Goal: Task Accomplishment & Management: Manage account settings

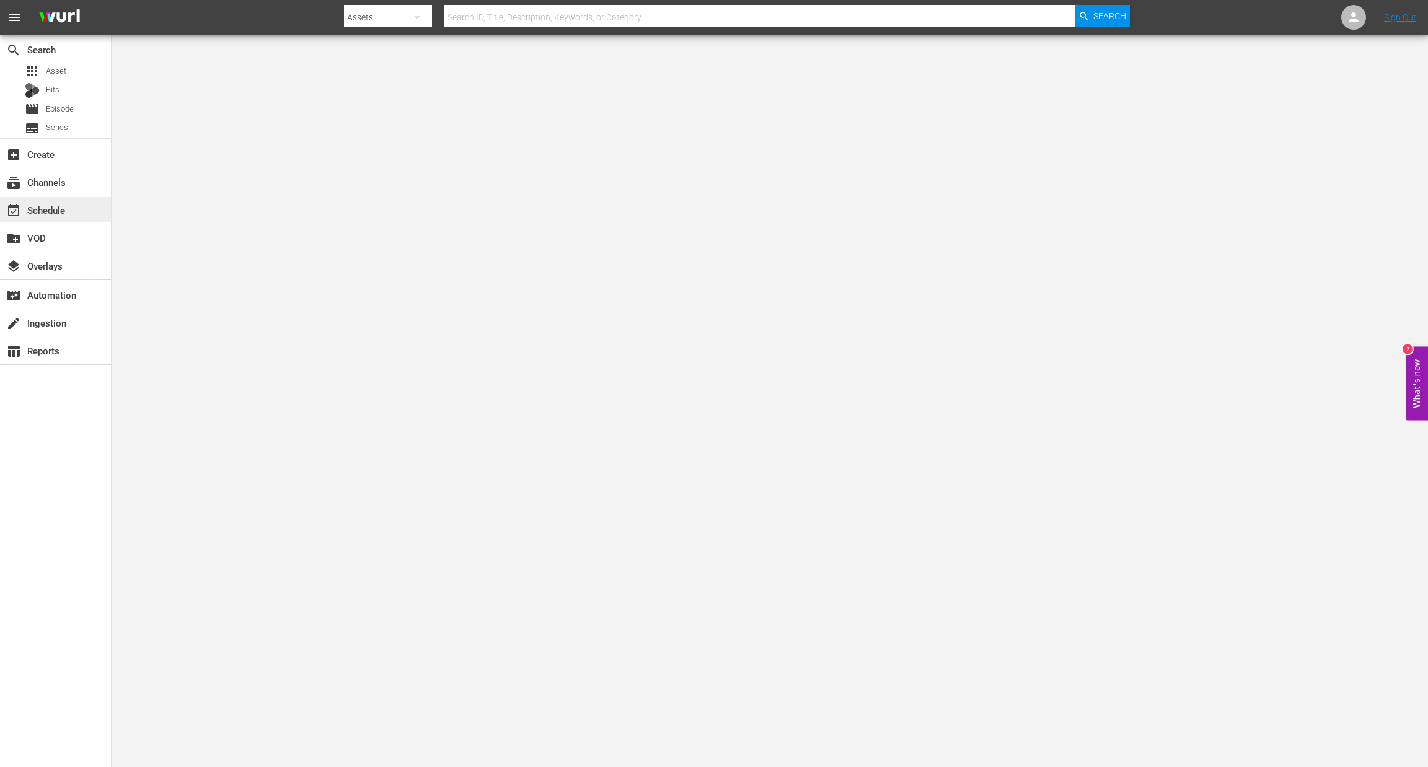
click at [60, 210] on div "event_available Schedule" at bounding box center [34, 208] width 69 height 11
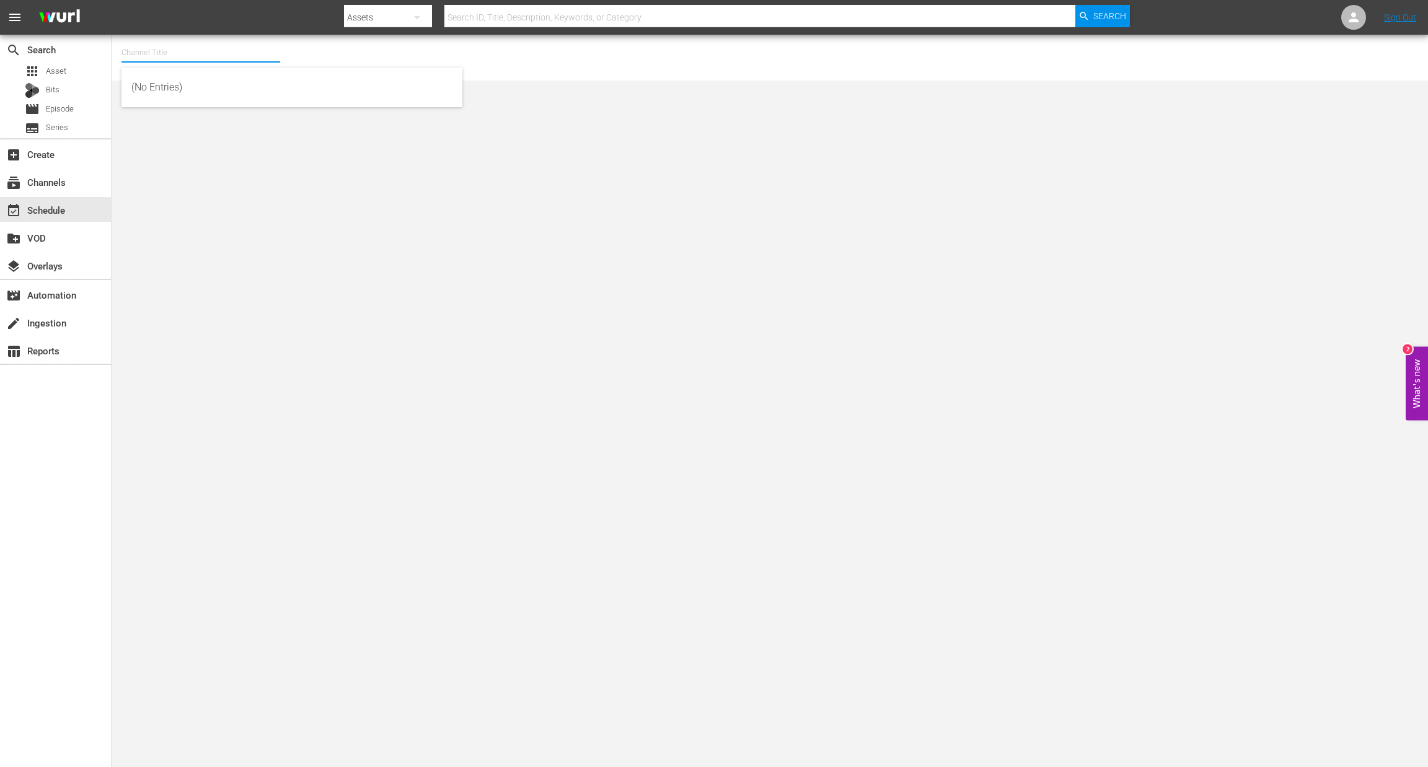
click at [218, 44] on input "text" at bounding box center [200, 53] width 159 height 30
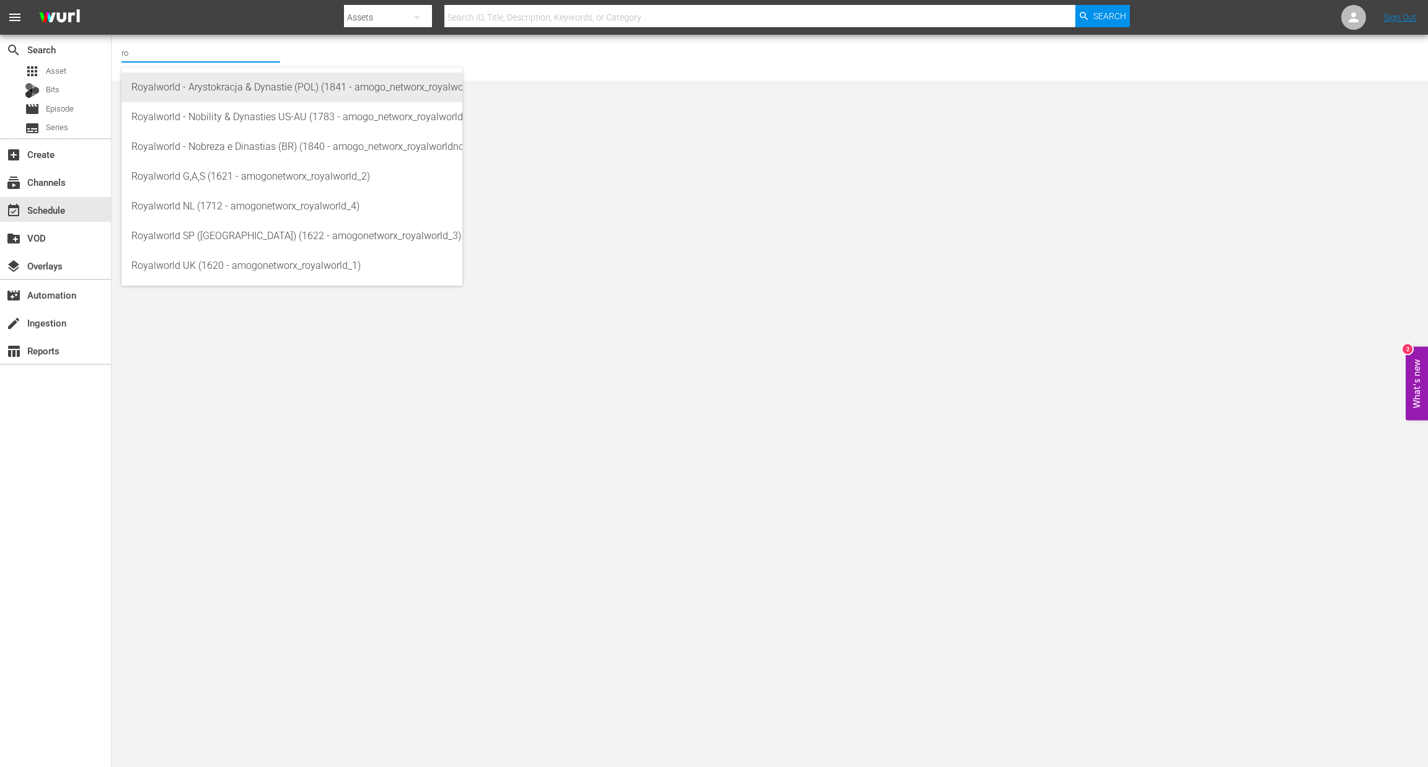
click at [254, 87] on div "Royalworld - Arystokracja & Dynastie (POL) (1841 - amogo_networx_royalworldarys…" at bounding box center [291, 88] width 321 height 30
type input "Royalworld - Arystokracja & Dynastie (POL) (1841 - amogo_networx_royalworldarys…"
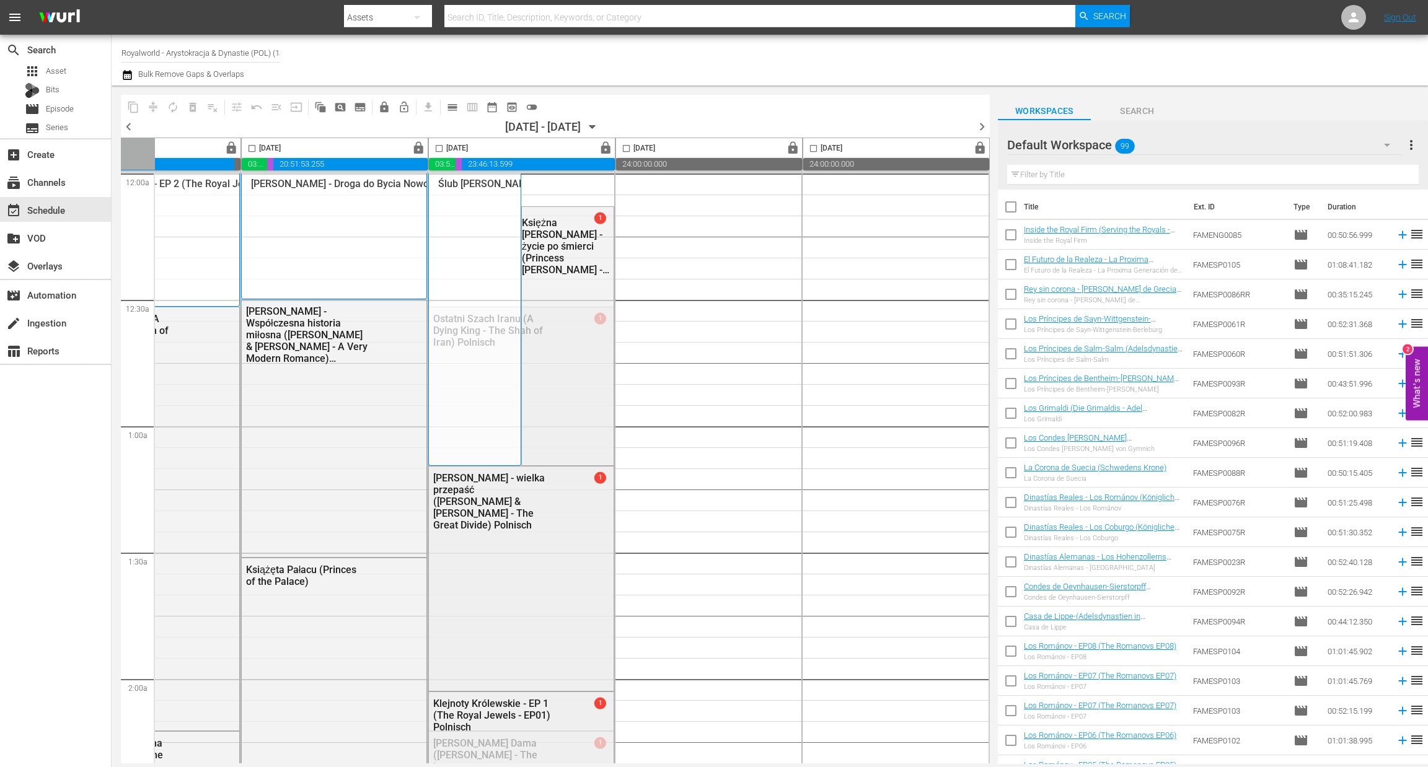
scroll to position [0, 481]
click at [452, 108] on span "calendar_view_day_outlined" at bounding box center [452, 107] width 12 height 12
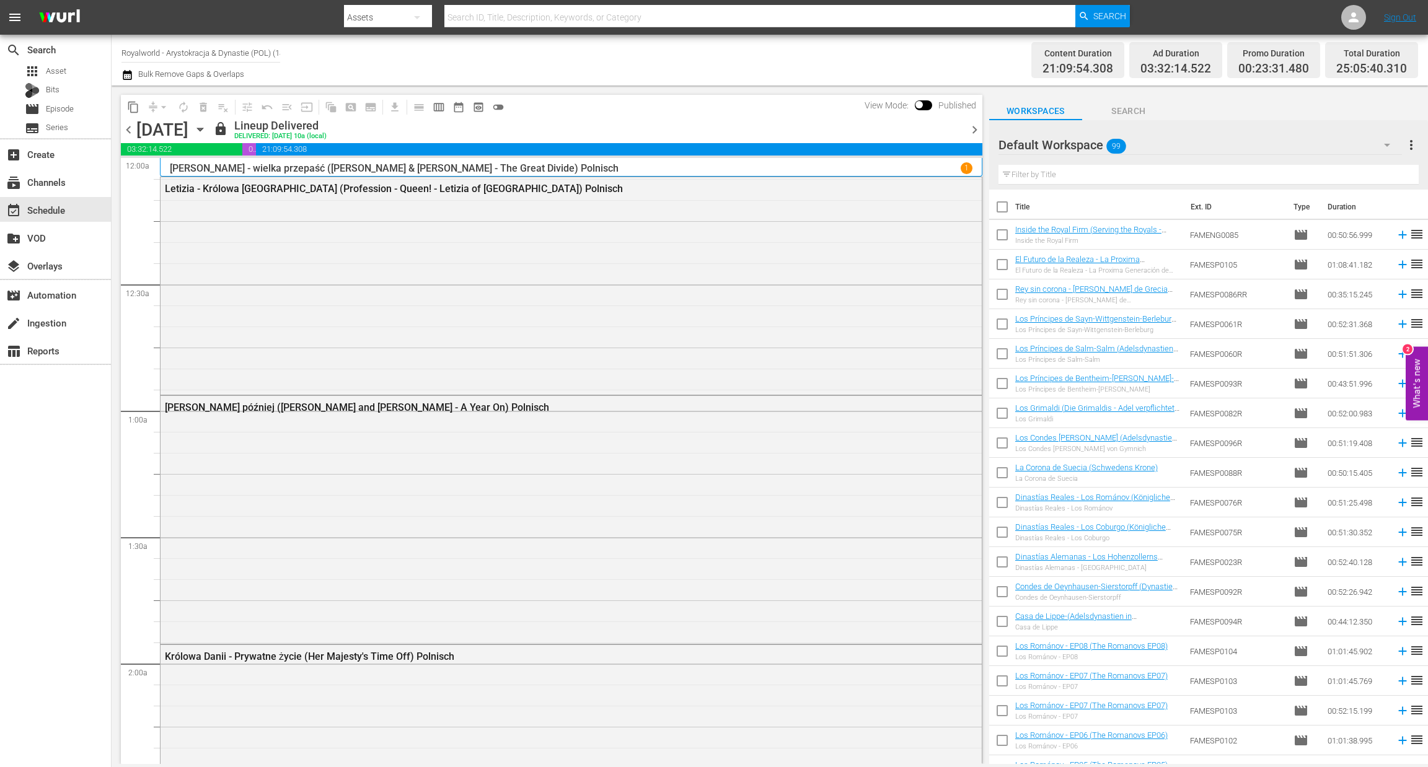
click at [972, 128] on span "chevron_right" at bounding box center [974, 129] width 15 height 15
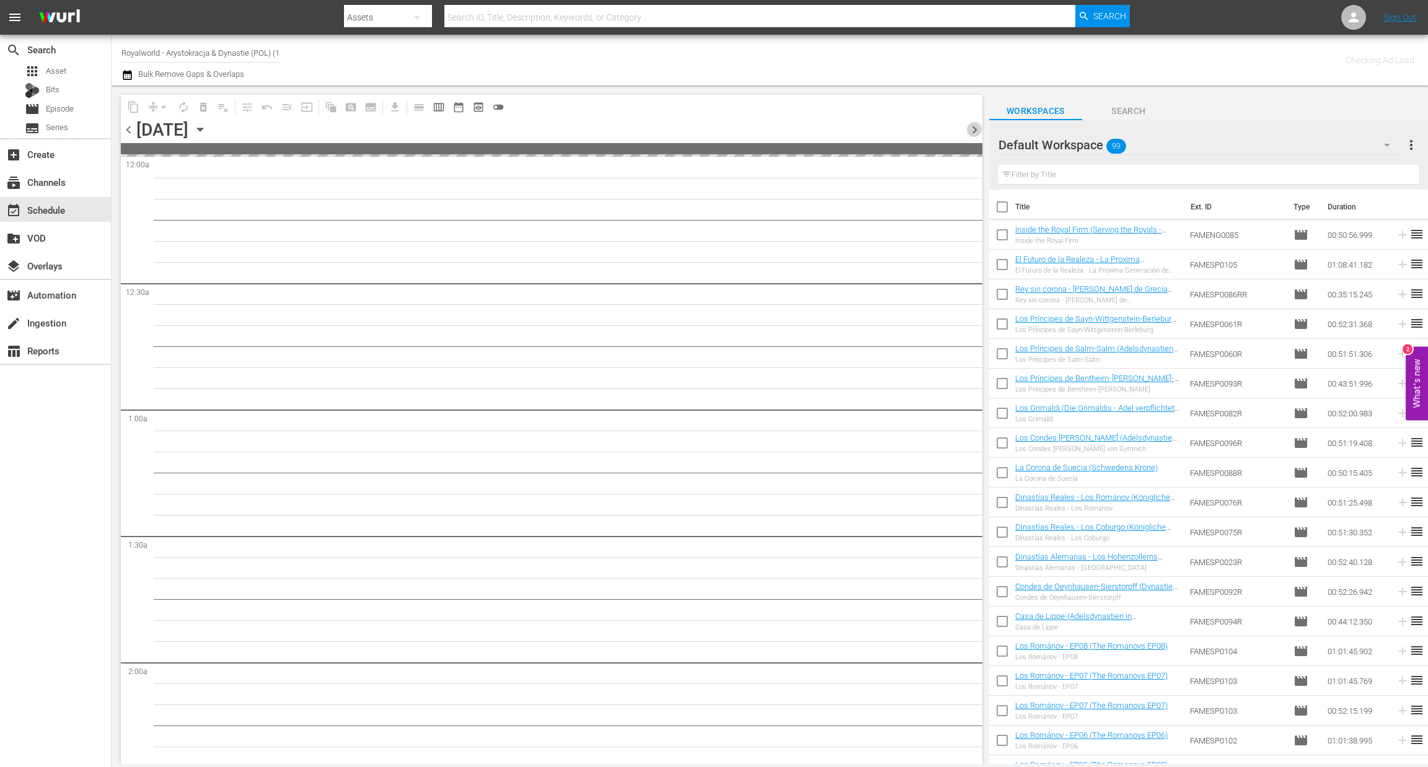
click at [972, 128] on span "chevron_right" at bounding box center [974, 129] width 15 height 15
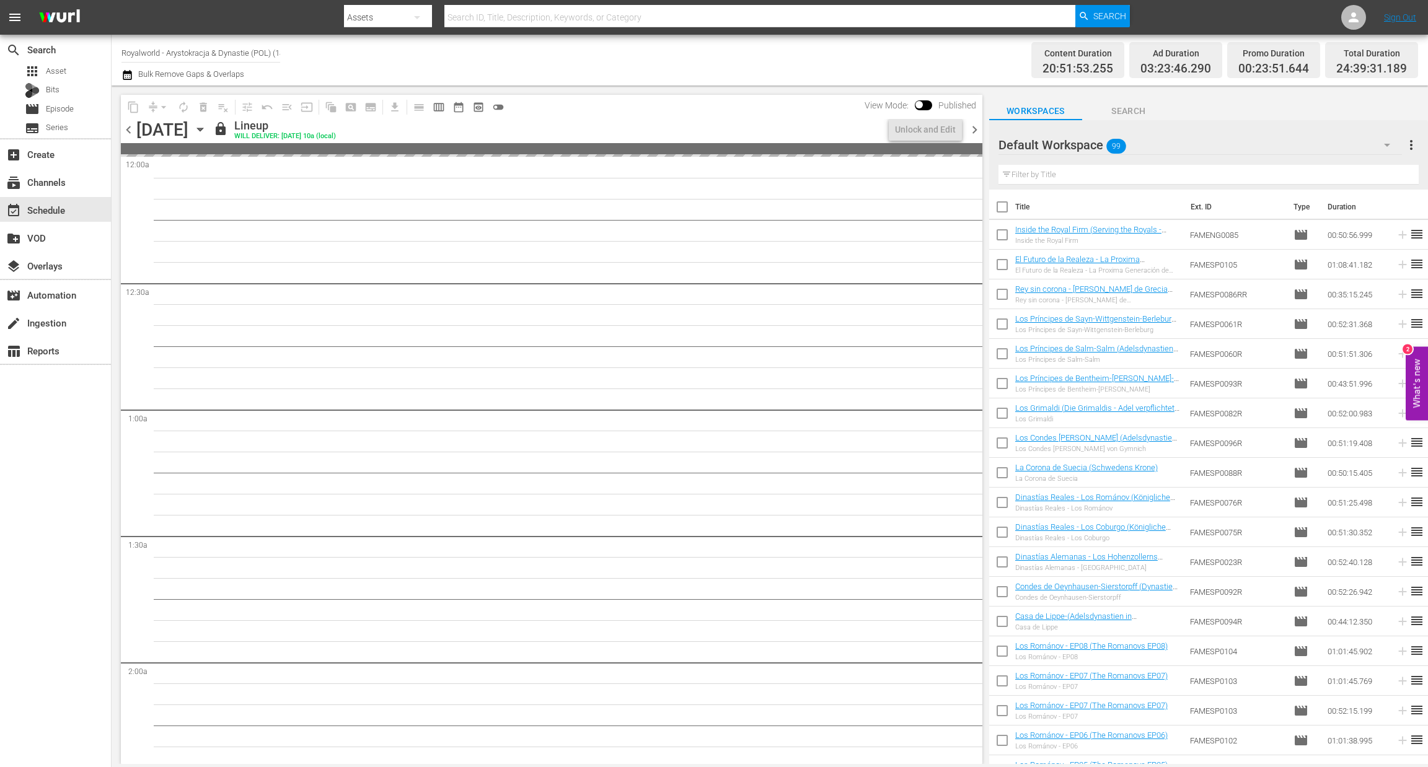
click at [970, 127] on span "chevron_right" at bounding box center [974, 129] width 15 height 15
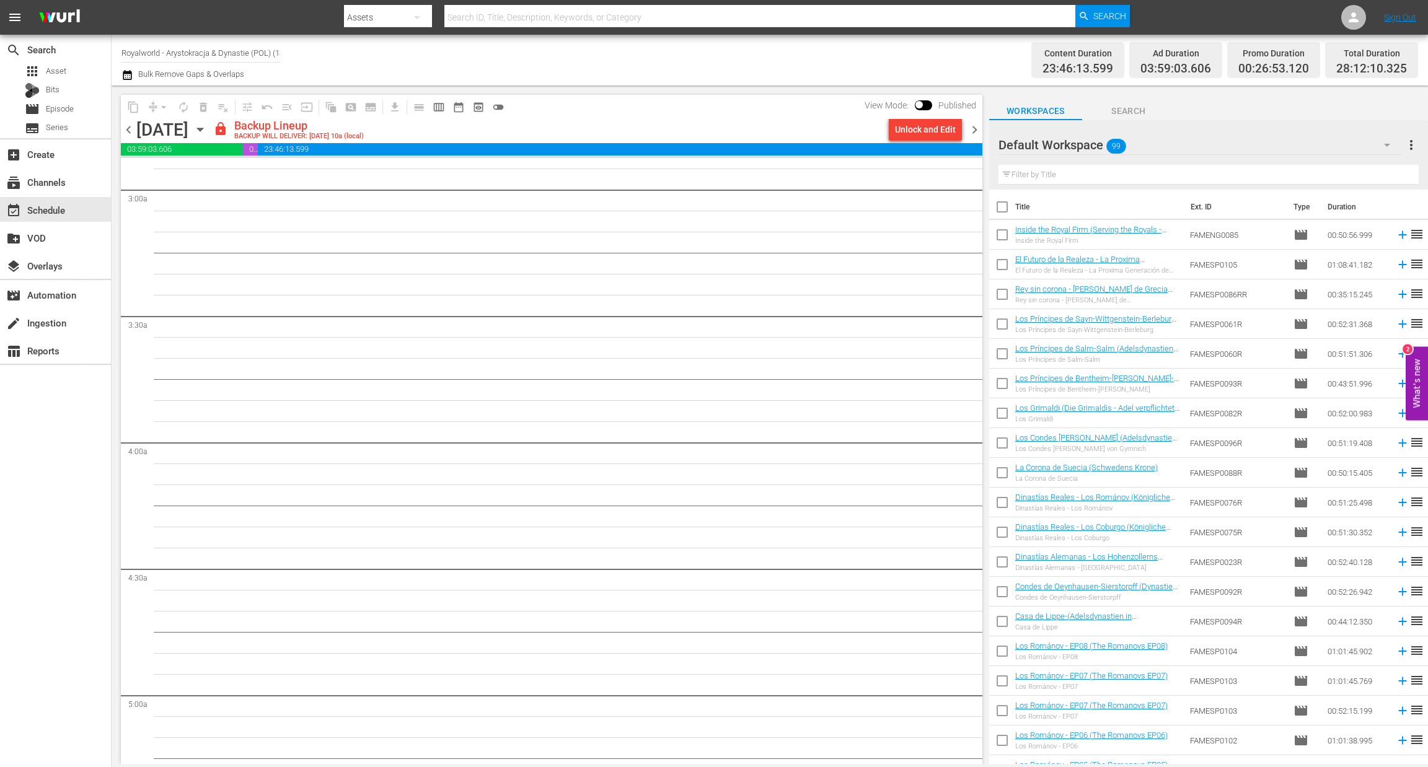
scroll to position [744, 0]
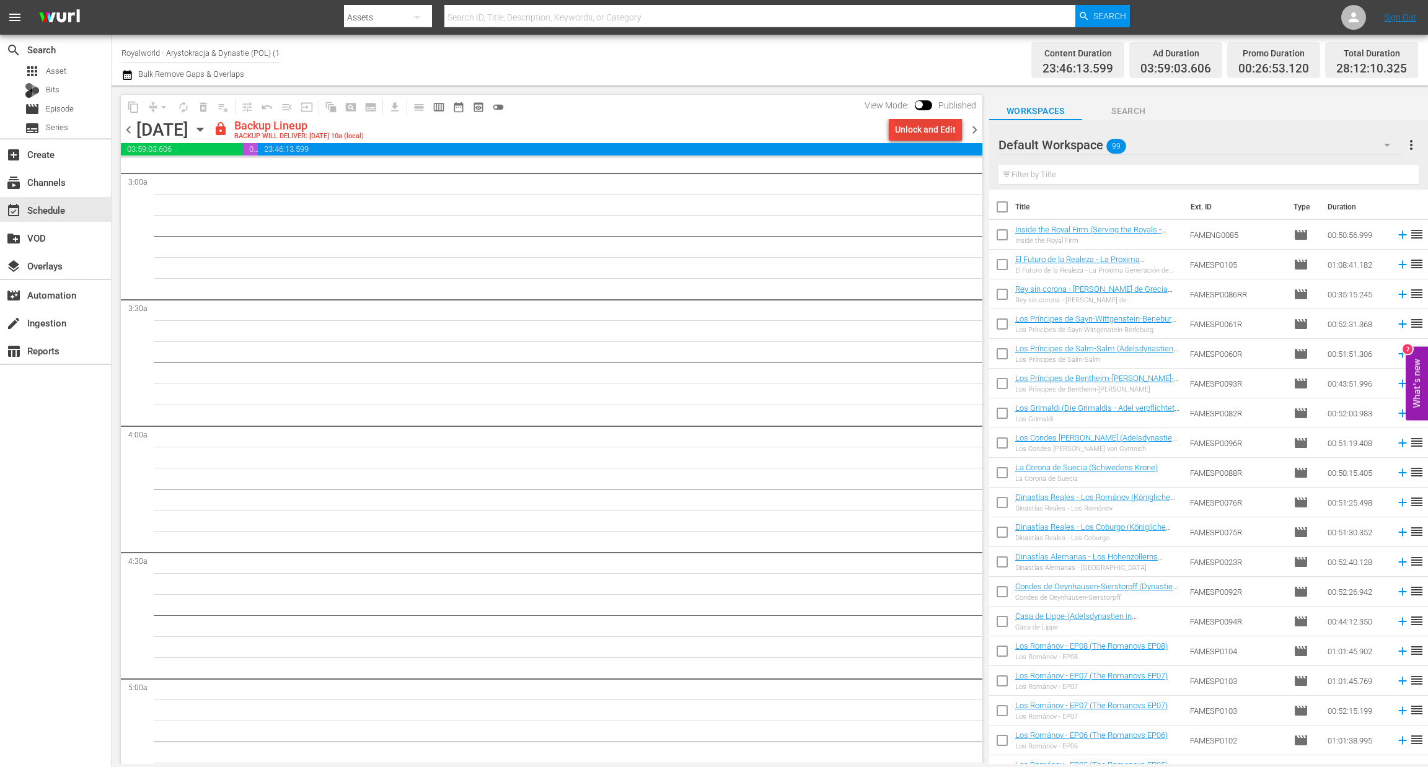
click at [915, 127] on div "Unlock and Edit" at bounding box center [925, 129] width 61 height 22
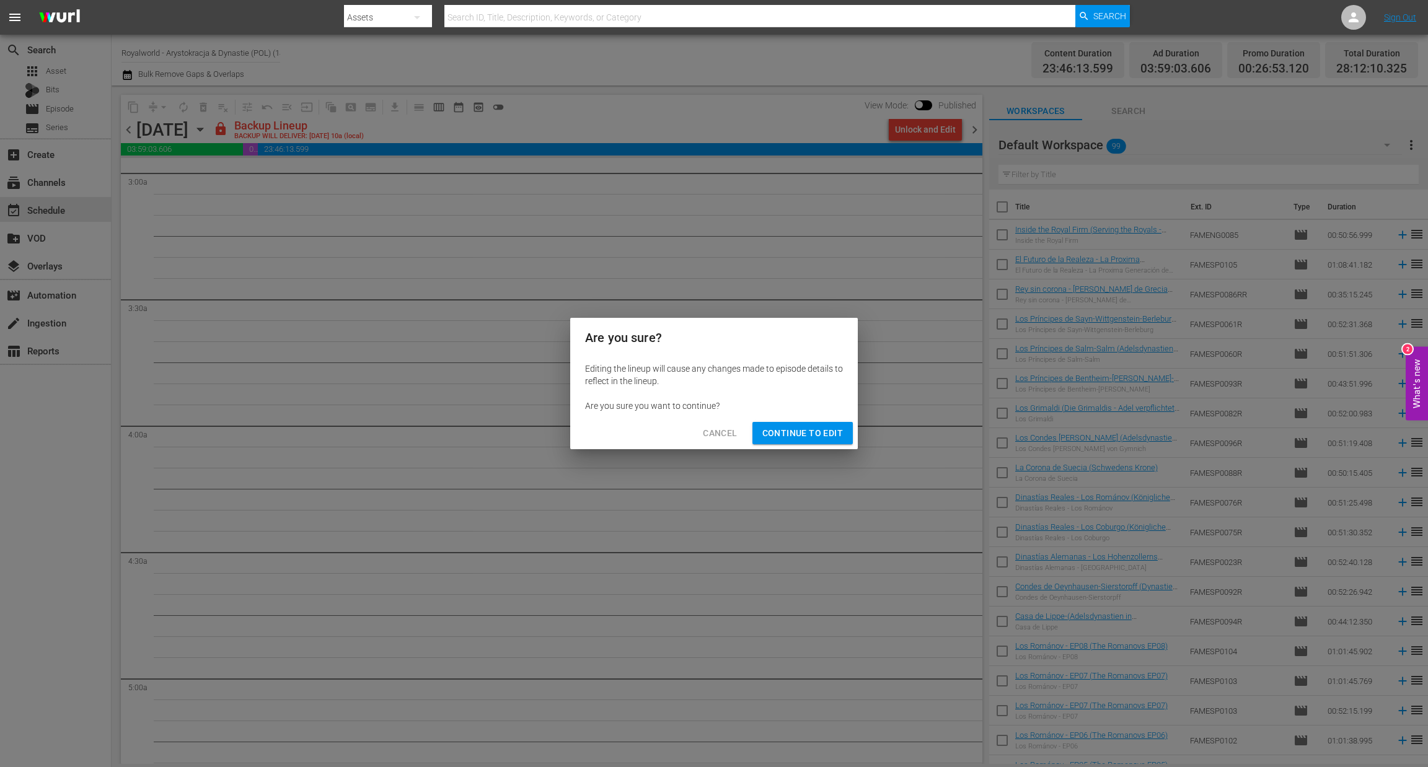
click at [798, 442] on button "Continue to Edit" at bounding box center [802, 433] width 100 height 23
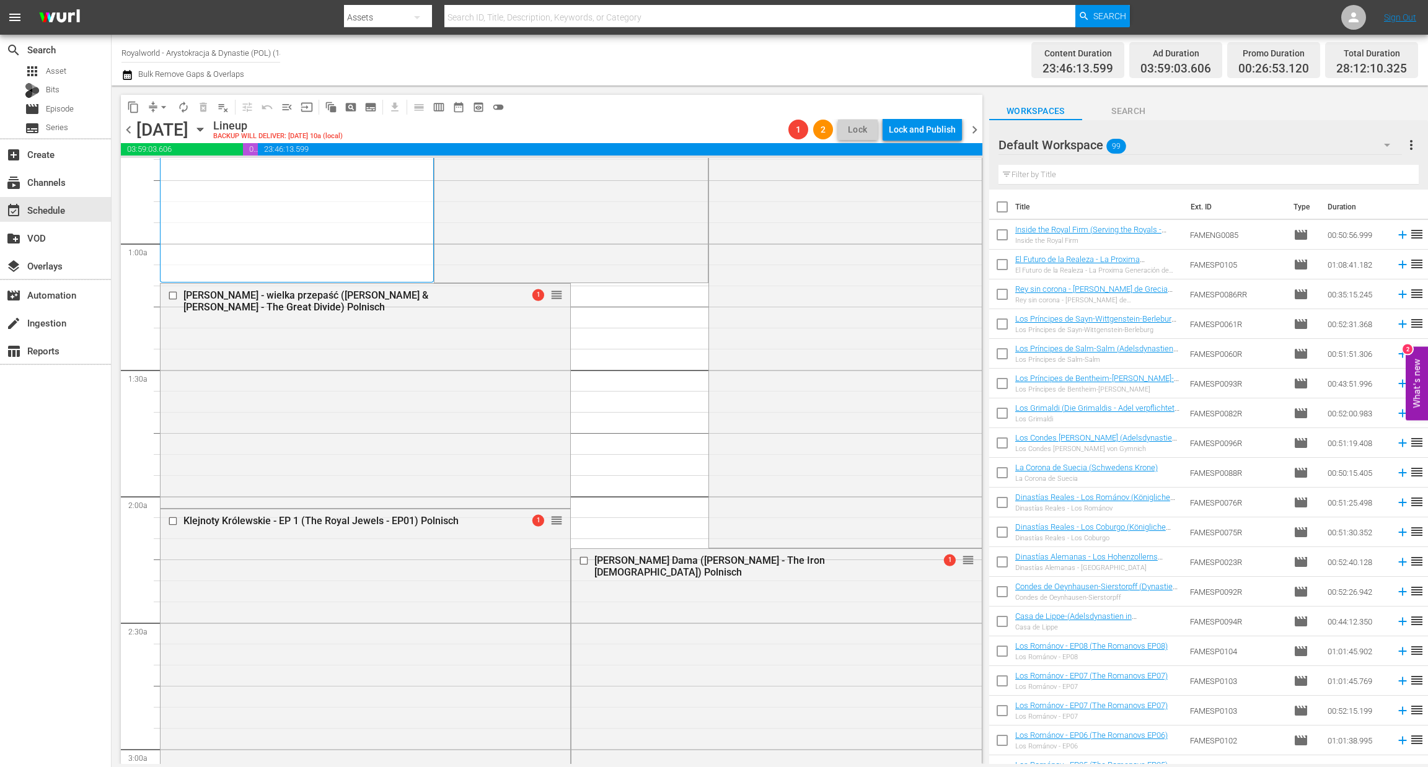
scroll to position [0, 0]
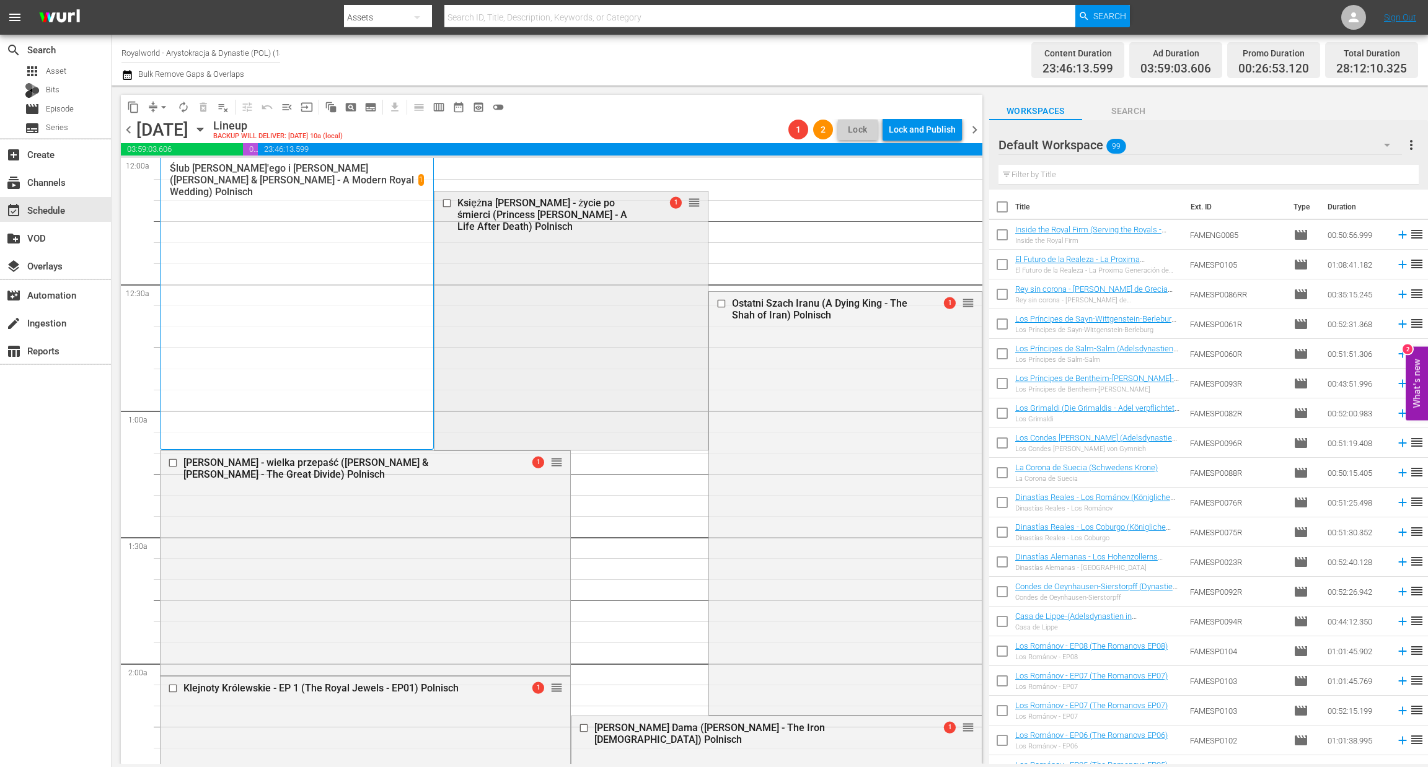
click at [445, 206] on input "checkbox" at bounding box center [448, 203] width 13 height 11
click at [199, 101] on span "delete_forever_outlined" at bounding box center [203, 107] width 12 height 12
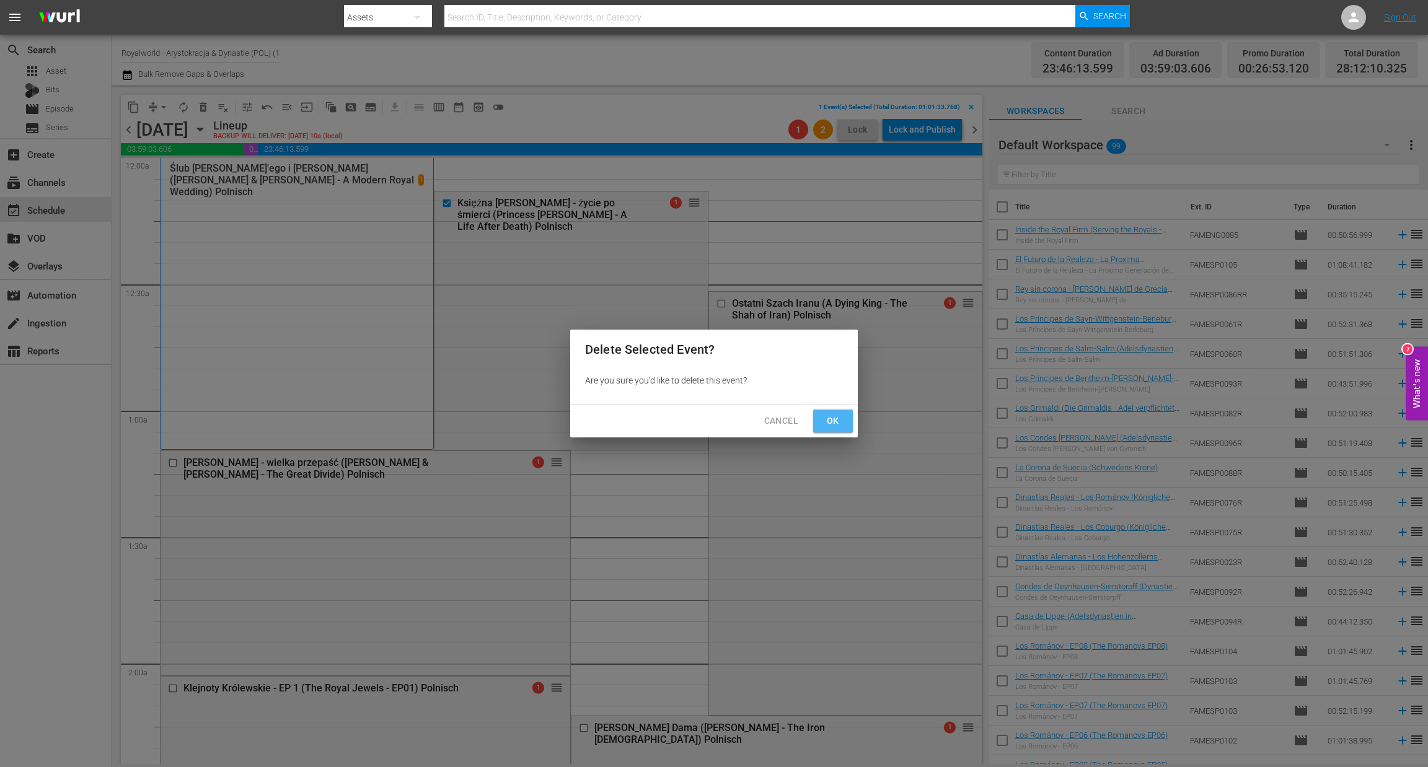
click at [820, 421] on button "Ok" at bounding box center [833, 421] width 40 height 23
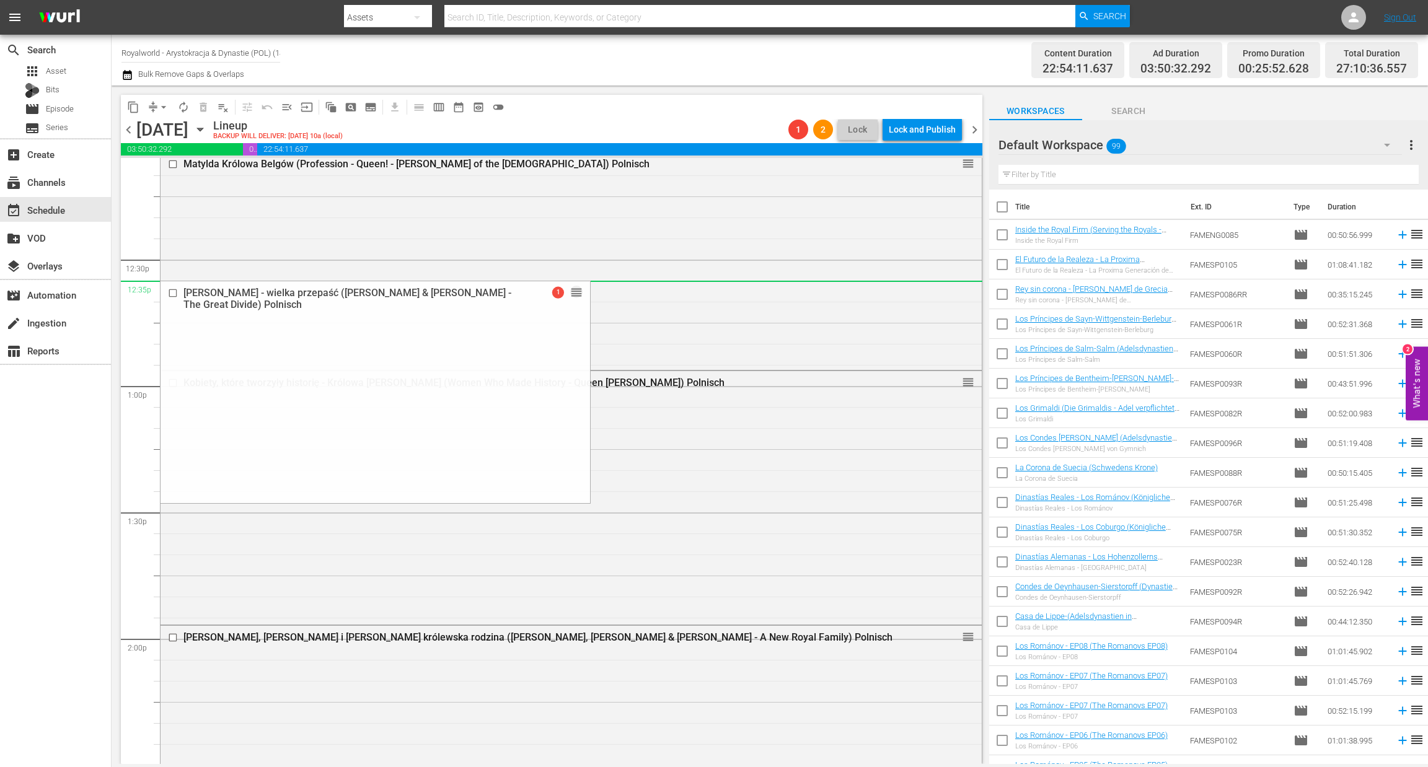
scroll to position [3068, 0]
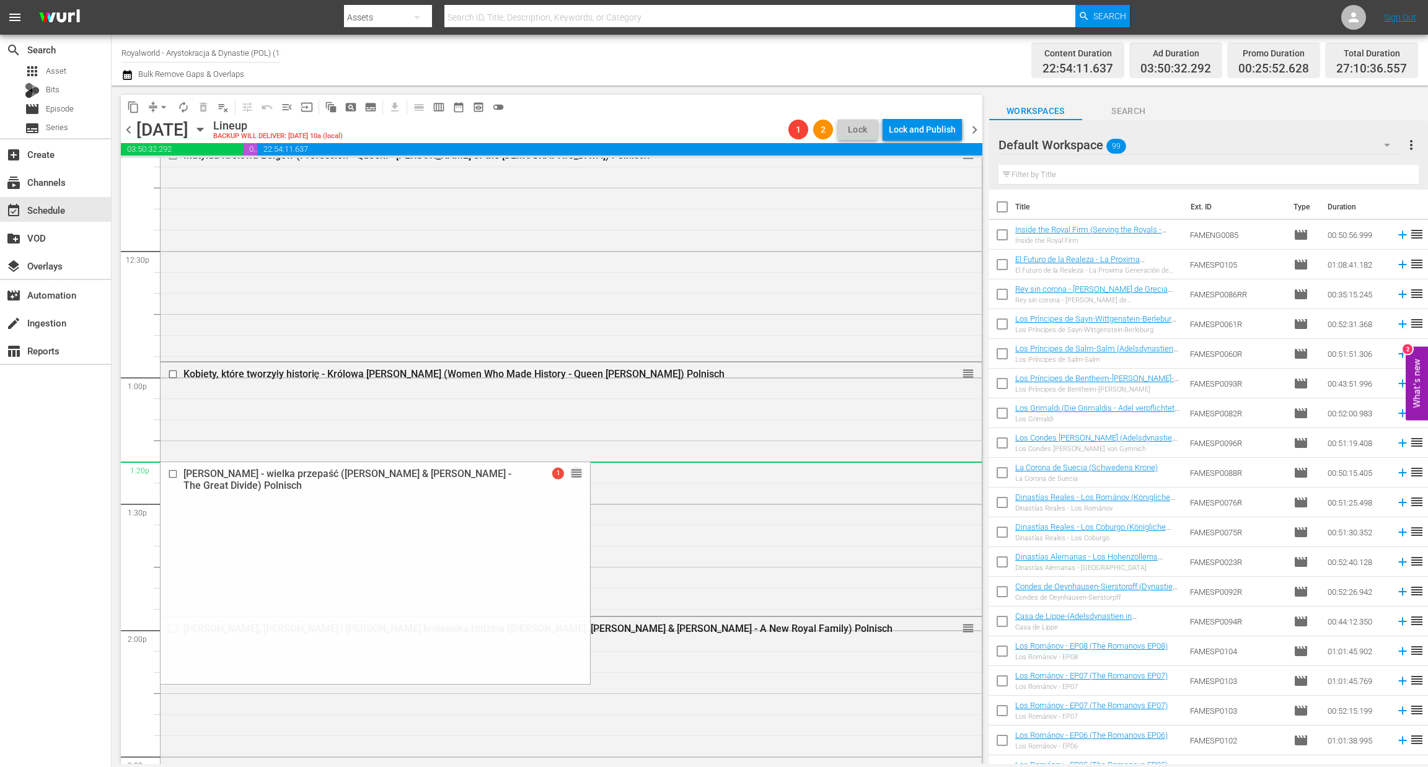
drag, startPoint x: 544, startPoint y: 371, endPoint x: 633, endPoint y: 462, distance: 127.1
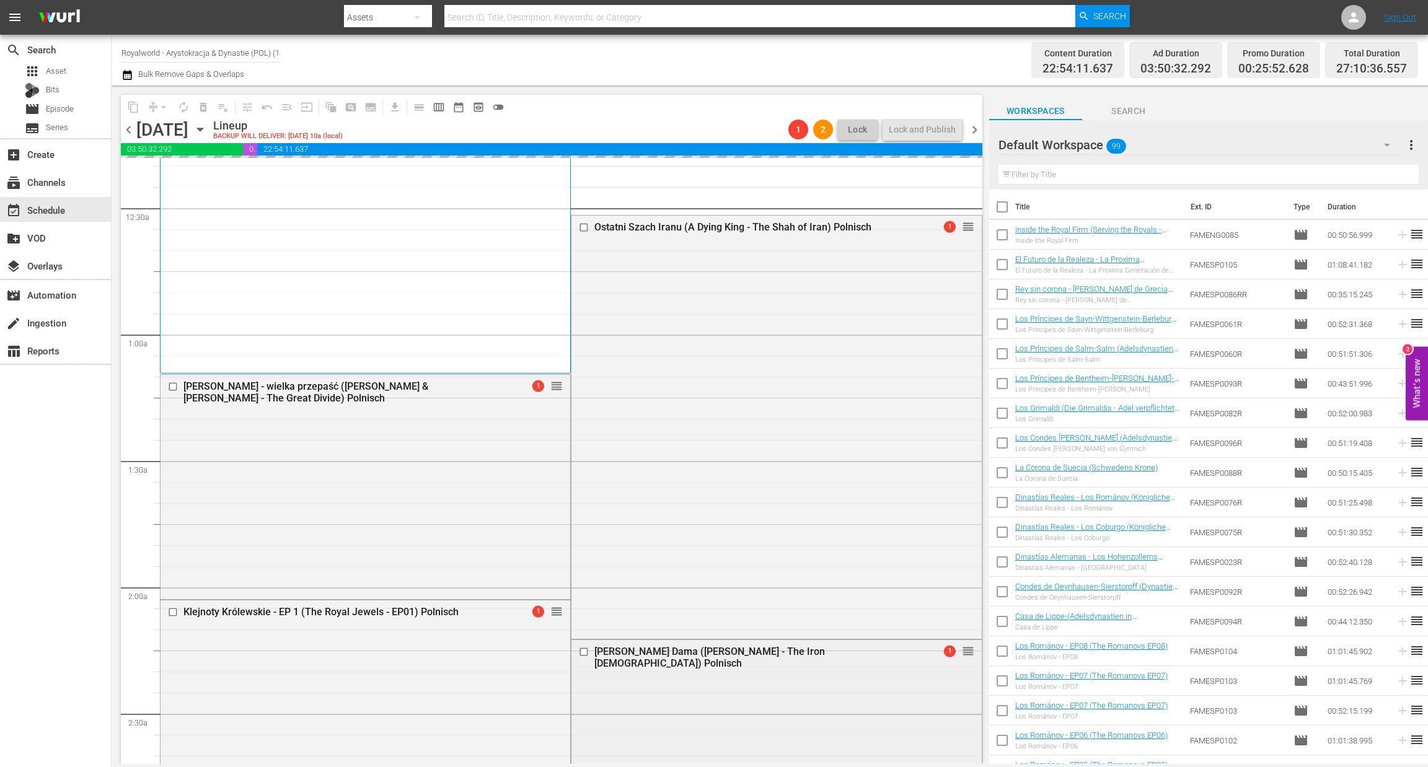
scroll to position [0, 0]
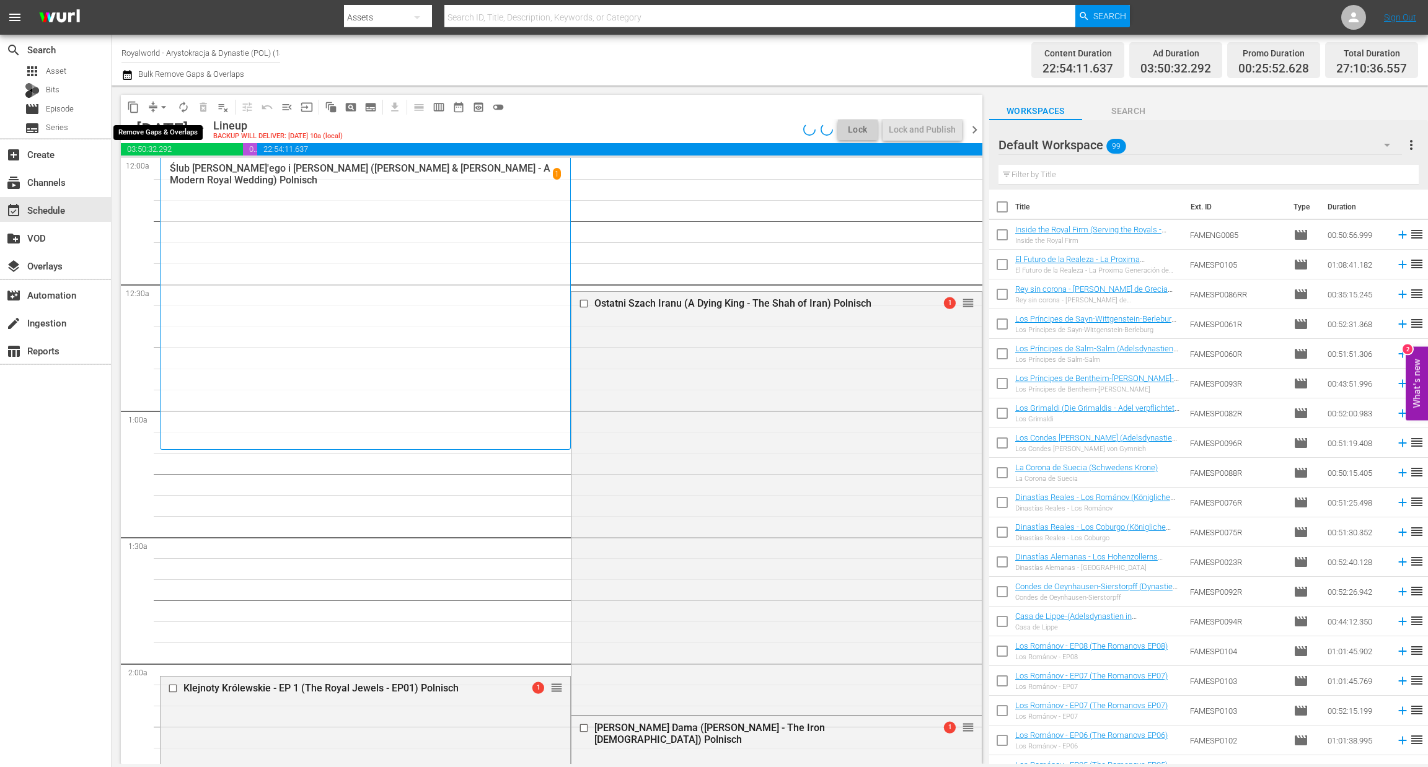
click at [161, 107] on span "arrow_drop_down" at bounding box center [163, 107] width 12 height 12
click at [161, 183] on ul "Align to Midnight Align to First Episode Align to End of Previous Day" at bounding box center [164, 152] width 130 height 71
click at [165, 173] on li "Align to End of Previous Day" at bounding box center [164, 172] width 130 height 20
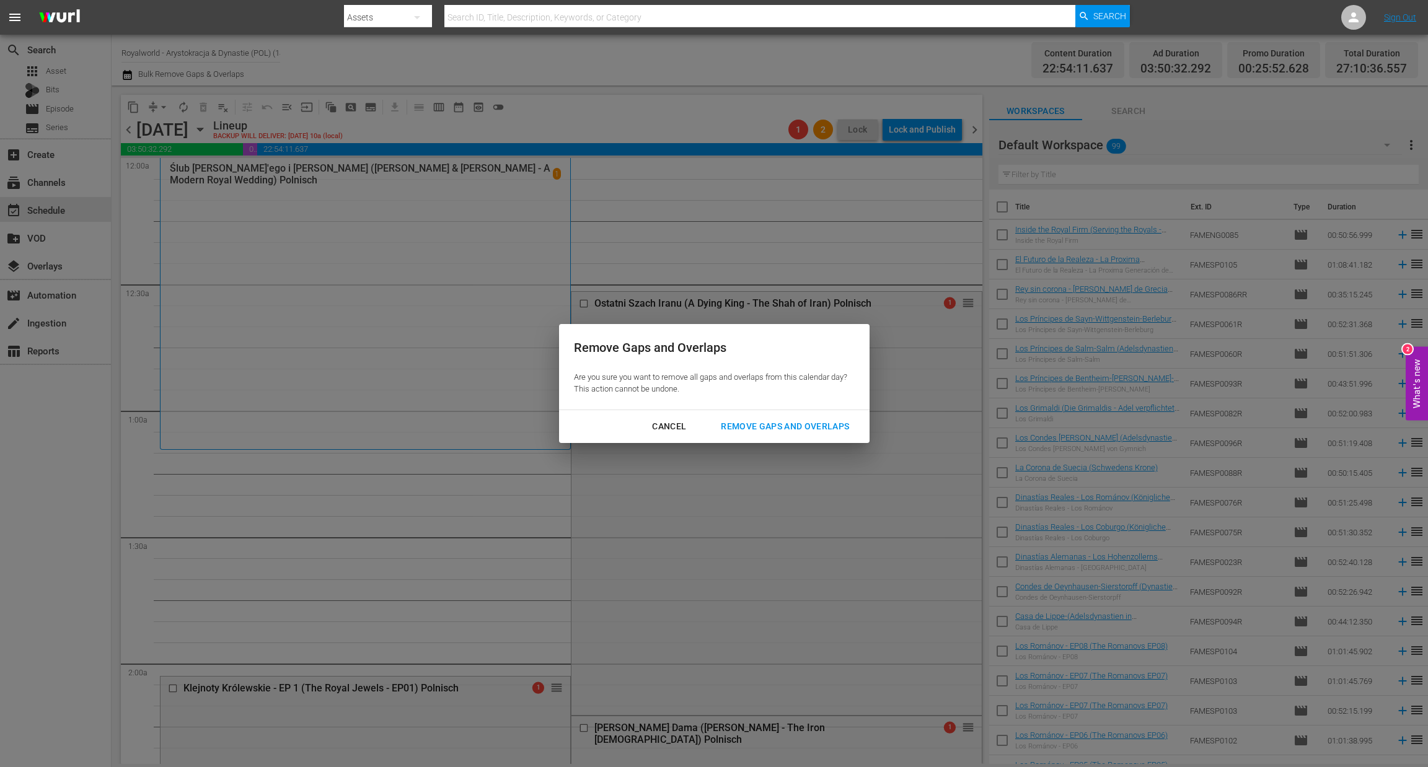
click at [741, 429] on div "Remove Gaps and Overlaps" at bounding box center [785, 426] width 148 height 15
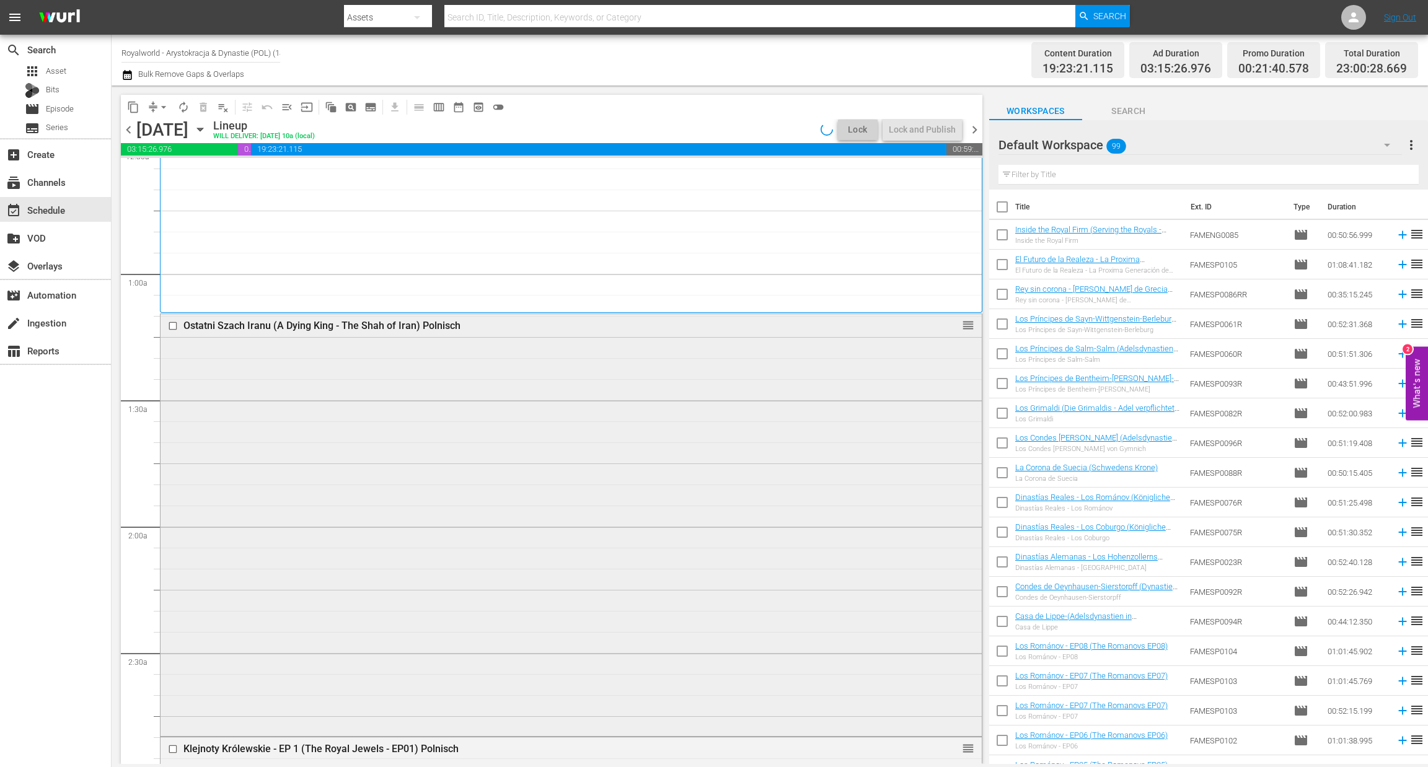
scroll to position [464, 0]
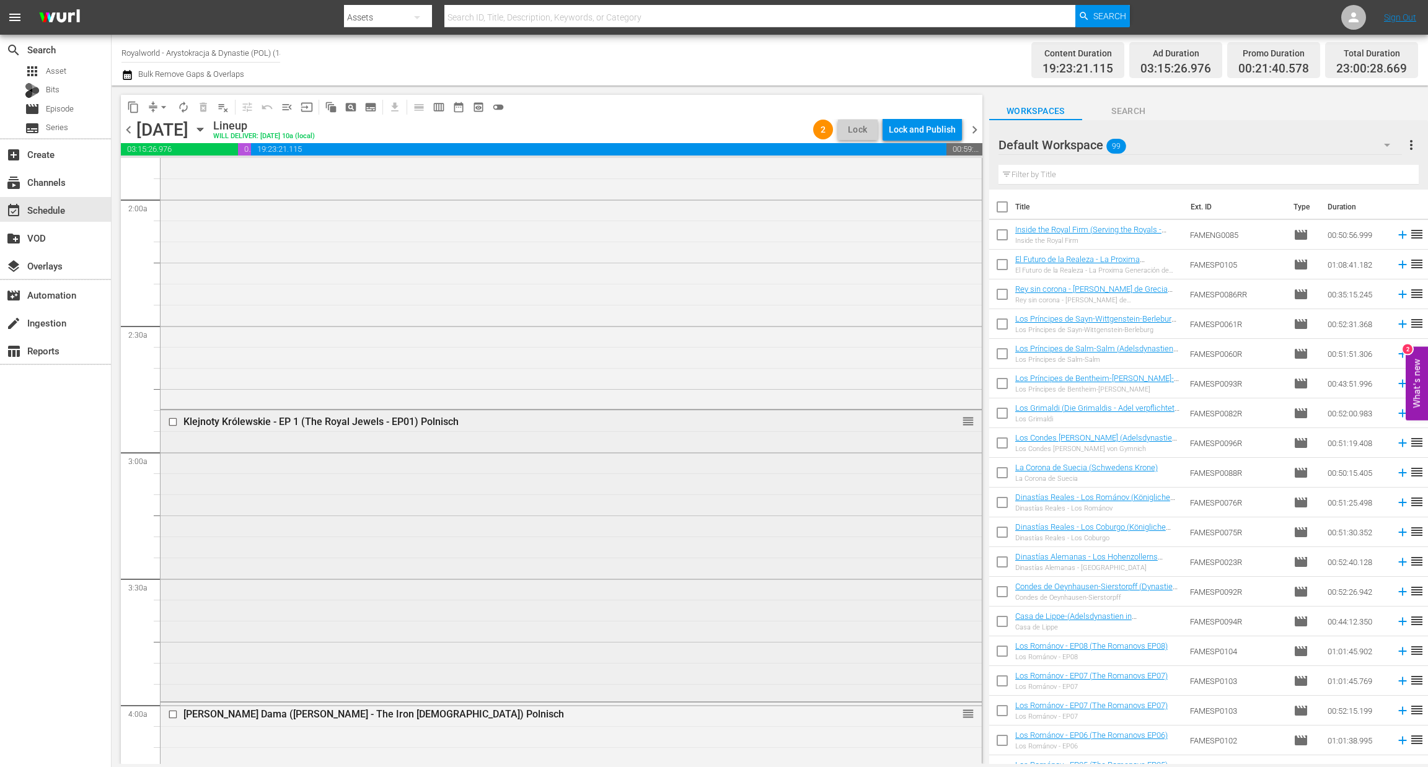
click at [172, 421] on input "checkbox" at bounding box center [174, 422] width 13 height 11
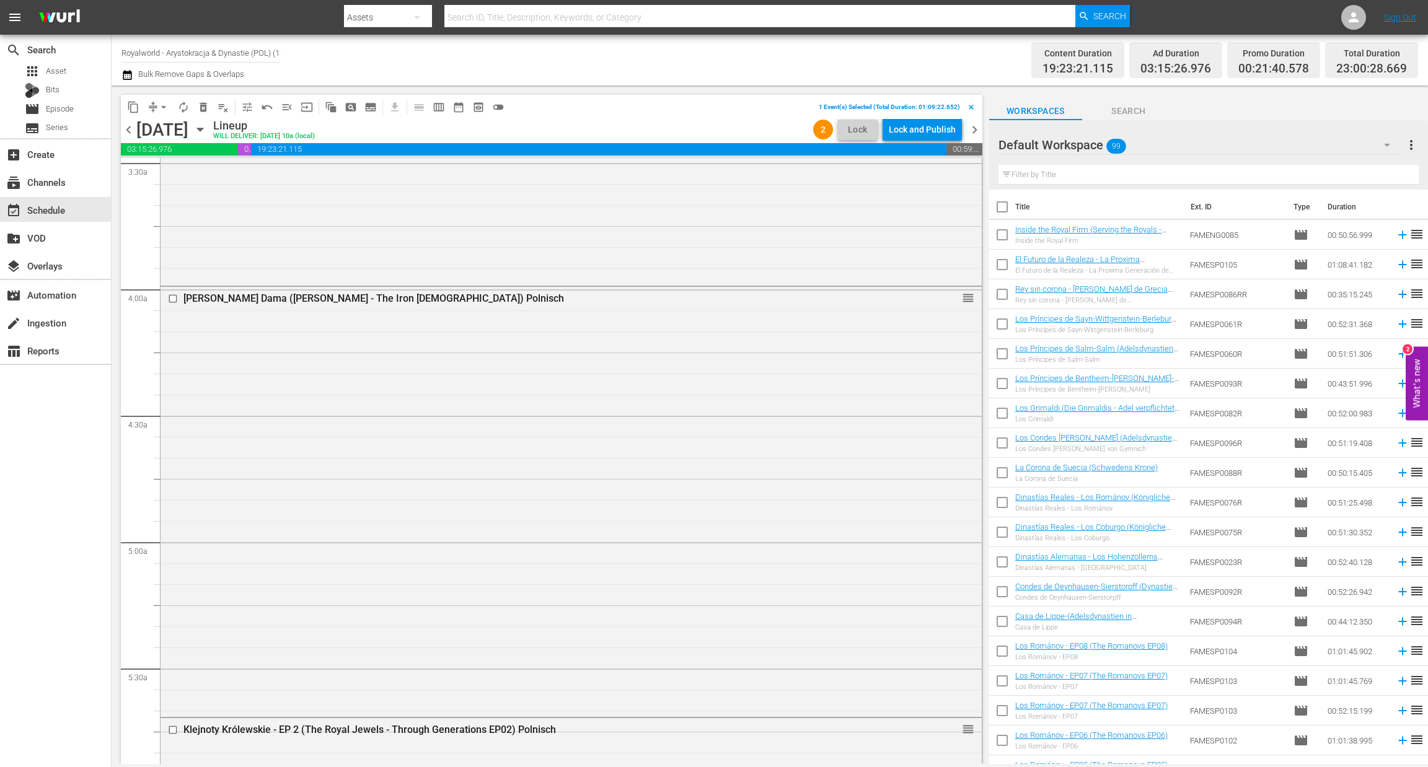
scroll to position [1022, 0]
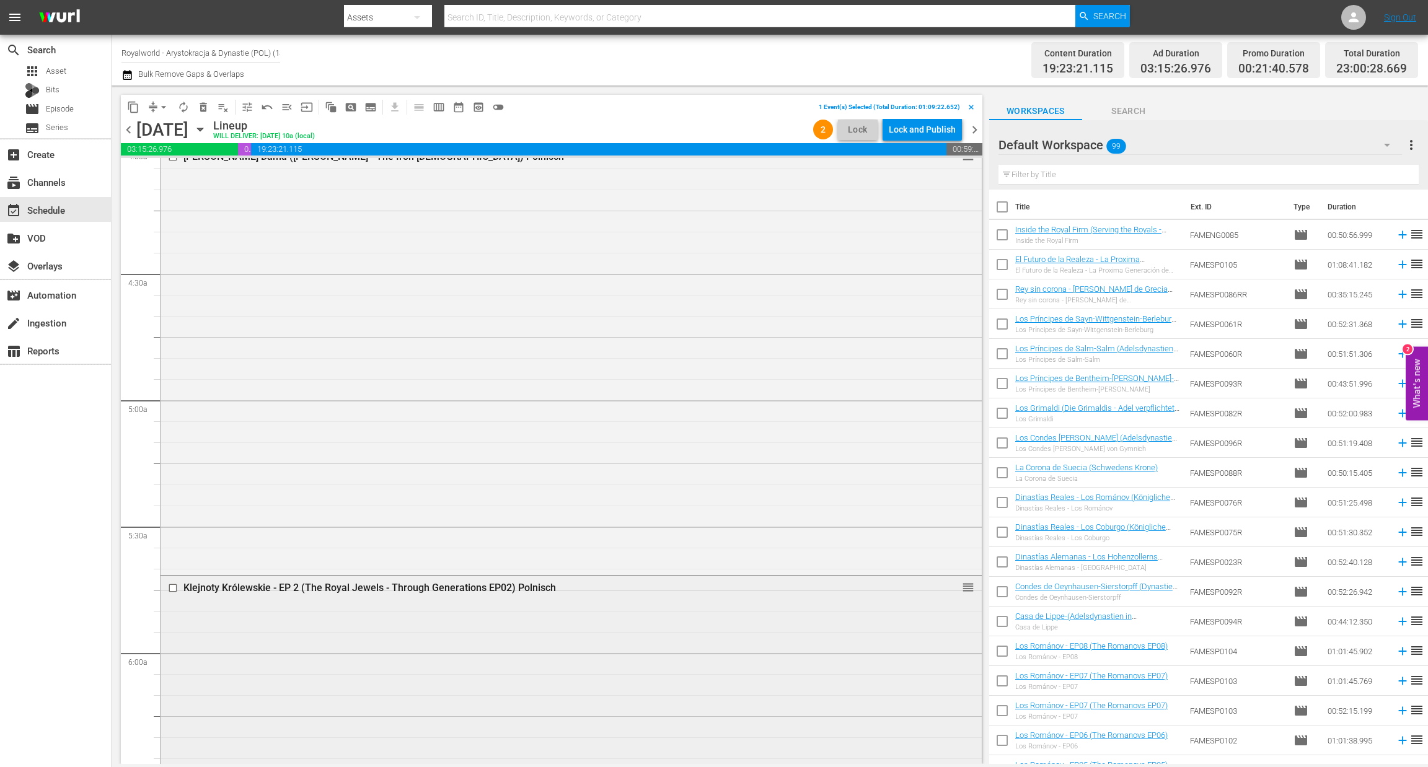
click at [177, 588] on input "checkbox" at bounding box center [174, 588] width 13 height 11
click at [196, 113] on button "delete_forever_outlined" at bounding box center [203, 107] width 20 height 20
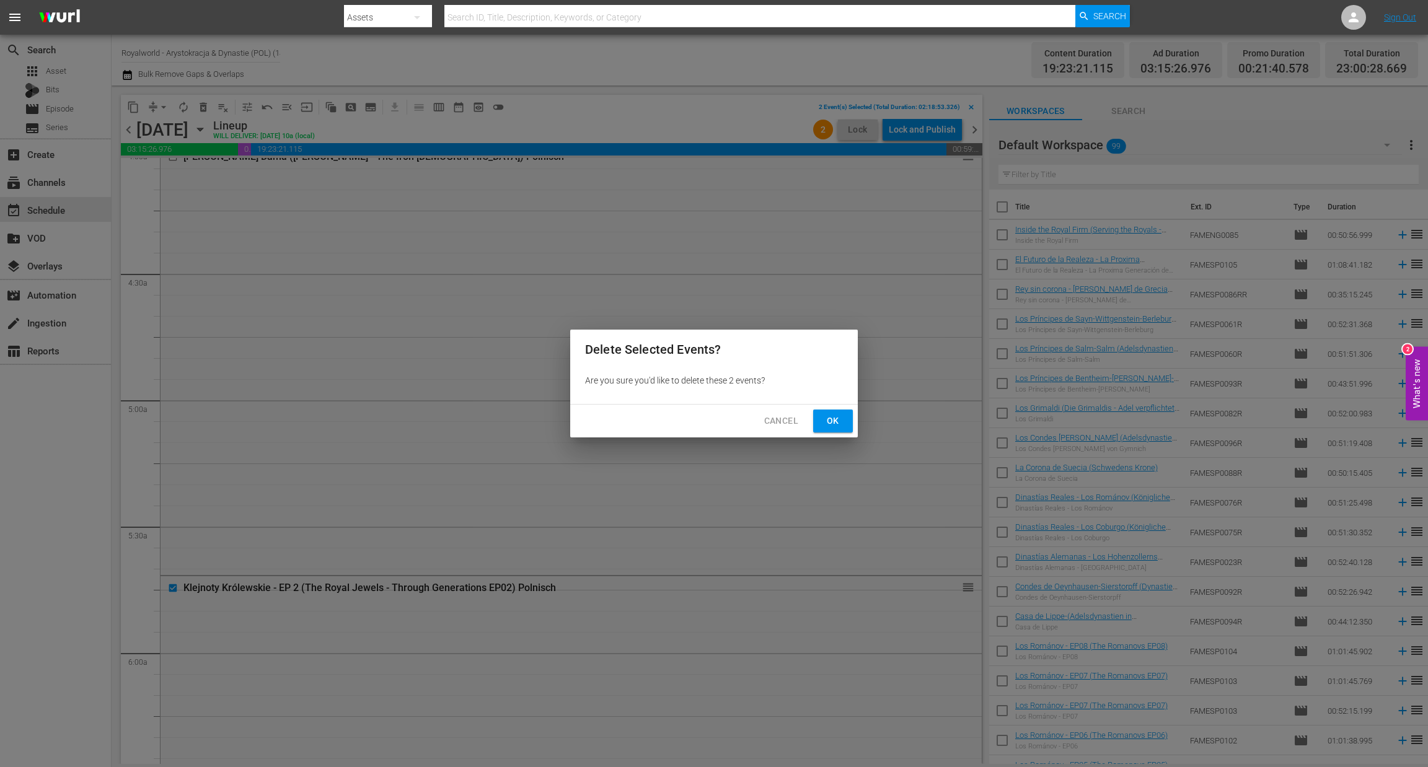
click at [817, 423] on button "Ok" at bounding box center [833, 421] width 40 height 23
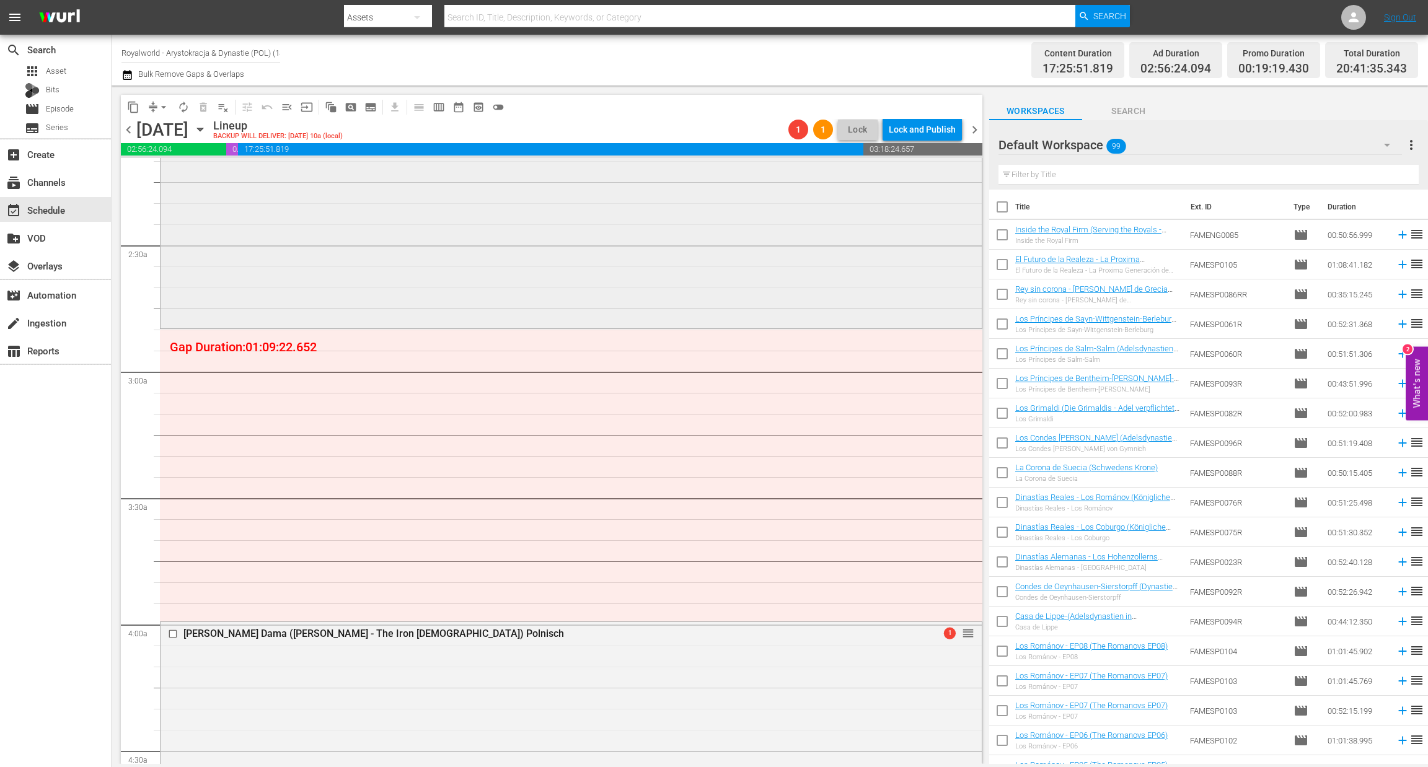
scroll to position [557, 0]
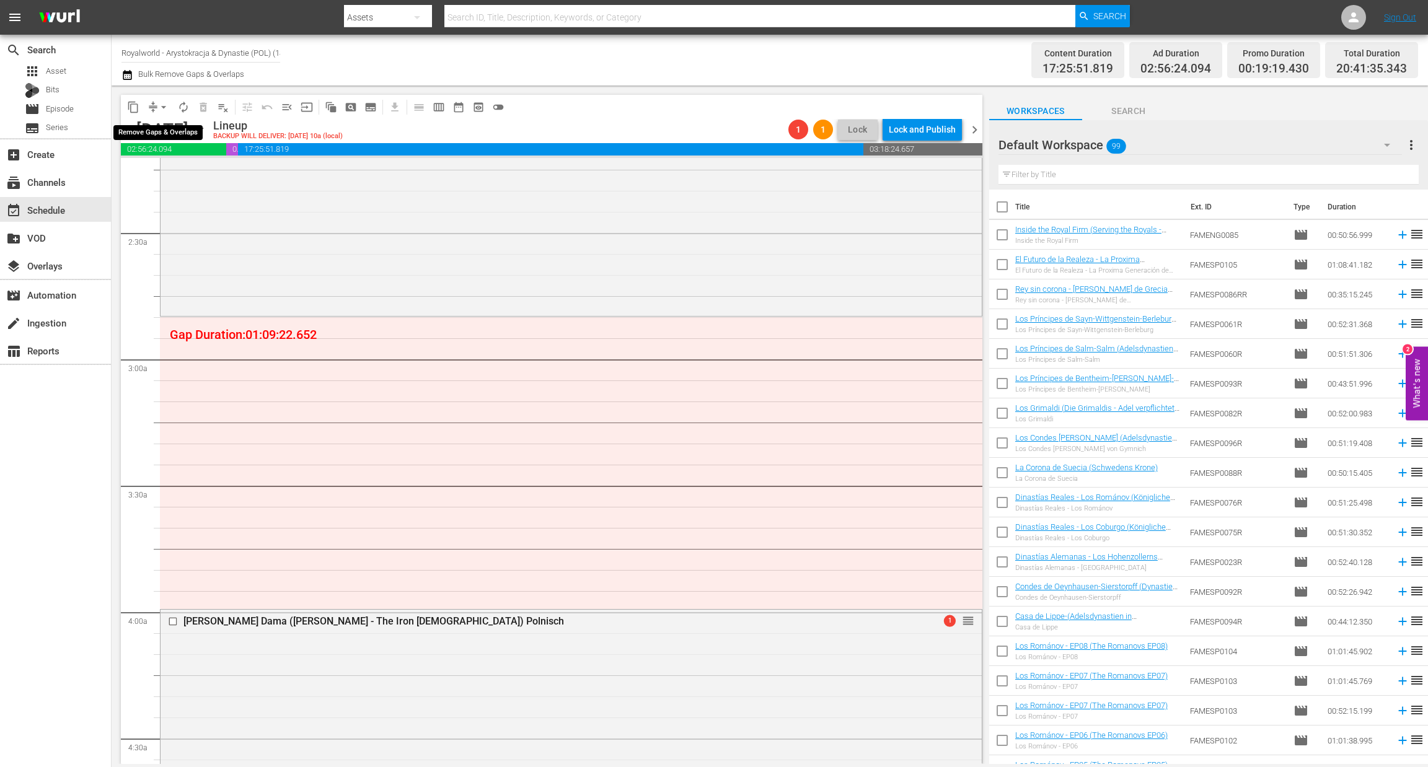
click at [165, 105] on span "arrow_drop_down" at bounding box center [163, 107] width 12 height 12
click at [170, 176] on li "Align to End of Previous Day" at bounding box center [164, 172] width 130 height 20
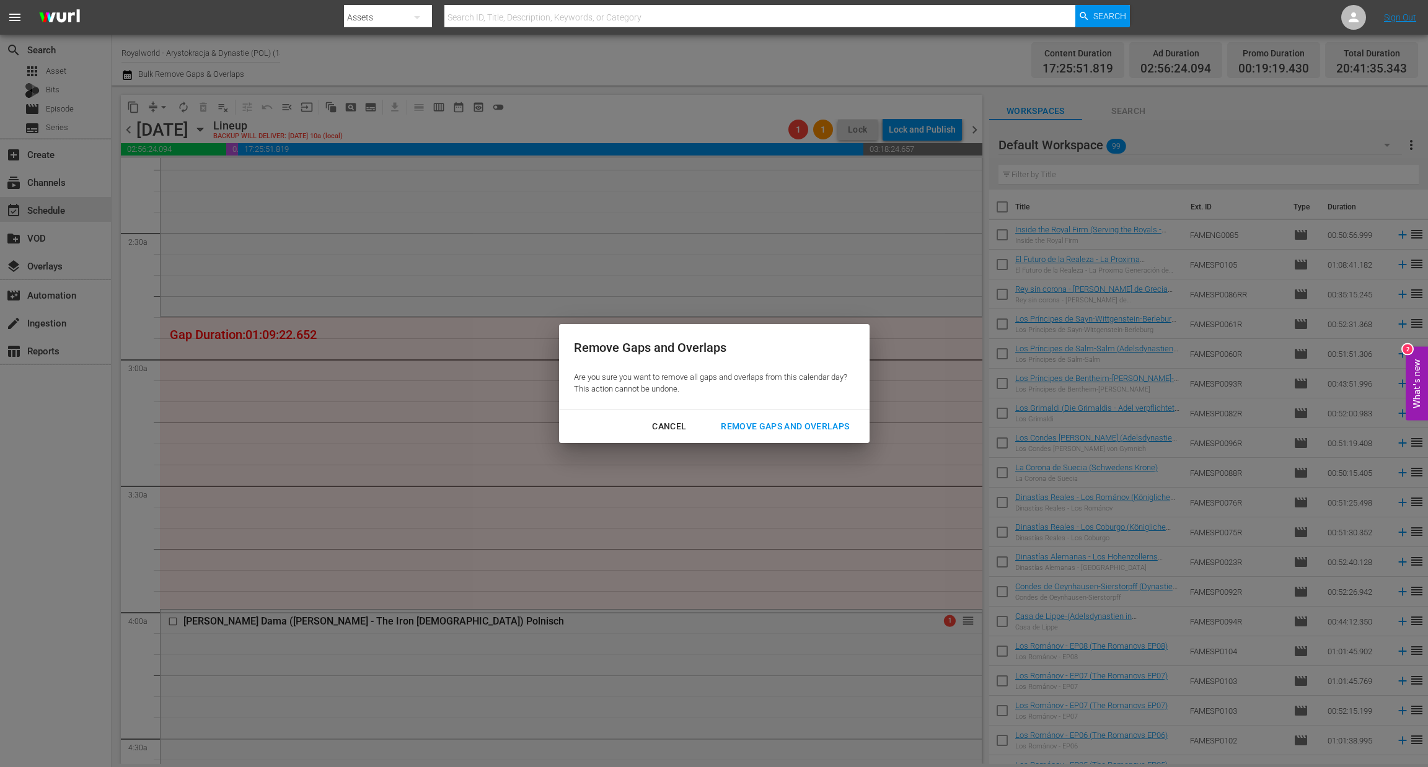
click at [809, 437] on button "Remove Gaps and Overlaps" at bounding box center [785, 426] width 158 height 23
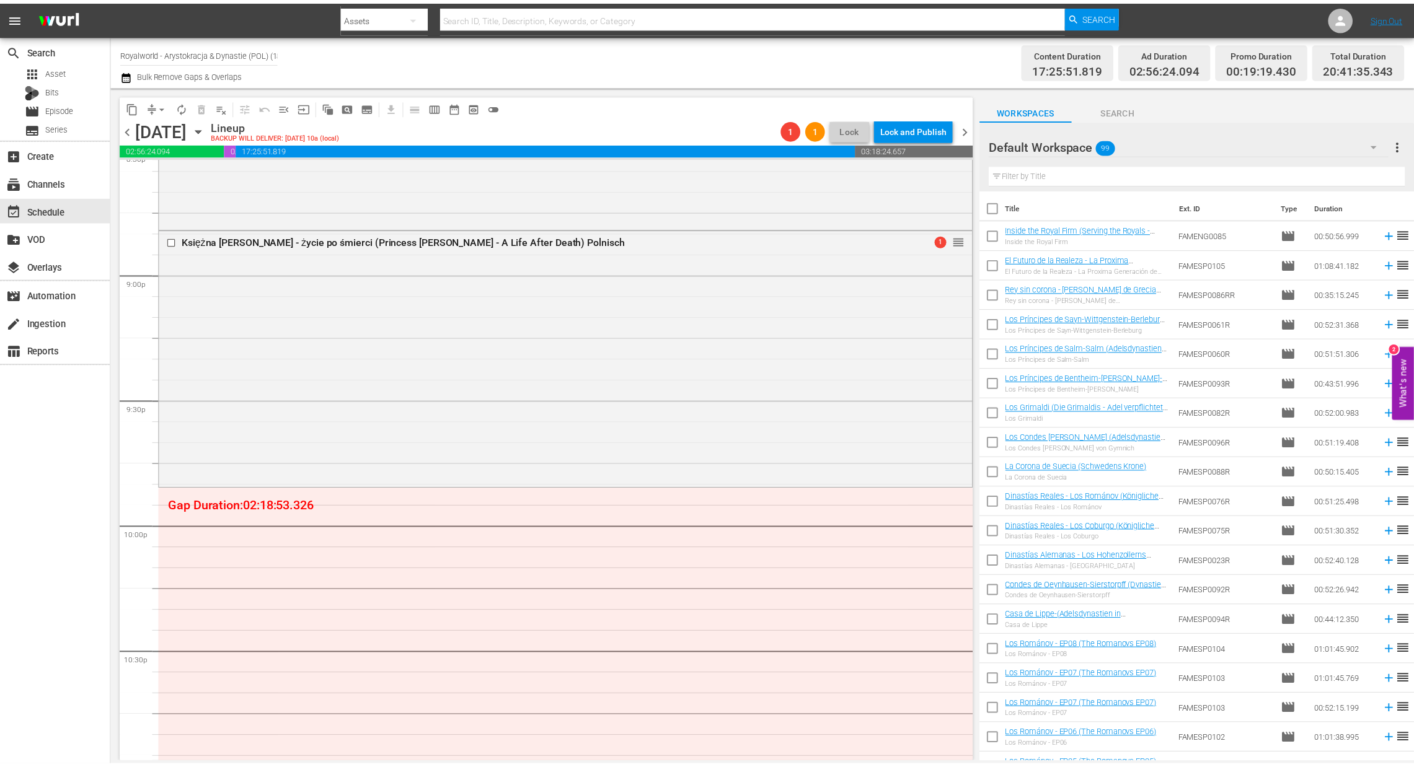
scroll to position [5224, 0]
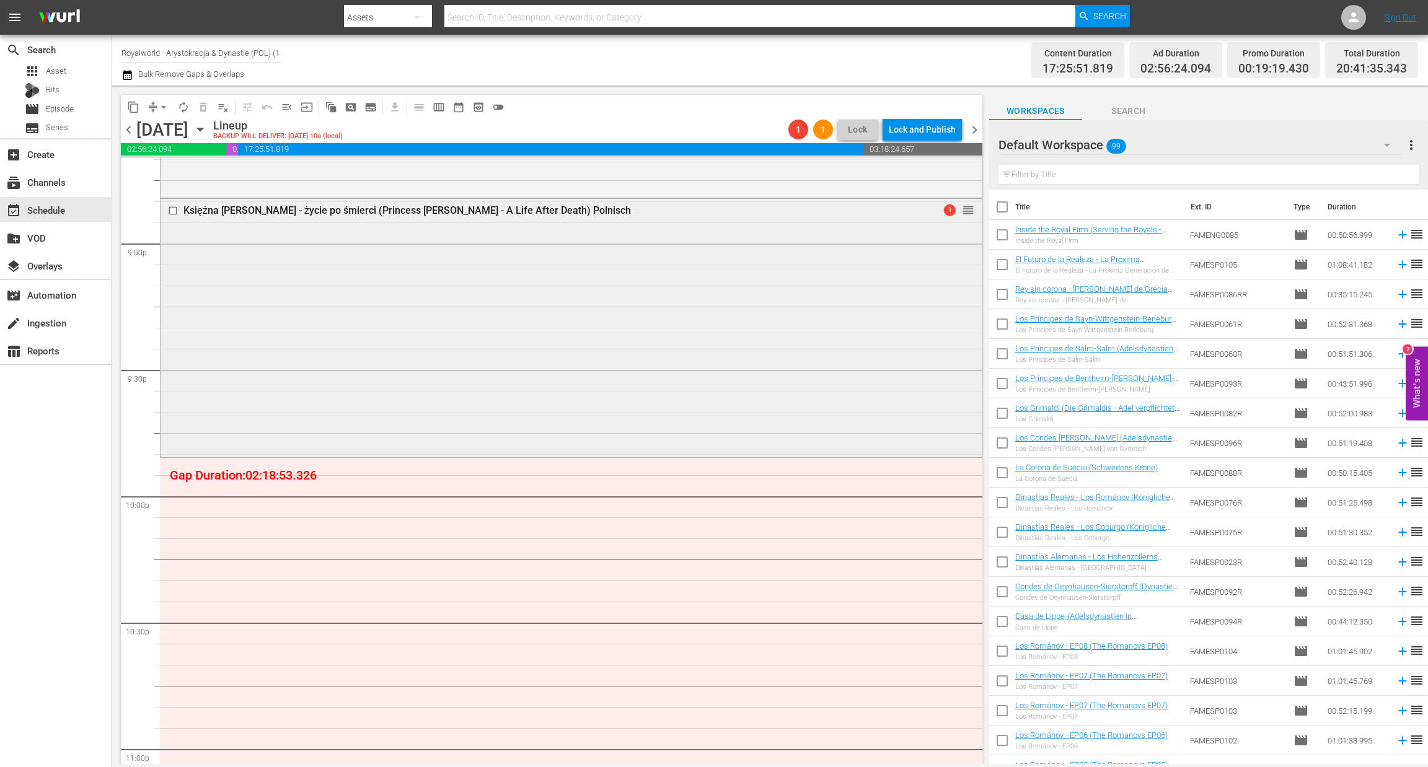
click at [177, 212] on input "checkbox" at bounding box center [174, 211] width 13 height 11
click at [201, 113] on button "delete_forever_outlined" at bounding box center [203, 107] width 20 height 20
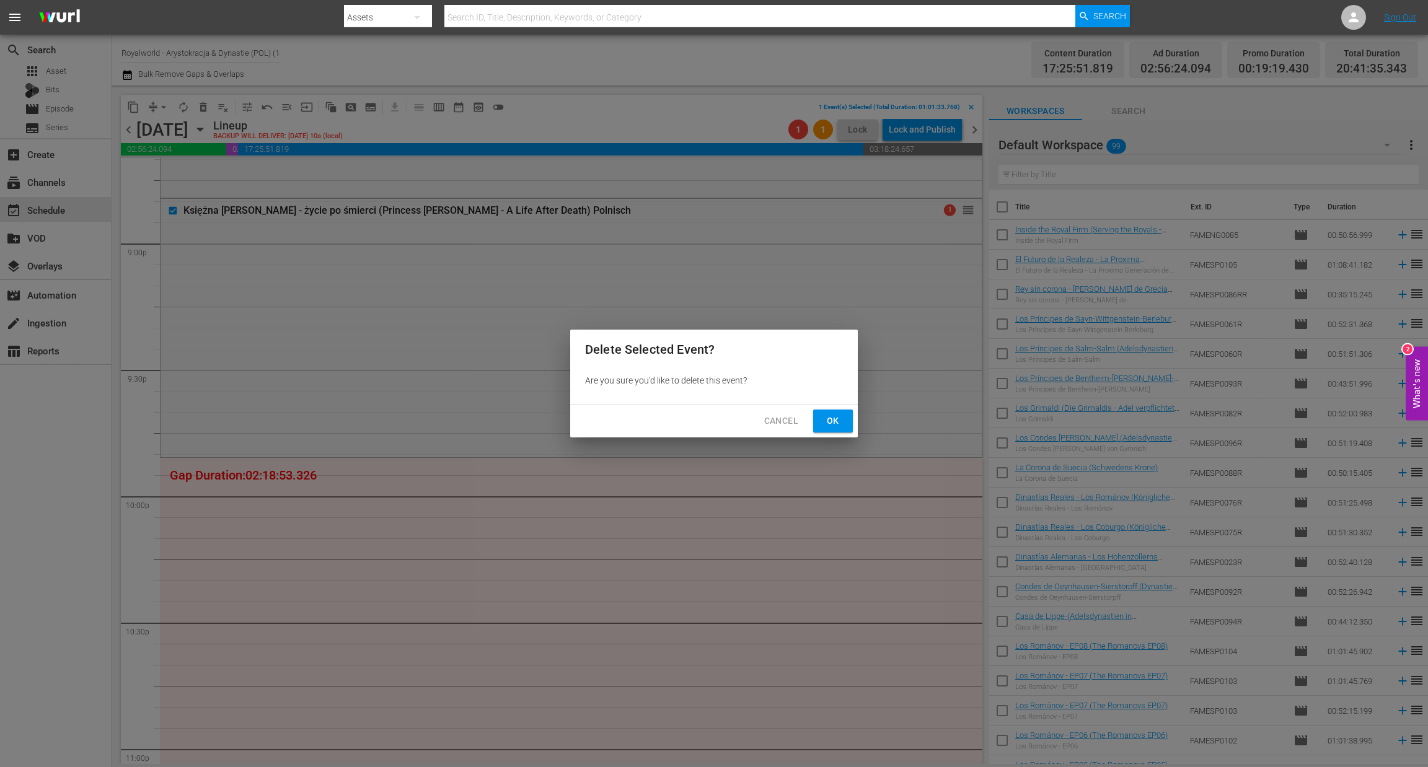
click at [824, 417] on span "Ok" at bounding box center [833, 420] width 20 height 15
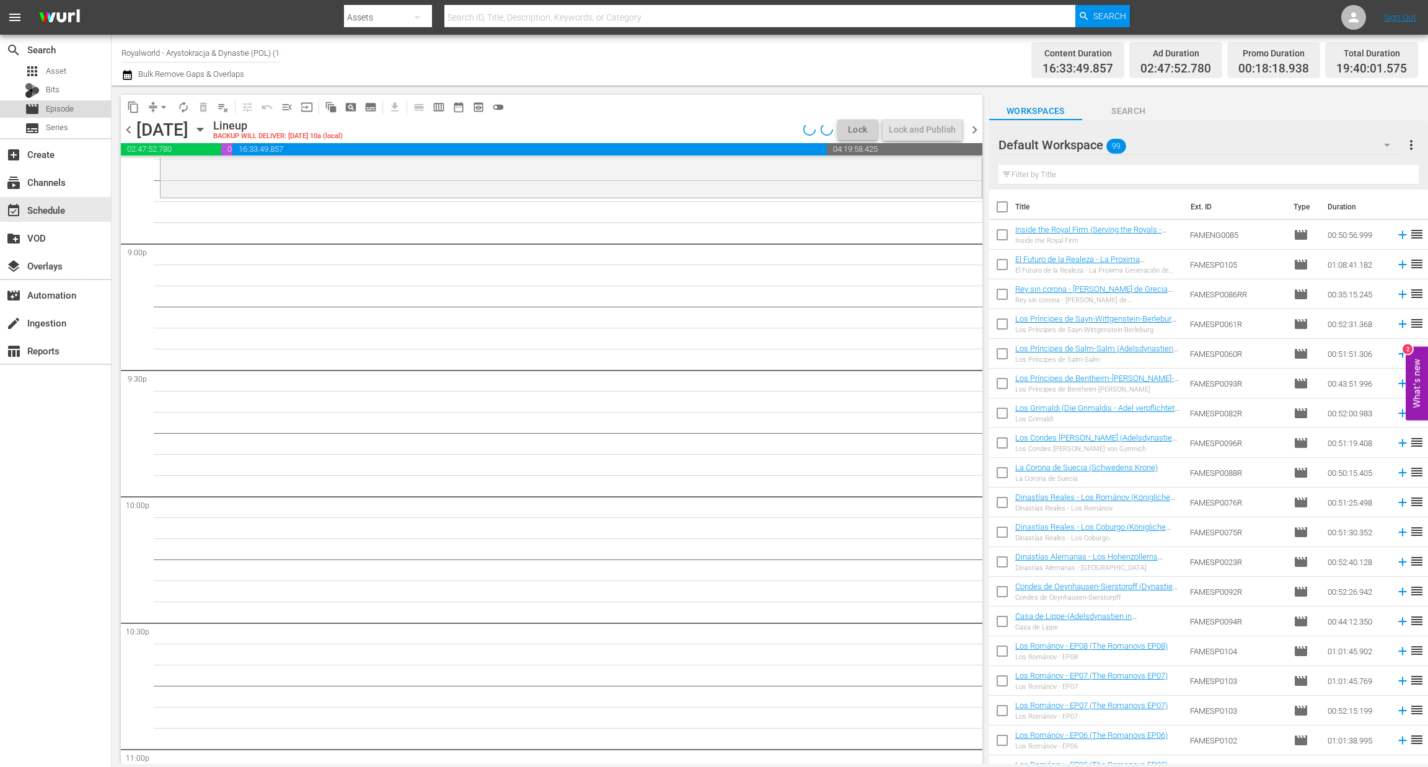
click at [75, 105] on div "movie Episode" at bounding box center [55, 108] width 111 height 17
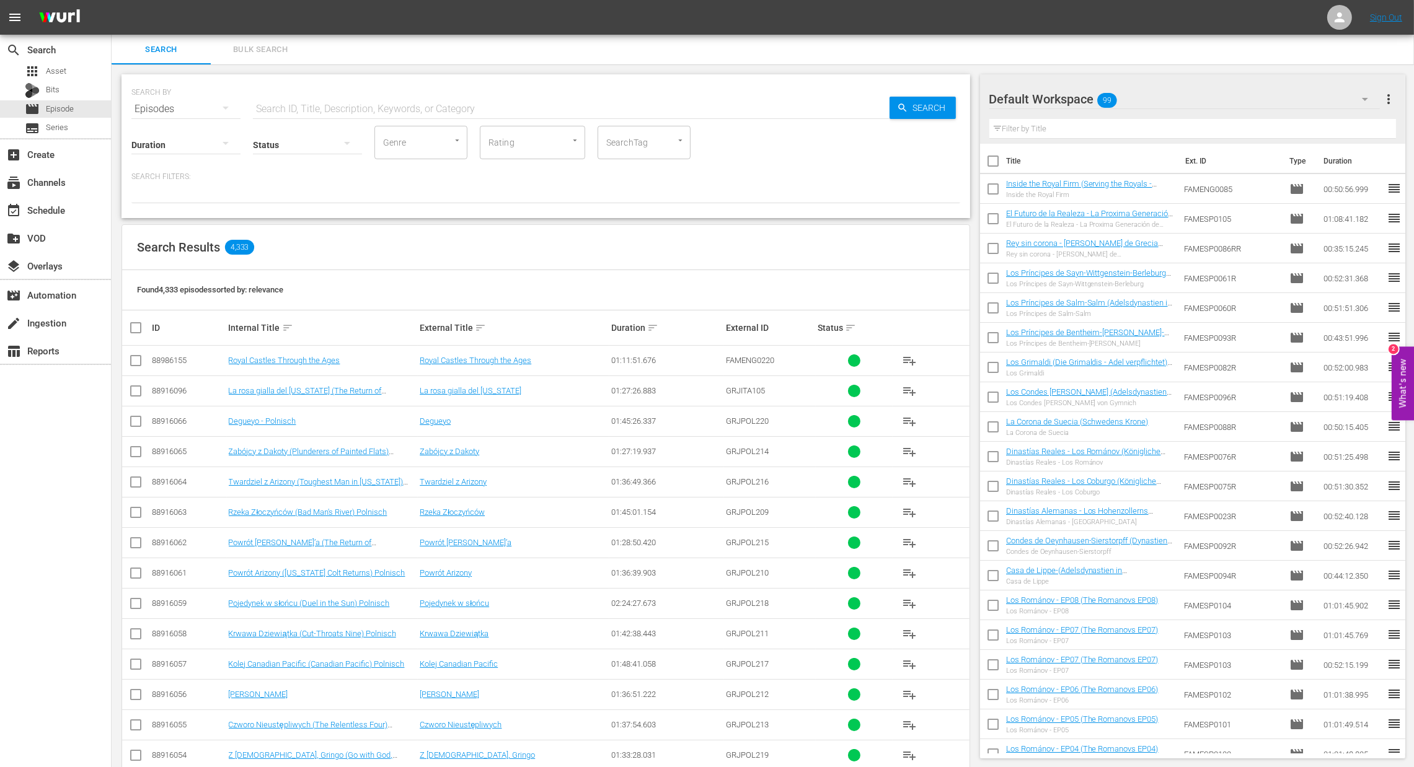
click at [288, 113] on input "text" at bounding box center [571, 109] width 636 height 30
type input "fampol"
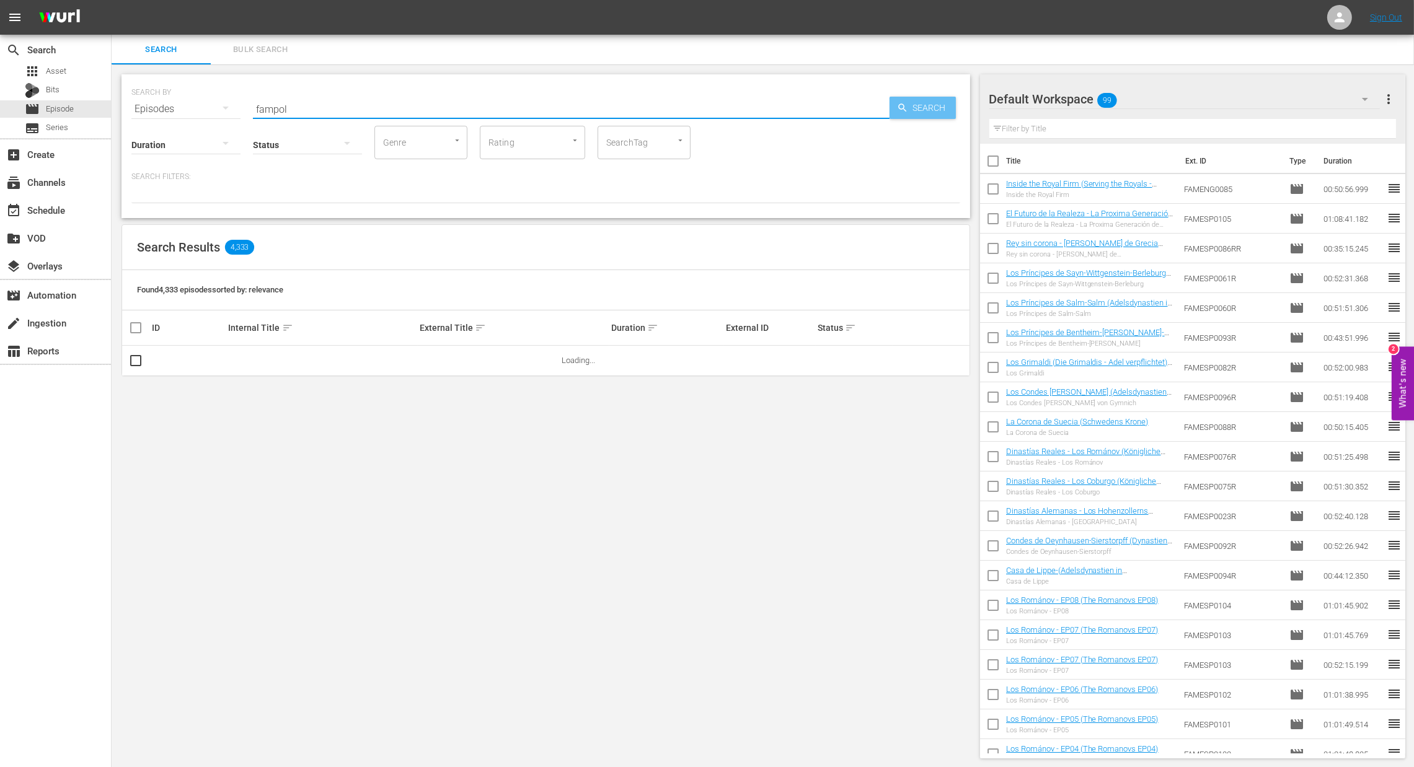
click at [919, 110] on span "Search" at bounding box center [932, 108] width 48 height 22
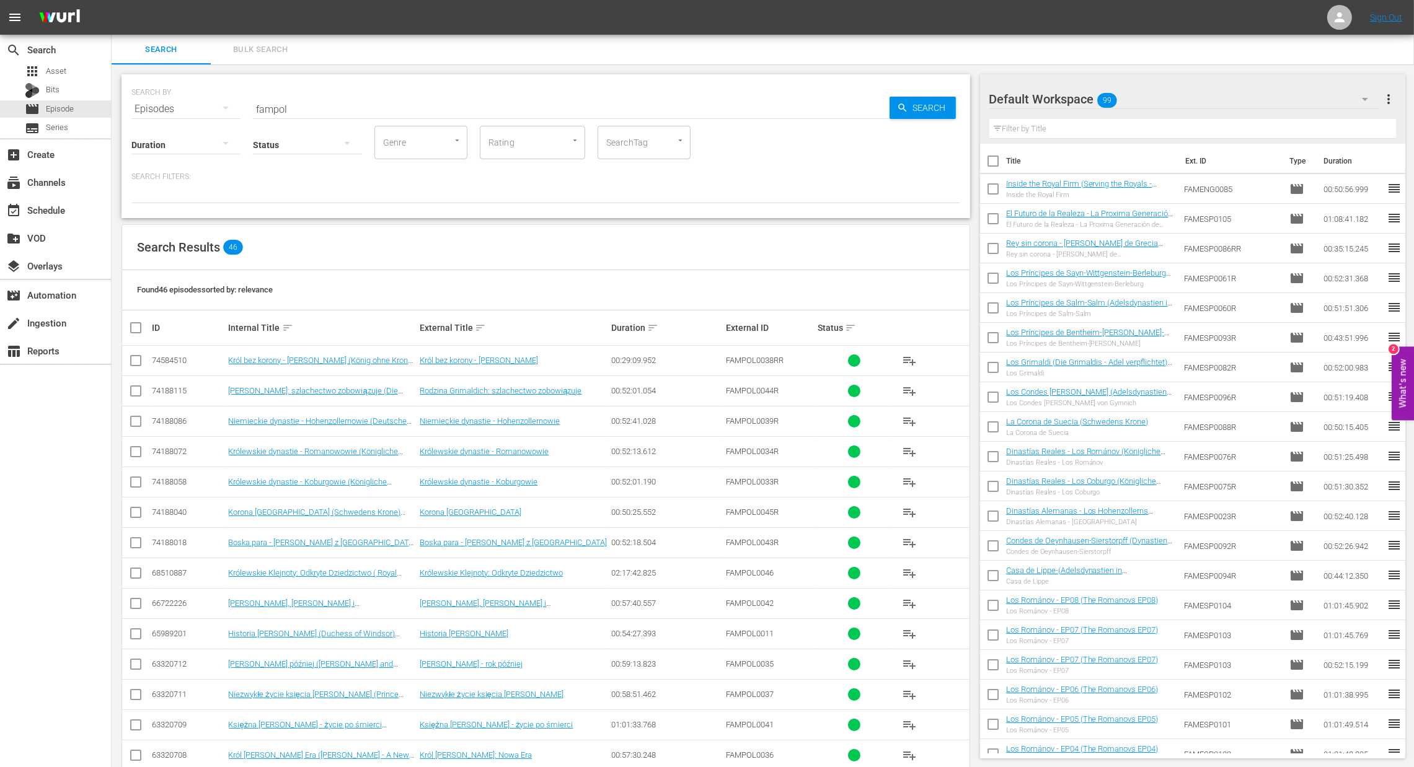
click at [143, 332] on input "checkbox" at bounding box center [140, 327] width 25 height 15
checkbox input "true"
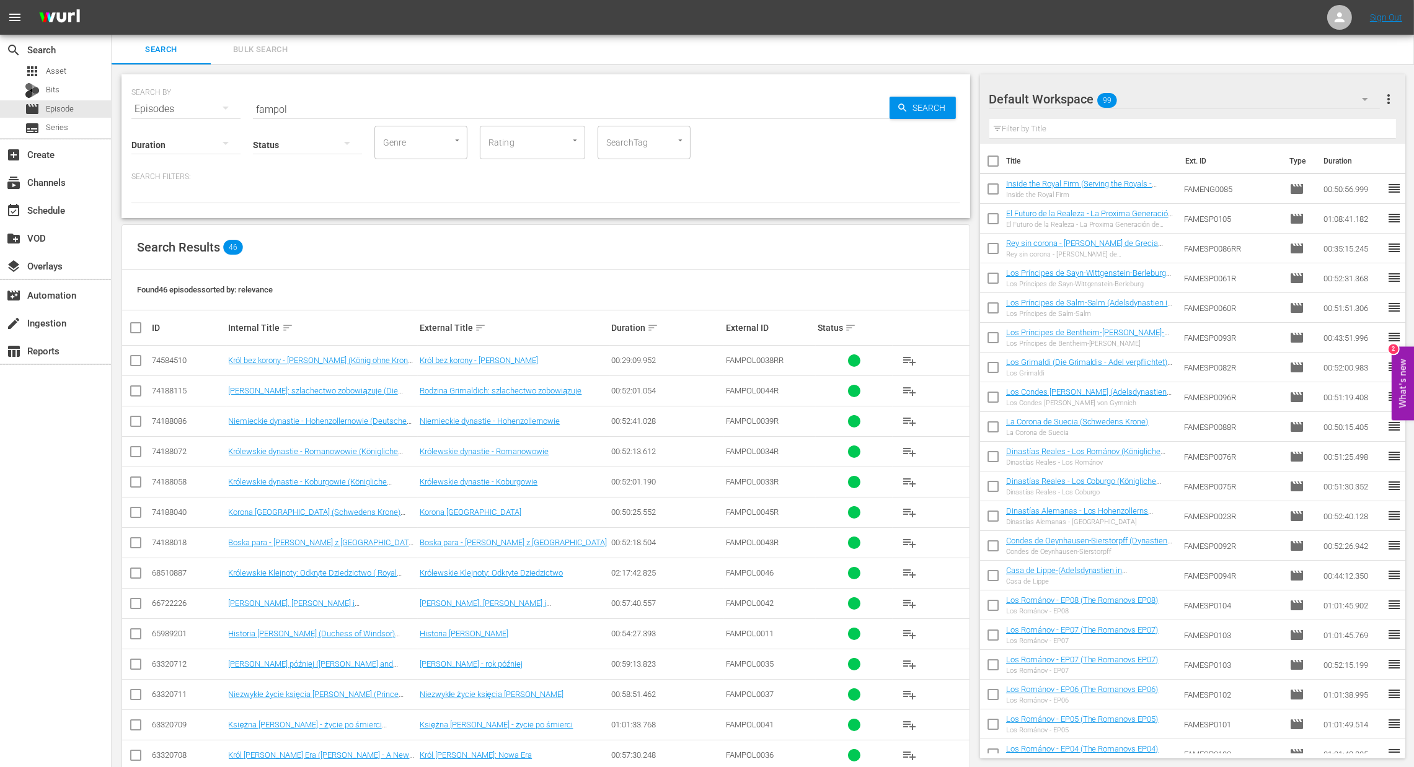
checkbox input "true"
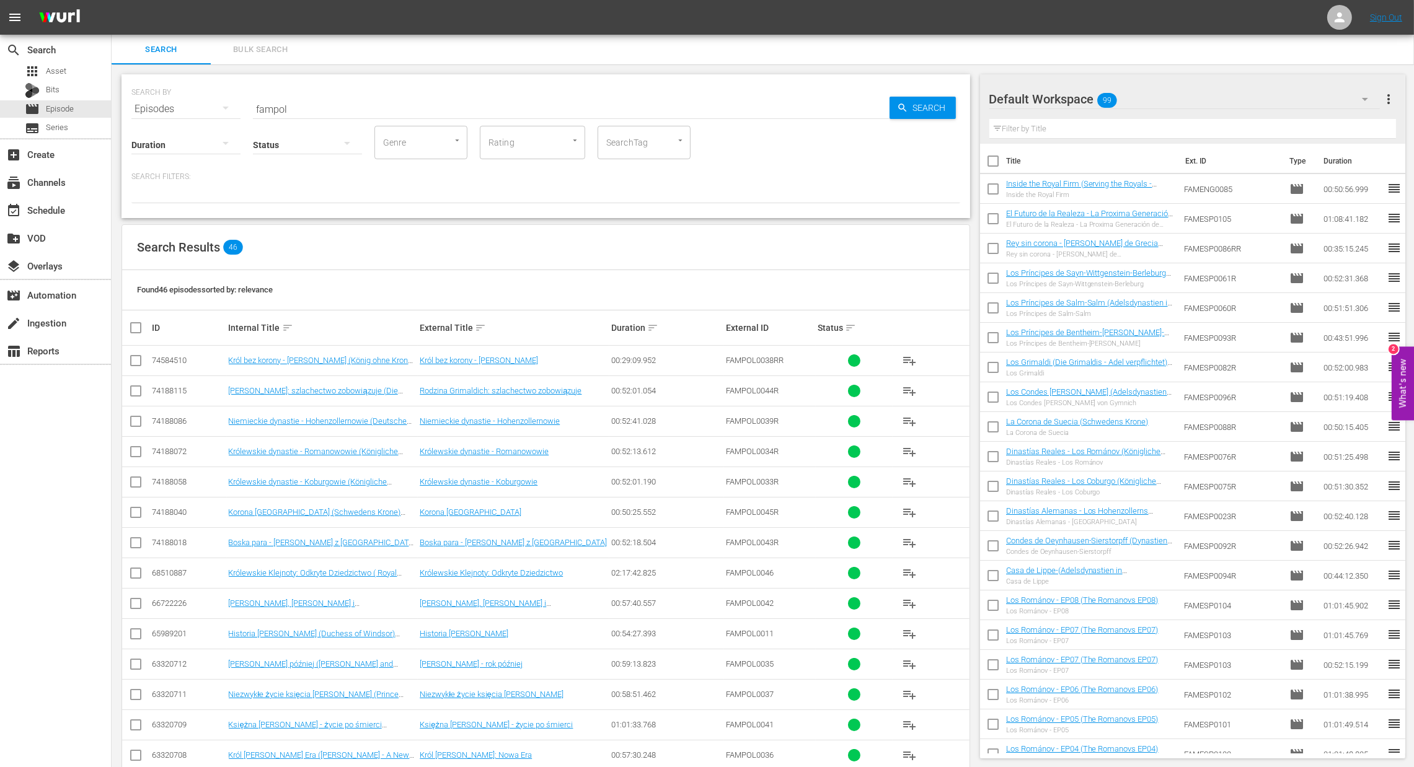
checkbox input "true"
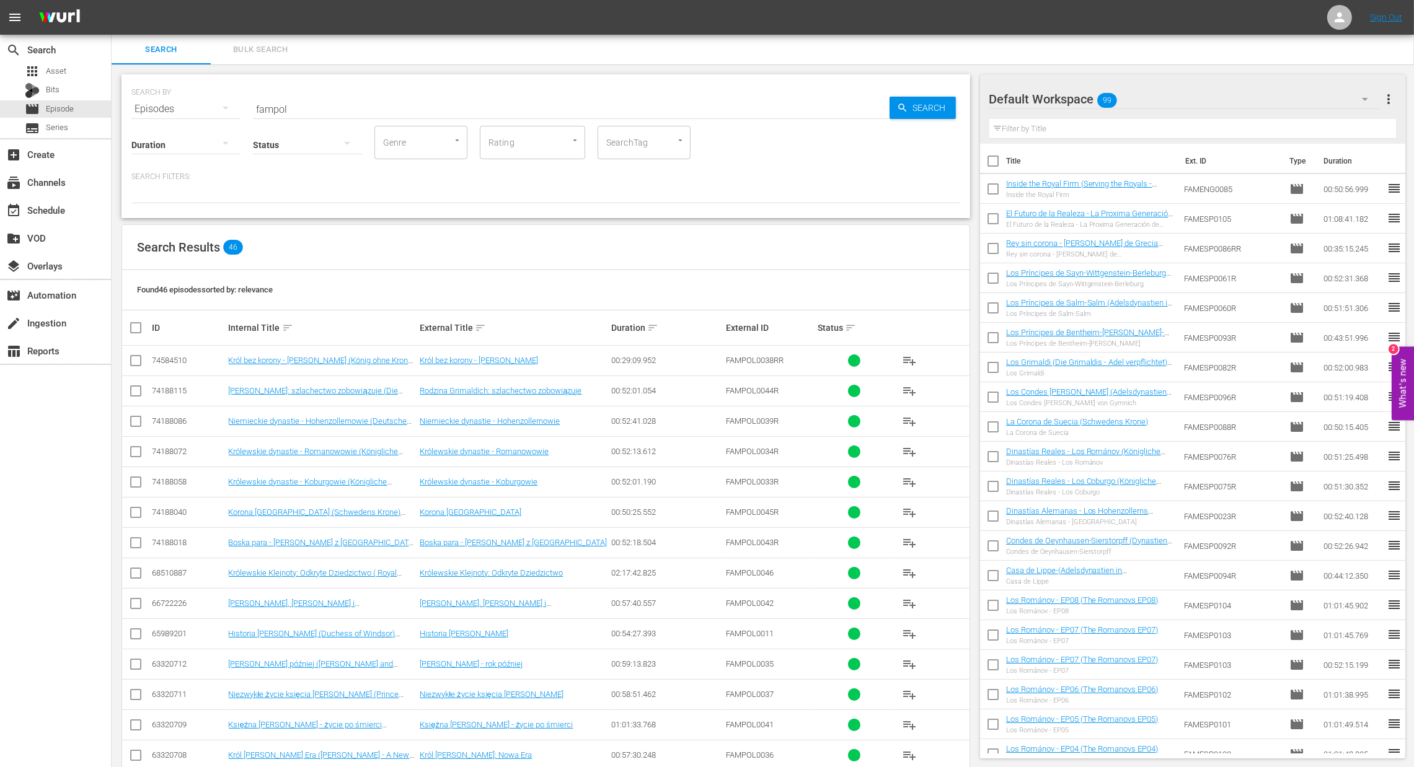
checkbox input "true"
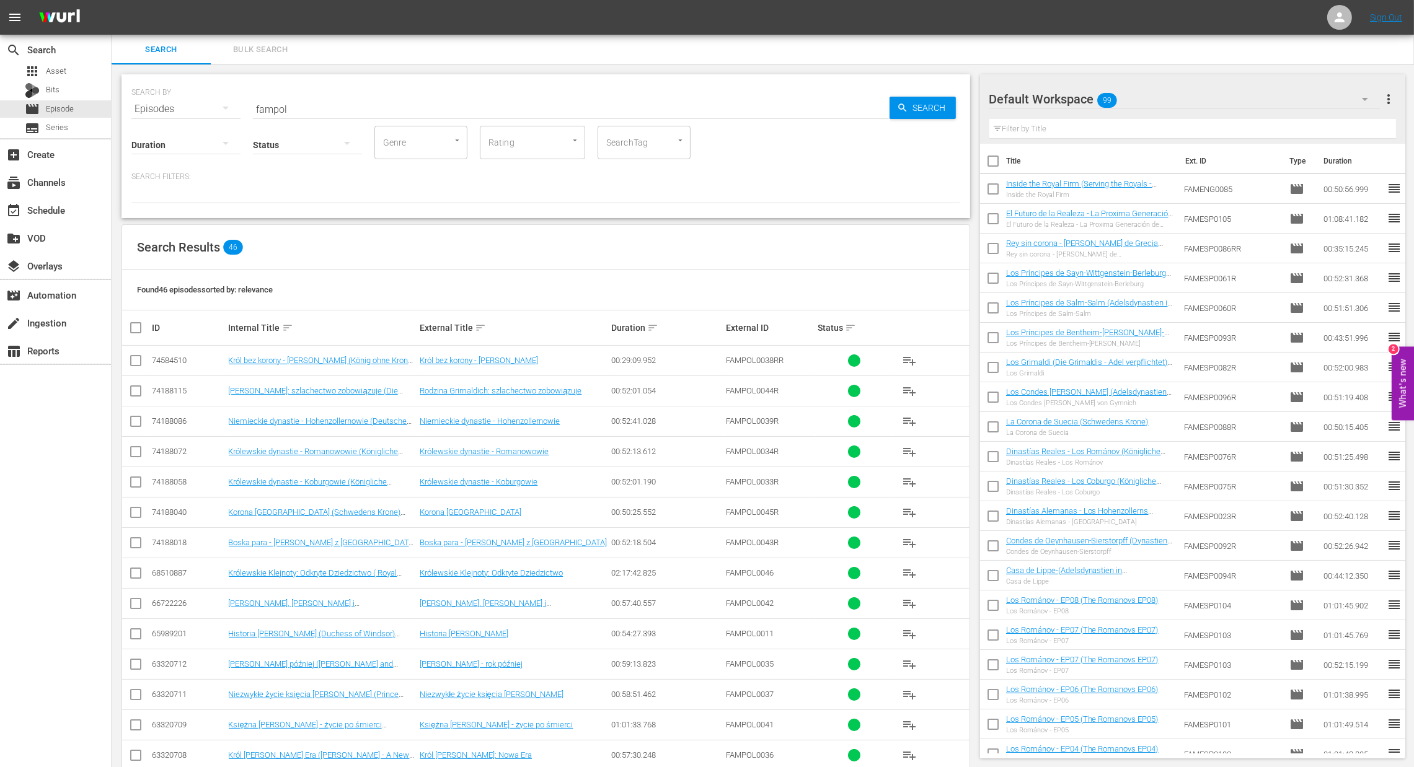
checkbox input "true"
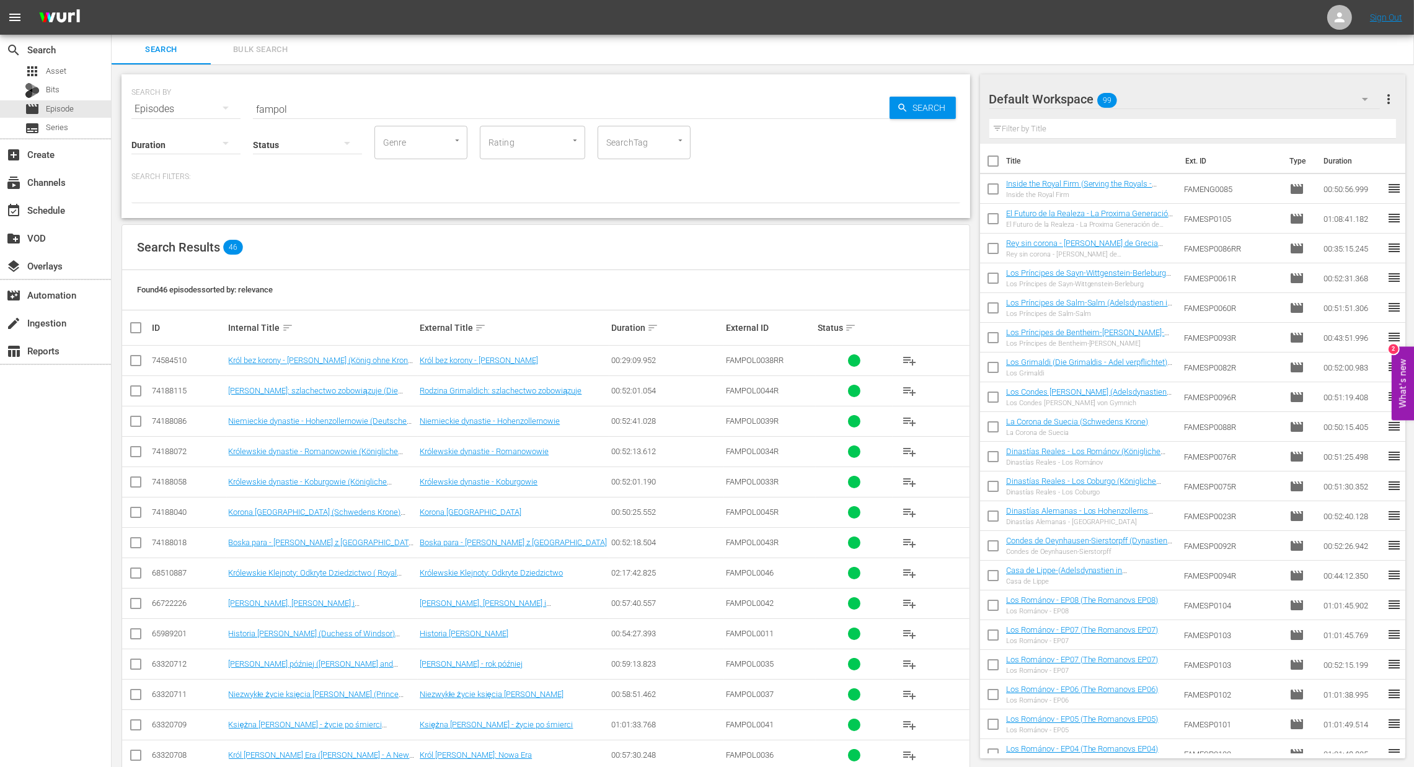
checkbox input "true"
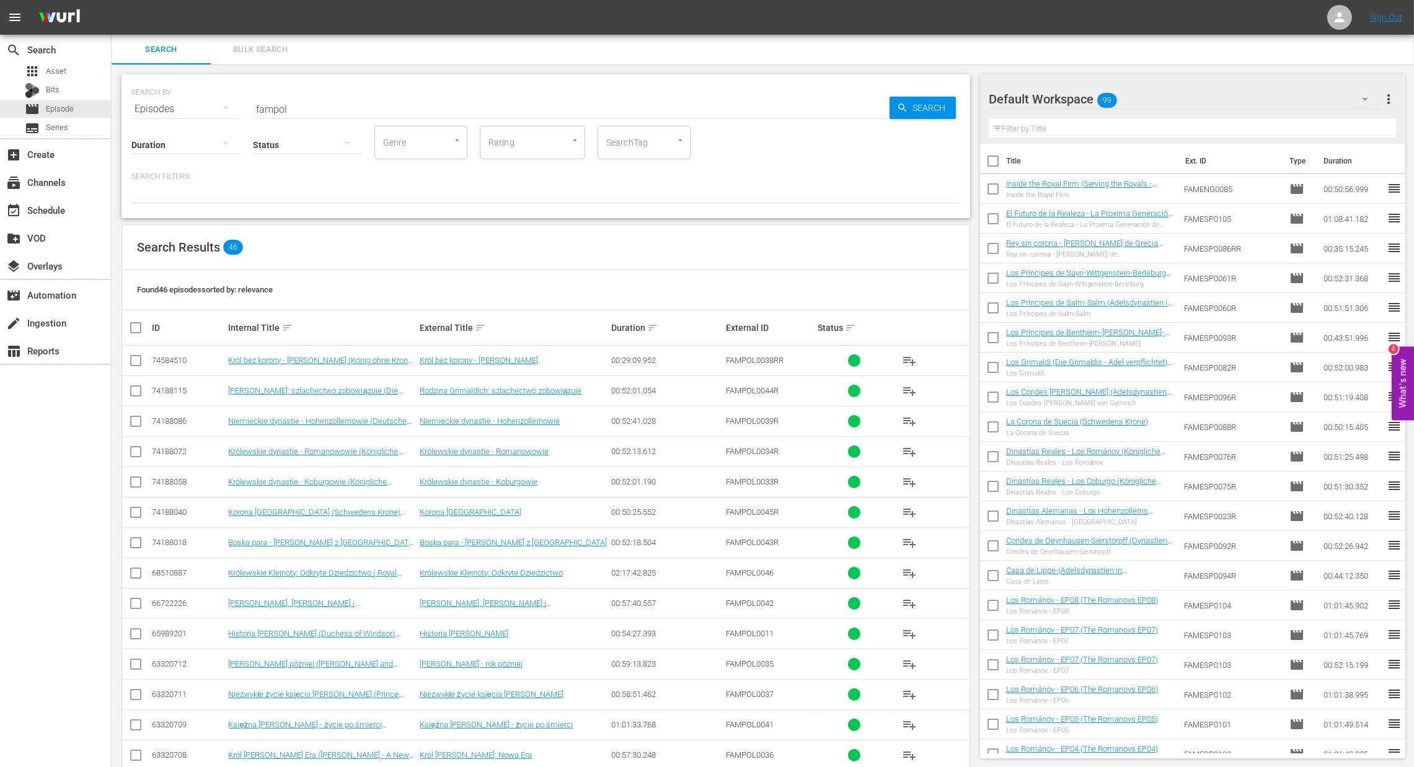
checkbox input "true"
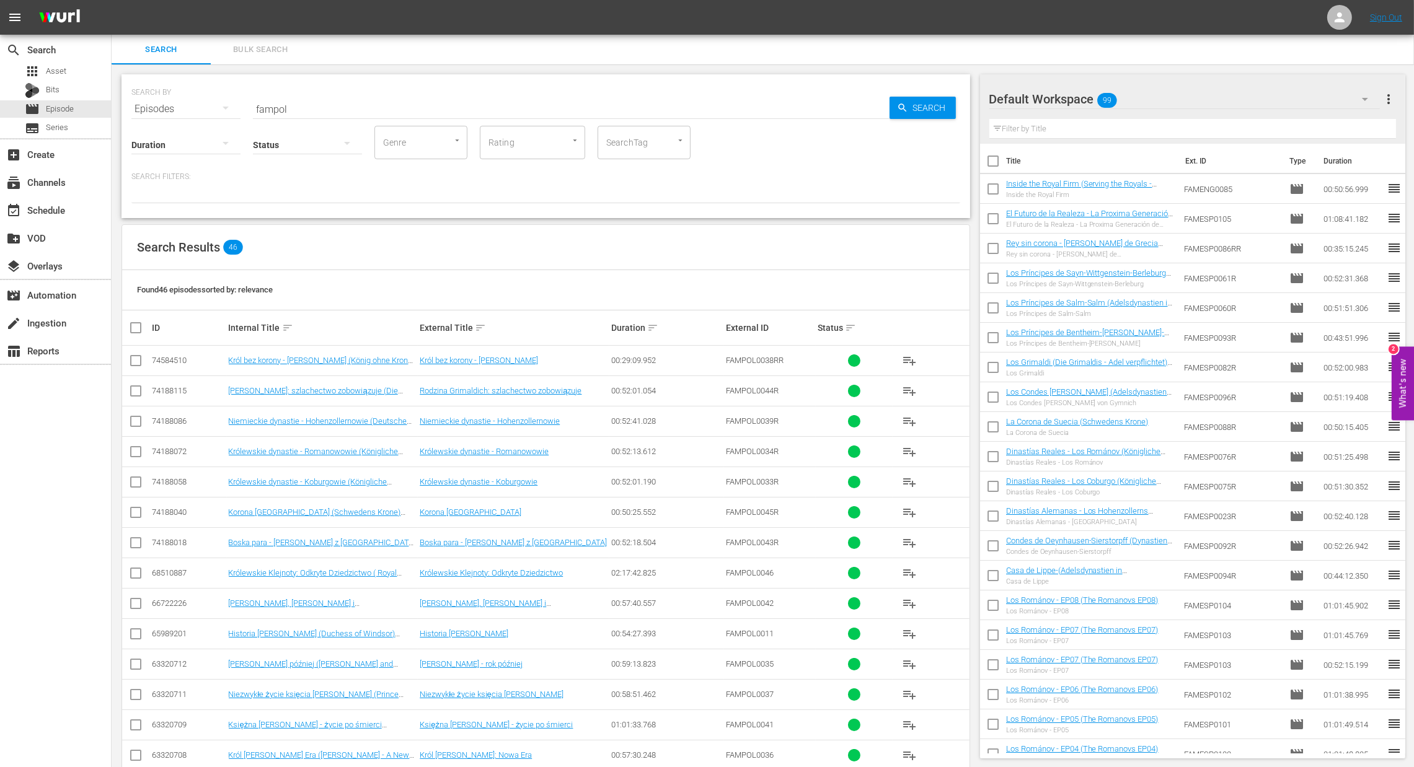
checkbox input "true"
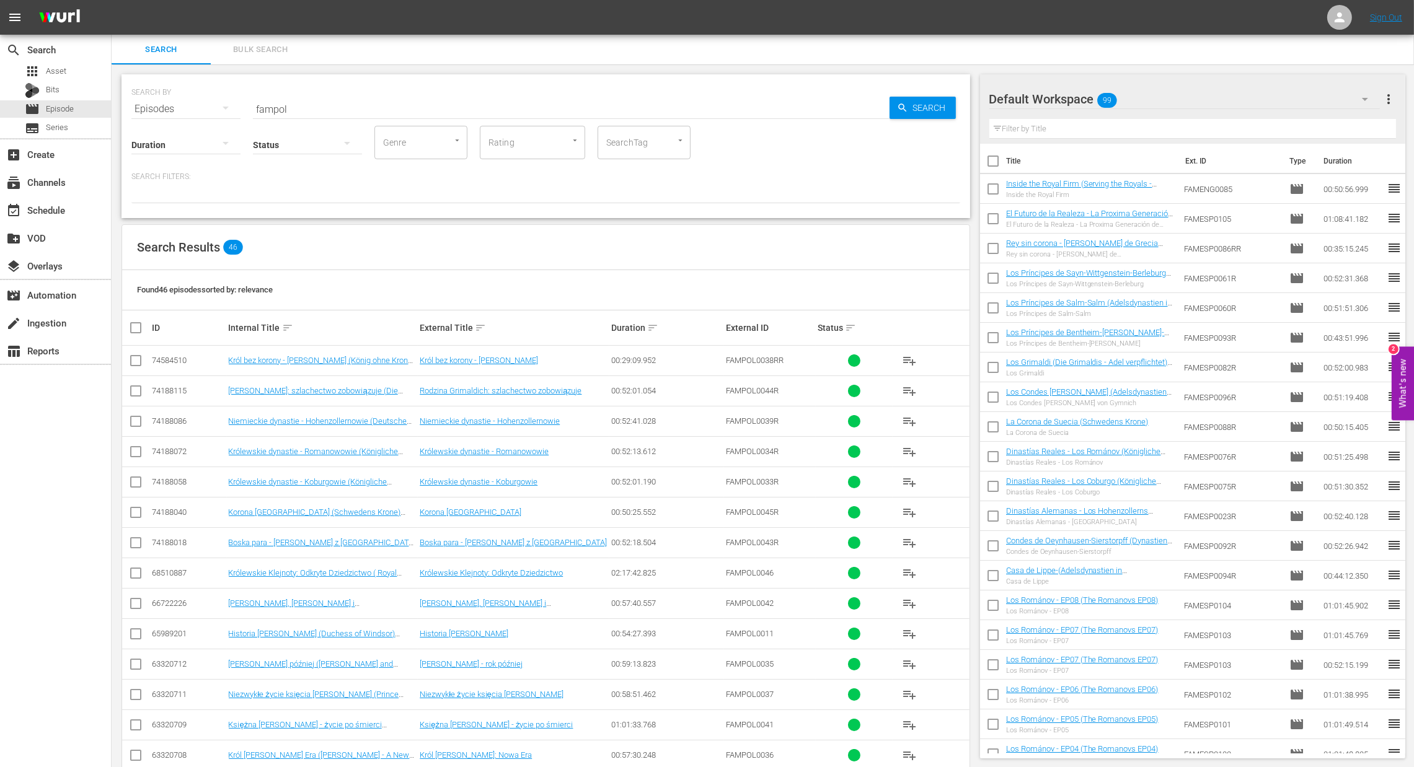
checkbox input "true"
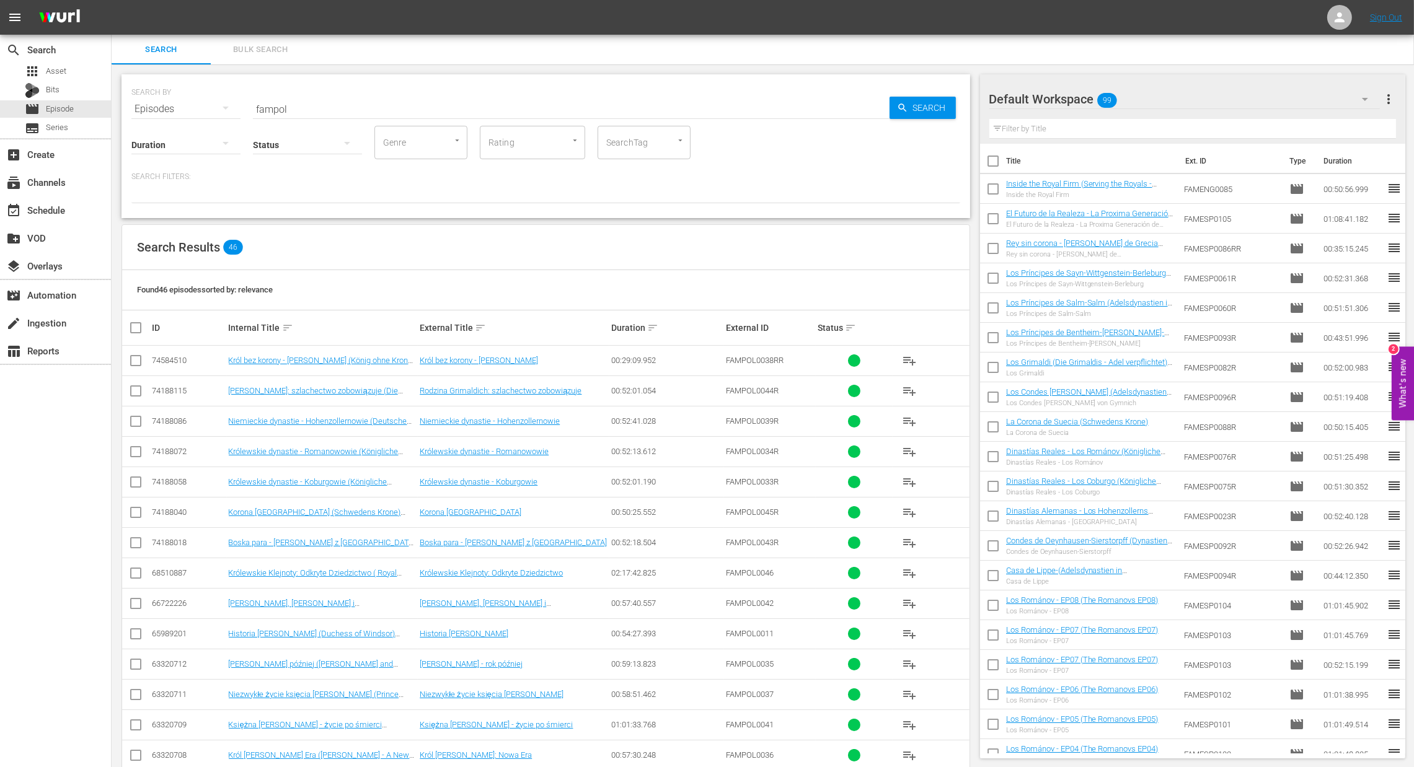
checkbox input "true"
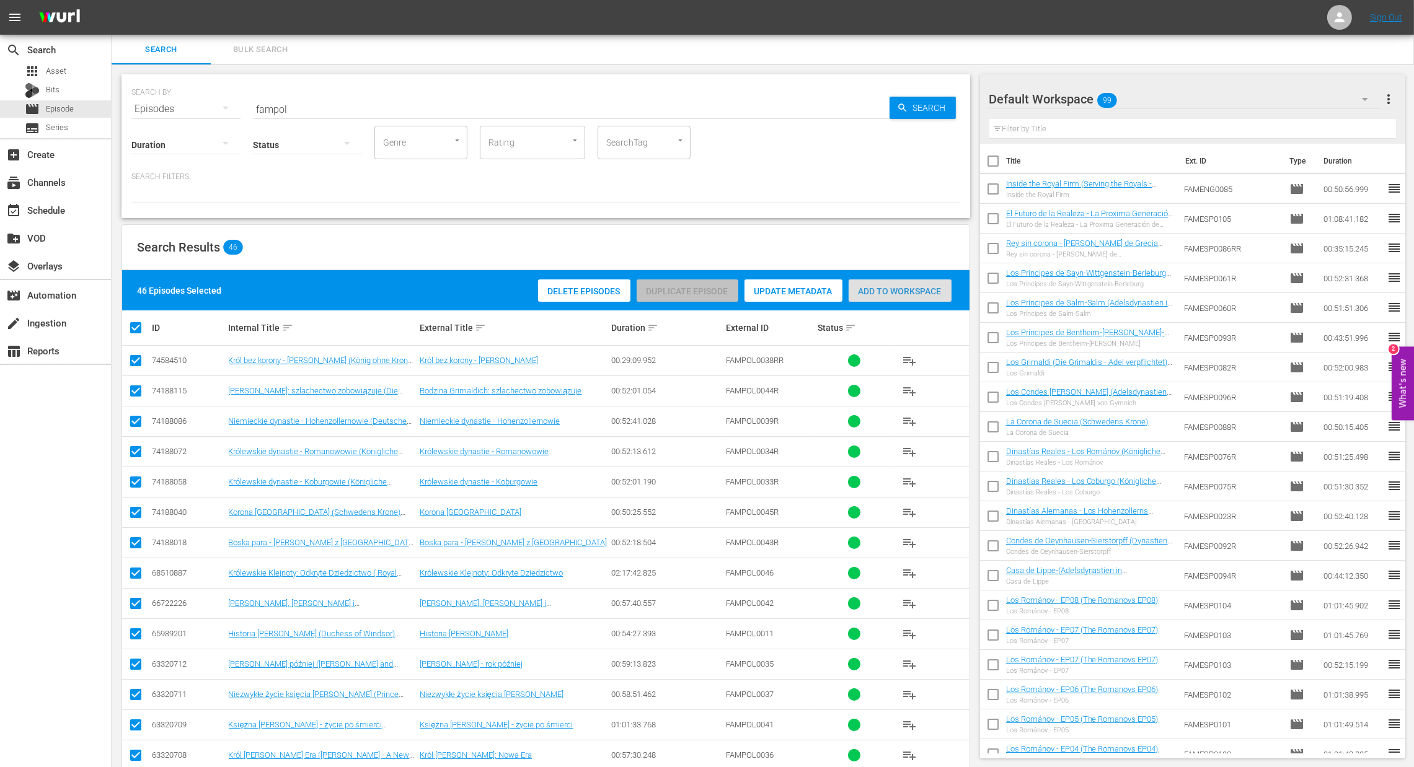
click at [872, 289] on span "Add to Workspace" at bounding box center [899, 291] width 103 height 10
click at [50, 201] on div "event_available Schedule" at bounding box center [55, 209] width 111 height 25
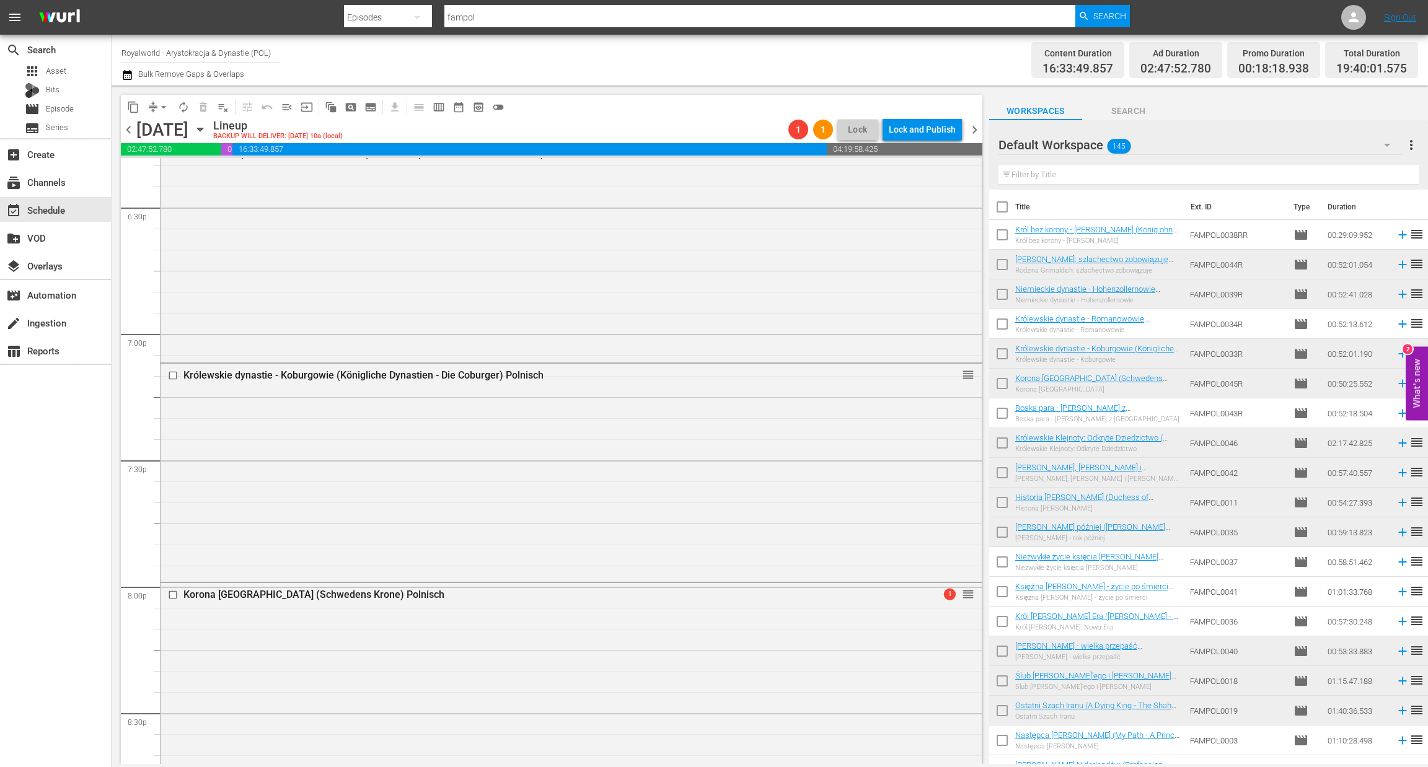
scroll to position [4604, 0]
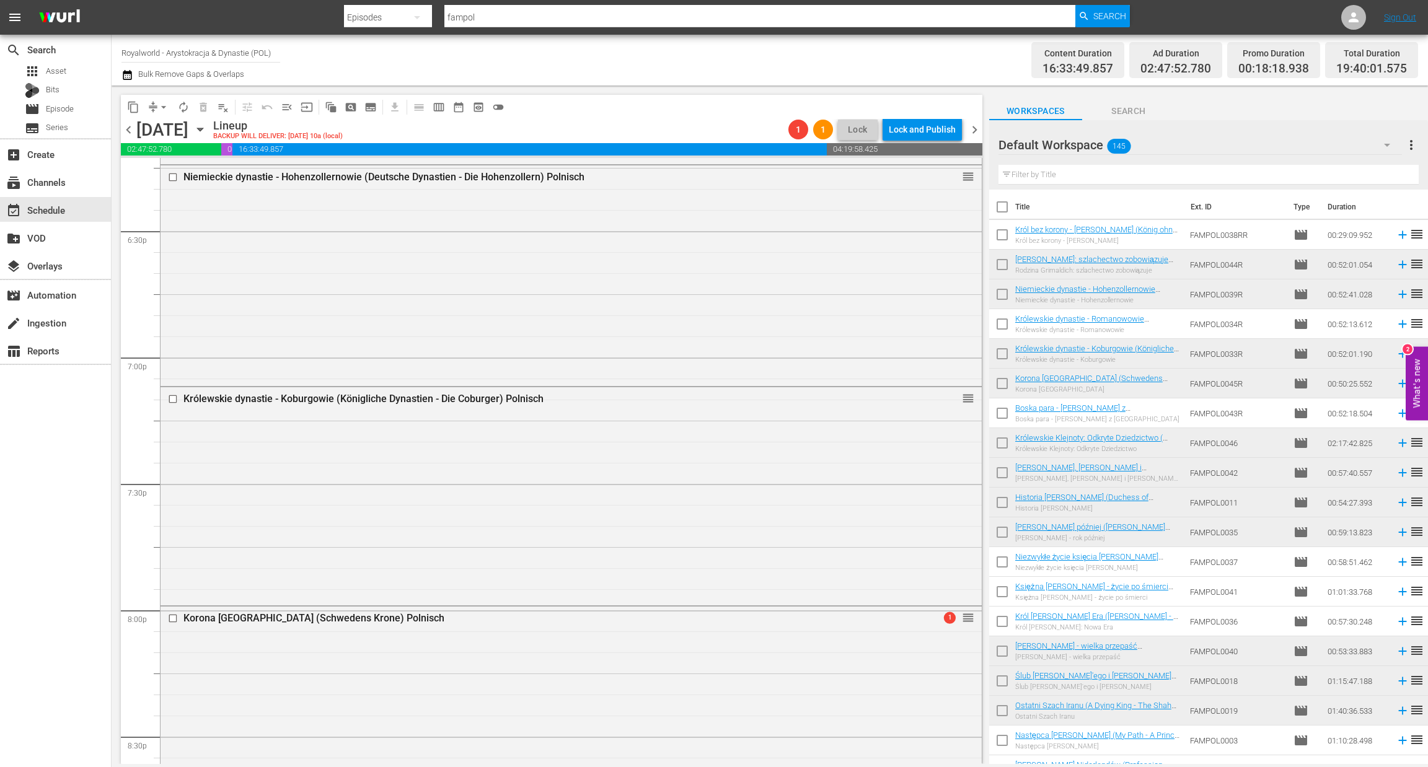
click at [1073, 182] on div "Filter by Title" at bounding box center [1208, 175] width 420 height 30
click at [1074, 175] on input "text" at bounding box center [1208, 175] width 420 height 20
paste input "[PERSON_NAME] - Droga do Bycia Nowoczesną Królową"
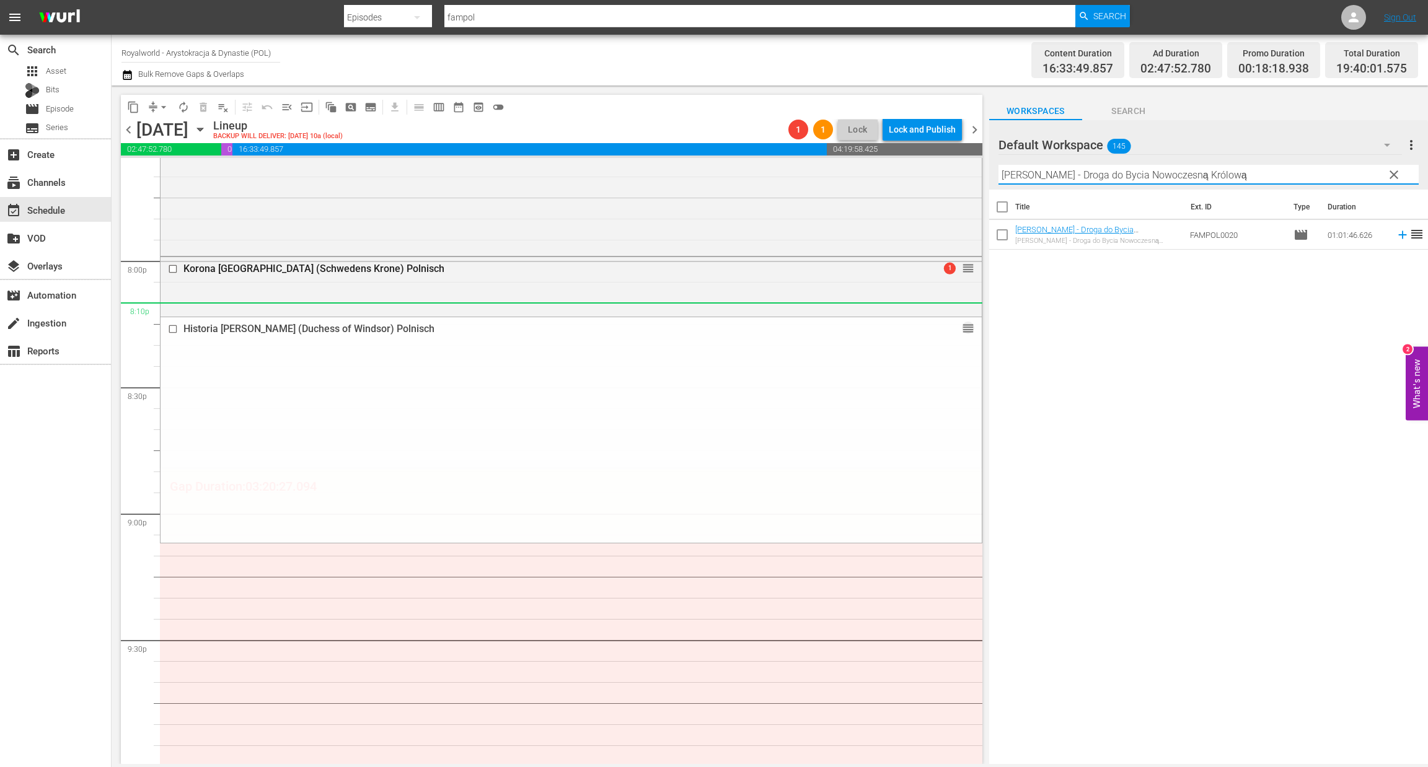
scroll to position [5255, 0]
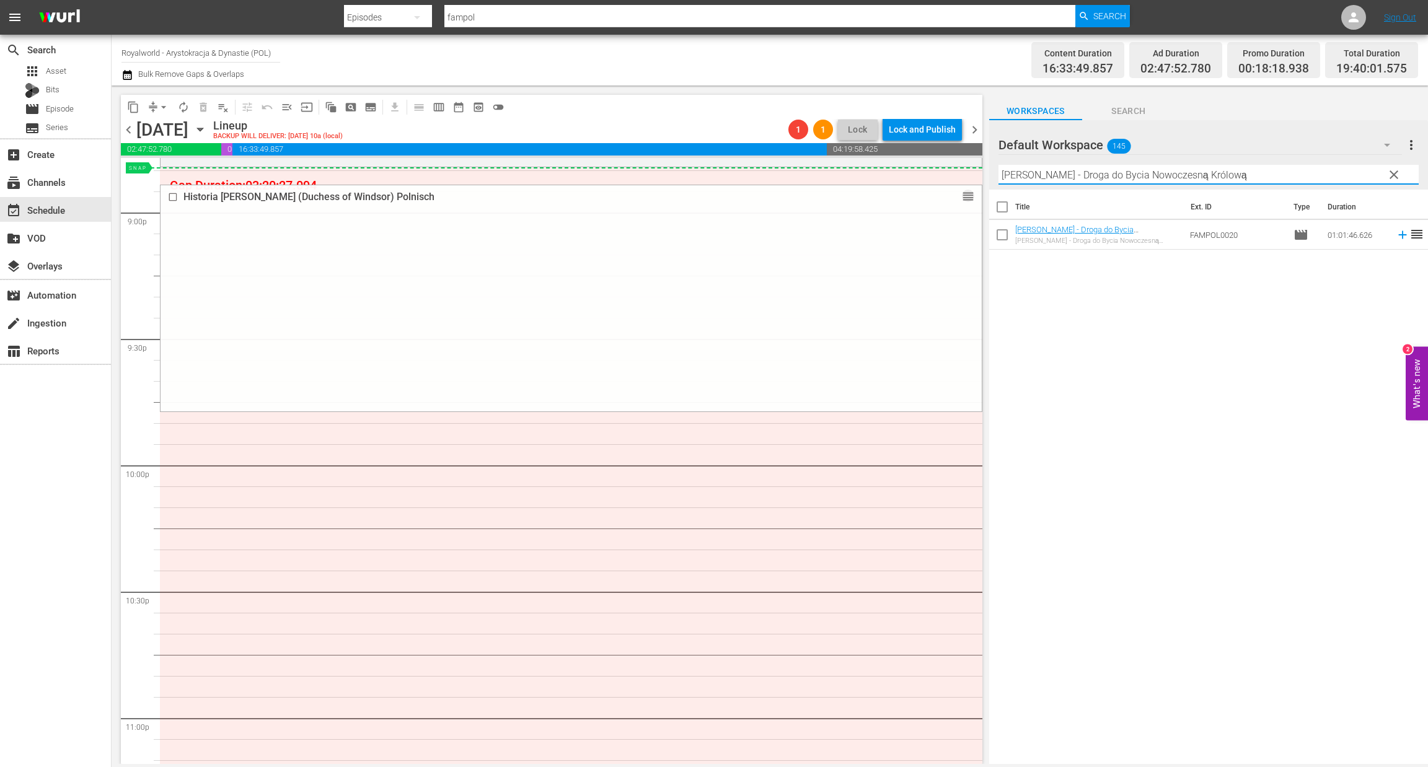
drag, startPoint x: 954, startPoint y: 317, endPoint x: 857, endPoint y: 178, distance: 169.2
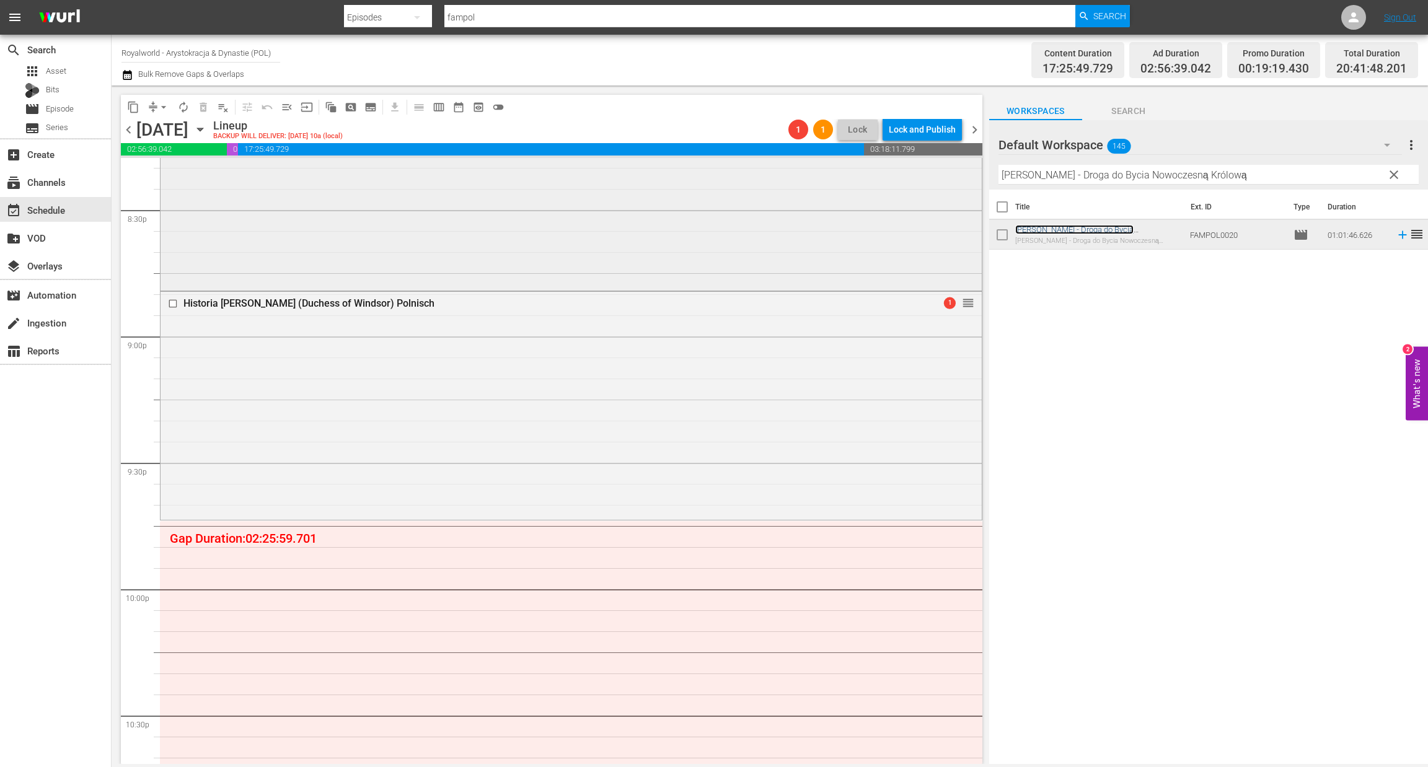
scroll to position [5162, 0]
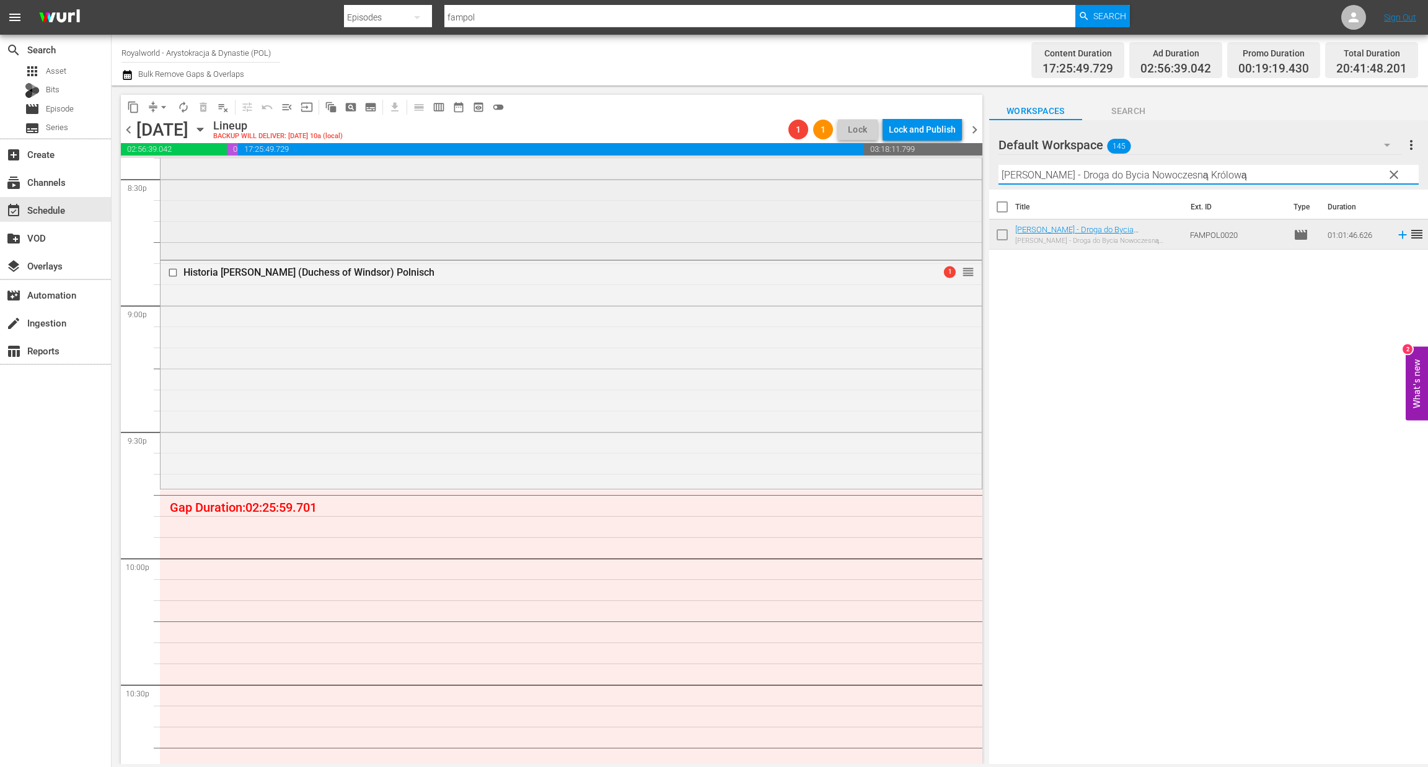
drag, startPoint x: 1214, startPoint y: 175, endPoint x: 919, endPoint y: 169, distance: 295.1
click at [919, 169] on div "content_copy compress arrow_drop_down autorenew_outlined delete_forever_outline…" at bounding box center [770, 425] width 1316 height 679
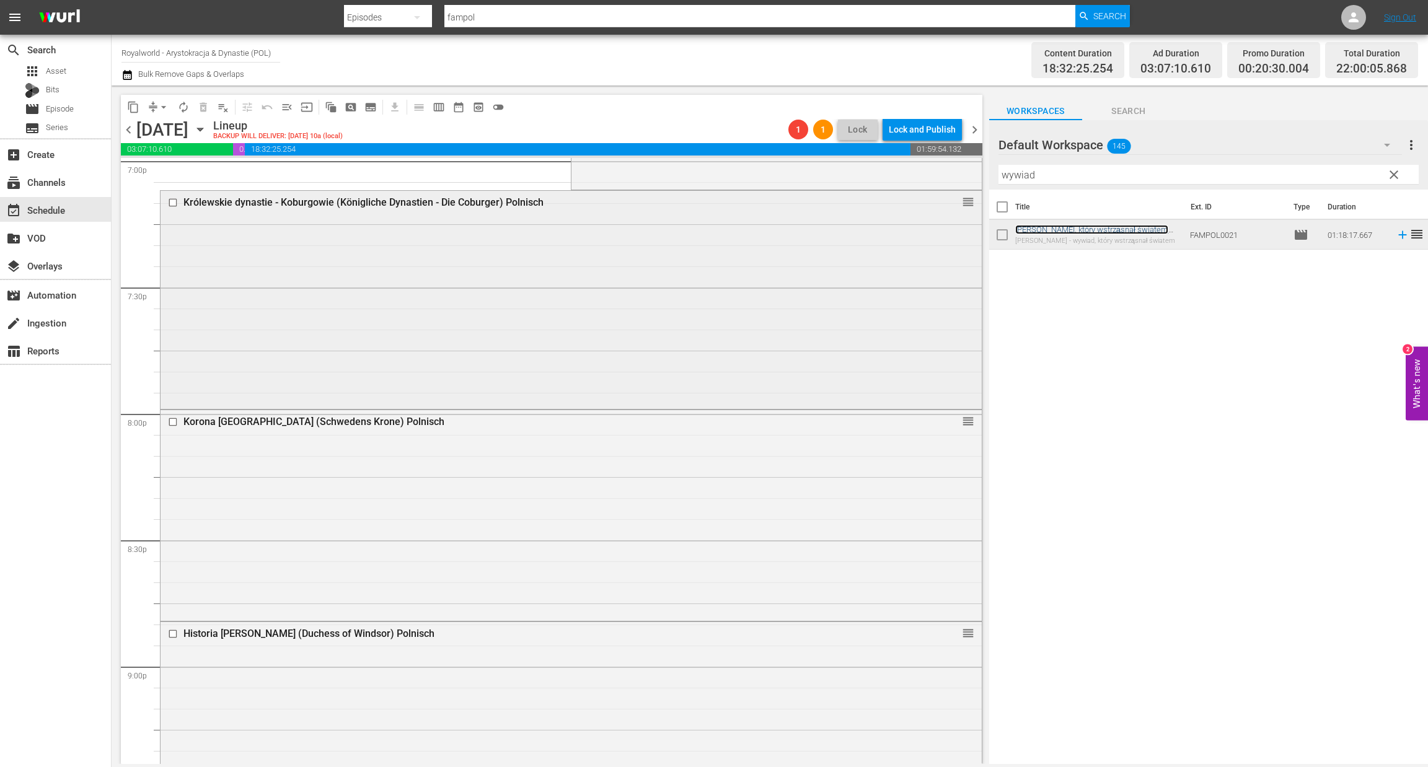
scroll to position [4759, 0]
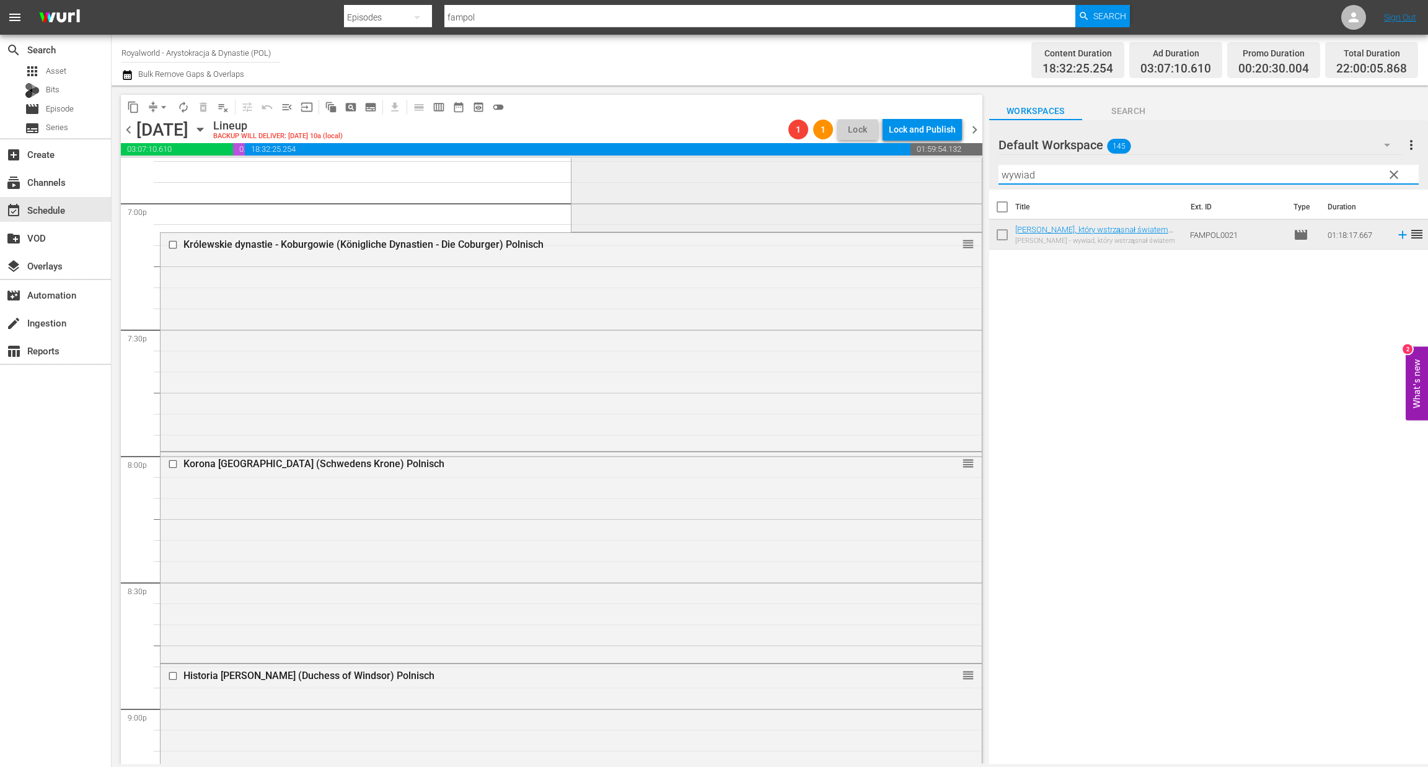
drag, startPoint x: 1046, startPoint y: 177, endPoint x: 946, endPoint y: 171, distance: 99.9
click at [935, 167] on div "content_copy compress arrow_drop_down autorenew_outlined delete_forever_outline…" at bounding box center [770, 425] width 1316 height 679
paste input "Maxima Królowa Niderlandów (Profession - Queen! - Máxima of the Netherlands)"
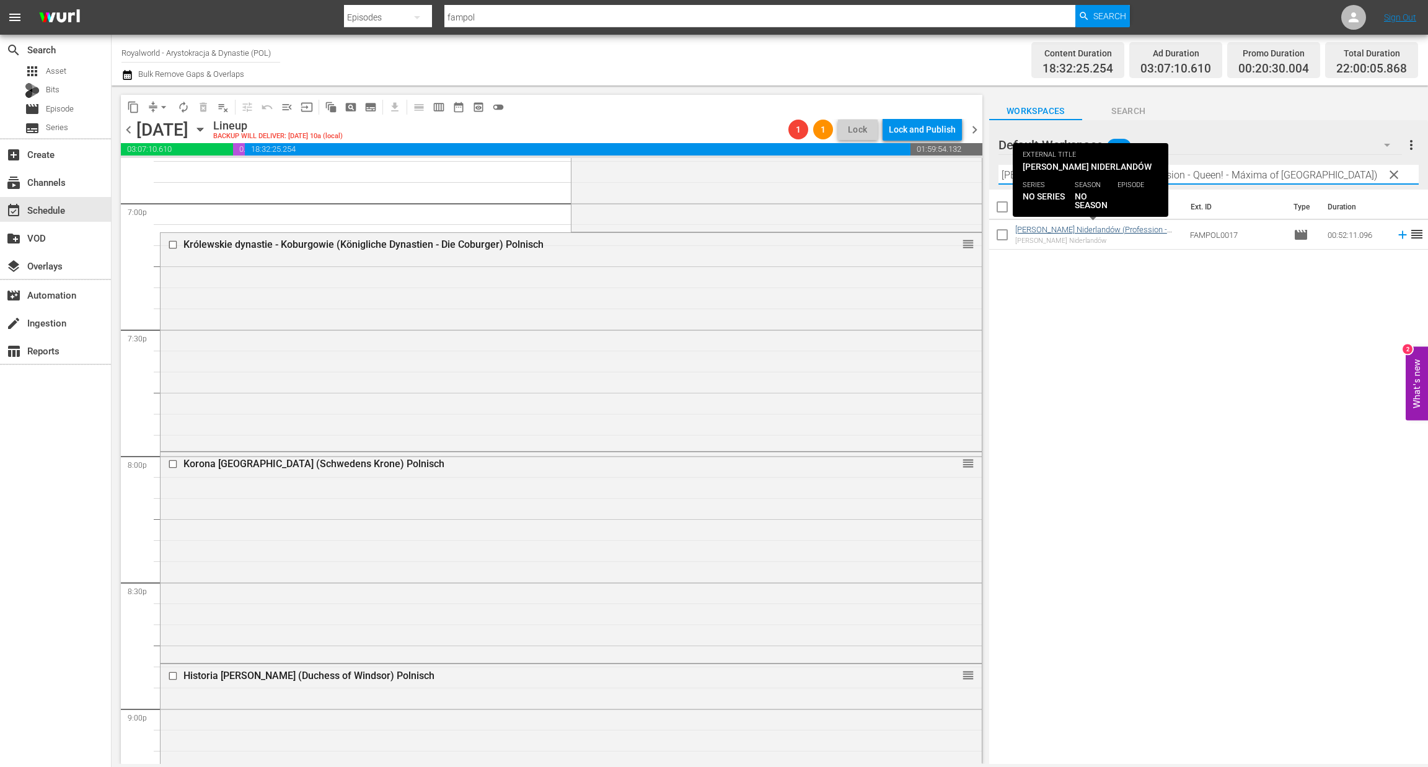
type input "Maxima Królowa Niderlandów (Profession - Queen! - Máxima of the Netherlands)"
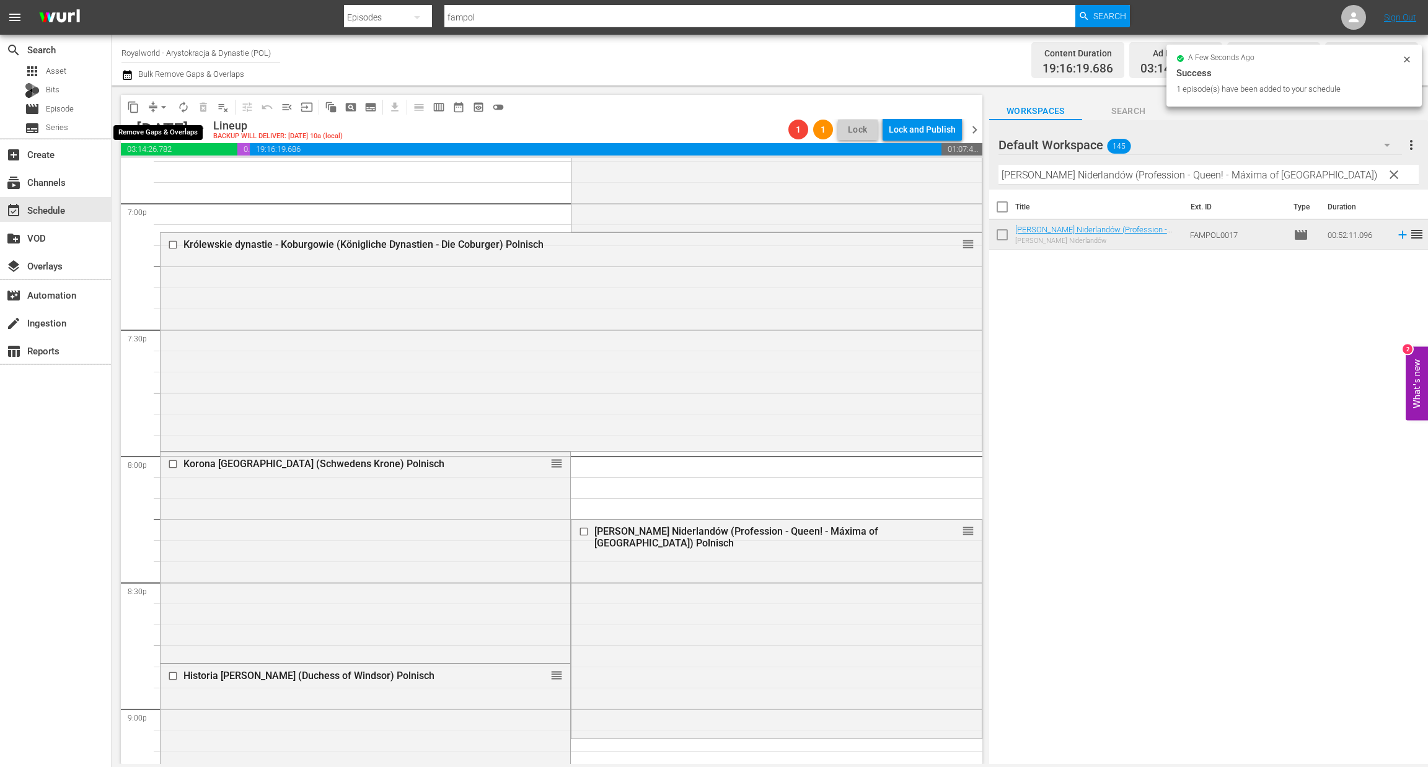
click at [165, 107] on span "arrow_drop_down" at bounding box center [163, 107] width 12 height 12
click at [158, 177] on li "Align to End of Previous Day" at bounding box center [164, 172] width 130 height 20
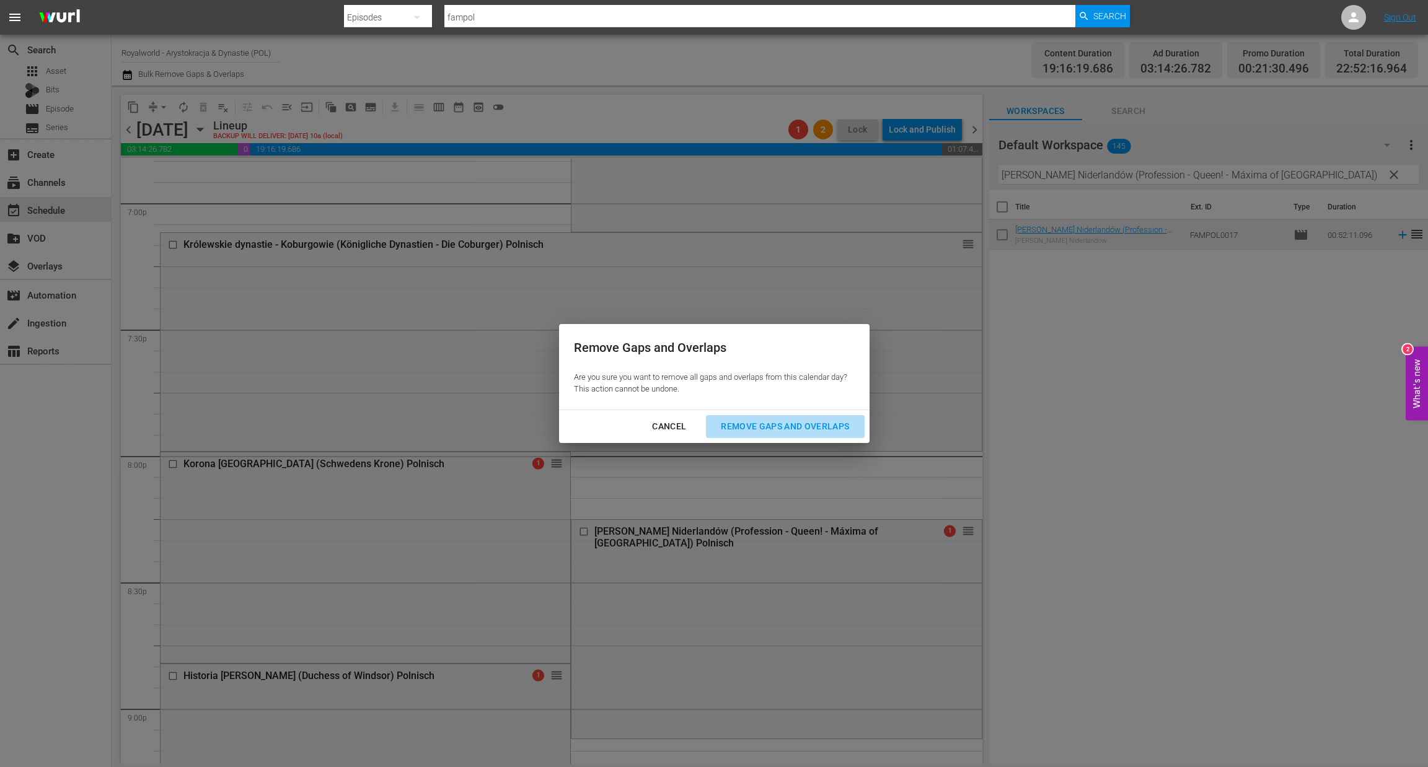
click at [737, 424] on div "Remove Gaps and Overlaps" at bounding box center [785, 426] width 148 height 15
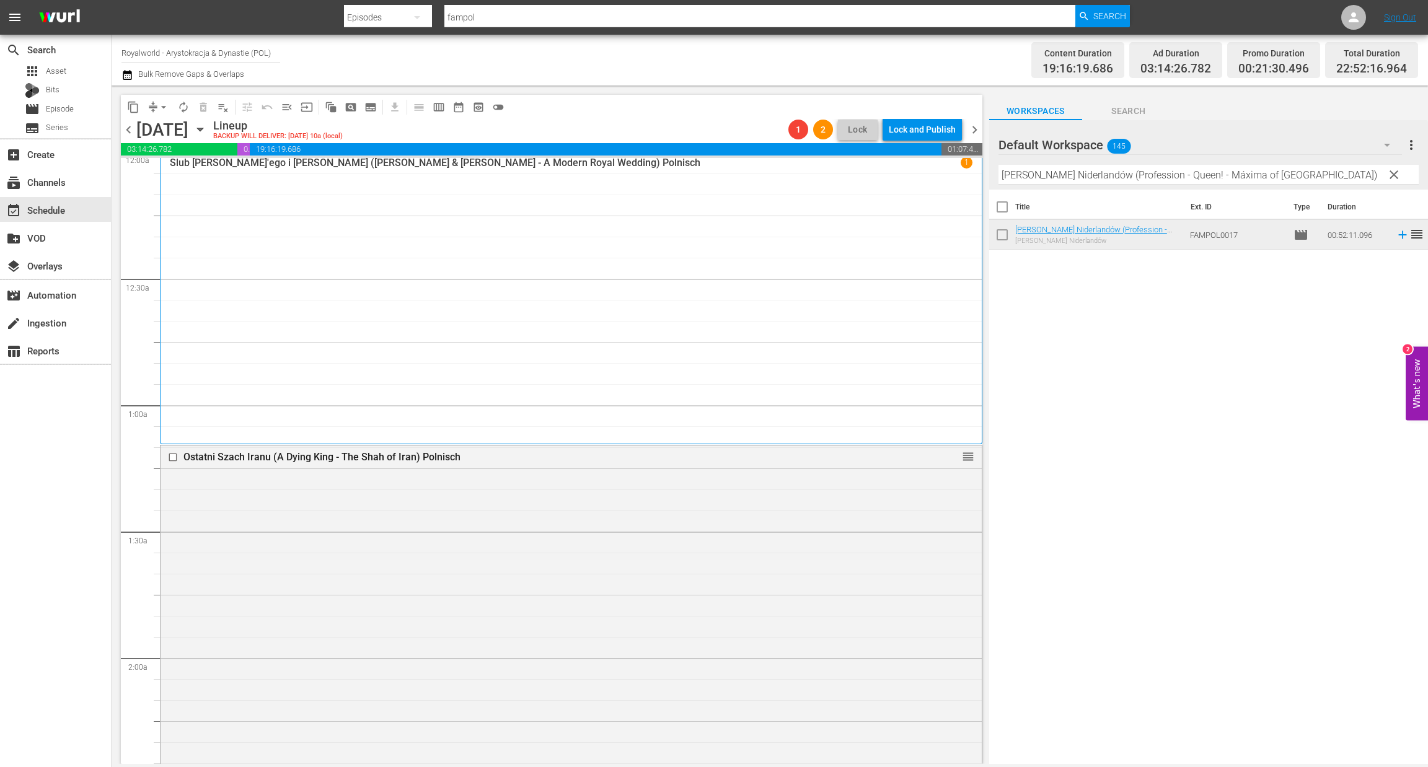
scroll to position [0, 0]
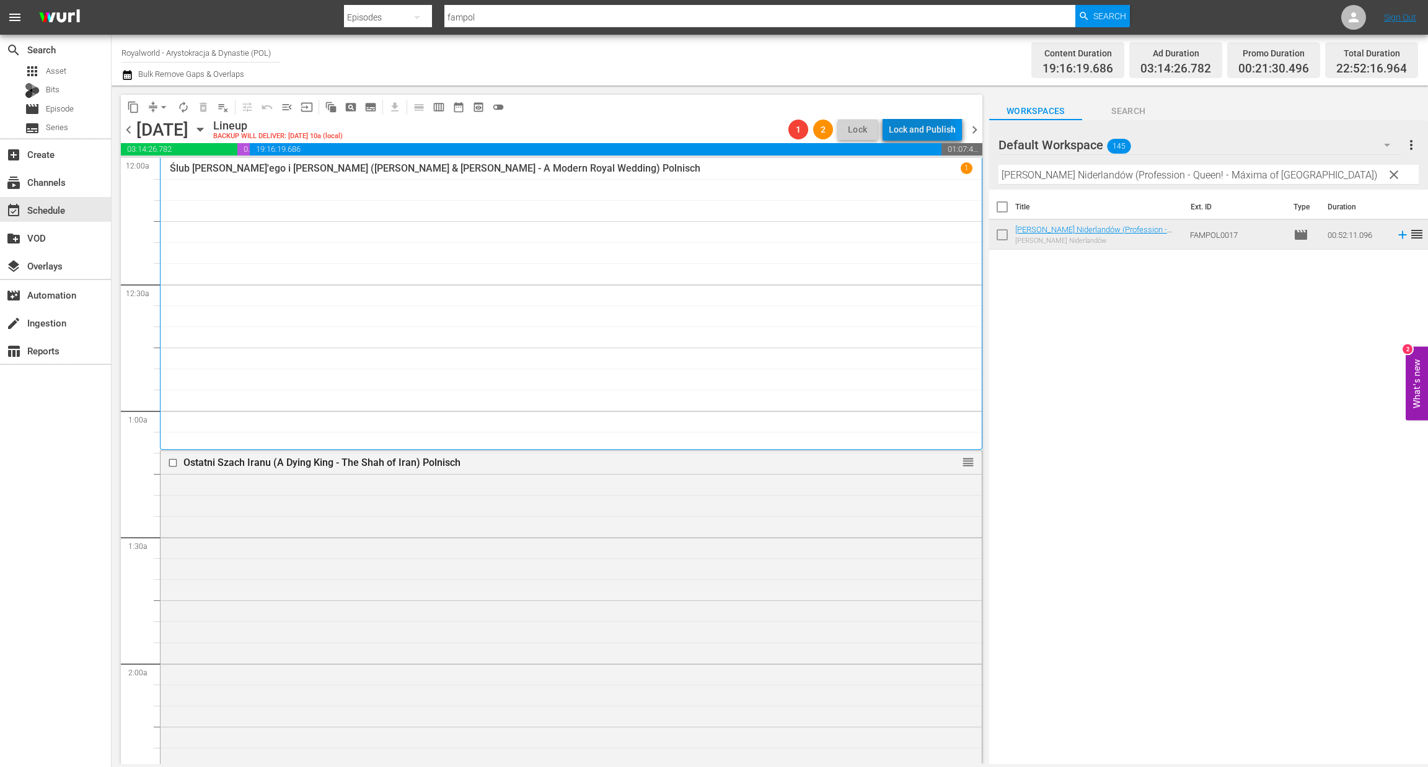
click at [910, 127] on div "Lock and Publish" at bounding box center [922, 129] width 67 height 22
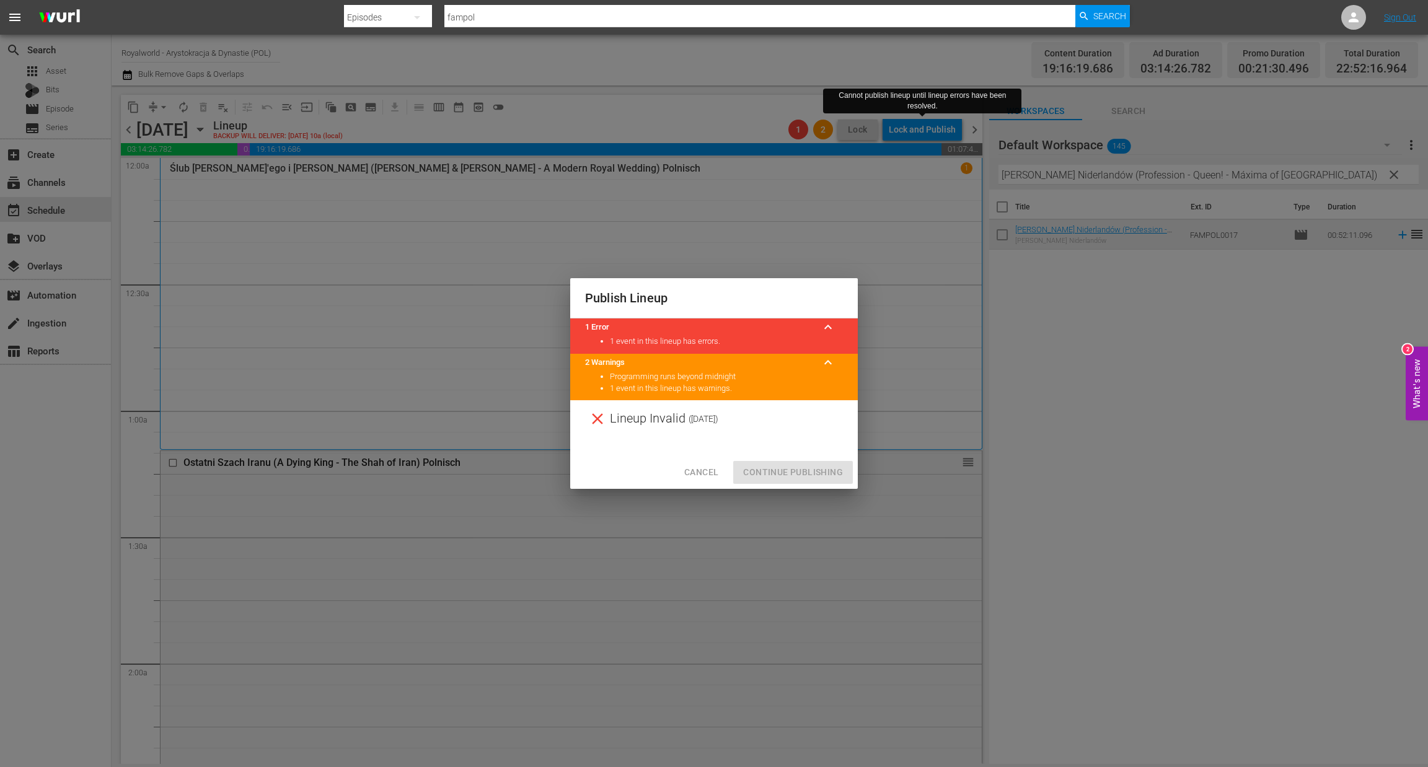
click at [711, 477] on span "Cancel" at bounding box center [701, 472] width 34 height 15
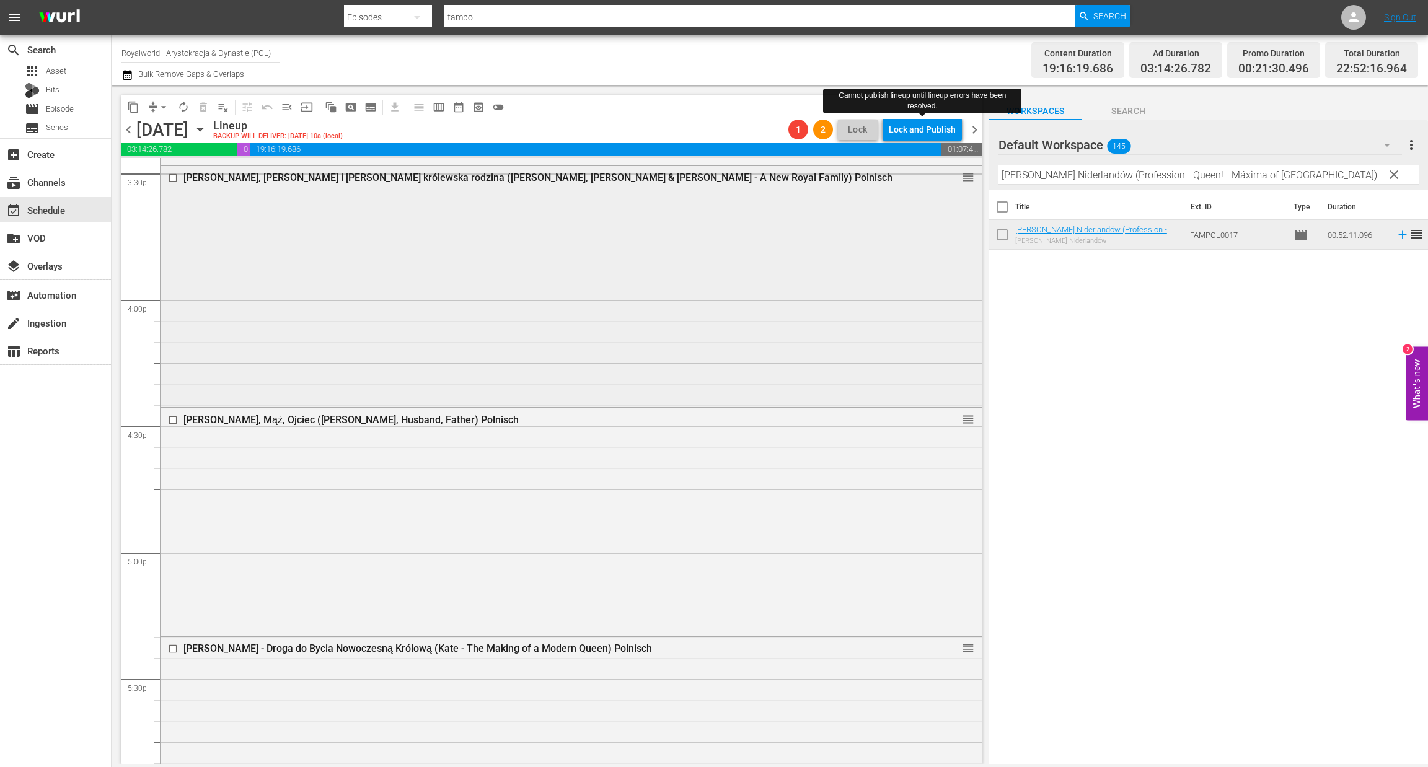
scroll to position [4554, 0]
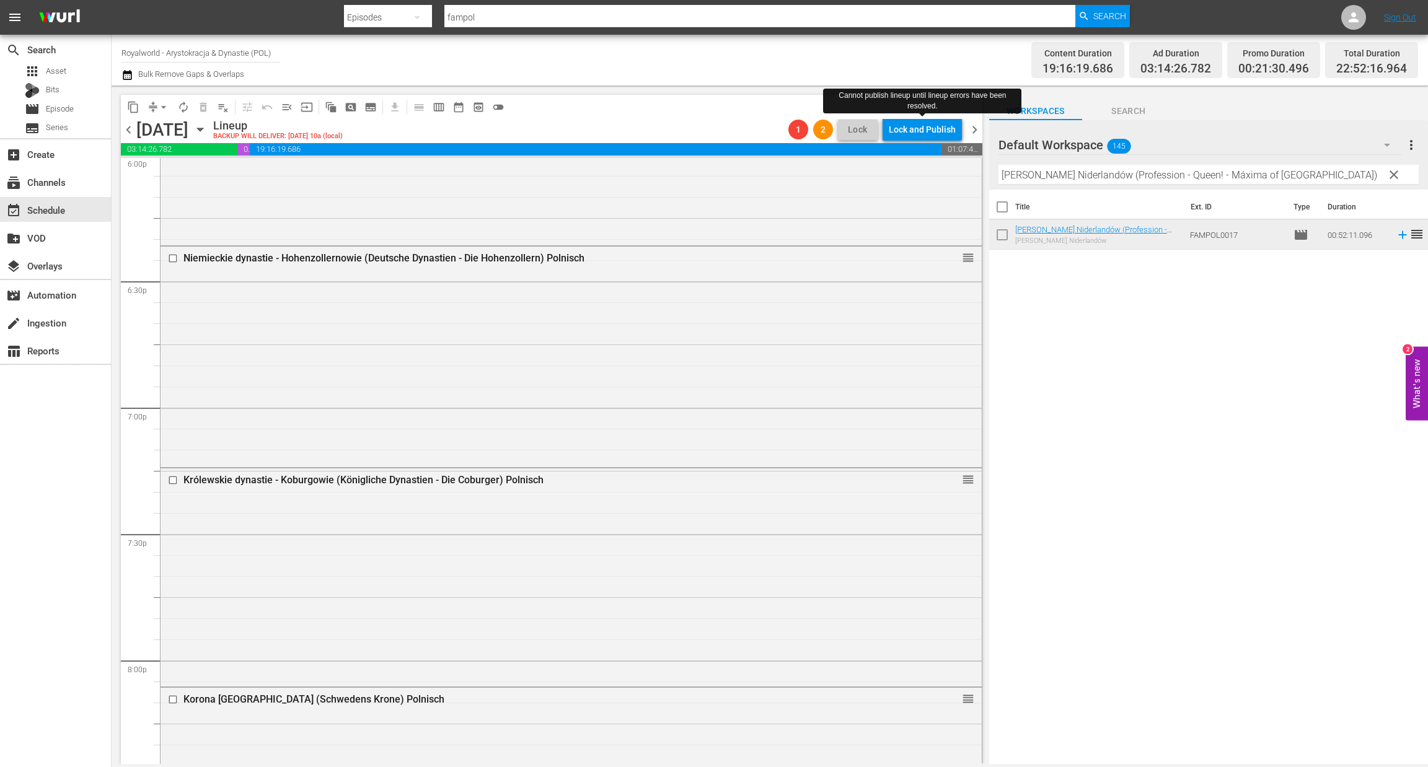
click at [967, 132] on span "chevron_right" at bounding box center [974, 129] width 15 height 15
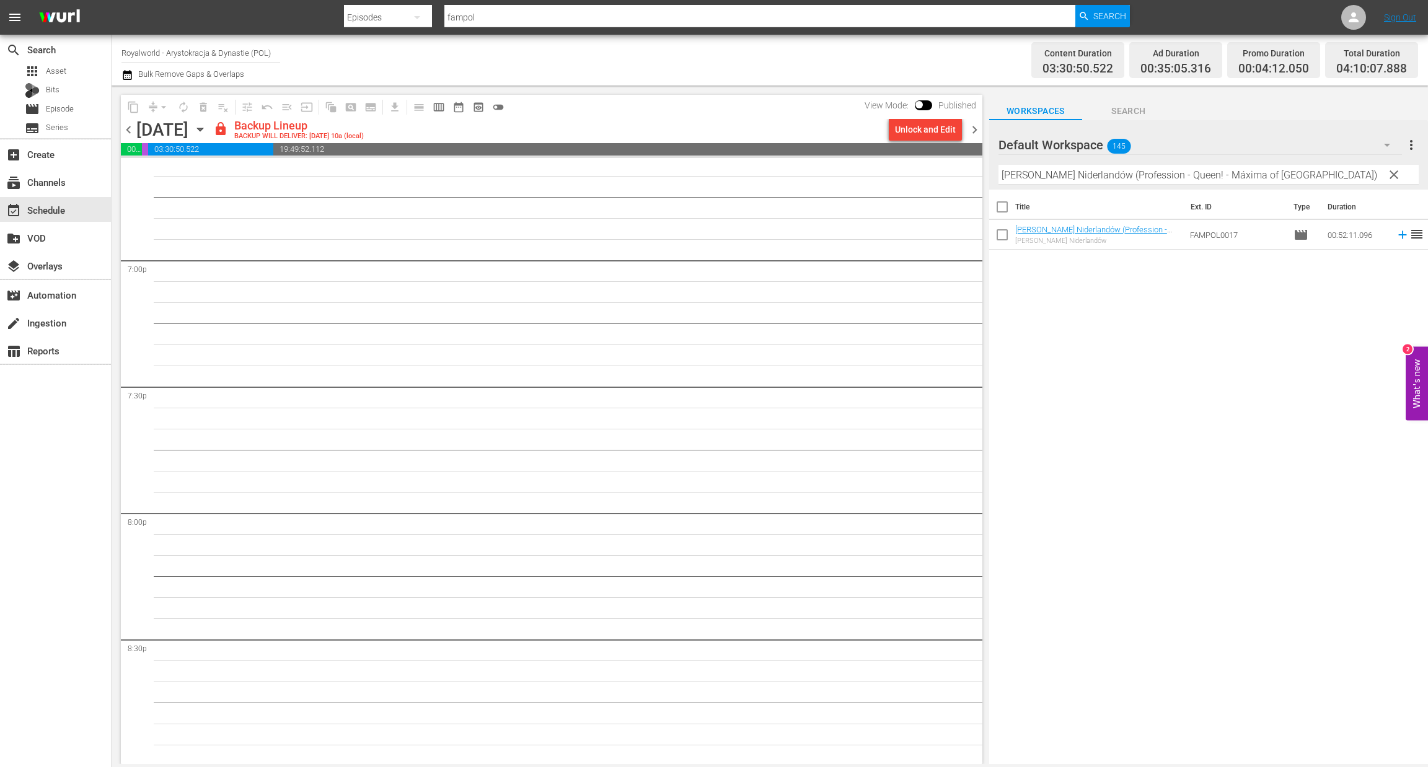
scroll to position [4681, 0]
click at [927, 134] on div "Unlock and Edit" at bounding box center [925, 129] width 61 height 22
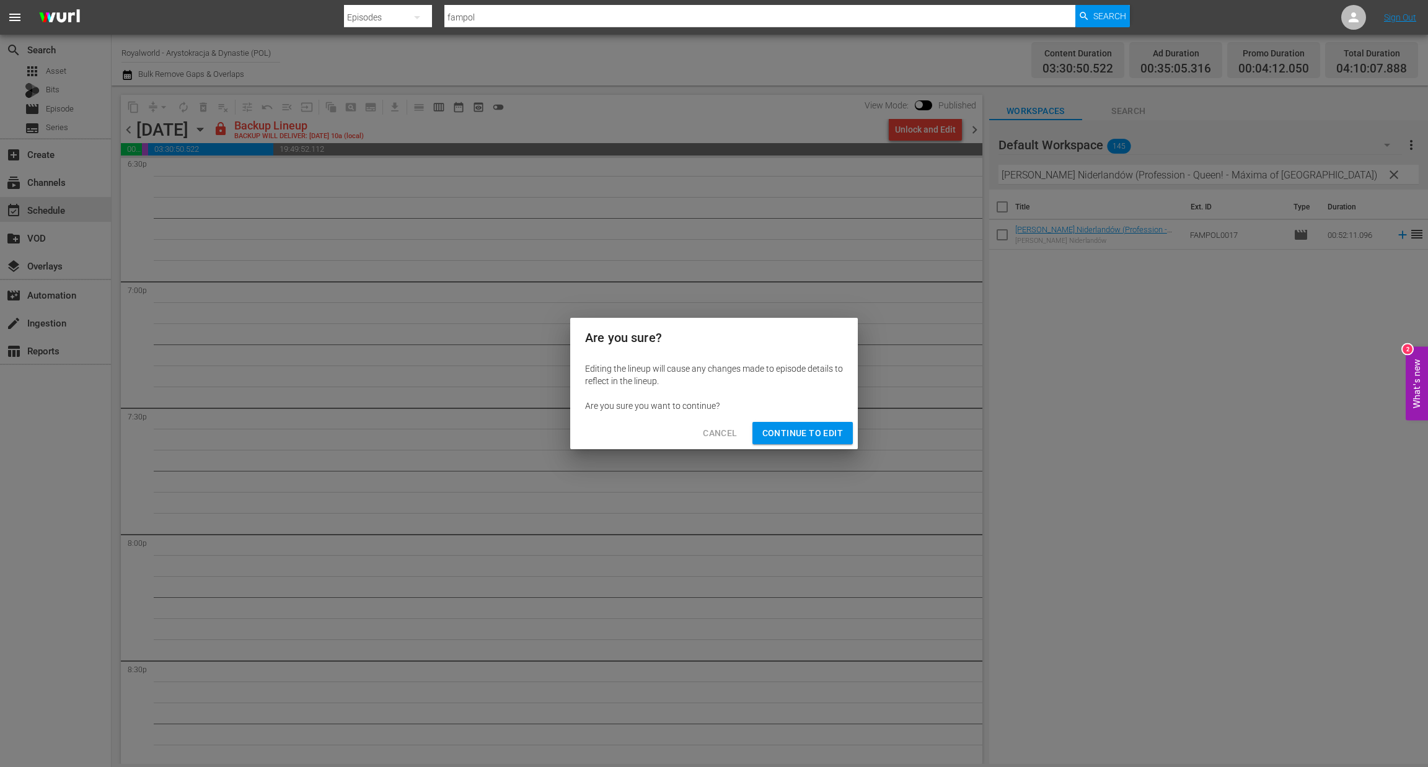
click at [825, 427] on span "Continue to Edit" at bounding box center [802, 433] width 81 height 15
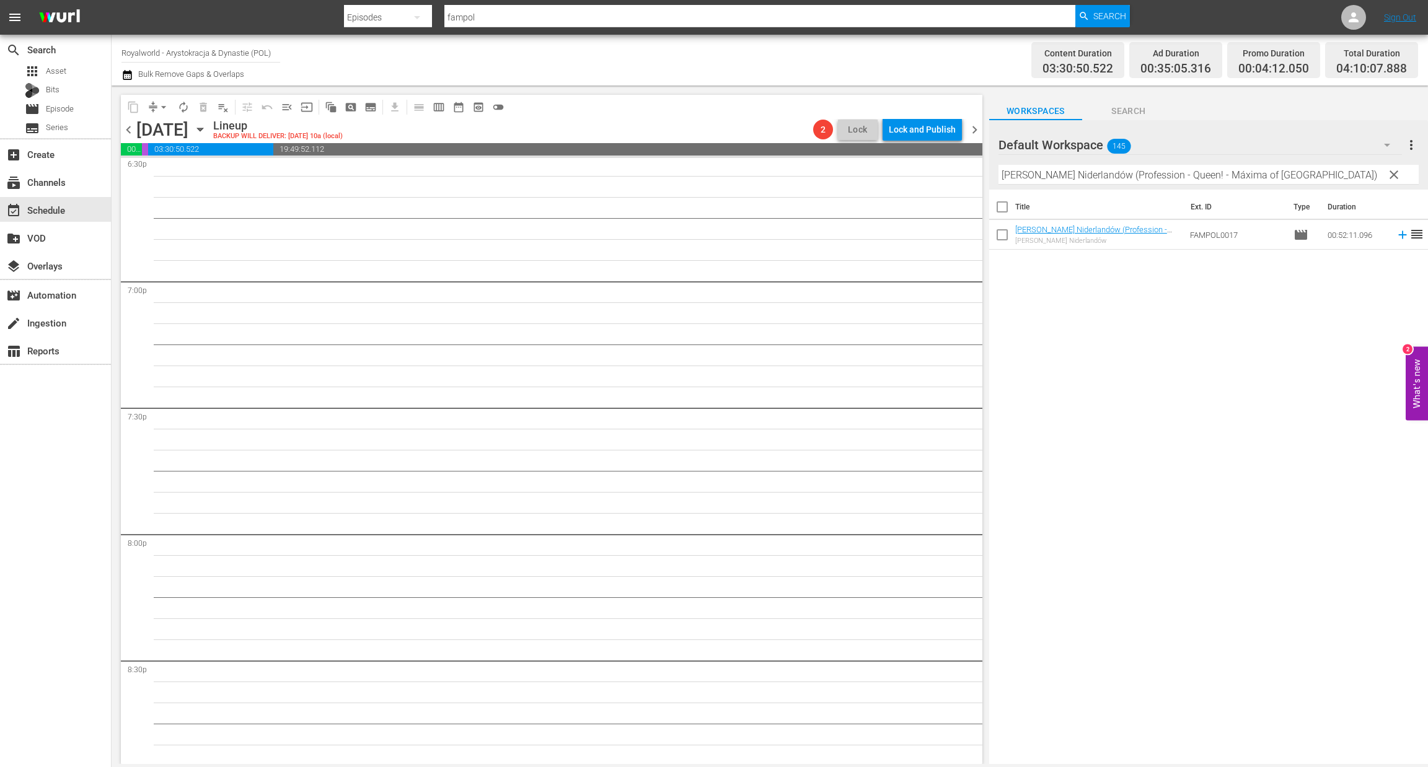
click at [128, 132] on span "chevron_left" at bounding box center [128, 129] width 15 height 15
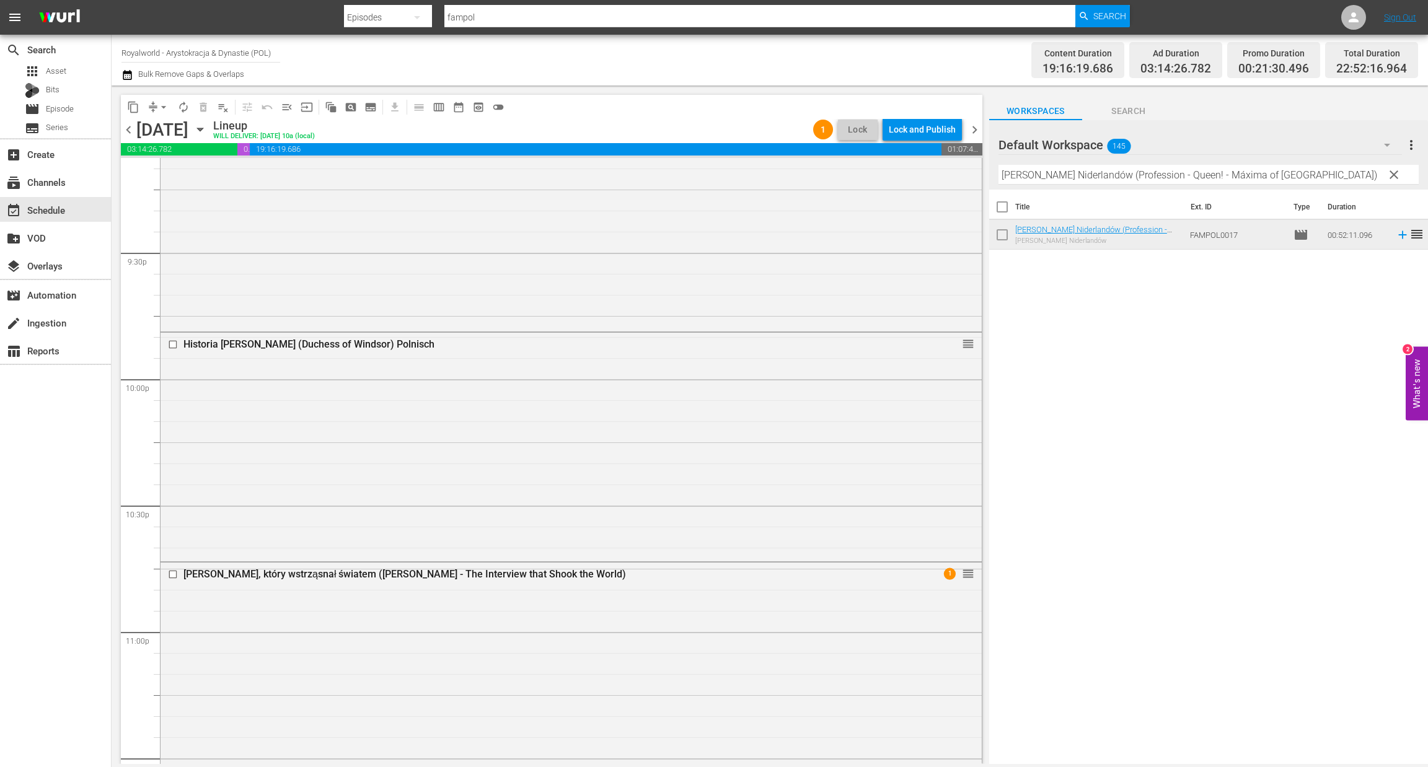
scroll to position [5468, 0]
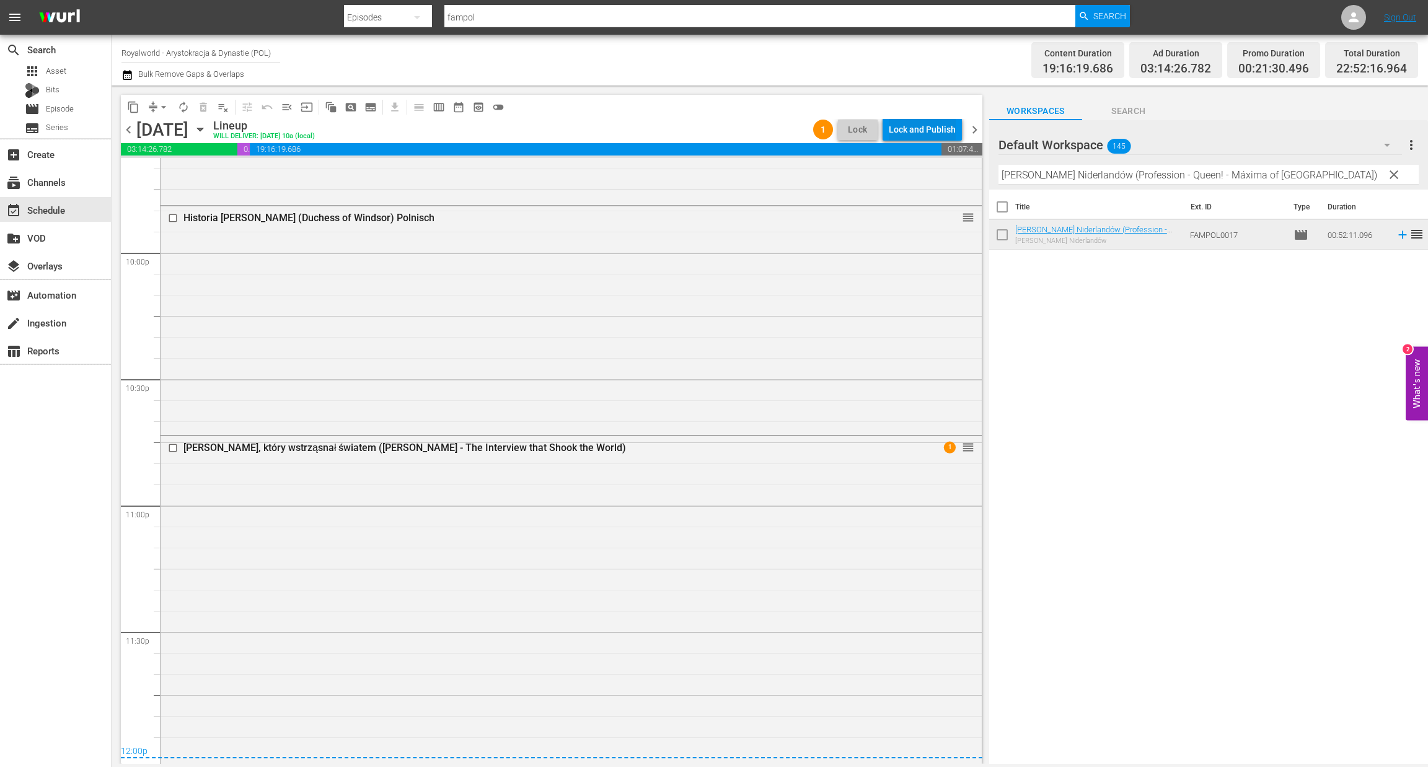
click at [939, 126] on div "Lock and Publish" at bounding box center [922, 129] width 67 height 22
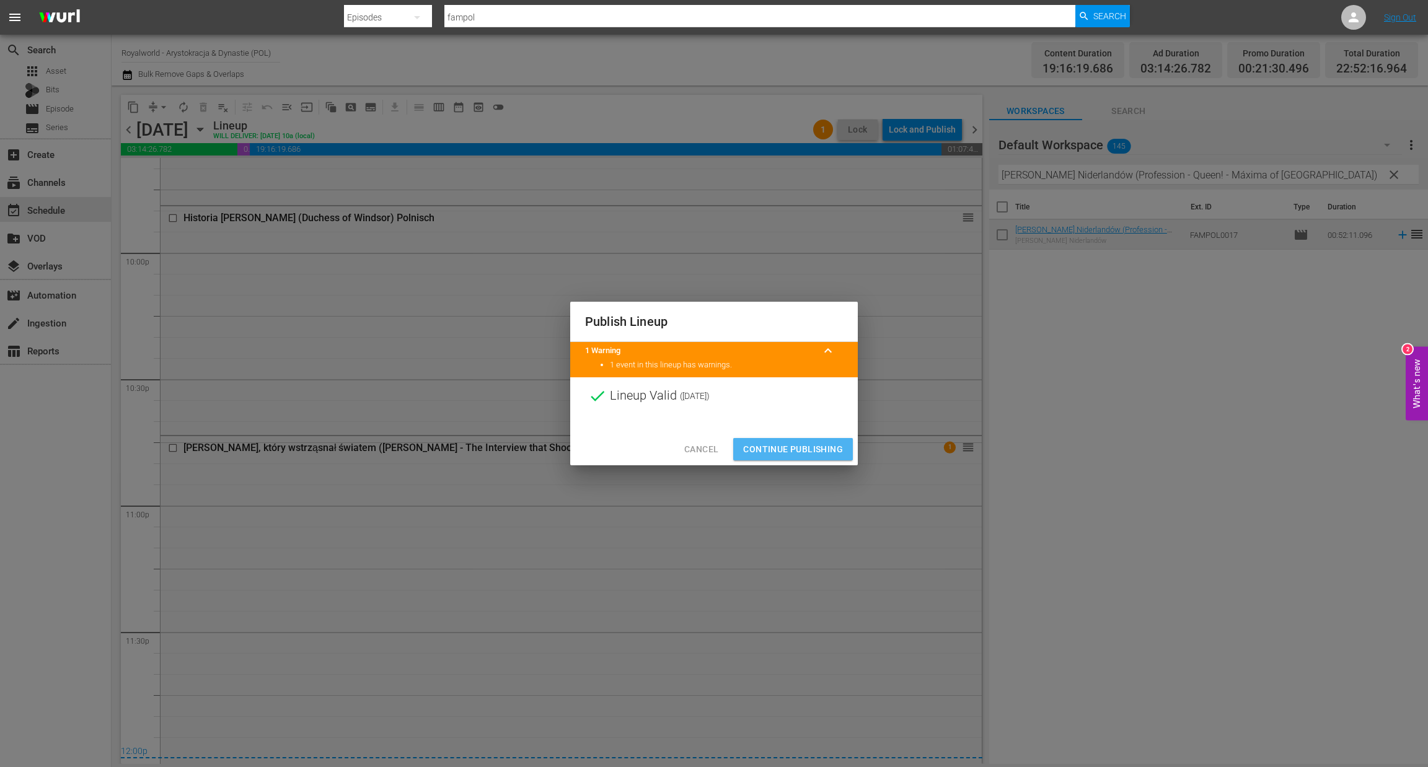
drag, startPoint x: 789, startPoint y: 447, endPoint x: 789, endPoint y: 431, distance: 15.5
click at [789, 447] on span "Continue Publishing" at bounding box center [793, 449] width 100 height 15
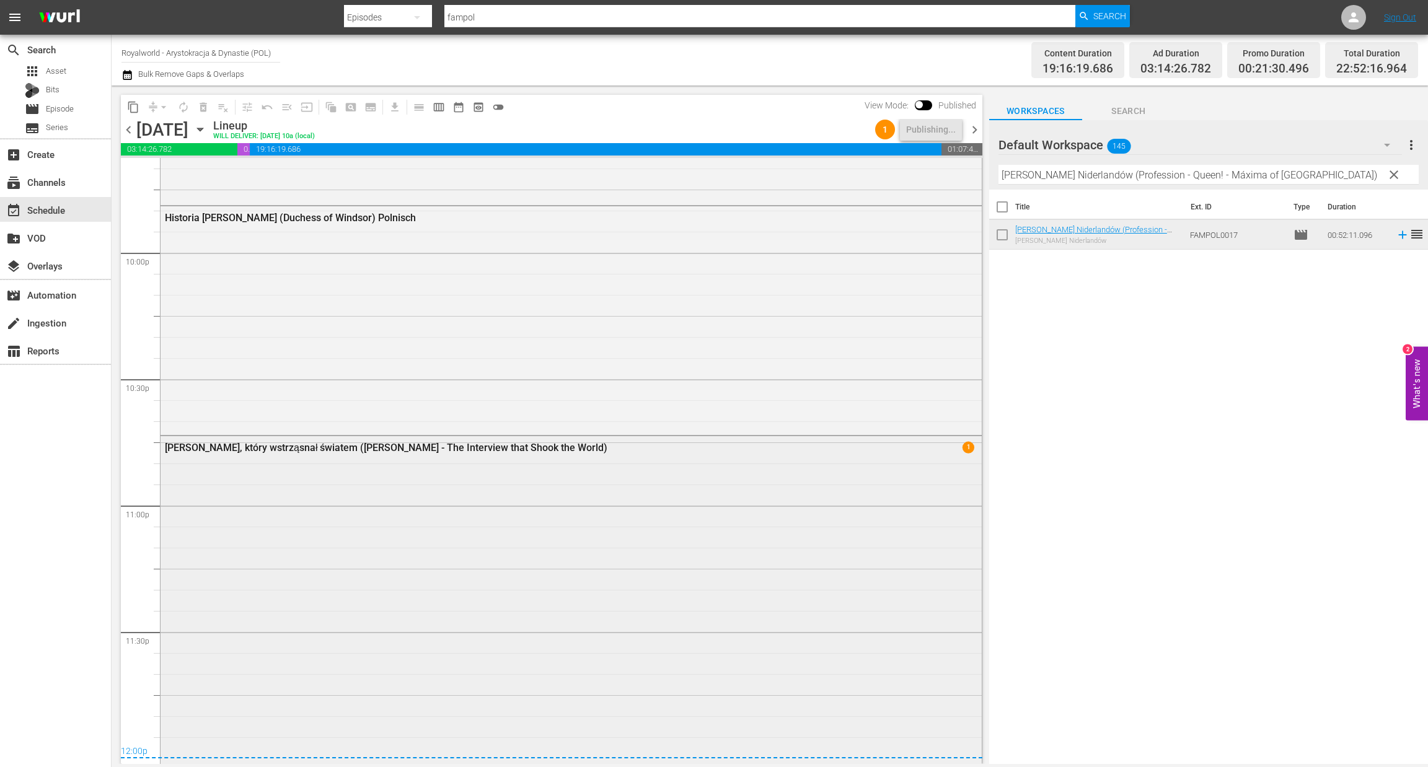
scroll to position [5282, 0]
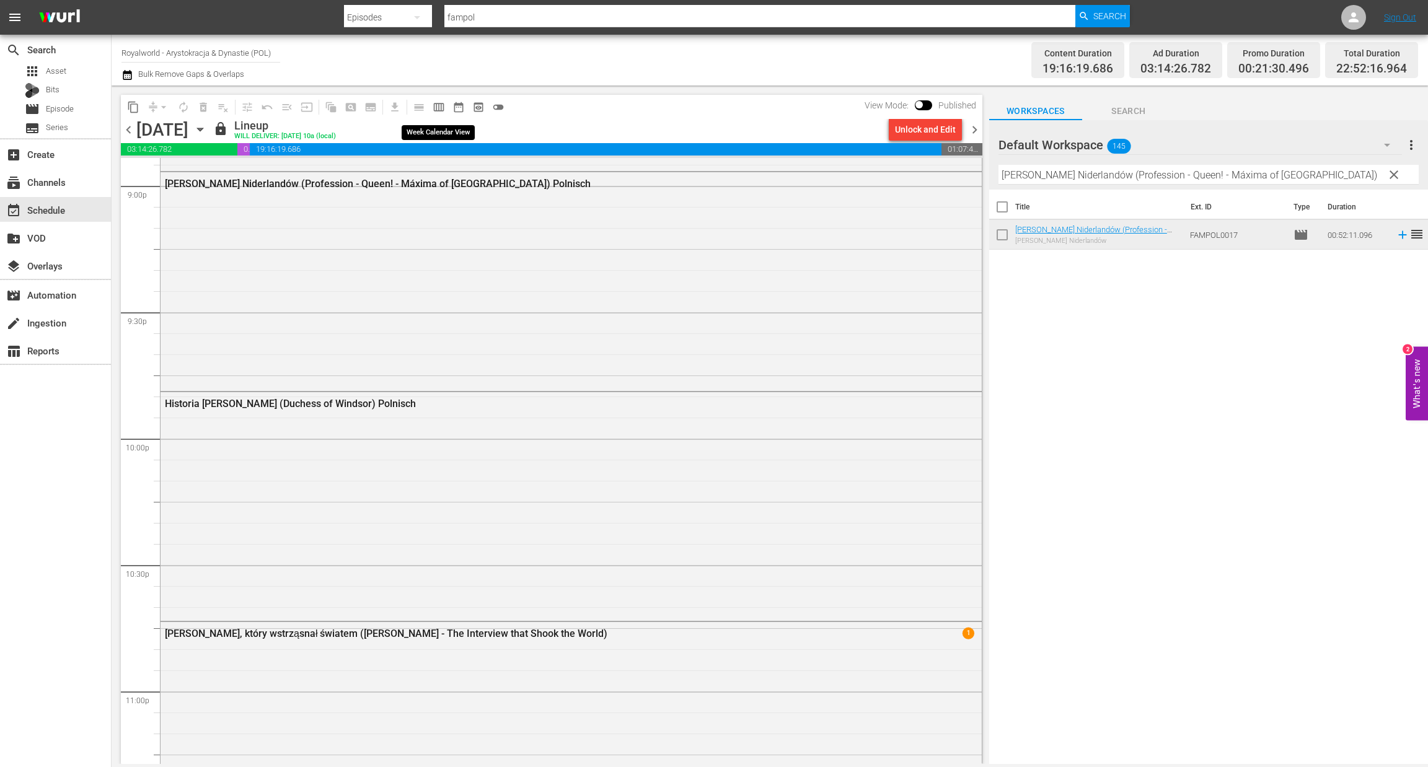
click at [444, 105] on span "calendar_view_week_outlined" at bounding box center [439, 107] width 12 height 12
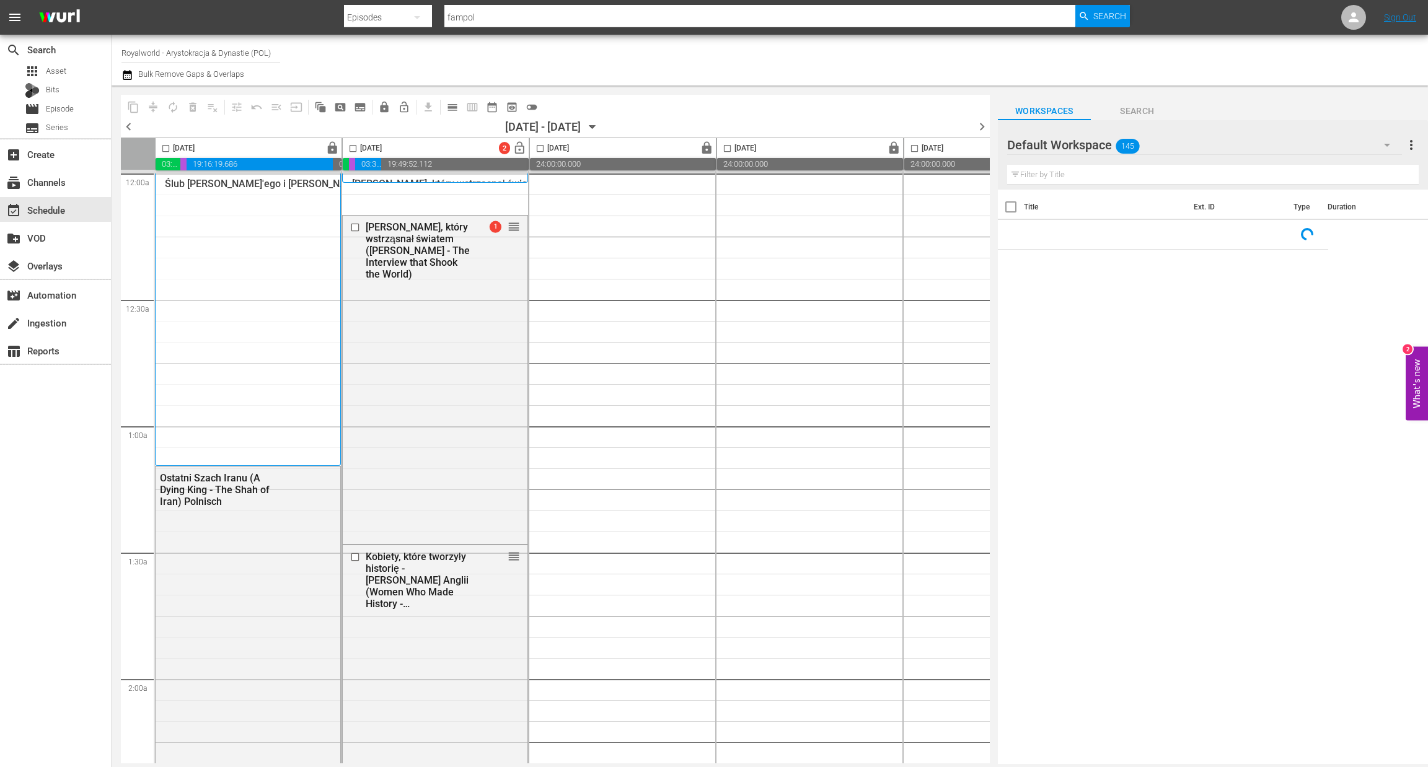
click at [137, 127] on div "chevron_left 09/01/2025 - 09/07/2025 September 1st chevron_right" at bounding box center [555, 128] width 869 height 19
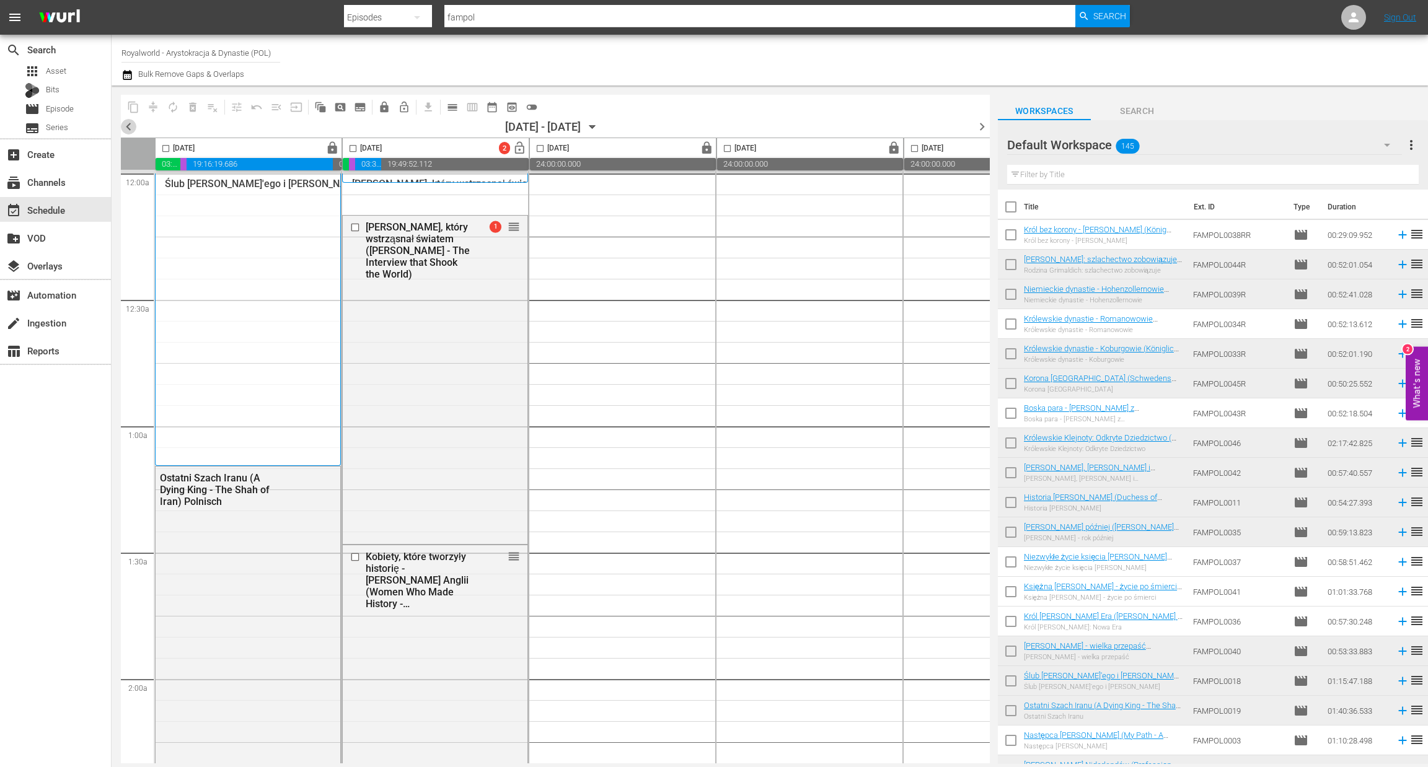
click at [126, 127] on span "chevron_left" at bounding box center [128, 126] width 15 height 15
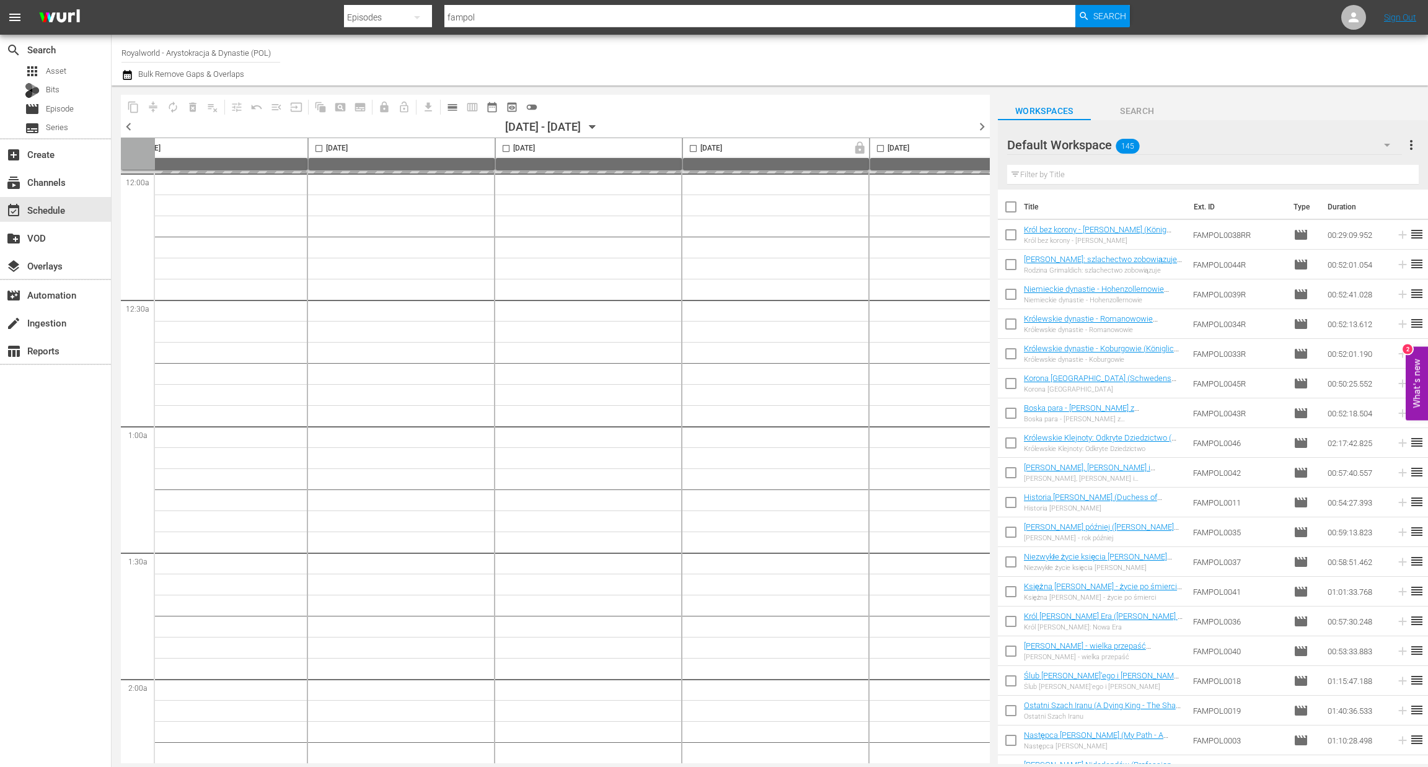
scroll to position [0, 481]
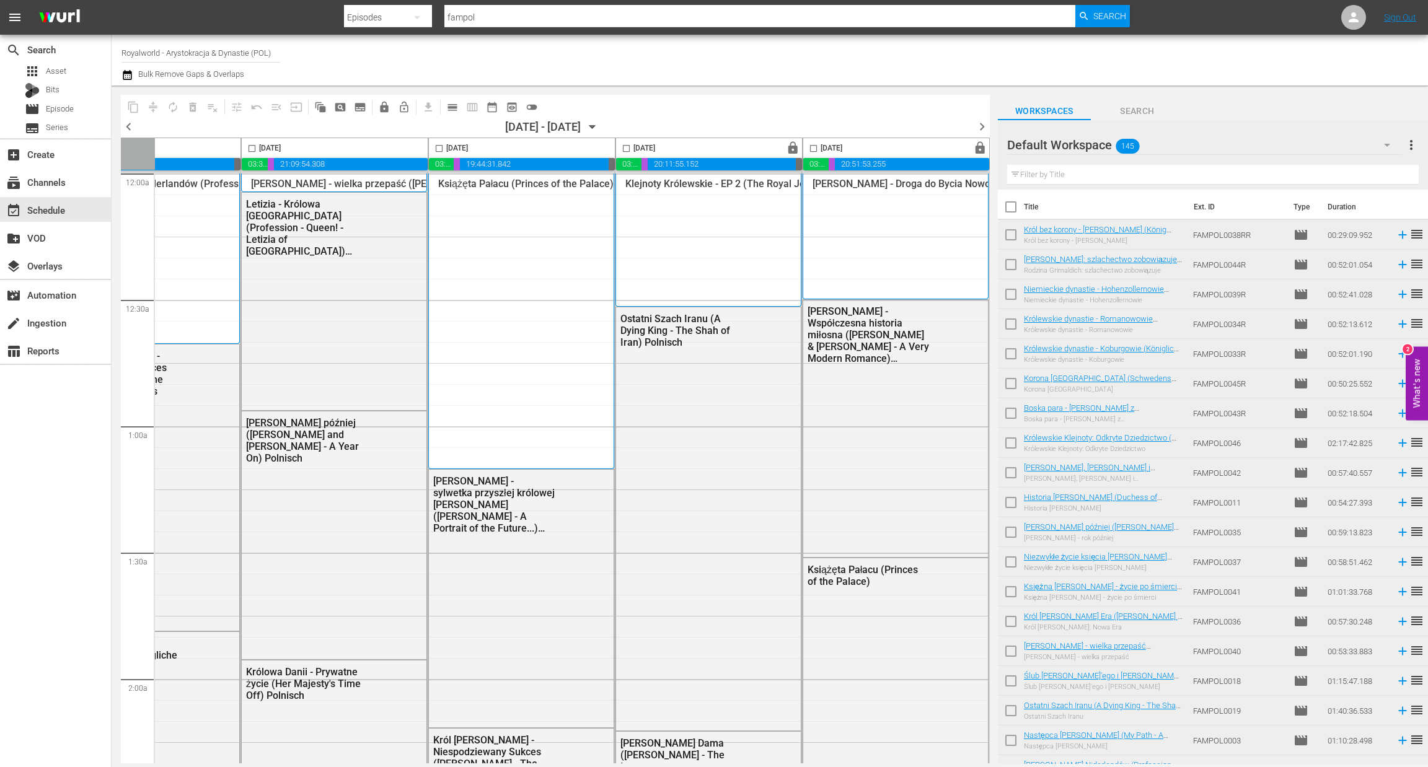
click at [809, 149] on input "checkbox" at bounding box center [813, 151] width 14 height 14
checkbox input "true"
click at [127, 110] on span "content_copy" at bounding box center [133, 107] width 12 height 12
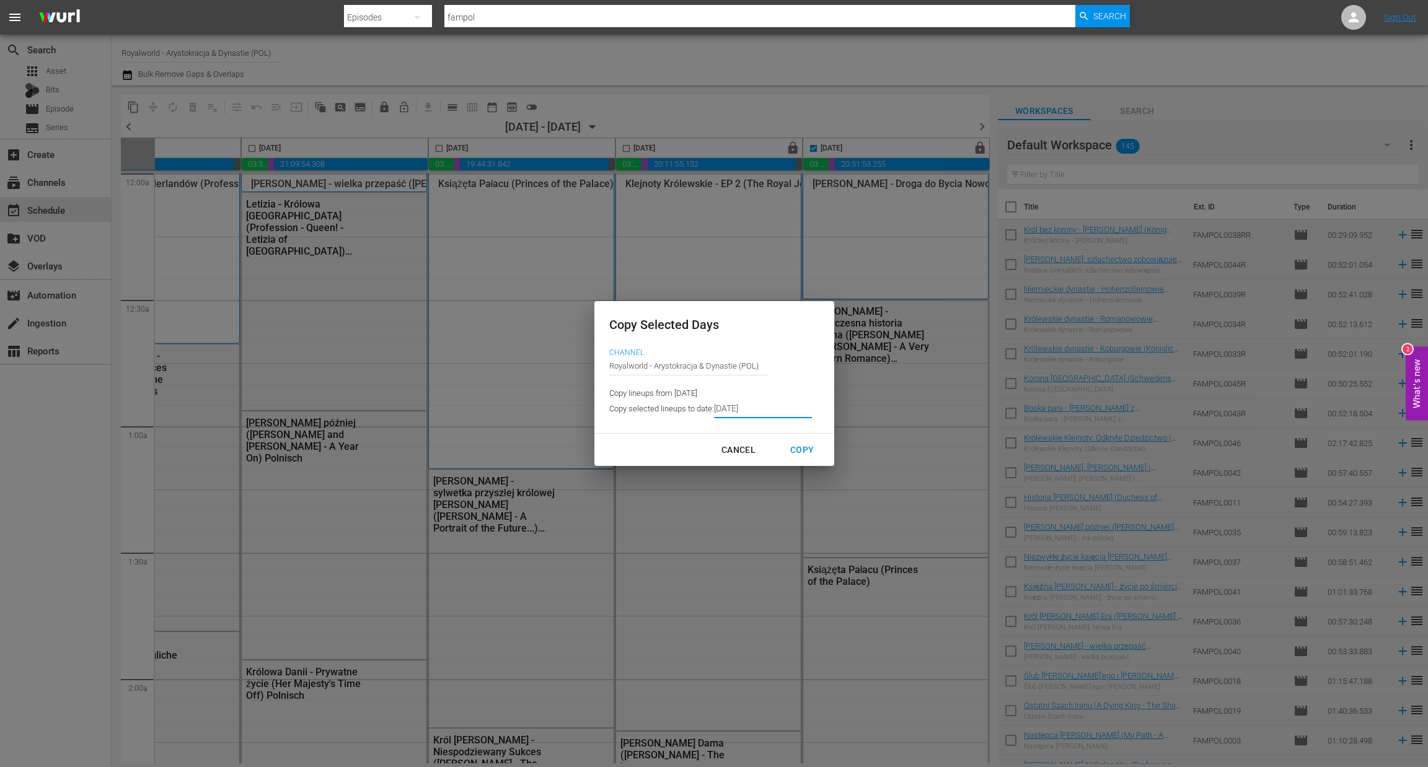
click at [786, 413] on input "8/28/2025" at bounding box center [763, 409] width 98 height 19
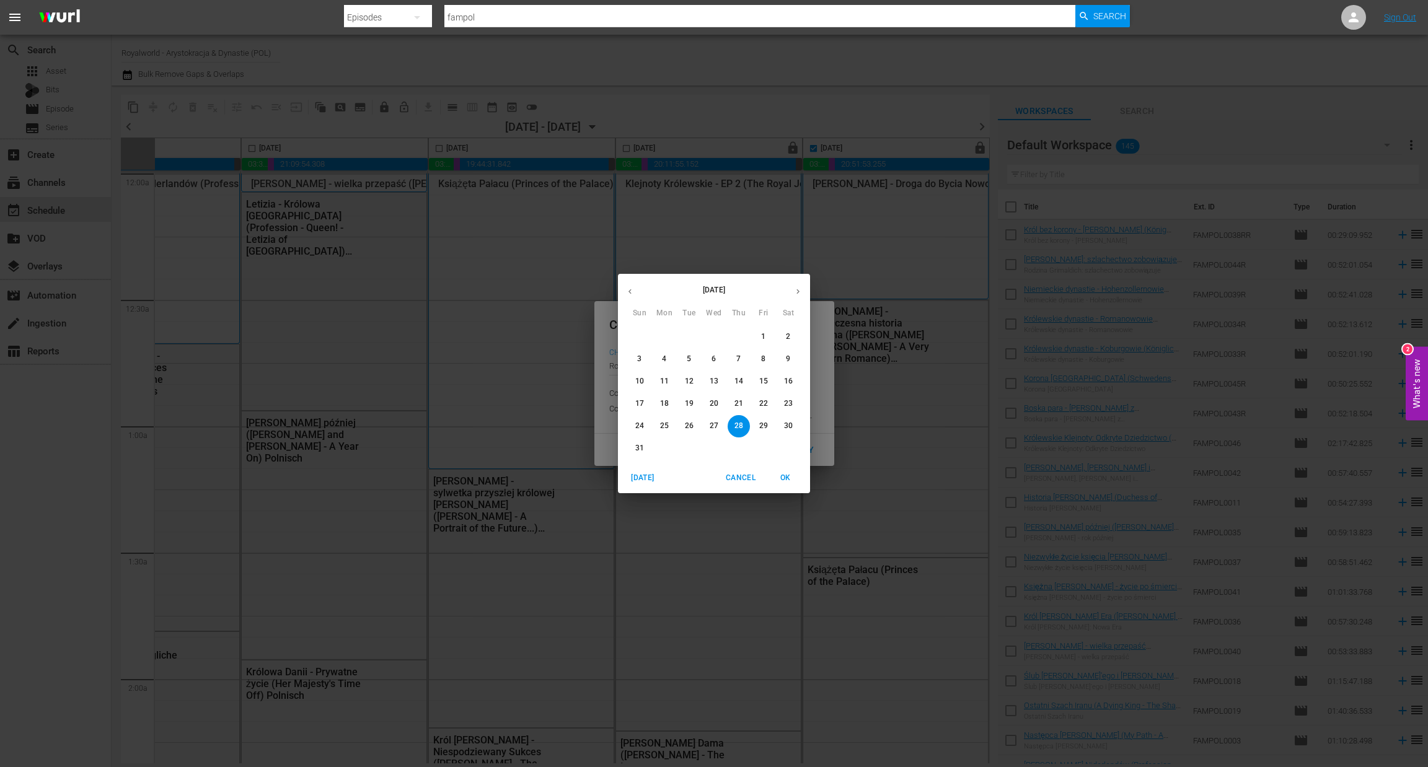
click at [803, 297] on button "button" at bounding box center [798, 291] width 24 height 24
click at [691, 336] on span "2" at bounding box center [689, 337] width 22 height 11
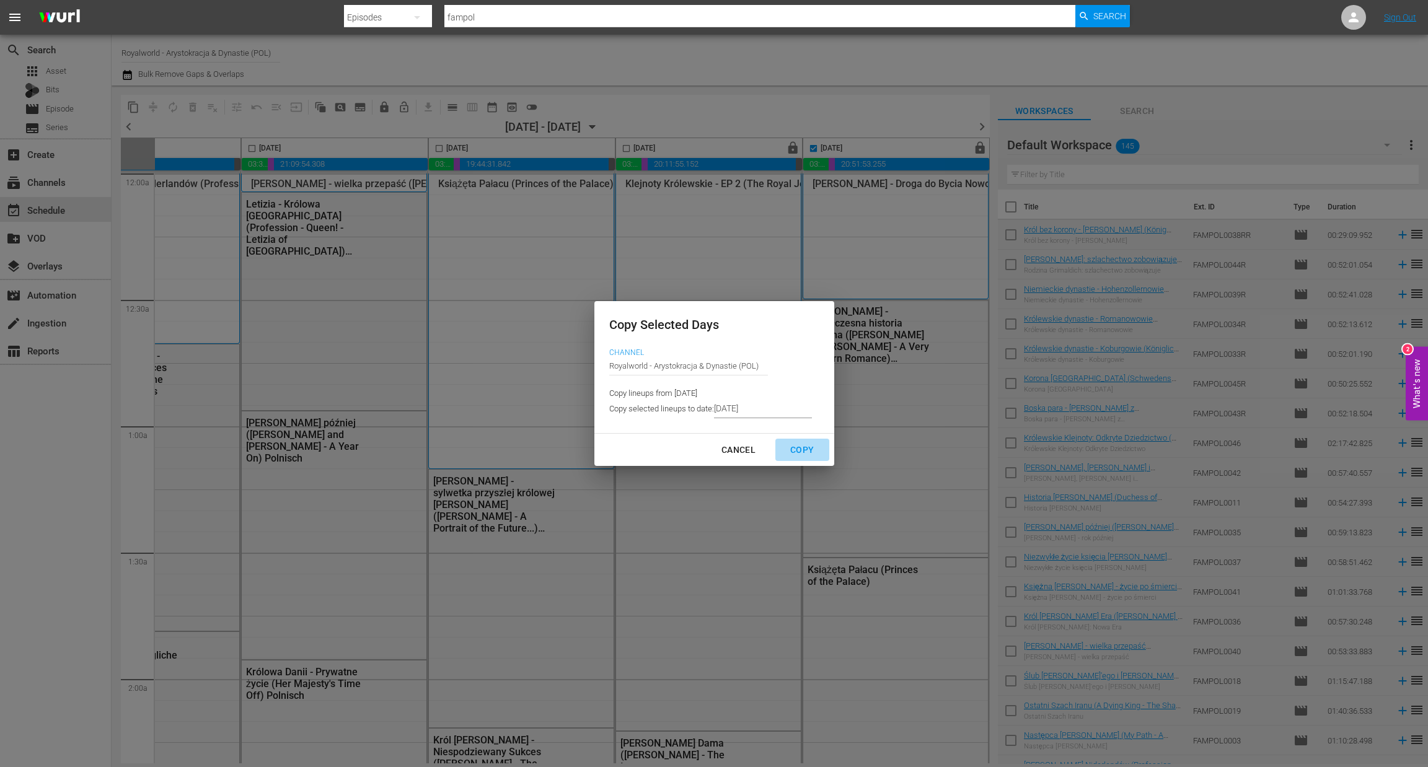
click at [804, 450] on div "Copy" at bounding box center [801, 449] width 43 height 15
type input "8/31/2025"
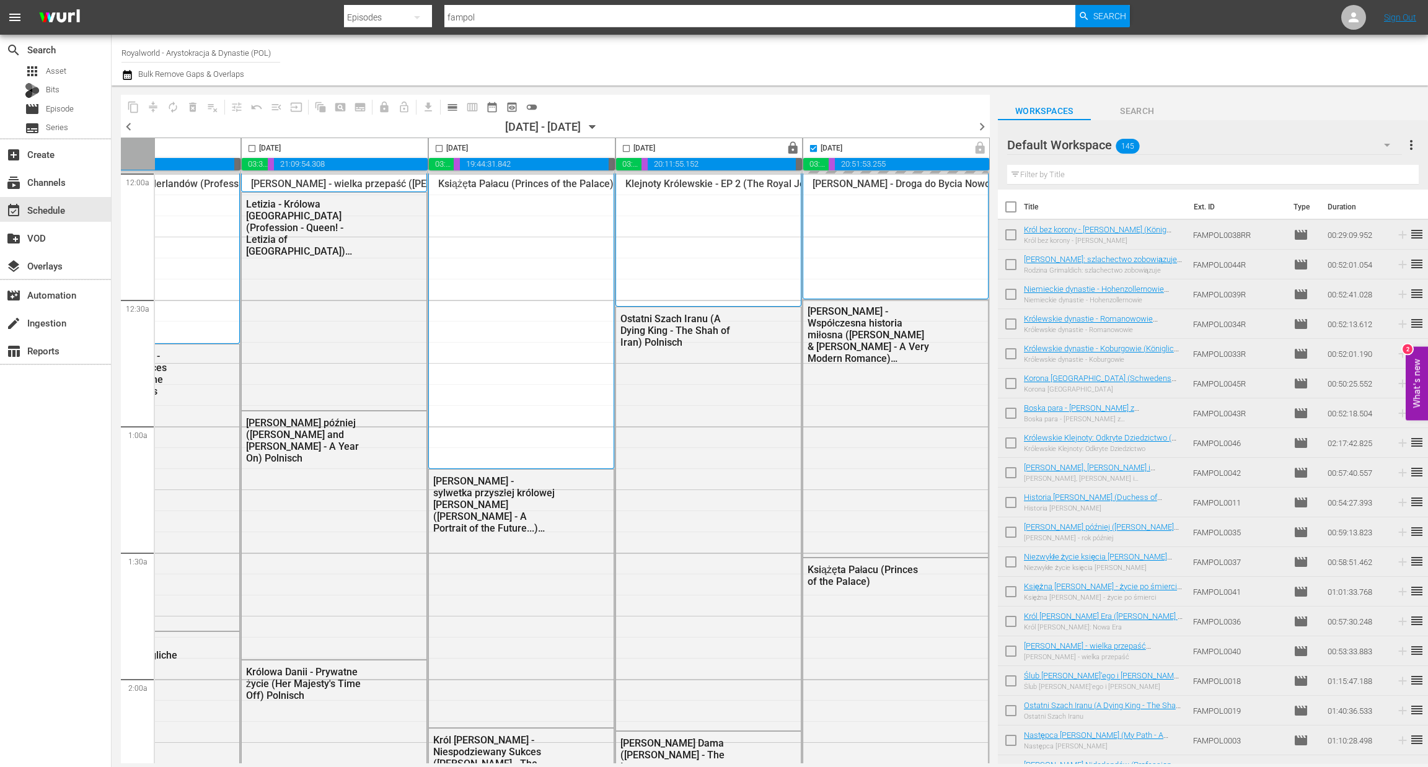
click at [981, 123] on span "chevron_right" at bounding box center [981, 126] width 15 height 15
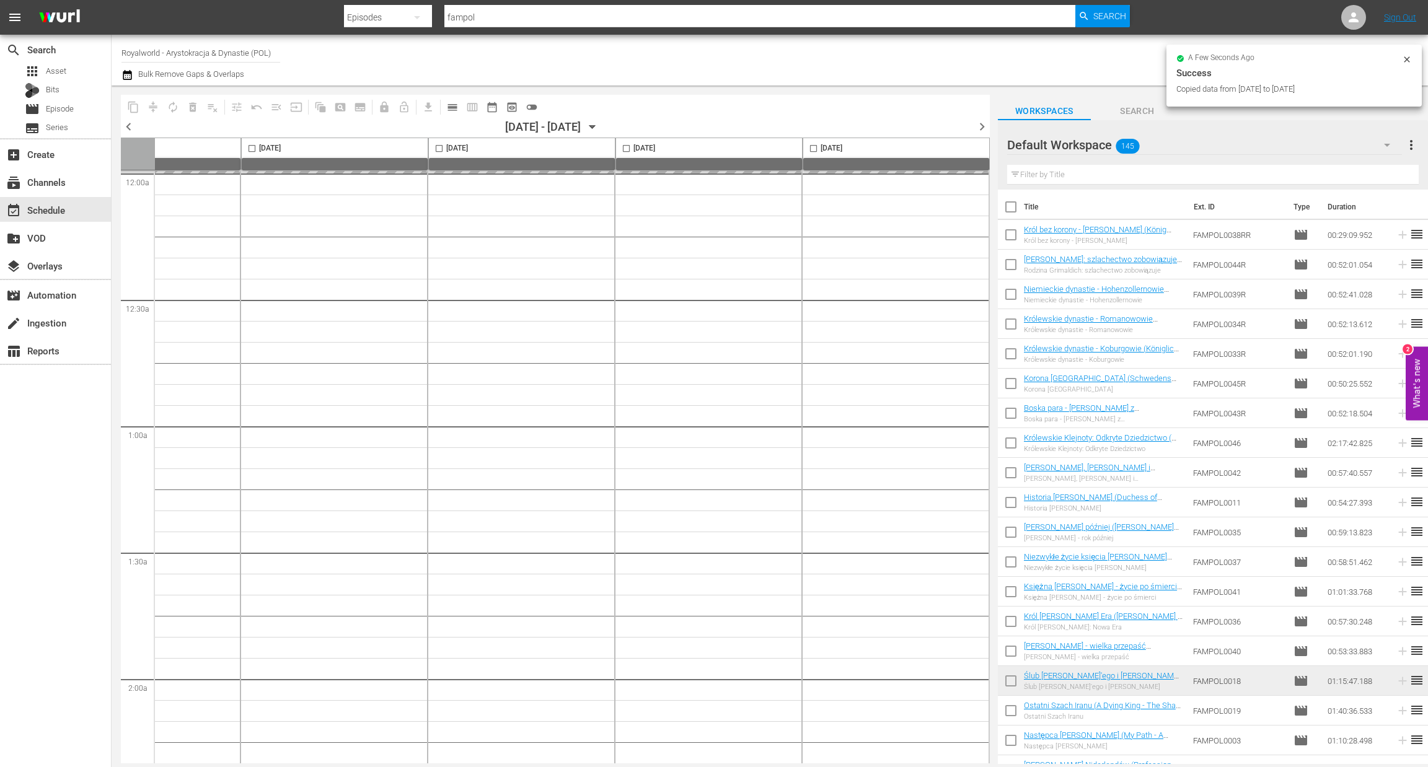
checkbox input "false"
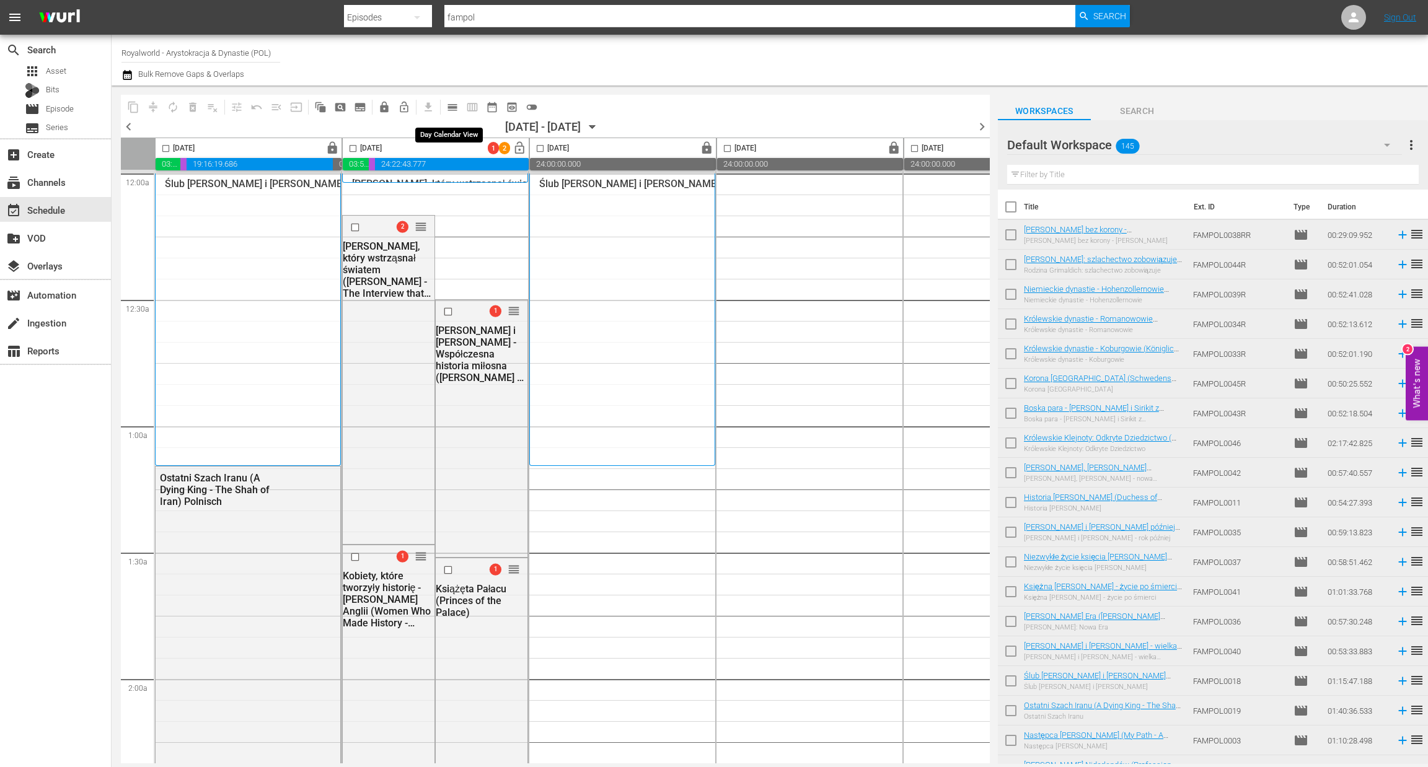
click at [454, 110] on span "calendar_view_day_outlined" at bounding box center [452, 107] width 12 height 12
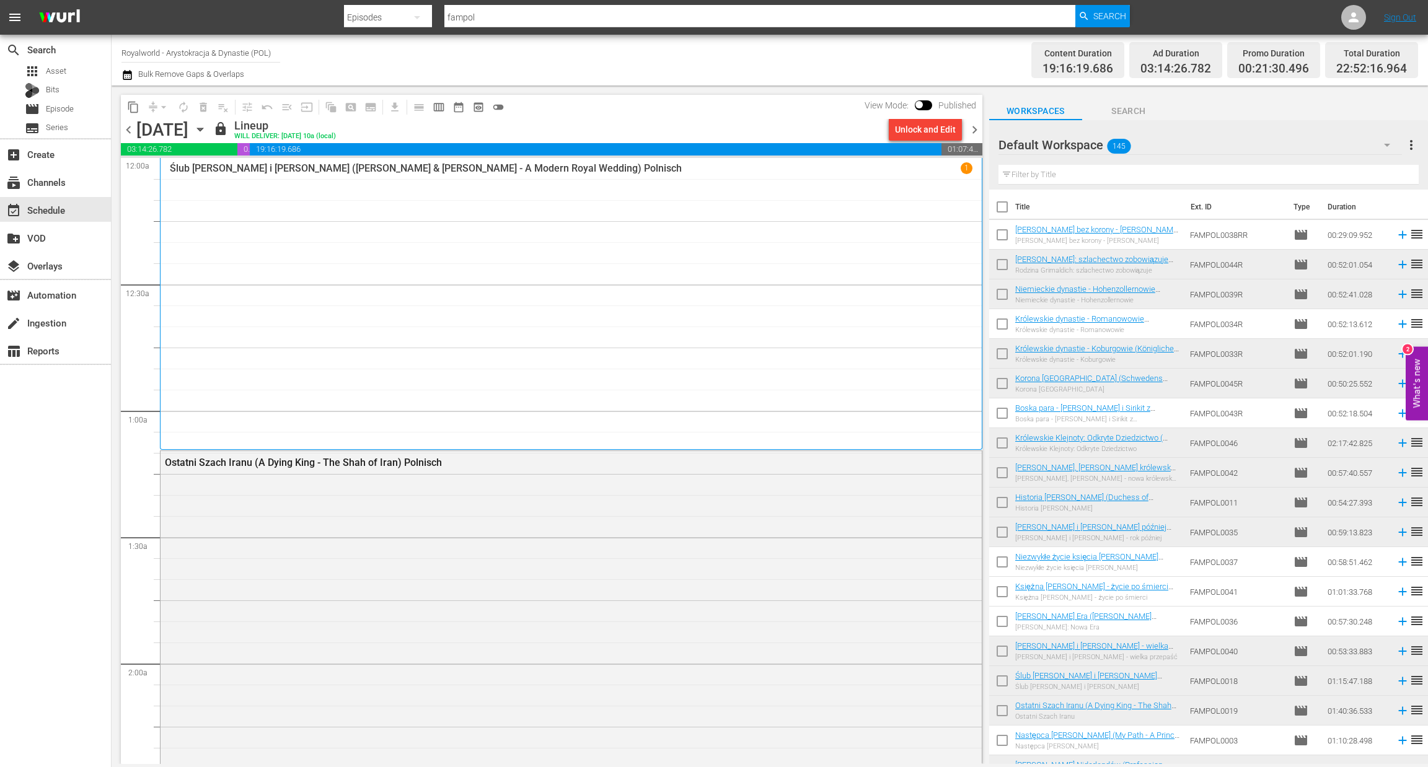
click at [977, 126] on span "chevron_right" at bounding box center [974, 129] width 15 height 15
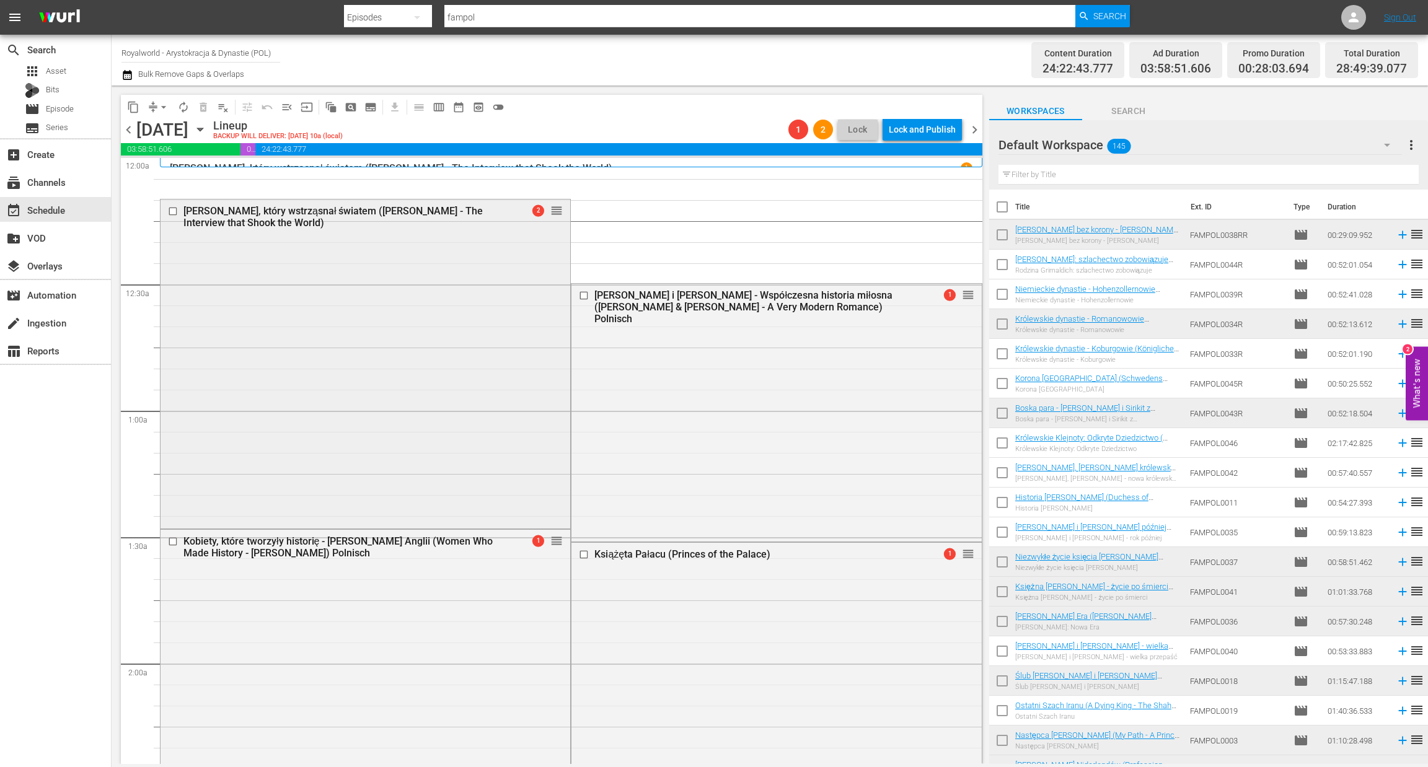
click at [170, 213] on input "checkbox" at bounding box center [174, 211] width 13 height 11
click at [201, 104] on span "delete_forever_outlined" at bounding box center [203, 107] width 12 height 12
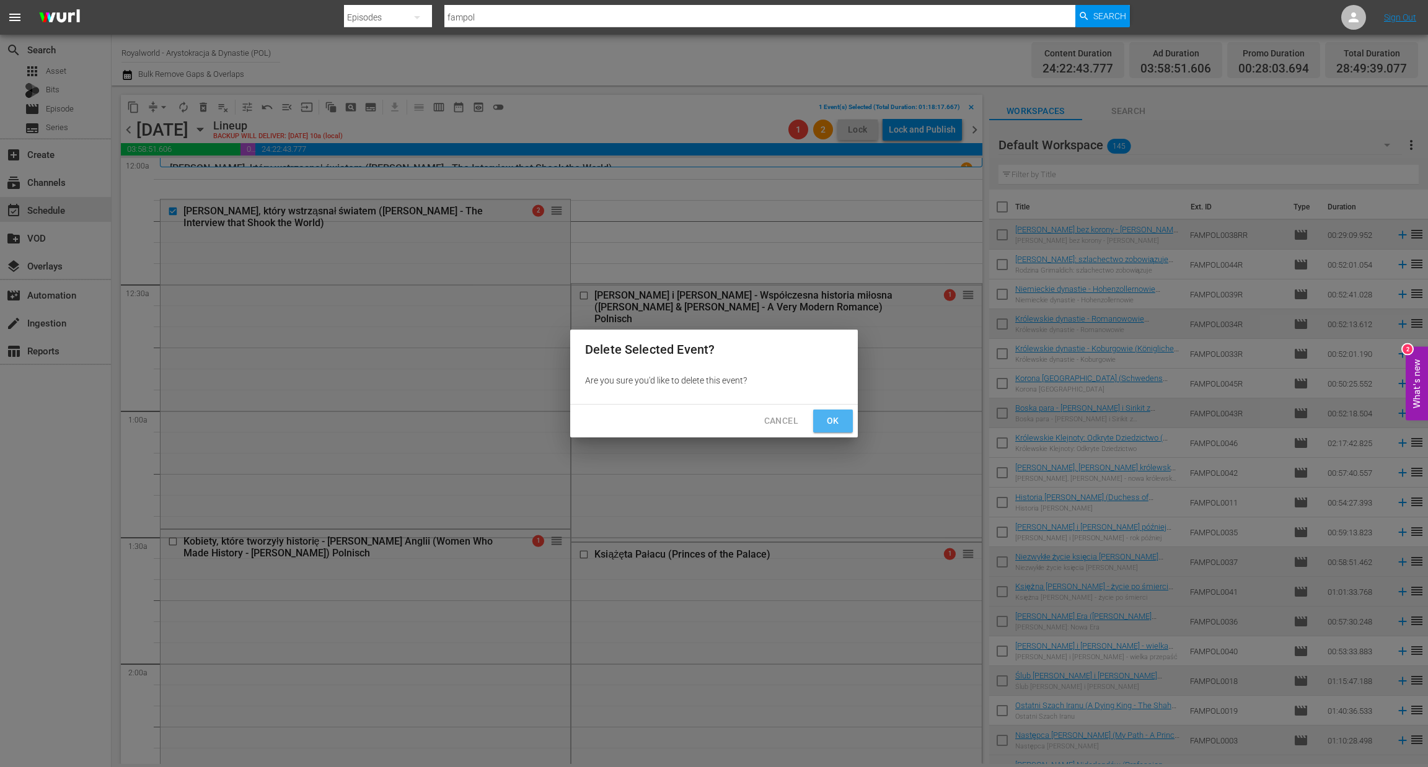
click at [824, 420] on span "Ok" at bounding box center [833, 420] width 20 height 15
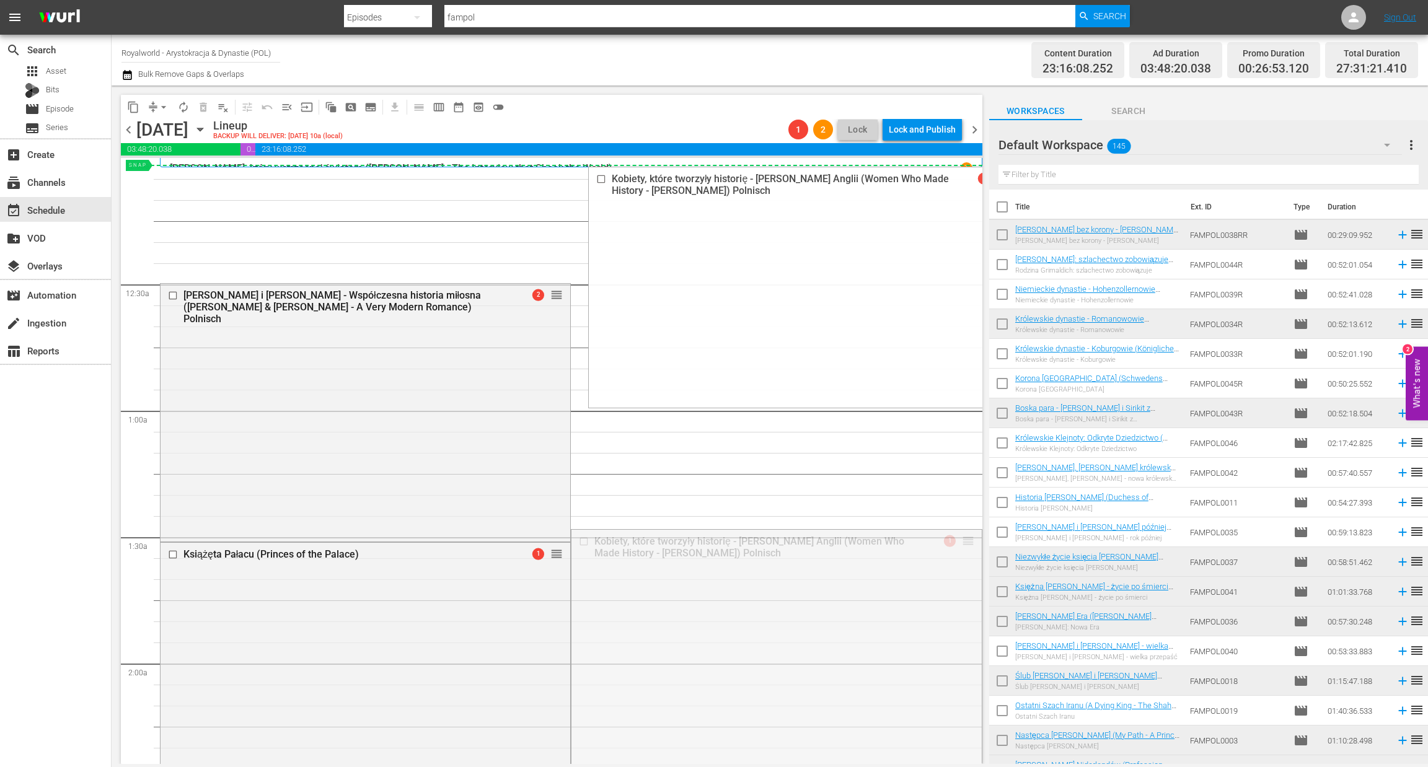
drag, startPoint x: 956, startPoint y: 541, endPoint x: 812, endPoint y: 167, distance: 400.6
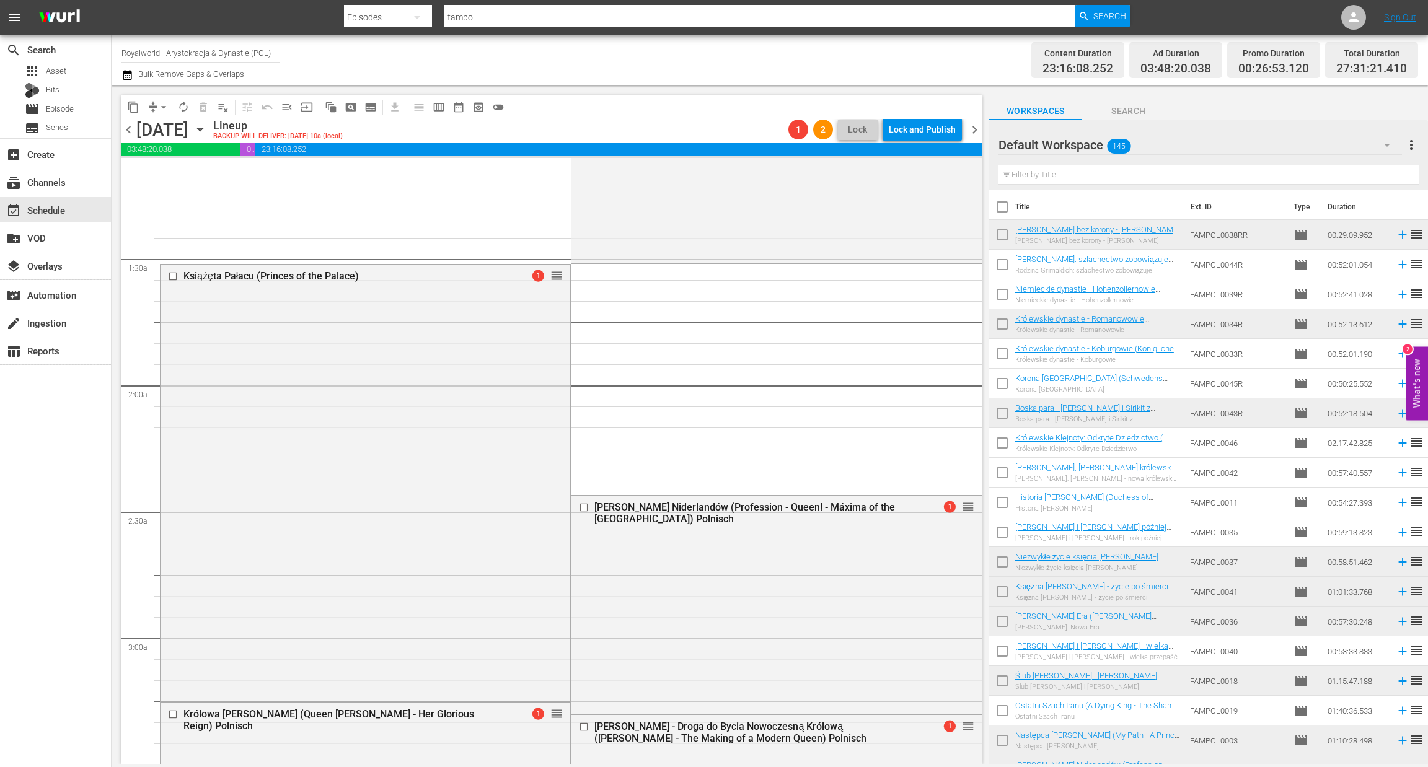
scroll to position [464, 0]
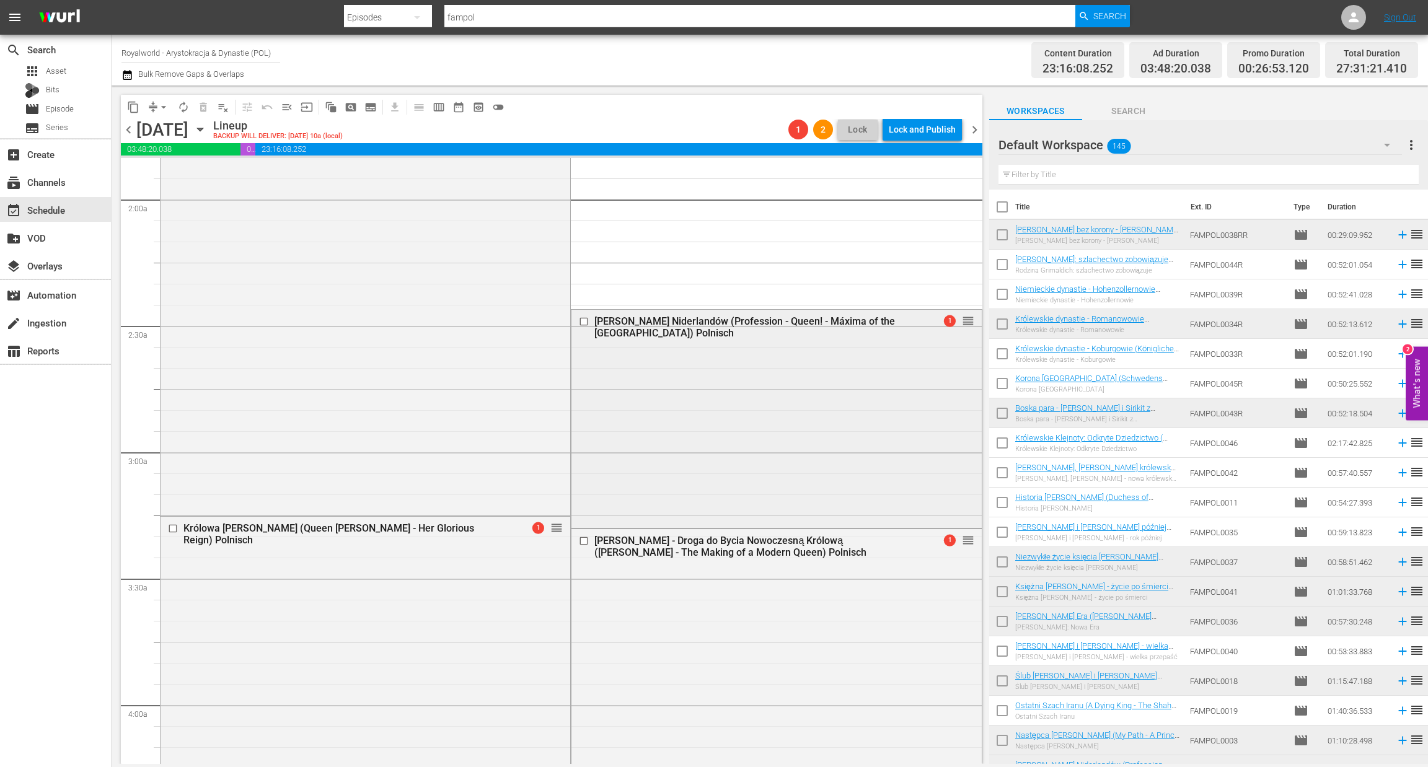
click at [579, 319] on input "checkbox" at bounding box center [585, 321] width 13 height 11
click at [203, 104] on span "delete_forever_outlined" at bounding box center [203, 107] width 12 height 12
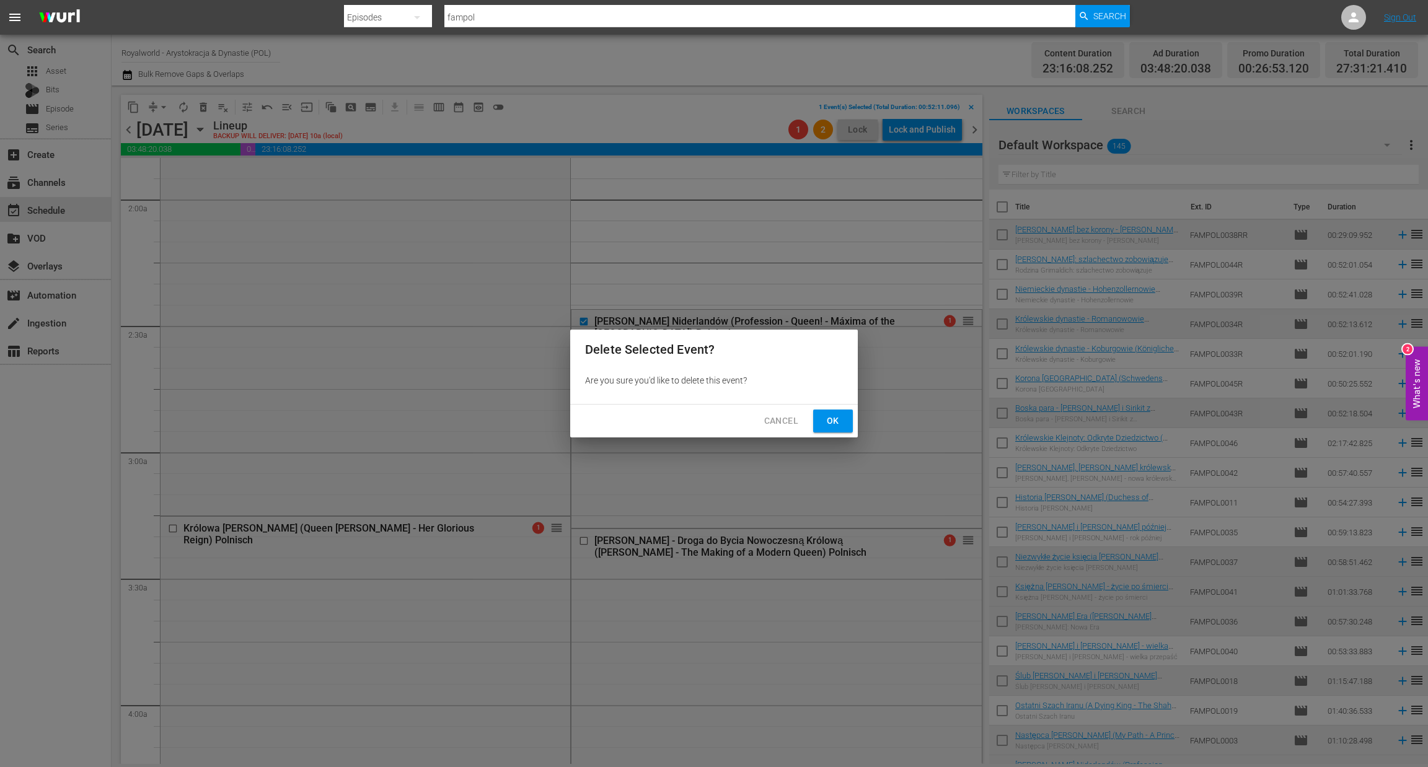
click at [831, 421] on span "Ok" at bounding box center [833, 420] width 20 height 15
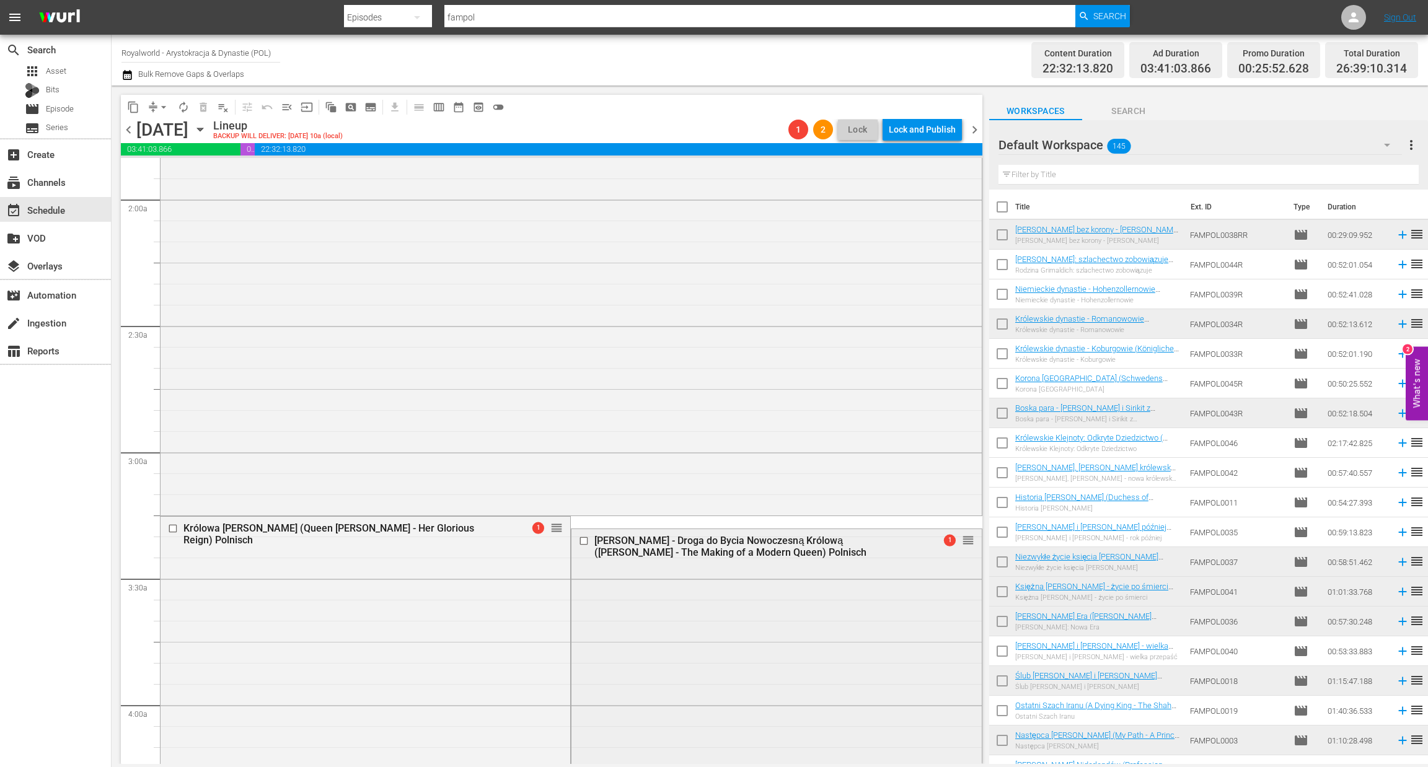
click at [579, 540] on input "checkbox" at bounding box center [585, 541] width 13 height 11
click at [199, 107] on span "delete_forever_outlined" at bounding box center [203, 107] width 12 height 12
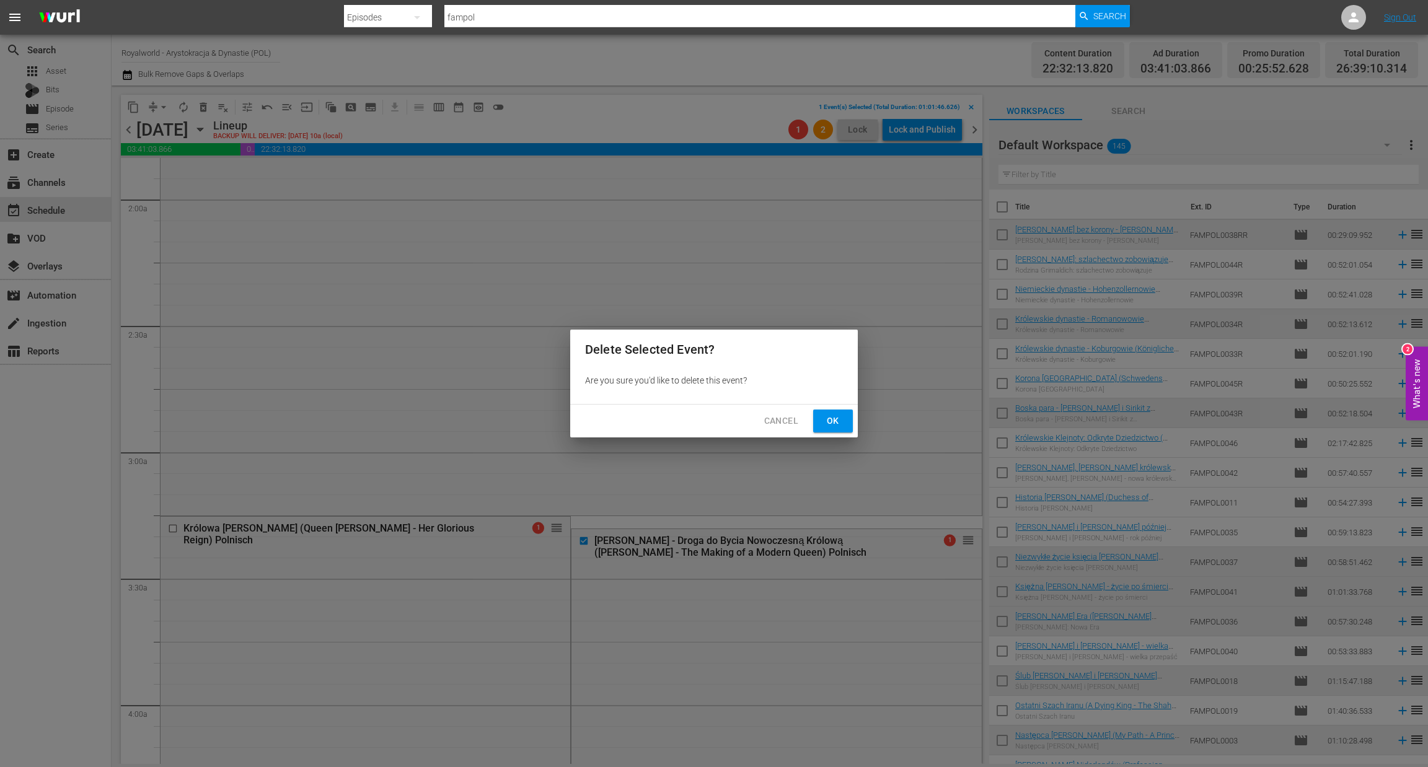
click at [838, 420] on span "Ok" at bounding box center [833, 420] width 20 height 15
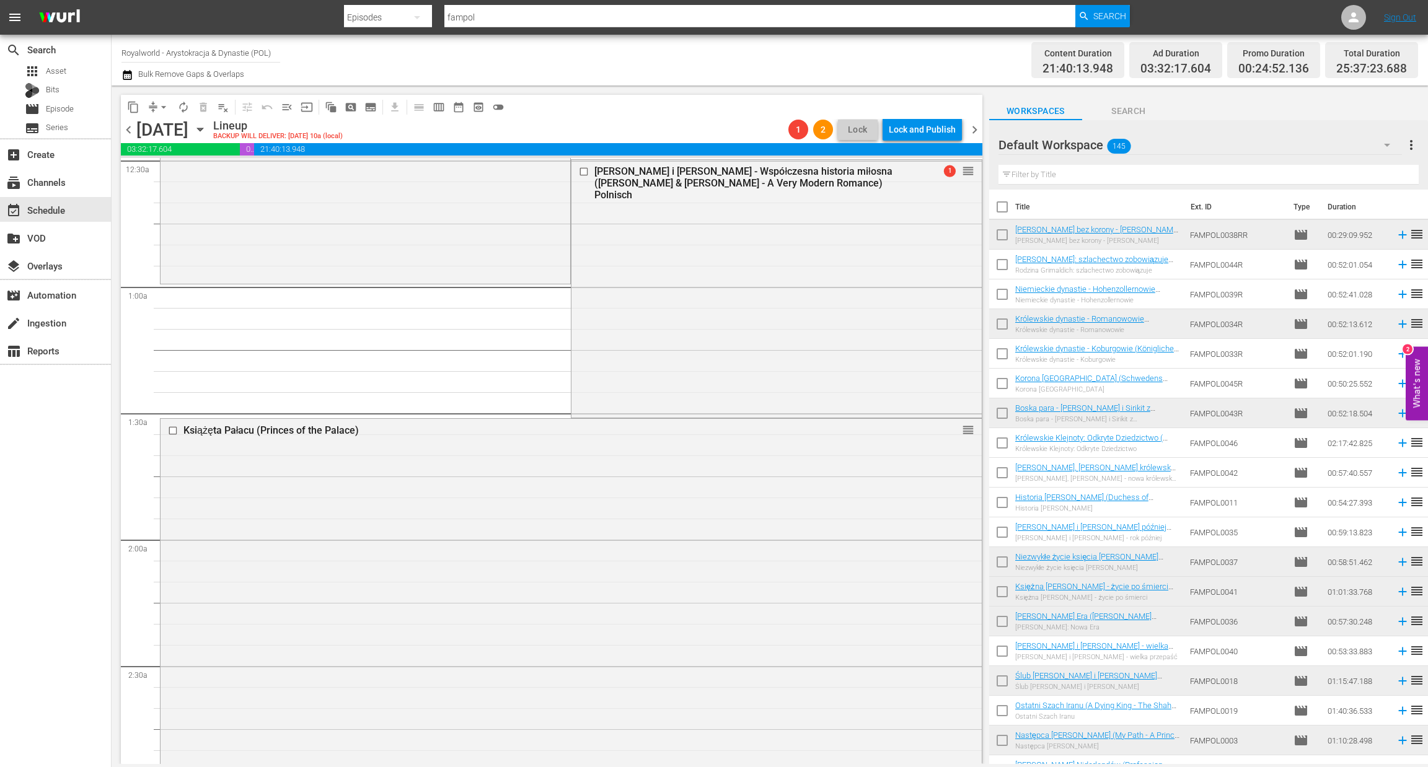
scroll to position [0, 0]
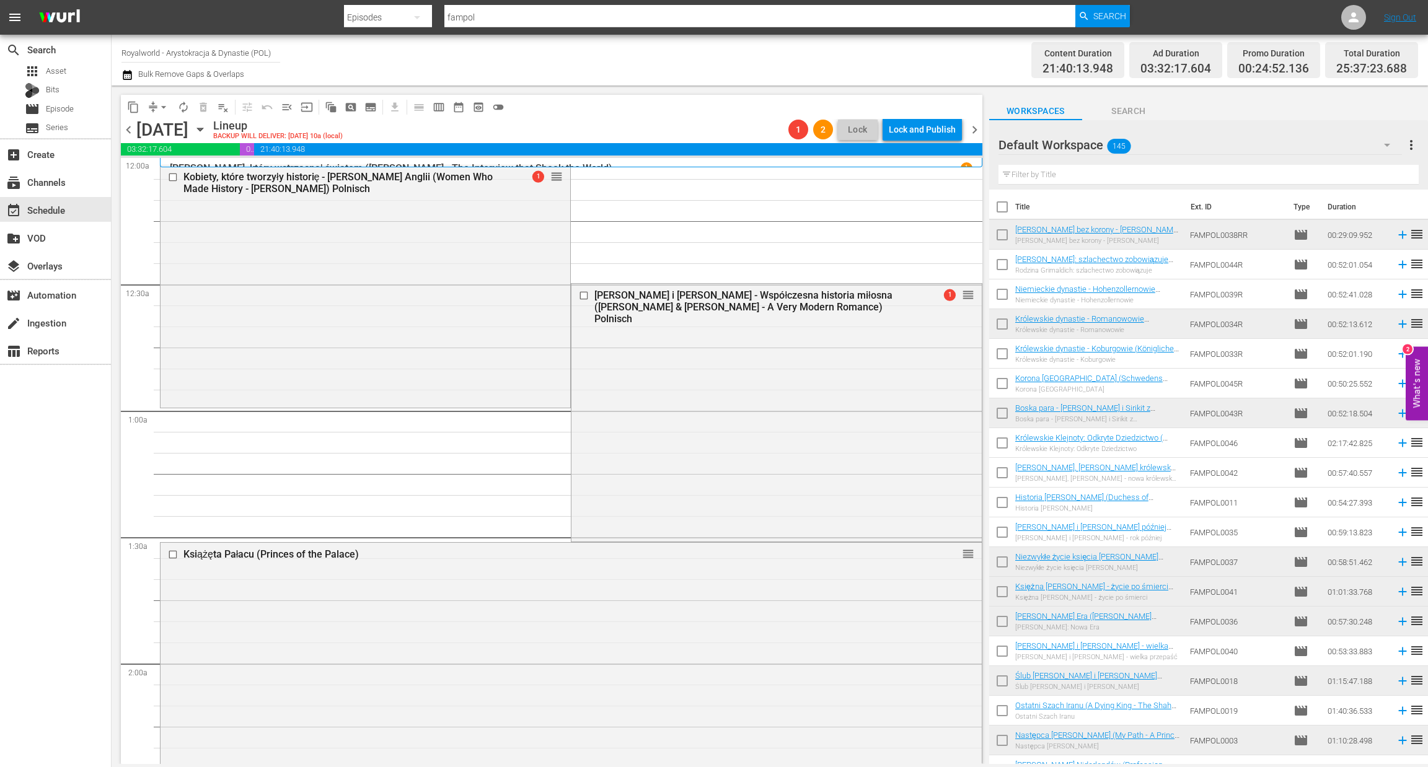
click at [159, 108] on span "arrow_drop_down" at bounding box center [163, 107] width 12 height 12
click at [203, 168] on li "Align to End of Previous Day" at bounding box center [164, 172] width 130 height 20
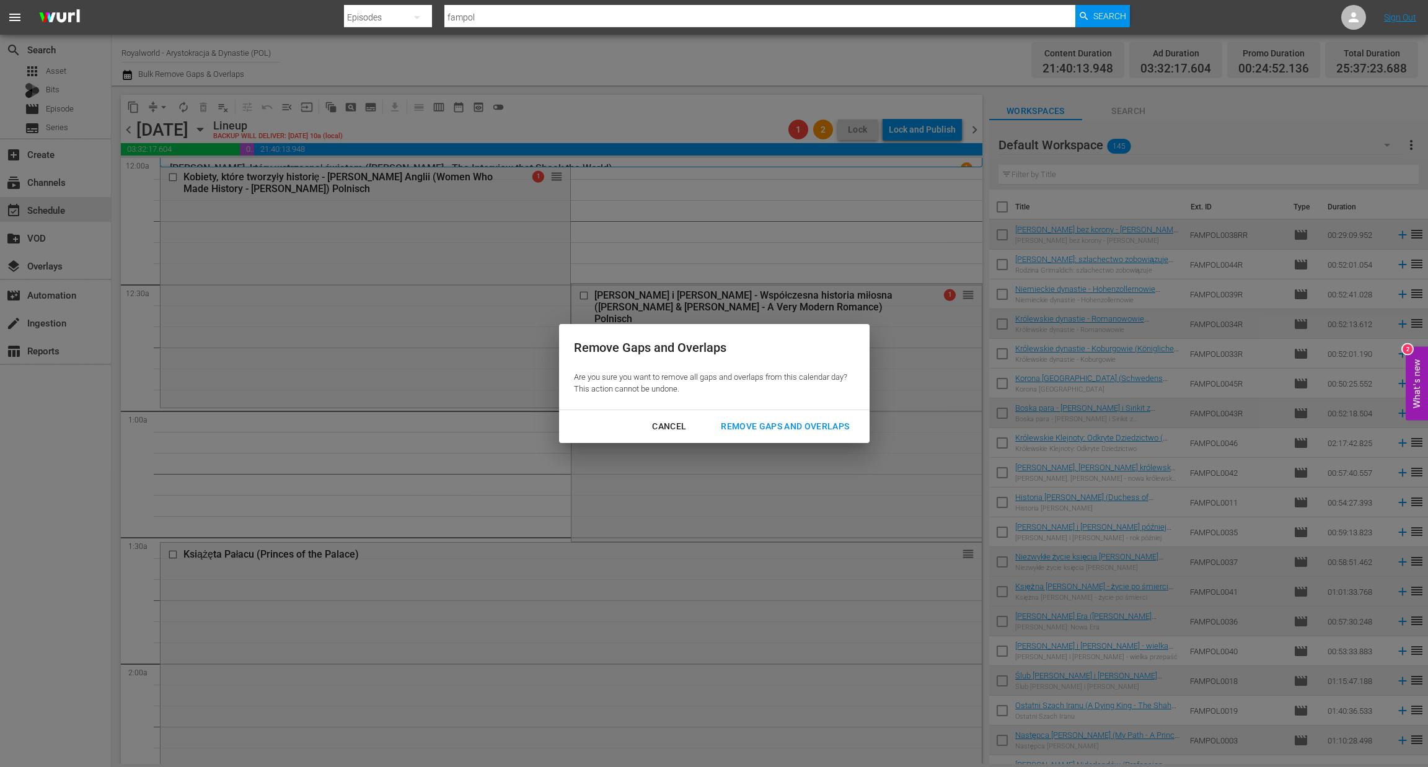
click at [791, 422] on div "Remove Gaps and Overlaps" at bounding box center [785, 426] width 148 height 15
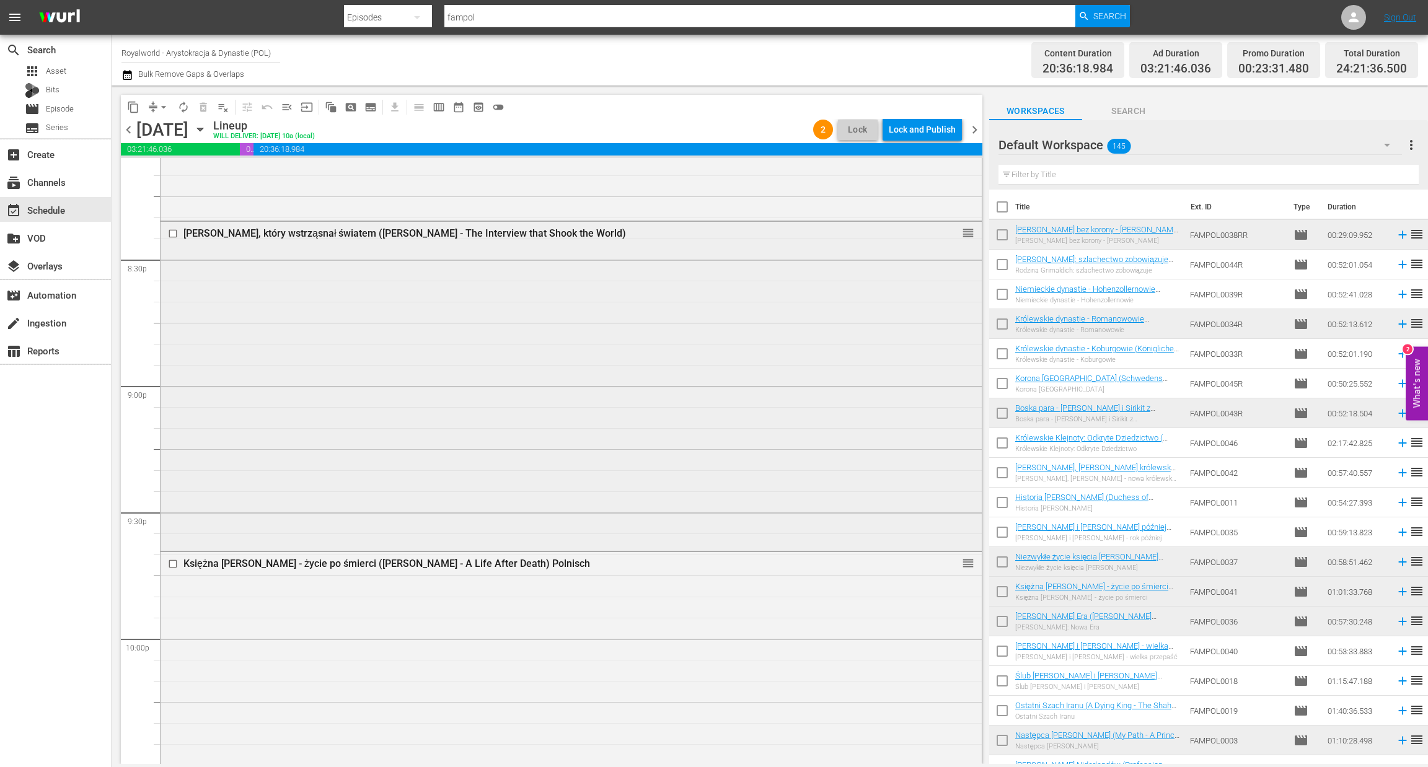
scroll to position [5085, 0]
click at [174, 231] on input "checkbox" at bounding box center [174, 230] width 13 height 11
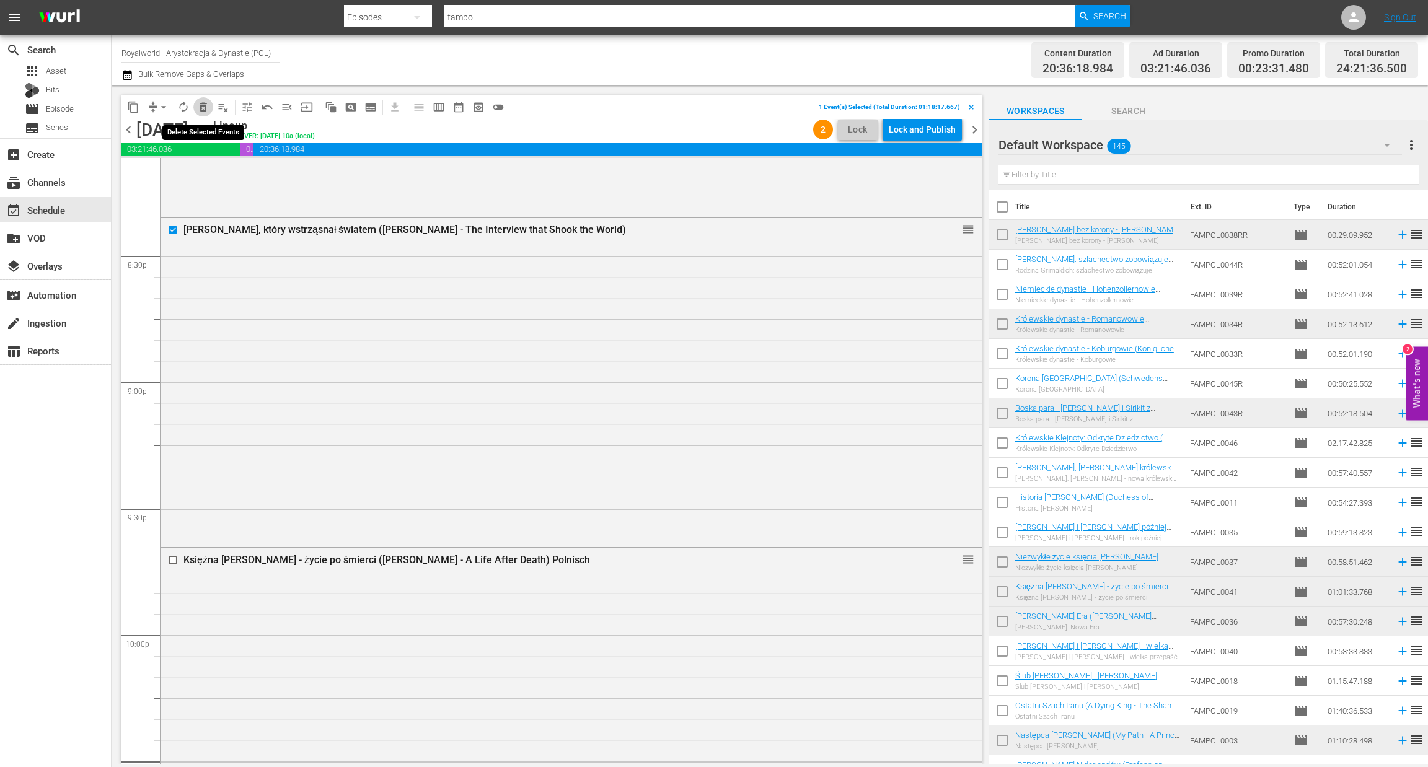
click at [203, 104] on span "delete_forever_outlined" at bounding box center [203, 107] width 12 height 12
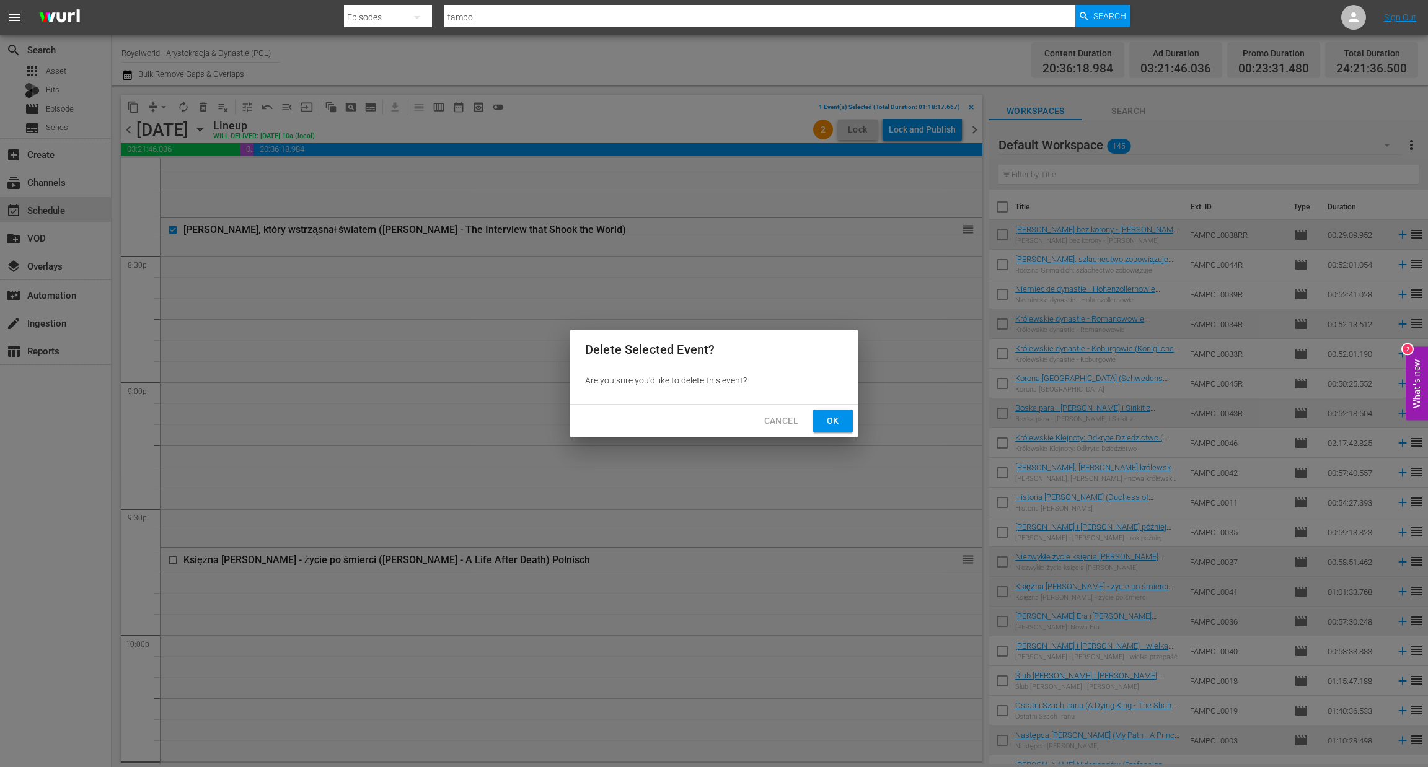
click at [827, 418] on span "Ok" at bounding box center [833, 420] width 20 height 15
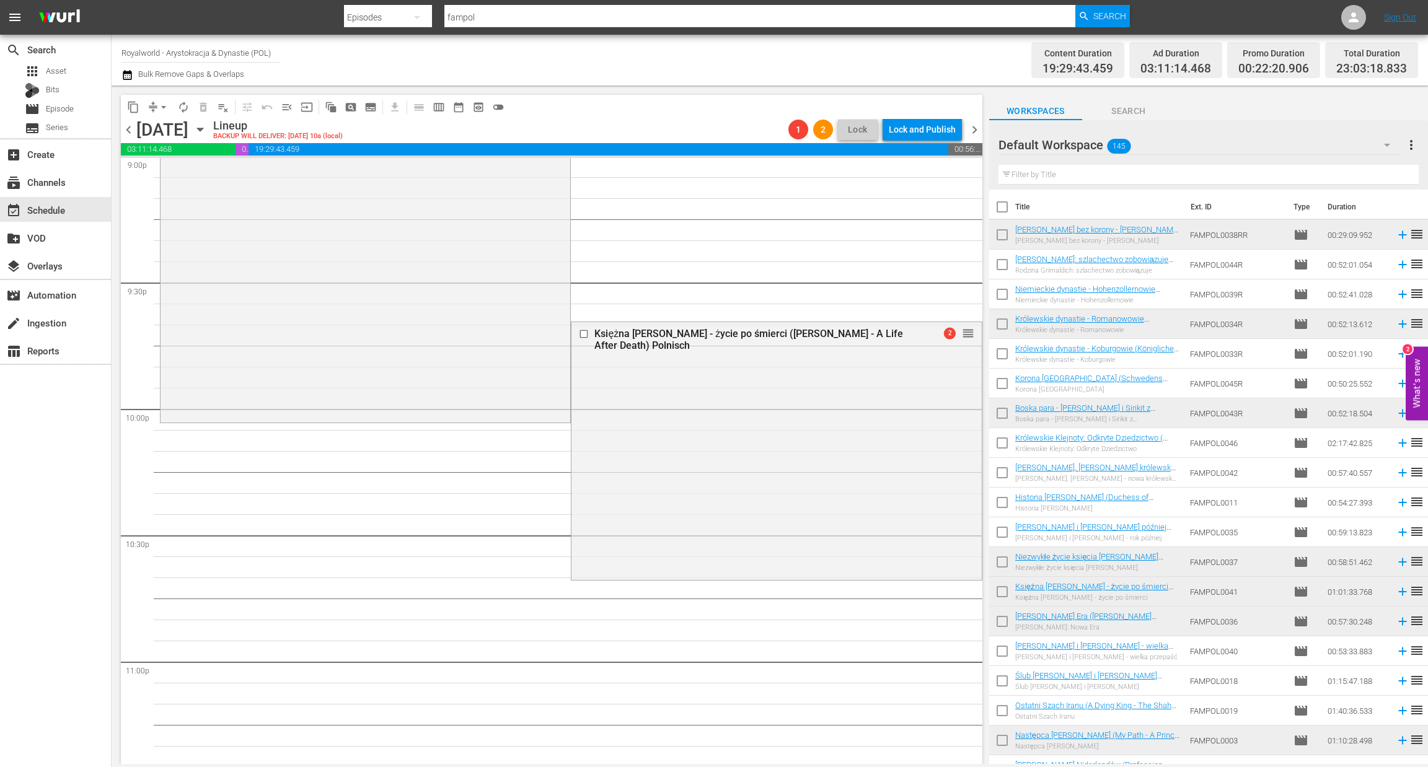
scroll to position [5280, 0]
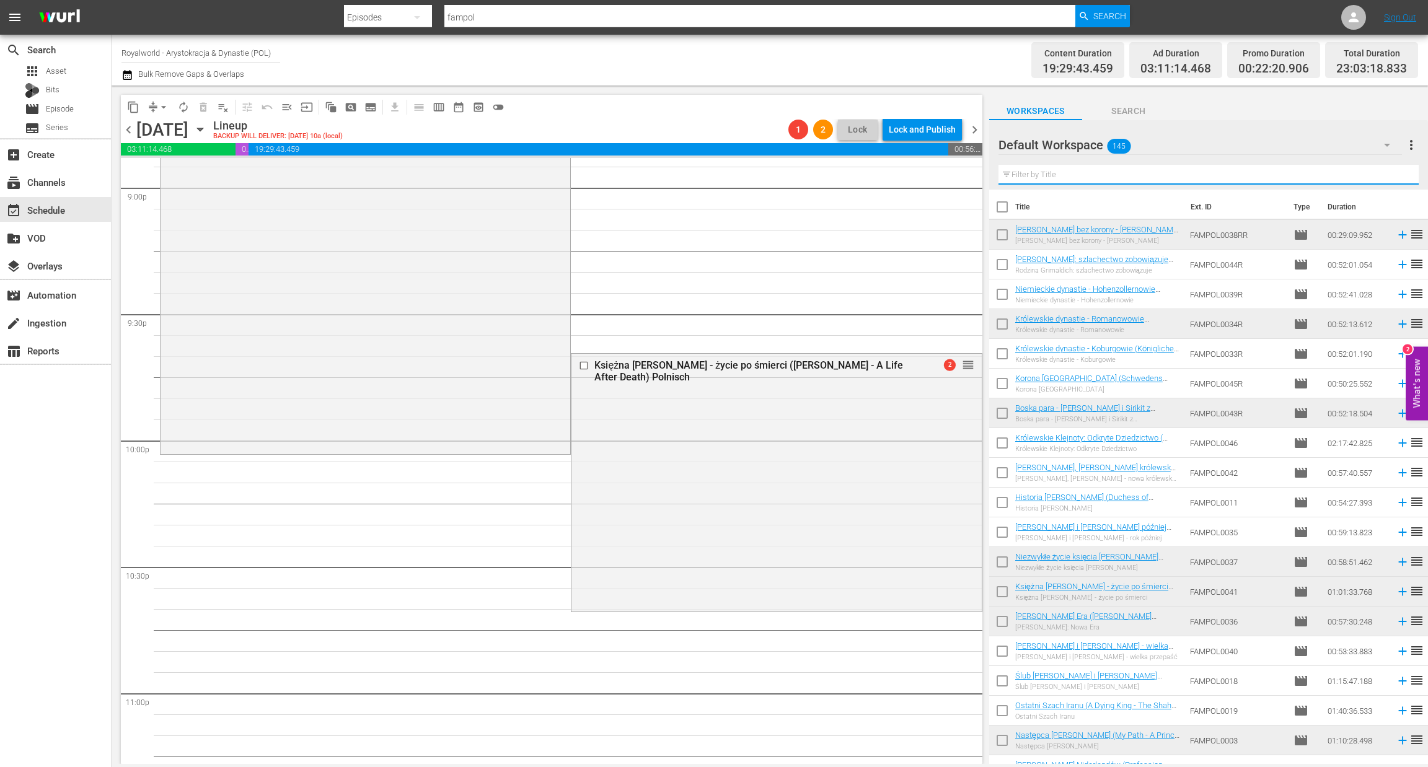
click at [1048, 173] on input "text" at bounding box center [1208, 175] width 420 height 20
paste input "Ślub Harry'ego i Meghan (Harry & Meghan - A Modern Royal Wedding)"
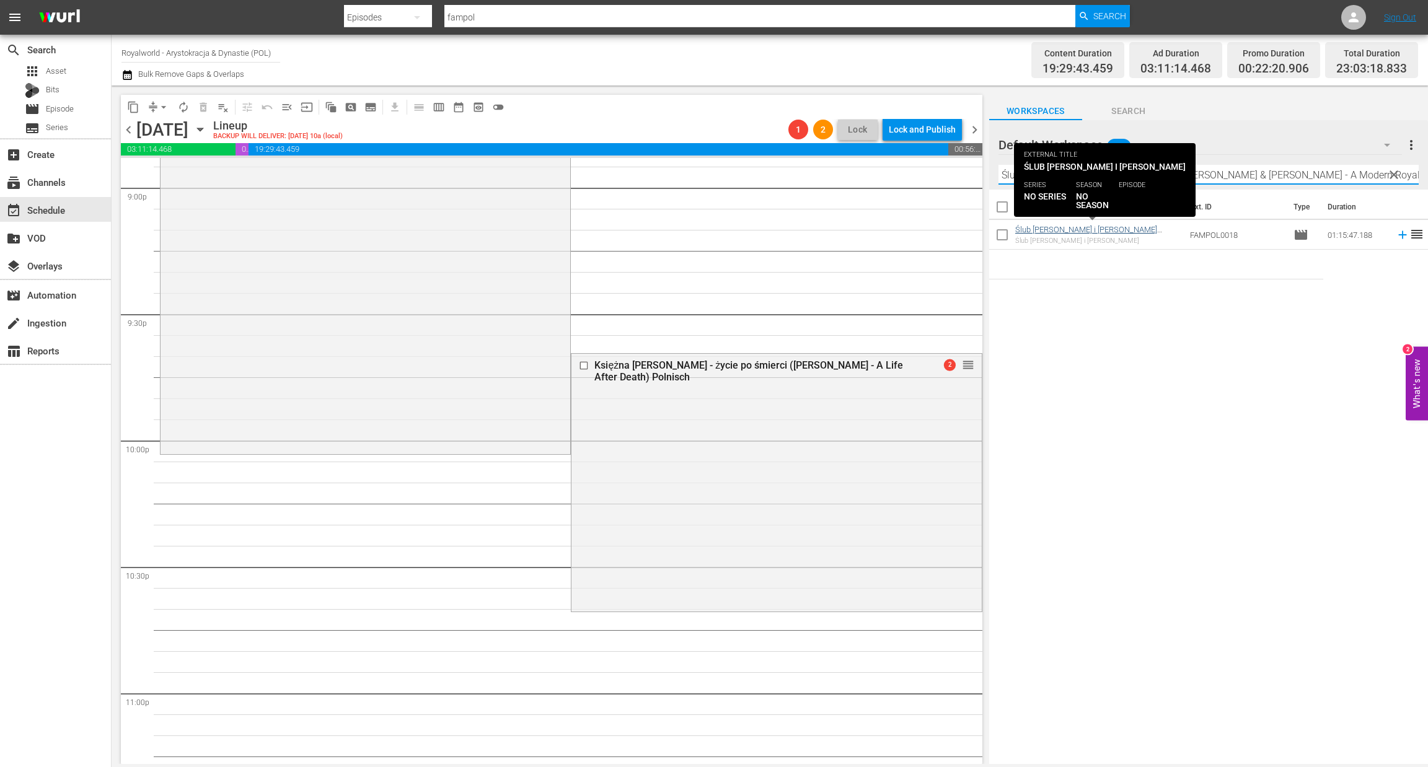
type input "Ślub Harry'ego i Meghan (Harry & Meghan - A Modern Royal Wedding)"
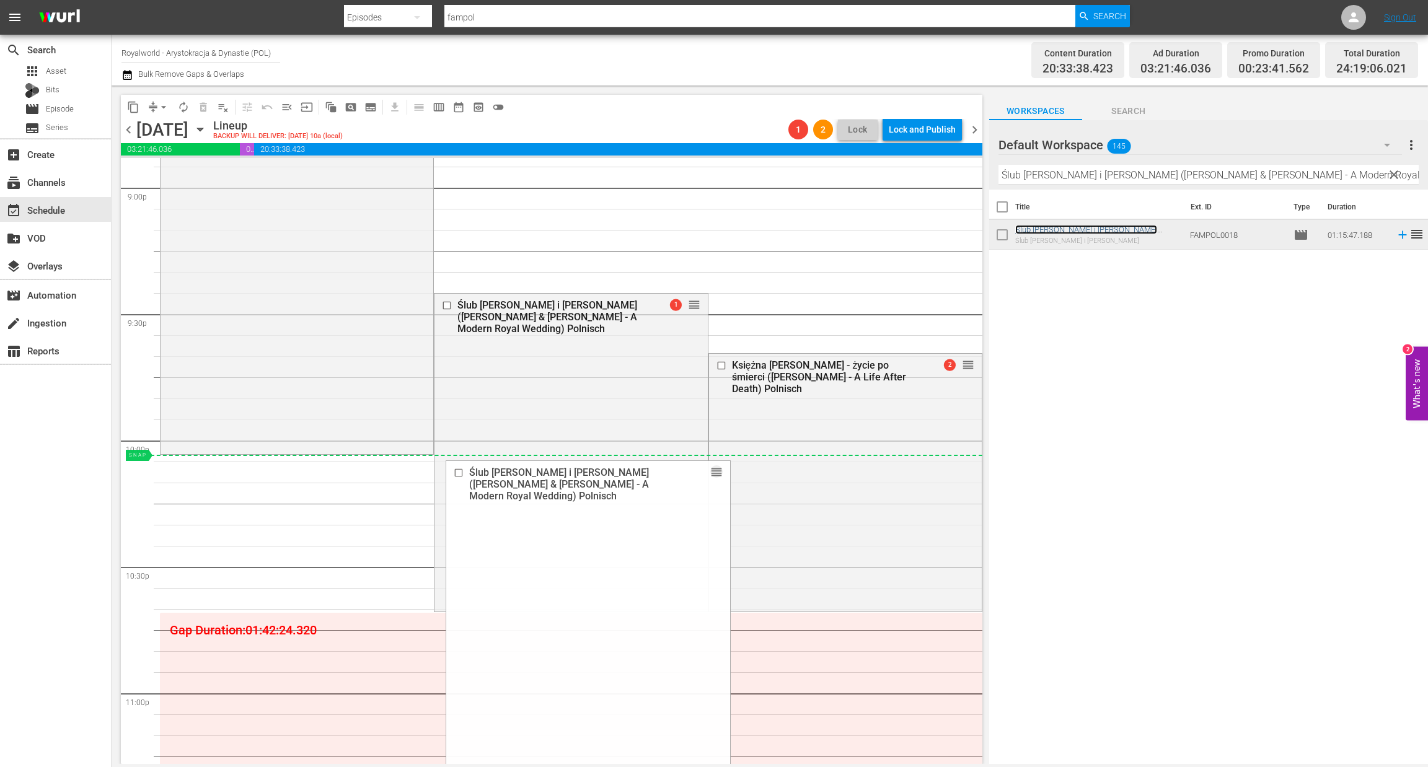
drag, startPoint x: 689, startPoint y: 306, endPoint x: 631, endPoint y: 459, distance: 163.2
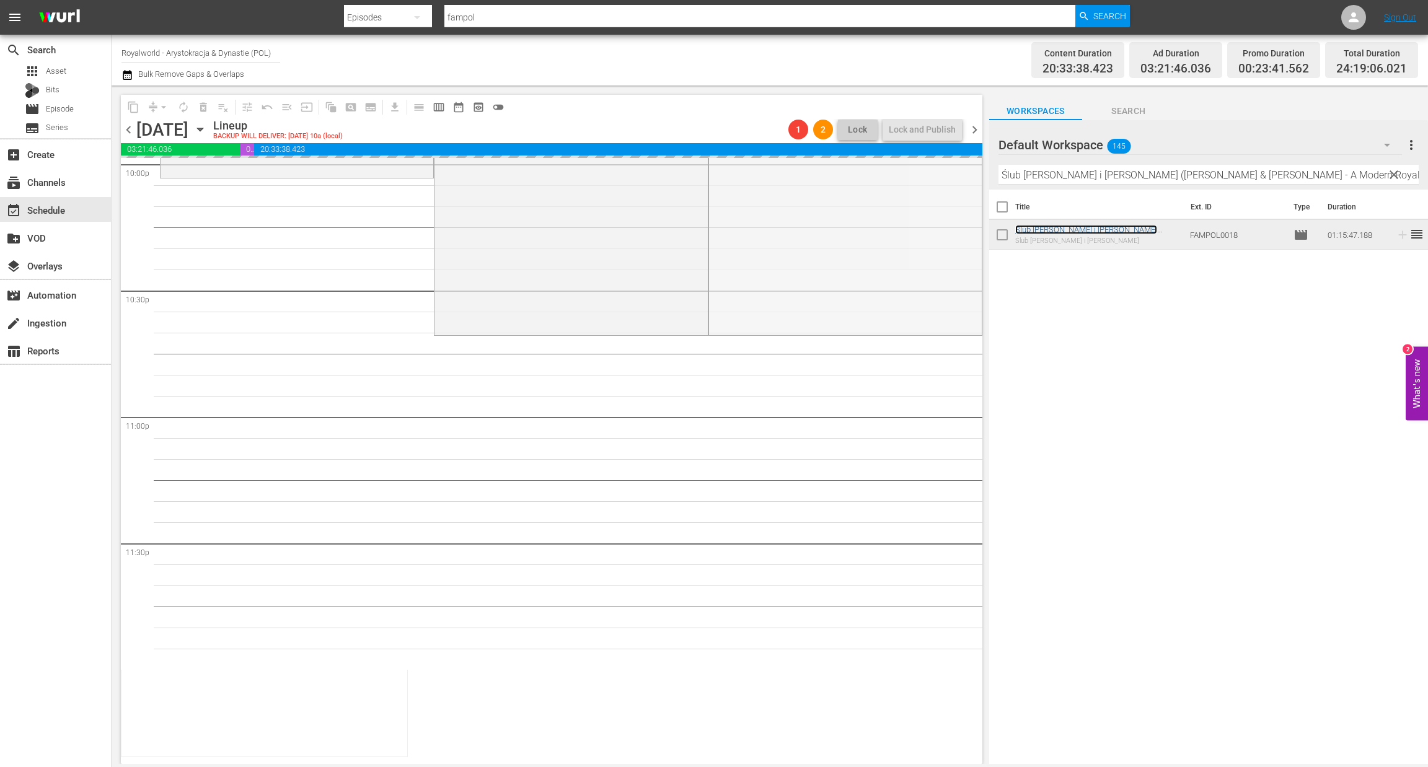
scroll to position [5559, 0]
drag, startPoint x: 954, startPoint y: 364, endPoint x: 933, endPoint y: 468, distance: 106.8
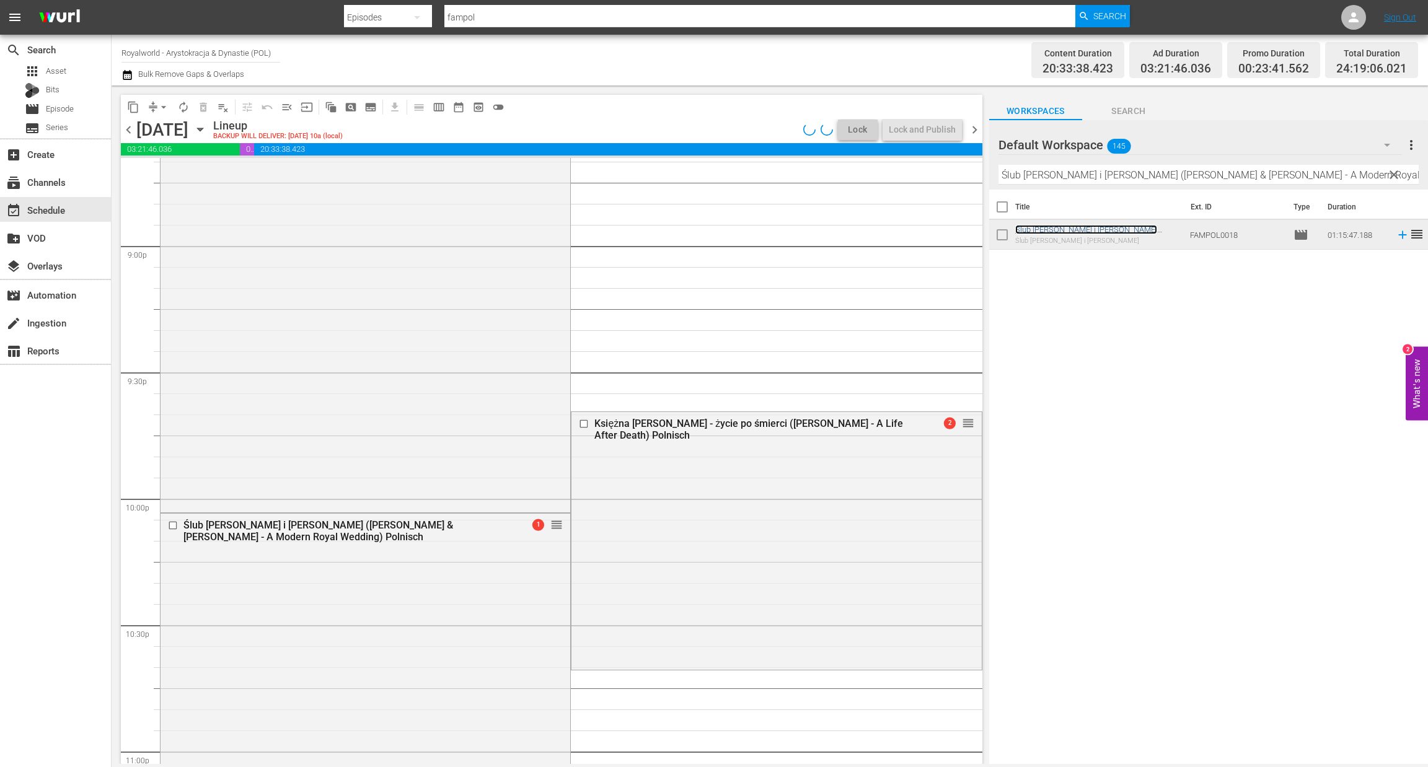
scroll to position [5461, 0]
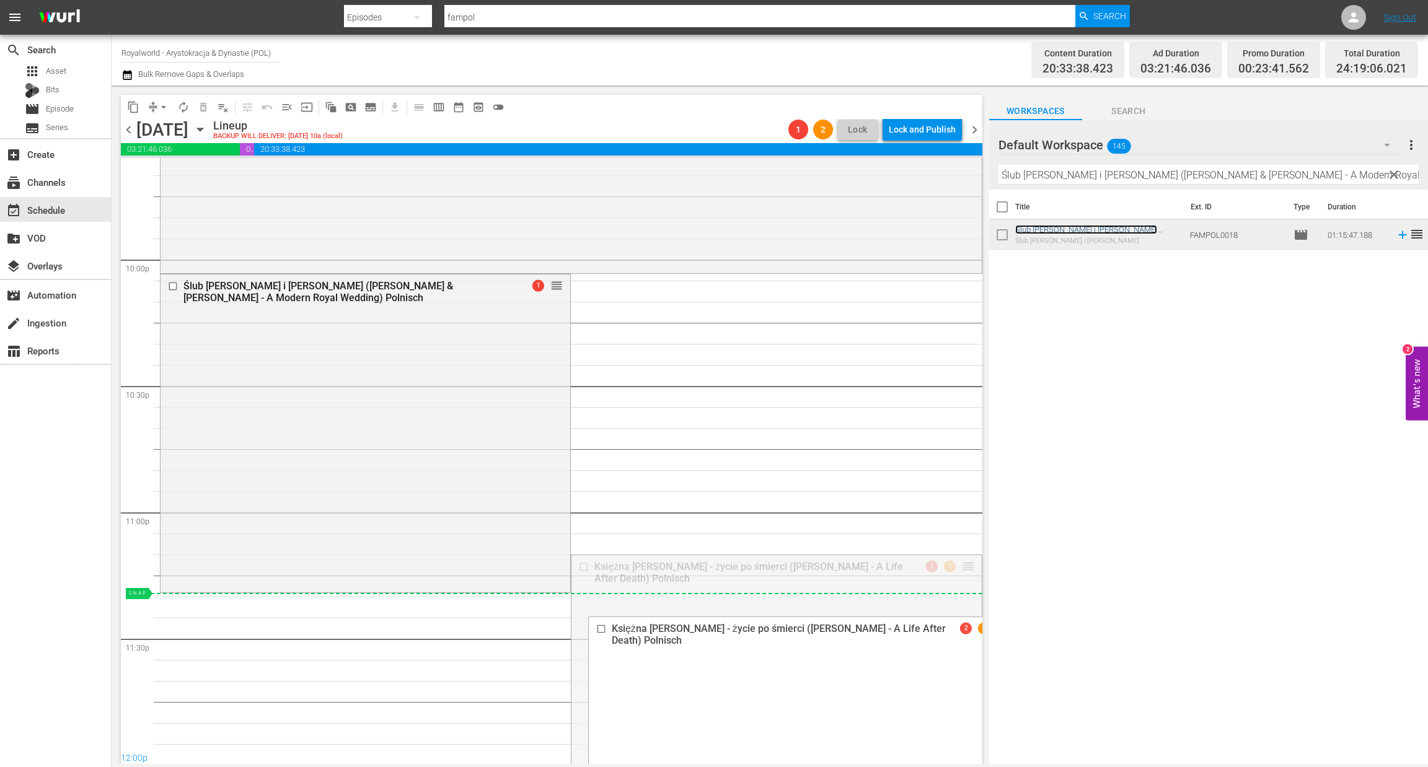
drag, startPoint x: 958, startPoint y: 574, endPoint x: 952, endPoint y: 608, distance: 34.5
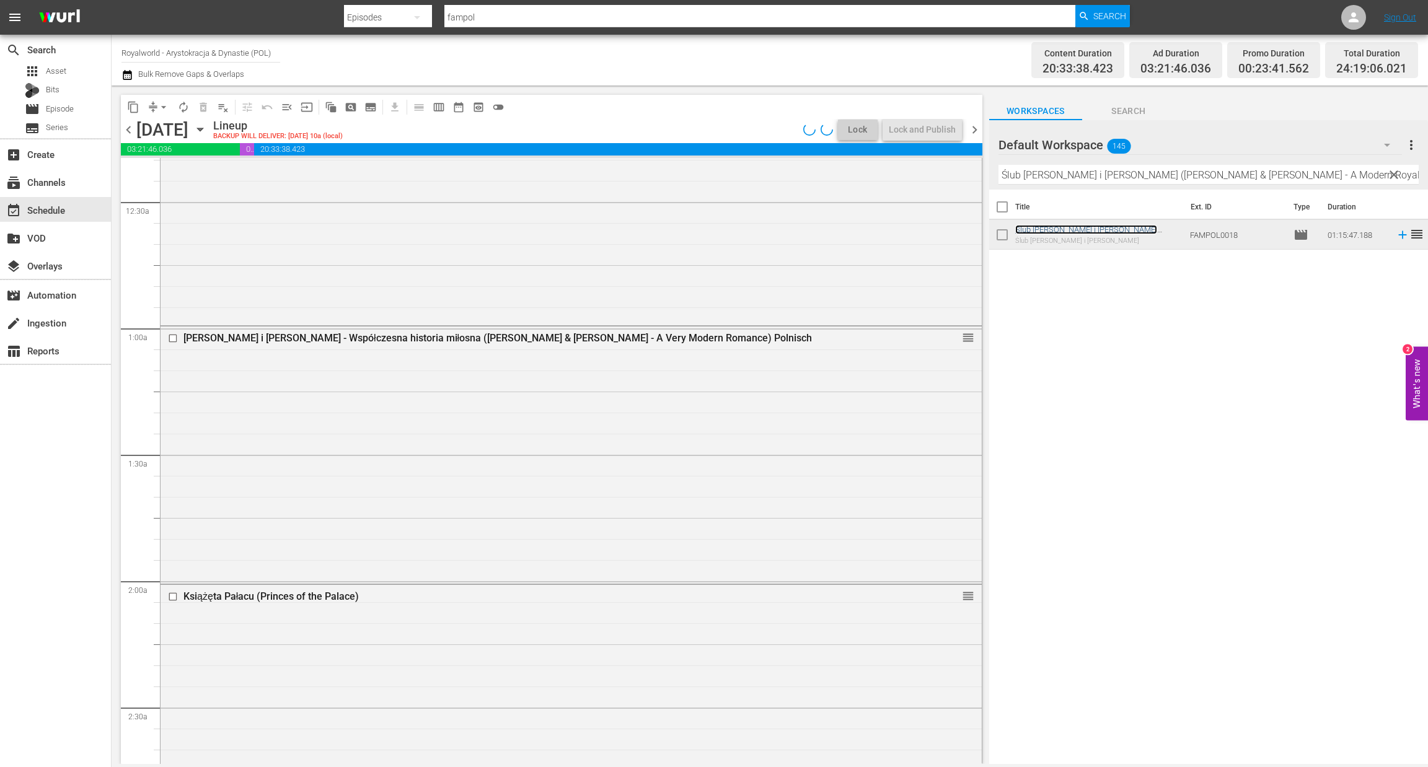
scroll to position [0, 0]
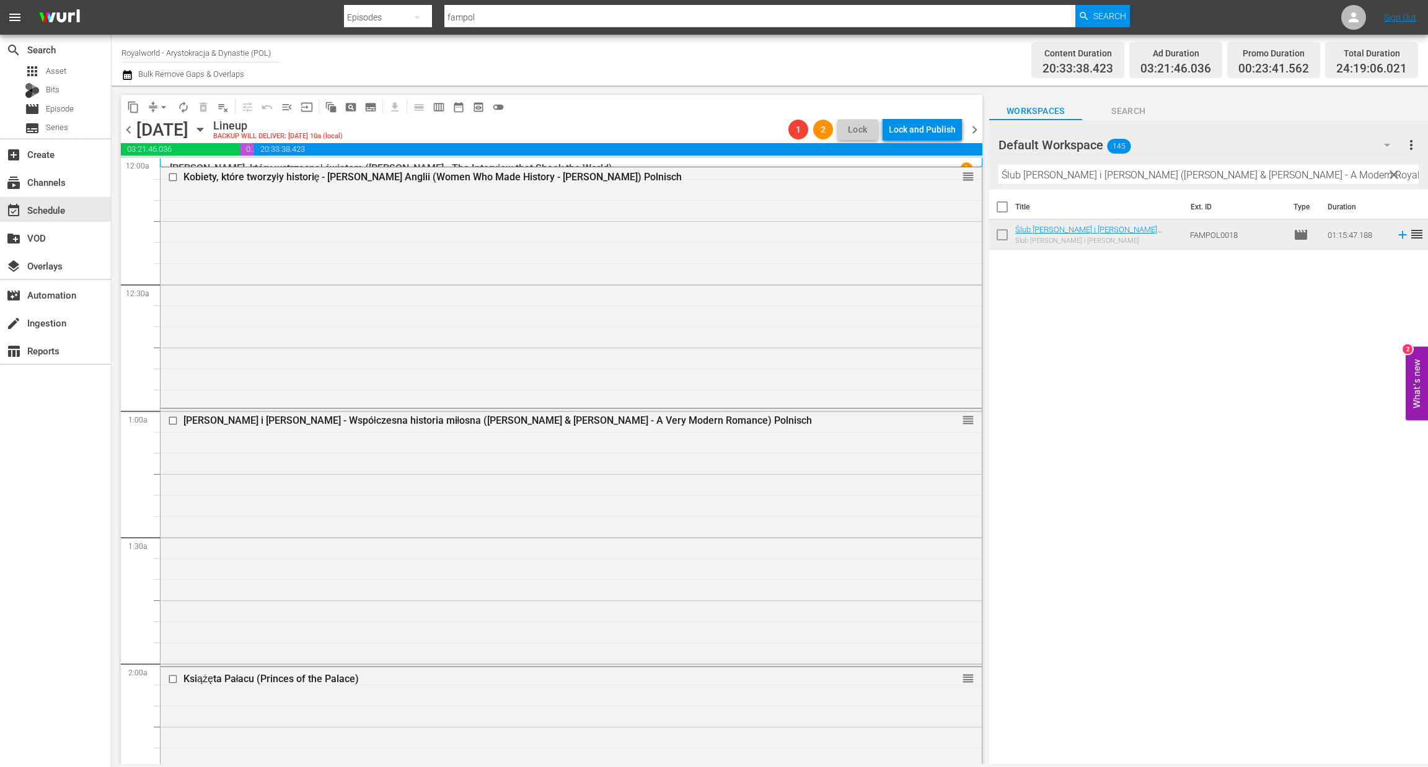
click at [977, 127] on span "chevron_right" at bounding box center [974, 129] width 15 height 15
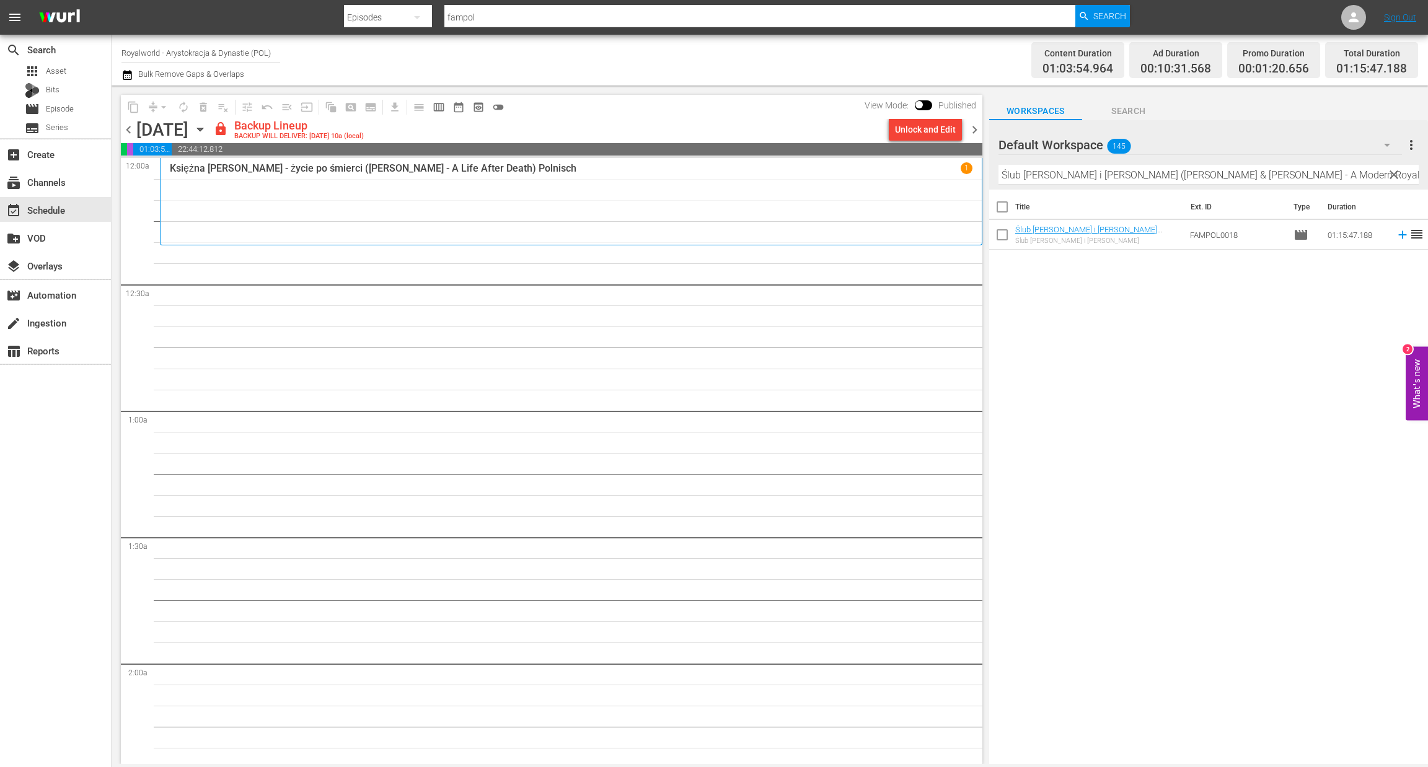
click at [928, 131] on div "Unlock and Edit" at bounding box center [925, 129] width 61 height 22
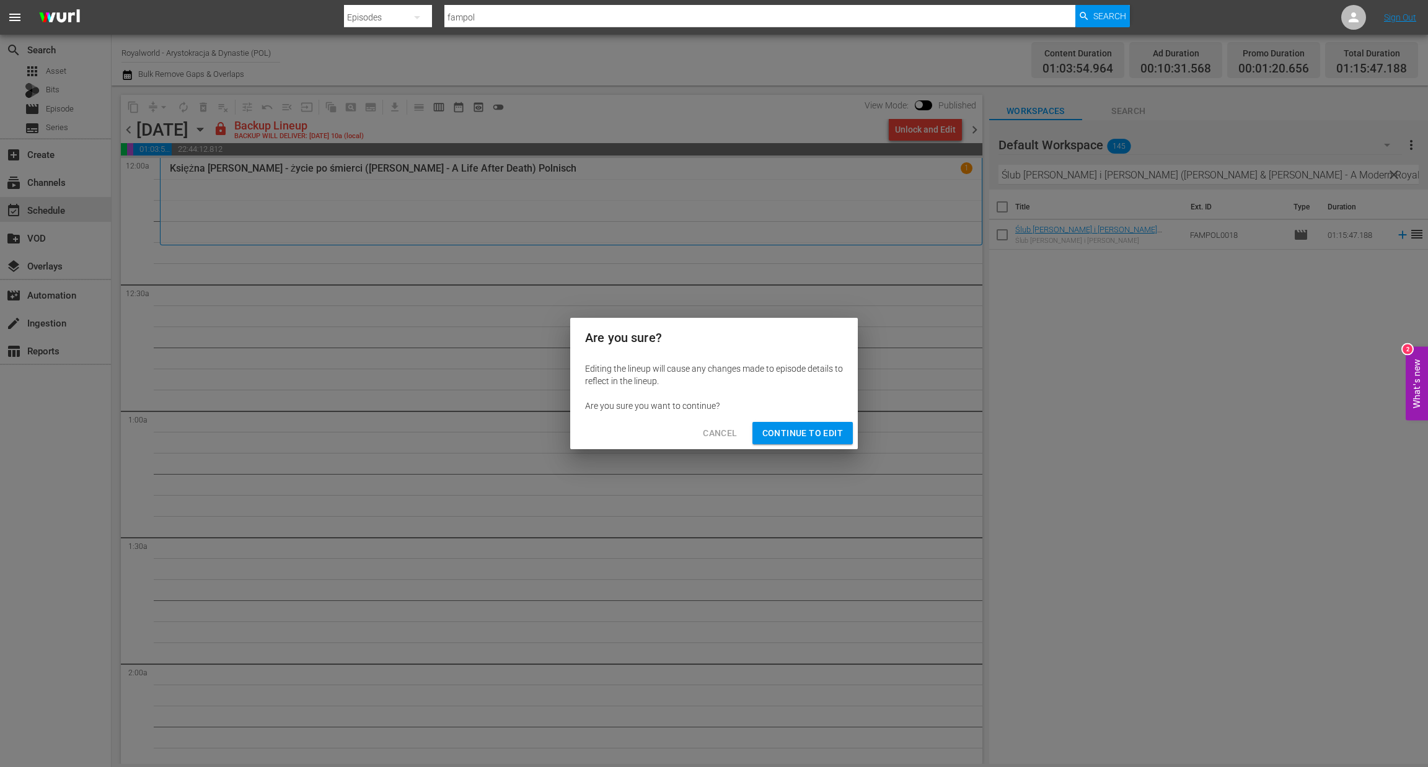
click at [782, 421] on div "Cancel Continue to Edit" at bounding box center [714, 433] width 288 height 33
click at [782, 432] on span "Continue to Edit" at bounding box center [802, 433] width 81 height 15
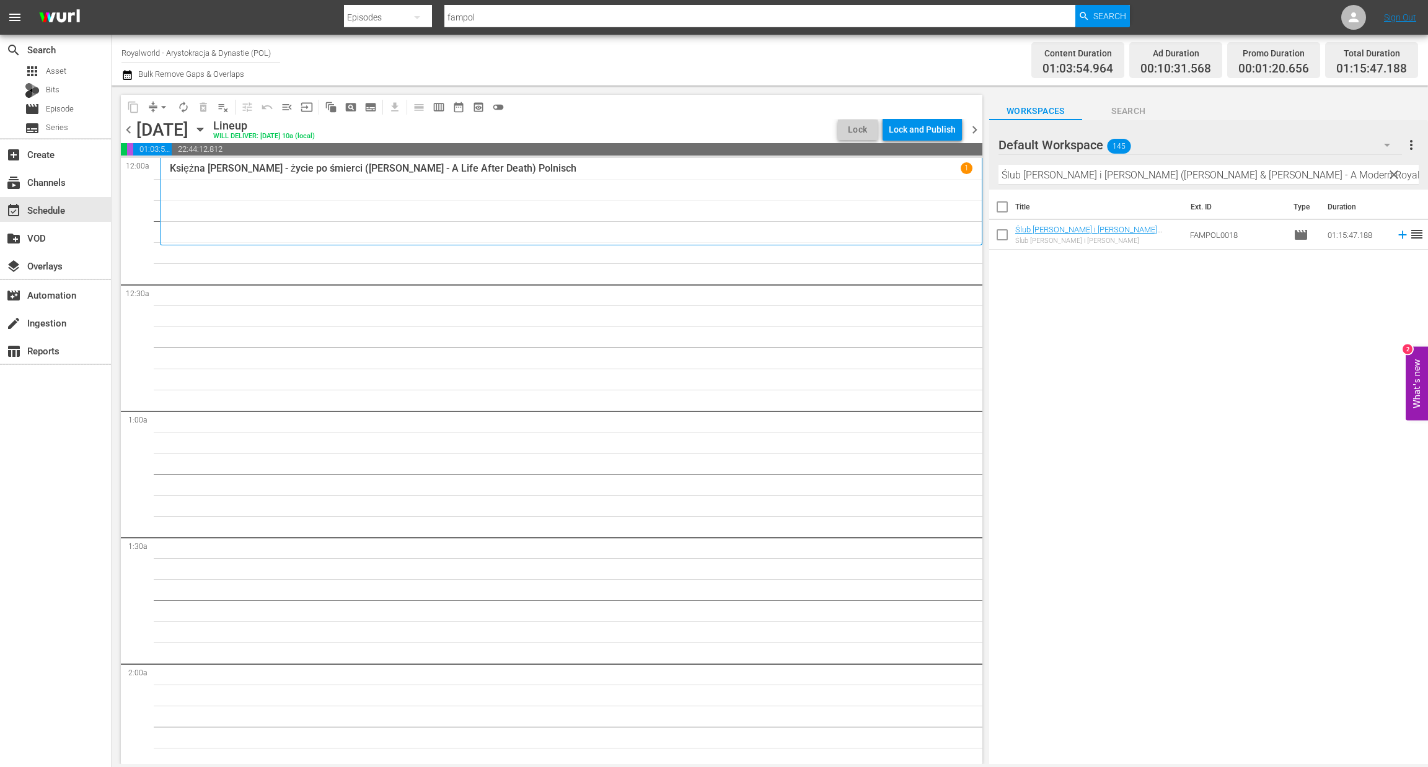
click at [130, 135] on span "chevron_left" at bounding box center [128, 129] width 15 height 15
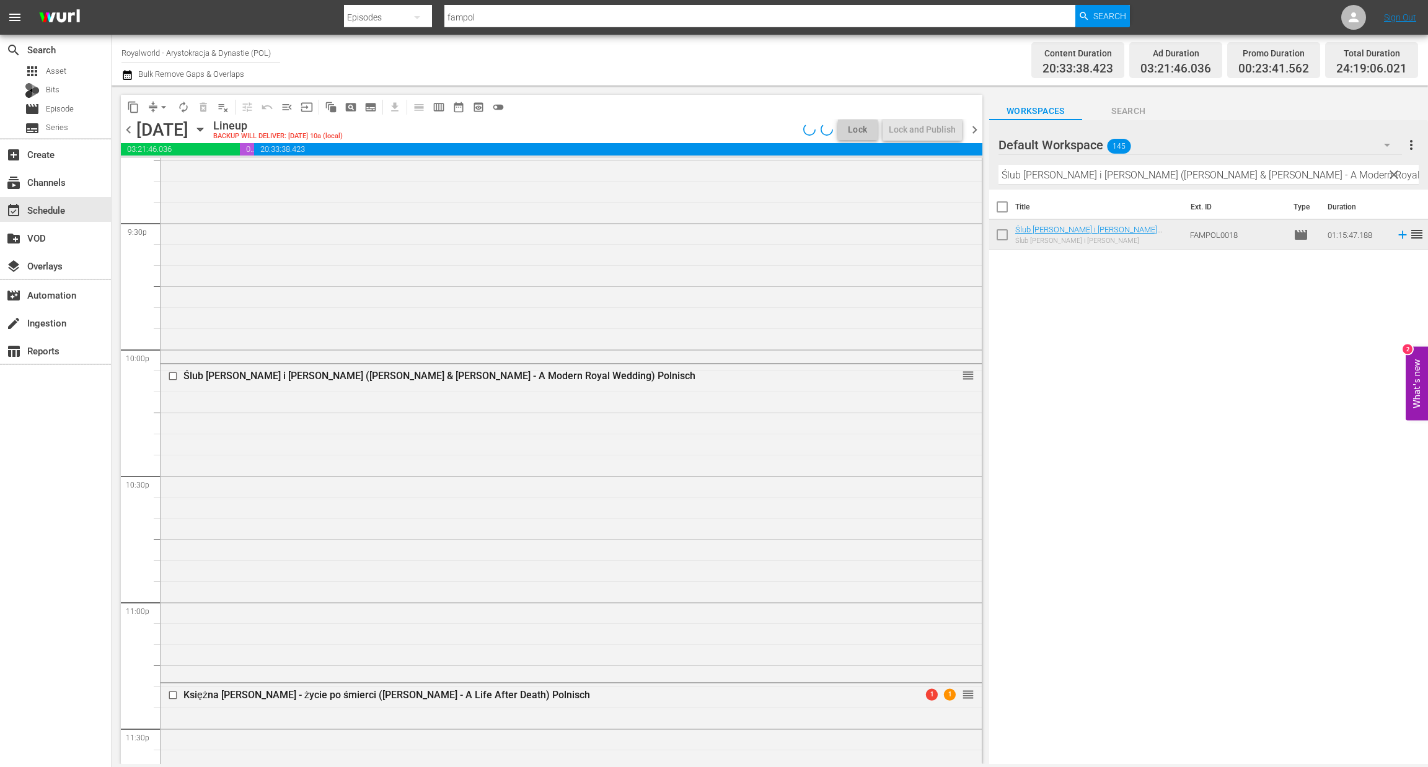
scroll to position [5549, 0]
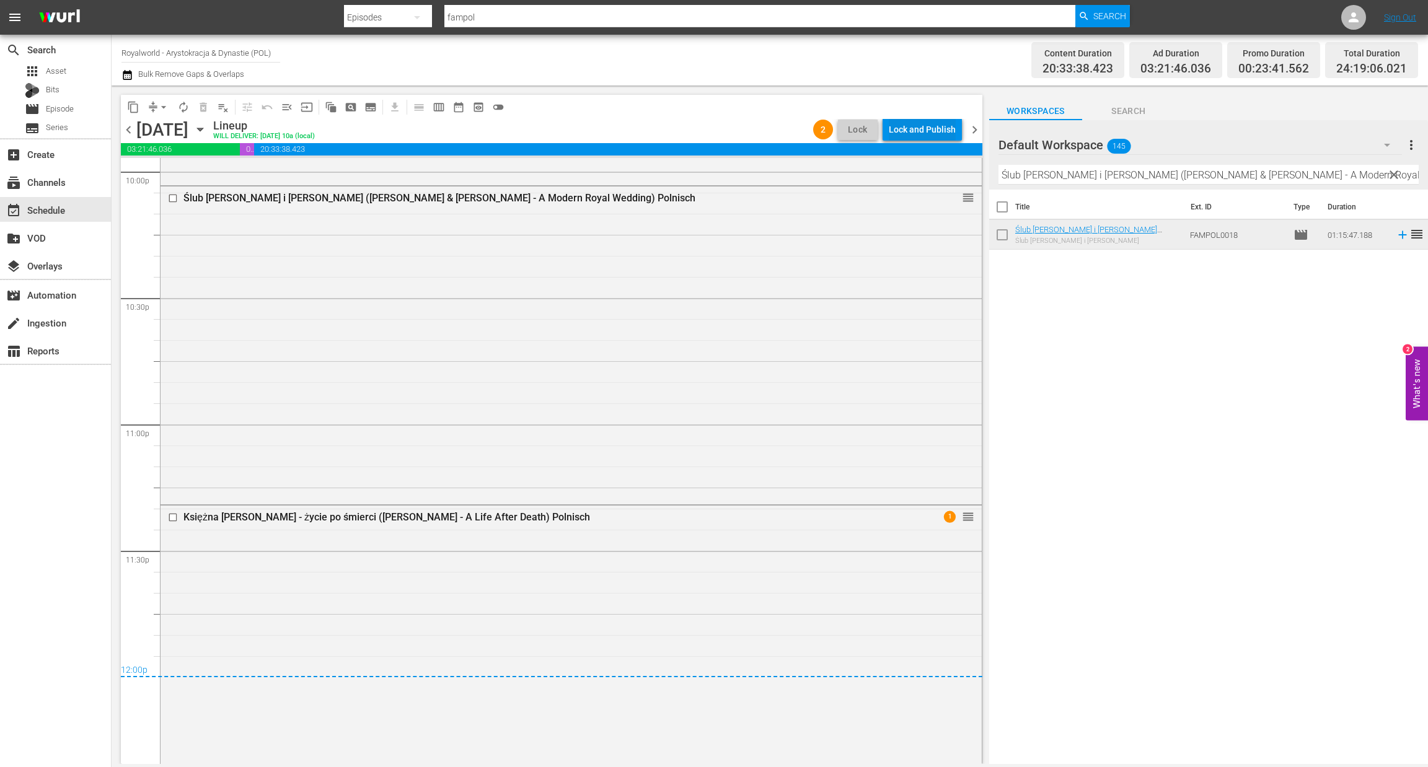
click at [910, 128] on div "Lock and Publish" at bounding box center [922, 129] width 67 height 22
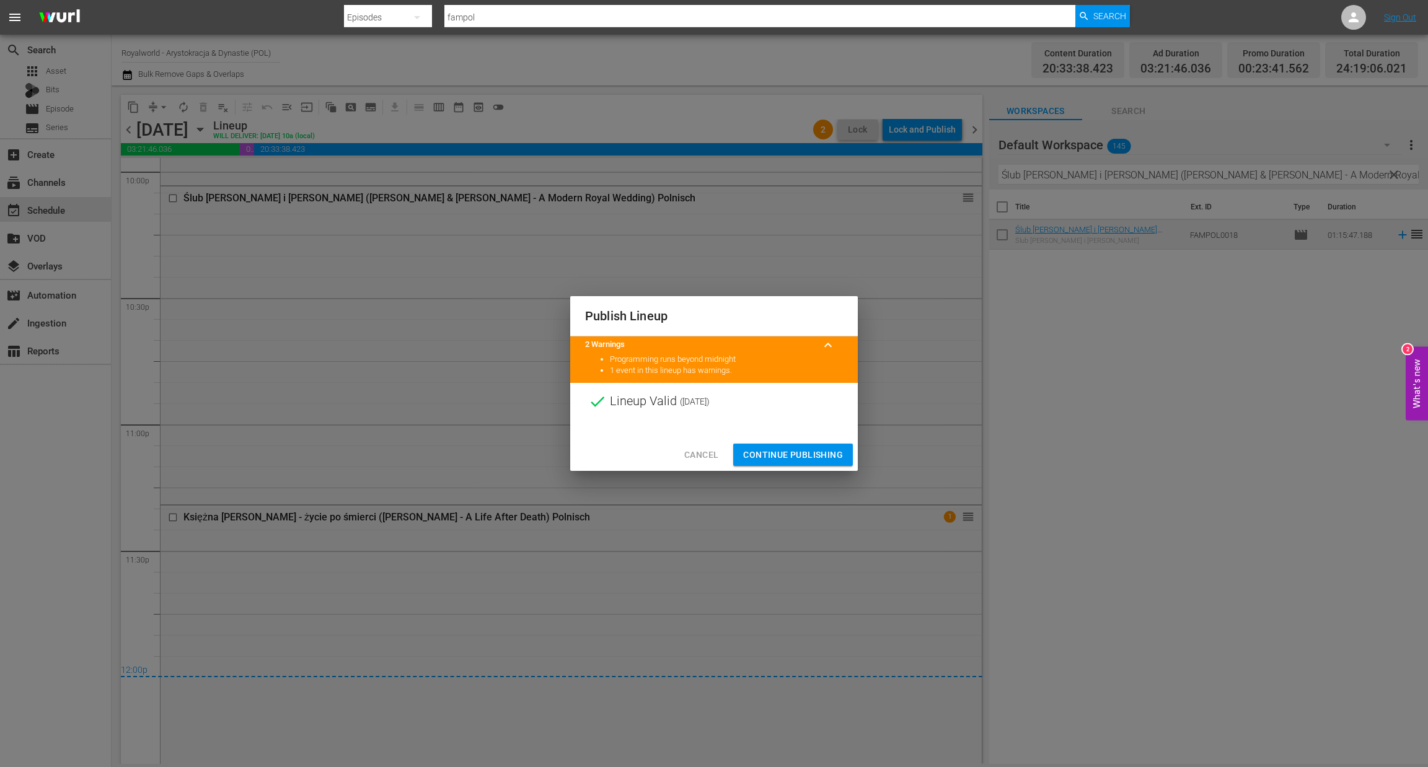
drag, startPoint x: 805, startPoint y: 458, endPoint x: 809, endPoint y: 452, distance: 7.2
click at [805, 459] on span "Continue Publishing" at bounding box center [793, 454] width 100 height 15
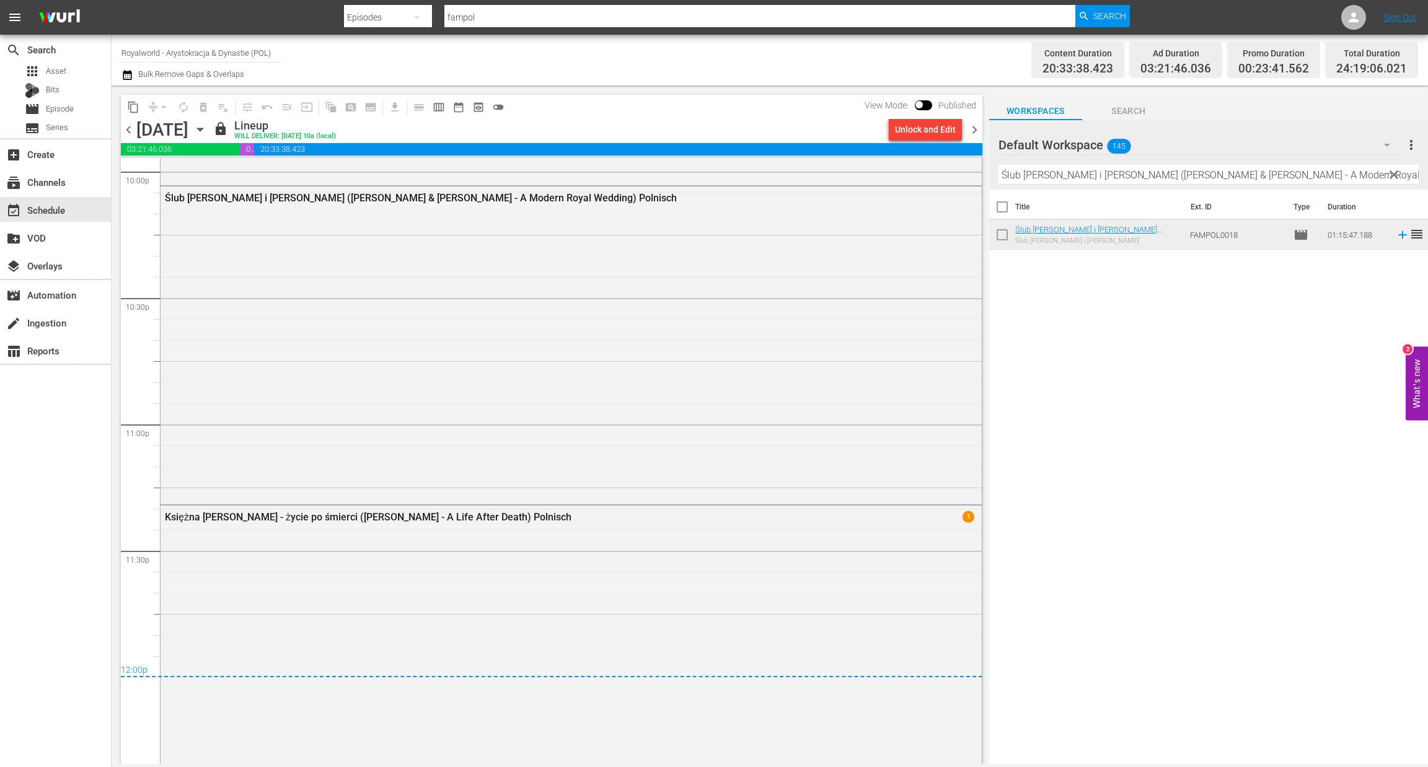
click at [979, 126] on span "chevron_right" at bounding box center [974, 129] width 15 height 15
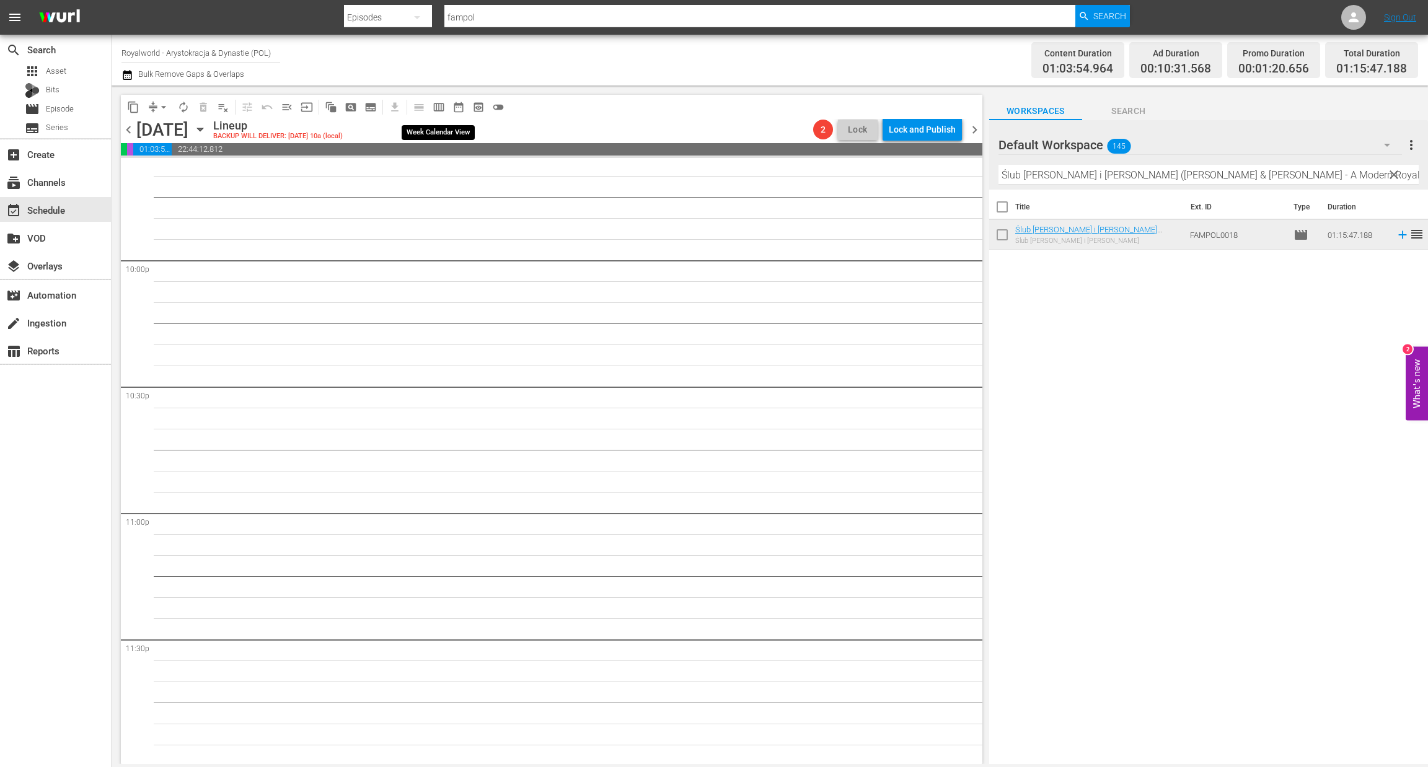
scroll to position [5461, 0]
click at [438, 108] on span "calendar_view_week_outlined" at bounding box center [439, 107] width 12 height 12
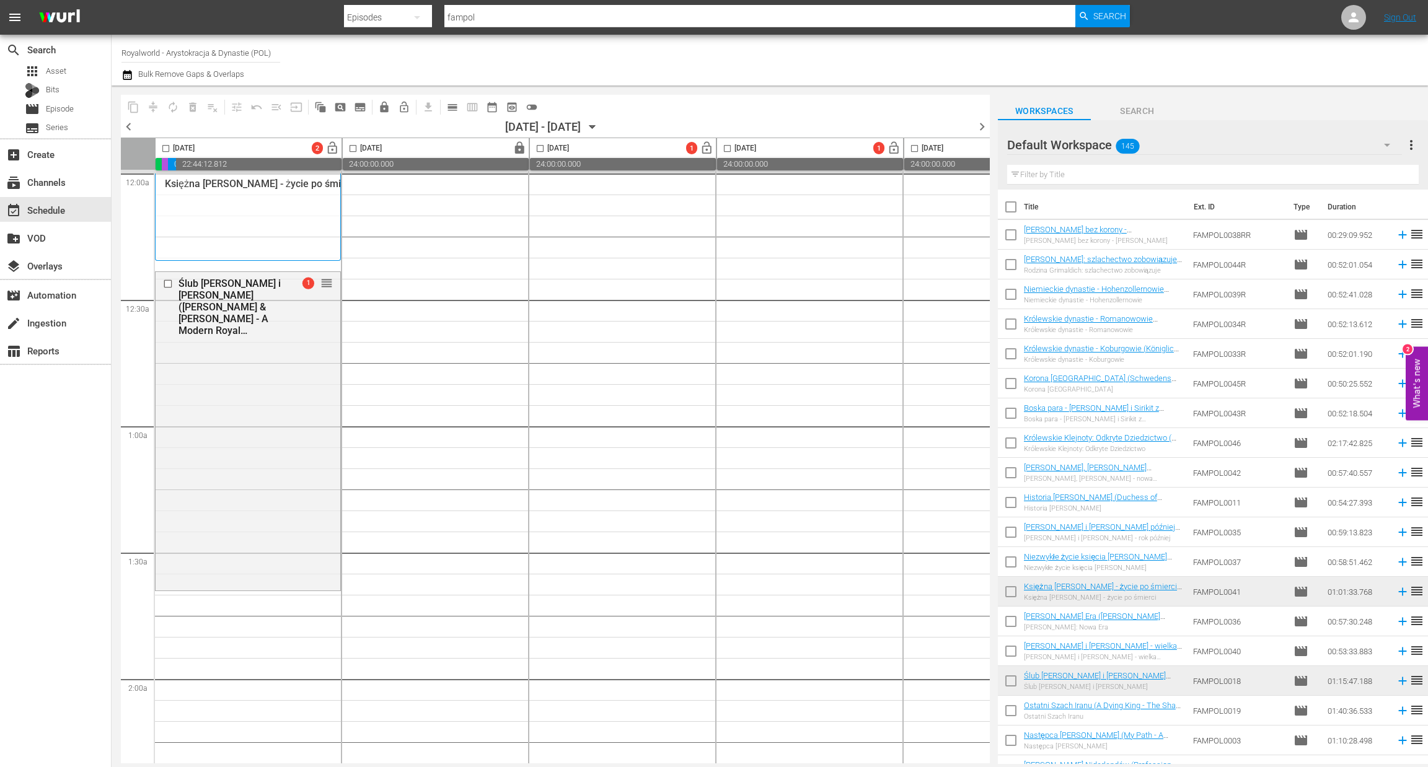
click at [128, 127] on span "chevron_left" at bounding box center [128, 126] width 15 height 15
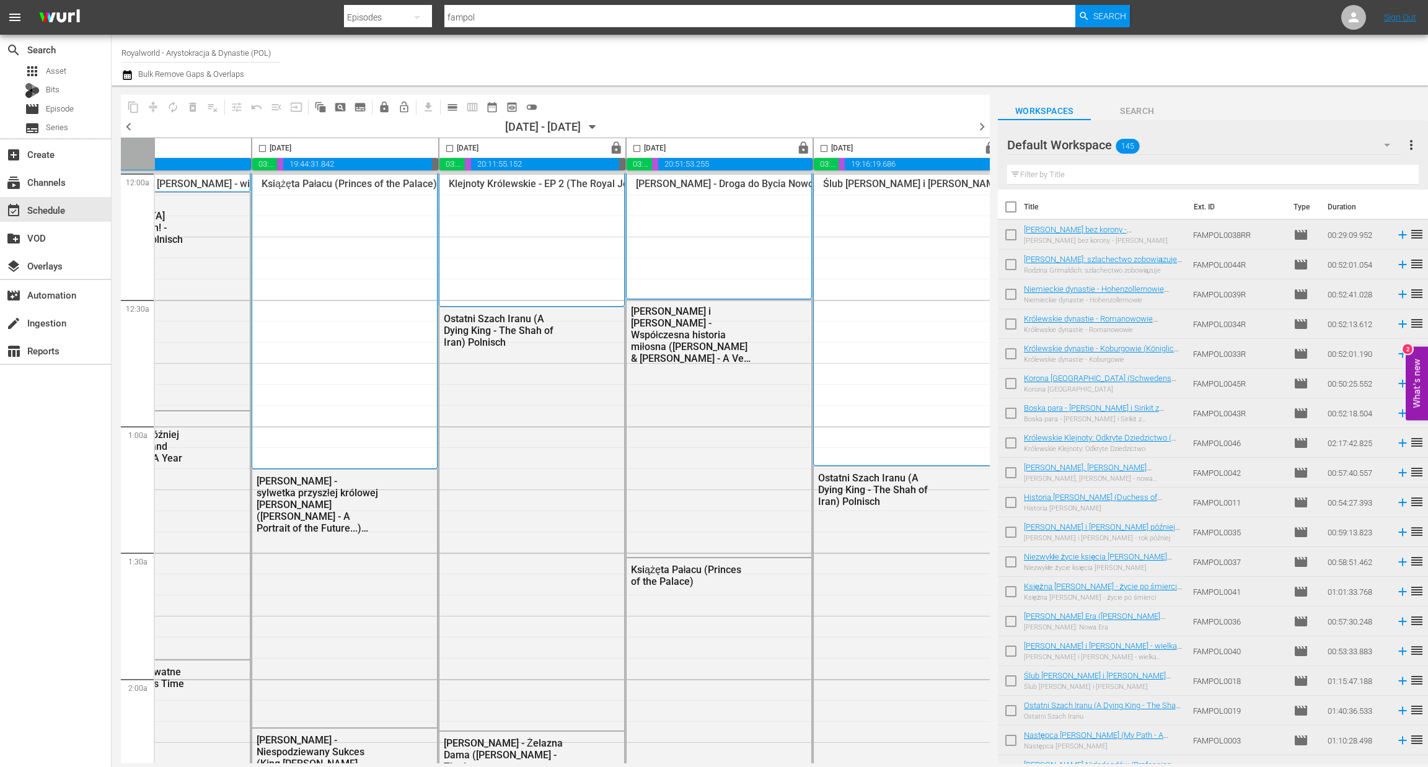
scroll to position [0, 448]
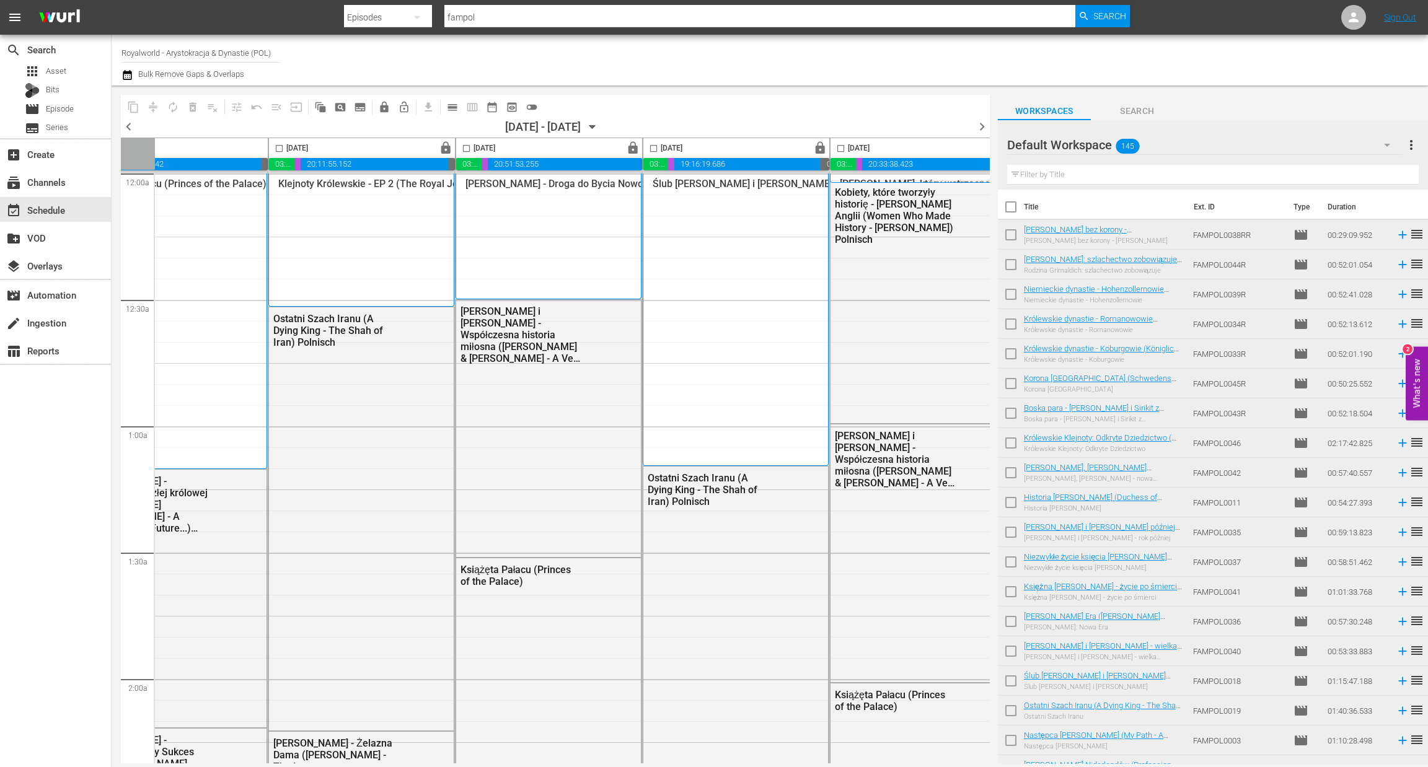
click at [660, 154] on input "checkbox" at bounding box center [653, 151] width 14 height 14
checkbox input "true"
click at [128, 105] on span "content_copy" at bounding box center [133, 107] width 12 height 12
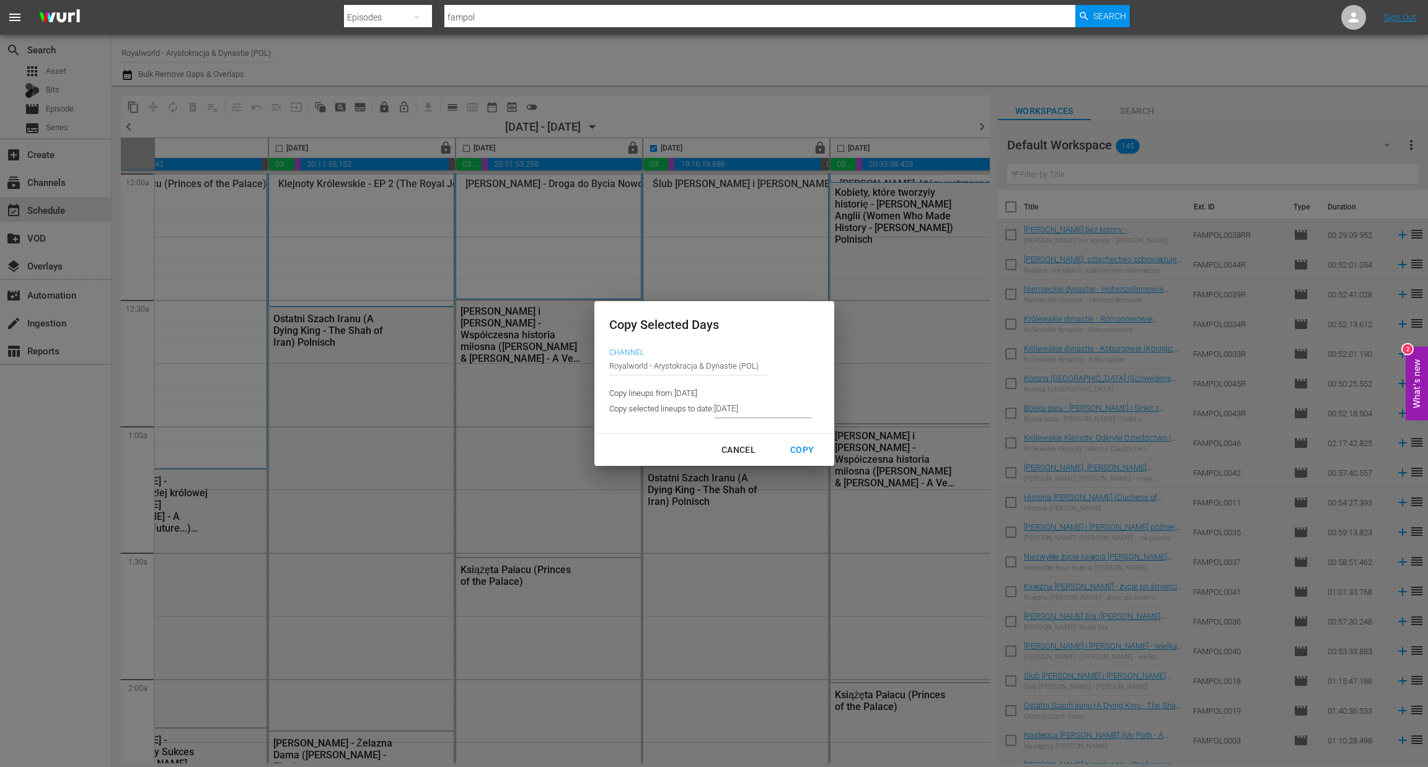
click at [760, 413] on input "[DATE]" at bounding box center [763, 409] width 98 height 19
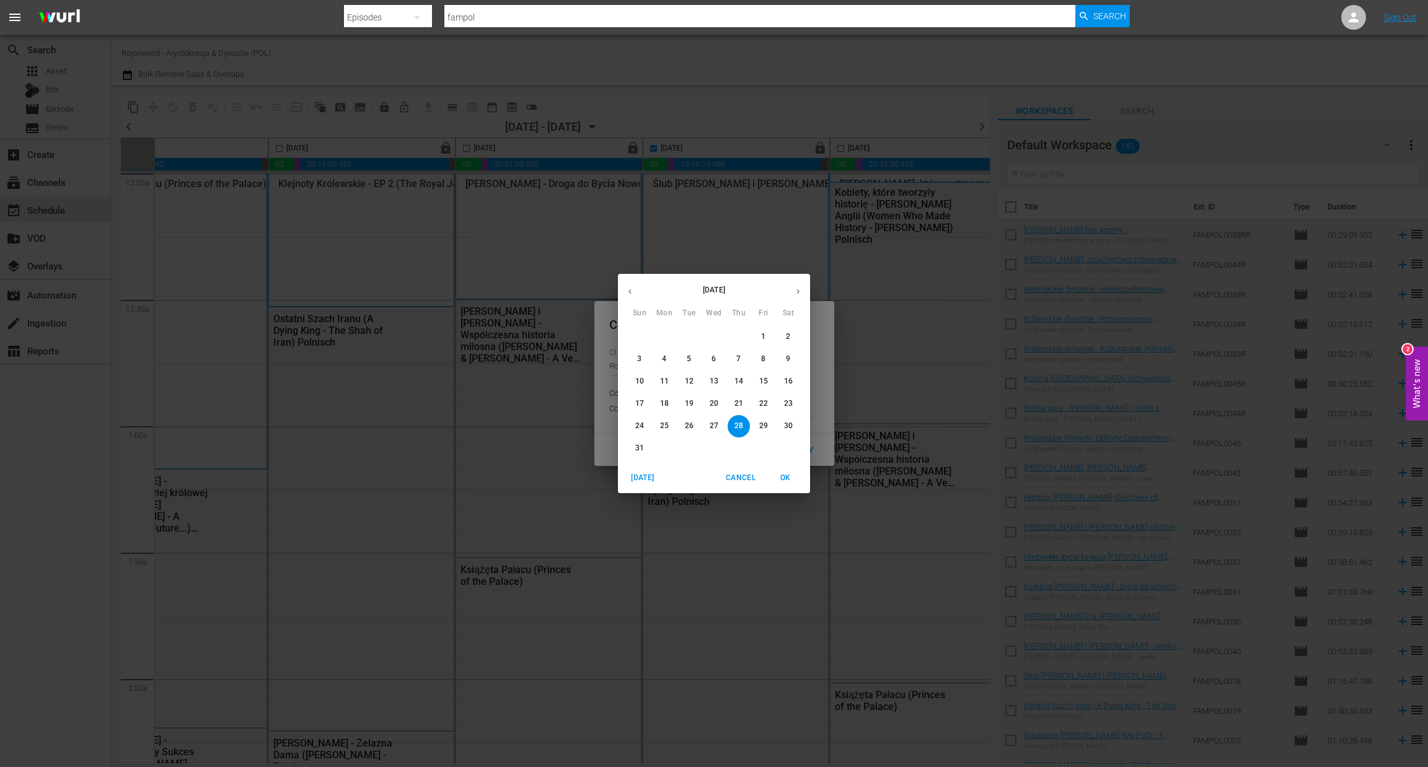
click at [798, 301] on button "button" at bounding box center [798, 291] width 24 height 24
click at [711, 342] on p "3" at bounding box center [713, 337] width 4 height 11
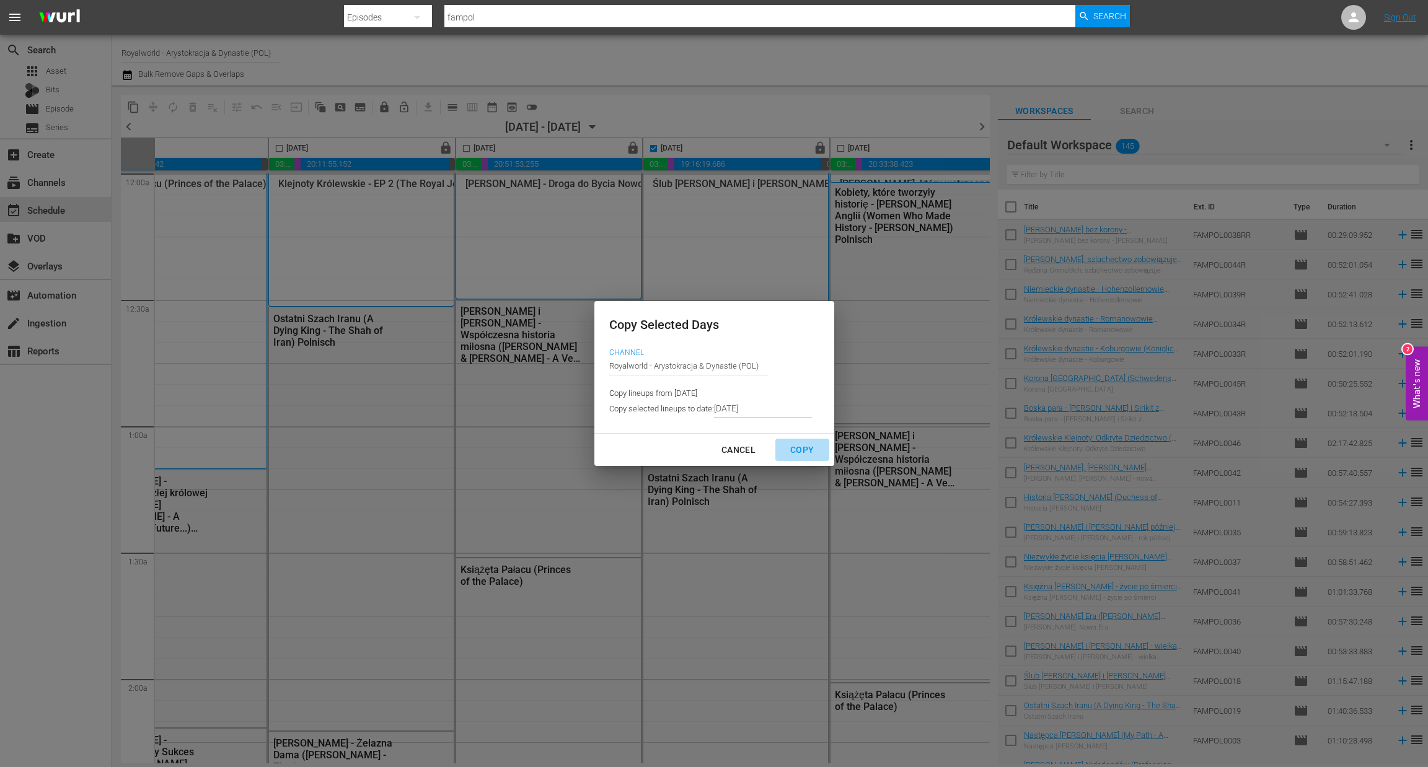
click at [806, 447] on div "Copy" at bounding box center [801, 449] width 43 height 15
type input "[DATE]"
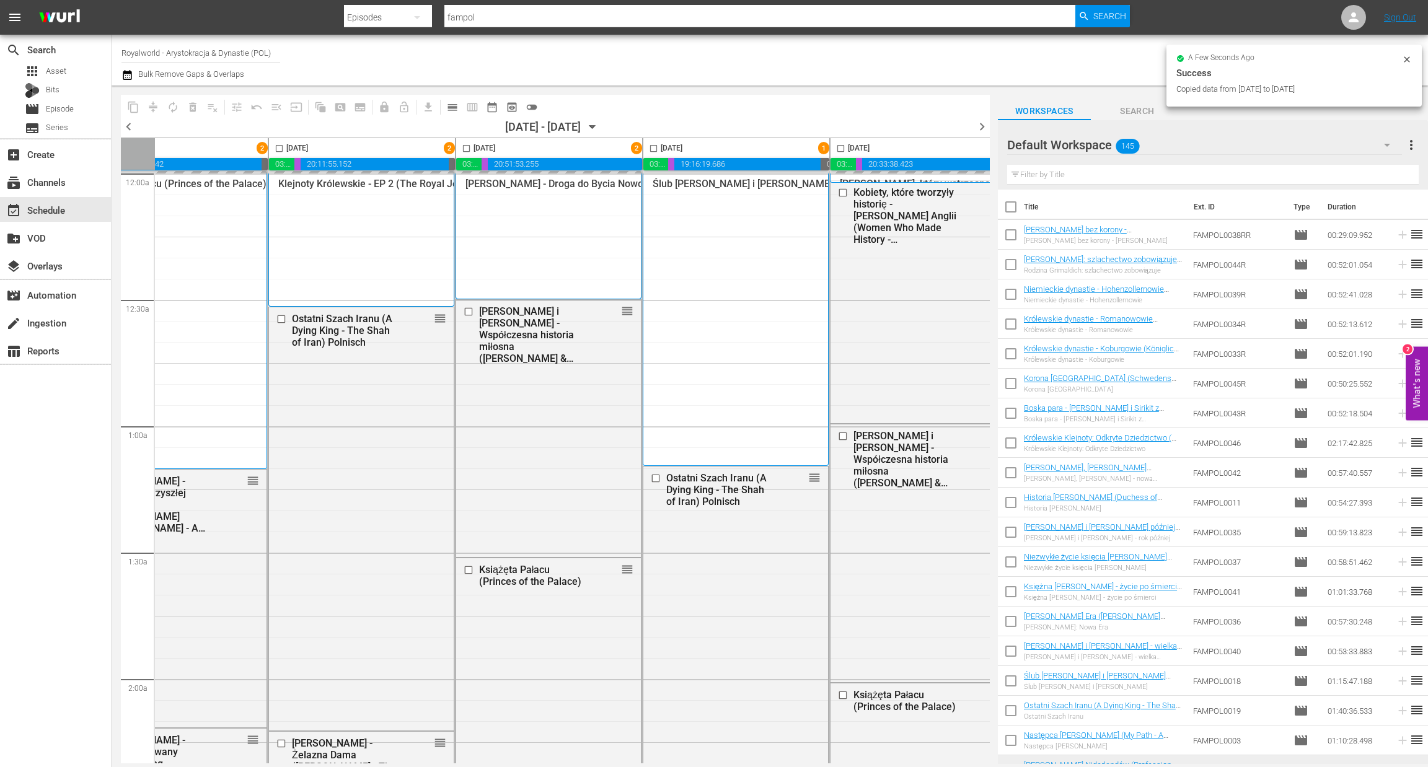
checkbox input "false"
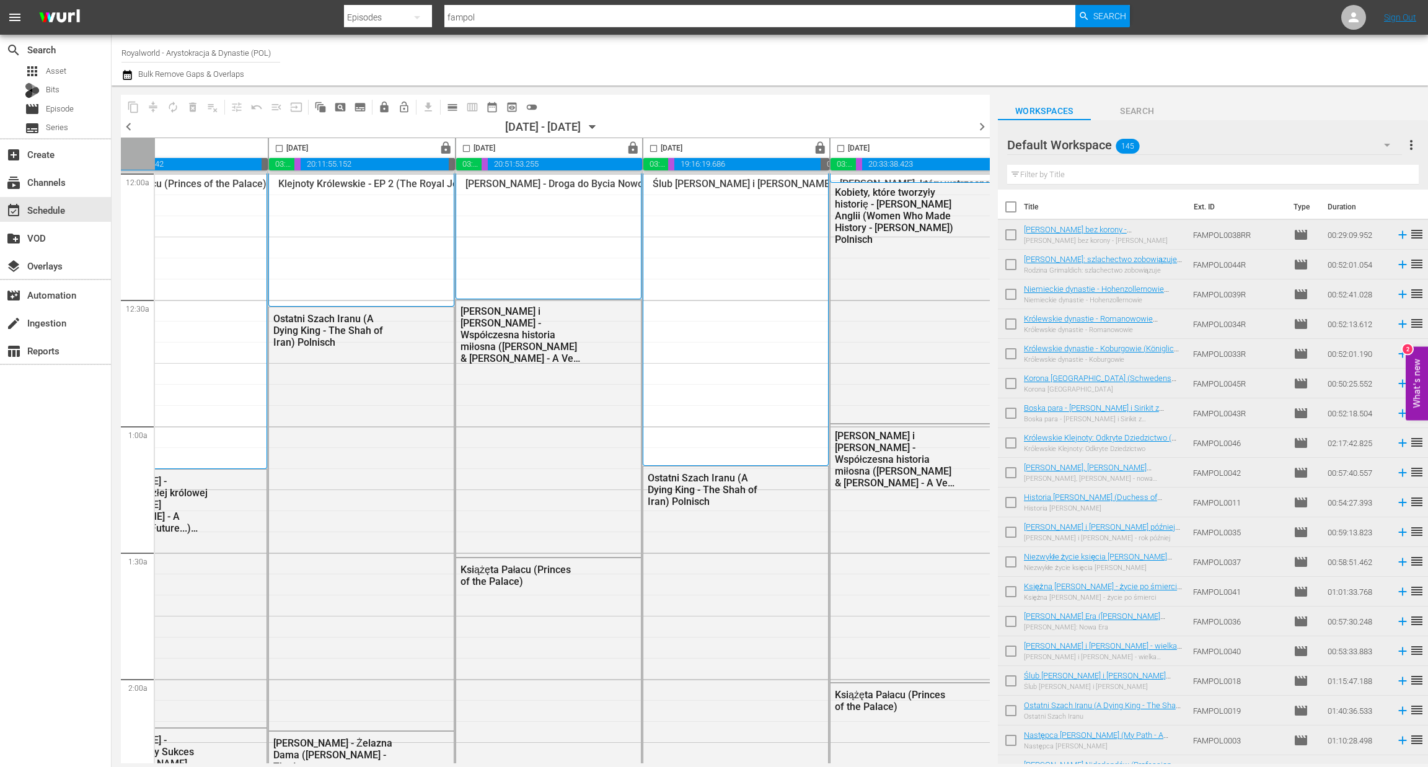
drag, startPoint x: 843, startPoint y: 146, endPoint x: 576, endPoint y: 157, distance: 268.0
click at [842, 145] on input "checkbox" at bounding box center [840, 151] width 14 height 14
checkbox input "true"
click at [123, 102] on button "content_copy" at bounding box center [133, 107] width 20 height 20
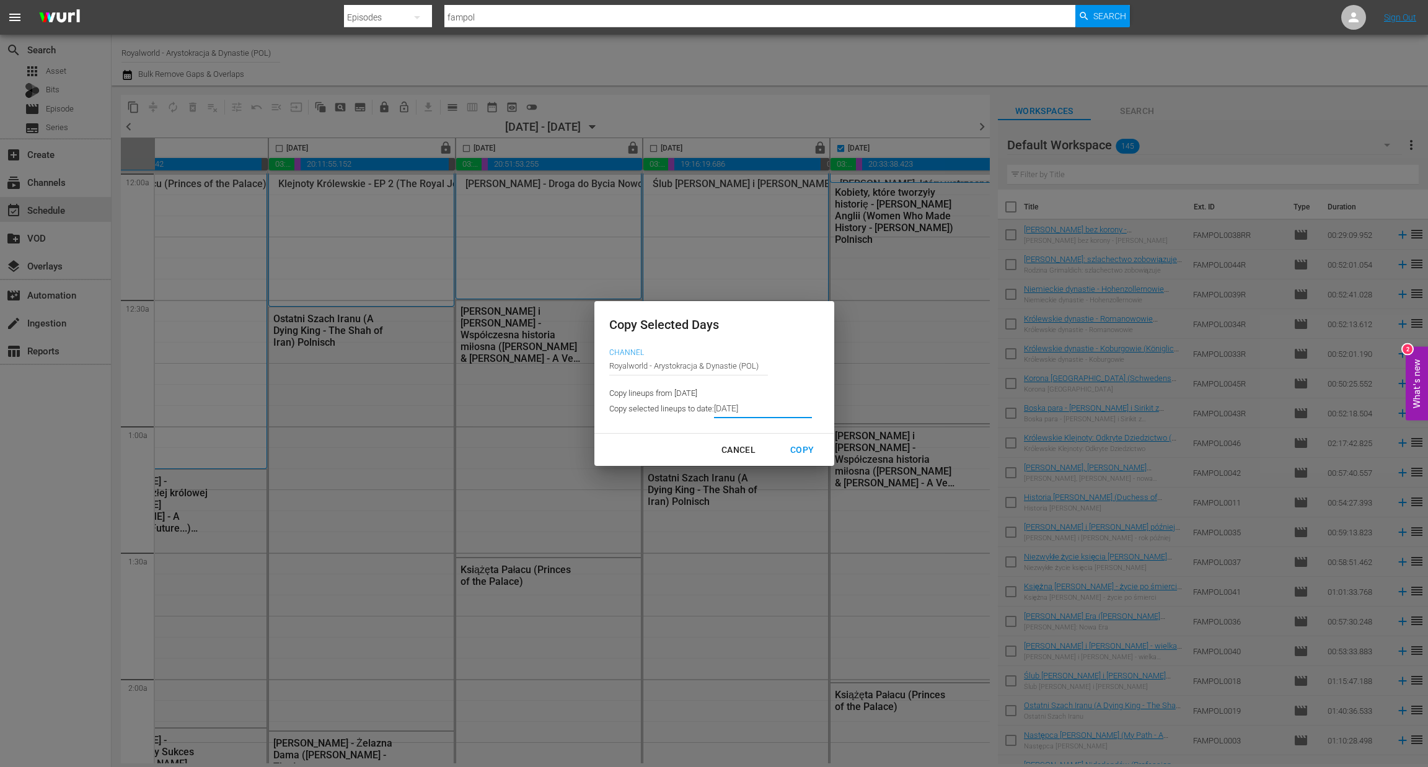
click at [752, 410] on input "[DATE]" at bounding box center [763, 409] width 98 height 19
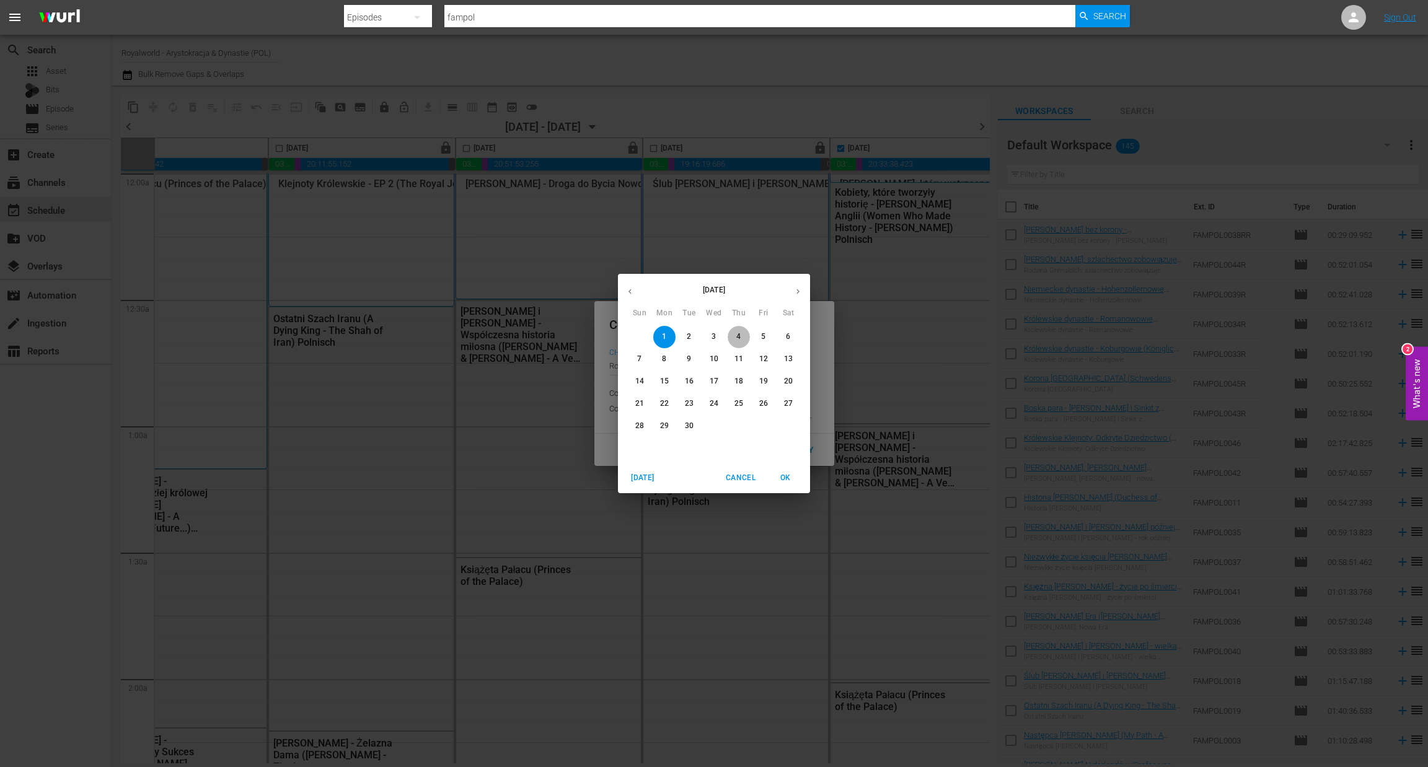
click at [737, 336] on p "4" at bounding box center [738, 337] width 4 height 11
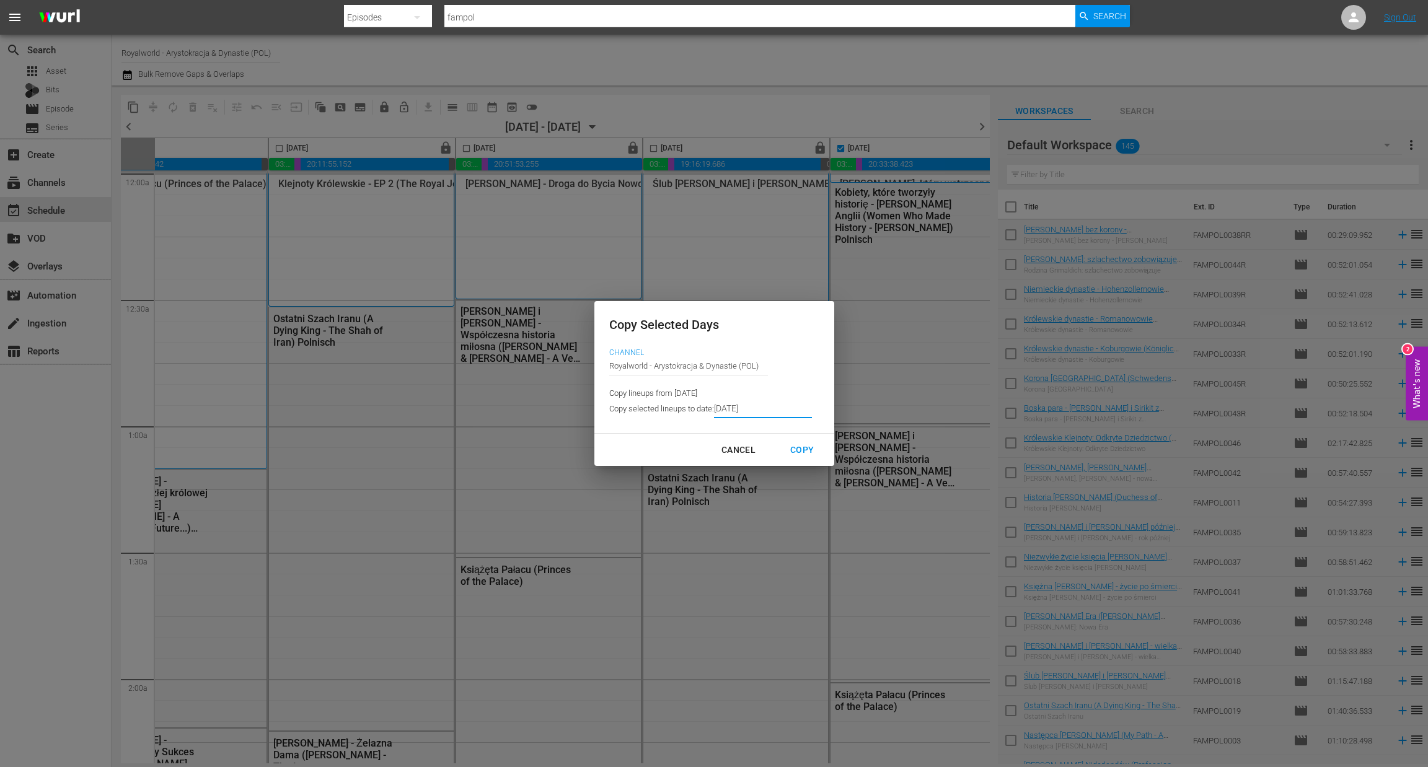
click at [812, 454] on div "Copy" at bounding box center [801, 449] width 43 height 15
type input "[DATE]"
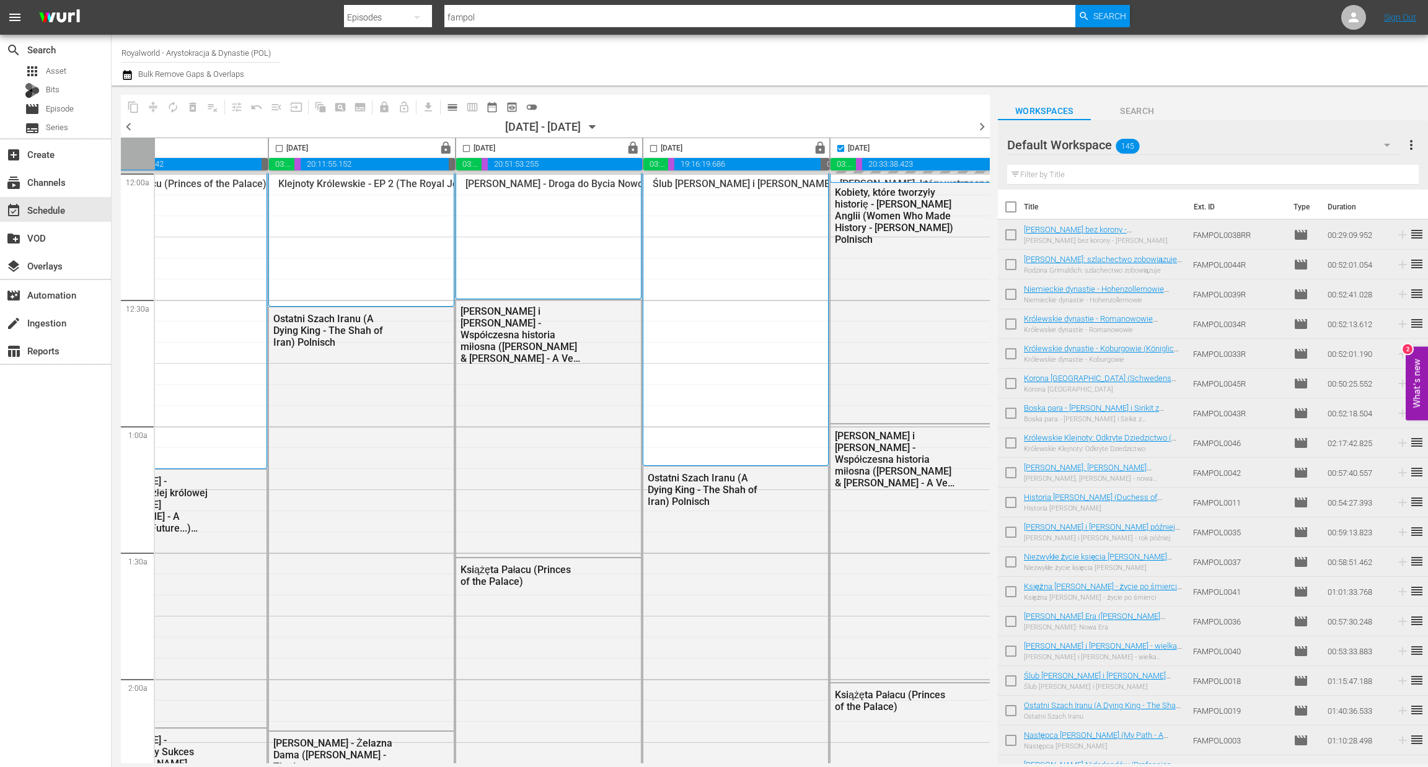
click at [979, 128] on span "chevron_right" at bounding box center [981, 126] width 15 height 15
checkbox input "false"
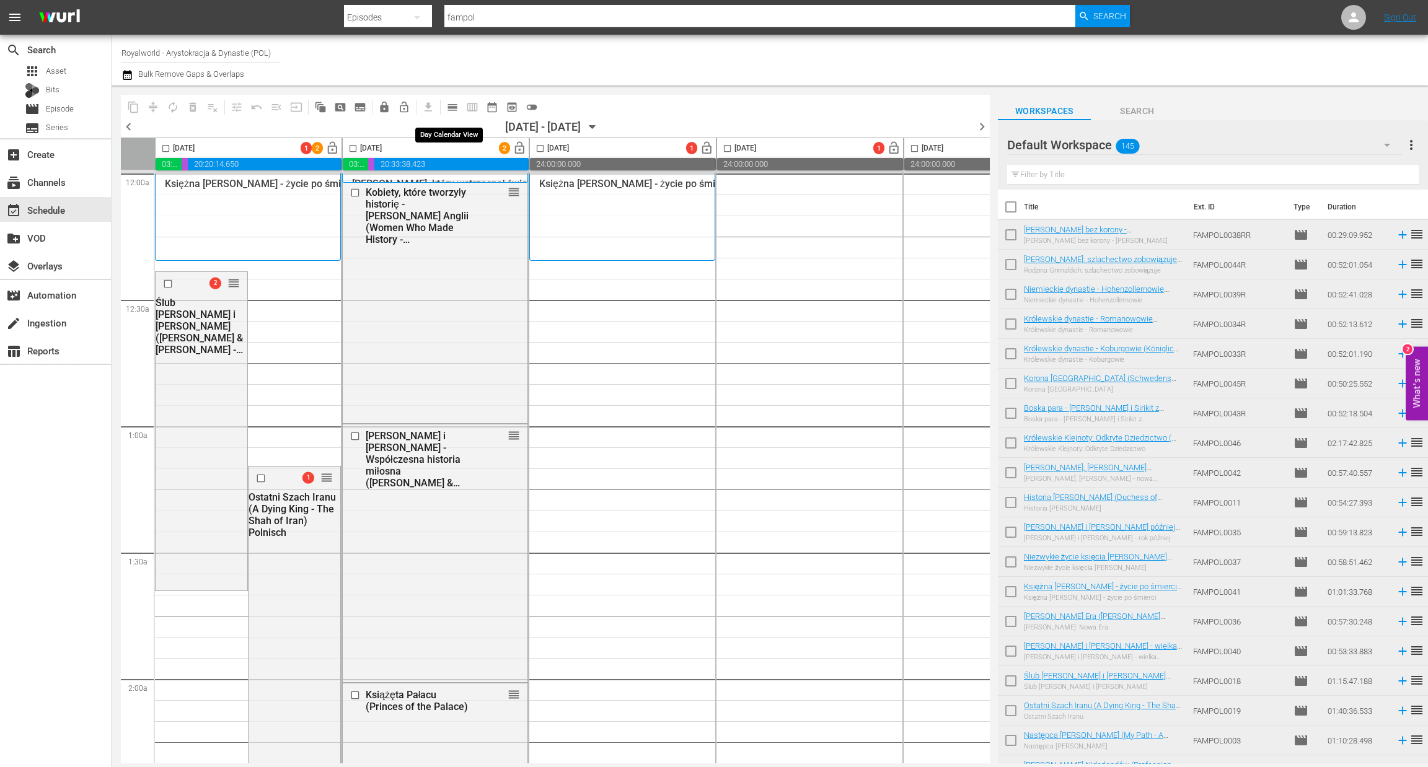
click at [446, 102] on span "calendar_view_day_outlined" at bounding box center [452, 107] width 12 height 12
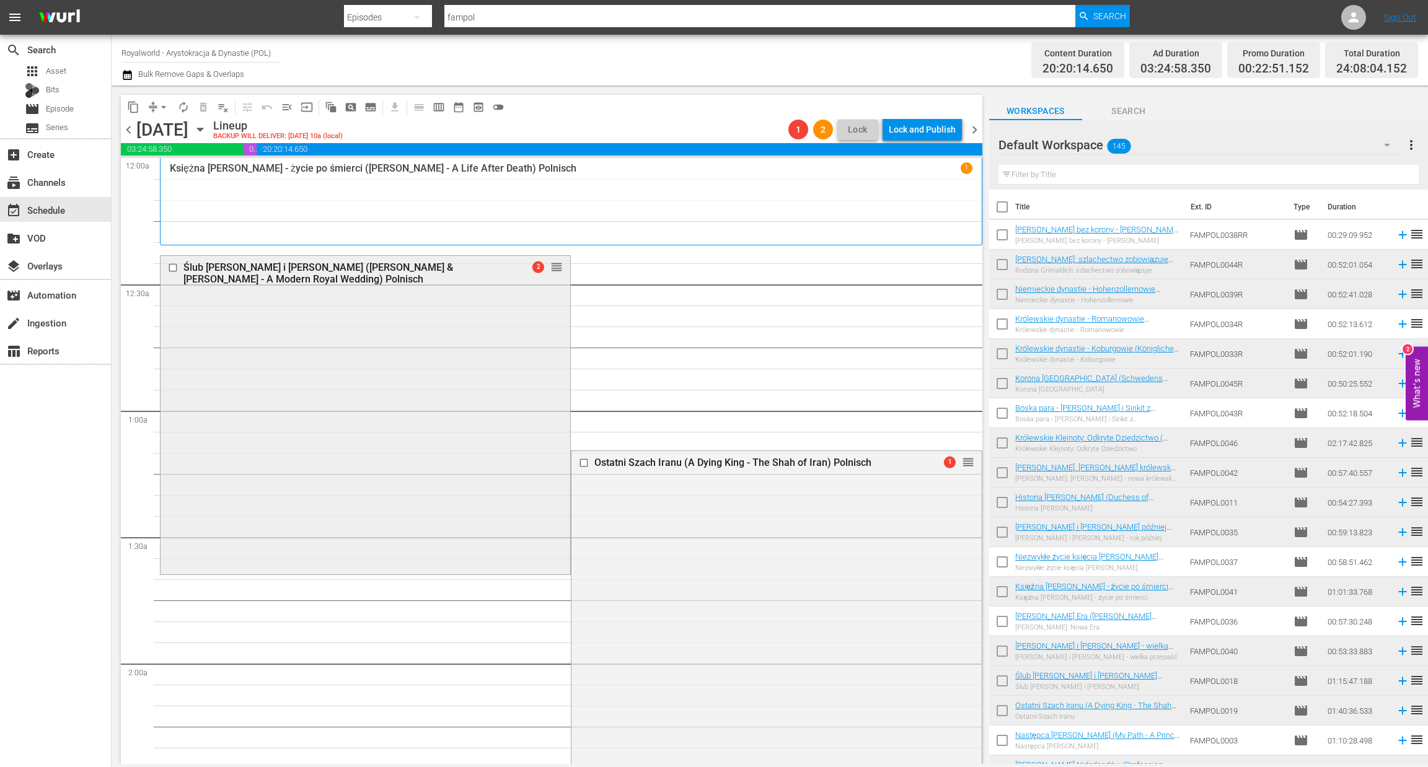
click at [170, 268] on input "checkbox" at bounding box center [174, 268] width 13 height 11
click at [199, 107] on span "delete_forever_outlined" at bounding box center [203, 107] width 12 height 12
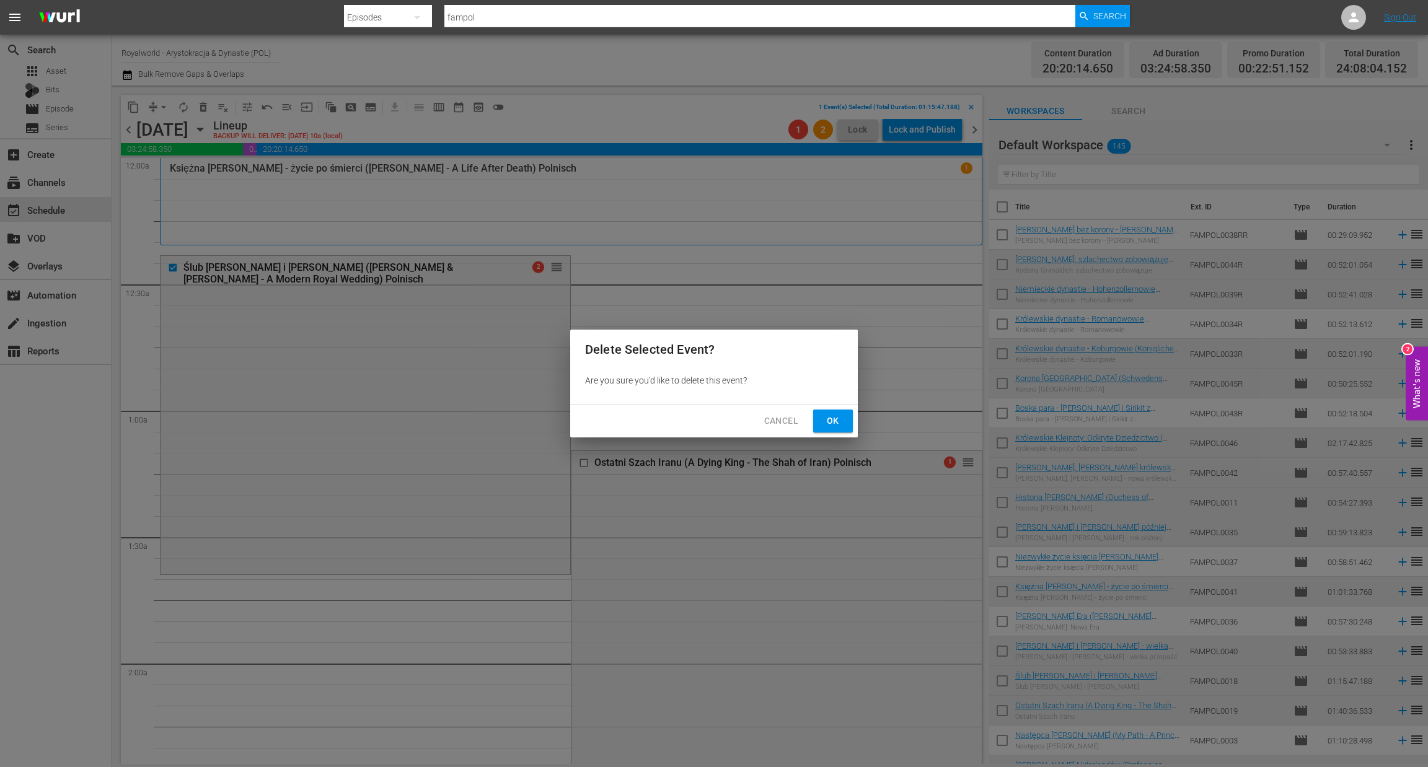
click at [841, 421] on span "Ok" at bounding box center [833, 420] width 20 height 15
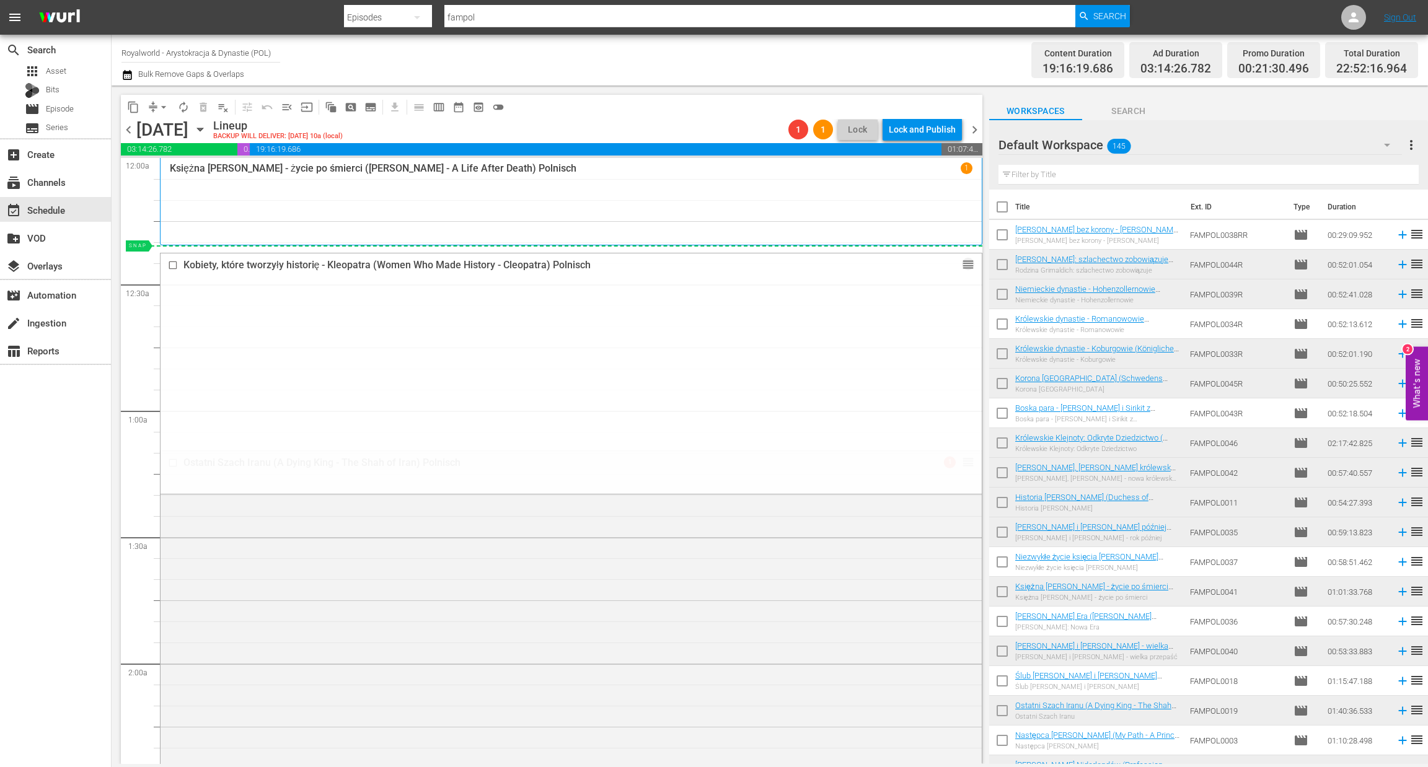
drag, startPoint x: 950, startPoint y: 328, endPoint x: 902, endPoint y: 251, distance: 91.0
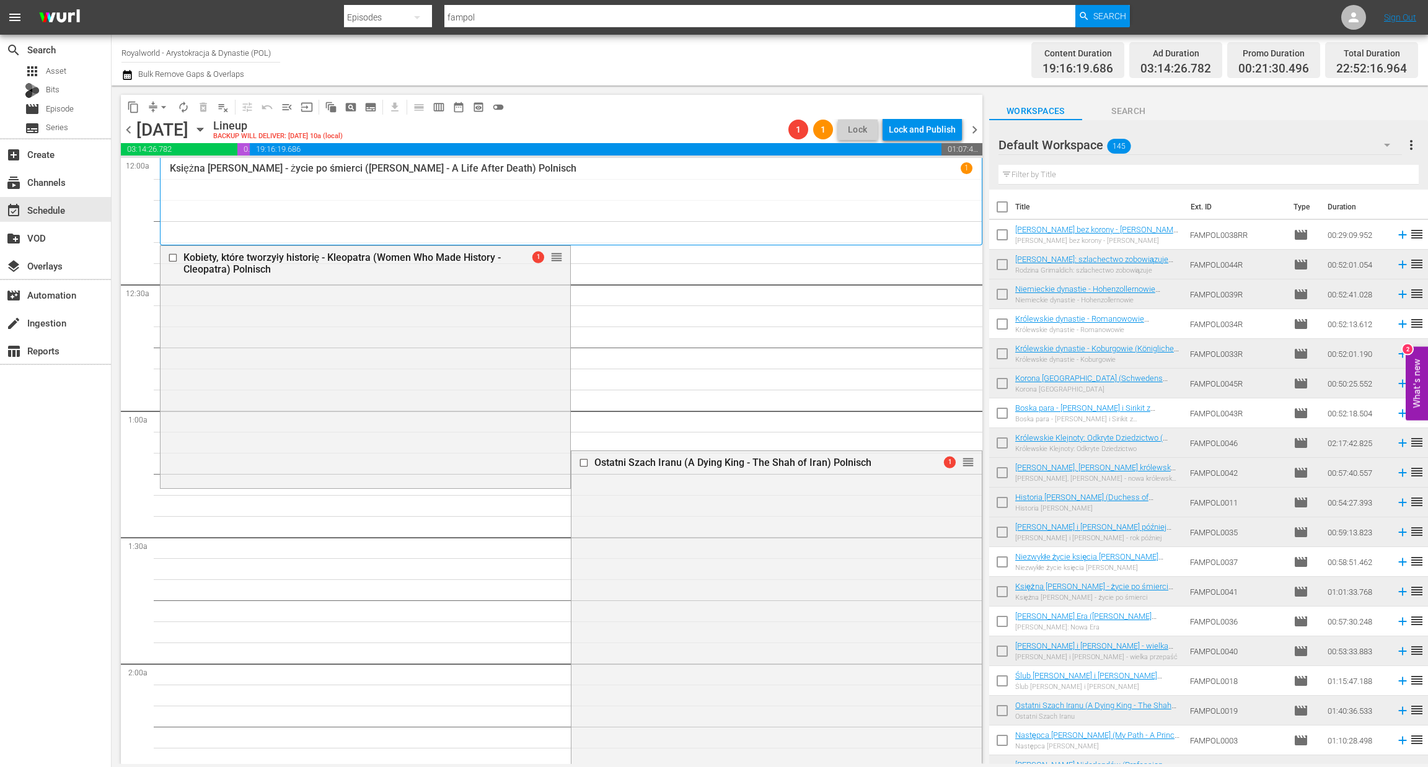
click at [125, 126] on span "chevron_left" at bounding box center [128, 129] width 15 height 15
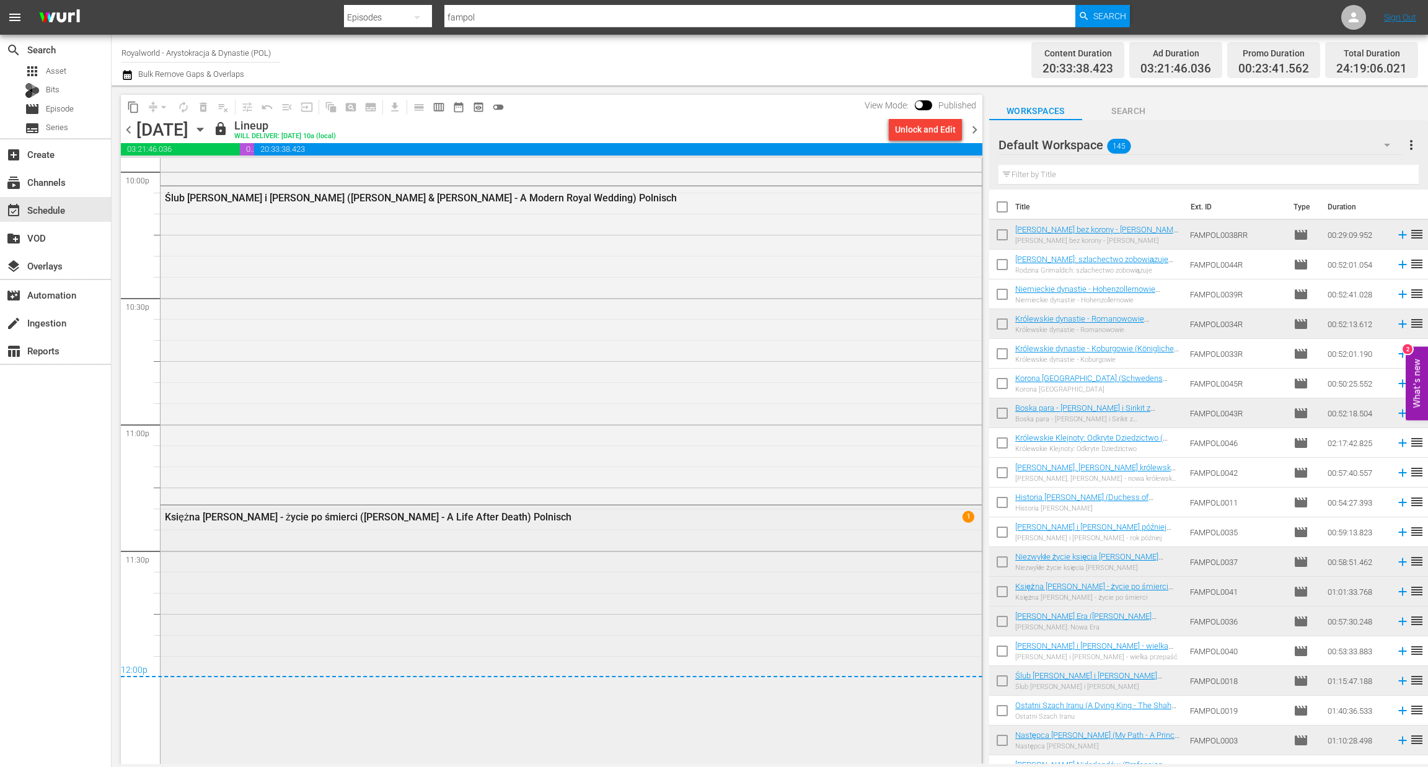
scroll to position [5363, 0]
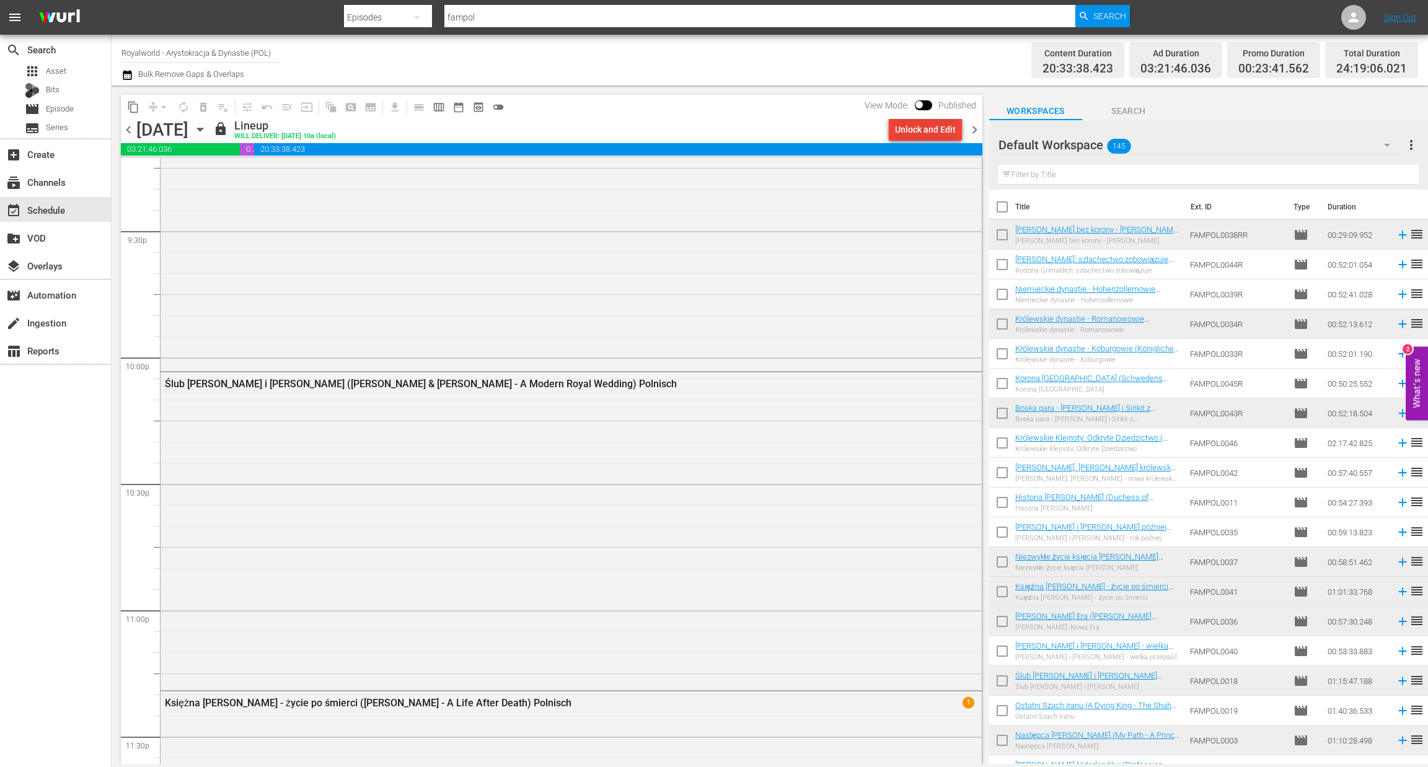
click at [917, 131] on div "Unlock and Edit" at bounding box center [925, 129] width 61 height 22
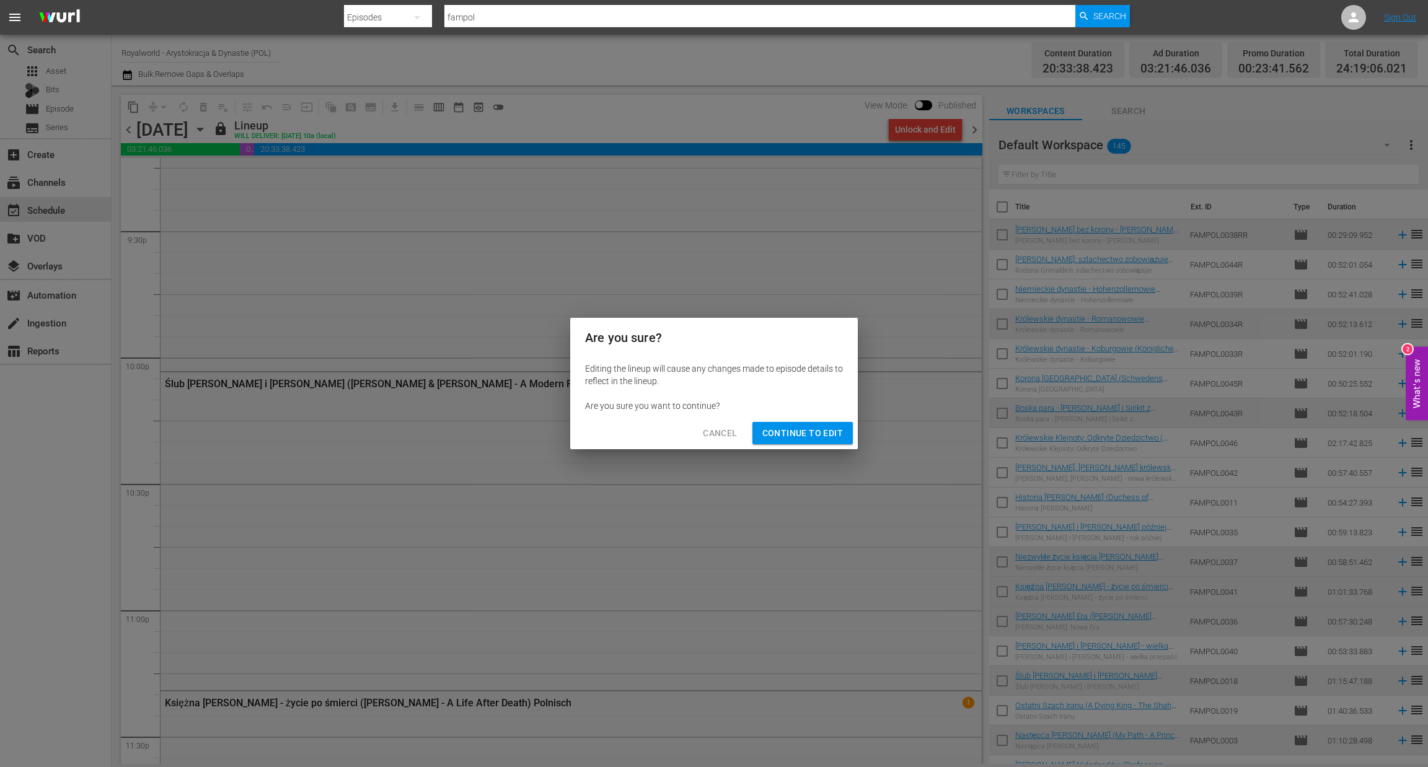
click at [790, 429] on span "Continue to Edit" at bounding box center [802, 433] width 81 height 15
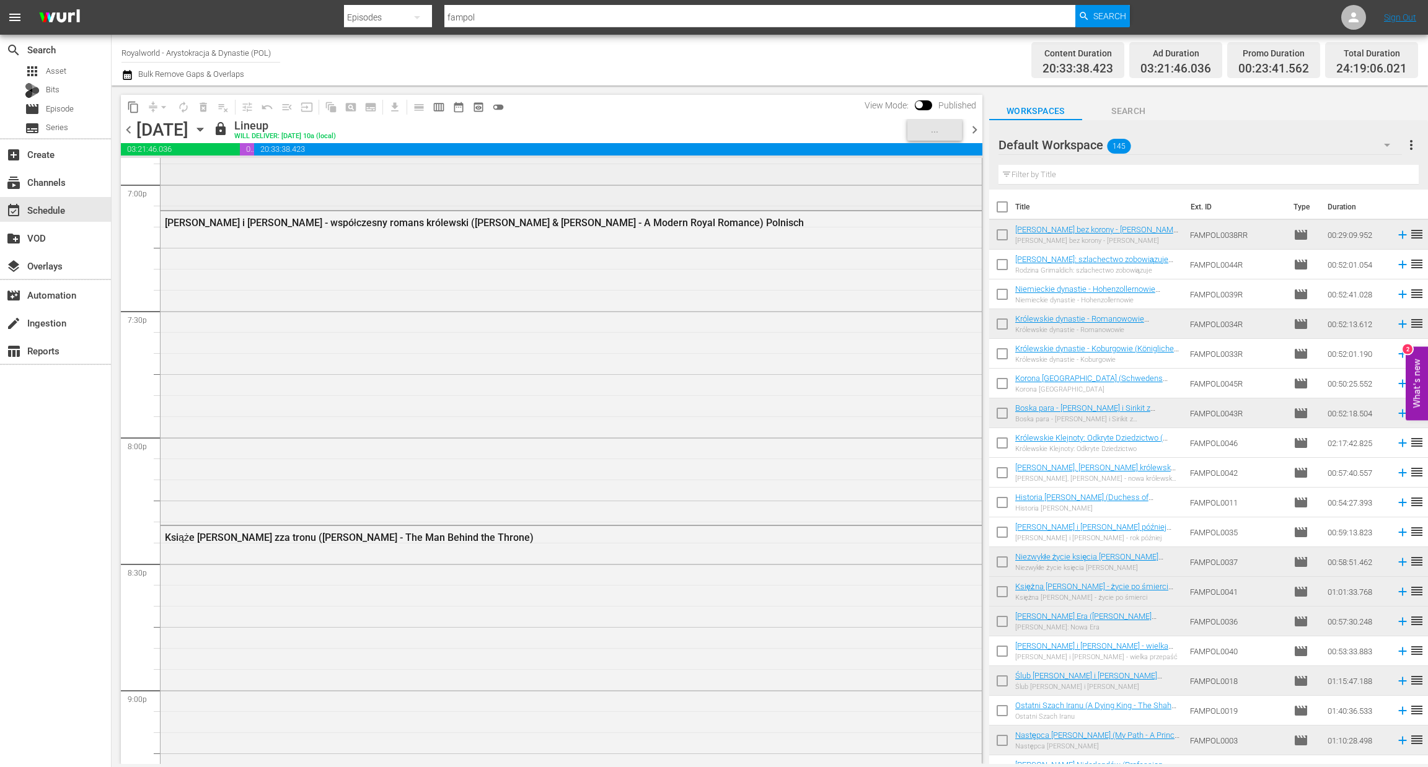
scroll to position [4805, 0]
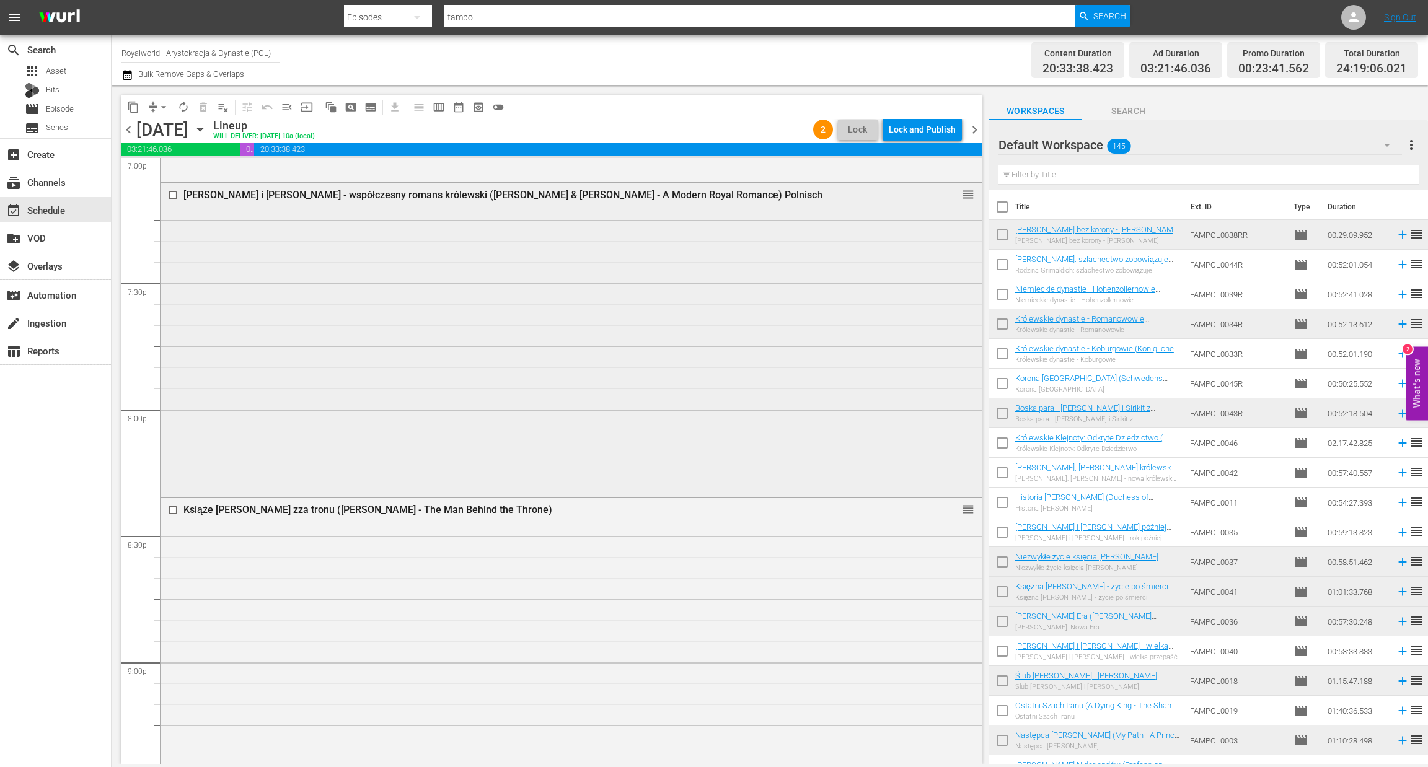
click at [174, 197] on input "checkbox" at bounding box center [174, 195] width 13 height 11
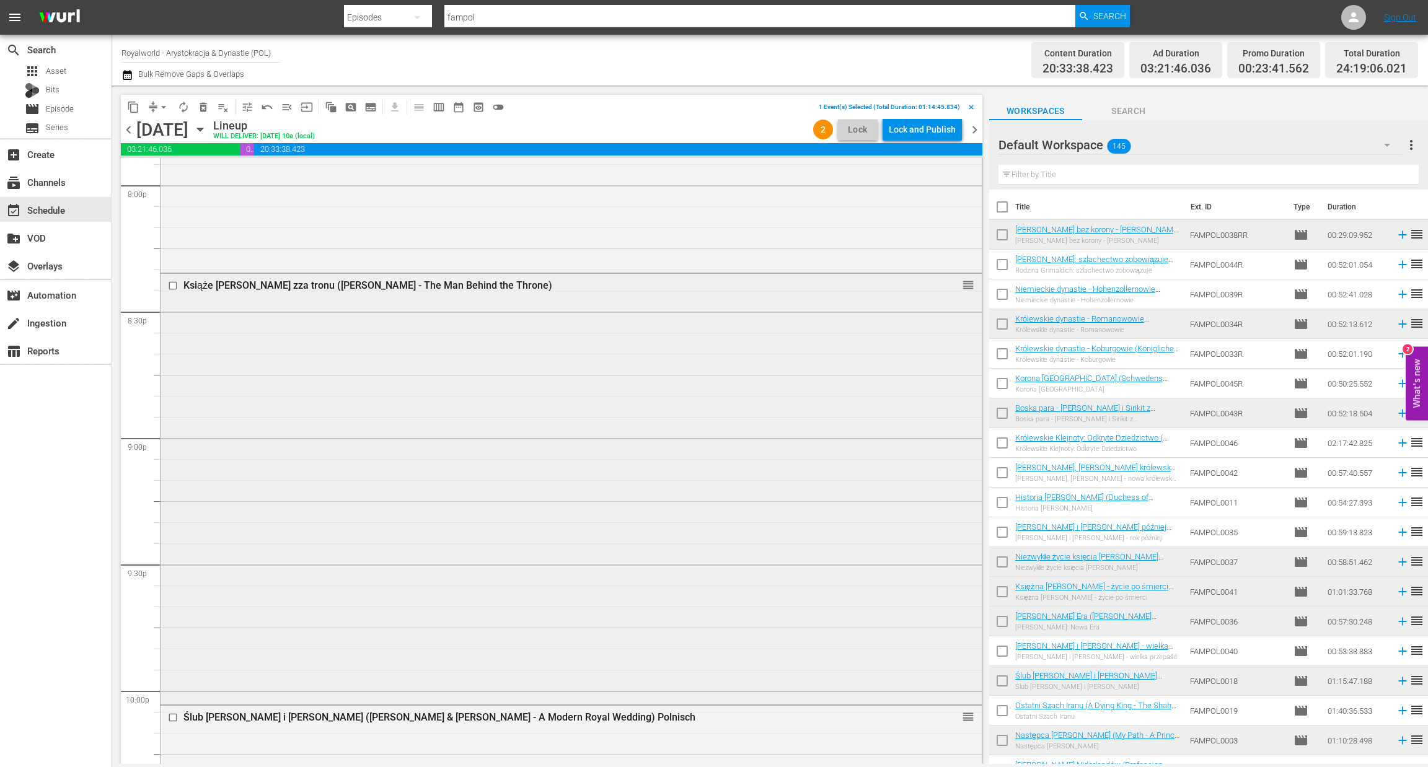
scroll to position [5084, 0]
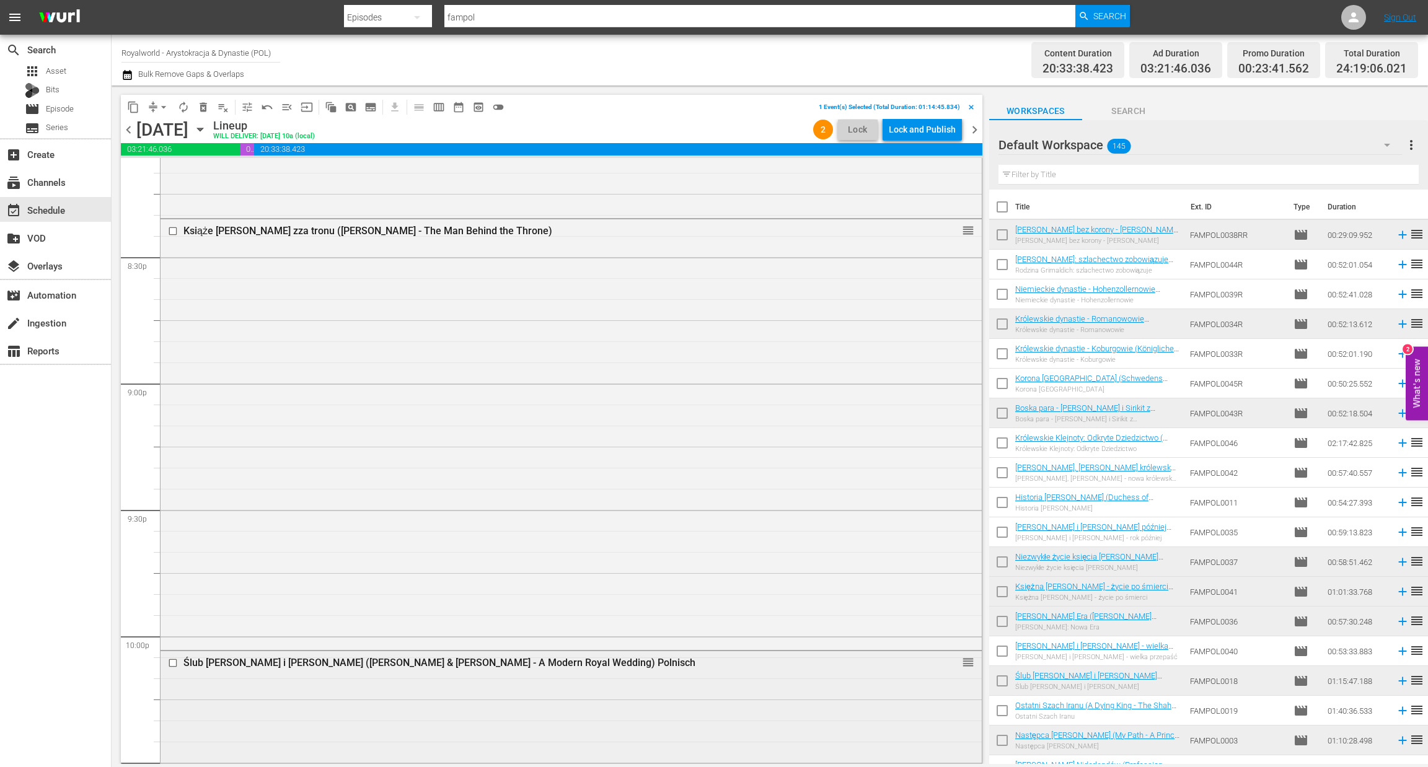
click at [172, 666] on input "checkbox" at bounding box center [174, 662] width 13 height 11
click at [202, 101] on span "delete_forever_outlined" at bounding box center [203, 107] width 12 height 12
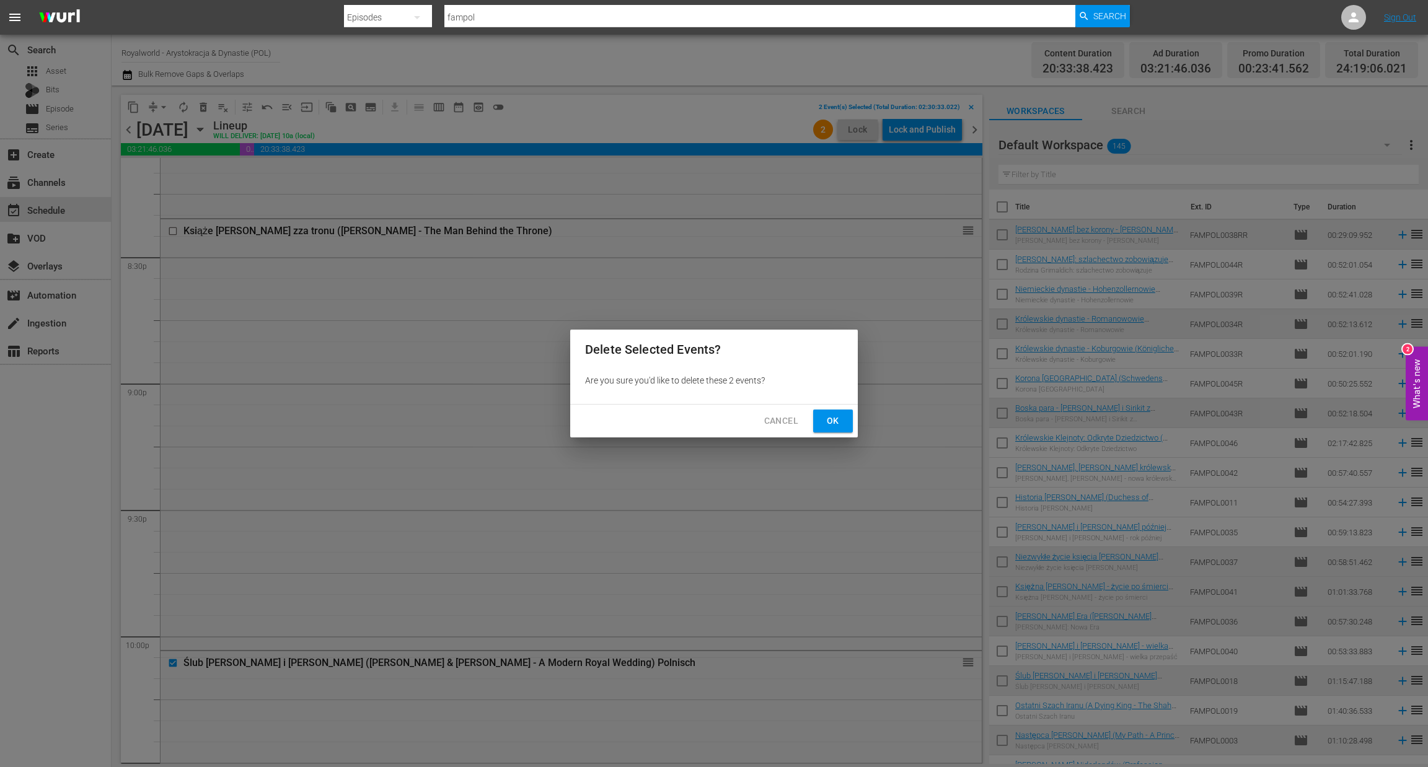
click at [820, 421] on button "Ok" at bounding box center [833, 421] width 40 height 23
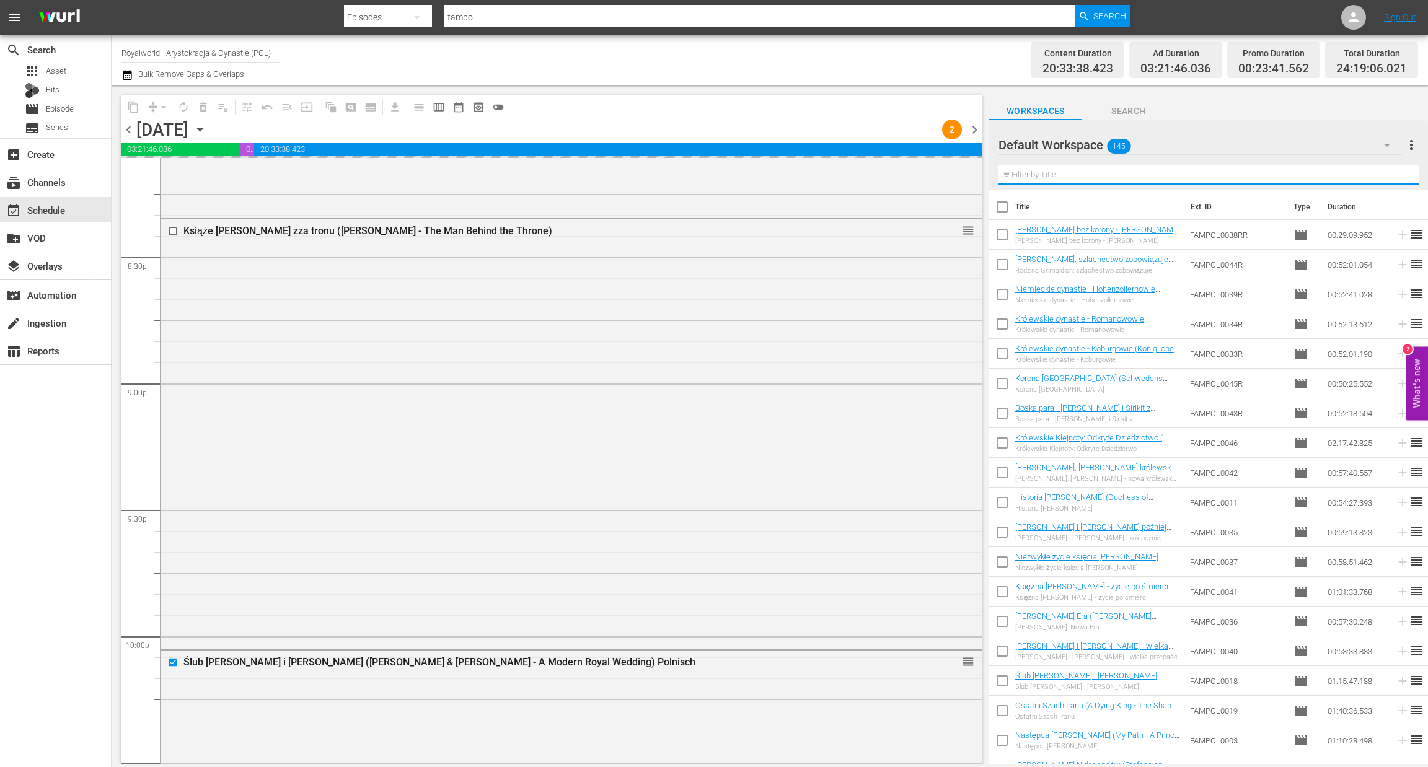
click at [1081, 176] on input "text" at bounding box center [1208, 175] width 420 height 20
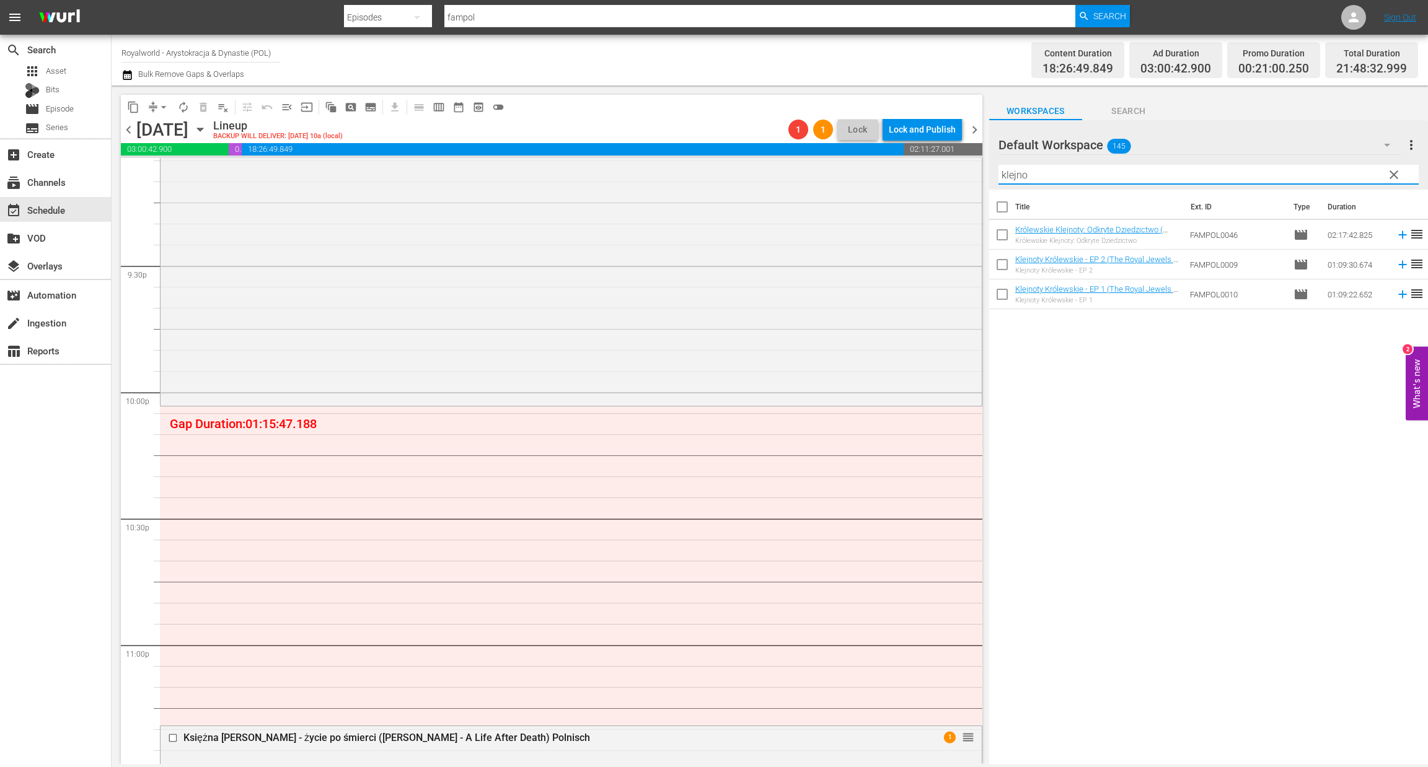
scroll to position [5363, 0]
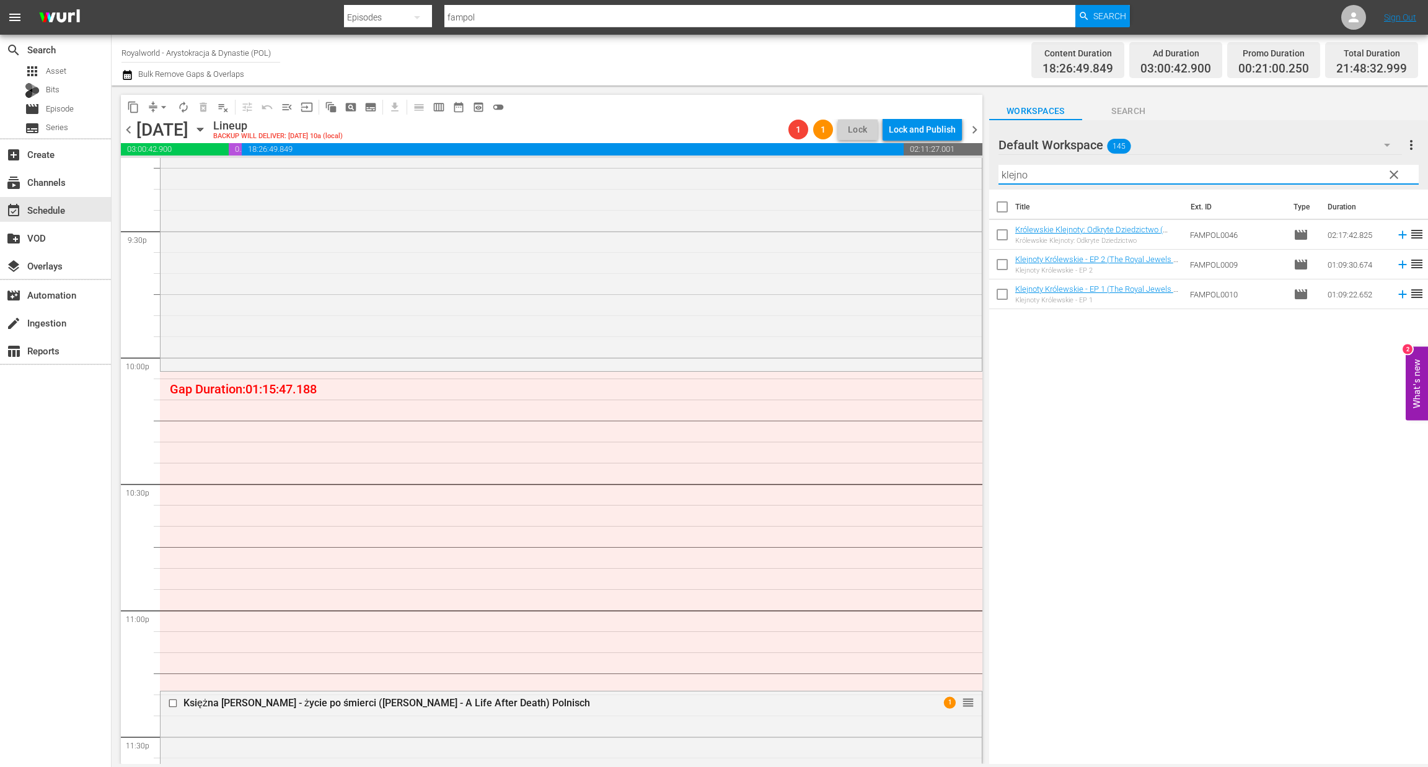
drag, startPoint x: 951, startPoint y: 250, endPoint x: 895, endPoint y: 372, distance: 134.5
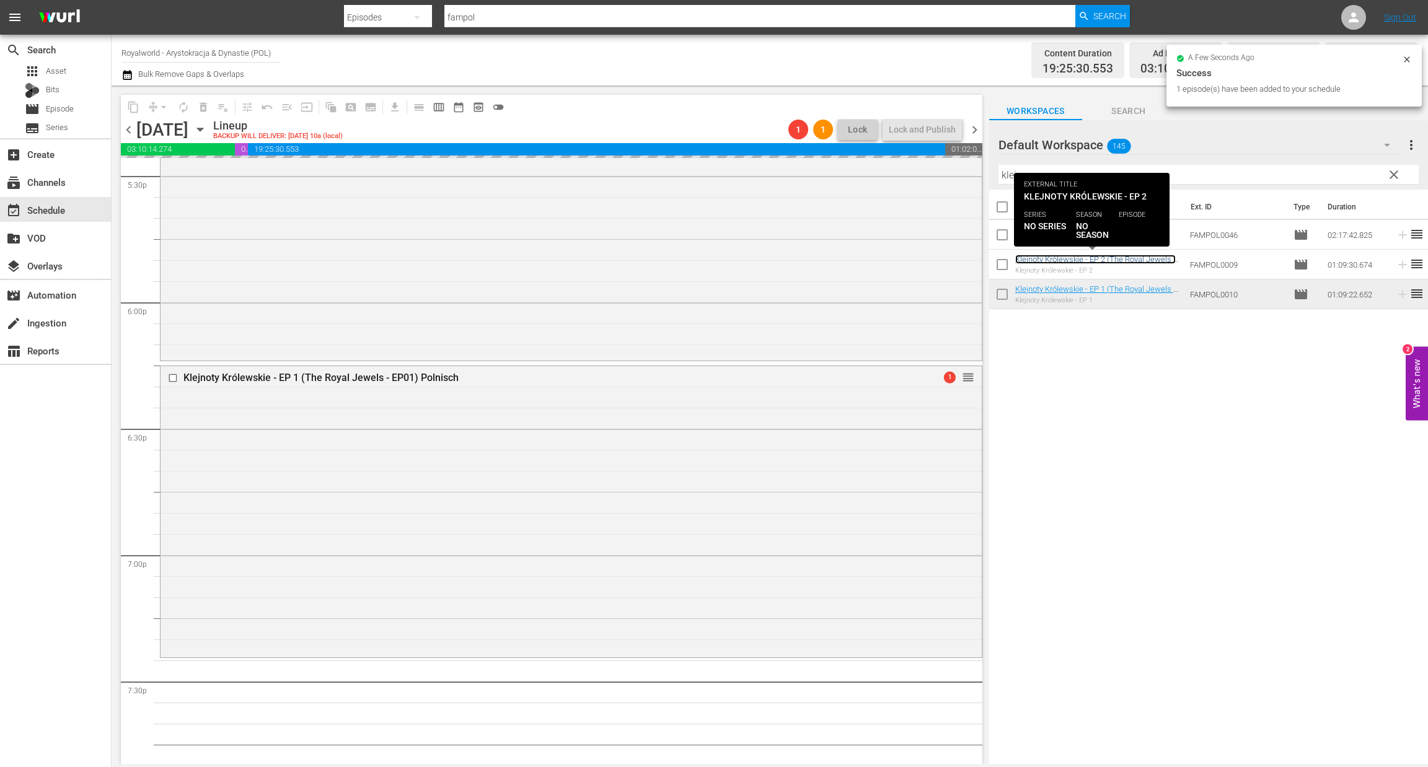
scroll to position [4154, 0]
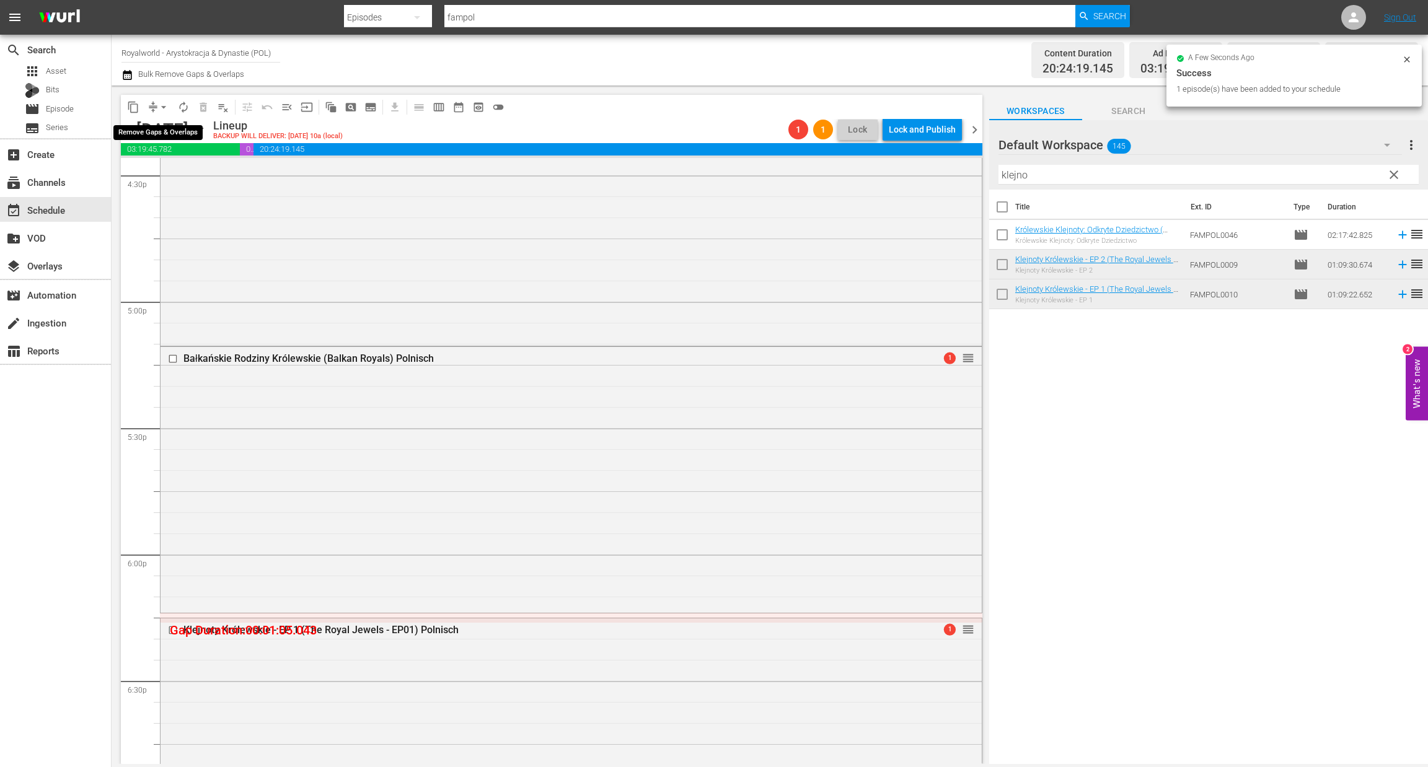
click at [163, 108] on span "arrow_drop_down" at bounding box center [163, 107] width 12 height 12
click at [198, 170] on li "Align to End of Previous Day" at bounding box center [164, 172] width 130 height 20
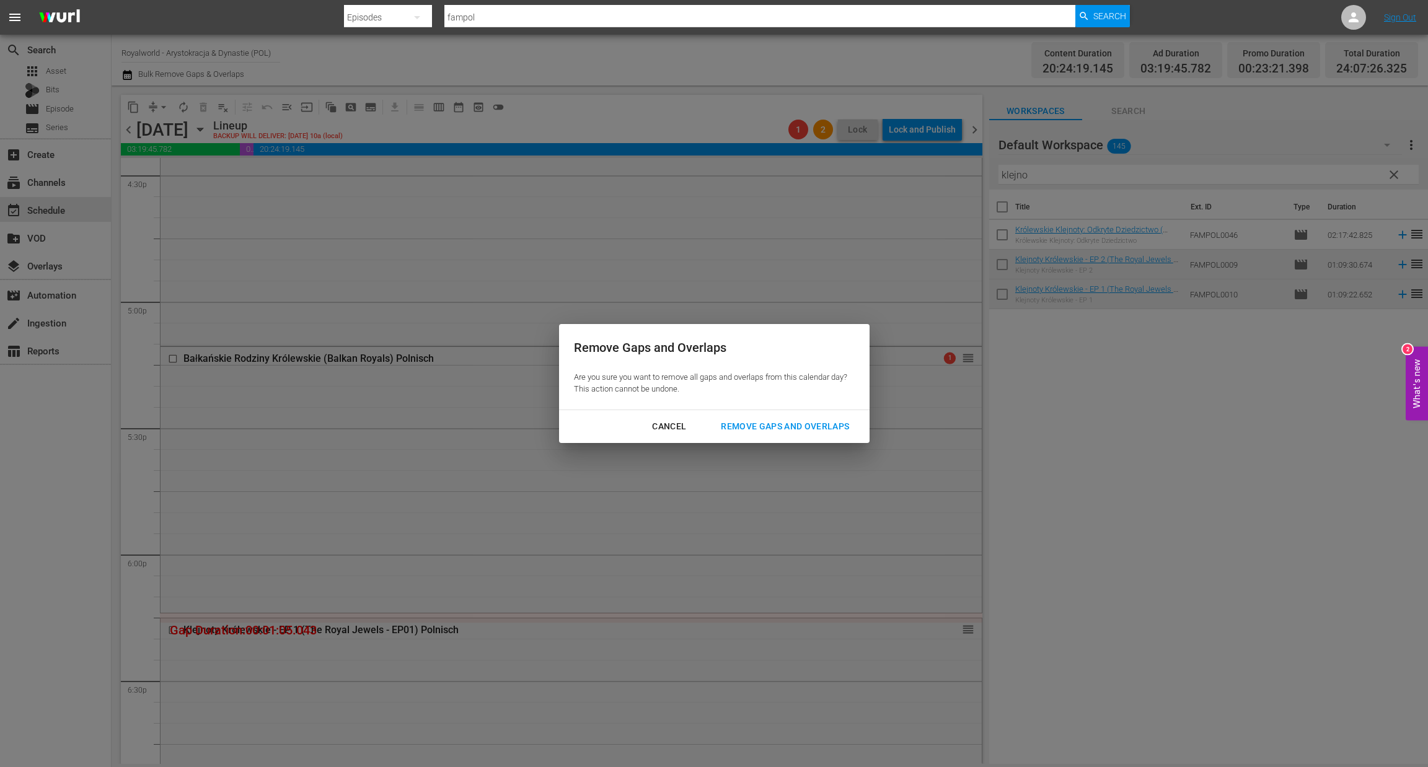
click at [827, 427] on div "Remove Gaps and Overlaps" at bounding box center [785, 426] width 148 height 15
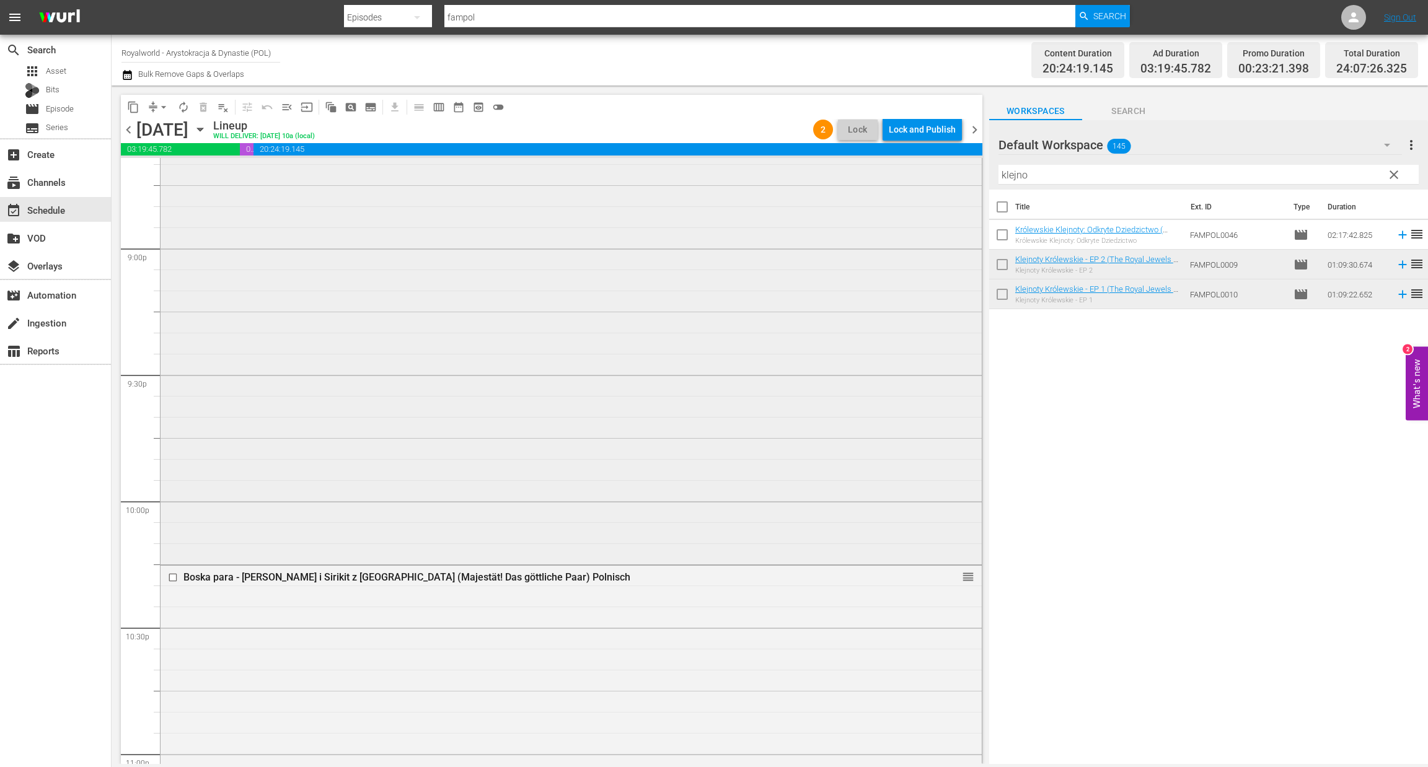
scroll to position [5499, 0]
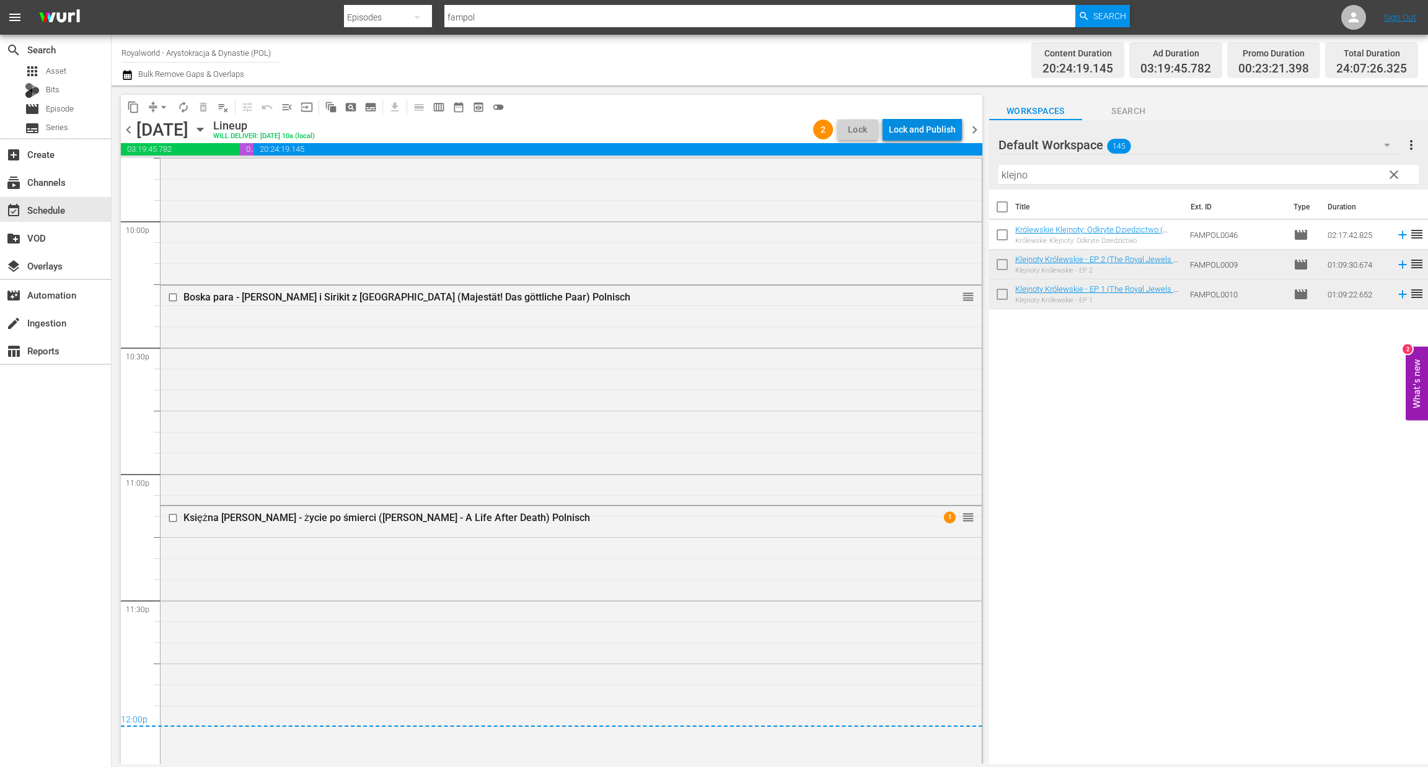
click at [918, 130] on div "Lock and Publish" at bounding box center [922, 129] width 67 height 22
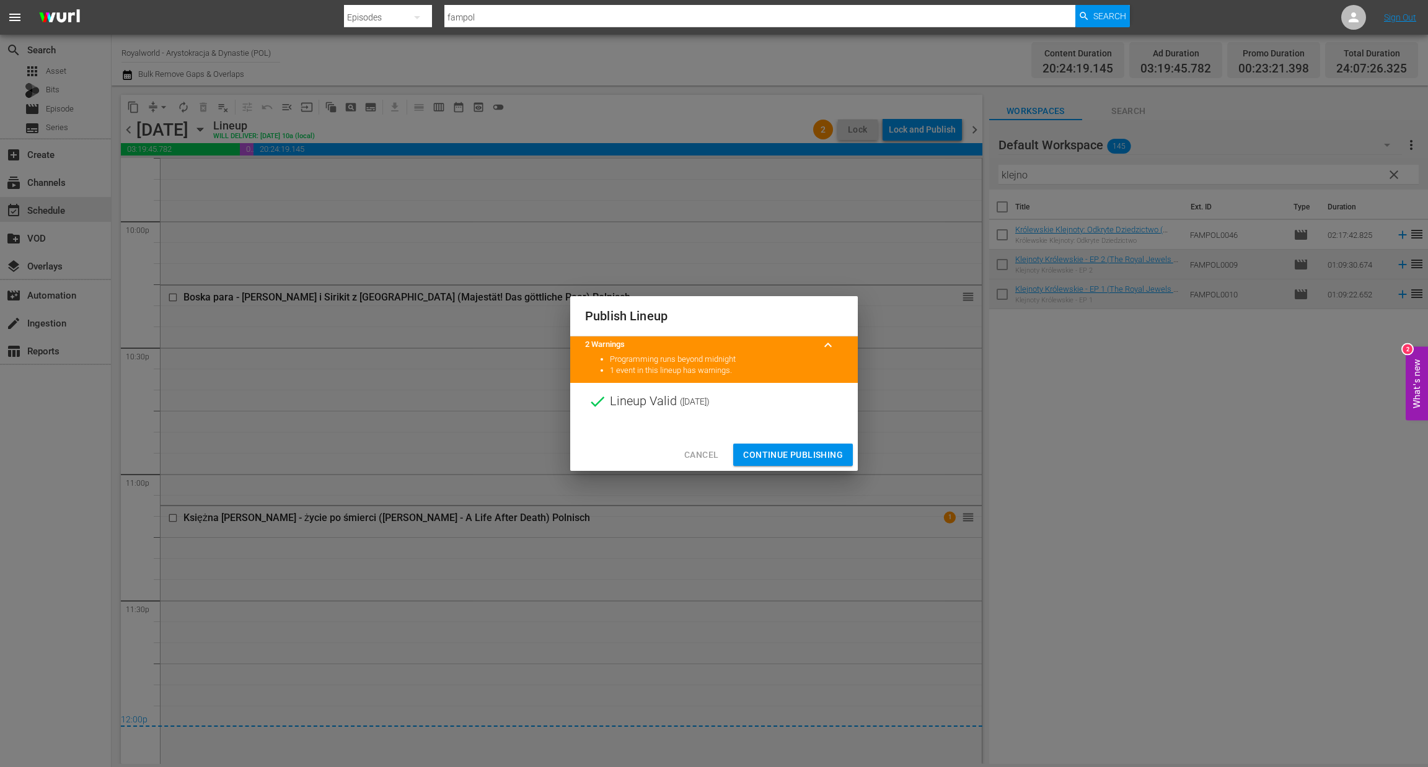
click at [798, 455] on span "Continue Publishing" at bounding box center [793, 454] width 100 height 15
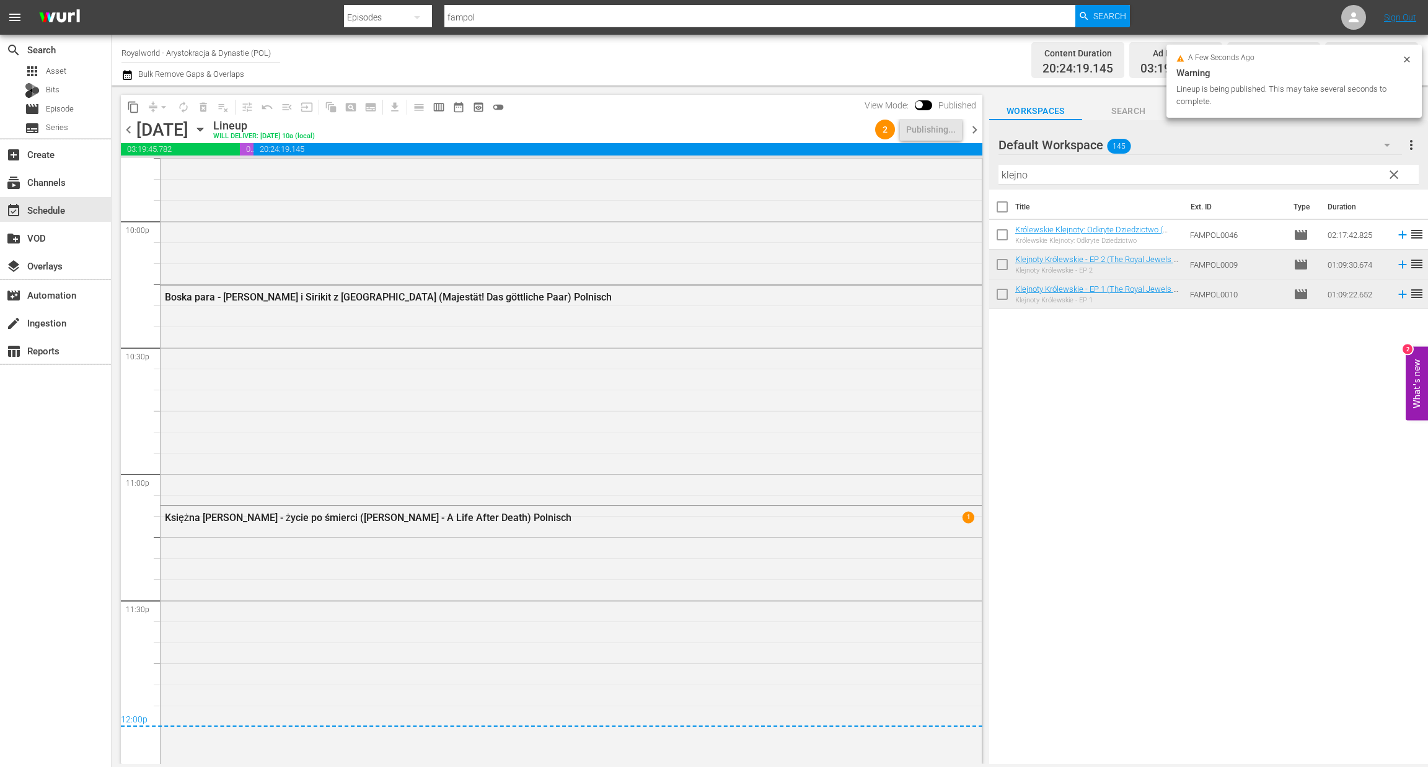
click at [973, 130] on span "chevron_right" at bounding box center [974, 129] width 15 height 15
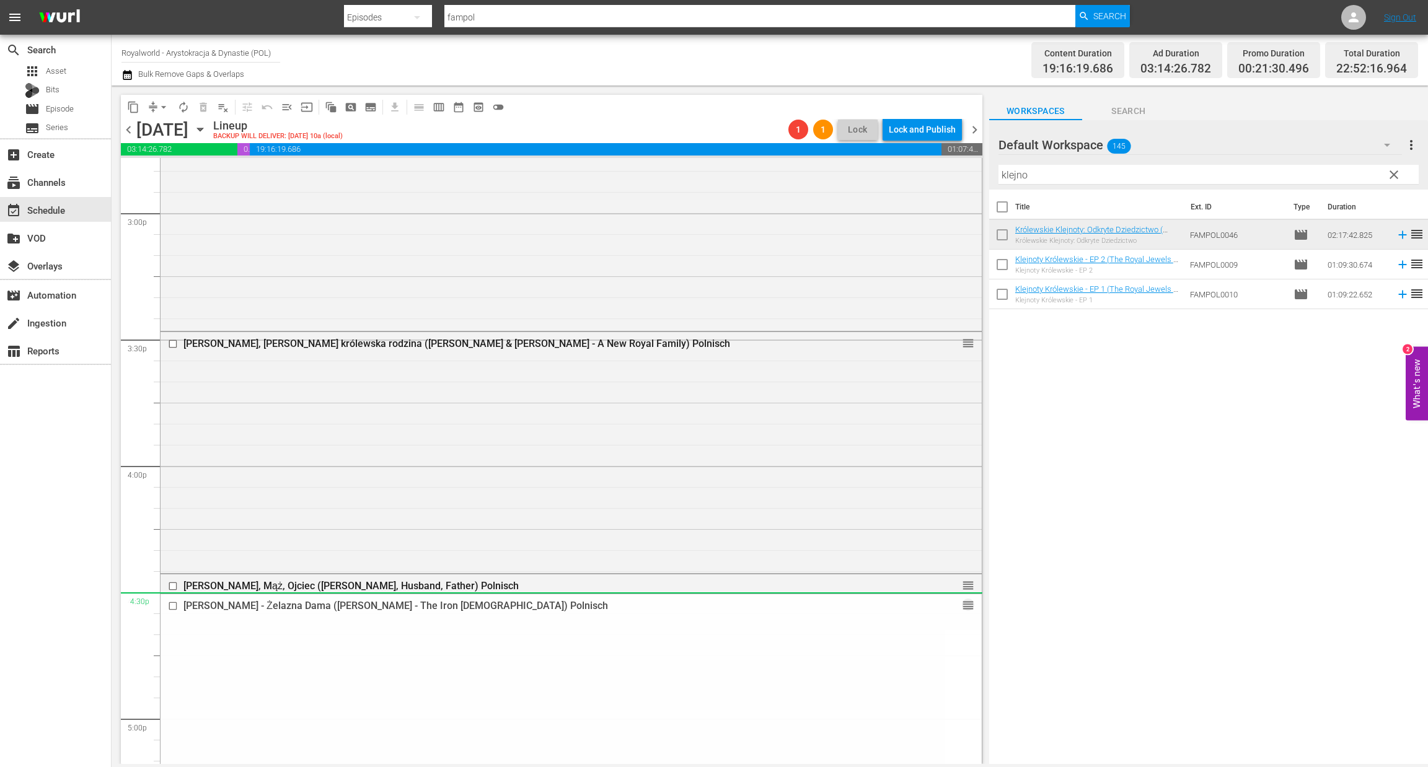
scroll to position [3718, 0]
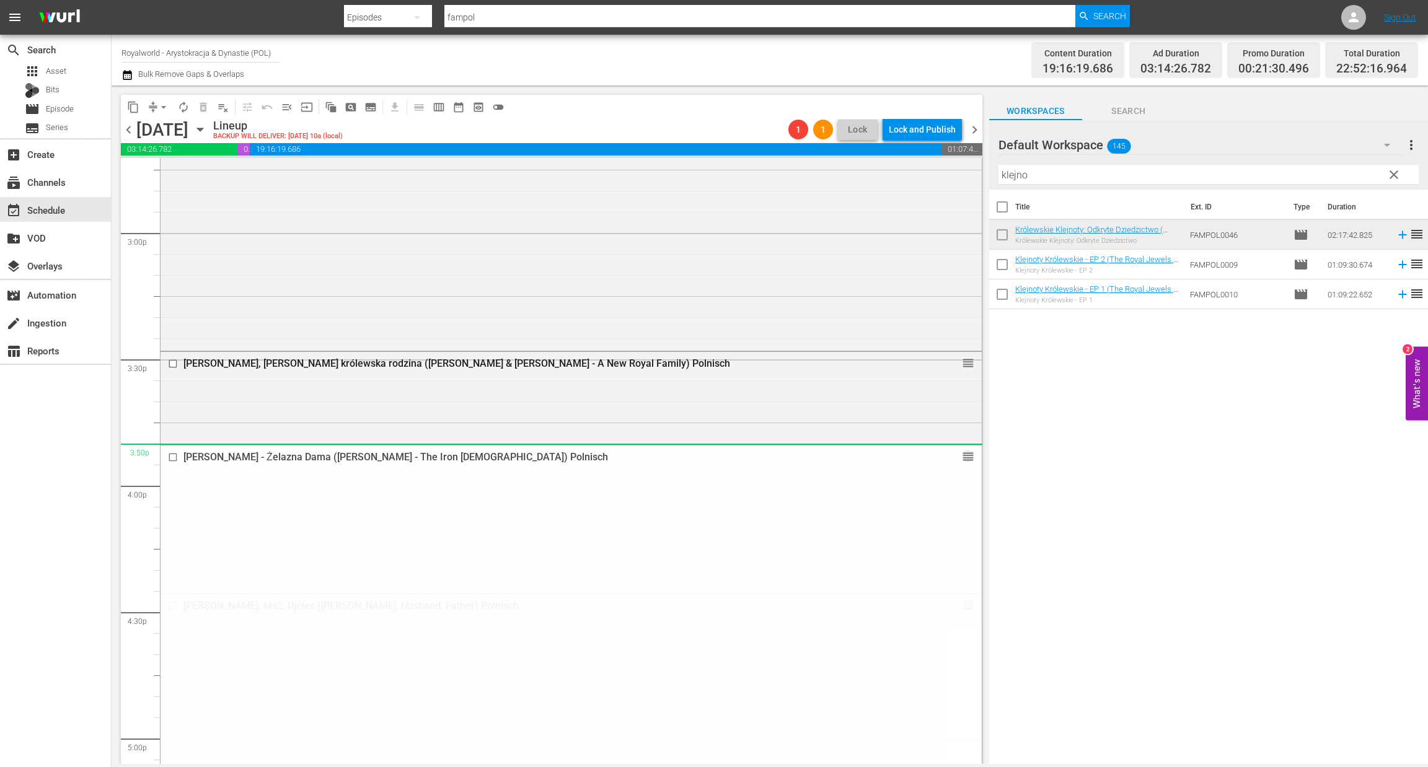
drag, startPoint x: 952, startPoint y: 514, endPoint x: 856, endPoint y: 450, distance: 115.3
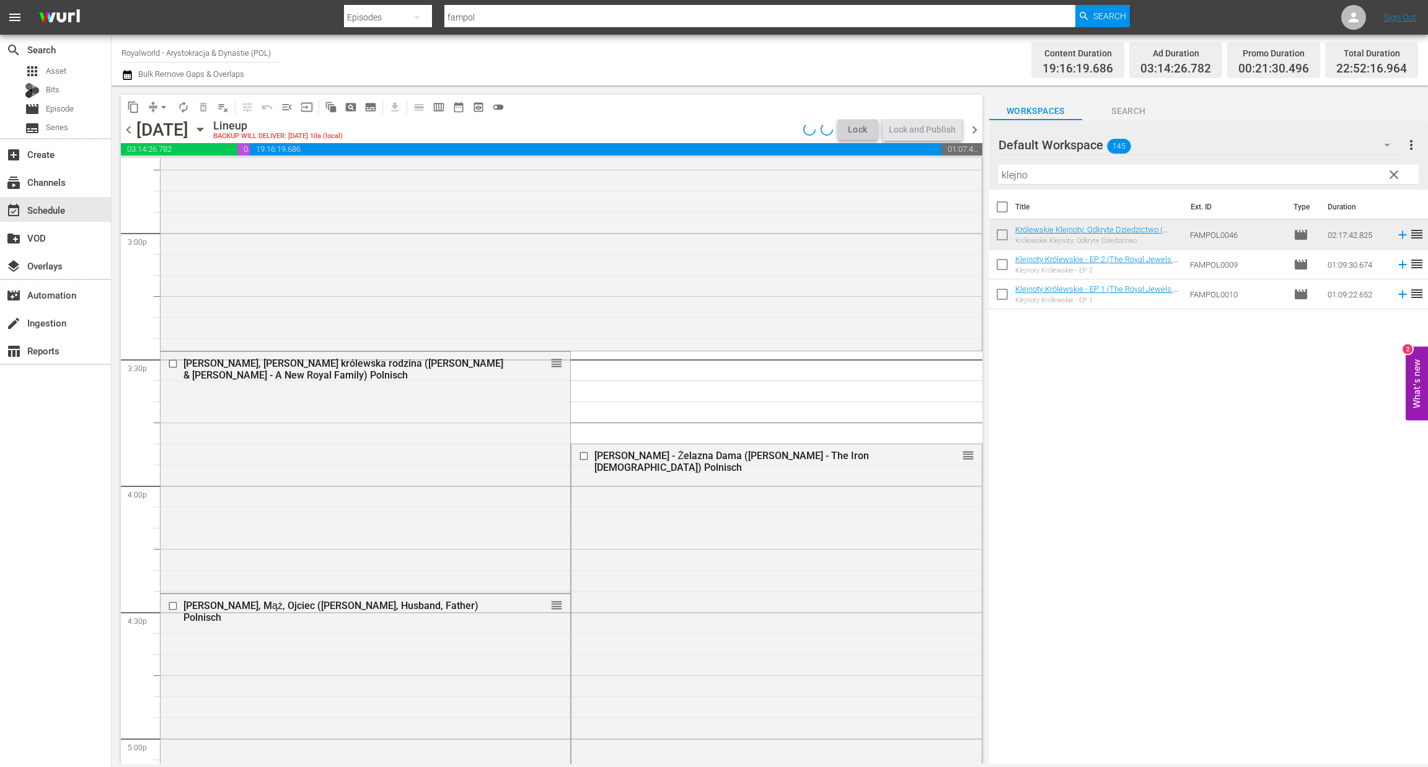
scroll to position [3739, 0]
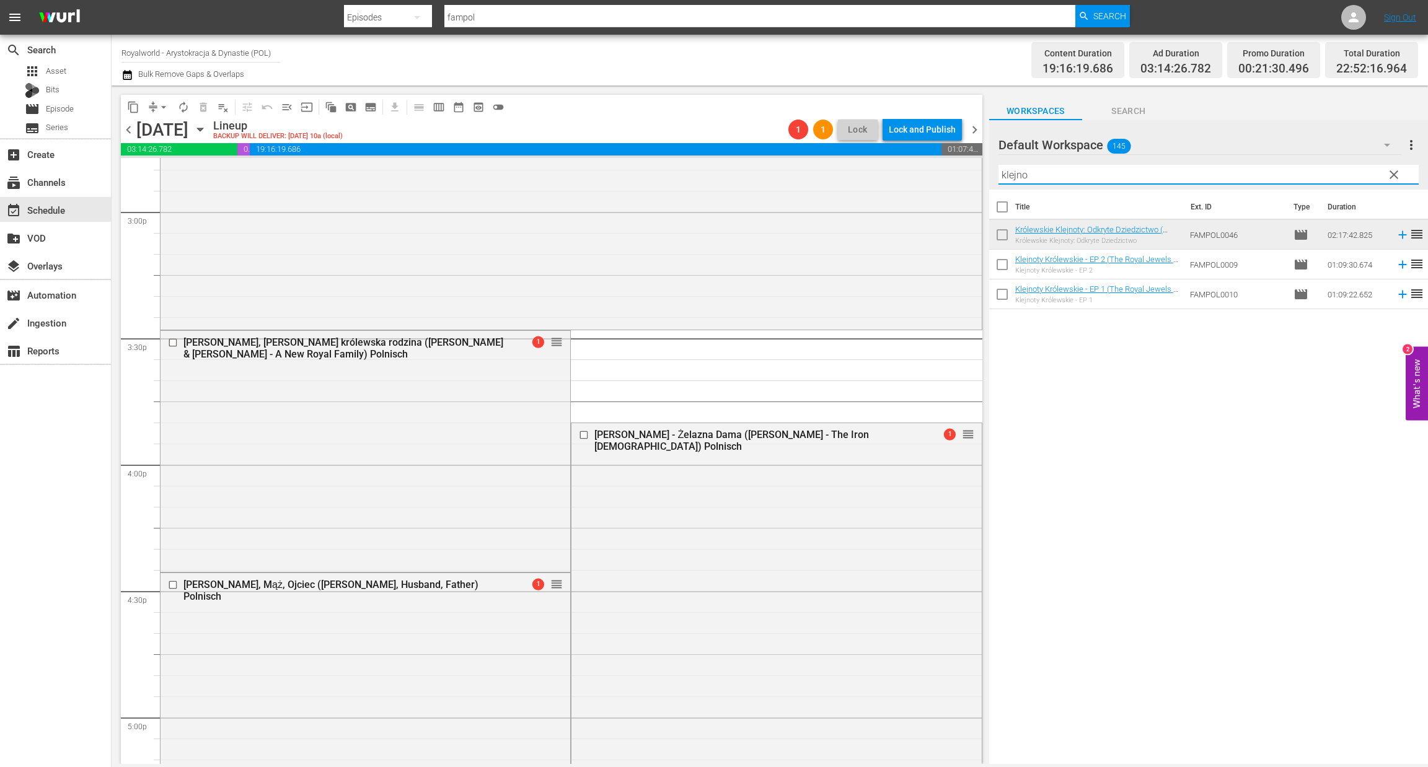
drag, startPoint x: 1050, startPoint y: 173, endPoint x: 992, endPoint y: 176, distance: 59.0
click at [944, 176] on div "content_copy compress arrow_drop_down autorenew_outlined delete_forever_outline…" at bounding box center [770, 425] width 1316 height 679
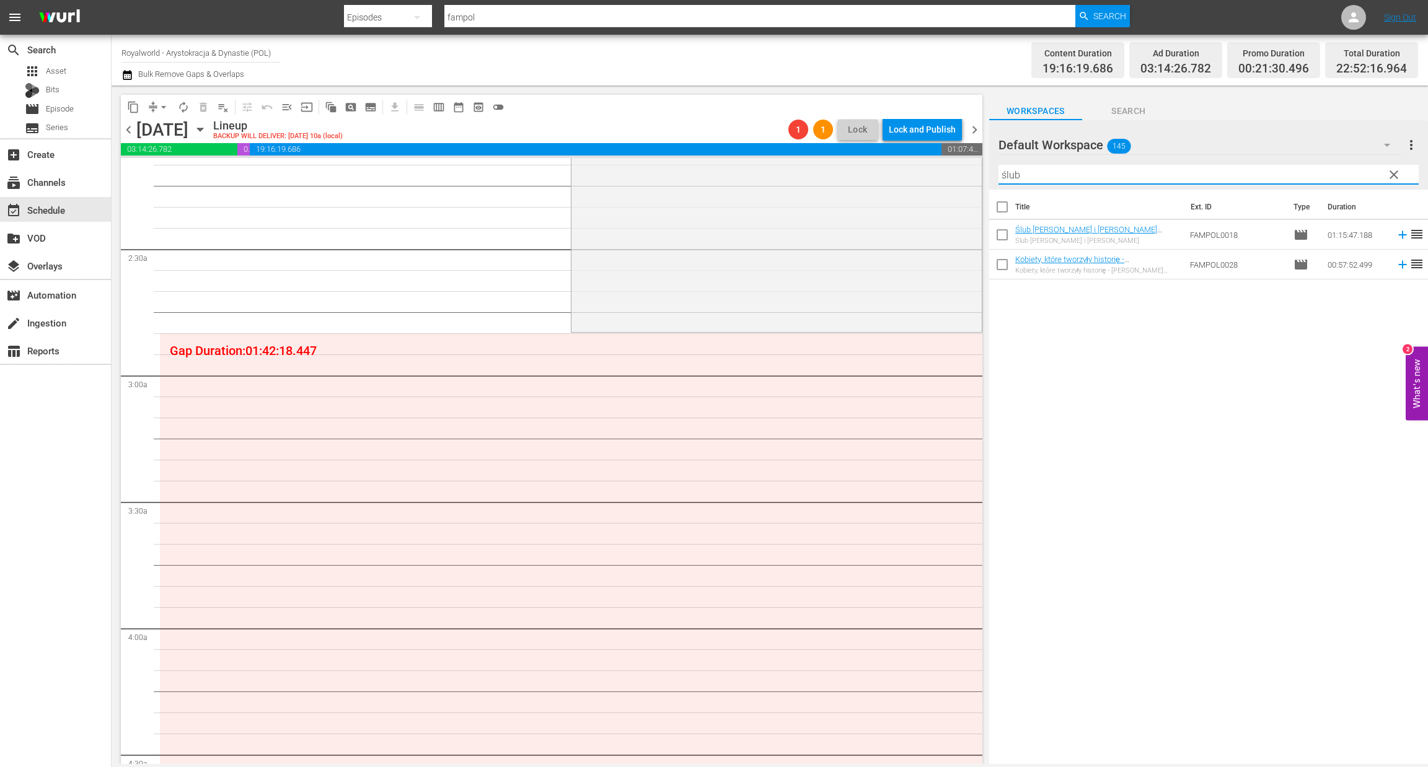
scroll to position [0, 0]
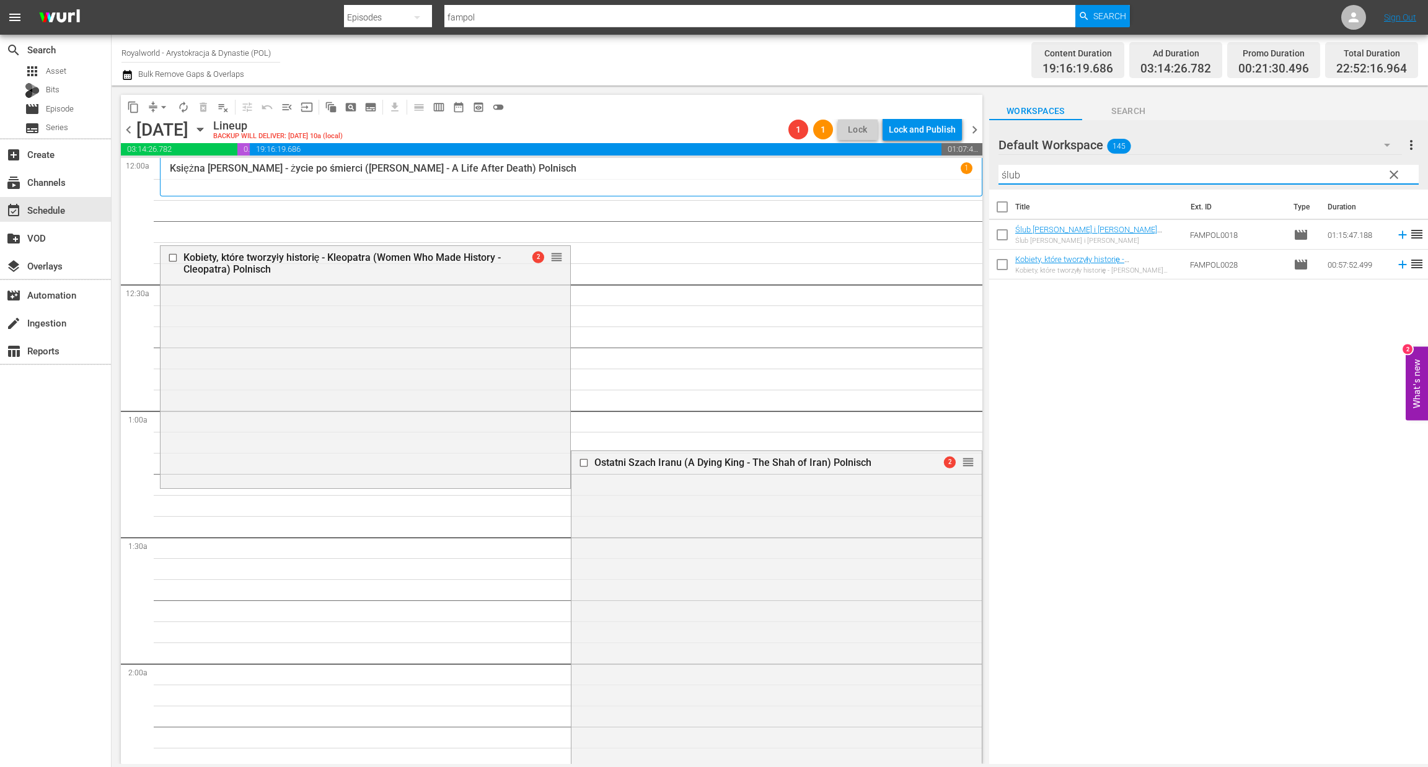
drag, startPoint x: 951, startPoint y: 729, endPoint x: 898, endPoint y: 387, distance: 345.5
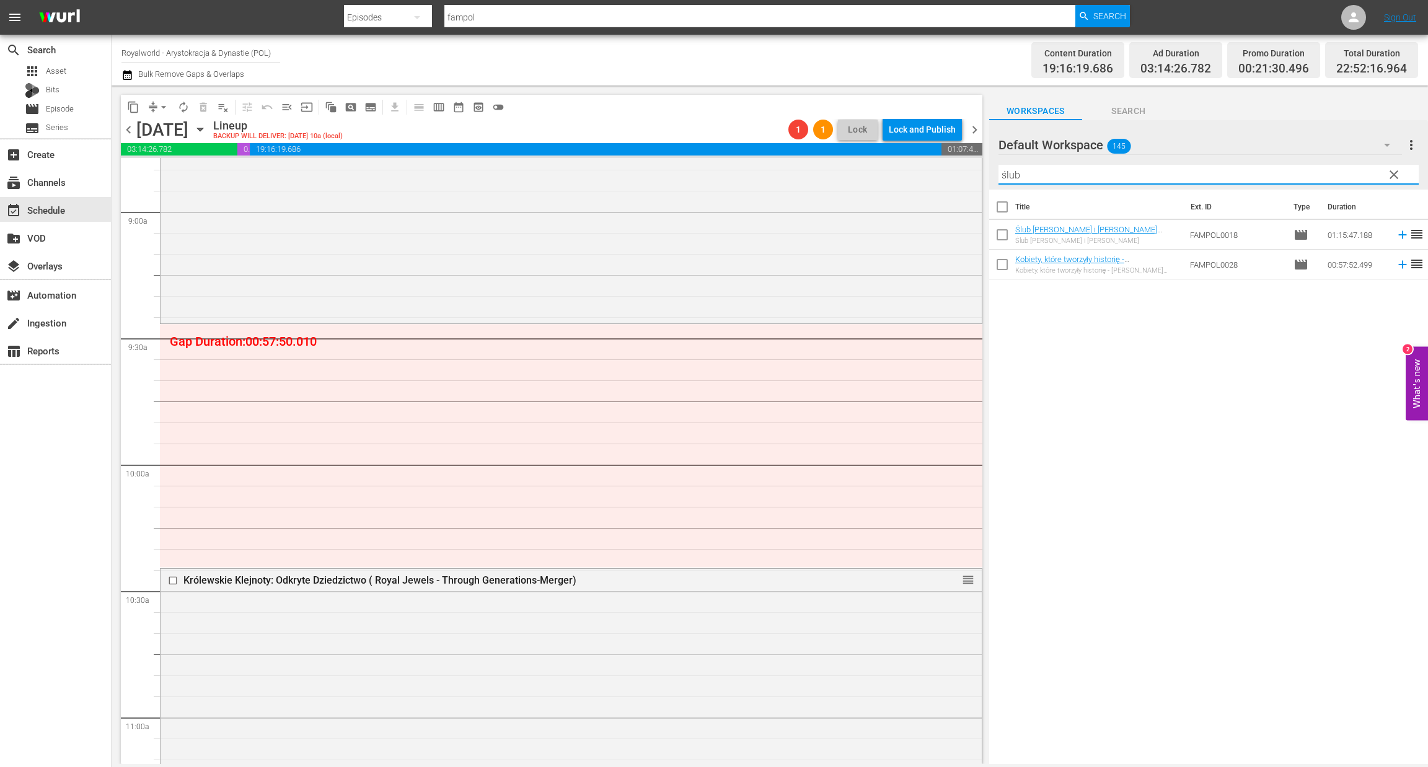
scroll to position [1858, 0]
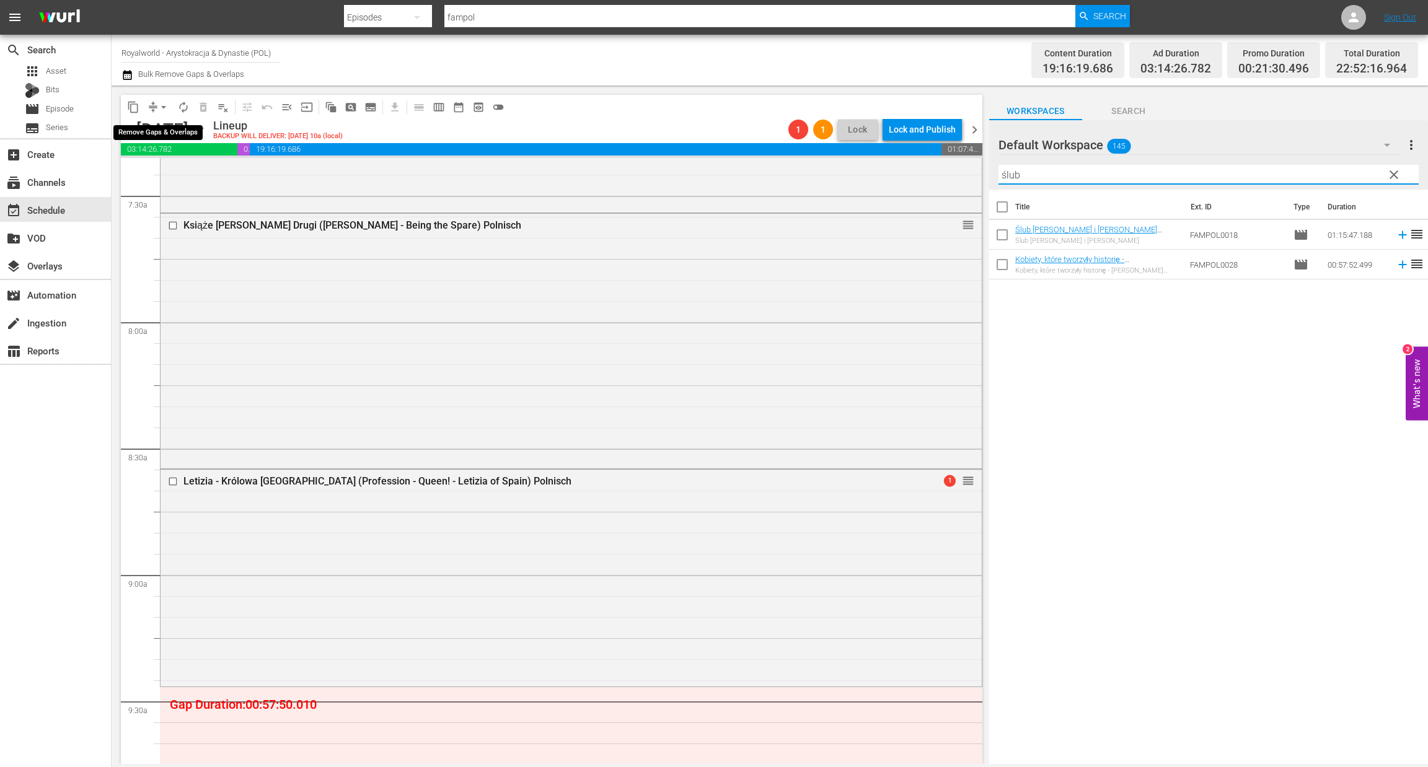
type input "ślub"
drag, startPoint x: 161, startPoint y: 105, endPoint x: 161, endPoint y: 112, distance: 6.2
click at [161, 105] on span "arrow_drop_down" at bounding box center [163, 107] width 12 height 12
click at [167, 173] on li "Align to End of Previous Day" at bounding box center [164, 172] width 130 height 20
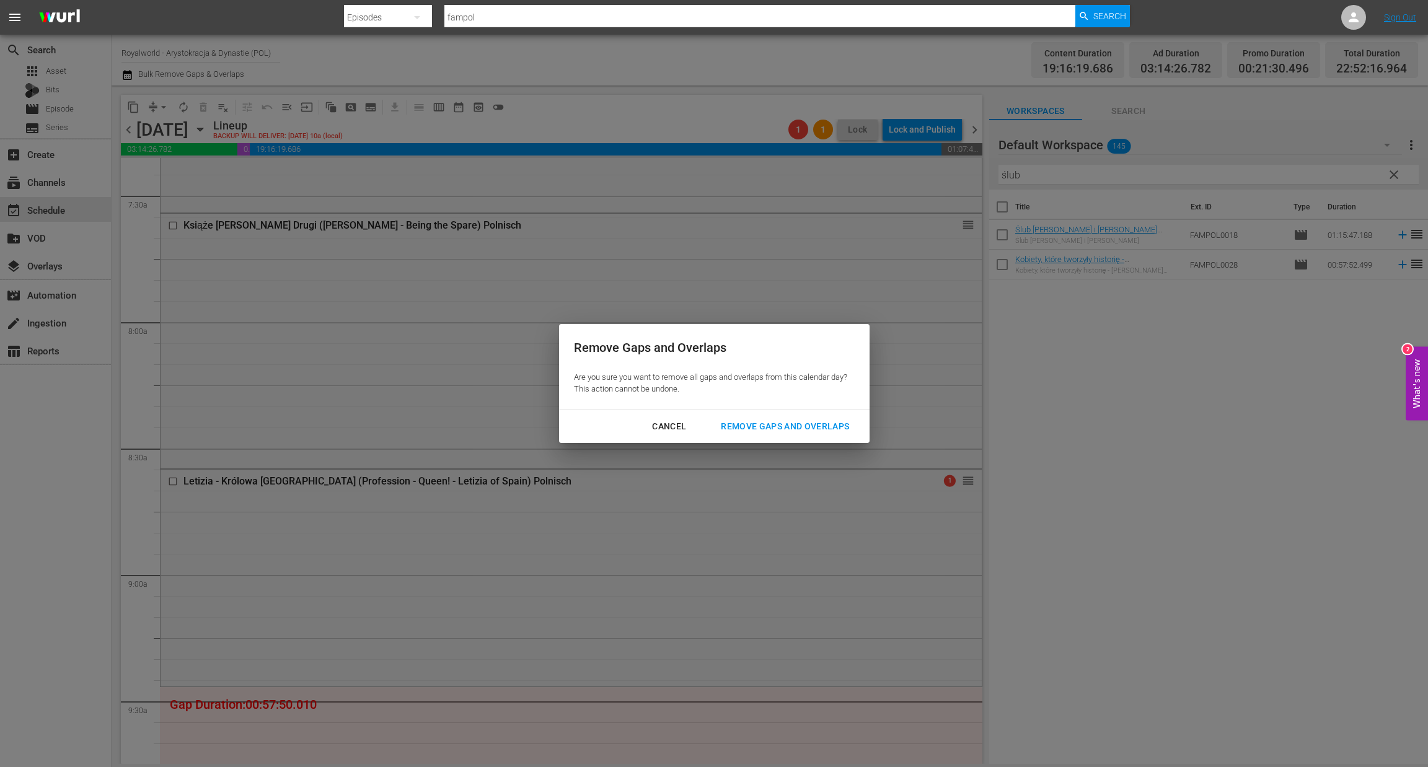
click at [790, 423] on div "Remove Gaps and Overlaps" at bounding box center [785, 426] width 148 height 15
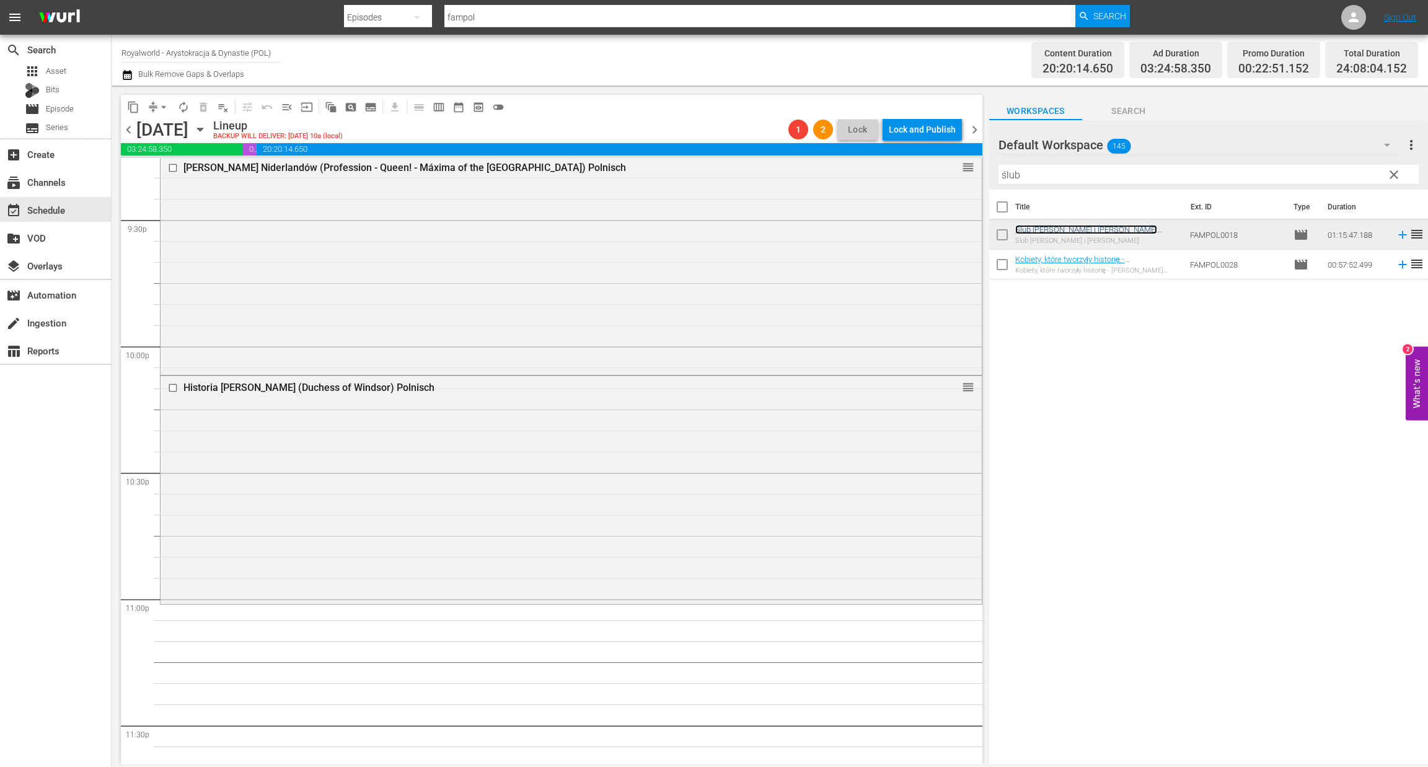
scroll to position [5461, 0]
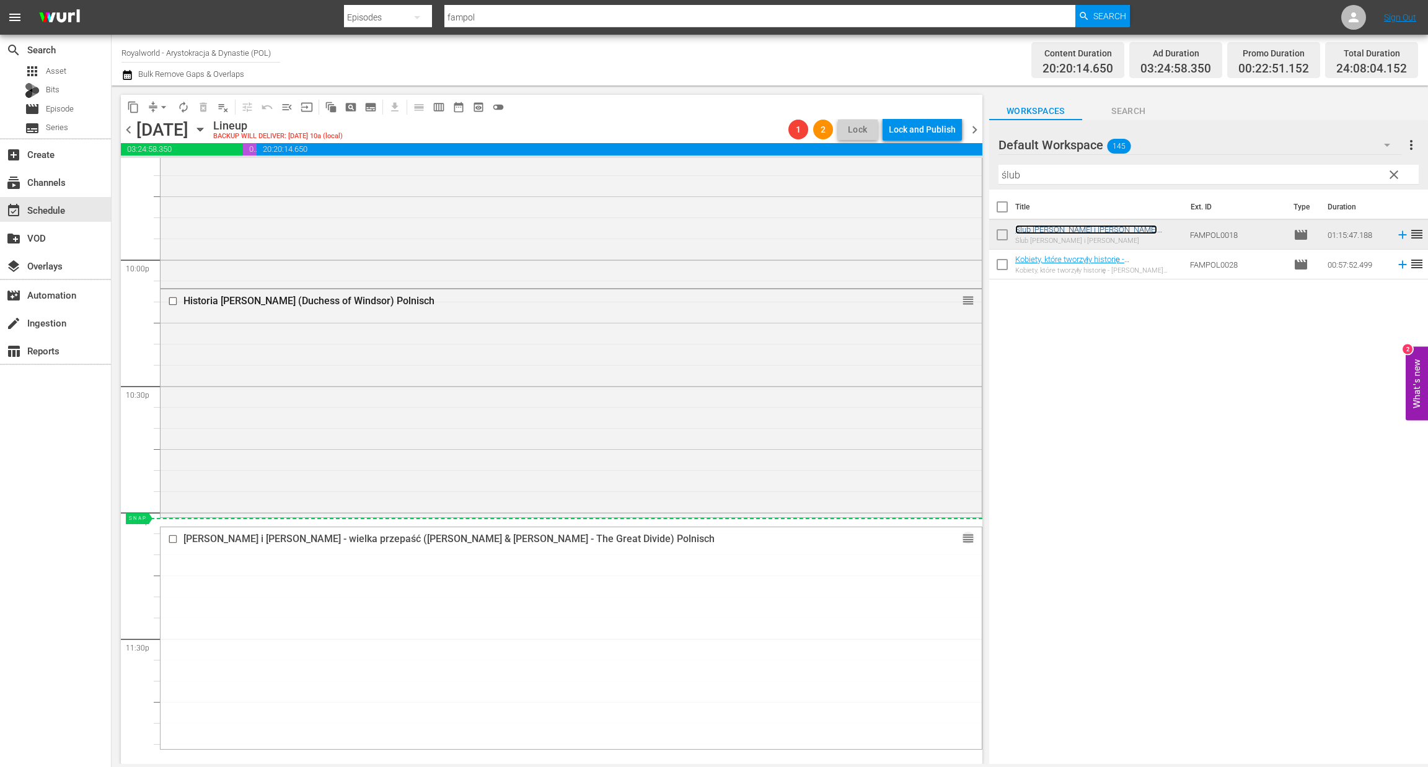
drag, startPoint x: 951, startPoint y: 244, endPoint x: 850, endPoint y: 524, distance: 298.0
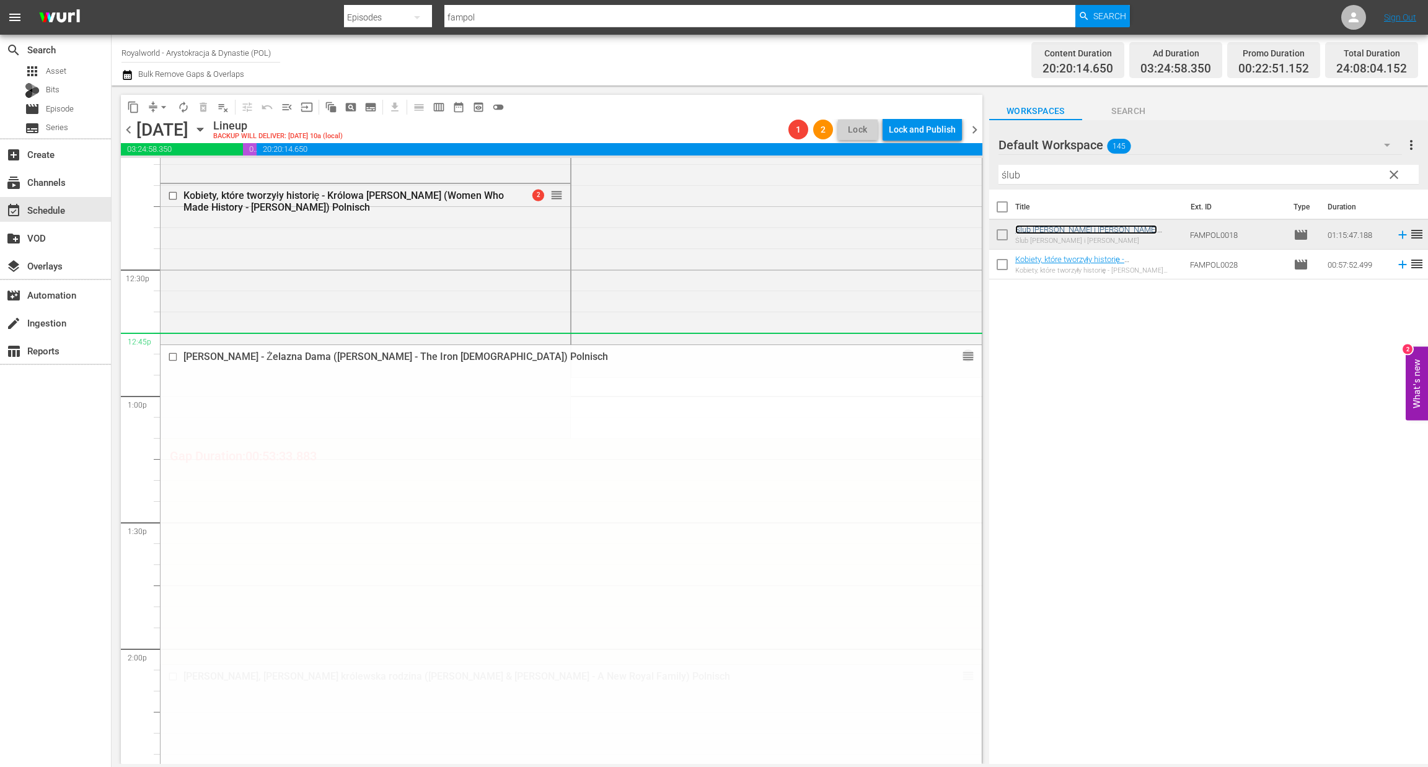
scroll to position [3041, 0]
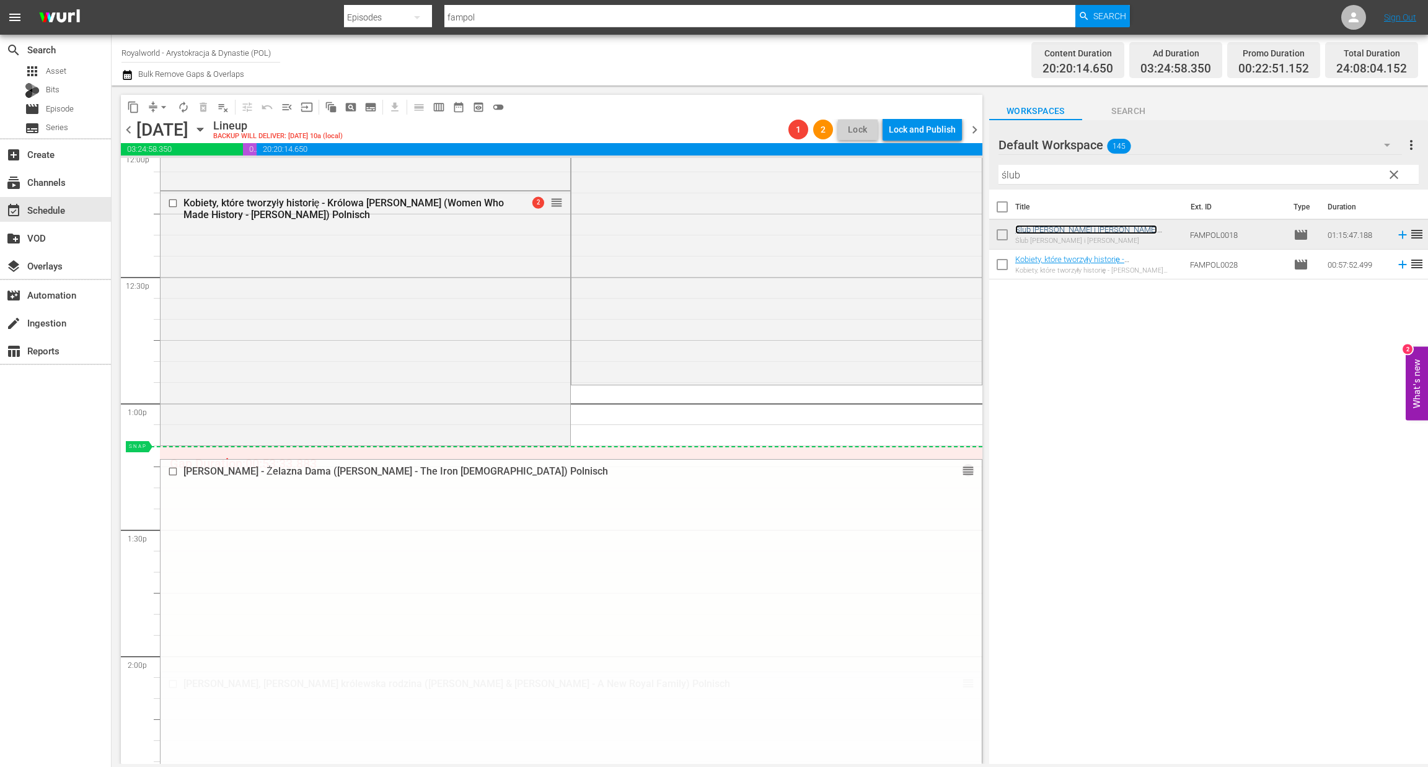
drag, startPoint x: 951, startPoint y: 370, endPoint x: 947, endPoint y: 454, distance: 83.8
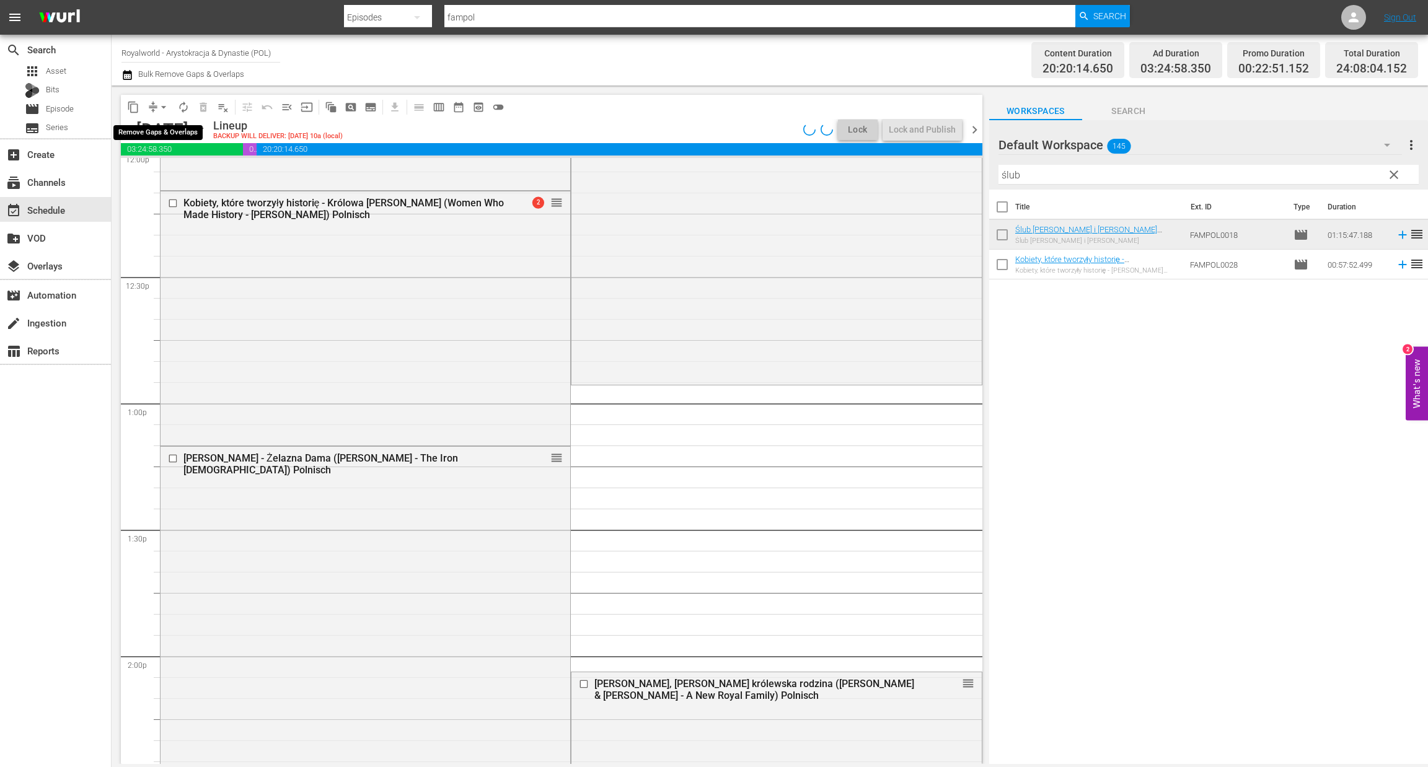
click at [166, 102] on span "arrow_drop_down" at bounding box center [163, 107] width 12 height 12
click at [158, 165] on li "Align to End of Previous Day" at bounding box center [164, 172] width 130 height 20
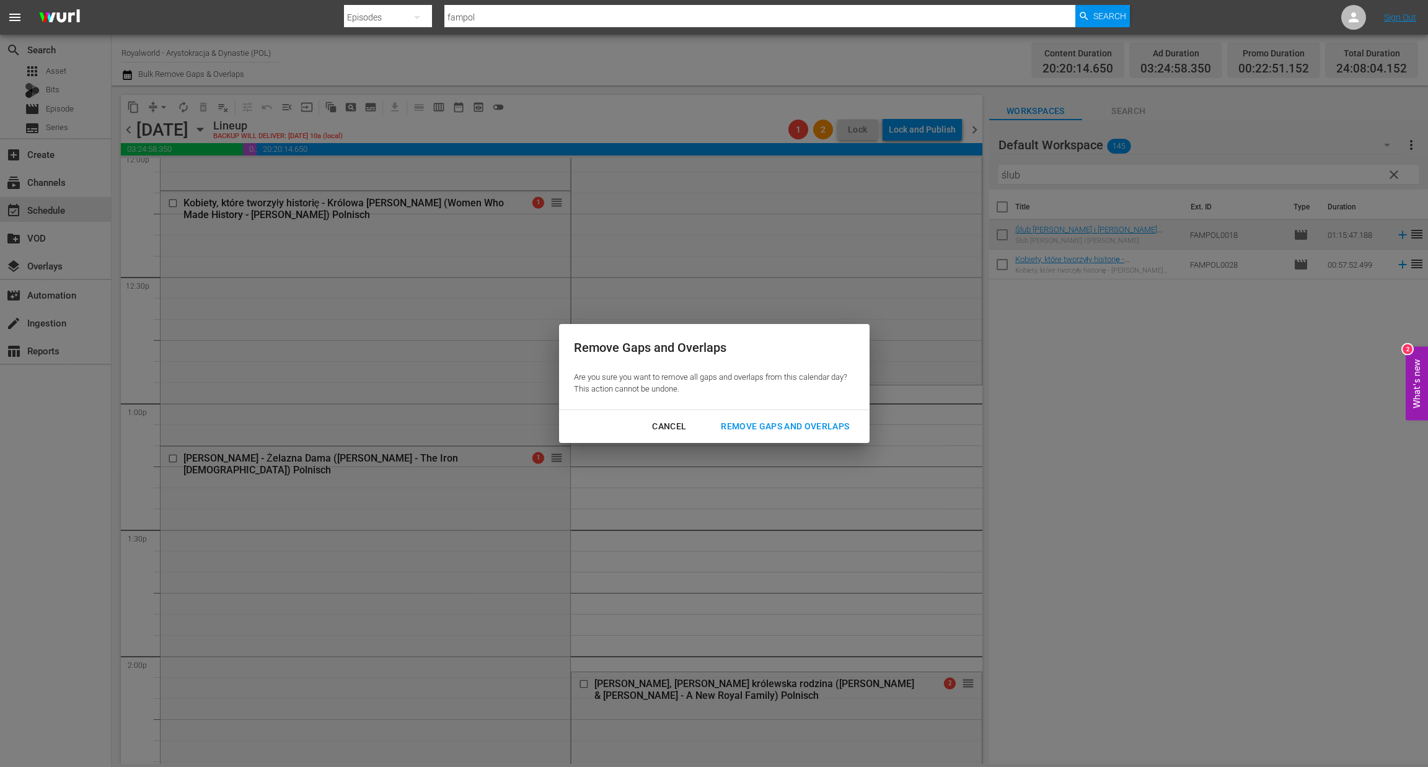
click at [793, 427] on div "Remove Gaps and Overlaps" at bounding box center [785, 426] width 148 height 15
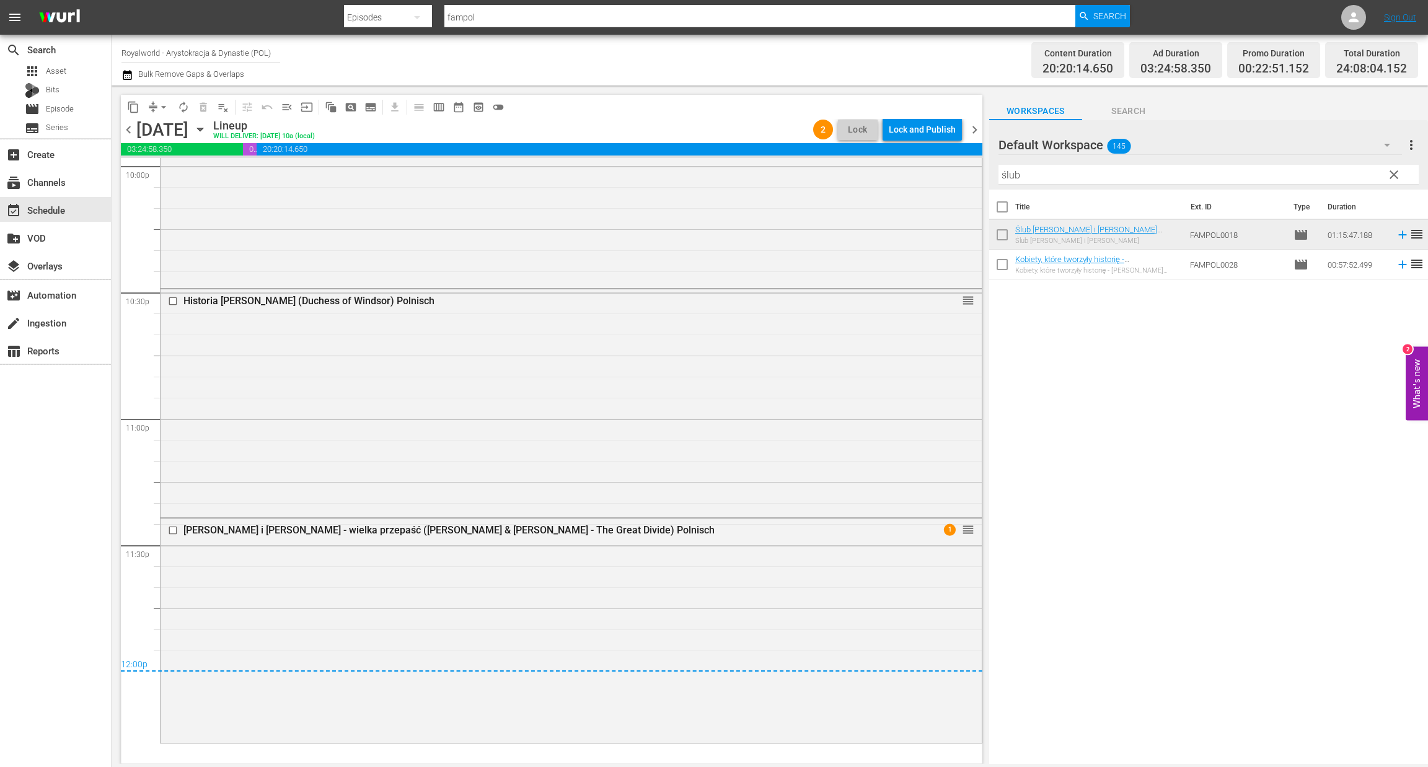
scroll to position [5569, 0]
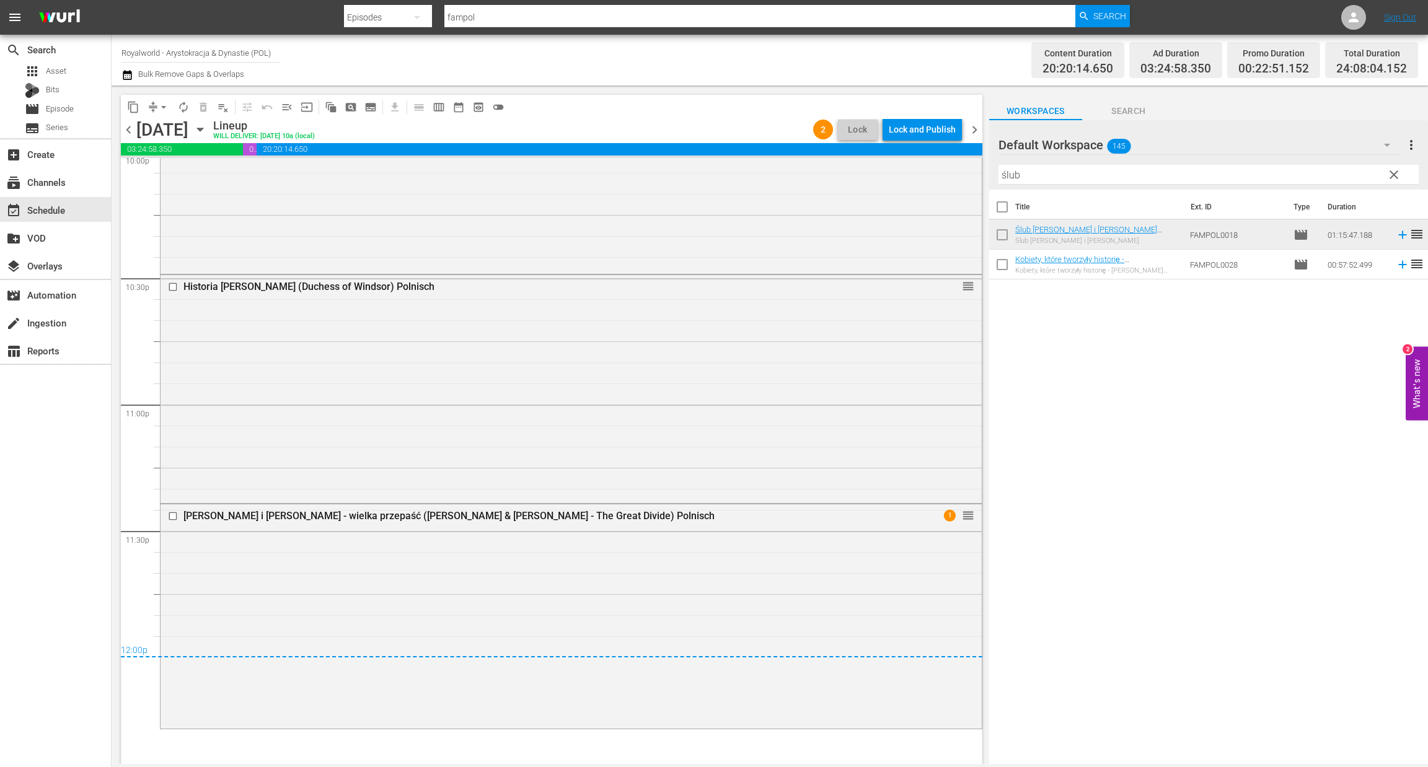
drag, startPoint x: 946, startPoint y: 355, endPoint x: 809, endPoint y: 566, distance: 251.3
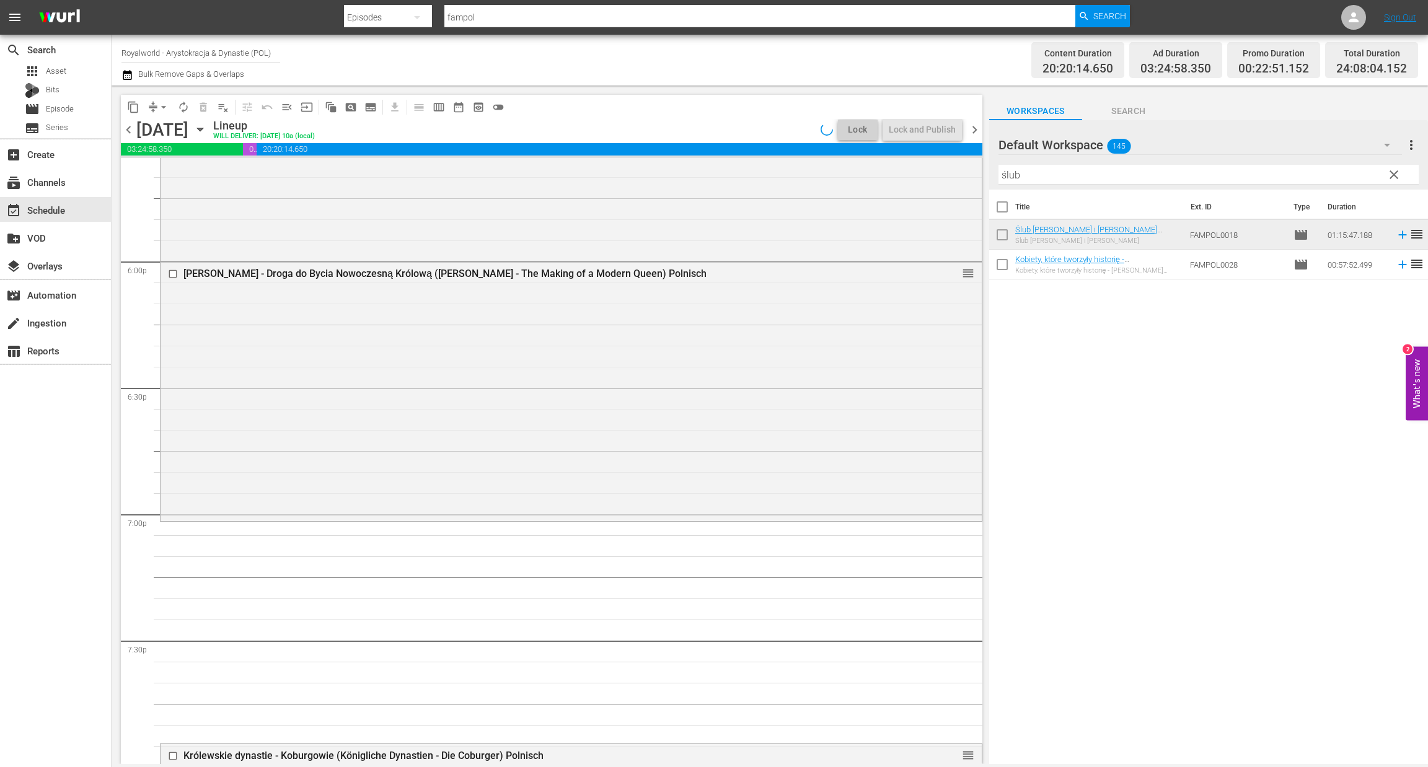
scroll to position [4418, 0]
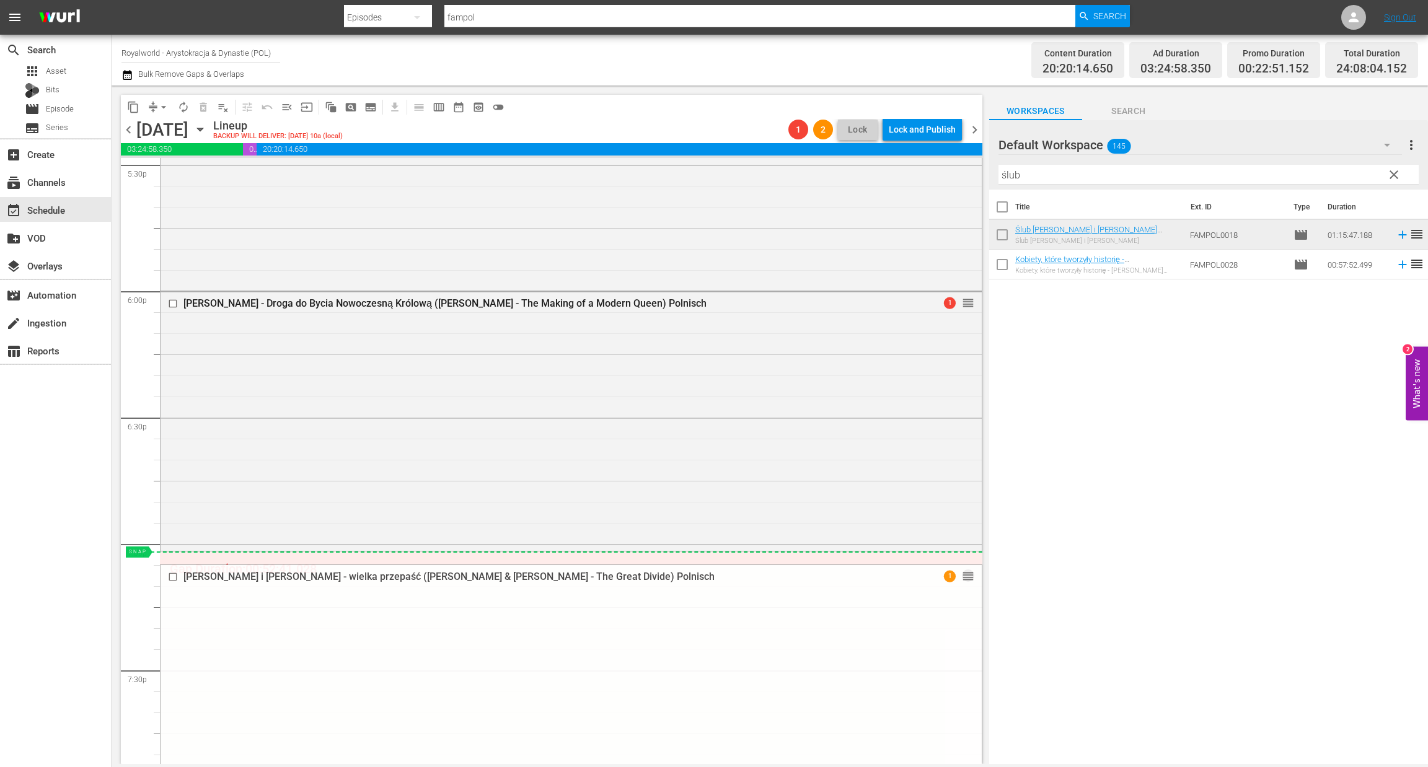
drag, startPoint x: 956, startPoint y: 554, endPoint x: 923, endPoint y: 555, distance: 32.9
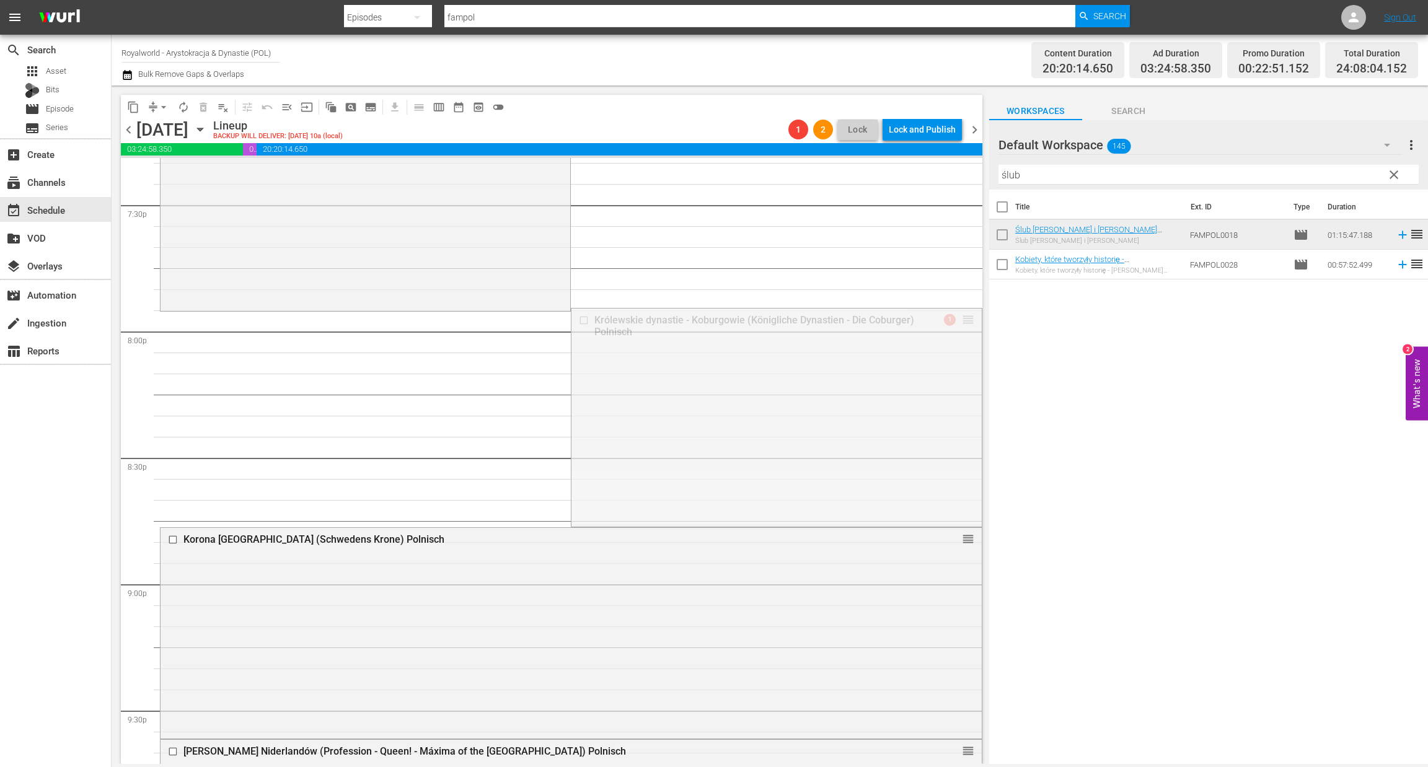
scroll to position [4883, 0]
drag, startPoint x: 954, startPoint y: 408, endPoint x: 888, endPoint y: 323, distance: 107.8
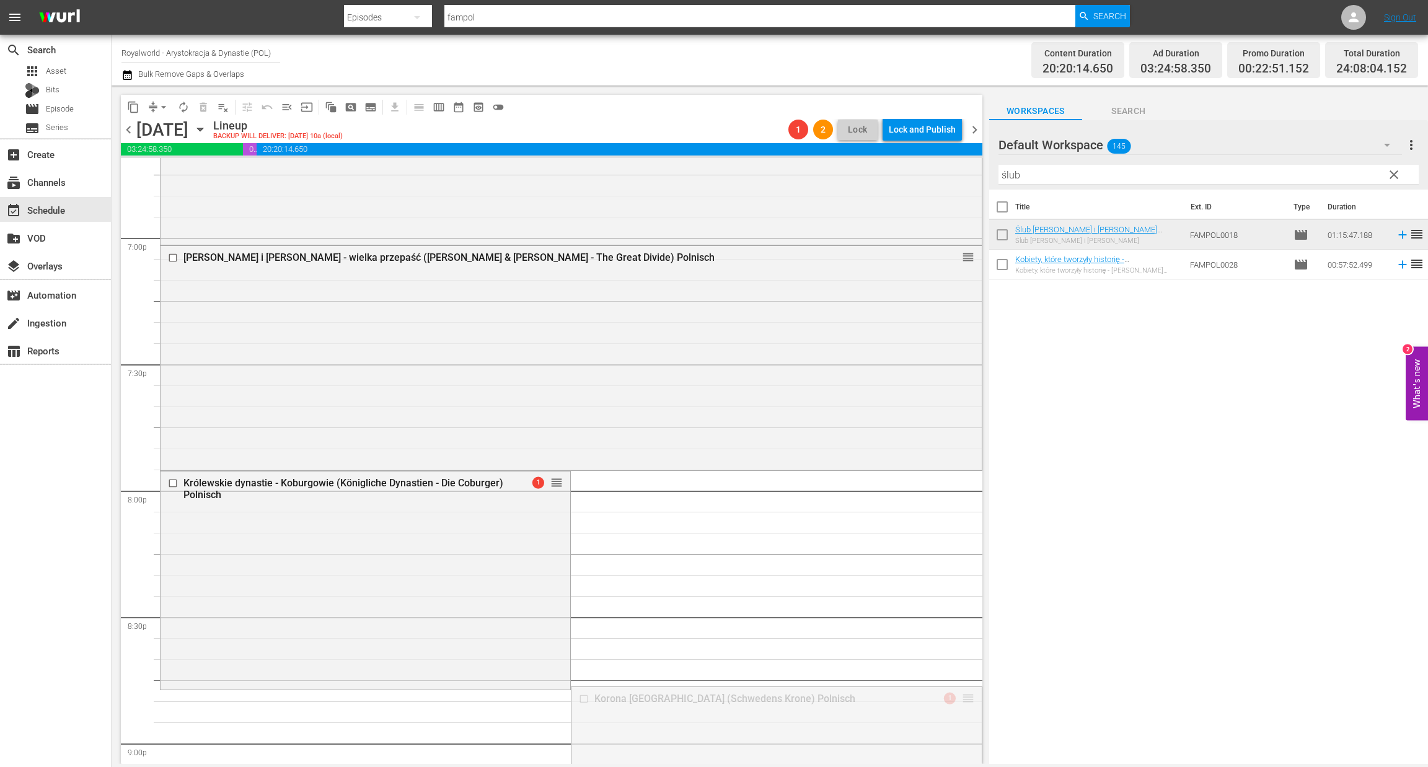
scroll to position [4697, 0]
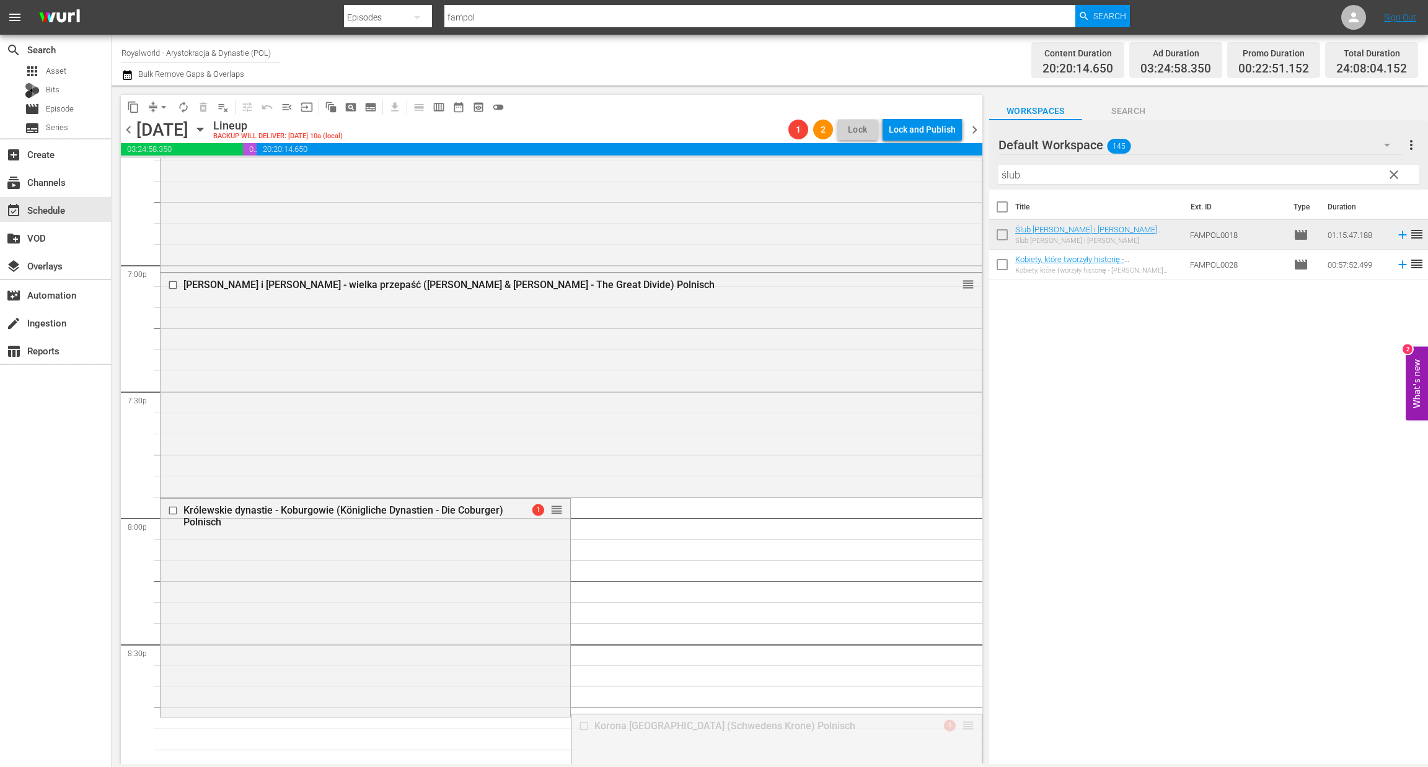
drag, startPoint x: 951, startPoint y: 540, endPoint x: 864, endPoint y: 511, distance: 91.5
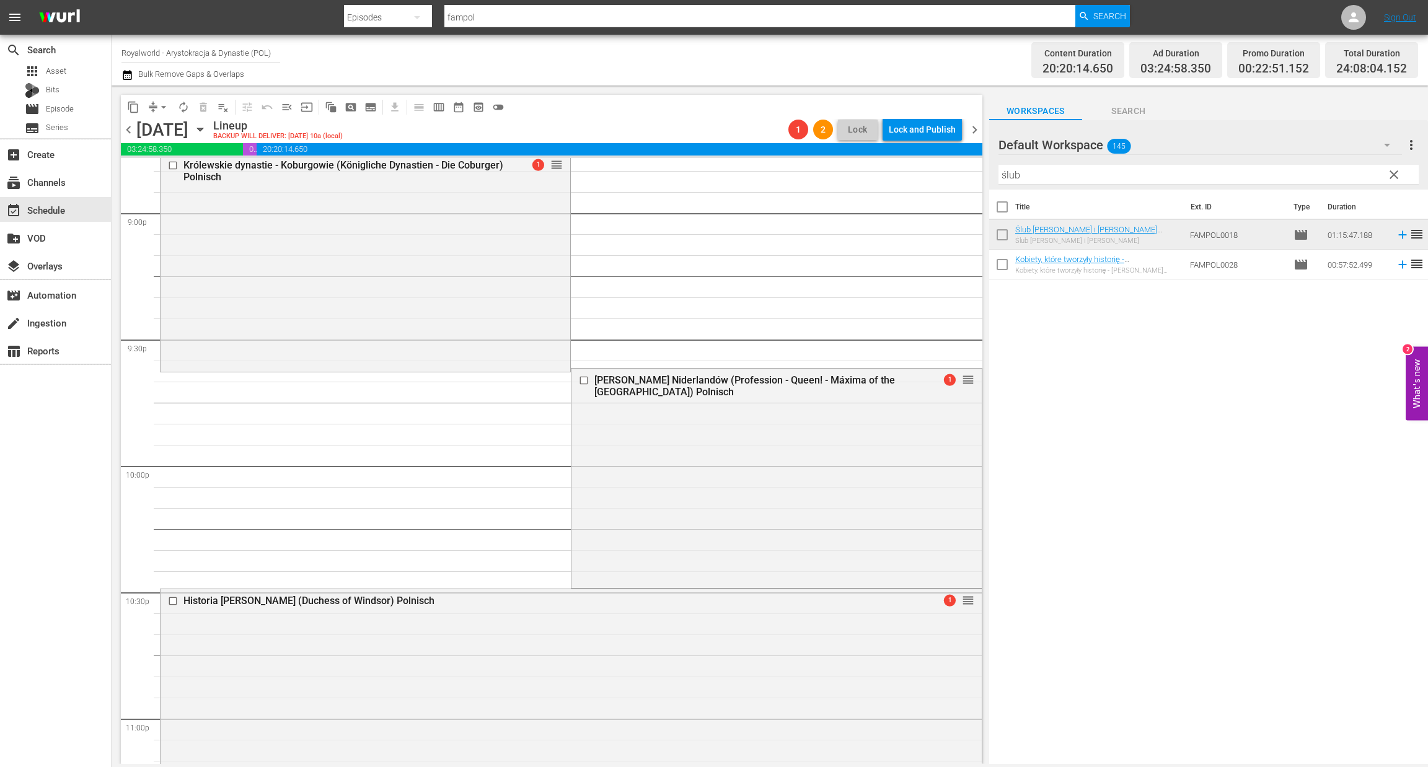
scroll to position [5440, 0]
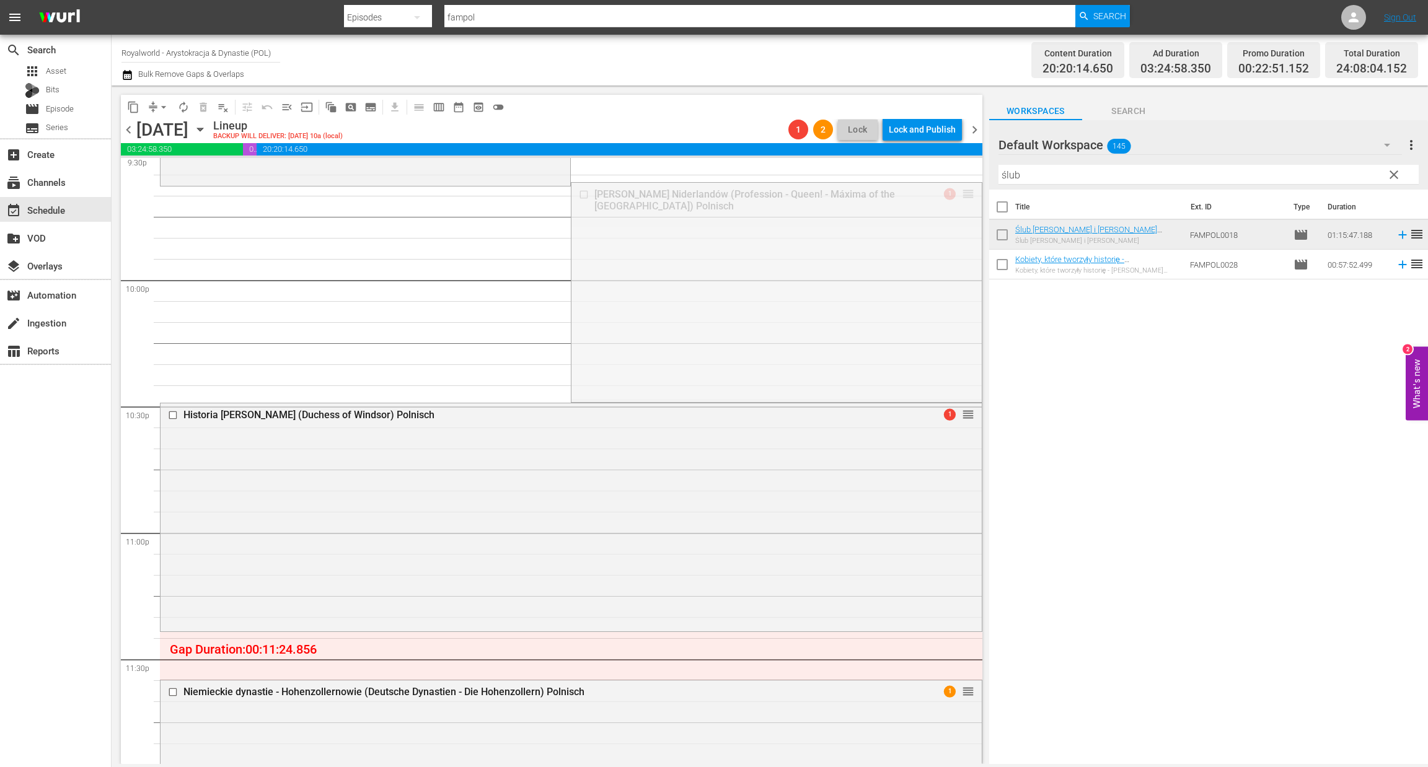
drag, startPoint x: 954, startPoint y: 191, endPoint x: 947, endPoint y: 191, distance: 6.8
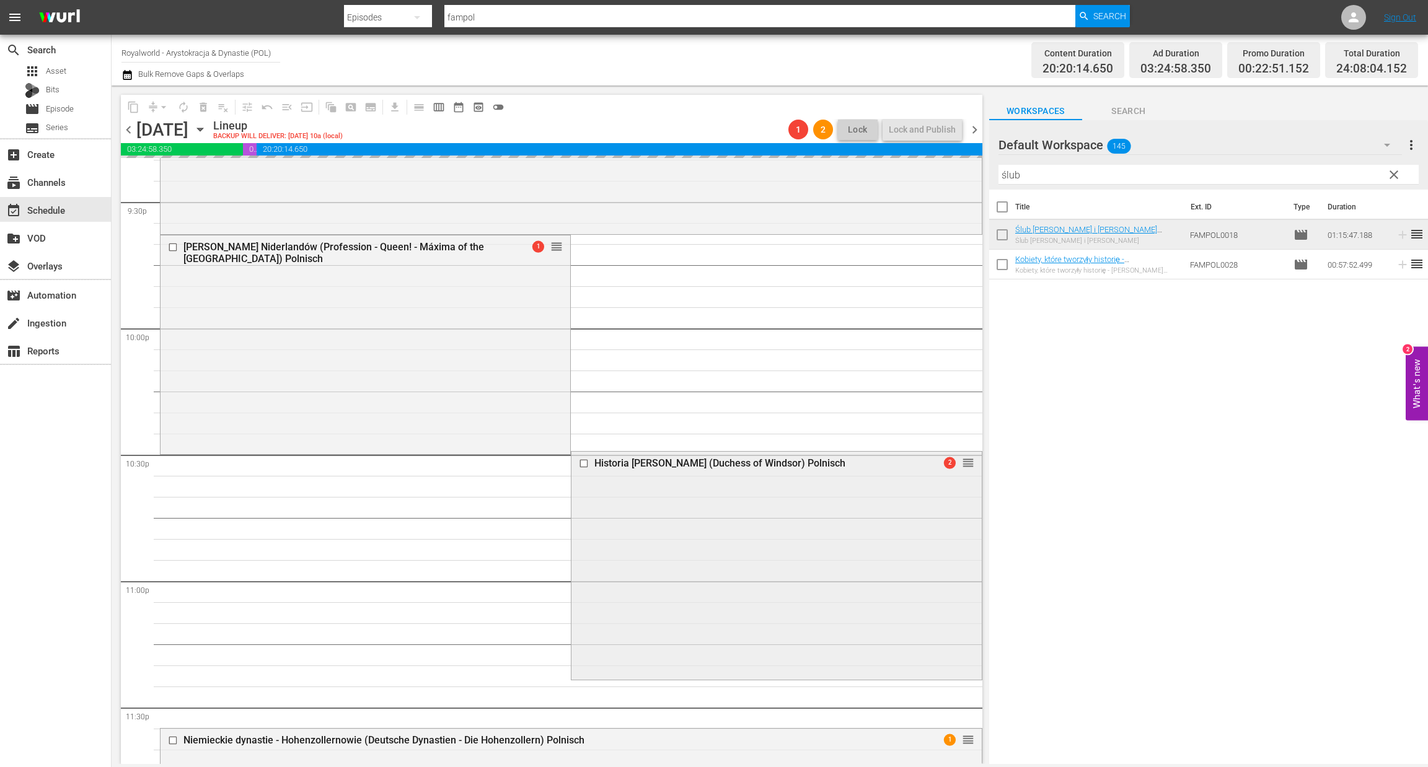
scroll to position [5578, 0]
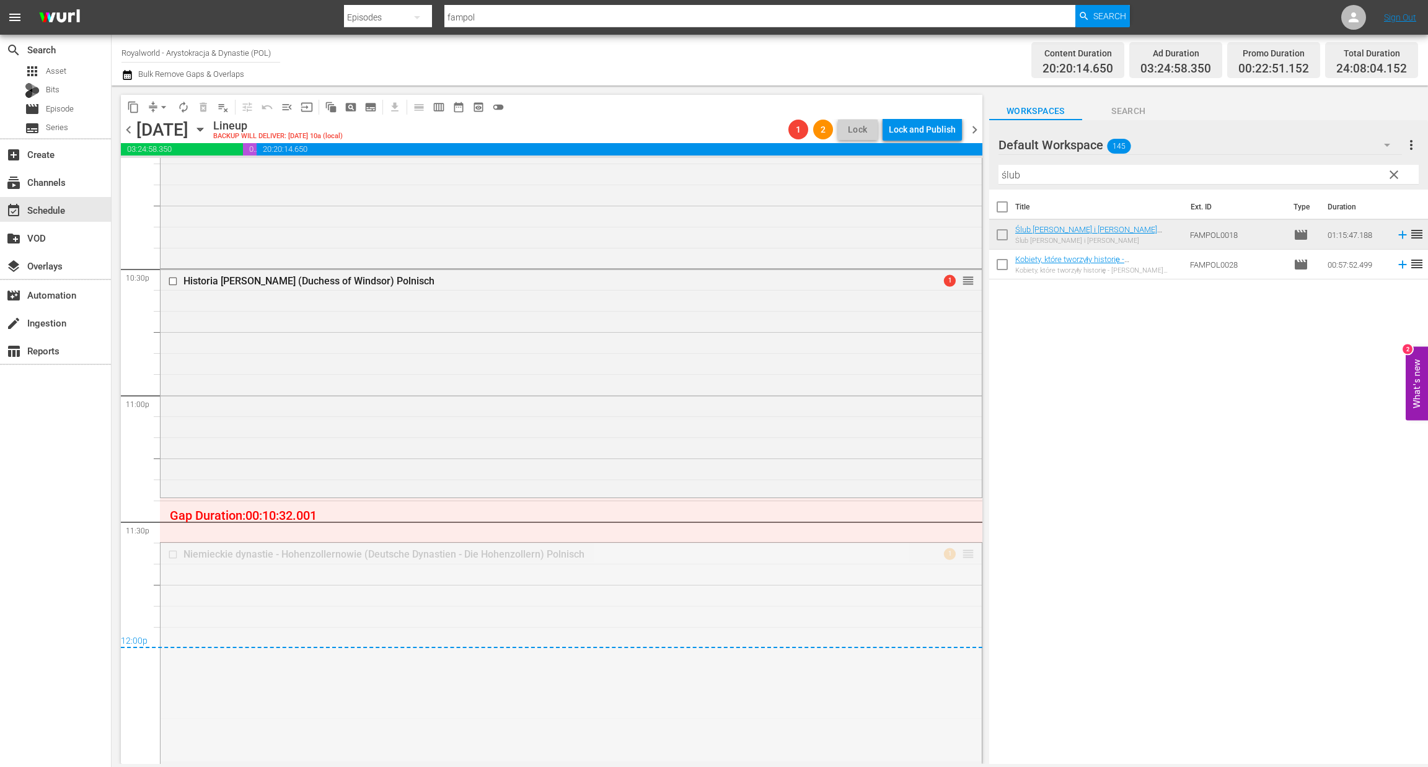
drag, startPoint x: 949, startPoint y: 557, endPoint x: 960, endPoint y: 505, distance: 53.2
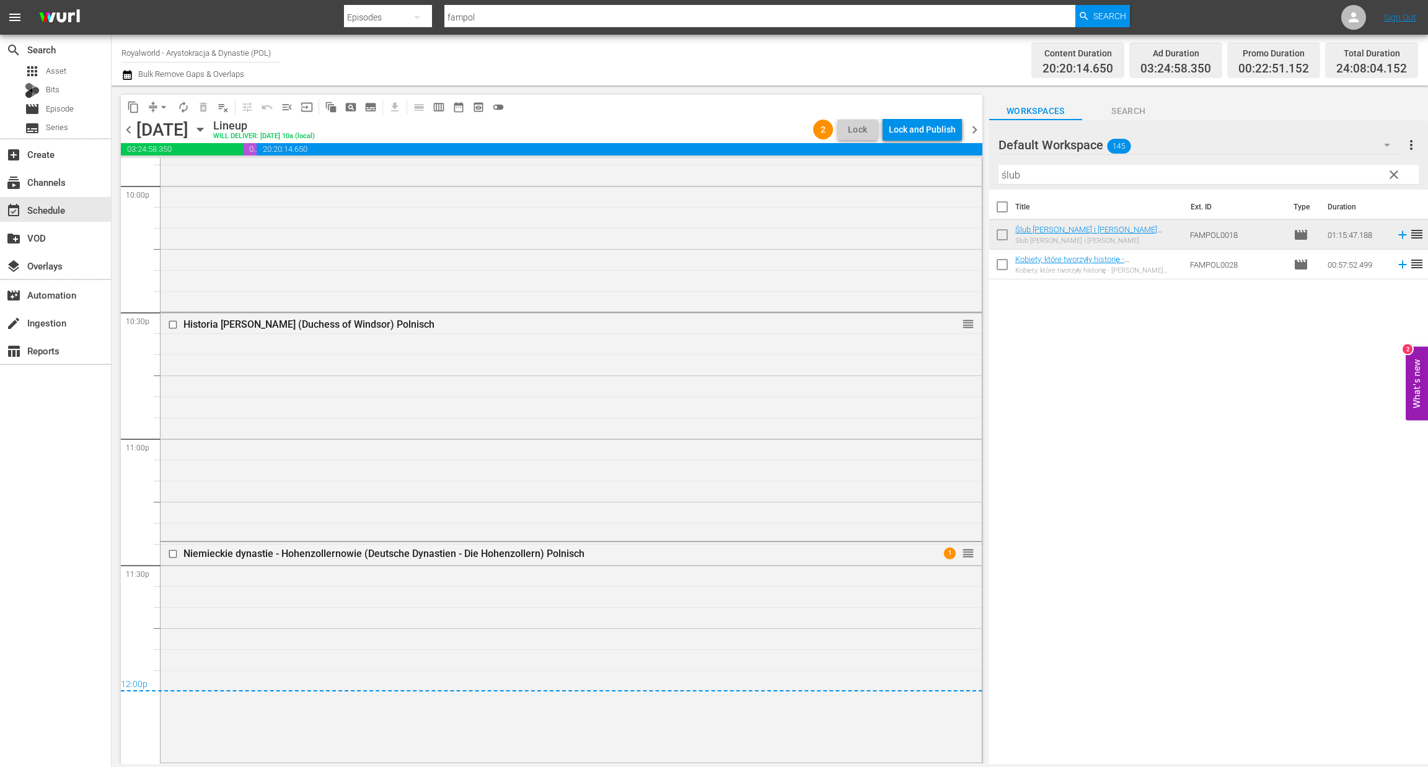
scroll to position [5533, 0]
click at [923, 132] on div "Lock and Publish" at bounding box center [922, 129] width 67 height 22
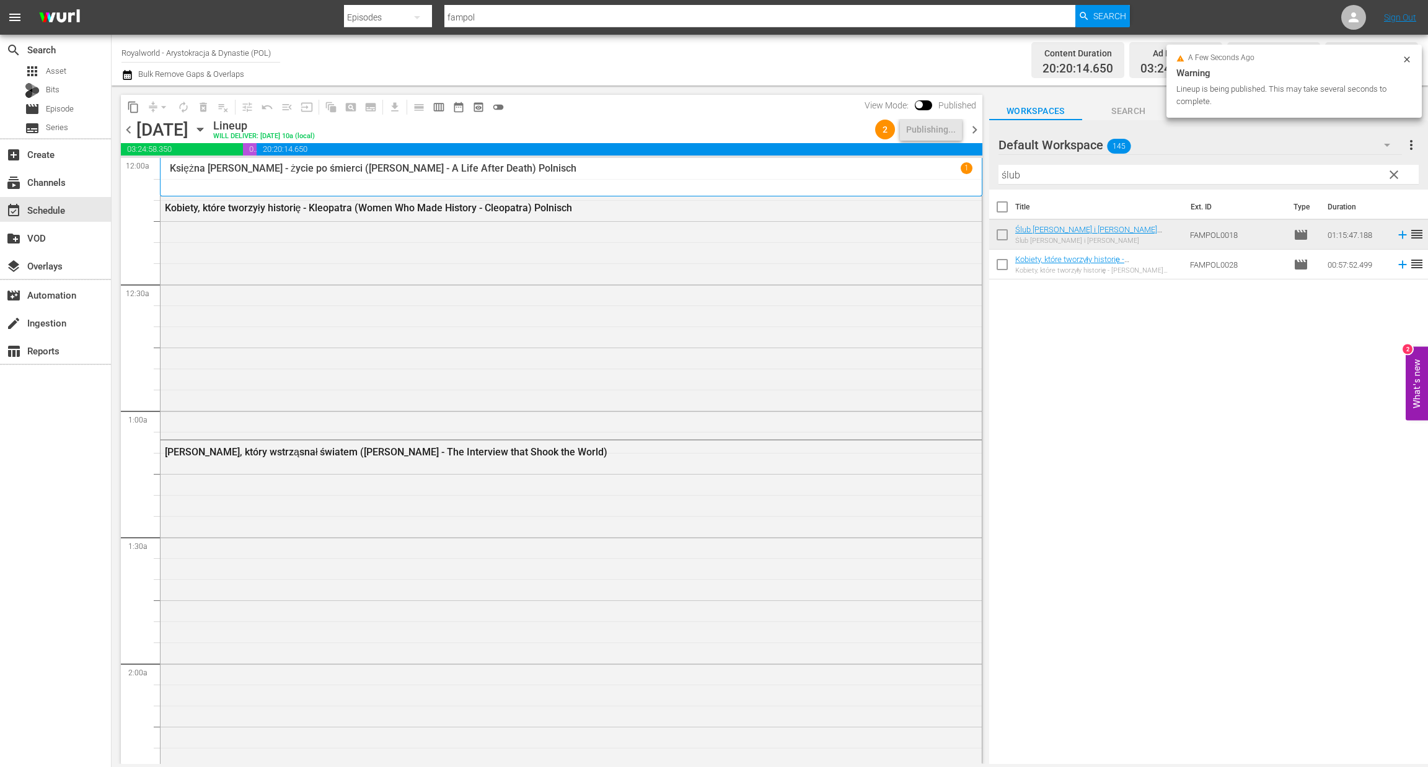
scroll to position [5533, 0]
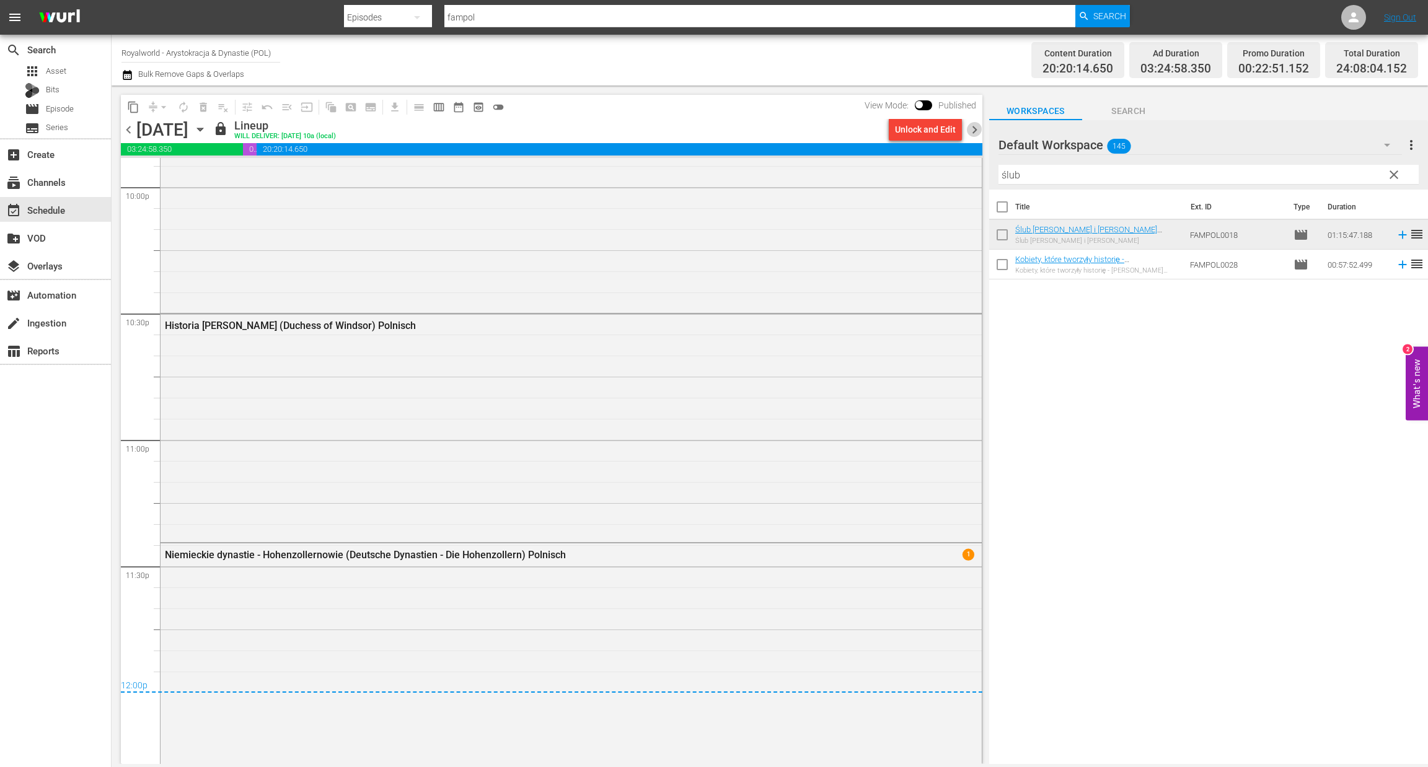
click at [972, 131] on span "chevron_right" at bounding box center [974, 129] width 15 height 15
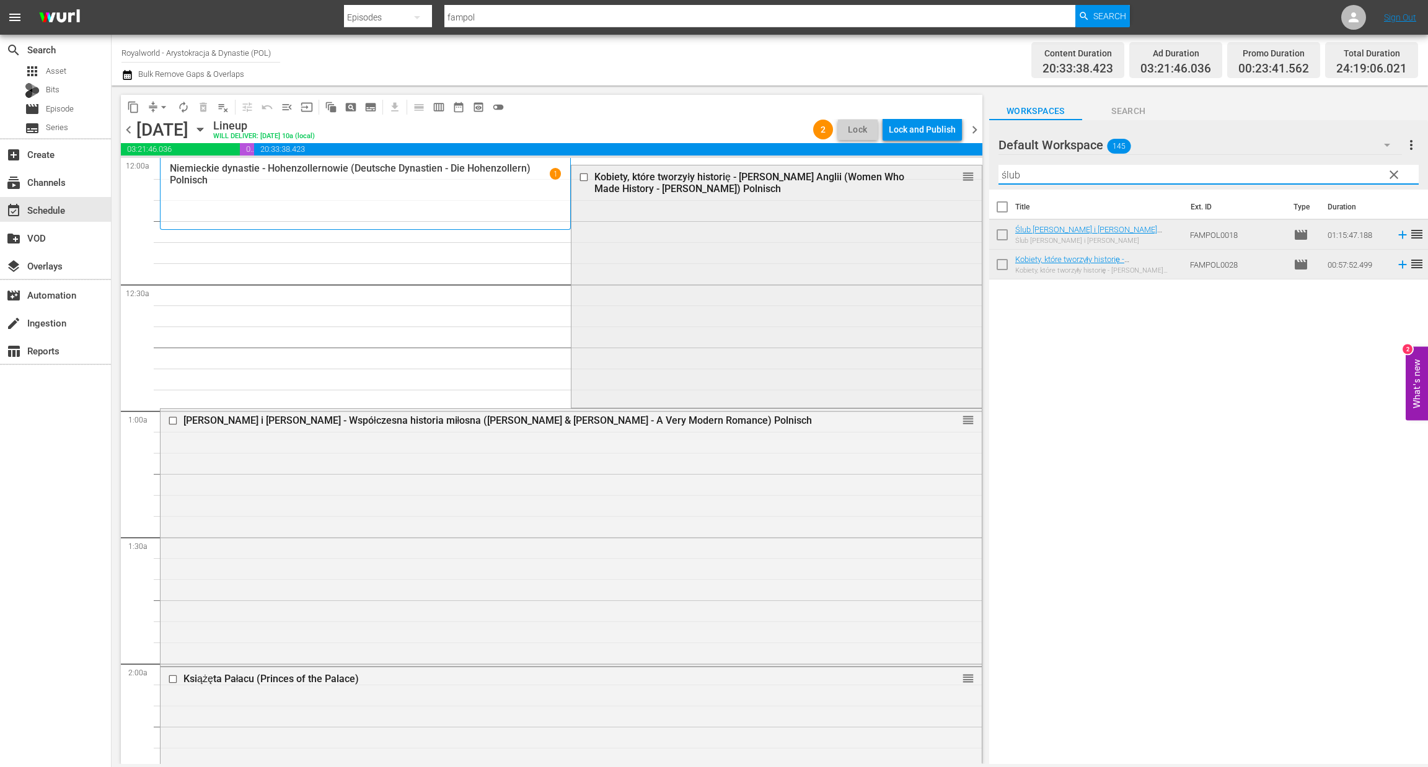
paste input "Harry i Meghan - współczesny romans królewski (Harry & Meghan - A Modern Royal …"
drag, startPoint x: 1076, startPoint y: 171, endPoint x: 940, endPoint y: 188, distance: 137.4
click at [943, 183] on div "content_copy compress arrow_drop_down autorenew_outlined delete_forever_outline…" at bounding box center [770, 425] width 1316 height 679
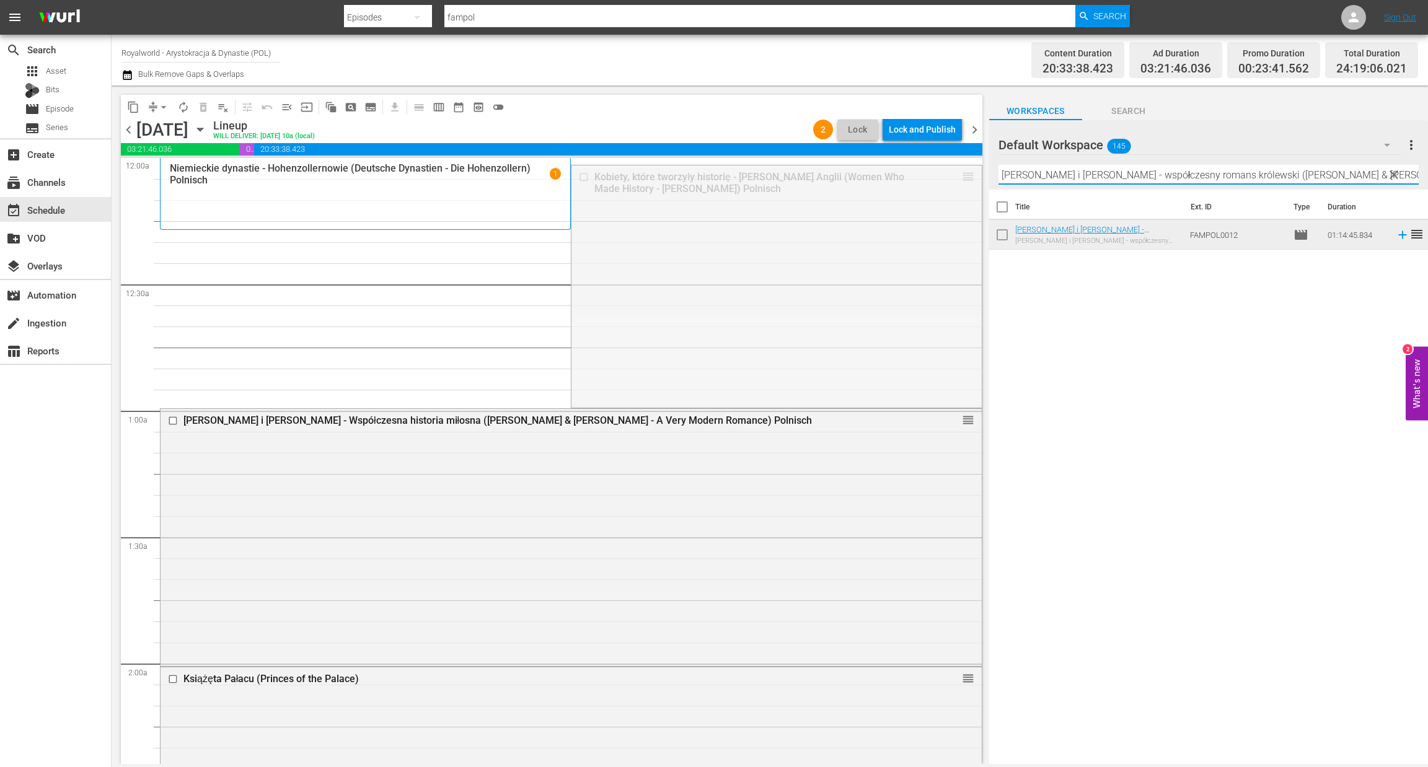
drag, startPoint x: 953, startPoint y: 177, endPoint x: 817, endPoint y: 728, distance: 568.1
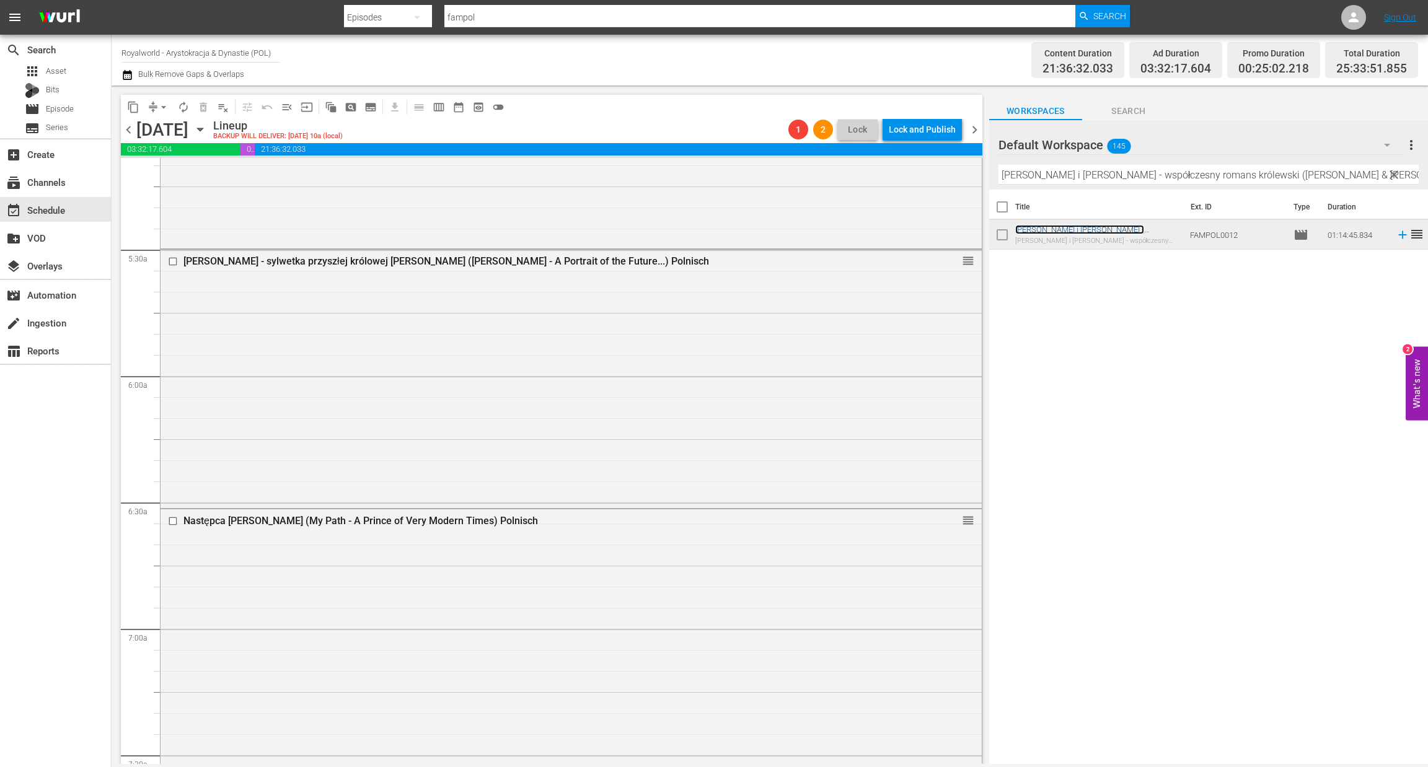
scroll to position [1301, 0]
drag, startPoint x: 957, startPoint y: 237, endPoint x: 842, endPoint y: 470, distance: 259.4
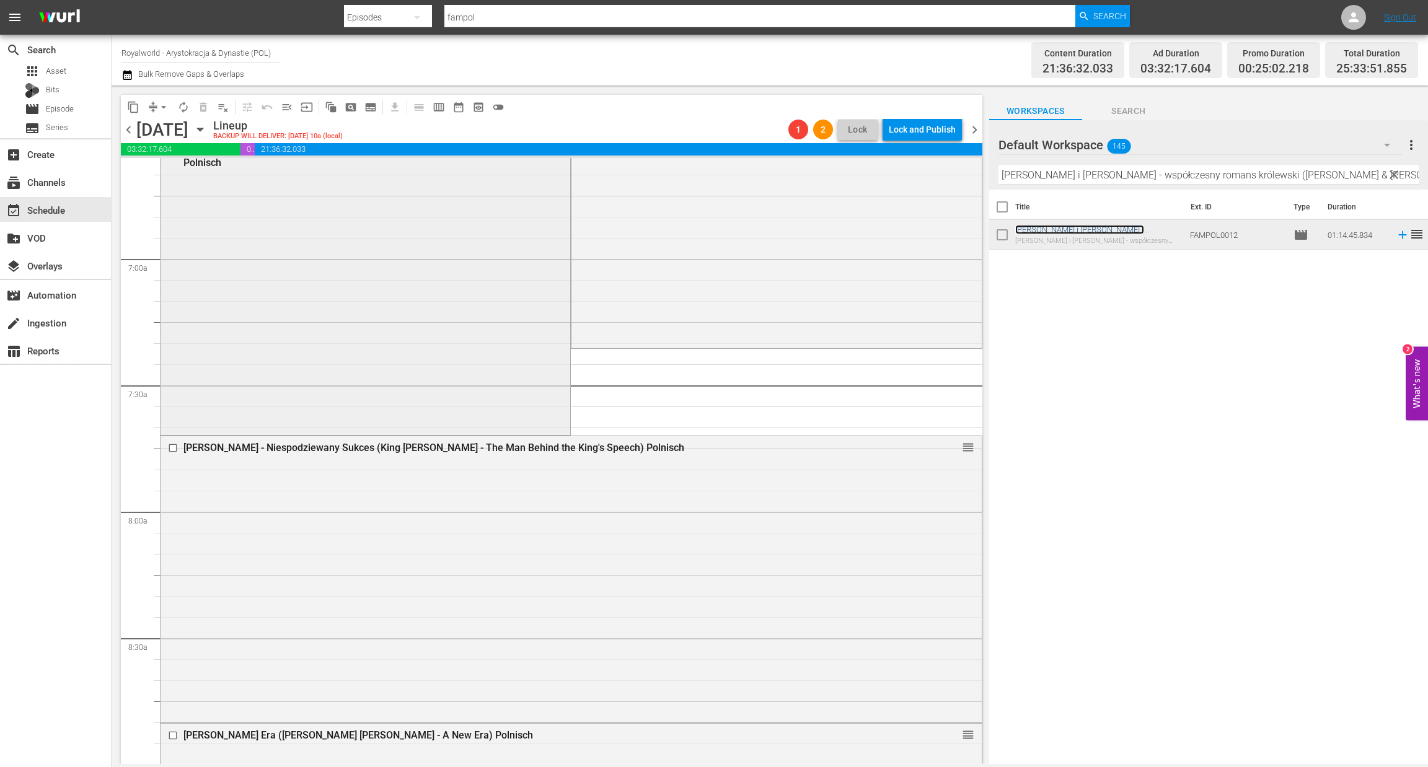
scroll to position [1673, 0]
click at [161, 106] on span "arrow_drop_down" at bounding box center [163, 107] width 12 height 12
click at [162, 172] on li "Align to End of Previous Day" at bounding box center [164, 172] width 130 height 20
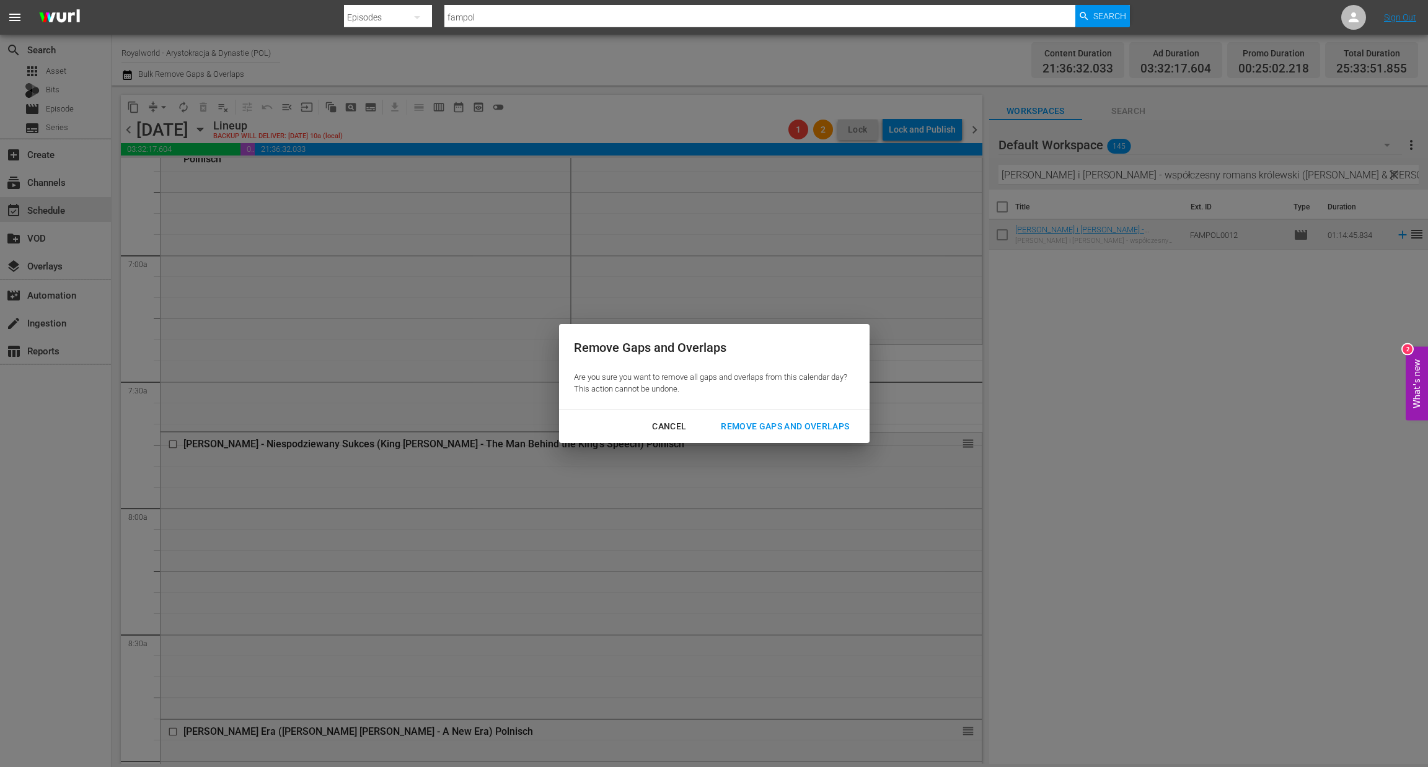
click at [788, 432] on div "Remove Gaps and Overlaps" at bounding box center [785, 426] width 148 height 15
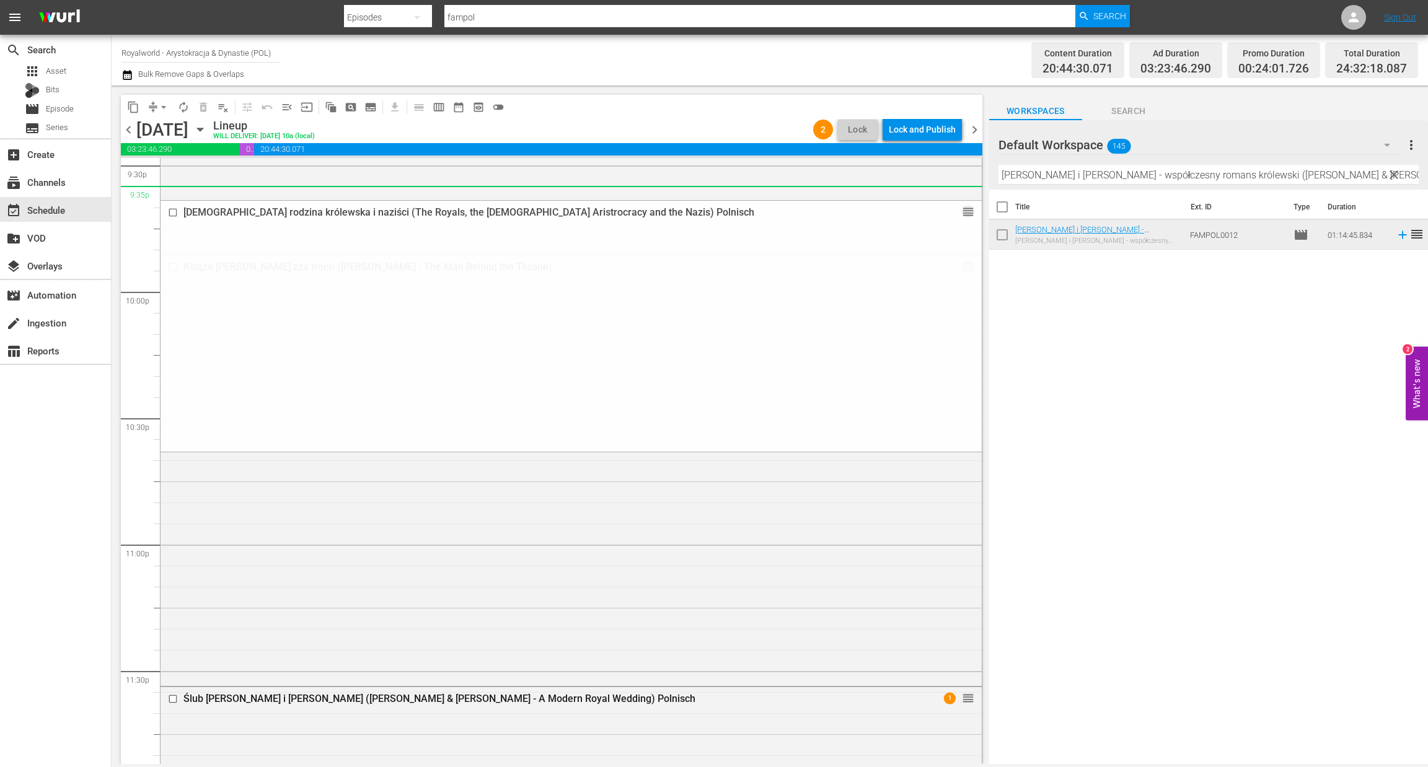
scroll to position [5669, 0]
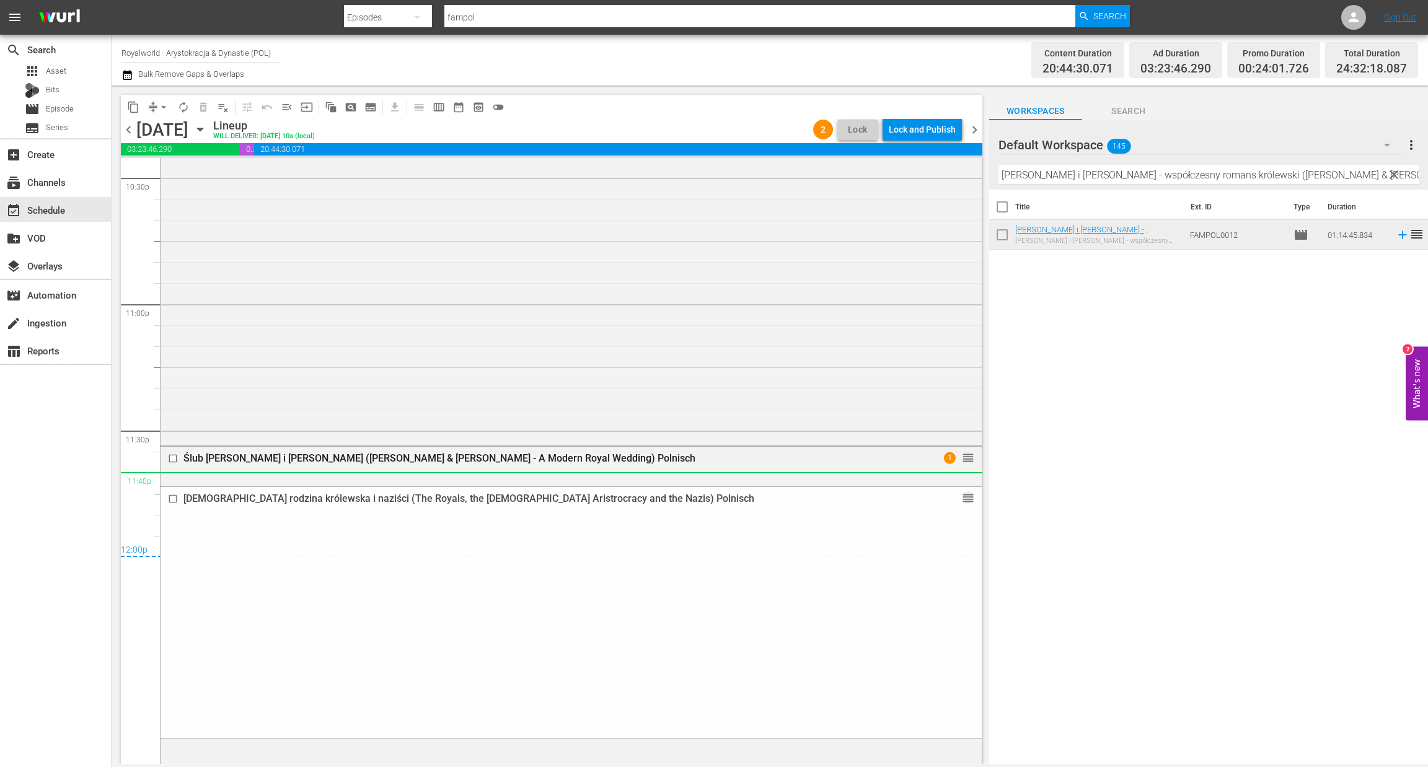
drag, startPoint x: 954, startPoint y: 362, endPoint x: 830, endPoint y: 479, distance: 170.5
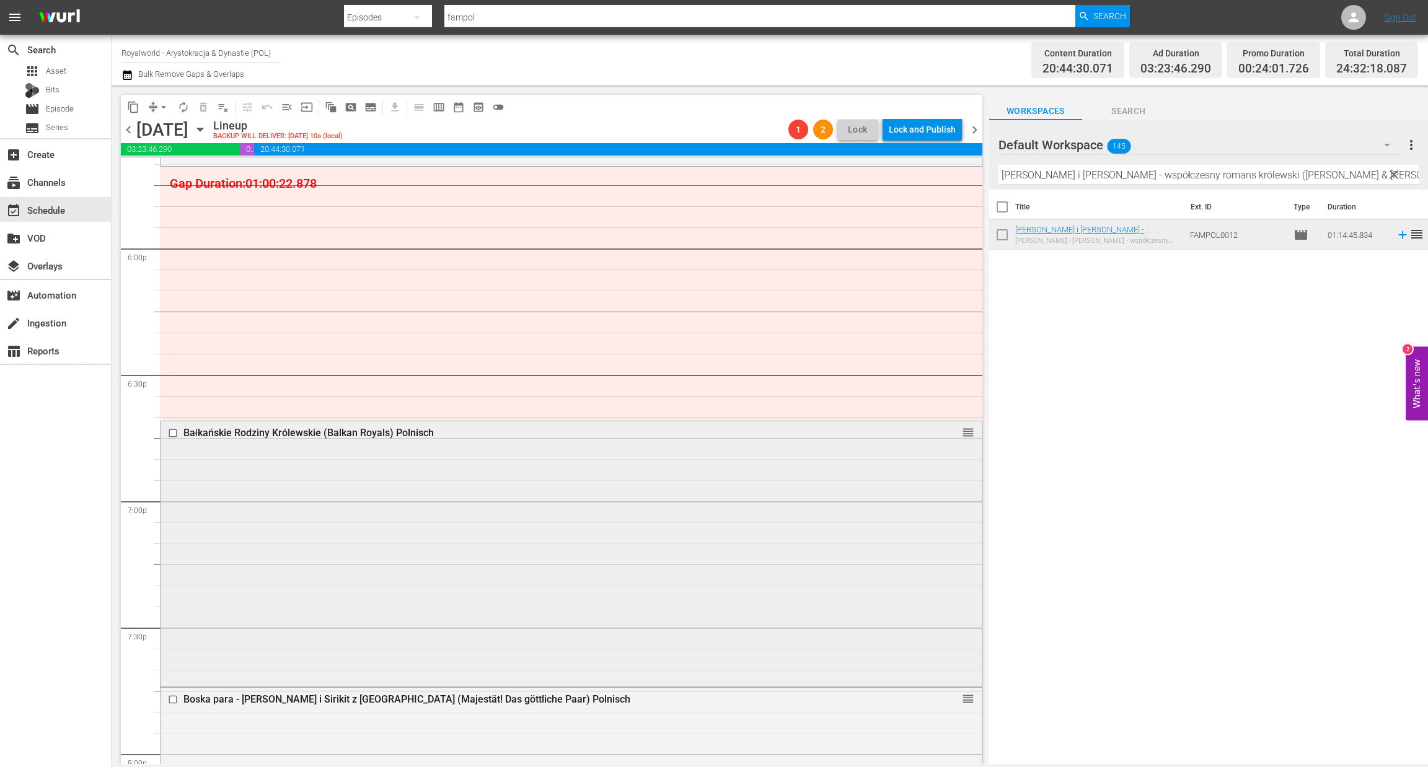
scroll to position [4275, 0]
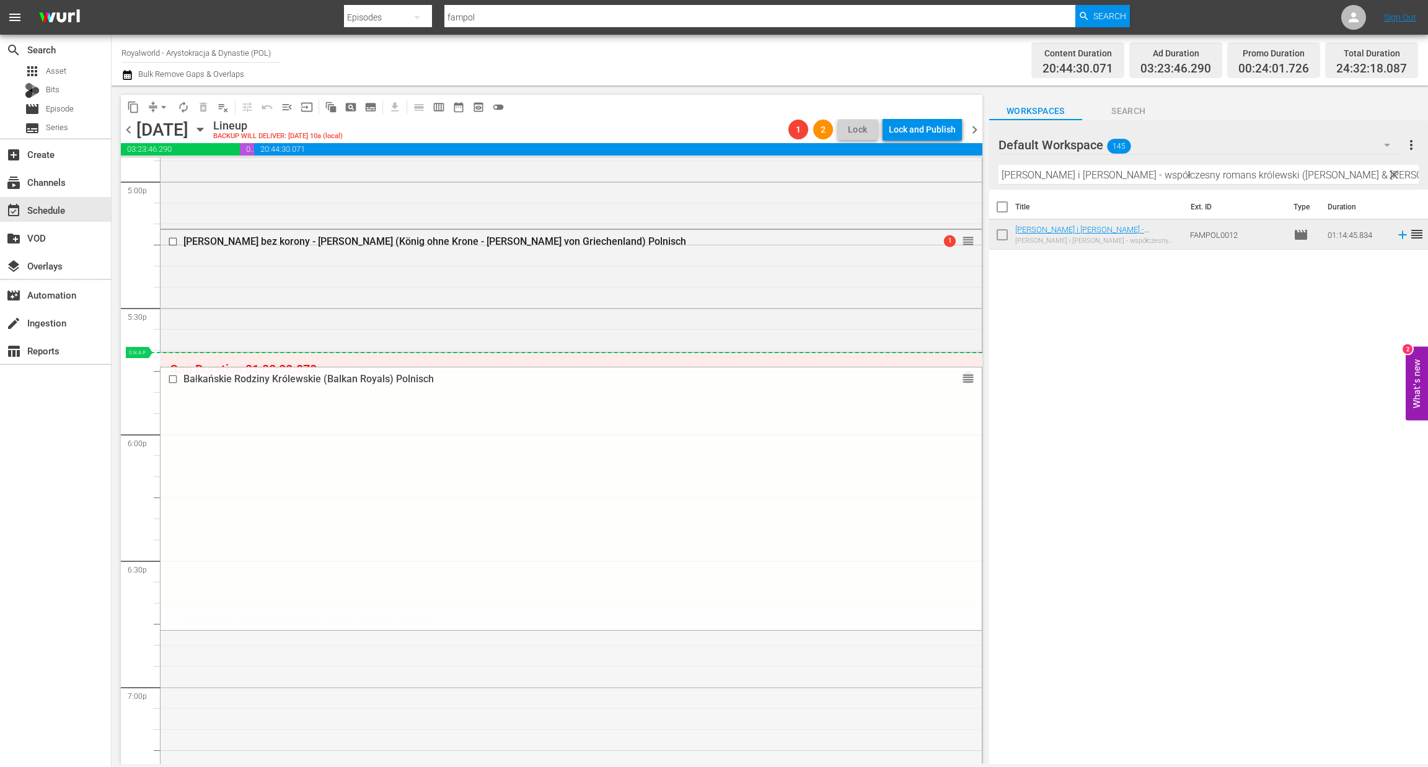
drag, startPoint x: 950, startPoint y: 617, endPoint x: 945, endPoint y: 361, distance: 256.6
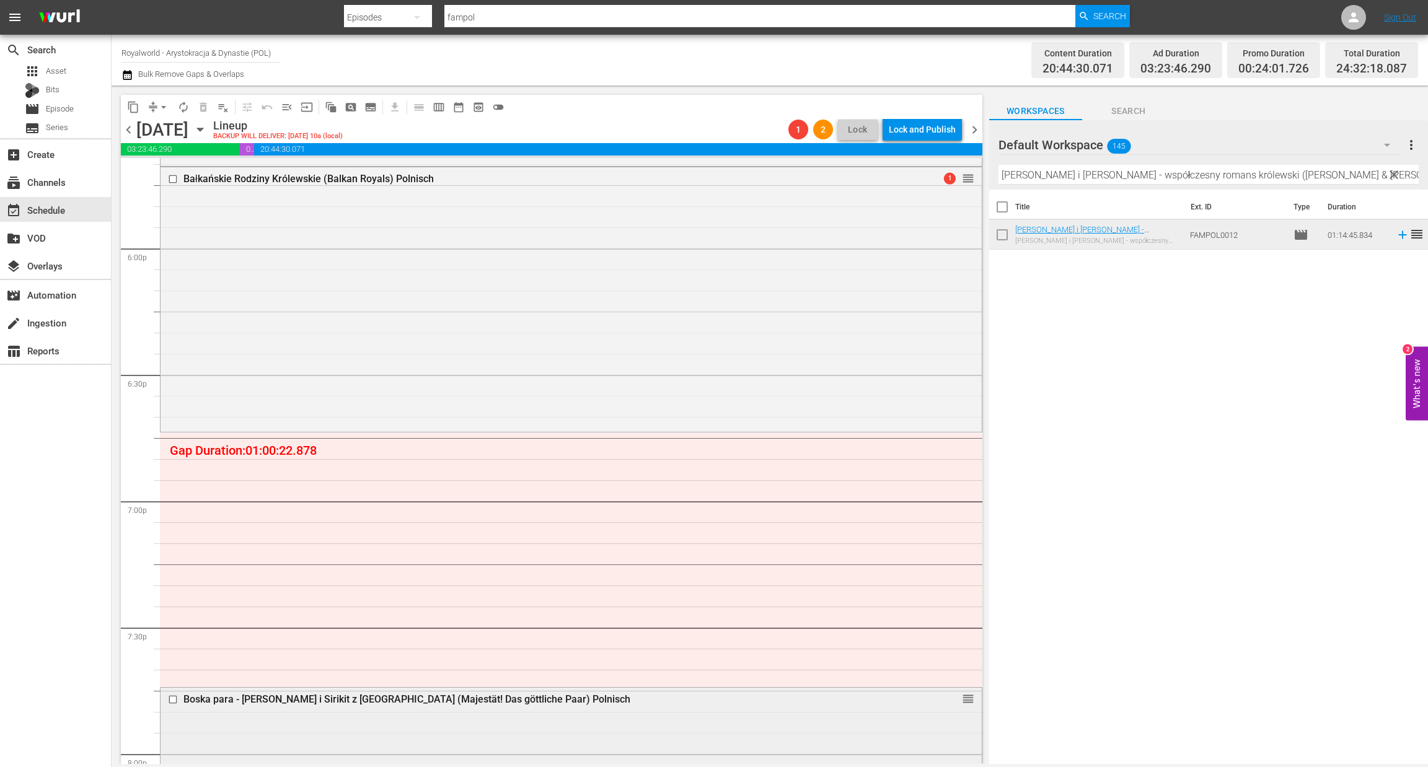
scroll to position [4554, 0]
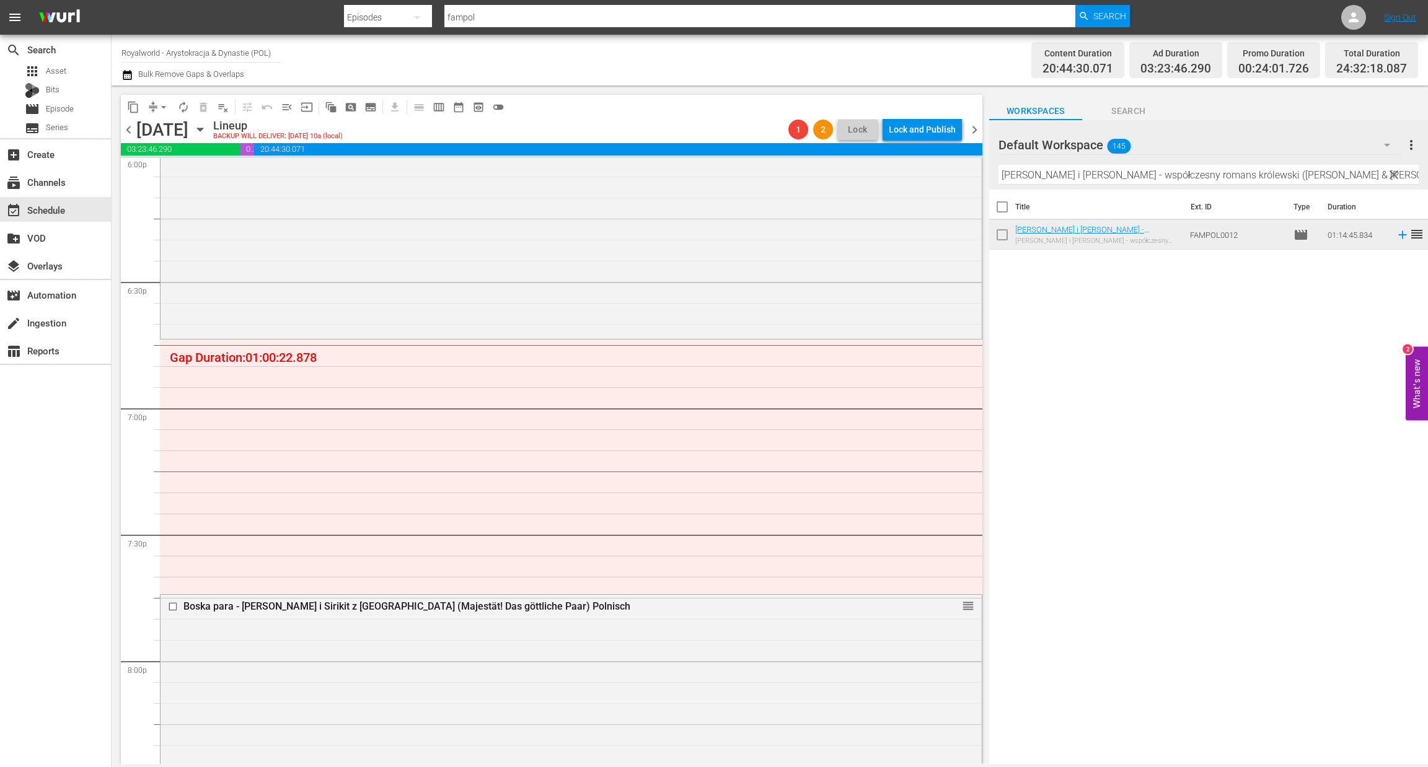
click at [1161, 187] on div "Filter by Title Harry i Meghan - współczesny romans królewski (Harry & Meghan -…" at bounding box center [1208, 175] width 420 height 30
click at [1159, 180] on div "Filter by Title Harry i Meghan - współczesny romans królewski (Harry & Meghan -…" at bounding box center [1208, 175] width 420 height 30
click at [1159, 178] on input "Harry i Meghan - współczesny romans królewski (Harry & Meghan - A Modern Royal …" at bounding box center [1208, 175] width 420 height 20
click at [1162, 172] on input "Harry i Meghan - współczesny romans królewski (Harry & Meghan - A Modern Royal …" at bounding box center [1208, 175] width 420 height 20
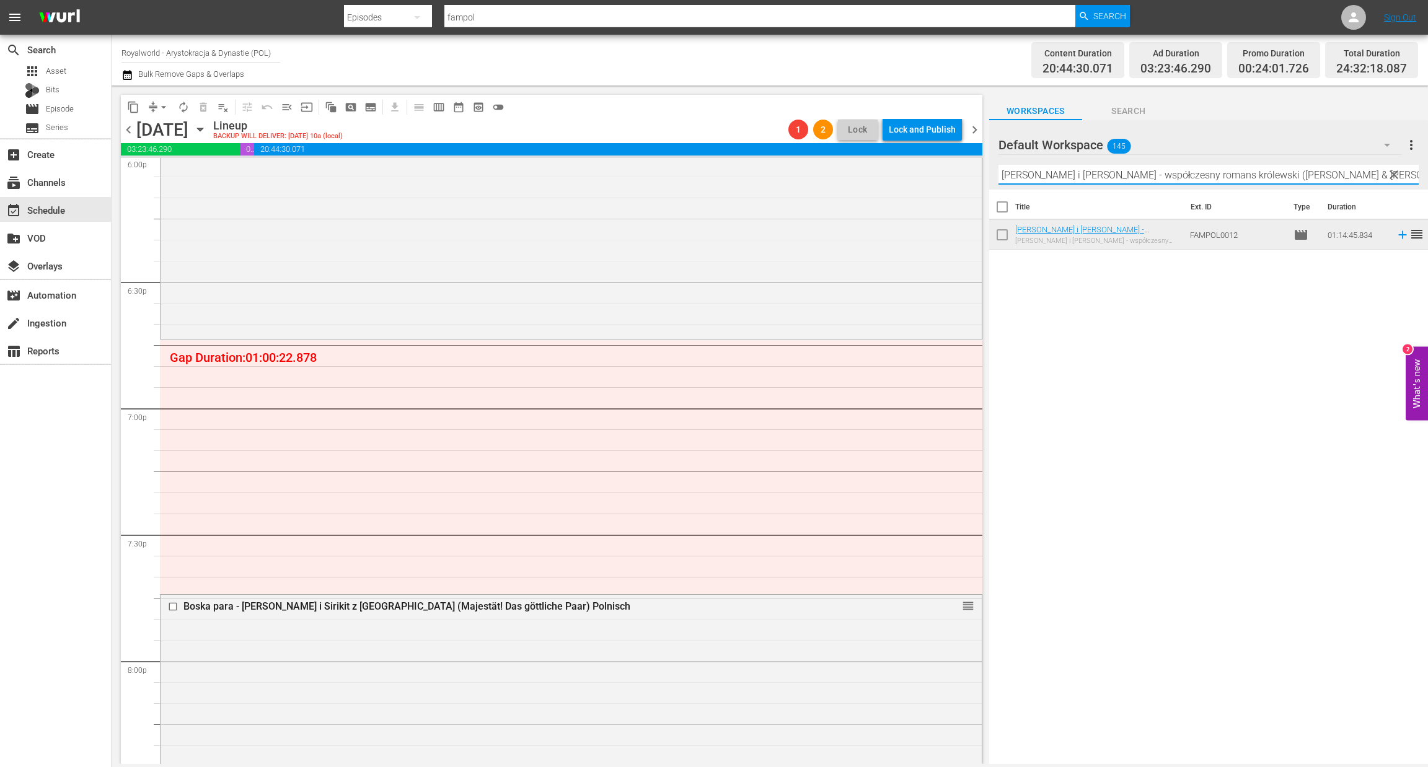
click at [1162, 172] on input "Harry i Meghan - współczesny romans królewski (Harry & Meghan - A Modern Royal …" at bounding box center [1208, 175] width 420 height 20
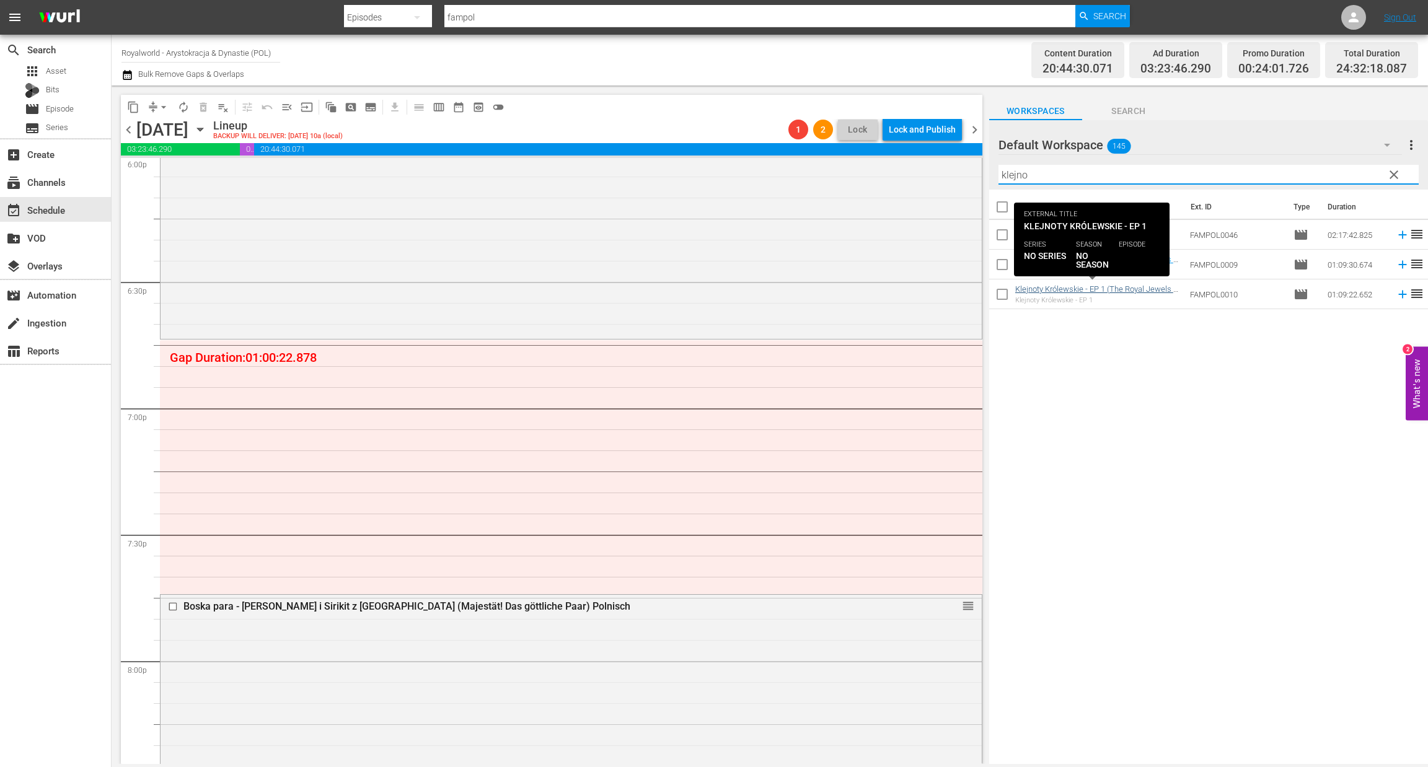
type input "klejno"
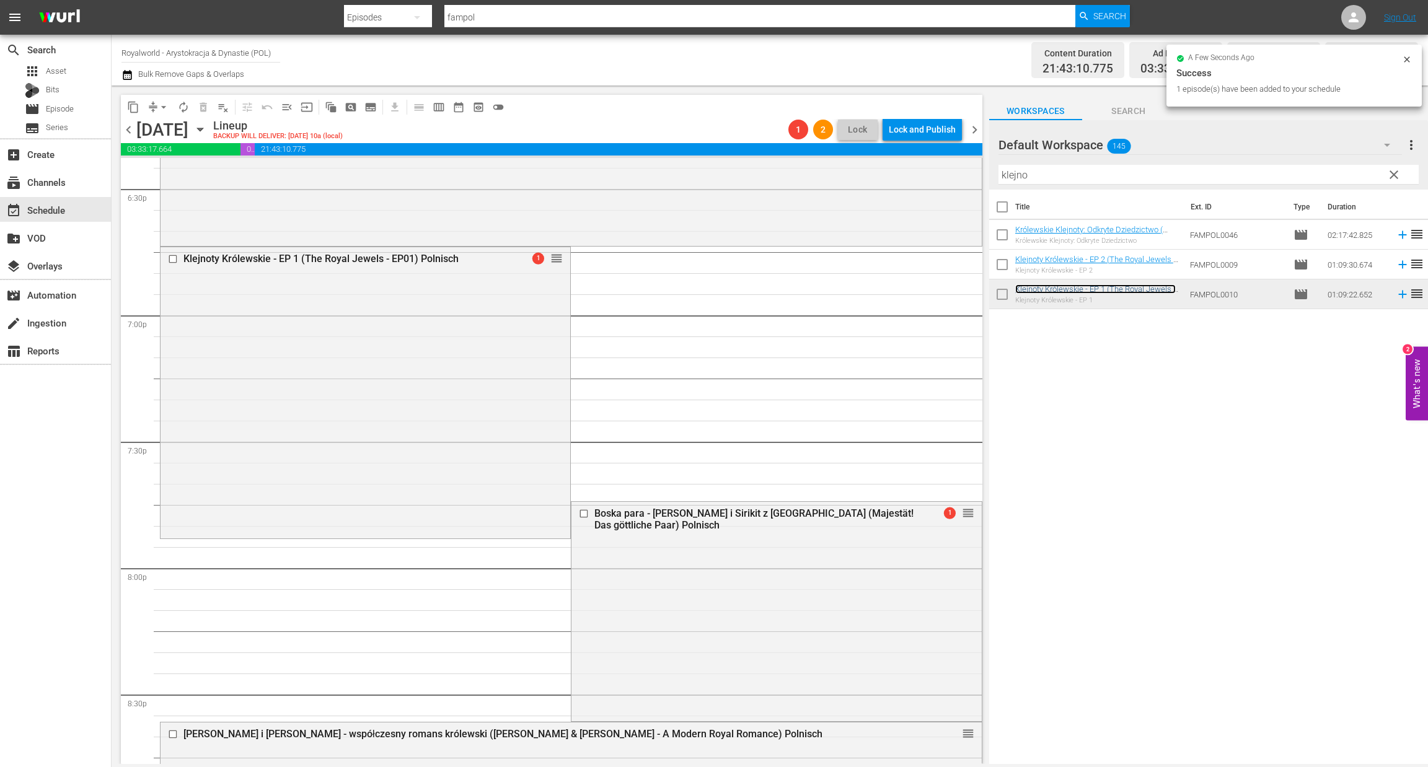
scroll to position [4739, 0]
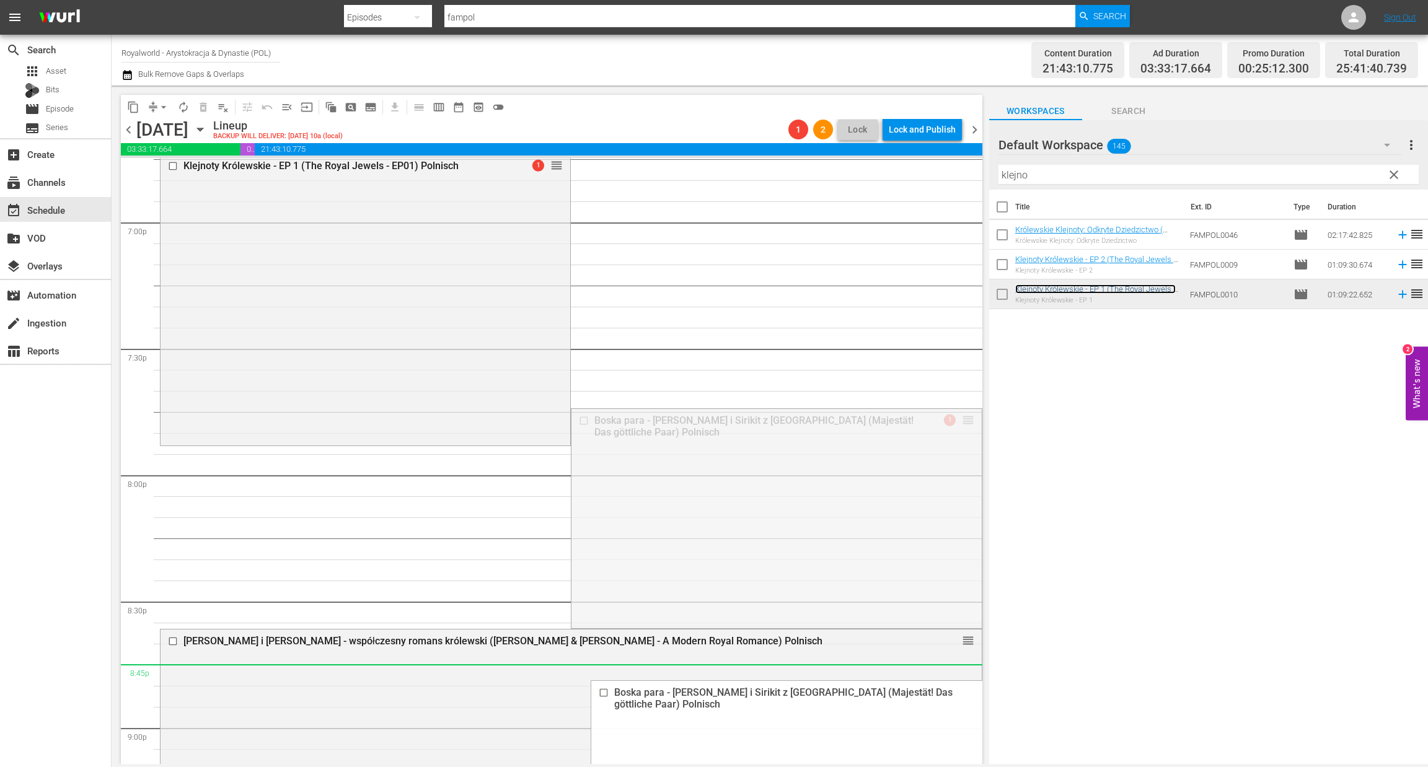
drag, startPoint x: 954, startPoint y: 423, endPoint x: 837, endPoint y: 672, distance: 275.0
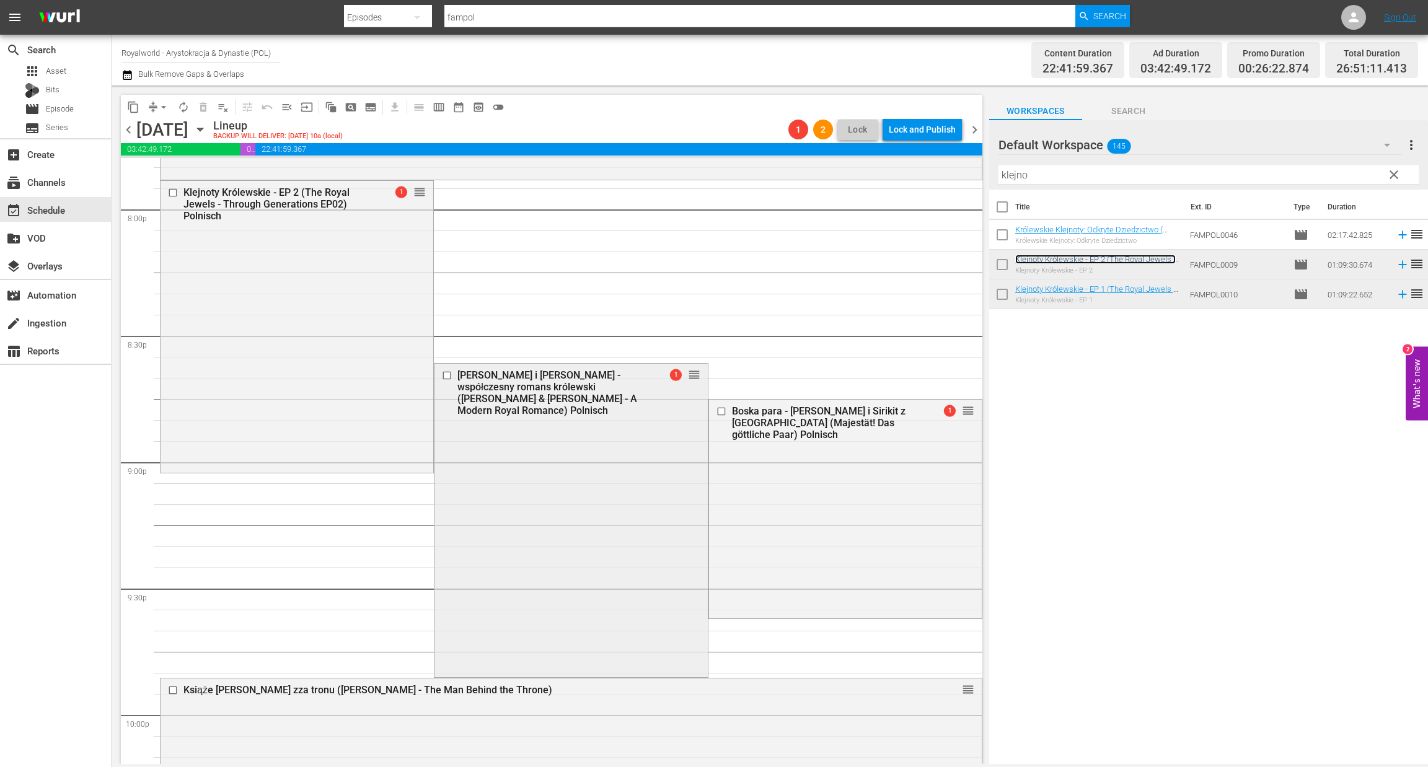
scroll to position [5018, 0]
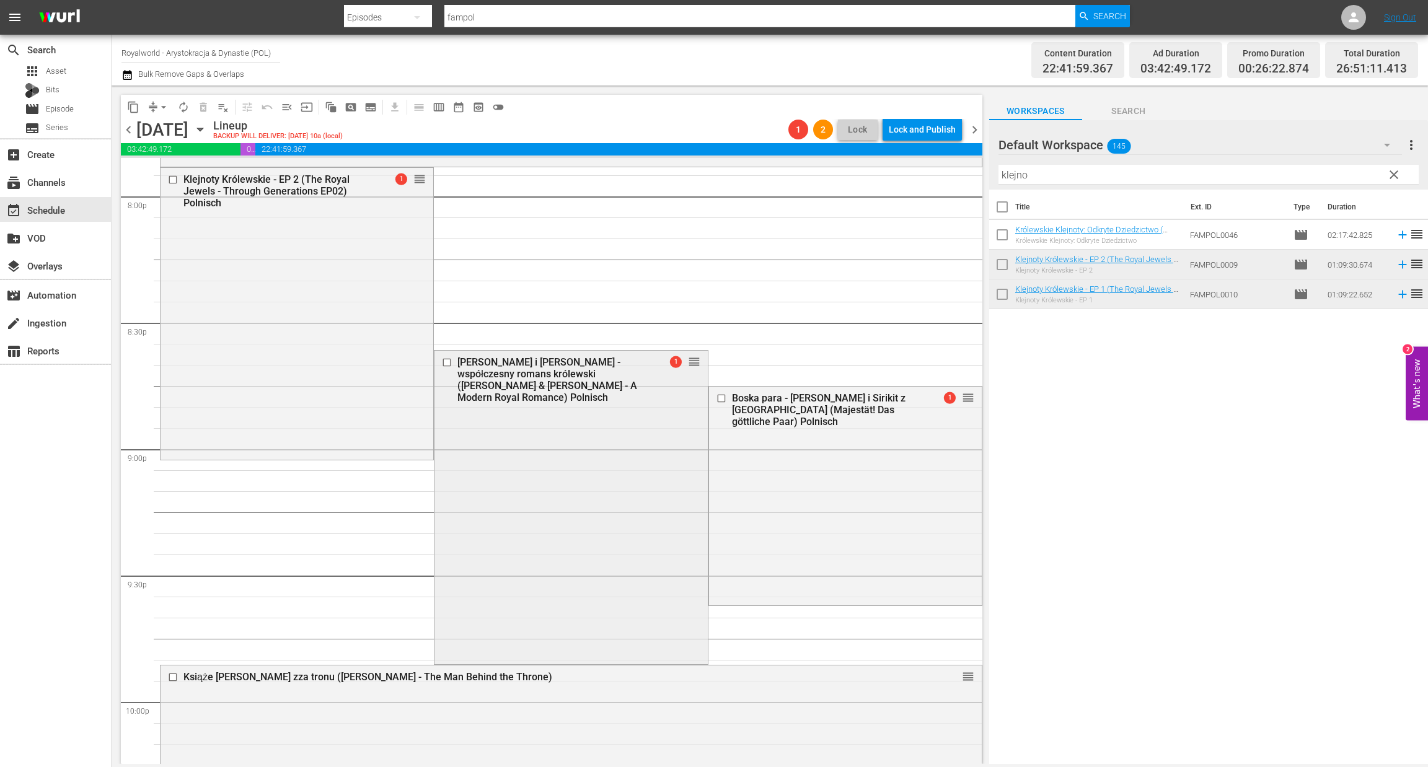
click at [442, 359] on input "checkbox" at bounding box center [448, 363] width 13 height 11
click at [194, 107] on button "delete_forever_outlined" at bounding box center [203, 107] width 20 height 20
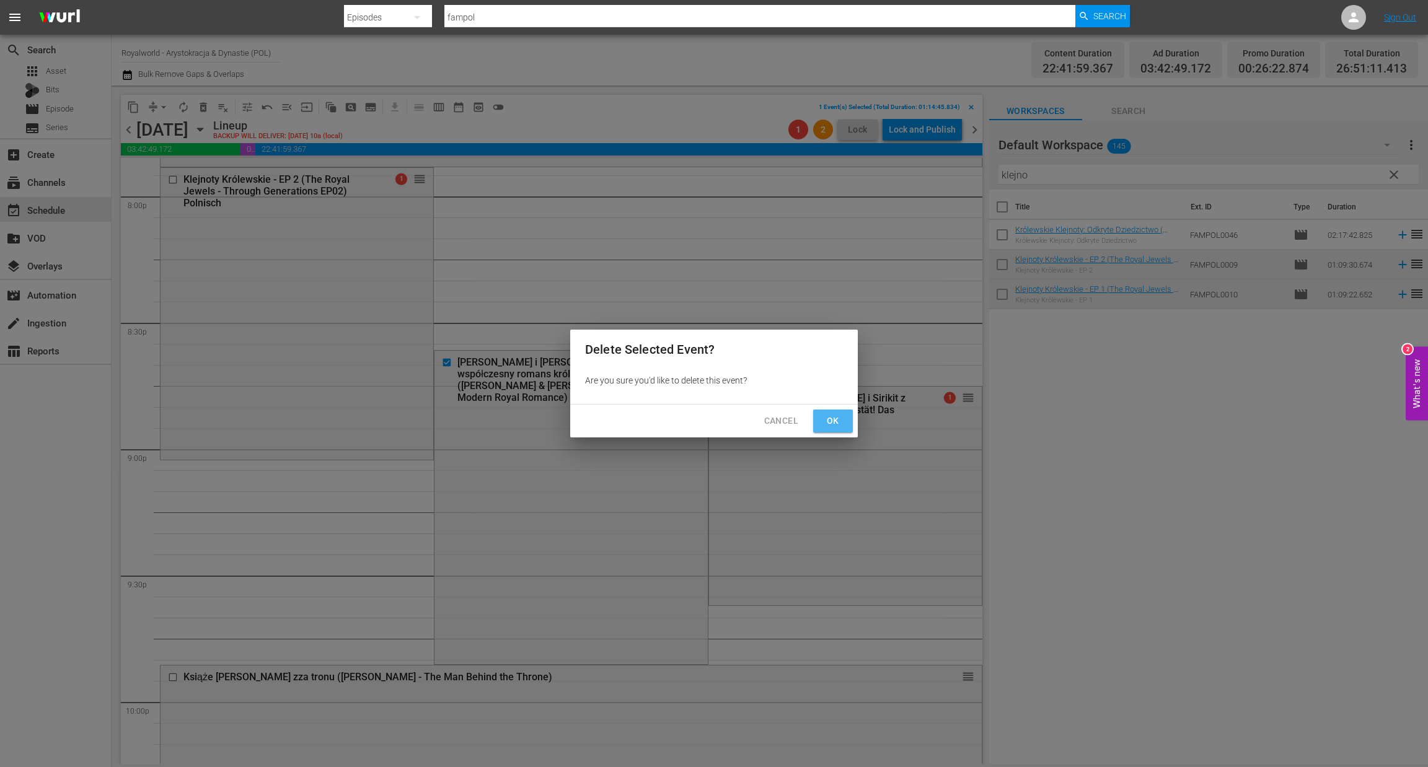
click at [821, 416] on button "Ok" at bounding box center [833, 421] width 40 height 23
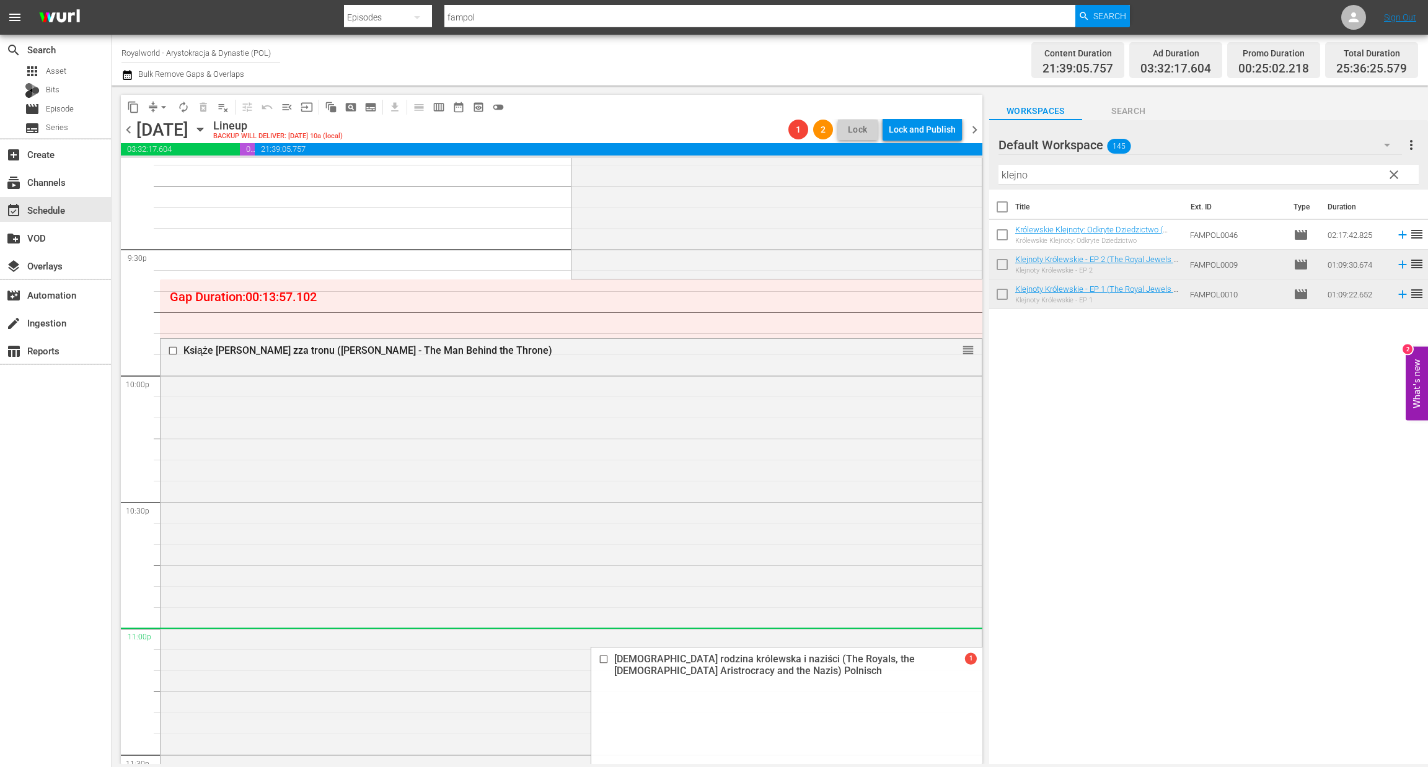
scroll to position [5111, 0]
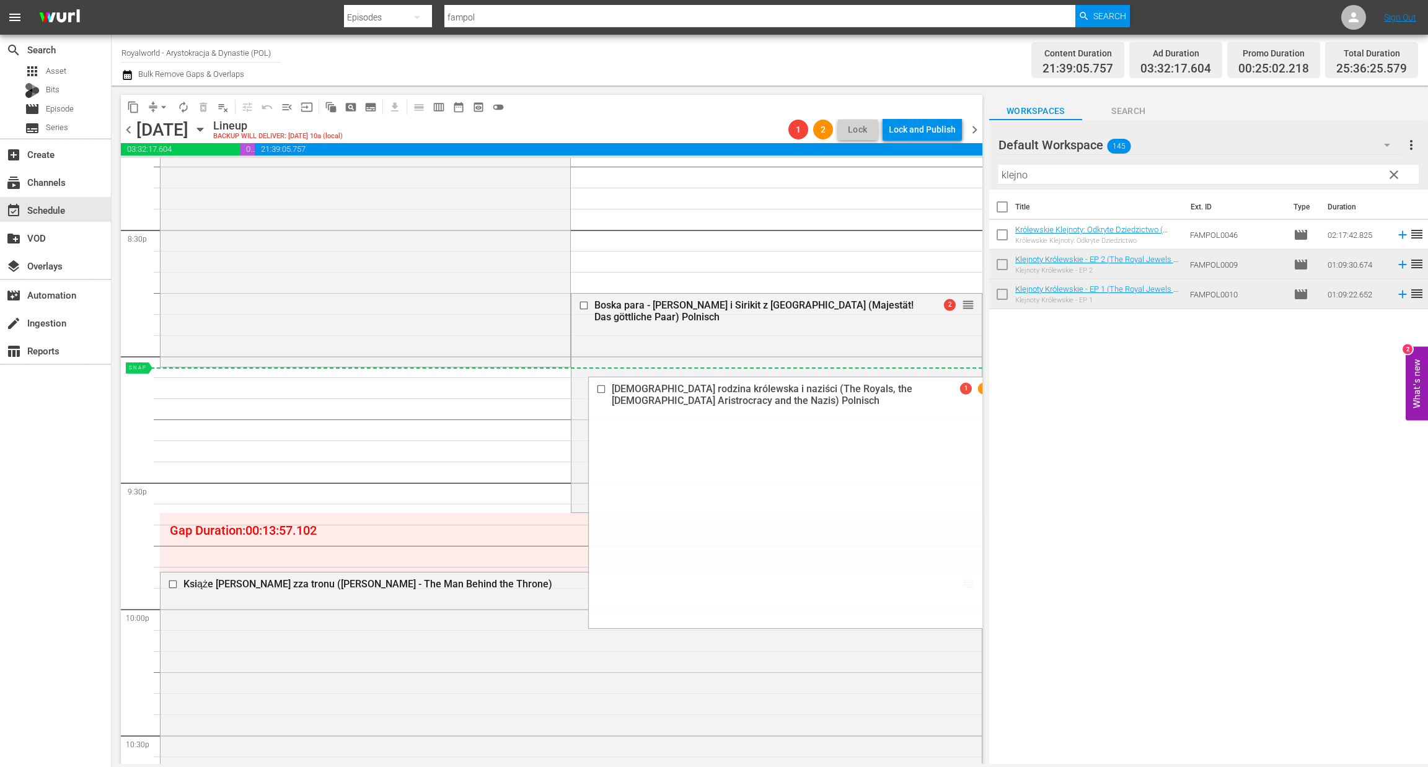
drag, startPoint x: 951, startPoint y: 672, endPoint x: 556, endPoint y: 371, distance: 496.5
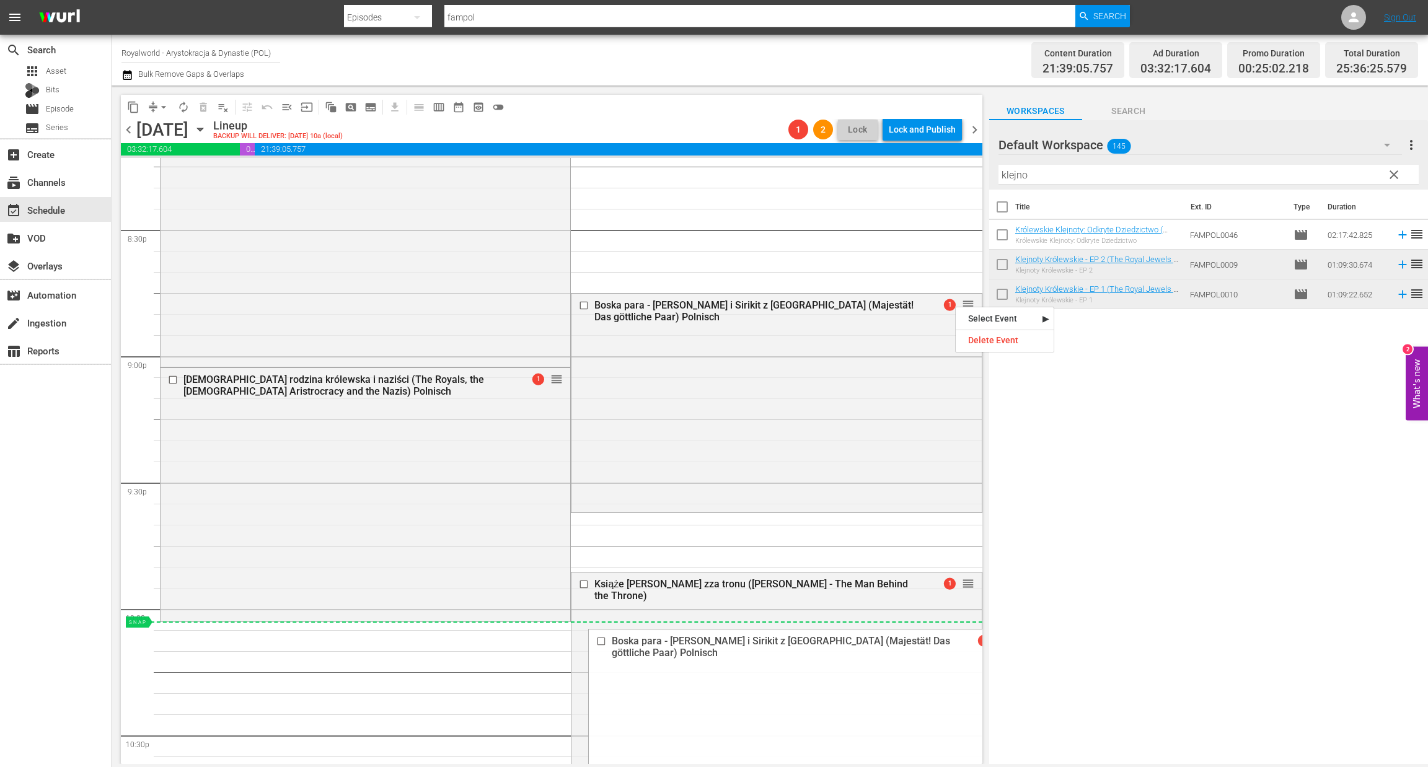
drag, startPoint x: 955, startPoint y: 306, endPoint x: 855, endPoint y: 620, distance: 330.4
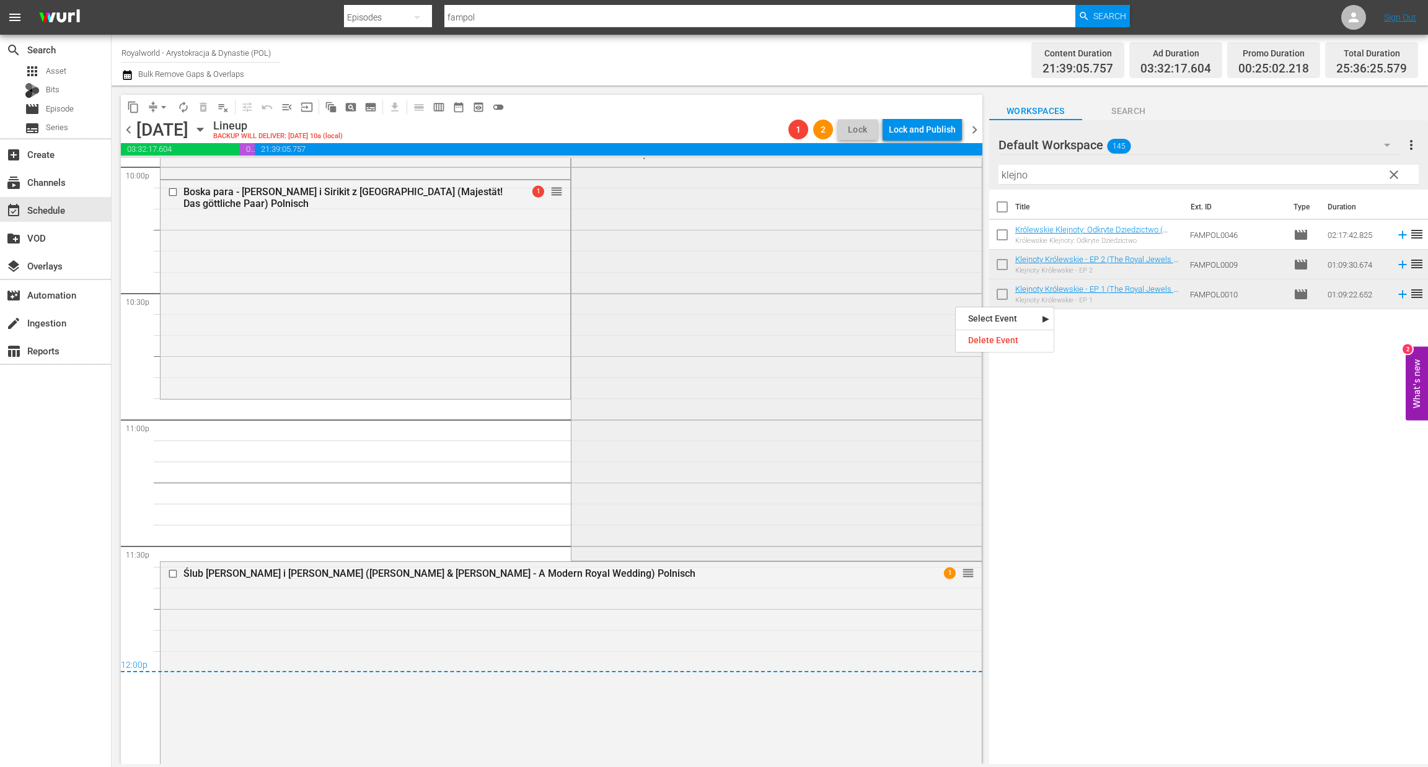
scroll to position [5576, 0]
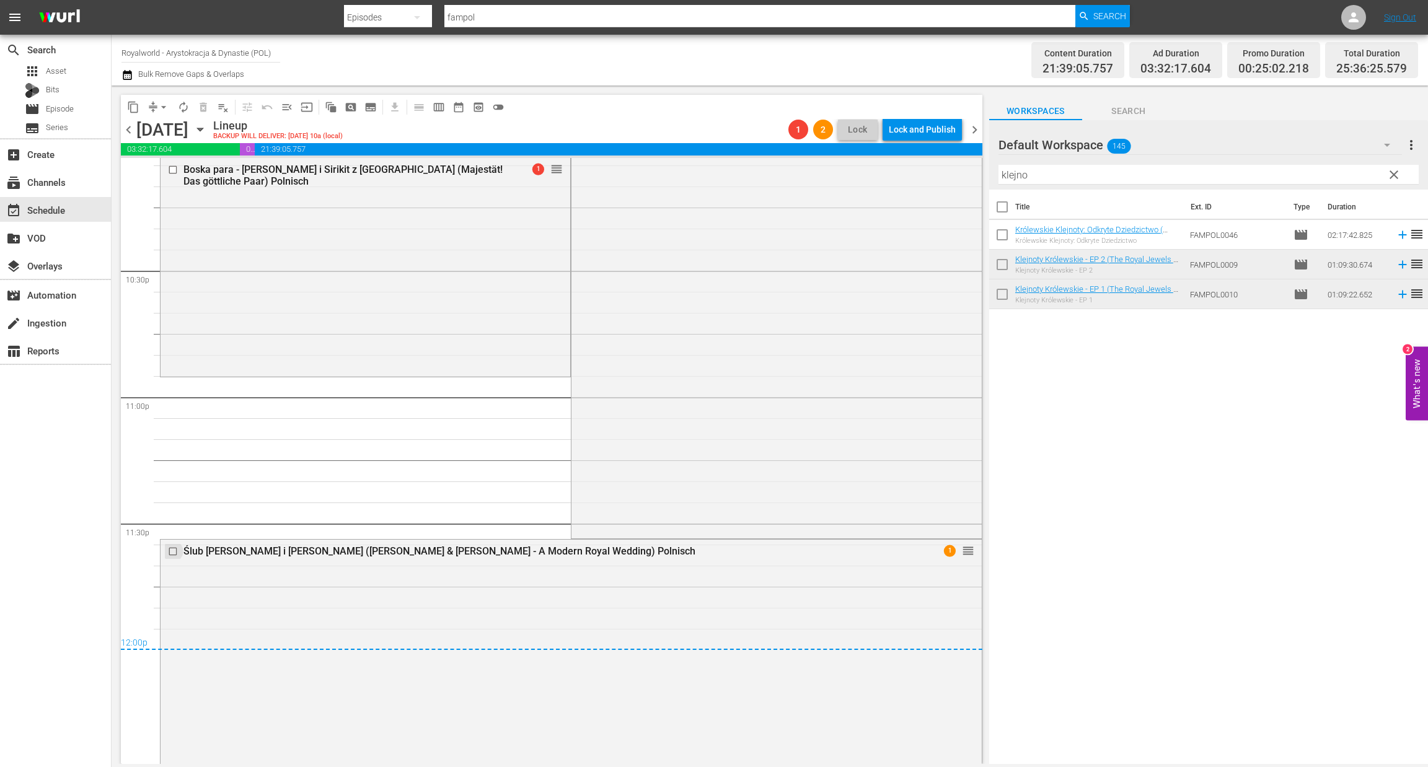
drag, startPoint x: 170, startPoint y: 550, endPoint x: 247, endPoint y: 499, distance: 92.5
click at [169, 548] on input "checkbox" at bounding box center [174, 551] width 13 height 11
click at [204, 105] on span "delete_forever_outlined" at bounding box center [203, 107] width 12 height 12
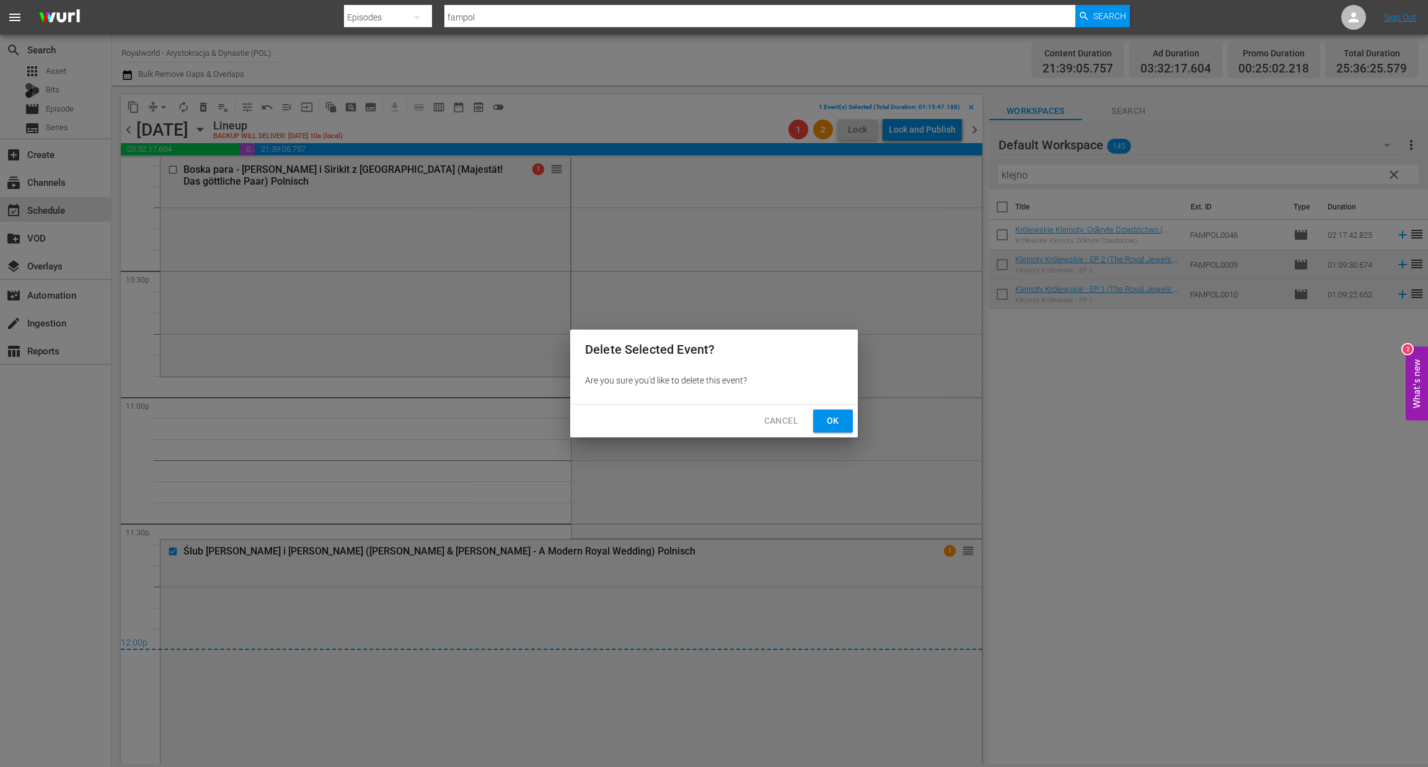
click at [816, 414] on button "Ok" at bounding box center [833, 421] width 40 height 23
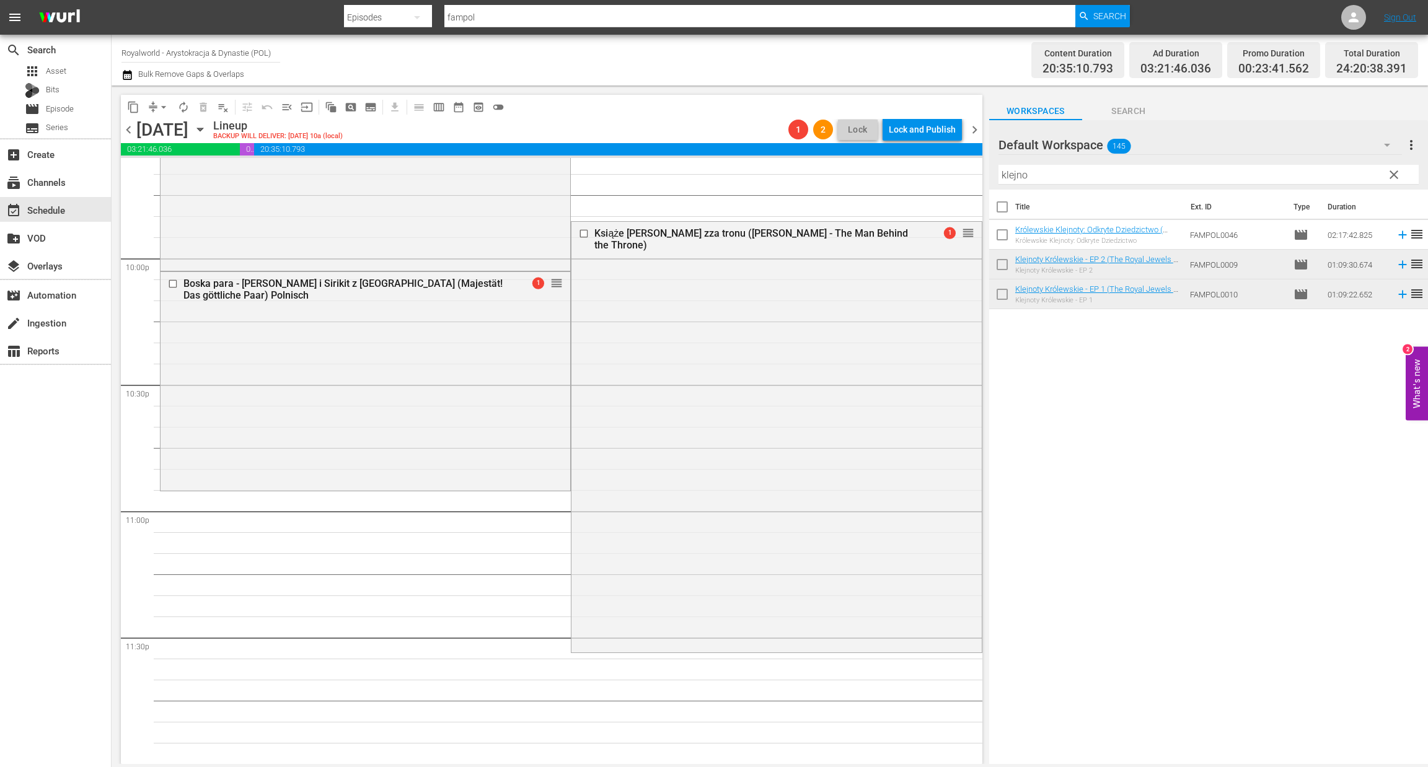
scroll to position [5461, 0]
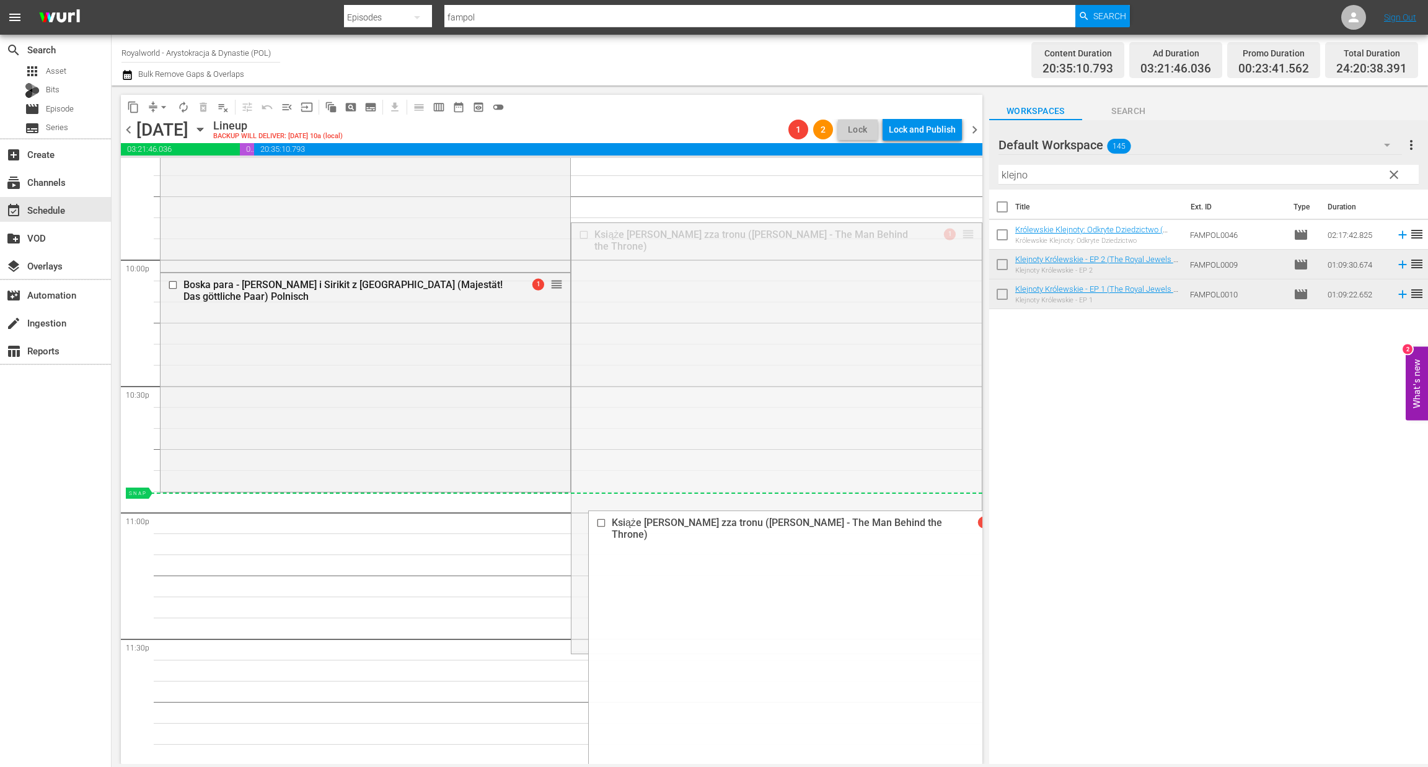
drag, startPoint x: 956, startPoint y: 231, endPoint x: 895, endPoint y: 504, distance: 279.5
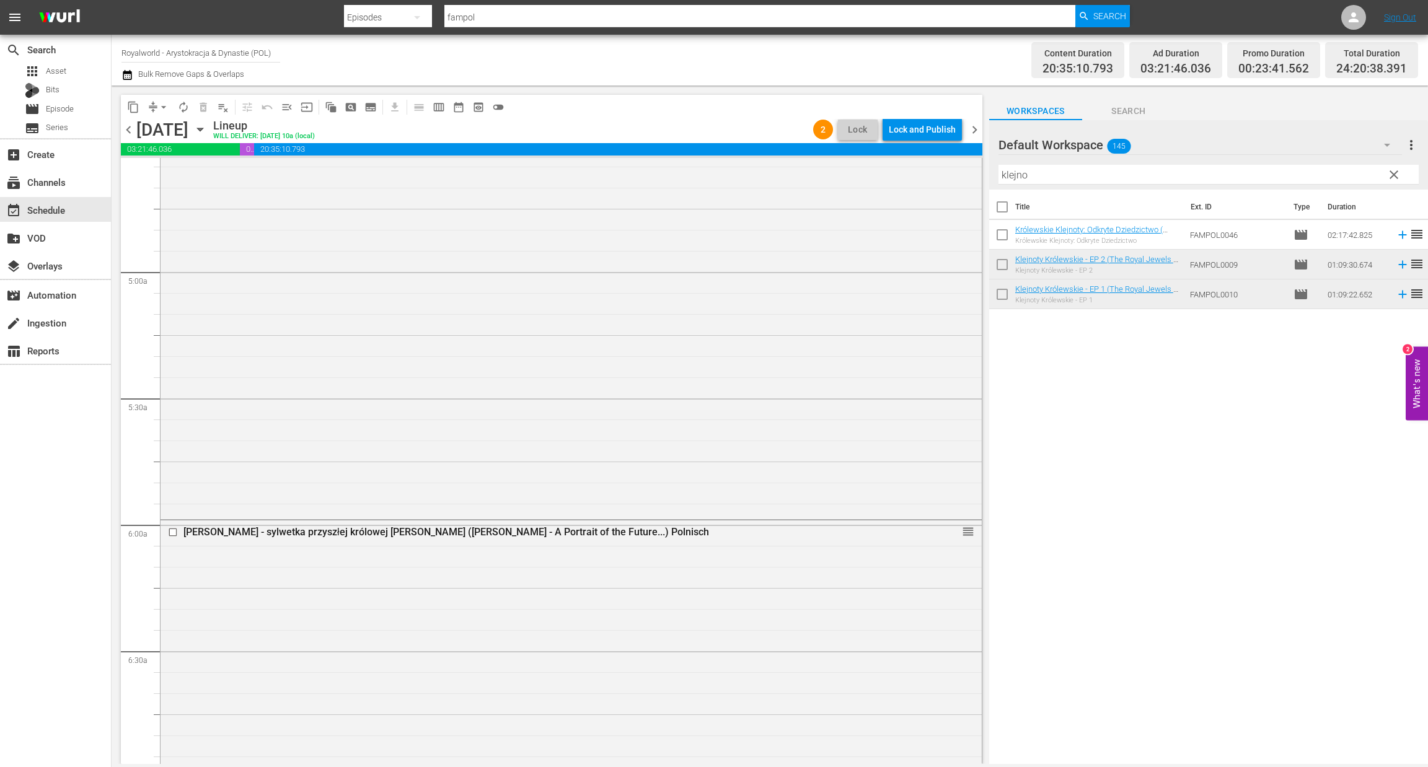
scroll to position [0, 0]
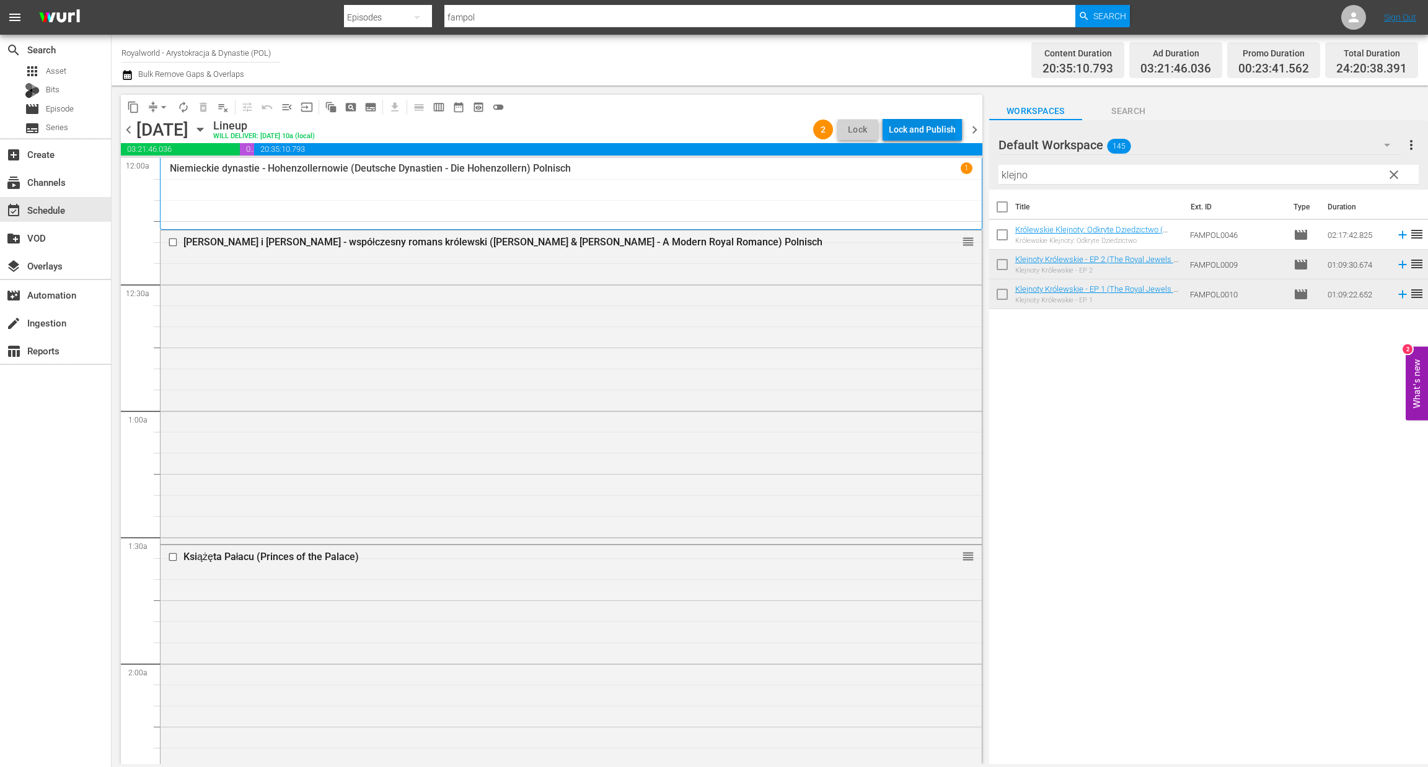
click at [927, 126] on div "Lock and Publish" at bounding box center [922, 129] width 67 height 22
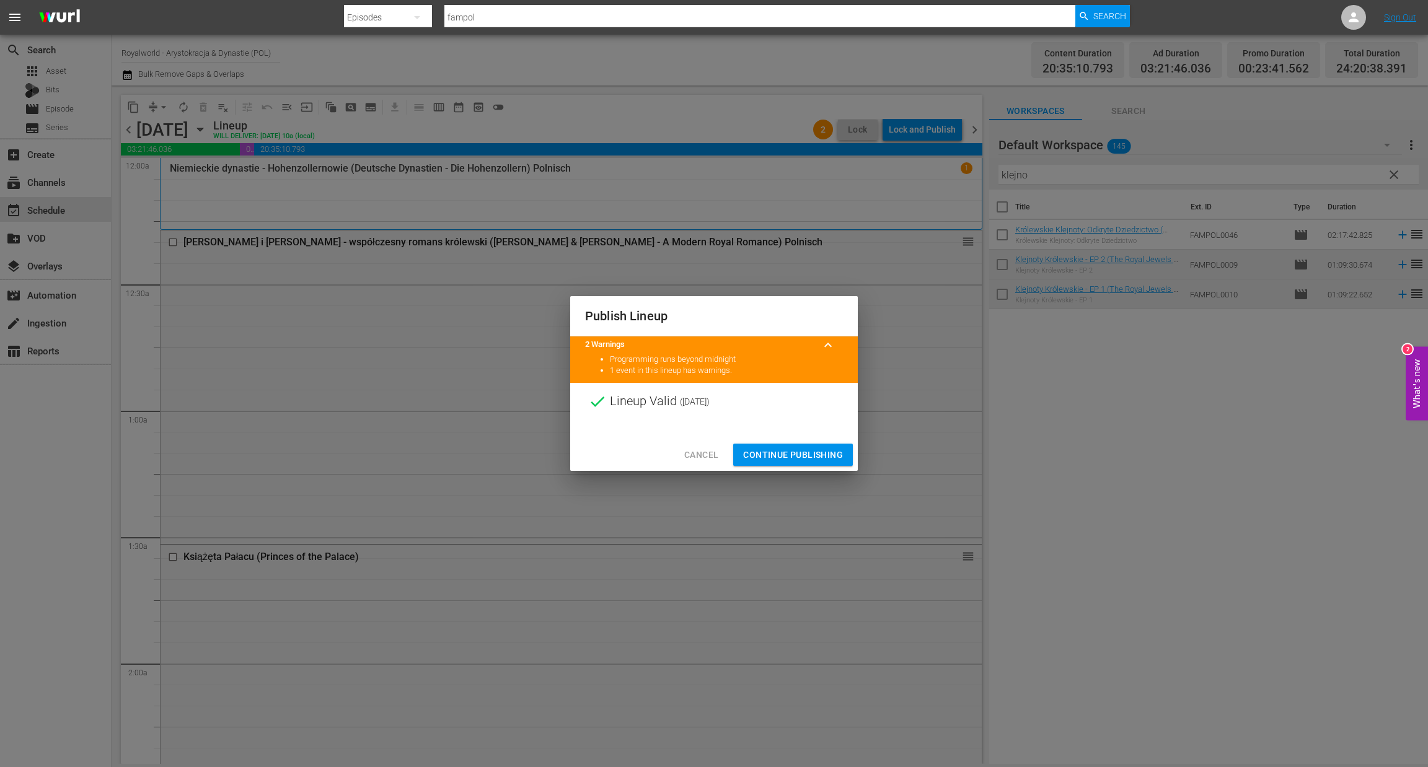
drag, startPoint x: 791, startPoint y: 455, endPoint x: 798, endPoint y: 458, distance: 7.5
click at [794, 457] on span "Continue Publishing" at bounding box center [793, 454] width 100 height 15
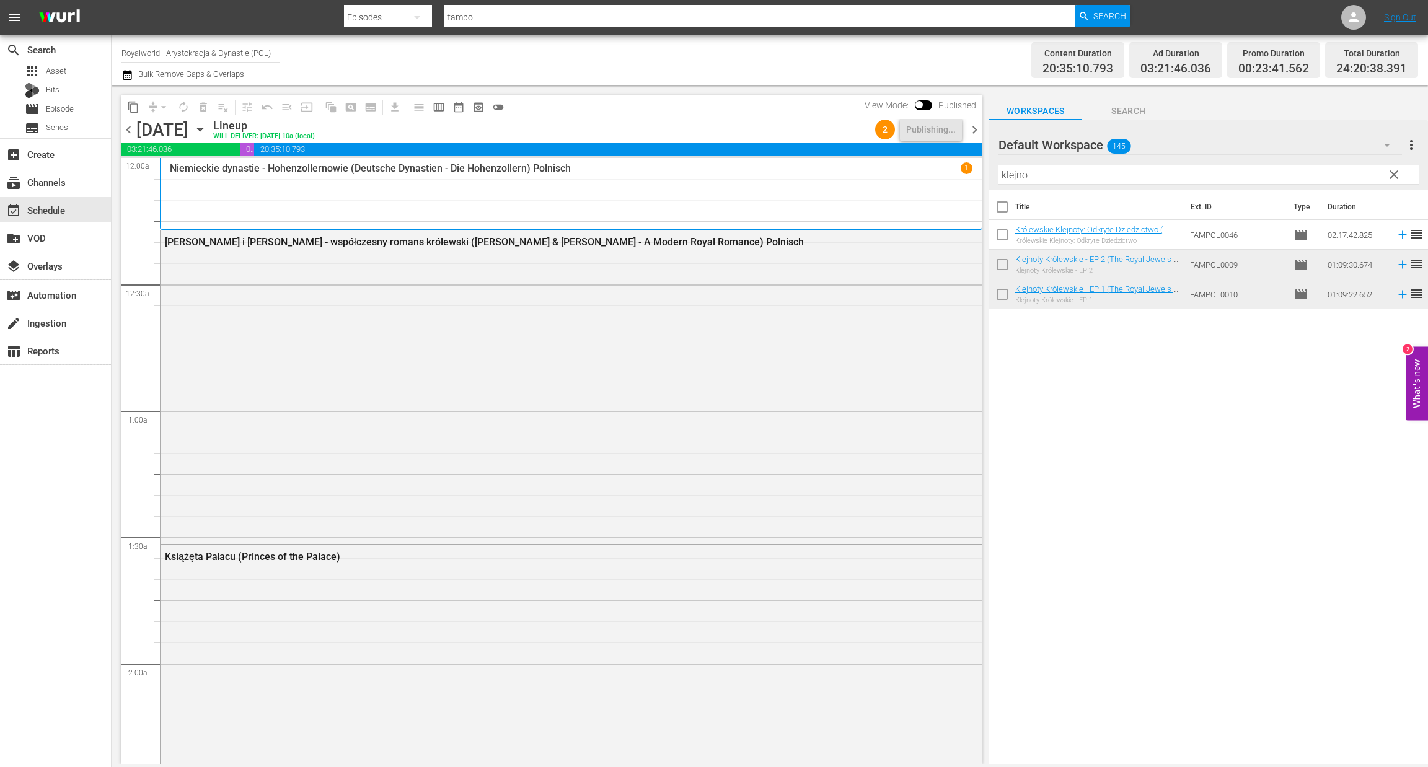
click at [122, 74] on icon "button" at bounding box center [127, 75] width 12 height 15
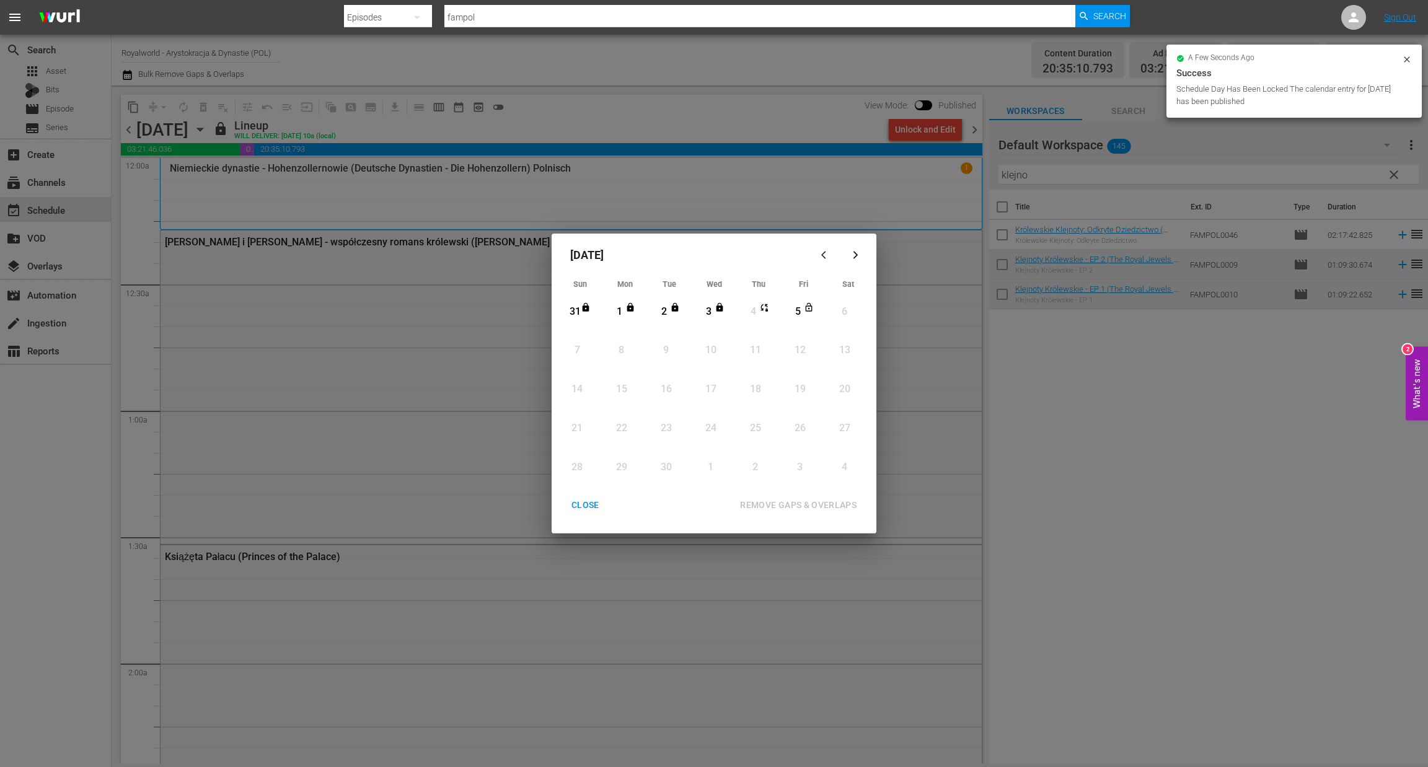
click at [578, 510] on div "CLOSE" at bounding box center [585, 505] width 48 height 15
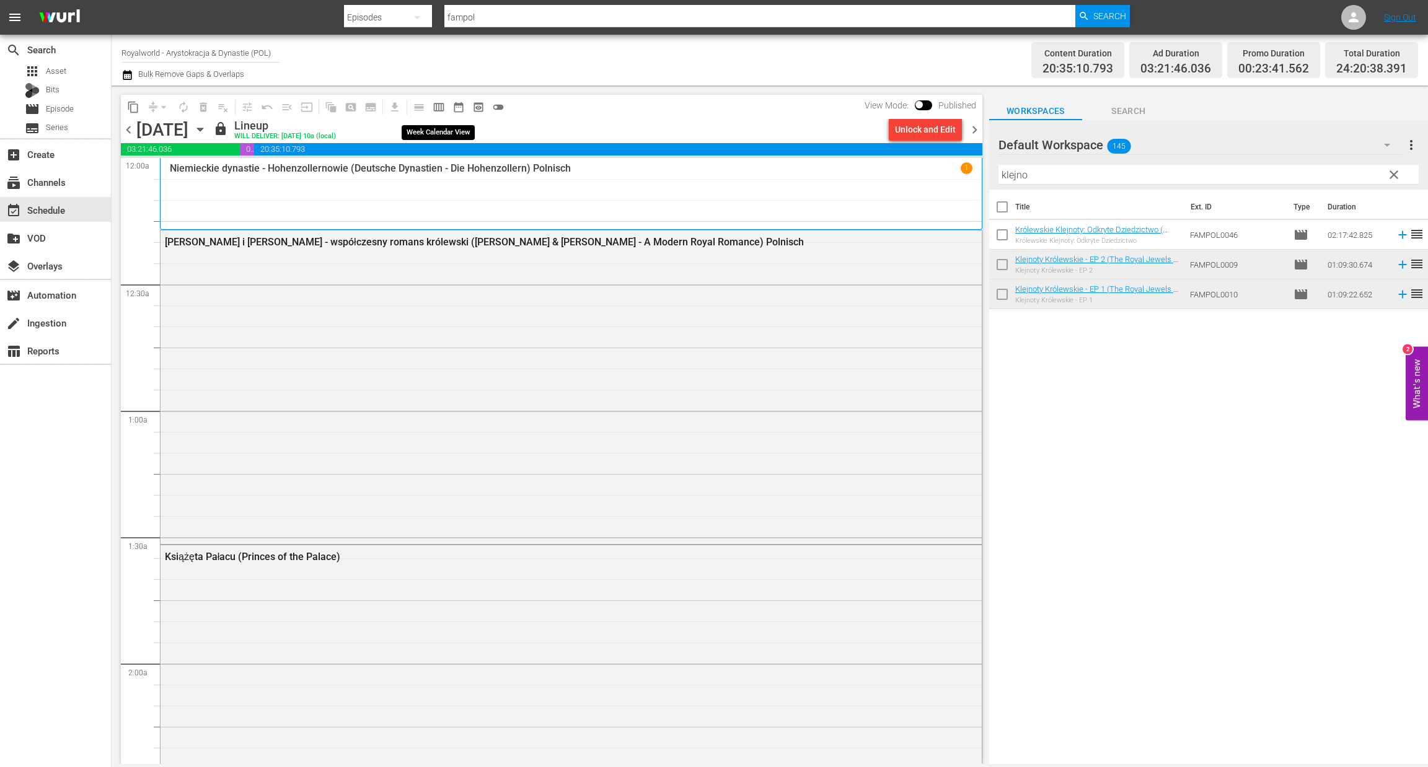
click at [438, 106] on span "calendar_view_week_outlined" at bounding box center [439, 107] width 12 height 12
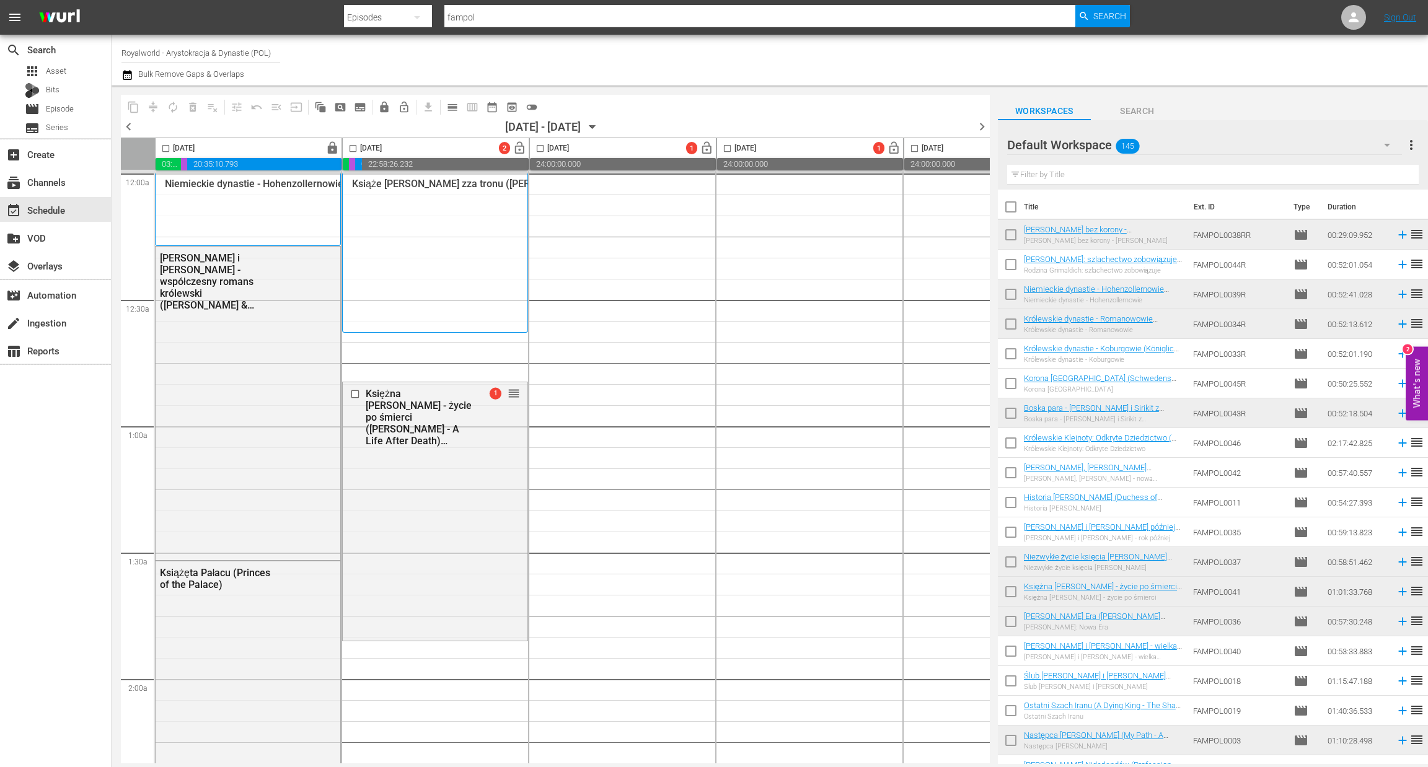
click at [129, 122] on span "chevron_left" at bounding box center [128, 126] width 15 height 15
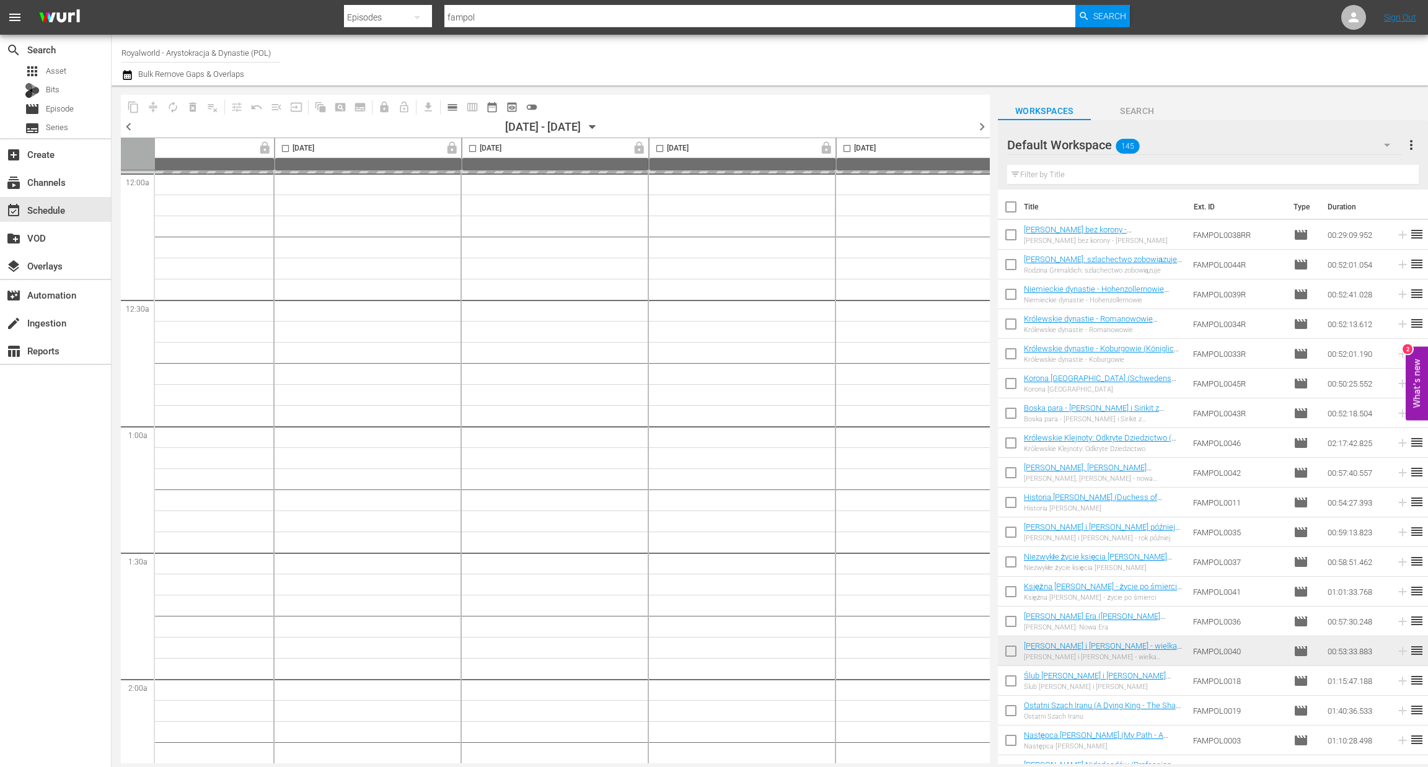
scroll to position [0, 481]
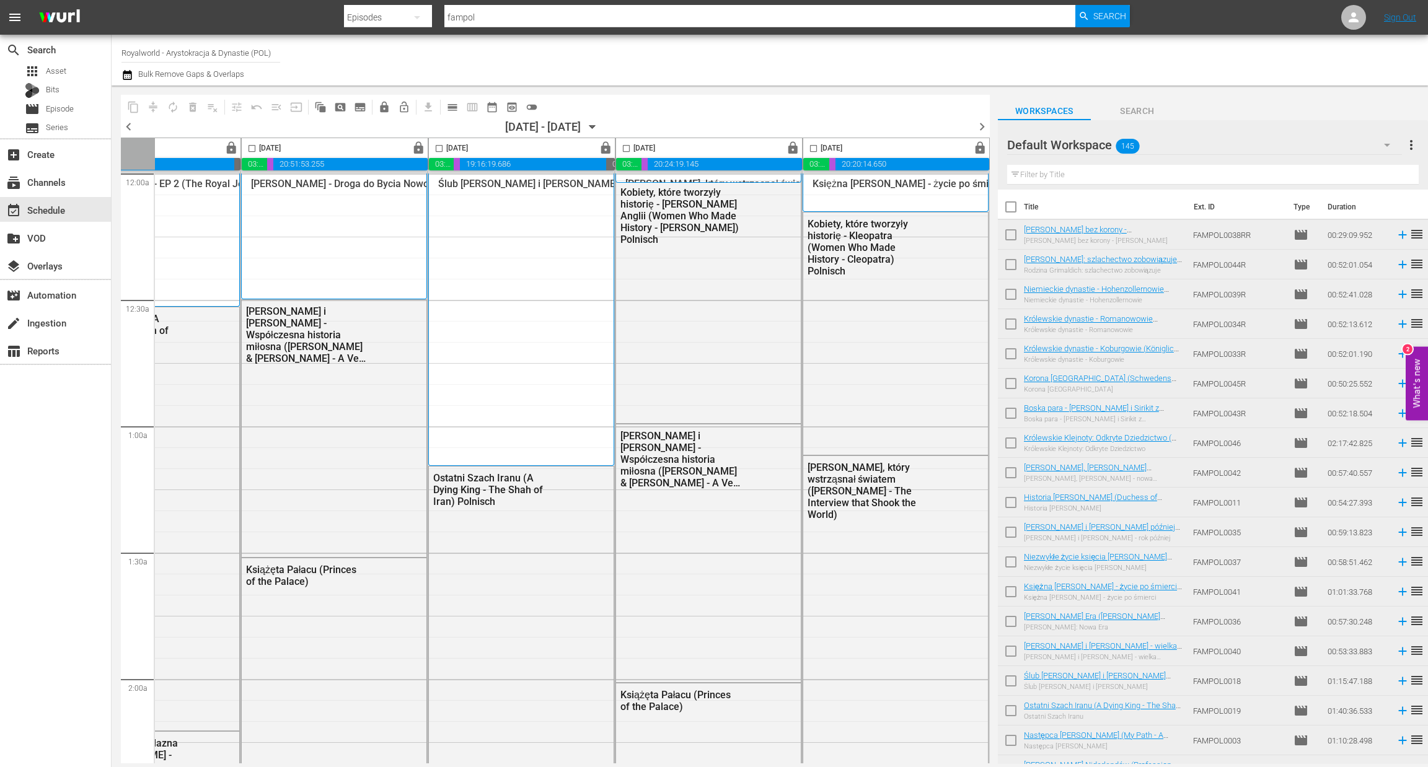
click at [812, 147] on input "checkbox" at bounding box center [813, 151] width 14 height 14
checkbox input "true"
click at [128, 105] on span "content_copy" at bounding box center [133, 107] width 12 height 12
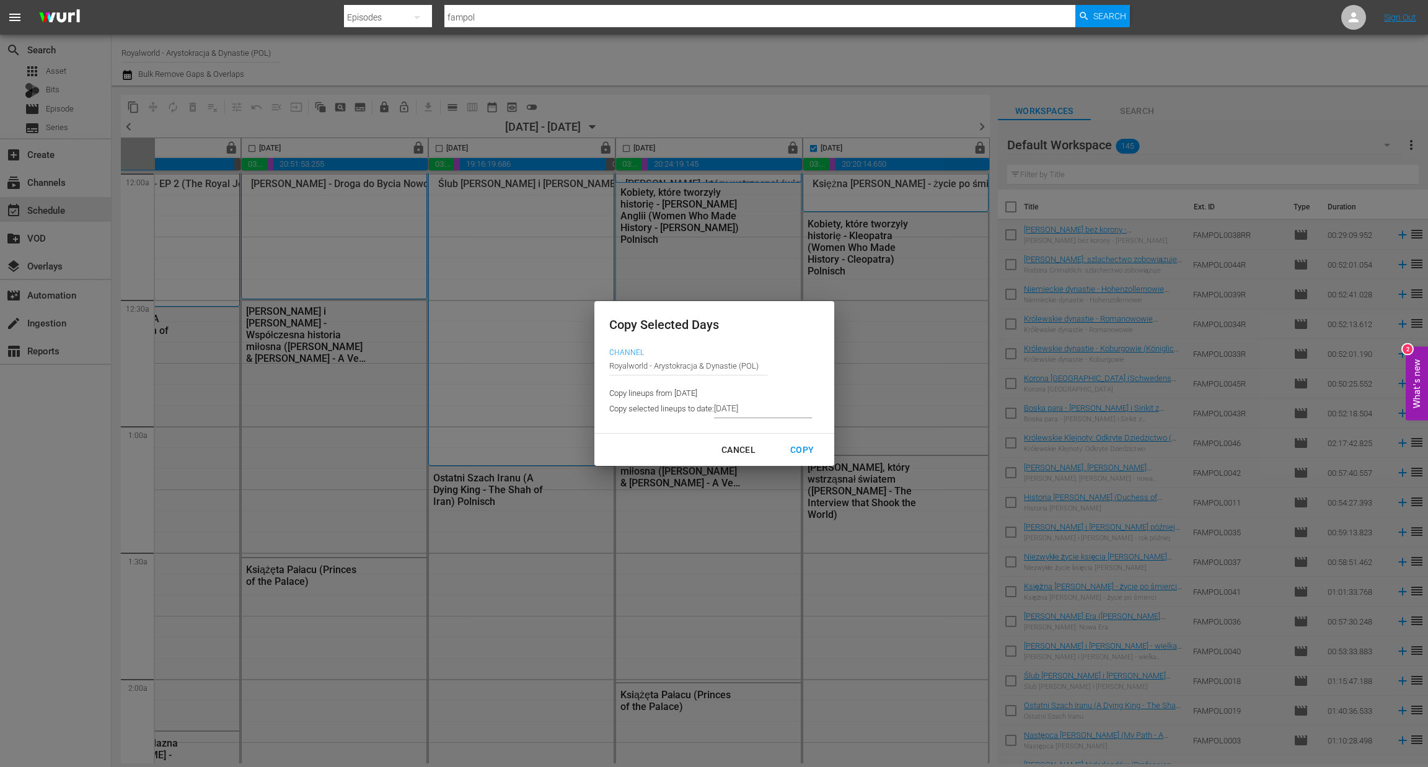
click at [756, 414] on input "[DATE]" at bounding box center [763, 409] width 98 height 19
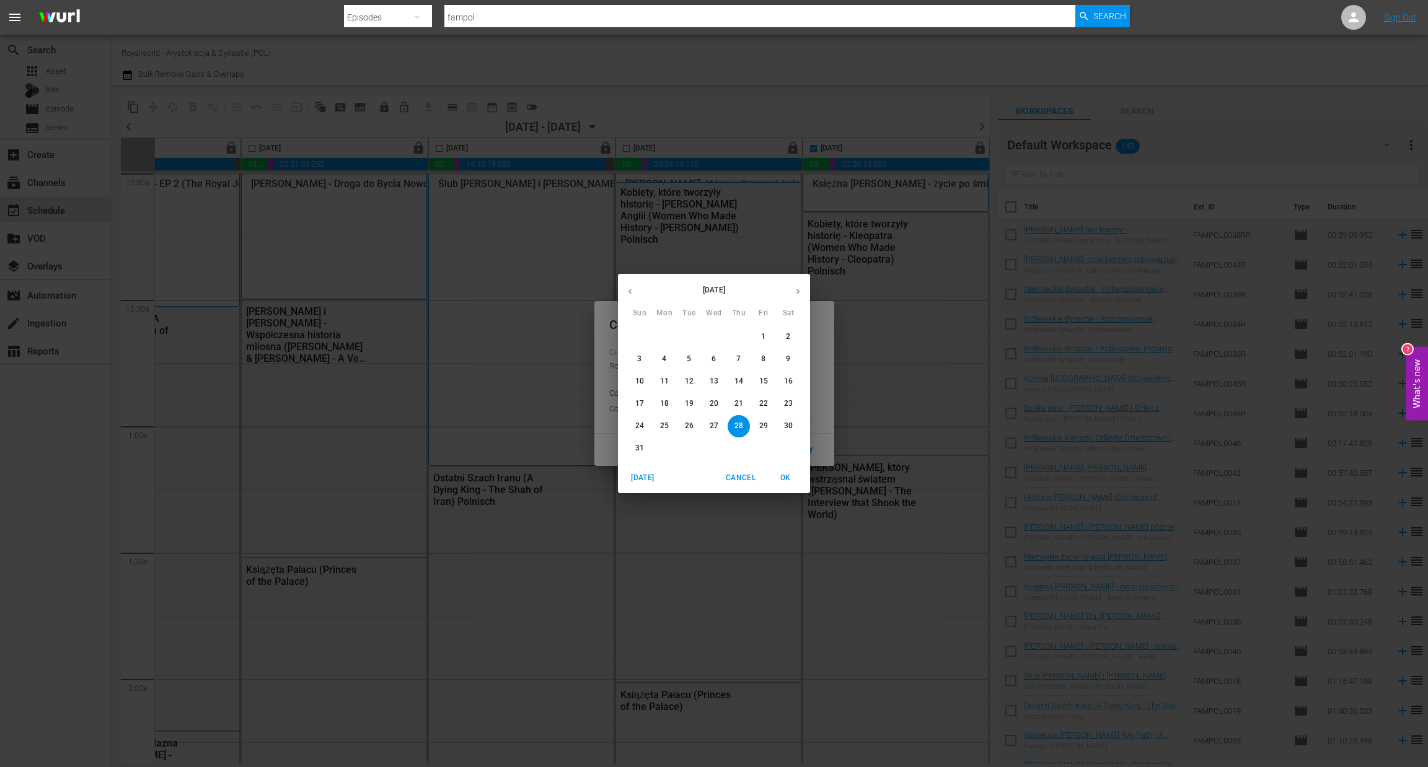
click at [803, 291] on button "button" at bounding box center [798, 291] width 24 height 24
click at [770, 341] on span "5" at bounding box center [763, 337] width 22 height 11
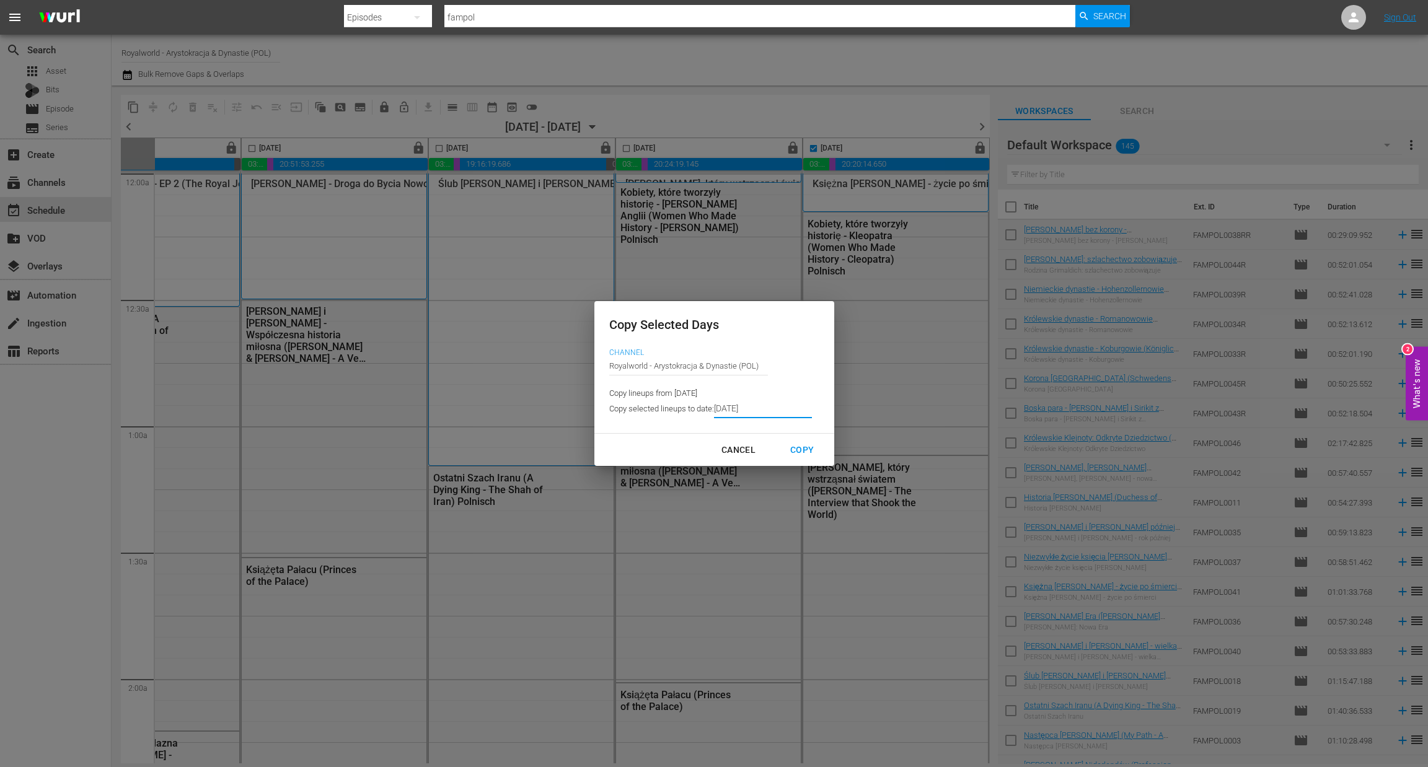
click at [805, 451] on div "Copy" at bounding box center [801, 449] width 43 height 15
type input "[DATE]"
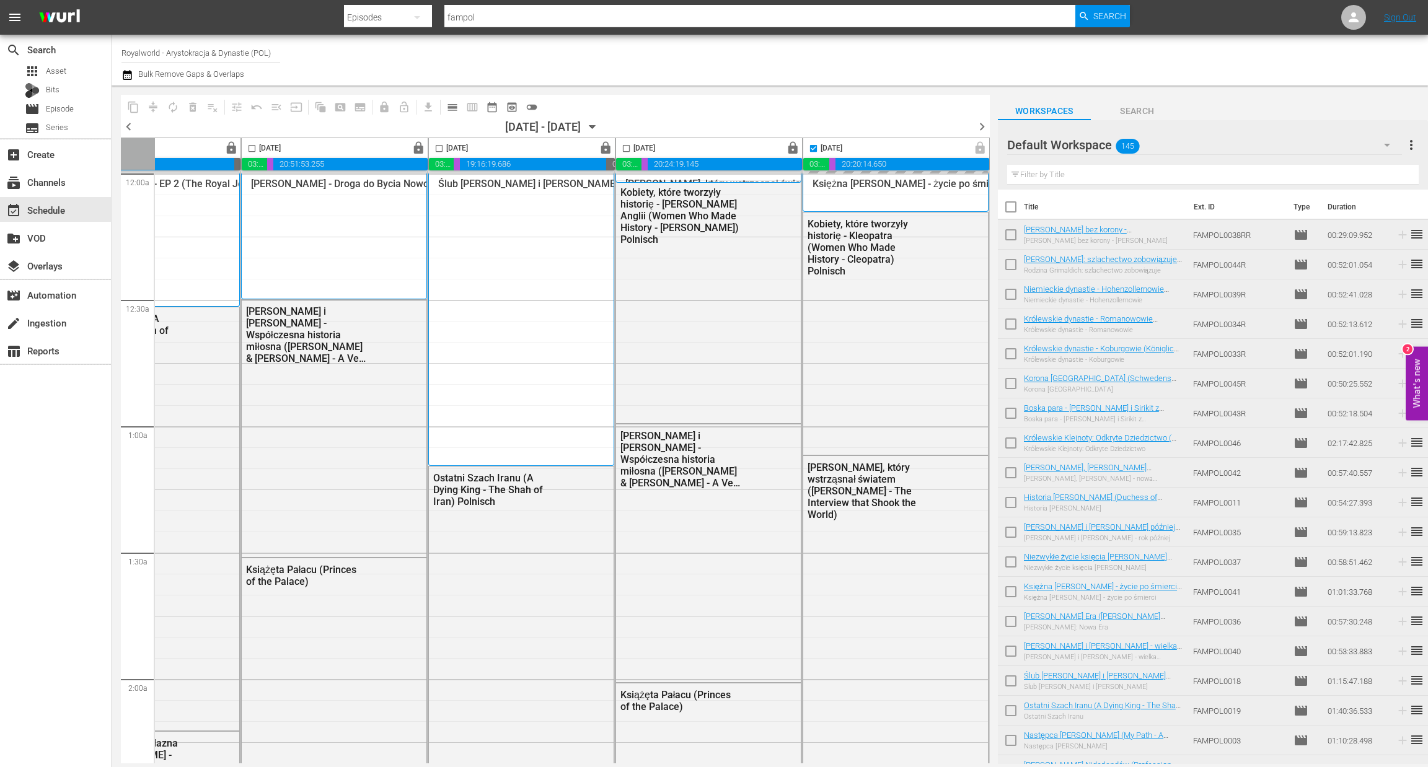
click at [983, 126] on span "chevron_right" at bounding box center [981, 126] width 15 height 15
checkbox input "false"
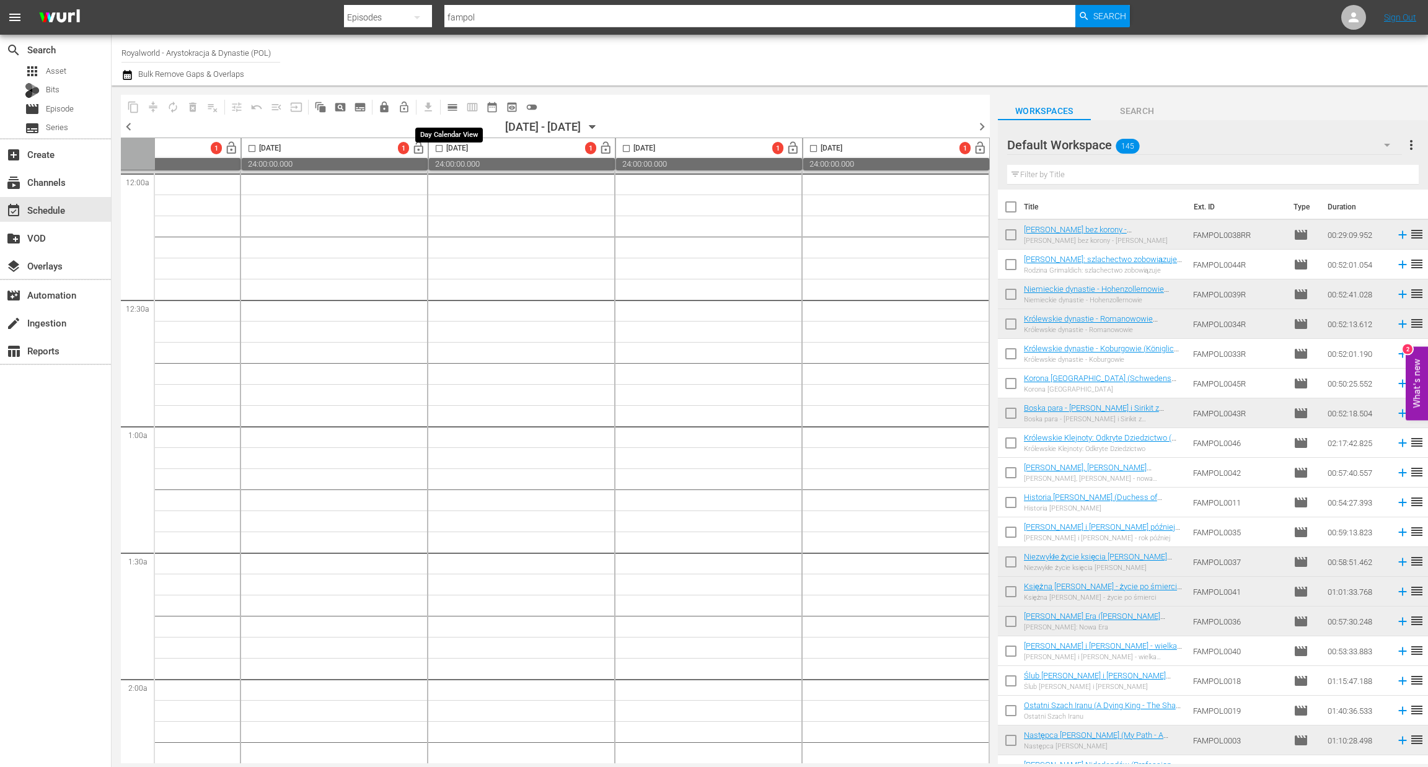
click at [449, 101] on span "calendar_view_day_outlined" at bounding box center [452, 107] width 12 height 12
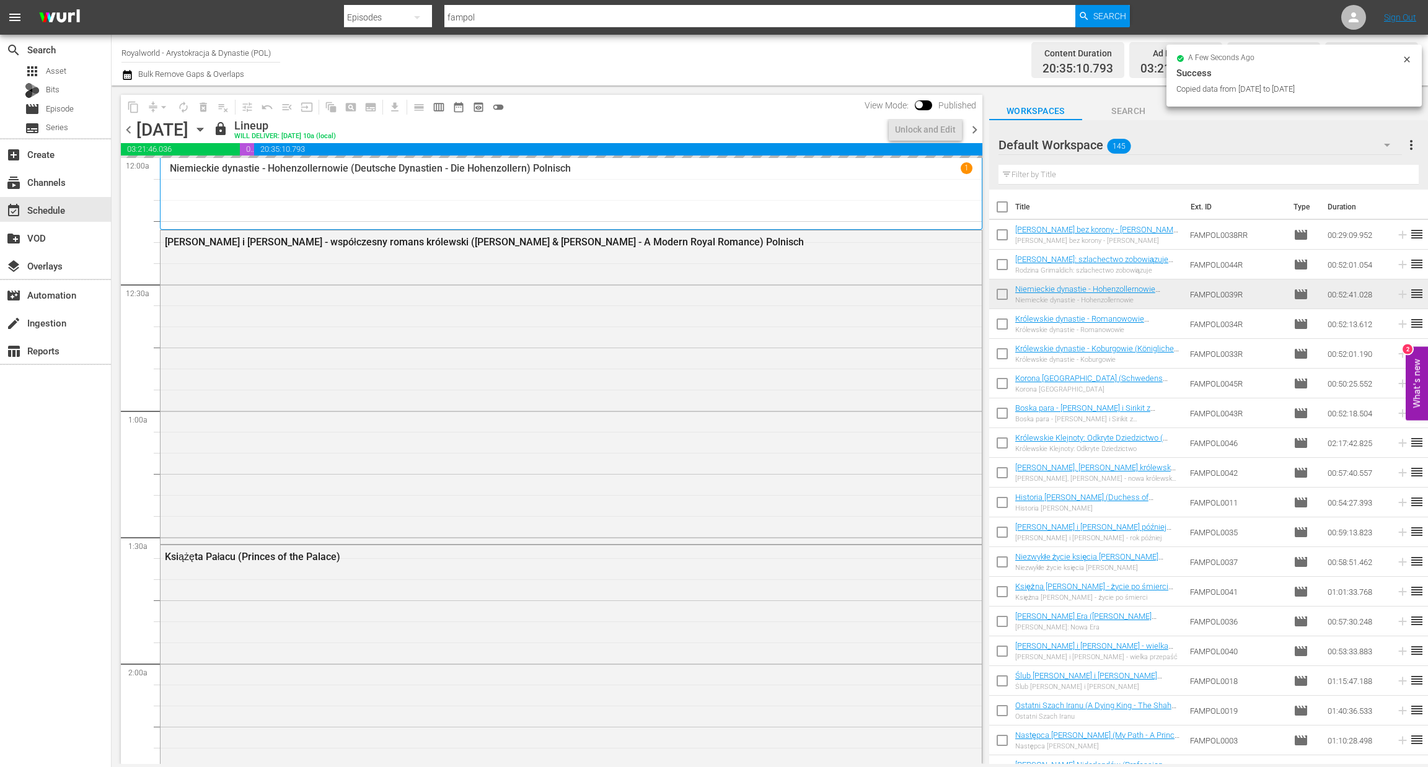
click at [973, 130] on span "chevron_right" at bounding box center [974, 129] width 15 height 15
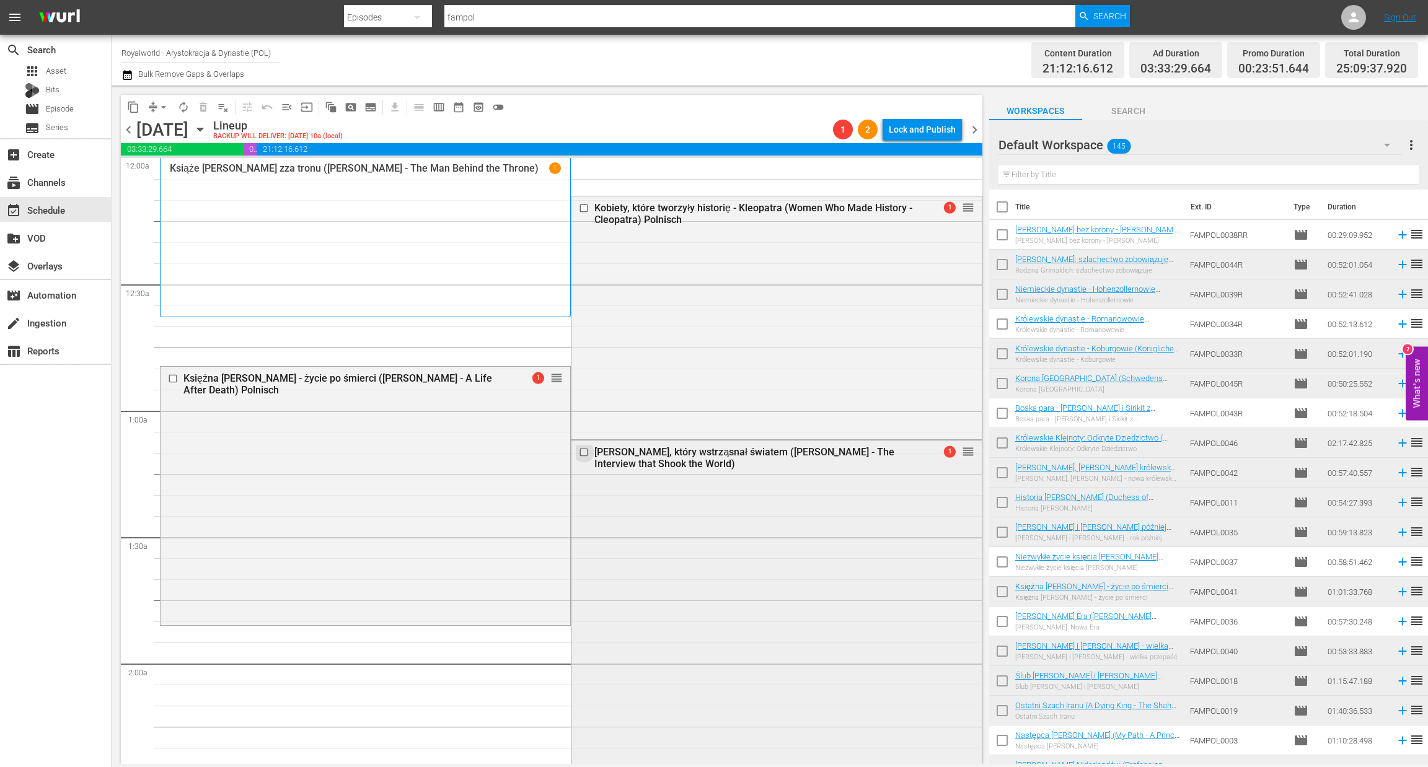
click at [581, 454] on input "checkbox" at bounding box center [585, 452] width 13 height 11
click at [198, 109] on span "delete_forever_outlined" at bounding box center [203, 107] width 12 height 12
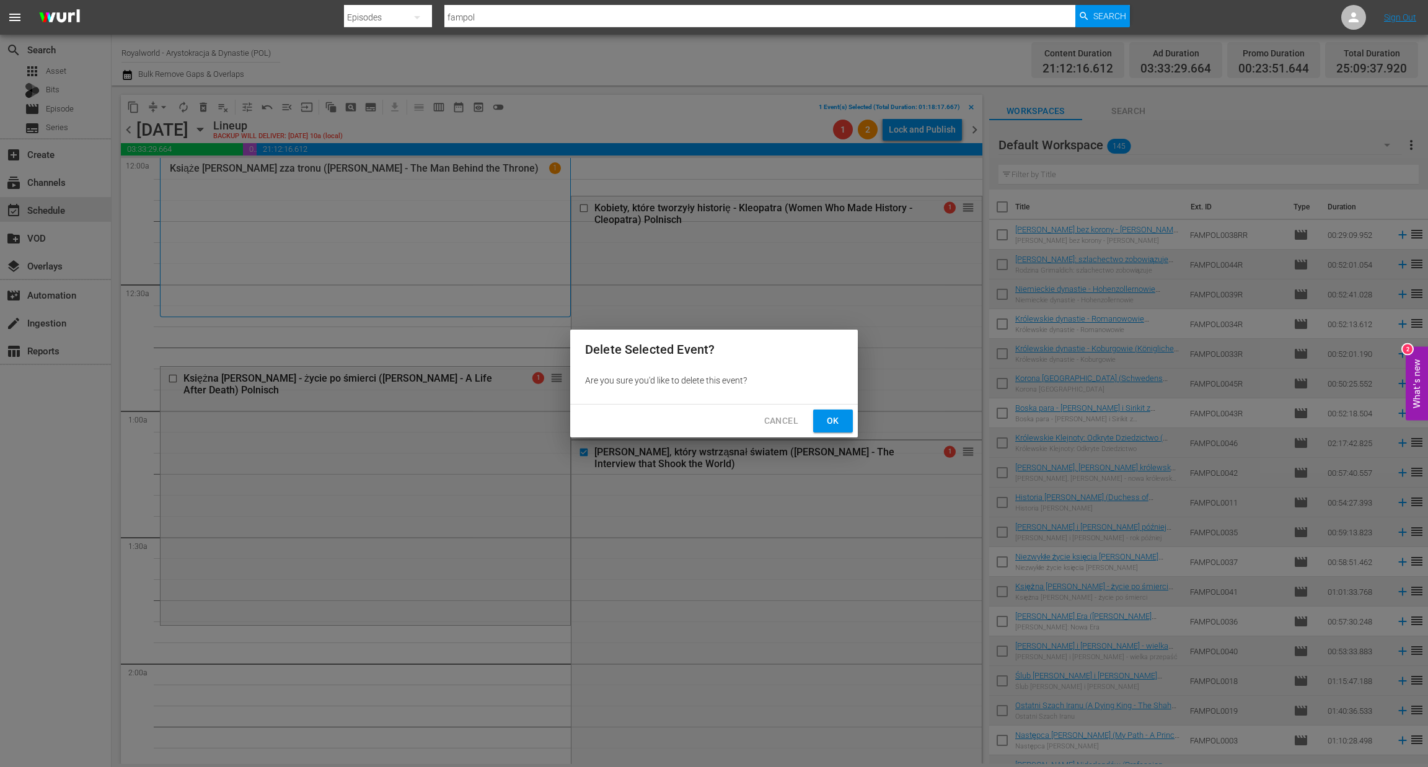
click at [825, 412] on button "Ok" at bounding box center [833, 421] width 40 height 23
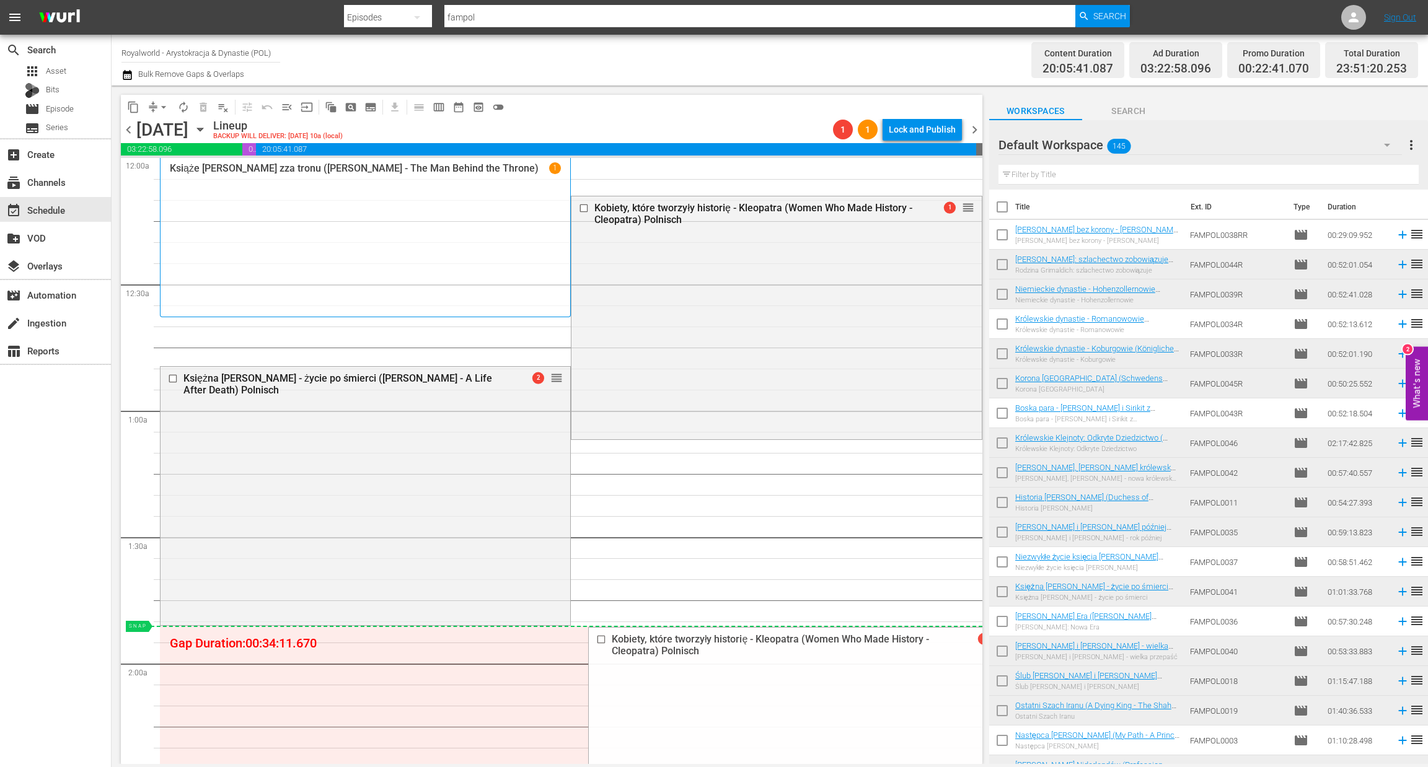
drag, startPoint x: 954, startPoint y: 206, endPoint x: 801, endPoint y: 637, distance: 457.7
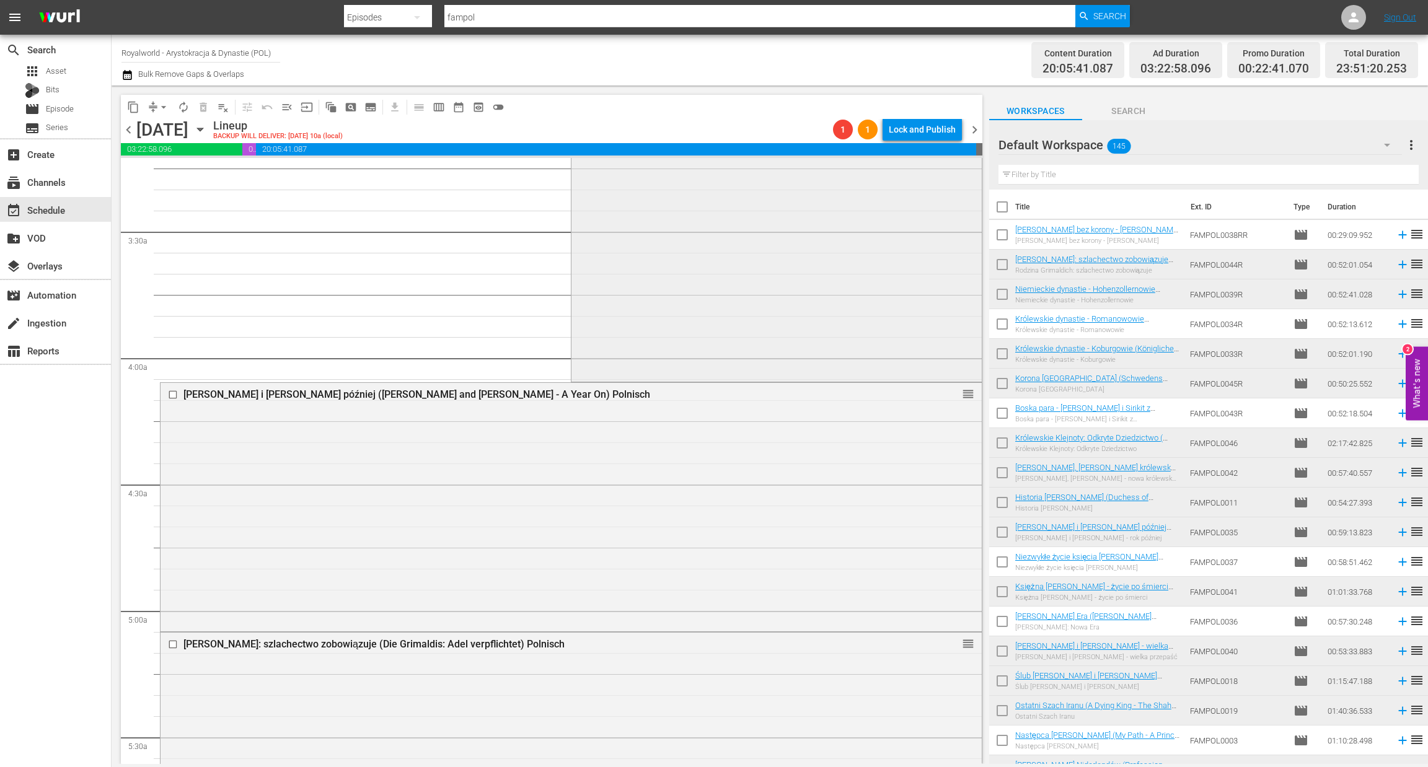
scroll to position [836, 0]
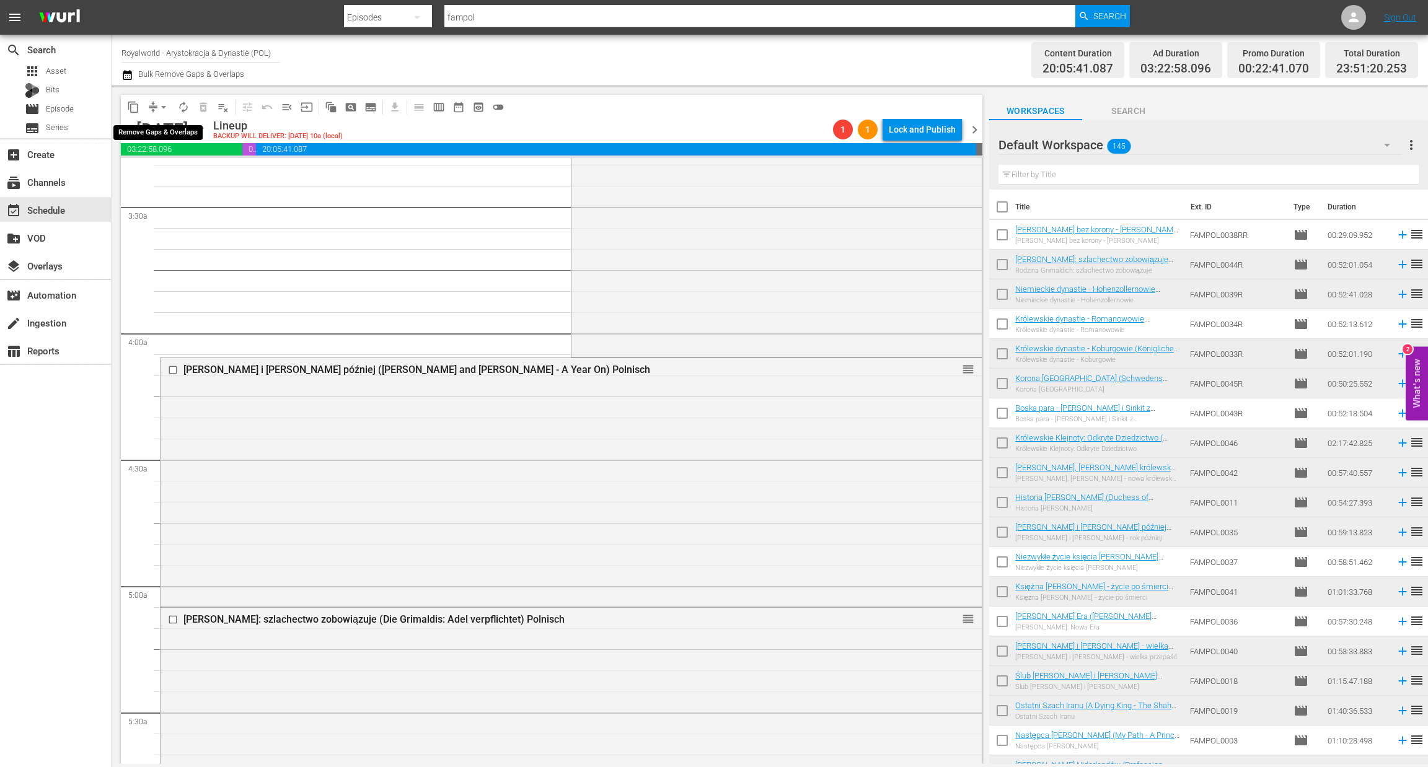
click at [165, 108] on span "arrow_drop_down" at bounding box center [163, 107] width 12 height 12
click at [156, 169] on li "Align to End of Previous Day" at bounding box center [164, 172] width 130 height 20
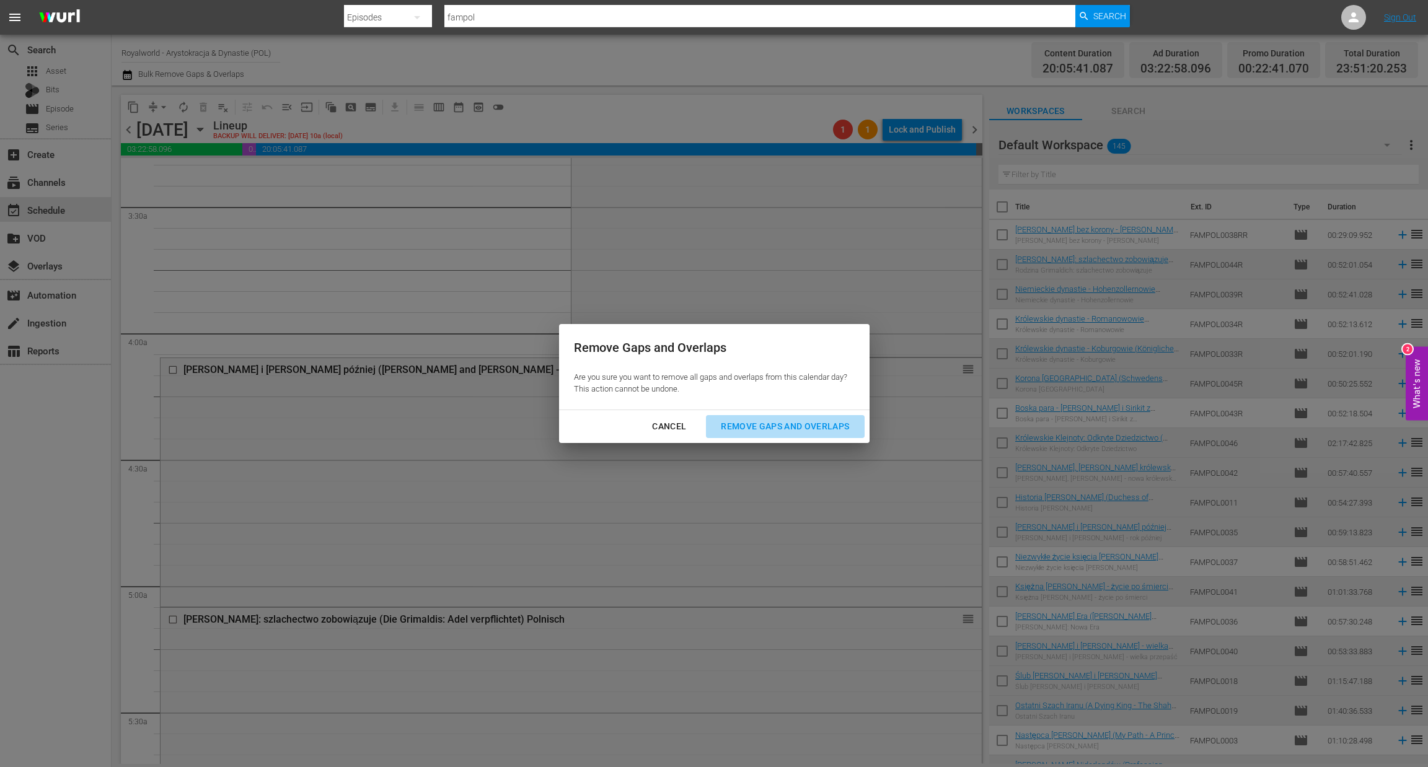
click at [768, 434] on button "Remove Gaps and Overlaps" at bounding box center [785, 426] width 158 height 23
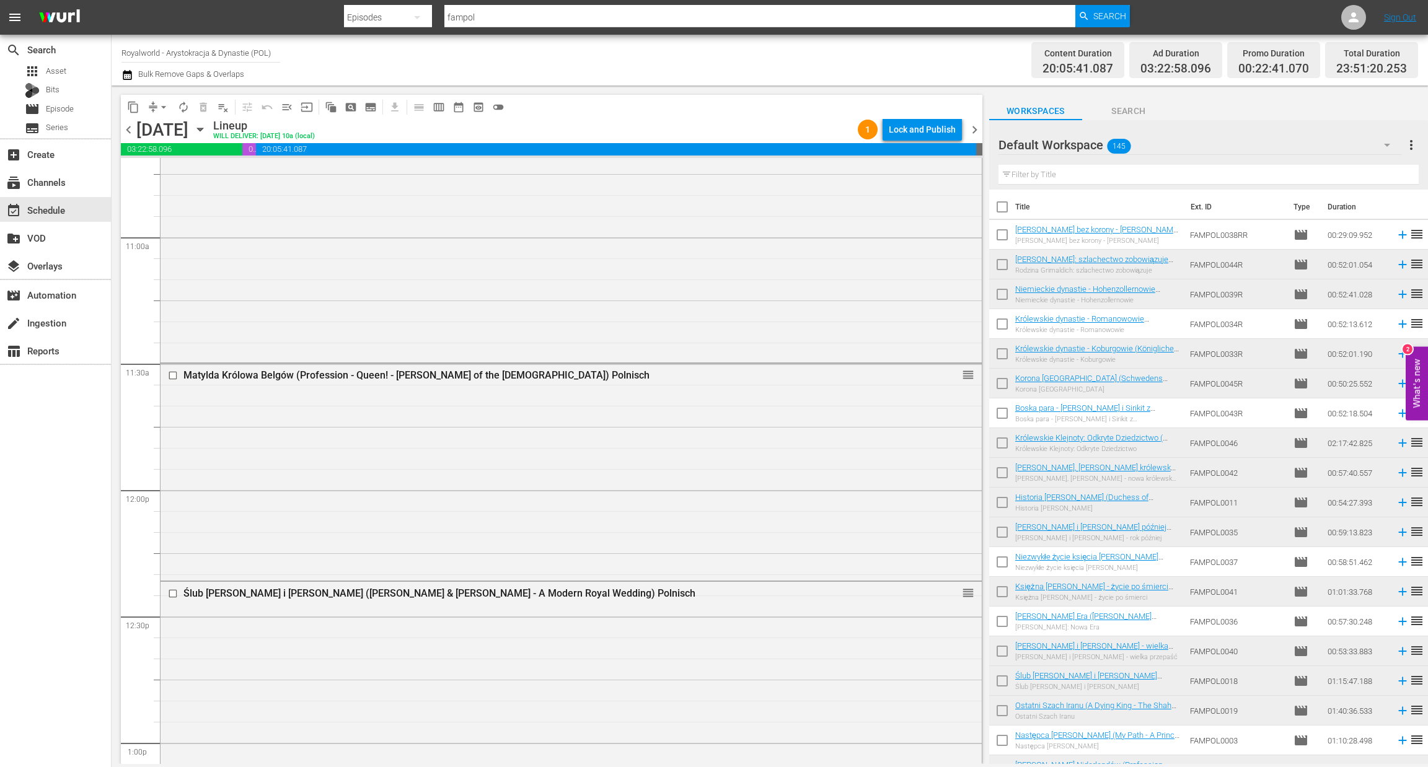
scroll to position [2609, 0]
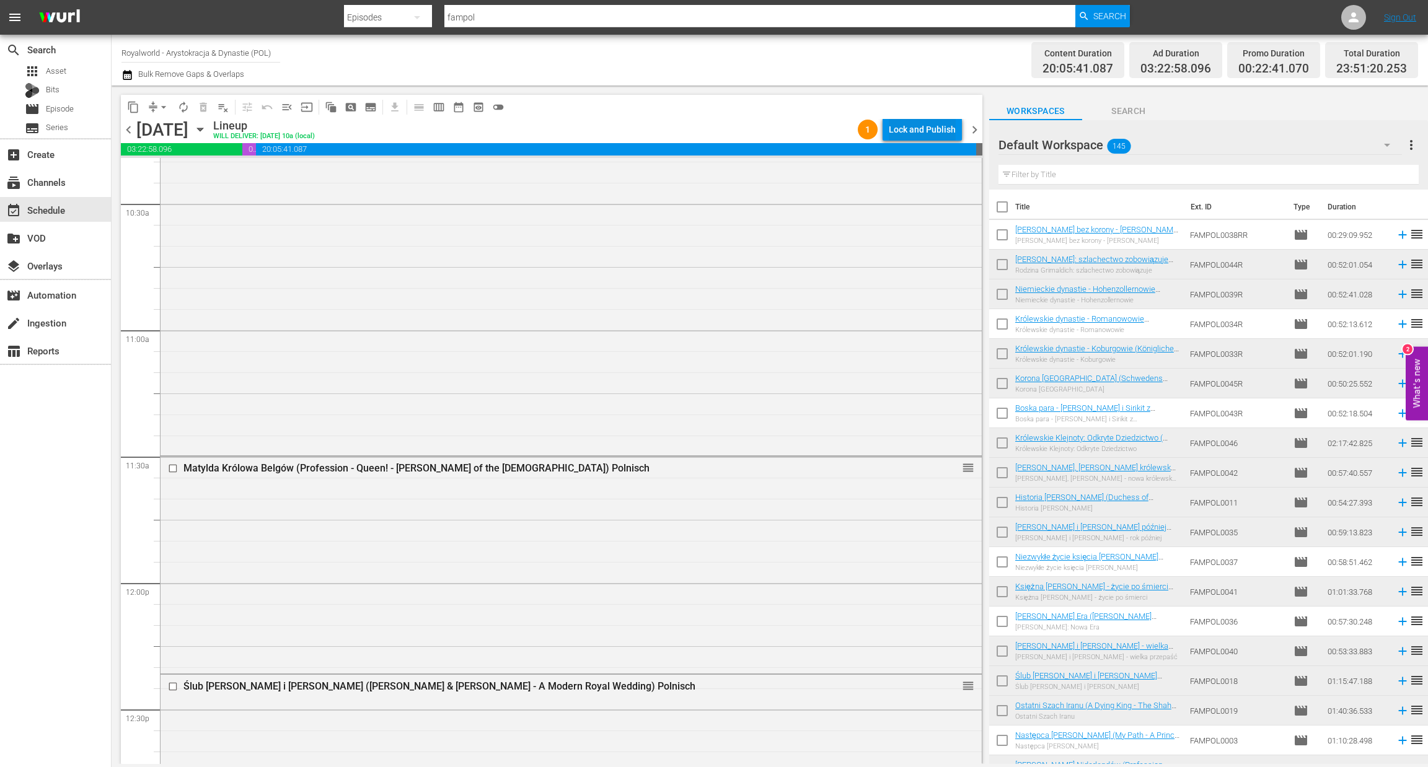
click at [923, 122] on div "Lock and Publish" at bounding box center [922, 129] width 67 height 22
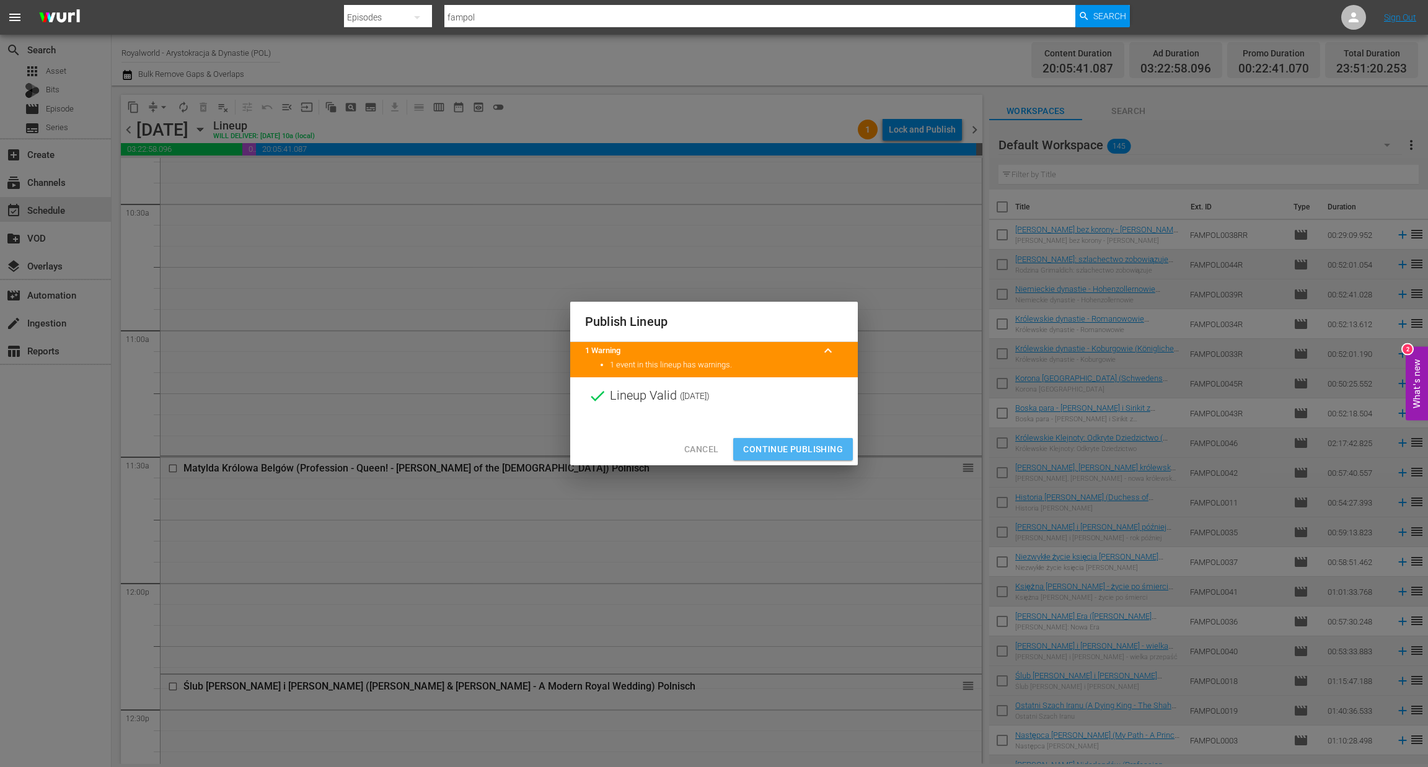
click at [798, 452] on span "Continue Publishing" at bounding box center [793, 449] width 100 height 15
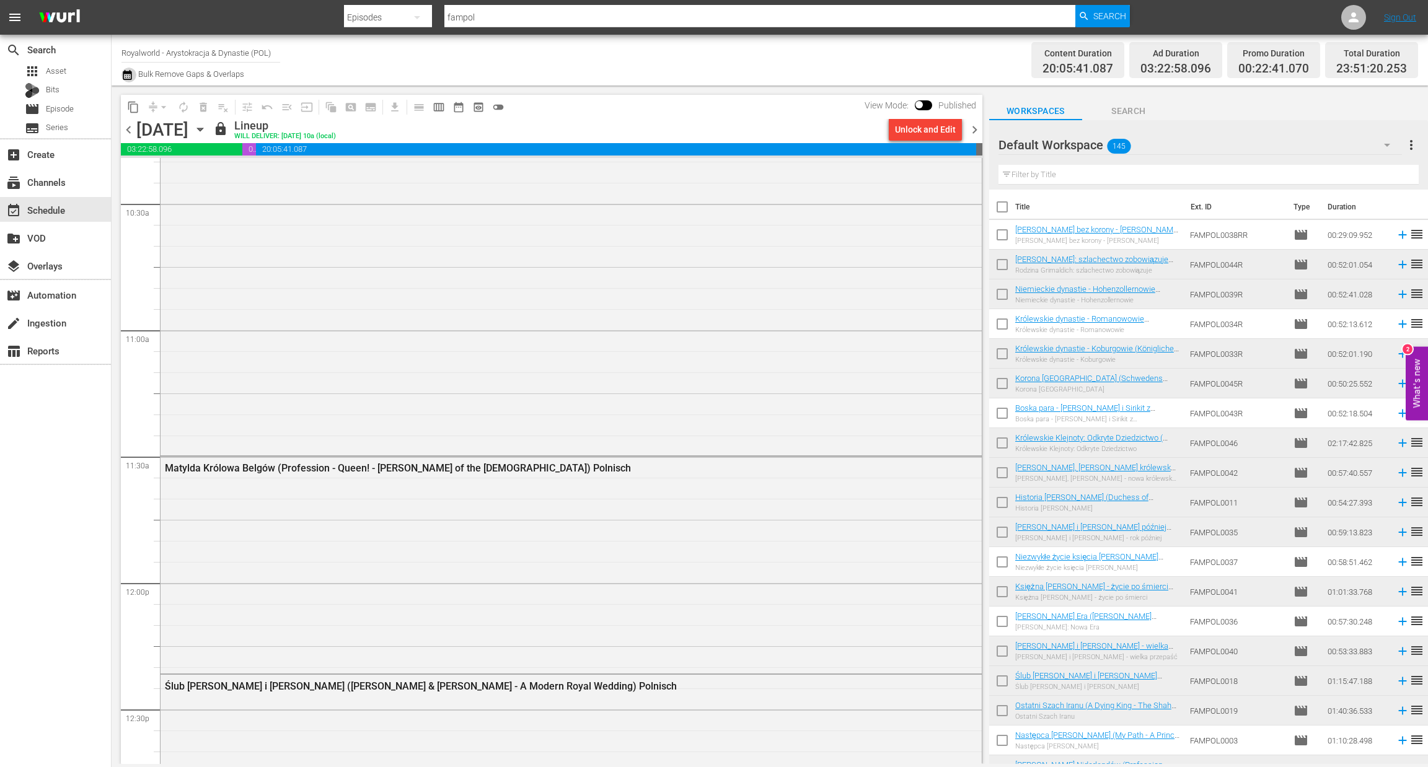
click at [121, 76] on icon "button" at bounding box center [127, 75] width 12 height 15
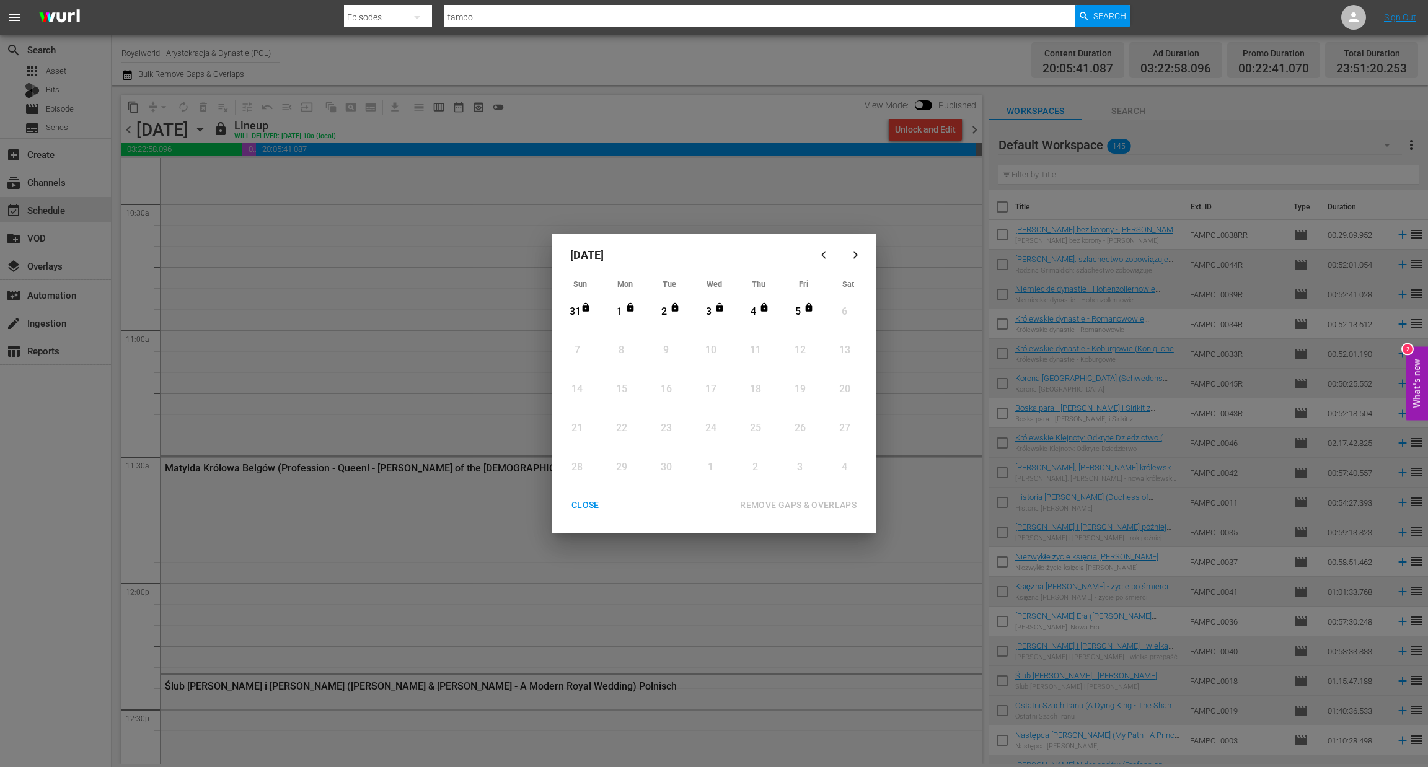
drag, startPoint x: 577, startPoint y: 498, endPoint x: 560, endPoint y: 491, distance: 18.1
click at [576, 499] on div "CLOSE" at bounding box center [585, 505] width 48 height 15
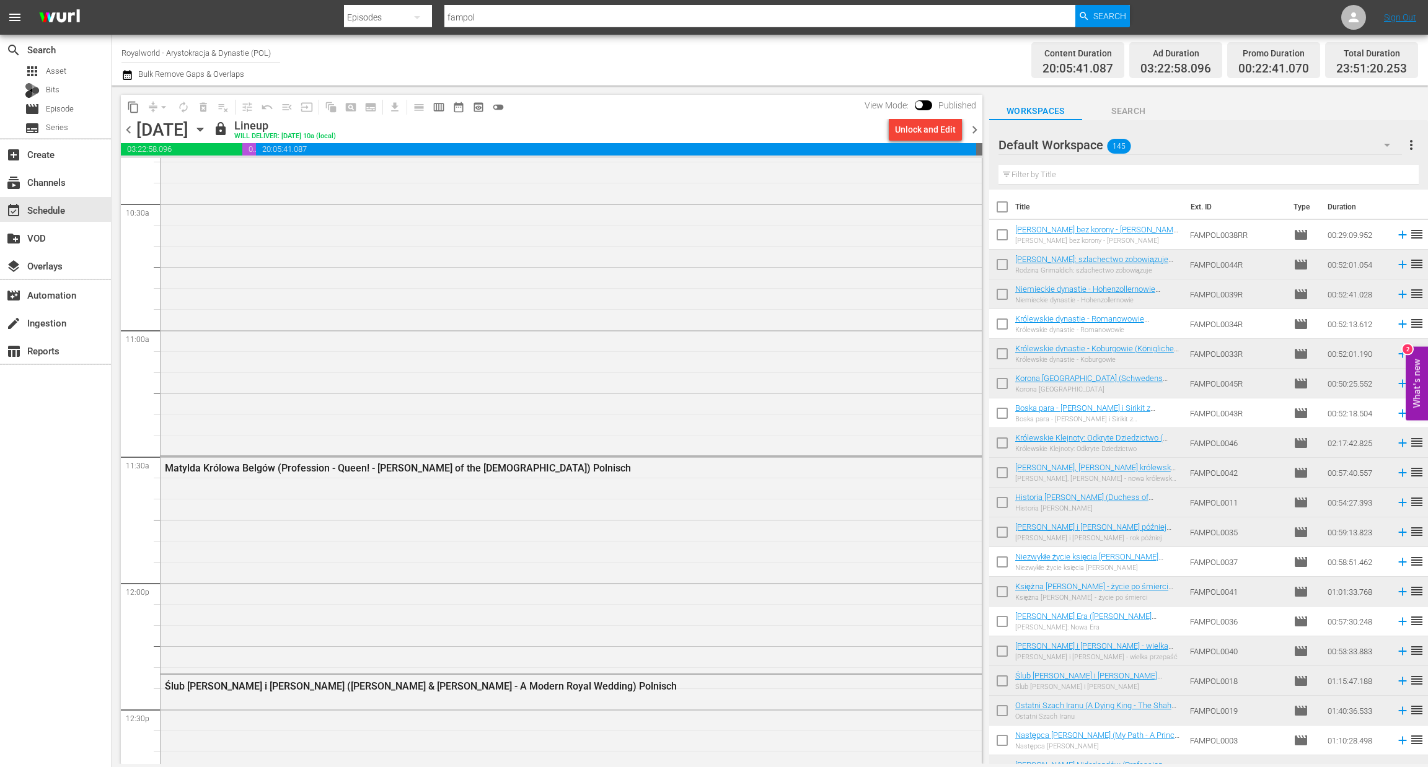
click at [125, 74] on icon "button" at bounding box center [127, 75] width 12 height 15
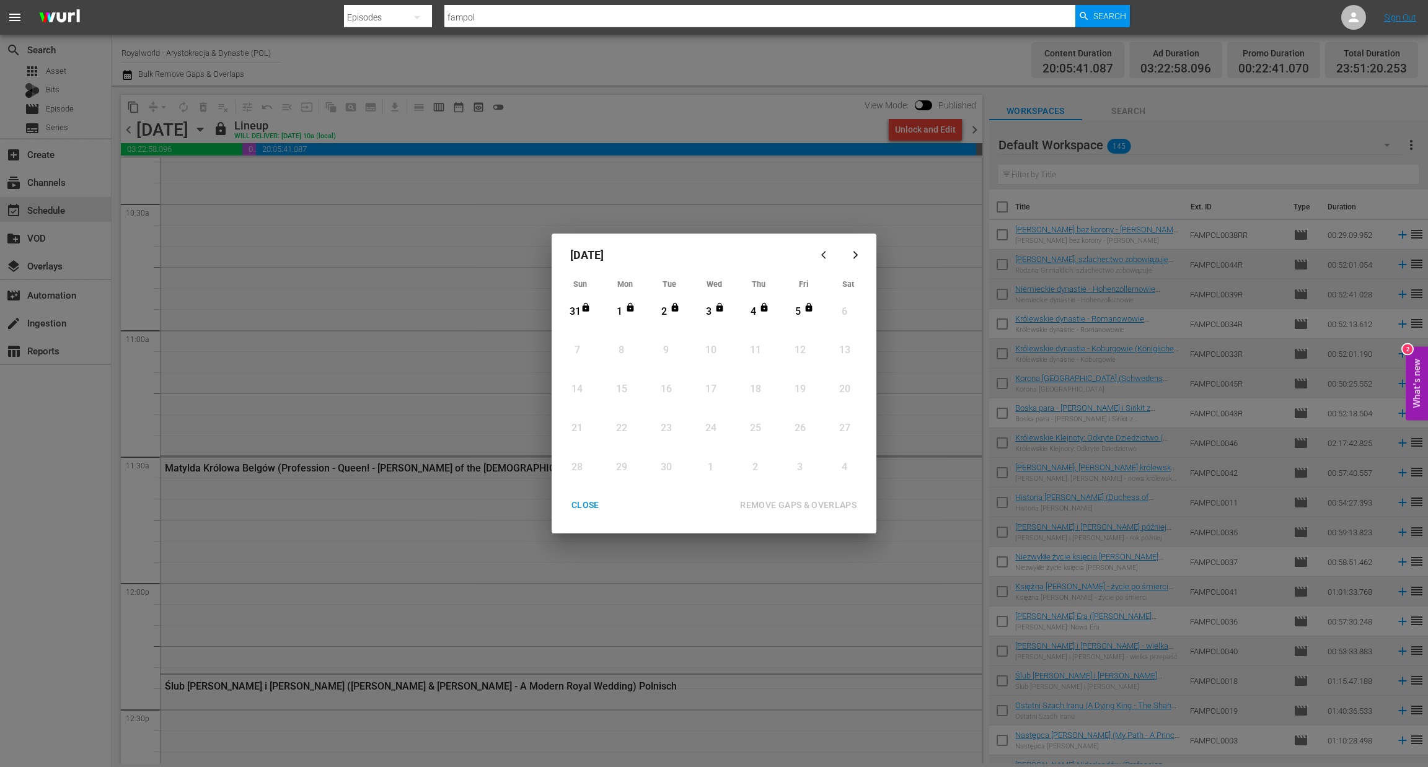
click at [582, 503] on div "CLOSE" at bounding box center [585, 505] width 48 height 15
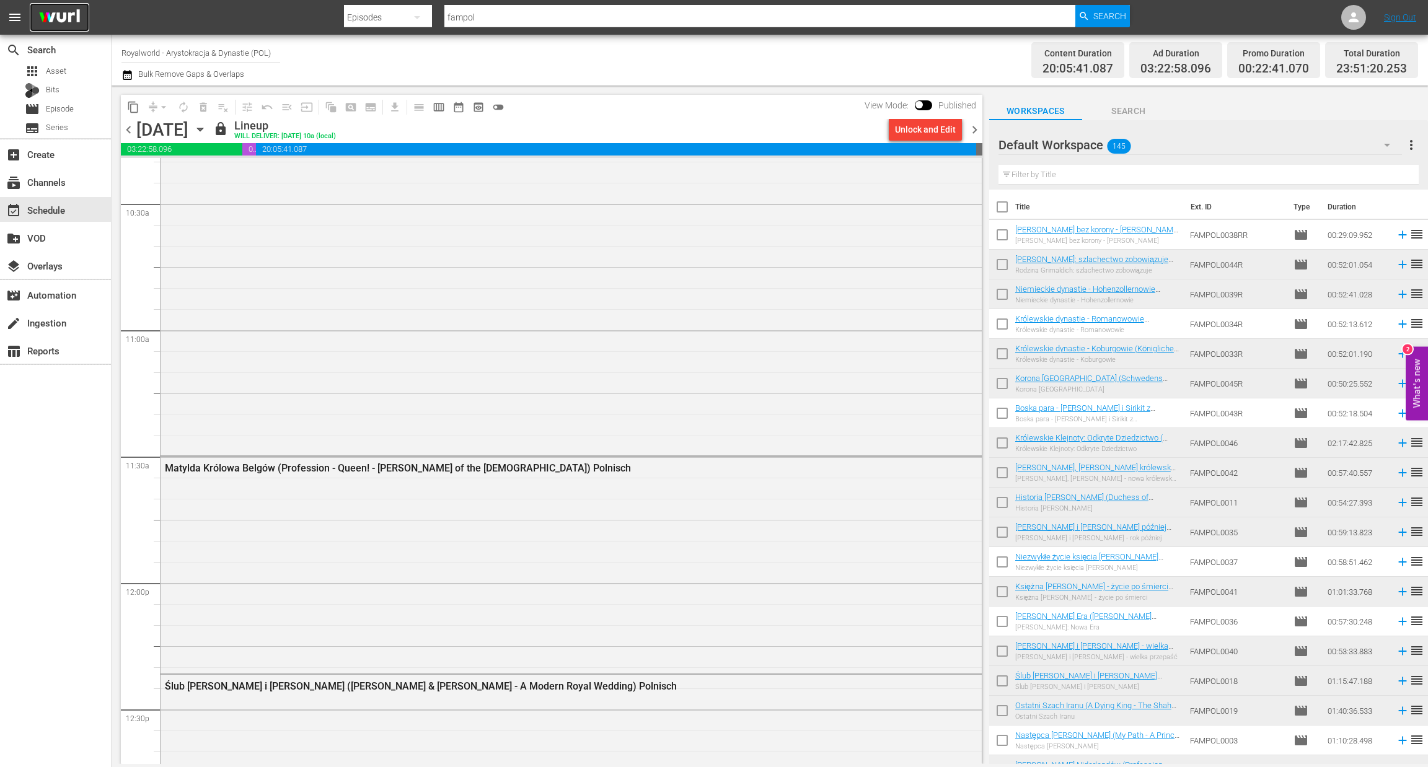
click at [46, 11] on img at bounding box center [59, 17] width 59 height 29
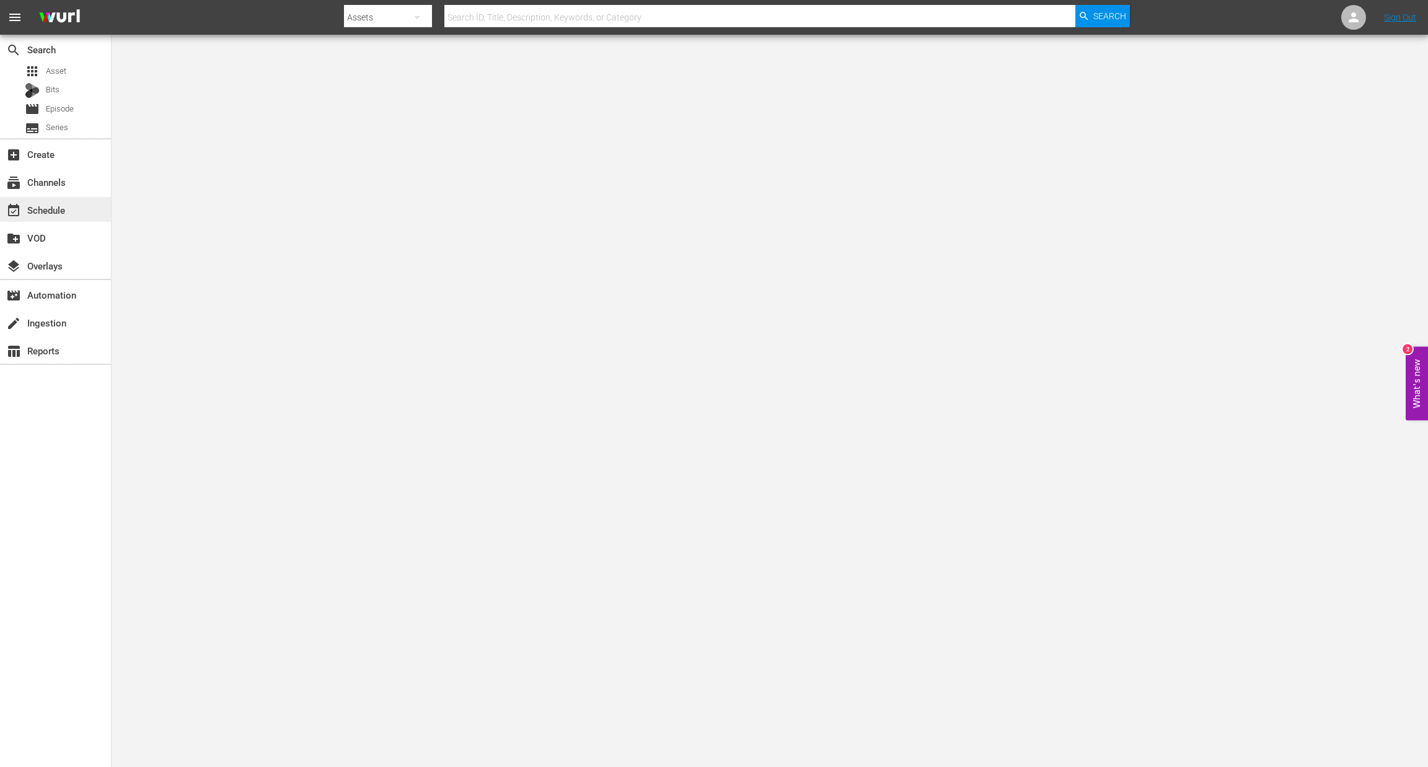
click at [65, 199] on div "event_available Schedule" at bounding box center [55, 209] width 111 height 25
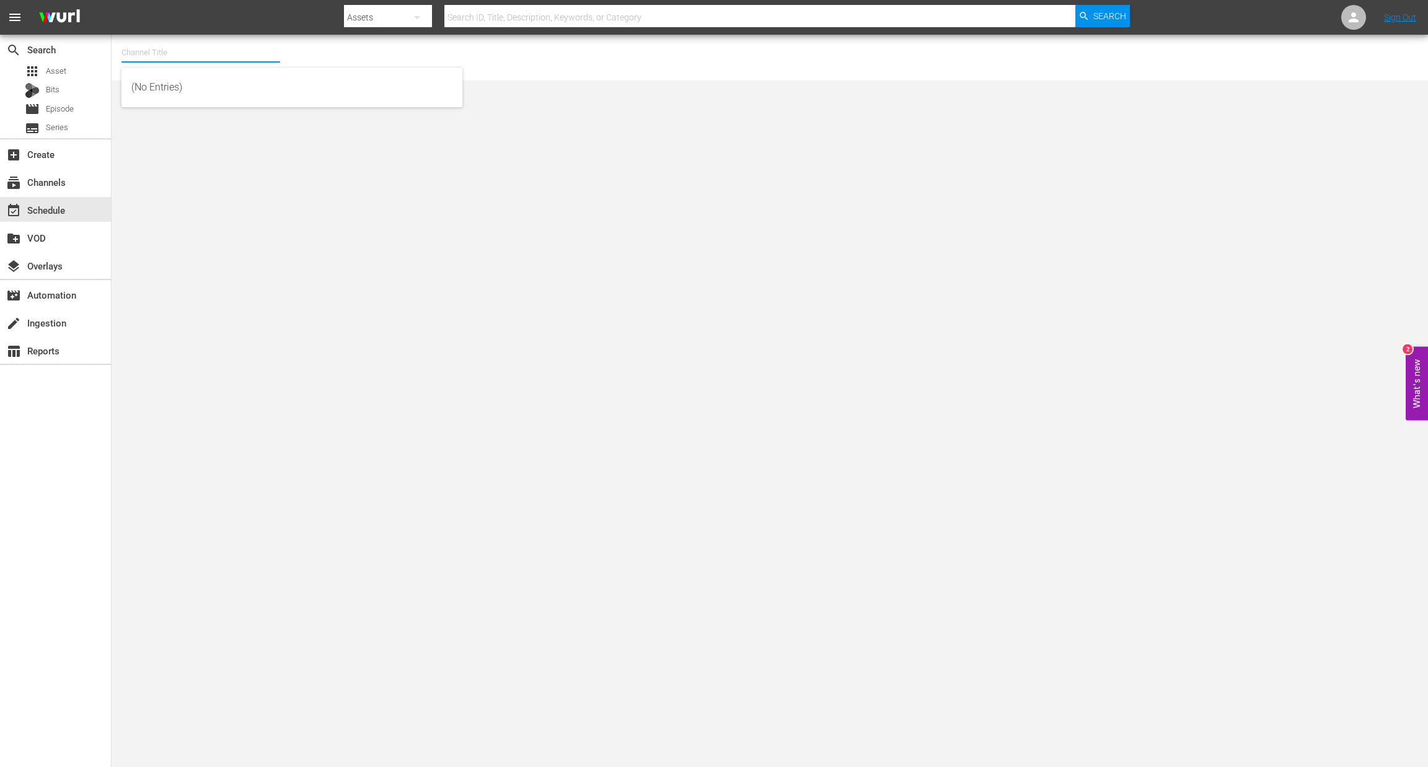
click at [182, 58] on input "text" at bounding box center [200, 53] width 159 height 30
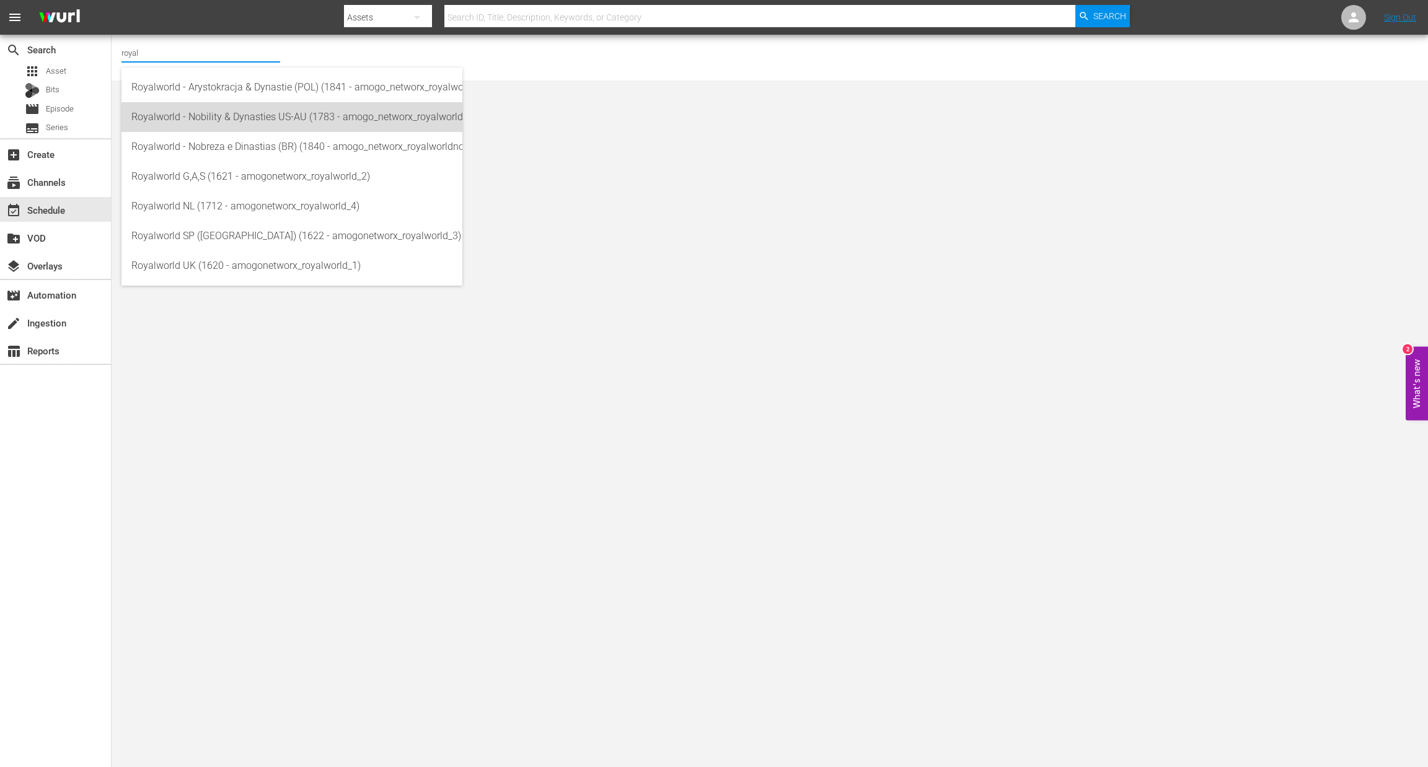
click at [237, 124] on div "Royalworld - Nobility & Dynasties US-AU (1783 - amogo_networx_royalworldnobilit…" at bounding box center [291, 117] width 321 height 30
type input "Royalworld - Nobility & Dynasties US-AU (1783 - amogo_networx_royalworldnobilit…"
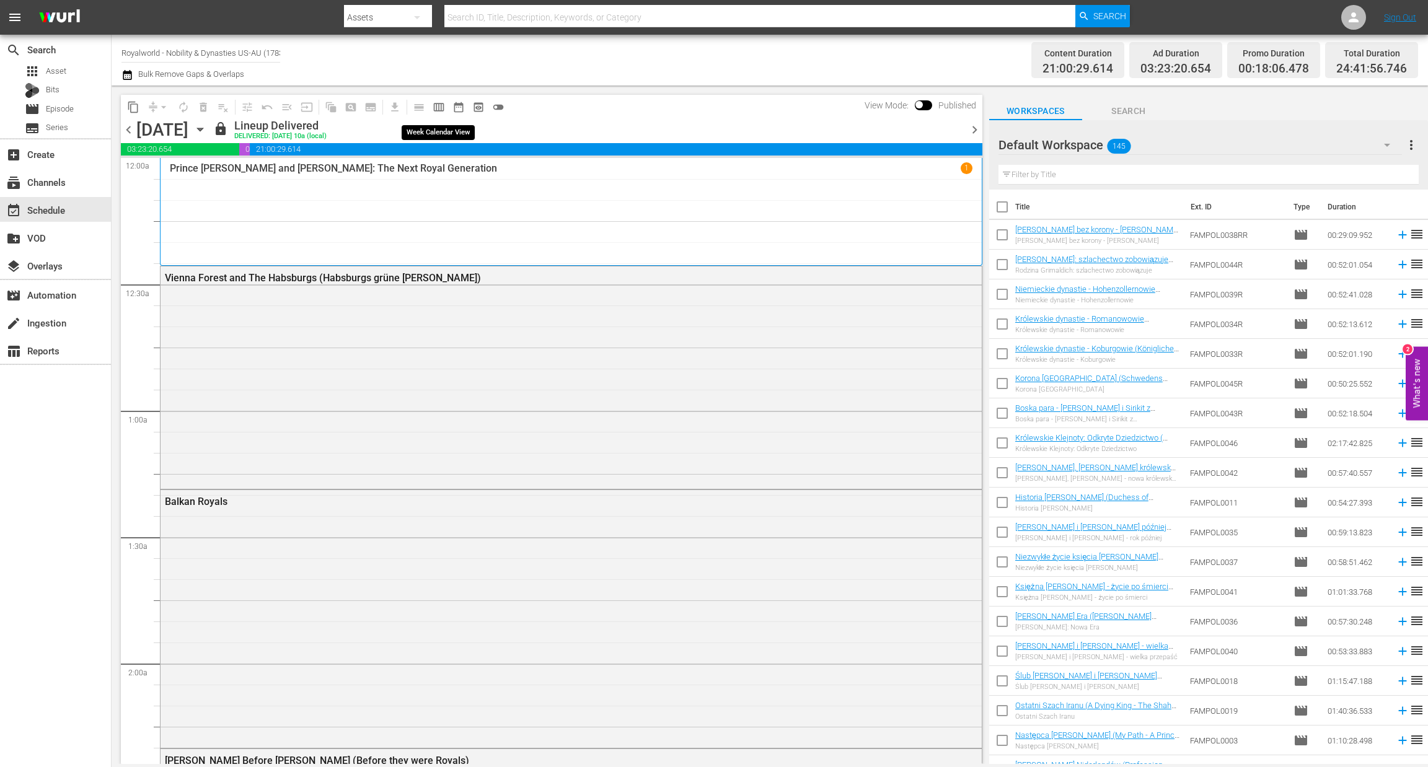
click at [436, 104] on span "calendar_view_week_outlined" at bounding box center [439, 107] width 12 height 12
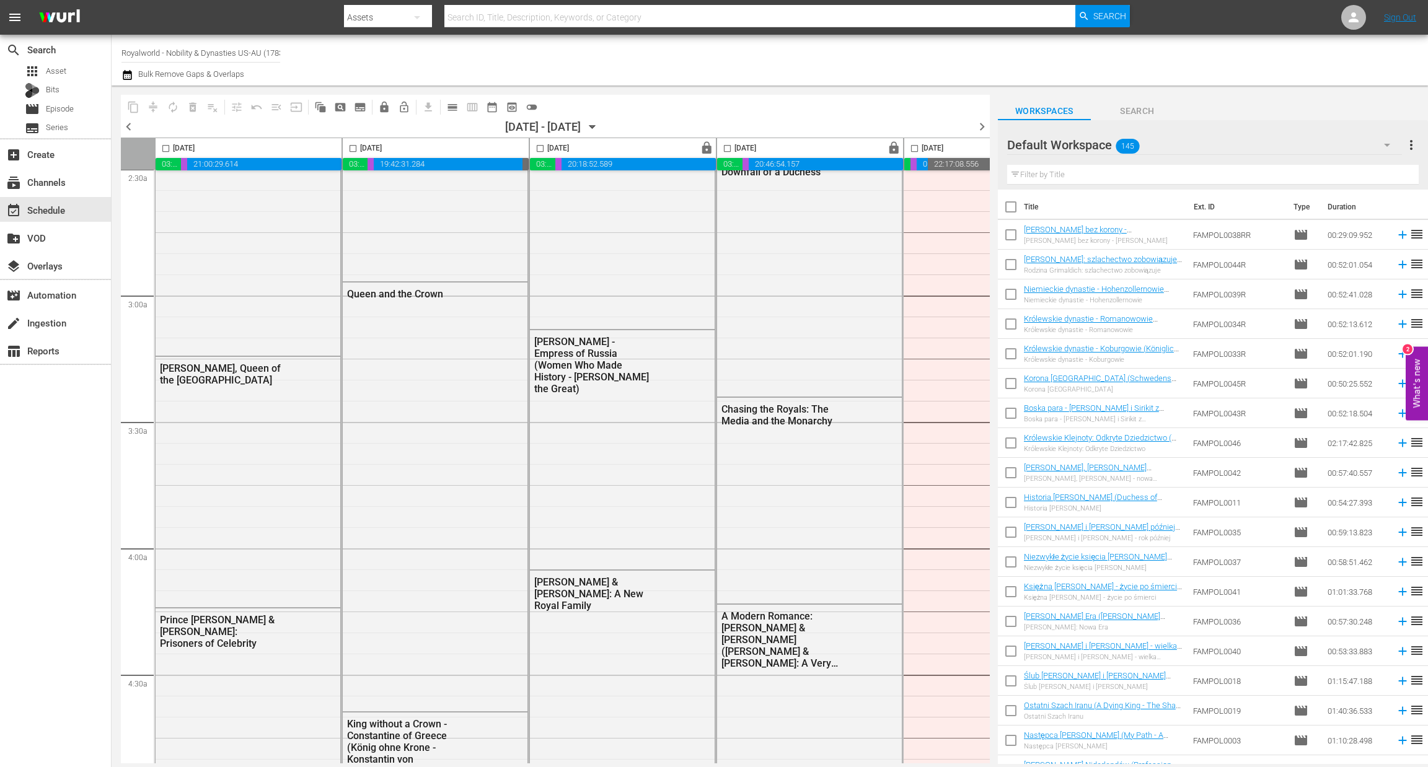
scroll to position [651, 0]
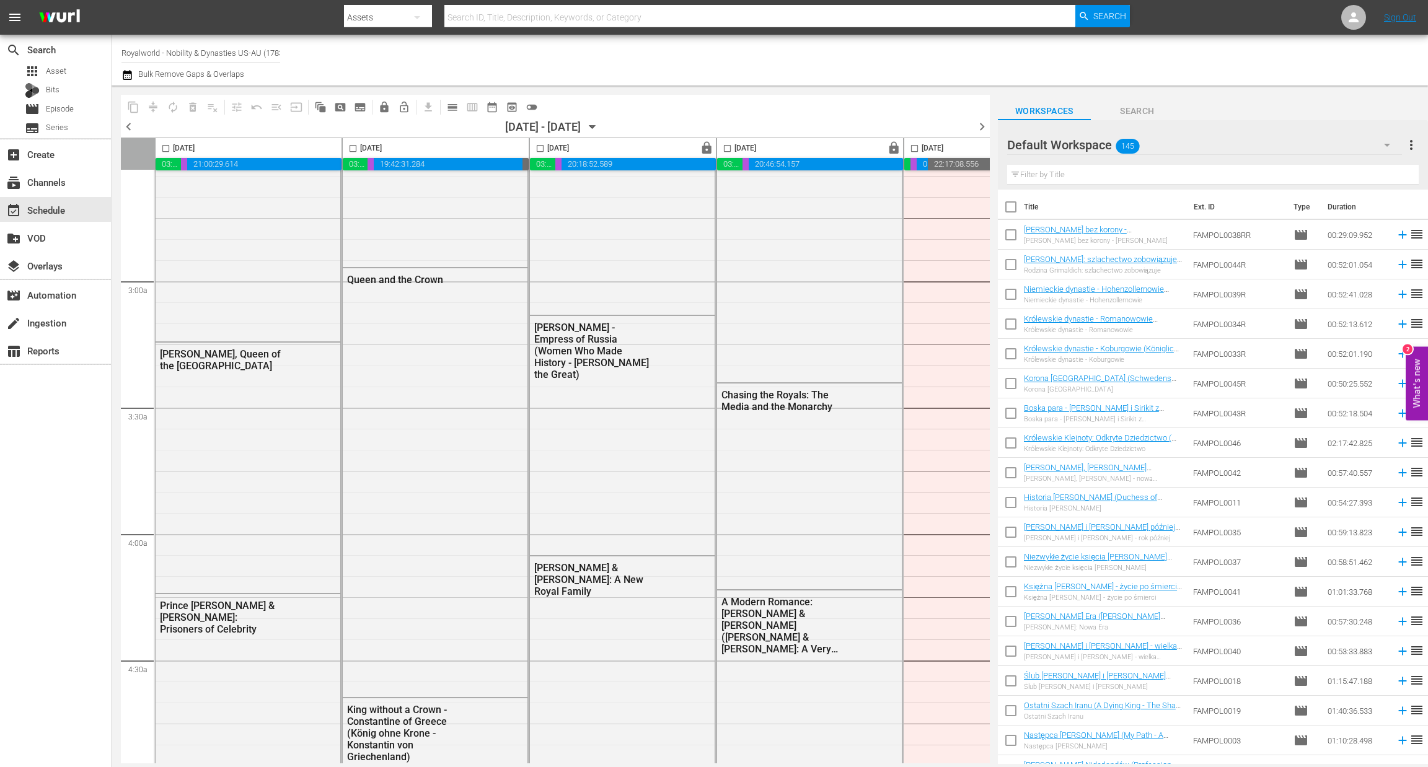
click at [129, 128] on span "chevron_left" at bounding box center [128, 126] width 15 height 15
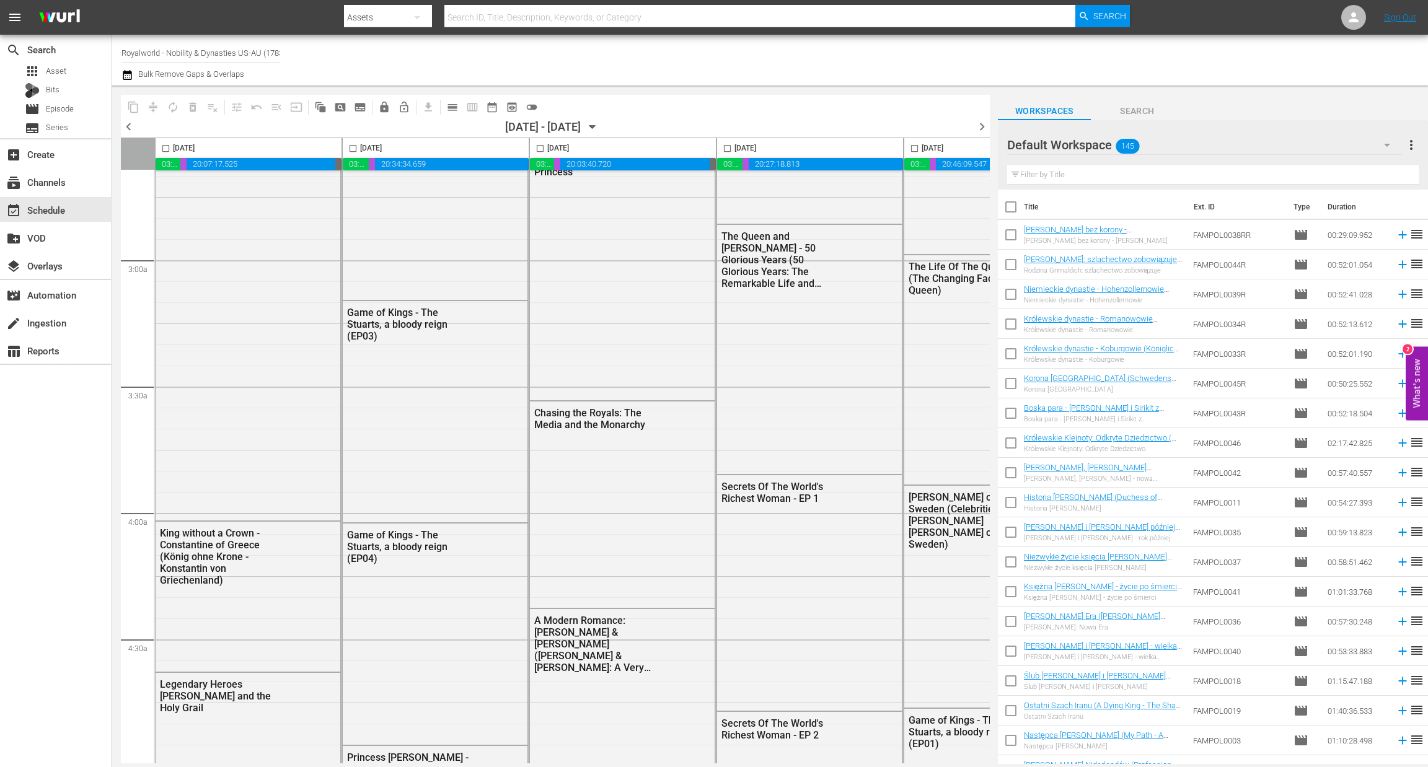
scroll to position [671, 0]
drag, startPoint x: 728, startPoint y: 146, endPoint x: 716, endPoint y: 146, distance: 12.4
click at [728, 146] on input "checkbox" at bounding box center [727, 151] width 14 height 14
checkbox input "true"
click at [128, 107] on span "content_copy" at bounding box center [133, 107] width 12 height 12
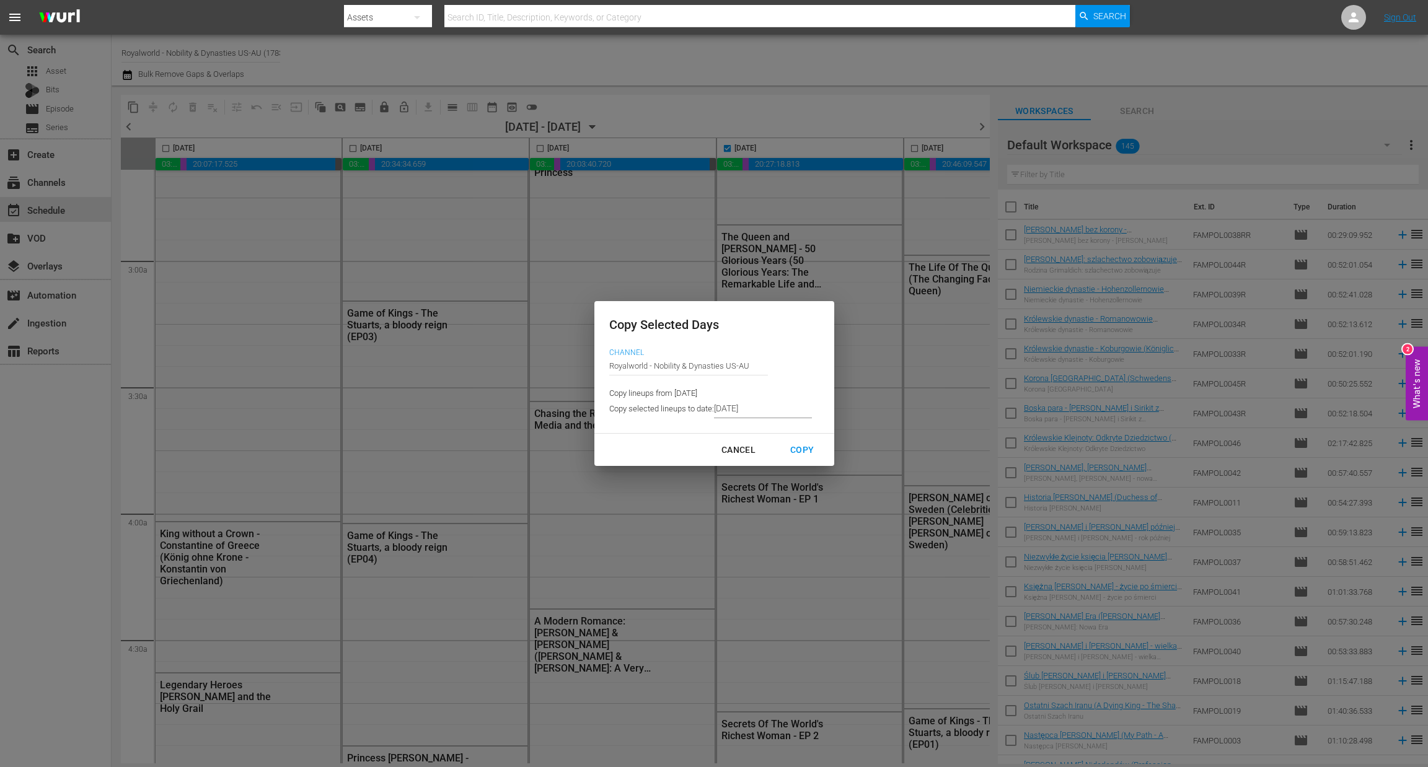
click at [752, 412] on input "[DATE]" at bounding box center [763, 409] width 98 height 19
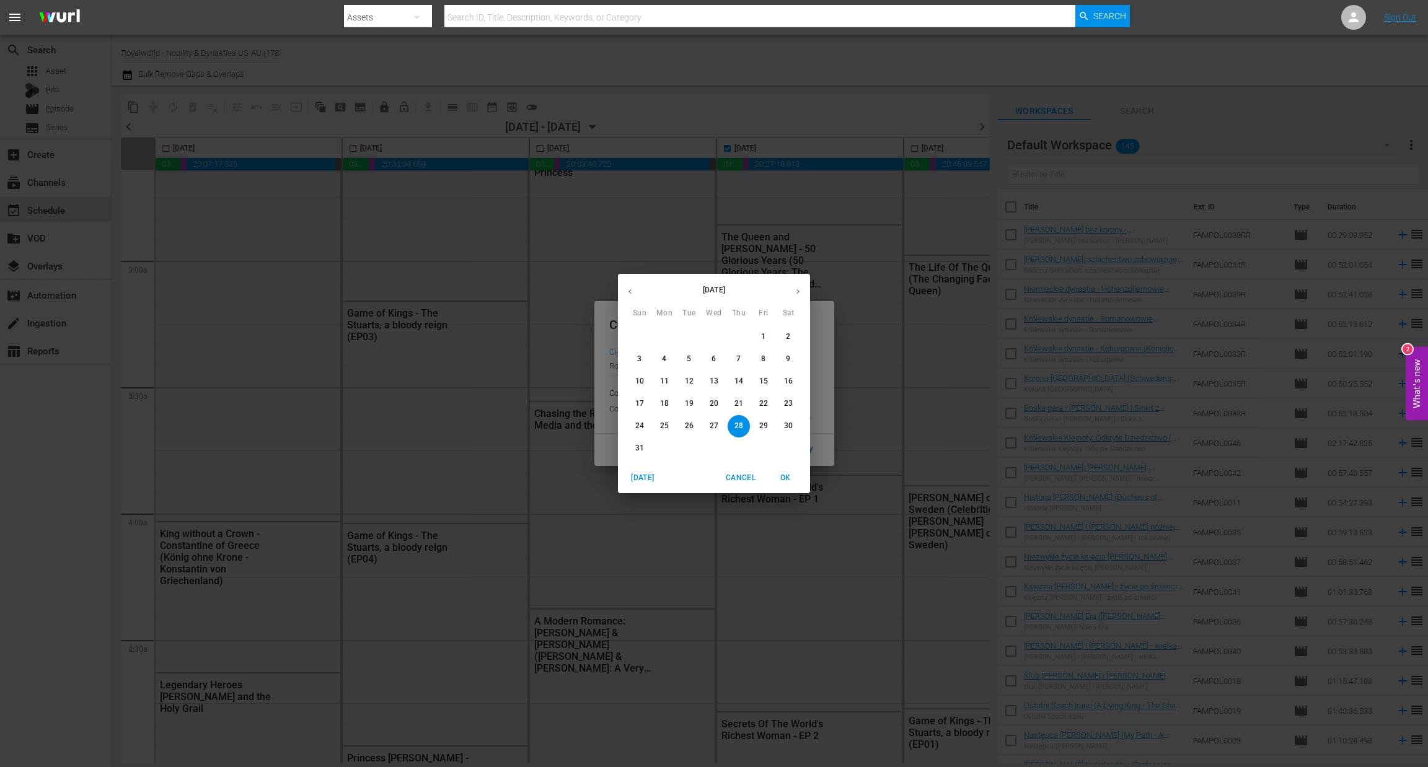
click at [798, 302] on button "button" at bounding box center [798, 291] width 24 height 24
click at [669, 340] on span "1" at bounding box center [664, 337] width 22 height 11
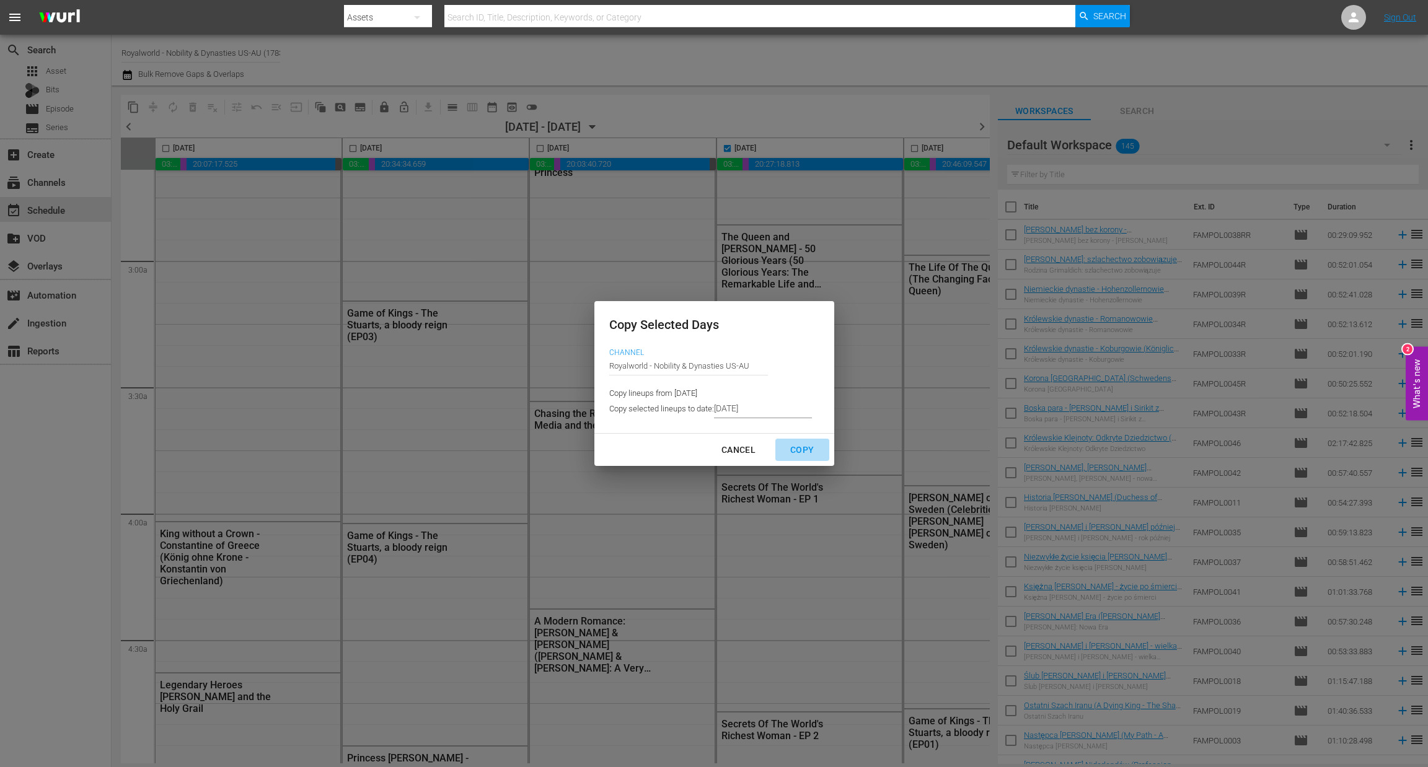
click at [800, 455] on div "Copy" at bounding box center [801, 449] width 43 height 15
type input "8/24/2025"
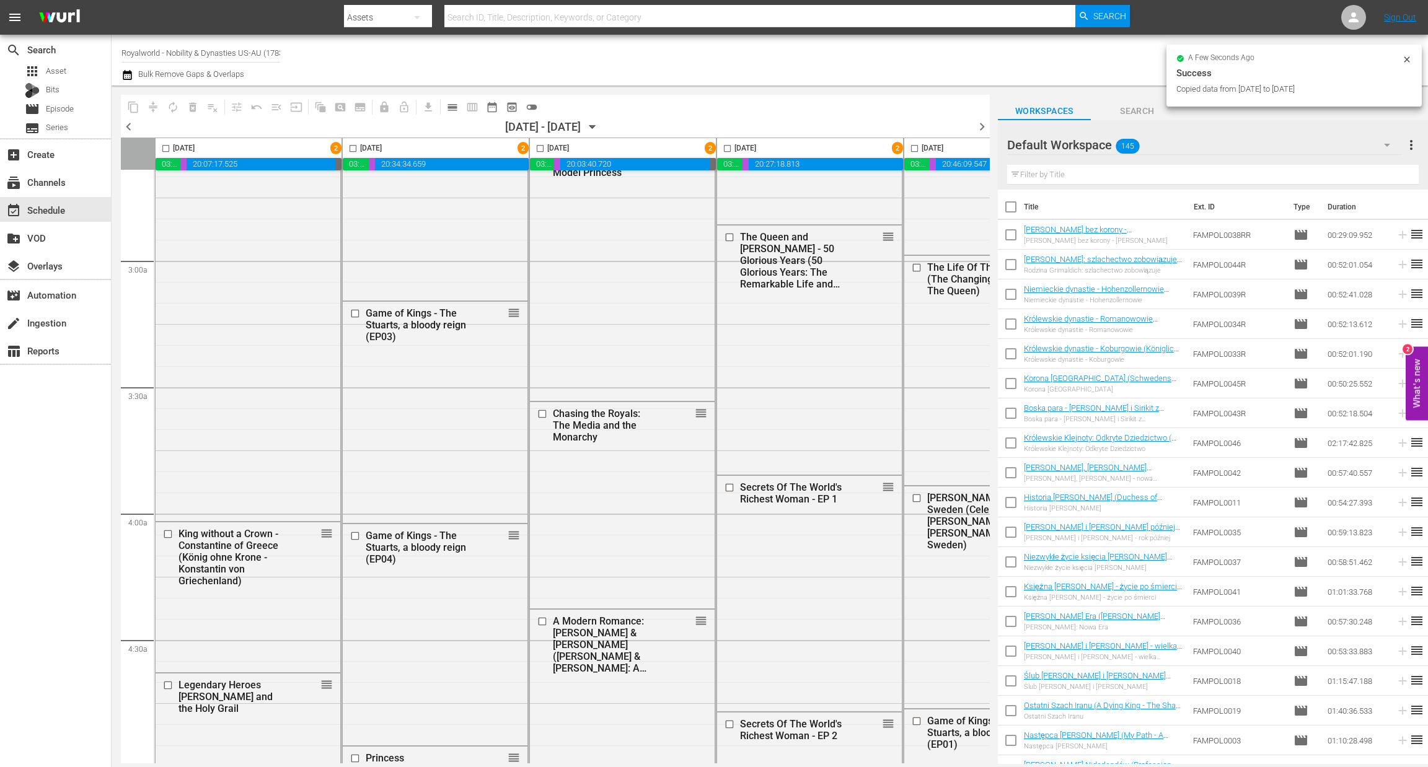
checkbox input "false"
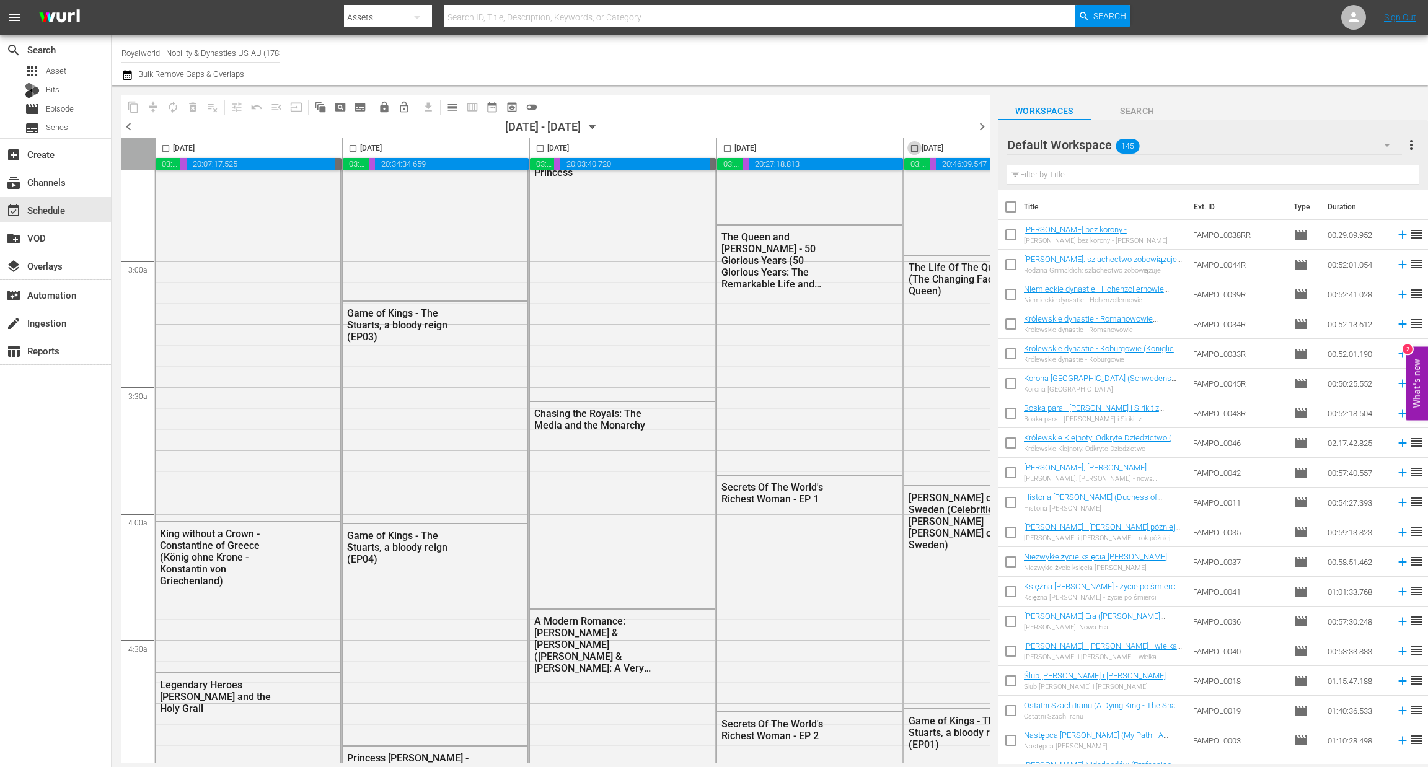
click at [914, 146] on input "checkbox" at bounding box center [914, 151] width 14 height 14
checkbox input "true"
click at [128, 105] on span "content_copy" at bounding box center [133, 107] width 12 height 12
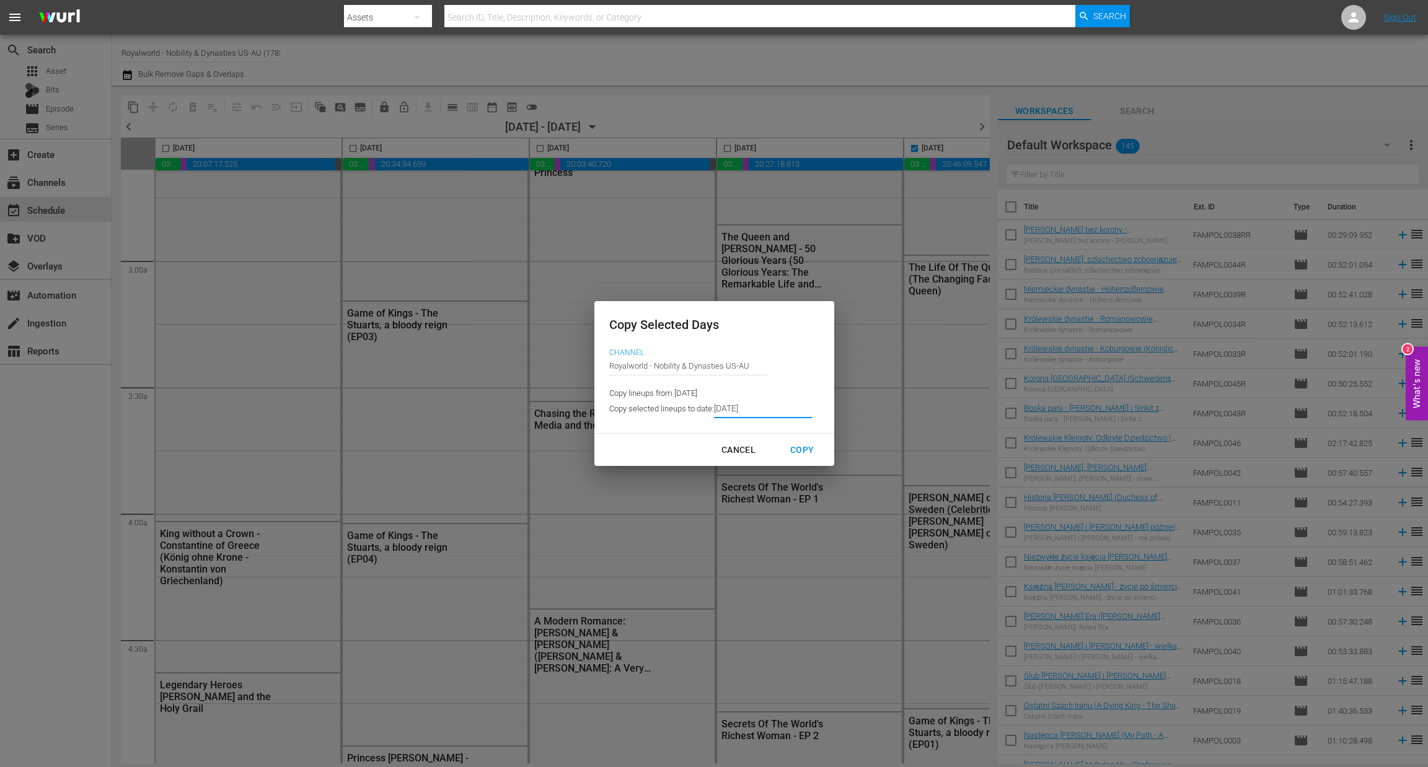
click at [746, 409] on input "8/24/2025" at bounding box center [763, 409] width 98 height 19
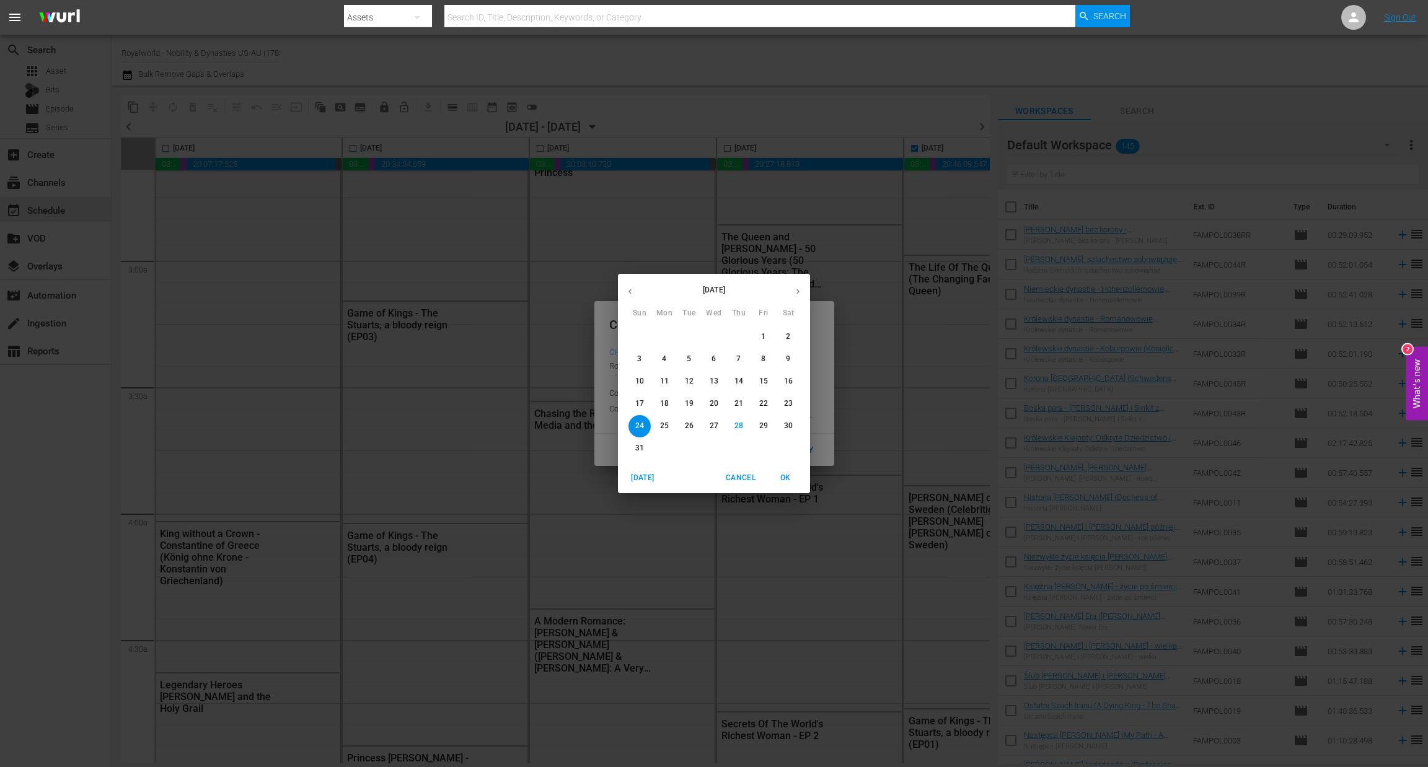
click at [798, 292] on icon "button" at bounding box center [797, 291] width 3 height 5
click at [693, 340] on span "2" at bounding box center [689, 337] width 22 height 11
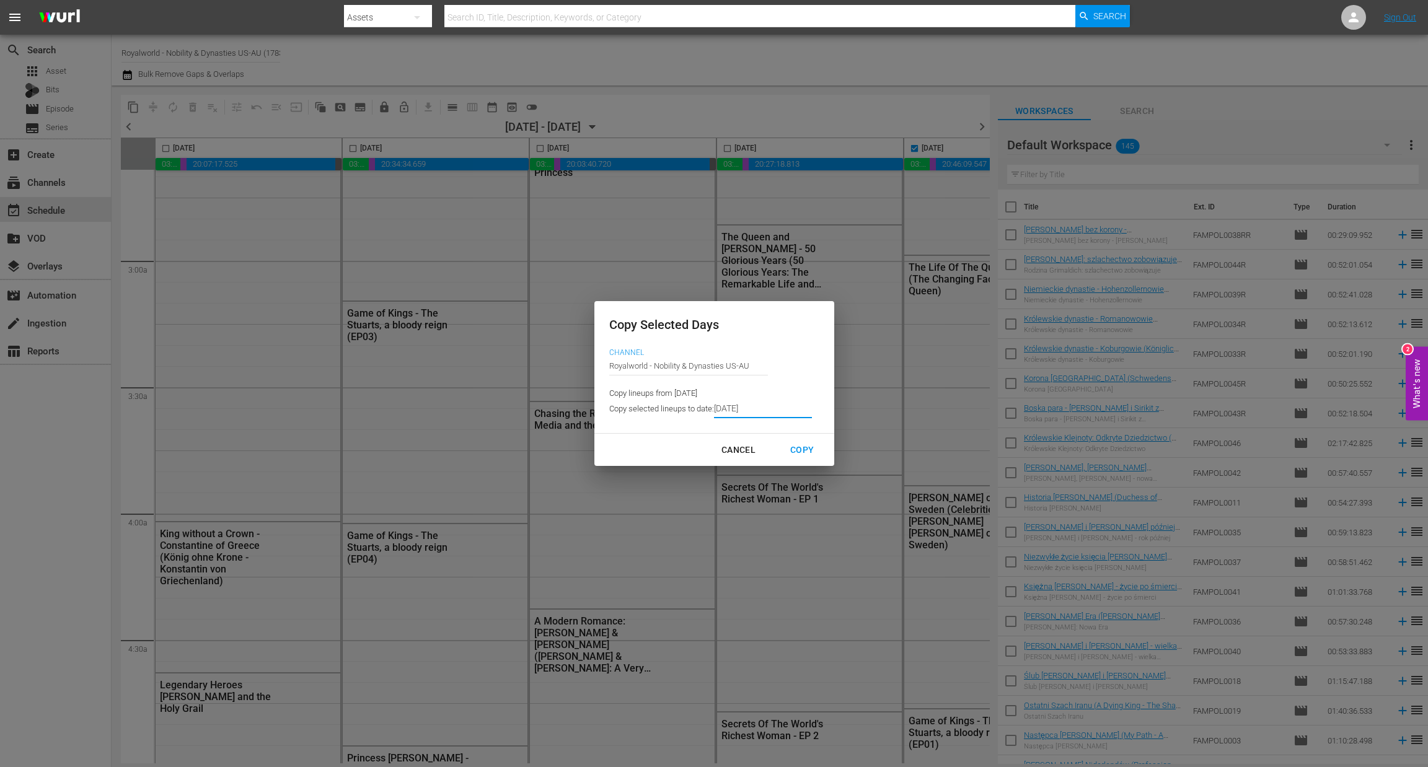
click at [793, 451] on div "Copy" at bounding box center [801, 449] width 43 height 15
type input "8/25/2025"
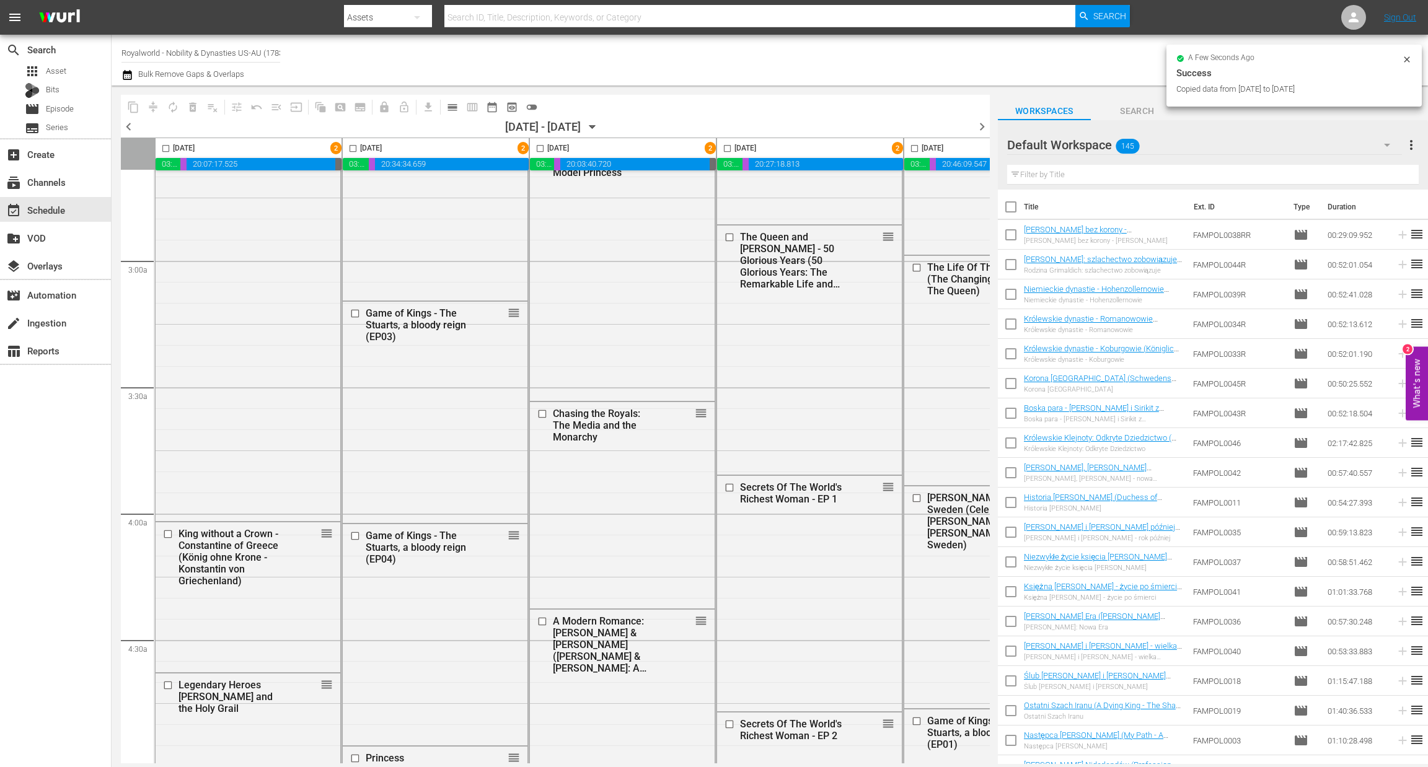
checkbox input "false"
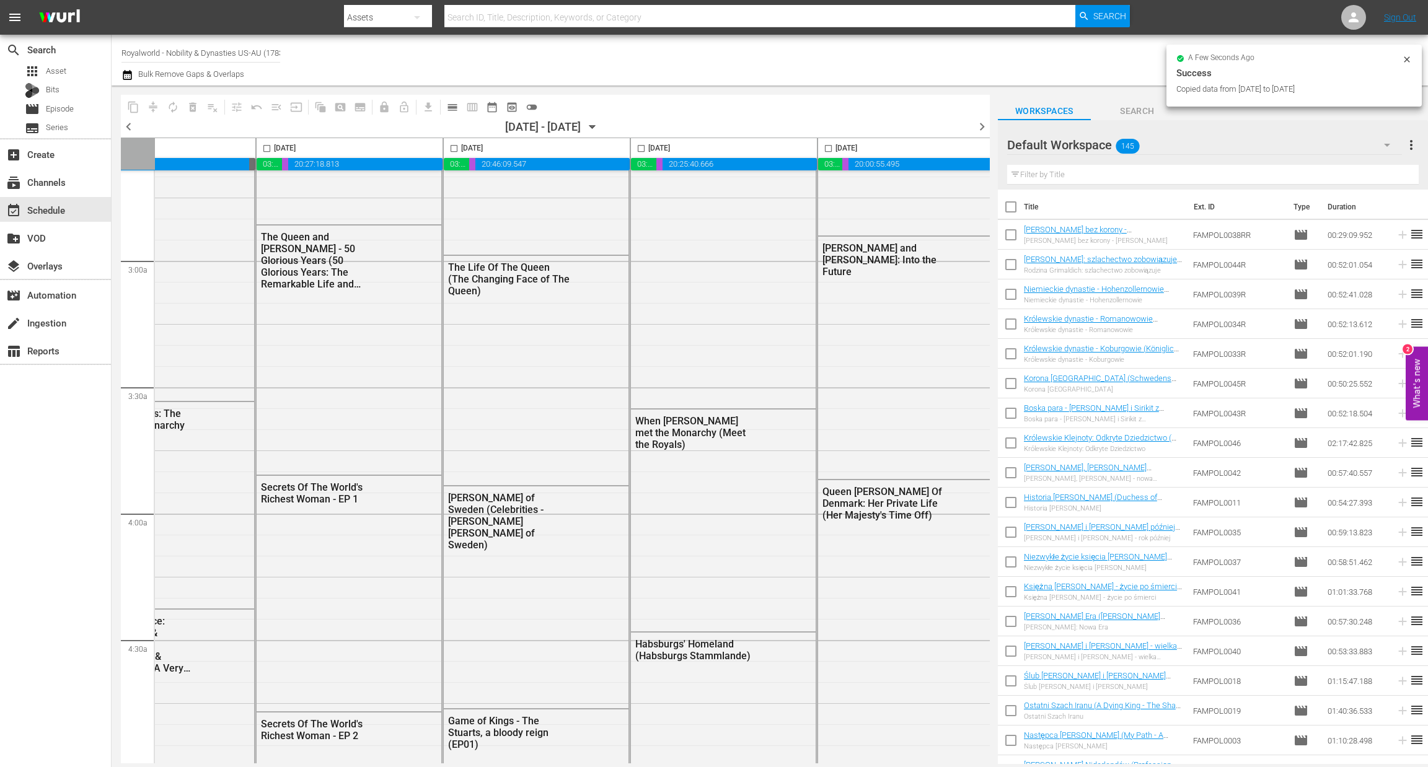
scroll to position [671, 465]
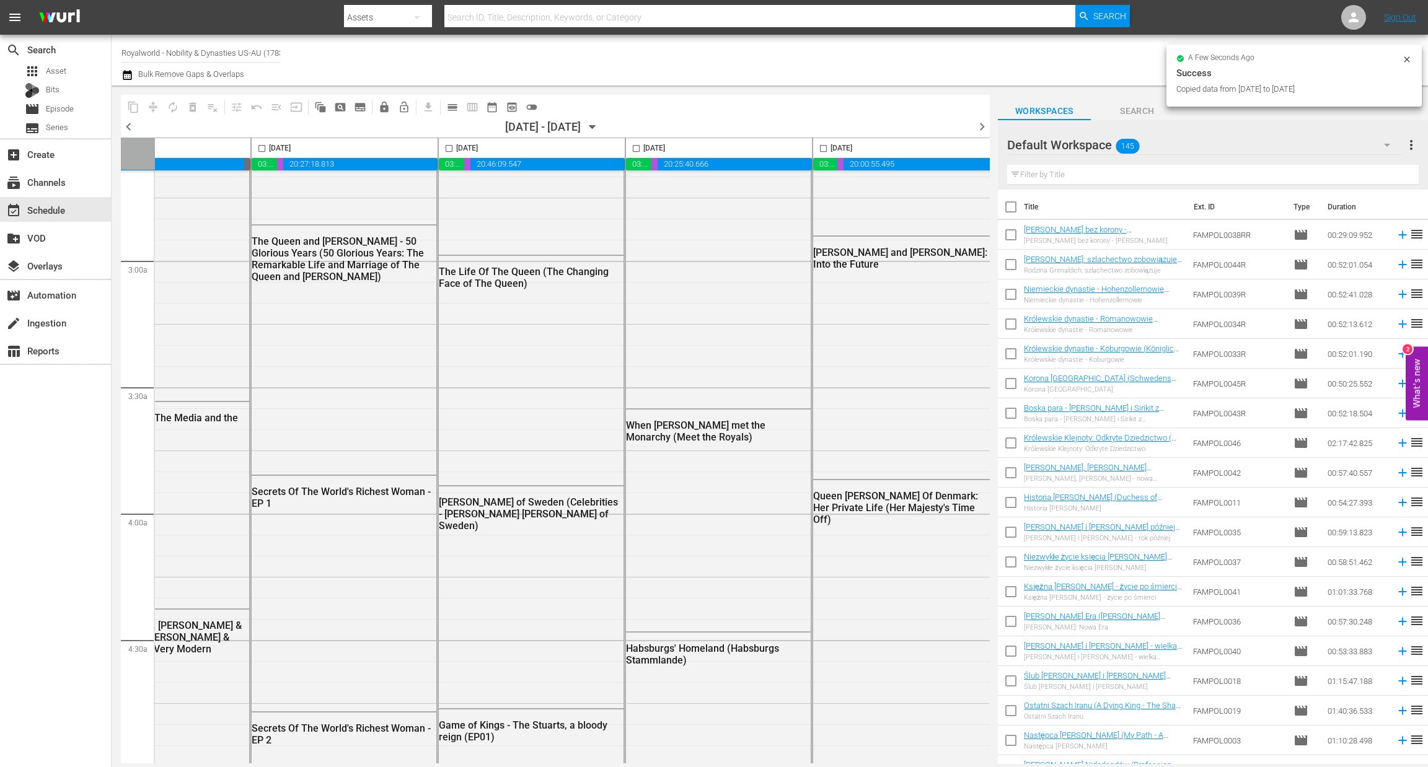
click at [637, 152] on input "checkbox" at bounding box center [636, 151] width 14 height 14
checkbox input "true"
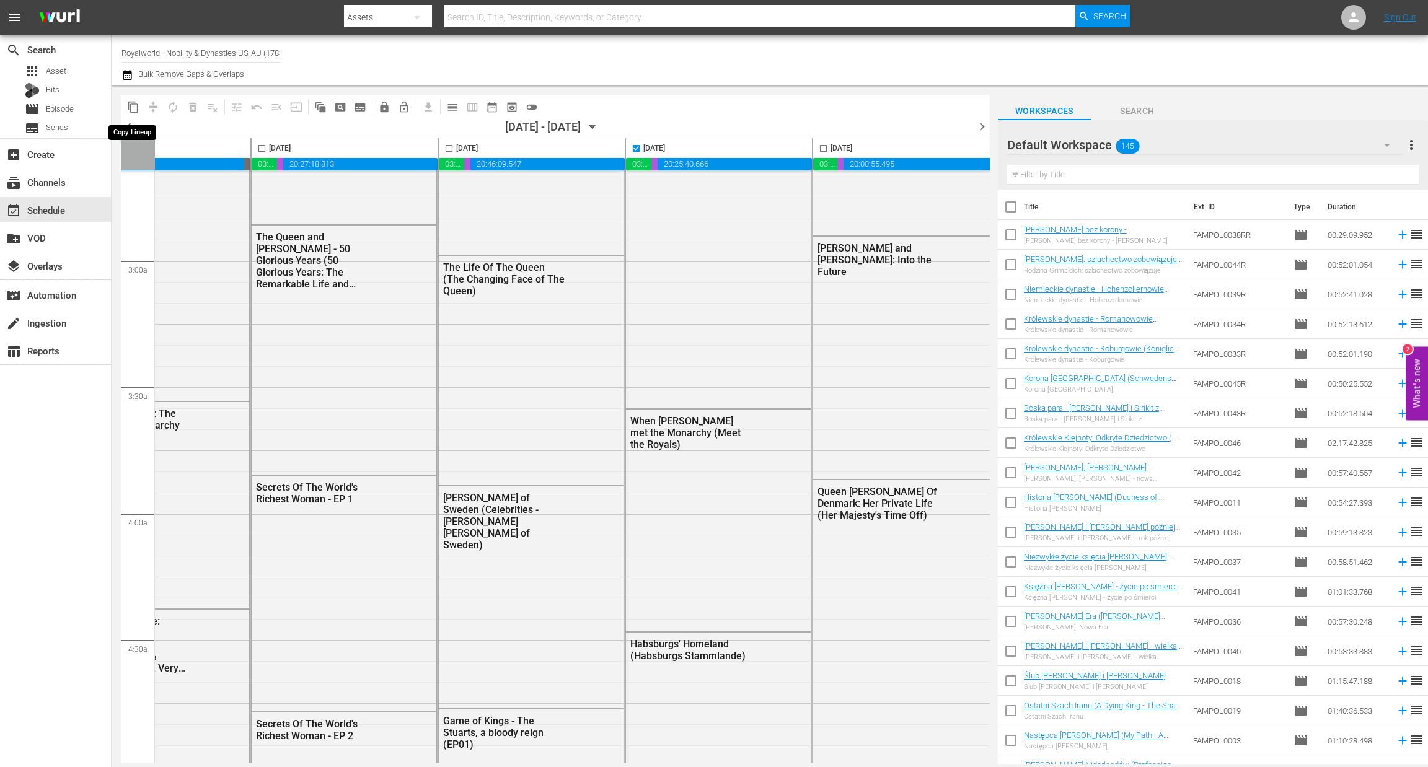
click at [138, 104] on span "content_copy" at bounding box center [133, 107] width 12 height 12
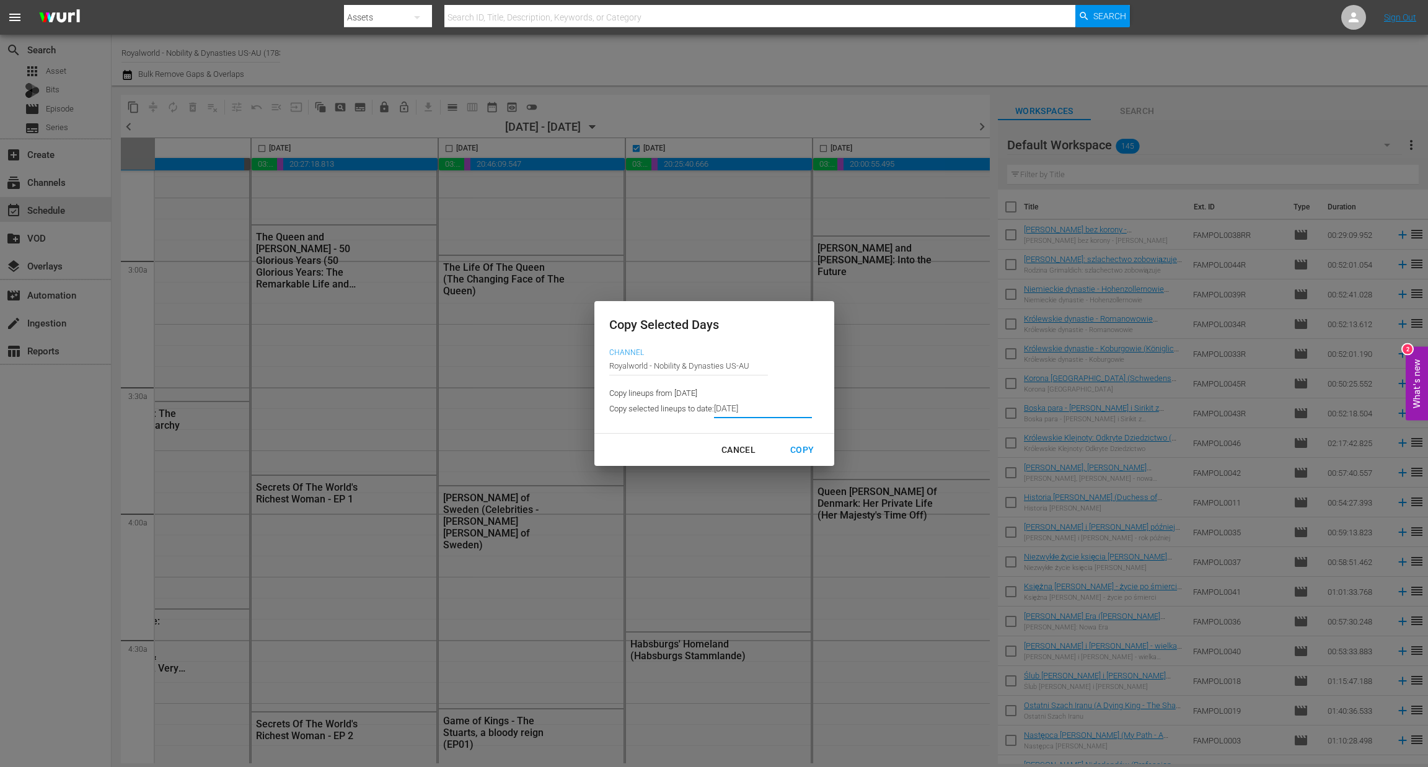
click at [770, 413] on input "8/25/2025" at bounding box center [763, 409] width 98 height 19
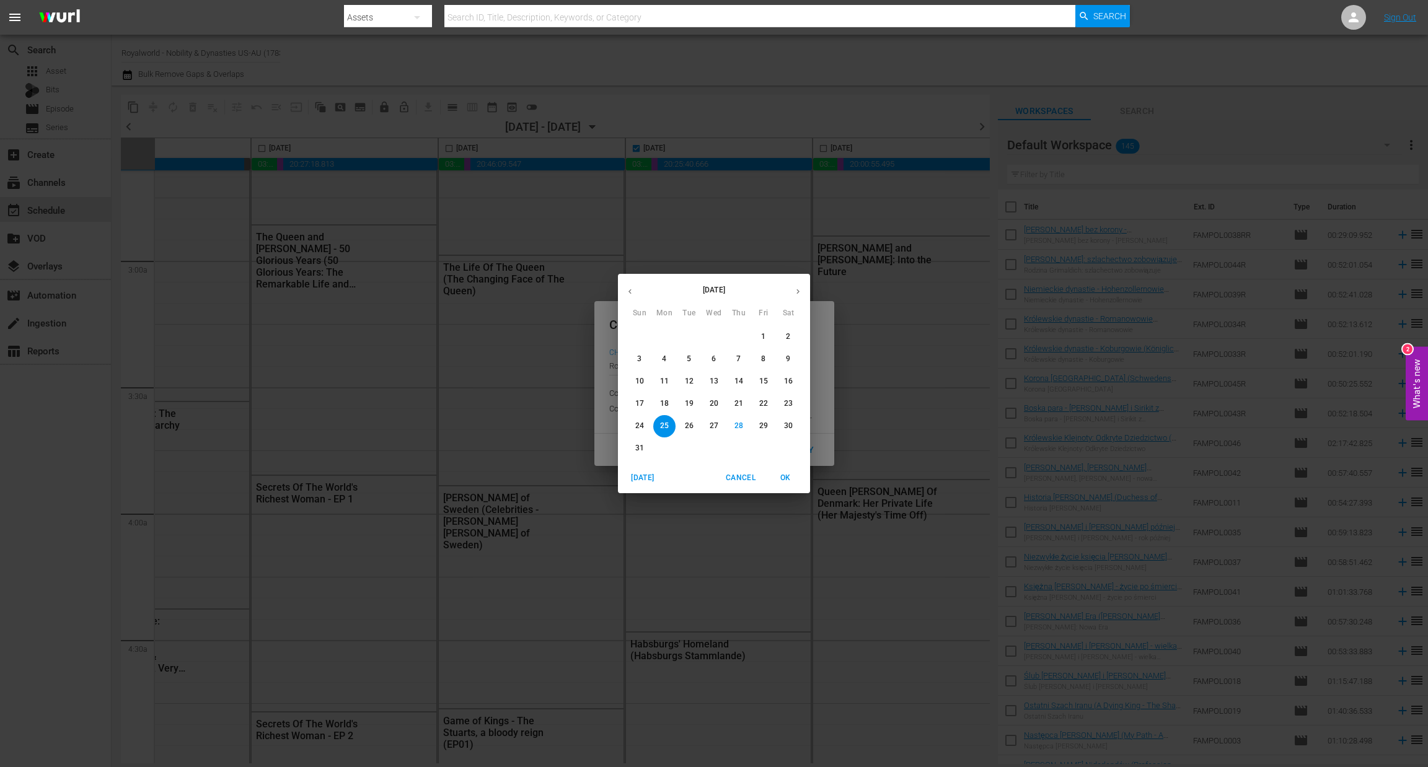
click at [793, 294] on icon "button" at bounding box center [797, 291] width 9 height 9
click at [715, 342] on p "3" at bounding box center [713, 337] width 4 height 11
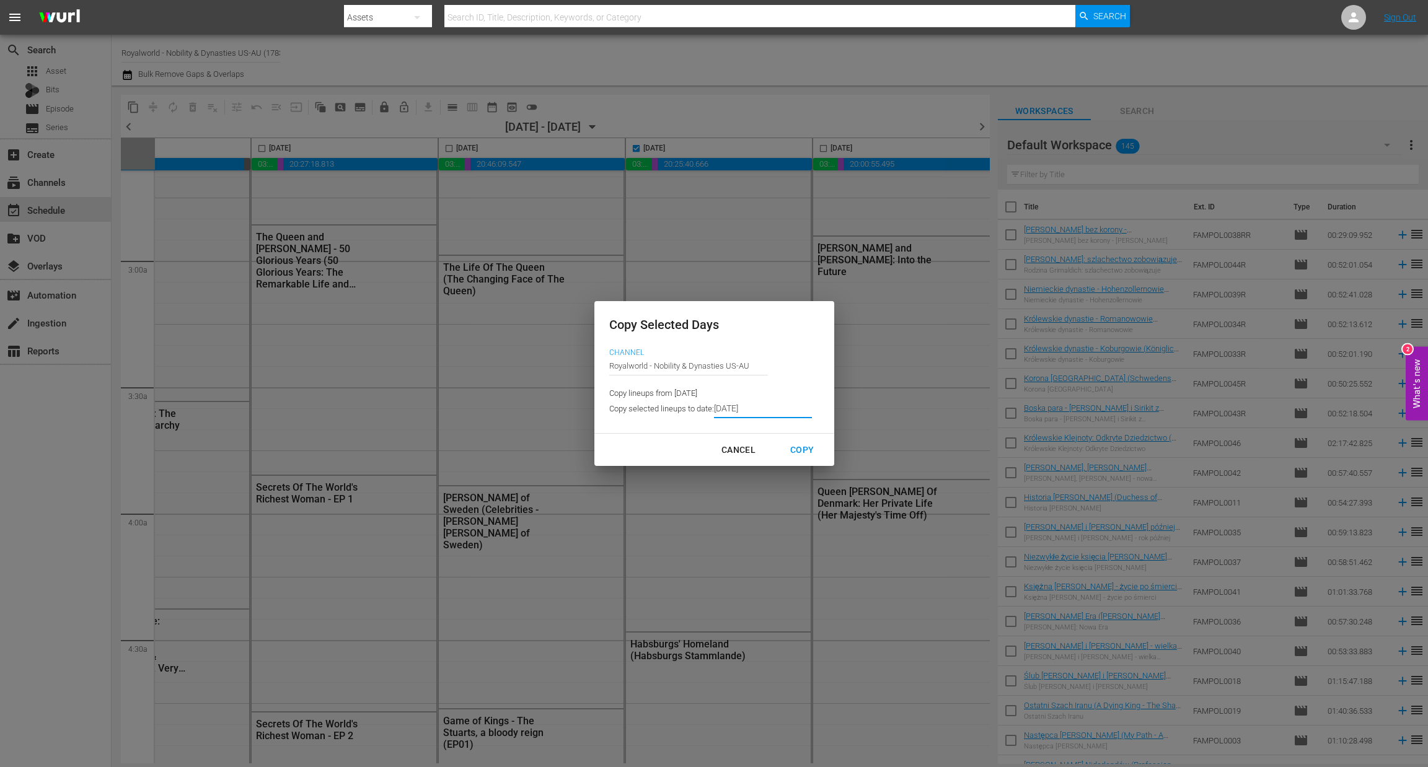
click at [817, 460] on button "Copy" at bounding box center [801, 450] width 53 height 23
type input "8/26/2025"
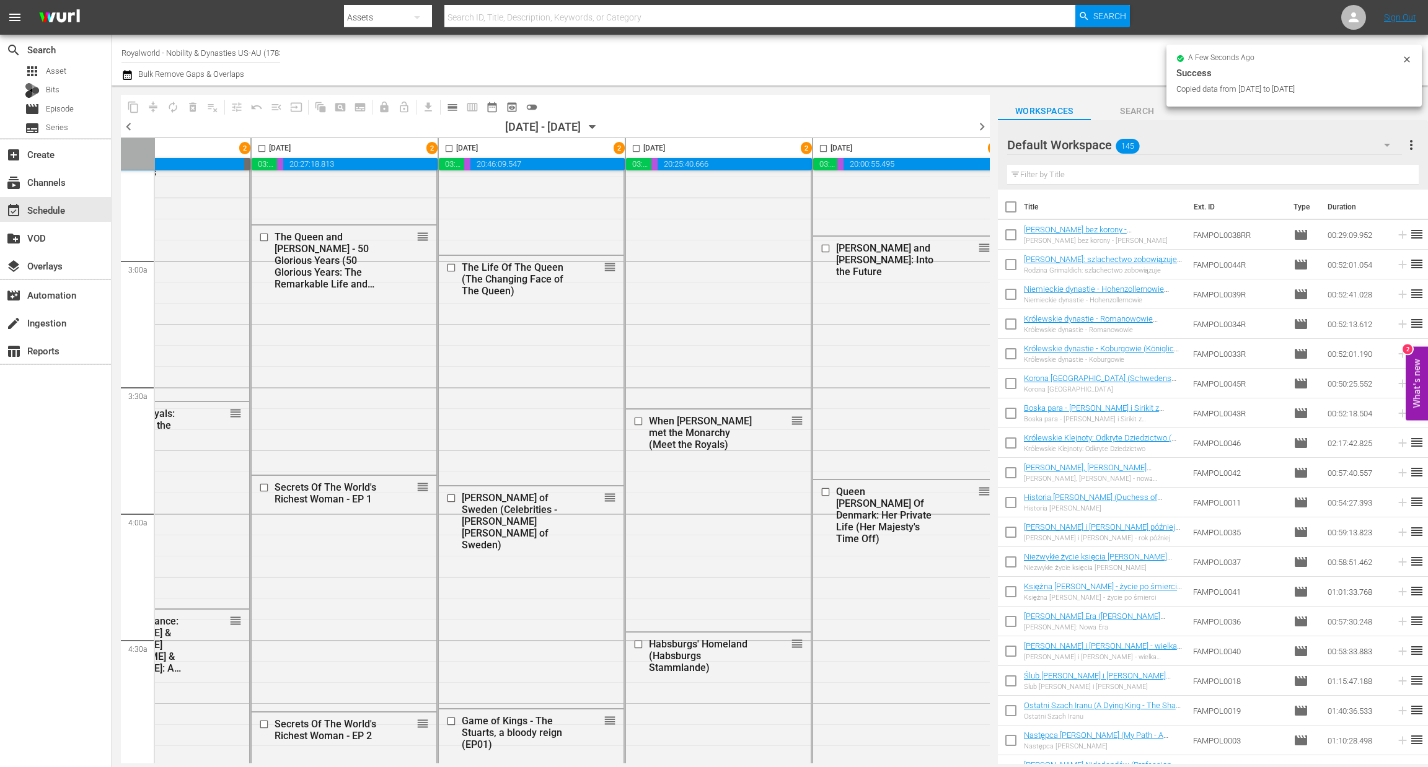
checkbox input "false"
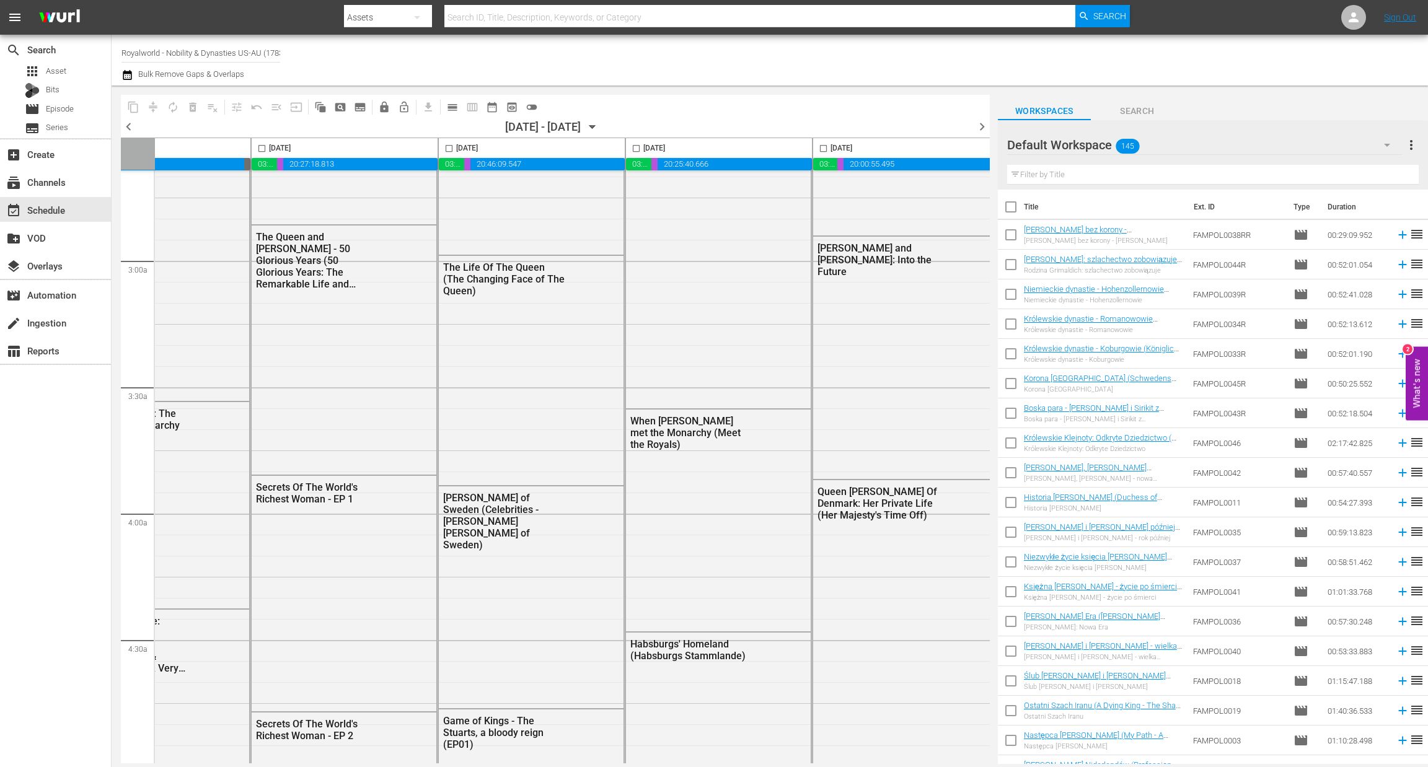
click at [822, 144] on input "checkbox" at bounding box center [823, 151] width 14 height 14
checkbox input "true"
click at [127, 105] on span "content_copy" at bounding box center [133, 107] width 12 height 12
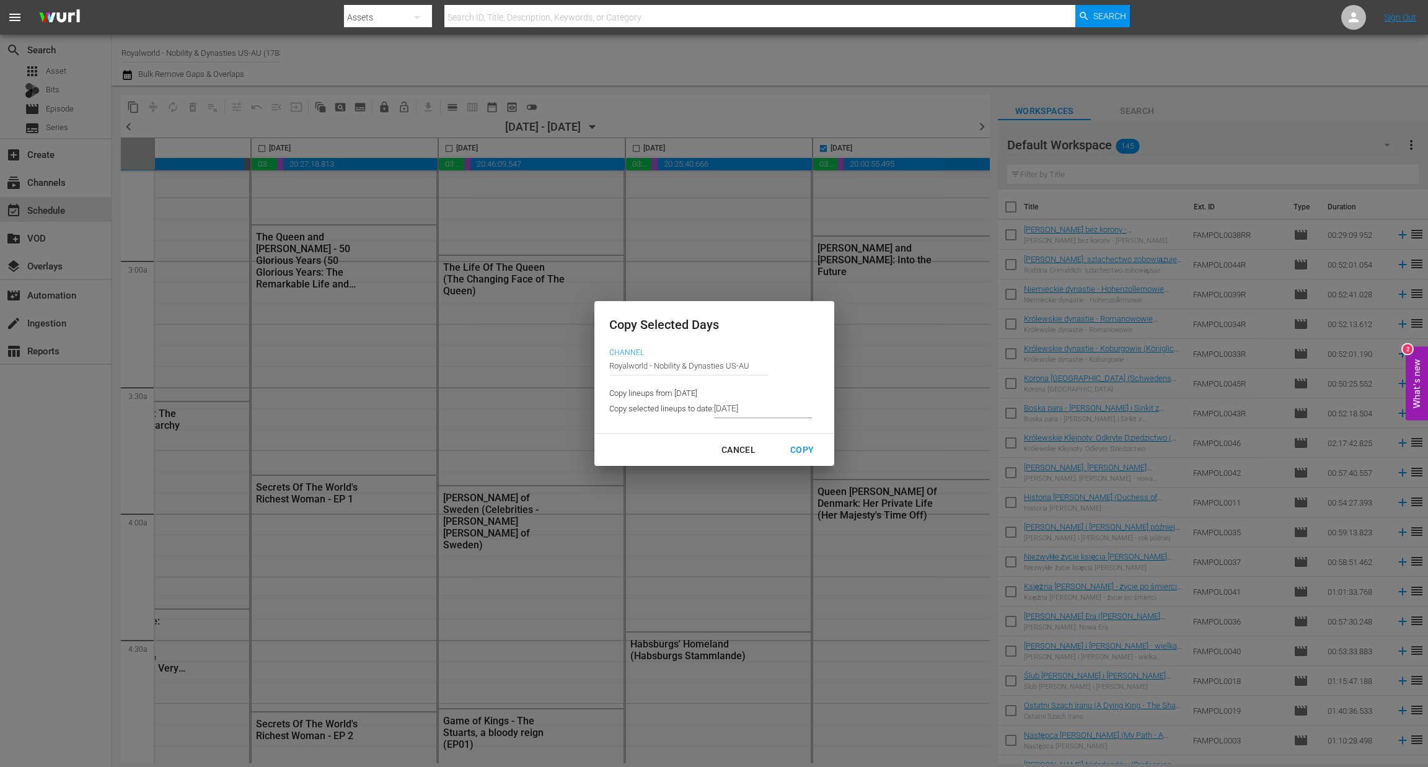
click at [742, 408] on input "8/26/2025" at bounding box center [763, 409] width 98 height 19
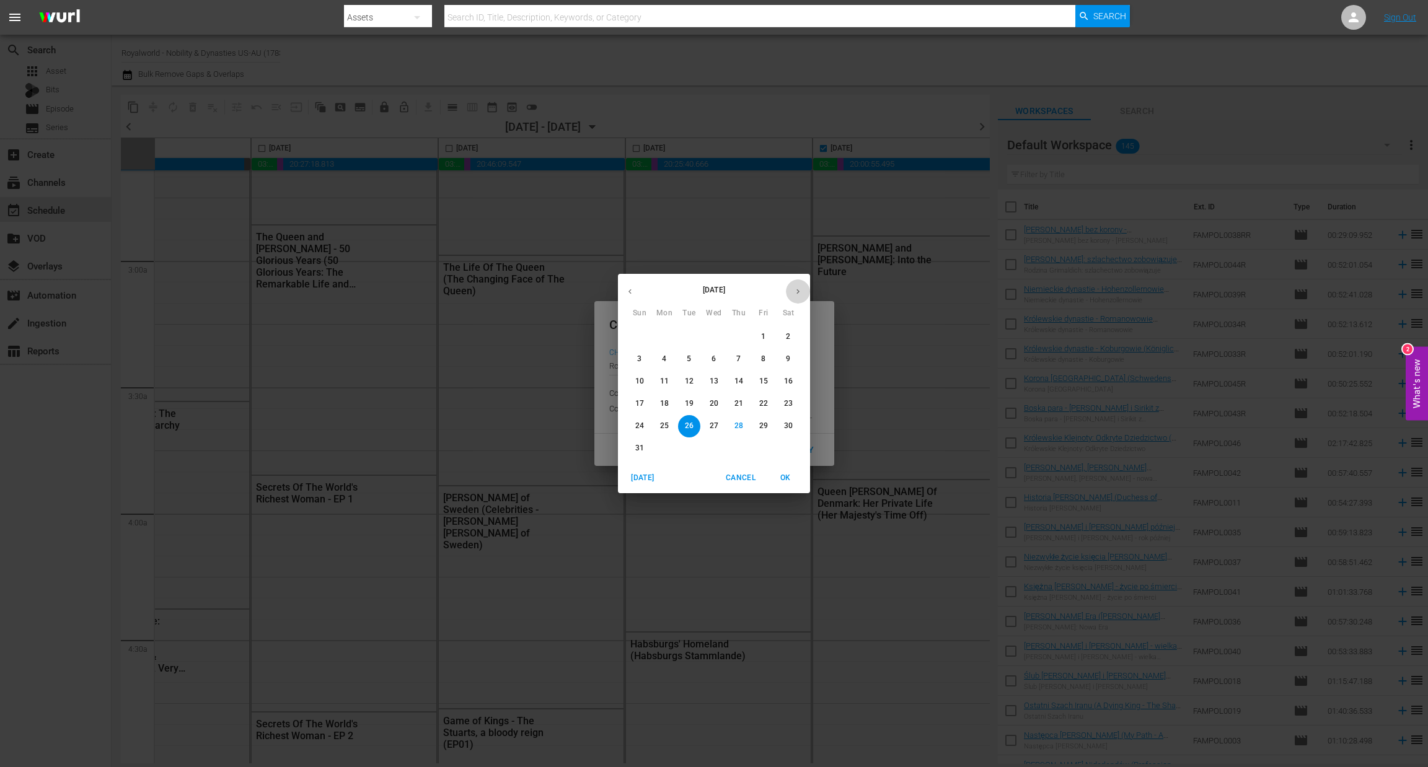
click at [797, 287] on icon "button" at bounding box center [797, 291] width 9 height 9
click at [745, 339] on span "4" at bounding box center [739, 337] width 22 height 11
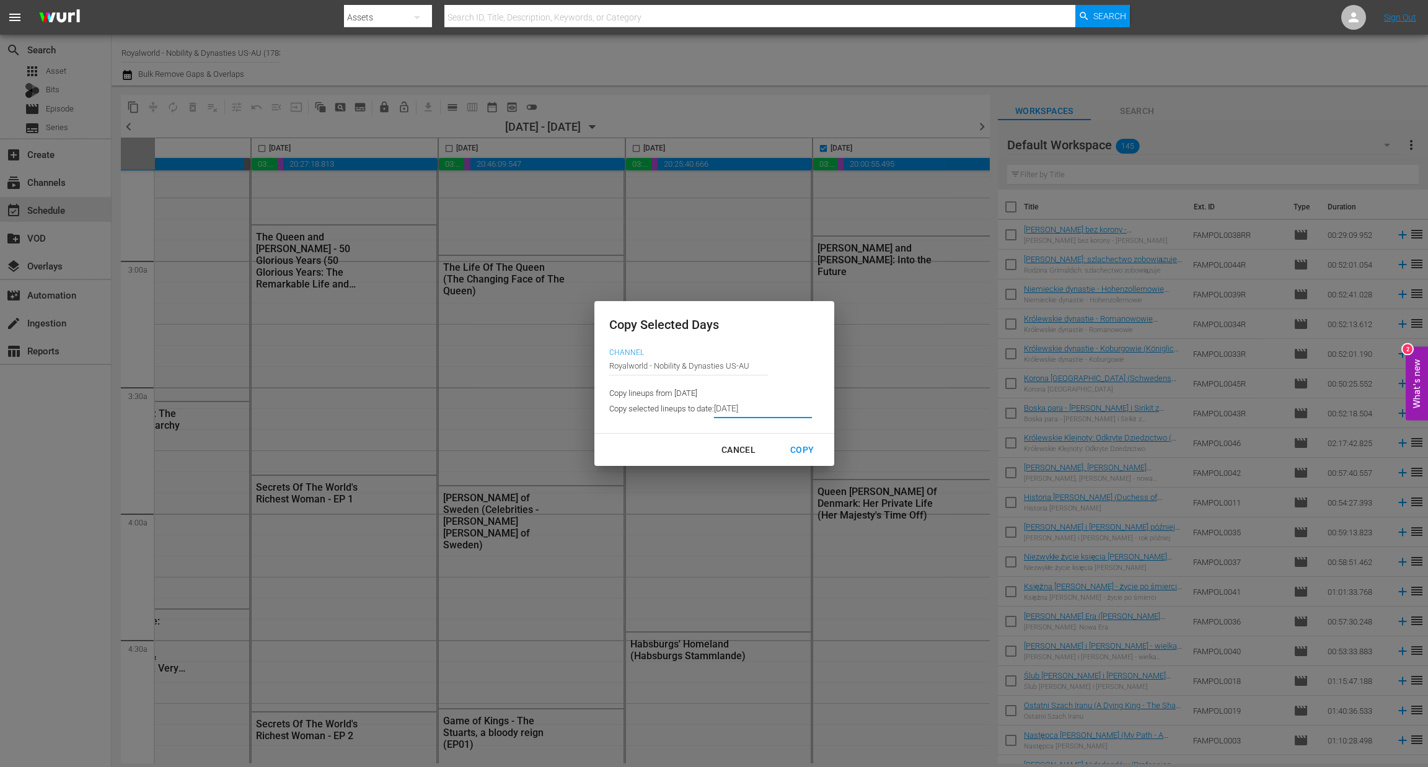
click at [801, 452] on div "Copy" at bounding box center [801, 449] width 43 height 15
type input "8/27/2025"
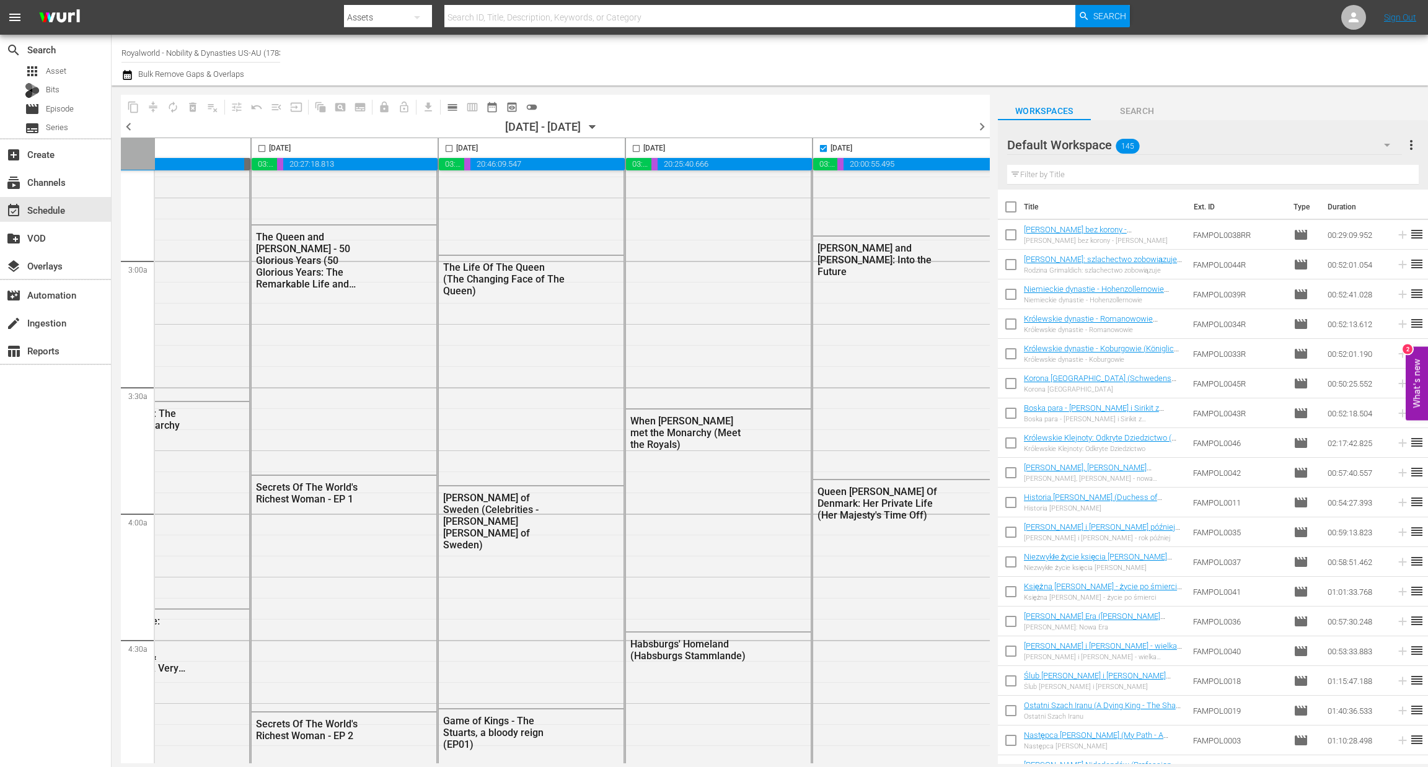
checkbox input "false"
click at [981, 124] on span "chevron_right" at bounding box center [981, 126] width 15 height 15
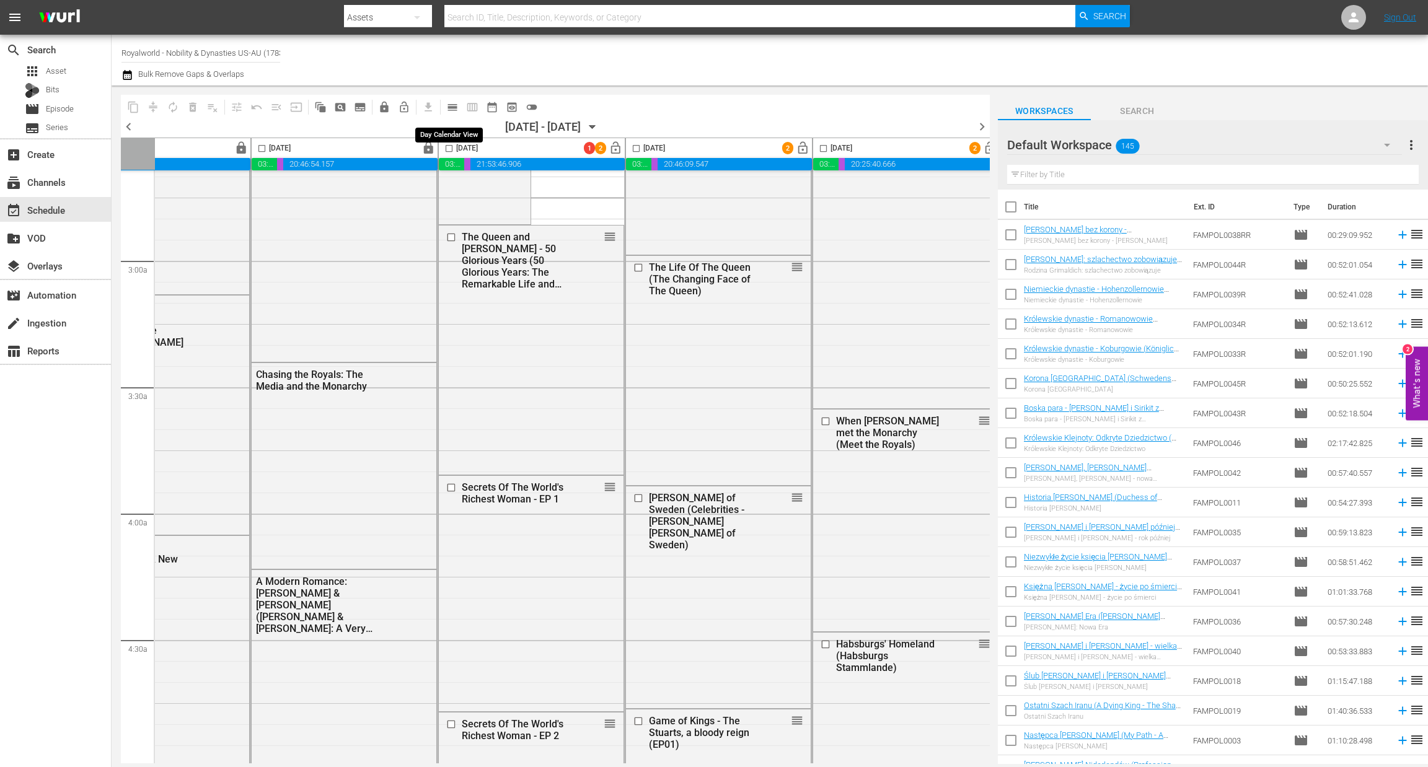
click at [446, 108] on span "calendar_view_day_outlined" at bounding box center [452, 107] width 12 height 12
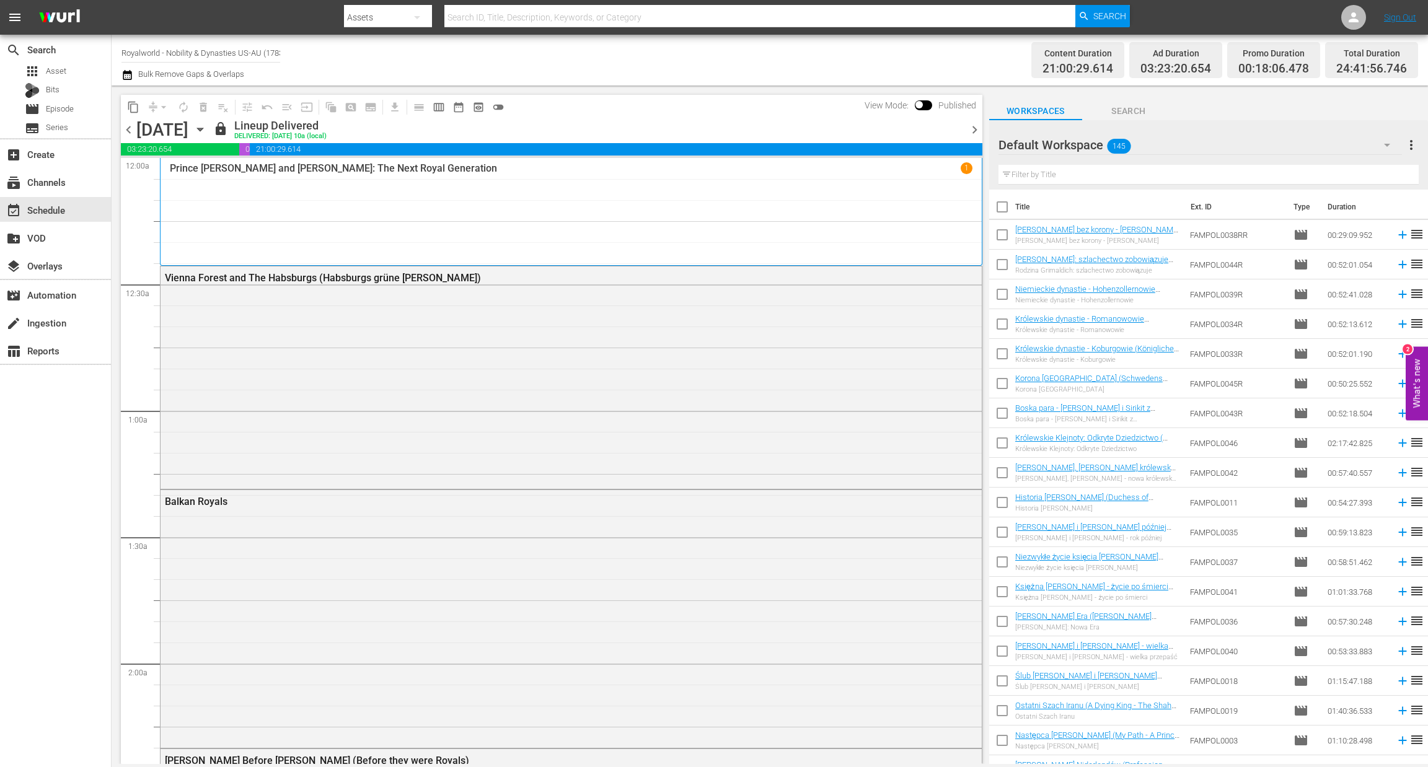
click at [979, 127] on span "chevron_right" at bounding box center [974, 129] width 15 height 15
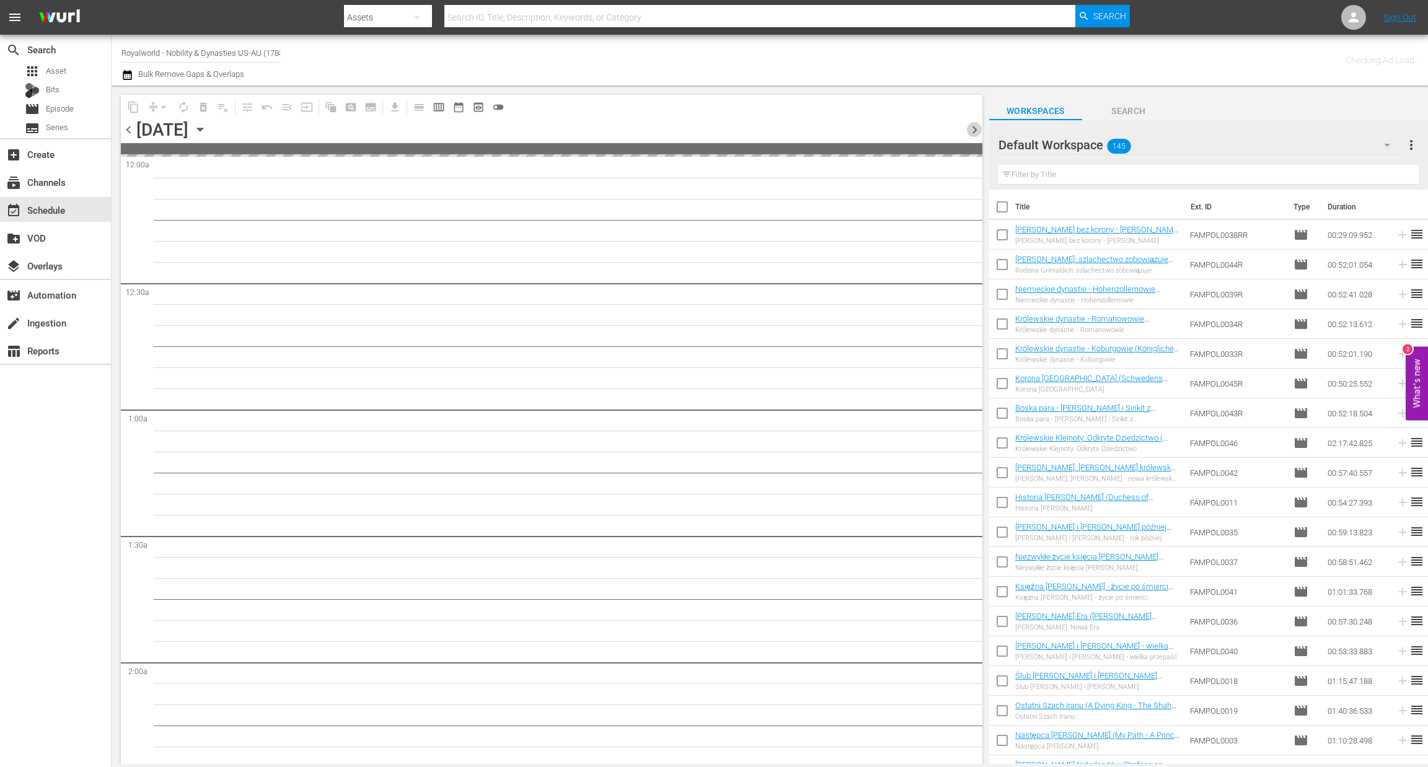
click at [979, 127] on span "chevron_right" at bounding box center [974, 129] width 15 height 15
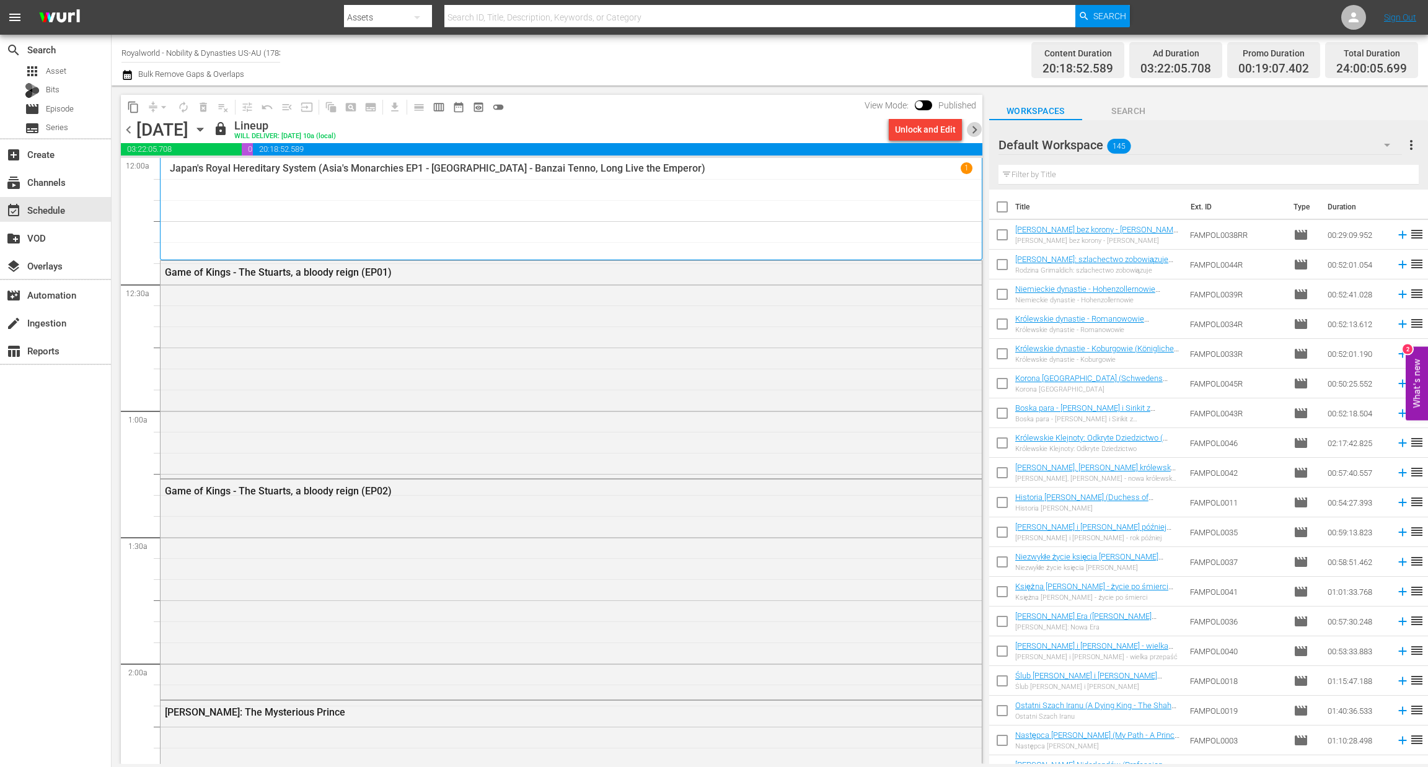
click at [972, 128] on span "chevron_right" at bounding box center [974, 129] width 15 height 15
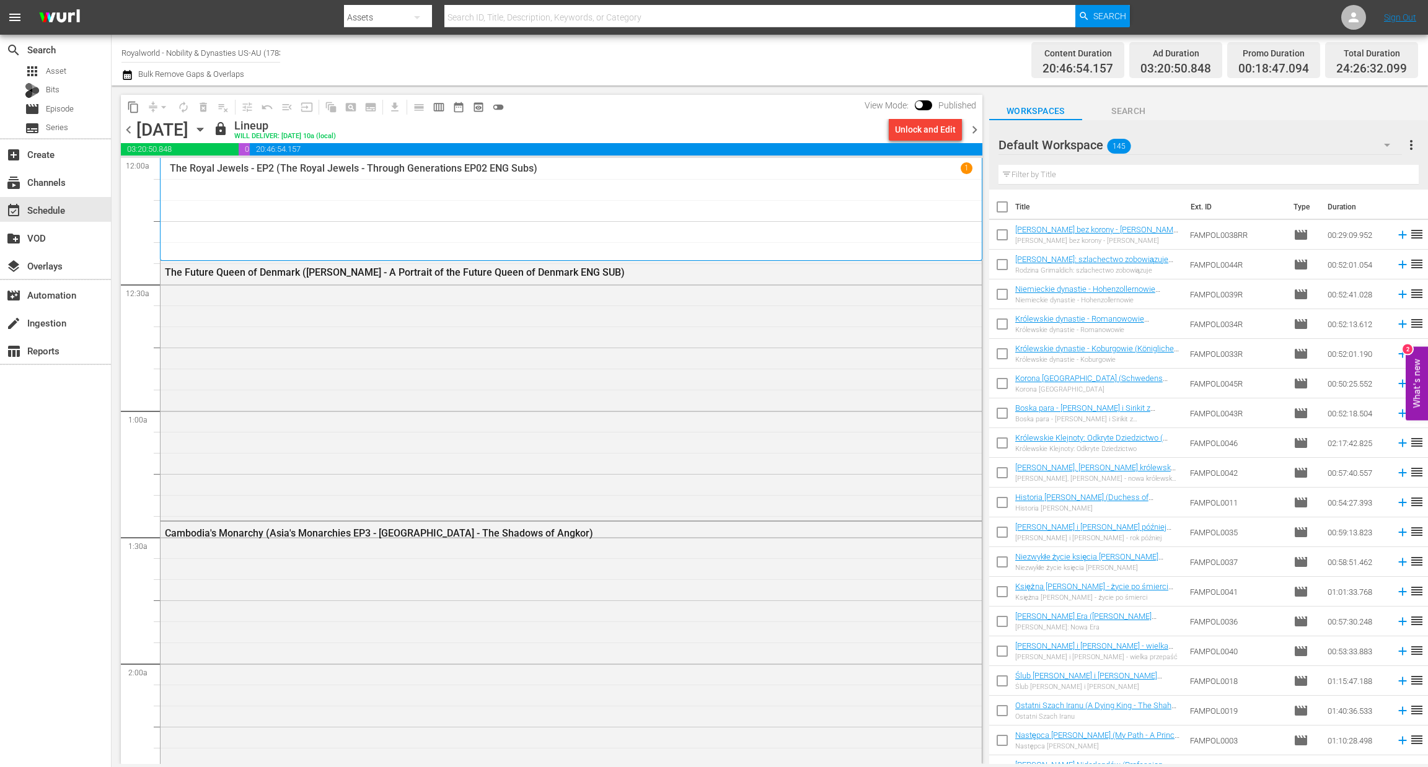
click at [971, 125] on span "chevron_right" at bounding box center [974, 129] width 15 height 15
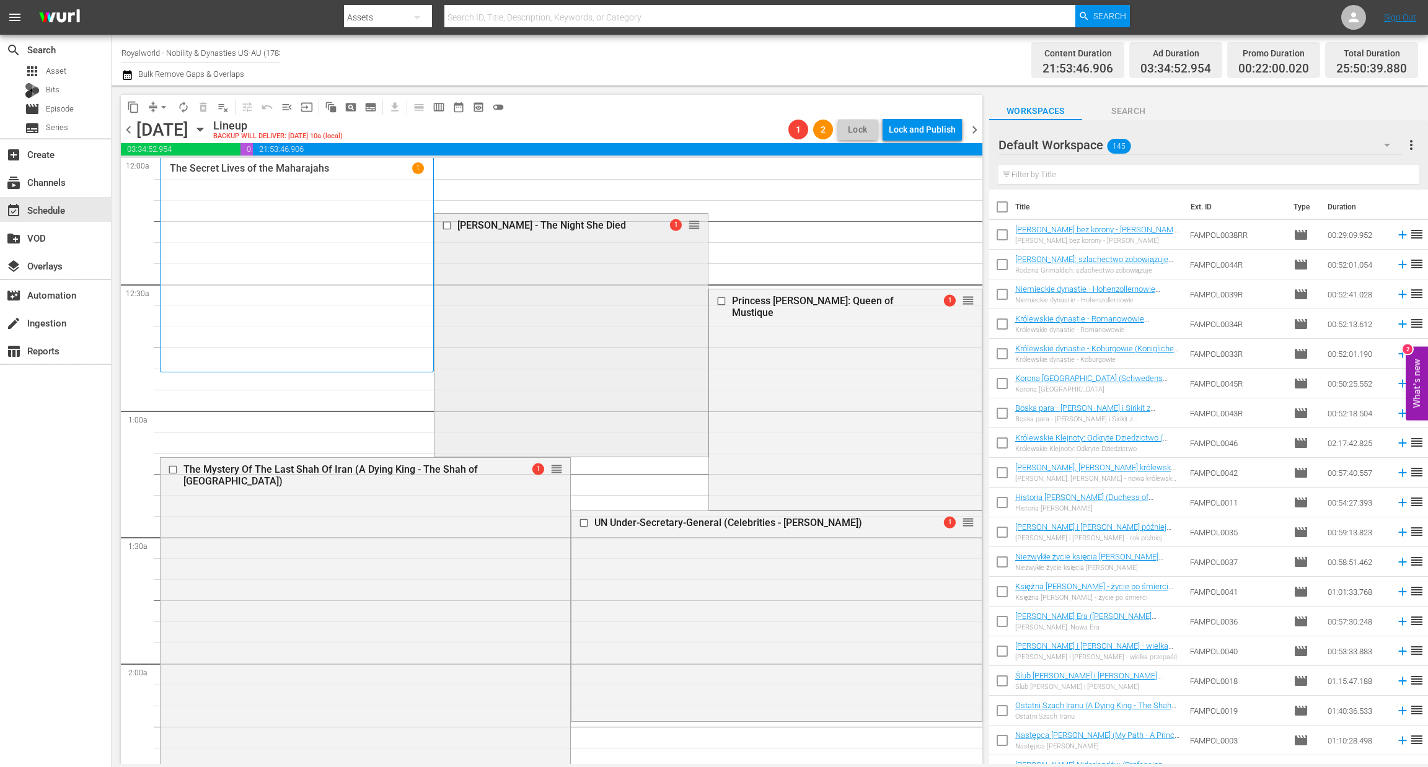
click at [444, 227] on input "checkbox" at bounding box center [448, 225] width 13 height 11
click at [203, 110] on span "delete_forever_outlined" at bounding box center [203, 107] width 12 height 12
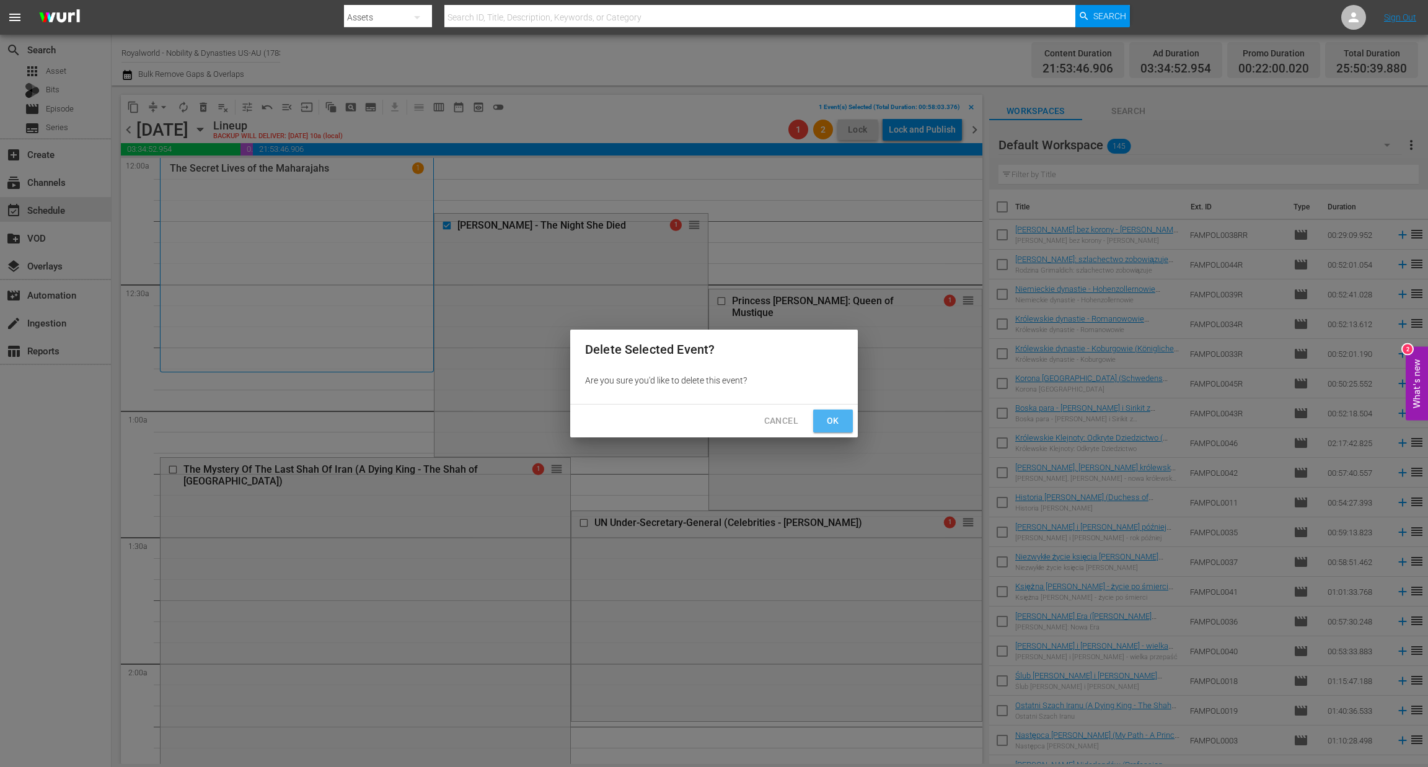
click at [819, 423] on button "Ok" at bounding box center [833, 421] width 40 height 23
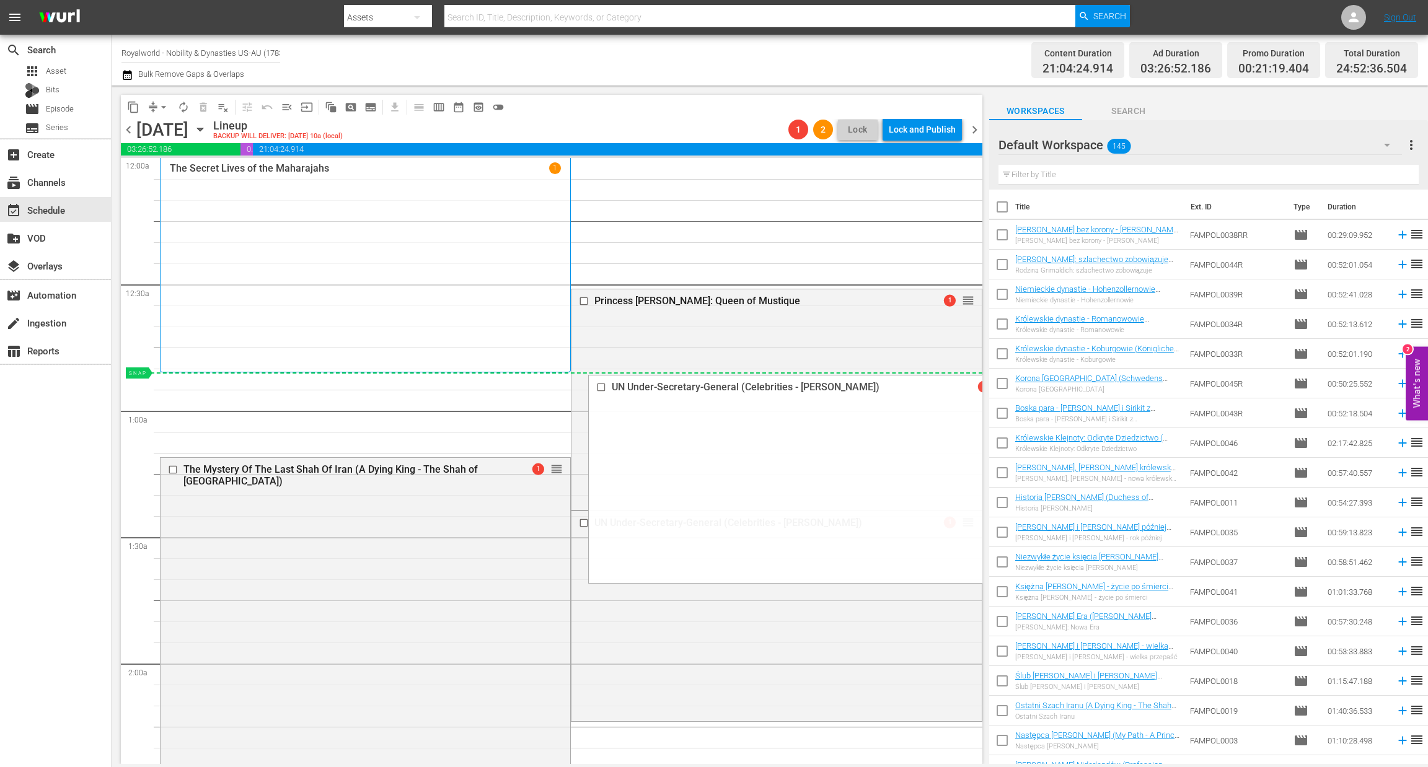
drag, startPoint x: 953, startPoint y: 521, endPoint x: 703, endPoint y: 380, distance: 286.3
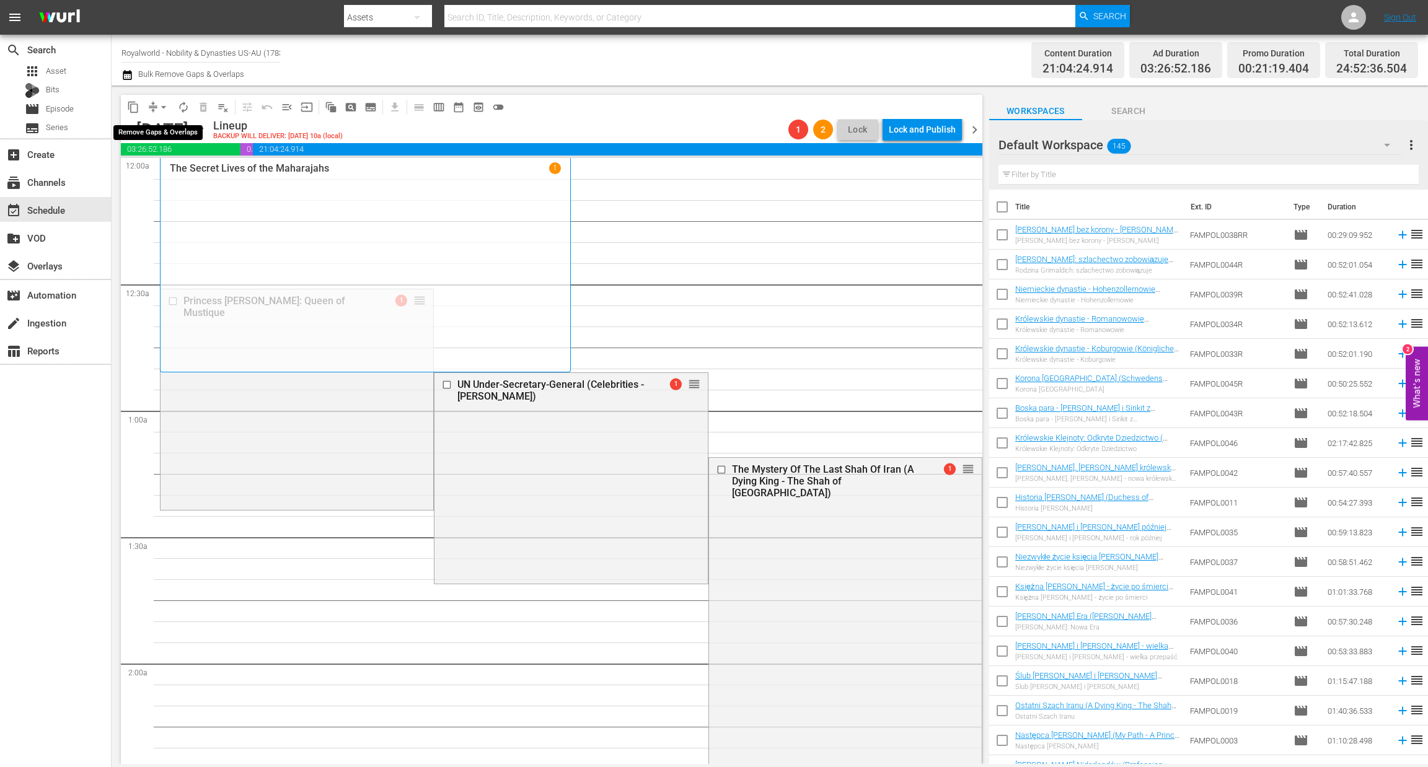
click at [159, 109] on span "arrow_drop_down" at bounding box center [163, 107] width 12 height 12
click at [172, 179] on li "Align to End of Previous Day" at bounding box center [164, 172] width 130 height 20
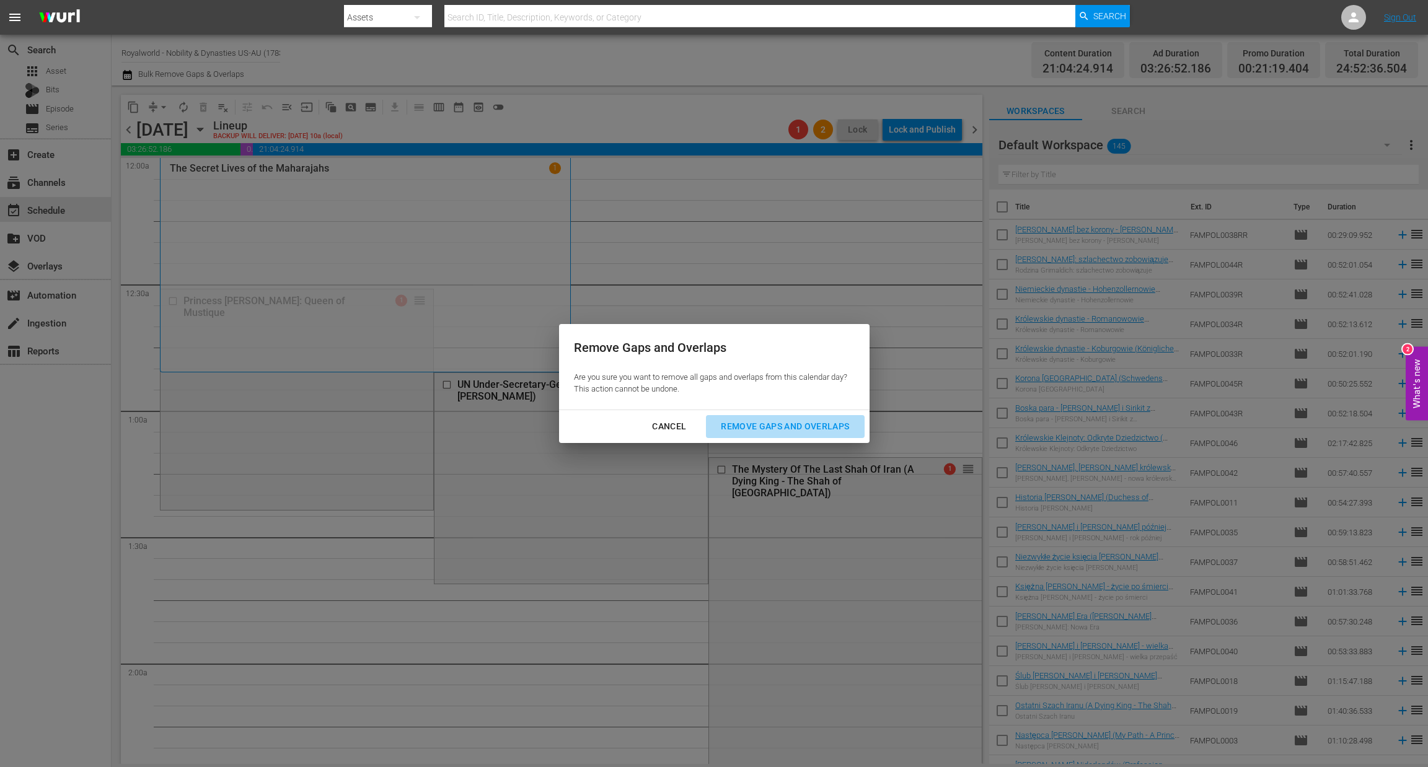
click at [746, 429] on div "Remove Gaps and Overlaps" at bounding box center [785, 426] width 148 height 15
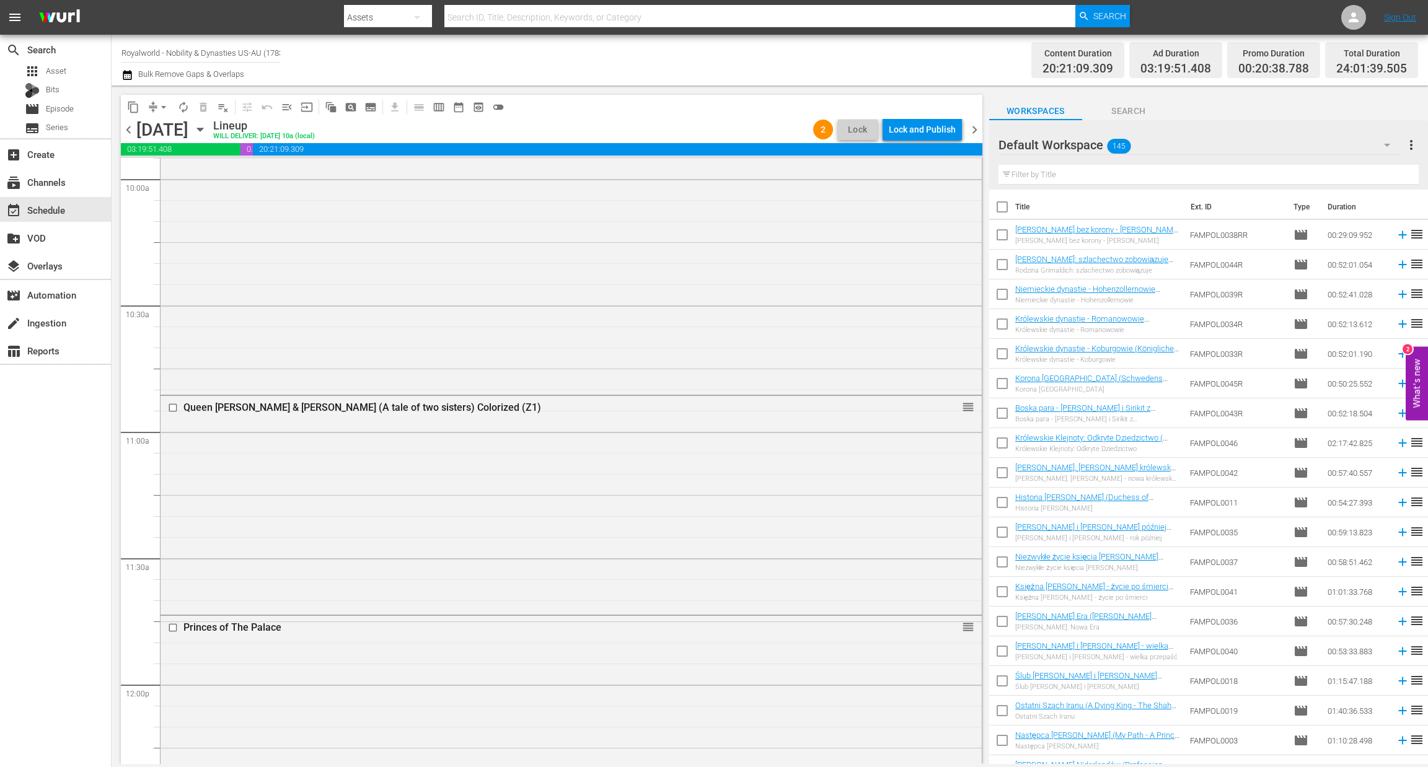
scroll to position [2509, 0]
drag, startPoint x: 953, startPoint y: 388, endPoint x: 860, endPoint y: 672, distance: 299.2
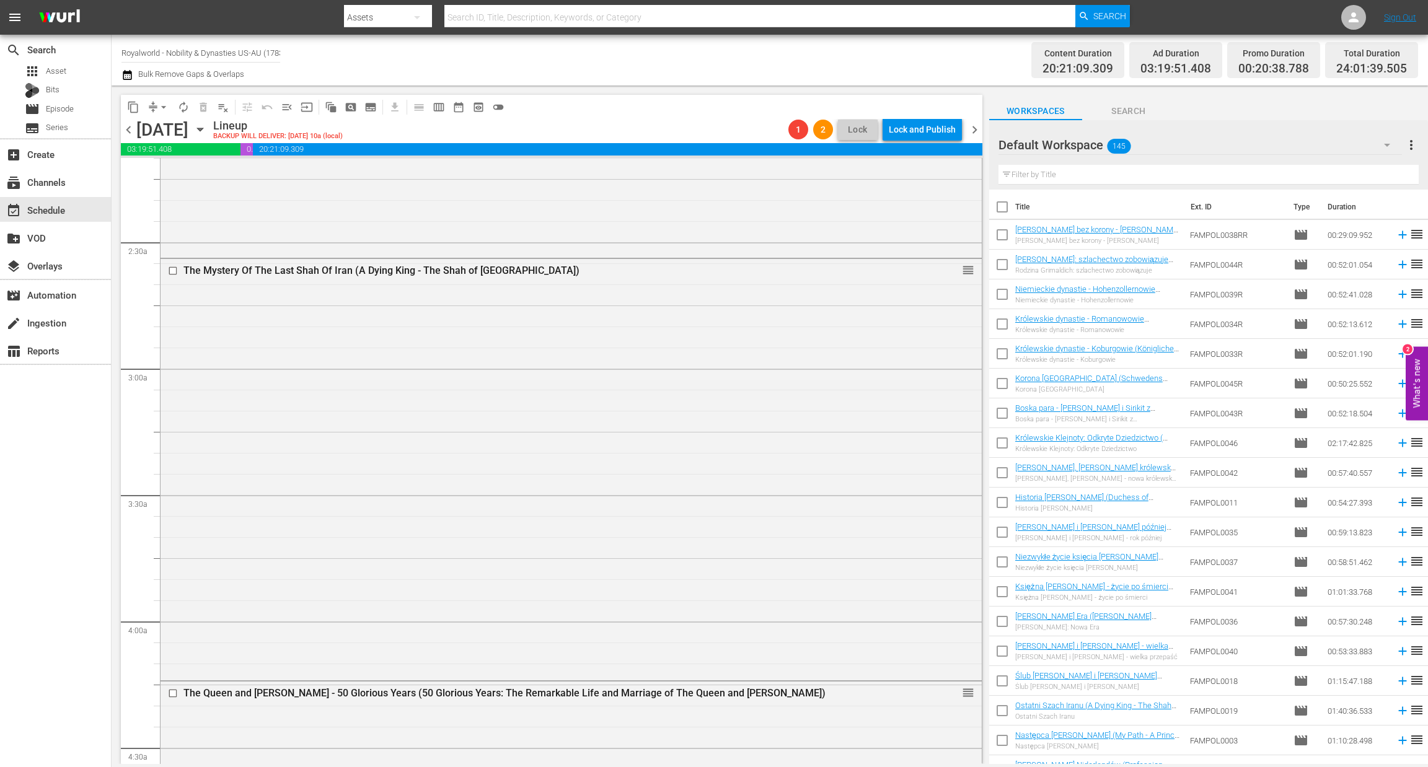
scroll to position [0, 0]
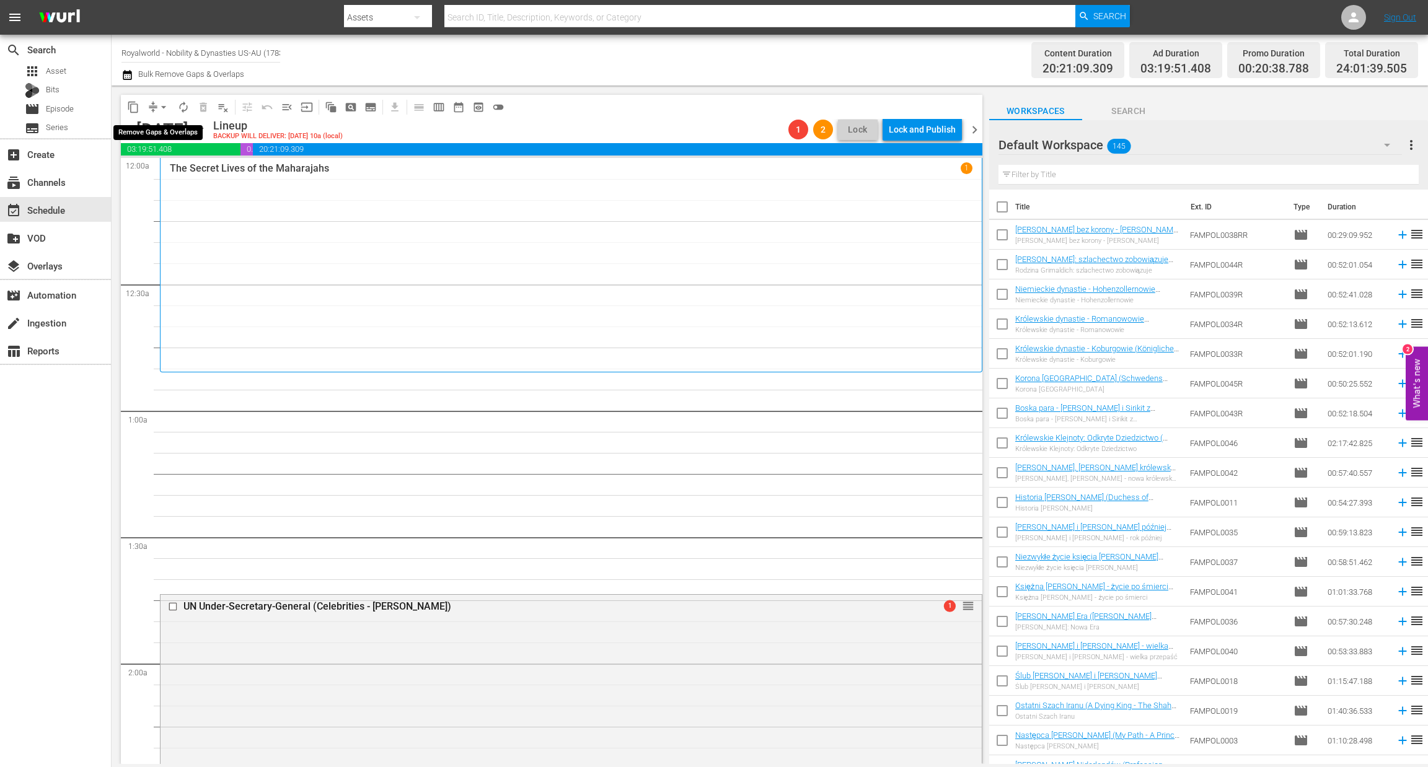
click at [162, 107] on span "arrow_drop_down" at bounding box center [163, 107] width 12 height 12
click at [164, 173] on li "Align to End of Previous Day" at bounding box center [164, 172] width 130 height 20
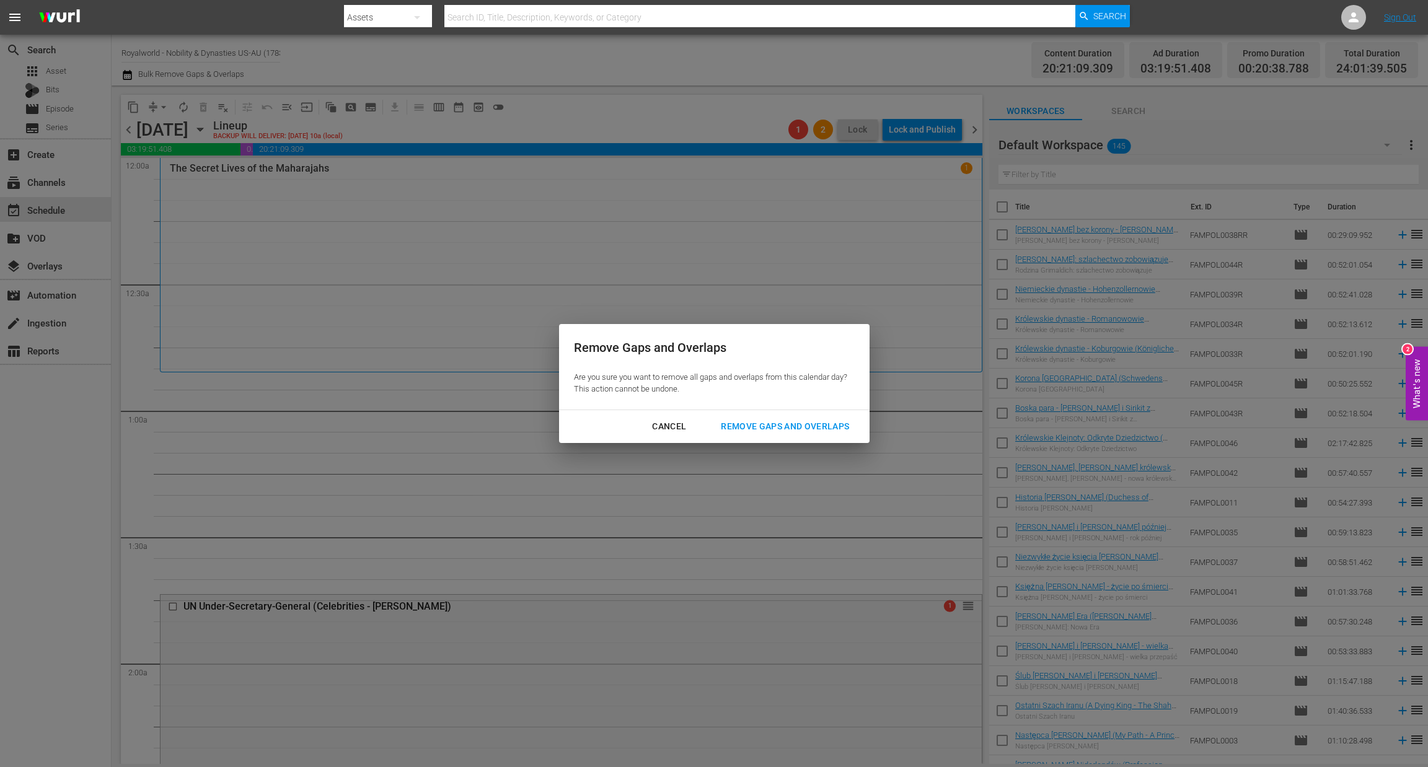
click at [773, 436] on button "Remove Gaps and Overlaps" at bounding box center [785, 426] width 158 height 23
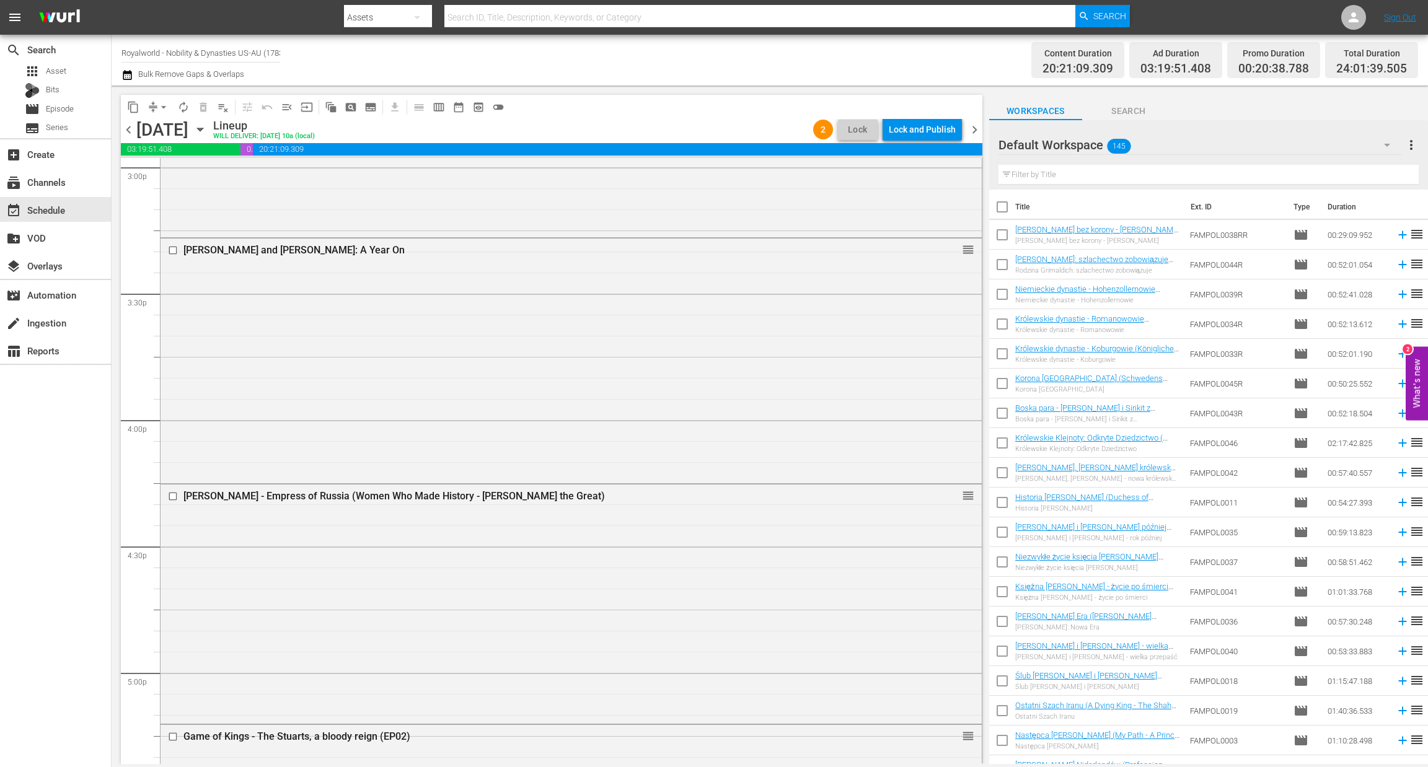
scroll to position [3903, 0]
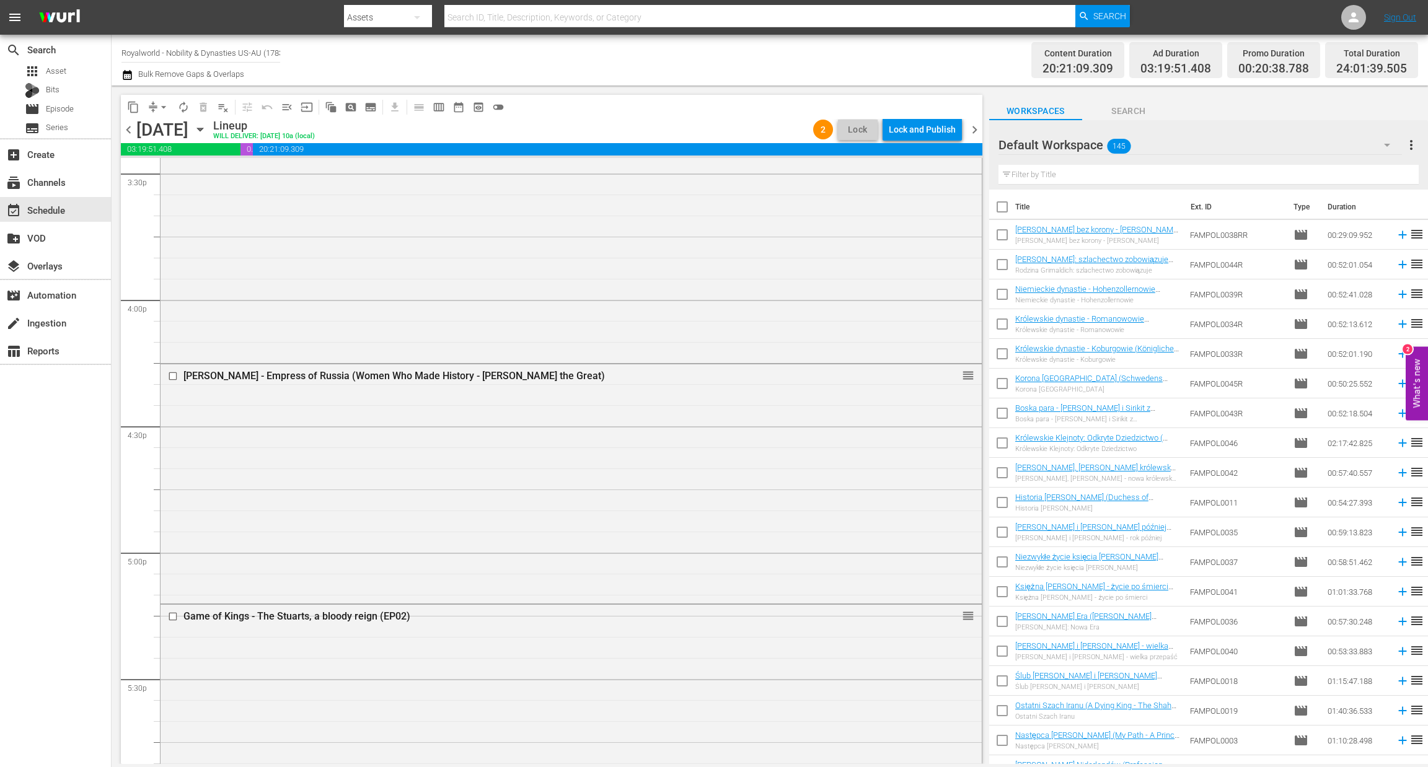
drag, startPoint x: 950, startPoint y: 317, endPoint x: 842, endPoint y: 553, distance: 259.8
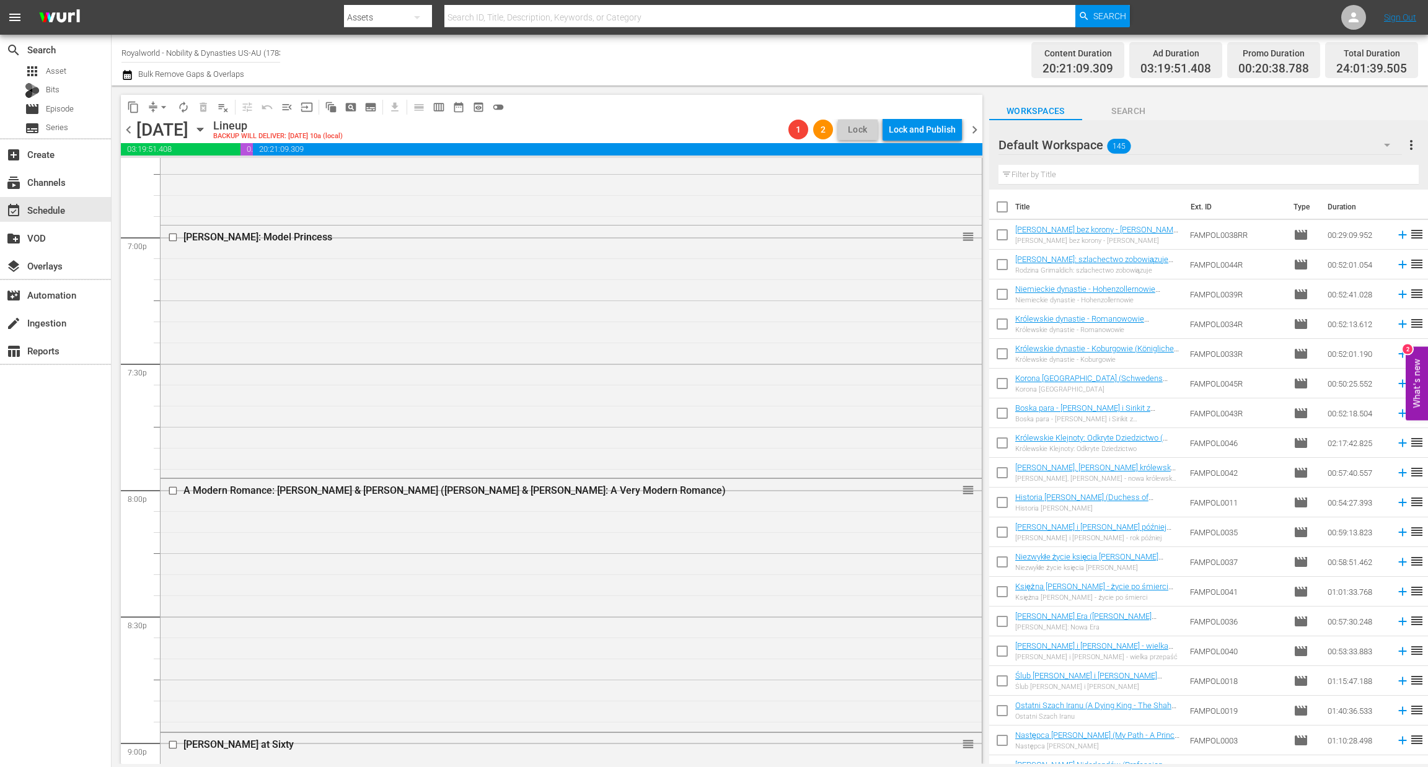
scroll to position [4740, 0]
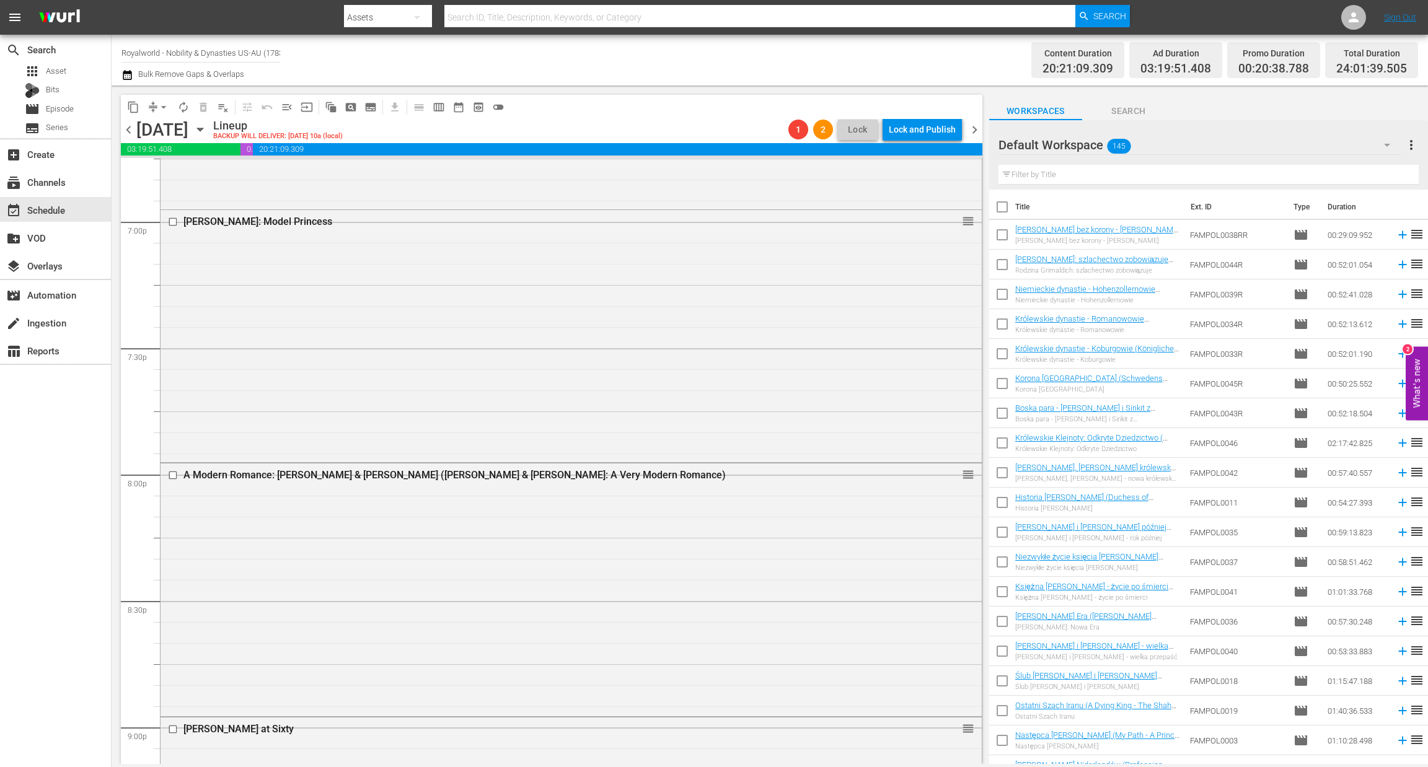
drag, startPoint x: 555, startPoint y: 340, endPoint x: 659, endPoint y: 314, distance: 107.8
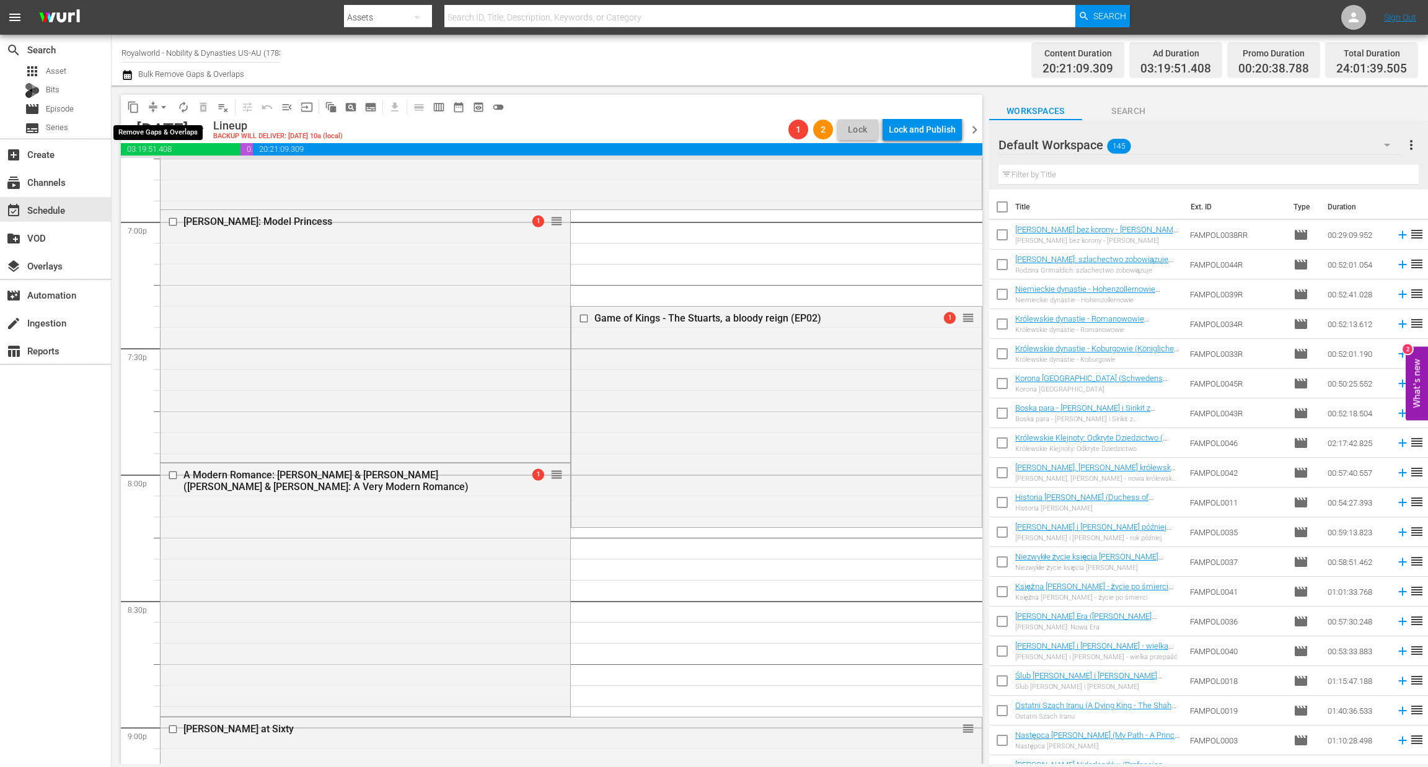
click at [163, 102] on span "arrow_drop_down" at bounding box center [163, 107] width 12 height 12
click at [173, 176] on li "Align to End of Previous Day" at bounding box center [164, 172] width 130 height 20
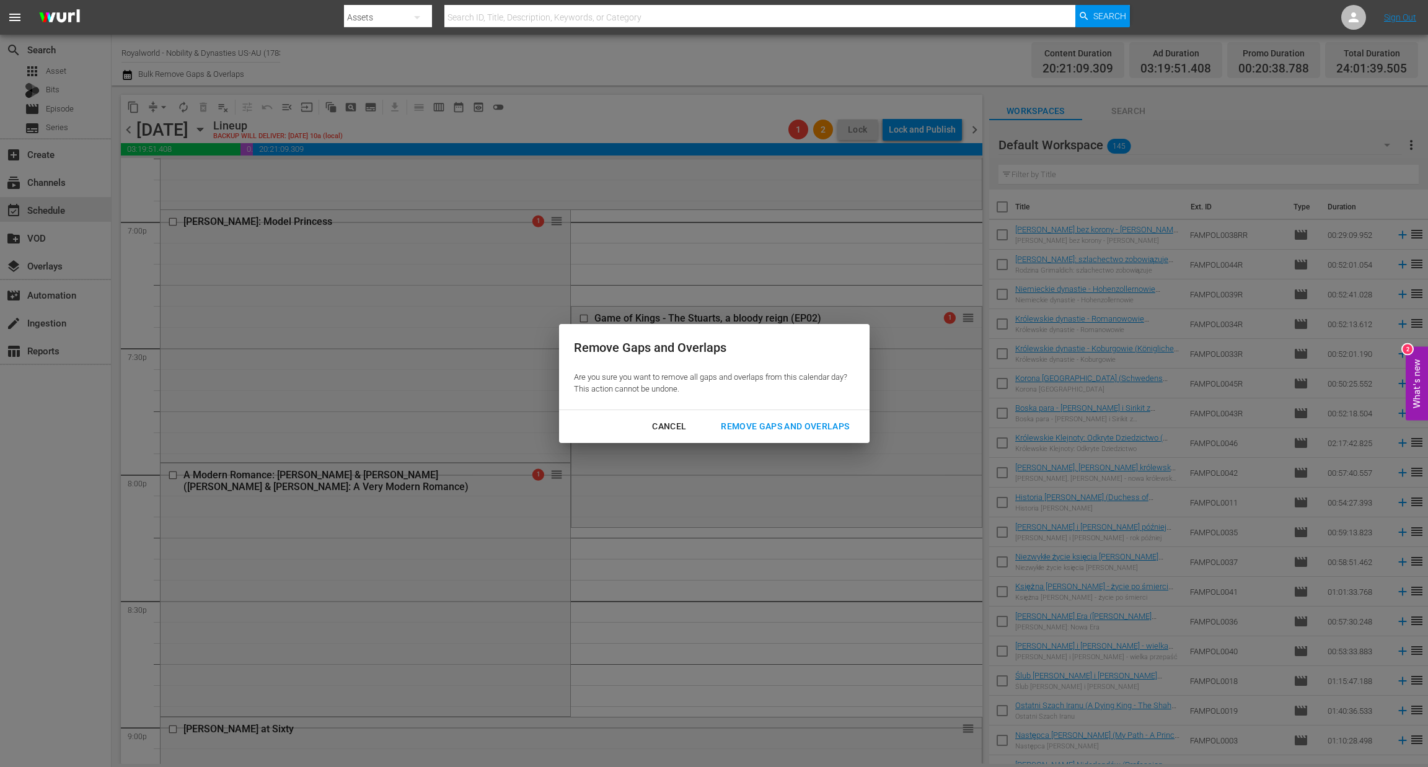
click at [824, 431] on div "Remove Gaps and Overlaps" at bounding box center [785, 426] width 148 height 15
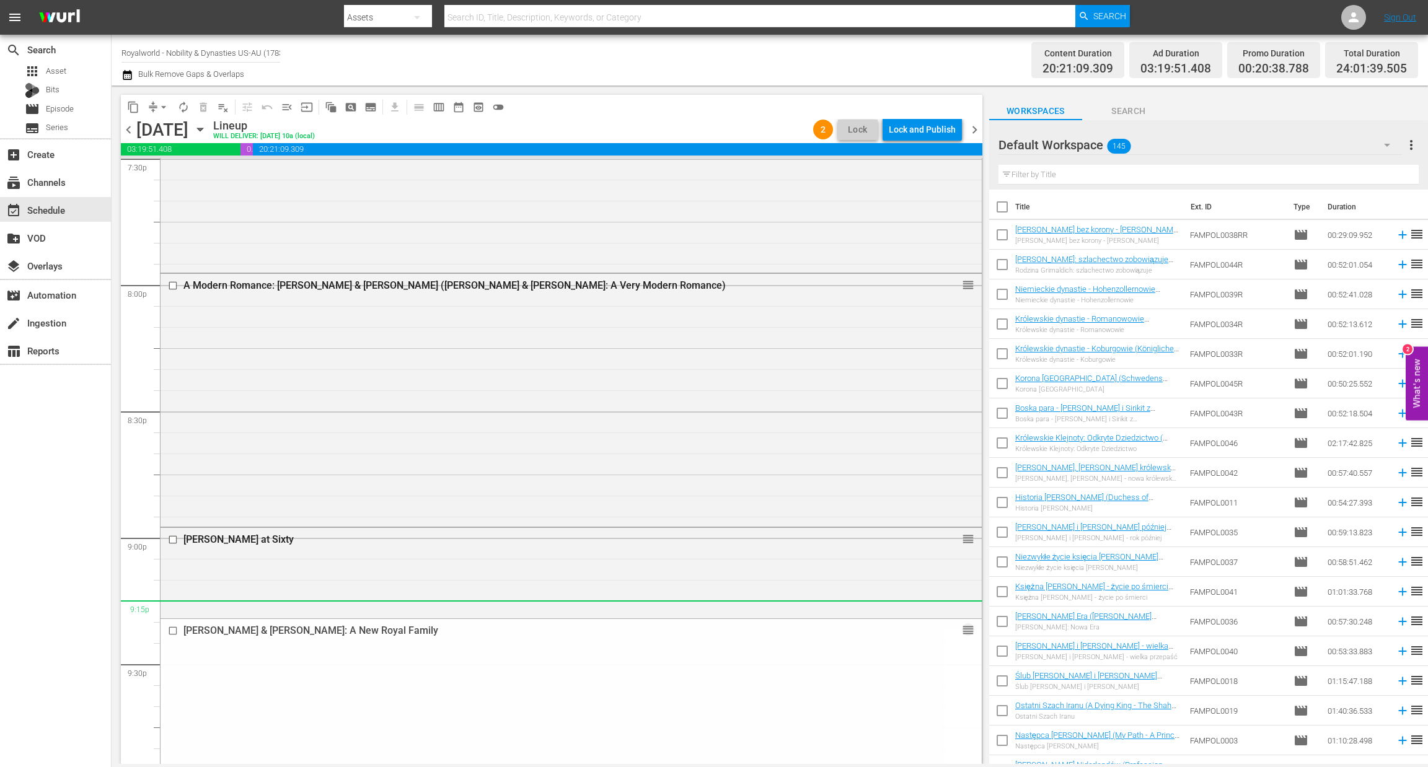
scroll to position [4926, 0]
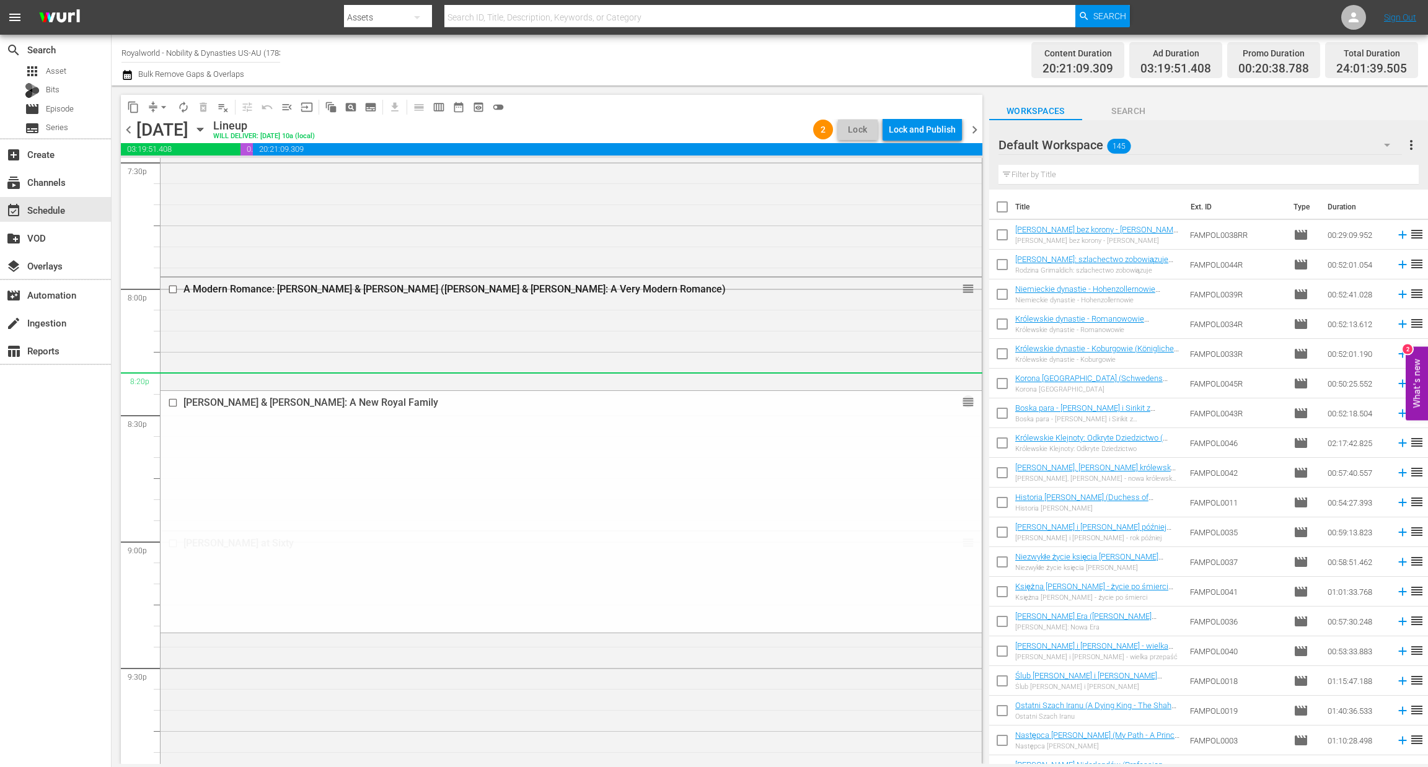
drag, startPoint x: 949, startPoint y: 381, endPoint x: 819, endPoint y: 389, distance: 131.0
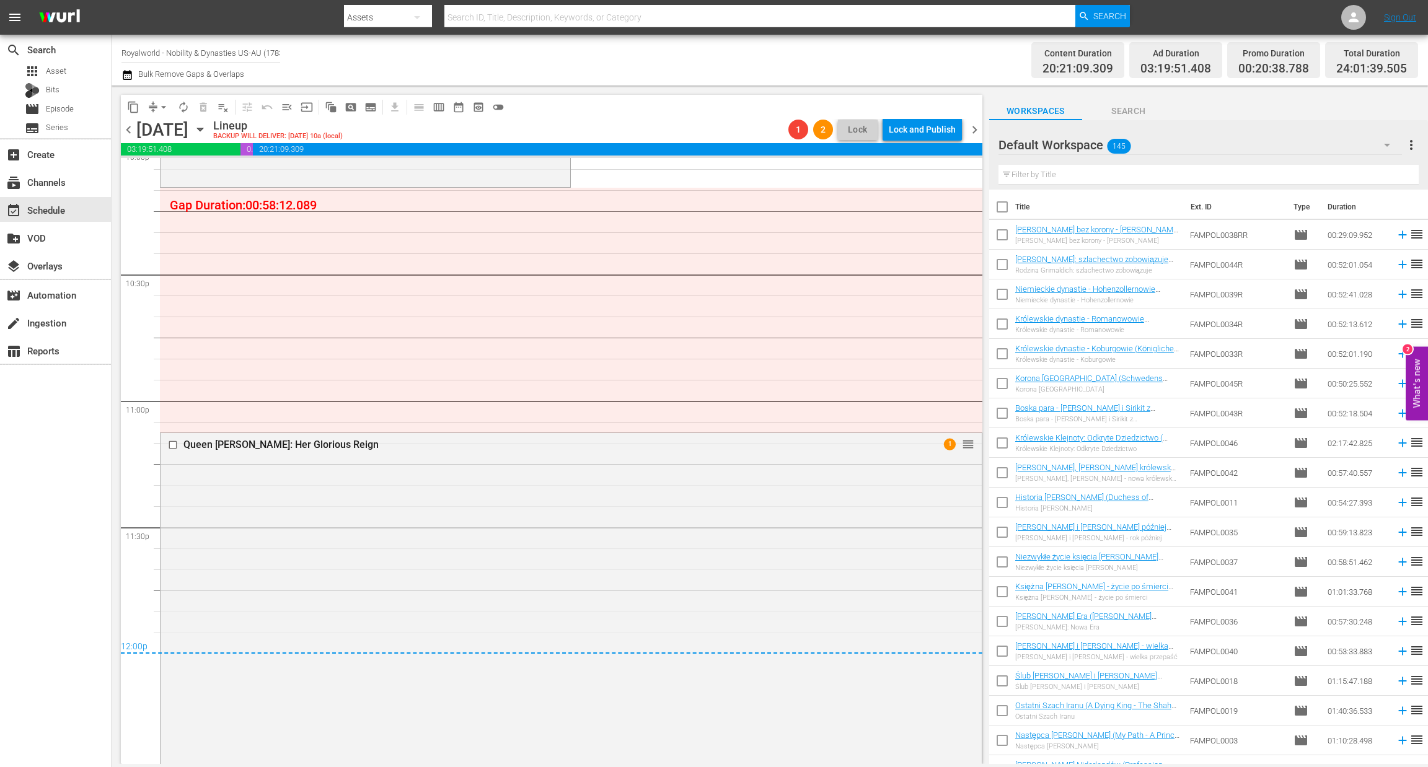
scroll to position [5577, 0]
click at [159, 112] on span "arrow_drop_down" at bounding box center [163, 107] width 12 height 12
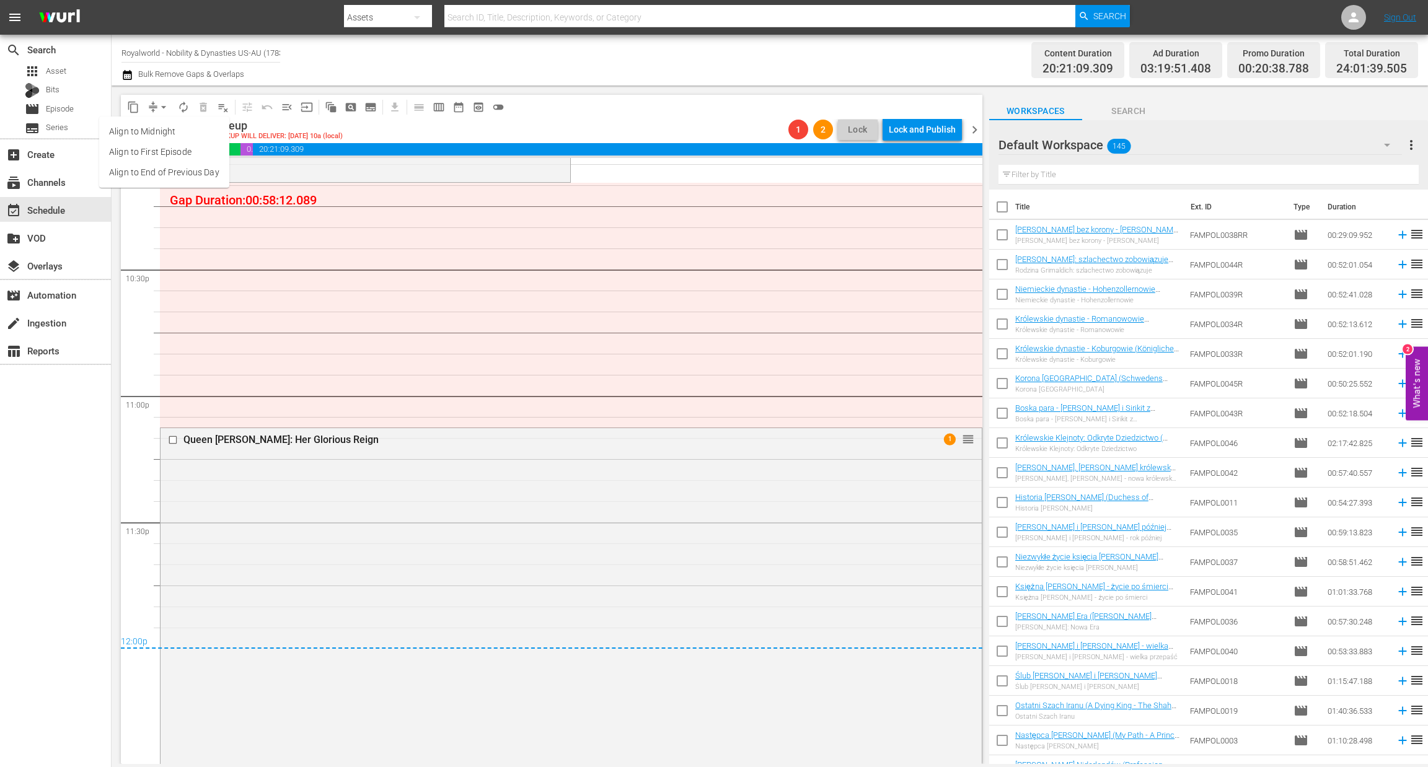
click at [165, 172] on li "Align to End of Previous Day" at bounding box center [164, 172] width 130 height 20
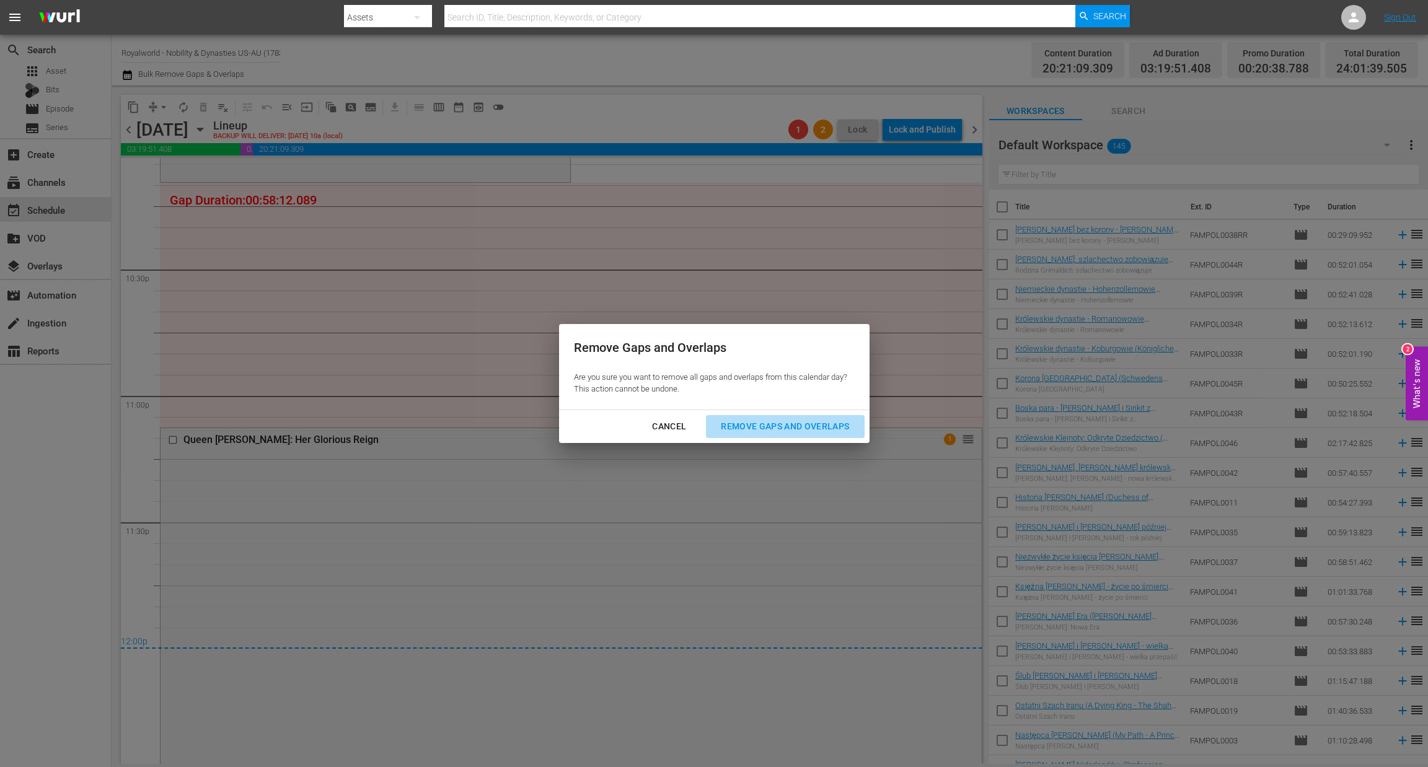
click at [775, 432] on div "Remove Gaps and Overlaps" at bounding box center [785, 426] width 148 height 15
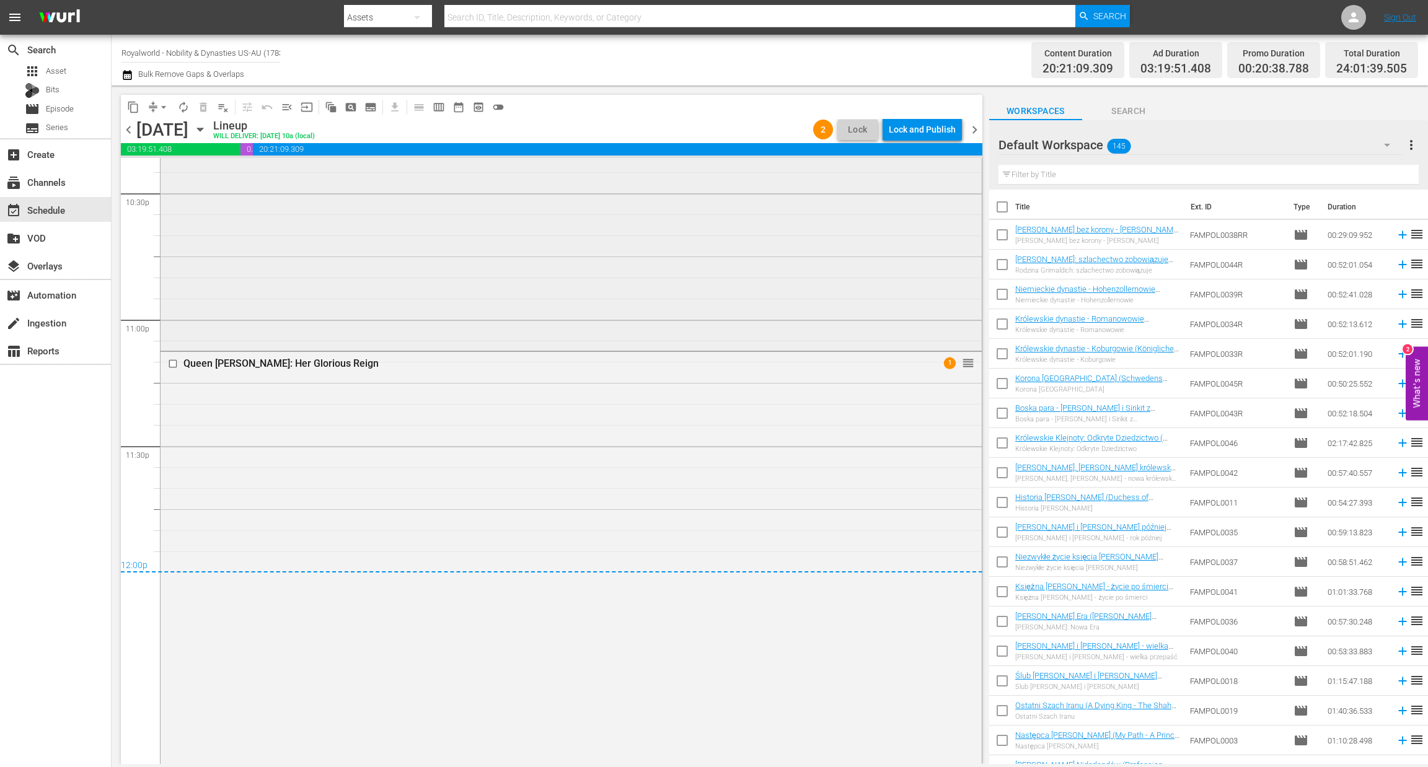
scroll to position [5683, 0]
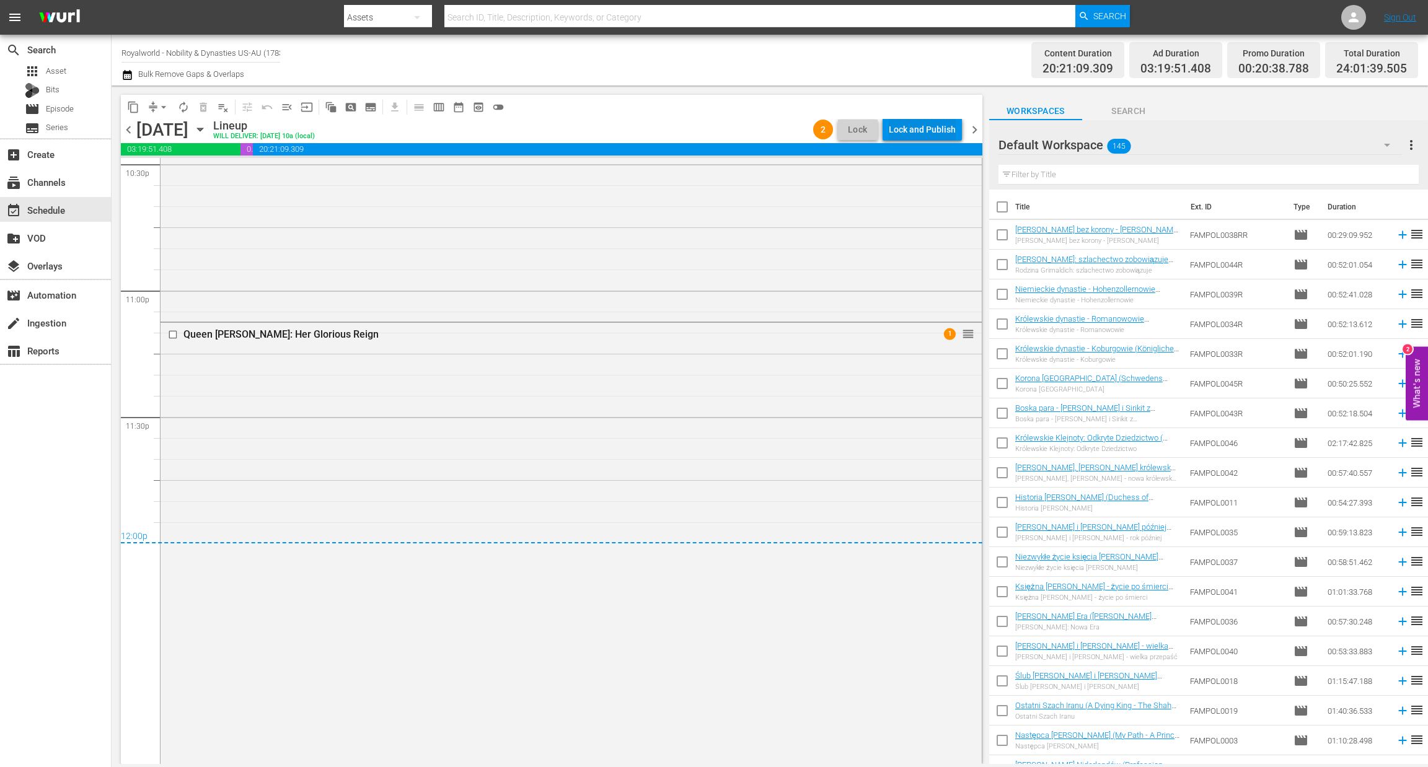
click at [890, 126] on div "Lock and Publish" at bounding box center [922, 129] width 67 height 22
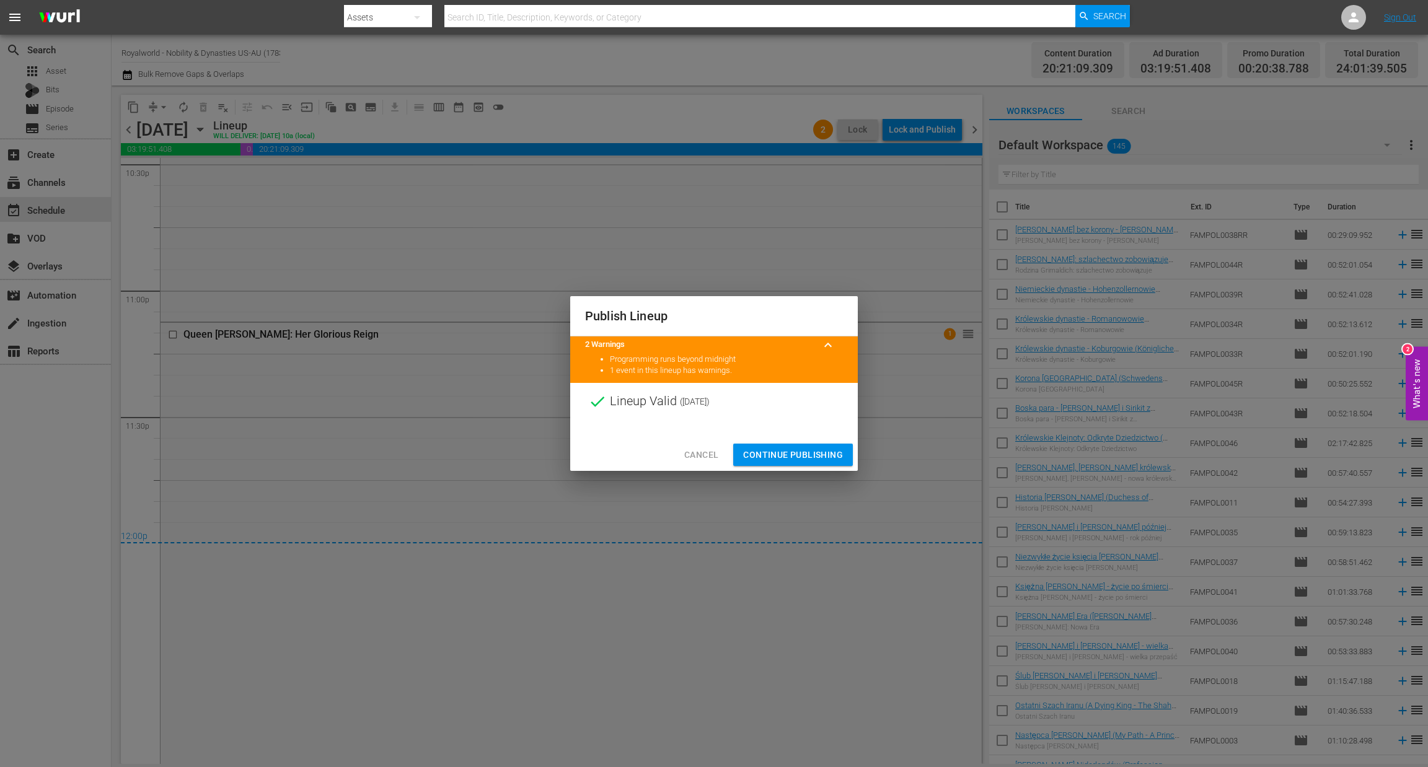
click at [790, 451] on span "Continue Publishing" at bounding box center [793, 454] width 100 height 15
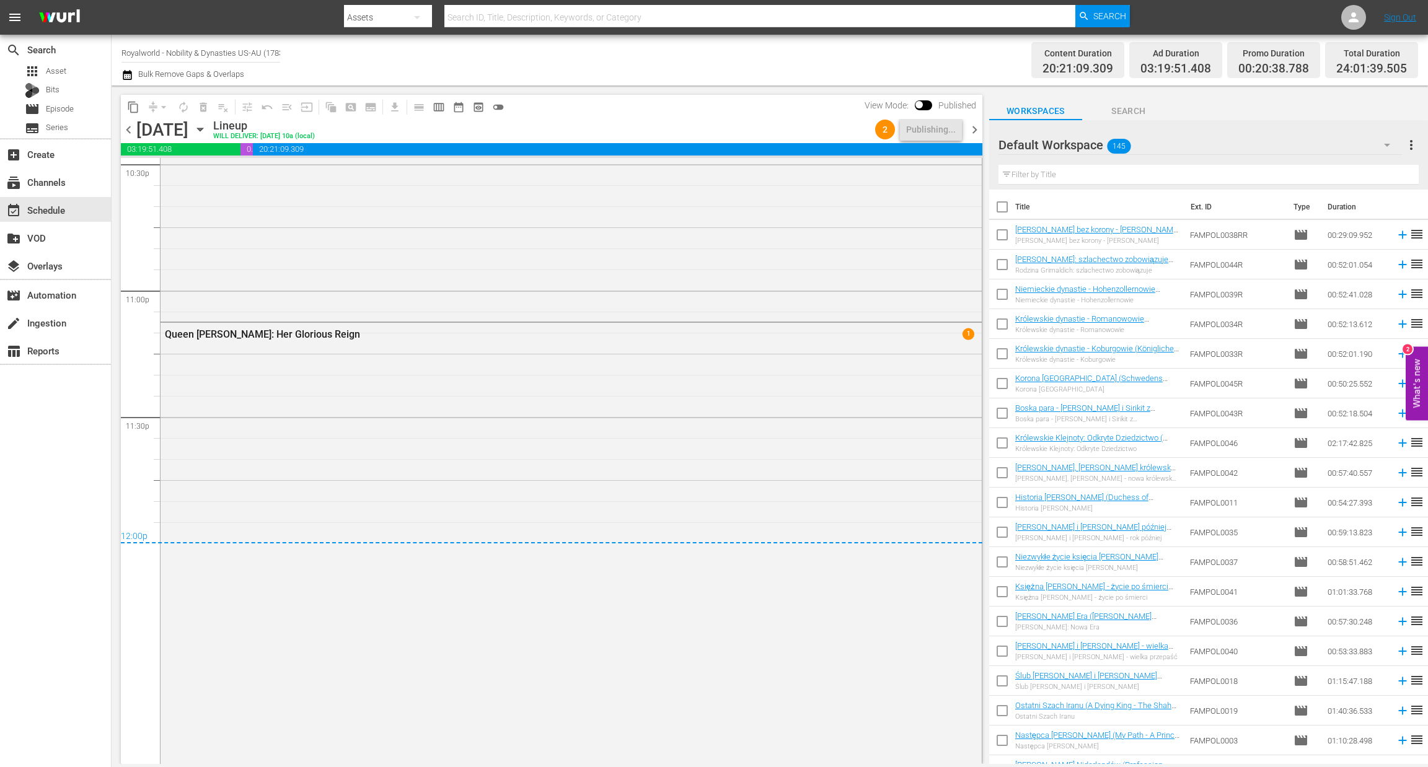
click at [973, 131] on span "chevron_right" at bounding box center [974, 129] width 15 height 15
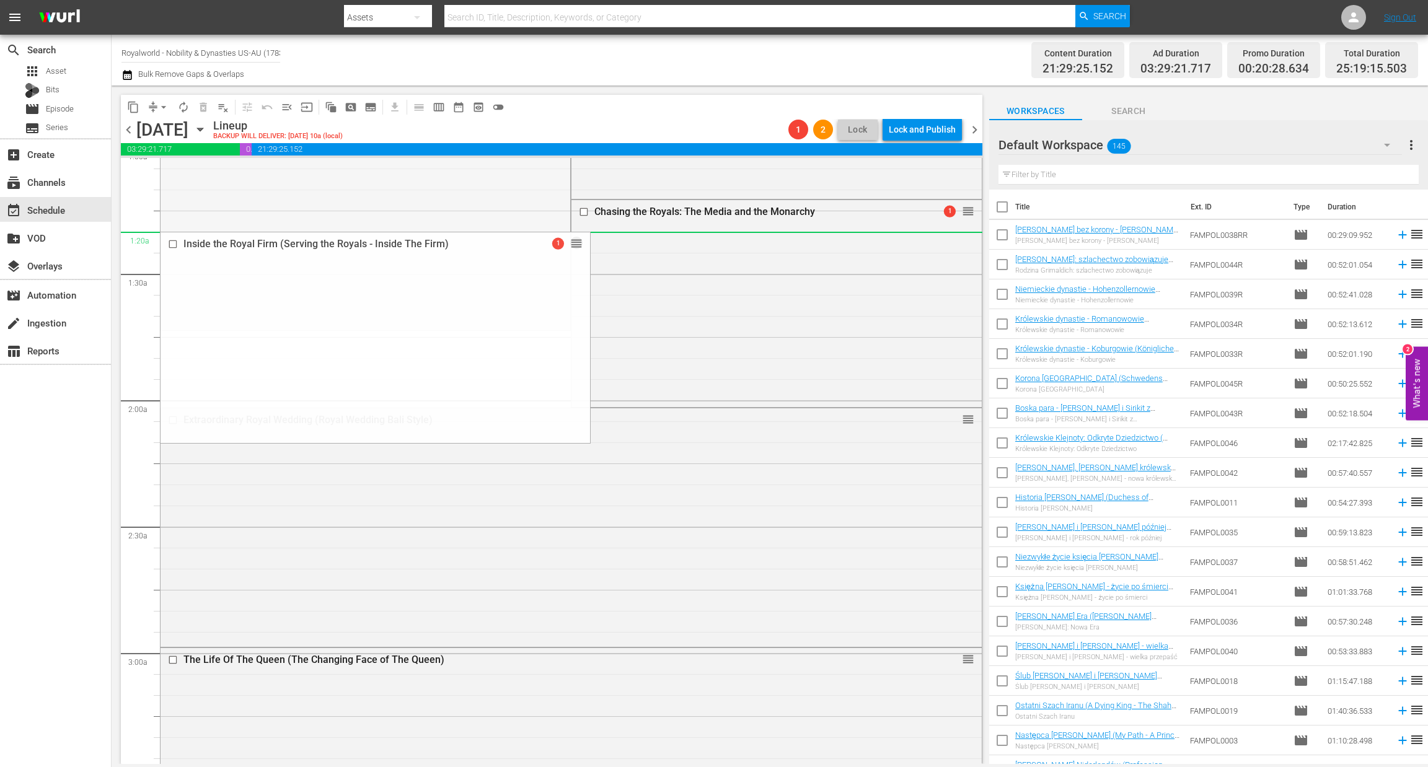
scroll to position [278, 0]
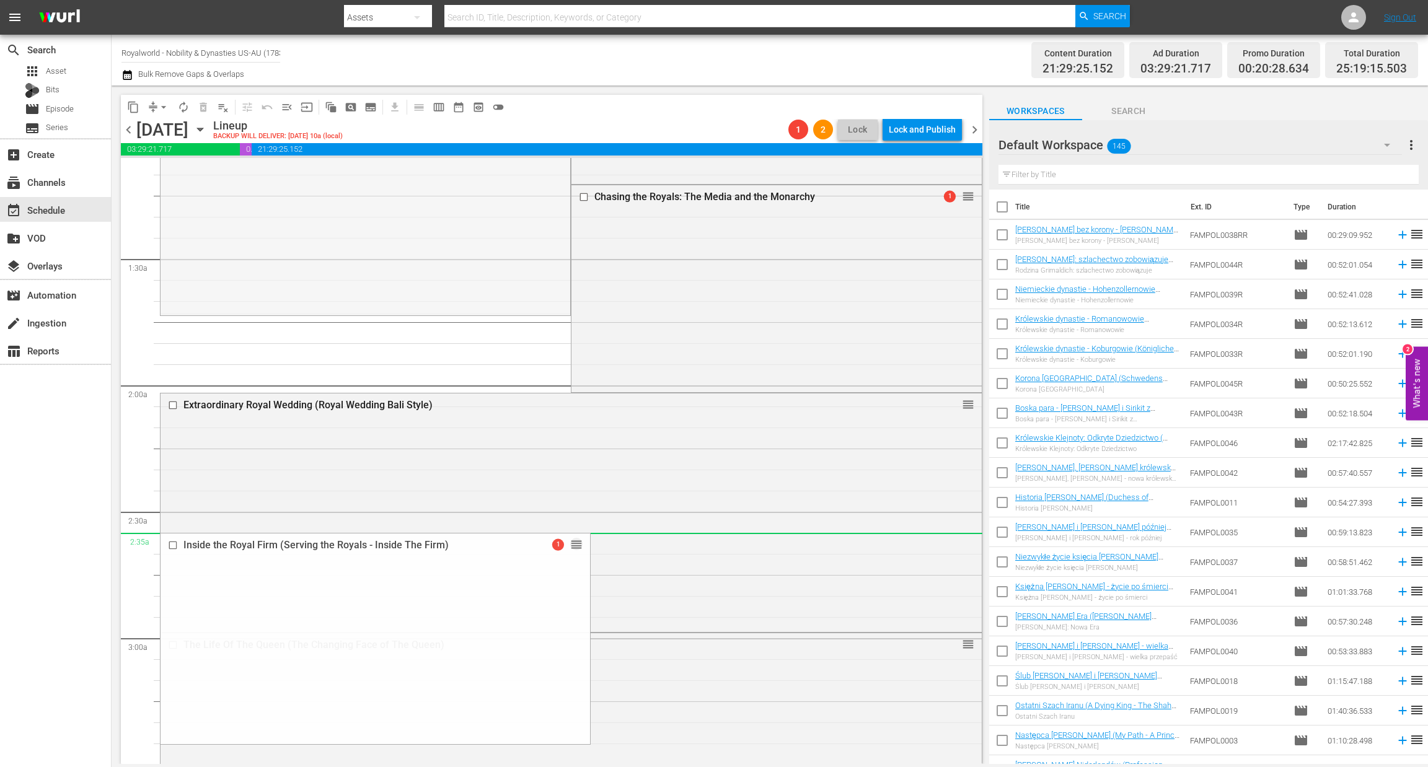
drag, startPoint x: 548, startPoint y: 390, endPoint x: 566, endPoint y: 545, distance: 155.3
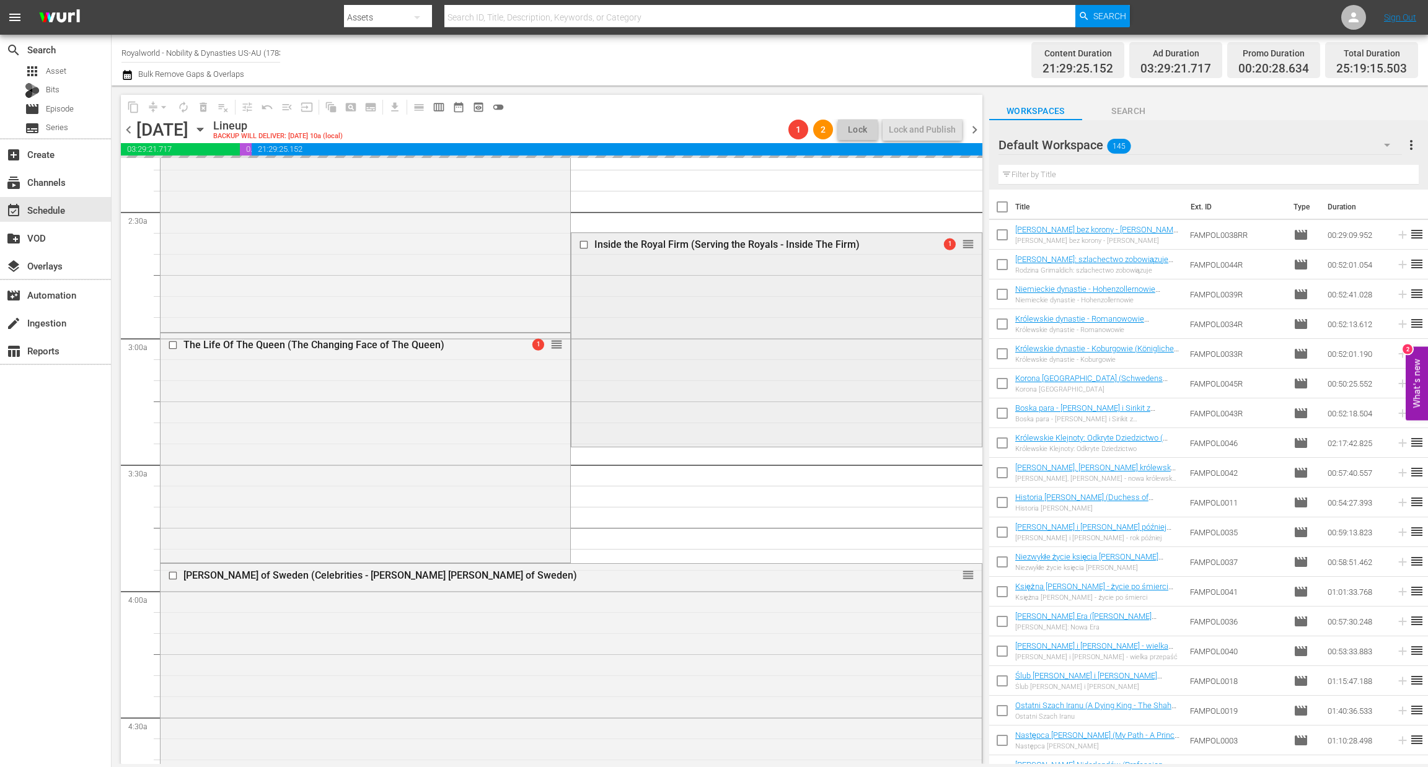
scroll to position [0, 0]
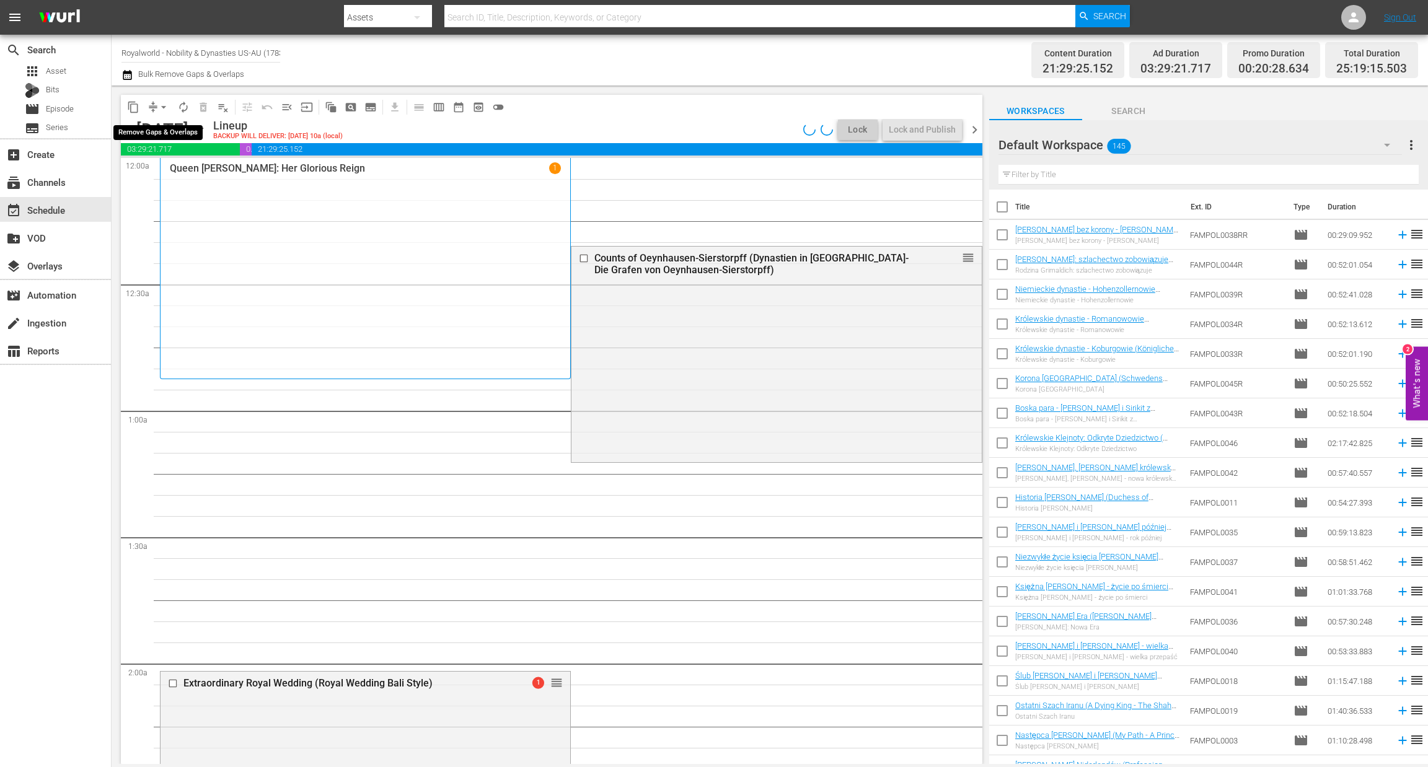
click at [163, 105] on span "arrow_drop_down" at bounding box center [163, 107] width 12 height 12
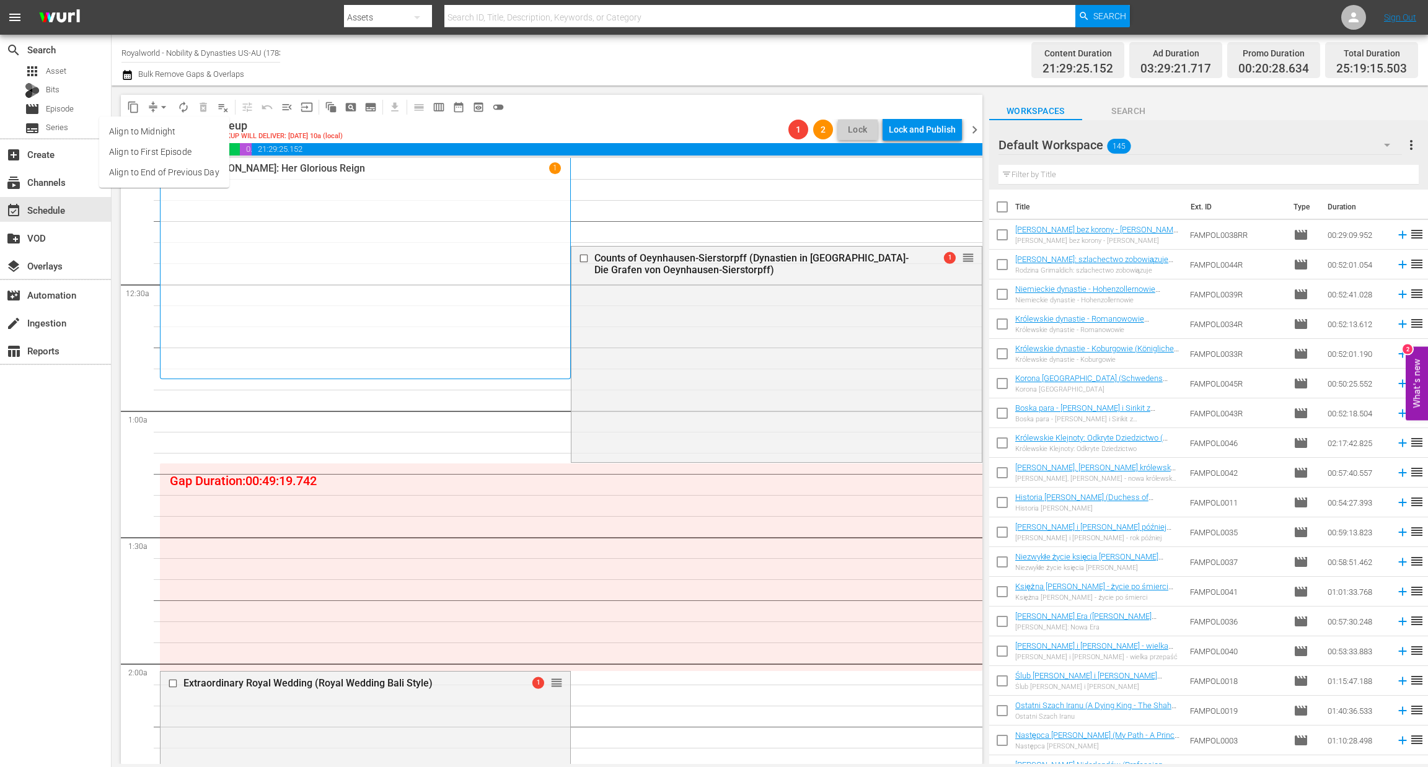
click at [149, 176] on li "Align to End of Previous Day" at bounding box center [164, 172] width 130 height 20
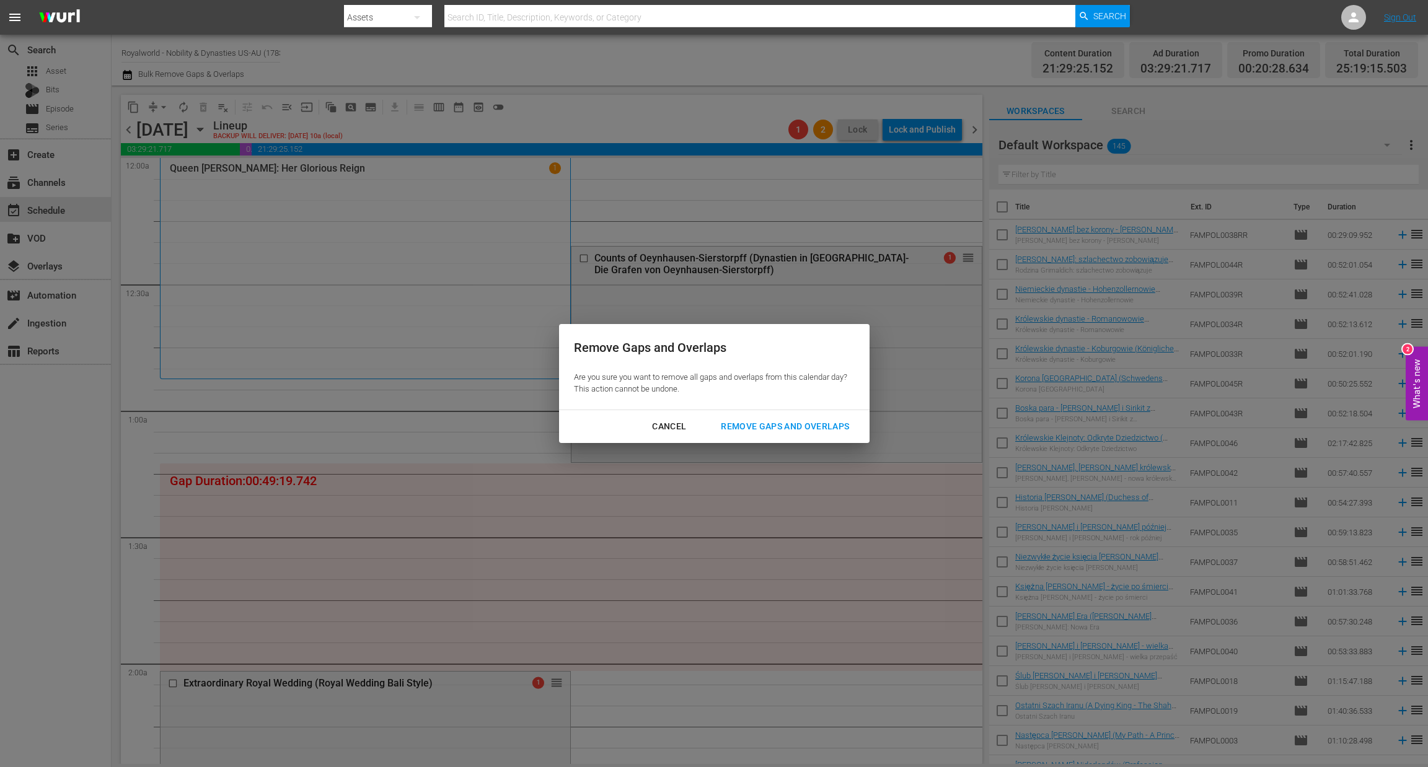
click at [789, 431] on div "Remove Gaps and Overlaps" at bounding box center [785, 426] width 148 height 15
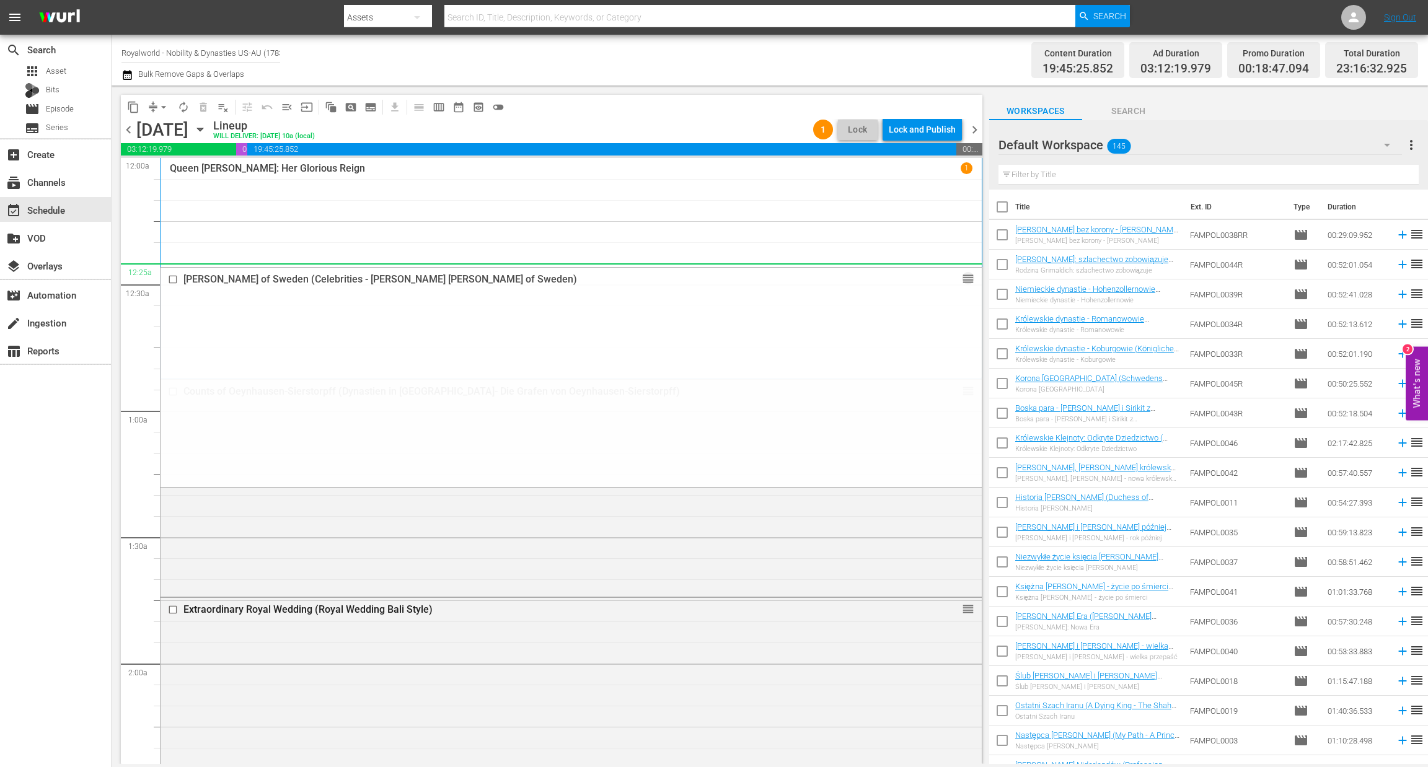
drag, startPoint x: 949, startPoint y: 479, endPoint x: 900, endPoint y: 283, distance: 202.5
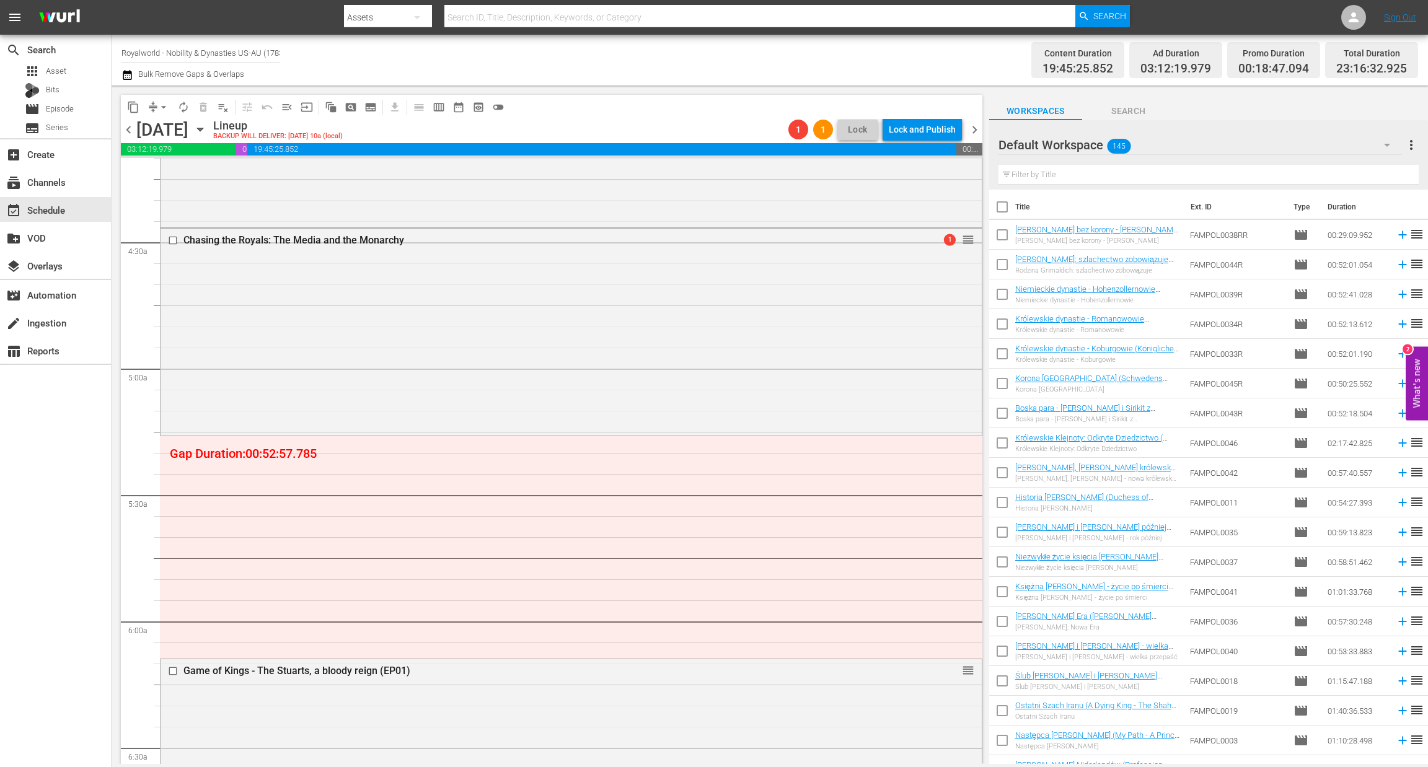
scroll to position [1022, 0]
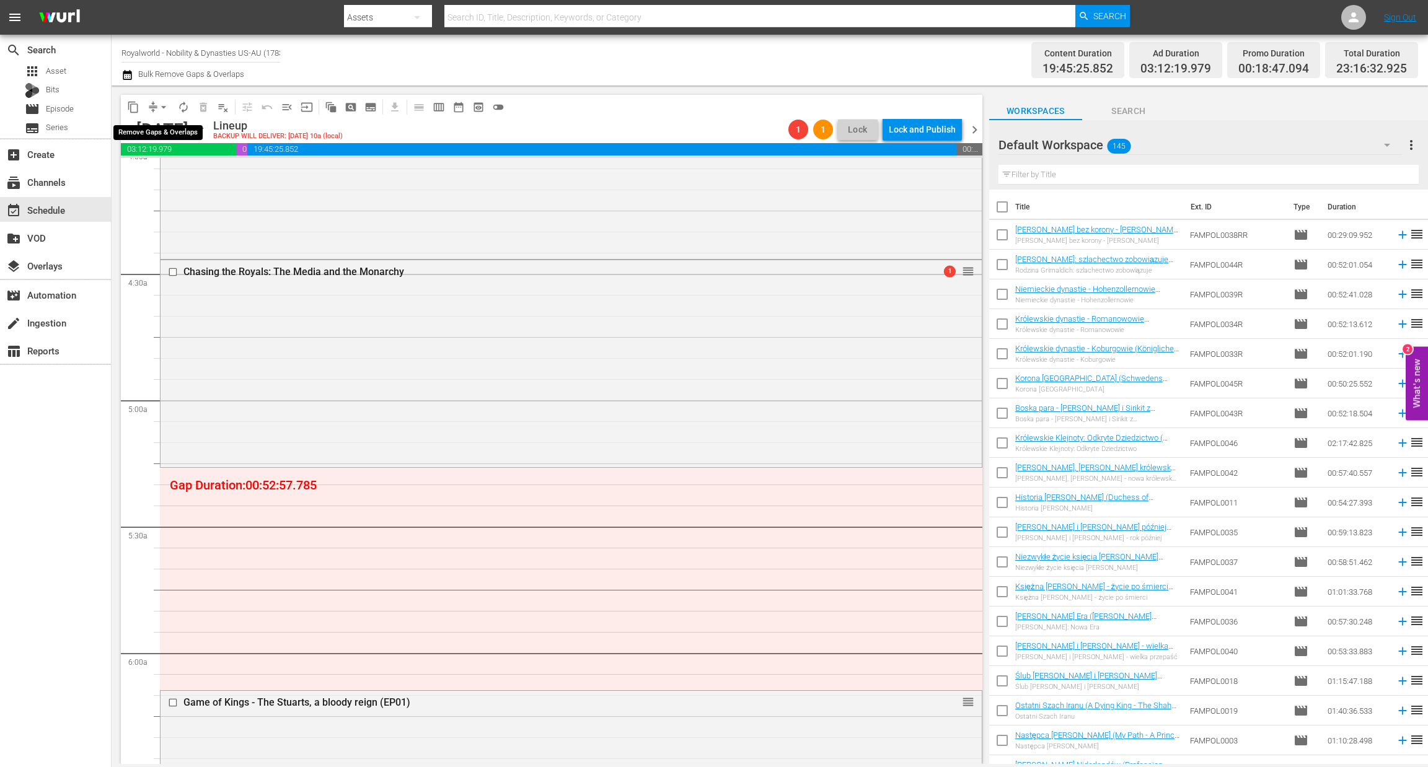
click at [161, 108] on span "arrow_drop_down" at bounding box center [163, 107] width 12 height 12
click at [165, 169] on li "Align to End of Previous Day" at bounding box center [164, 172] width 130 height 20
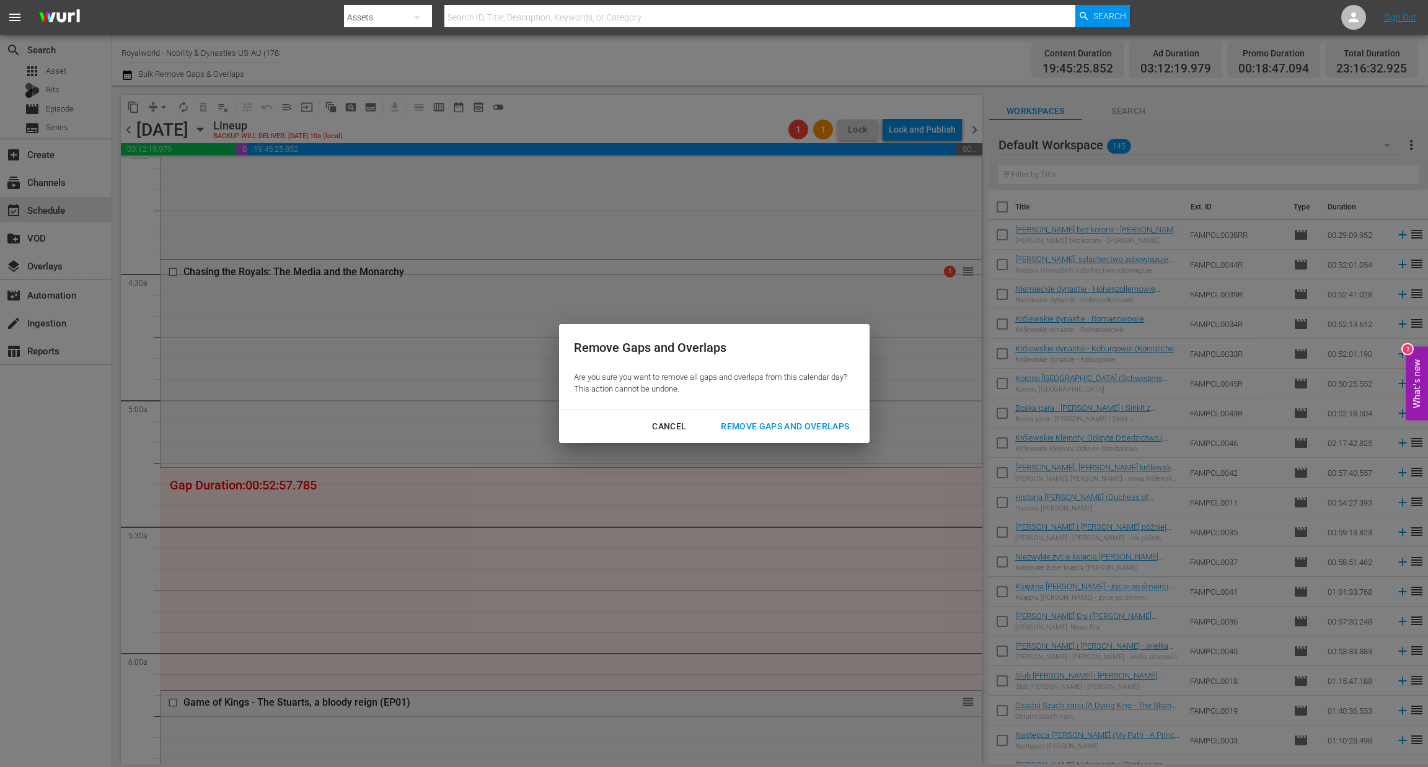
click at [805, 419] on div "Remove Gaps and Overlaps" at bounding box center [785, 426] width 148 height 15
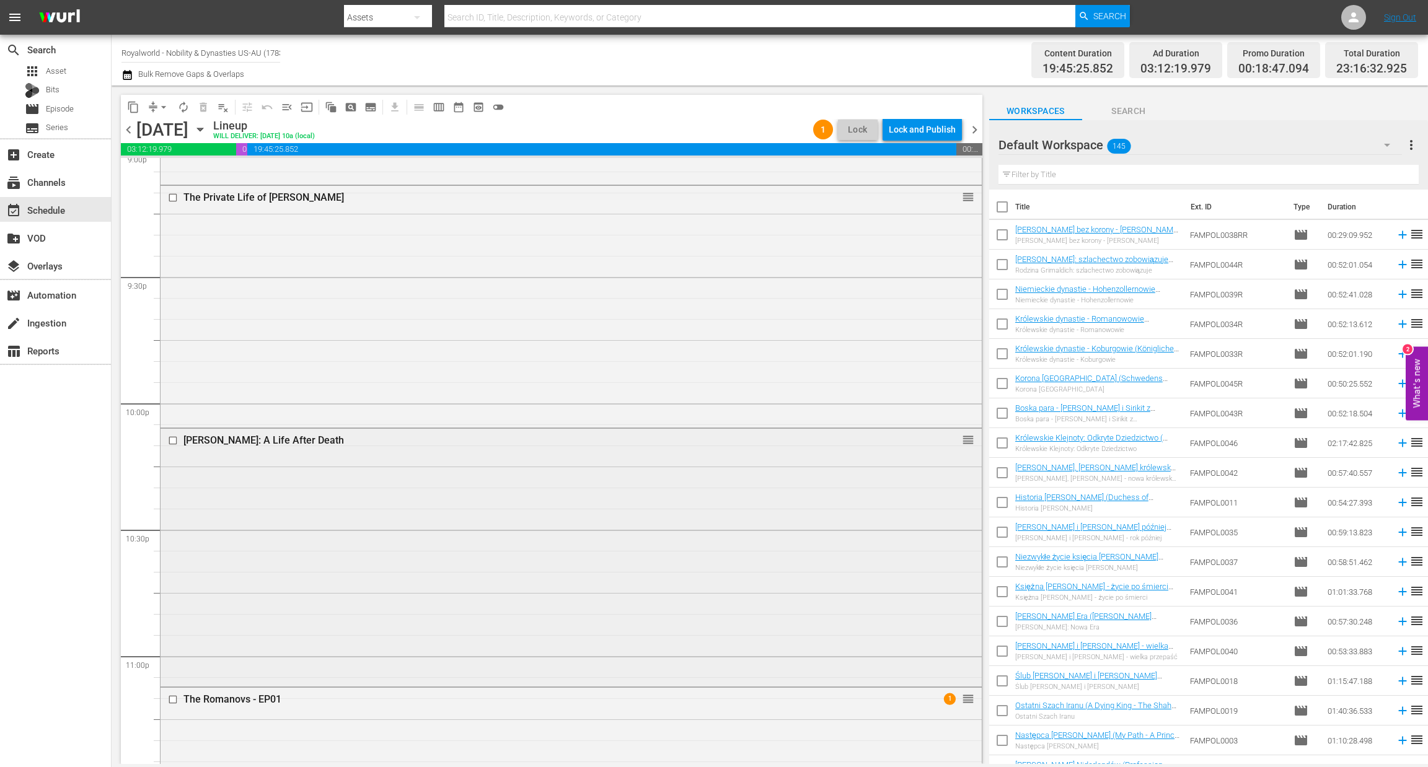
scroll to position [5313, 0]
click at [168, 446] on input "checkbox" at bounding box center [174, 444] width 13 height 11
click at [169, 198] on input "checkbox" at bounding box center [174, 201] width 13 height 11
click at [198, 105] on span "delete_forever_outlined" at bounding box center [203, 107] width 12 height 12
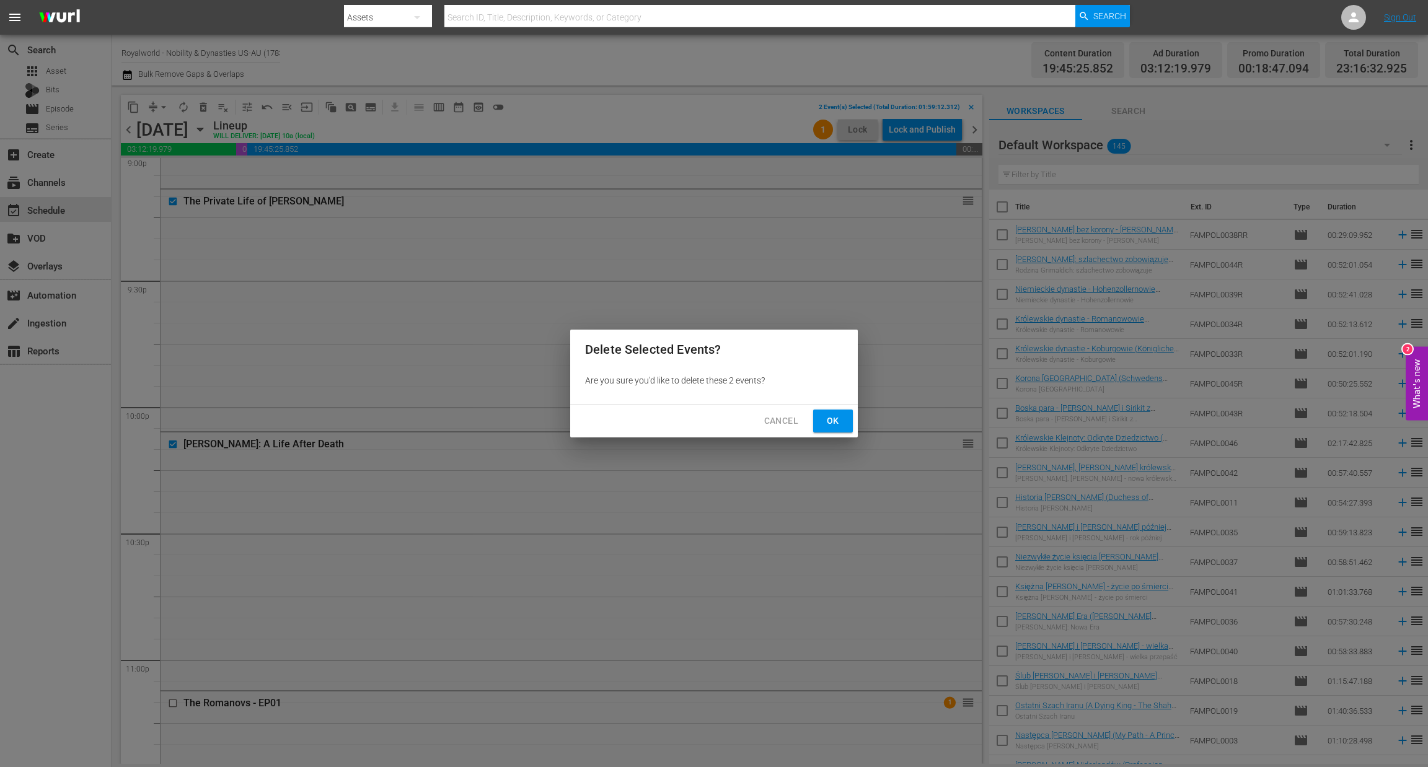
click at [820, 429] on button "Ok" at bounding box center [833, 421] width 40 height 23
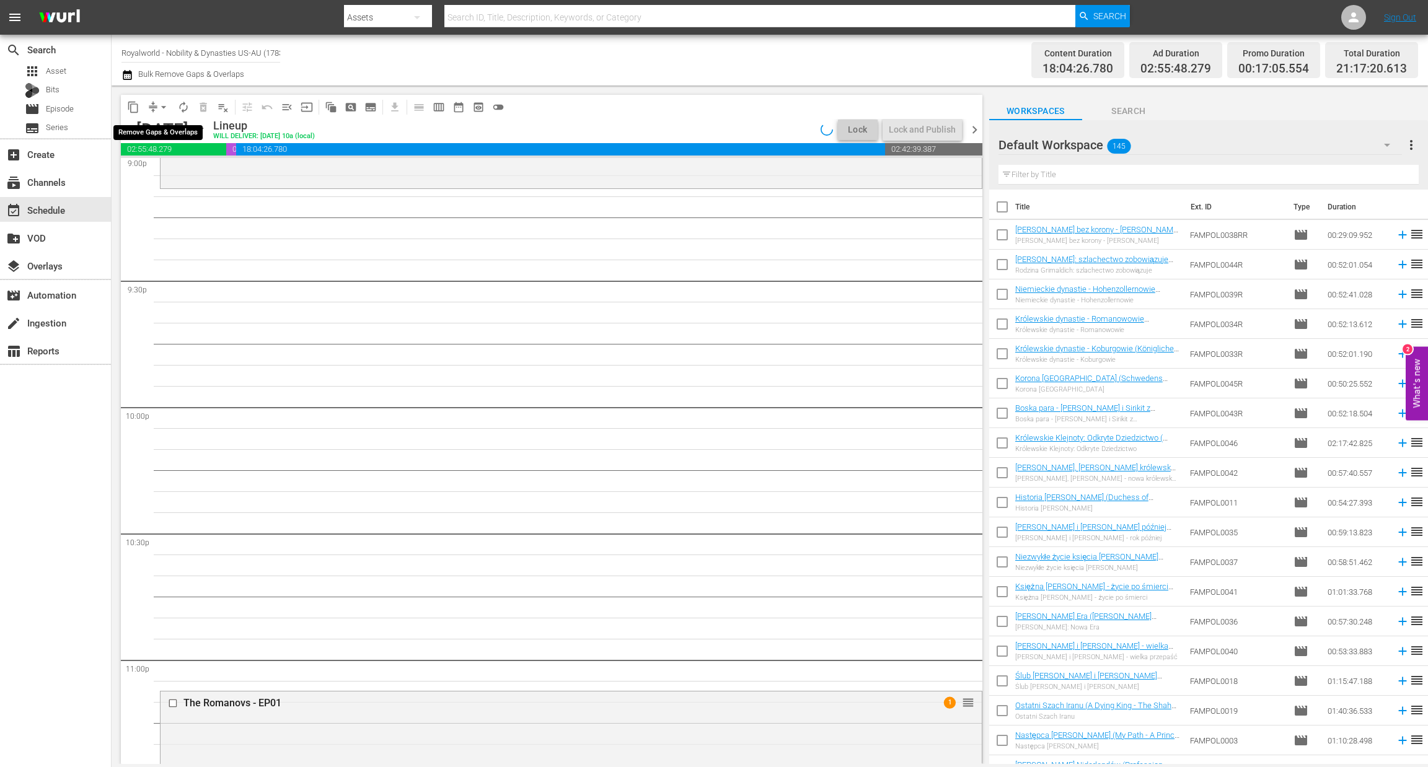
click at [166, 109] on span "arrow_drop_down" at bounding box center [163, 107] width 12 height 12
click at [164, 175] on li "Align to End of Previous Day" at bounding box center [164, 172] width 130 height 20
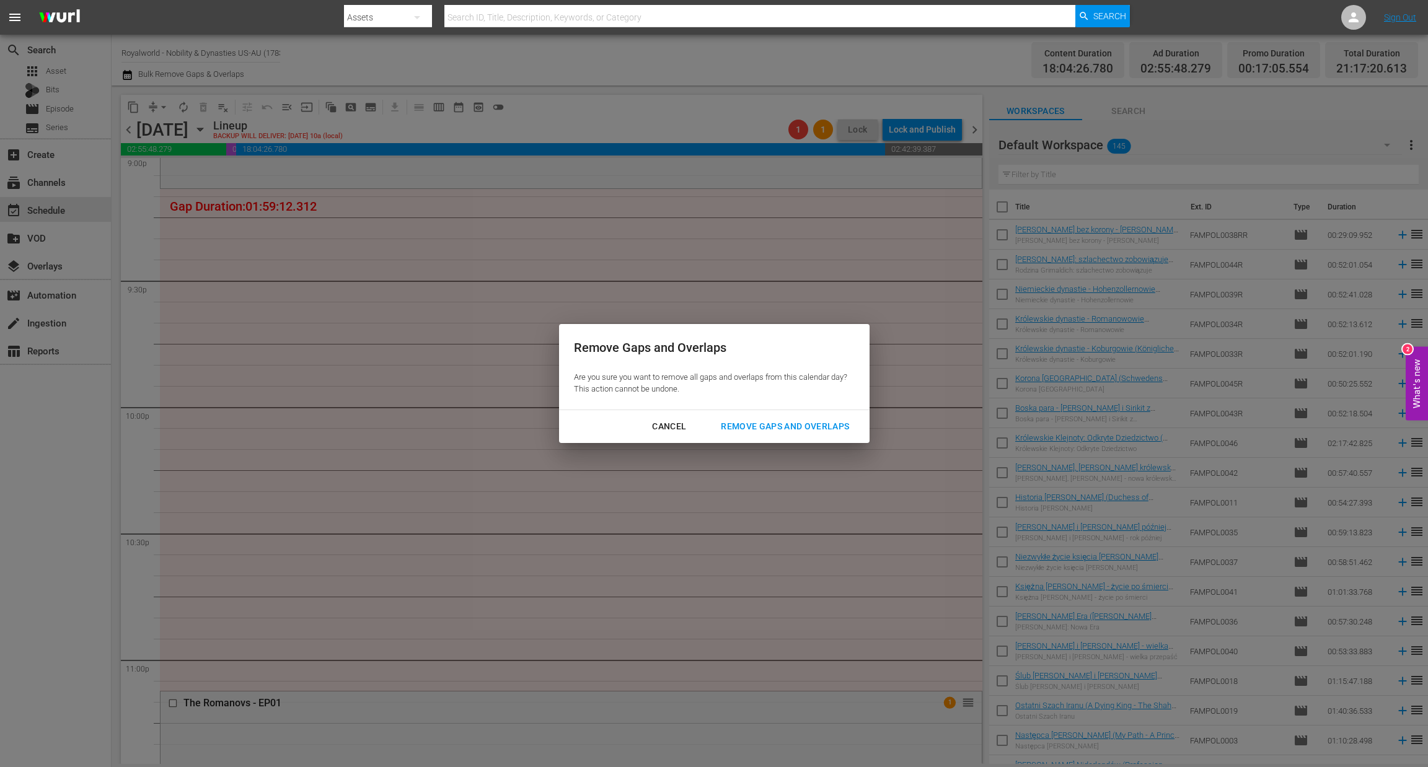
click at [771, 423] on div "Remove Gaps and Overlaps" at bounding box center [785, 426] width 148 height 15
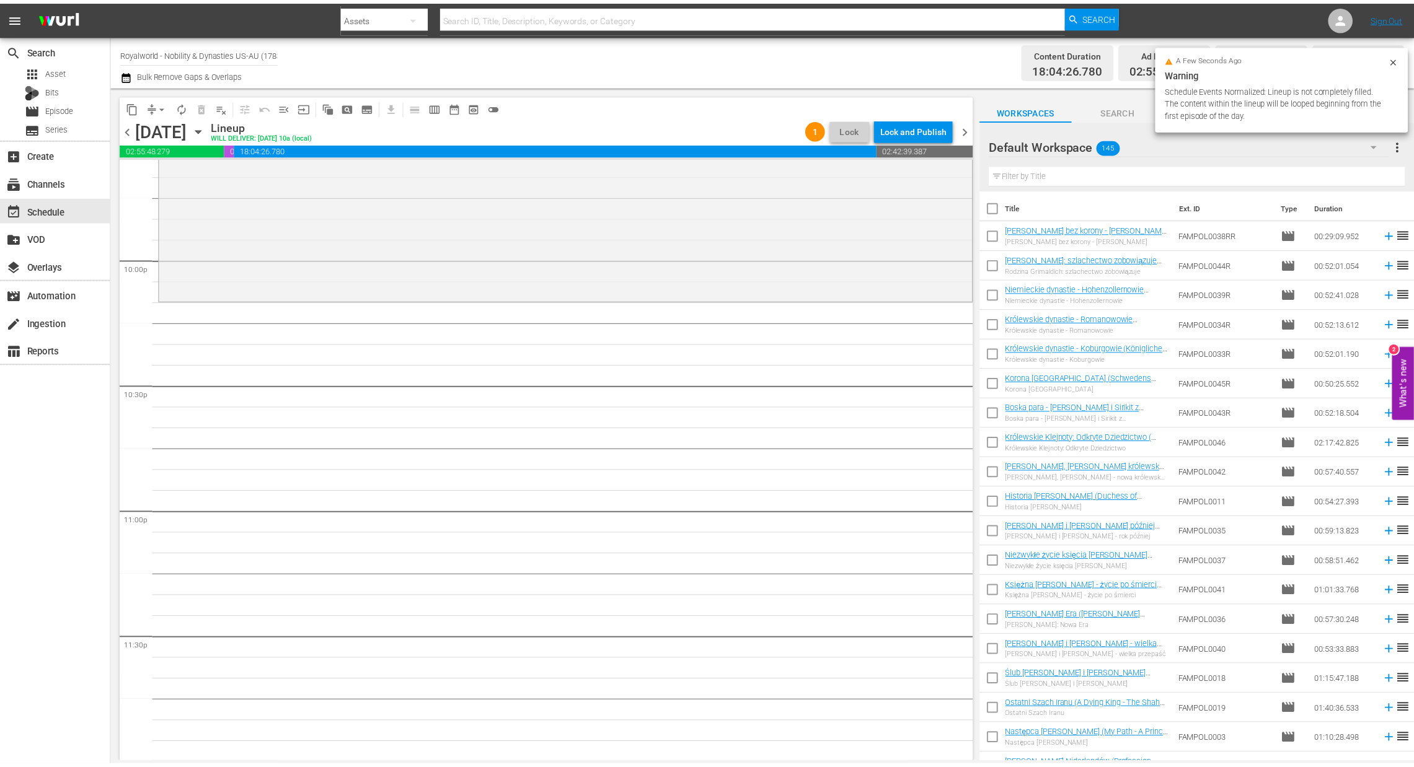
scroll to position [5192, 0]
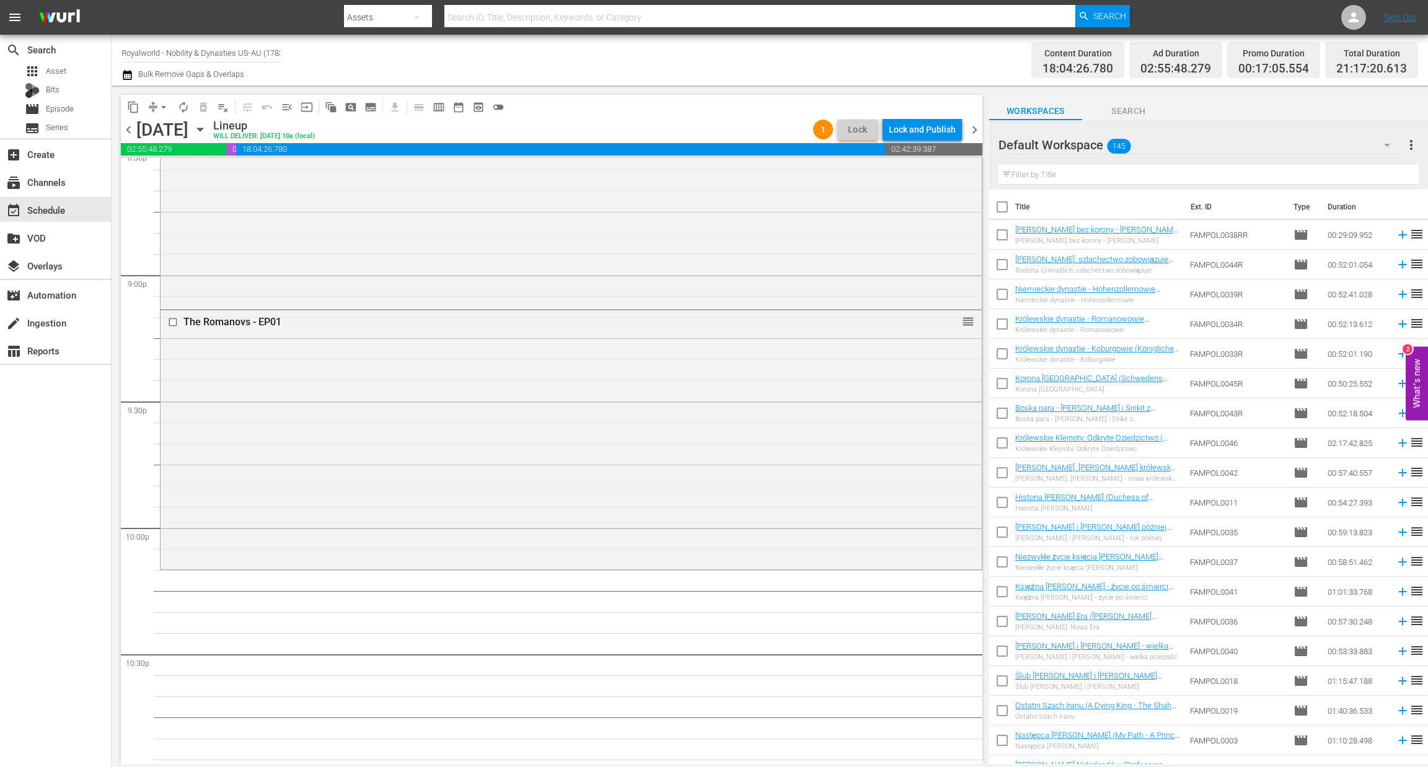
click at [1024, 175] on input "text" at bounding box center [1208, 175] width 420 height 20
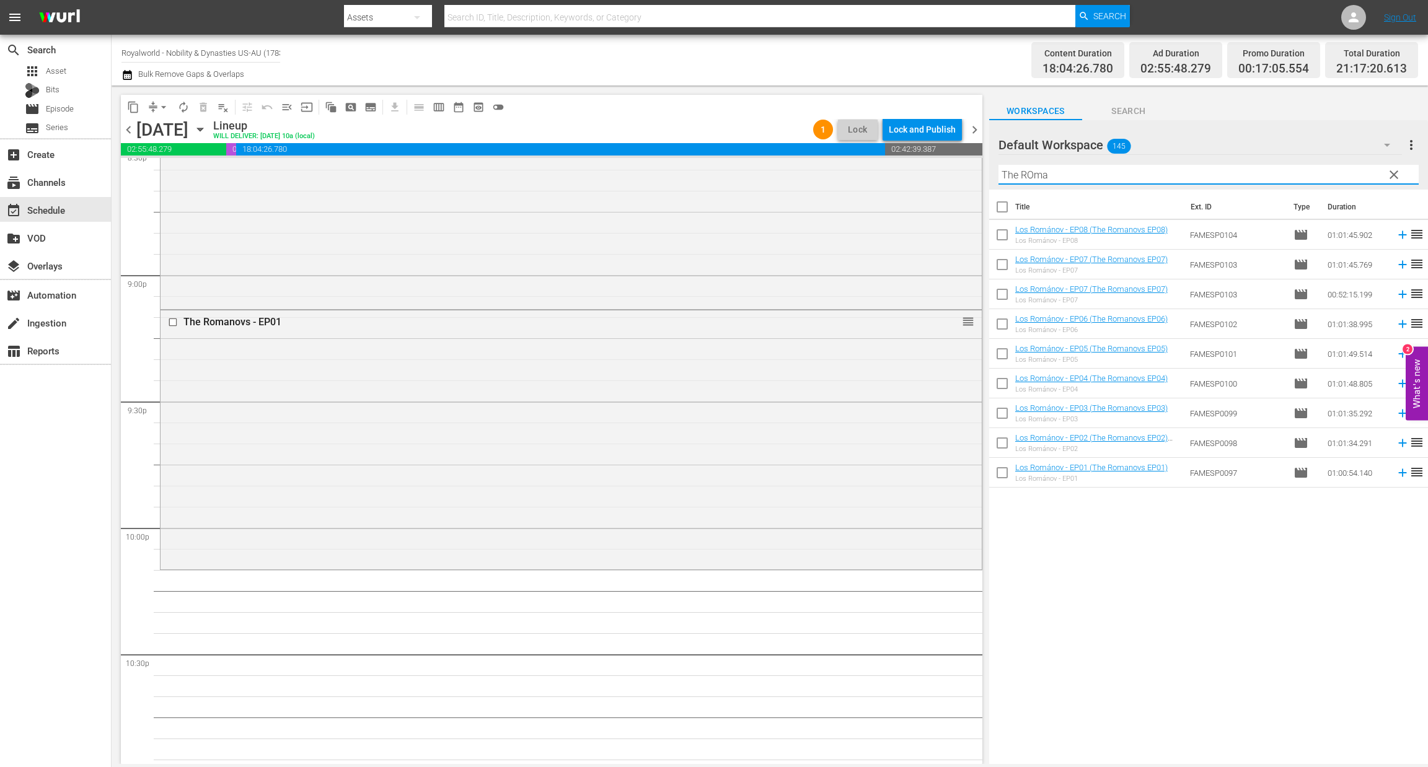
type input "The ROma"
click at [1406, 149] on span "more_vert" at bounding box center [1411, 145] width 15 height 15
click at [1312, 169] on div "Clear All Workspace Items" at bounding box center [1331, 169] width 146 height 22
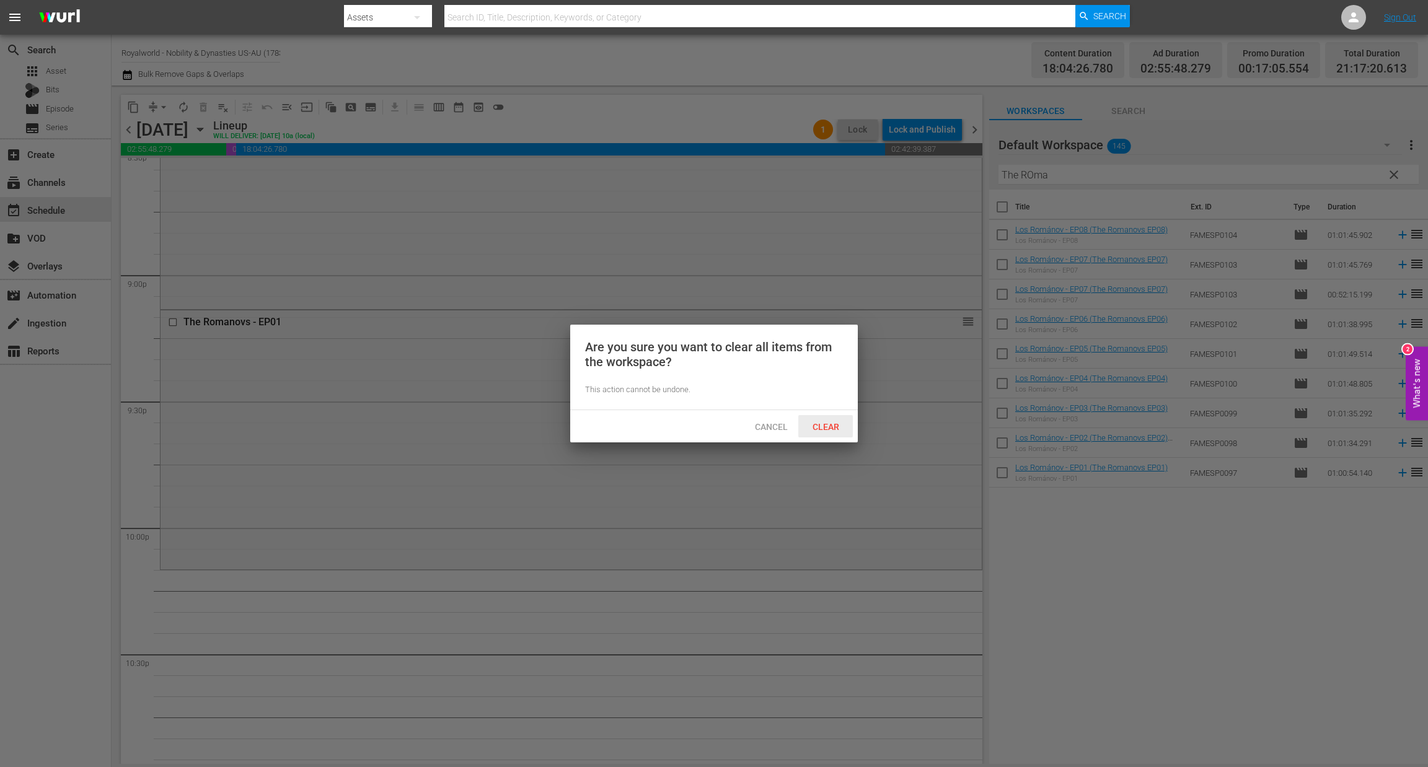
click at [815, 424] on span "Clear" at bounding box center [826, 427] width 46 height 10
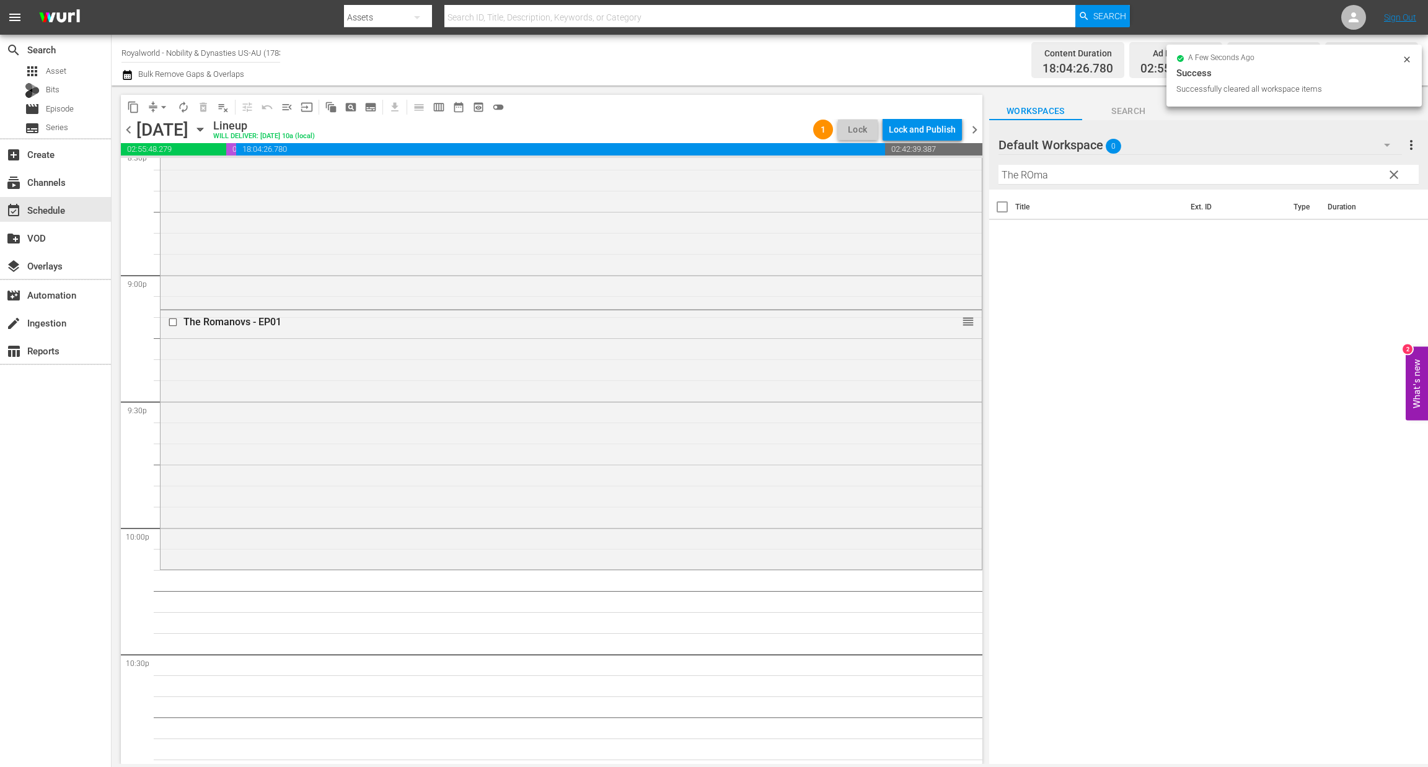
click at [1394, 178] on span "clear" at bounding box center [1393, 174] width 15 height 15
click at [1290, 139] on div "Default Workspace 0" at bounding box center [1199, 145] width 403 height 35
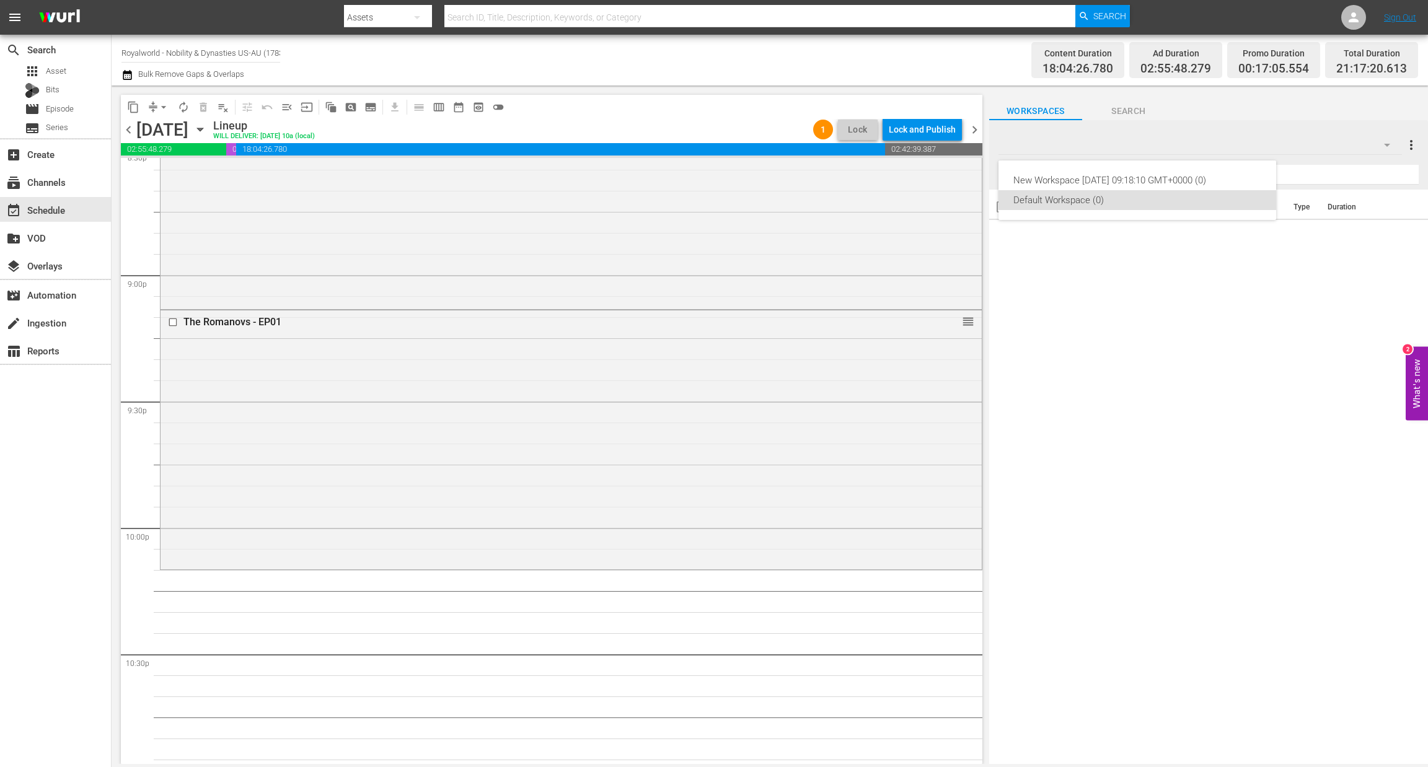
click at [1282, 142] on div "New Workspace Thu Jan 09 2025 09:18:10 GMT+0000 (0) Default Workspace (0)" at bounding box center [714, 383] width 1428 height 767
click at [61, 107] on span "Episode" at bounding box center [60, 109] width 28 height 12
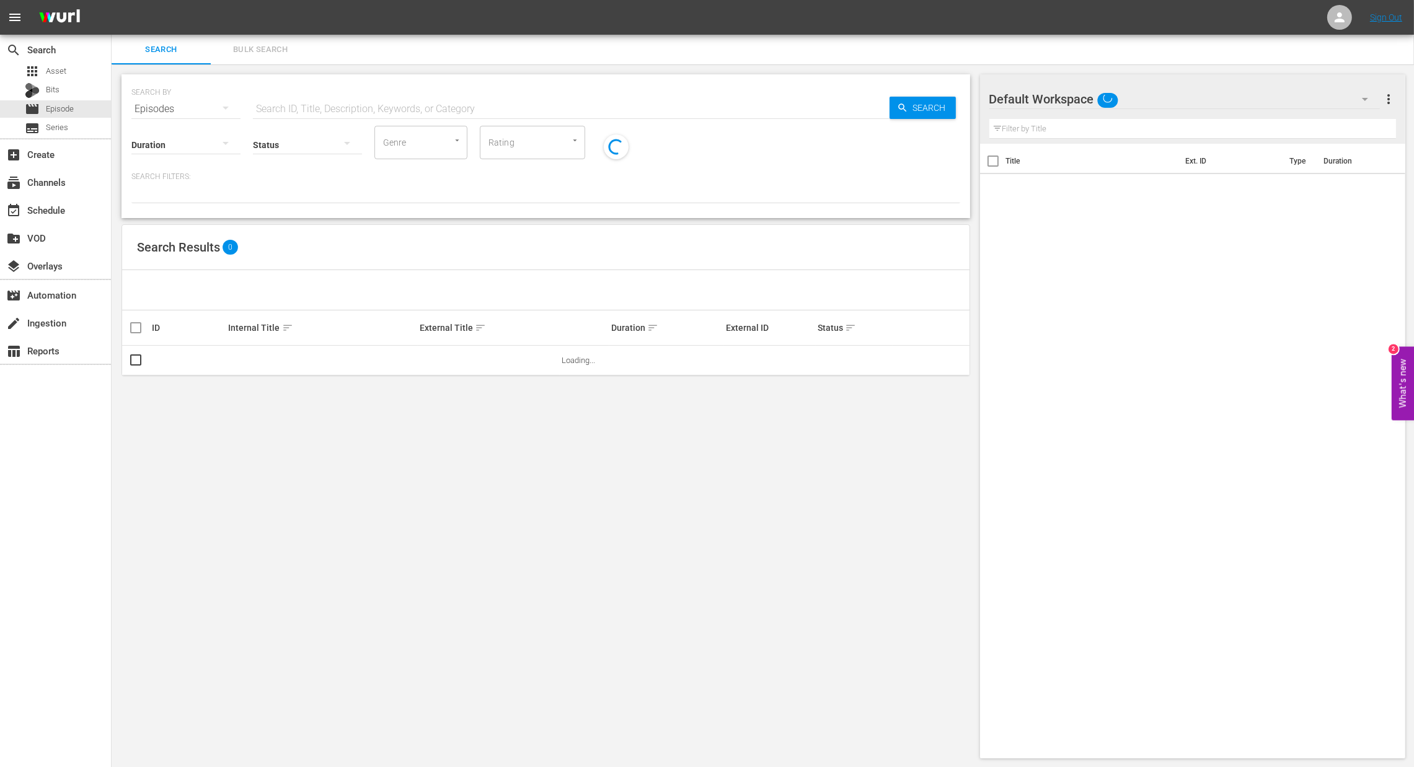
click at [268, 101] on input "text" at bounding box center [571, 109] width 636 height 30
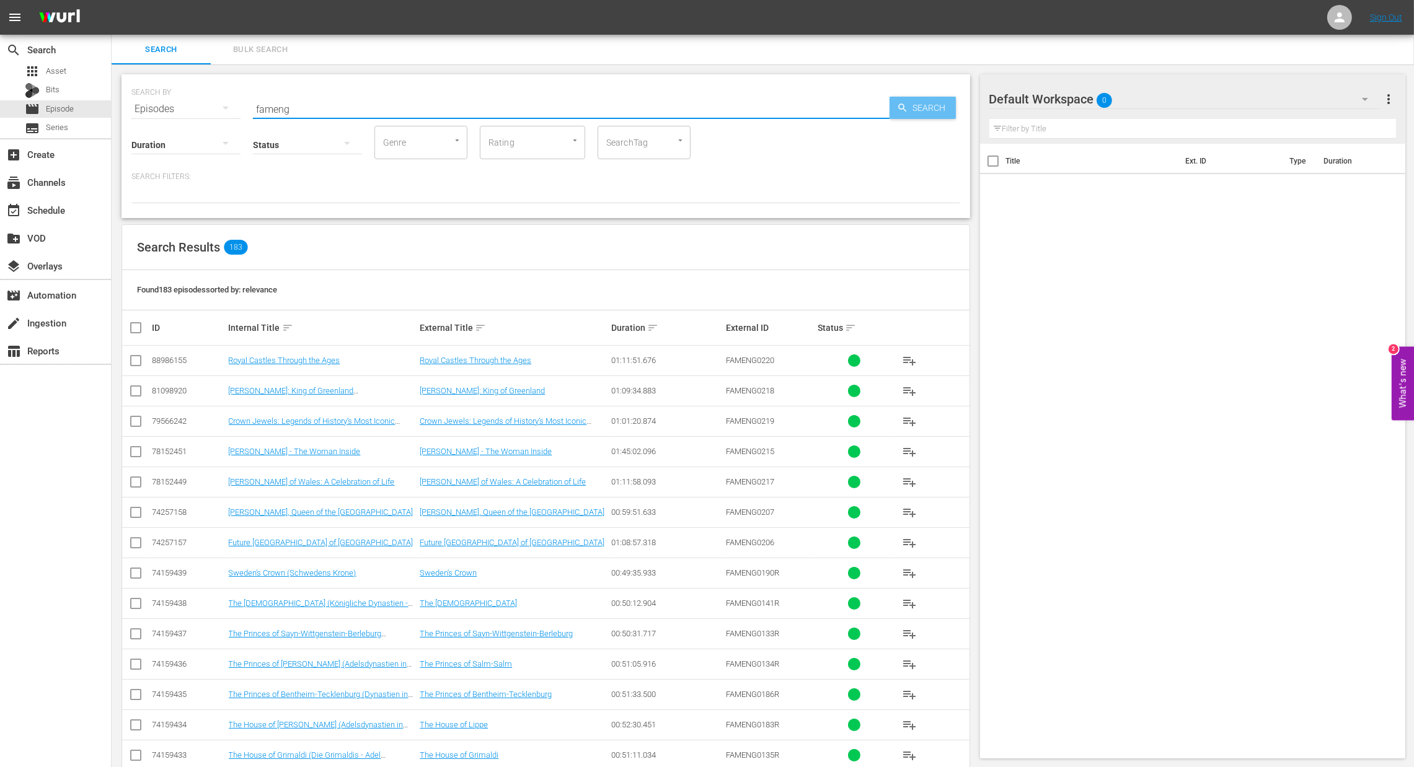
type input "fameng"
click at [910, 113] on span "Search" at bounding box center [932, 108] width 48 height 22
click at [138, 333] on input "checkbox" at bounding box center [140, 327] width 25 height 15
checkbox input "true"
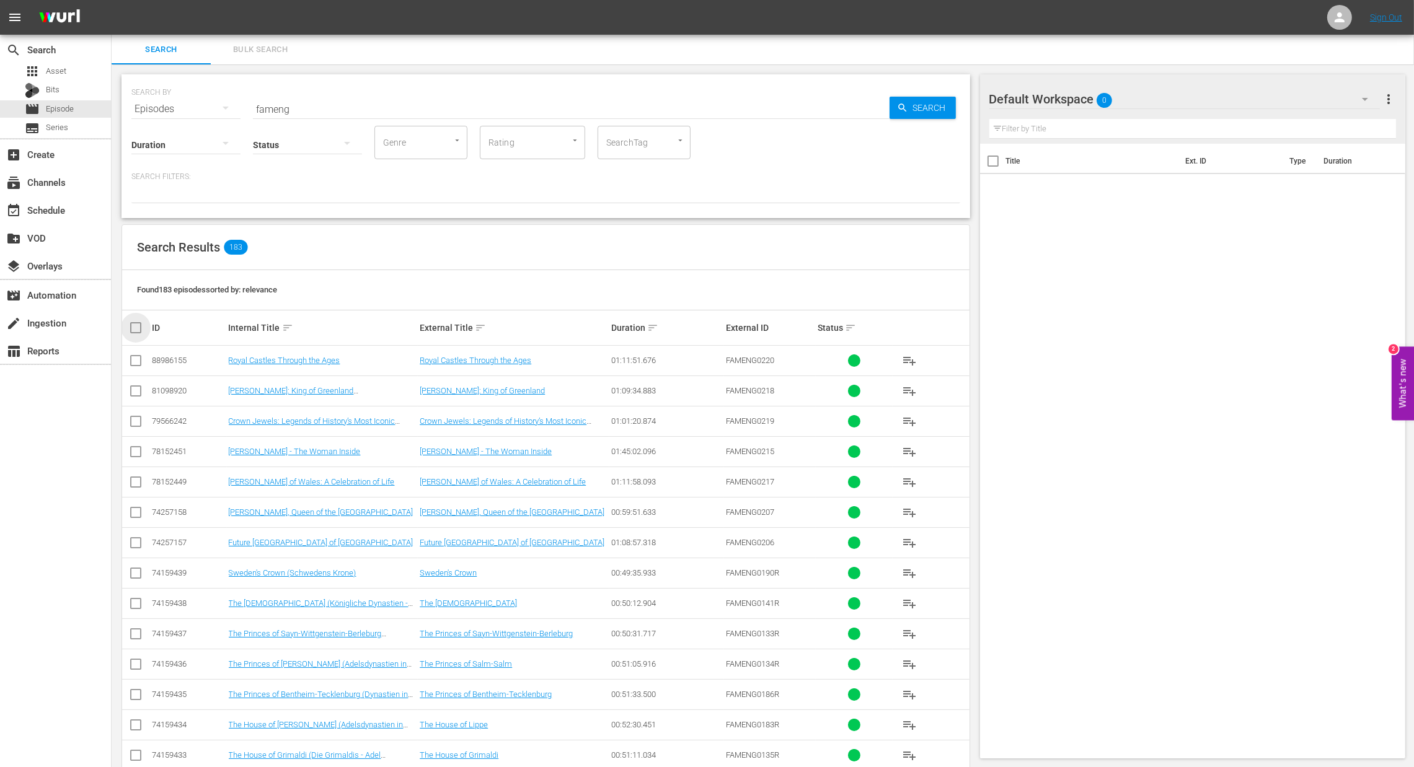
checkbox input "true"
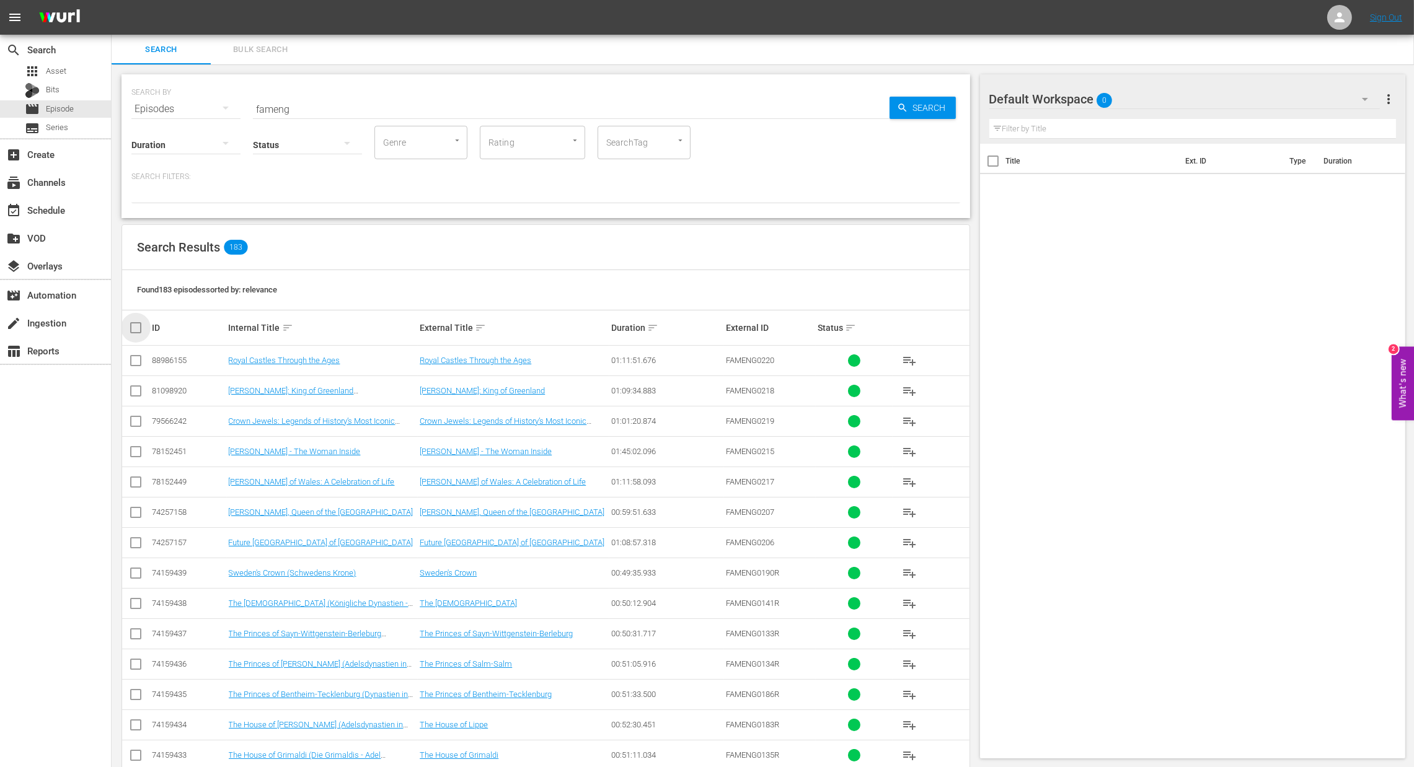
checkbox input "true"
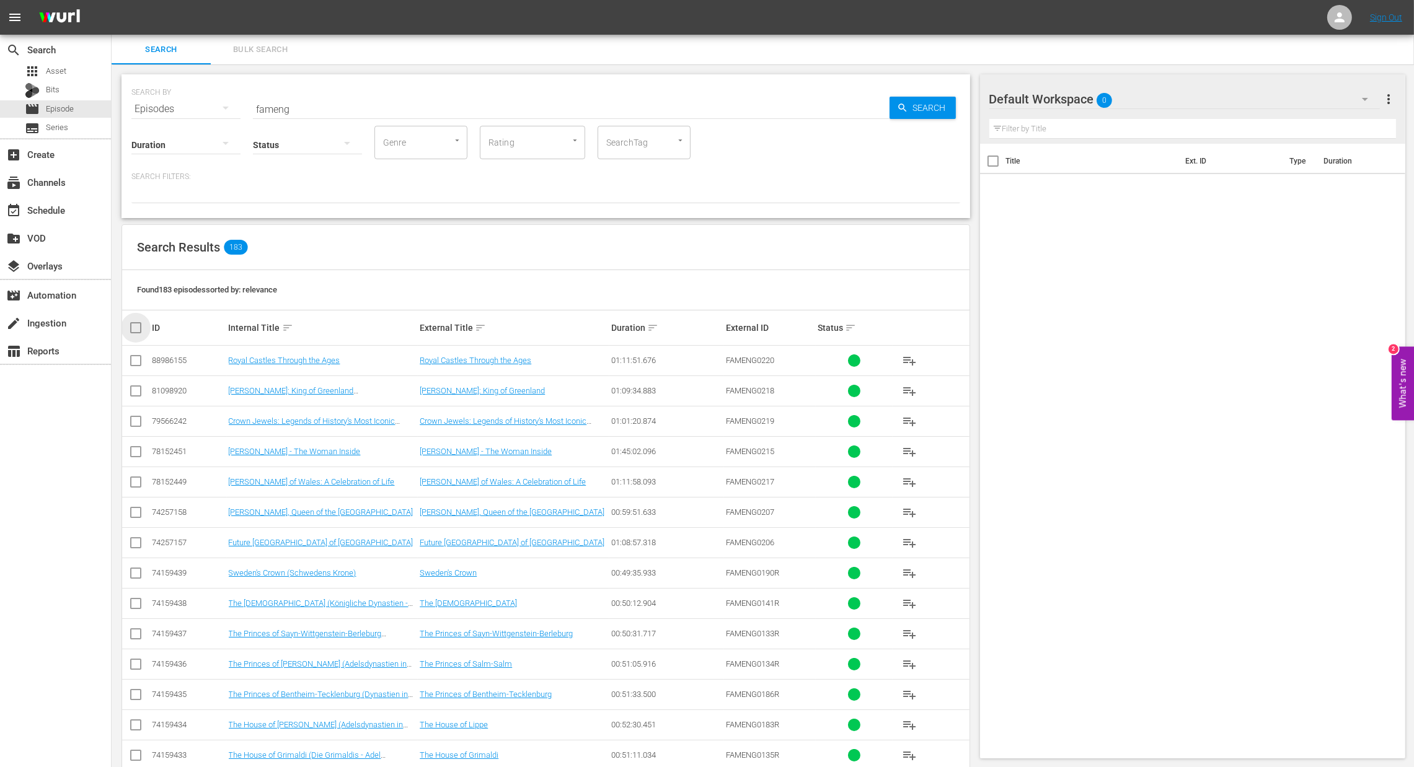
checkbox input "true"
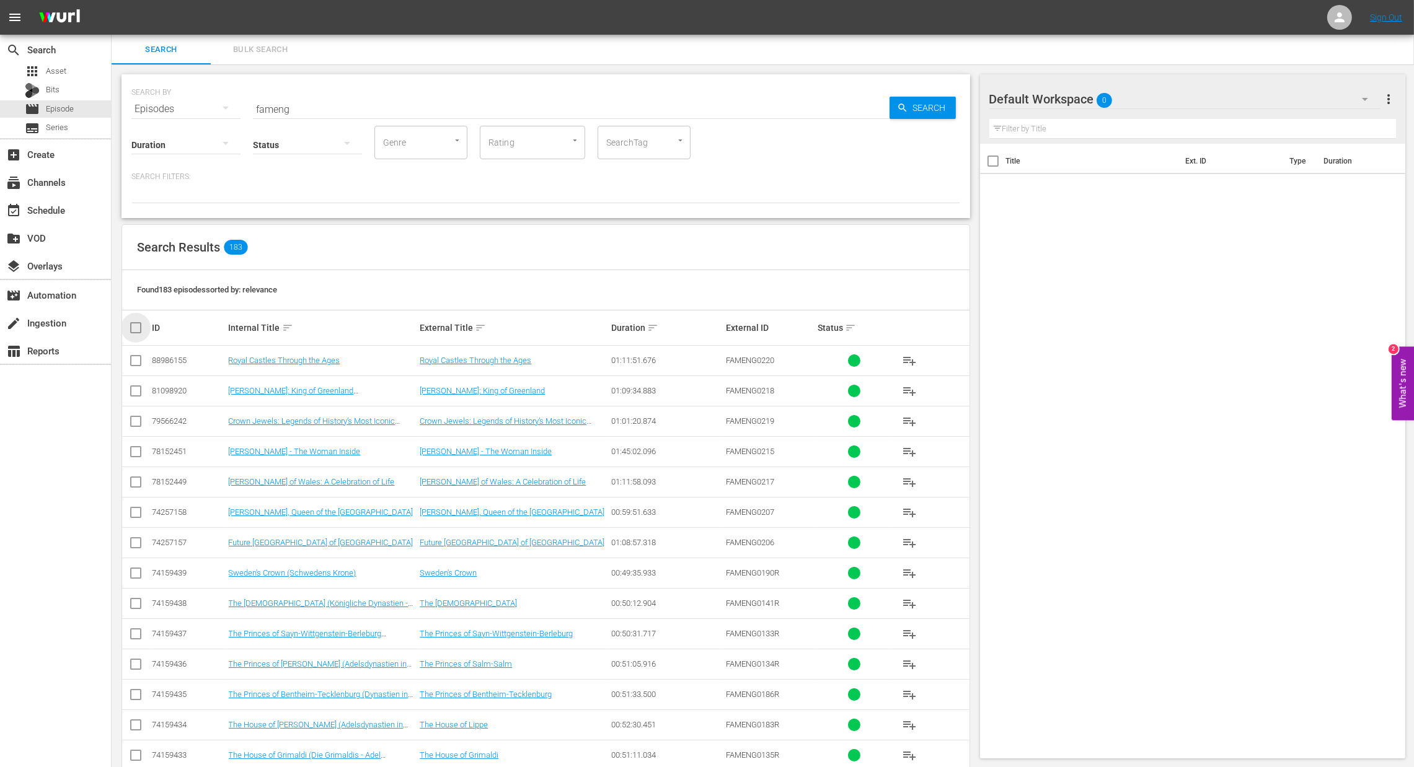
checkbox input "true"
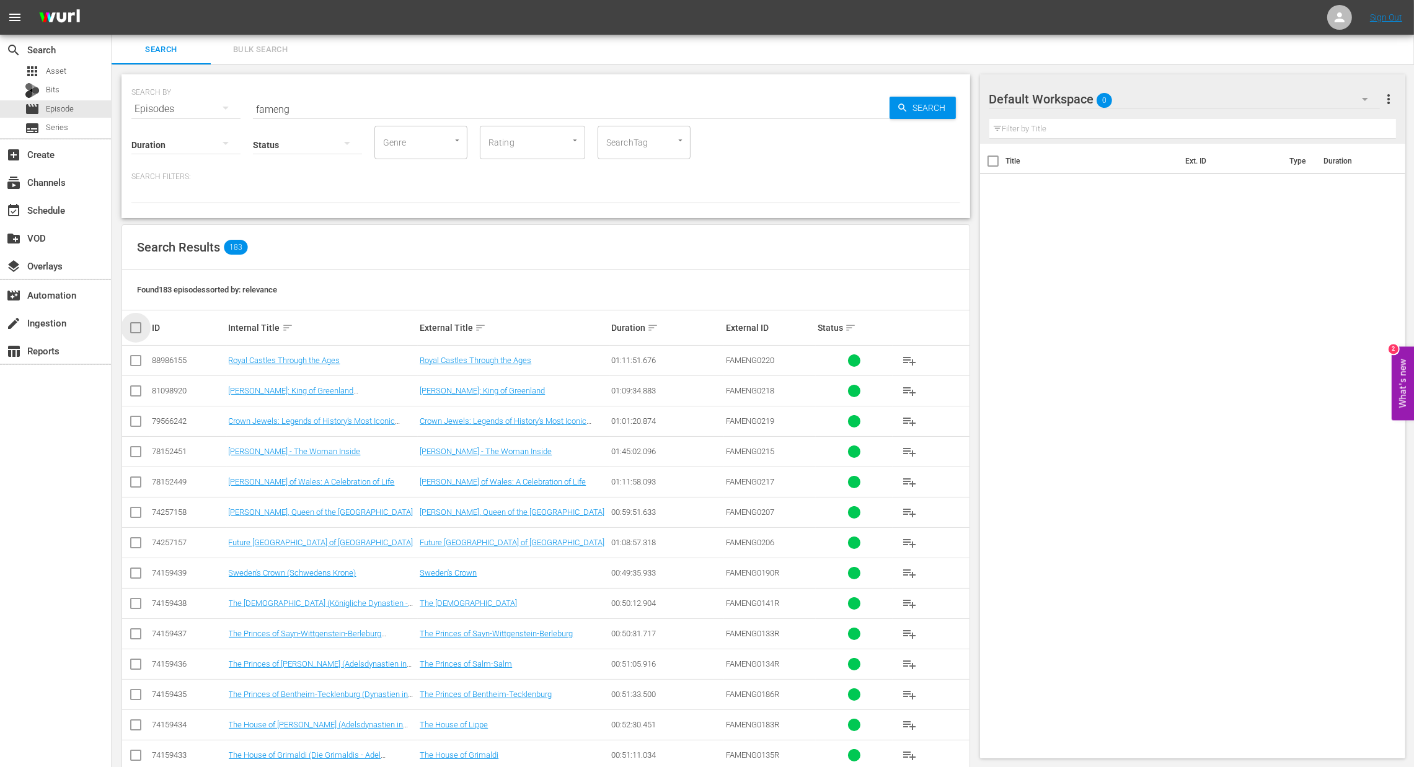
checkbox input "true"
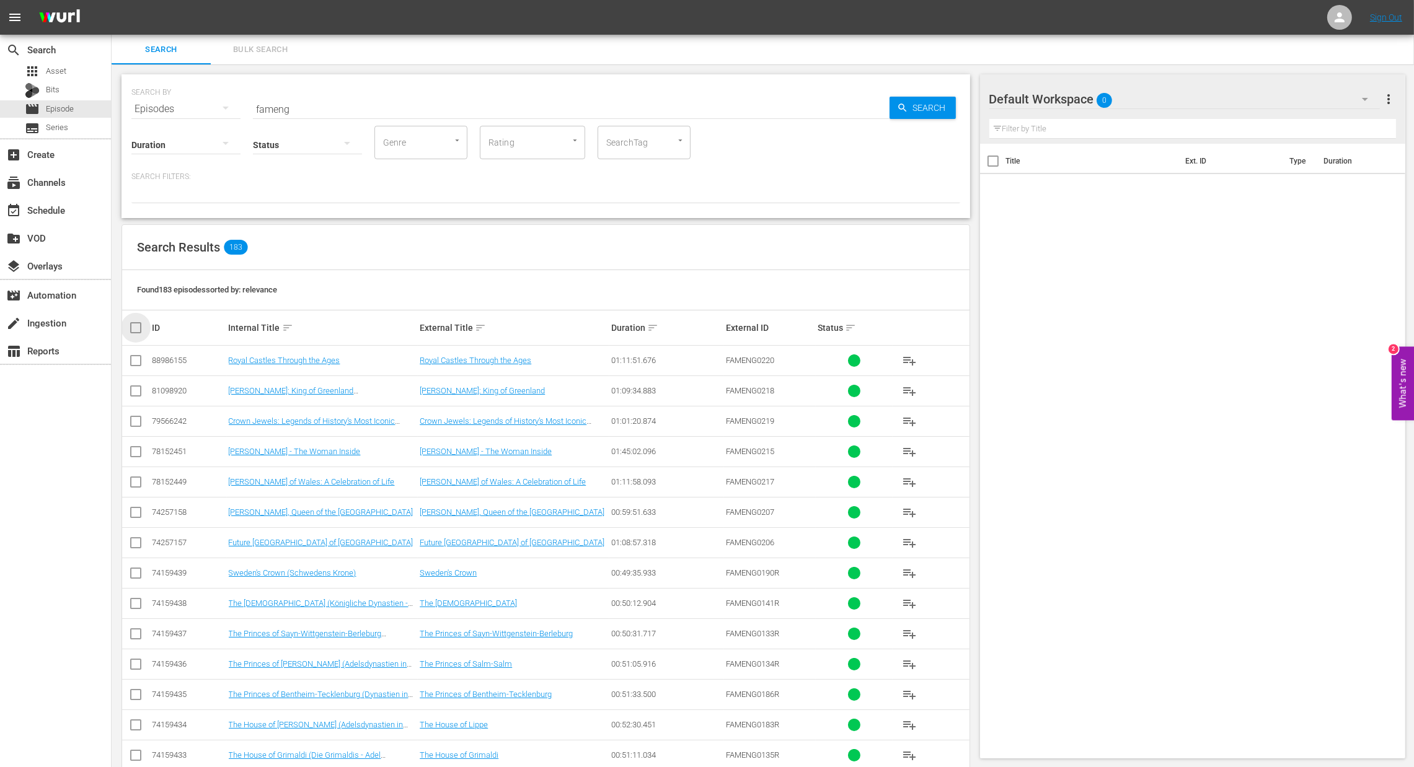
checkbox input "true"
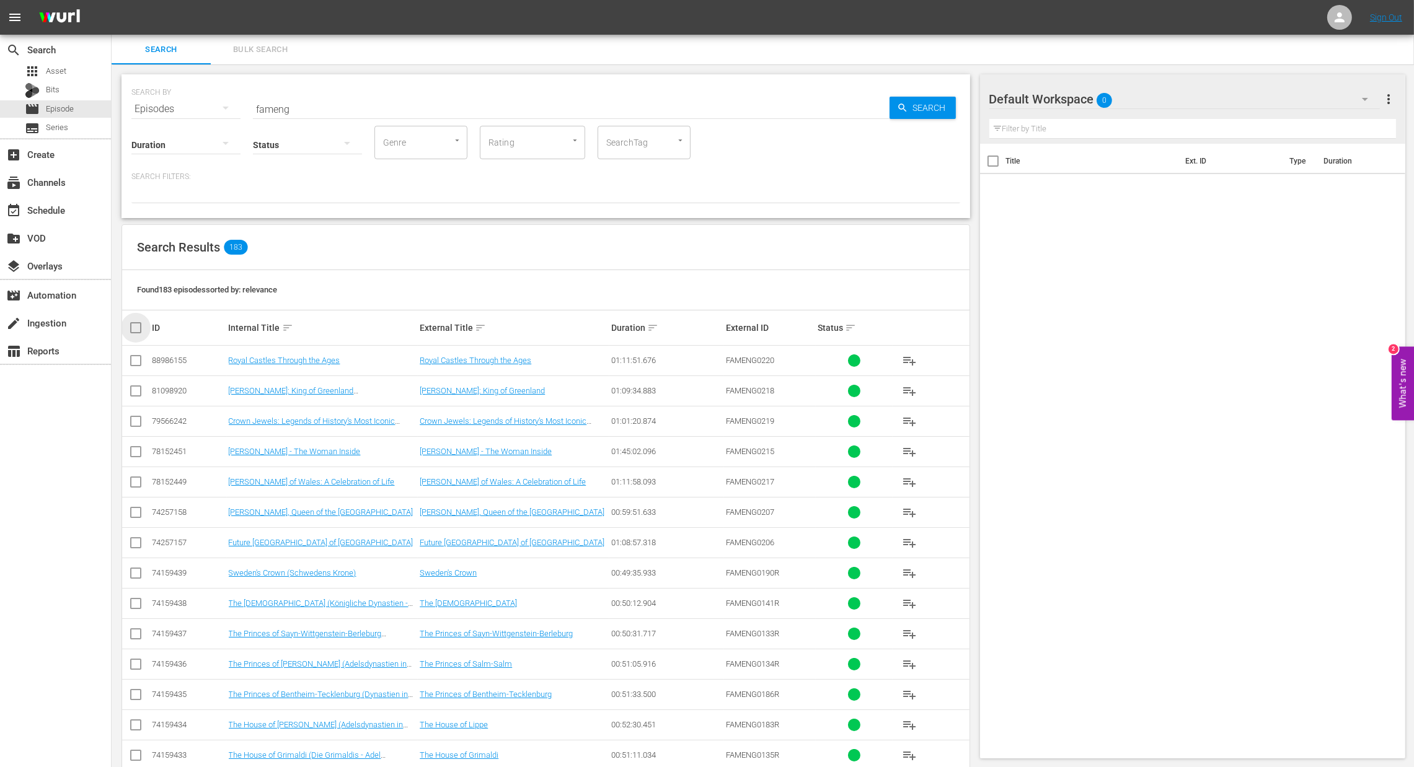
checkbox input "true"
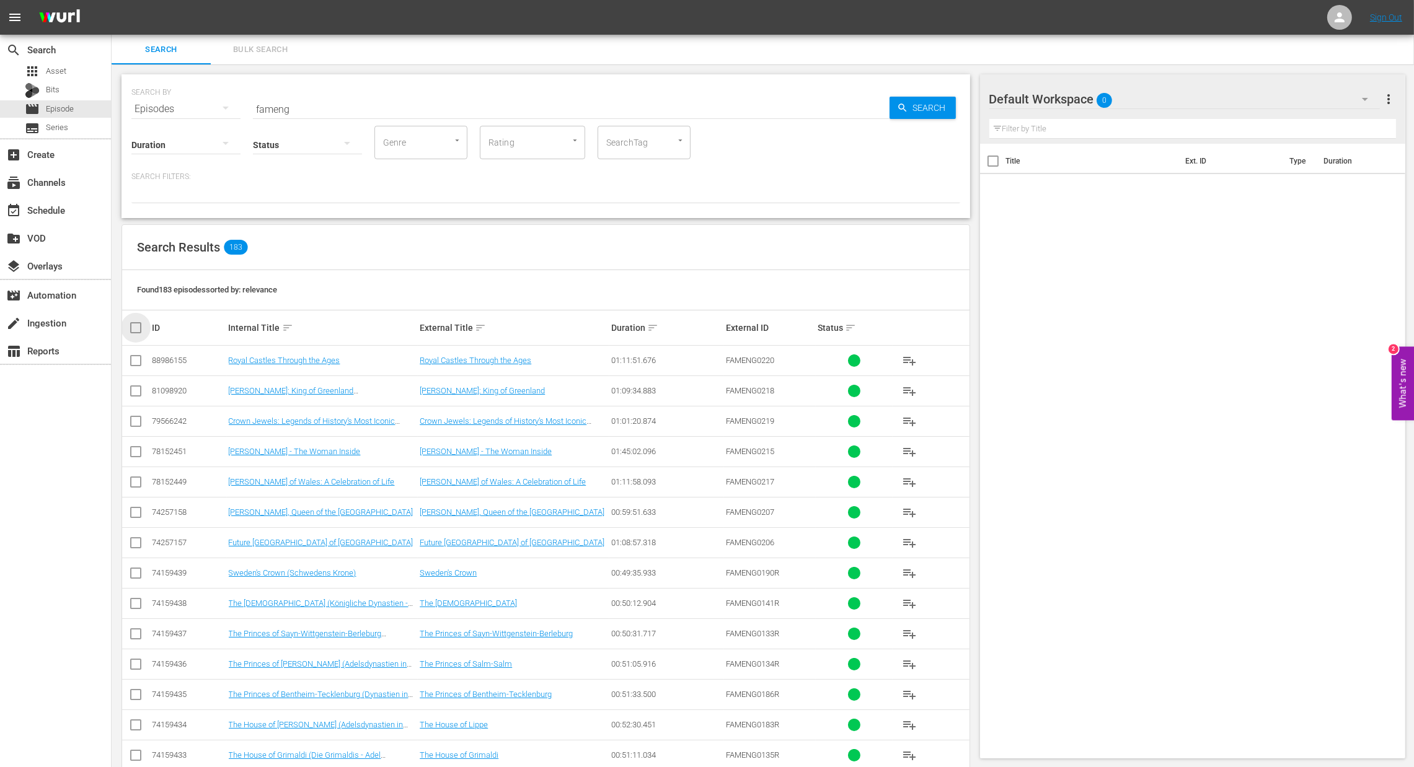
checkbox input "true"
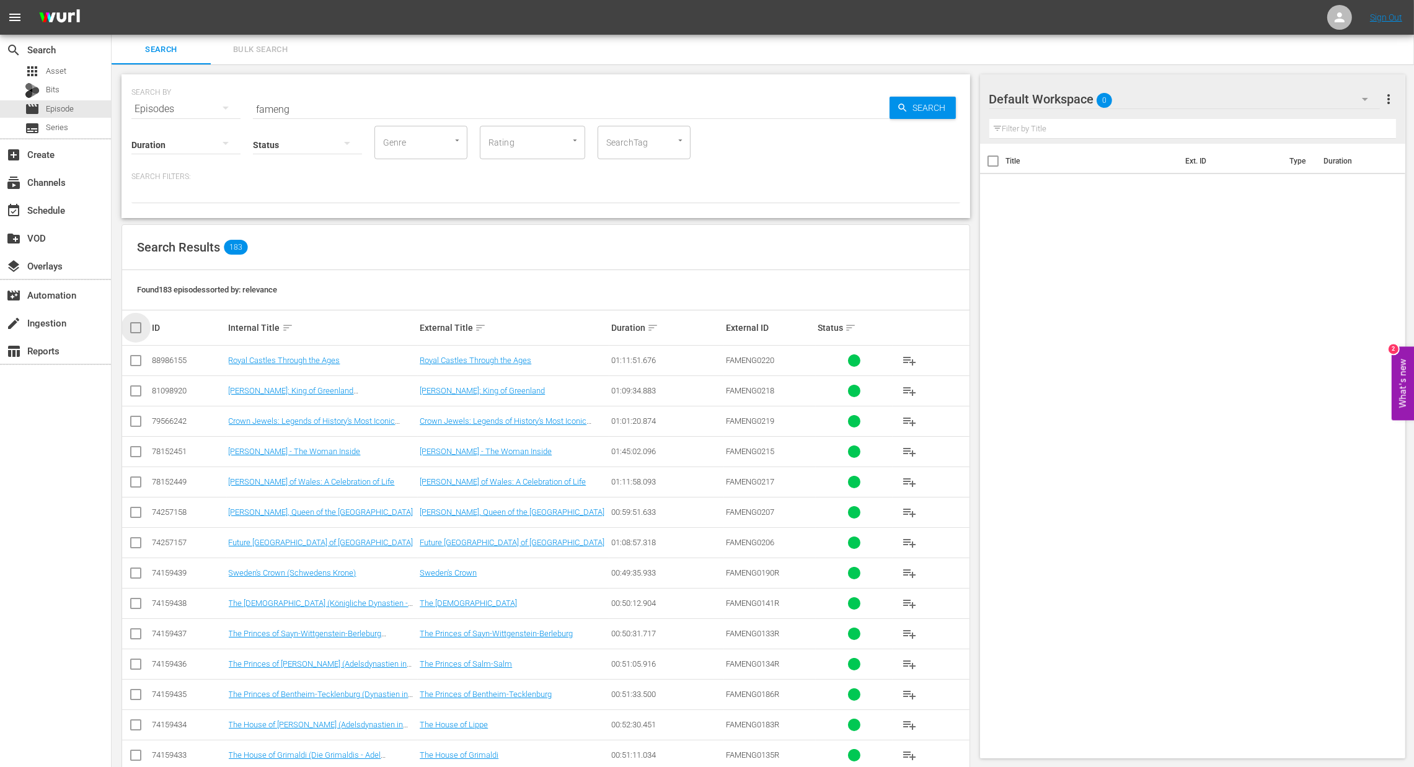
checkbox input "true"
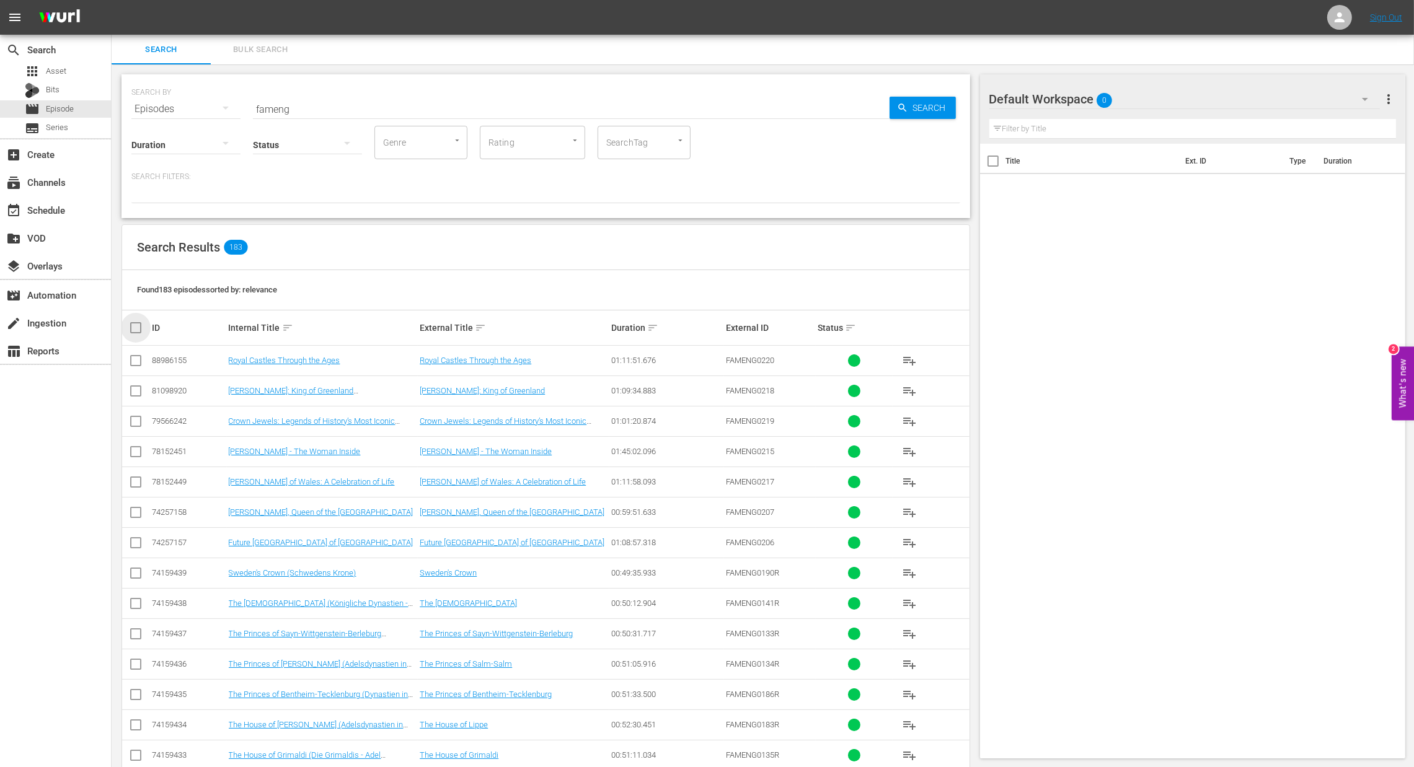
checkbox input "true"
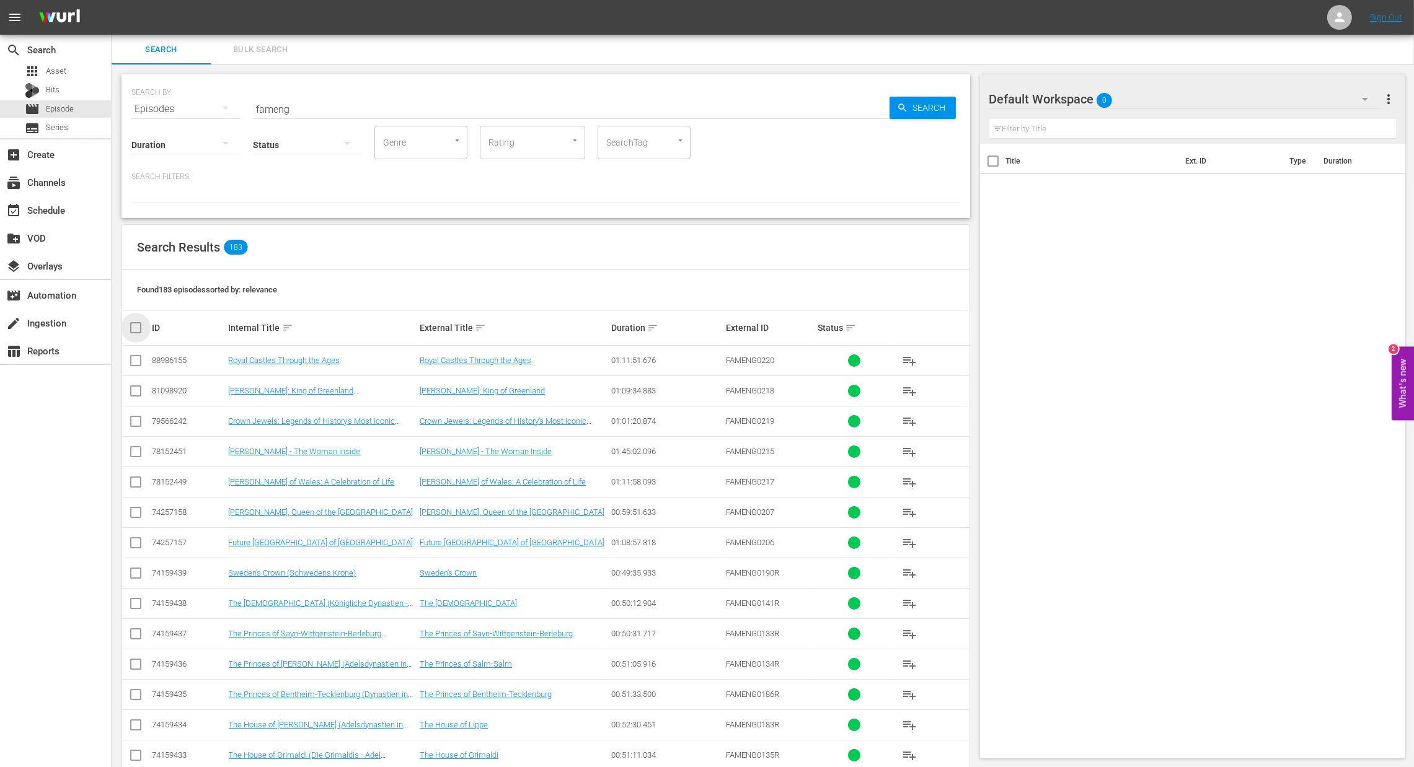
checkbox input "true"
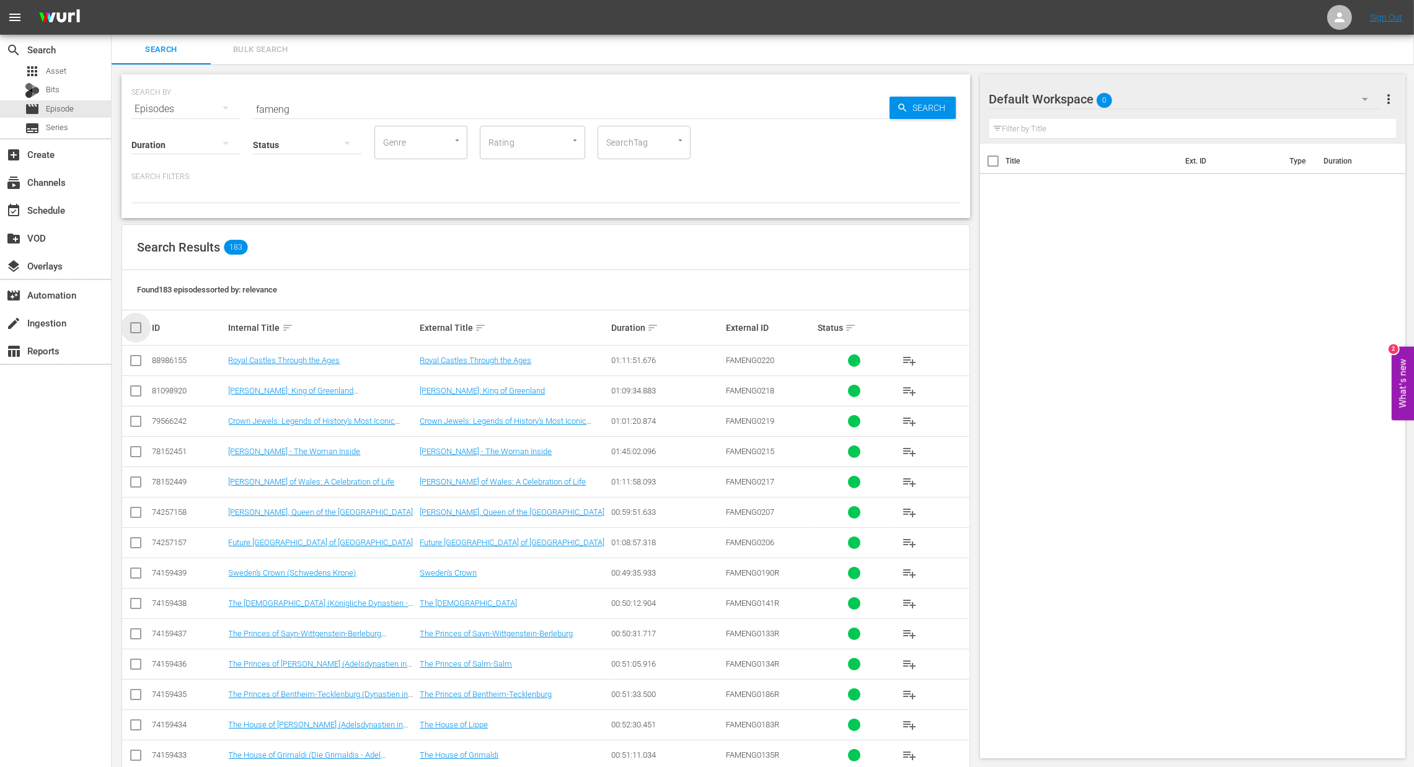
checkbox input "true"
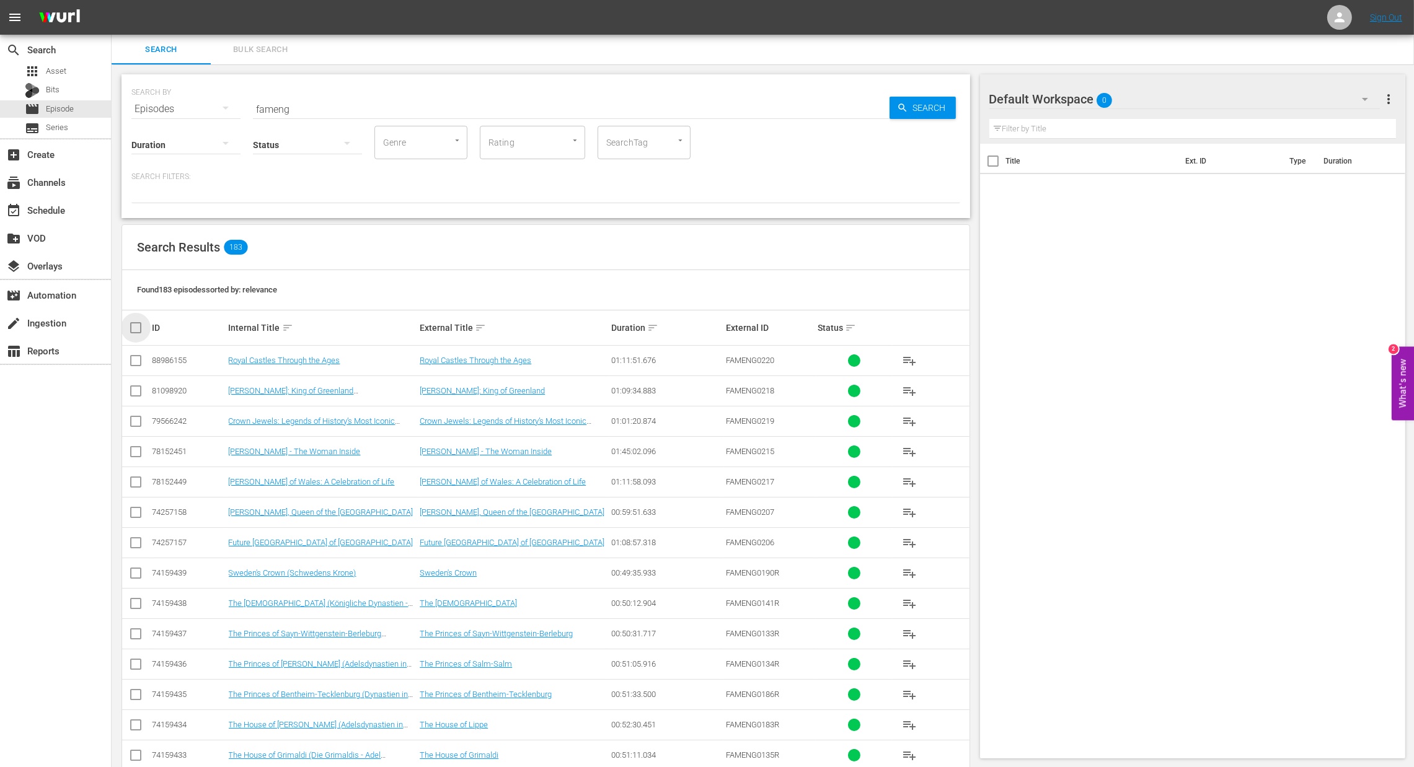
checkbox input "true"
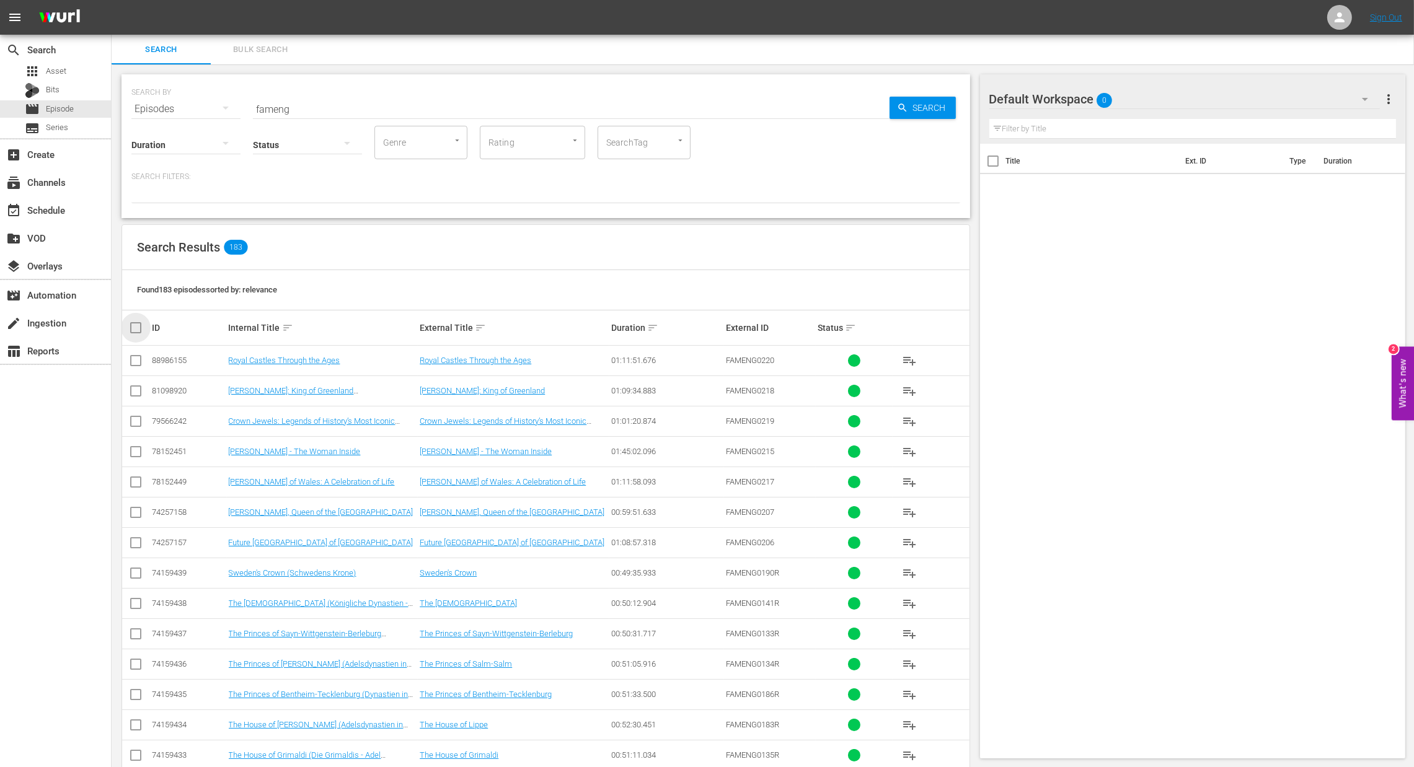
checkbox input "true"
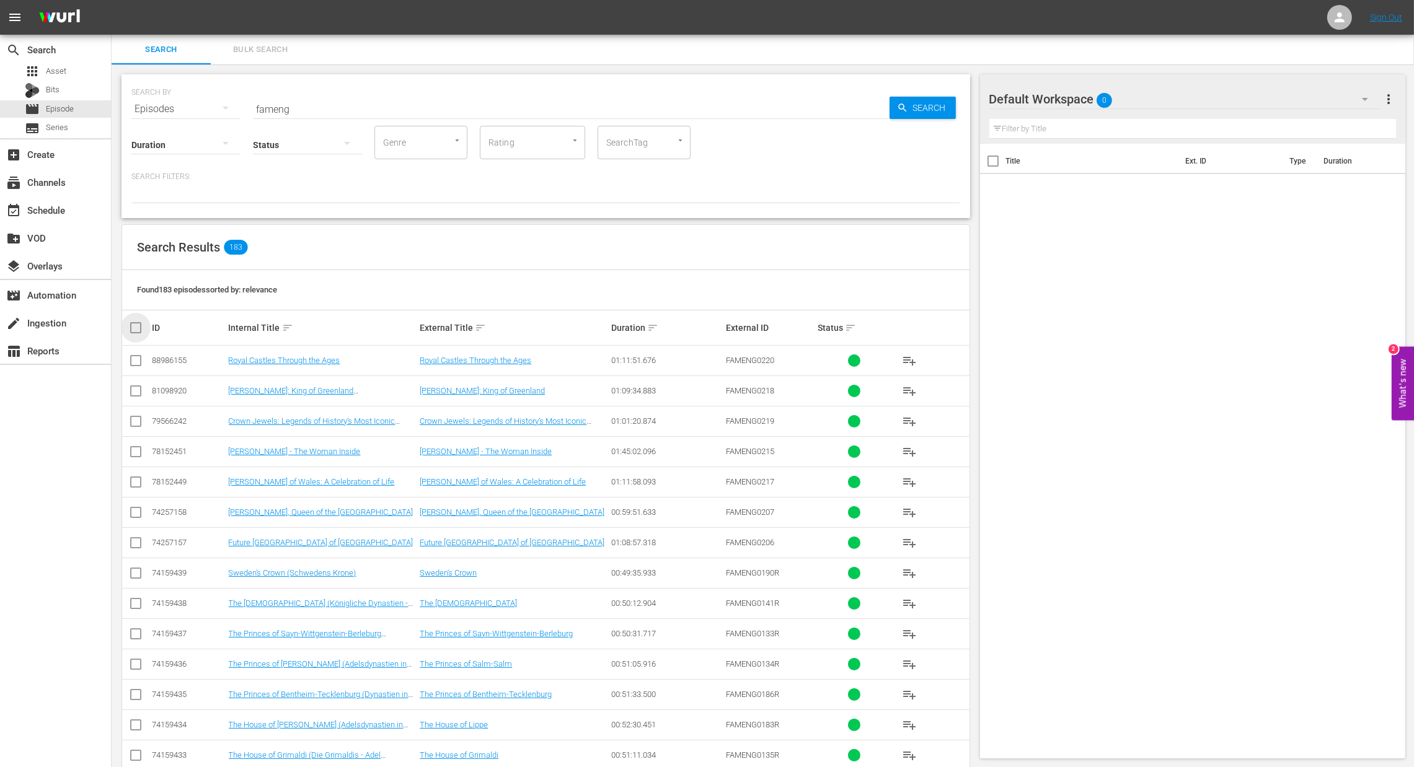
checkbox input "true"
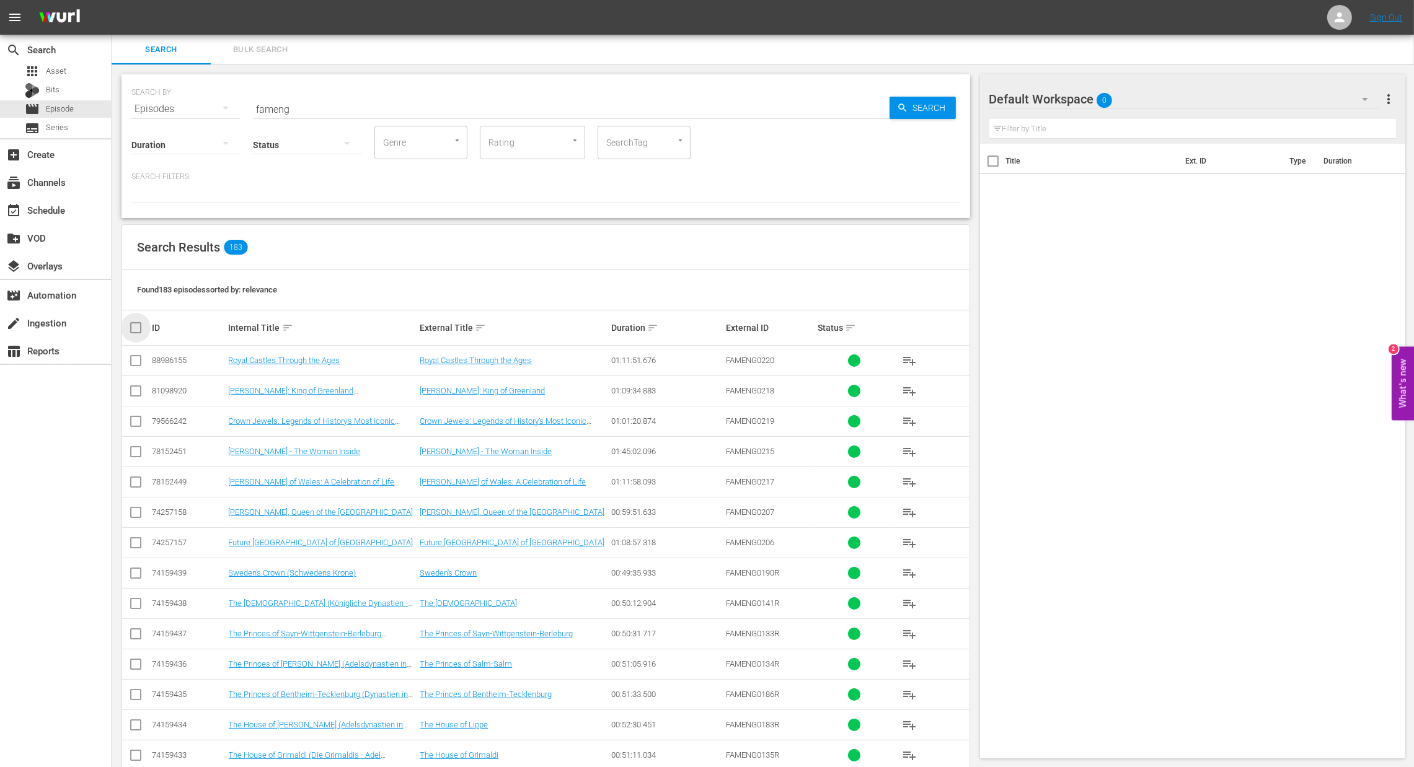
checkbox input "true"
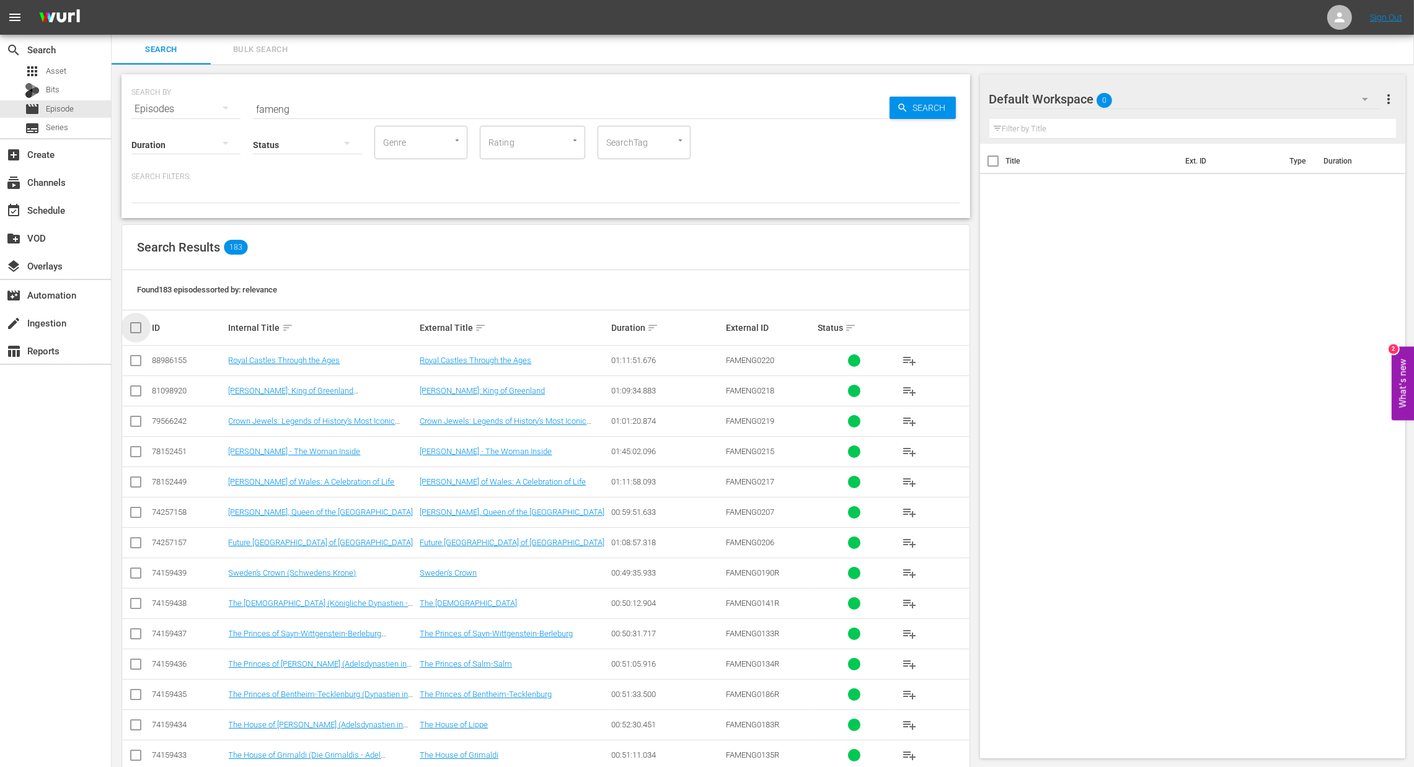
checkbox input "true"
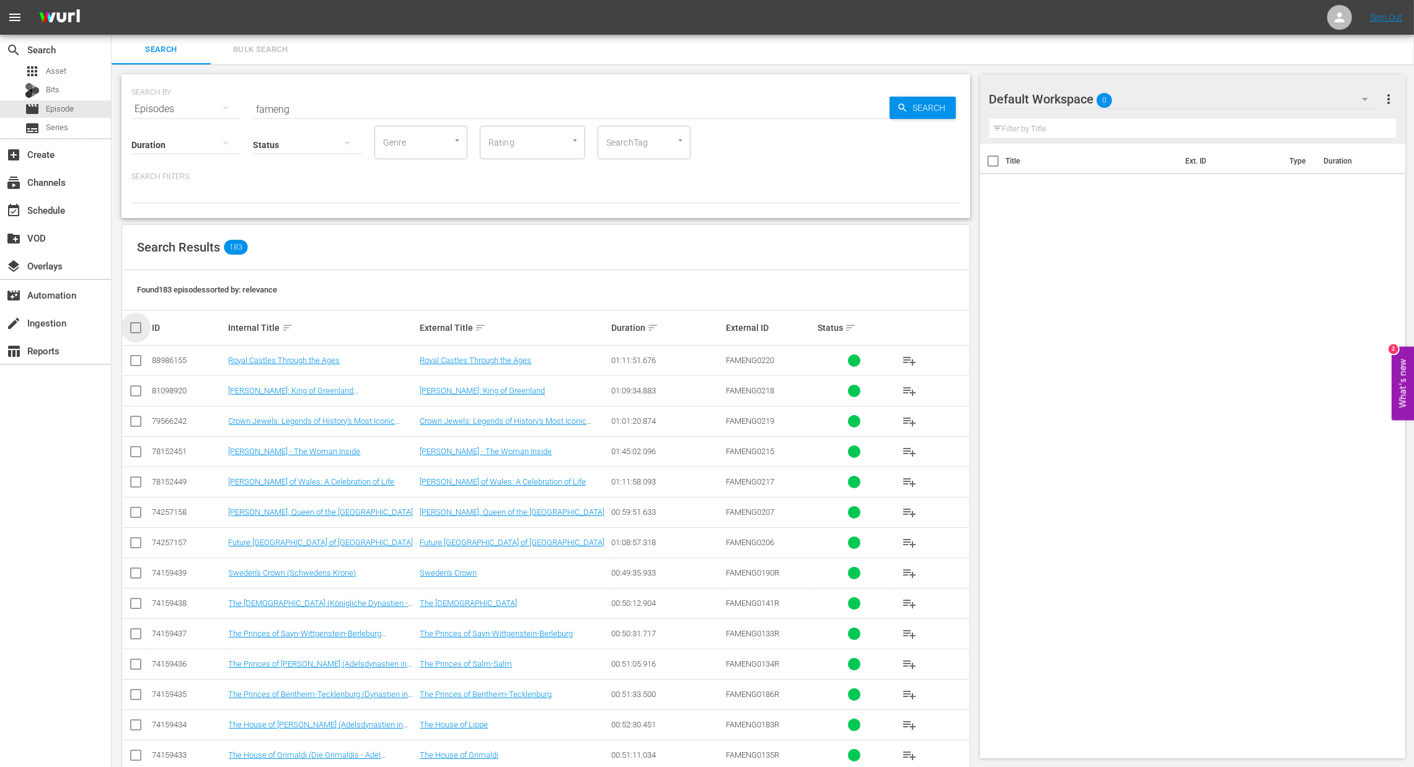
checkbox input "true"
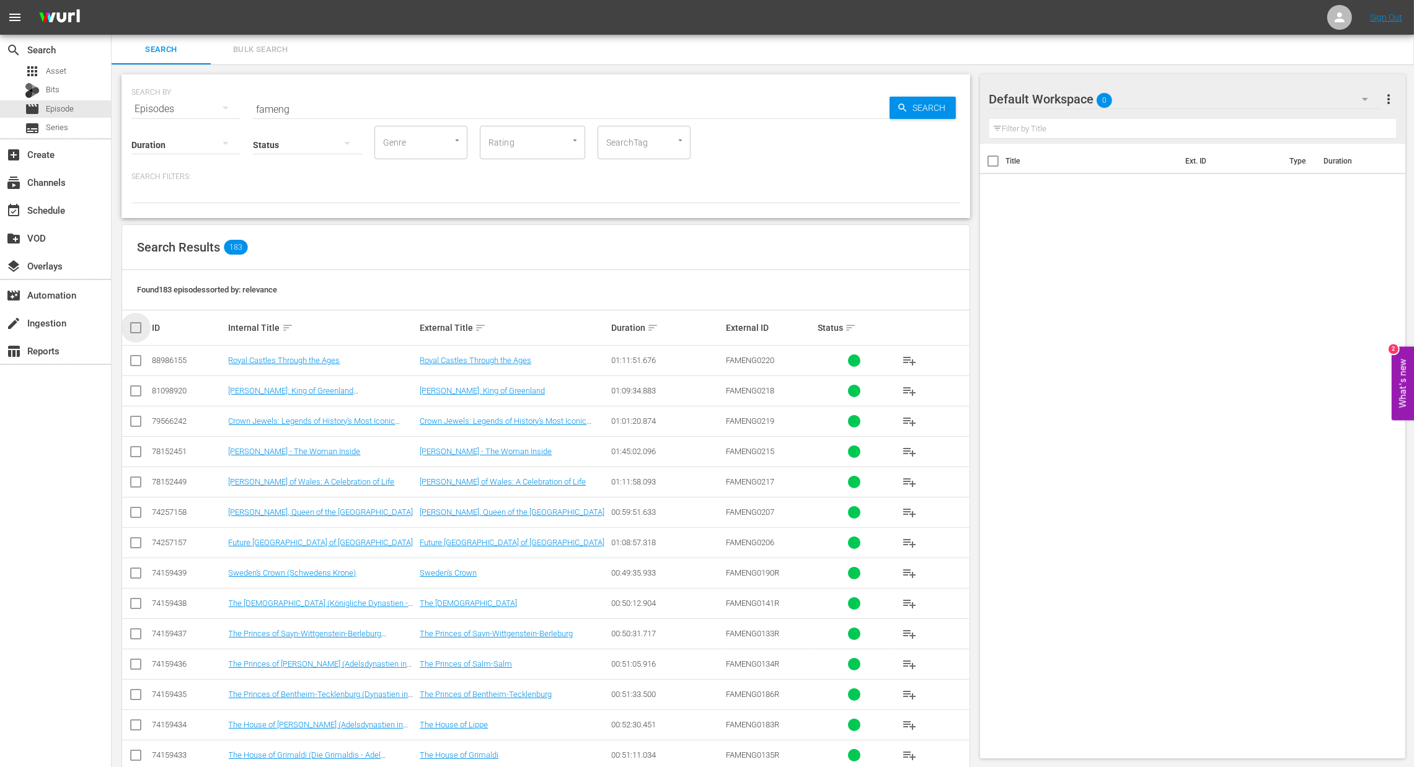
checkbox input "true"
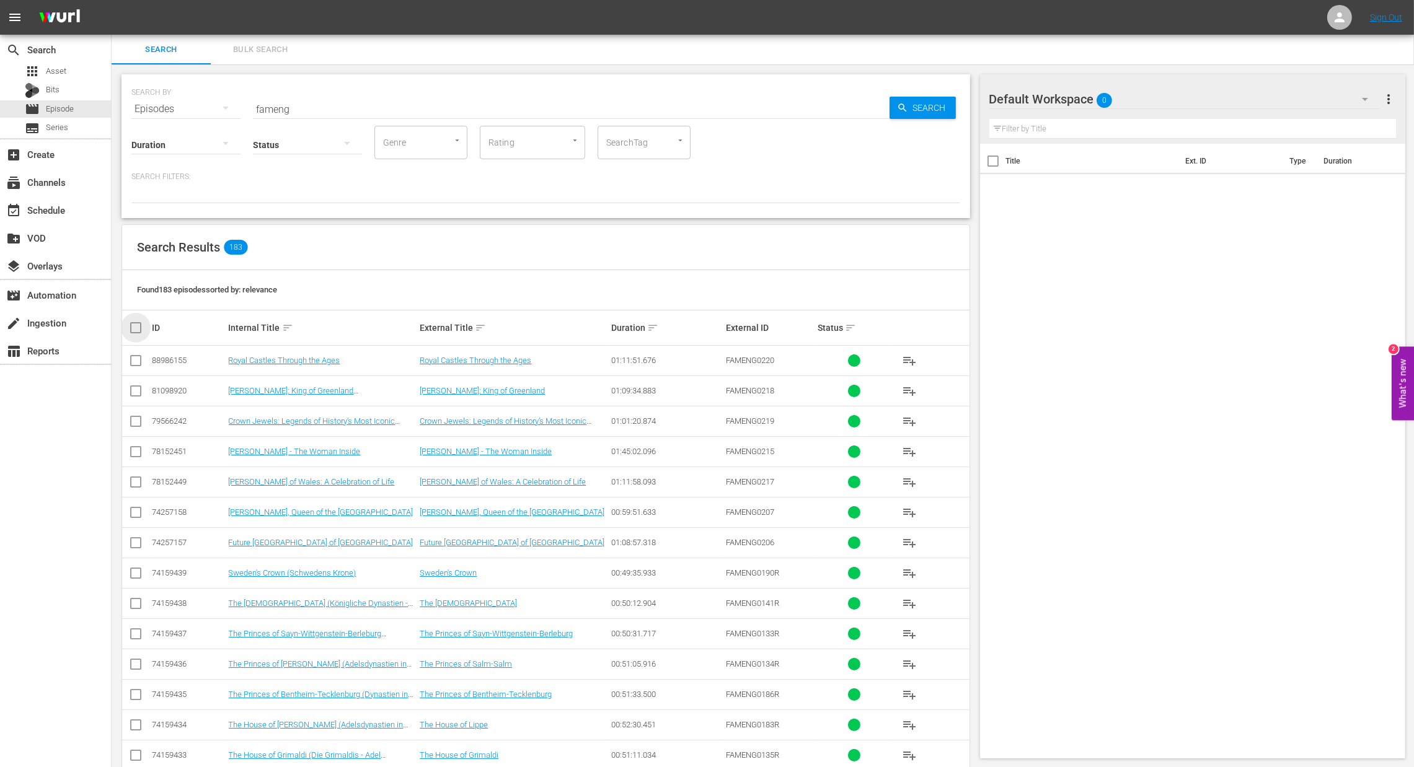
checkbox input "true"
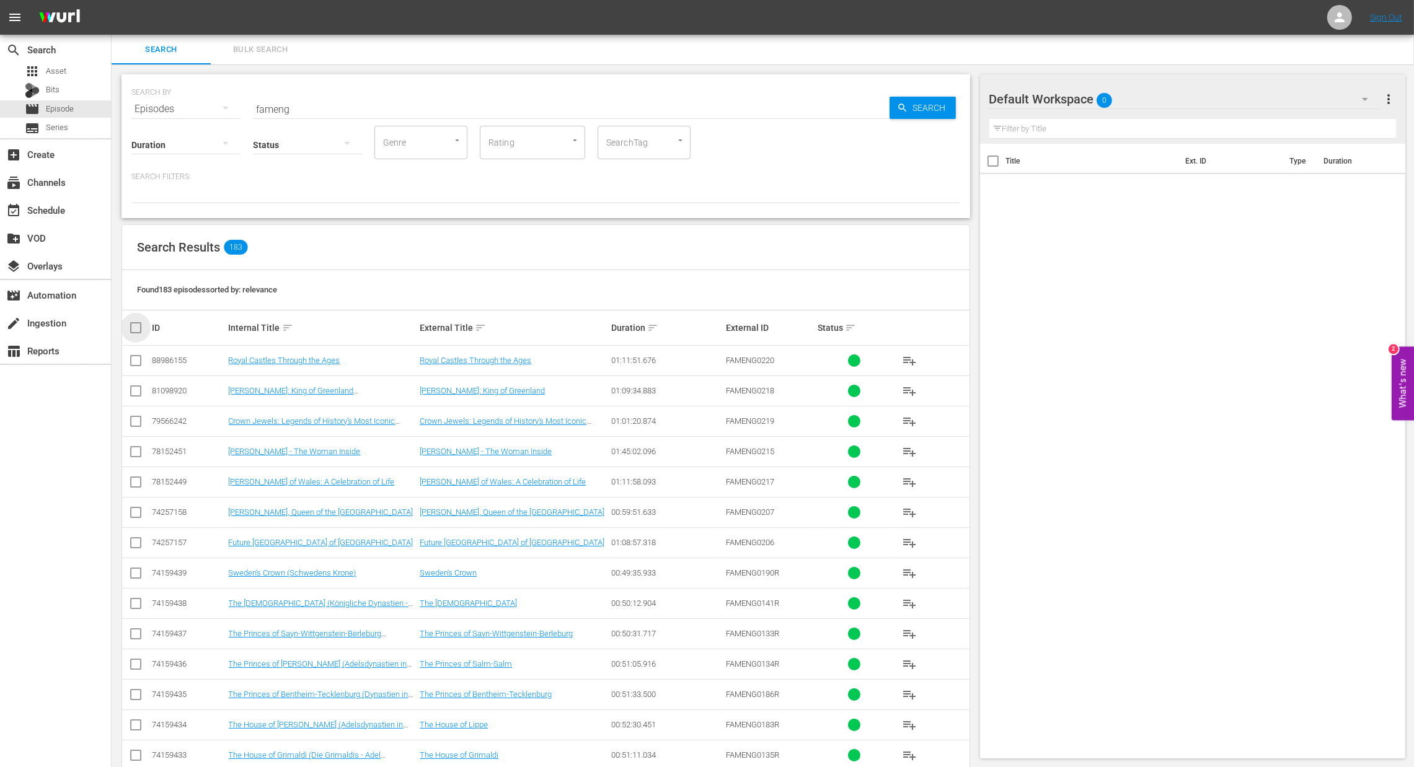
checkbox input "true"
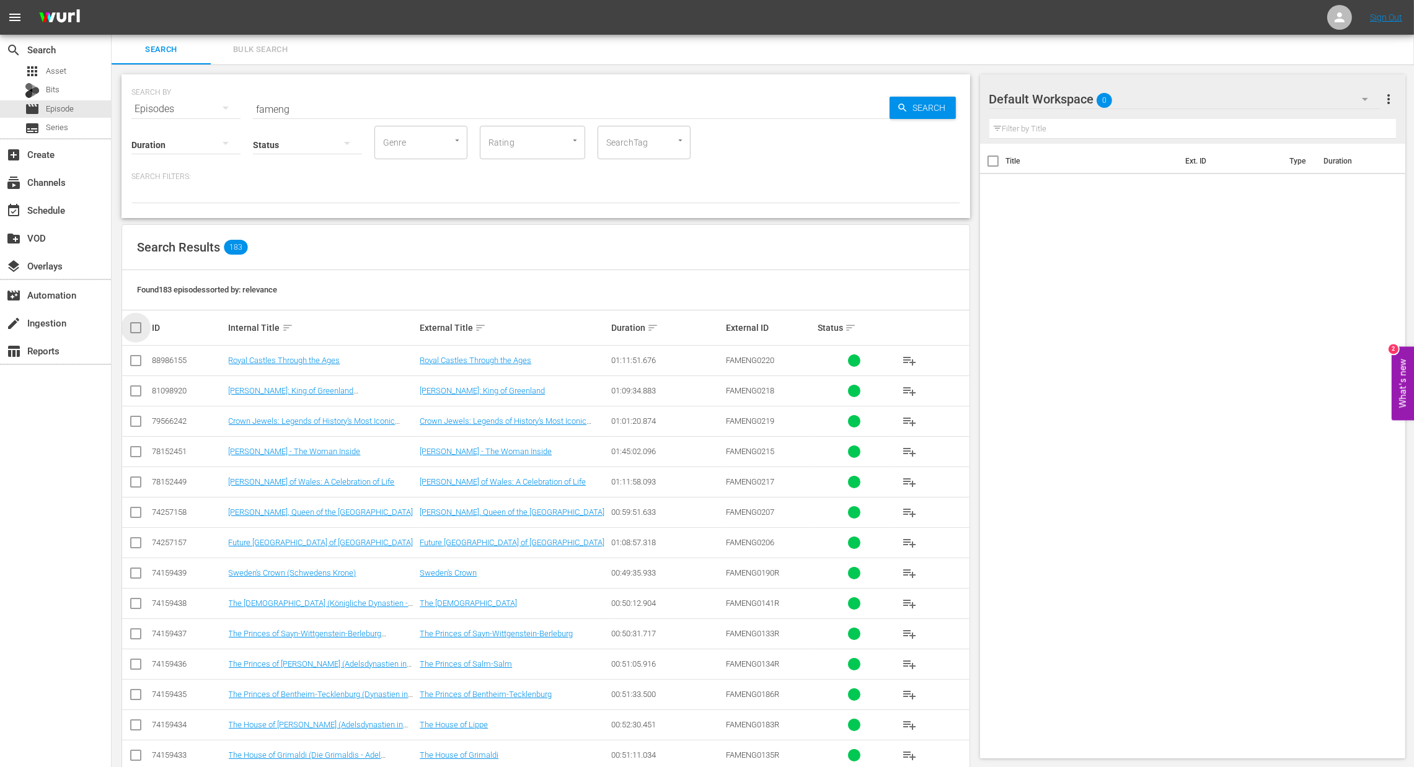
checkbox input "true"
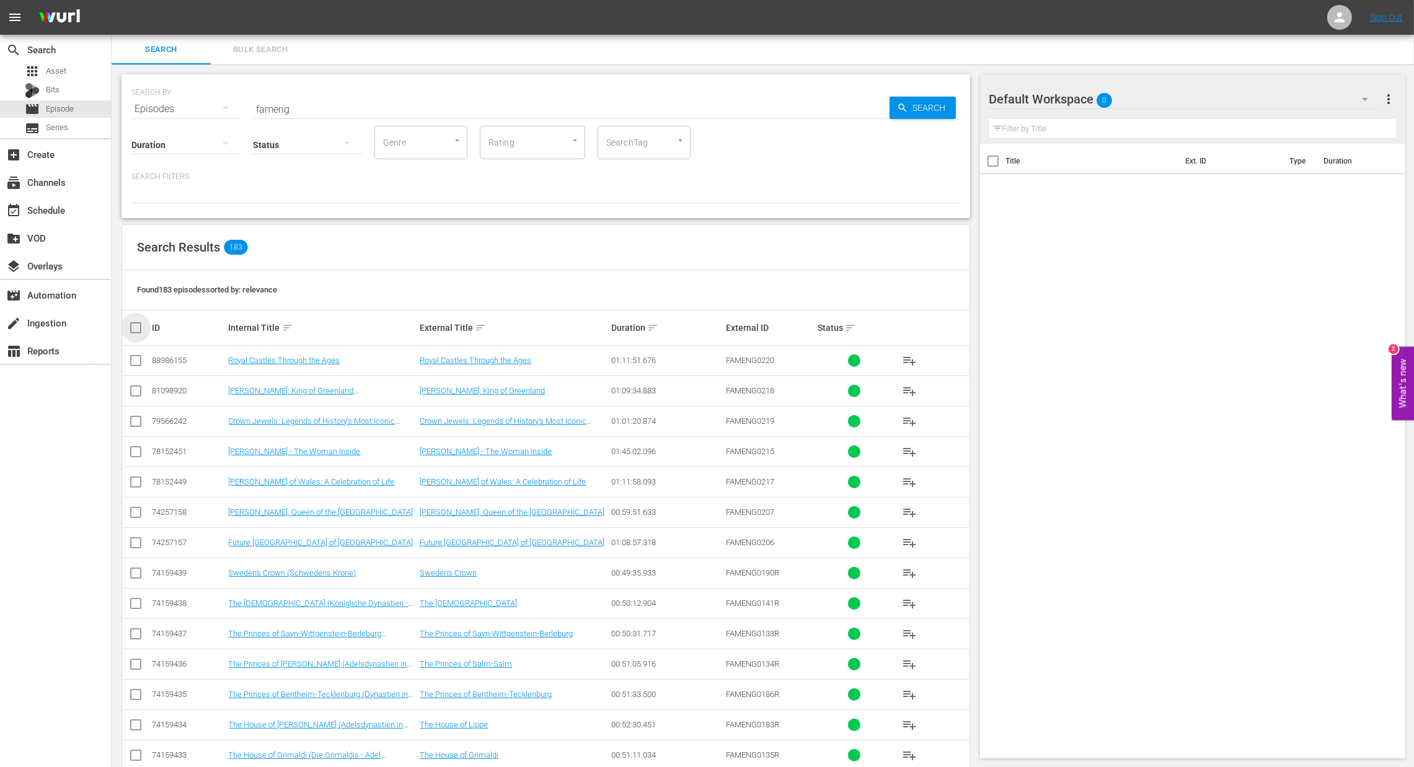
checkbox input "true"
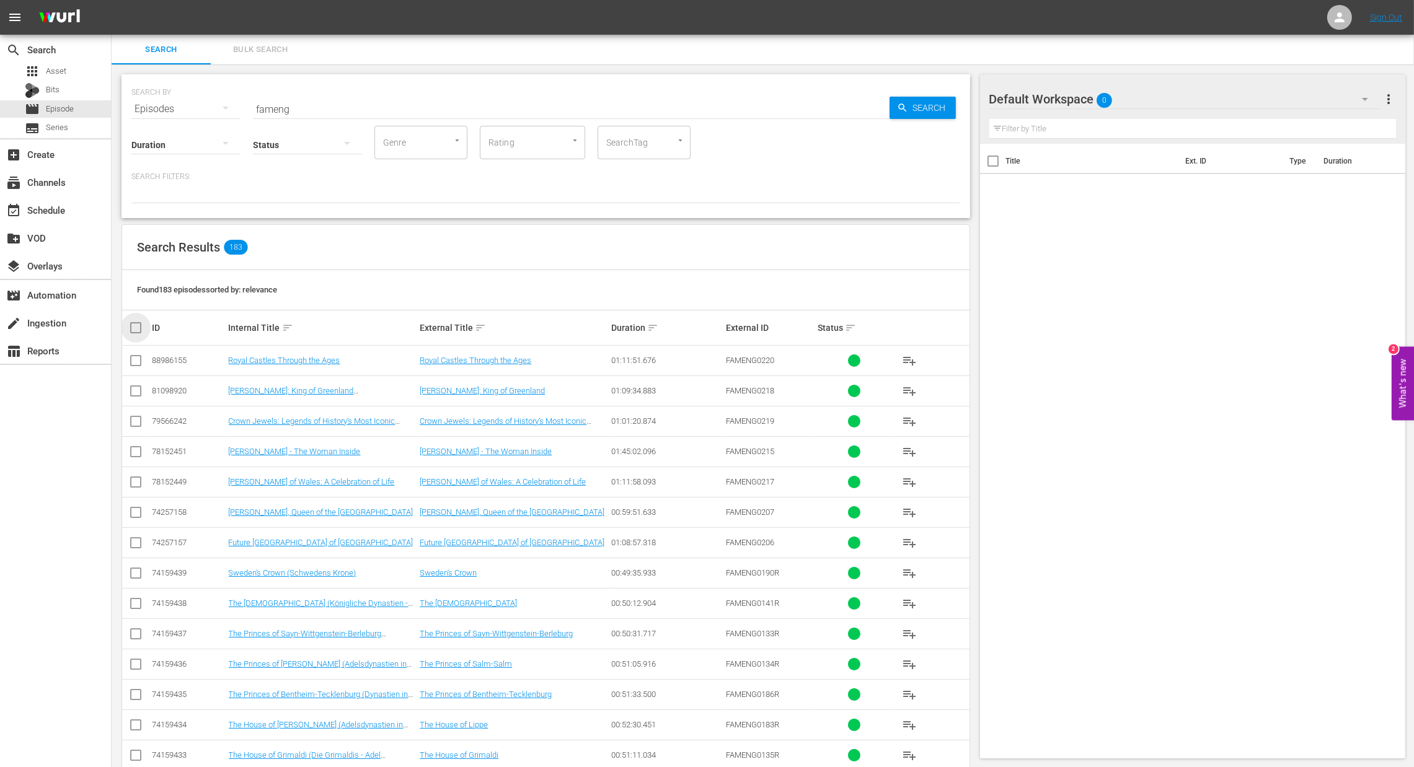
checkbox input "true"
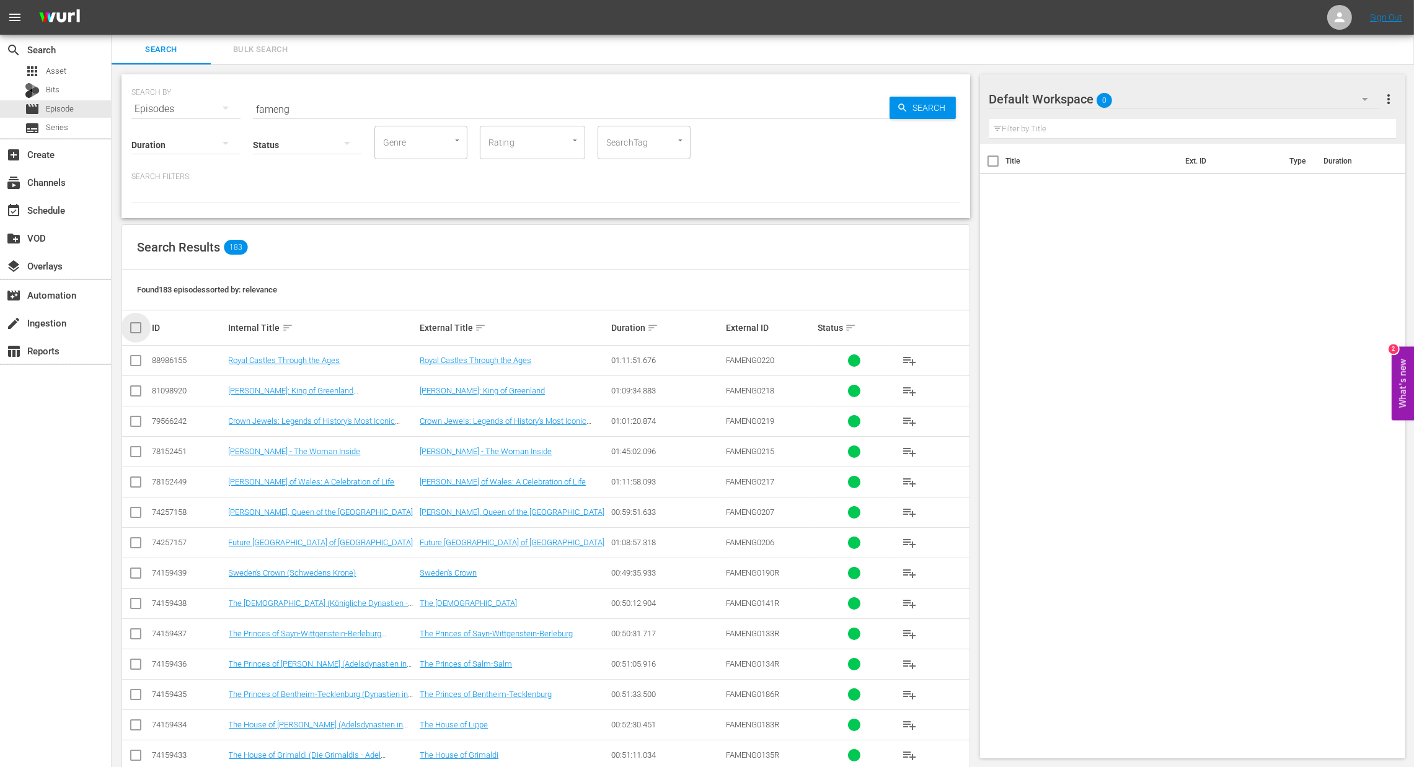
checkbox input "true"
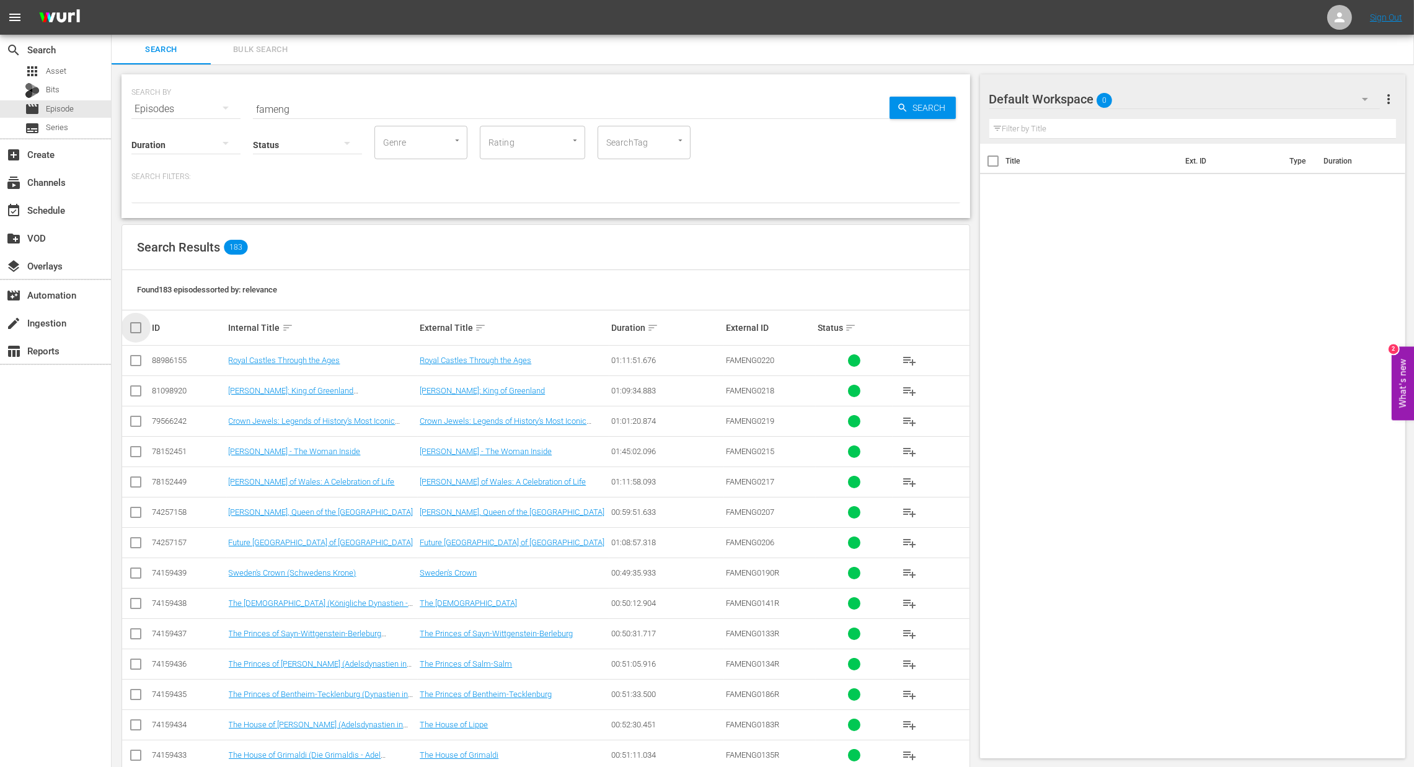
checkbox input "true"
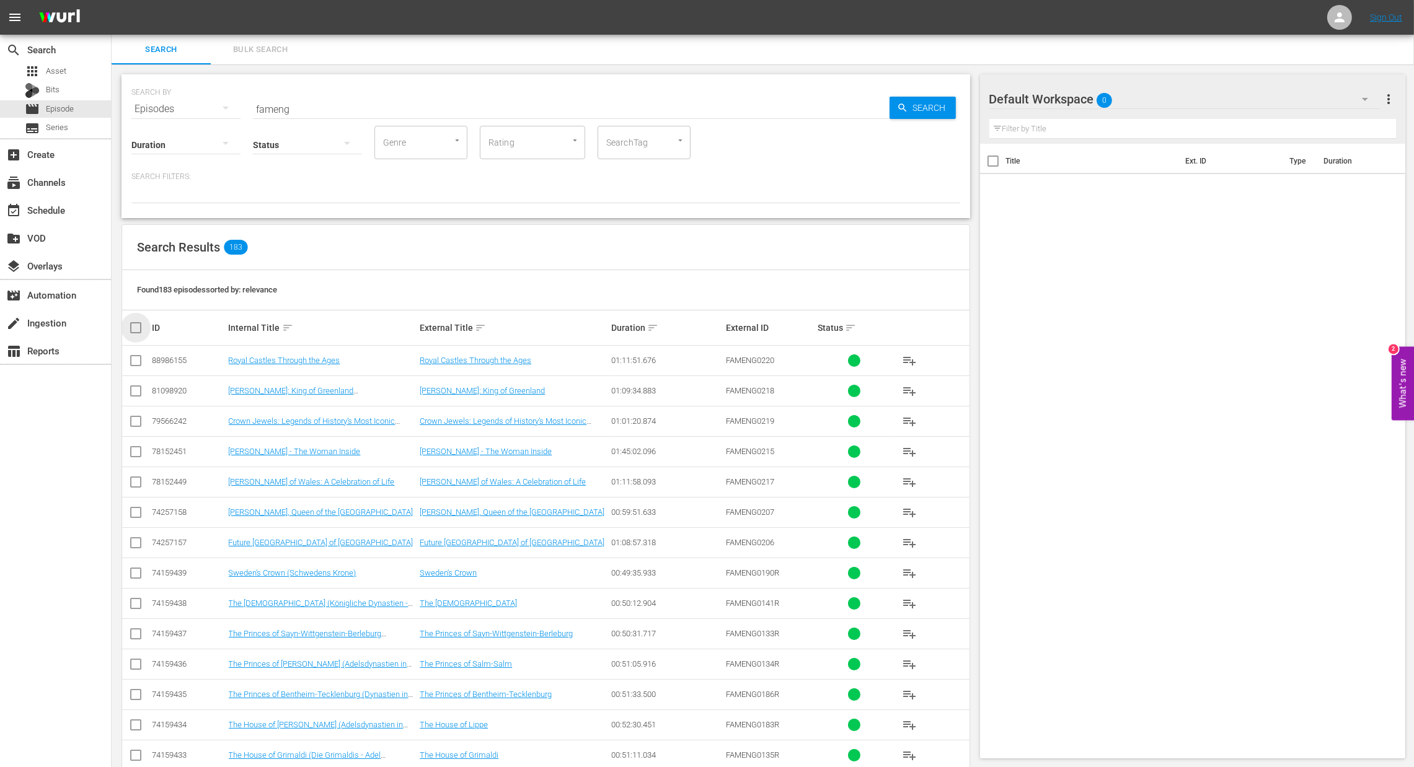
checkbox input "true"
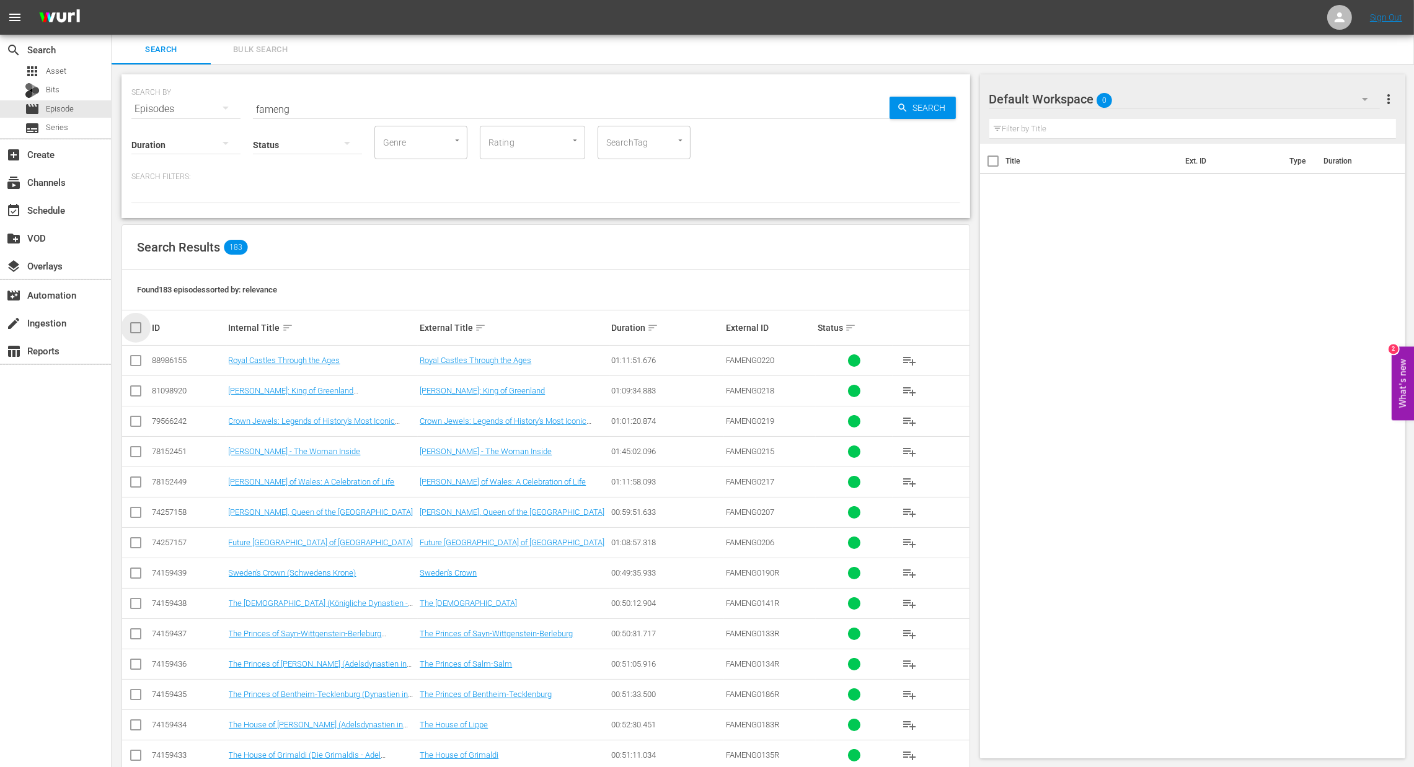
checkbox input "true"
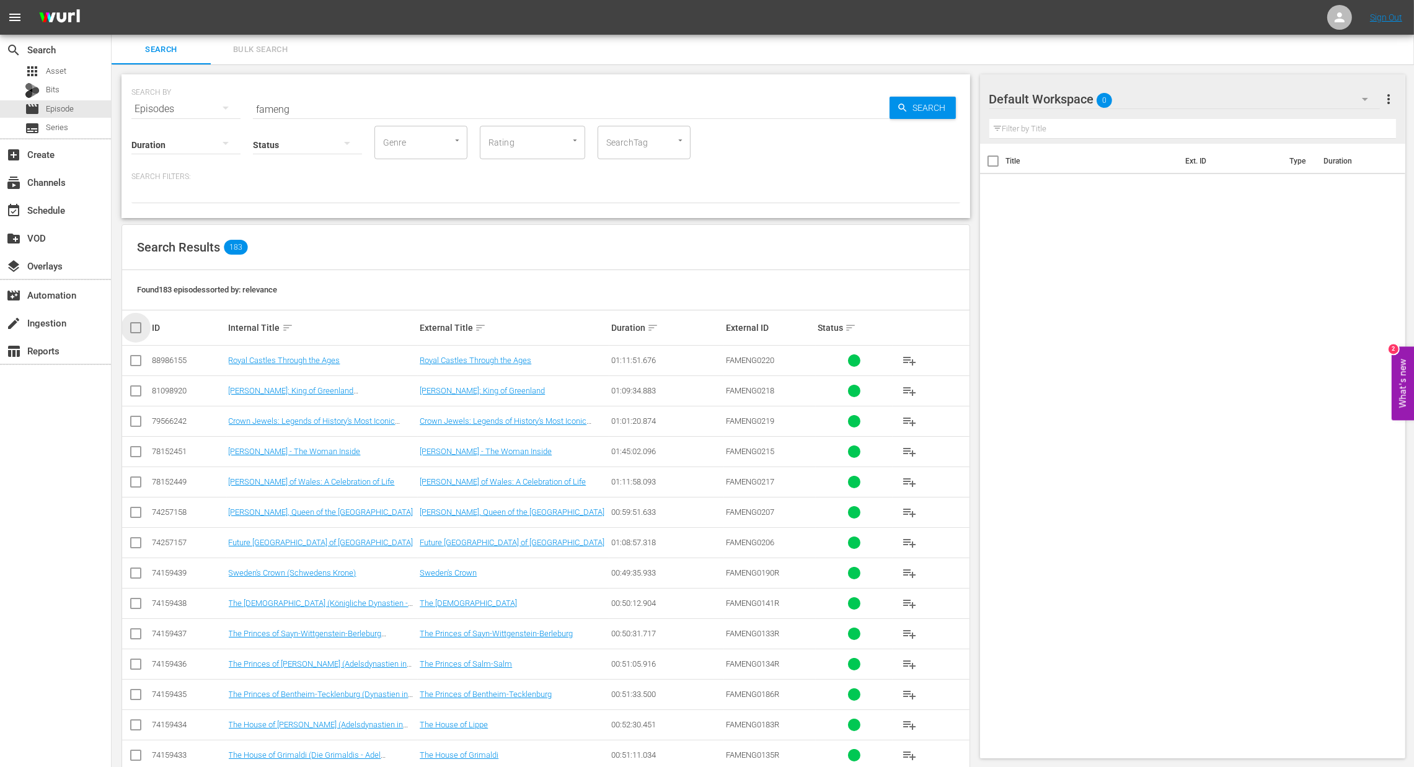
checkbox input "true"
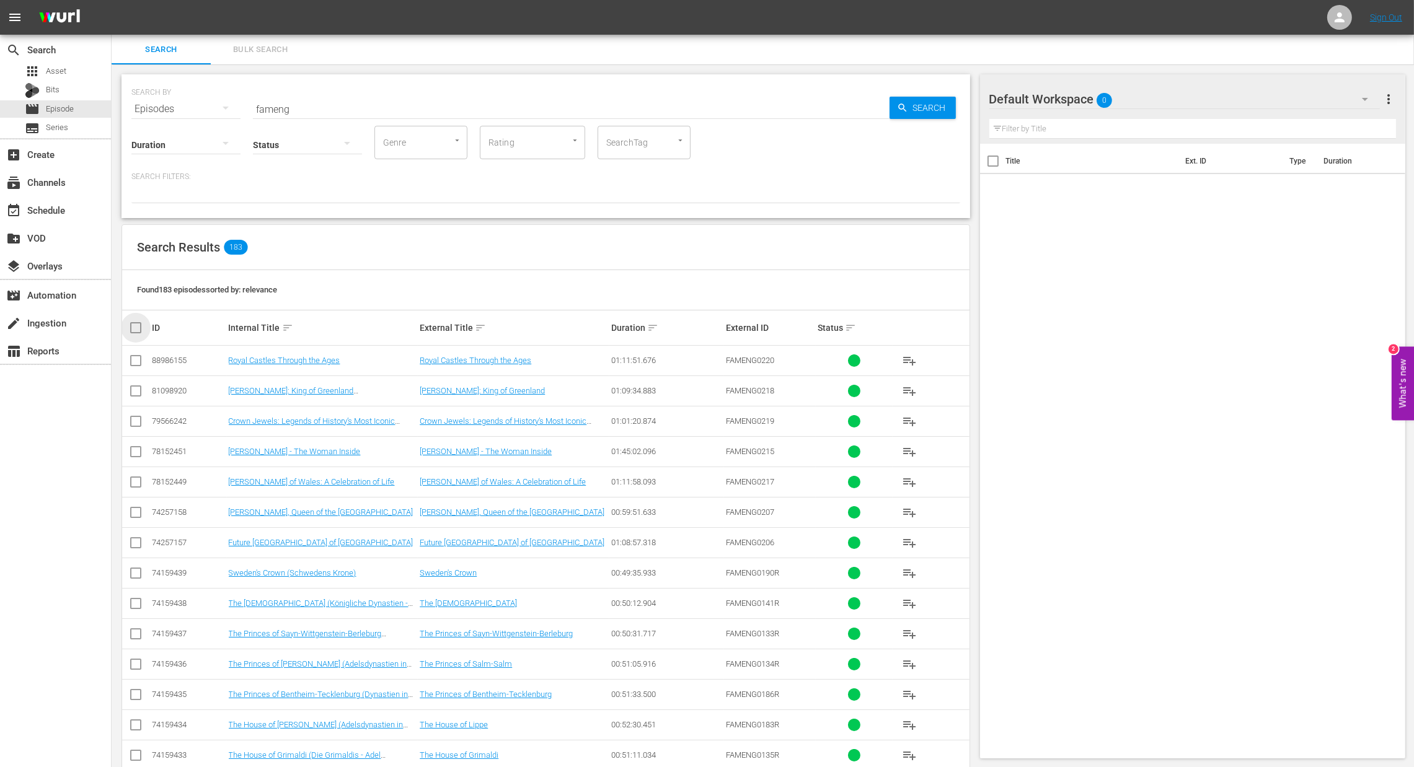
checkbox input "true"
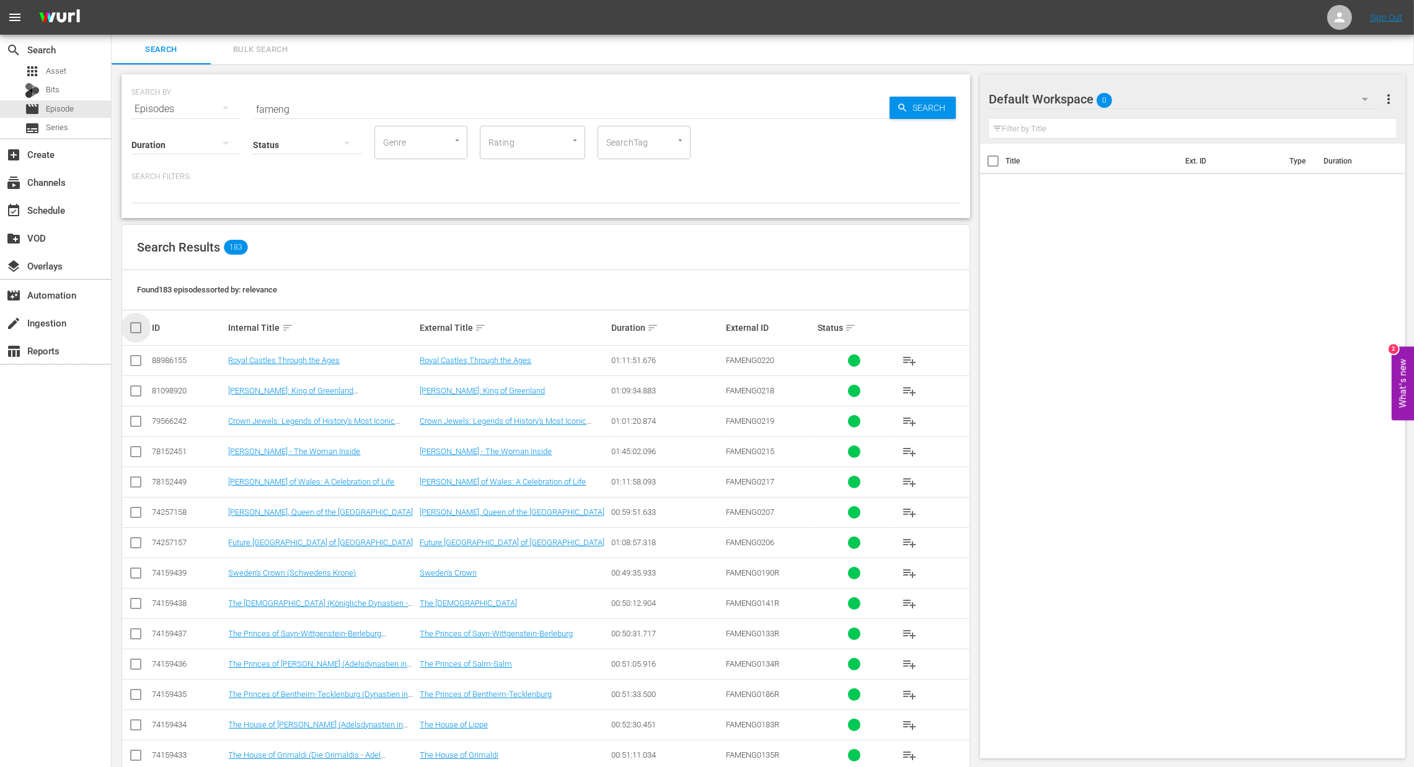
checkbox input "true"
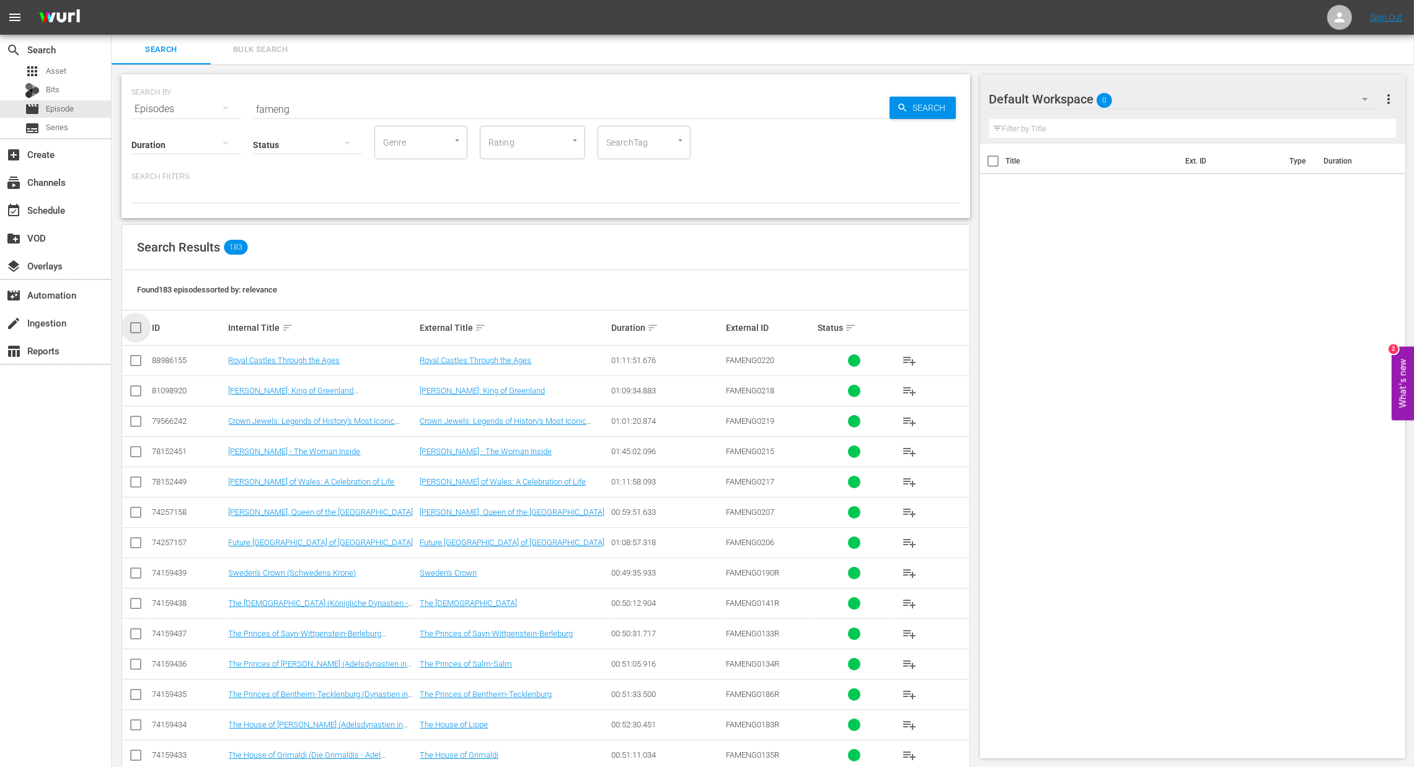
checkbox input "true"
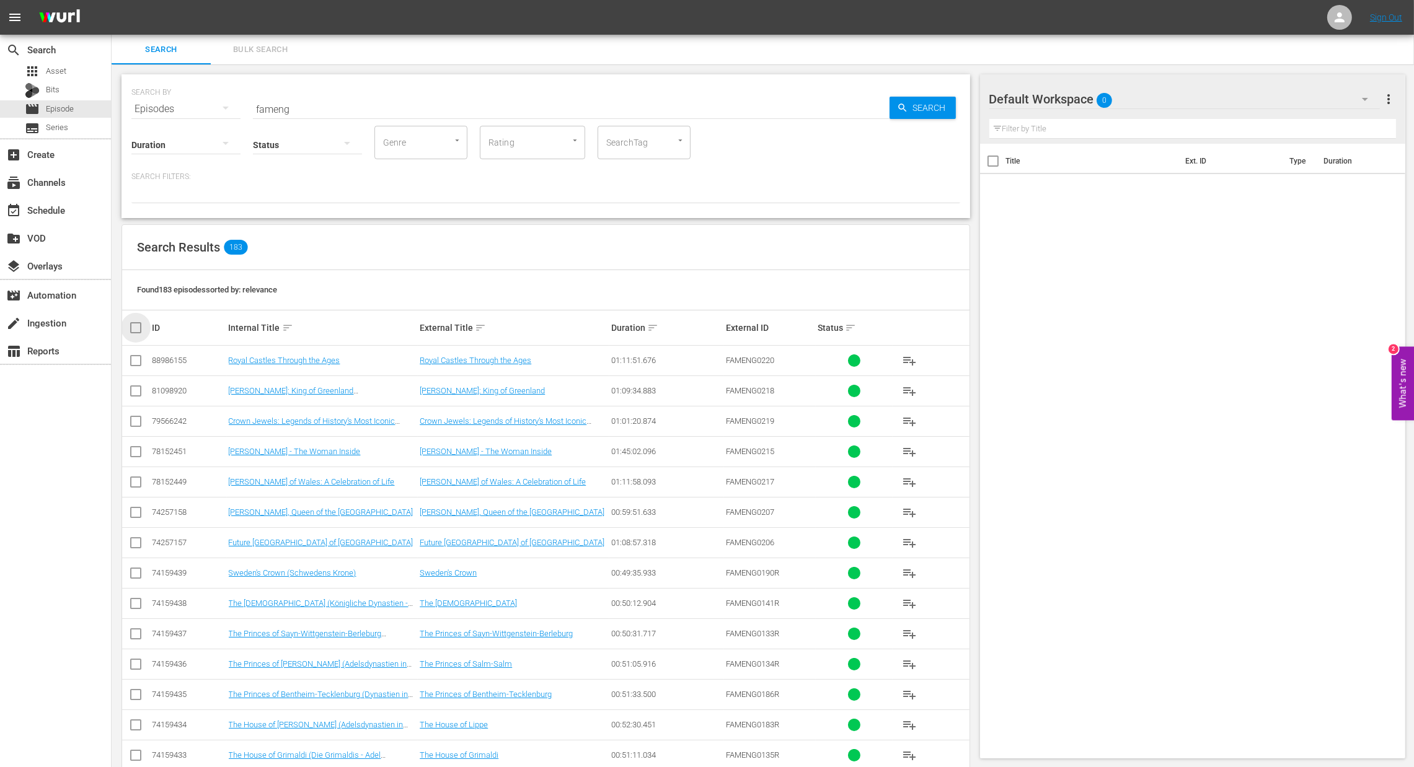
checkbox input "true"
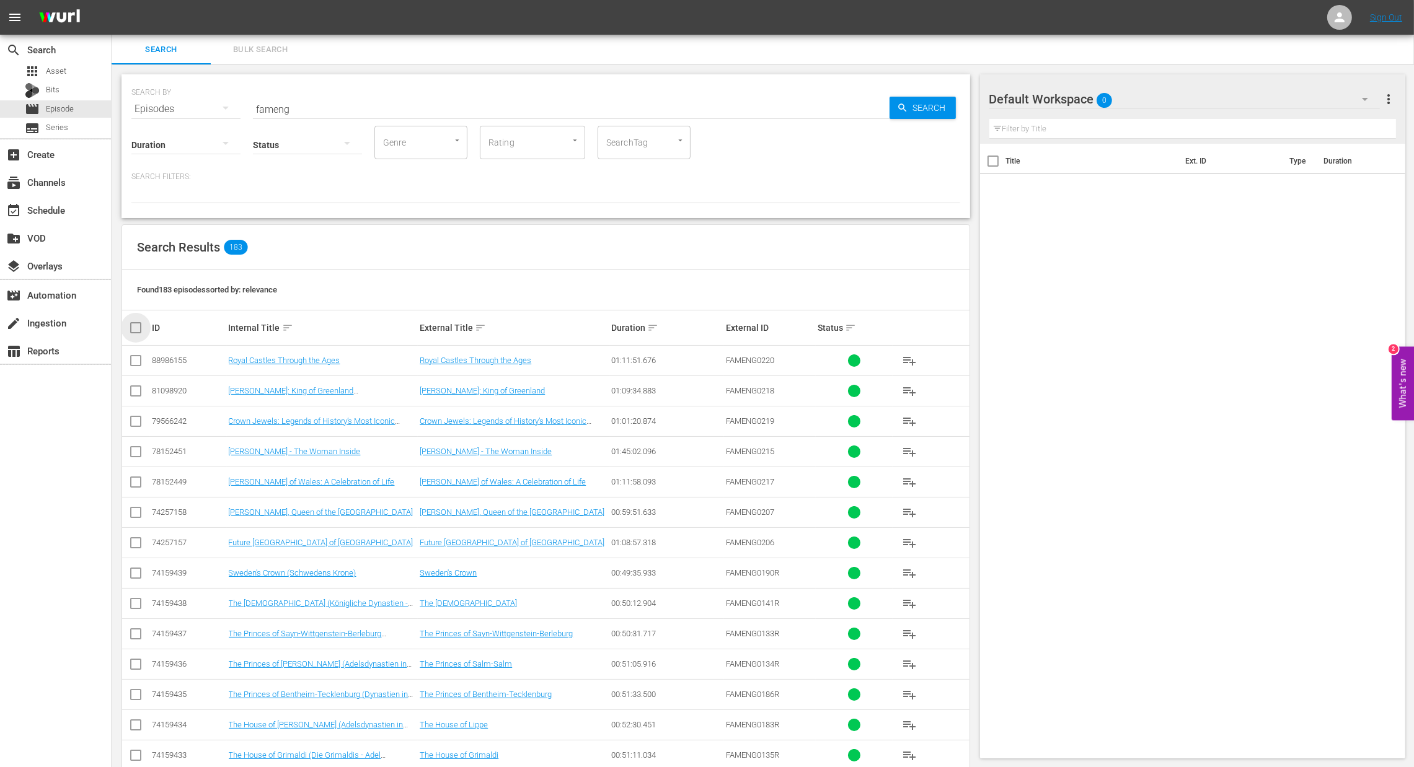
checkbox input "true"
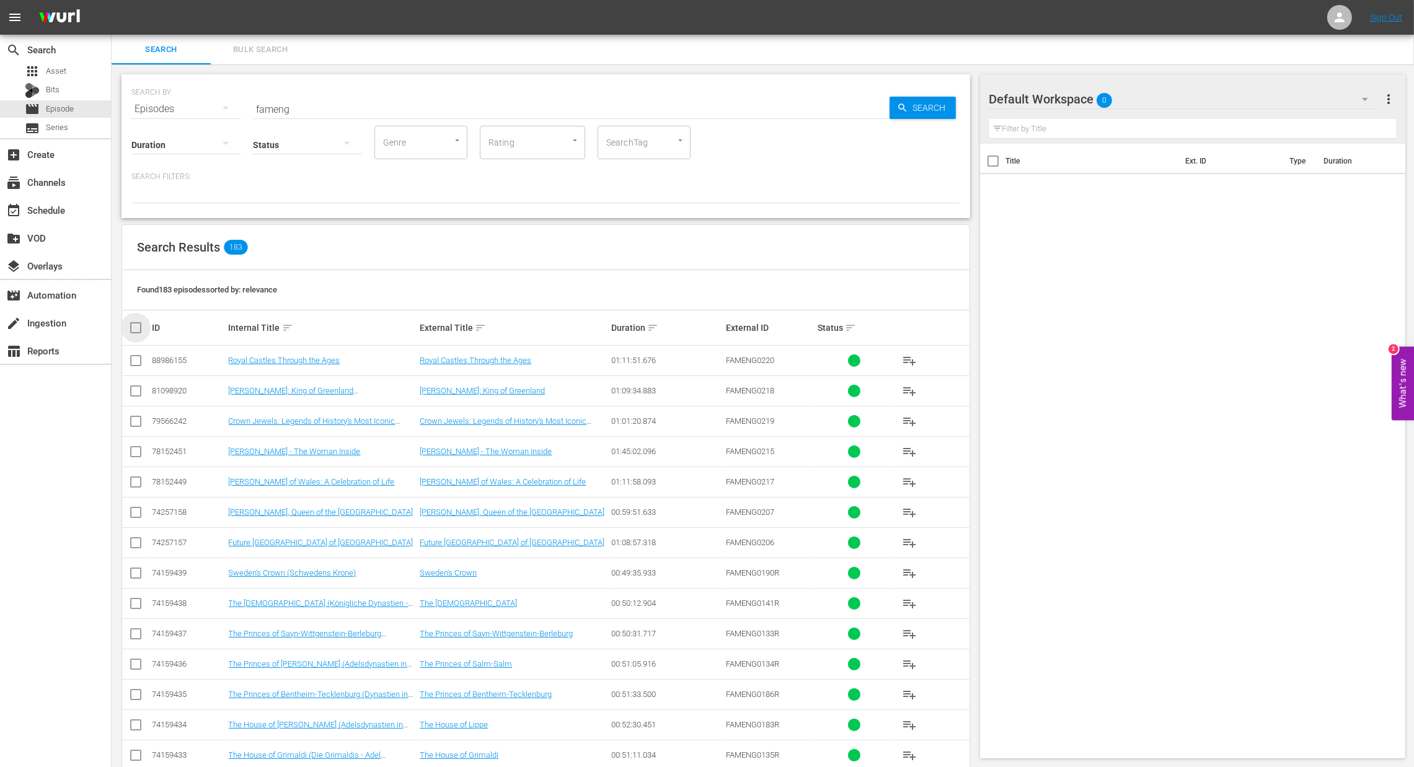
checkbox input "true"
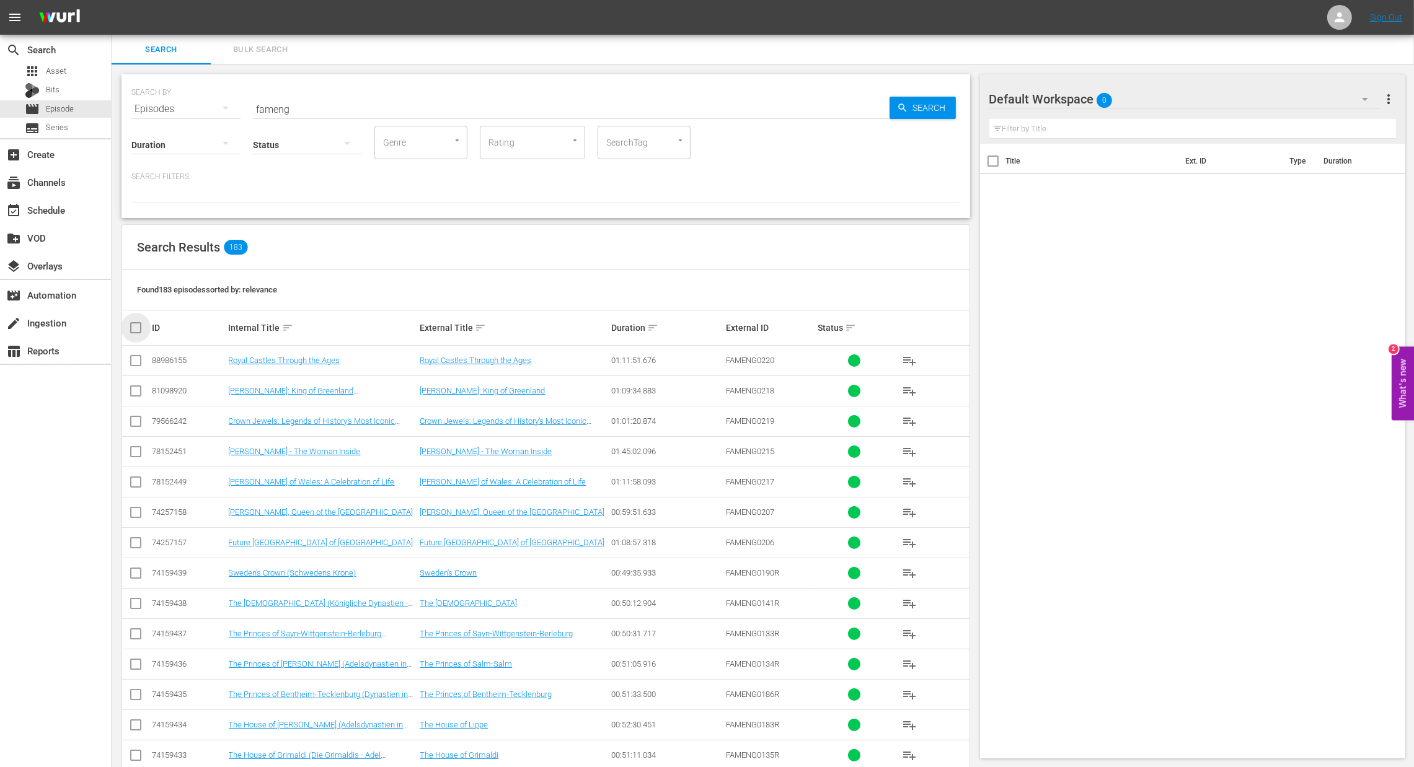
checkbox input "true"
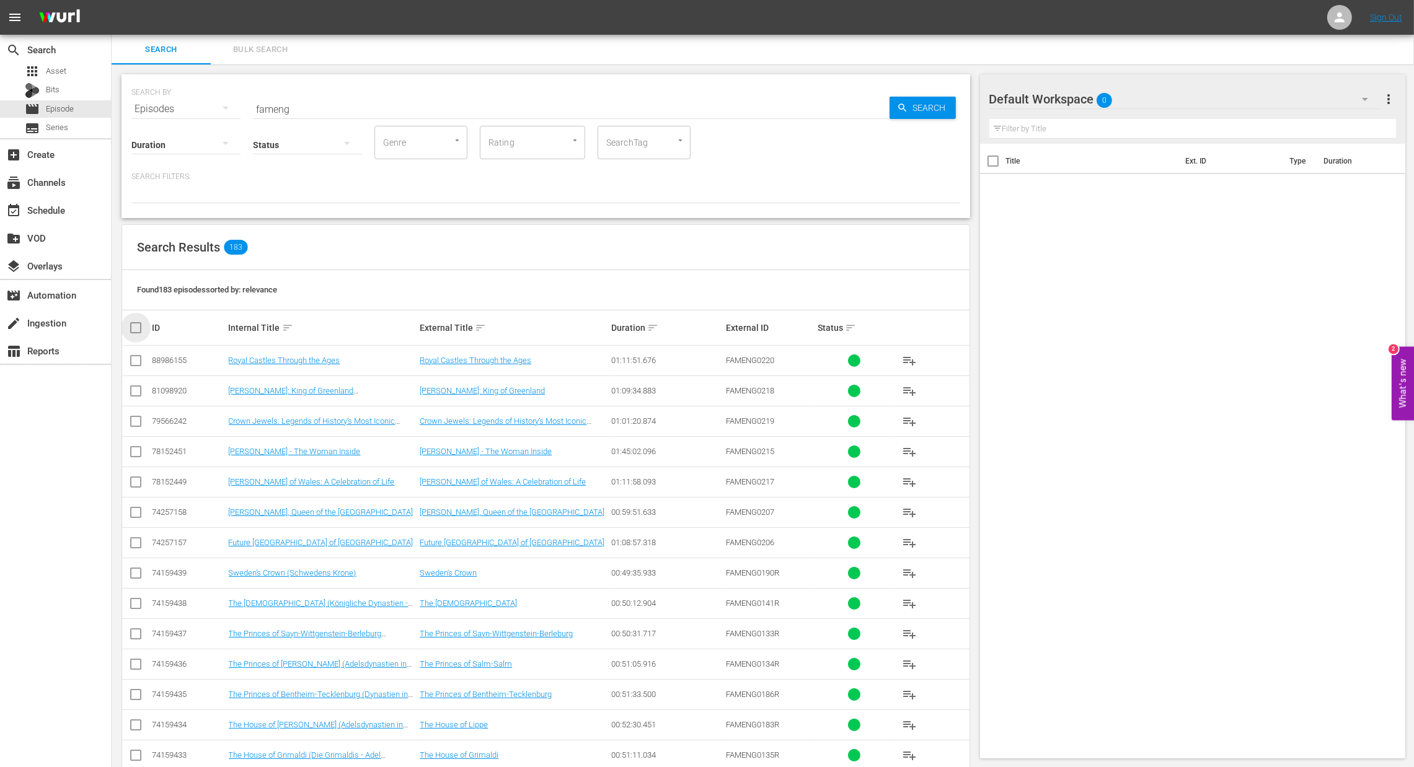
checkbox input "true"
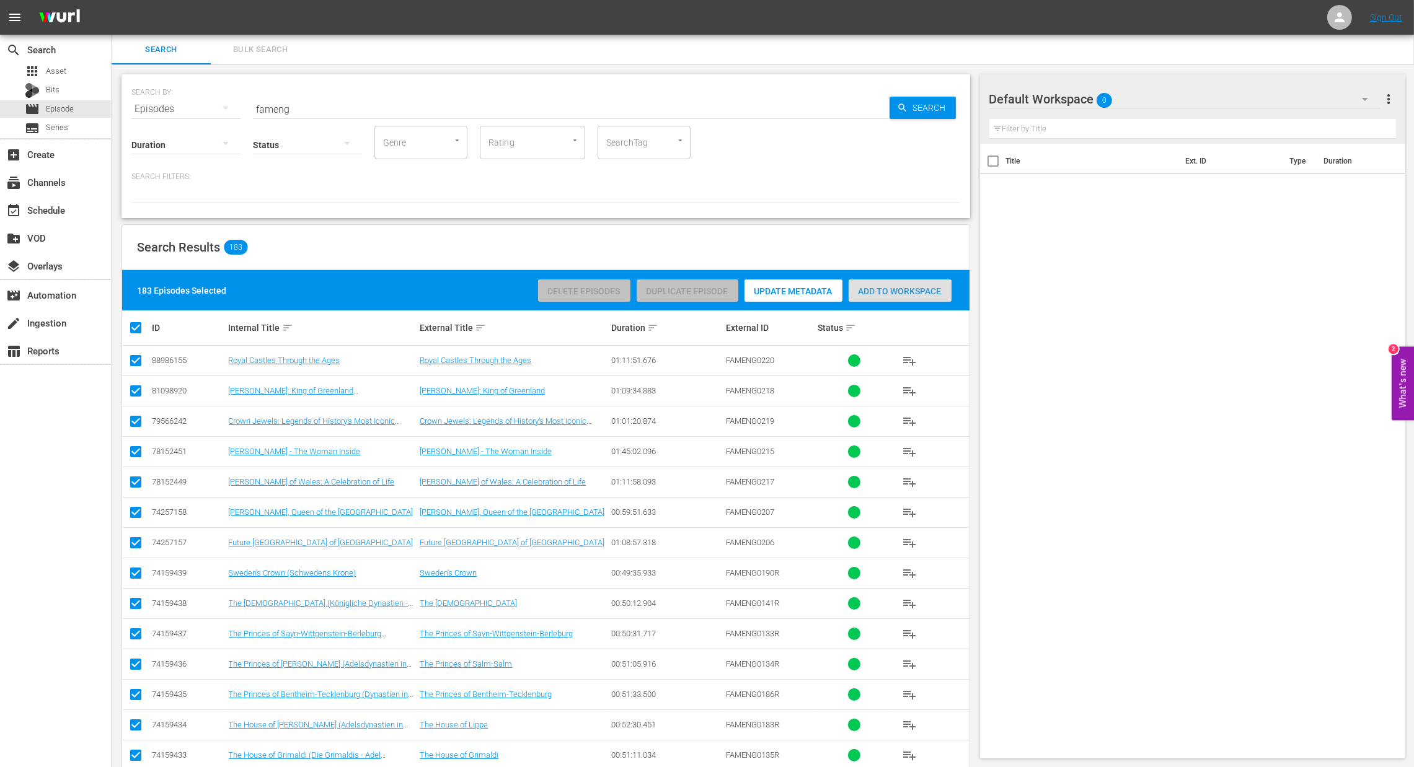
click at [878, 297] on div "Add to Workspace" at bounding box center [899, 291] width 103 height 24
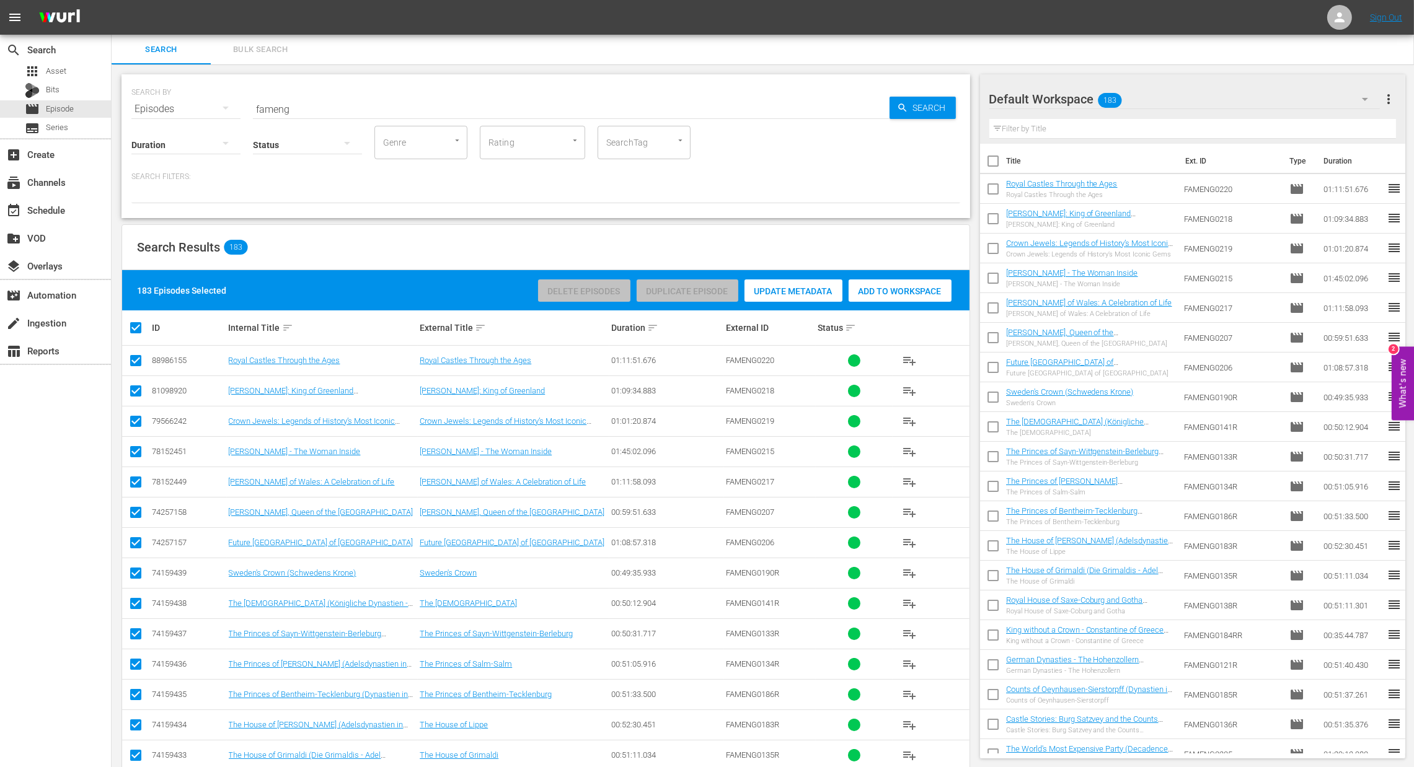
click at [29, 223] on div "create_new_folder VOD" at bounding box center [55, 237] width 111 height 28
click at [36, 214] on div "event_available Schedule" at bounding box center [34, 208] width 69 height 11
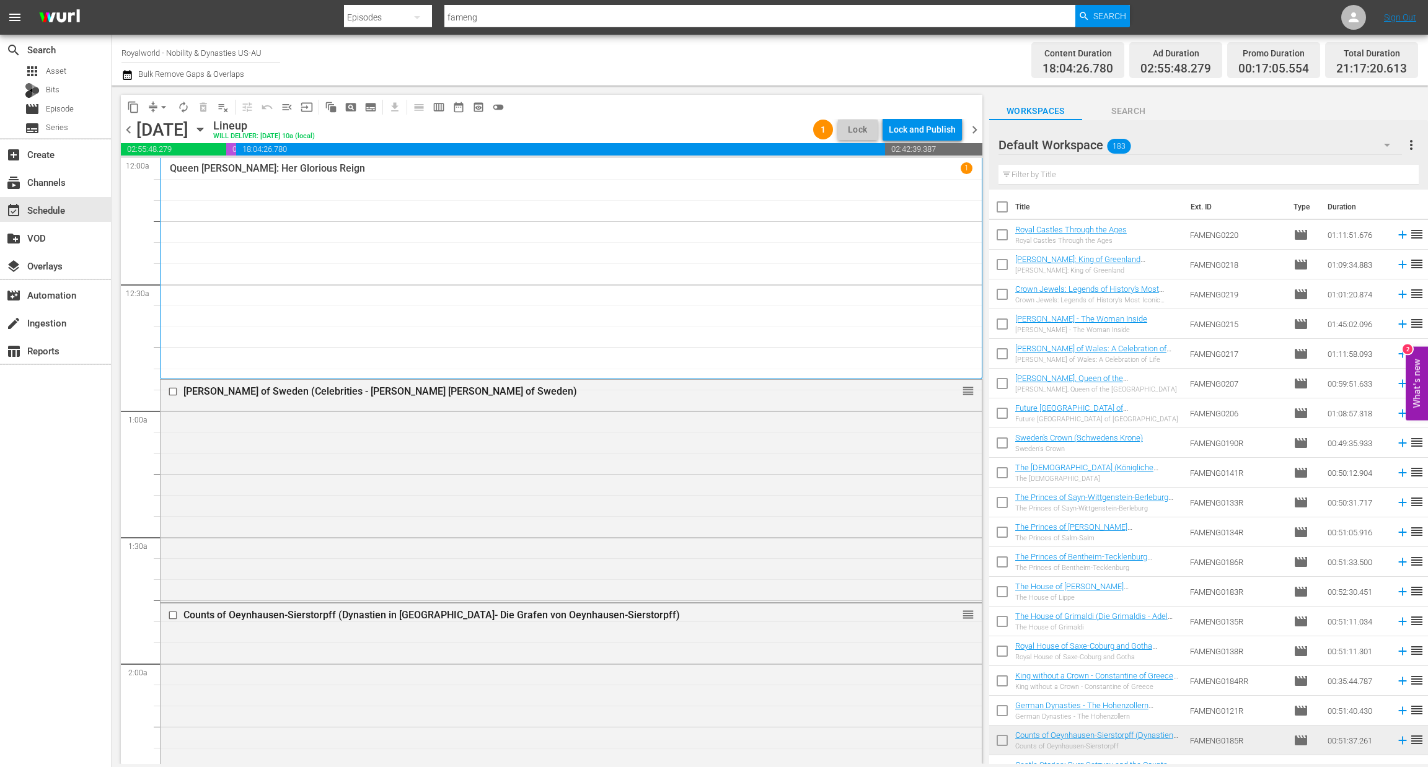
click at [972, 131] on span "chevron_right" at bounding box center [974, 129] width 15 height 15
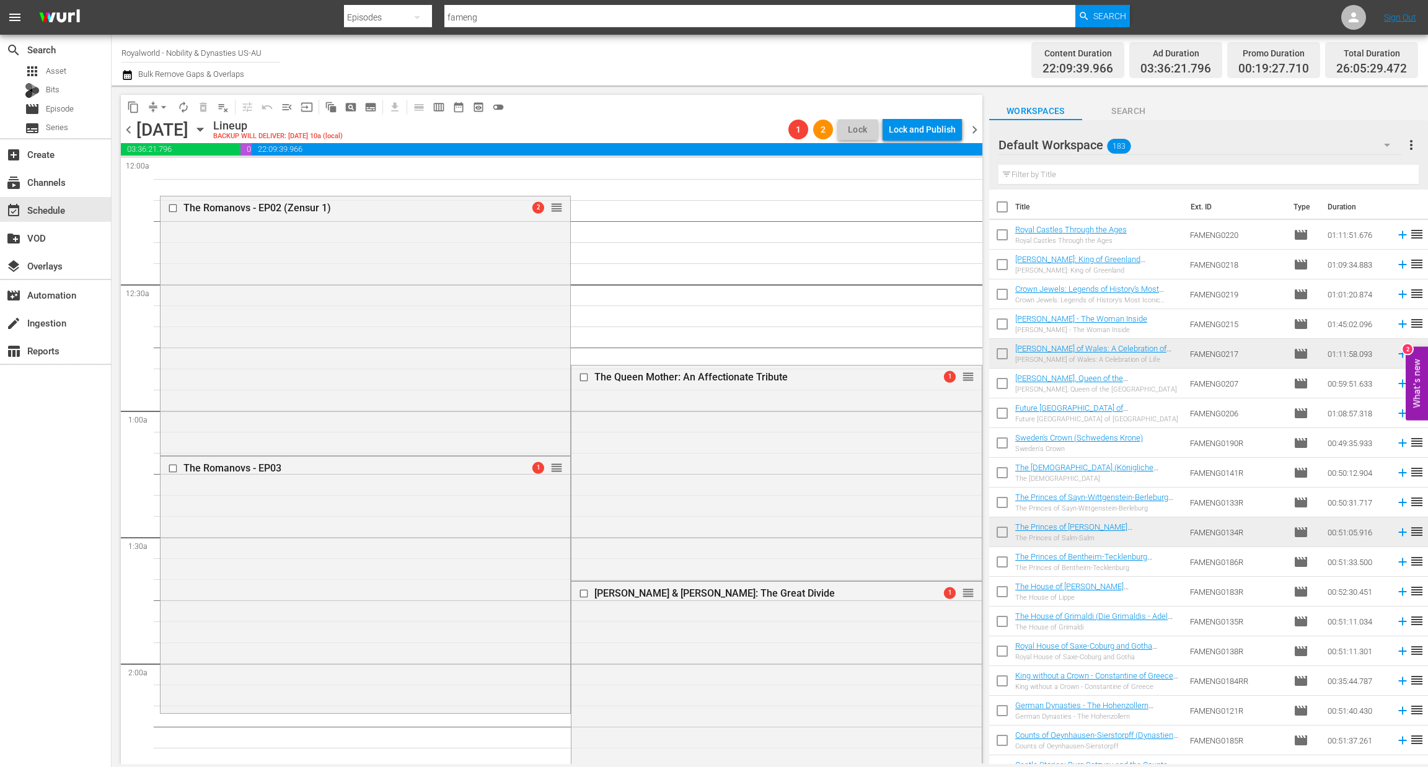
click at [134, 131] on span "chevron_left" at bounding box center [128, 129] width 15 height 15
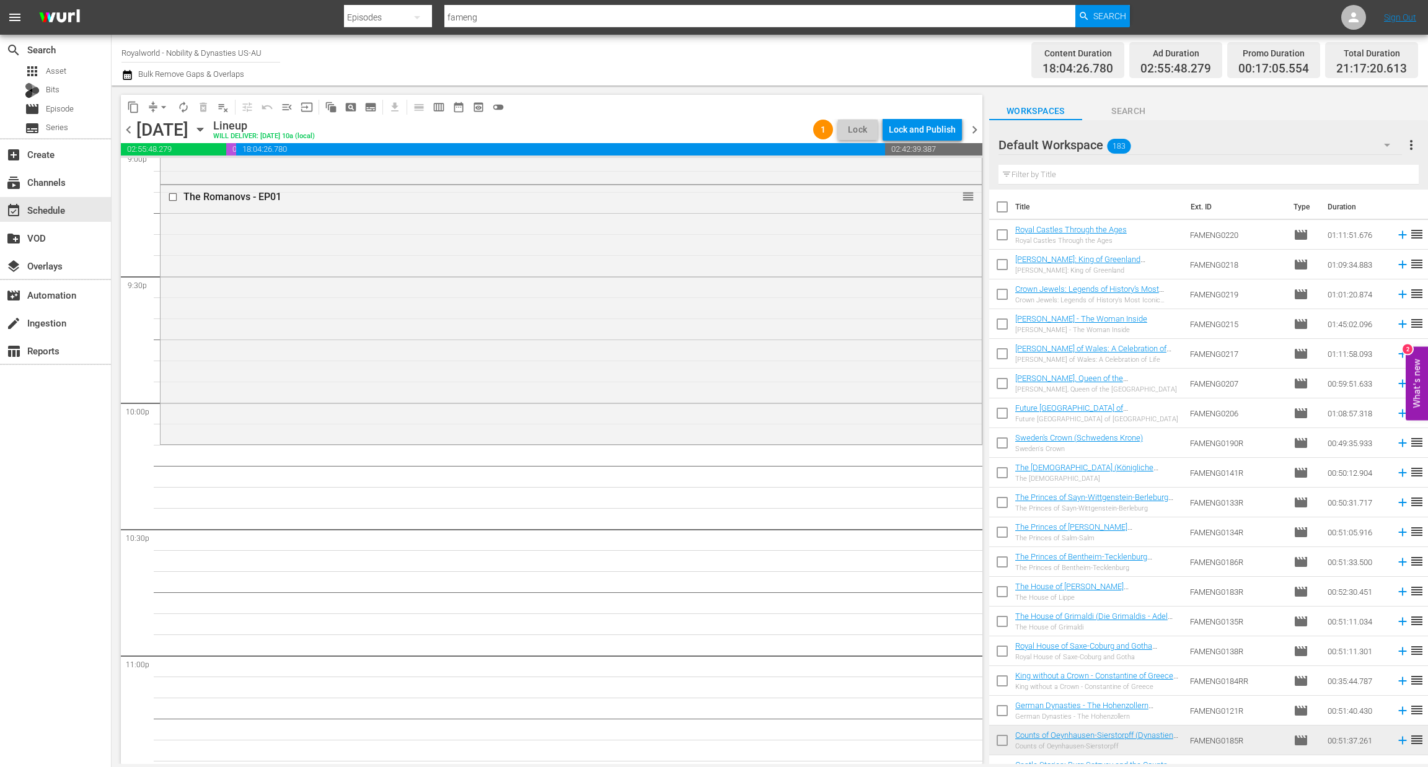
scroll to position [5262, 0]
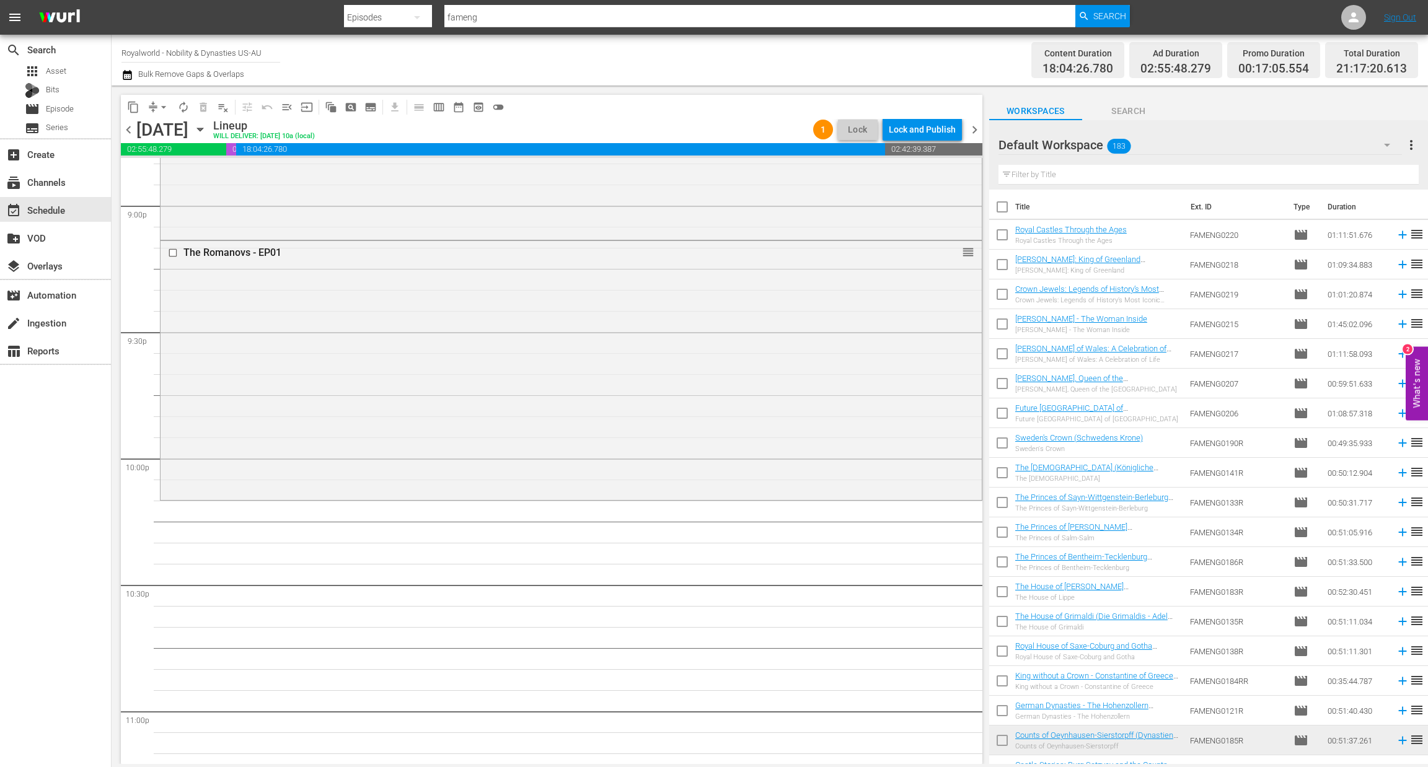
click at [1094, 188] on div "Default Workspace 183 Default more_vert Filter by Title Title Ext. ID Type Dura…" at bounding box center [1208, 445] width 439 height 651
click at [1094, 178] on input "text" at bounding box center [1208, 175] width 420 height 20
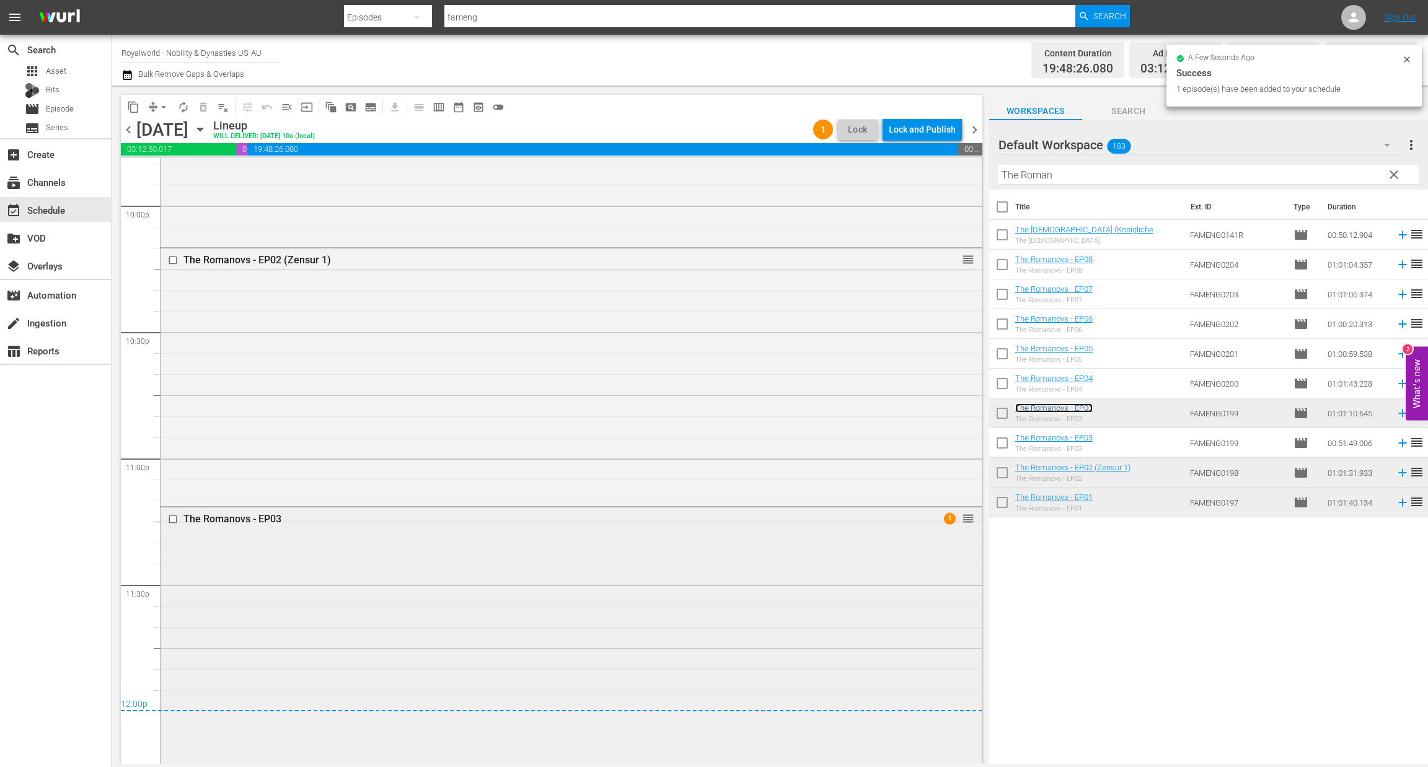
scroll to position [4957, 0]
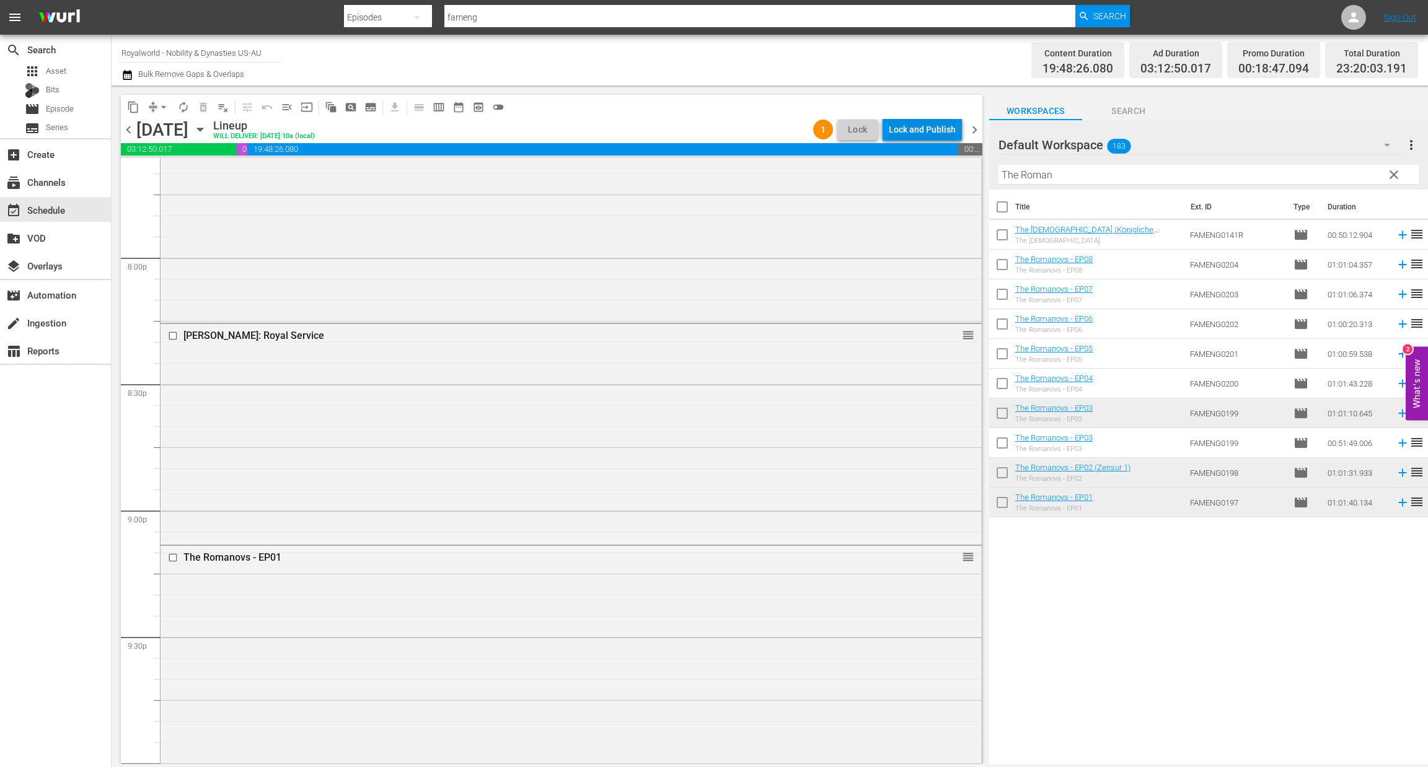
click at [913, 132] on div "Lock and Publish" at bounding box center [922, 129] width 67 height 22
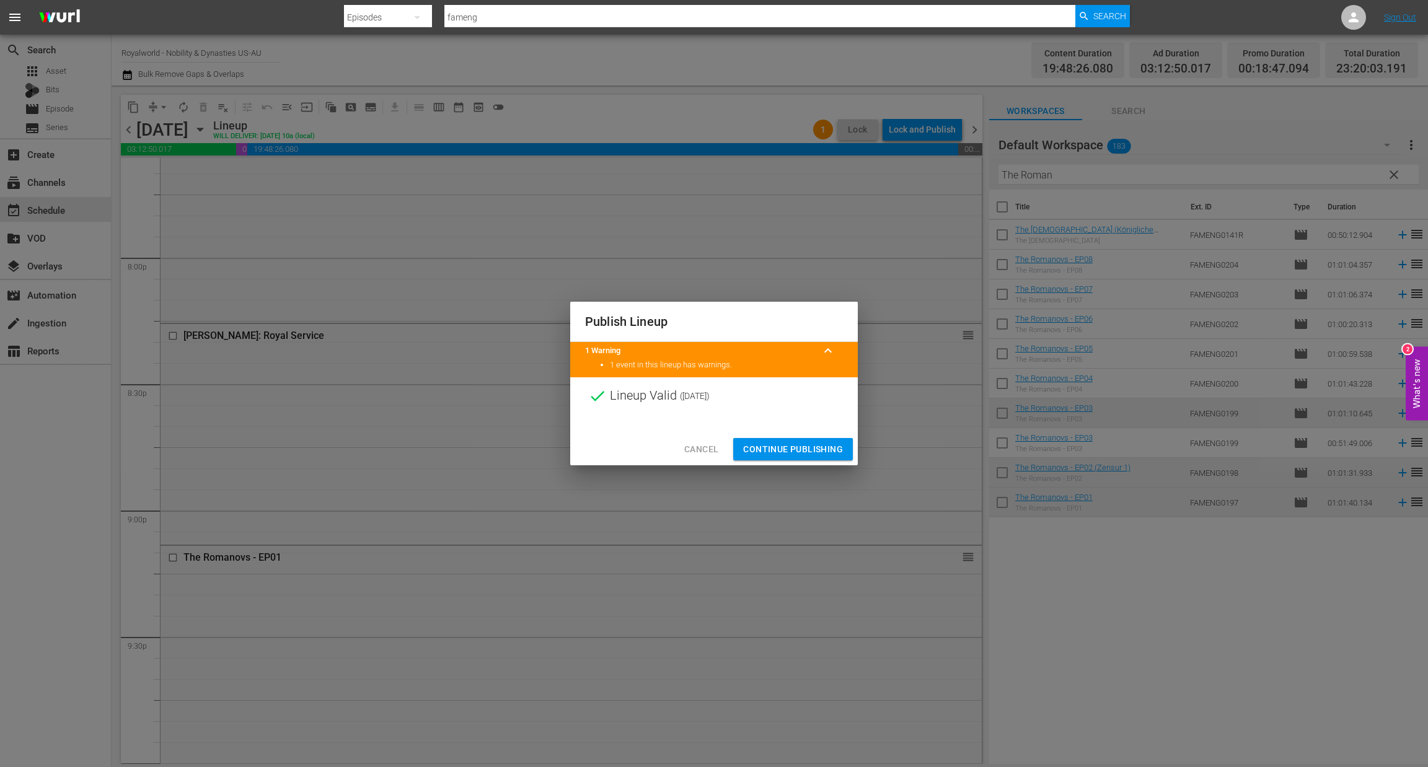
click at [808, 454] on span "Continue Publishing" at bounding box center [793, 449] width 100 height 15
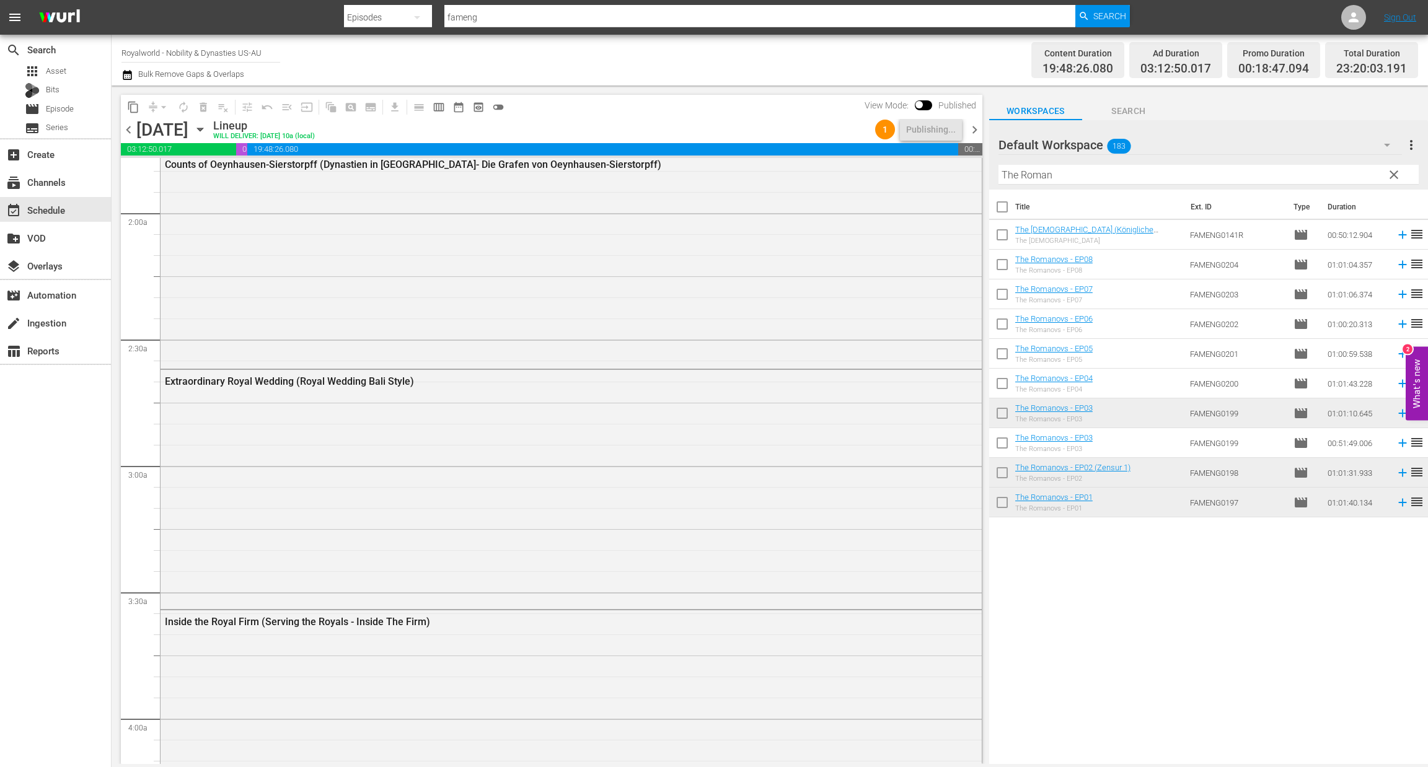
scroll to position [0, 0]
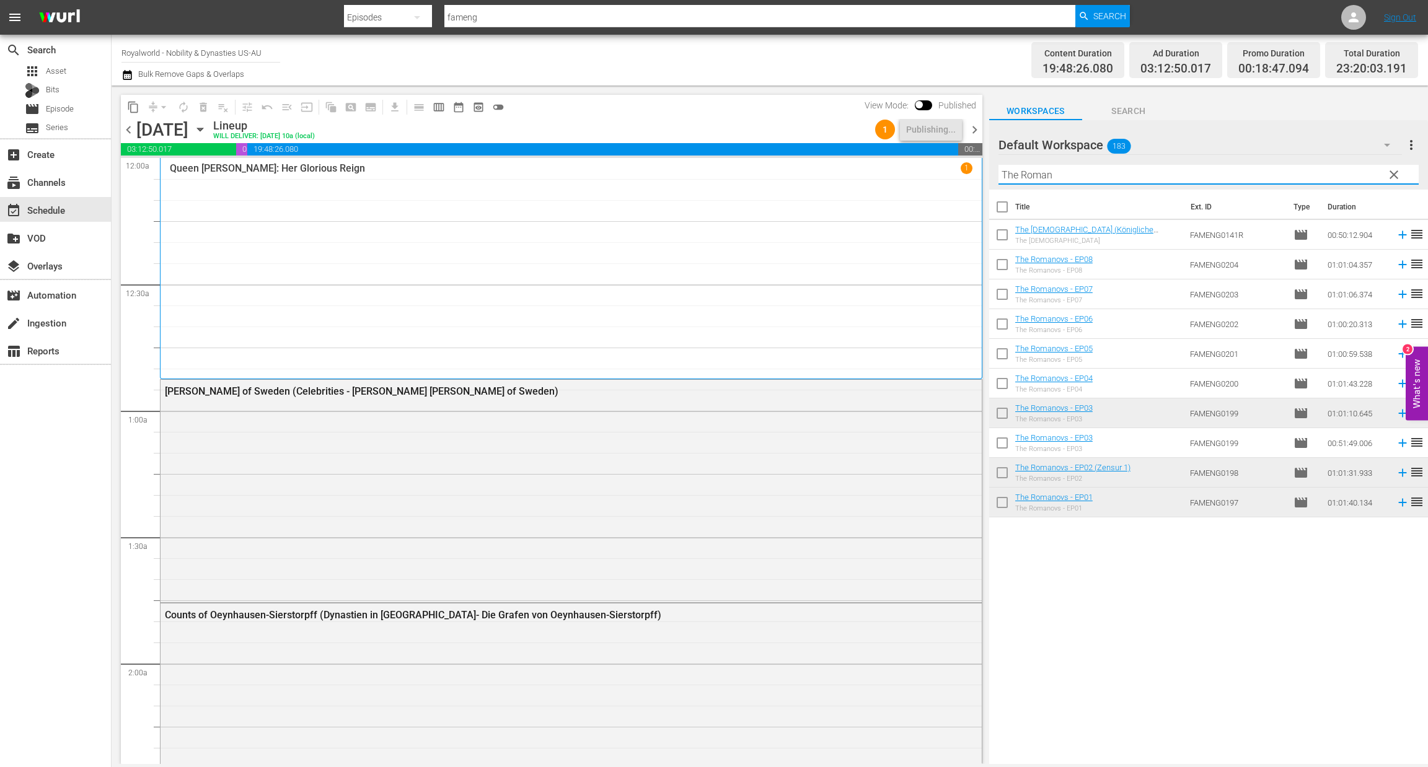
drag, startPoint x: 1068, startPoint y: 169, endPoint x: 935, endPoint y: 161, distance: 134.1
click at [935, 161] on div "content_copy compress arrow_drop_down autorenew_outlined delete_forever_outline…" at bounding box center [770, 425] width 1316 height 679
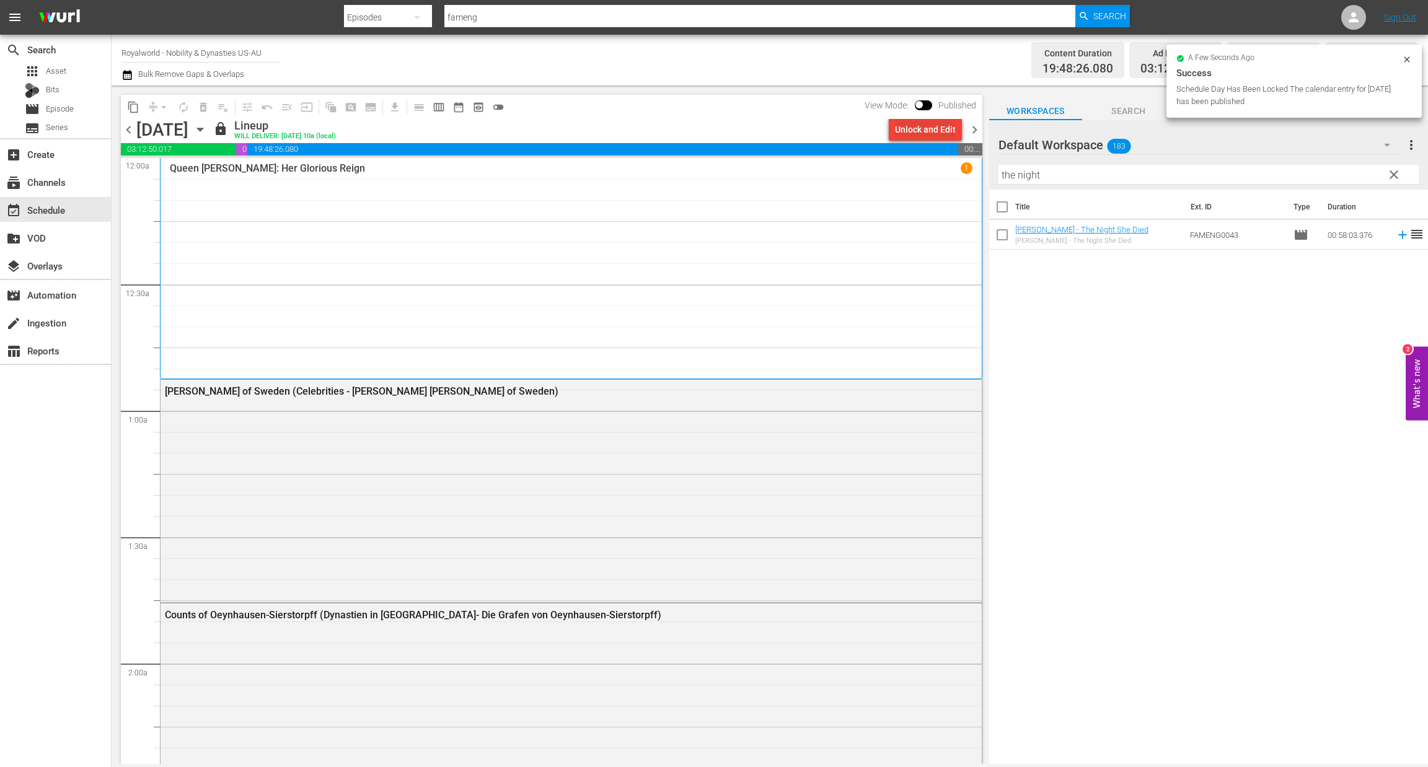
click at [902, 126] on div "Unlock and Edit" at bounding box center [925, 129] width 61 height 22
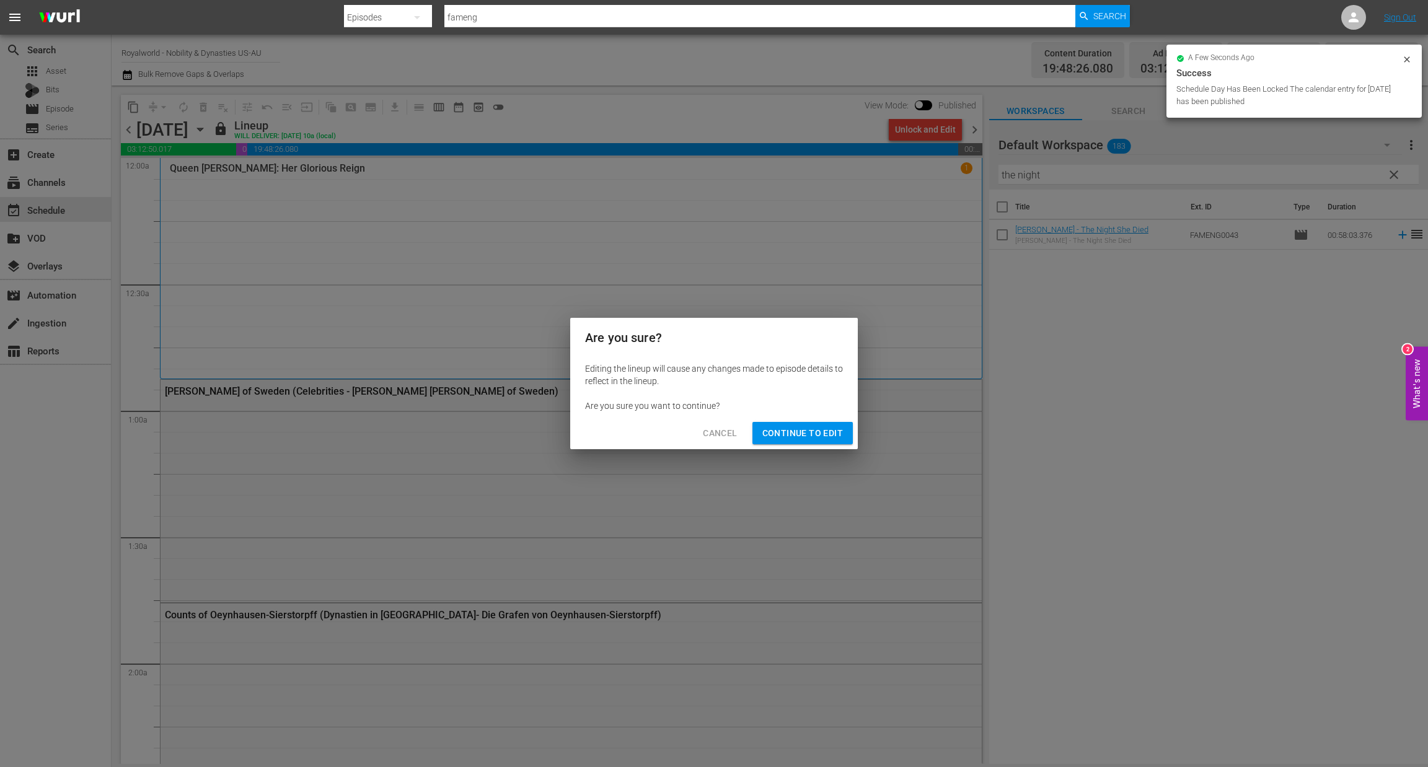
click at [795, 434] on span "Continue to Edit" at bounding box center [802, 433] width 81 height 15
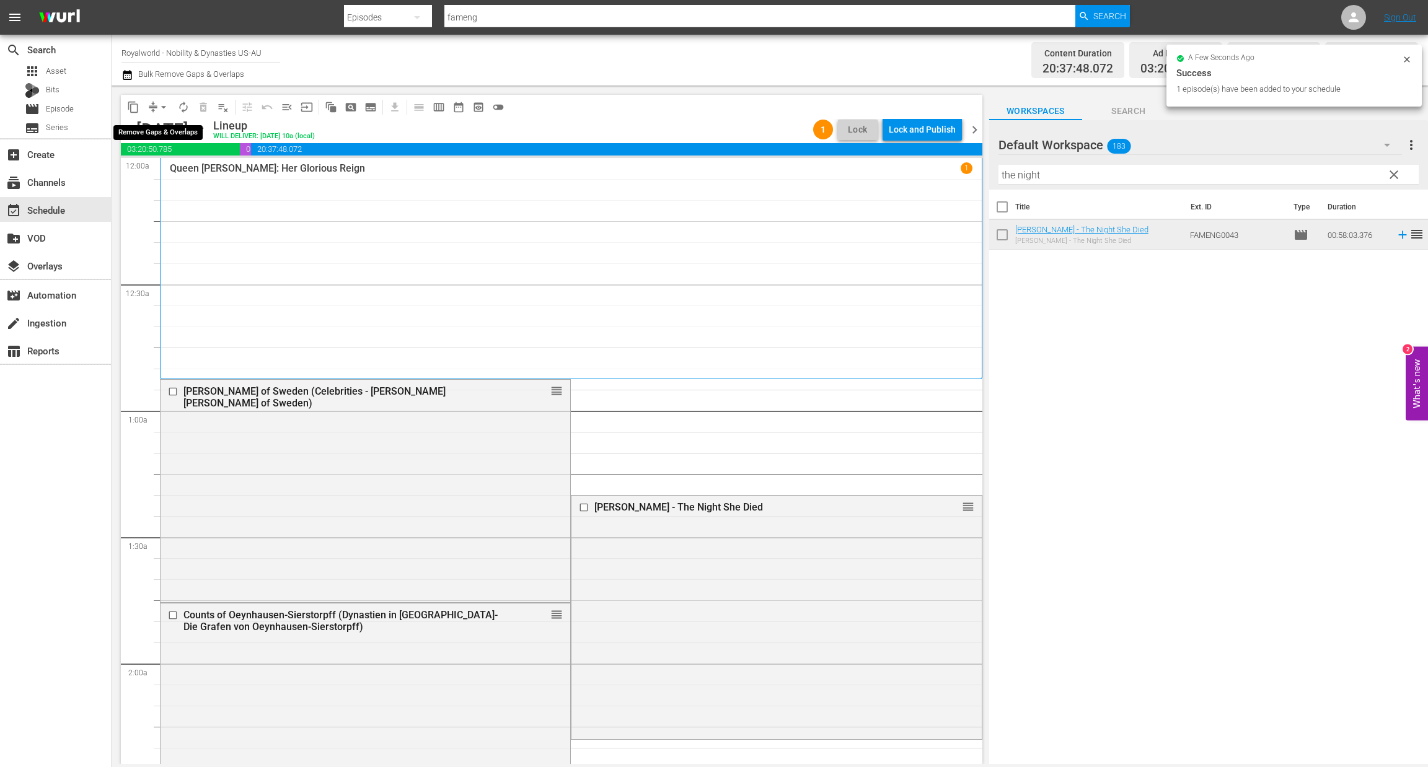
click at [161, 98] on button "arrow_drop_down" at bounding box center [164, 107] width 20 height 20
click at [159, 171] on li "Align to End of Previous Day" at bounding box center [164, 172] width 130 height 20
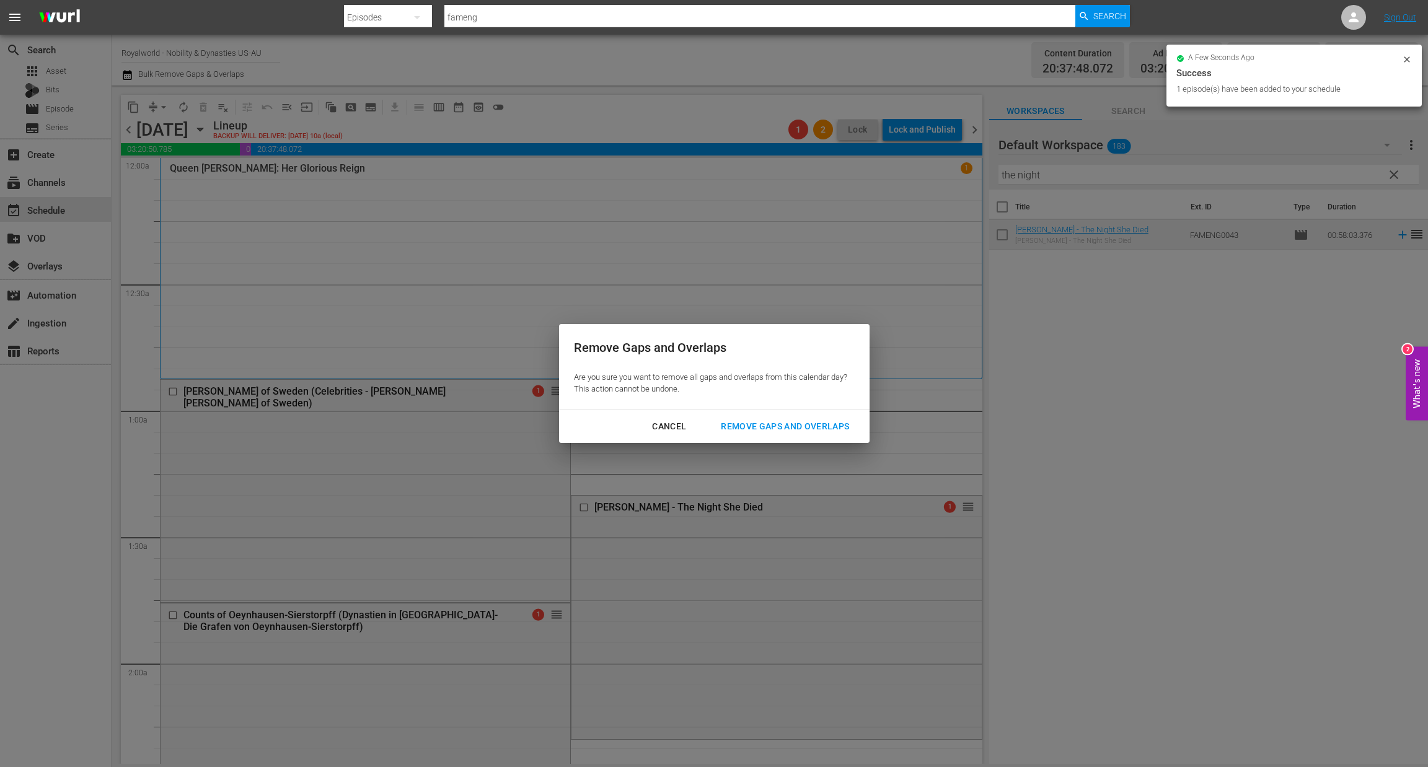
click at [776, 434] on button "Remove Gaps and Overlaps" at bounding box center [785, 426] width 158 height 23
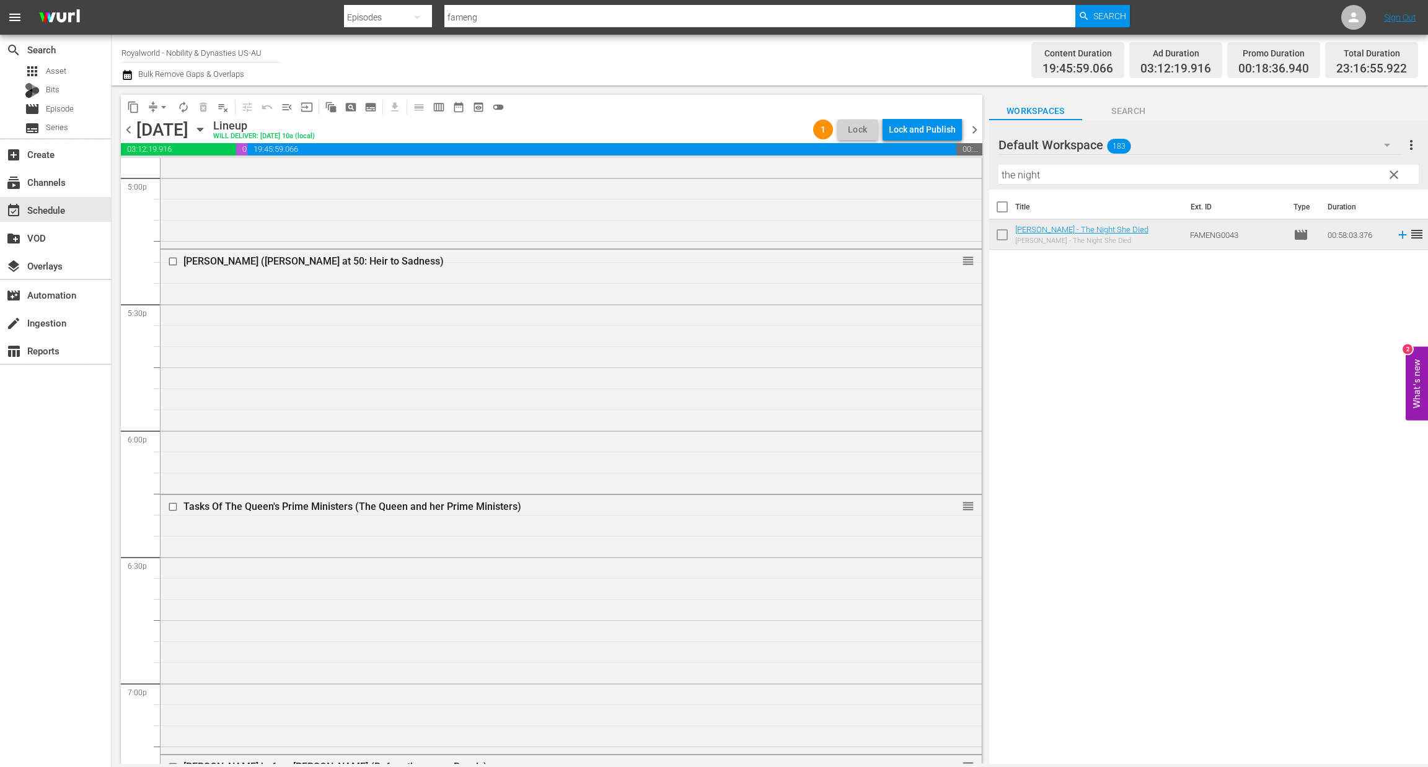
scroll to position [5501, 0]
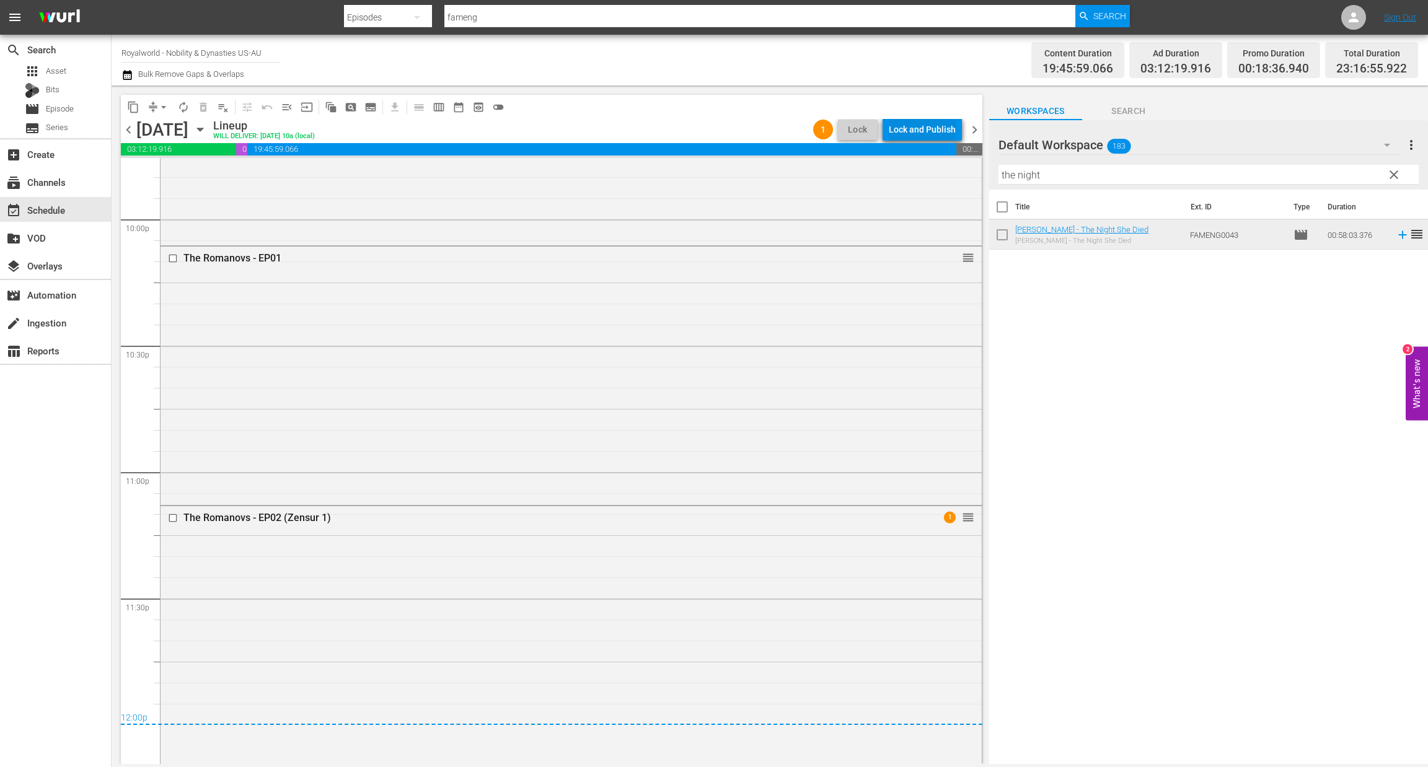
click at [918, 128] on div "Lock and Publish" at bounding box center [922, 129] width 67 height 22
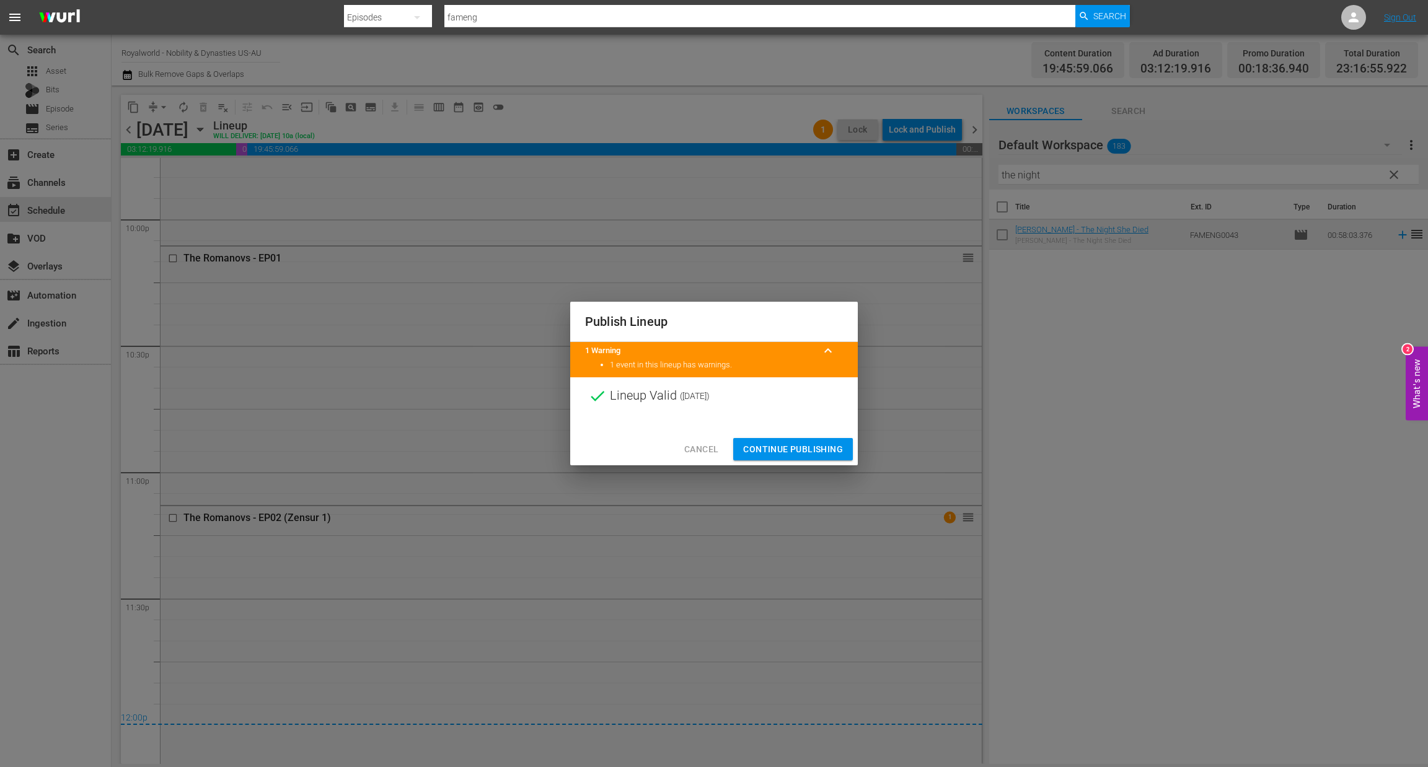
click at [773, 449] on span "Continue Publishing" at bounding box center [793, 449] width 100 height 15
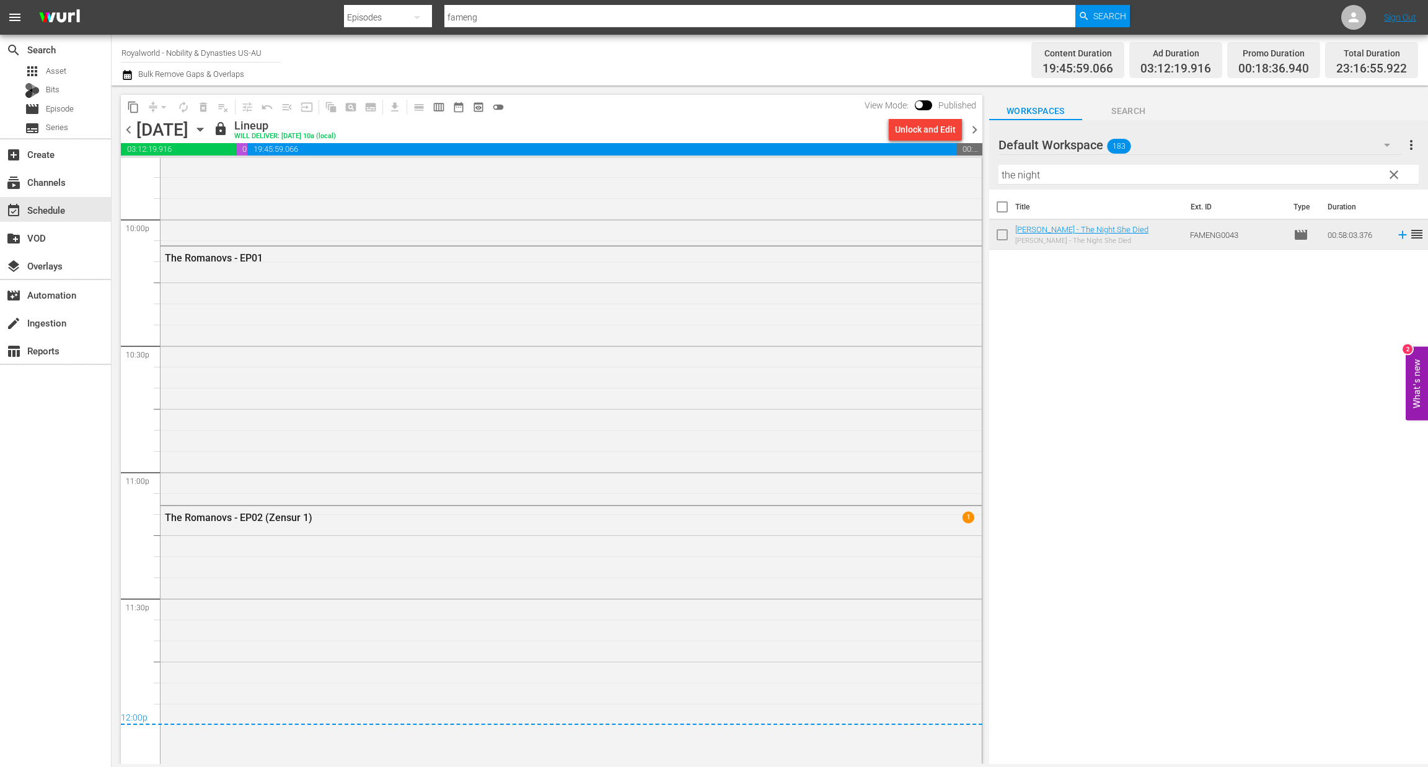
click at [970, 131] on span "chevron_right" at bounding box center [974, 129] width 15 height 15
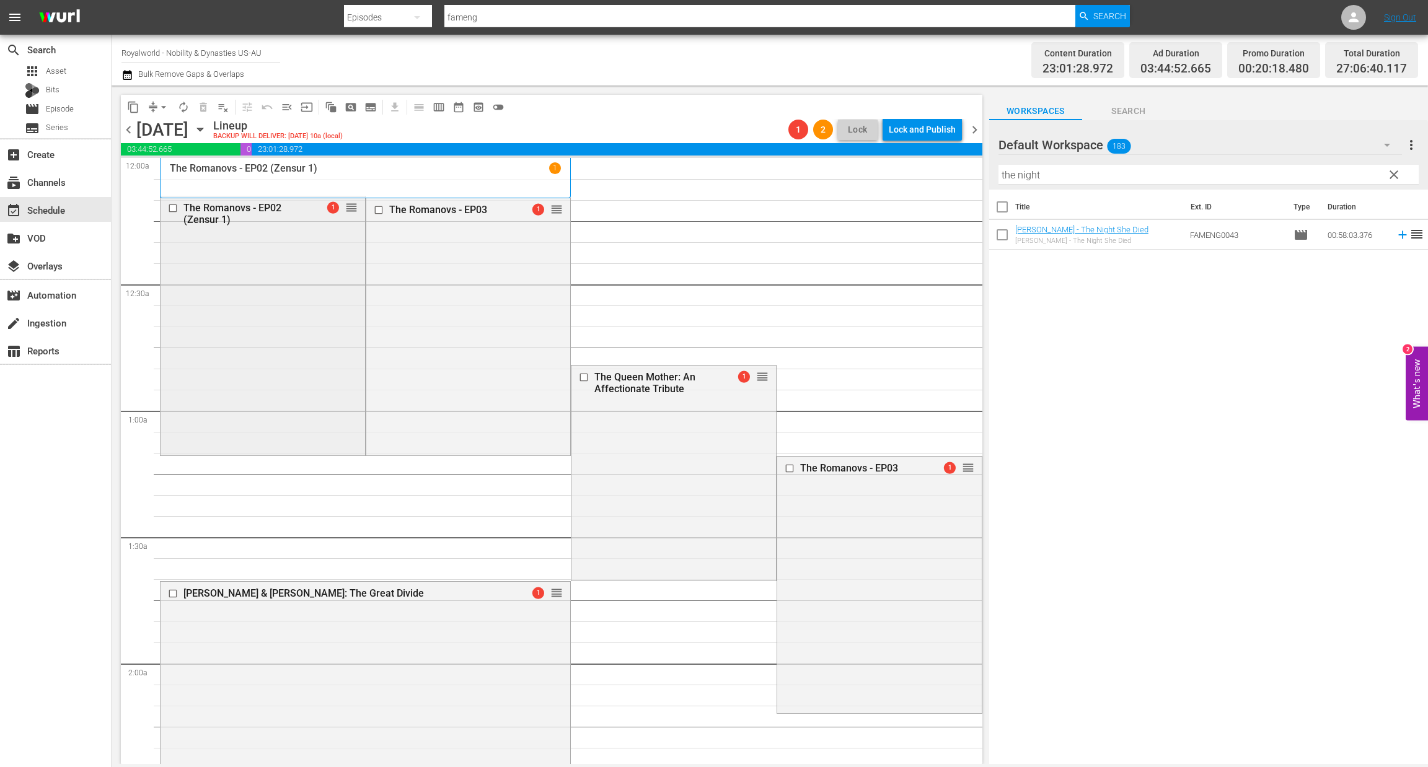
click at [172, 205] on input "checkbox" at bounding box center [174, 208] width 13 height 11
click at [193, 106] on button "delete_forever_outlined" at bounding box center [203, 107] width 20 height 20
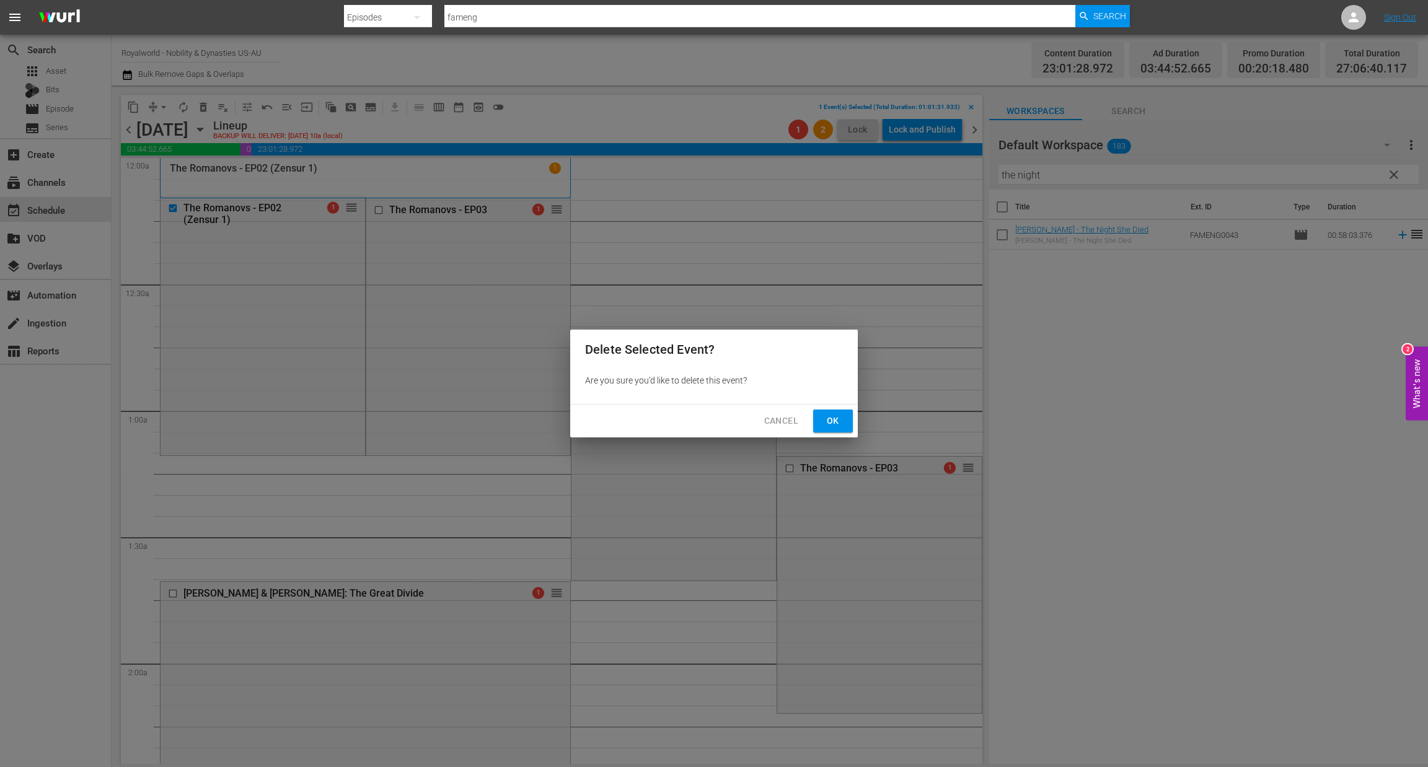
click at [830, 414] on span "Ok" at bounding box center [833, 420] width 20 height 15
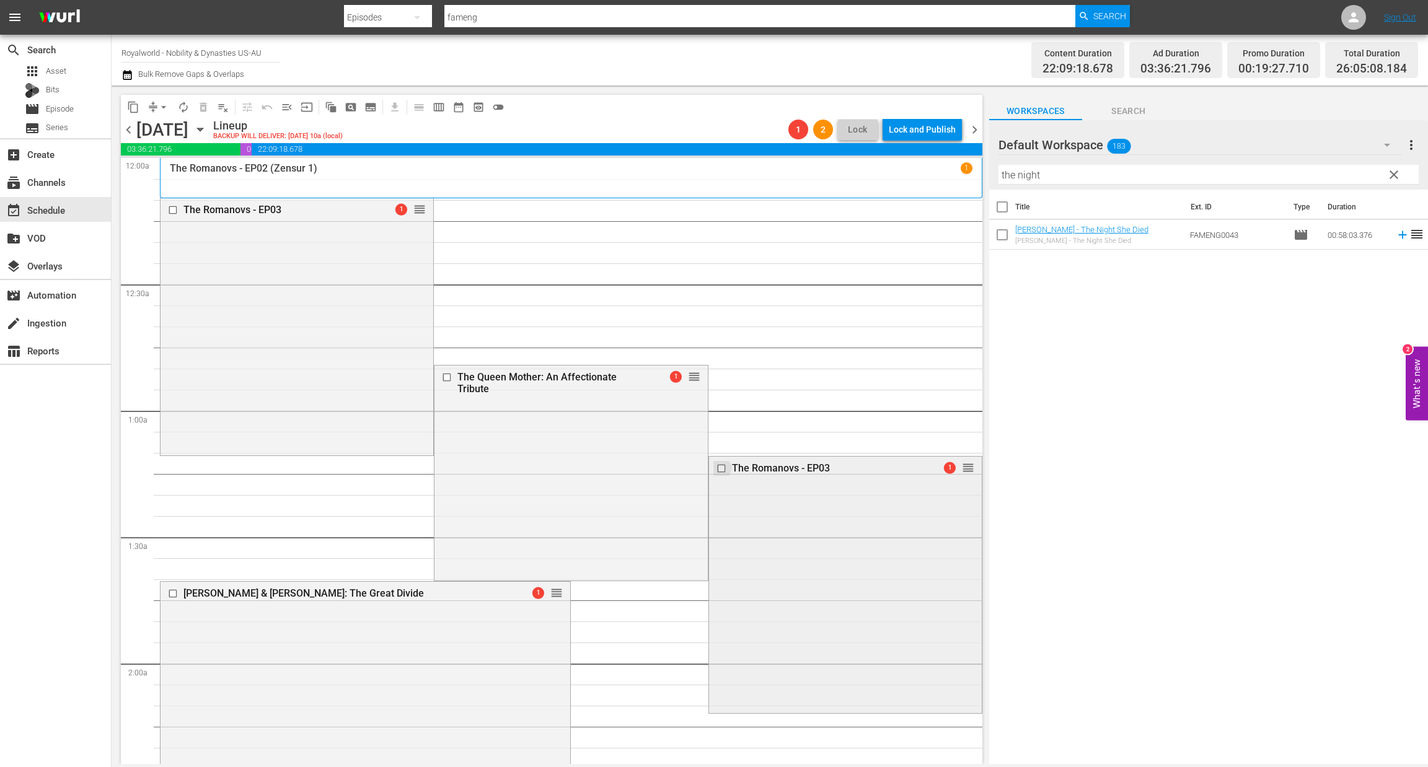
click at [716, 468] on input "checkbox" at bounding box center [722, 468] width 13 height 11
click at [198, 102] on span "delete_forever_outlined" at bounding box center [203, 107] width 12 height 12
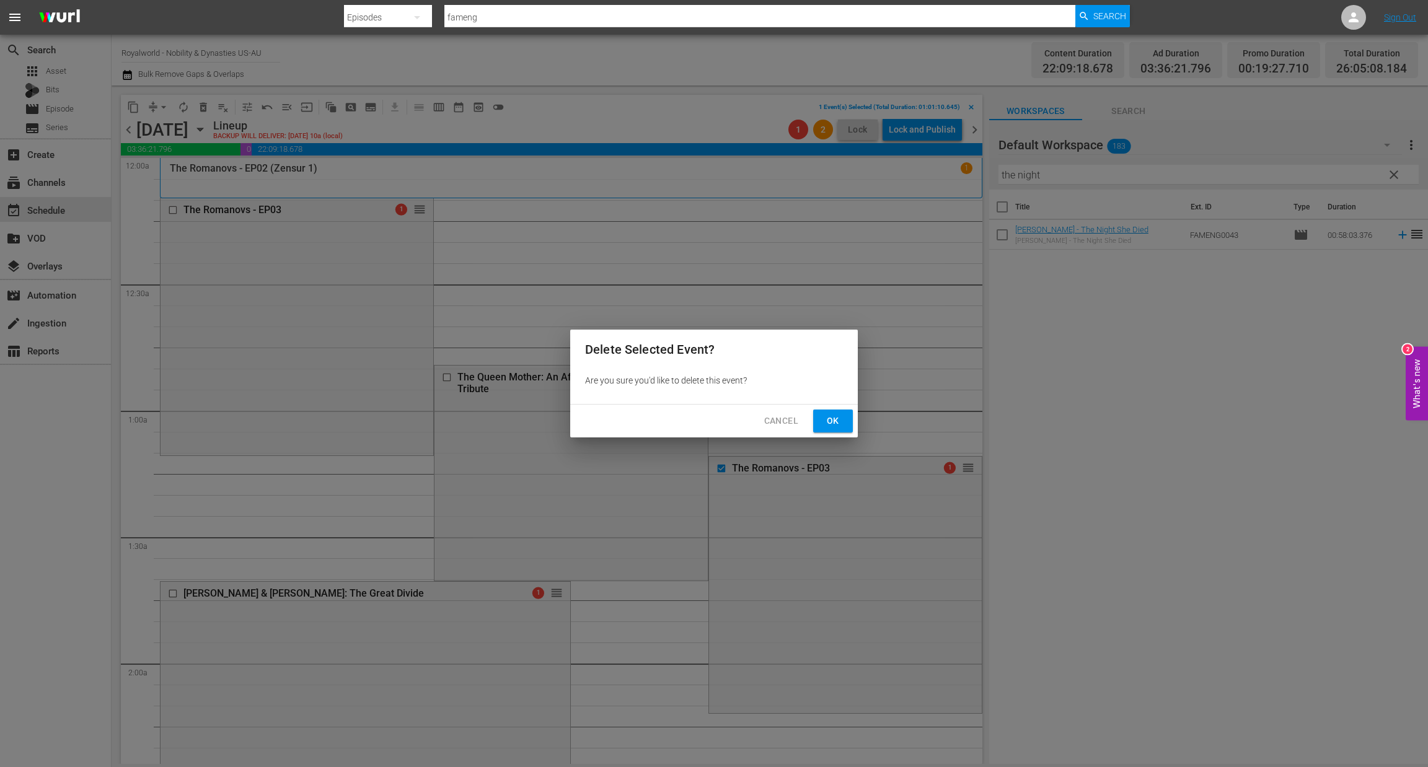
click at [839, 420] on span "Ok" at bounding box center [833, 420] width 20 height 15
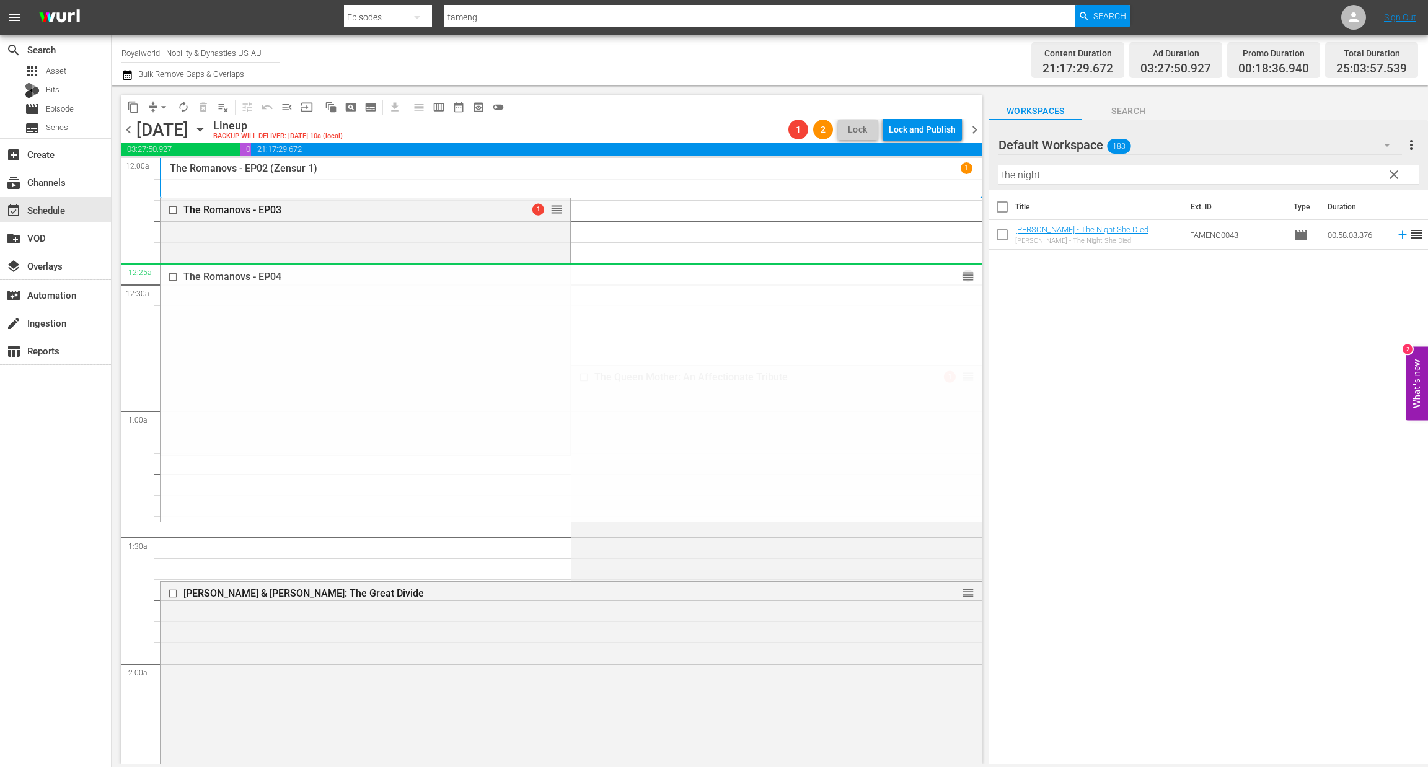
drag, startPoint x: 956, startPoint y: 636, endPoint x: 863, endPoint y: 273, distance: 374.9
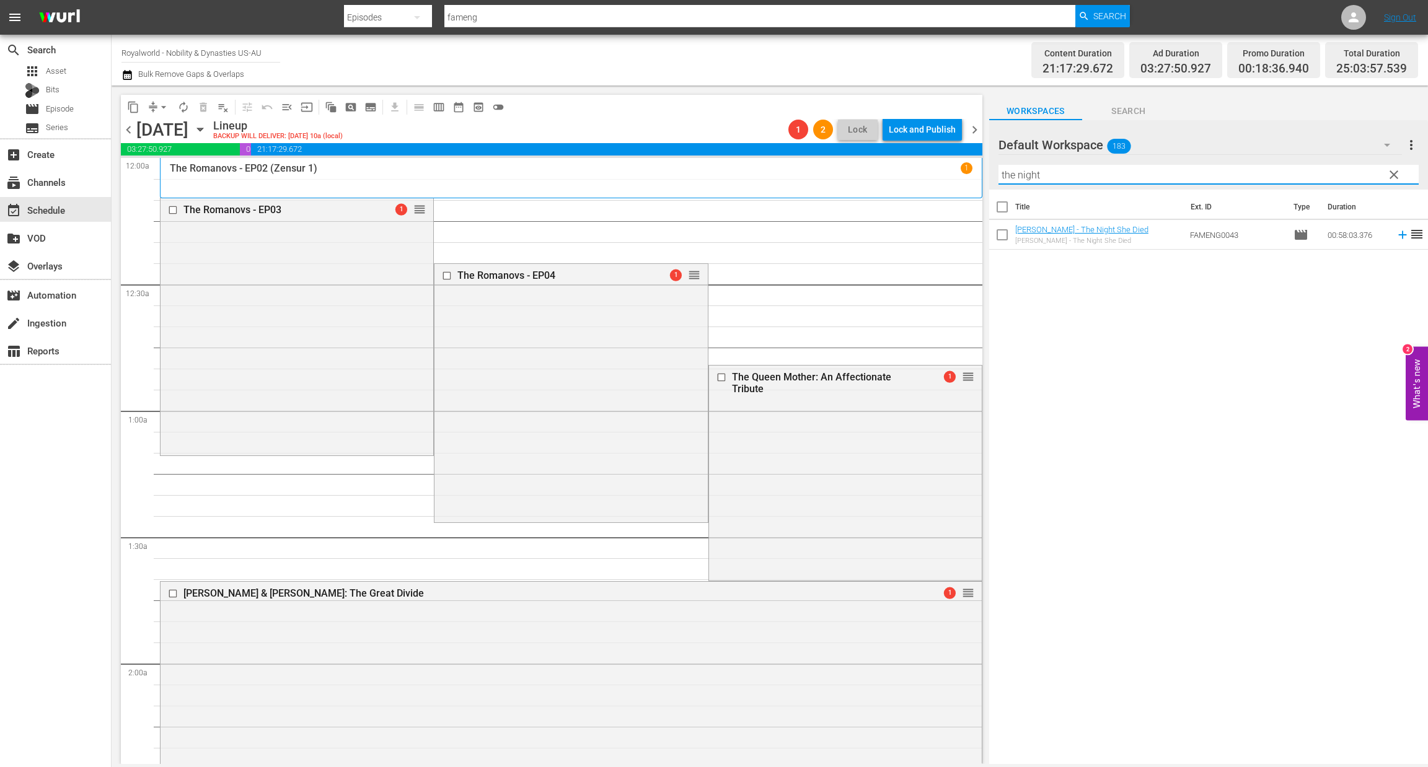
paste input "[PERSON_NAME]: A Life After Death"
drag, startPoint x: 1044, startPoint y: 175, endPoint x: 962, endPoint y: 175, distance: 82.4
click at [962, 175] on div "content_copy compress arrow_drop_down autorenew_outlined delete_forever_outline…" at bounding box center [770, 425] width 1316 height 679
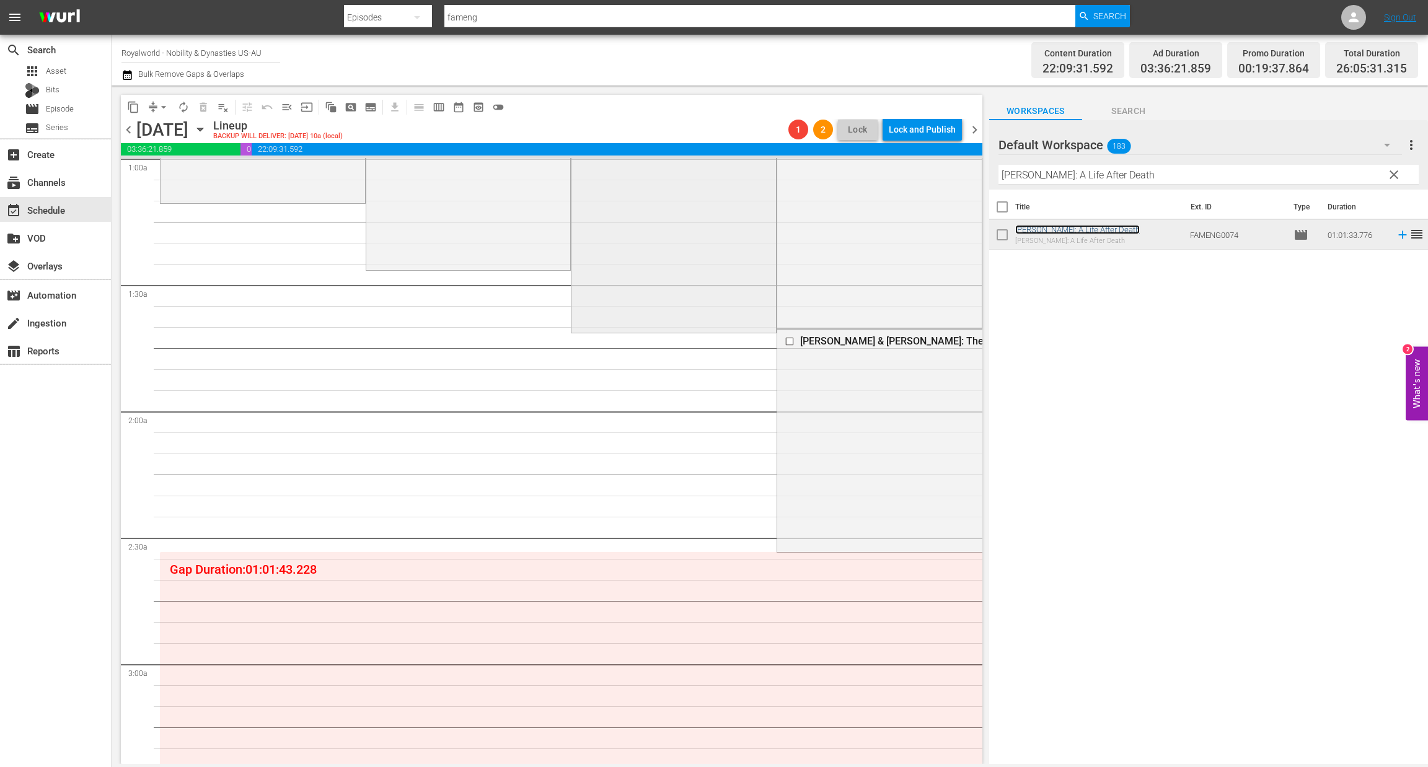
scroll to position [278, 0]
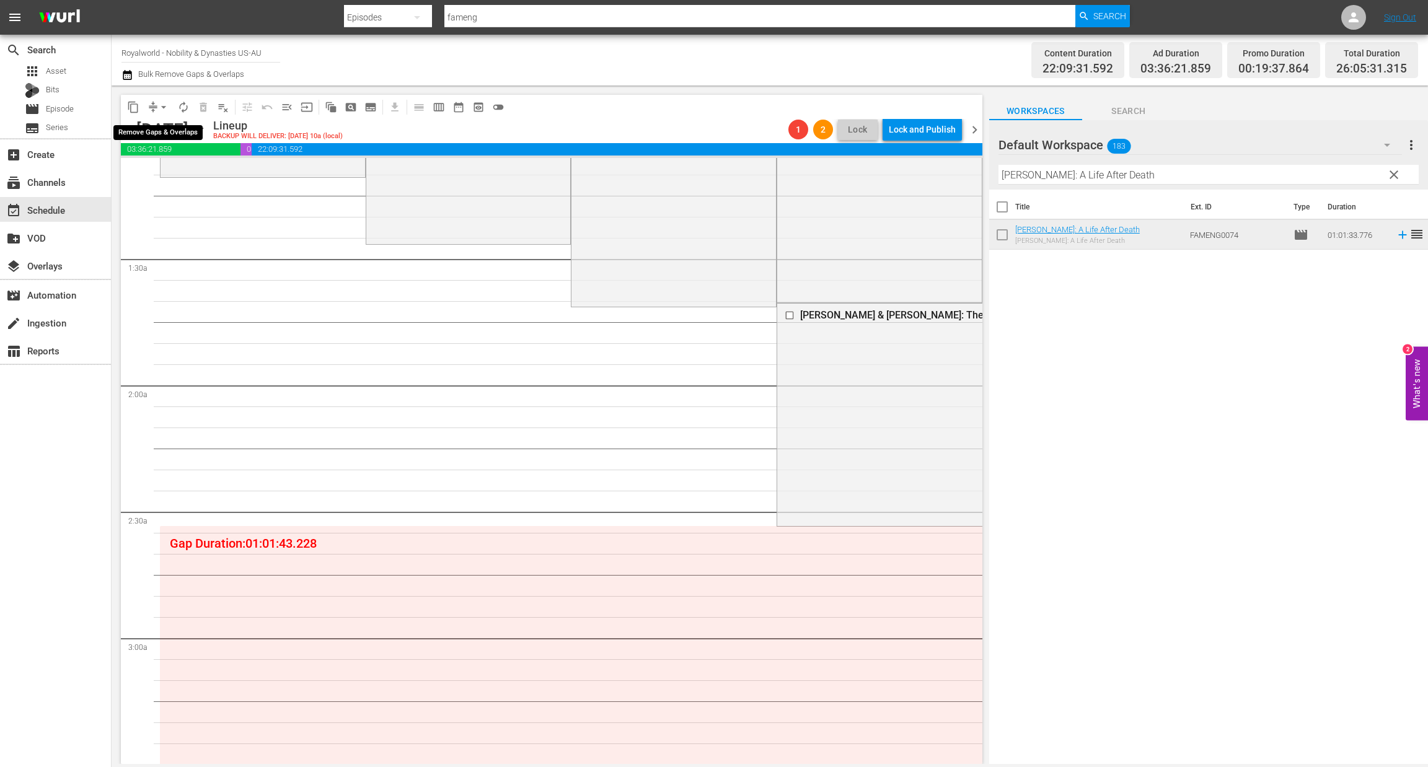
click at [165, 101] on span "arrow_drop_down" at bounding box center [163, 107] width 12 height 12
click at [189, 177] on li "Align to End of Previous Day" at bounding box center [164, 172] width 130 height 20
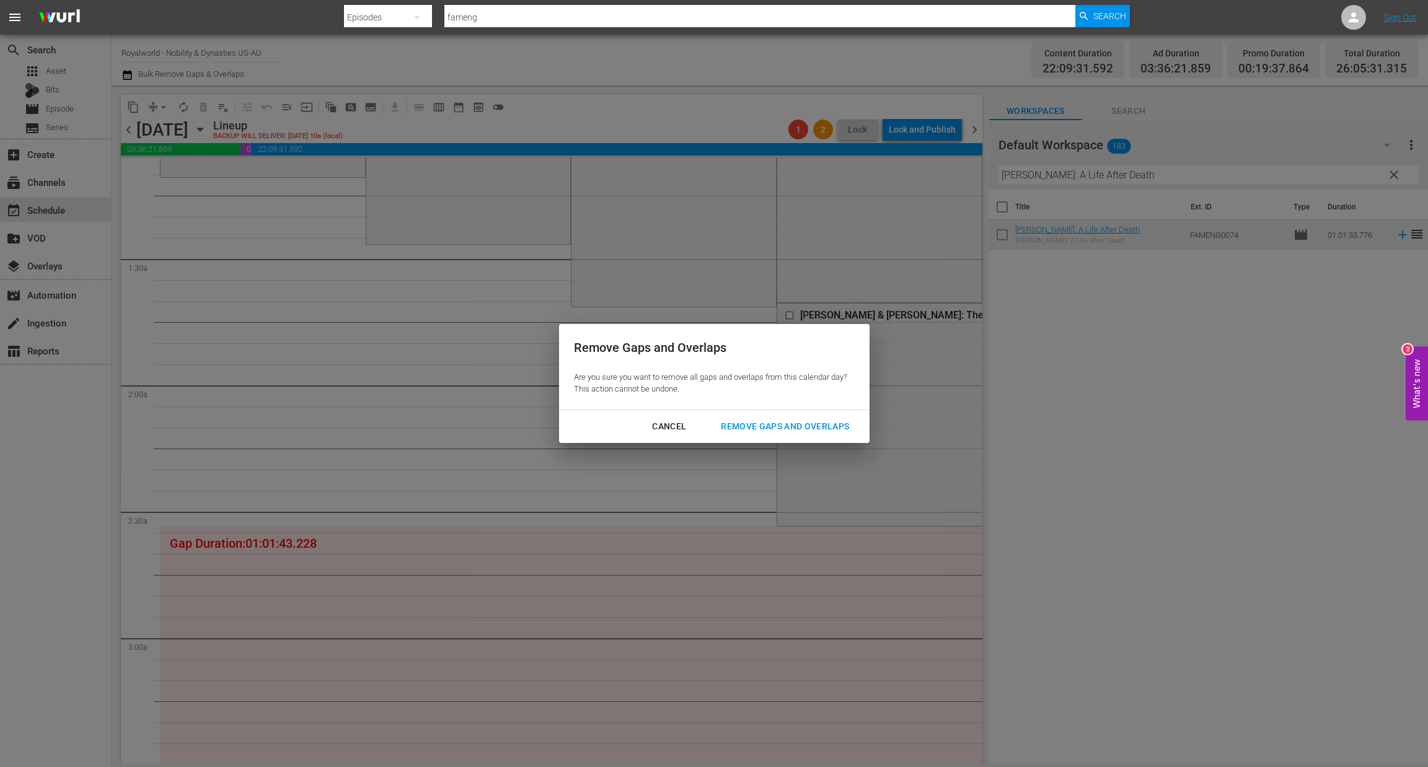
click at [763, 420] on div "Remove Gaps and Overlaps" at bounding box center [785, 426] width 148 height 15
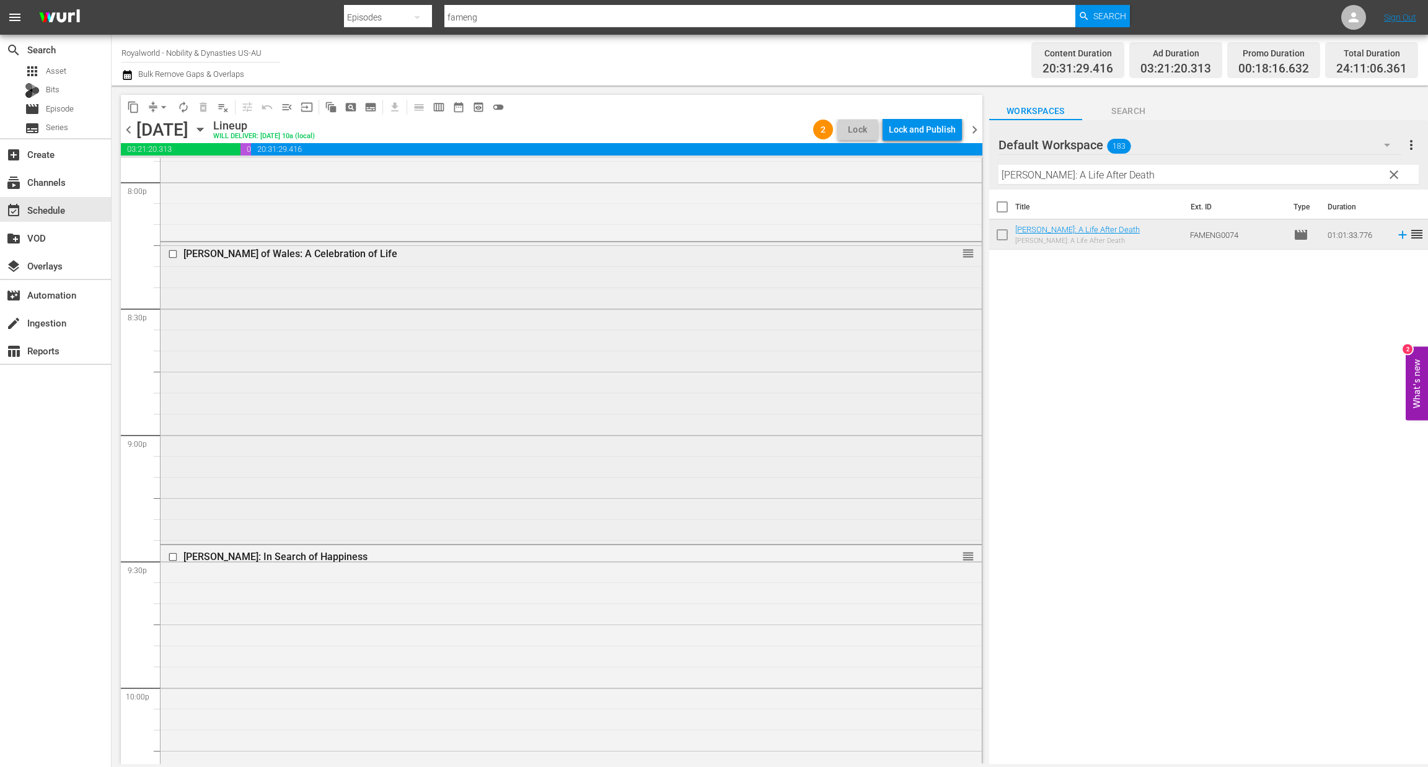
scroll to position [5000, 0]
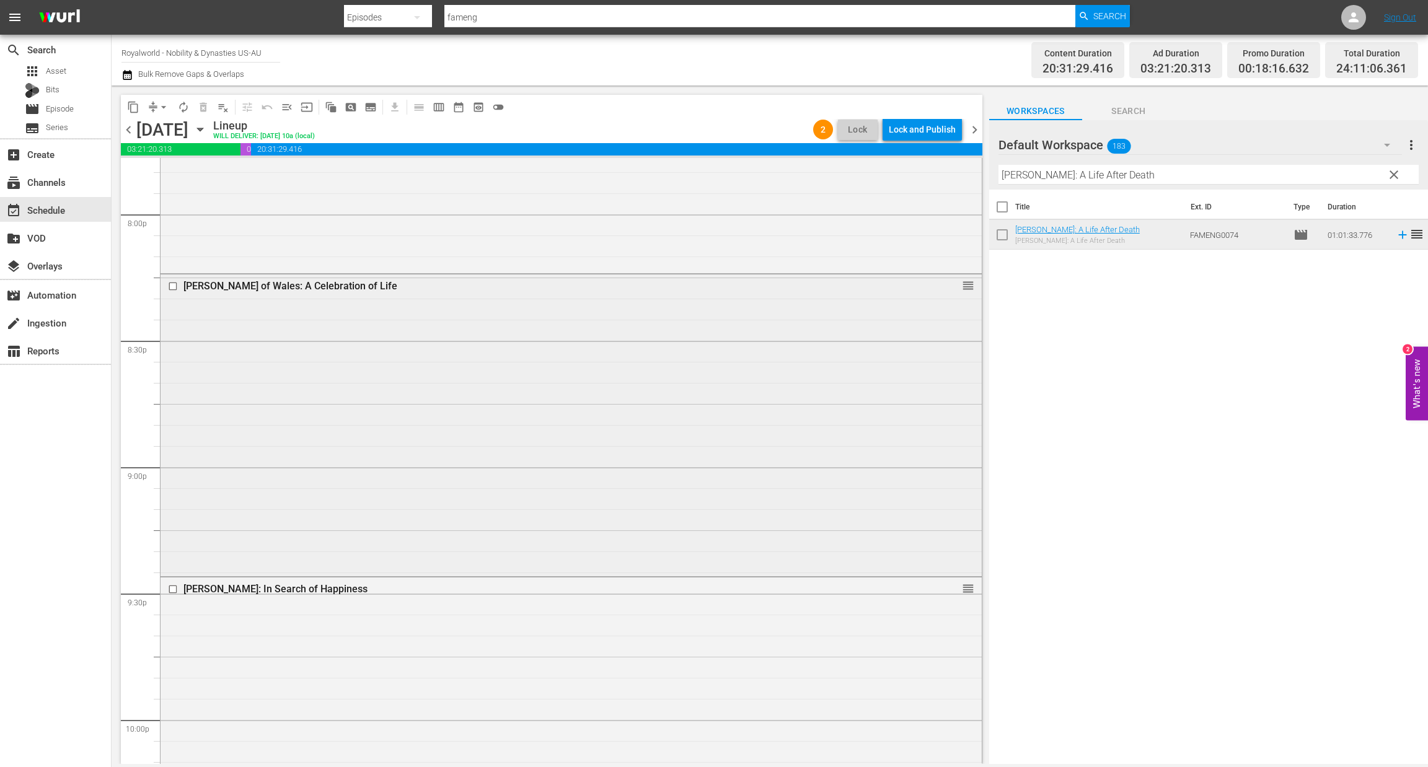
click at [168, 288] on input "checkbox" at bounding box center [174, 286] width 13 height 11
click at [170, 587] on input "checkbox" at bounding box center [174, 589] width 13 height 11
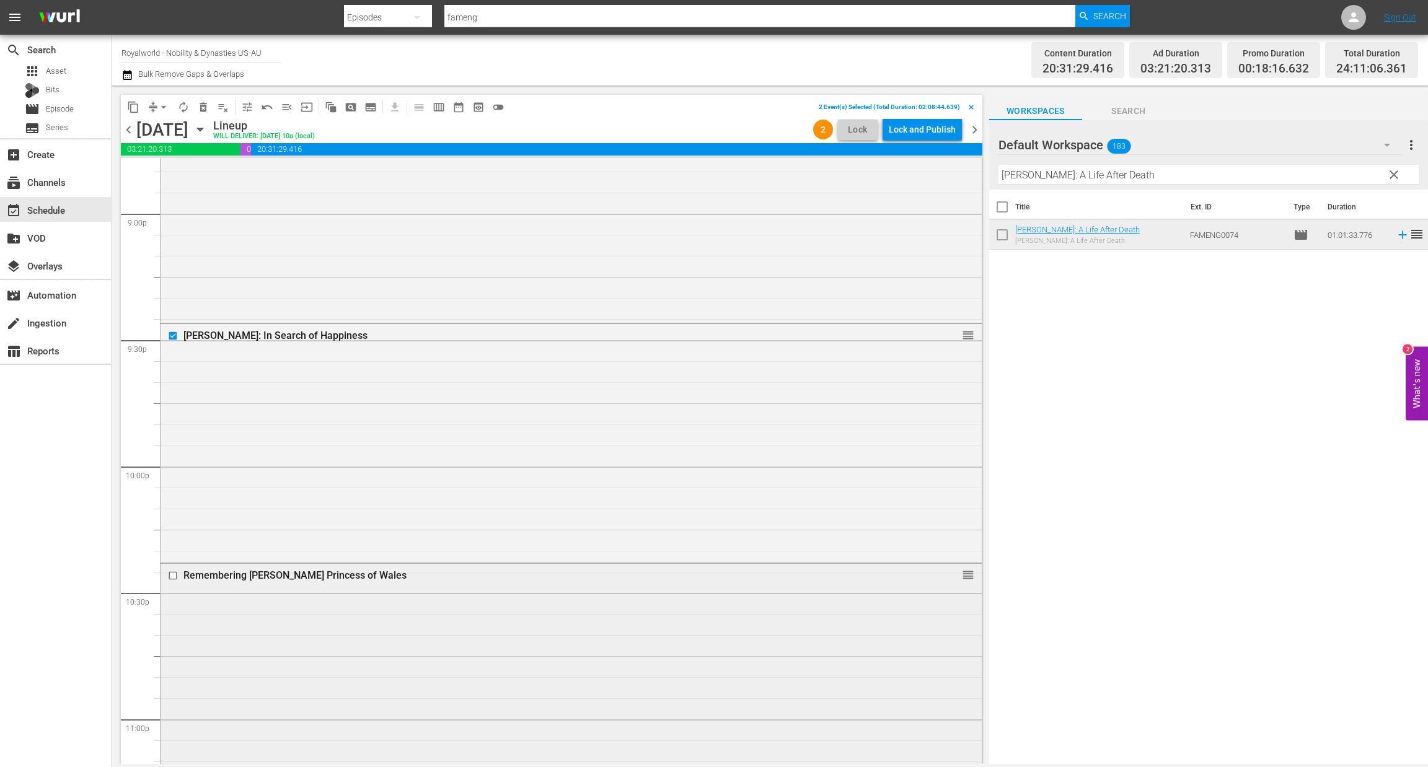
scroll to position [5280, 0]
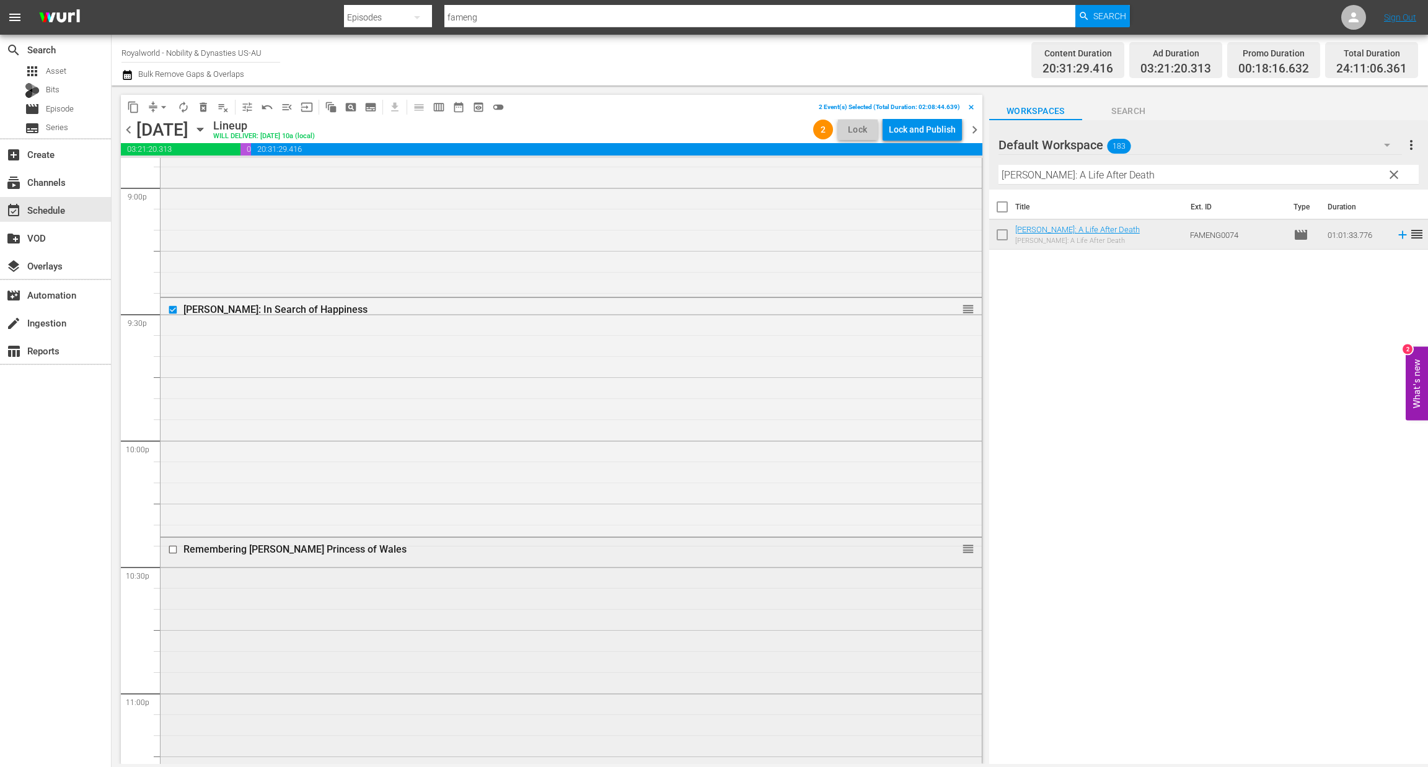
click at [174, 555] on div at bounding box center [174, 549] width 19 height 15
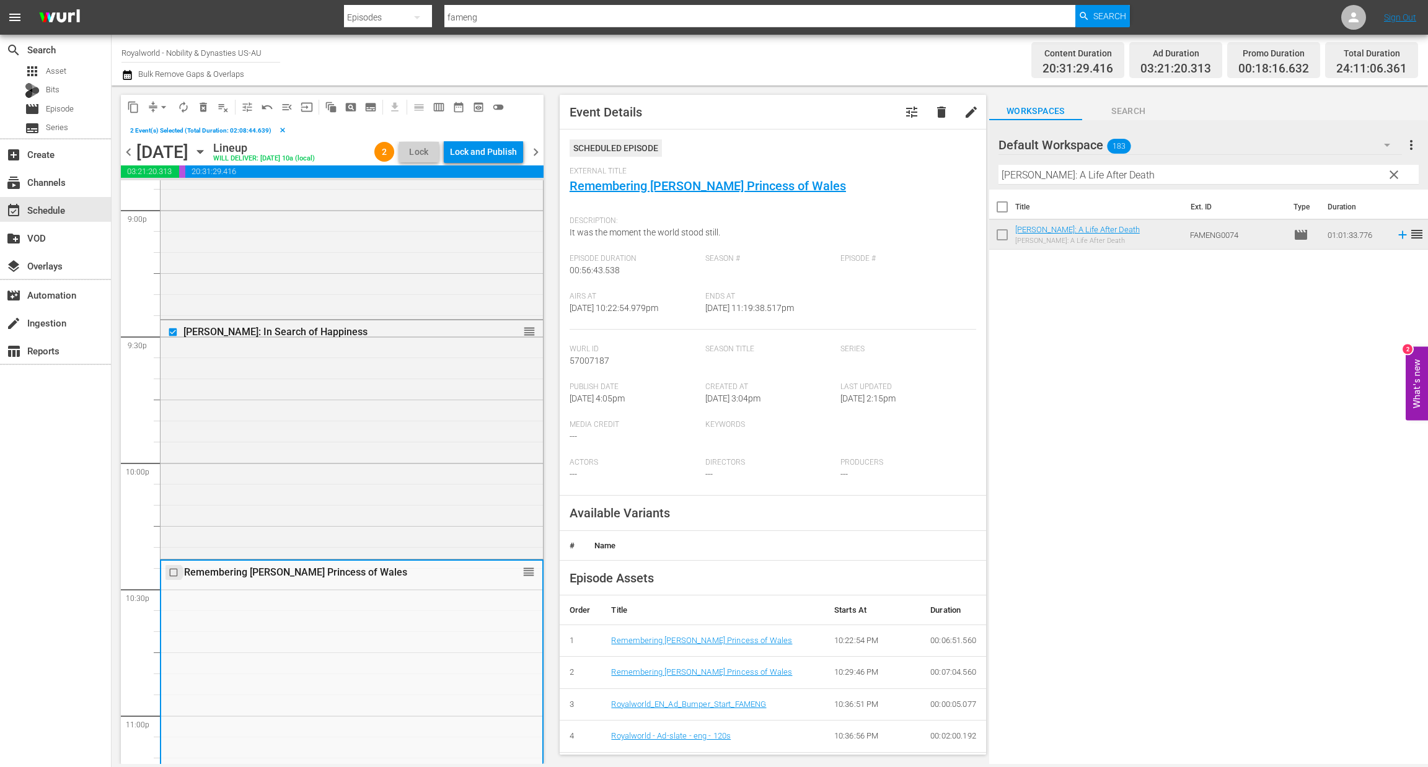
click at [172, 578] on input "checkbox" at bounding box center [175, 572] width 13 height 11
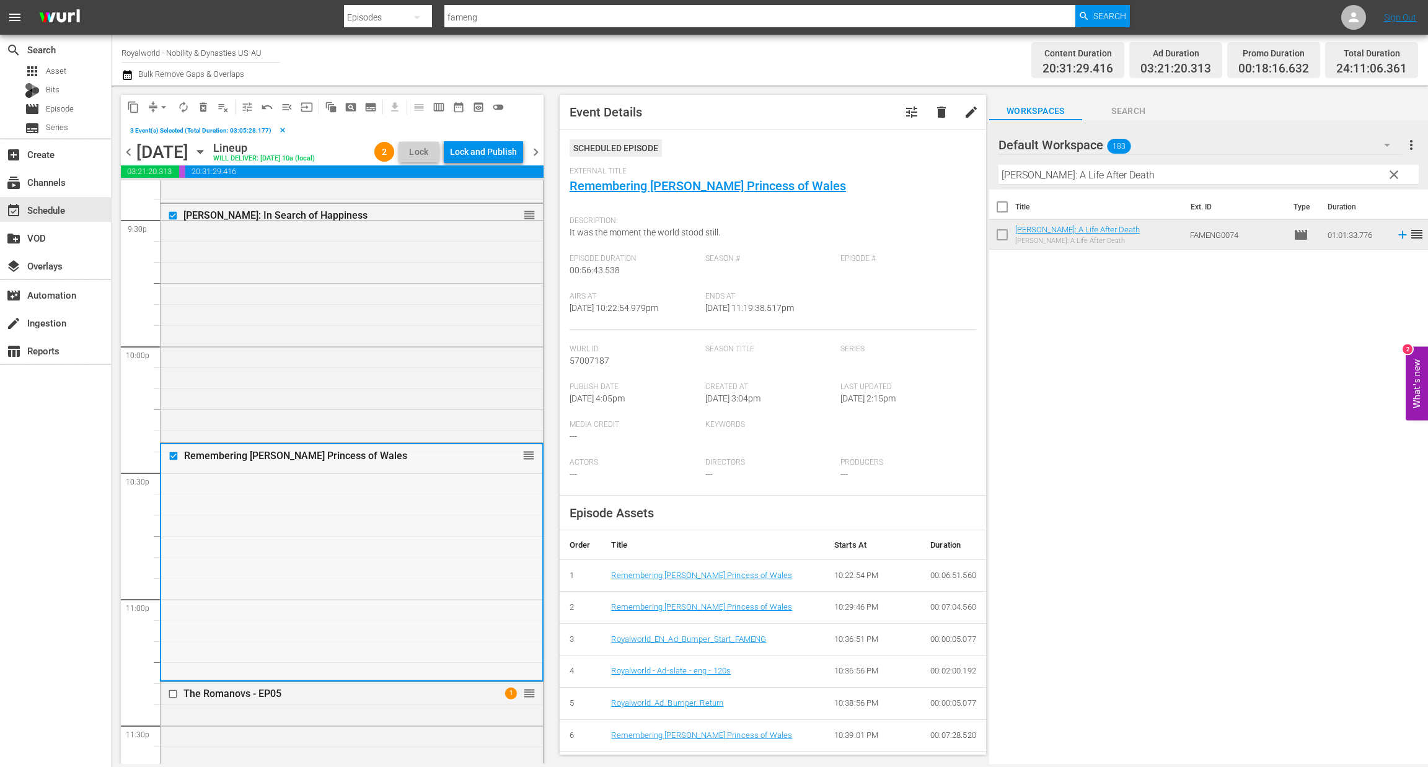
scroll to position [5590, 0]
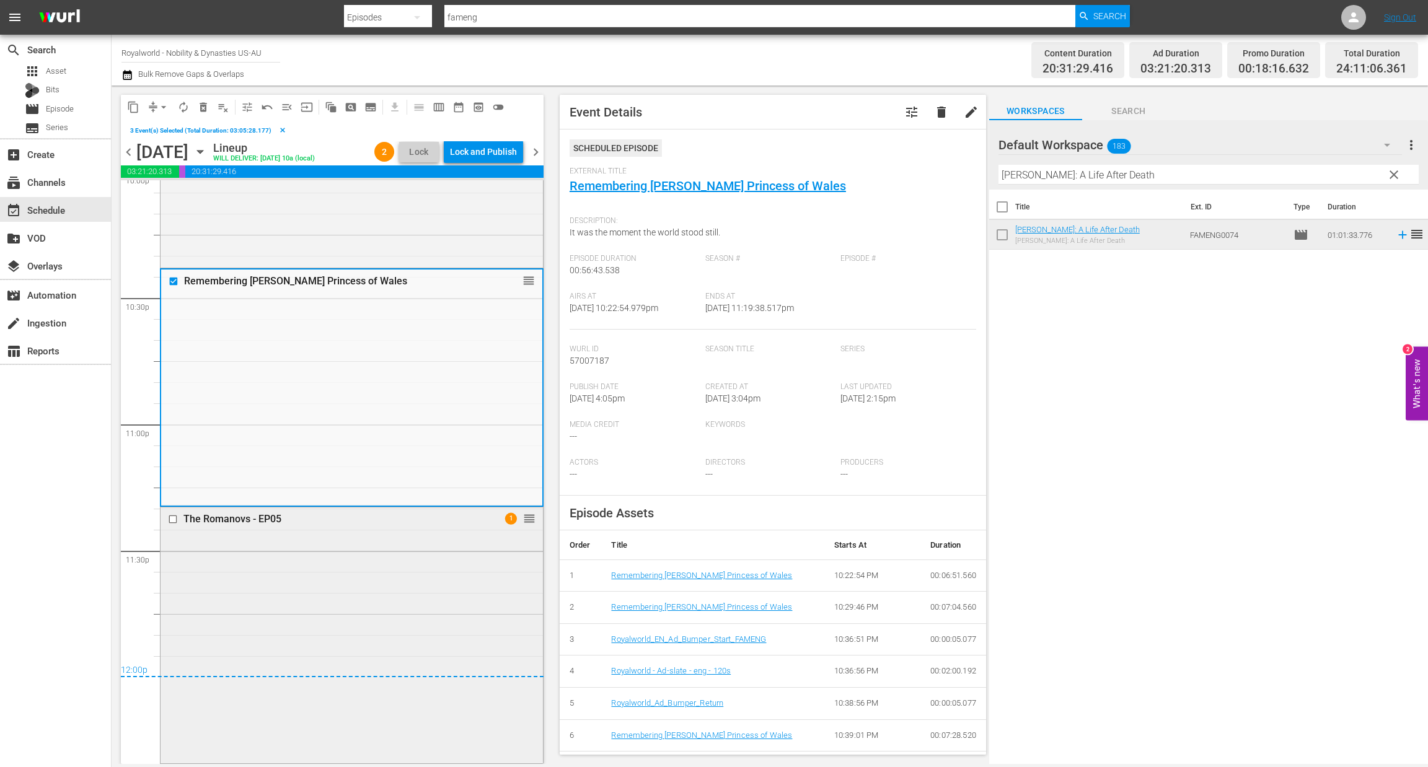
click at [173, 522] on input "checkbox" at bounding box center [174, 519] width 13 height 11
click at [198, 107] on span "delete_forever_outlined" at bounding box center [203, 107] width 12 height 12
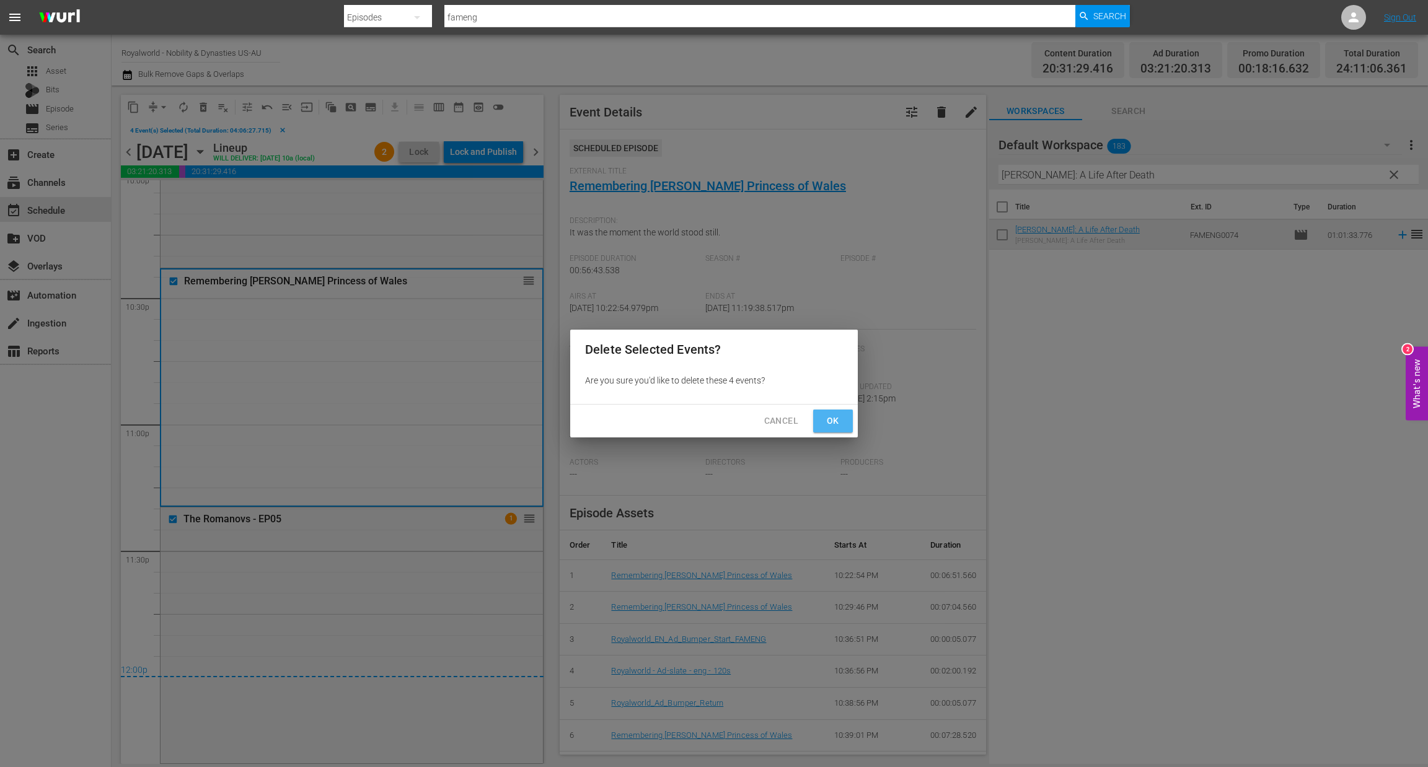
click at [839, 429] on button "Ok" at bounding box center [833, 421] width 40 height 23
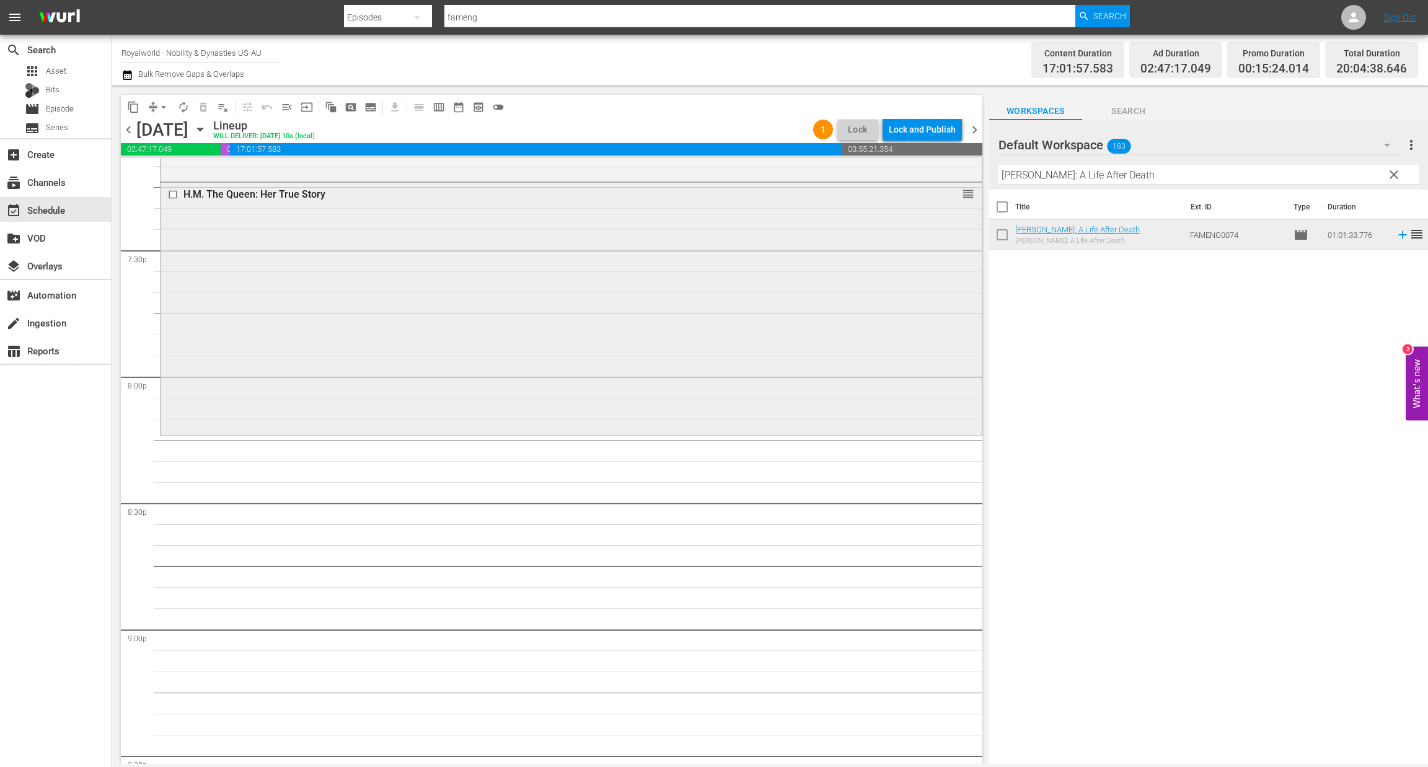
scroll to position [4810, 0]
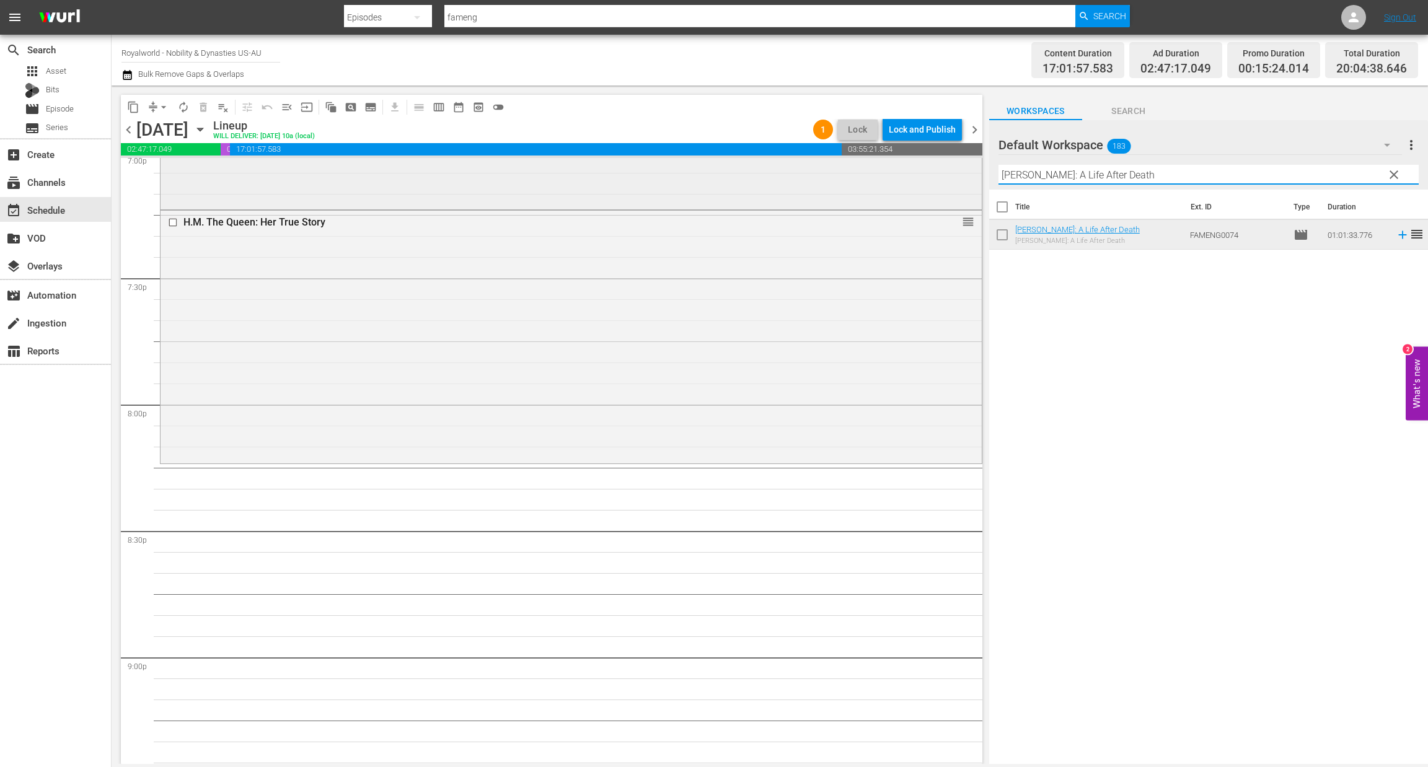
paste input "Camilla Before Charles (Before They Were Royals)"
drag, startPoint x: 1184, startPoint y: 172, endPoint x: 934, endPoint y: 182, distance: 249.9
click at [934, 182] on div "content_copy compress arrow_drop_down autorenew_outlined delete_forever_outline…" at bounding box center [770, 425] width 1316 height 679
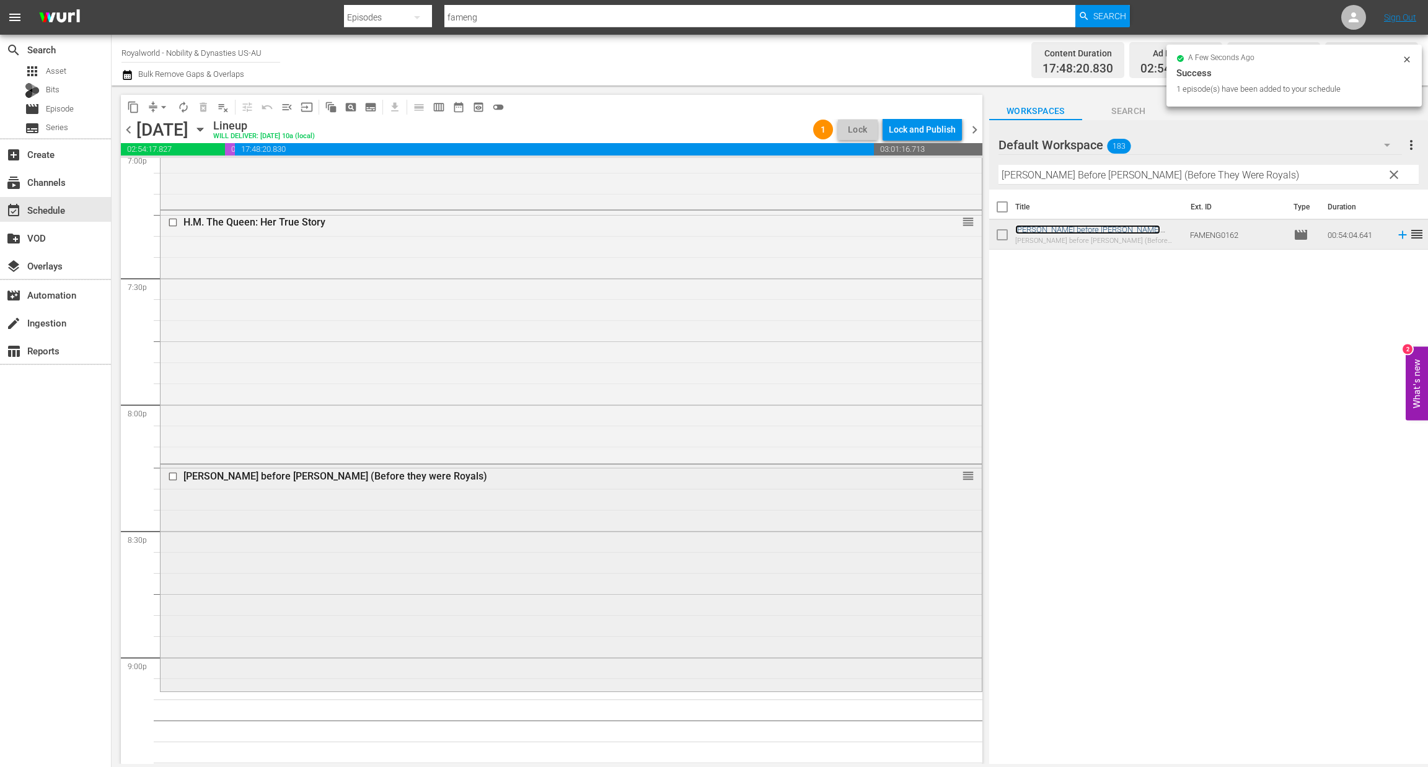
scroll to position [5089, 0]
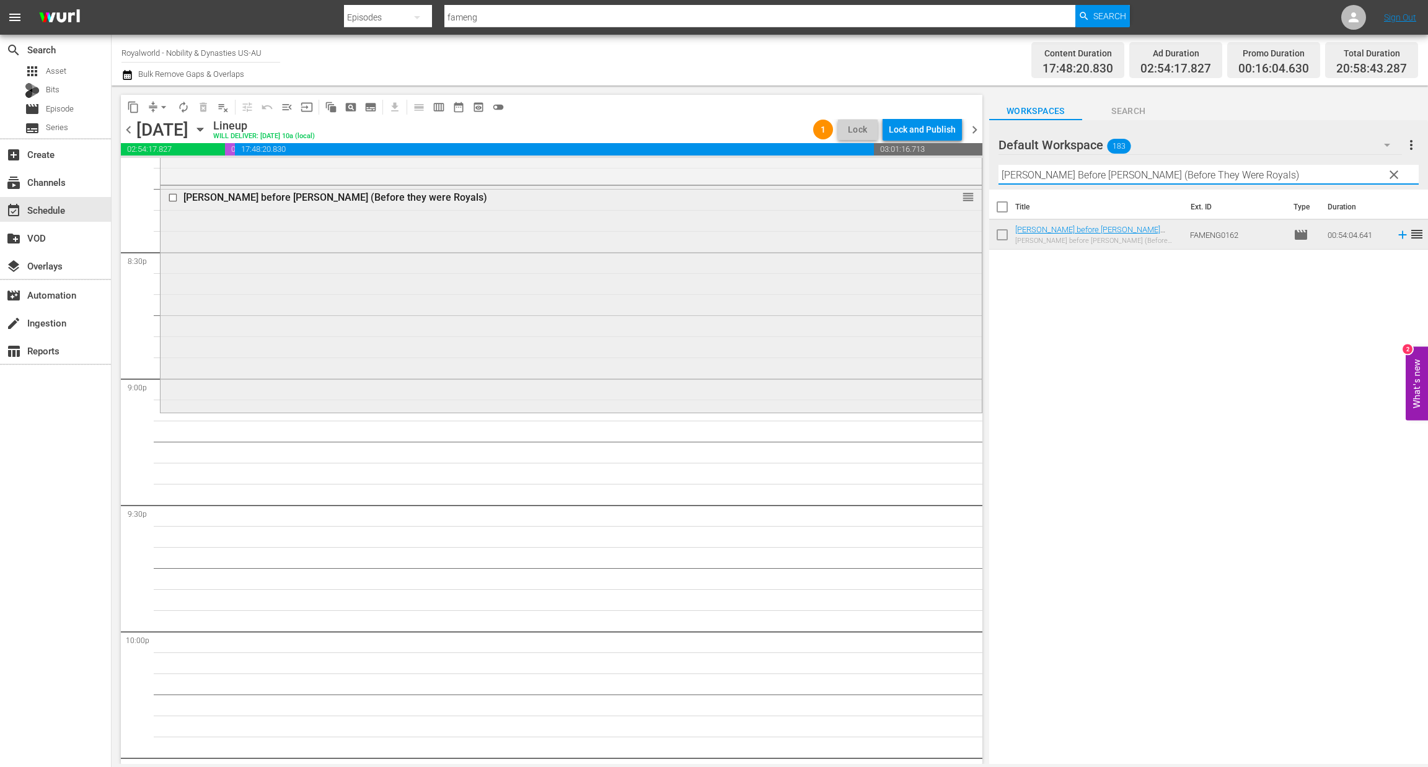
paste input "The Private Life of [PERSON_NAME]"
drag, startPoint x: 1128, startPoint y: 187, endPoint x: 954, endPoint y: 184, distance: 173.5
click at [954, 184] on div "content_copy compress arrow_drop_down autorenew_outlined delete_forever_outline…" at bounding box center [770, 425] width 1316 height 679
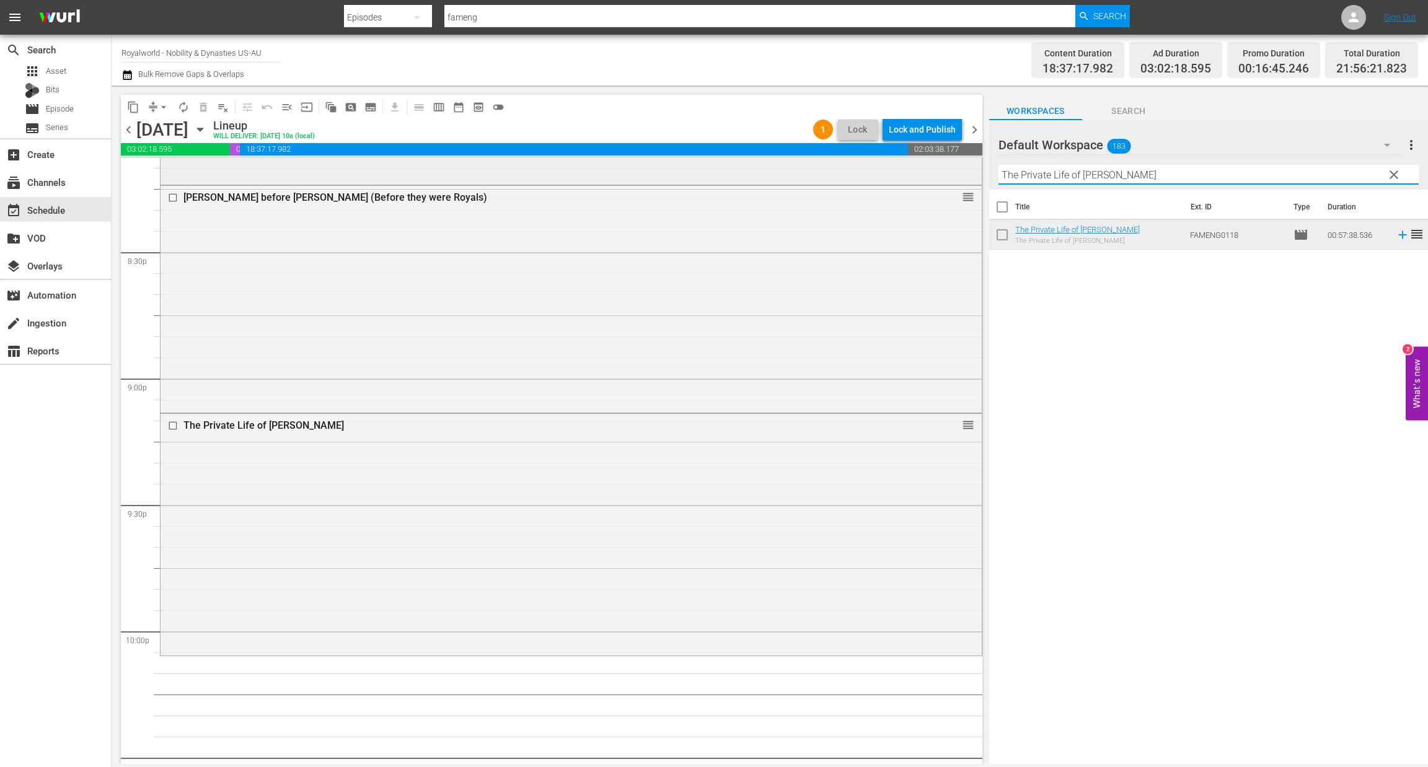
paste input "[PERSON_NAME]: In Search of Happiness"
drag, startPoint x: 1154, startPoint y: 180, endPoint x: 860, endPoint y: 169, distance: 293.9
click at [860, 169] on div "content_copy compress arrow_drop_down autorenew_outlined delete_forever_outline…" at bounding box center [770, 425] width 1316 height 679
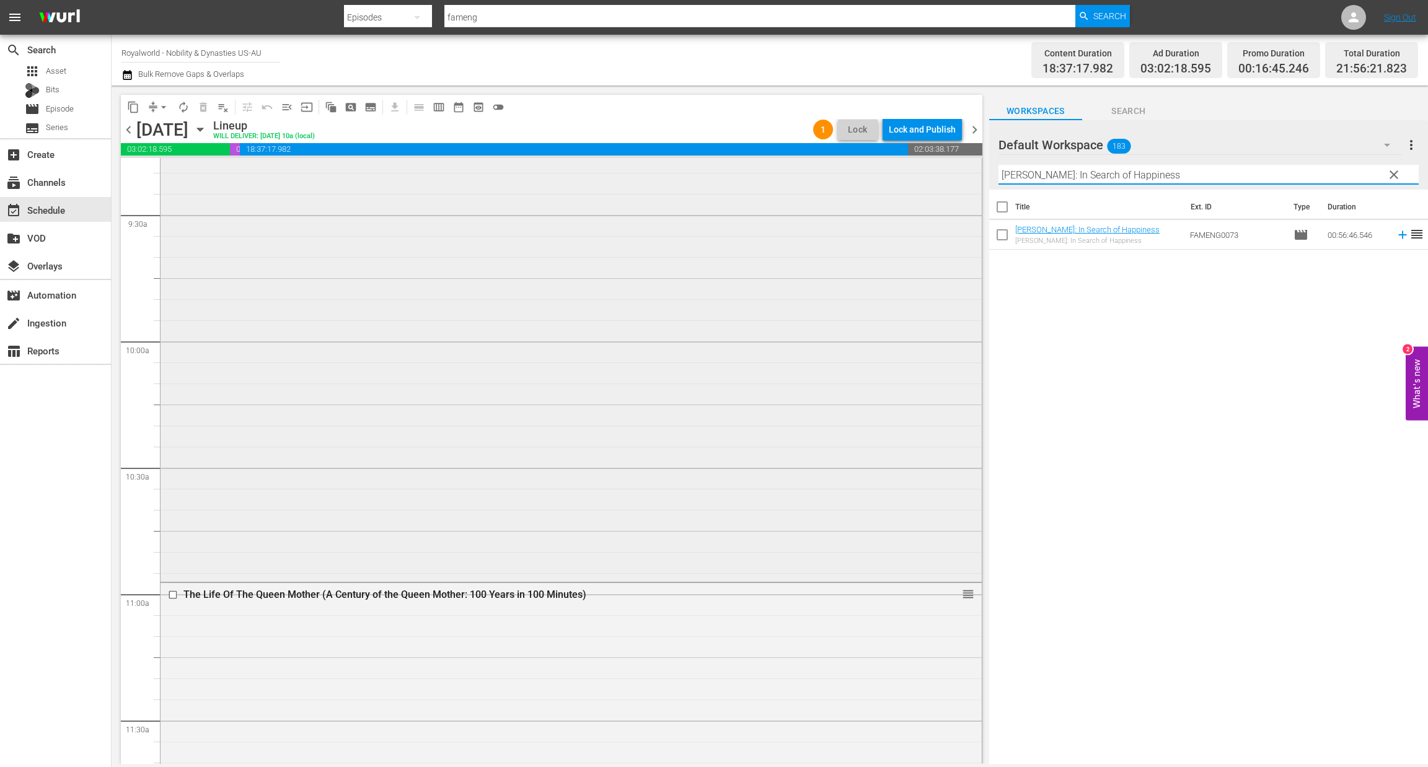
scroll to position [2393, 0]
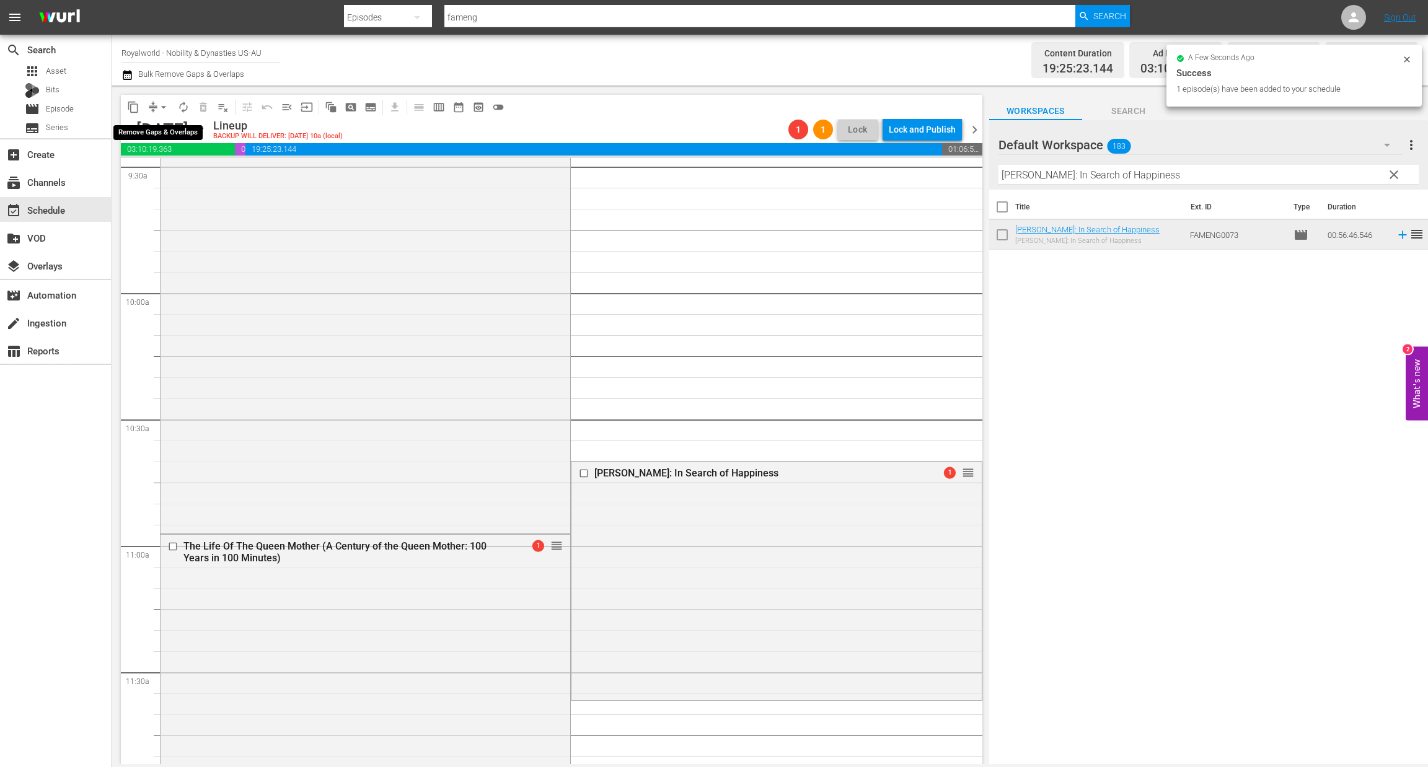
click at [161, 104] on span "arrow_drop_down" at bounding box center [163, 107] width 12 height 12
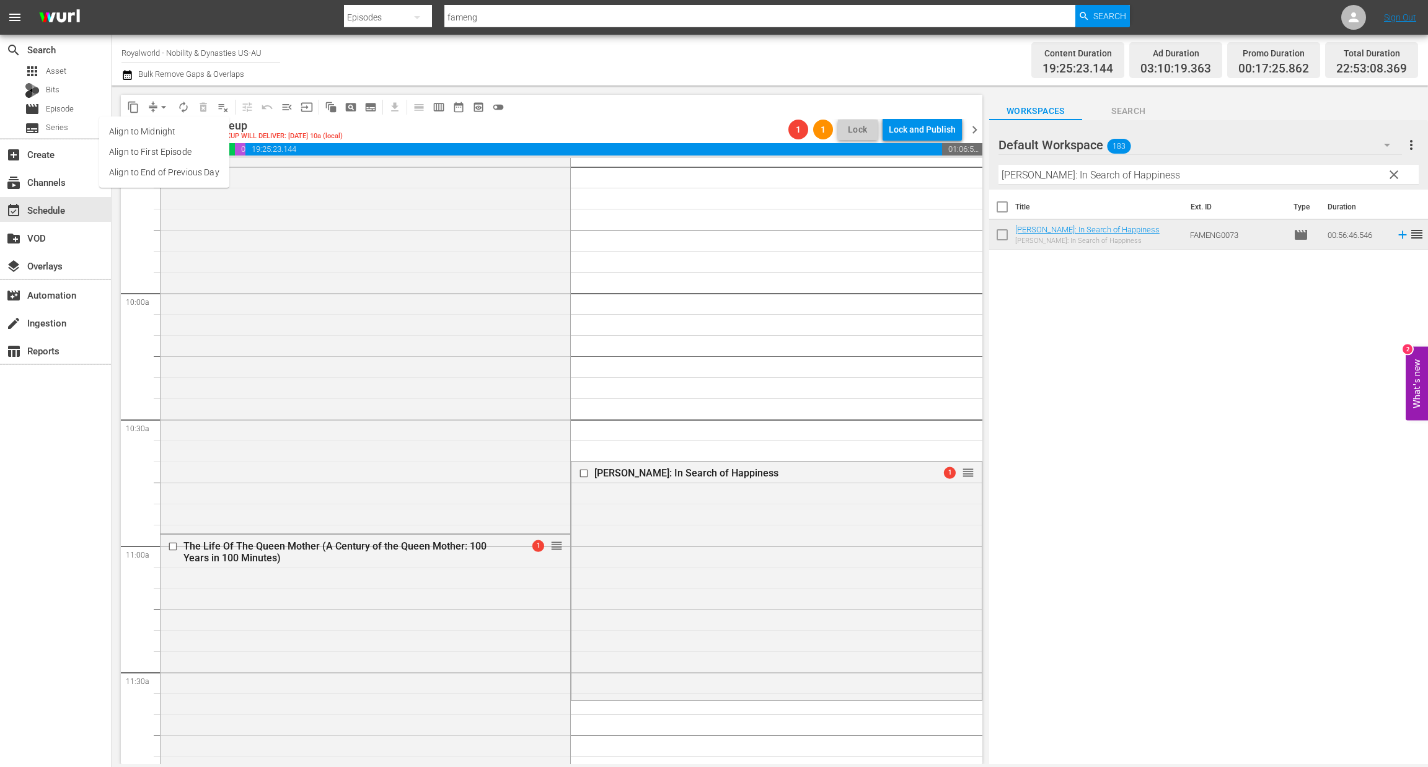
click at [175, 171] on li "Align to End of Previous Day" at bounding box center [164, 172] width 130 height 20
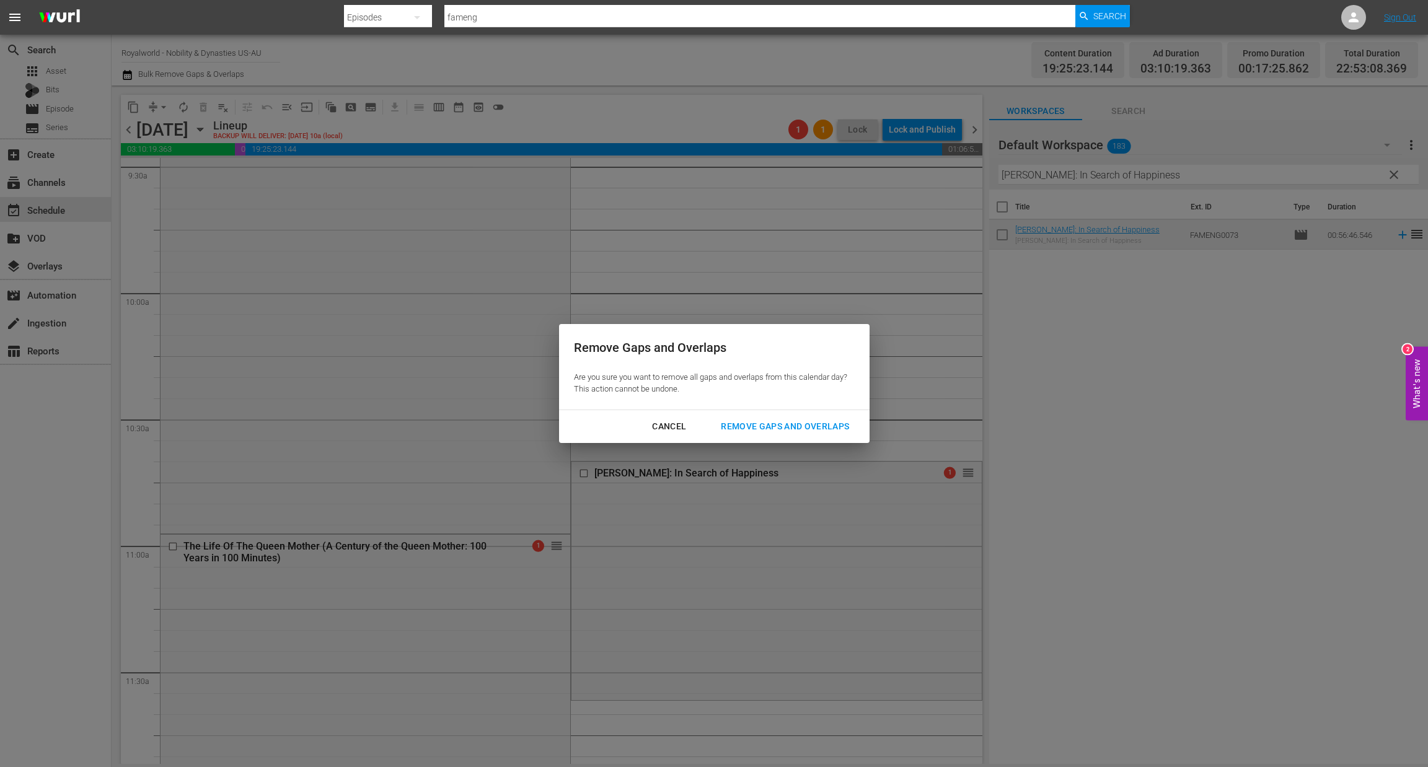
click at [763, 431] on div "Remove Gaps and Overlaps" at bounding box center [785, 426] width 148 height 15
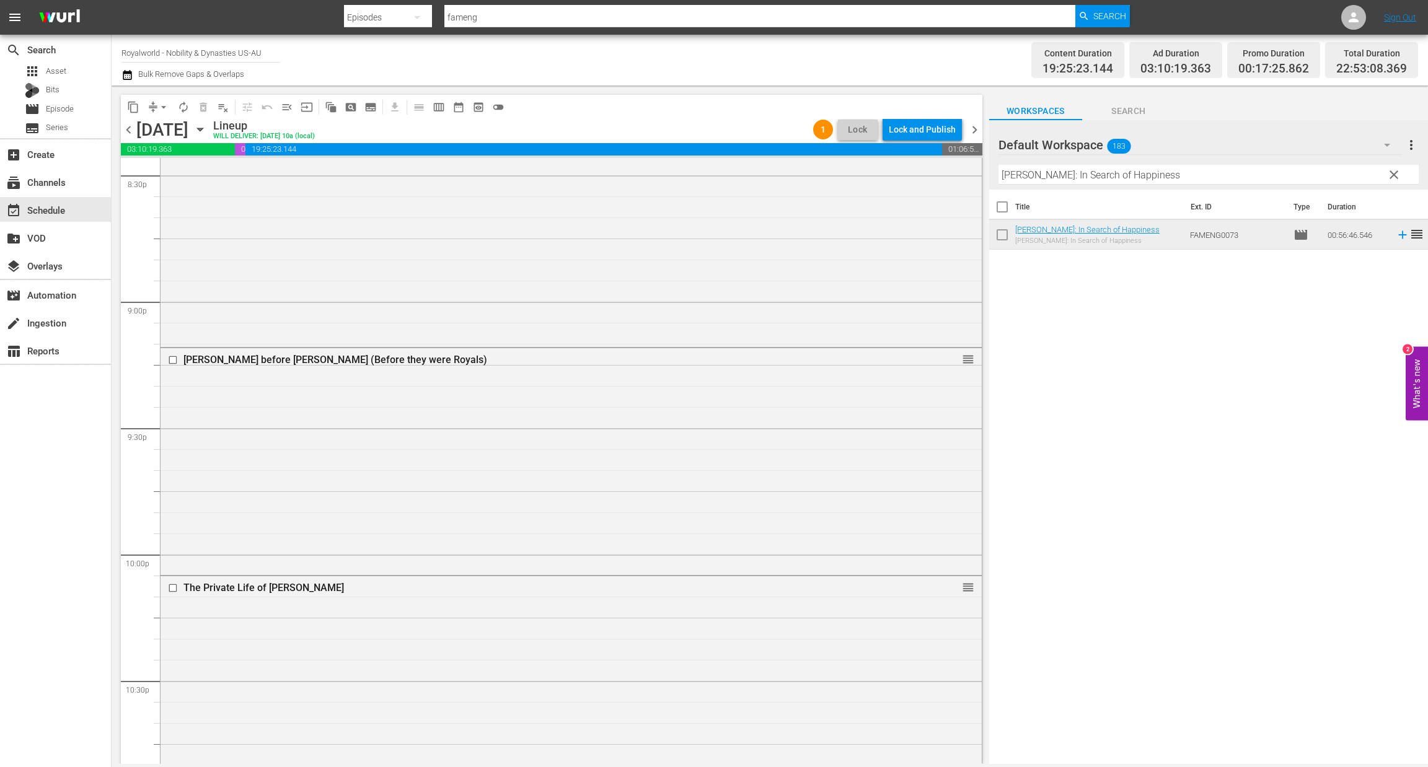
scroll to position [5095, 0]
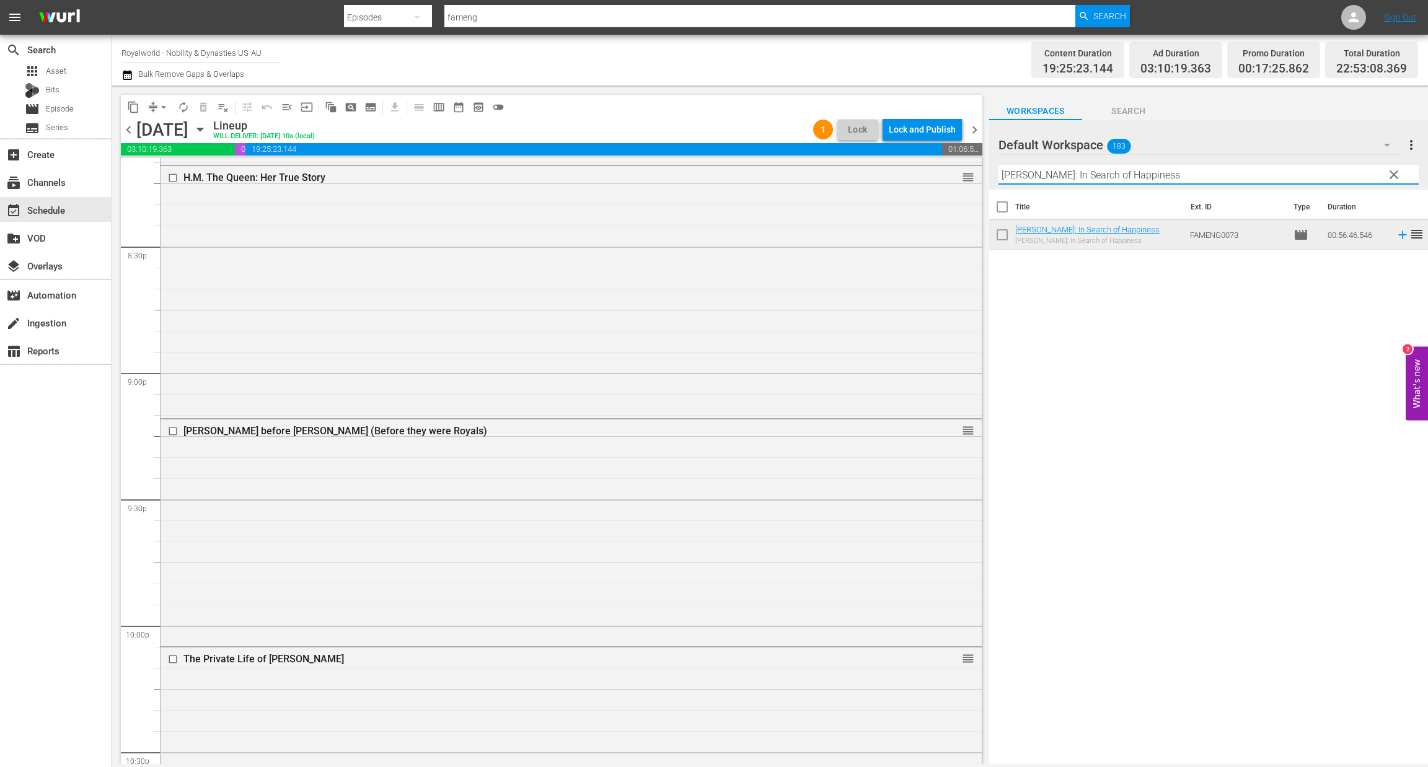
drag, startPoint x: 1178, startPoint y: 176, endPoint x: 906, endPoint y: 146, distance: 273.7
click at [906, 146] on div "content_copy compress arrow_drop_down autorenew_outlined delete_forever_outline…" at bounding box center [770, 425] width 1316 height 679
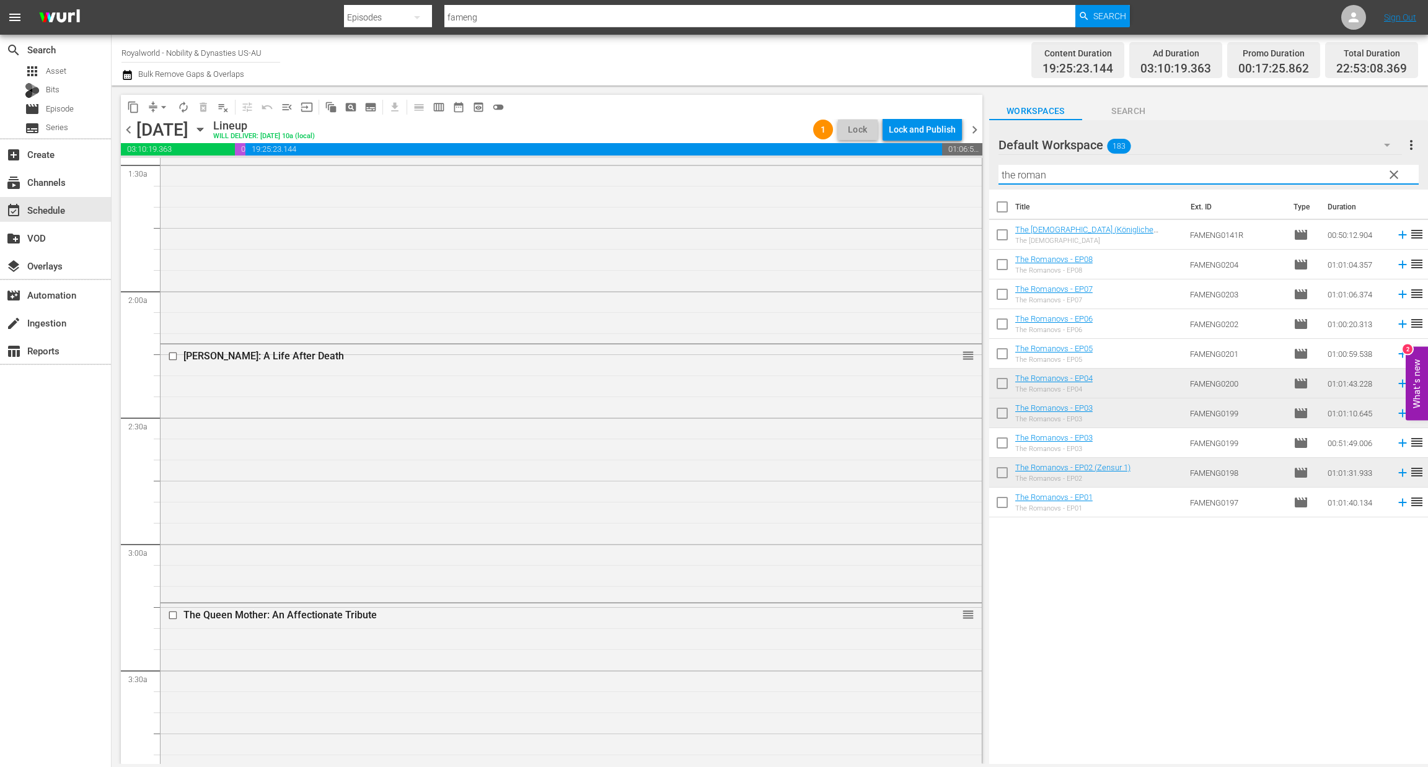
scroll to position [0, 0]
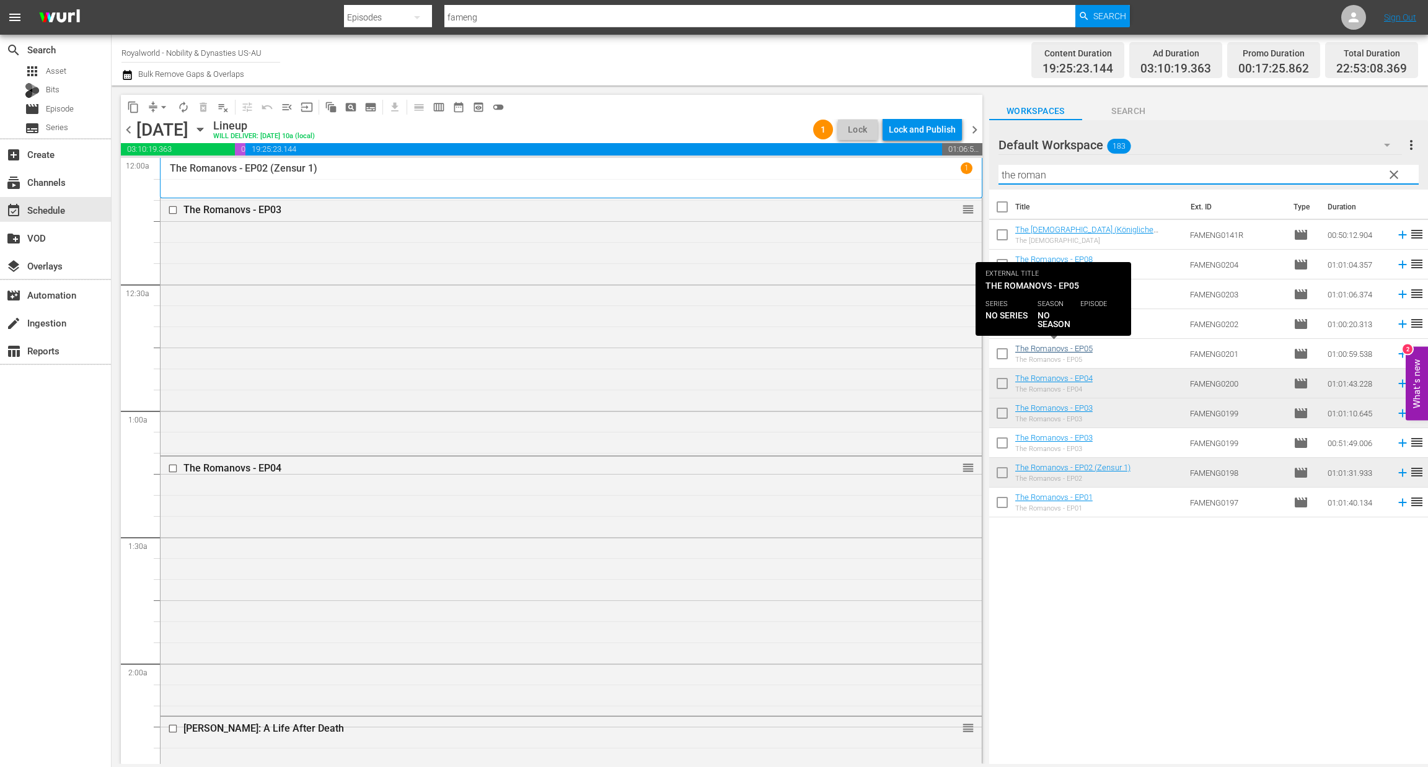
type input "the roman"
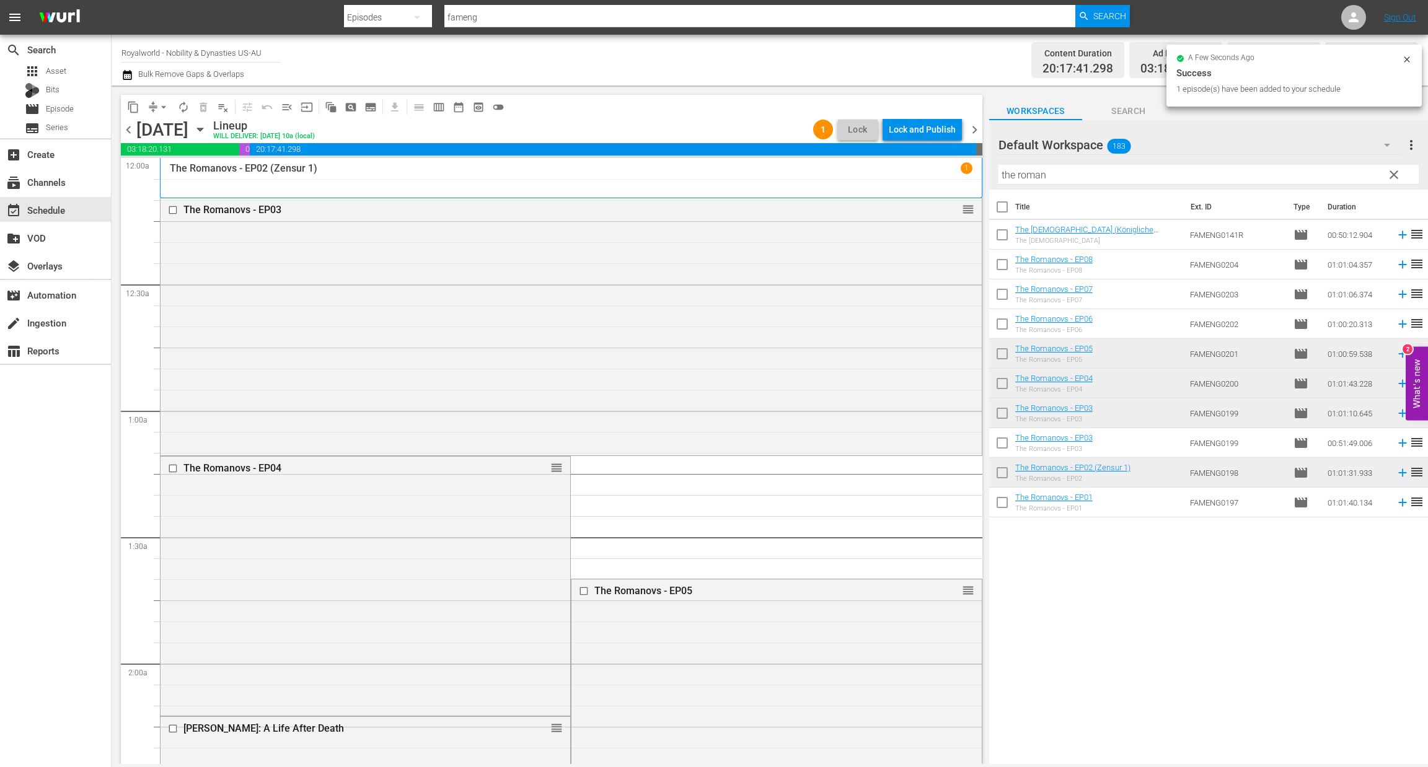
click at [165, 104] on span "arrow_drop_down" at bounding box center [163, 107] width 12 height 12
click at [159, 182] on li "Align to End of Previous Day" at bounding box center [164, 172] width 130 height 20
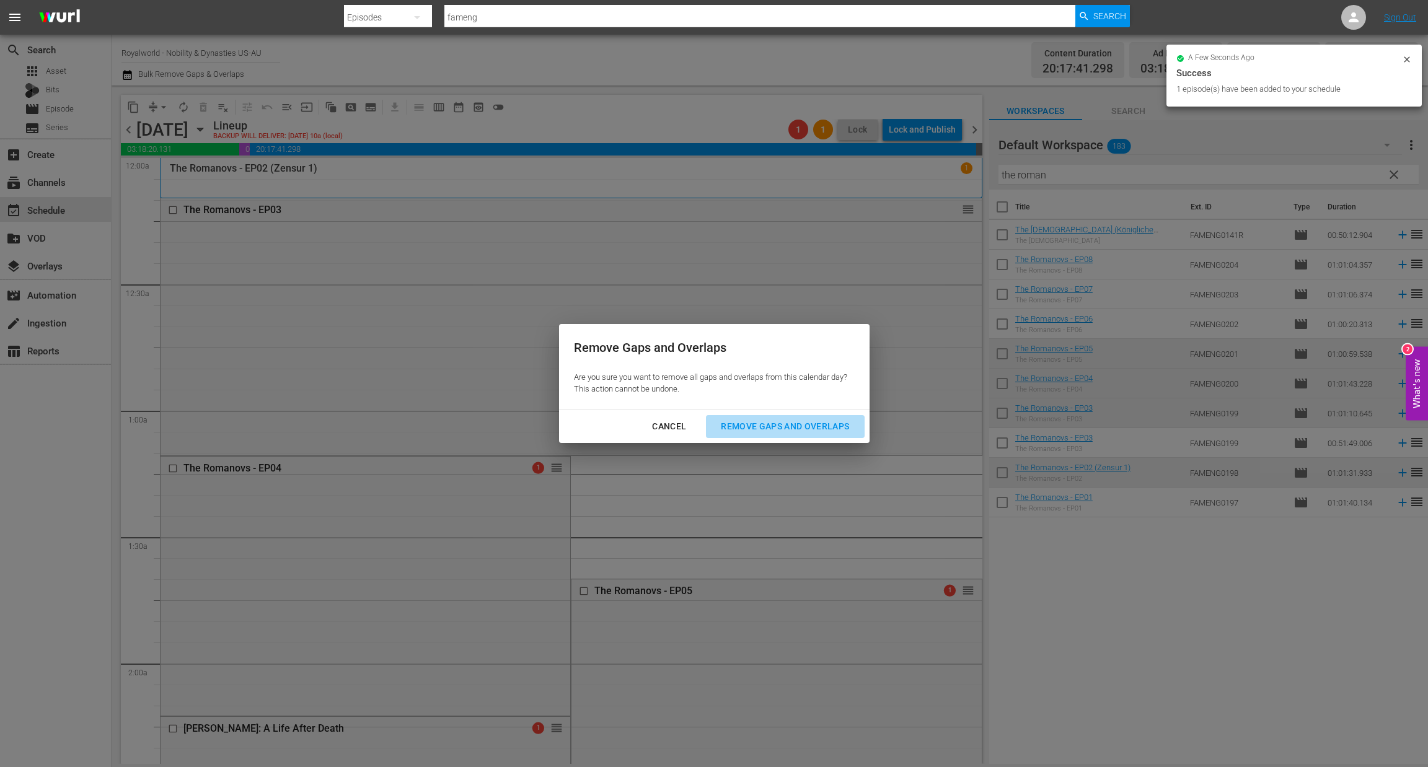
click at [773, 424] on div "Remove Gaps and Overlaps" at bounding box center [785, 426] width 148 height 15
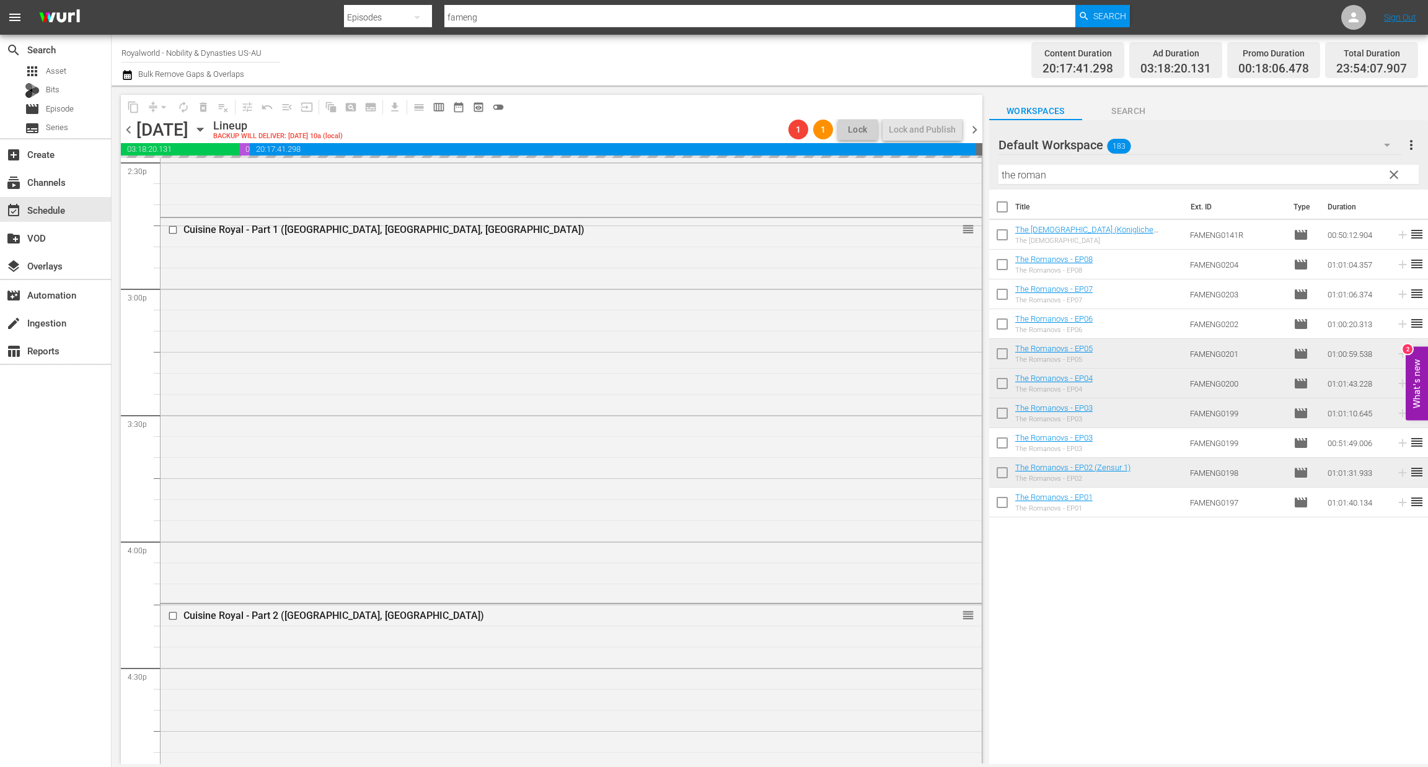
scroll to position [4529, 0]
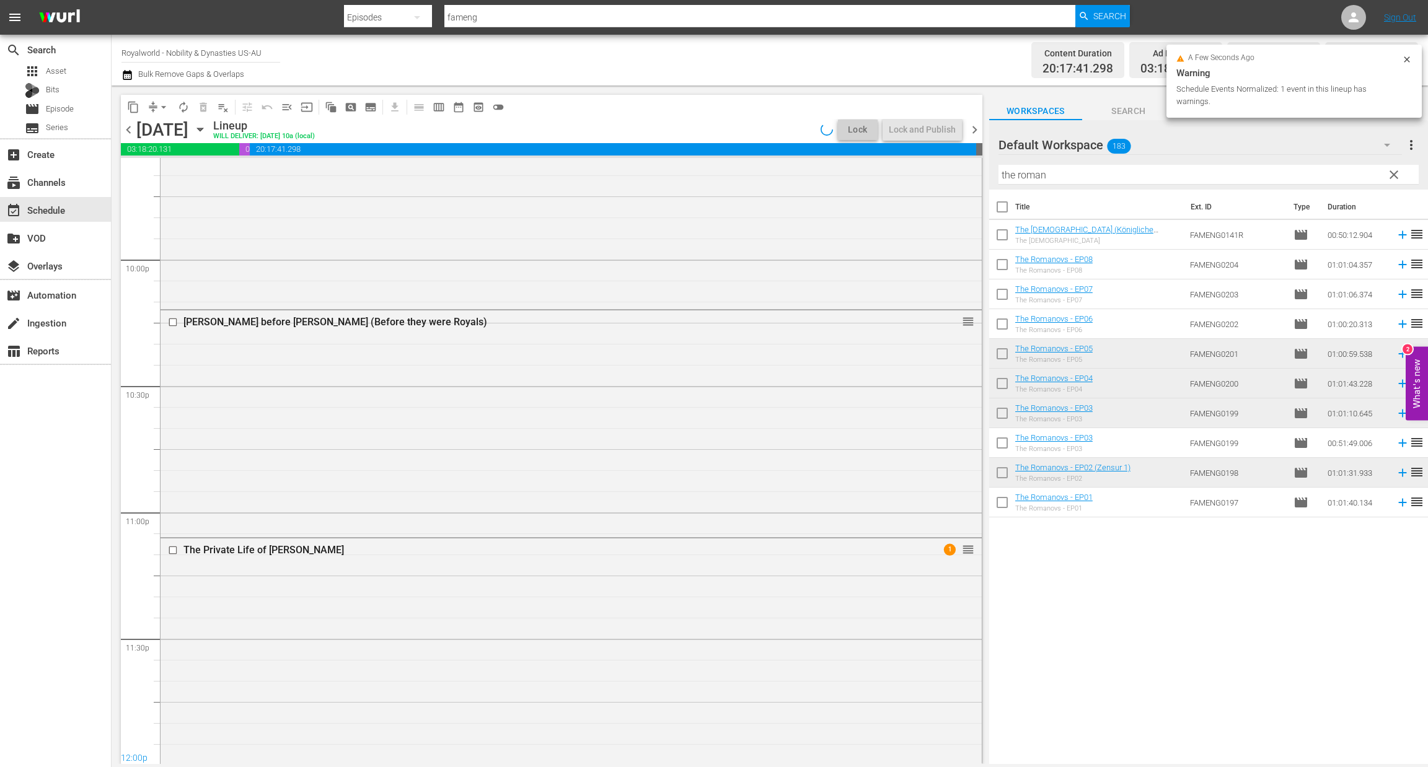
scroll to position [5476, 0]
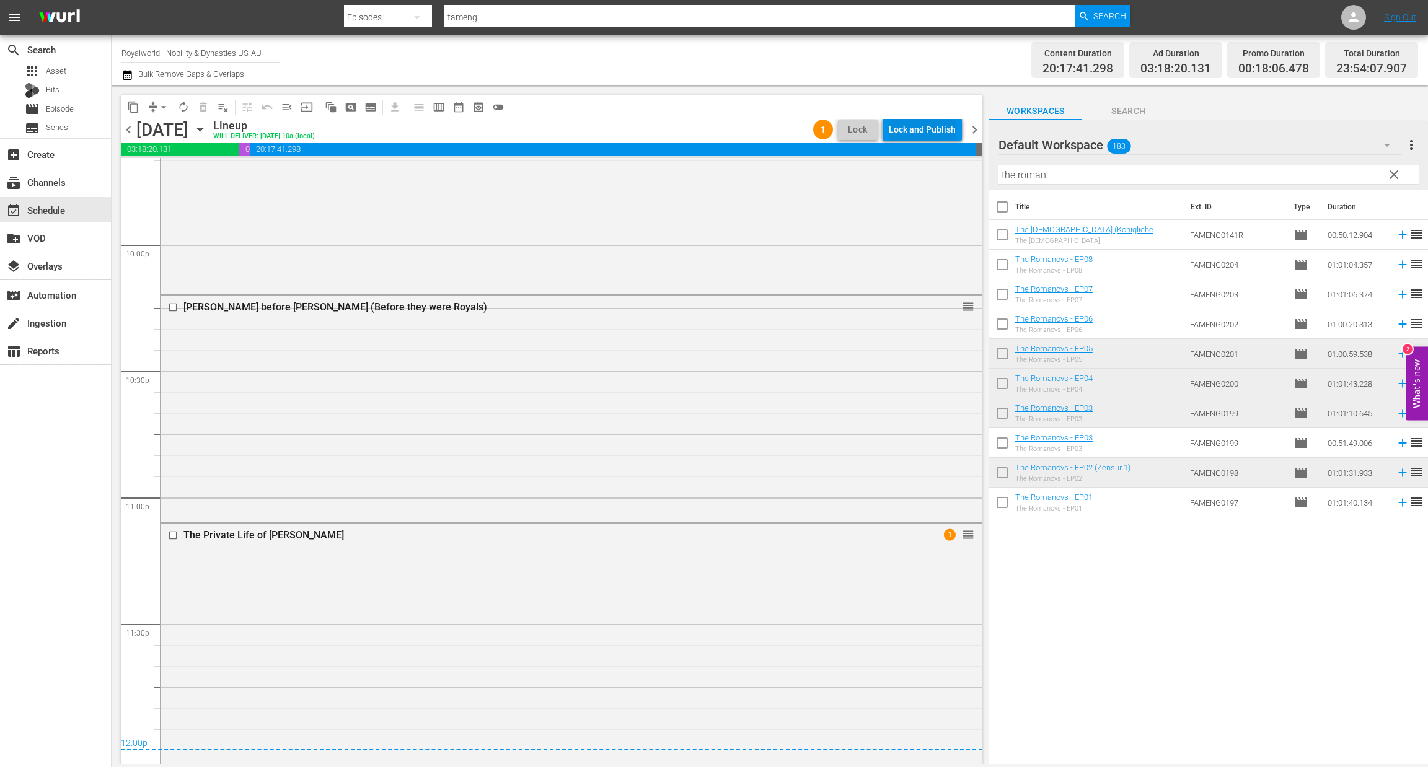
click at [909, 132] on div "Lock and Publish" at bounding box center [922, 129] width 67 height 22
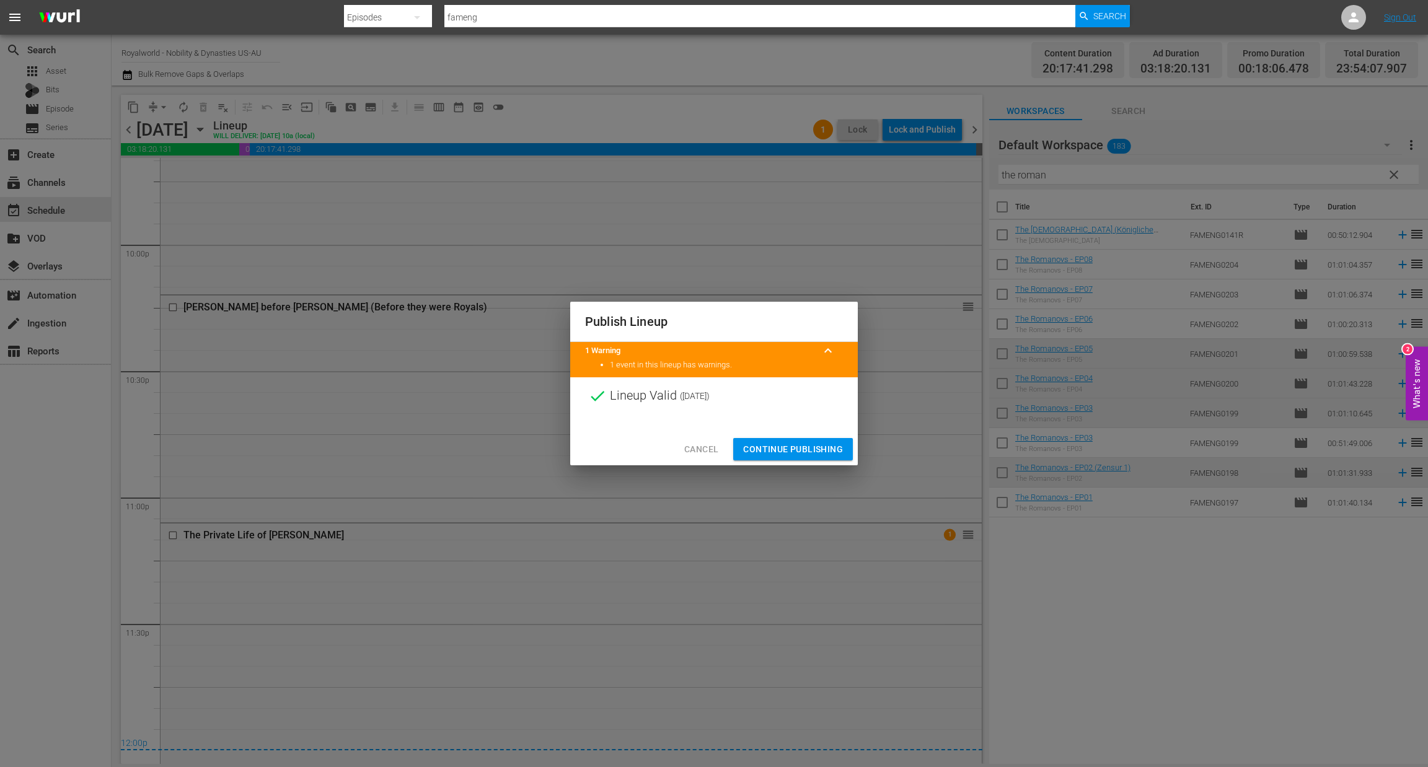
click at [786, 444] on span "Continue Publishing" at bounding box center [793, 449] width 100 height 15
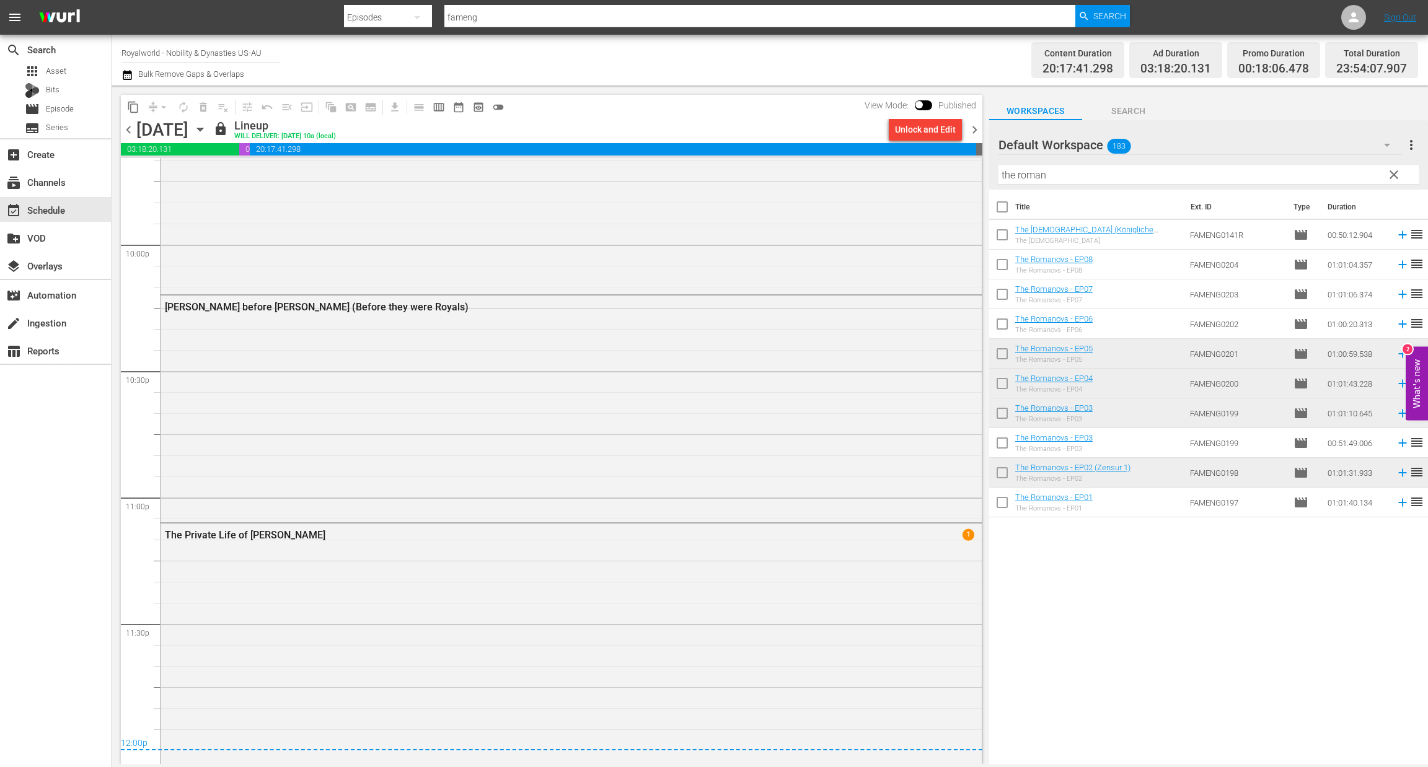
click at [969, 133] on span "chevron_right" at bounding box center [974, 129] width 15 height 15
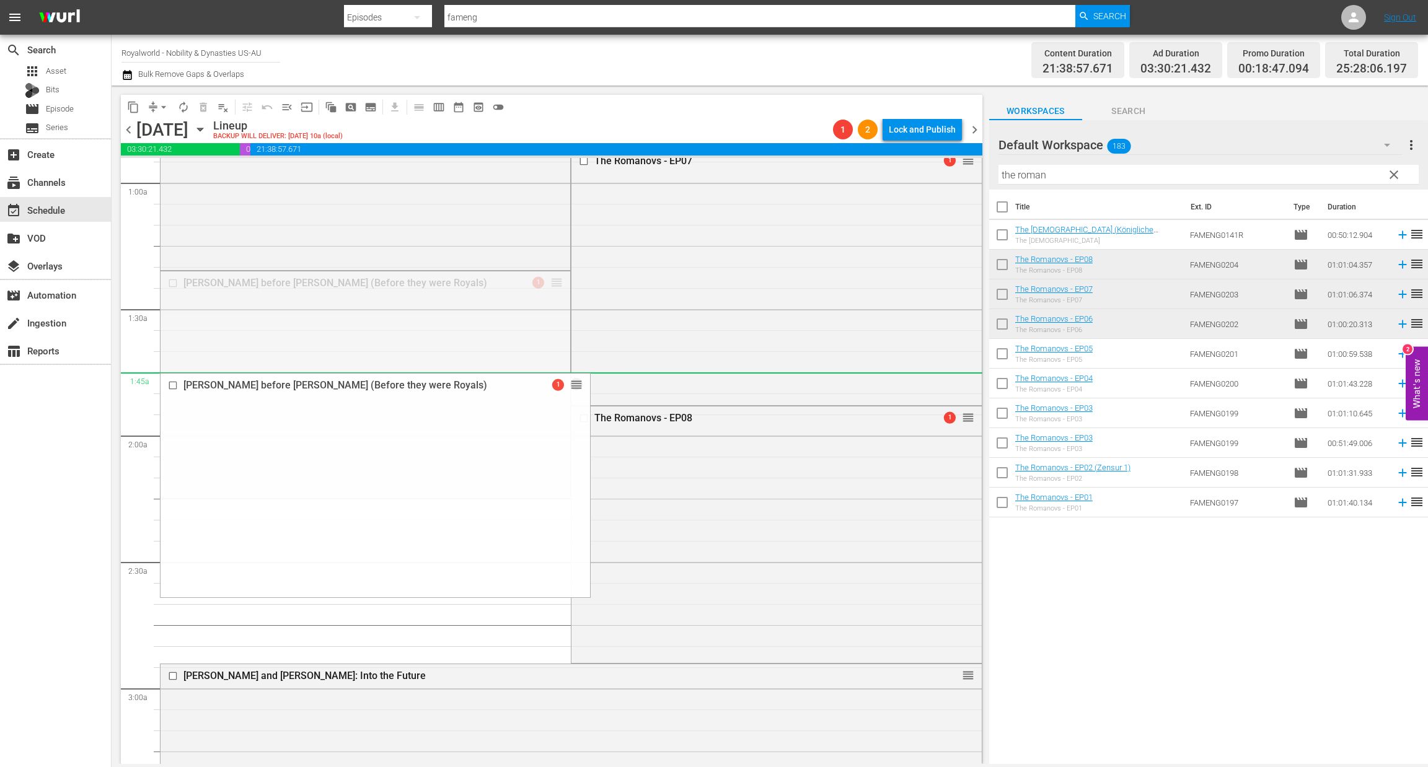
scroll to position [278, 0]
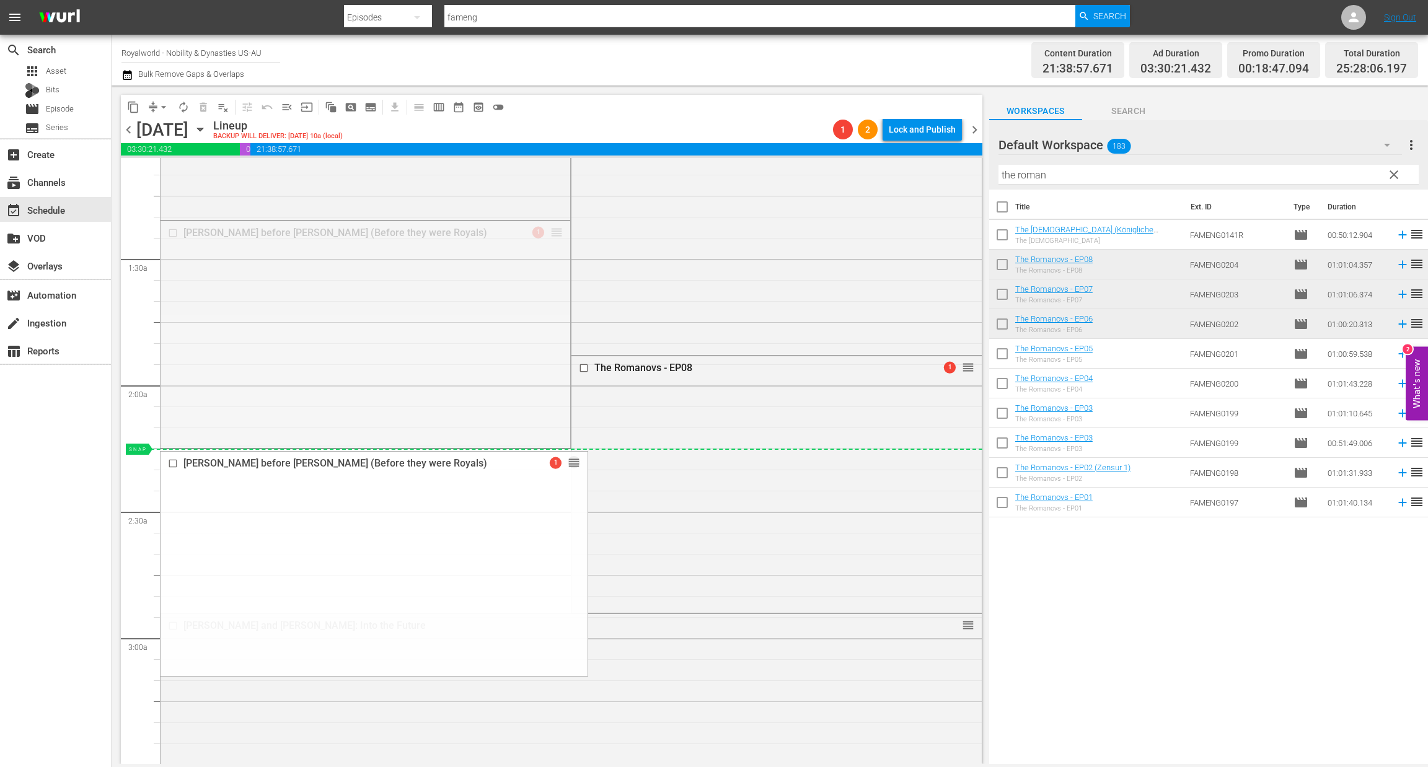
drag, startPoint x: 547, startPoint y: 509, endPoint x: 473, endPoint y: 468, distance: 85.2
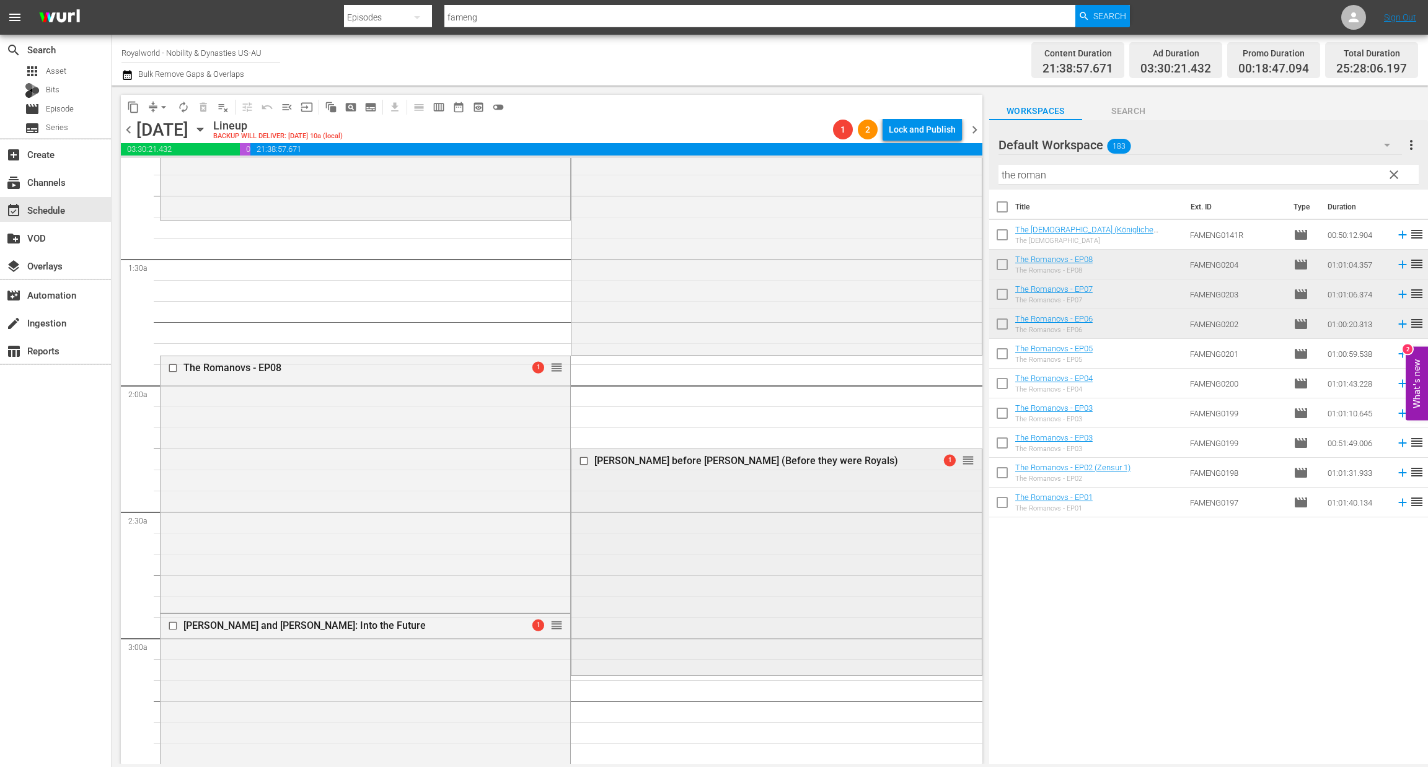
click at [579, 462] on input "checkbox" at bounding box center [585, 461] width 13 height 11
click at [203, 110] on span "delete_forever_outlined" at bounding box center [203, 107] width 12 height 12
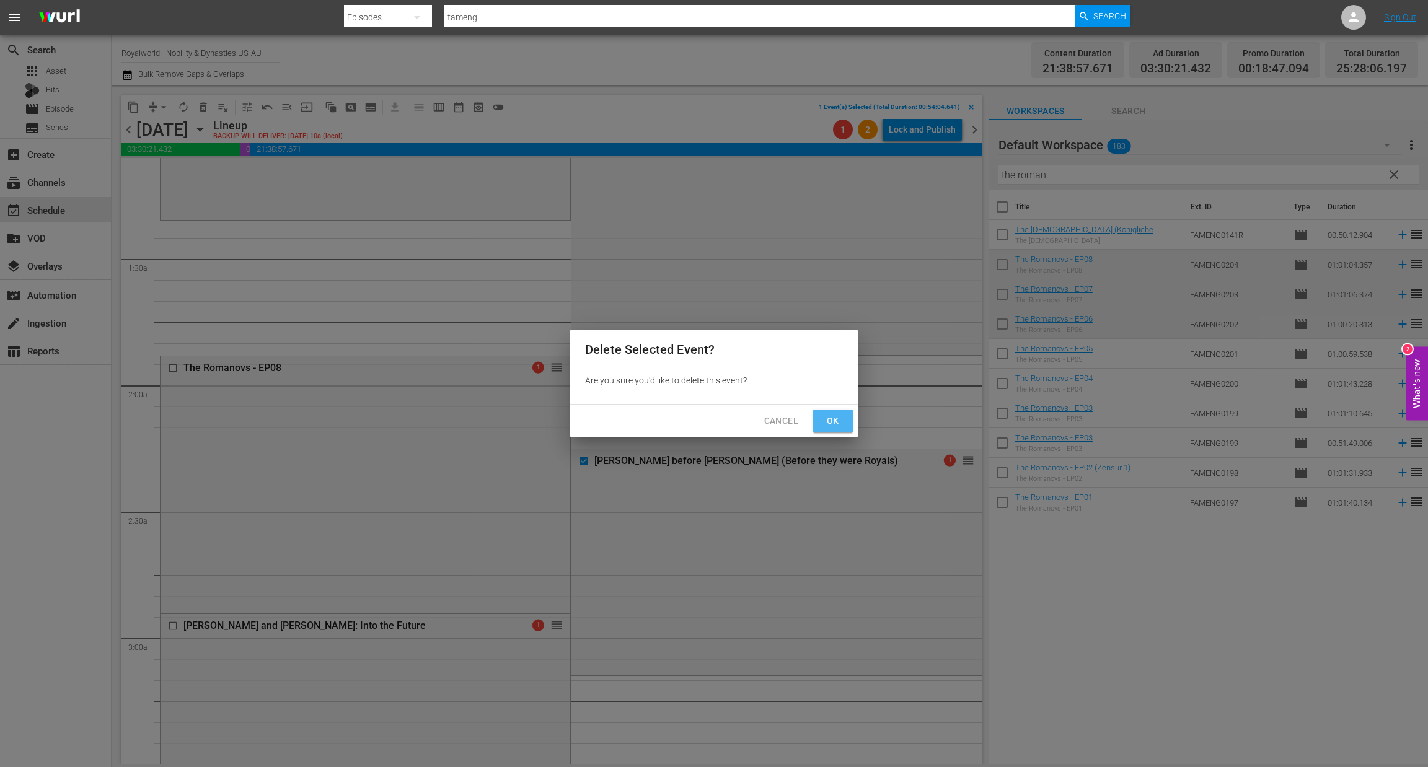
click at [850, 428] on button "Ok" at bounding box center [833, 421] width 40 height 23
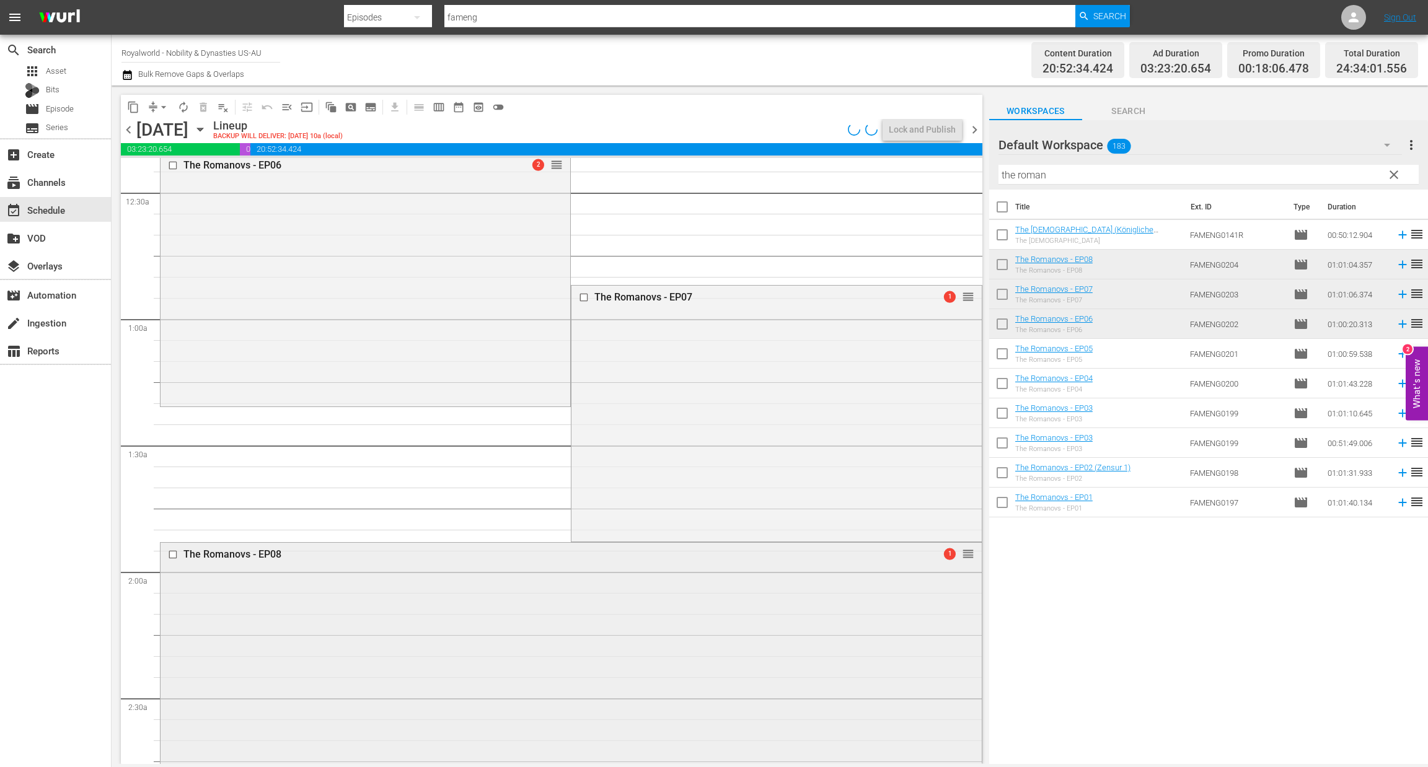
scroll to position [0, 0]
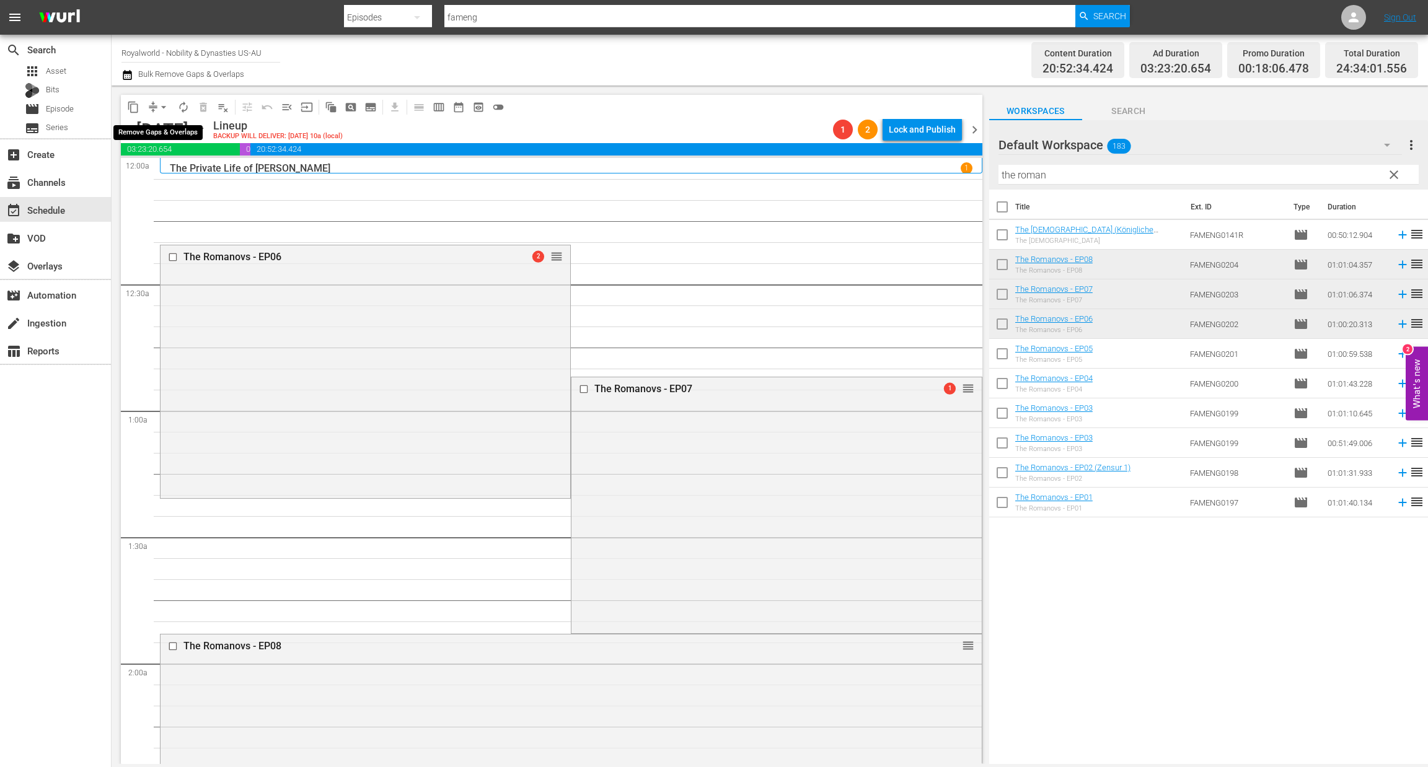
click at [159, 103] on span "arrow_drop_down" at bounding box center [163, 107] width 12 height 12
click at [154, 172] on li "Align to End of Previous Day" at bounding box center [164, 172] width 130 height 20
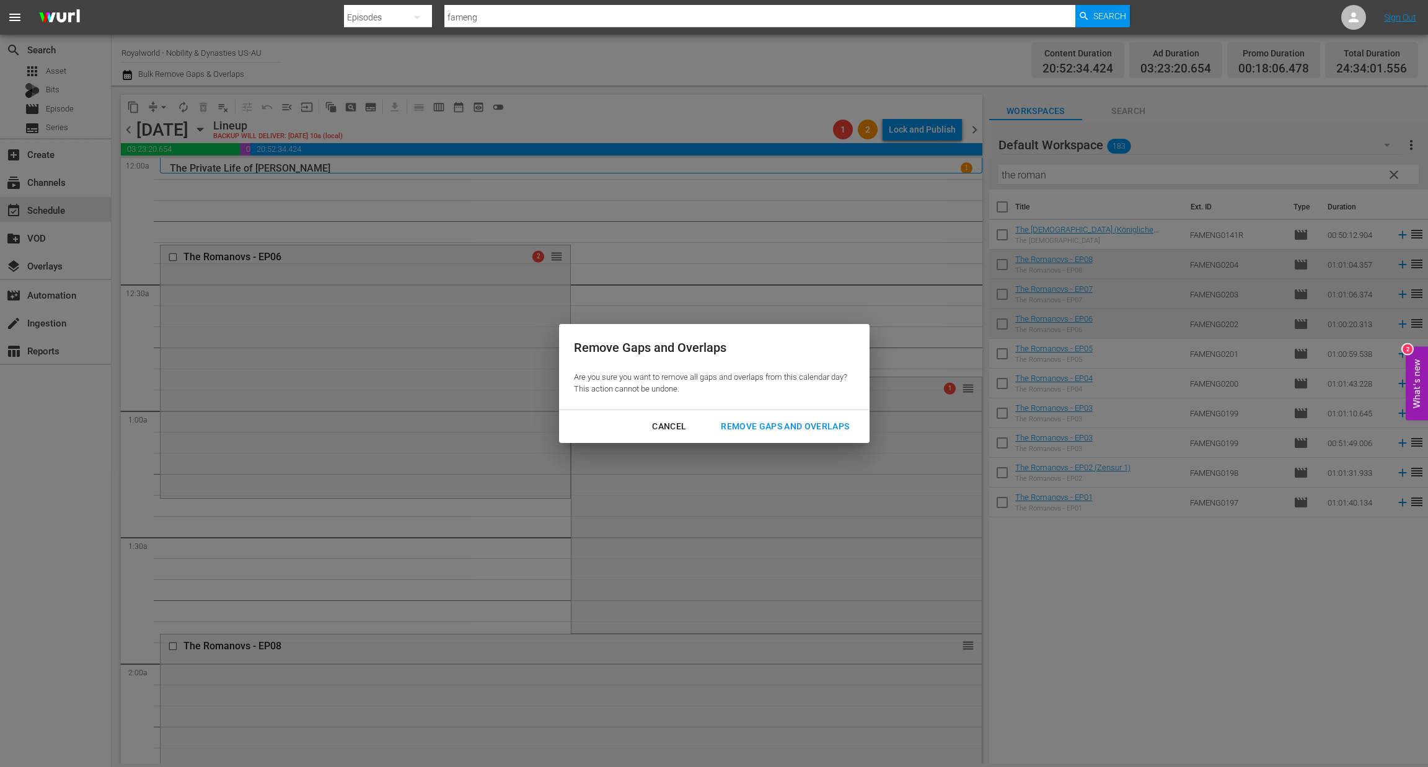
click at [799, 427] on div "Remove Gaps and Overlaps" at bounding box center [785, 426] width 148 height 15
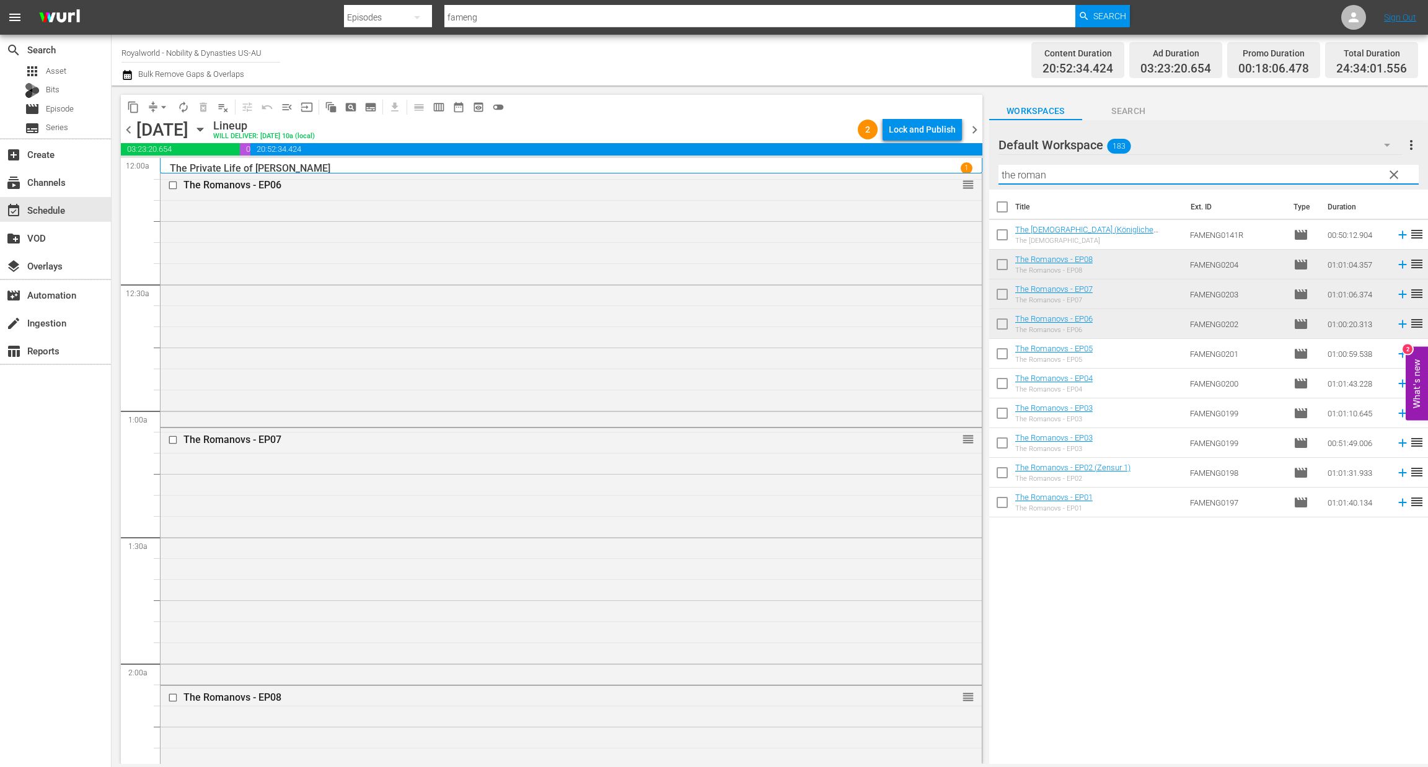
paste input "[PERSON_NAME] Princess of Wales: A Celebration of a Life"
drag, startPoint x: 1140, startPoint y: 172, endPoint x: 902, endPoint y: 170, distance: 238.0
click at [902, 170] on div "content_copy compress arrow_drop_down autorenew_outlined delete_forever_outline…" at bounding box center [770, 425] width 1316 height 679
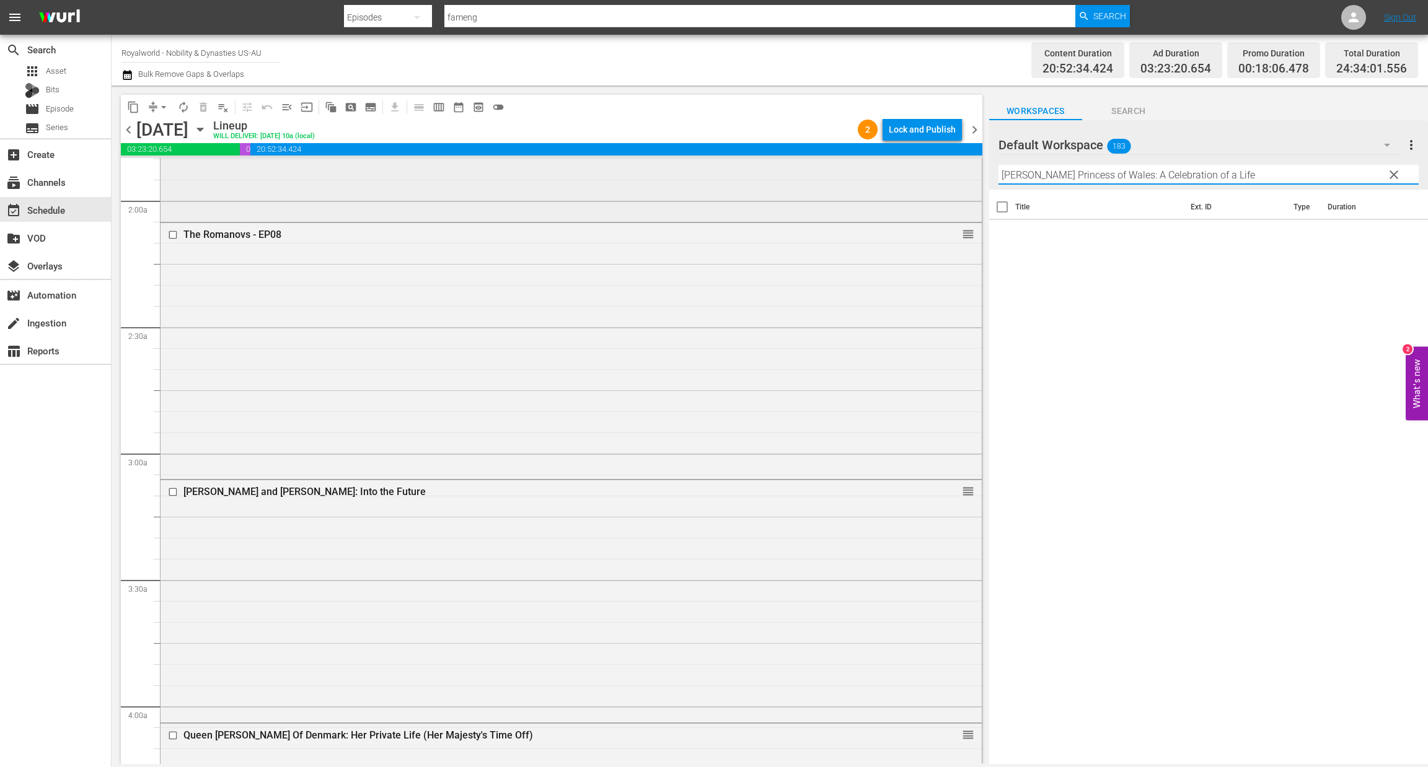
scroll to position [464, 0]
drag, startPoint x: 1043, startPoint y: 182, endPoint x: 913, endPoint y: 180, distance: 130.1
click at [913, 180] on div "content_copy compress arrow_drop_down autorenew_outlined delete_forever_outline…" at bounding box center [770, 425] width 1316 height 679
click at [1135, 178] on input "A Celebration of a Life" at bounding box center [1208, 175] width 420 height 20
drag, startPoint x: 1148, startPoint y: 177, endPoint x: 898, endPoint y: 178, distance: 250.4
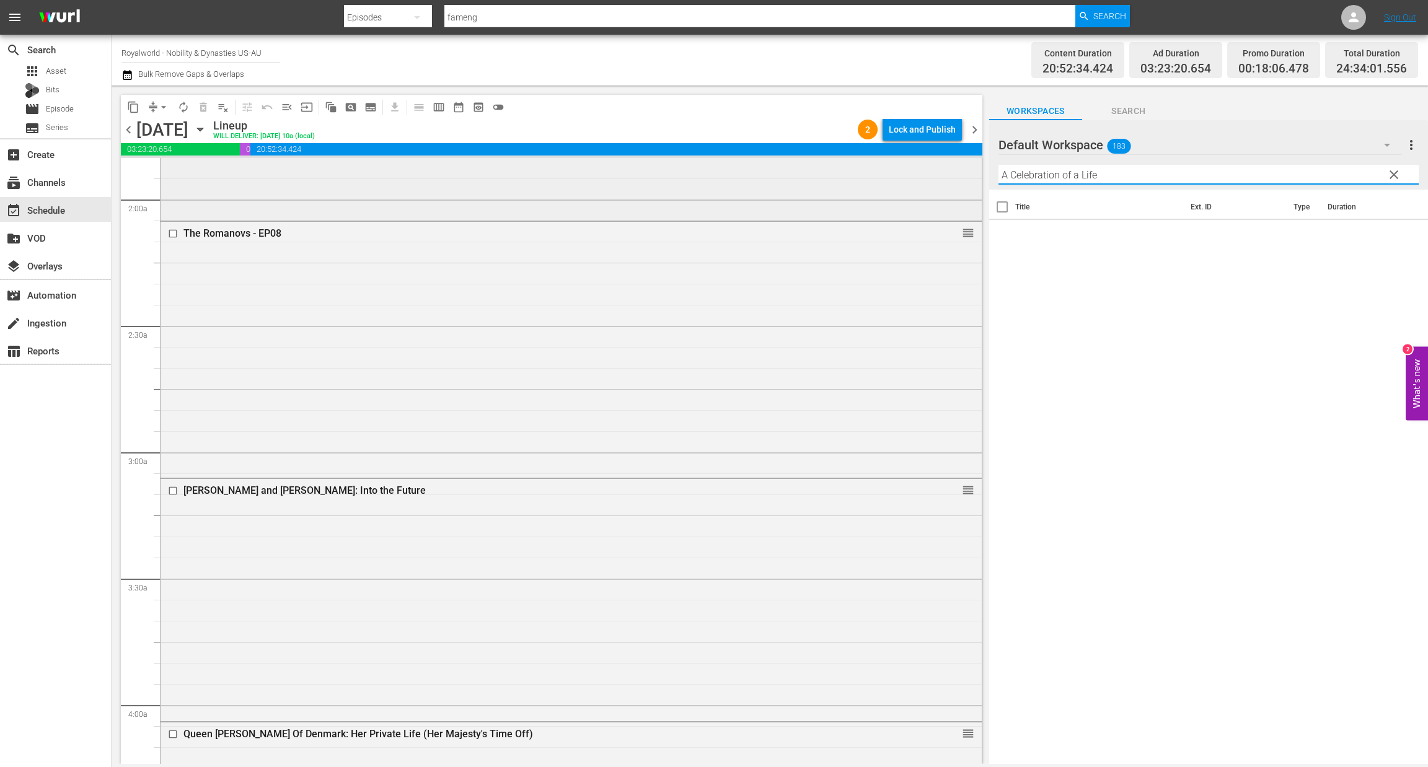
click at [898, 178] on div "content_copy compress arrow_drop_down autorenew_outlined delete_forever_outline…" at bounding box center [770, 425] width 1316 height 679
paste input "[PERSON_NAME] Princess of Wales:"
drag, startPoint x: 1066, startPoint y: 167, endPoint x: 1315, endPoint y: 206, distance: 251.5
click at [1315, 206] on div "Default Workspace 183 Default more_vert clear Filter by Title [PERSON_NAME] Pri…" at bounding box center [1208, 445] width 439 height 651
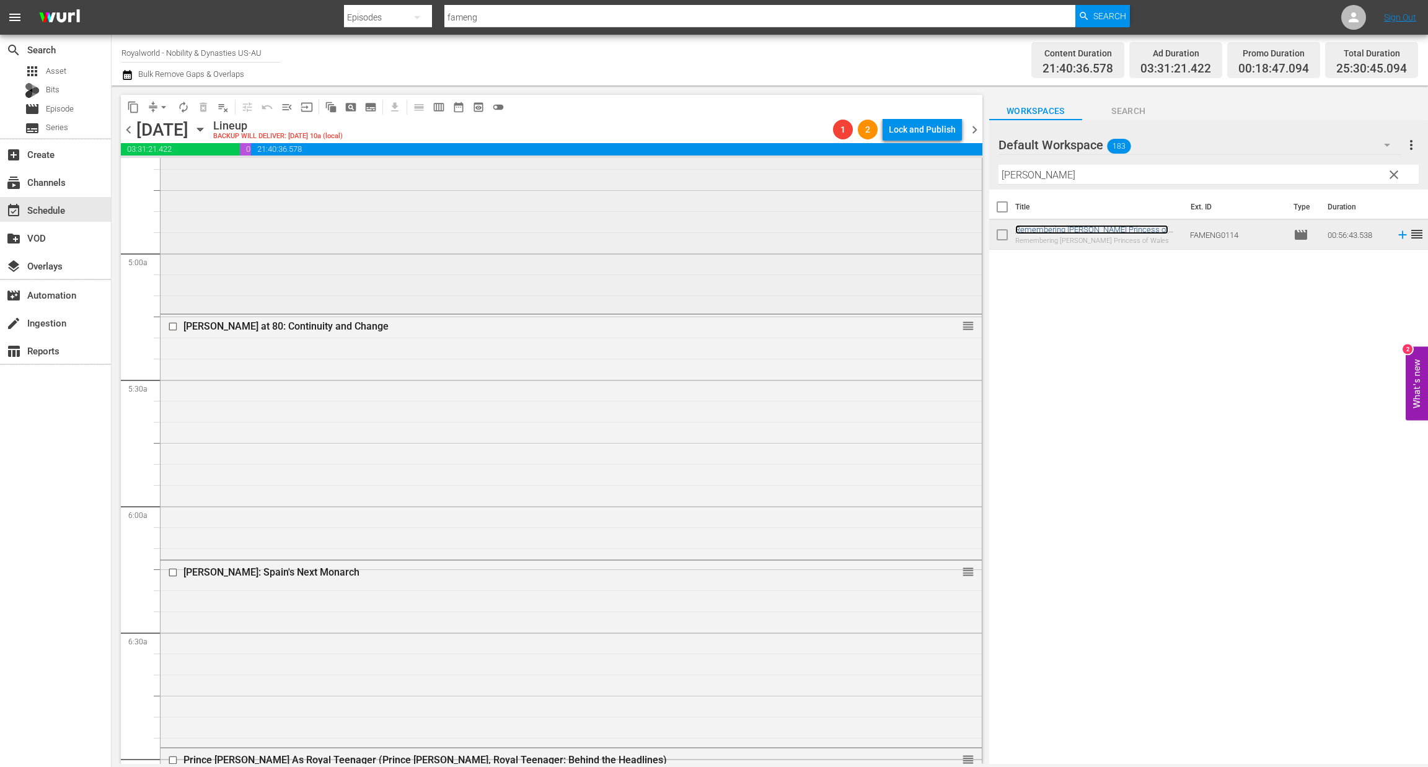
scroll to position [1301, 0]
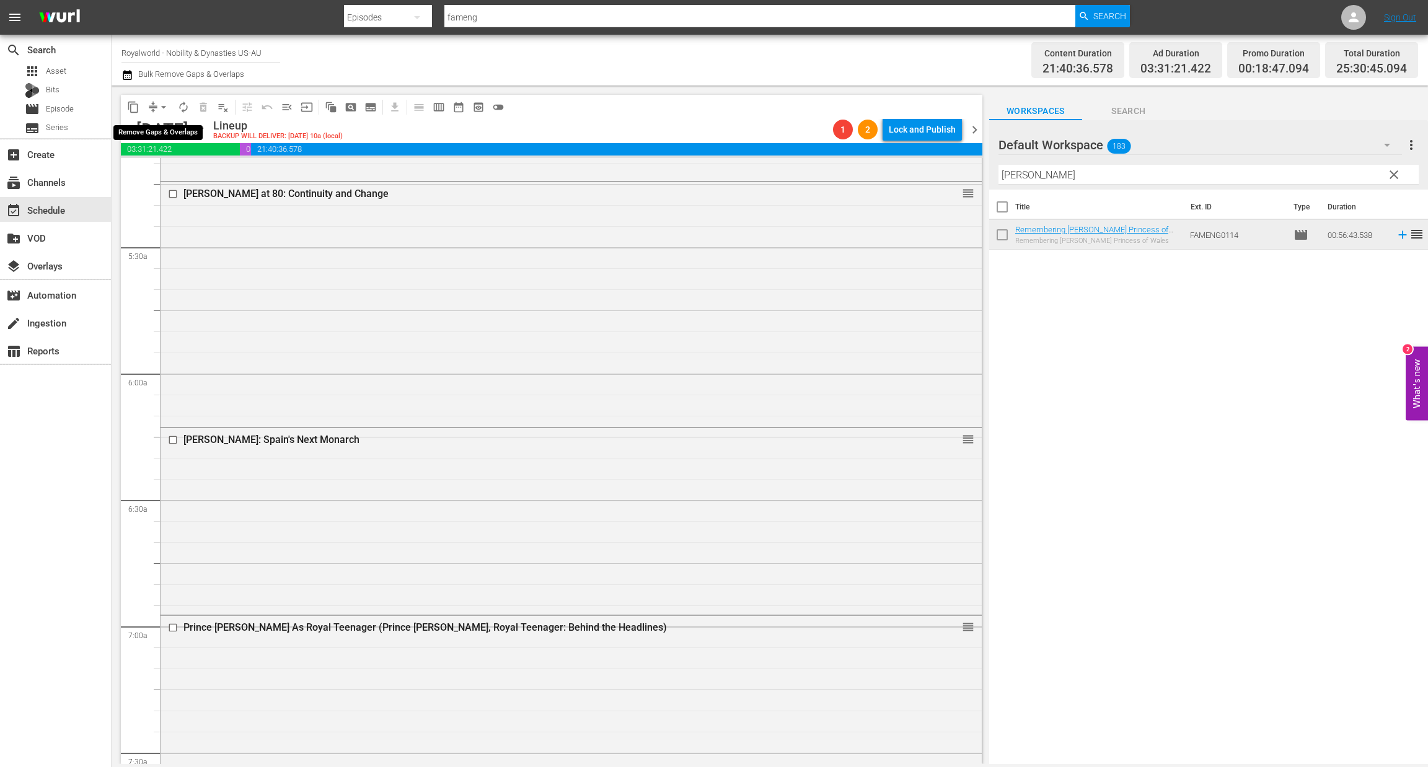
click at [163, 105] on span "arrow_drop_down" at bounding box center [163, 107] width 12 height 12
click at [170, 176] on li "Align to End of Previous Day" at bounding box center [164, 172] width 130 height 20
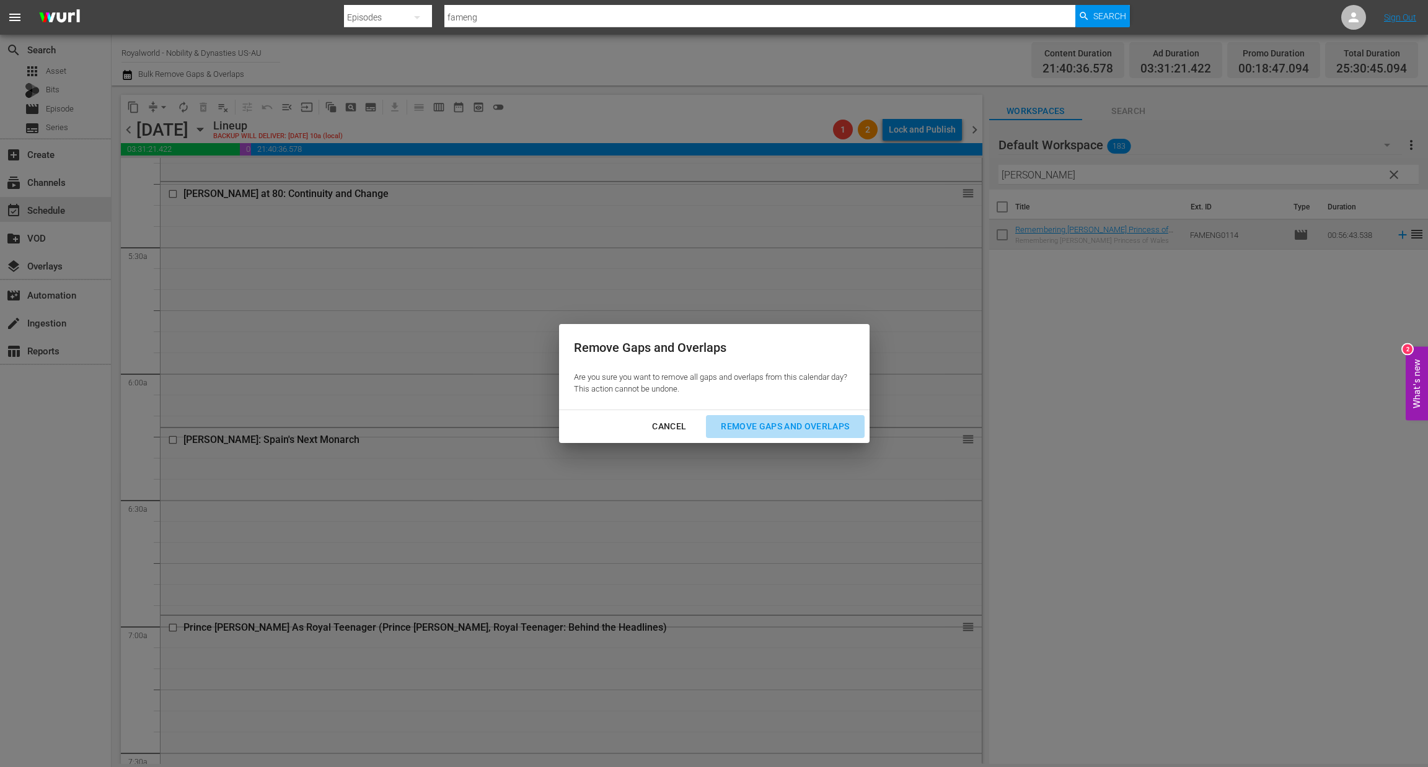
click at [791, 428] on div "Remove Gaps and Overlaps" at bounding box center [785, 426] width 148 height 15
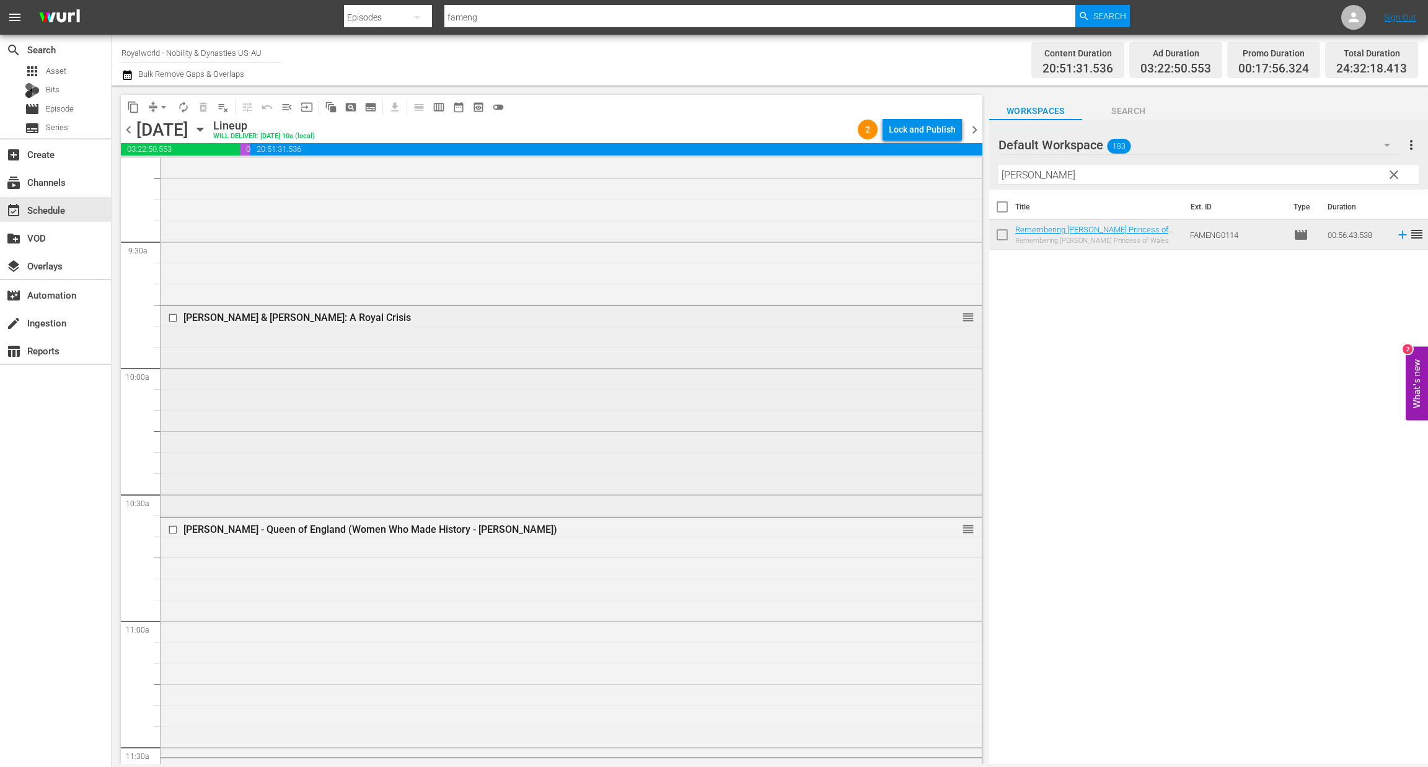
scroll to position [2437, 0]
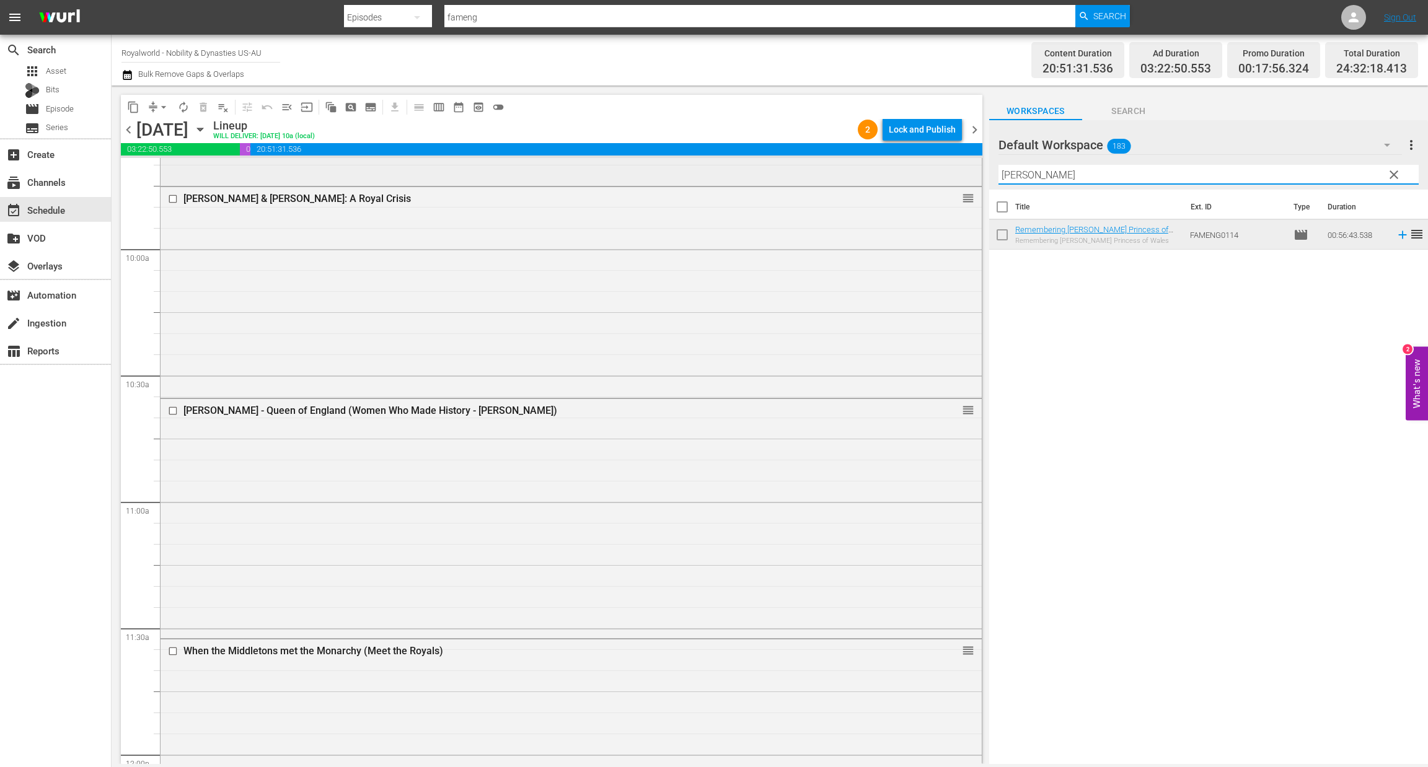
drag, startPoint x: 1104, startPoint y: 171, endPoint x: 913, endPoint y: 177, distance: 190.3
click at [908, 177] on div "content_copy compress arrow_drop_down autorenew_outlined delete_forever_outline…" at bounding box center [770, 425] width 1316 height 679
paste input "of Wales: A Celebration of a Life"
paste input "Princess Diana's Legacy: Prince William and Prince Harry"
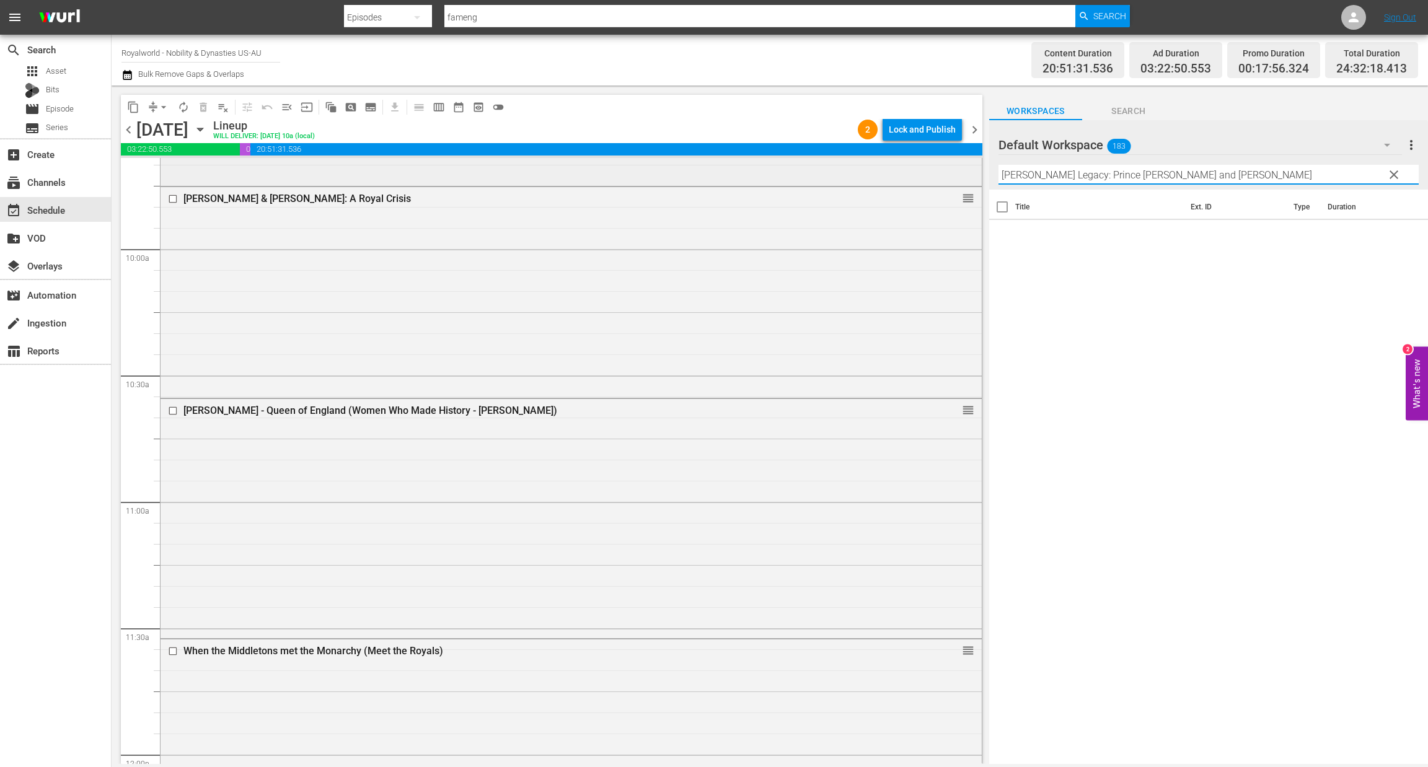
drag, startPoint x: 1129, startPoint y: 172, endPoint x: 749, endPoint y: 170, distance: 380.5
click at [749, 170] on div "content_copy compress arrow_drop_down autorenew_outlined delete_forever_outline…" at bounding box center [770, 425] width 1316 height 679
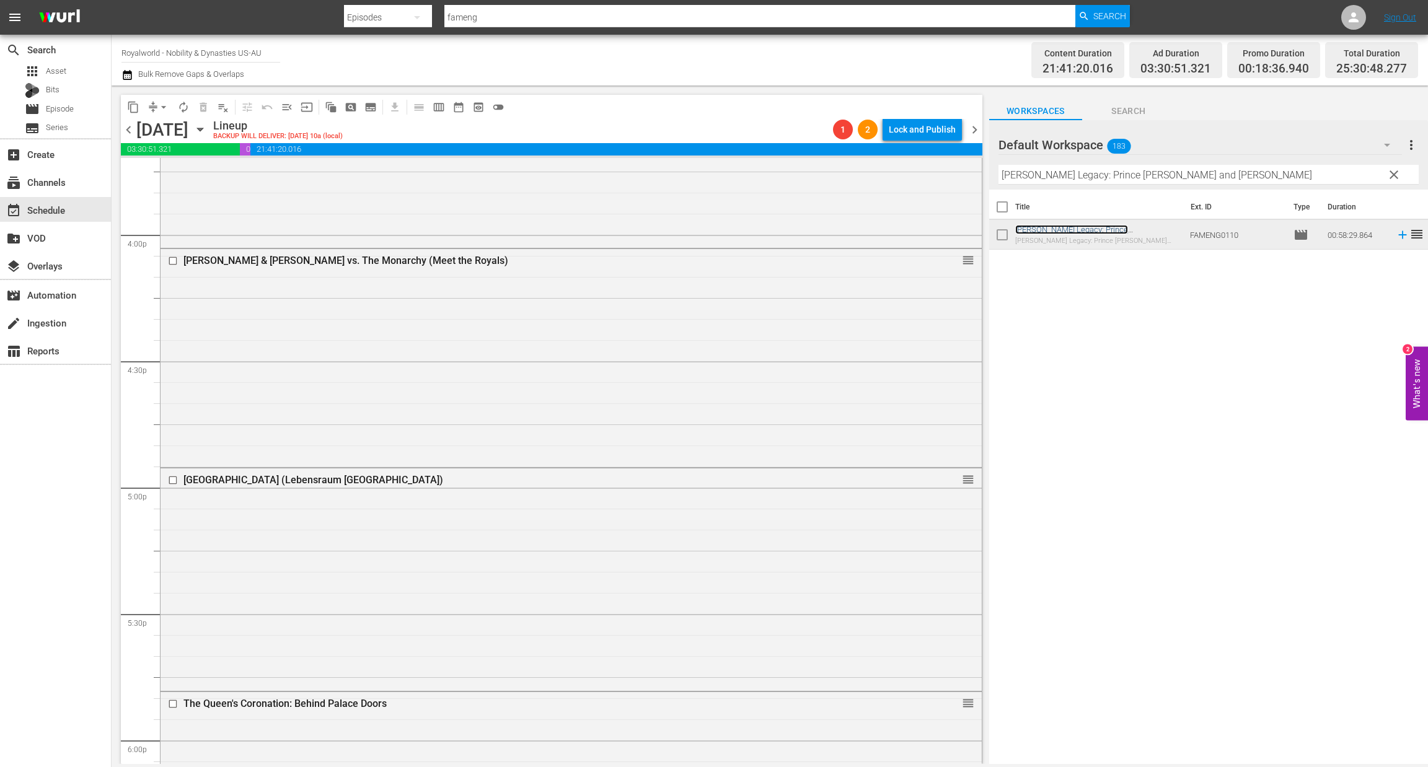
scroll to position [4110, 0]
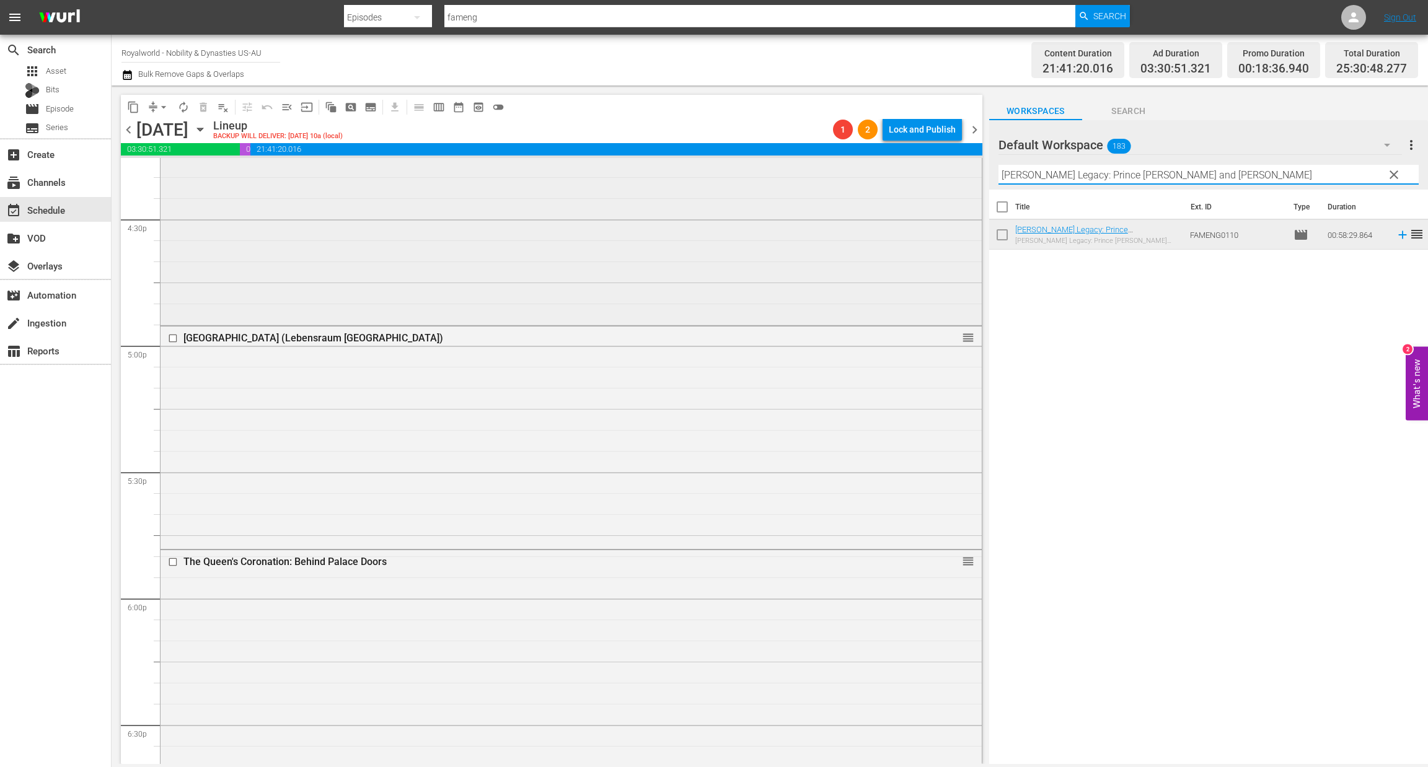
paste input "Diana and Sarah: Royal Wives of Windsor"
drag, startPoint x: 1280, startPoint y: 176, endPoint x: 824, endPoint y: 176, distance: 455.5
click at [824, 176] on div "content_copy compress arrow_drop_down autorenew_outlined delete_forever_outline…" at bounding box center [770, 425] width 1316 height 679
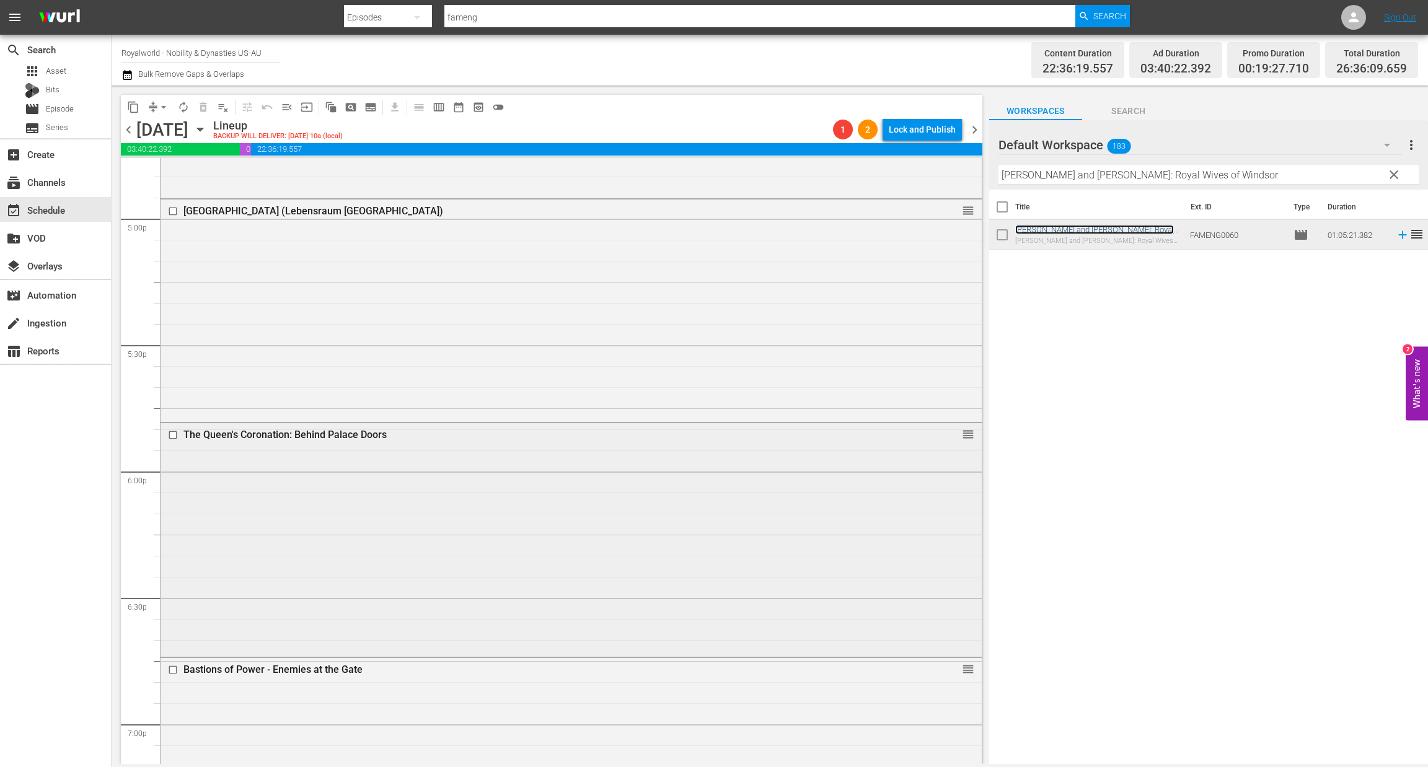
scroll to position [4296, 0]
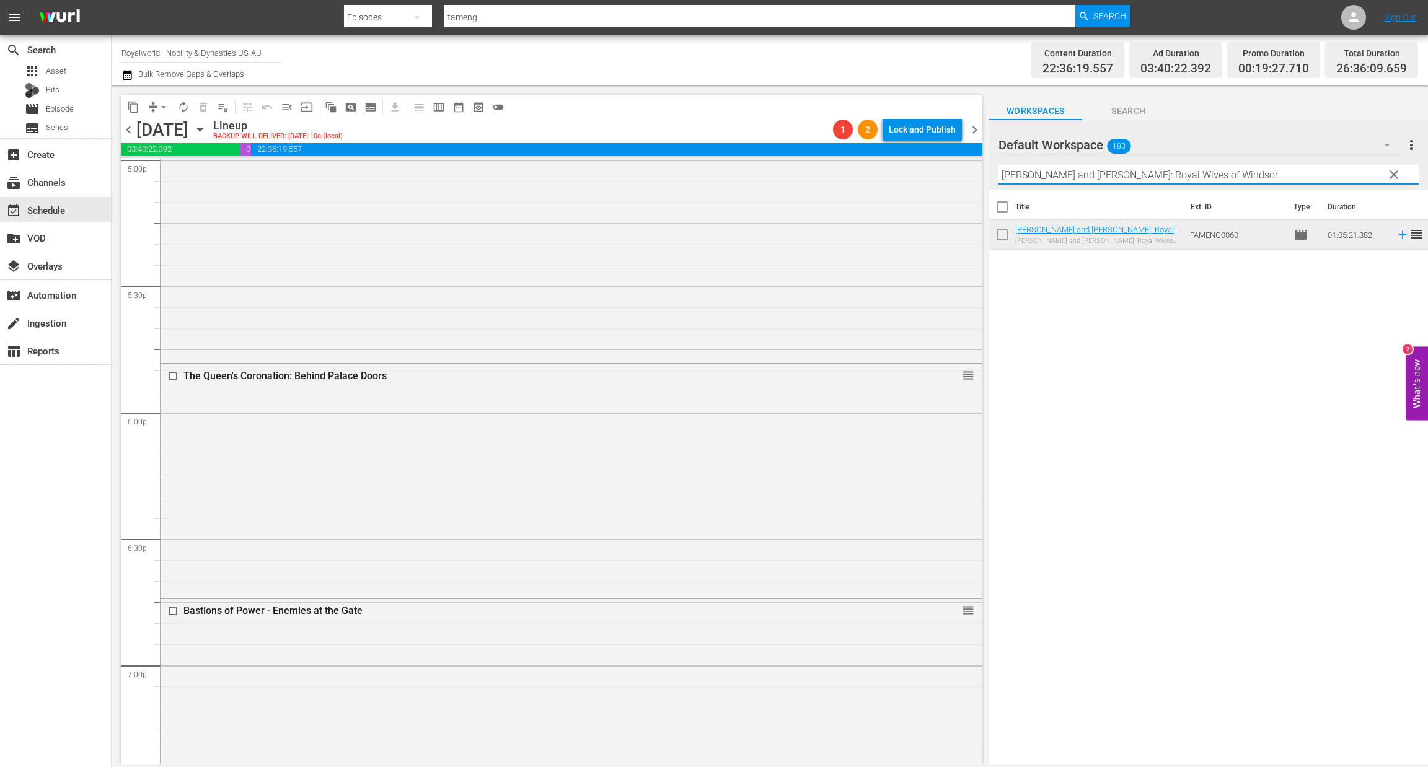
paste input "Princess Diana: Where Now? - A Woman Alone"
drag, startPoint x: 1021, startPoint y: 160, endPoint x: 929, endPoint y: 147, distance: 93.2
click at [929, 147] on div "content_copy compress arrow_drop_down autorenew_outlined delete_forever_outline…" at bounding box center [770, 425] width 1316 height 679
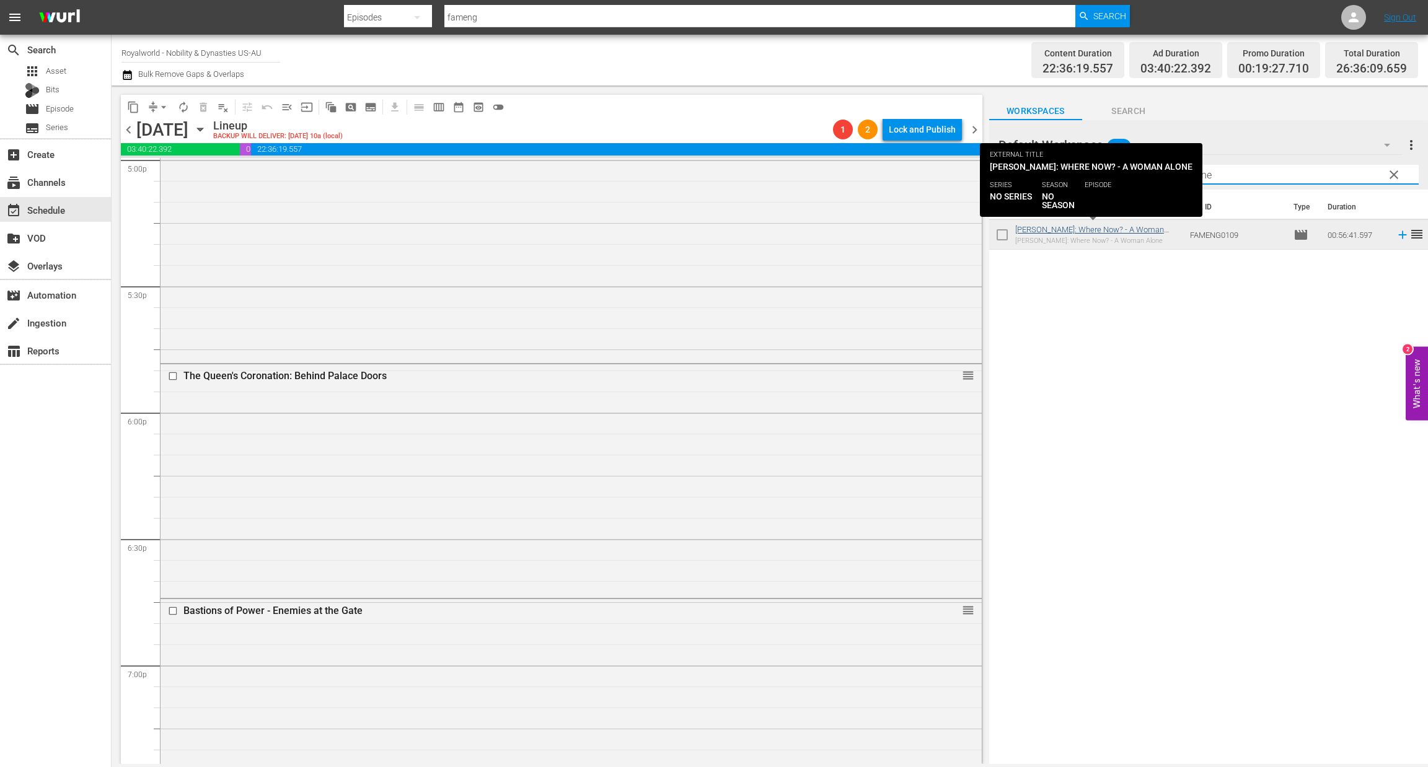
type input "Princess Diana: Where Now? - A Woman Alone"
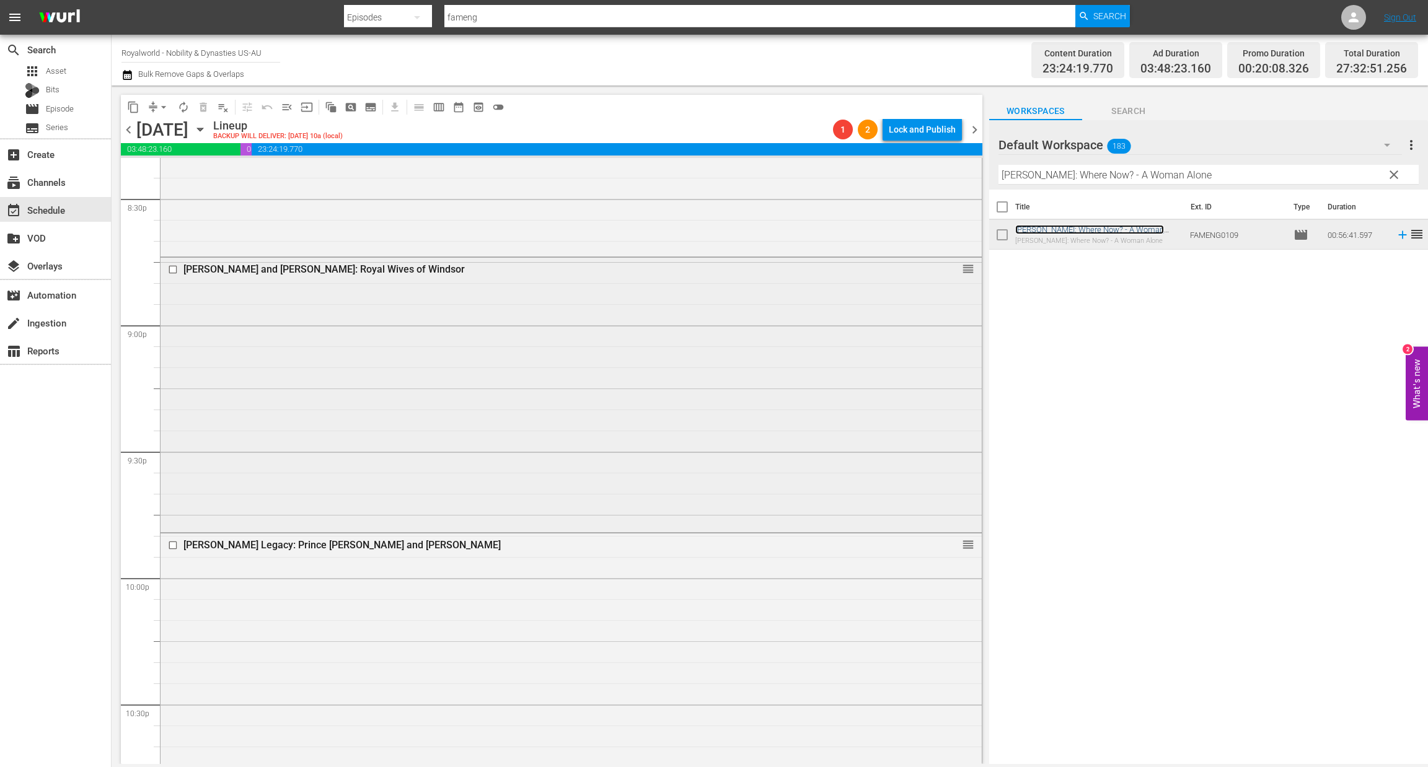
scroll to position [5133, 0]
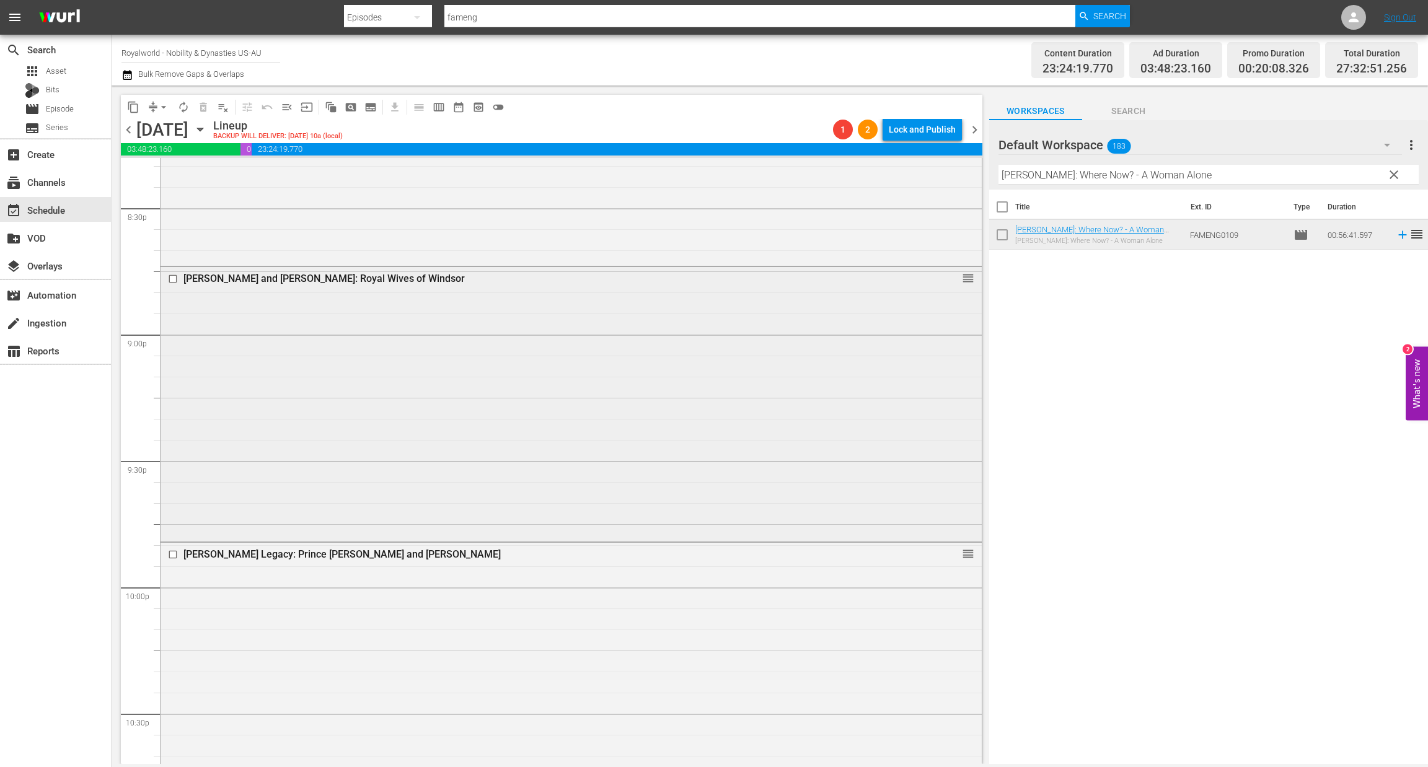
click at [176, 280] on input "checkbox" at bounding box center [174, 279] width 13 height 11
click at [172, 554] on input "checkbox" at bounding box center [174, 554] width 13 height 11
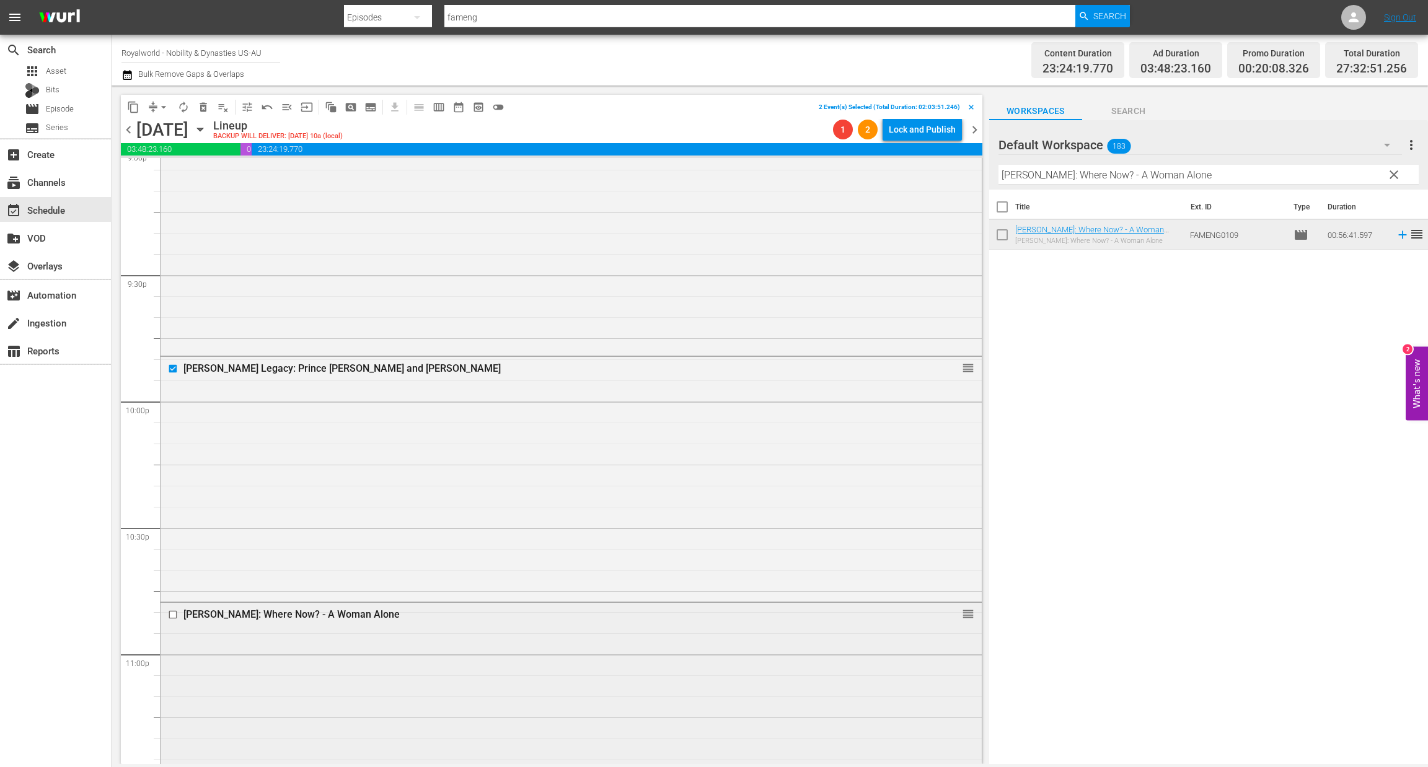
click at [174, 613] on input "checkbox" at bounding box center [174, 615] width 13 height 11
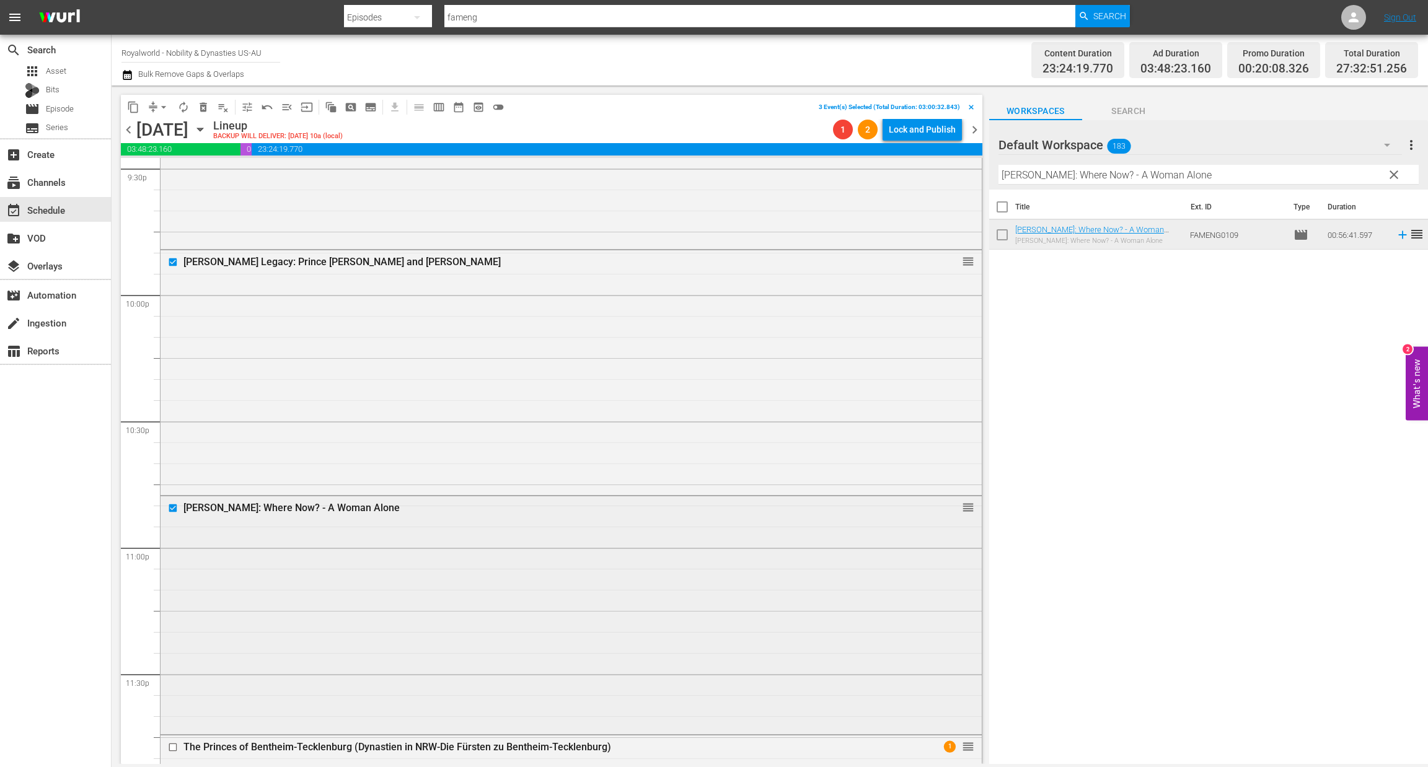
scroll to position [5598, 0]
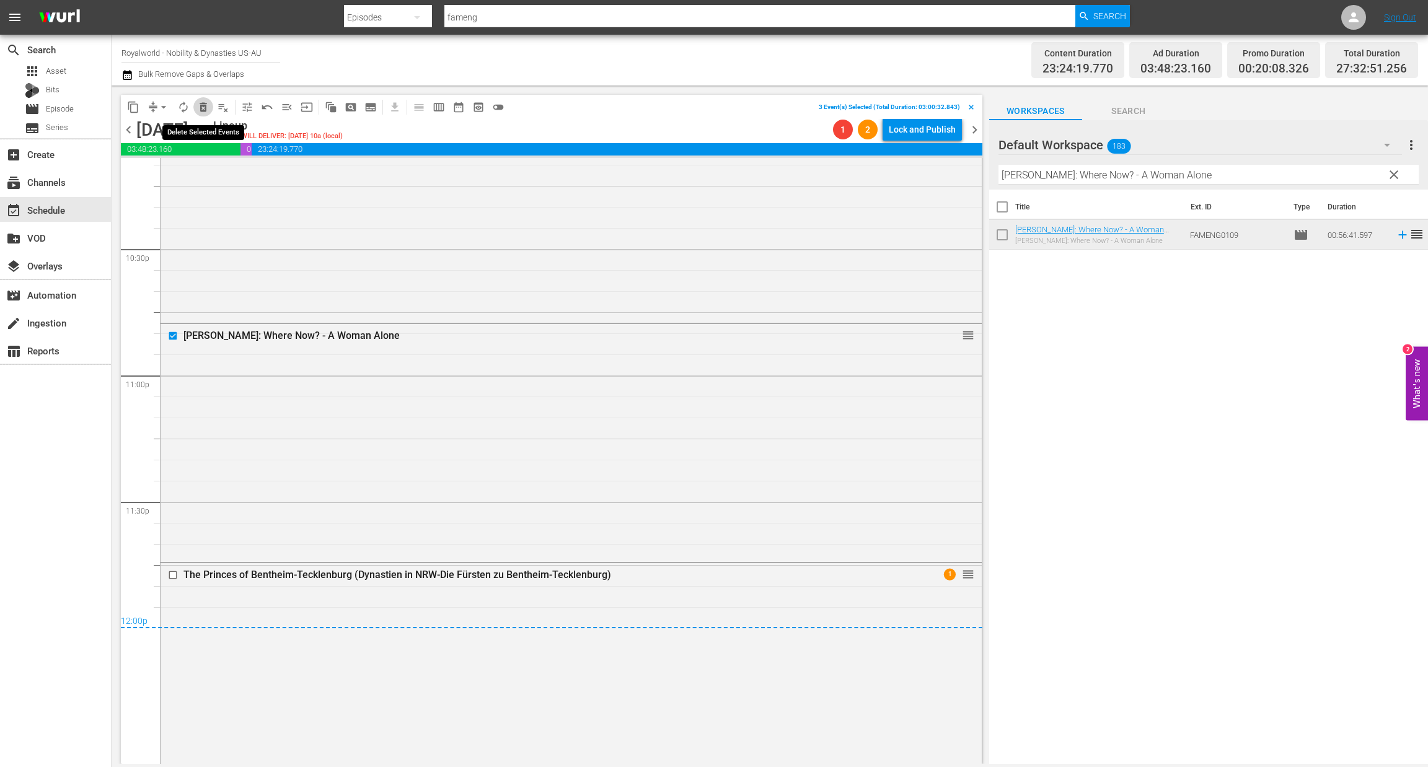
click at [204, 109] on span "delete_forever_outlined" at bounding box center [203, 107] width 12 height 12
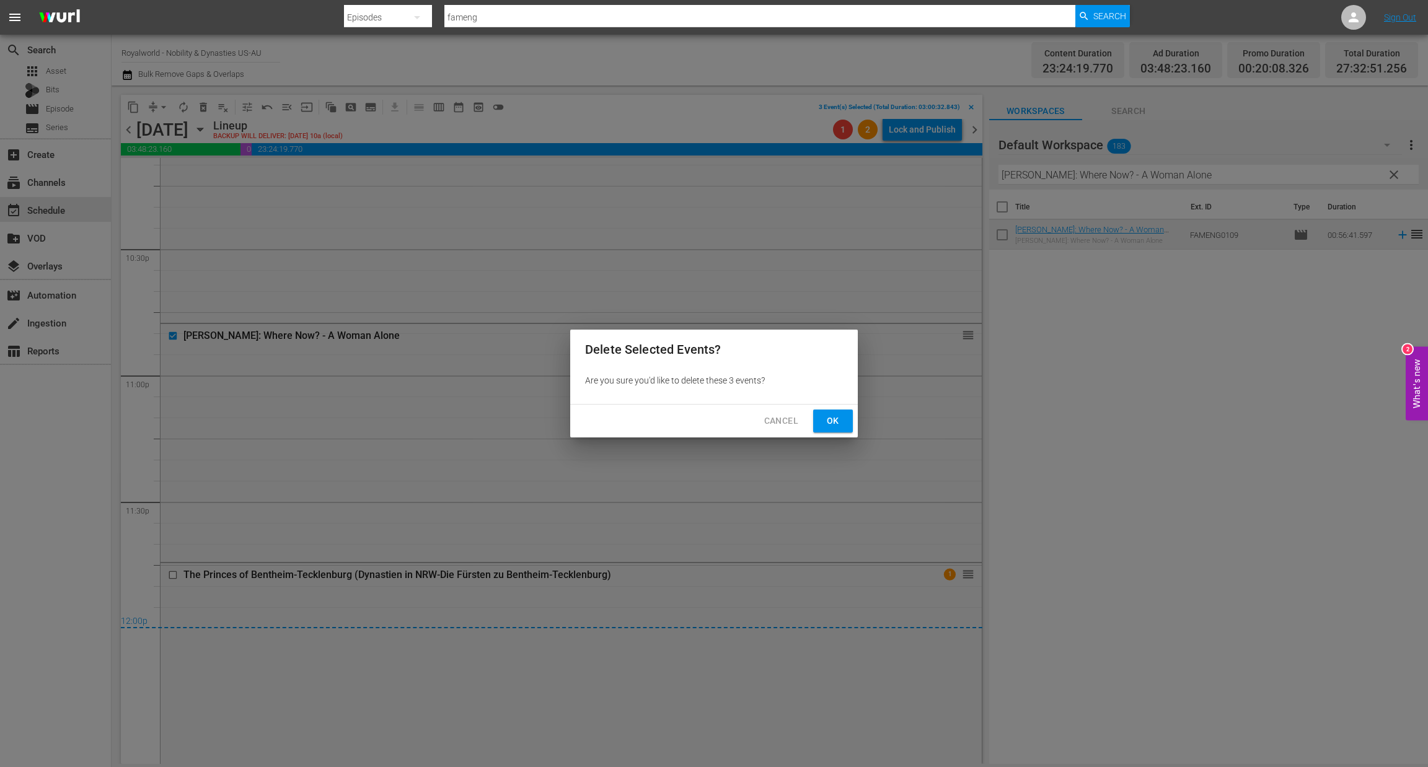
click at [827, 417] on span "Ok" at bounding box center [833, 420] width 20 height 15
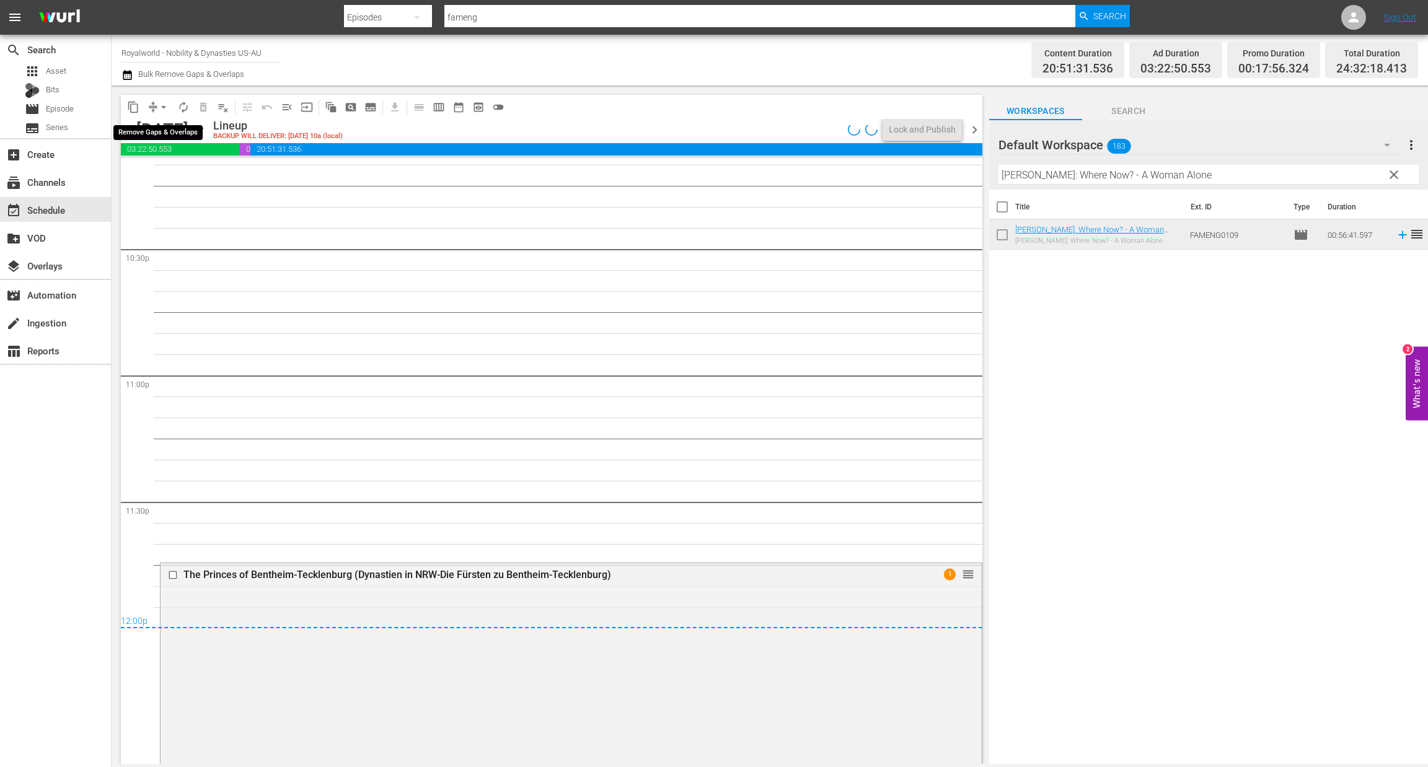
click at [164, 108] on span "arrow_drop_down" at bounding box center [163, 107] width 12 height 12
click at [163, 167] on li "Align to End of Previous Day" at bounding box center [164, 172] width 130 height 20
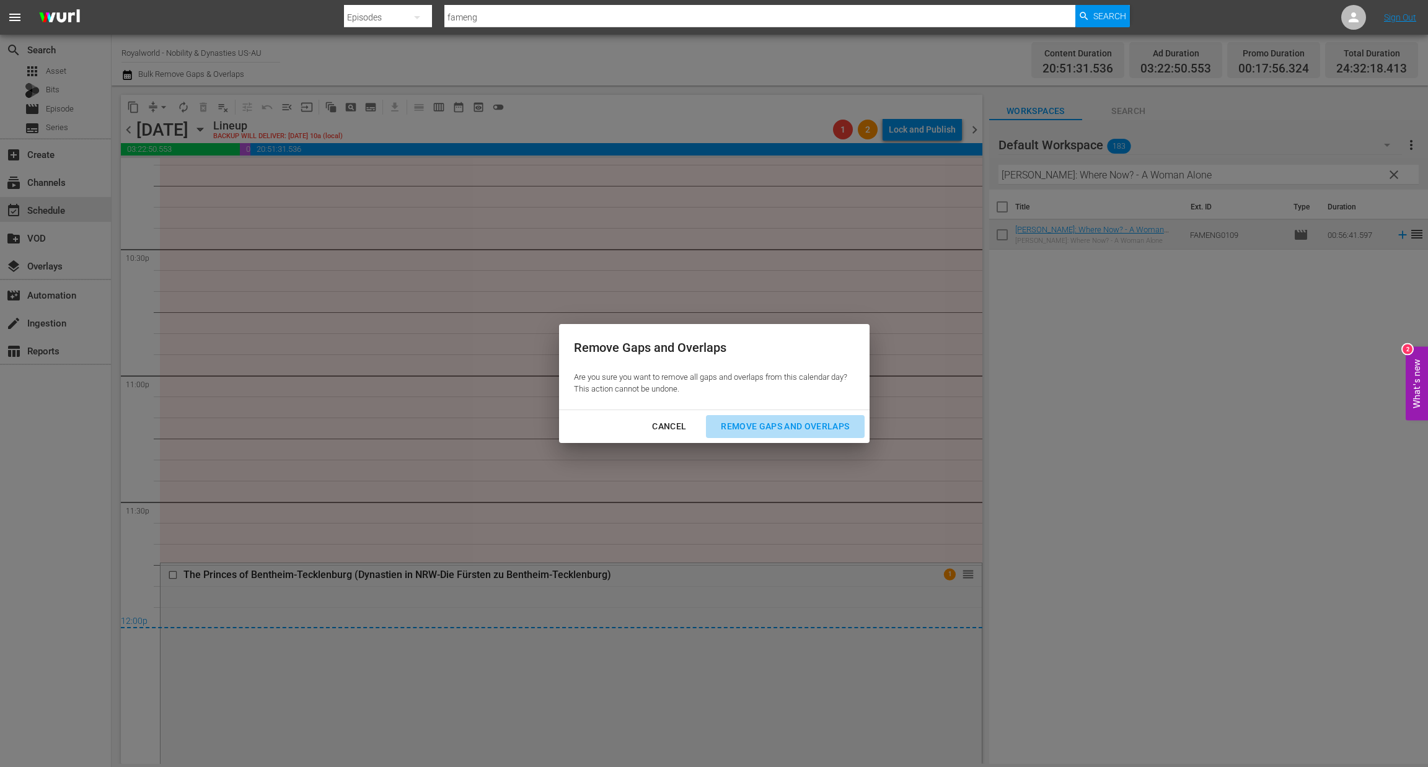
click at [798, 431] on div "Remove Gaps and Overlaps" at bounding box center [785, 426] width 148 height 15
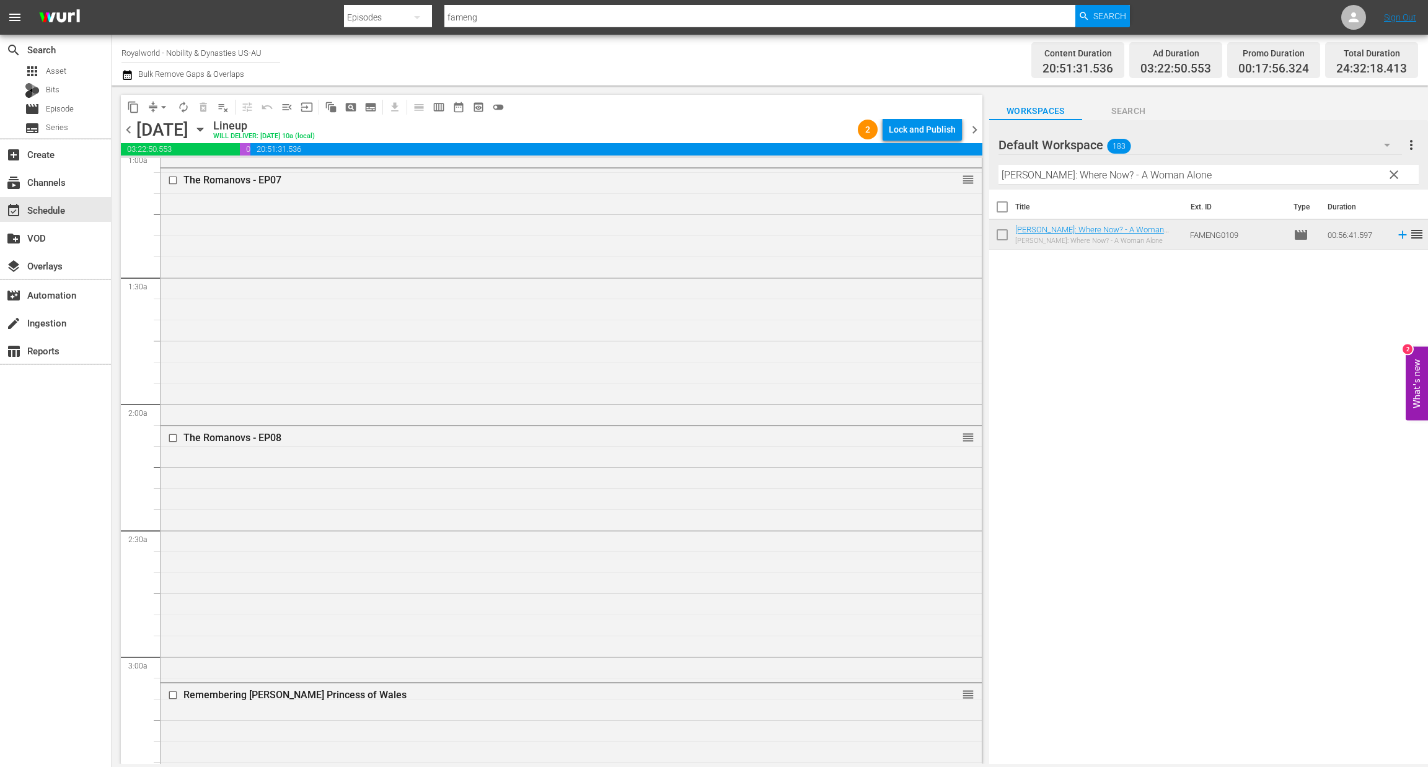
scroll to position [0, 0]
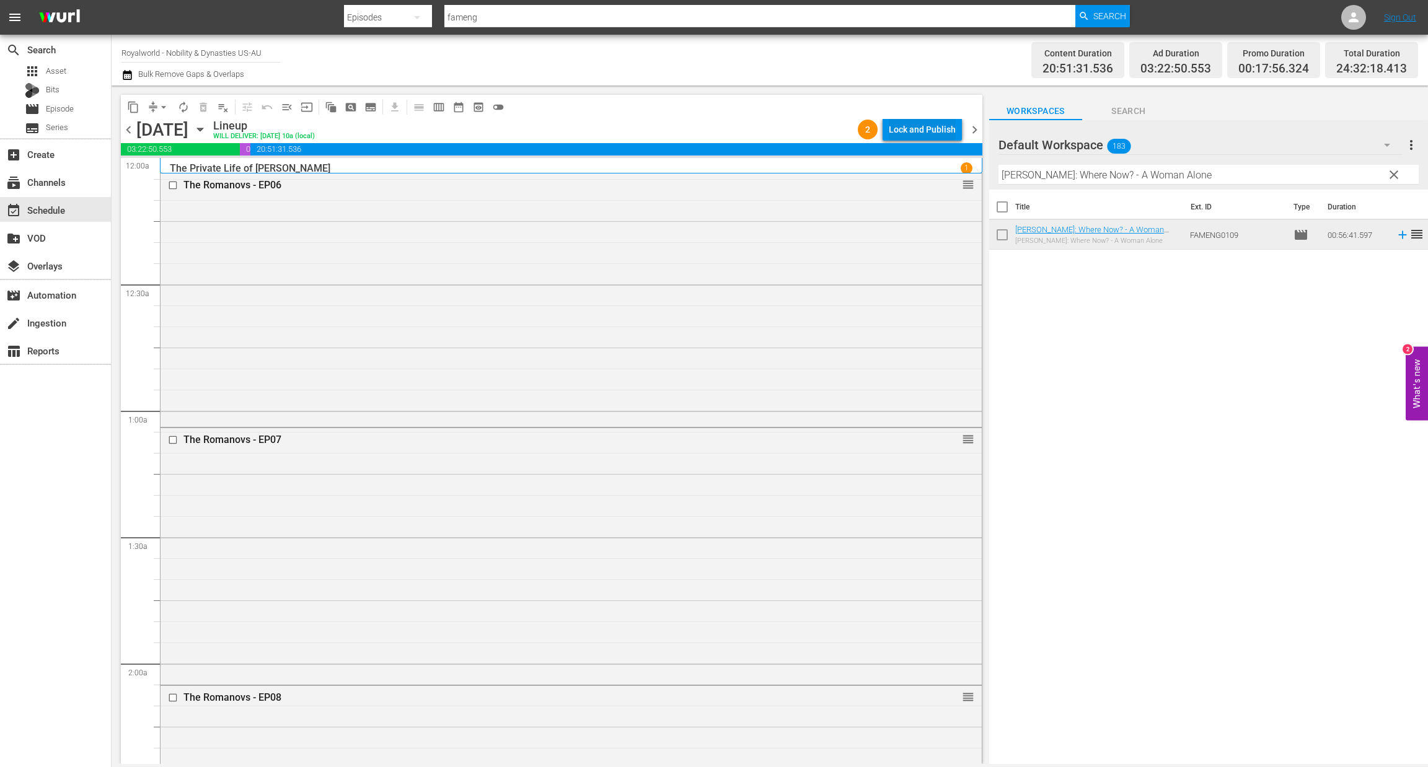
click at [913, 117] on div "content_copy compress arrow_drop_down autorenew_outlined delete_forever_outline…" at bounding box center [551, 107] width 861 height 24
click at [932, 124] on div "Lock and Publish" at bounding box center [922, 129] width 67 height 22
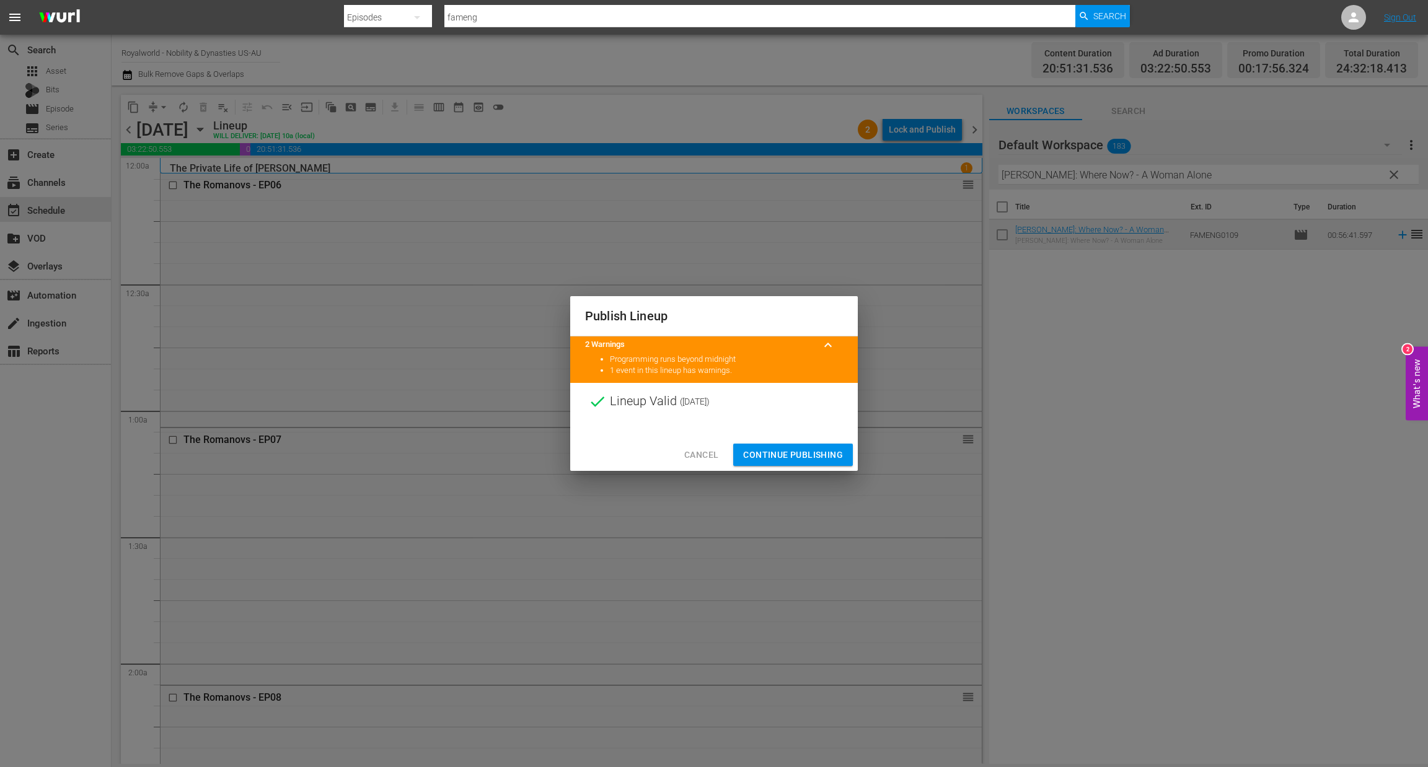
click at [804, 457] on span "Continue Publishing" at bounding box center [793, 454] width 100 height 15
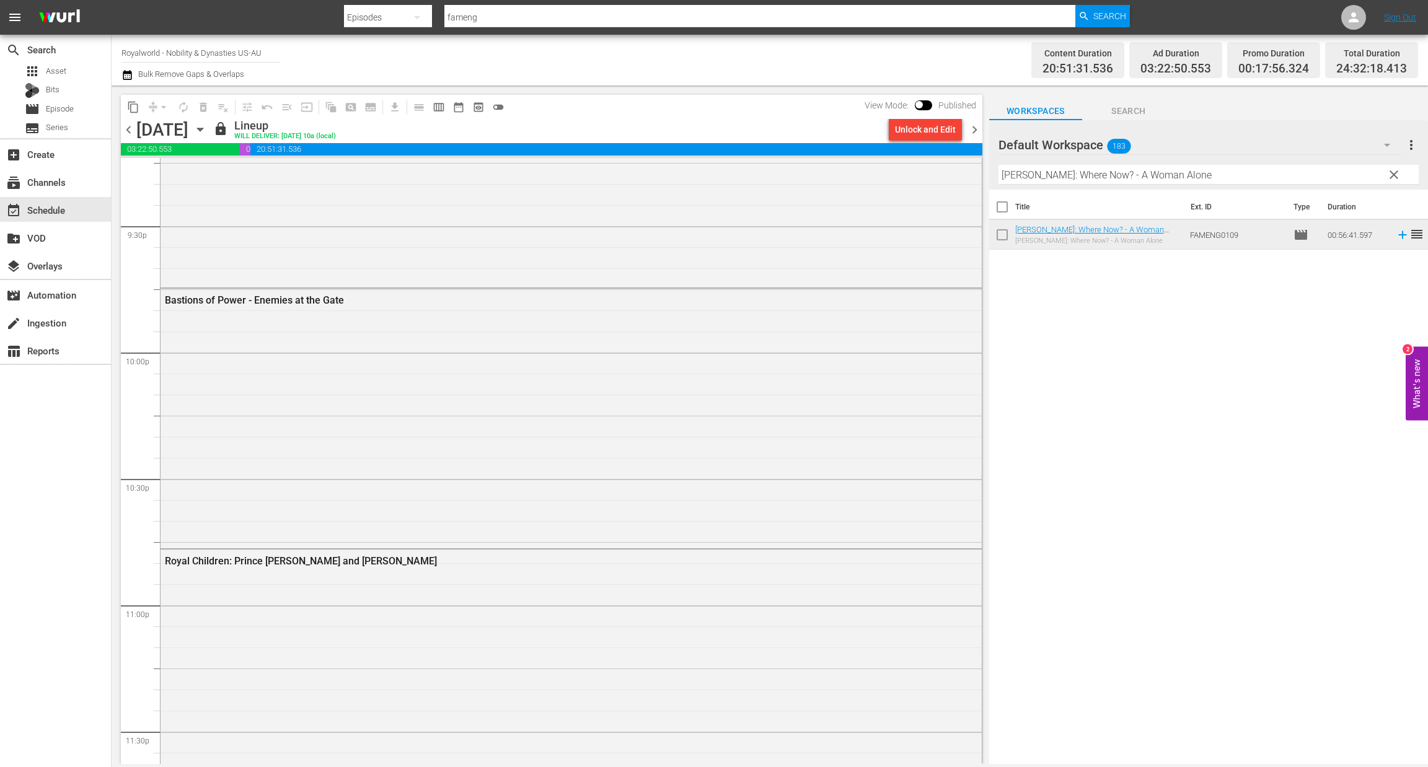
scroll to position [5613, 0]
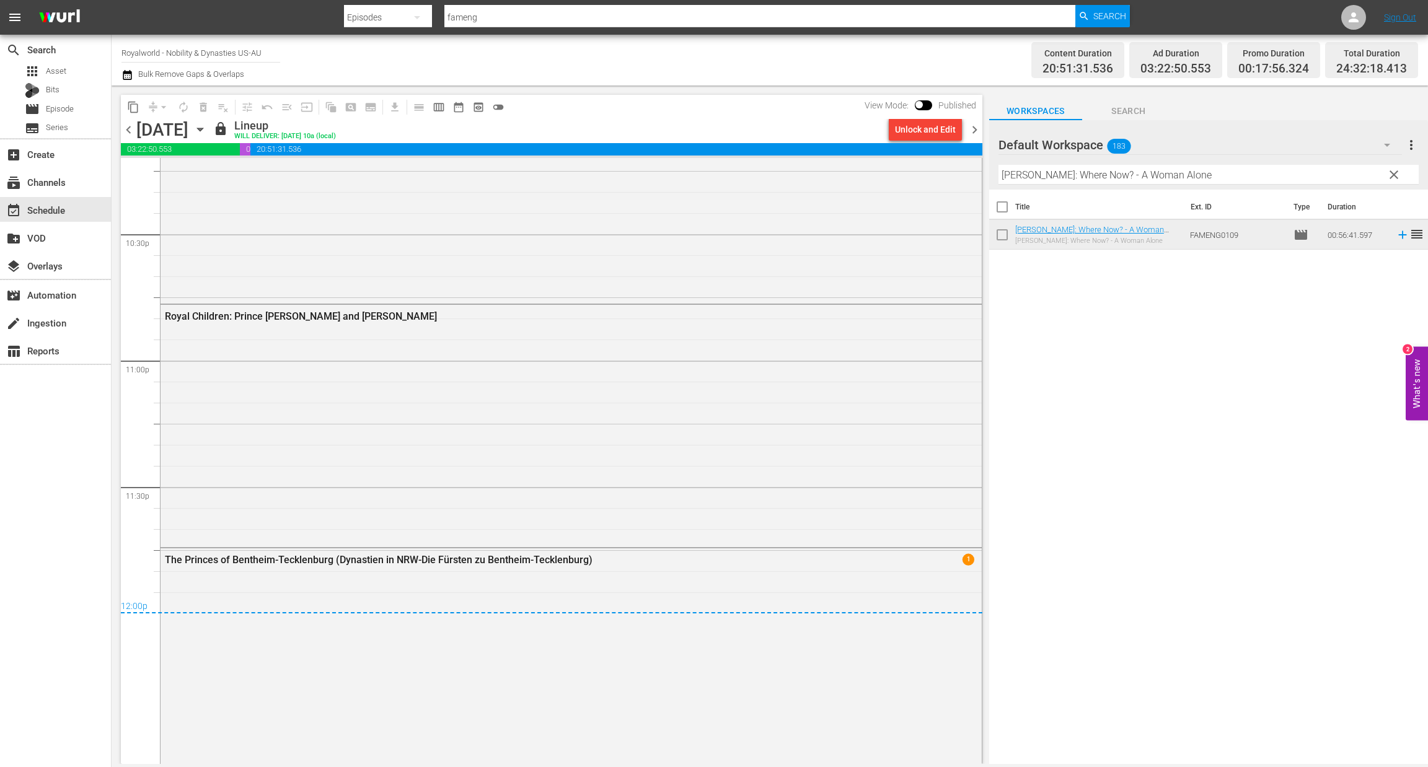
click at [977, 130] on span "chevron_right" at bounding box center [974, 129] width 15 height 15
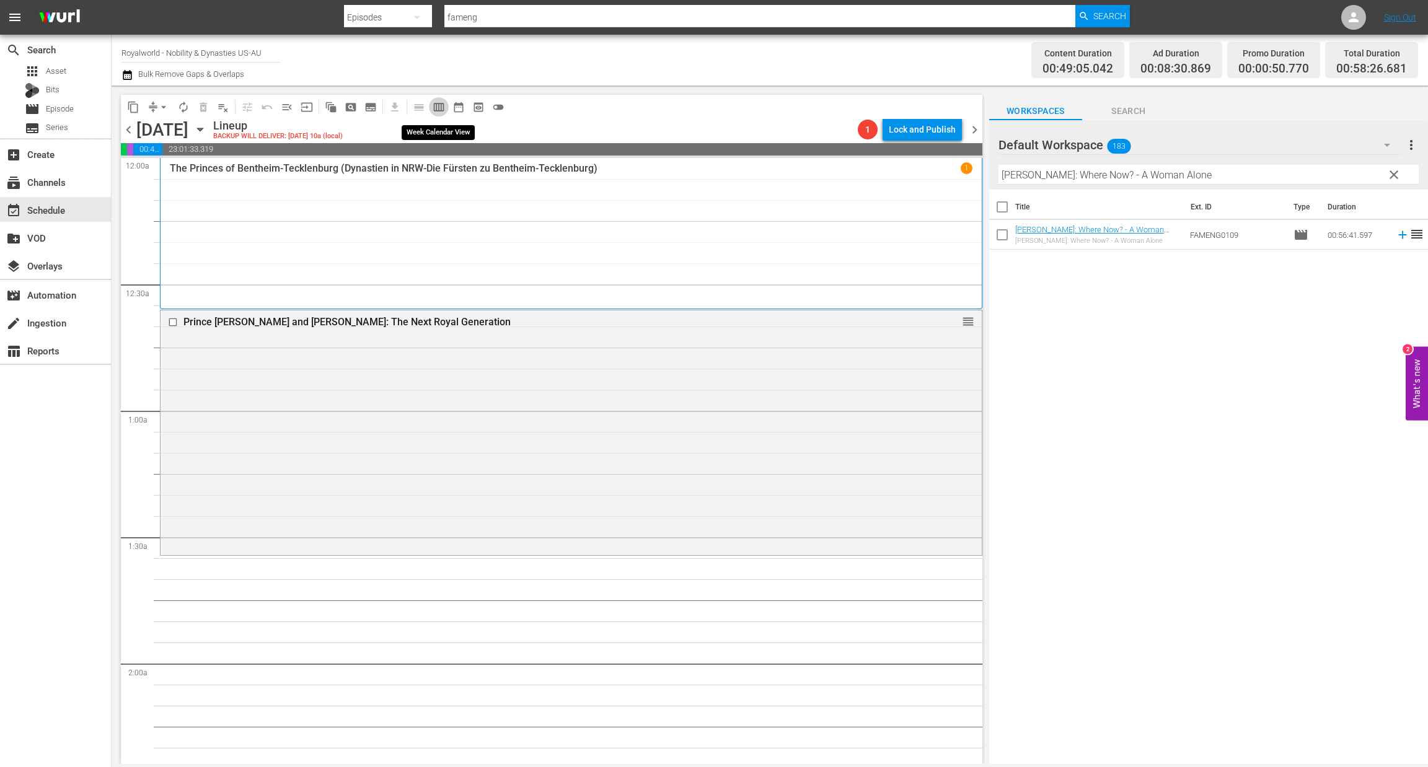
click at [439, 112] on span "calendar_view_week_outlined" at bounding box center [439, 107] width 12 height 12
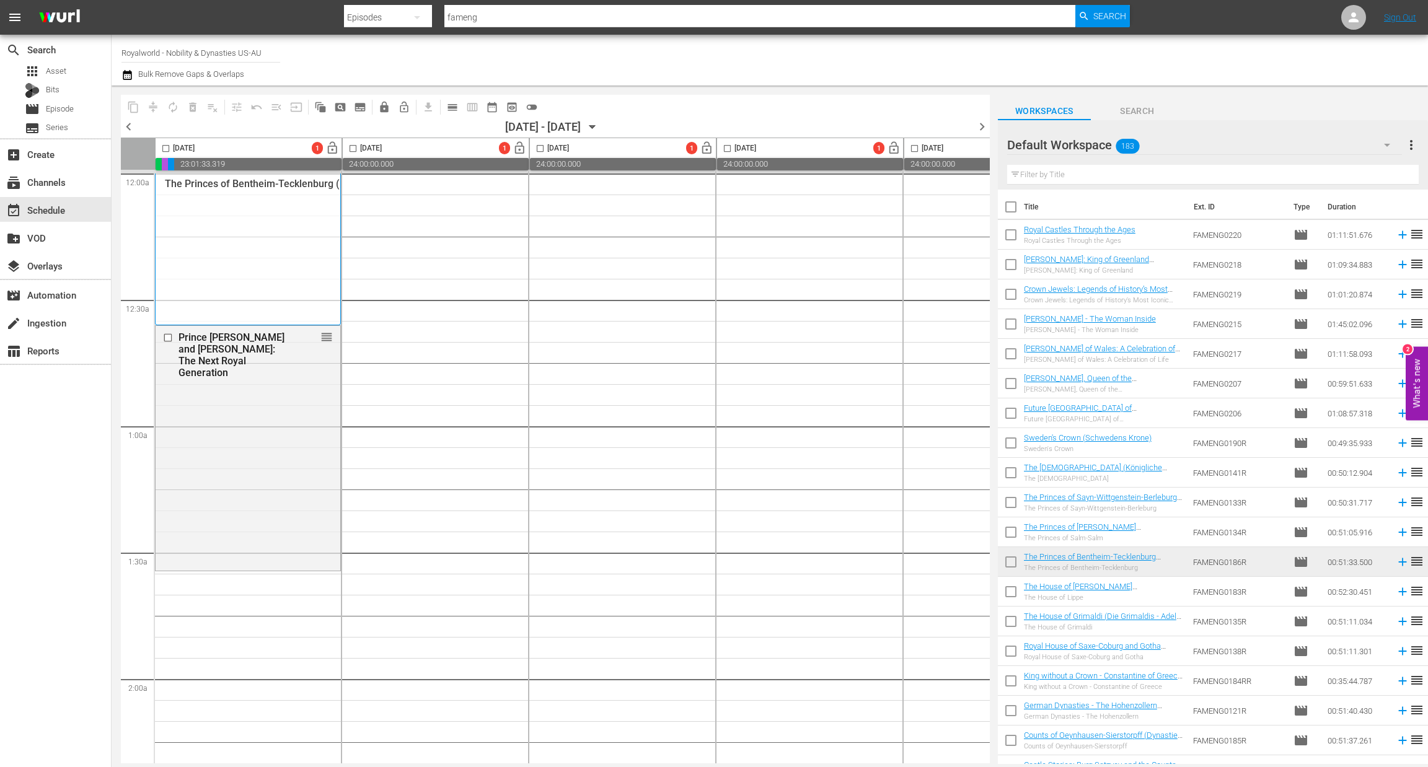
click at [120, 125] on div "content_copy compress autorenew_outlined delete_forever_outlined playlist_remov…" at bounding box center [546, 425] width 869 height 679
click at [133, 128] on span "chevron_left" at bounding box center [128, 126] width 15 height 15
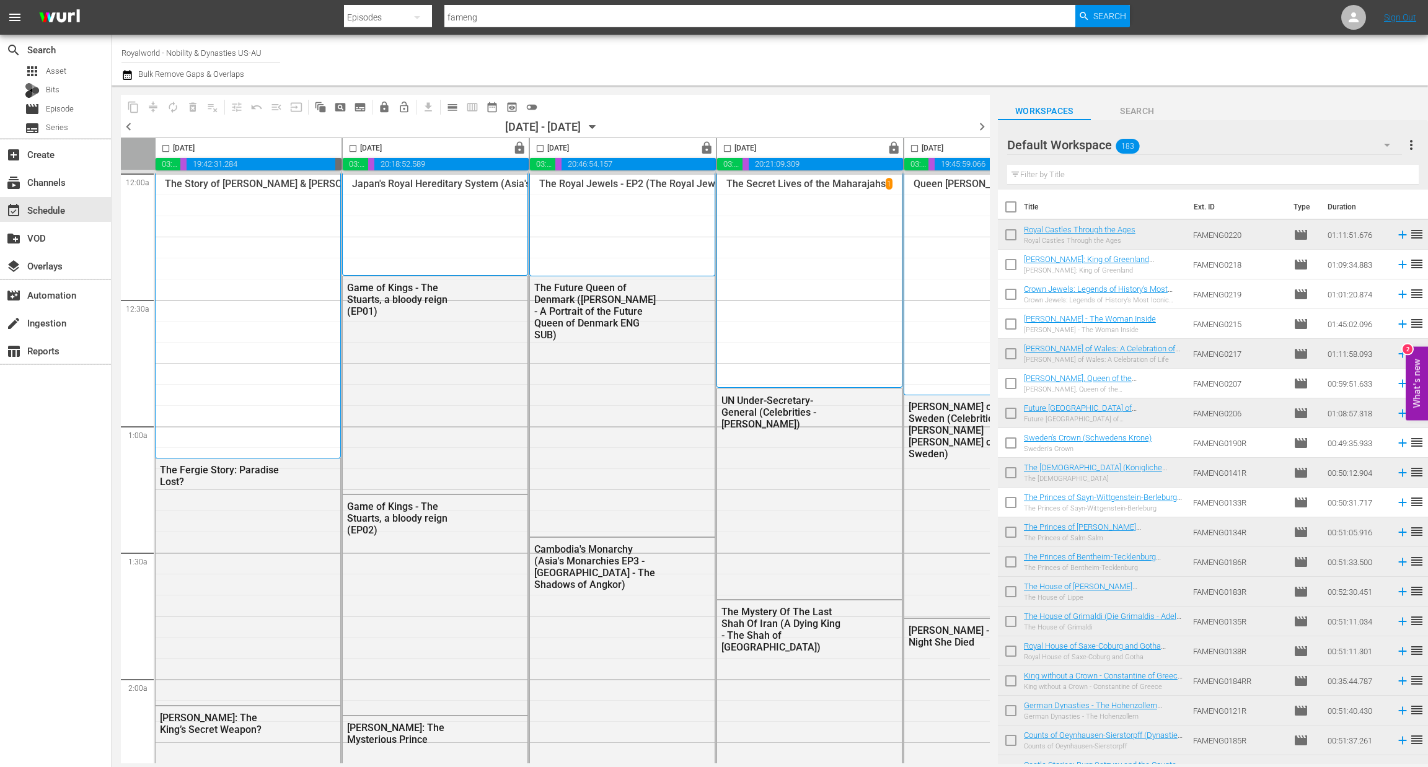
click at [135, 130] on span "chevron_left" at bounding box center [128, 126] width 15 height 15
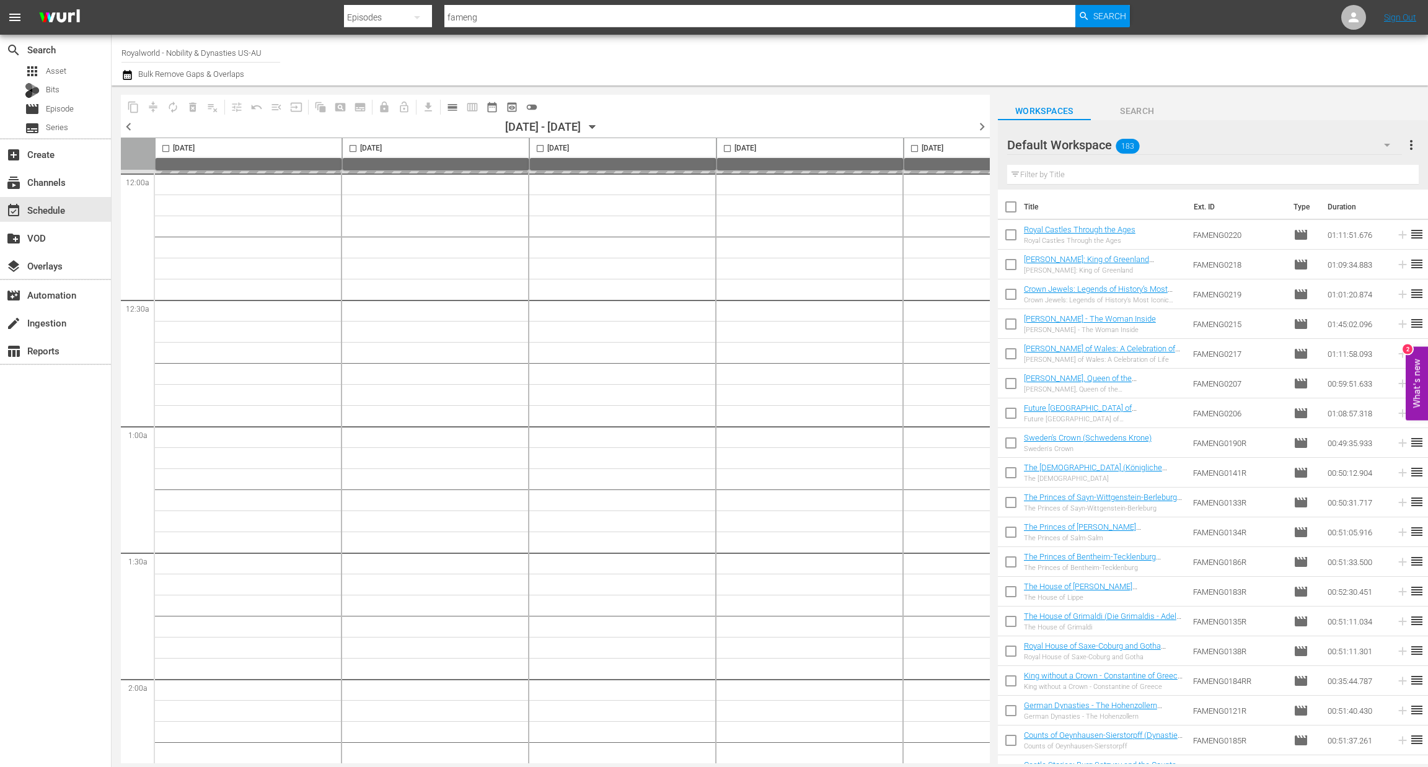
scroll to position [0, 481]
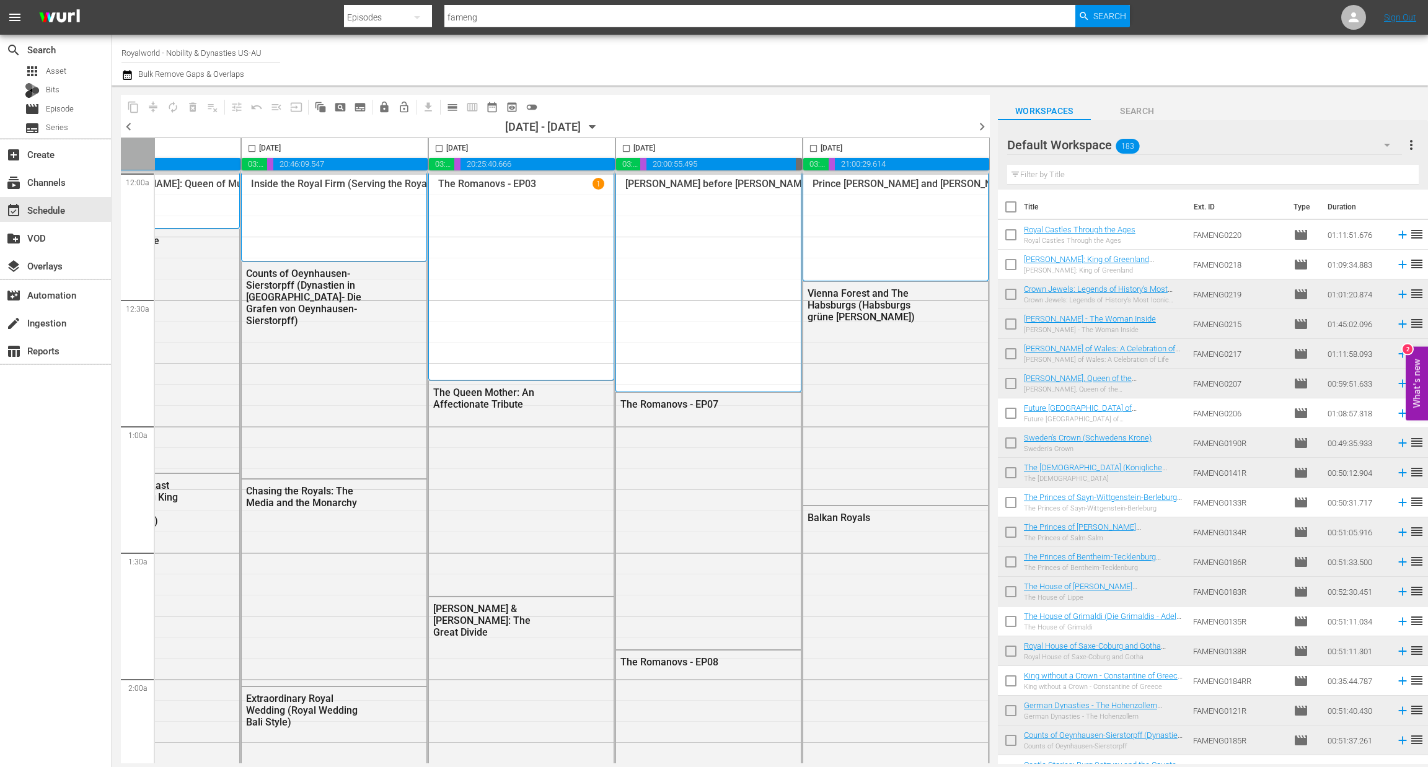
click at [811, 148] on input "checkbox" at bounding box center [813, 151] width 14 height 14
checkbox input "true"
click at [128, 106] on span "content_copy" at bounding box center [133, 107] width 12 height 12
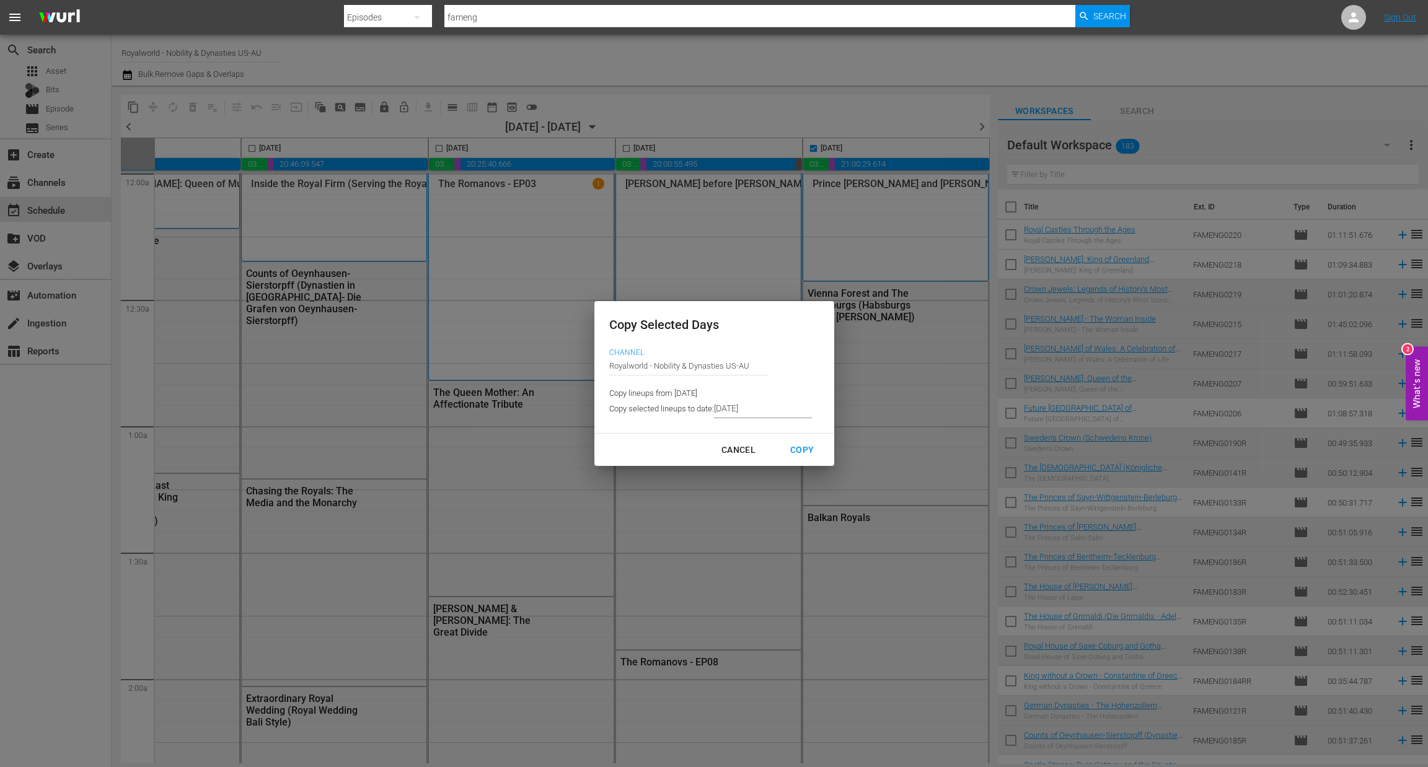
click at [750, 413] on input "[DATE]" at bounding box center [763, 409] width 98 height 19
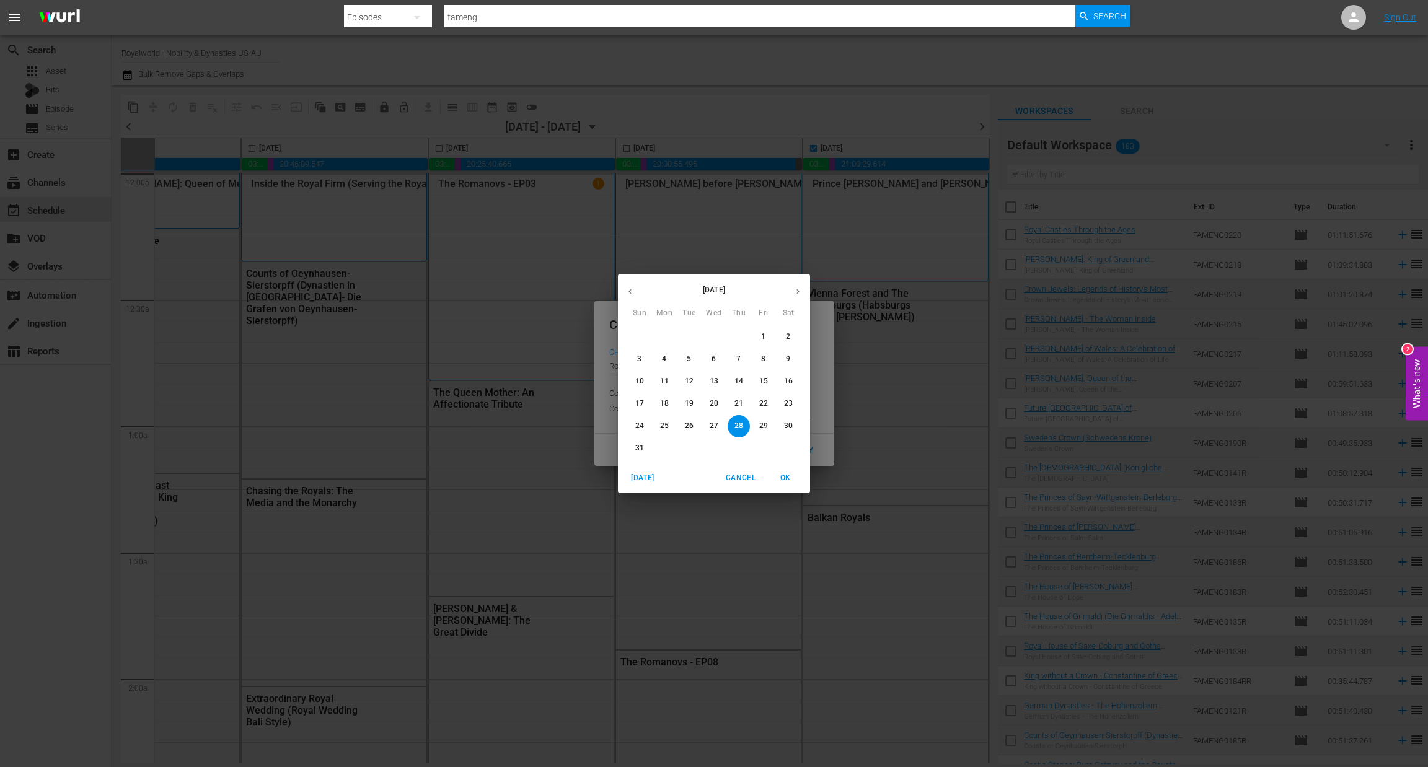
click at [806, 288] on button "button" at bounding box center [798, 291] width 24 height 24
click at [767, 340] on span "5" at bounding box center [763, 337] width 22 height 11
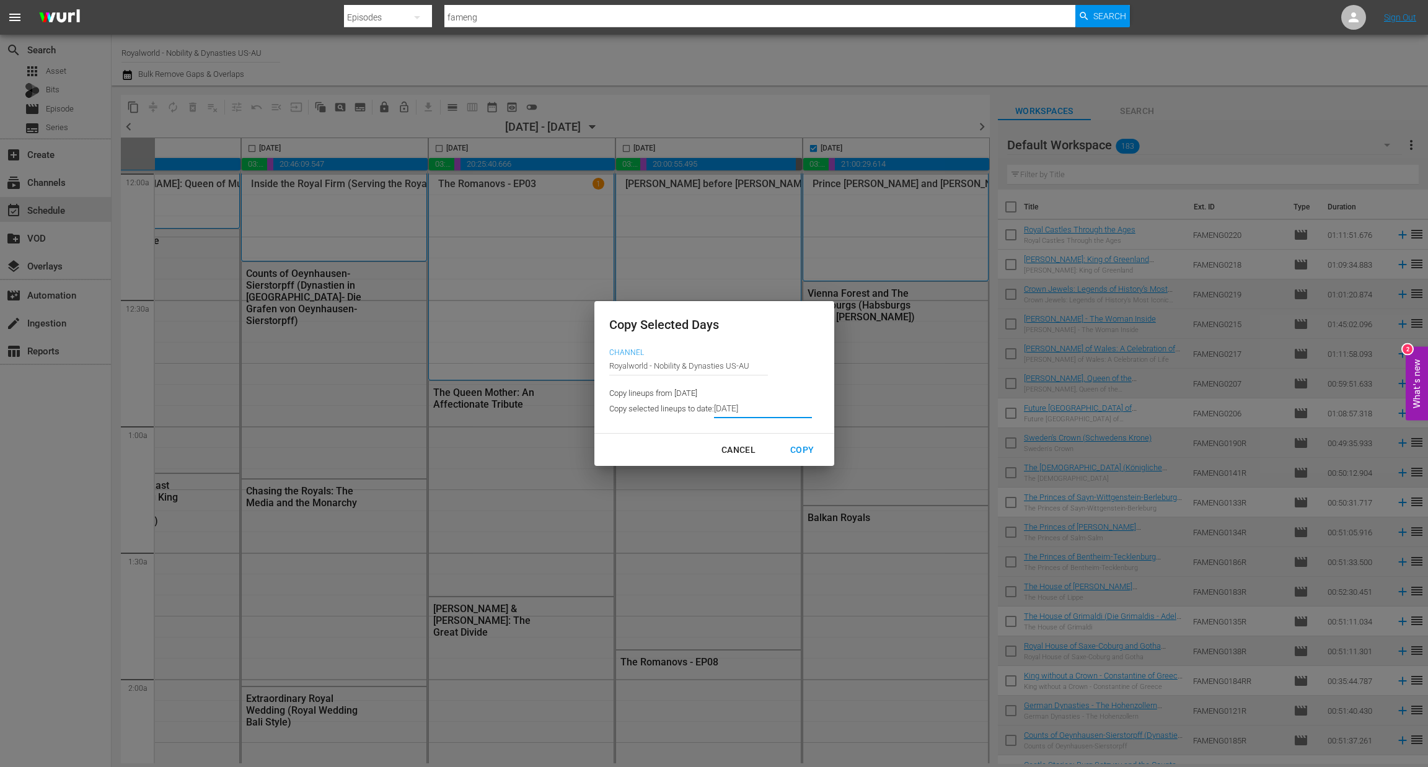
click at [803, 451] on div "Copy" at bounding box center [801, 449] width 43 height 15
type input "[DATE]"
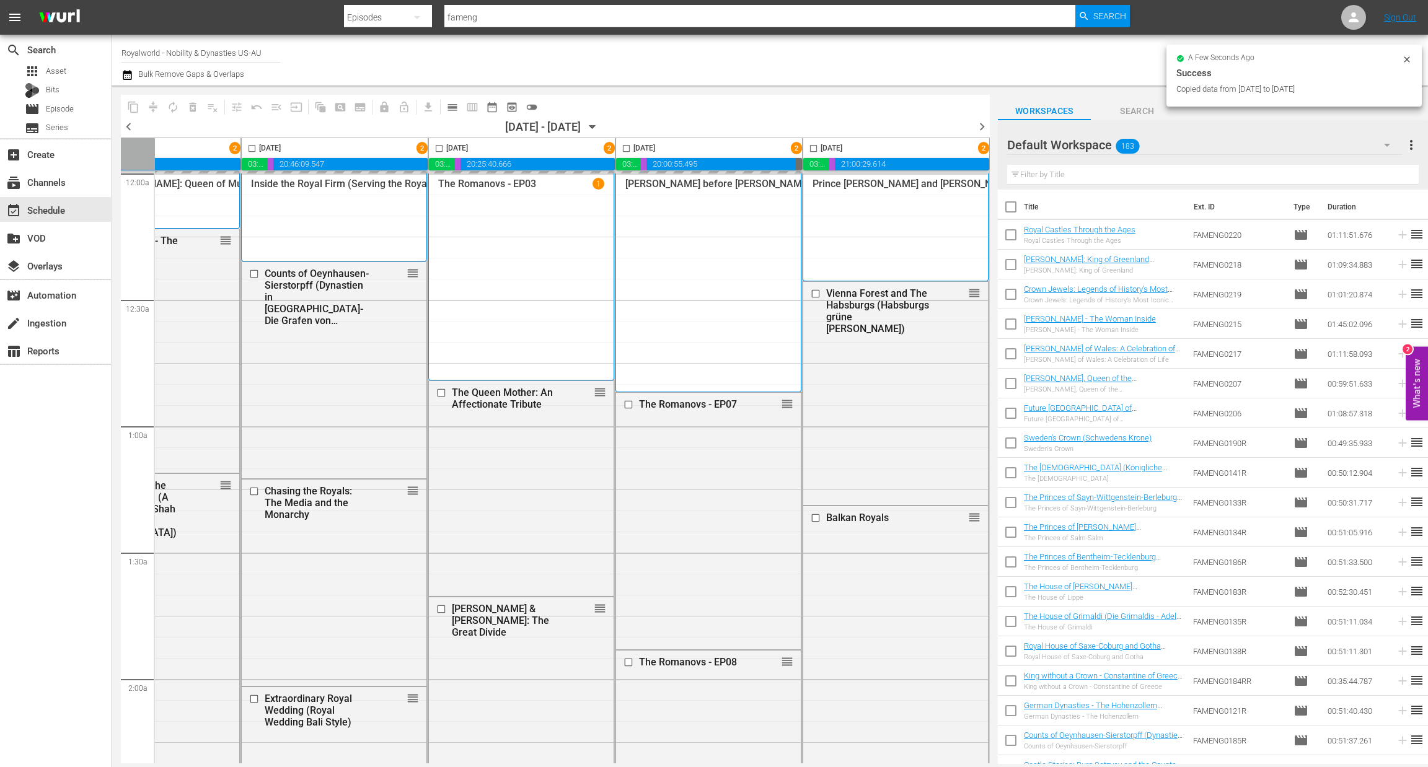
checkbox input "false"
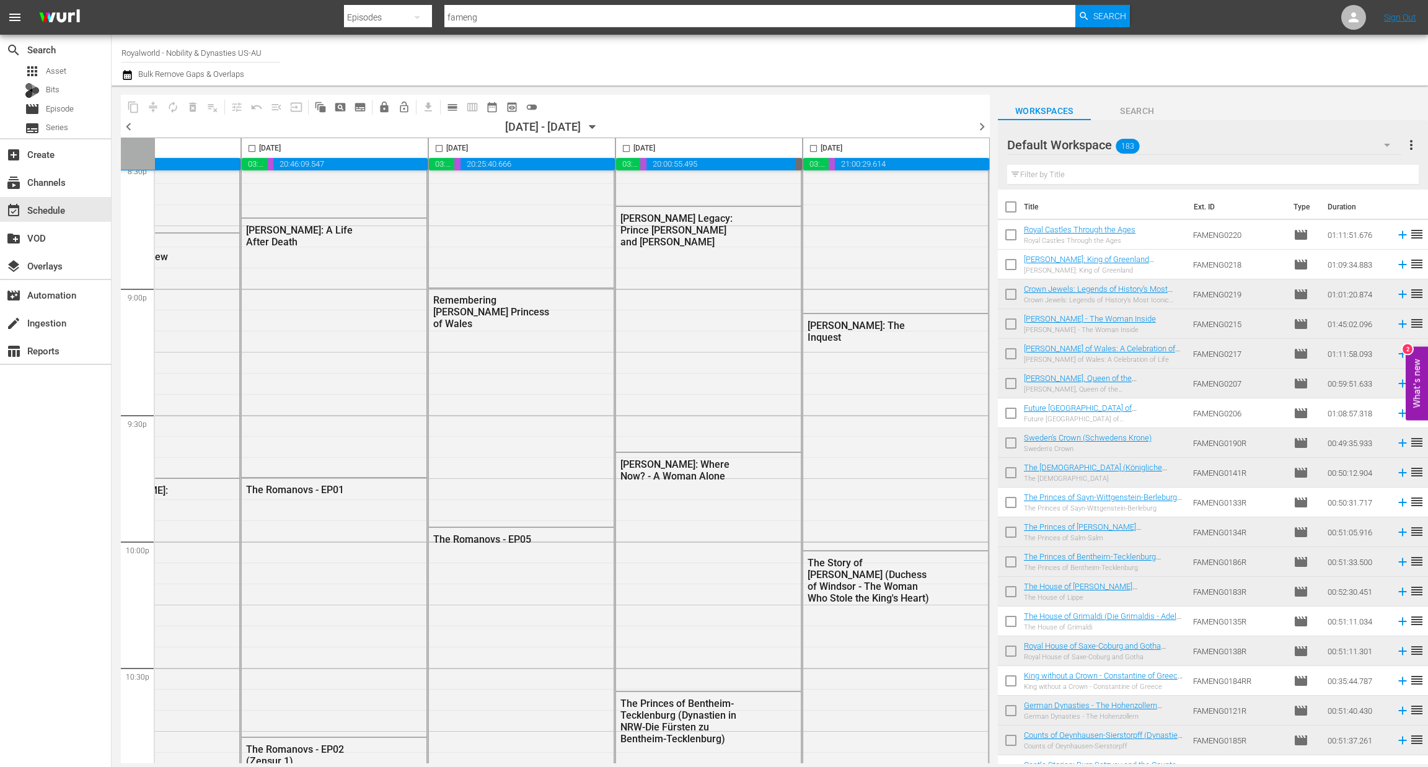
scroll to position [5482, 481]
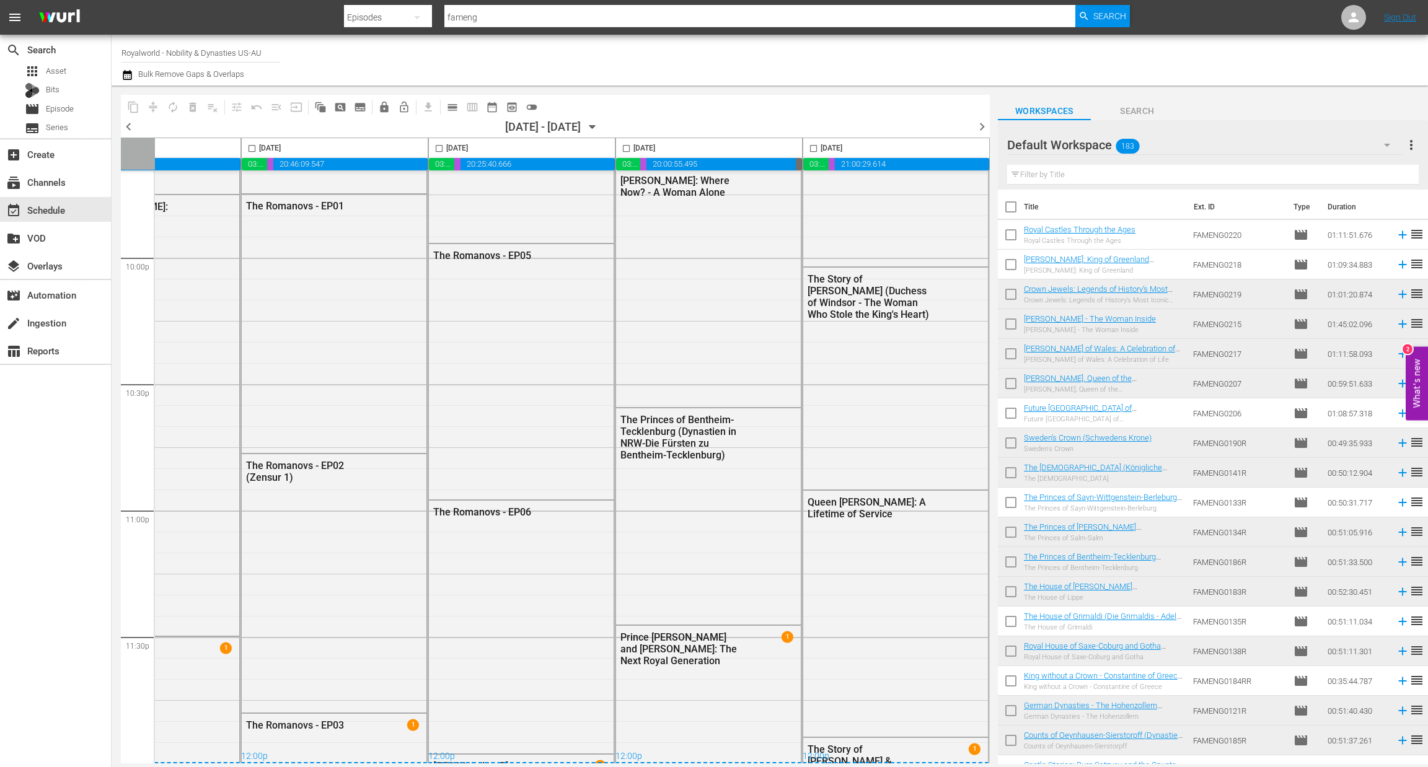
click at [979, 125] on span "chevron_right" at bounding box center [981, 126] width 15 height 15
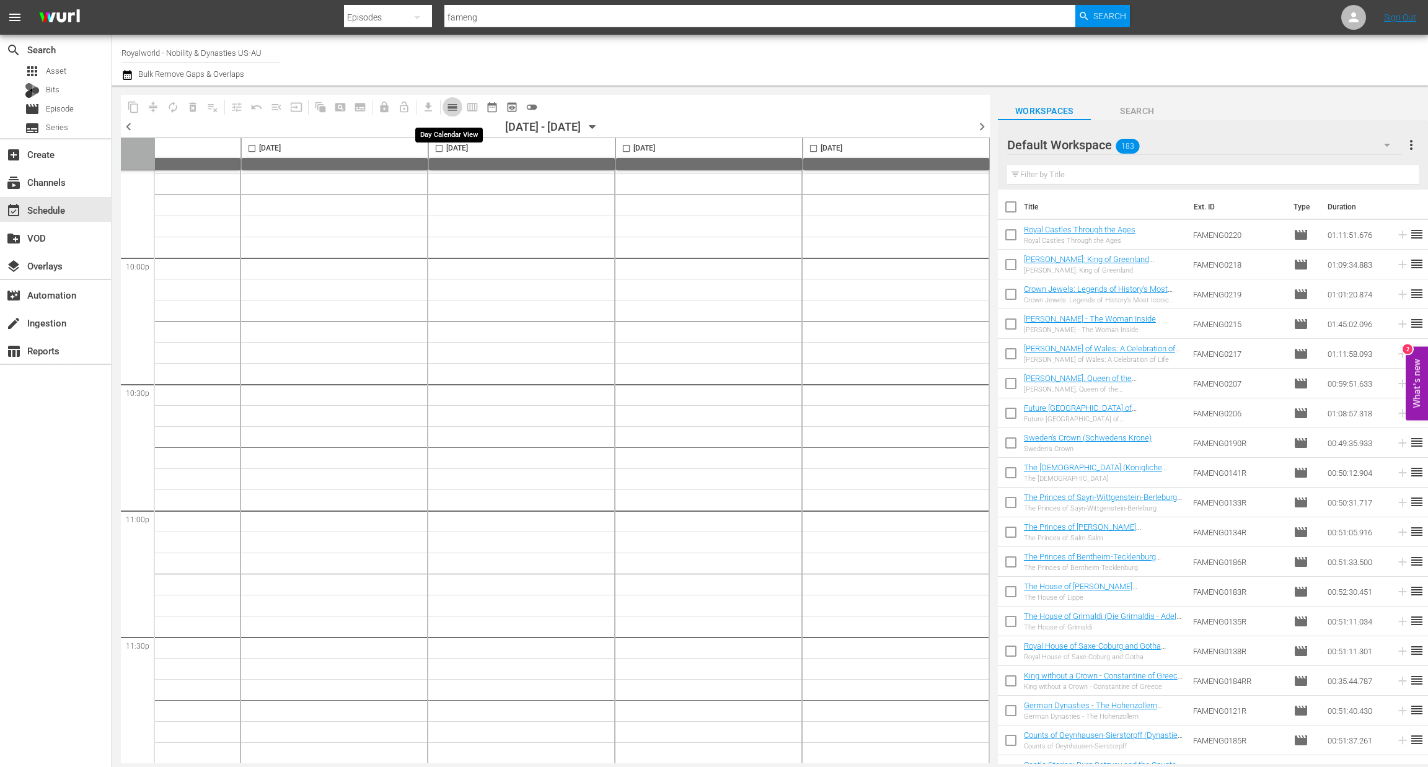
click at [446, 104] on span "calendar_view_day_outlined" at bounding box center [452, 107] width 12 height 12
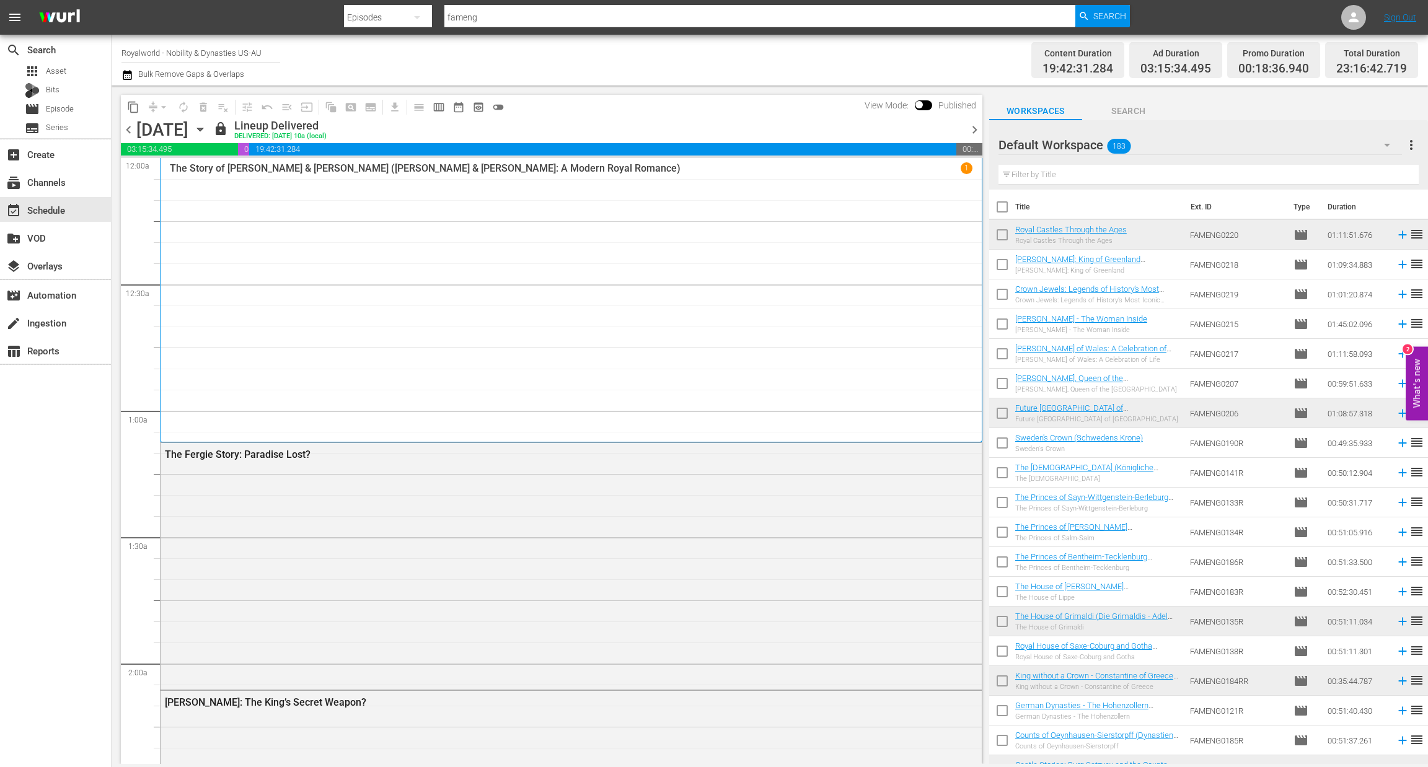
click at [969, 131] on span "chevron_right" at bounding box center [974, 129] width 15 height 15
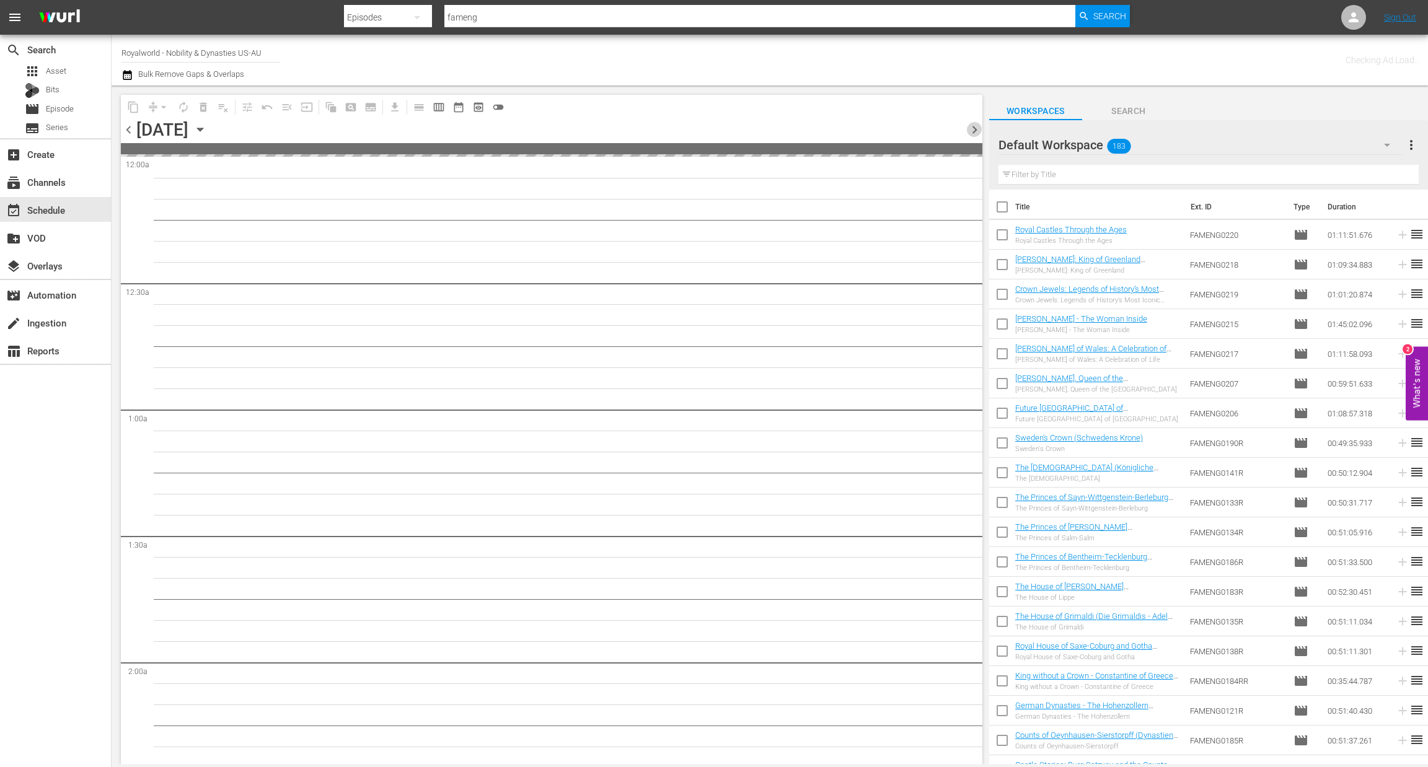
click at [969, 131] on span "chevron_right" at bounding box center [974, 129] width 15 height 15
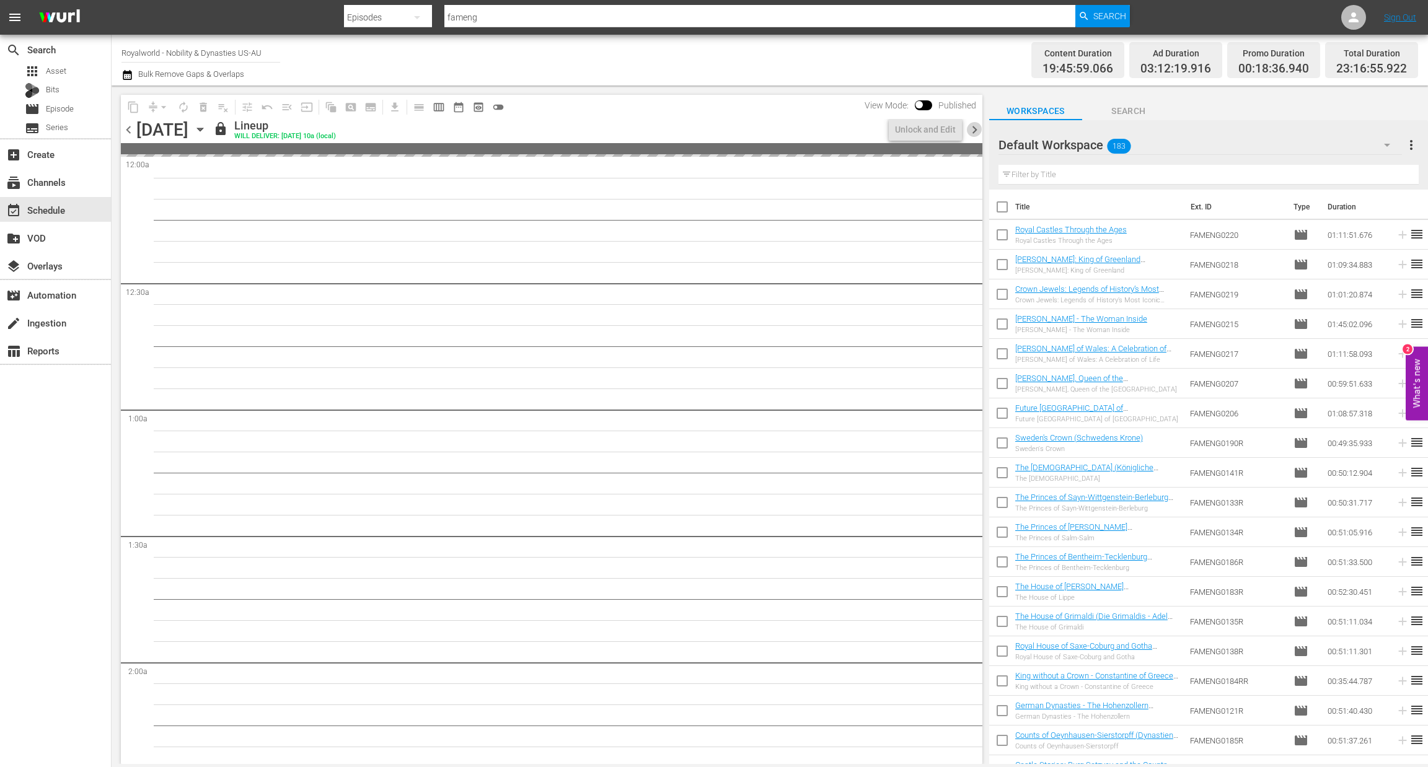
click at [969, 131] on span "chevron_right" at bounding box center [974, 129] width 15 height 15
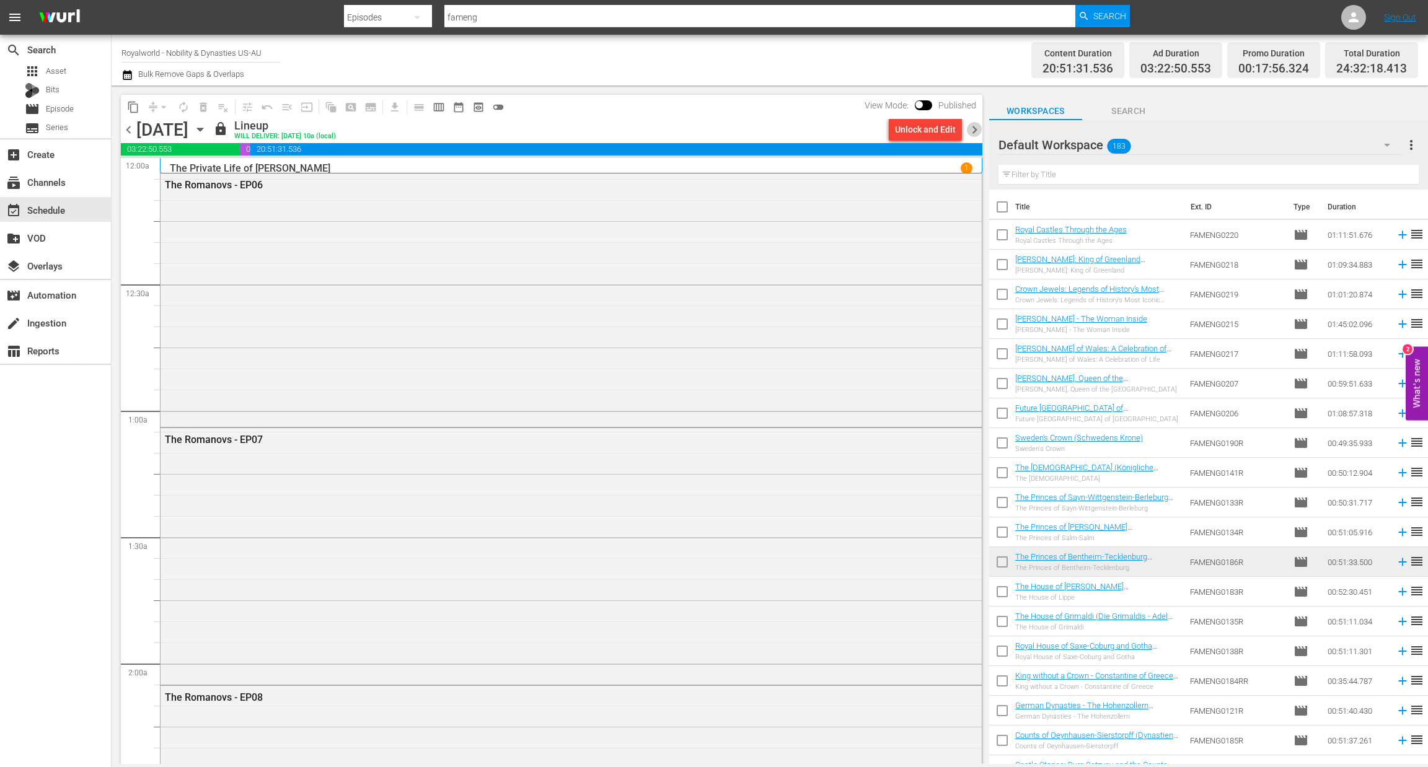
click at [969, 131] on span "chevron_right" at bounding box center [974, 129] width 15 height 15
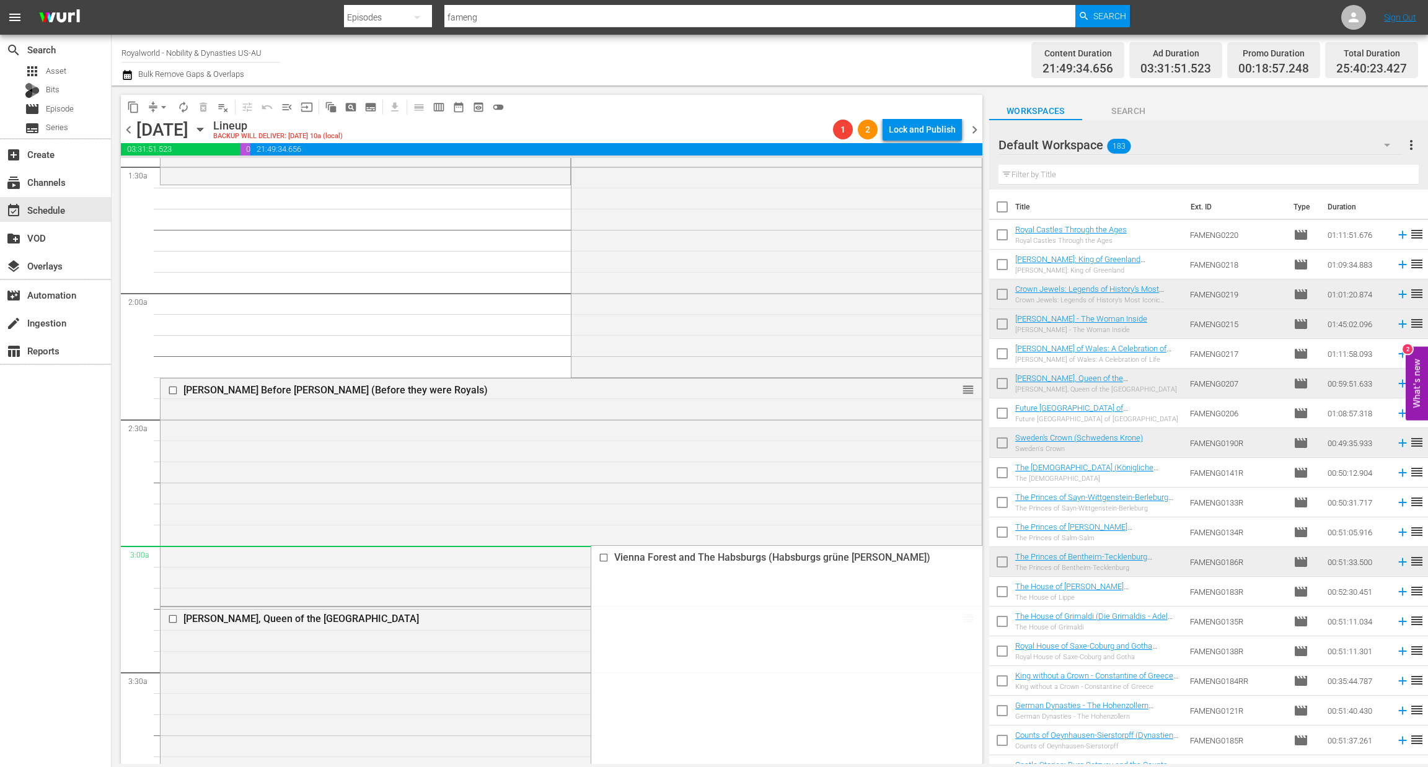
scroll to position [372, 0]
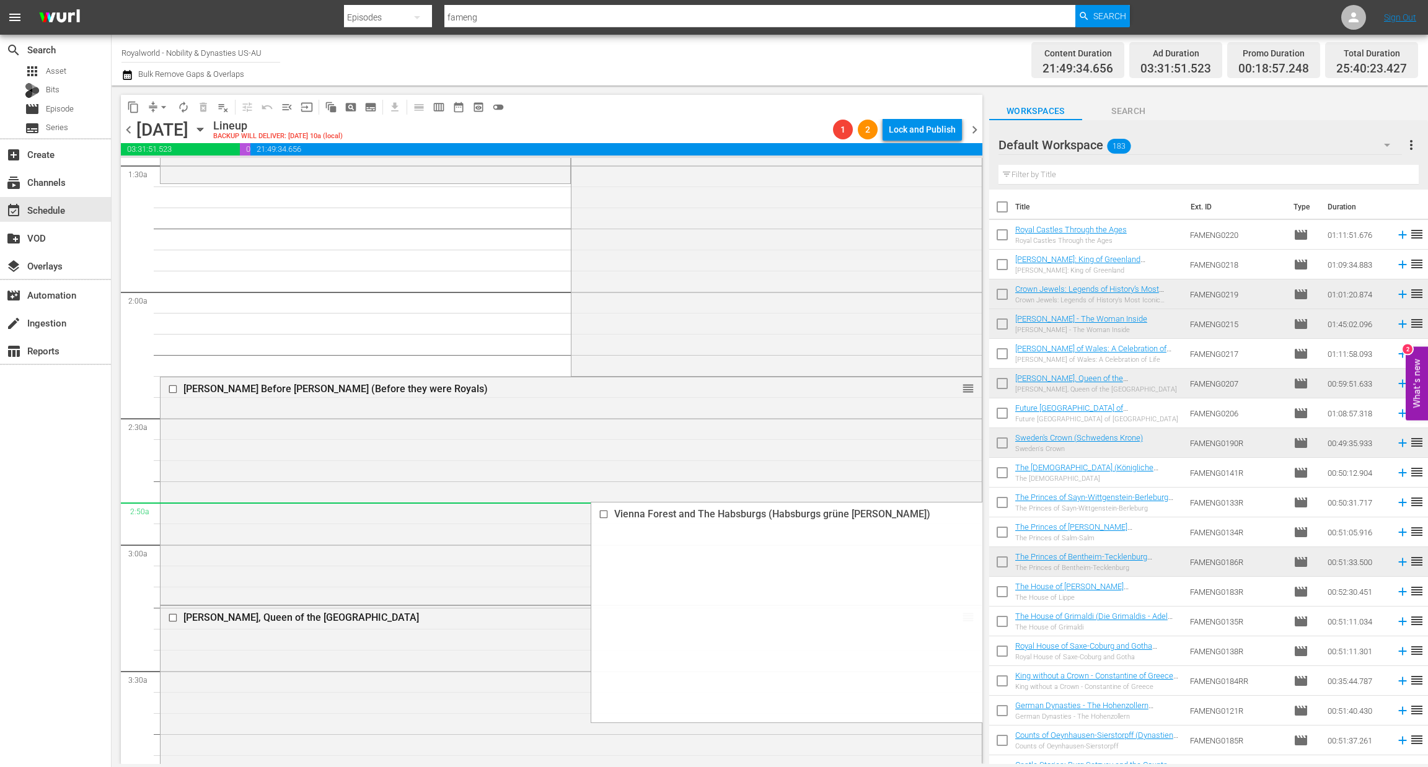
drag, startPoint x: 955, startPoint y: 275, endPoint x: 839, endPoint y: 512, distance: 264.1
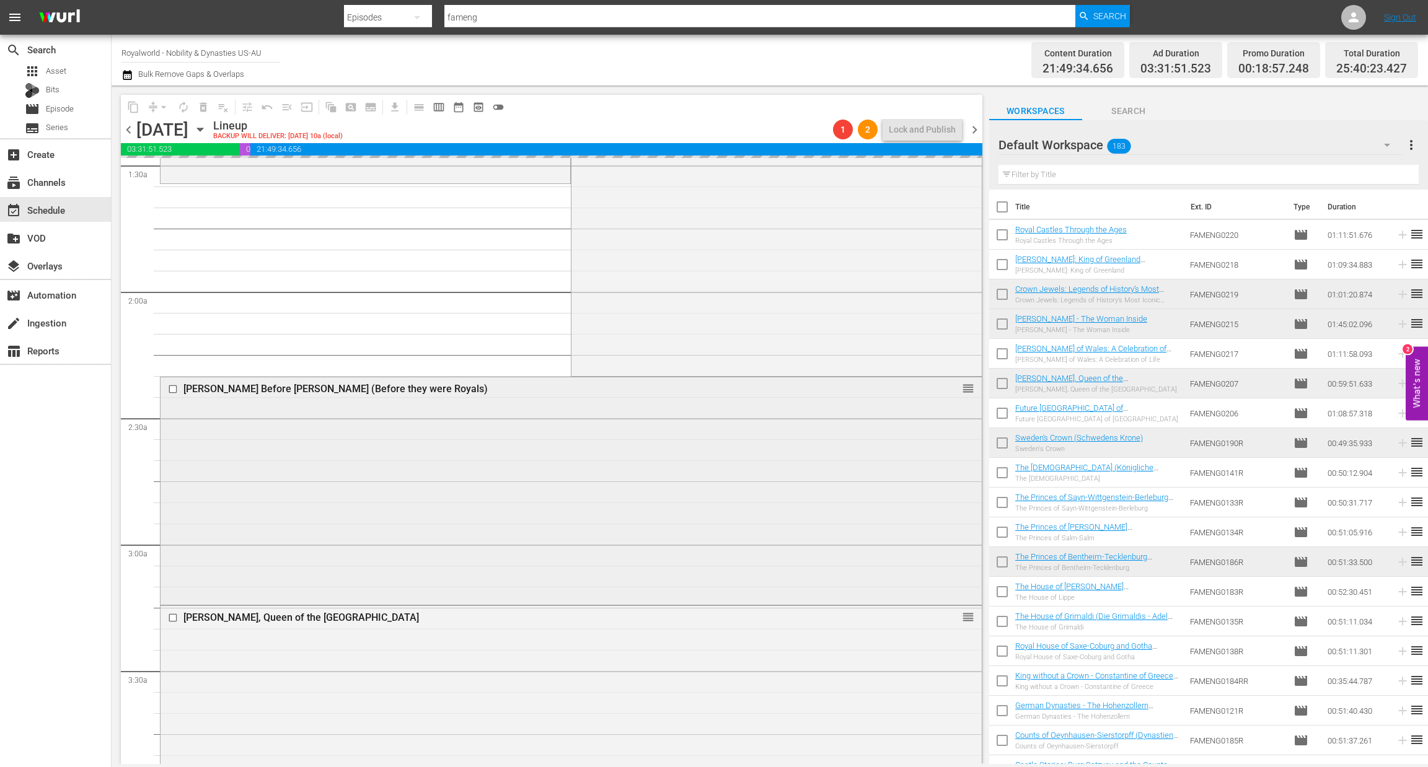
scroll to position [0, 0]
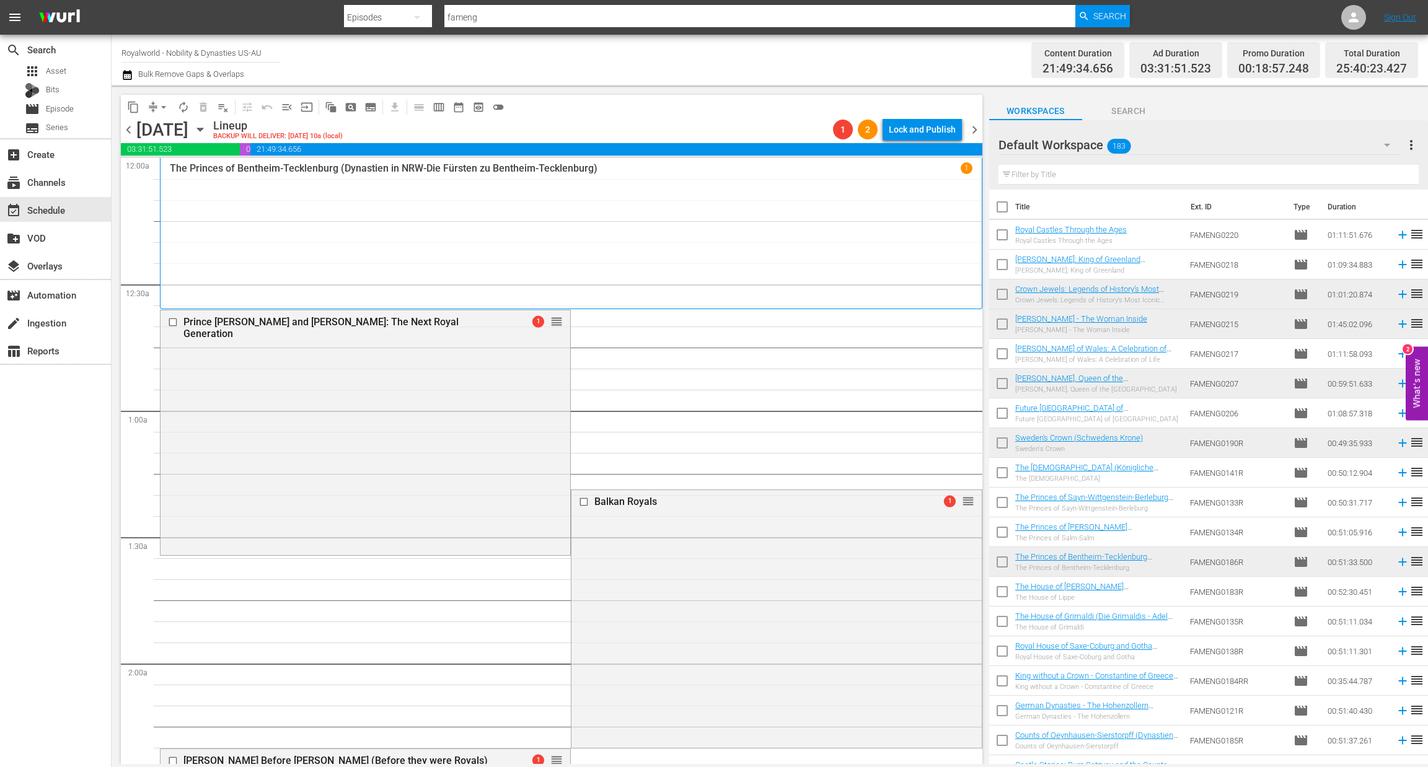
click at [159, 105] on span "arrow_drop_down" at bounding box center [163, 107] width 12 height 12
click at [170, 172] on li "Align to End of Previous Day" at bounding box center [164, 172] width 130 height 20
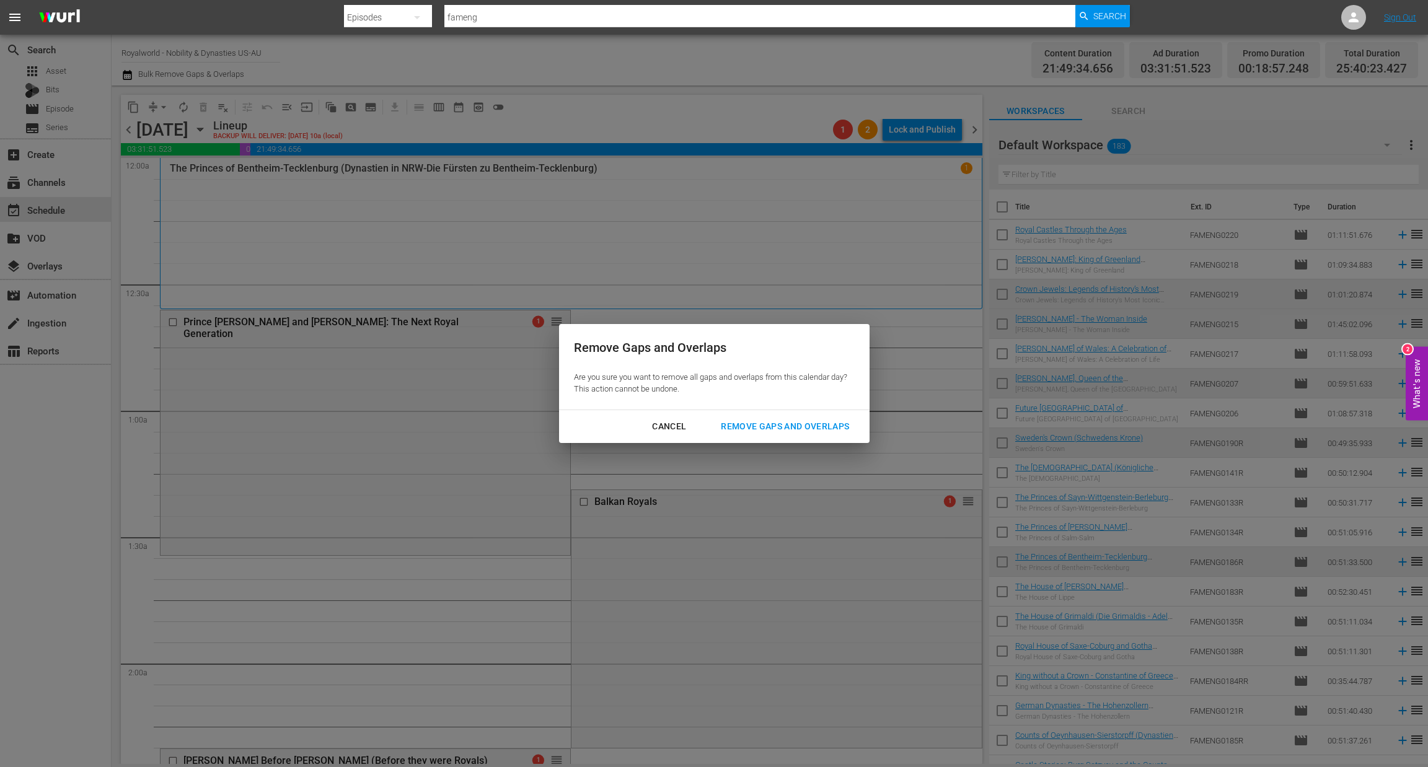
click at [778, 432] on div "Remove Gaps and Overlaps" at bounding box center [785, 426] width 148 height 15
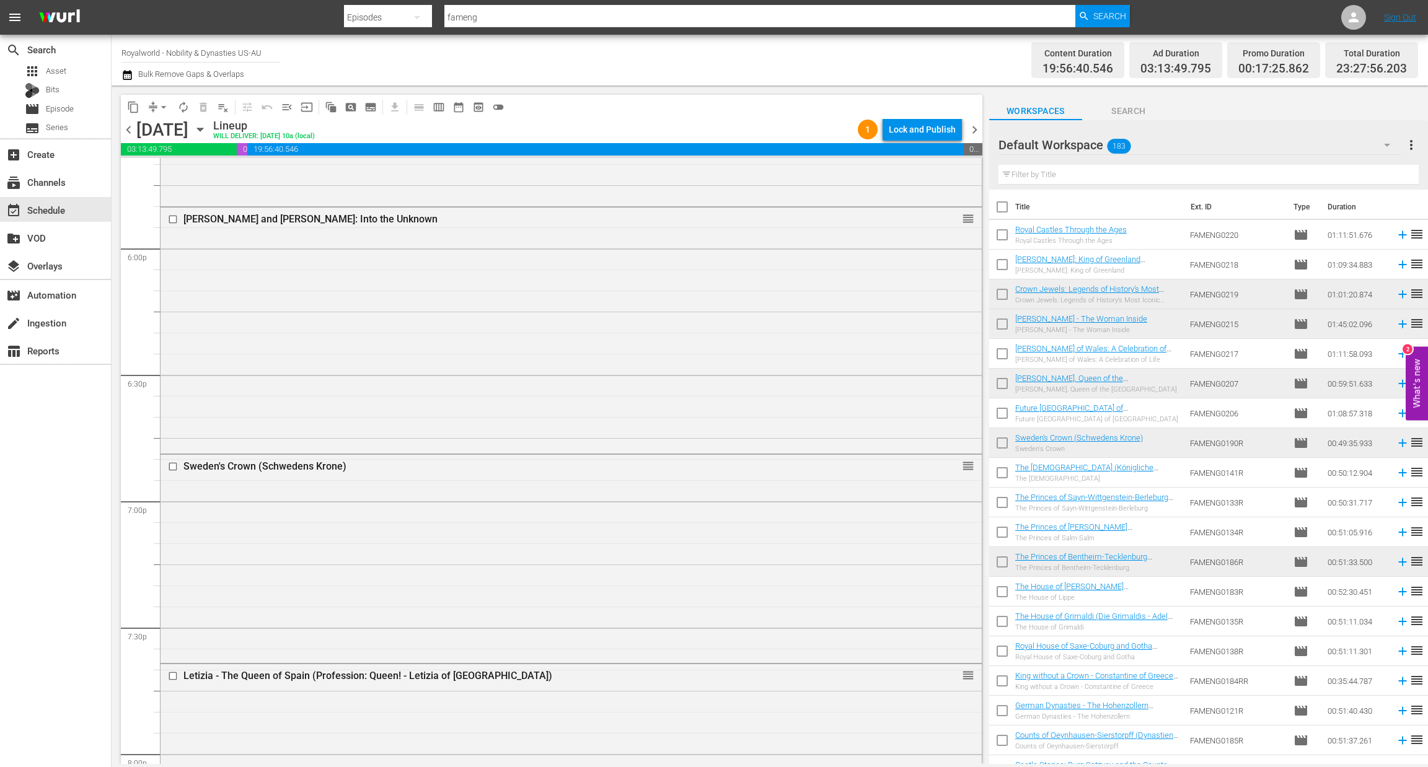
scroll to position [4461, 0]
click at [1055, 172] on input "text" at bounding box center [1208, 175] width 420 height 20
paste input "Diana - The Woman Inside"
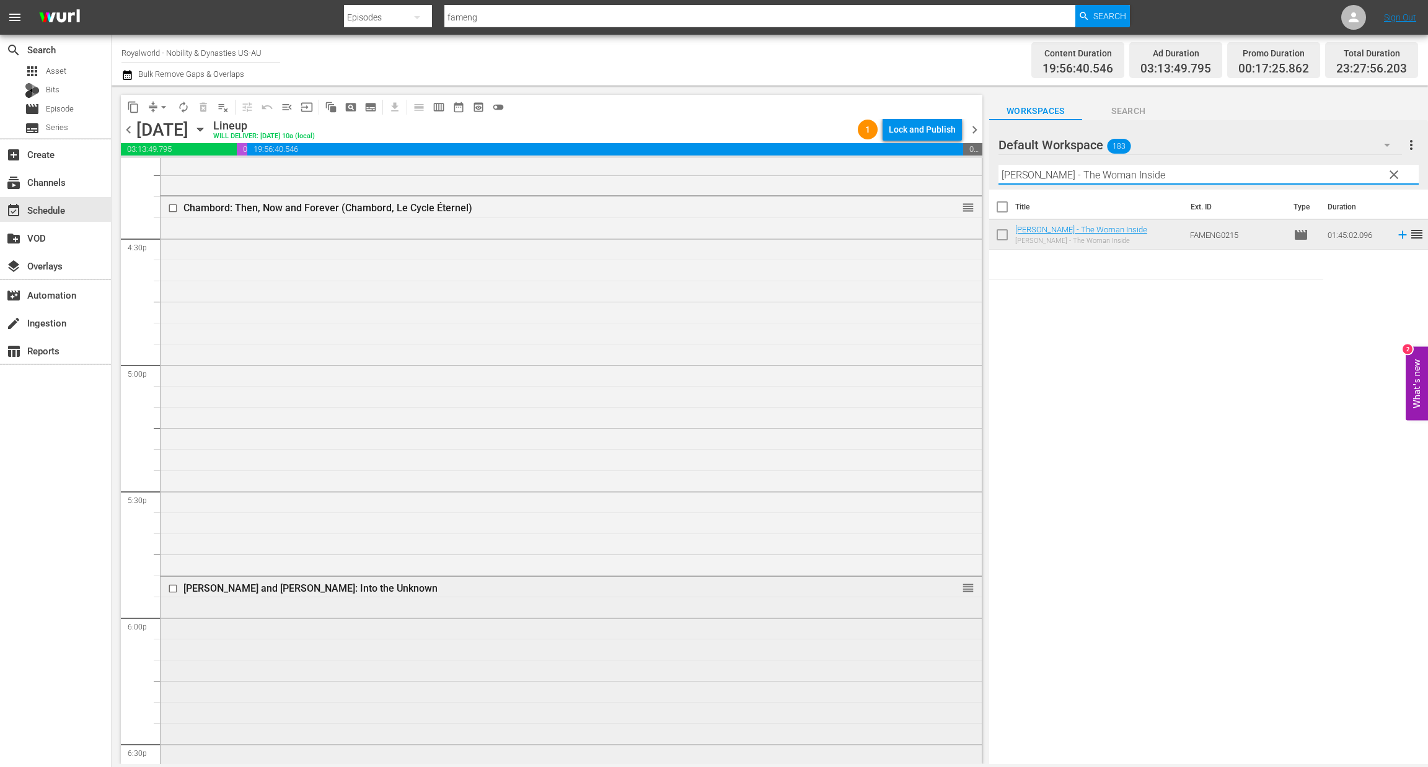
scroll to position [4089, 0]
type input "Diana - The Woman Inside"
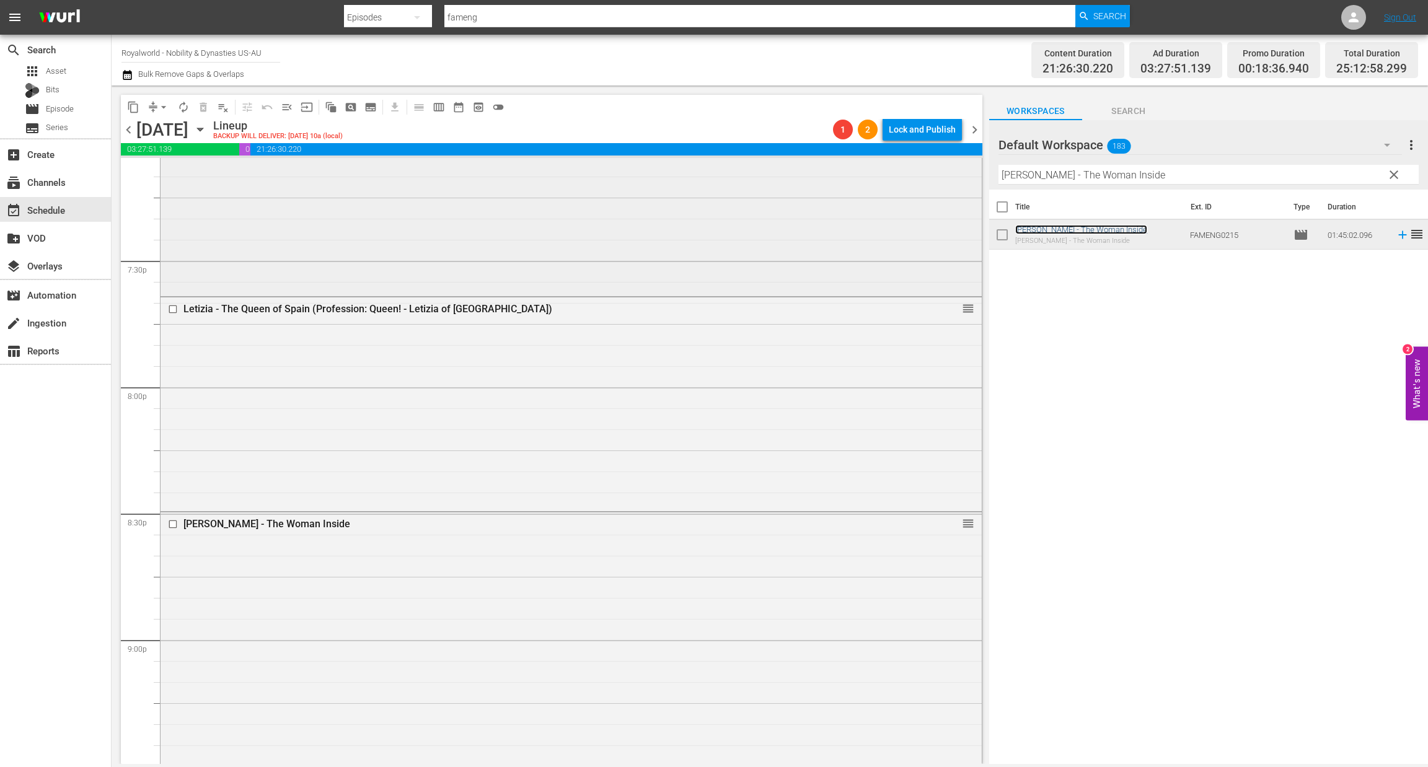
scroll to position [4827, 0]
click at [169, 525] on input "checkbox" at bounding box center [174, 525] width 13 height 11
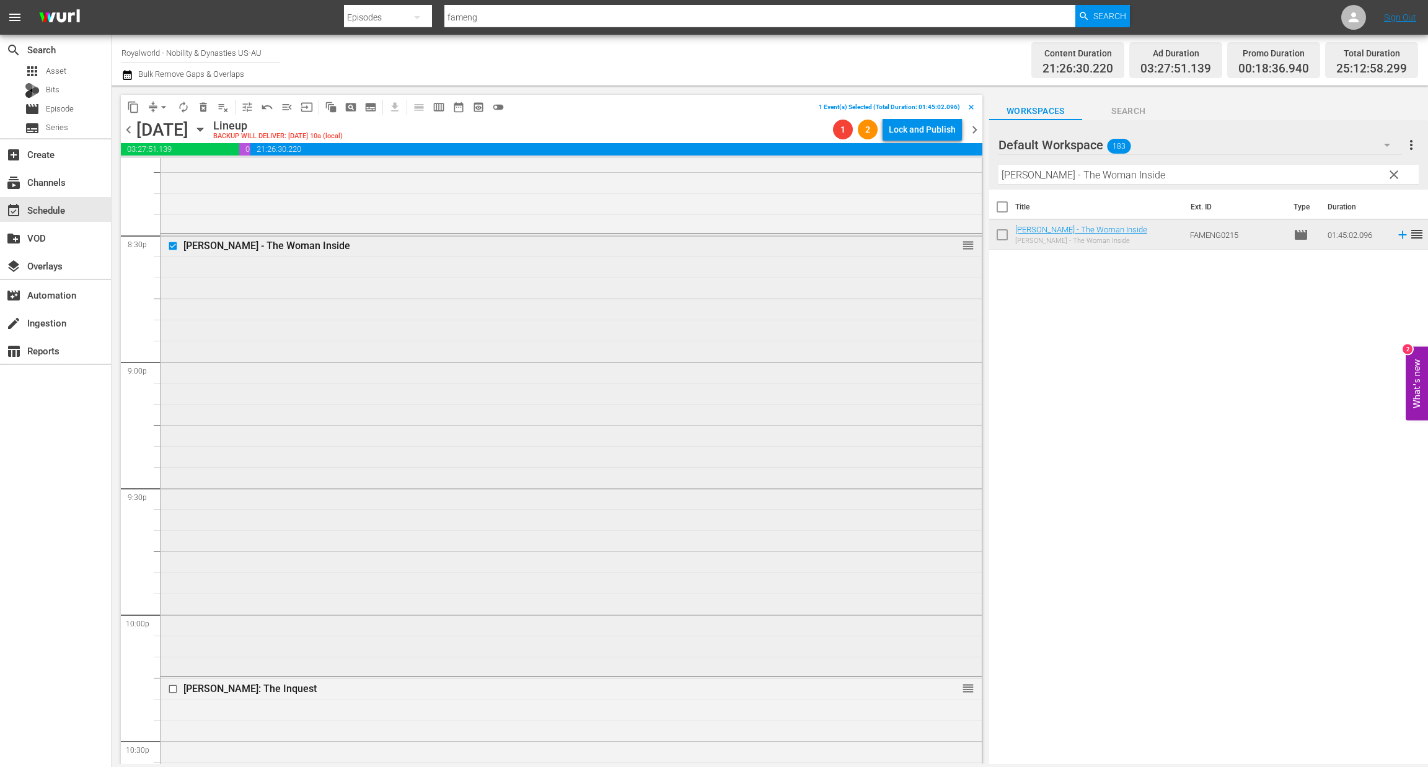
scroll to position [5292, 0]
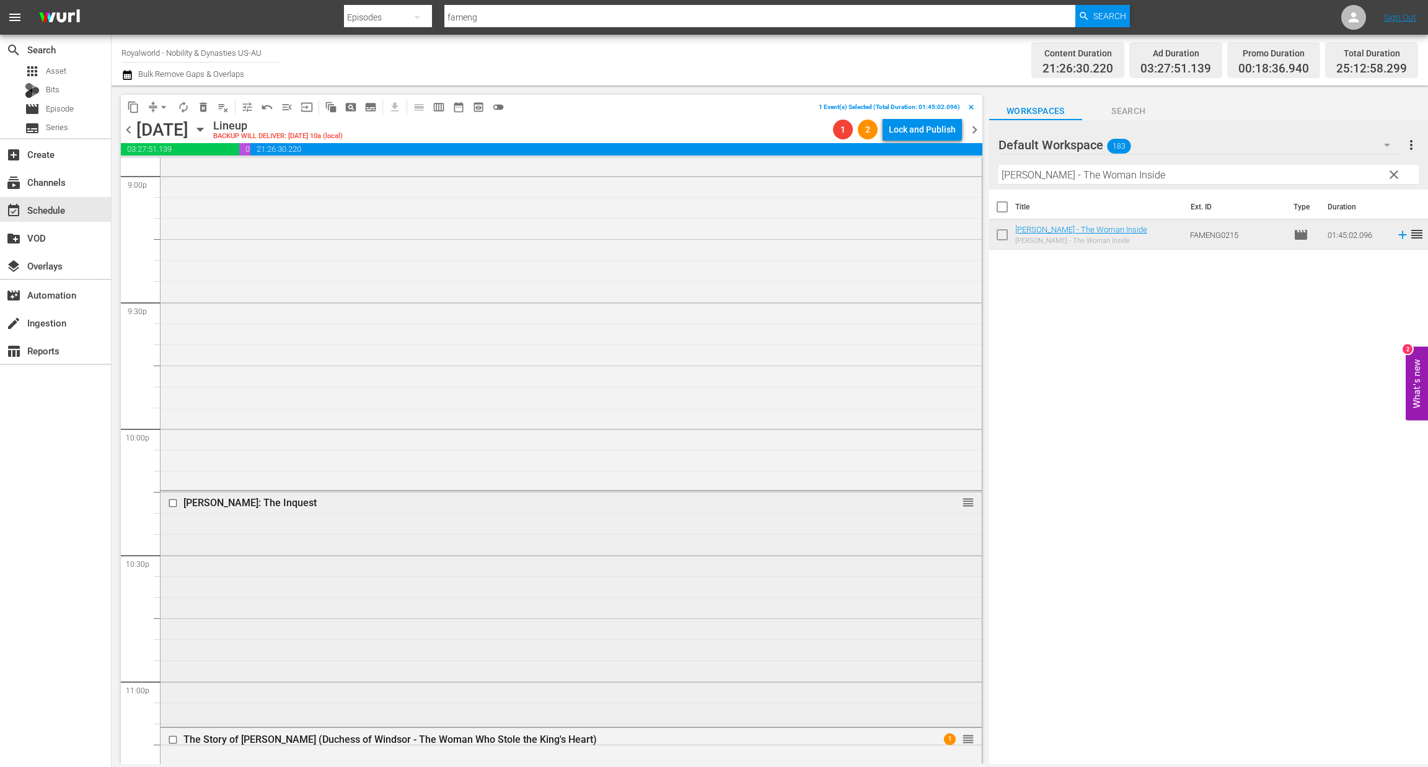
click at [169, 504] on input "checkbox" at bounding box center [174, 503] width 13 height 11
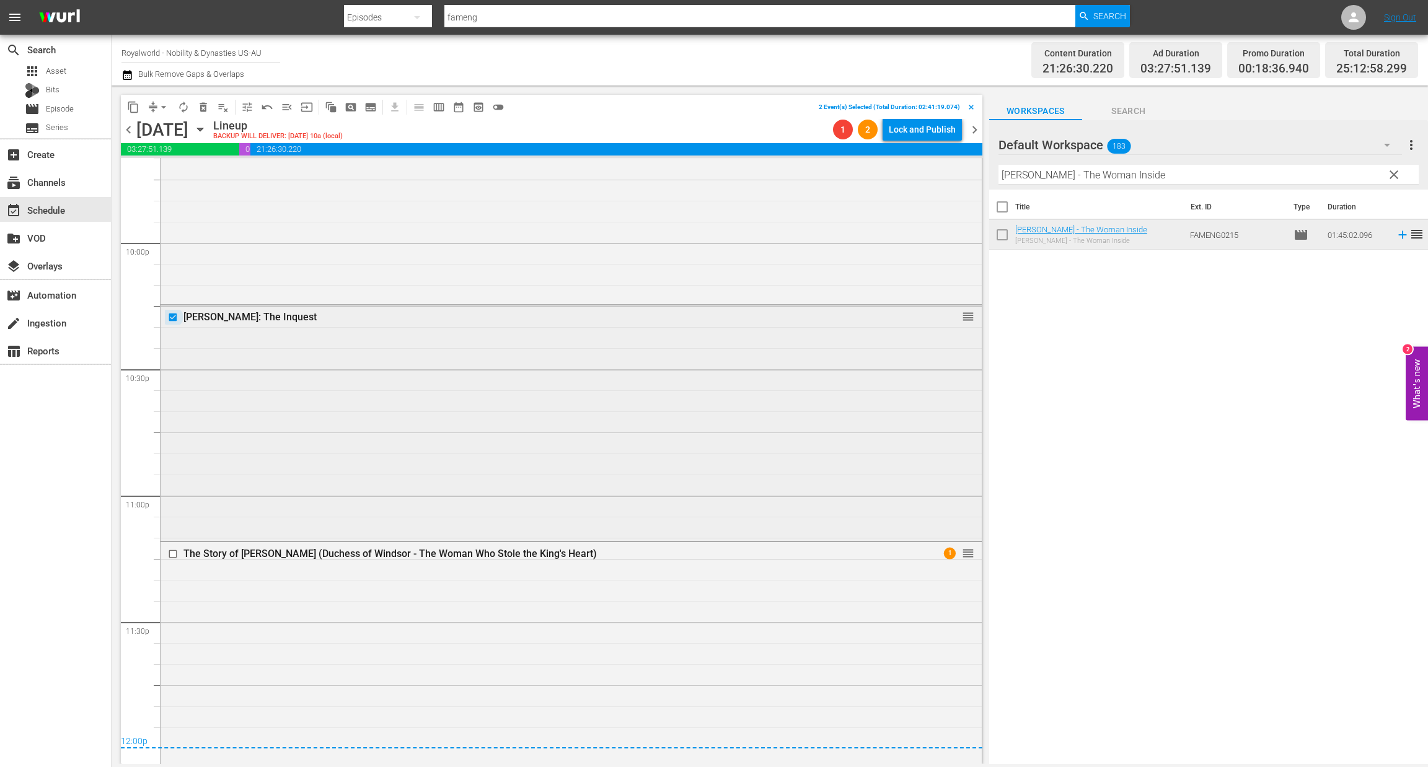
click at [176, 319] on input "checkbox" at bounding box center [174, 317] width 13 height 11
click at [204, 108] on span "delete_forever_outlined" at bounding box center [203, 107] width 12 height 12
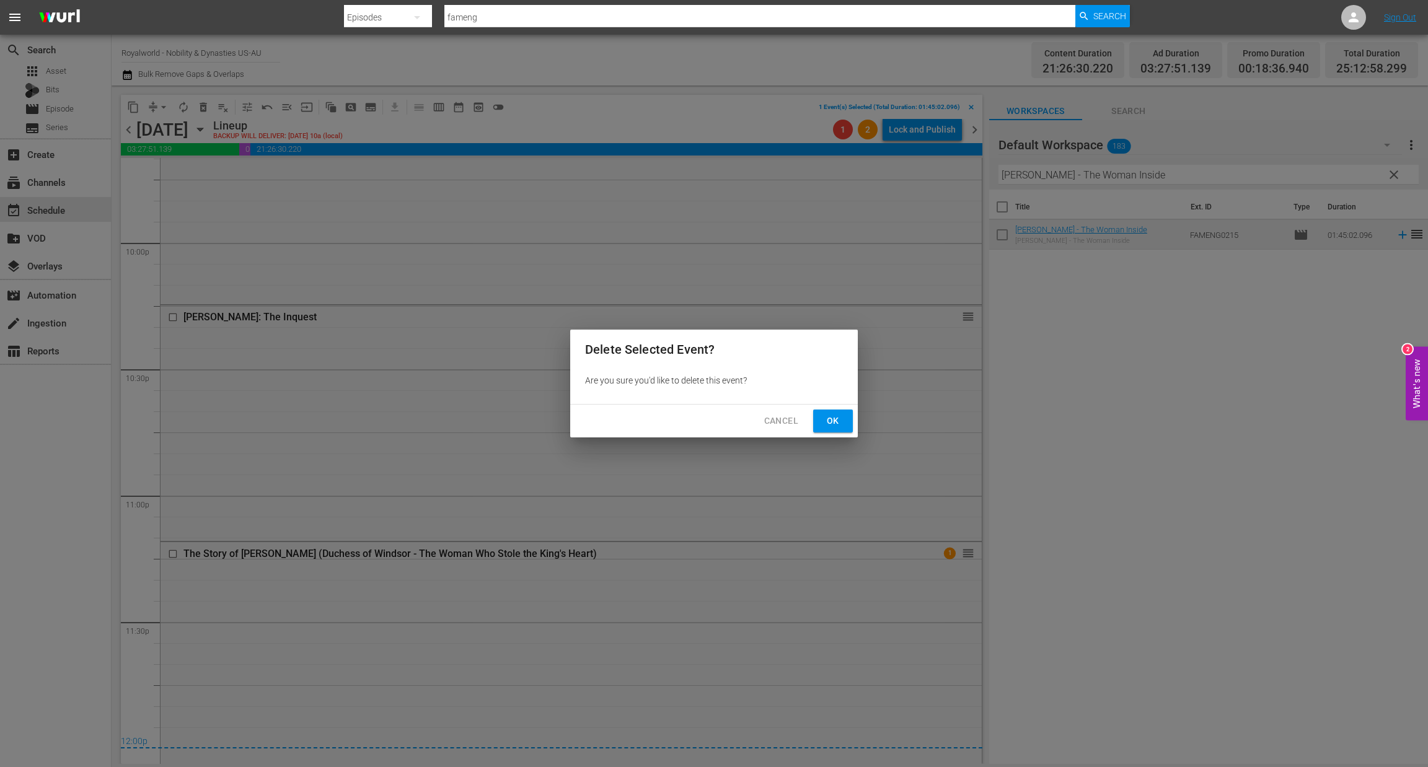
click at [835, 428] on span "Ok" at bounding box center [833, 420] width 20 height 15
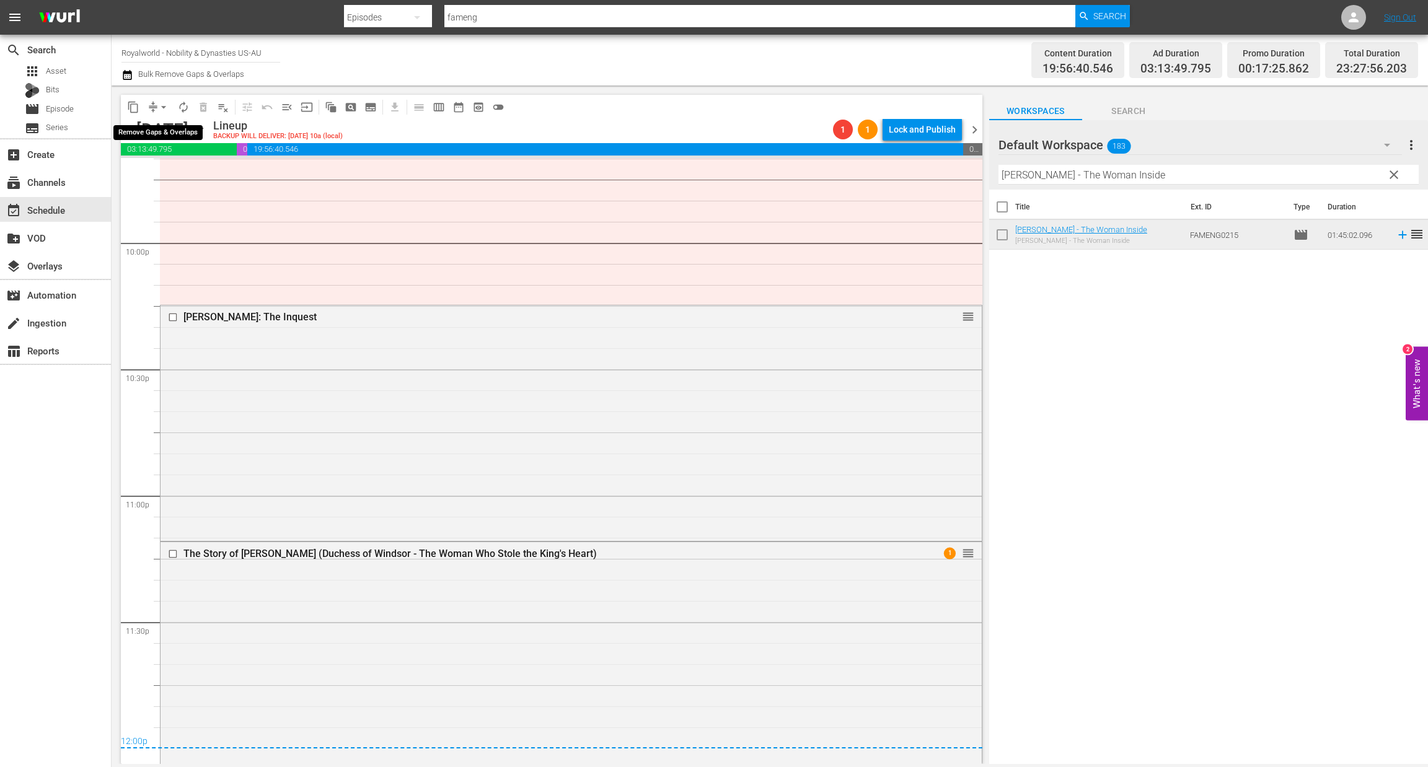
click at [162, 105] on span "arrow_drop_down" at bounding box center [163, 107] width 12 height 12
click at [173, 183] on ul "Align to Midnight Align to First Episode Align to End of Previous Day" at bounding box center [164, 152] width 130 height 71
click at [179, 179] on li "Align to End of Previous Day" at bounding box center [164, 172] width 130 height 20
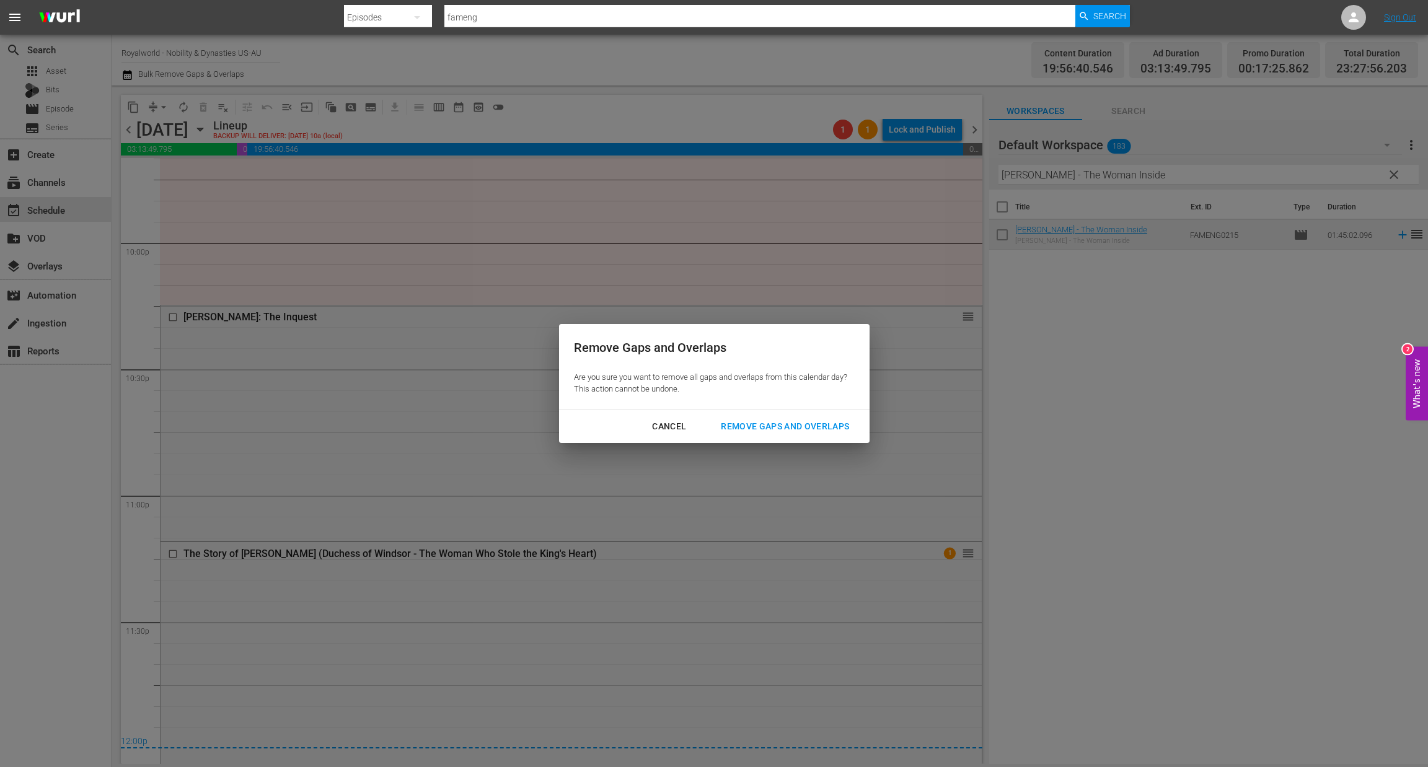
click at [802, 418] on button "Remove Gaps and Overlaps" at bounding box center [785, 426] width 158 height 23
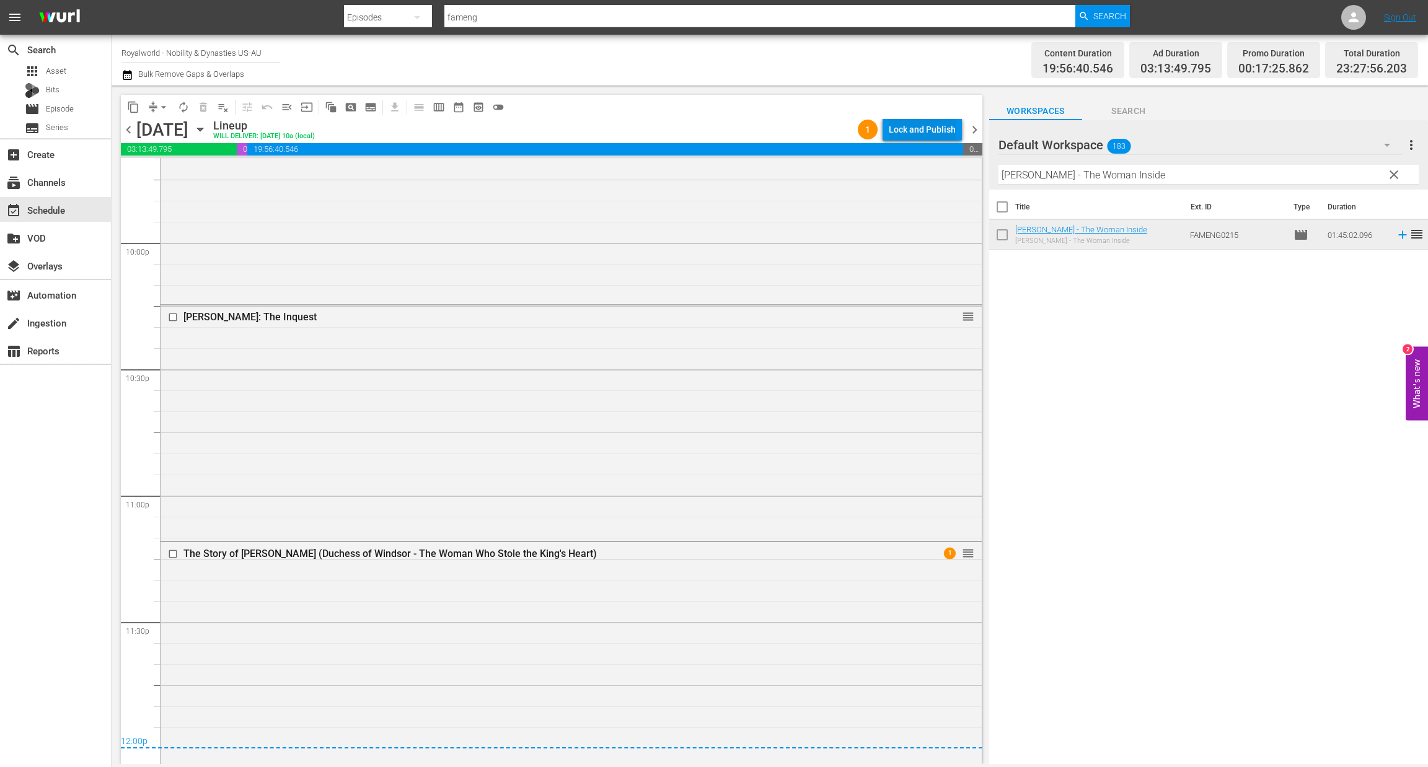
click at [923, 134] on div "Lock and Publish" at bounding box center [922, 129] width 67 height 22
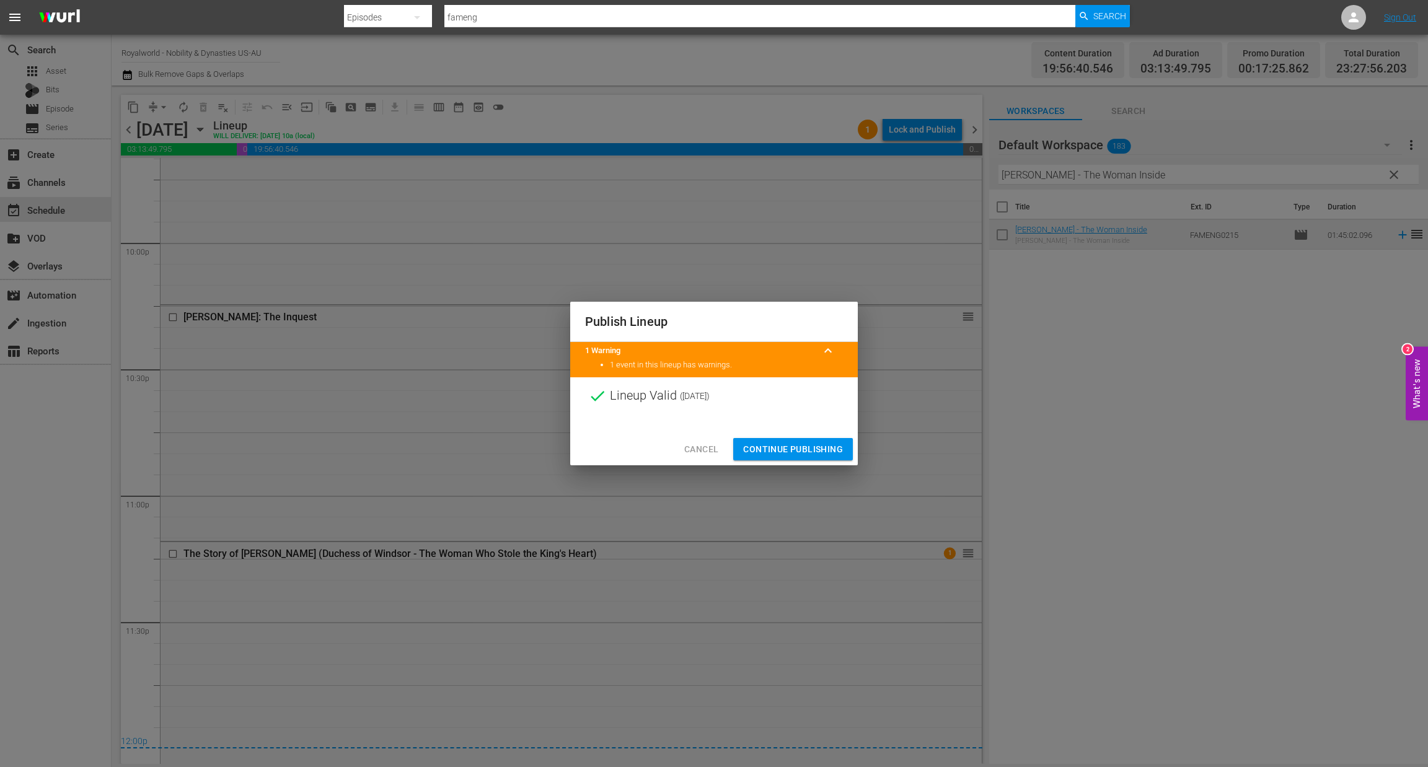
click at [815, 448] on span "Continue Publishing" at bounding box center [793, 449] width 100 height 15
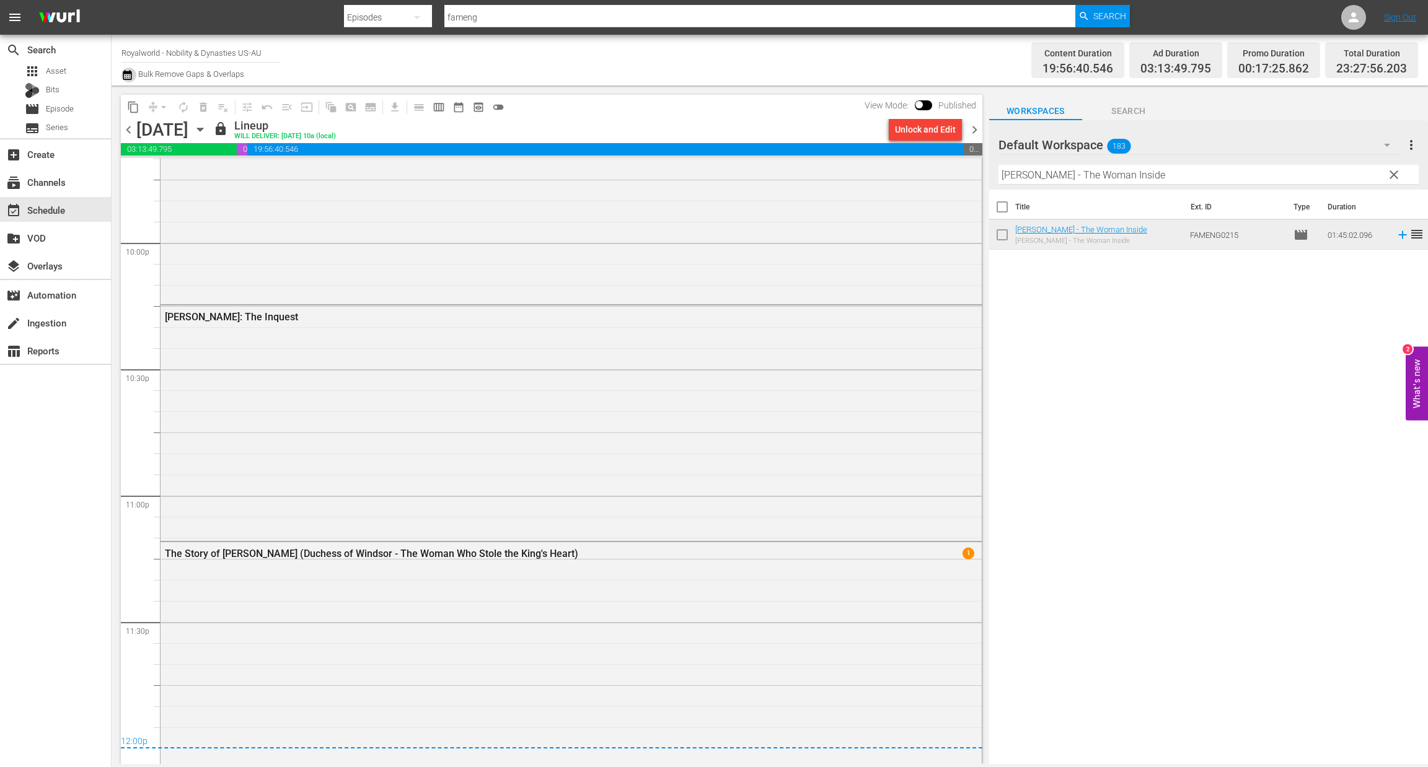
click at [125, 76] on icon "button" at bounding box center [127, 75] width 12 height 15
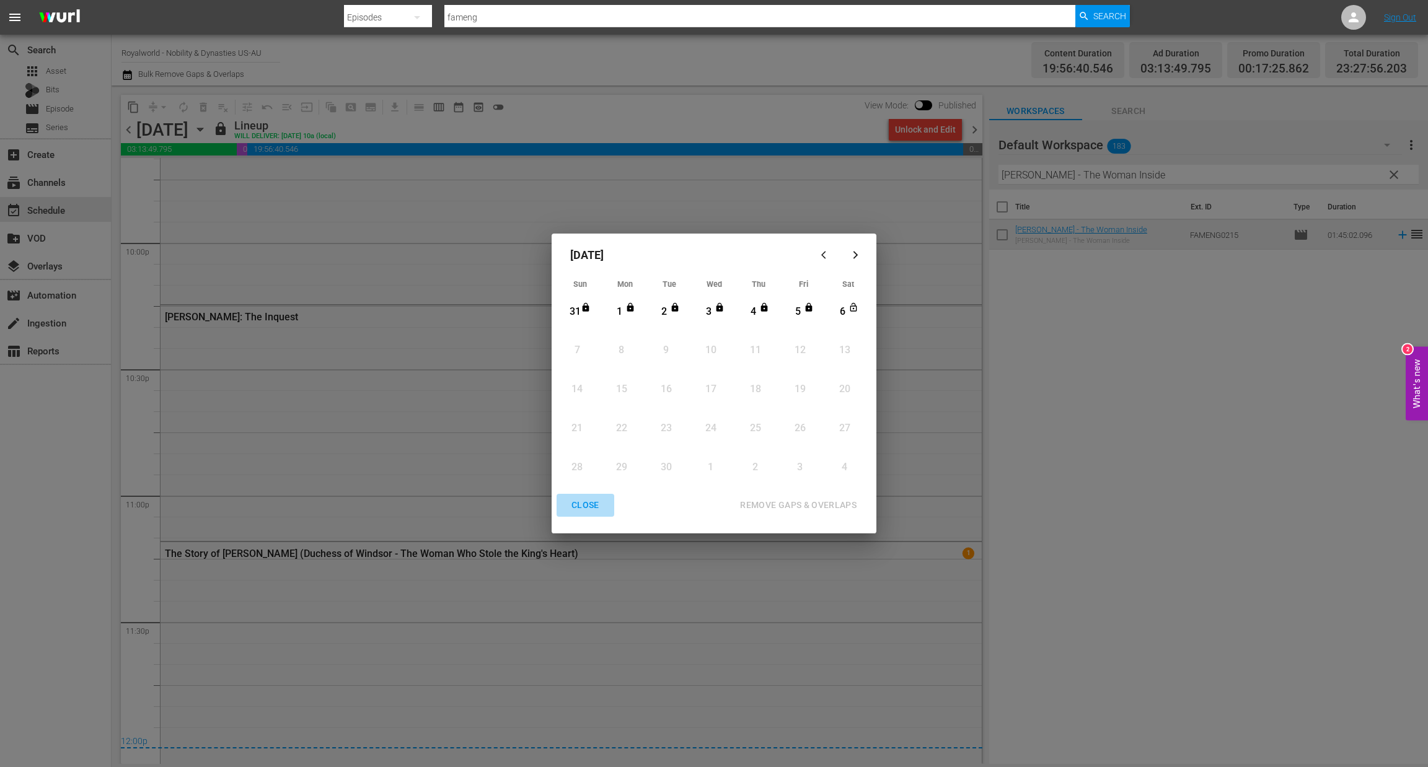
click at [574, 508] on div "CLOSE" at bounding box center [585, 505] width 48 height 15
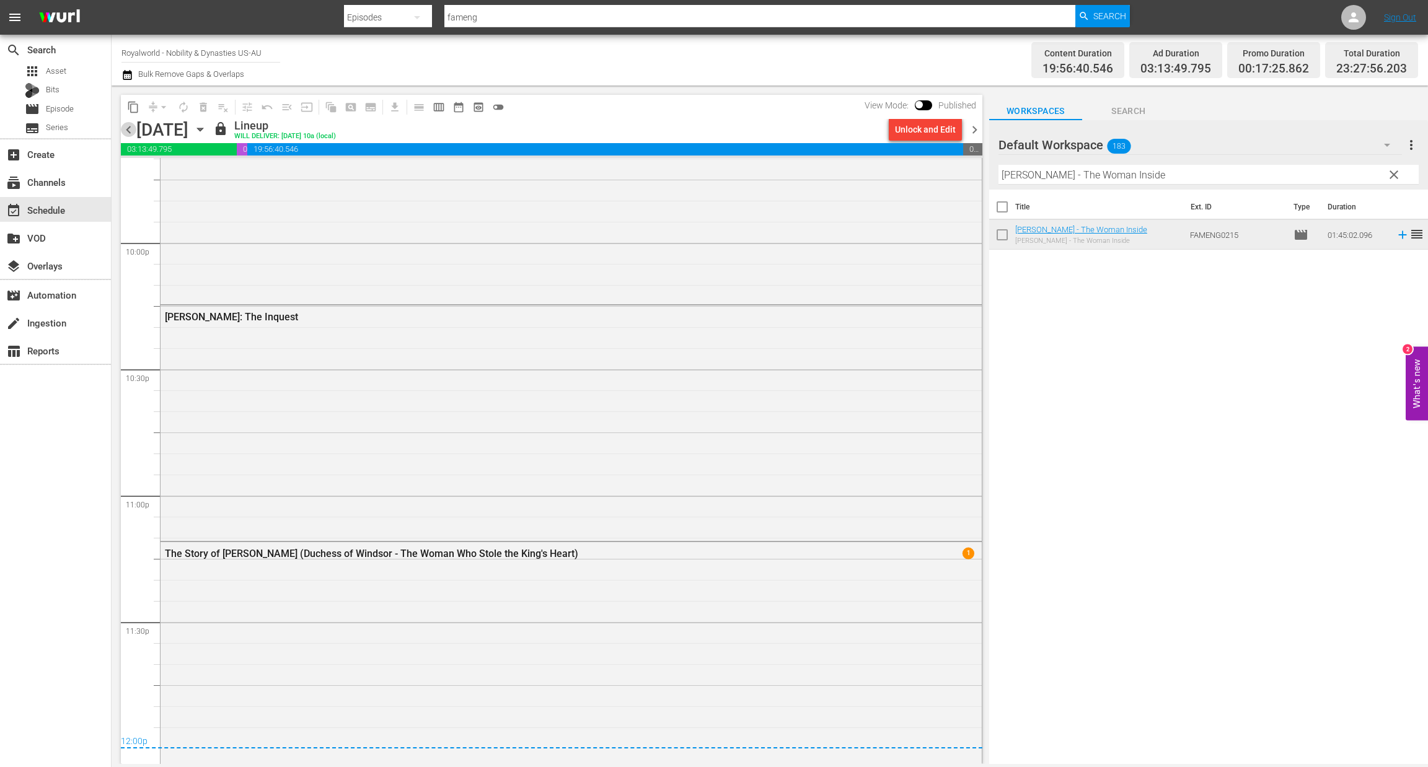
click at [123, 130] on span "chevron_left" at bounding box center [128, 129] width 15 height 15
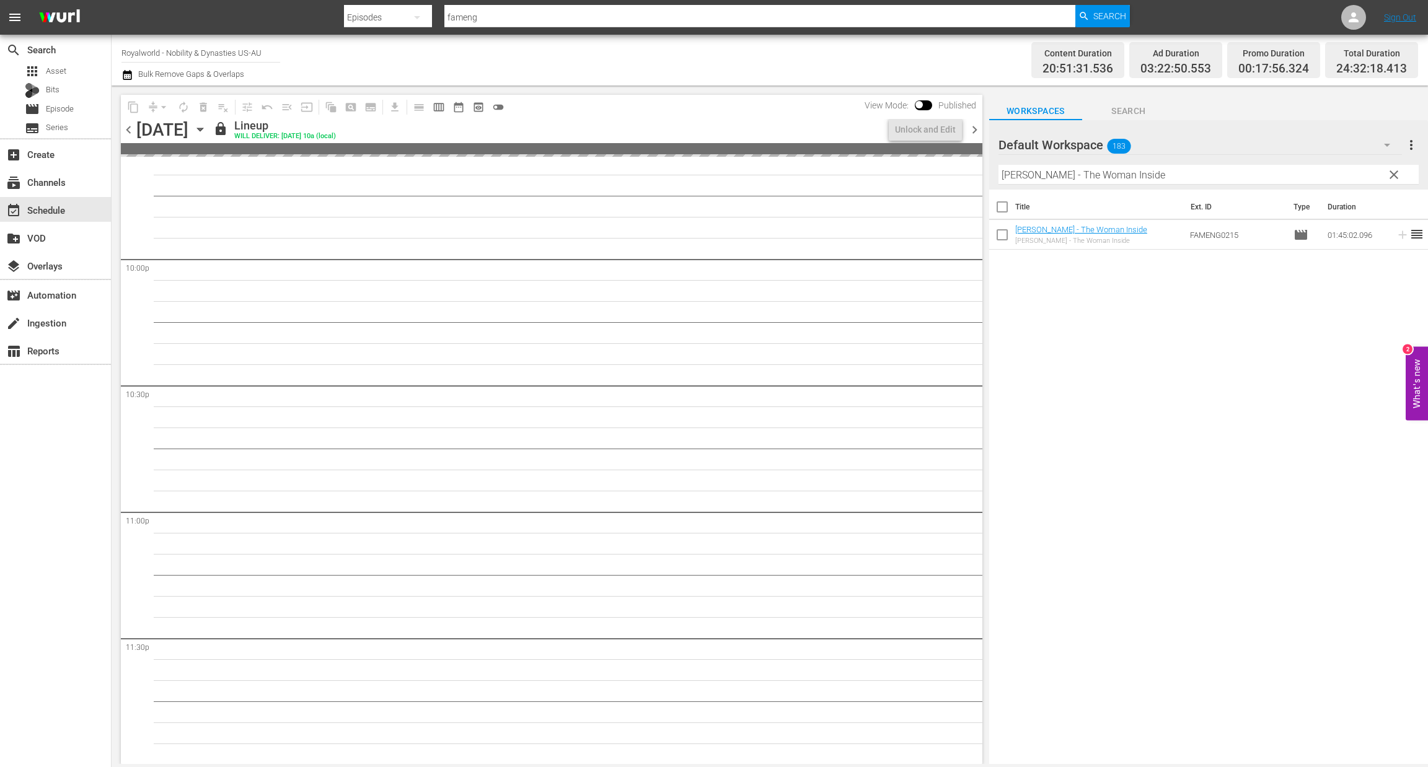
scroll to position [5456, 0]
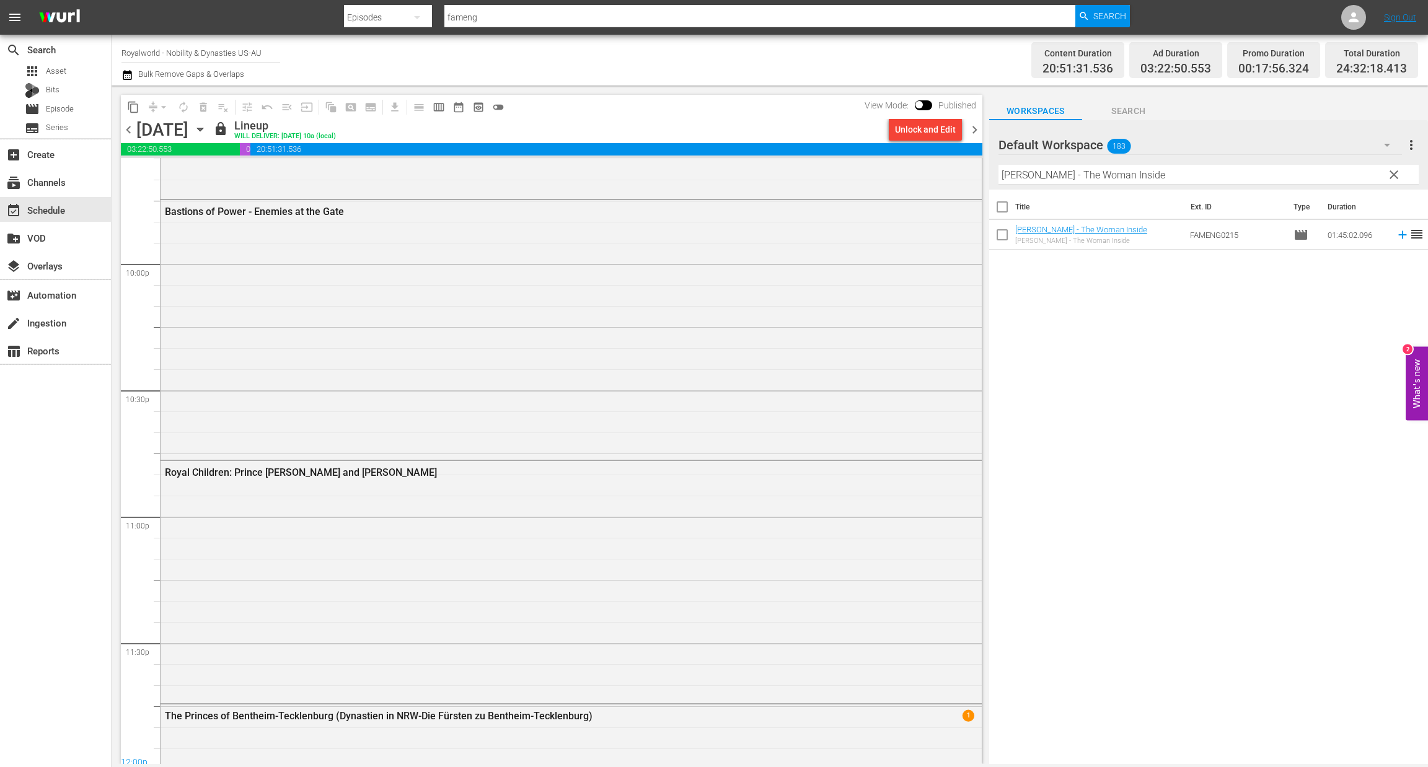
click at [123, 130] on span "chevron_left" at bounding box center [128, 129] width 15 height 15
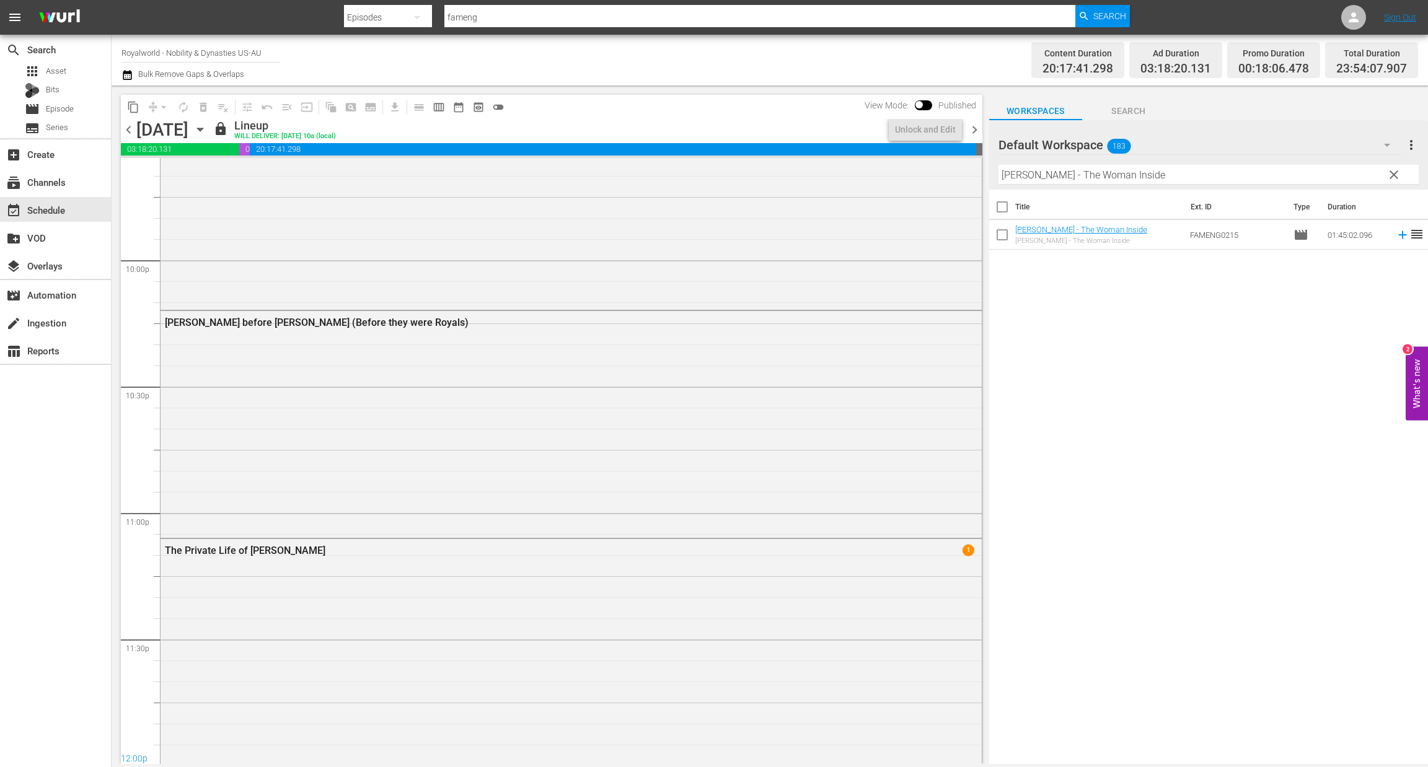
scroll to position [5476, 0]
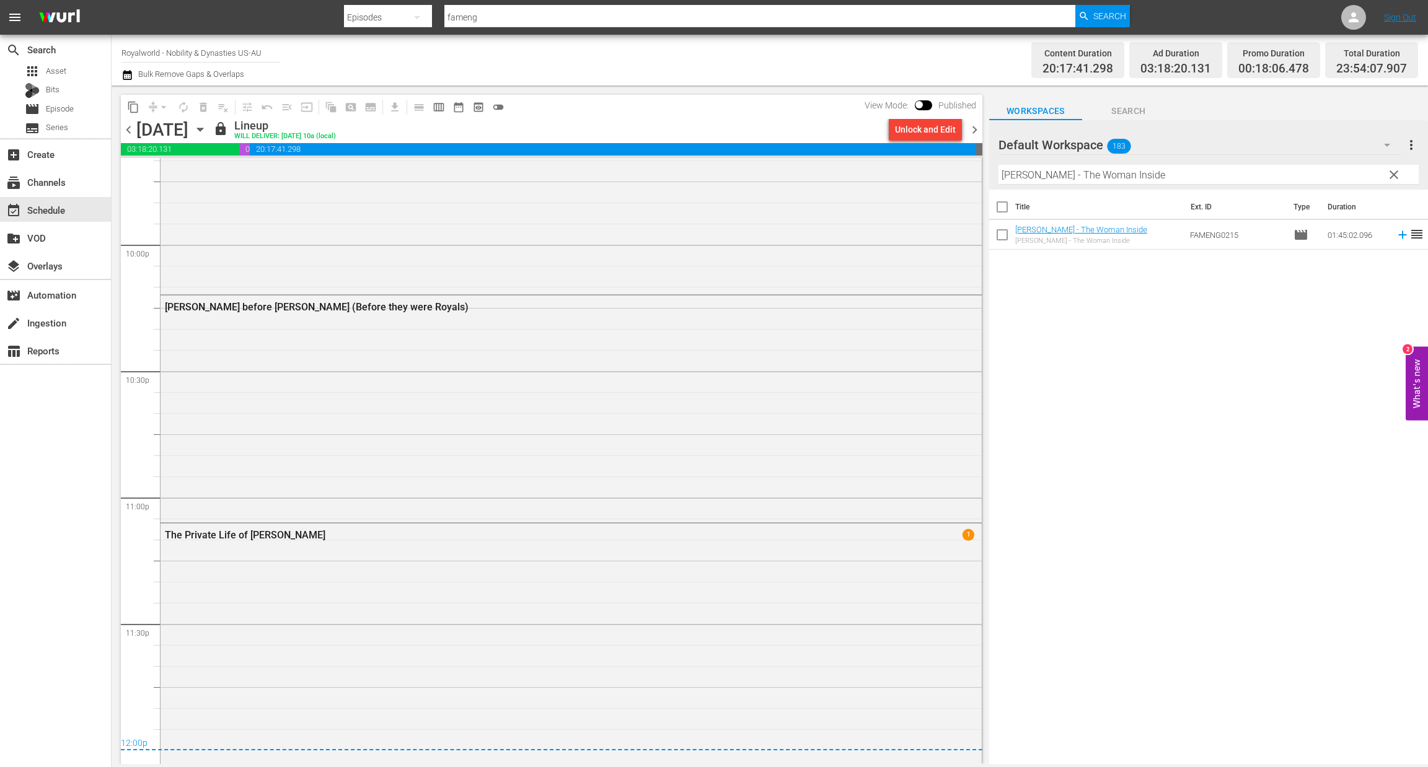
click at [123, 130] on span "chevron_left" at bounding box center [128, 129] width 15 height 15
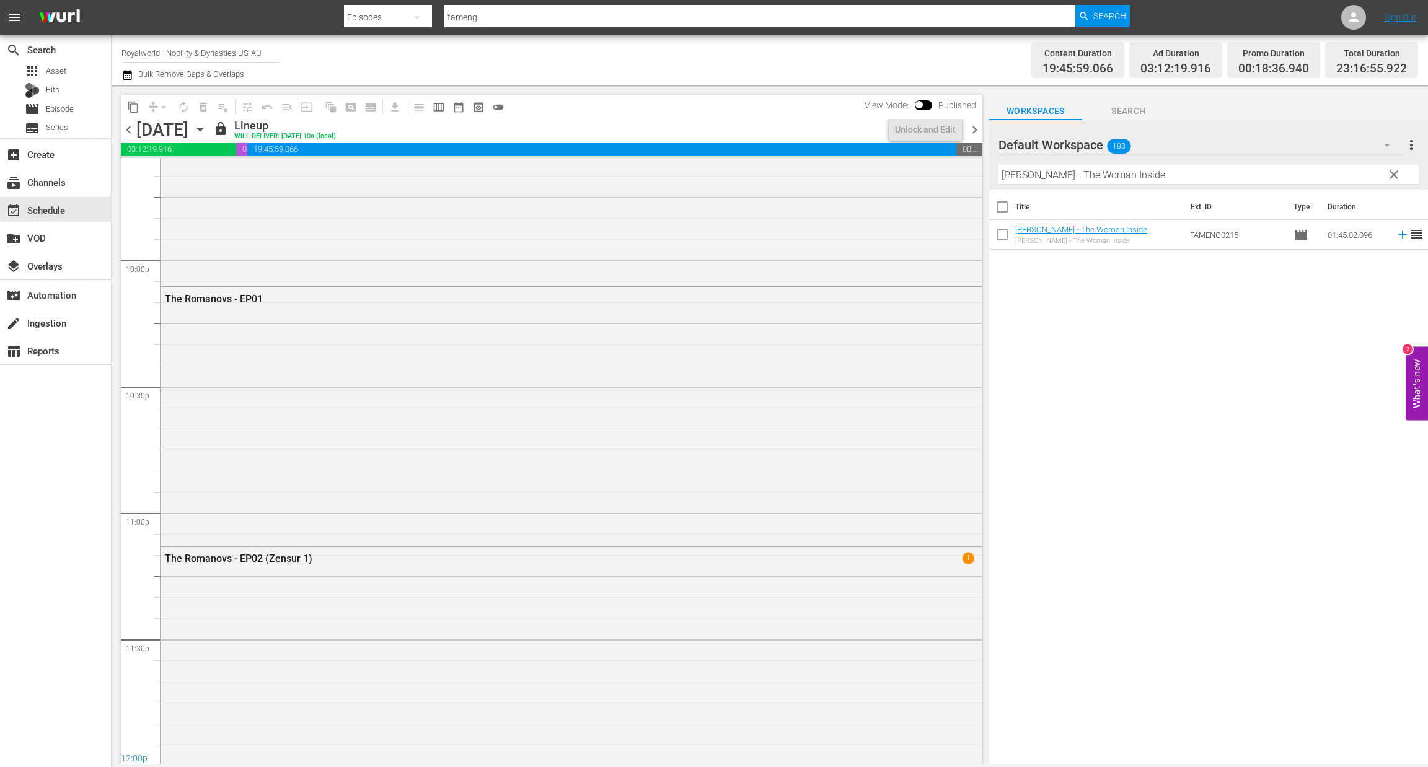
scroll to position [5393, 0]
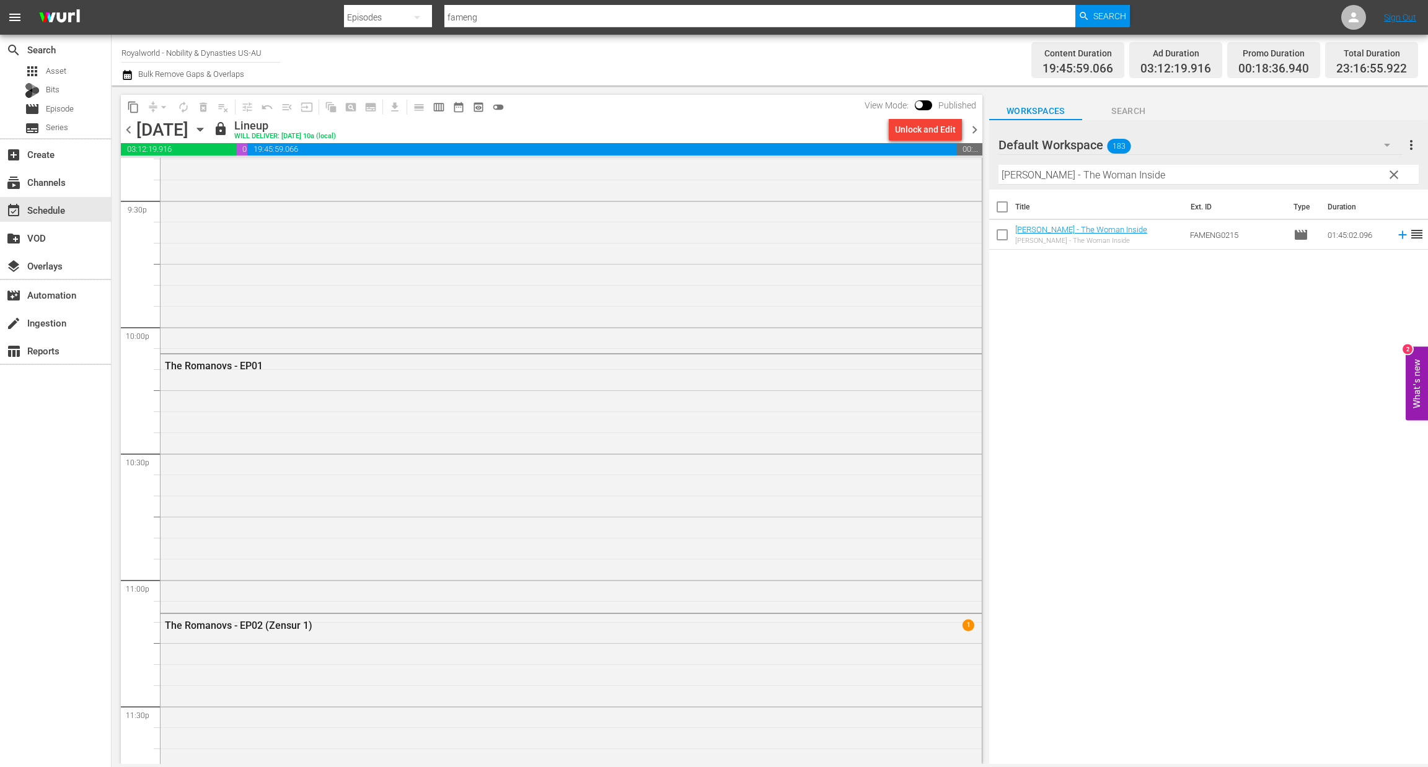
click at [123, 130] on span "chevron_left" at bounding box center [128, 129] width 15 height 15
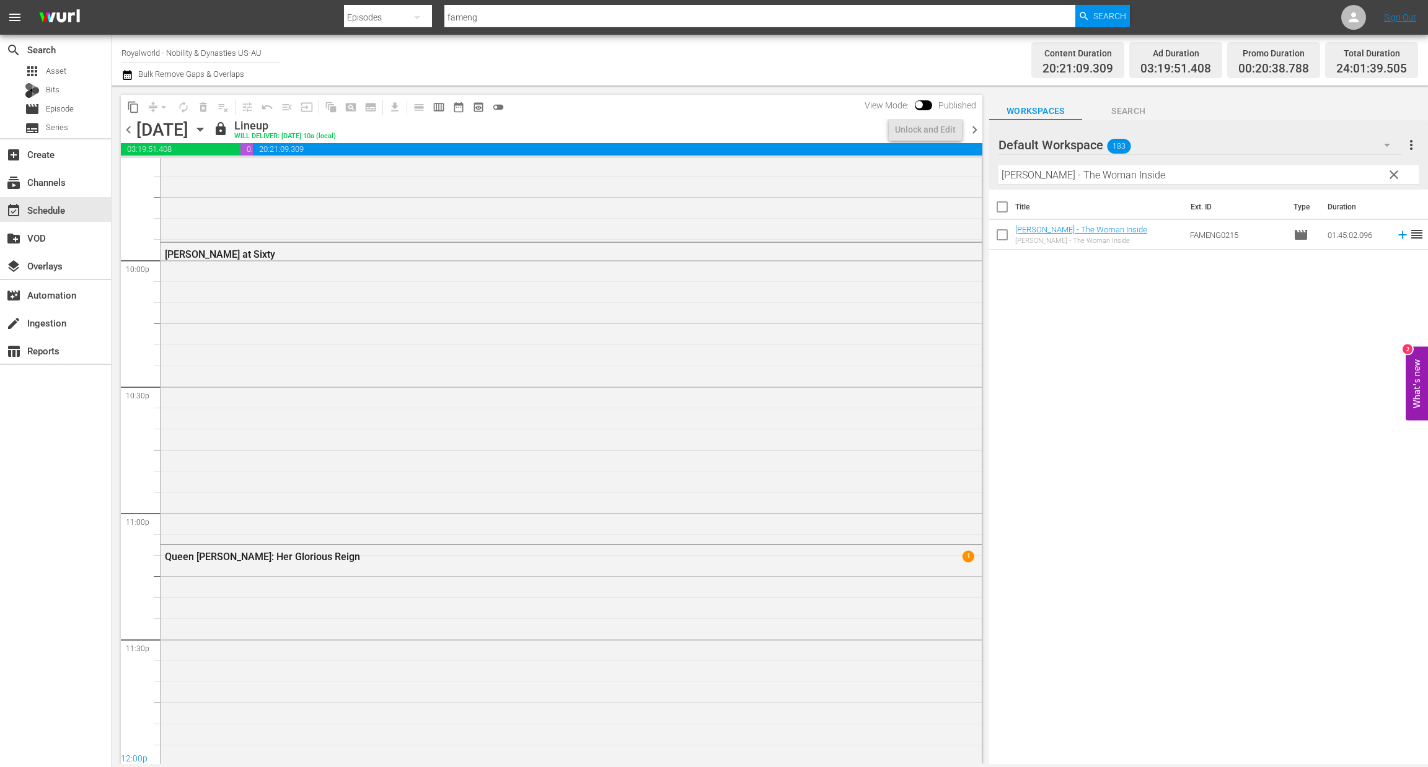
scroll to position [5456, 0]
click at [123, 130] on span "chevron_left" at bounding box center [128, 129] width 15 height 15
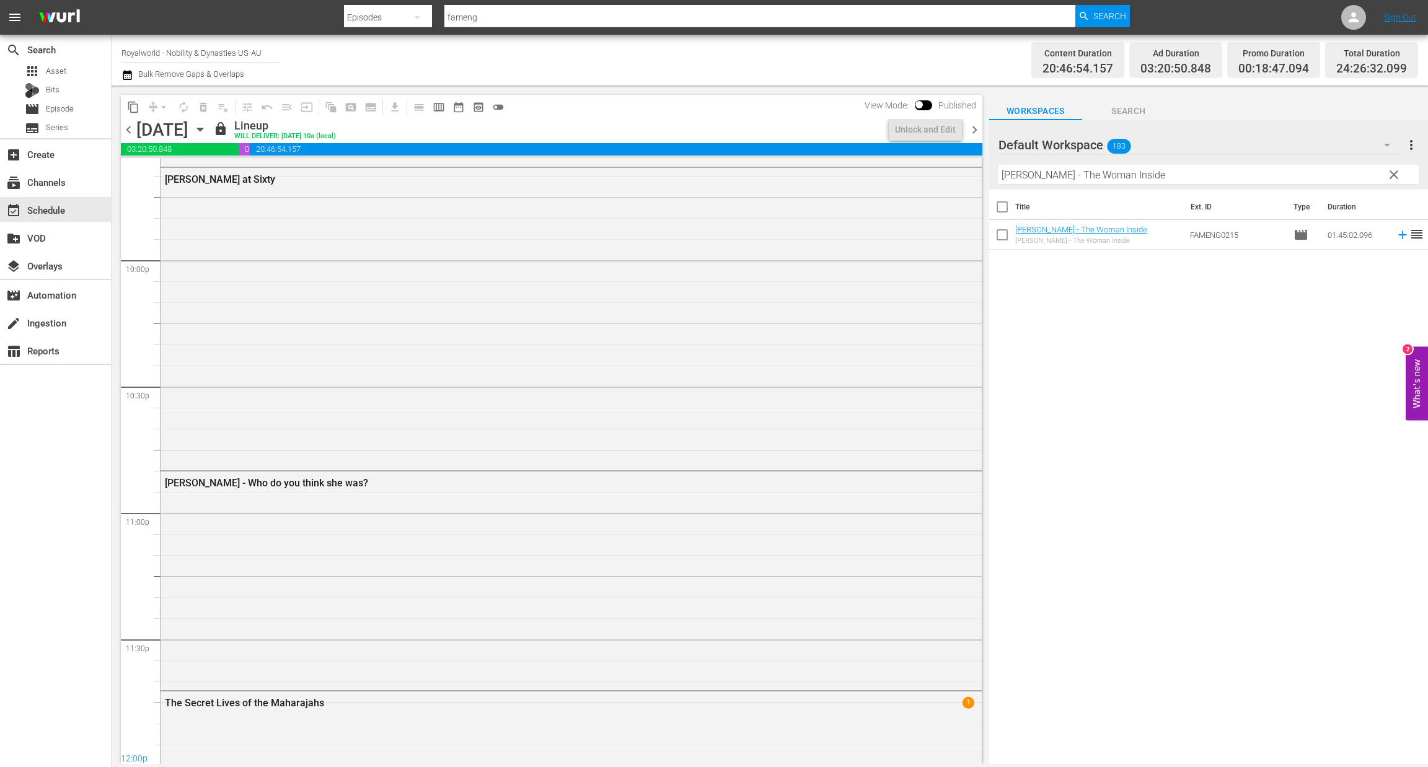
scroll to position [5436, 0]
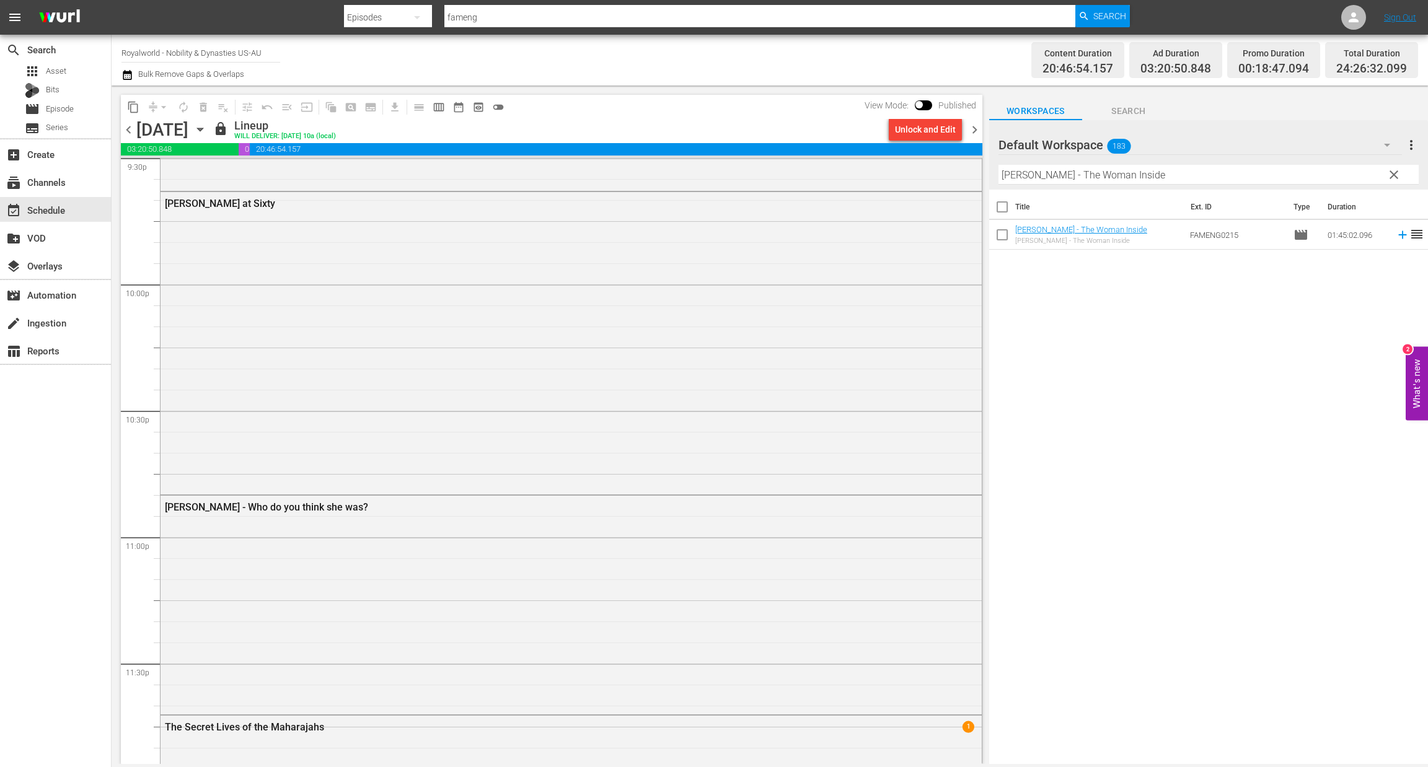
click at [123, 130] on span "chevron_left" at bounding box center [128, 129] width 15 height 15
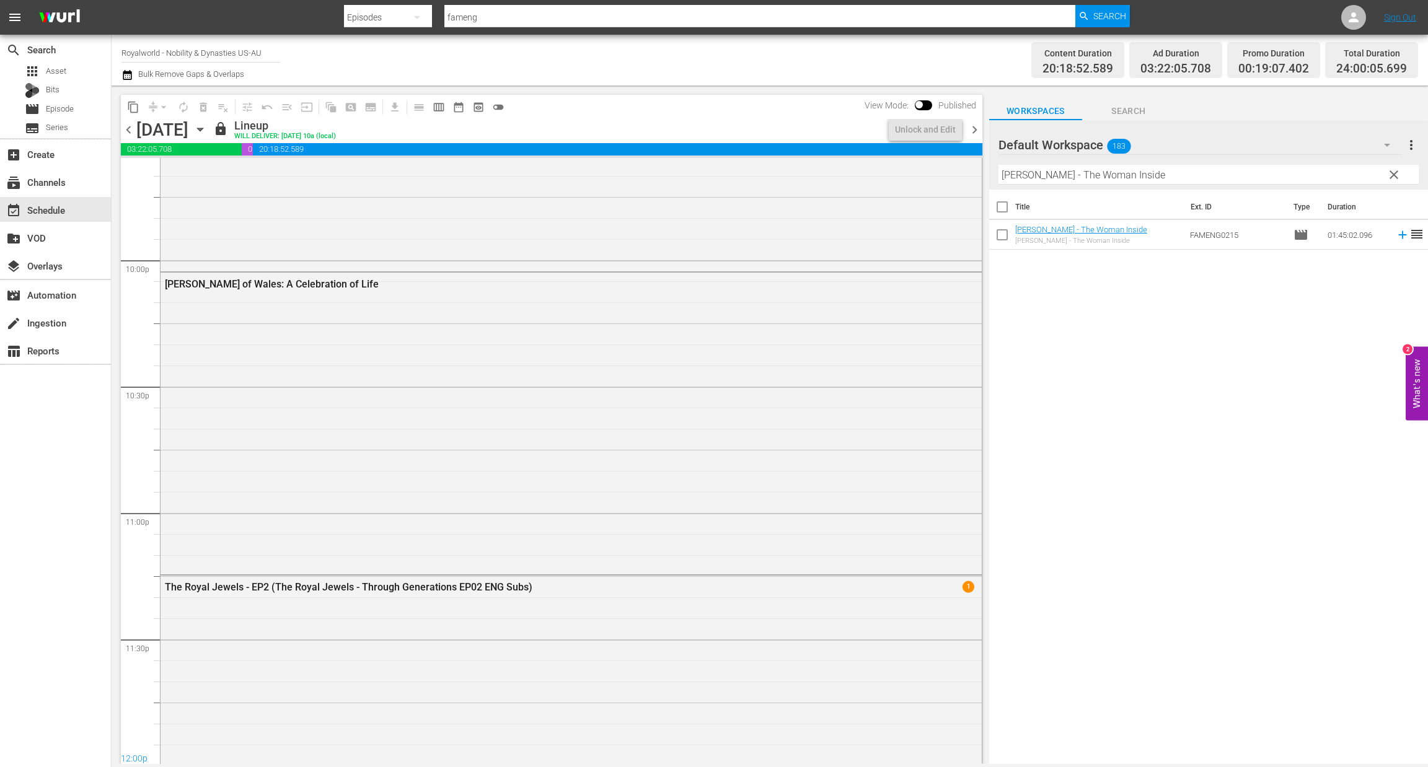
scroll to position [5520, 0]
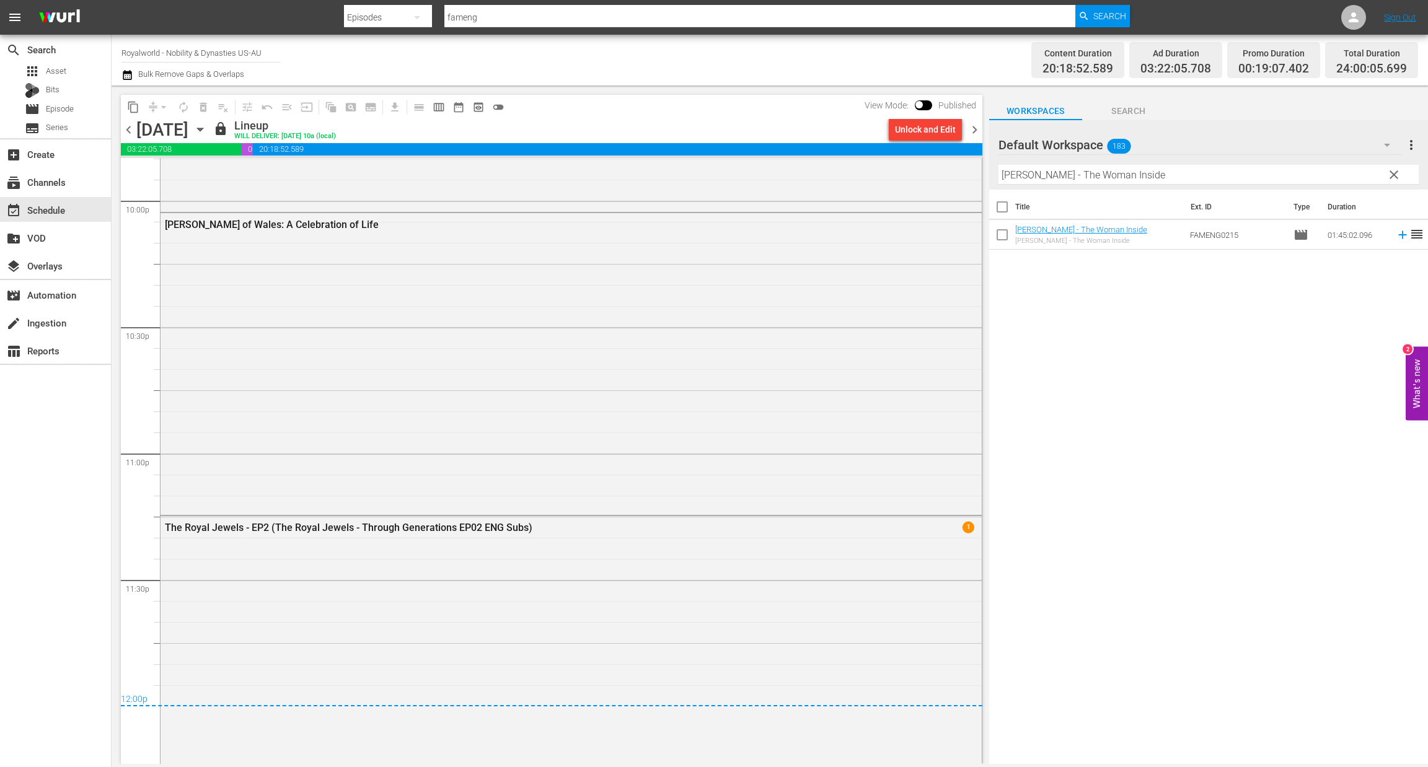
click at [123, 130] on span "chevron_left" at bounding box center [128, 129] width 15 height 15
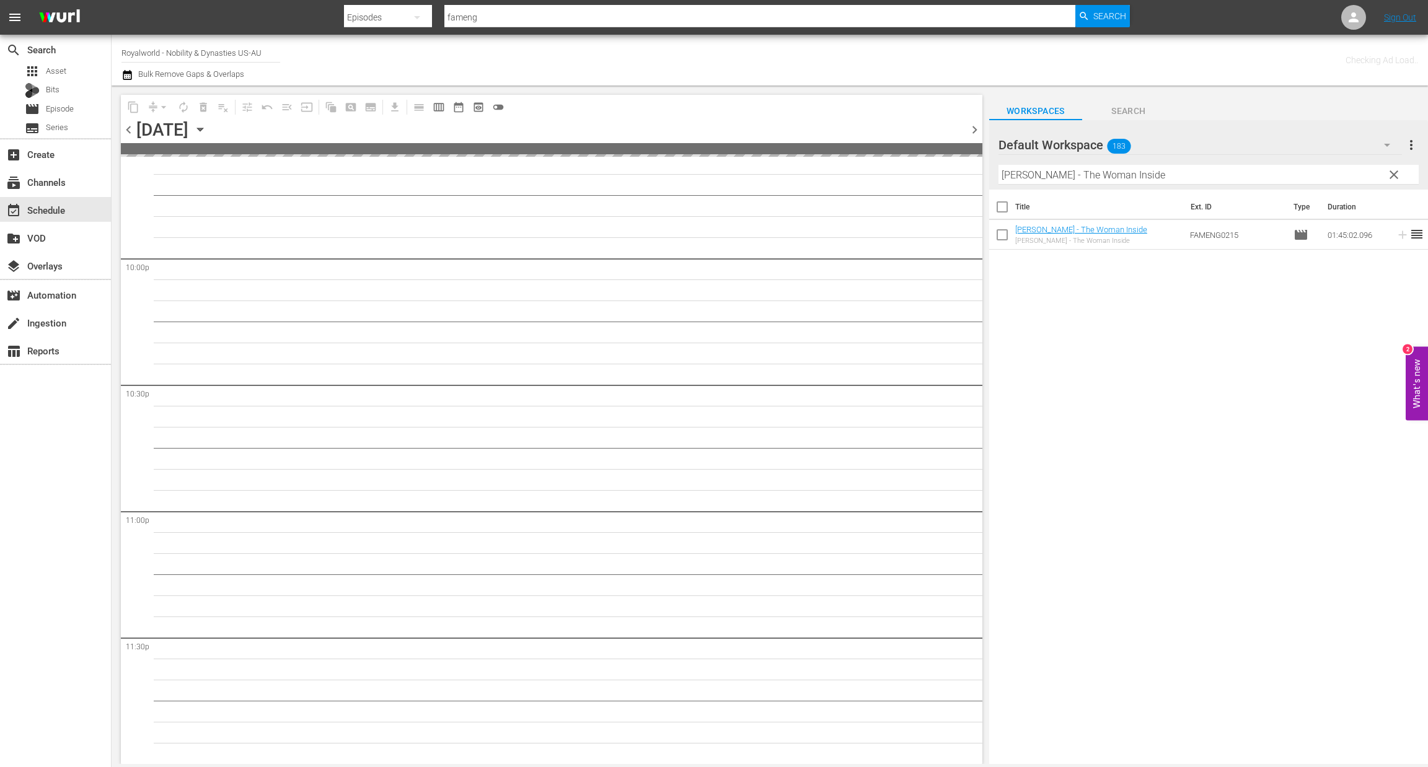
scroll to position [5460, 0]
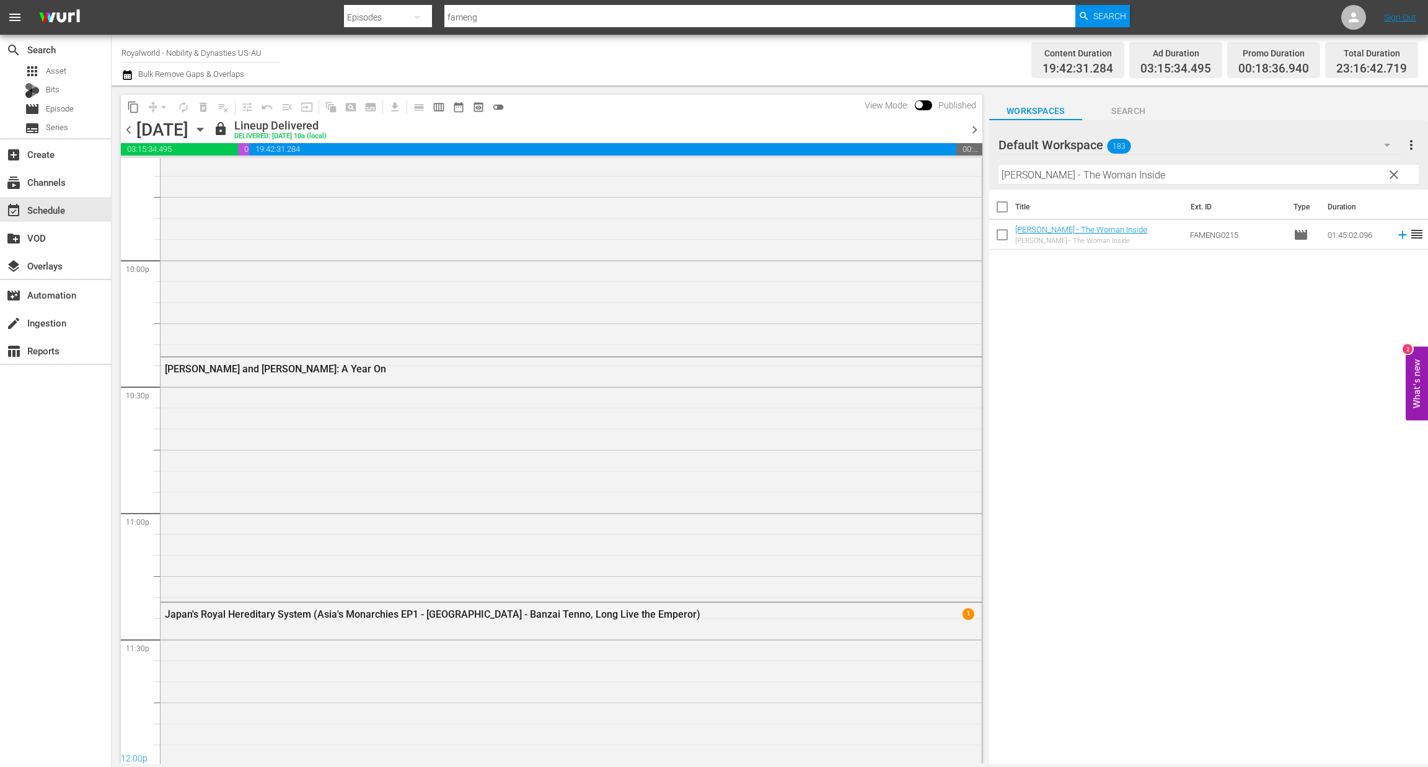
click at [131, 77] on icon "button" at bounding box center [127, 75] width 9 height 10
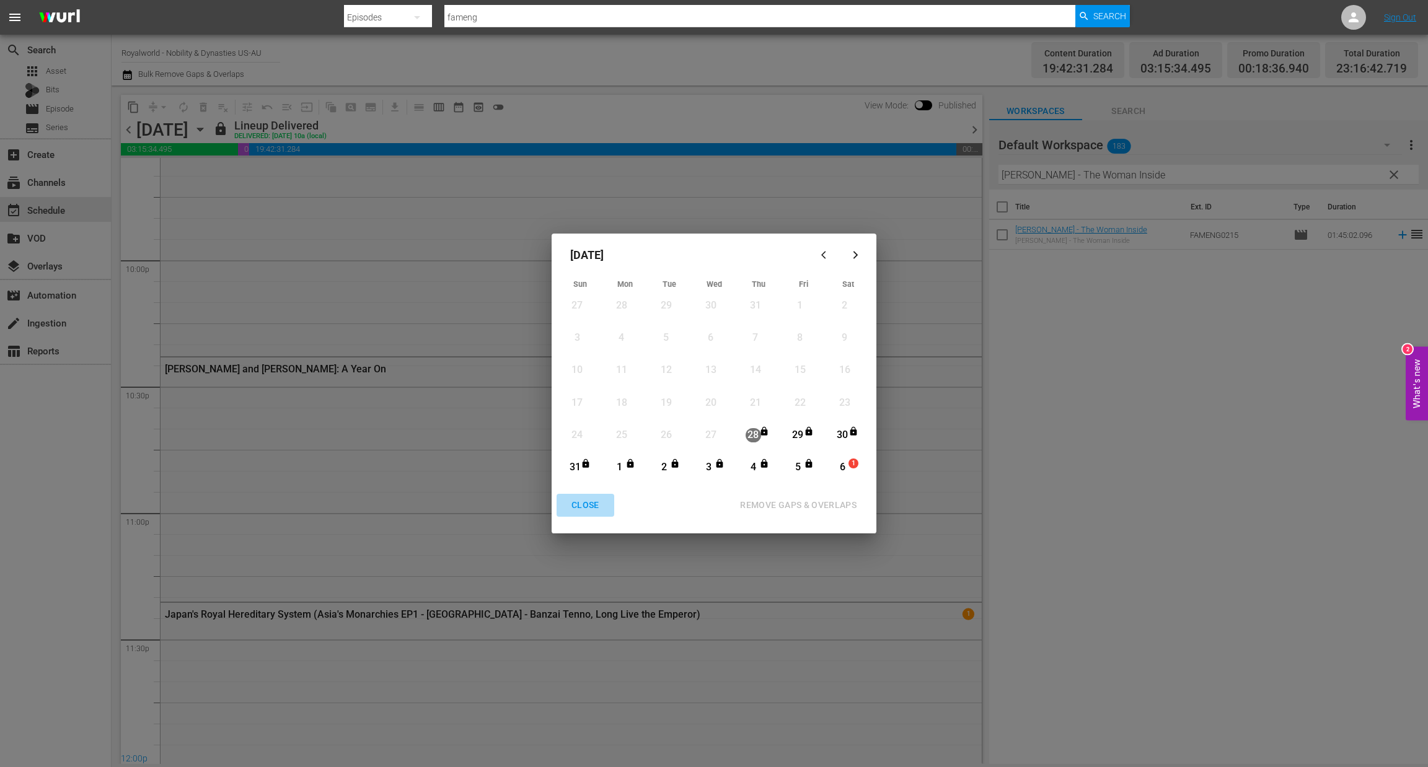
click at [581, 507] on div "CLOSE" at bounding box center [585, 505] width 48 height 15
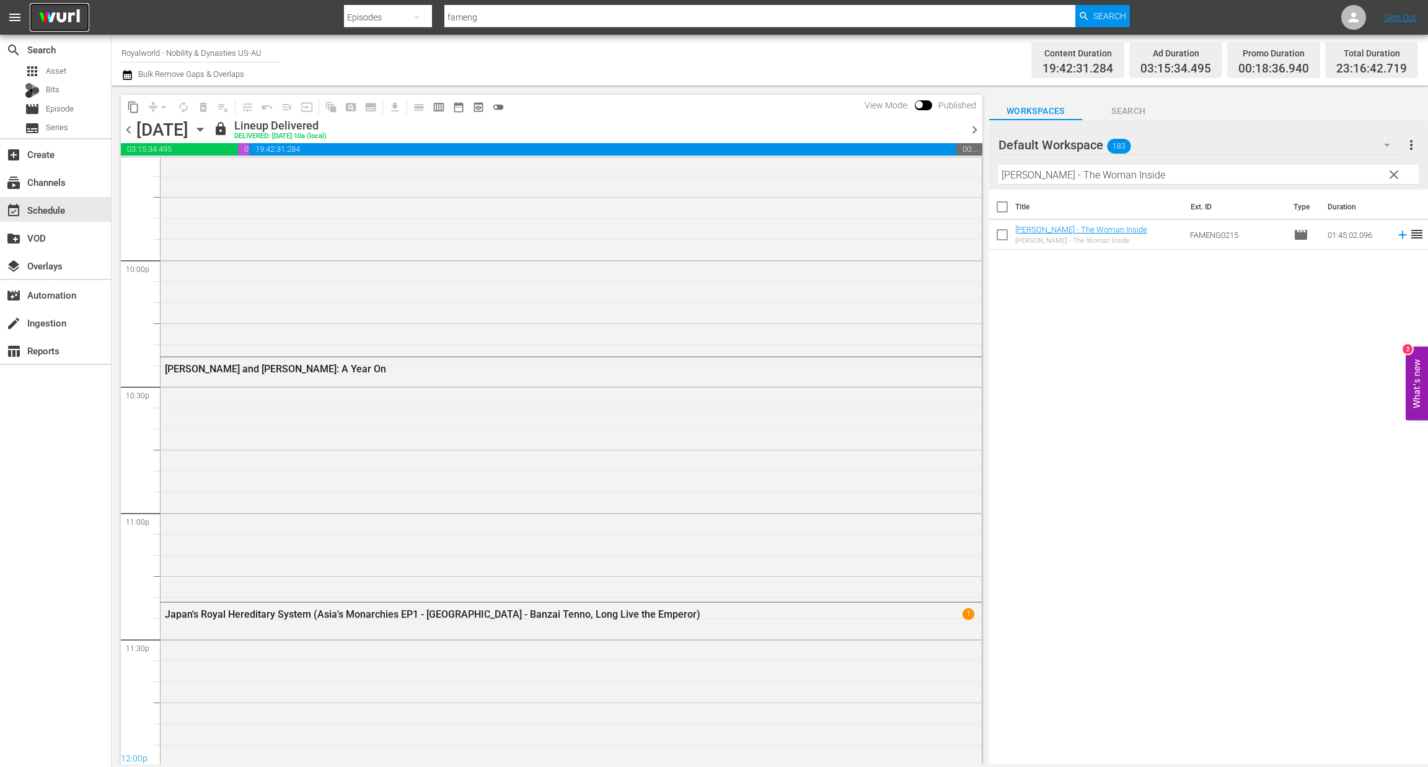
click at [68, 23] on img at bounding box center [59, 17] width 59 height 29
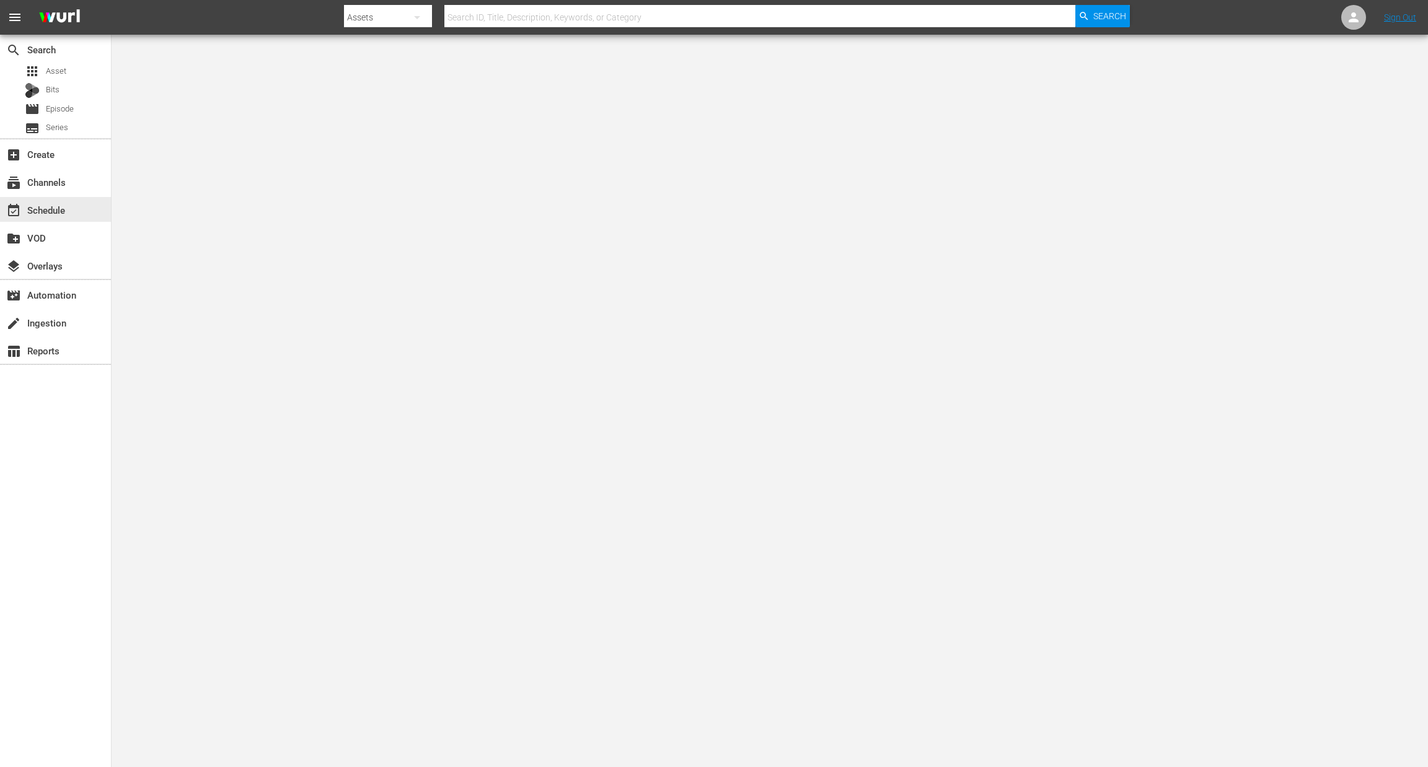
click at [58, 214] on div "event_available Schedule" at bounding box center [34, 208] width 69 height 11
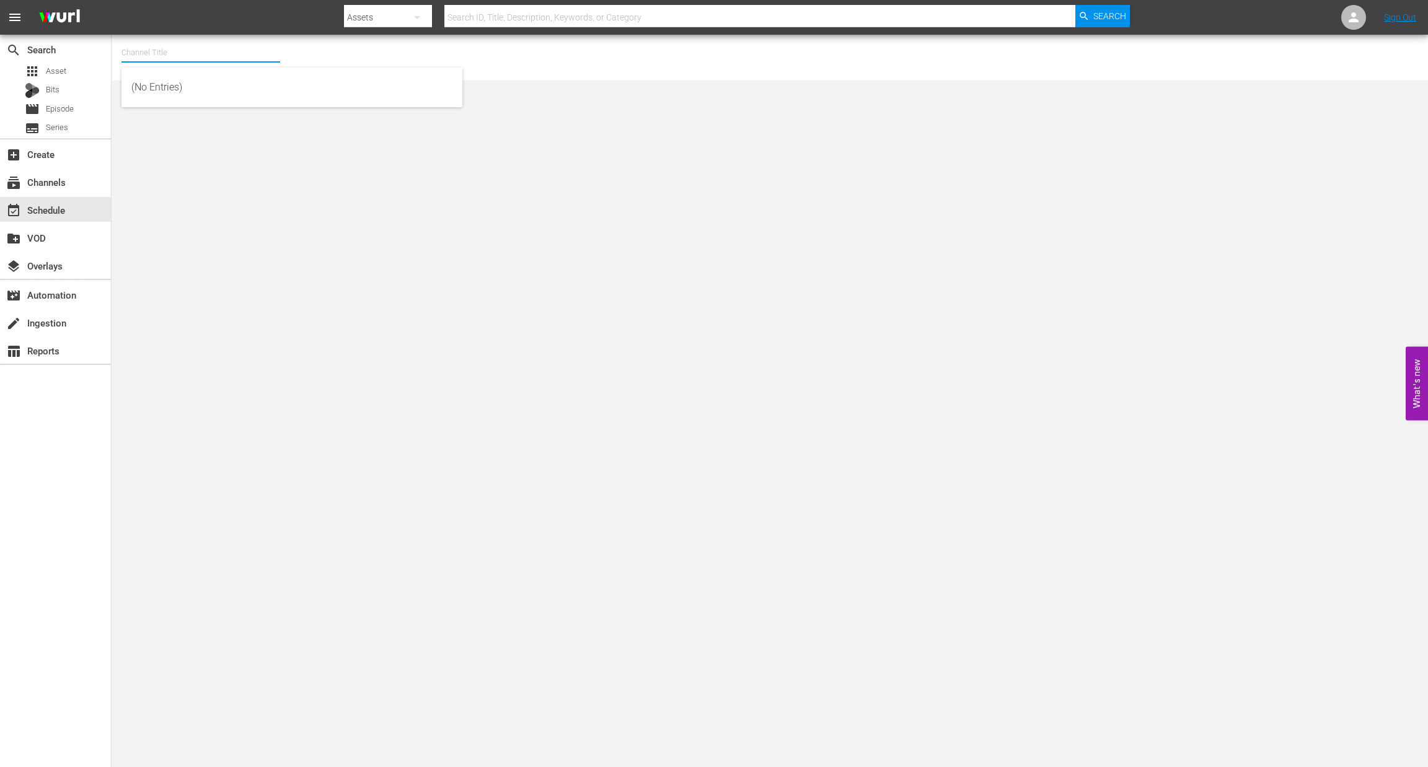
click at [151, 55] on input "text" at bounding box center [200, 53] width 159 height 30
type input "r"
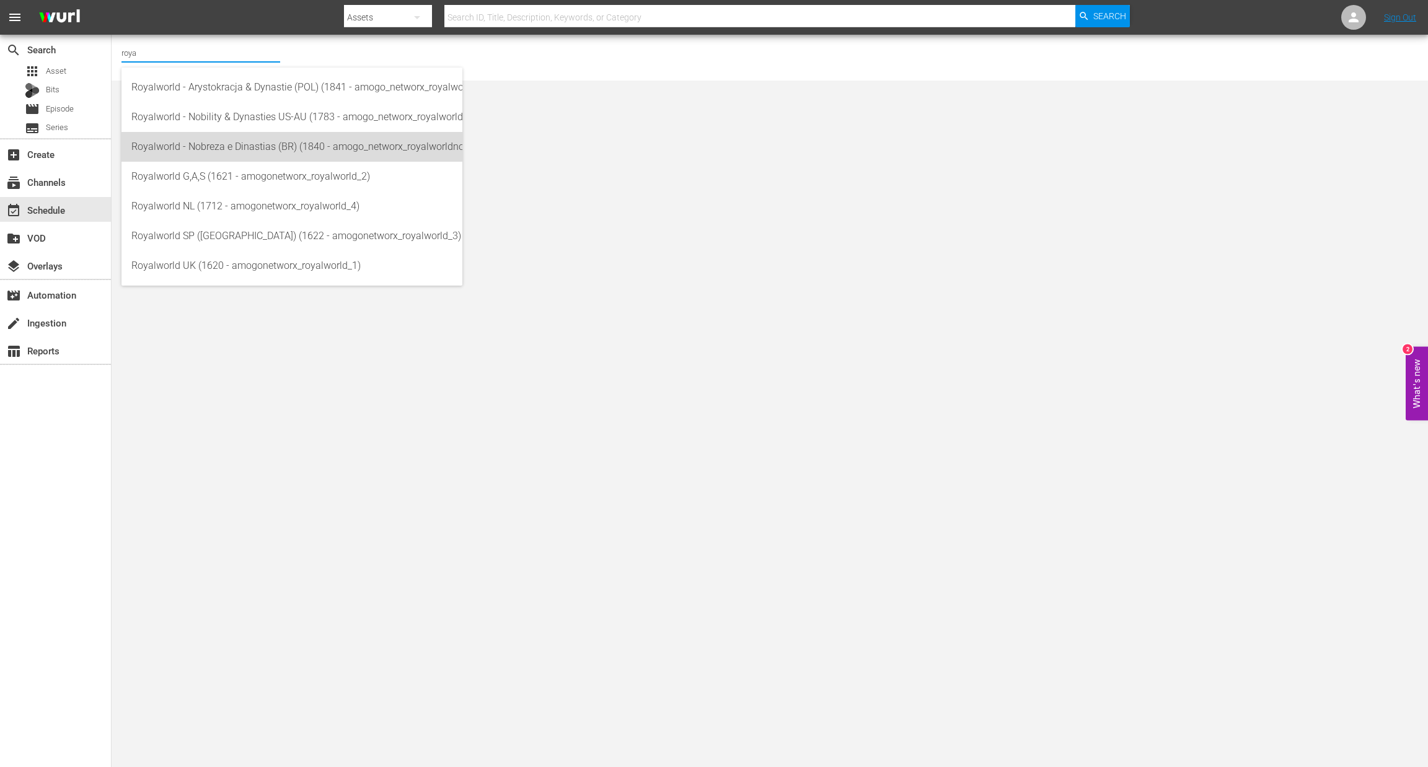
click at [211, 135] on div "Royalworld - Nobreza e Dinastias (BR) (1840 - amogo_networx_royalworldnobrezaed…" at bounding box center [291, 147] width 321 height 30
type input "Royalworld - Nobreza e Dinastias (BR) (1840 - amogo_networx_royalworldnobrezaed…"
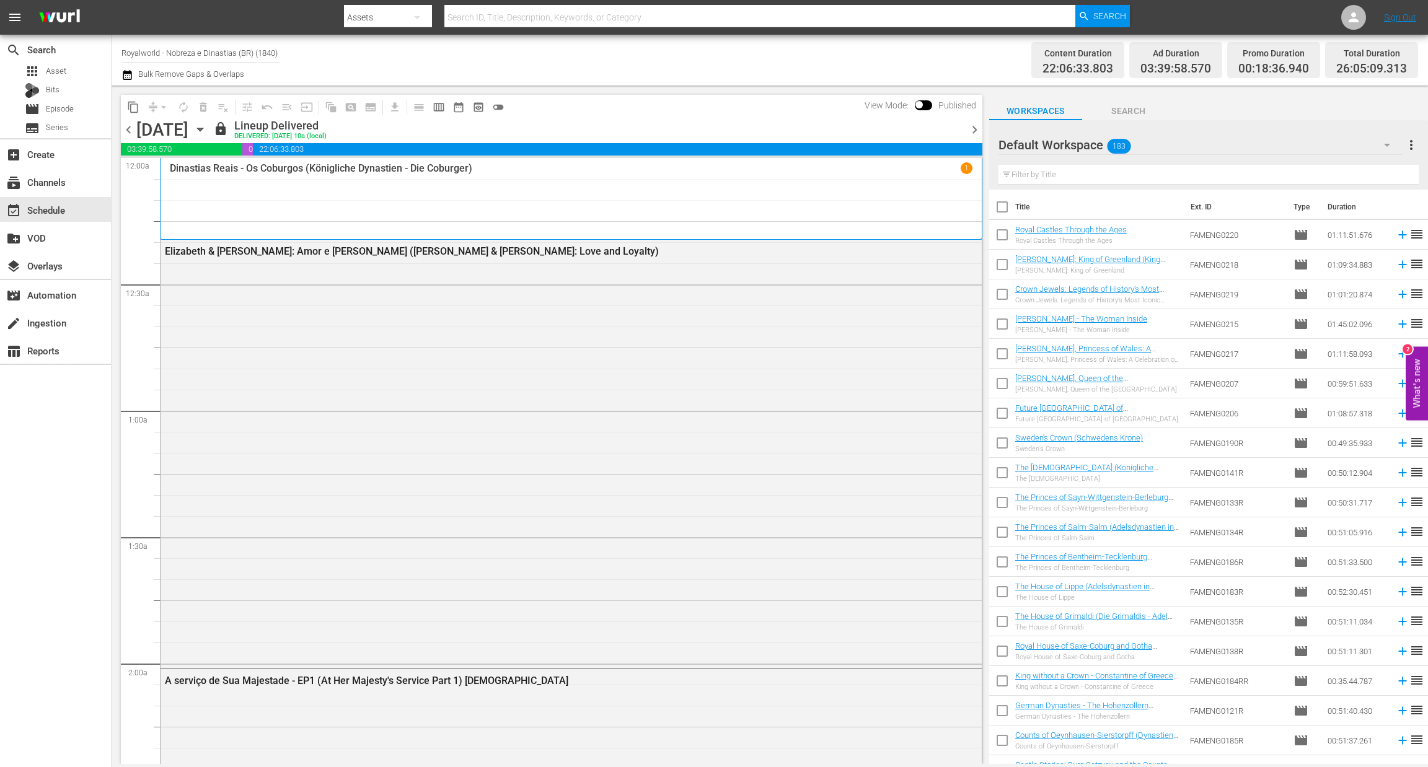
click at [434, 101] on span "calendar_view_week_outlined" at bounding box center [439, 107] width 12 height 12
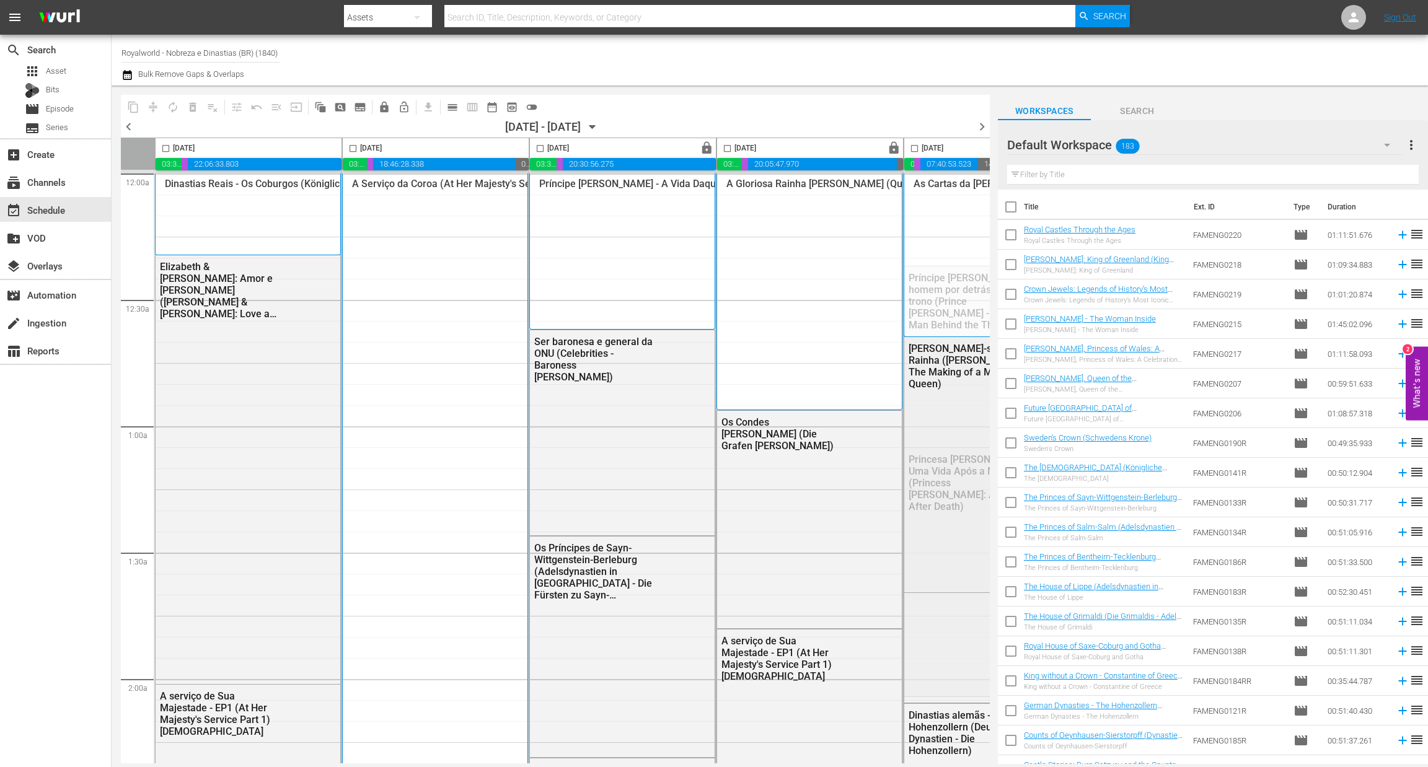
click at [354, 149] on input "checkbox" at bounding box center [353, 151] width 14 height 14
checkbox input "true"
click at [133, 105] on span "content_copy" at bounding box center [133, 107] width 12 height 12
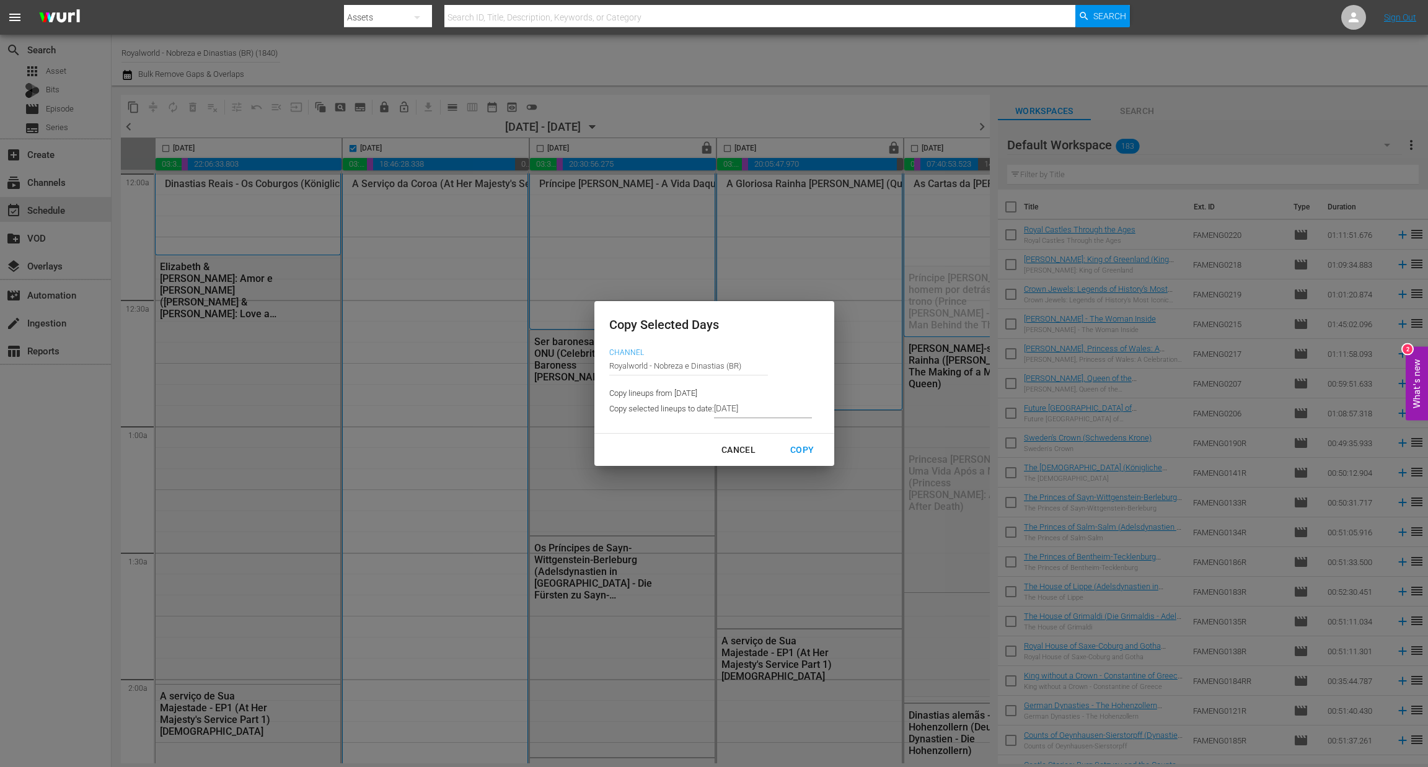
click at [759, 408] on input "[DATE]" at bounding box center [763, 409] width 98 height 19
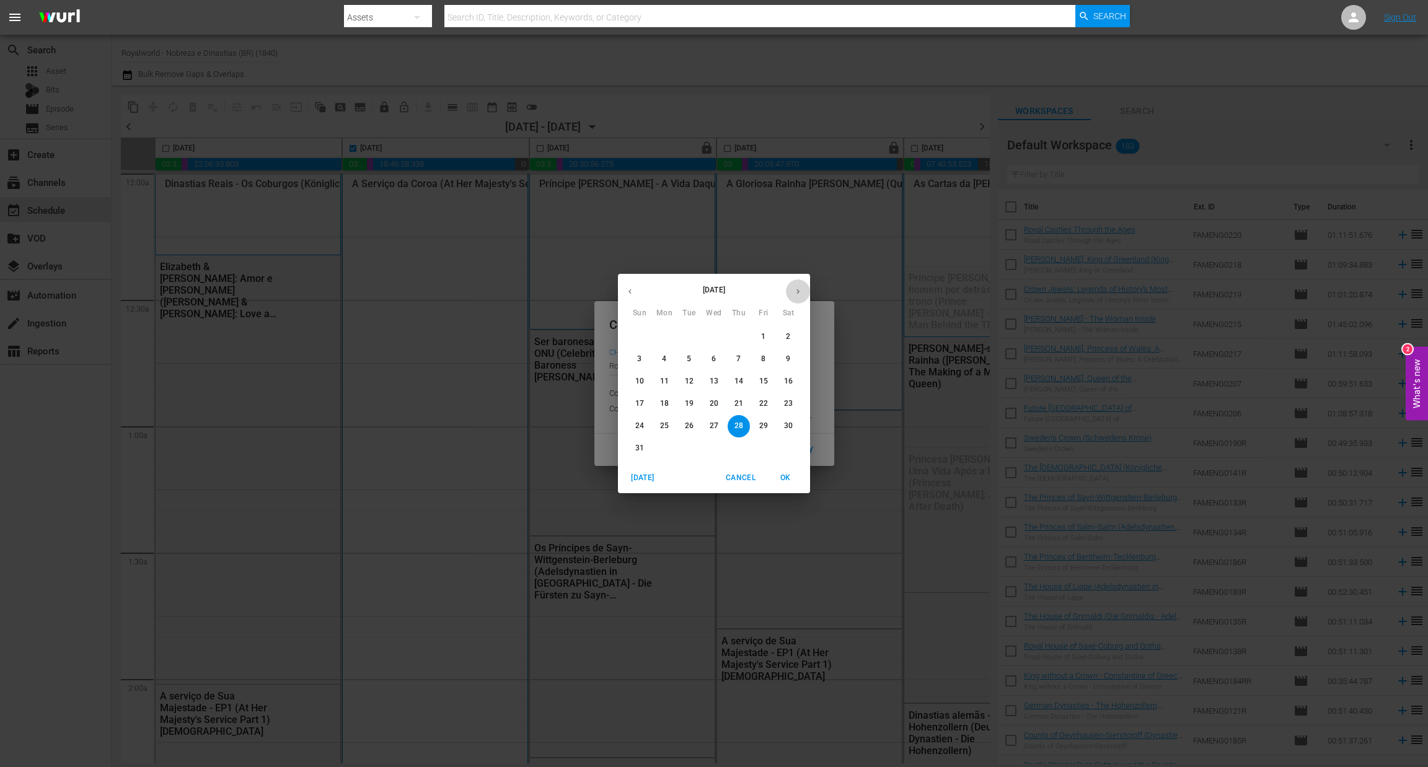
click at [791, 297] on button "button" at bounding box center [798, 291] width 24 height 24
click at [662, 334] on p "1" at bounding box center [664, 337] width 4 height 11
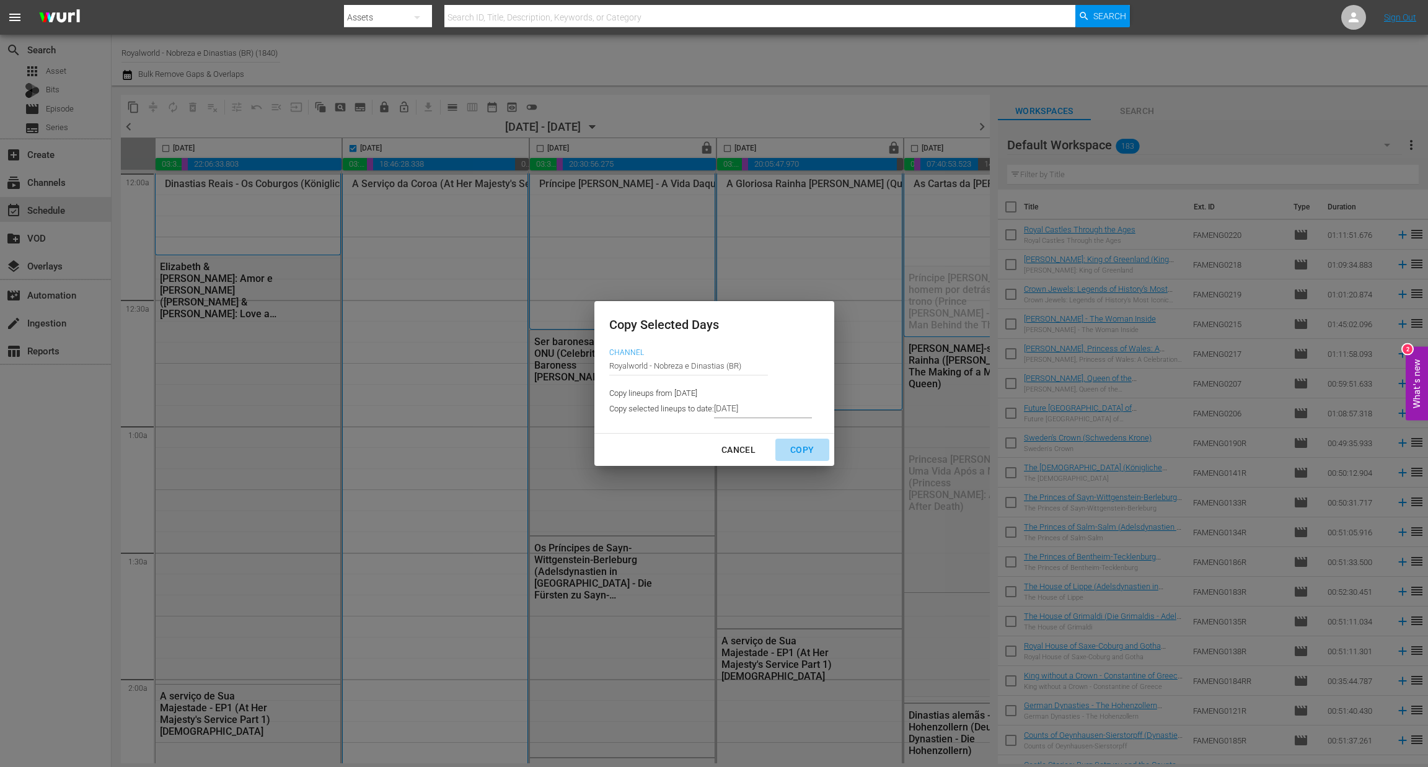
click at [801, 451] on div "Copy" at bounding box center [801, 449] width 43 height 15
type input "[DATE]"
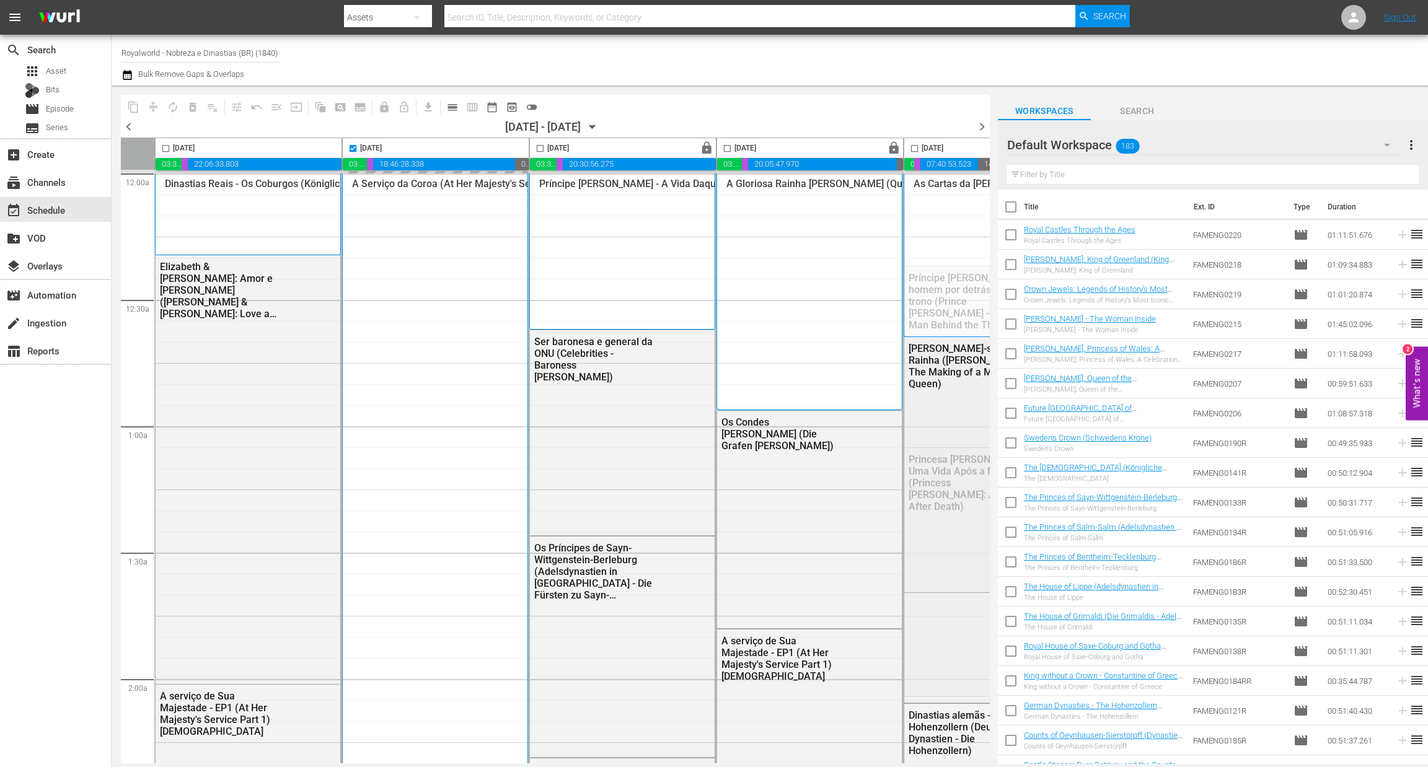
checkbox input "false"
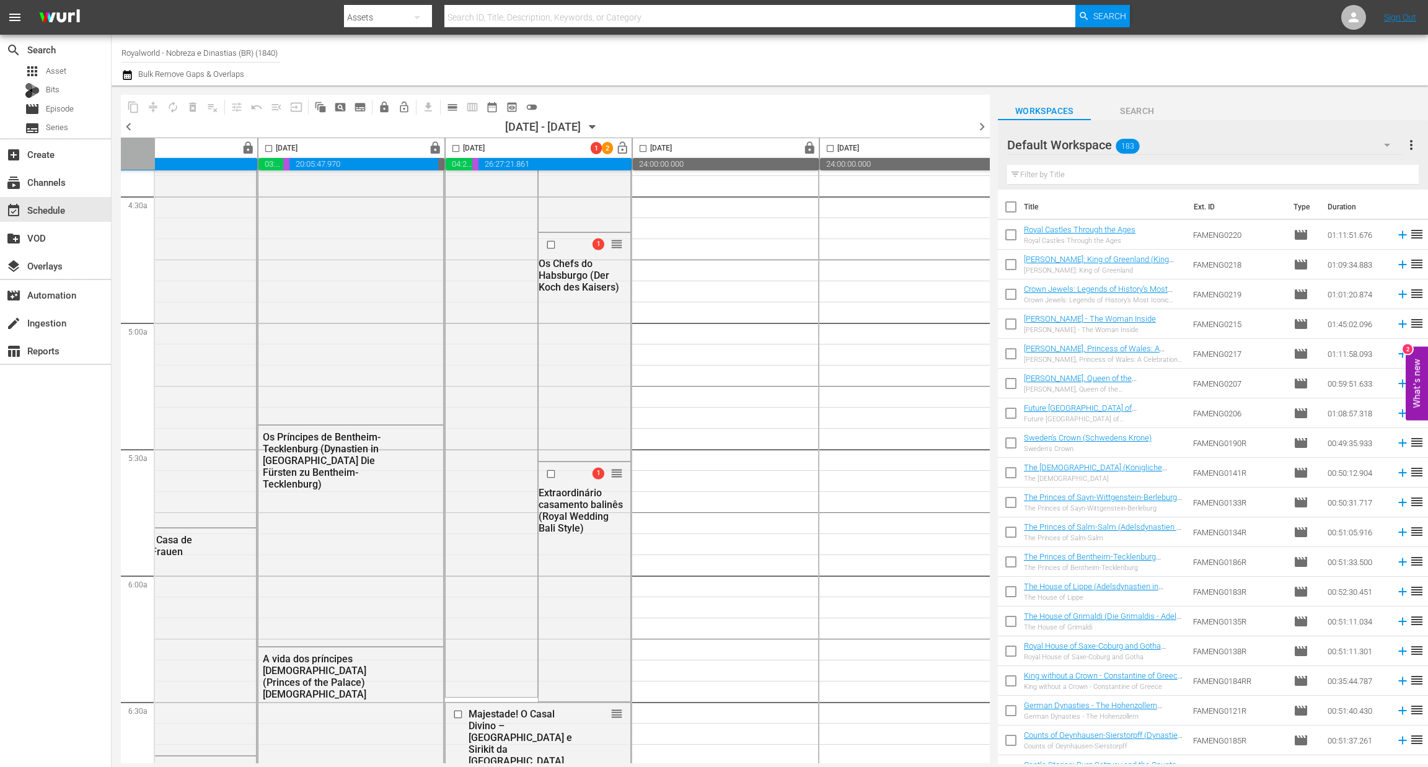
scroll to position [1115, 481]
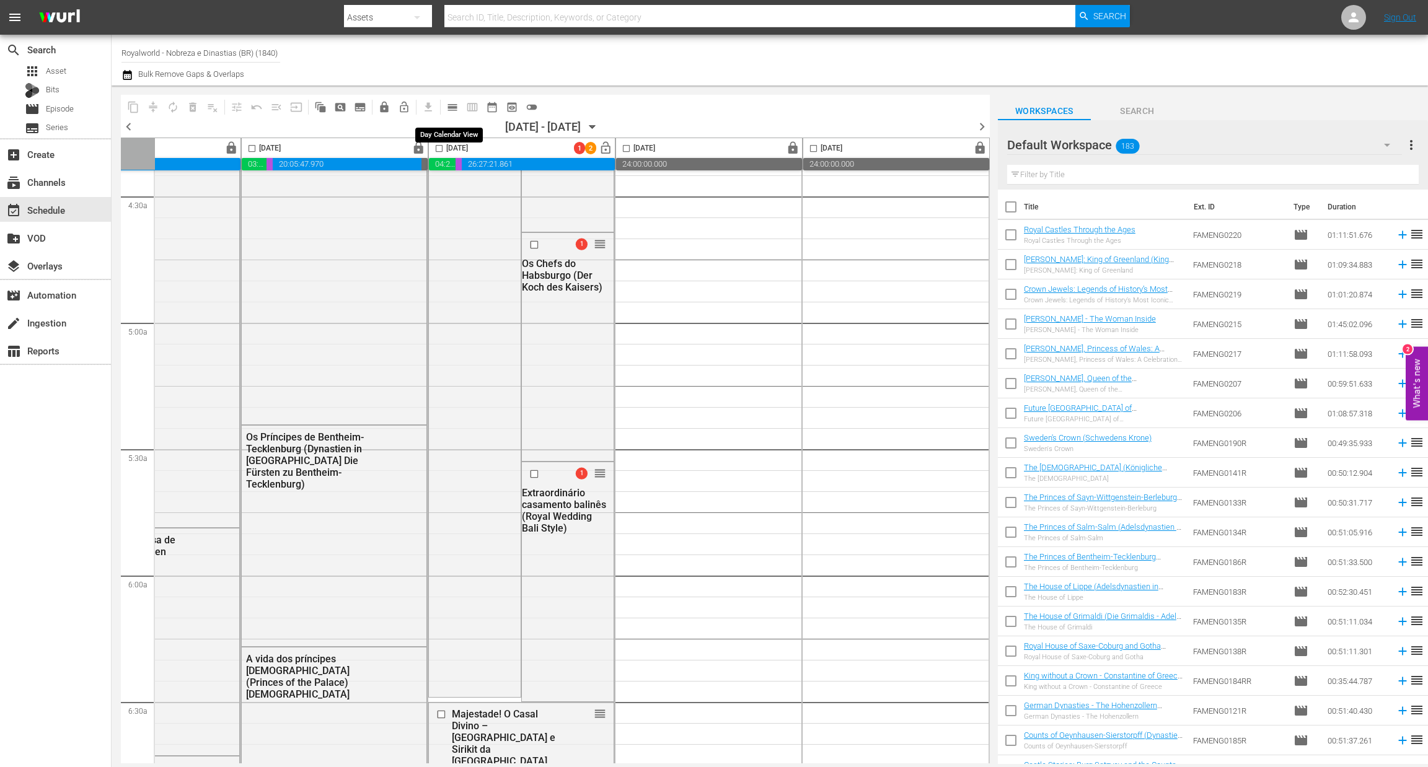
click at [452, 109] on span "calendar_view_day_outlined" at bounding box center [452, 107] width 12 height 12
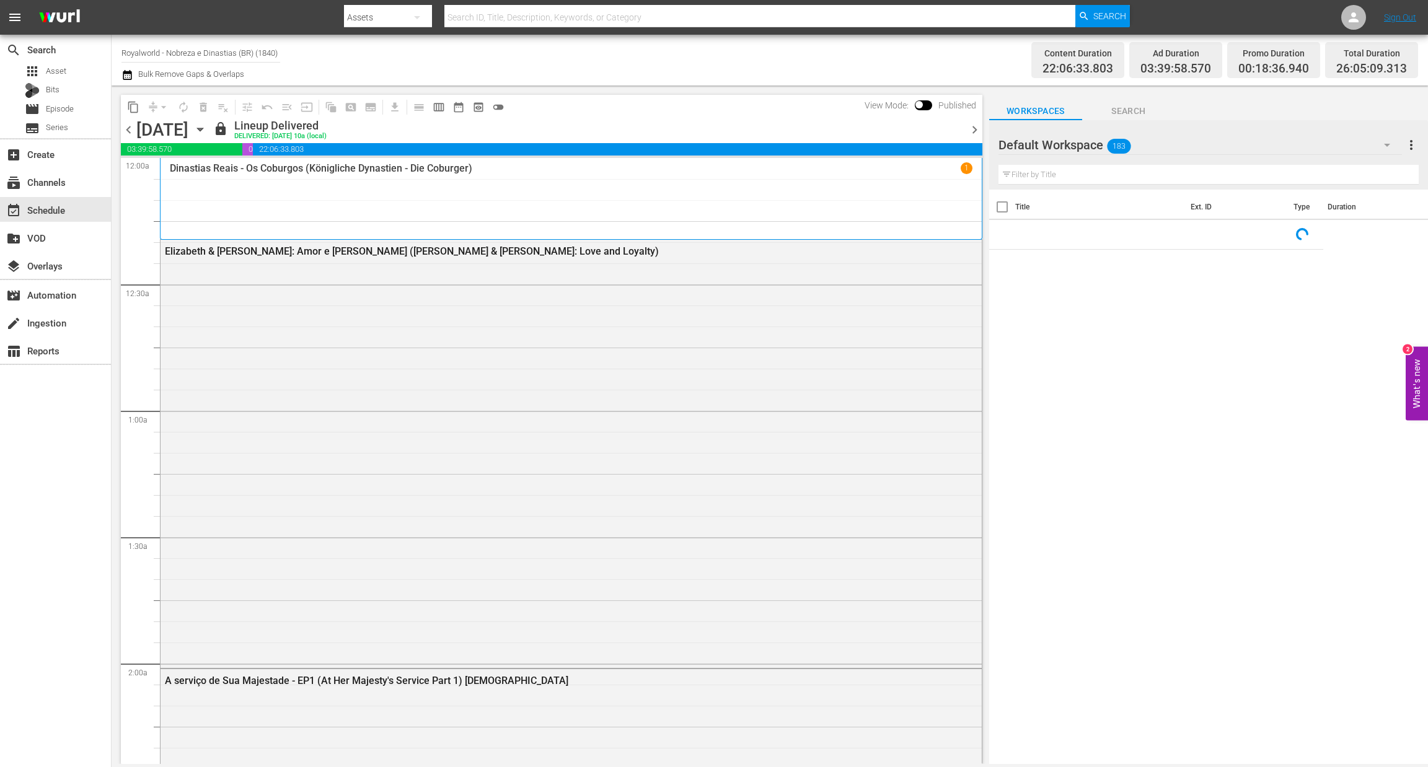
click at [970, 130] on span "chevron_right" at bounding box center [974, 129] width 15 height 15
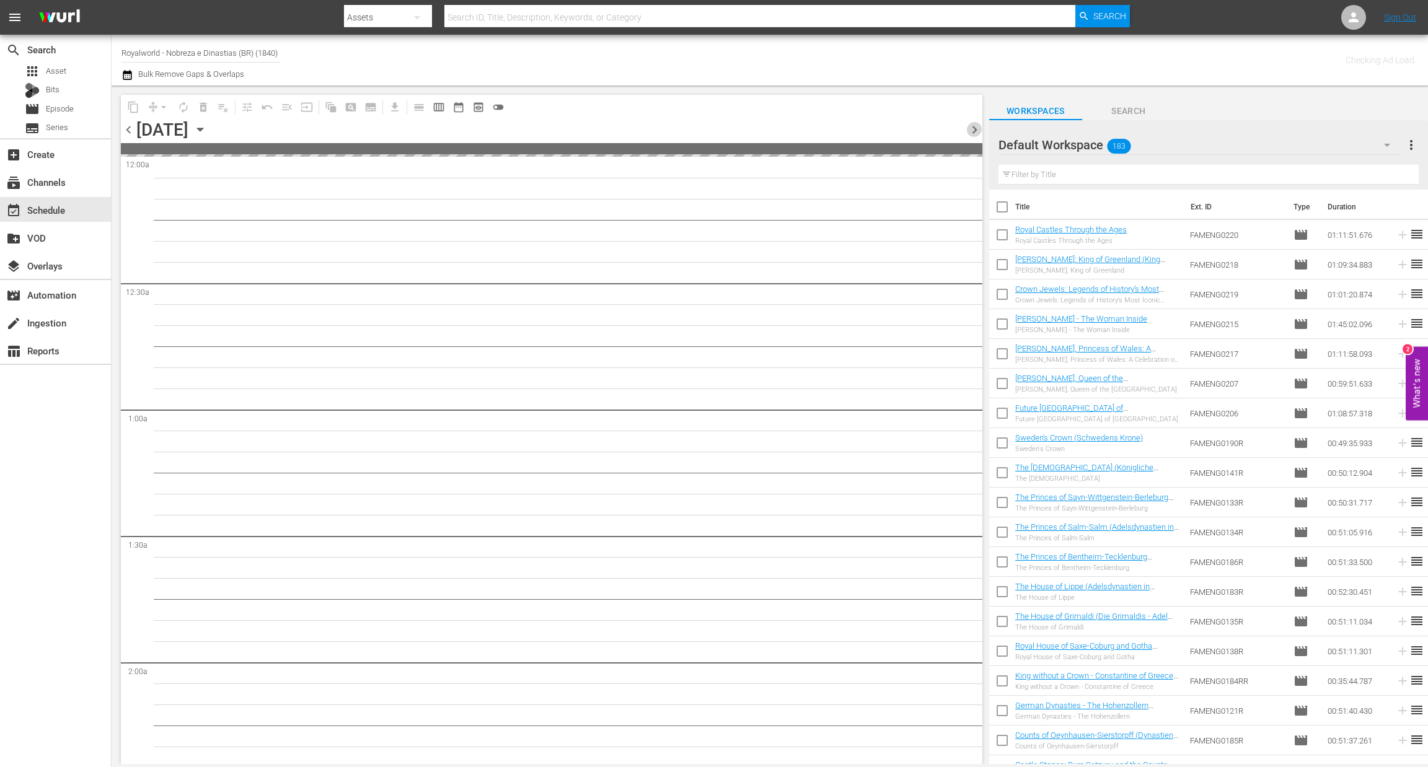
click at [970, 130] on span "chevron_right" at bounding box center [974, 129] width 15 height 15
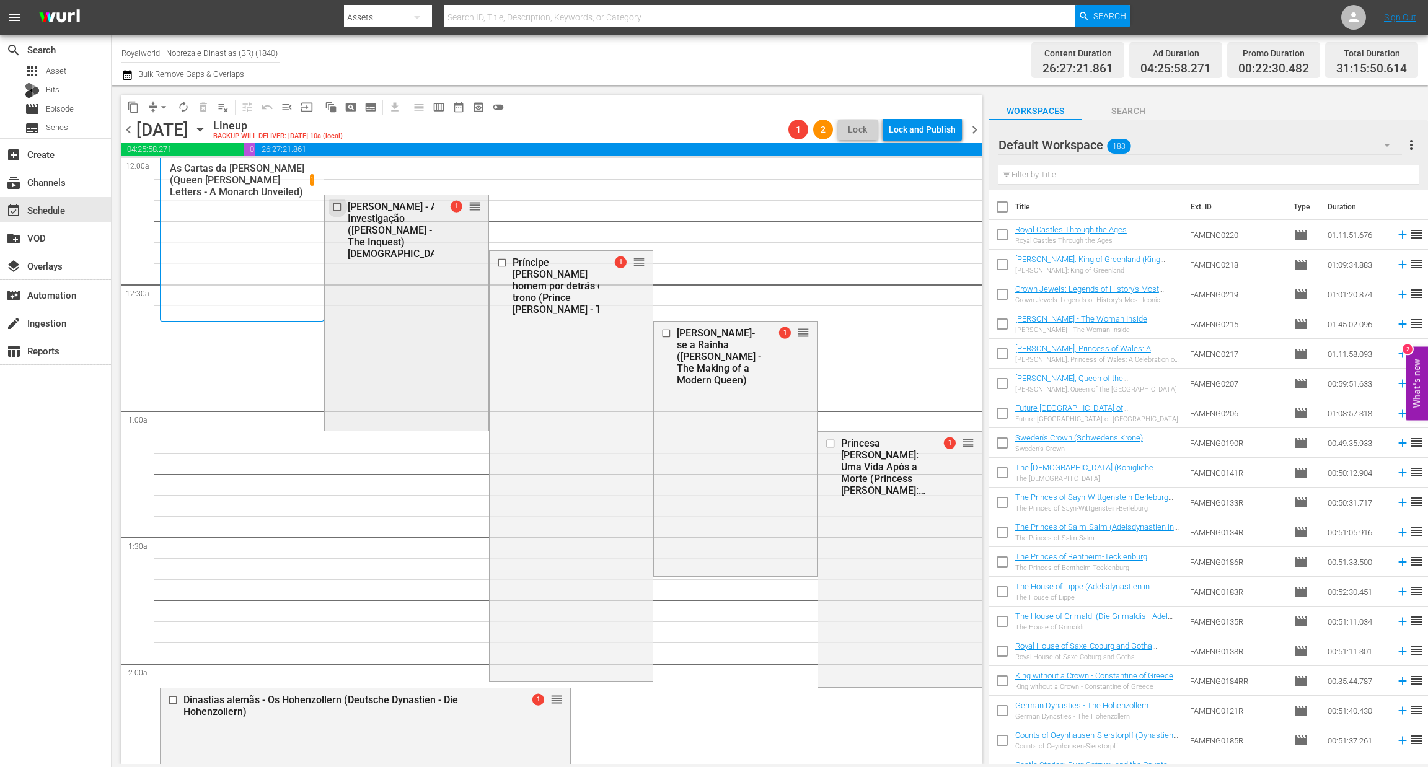
click at [332, 209] on input "checkbox" at bounding box center [338, 206] width 13 height 11
click at [203, 105] on span "delete_forever_outlined" at bounding box center [203, 107] width 12 height 12
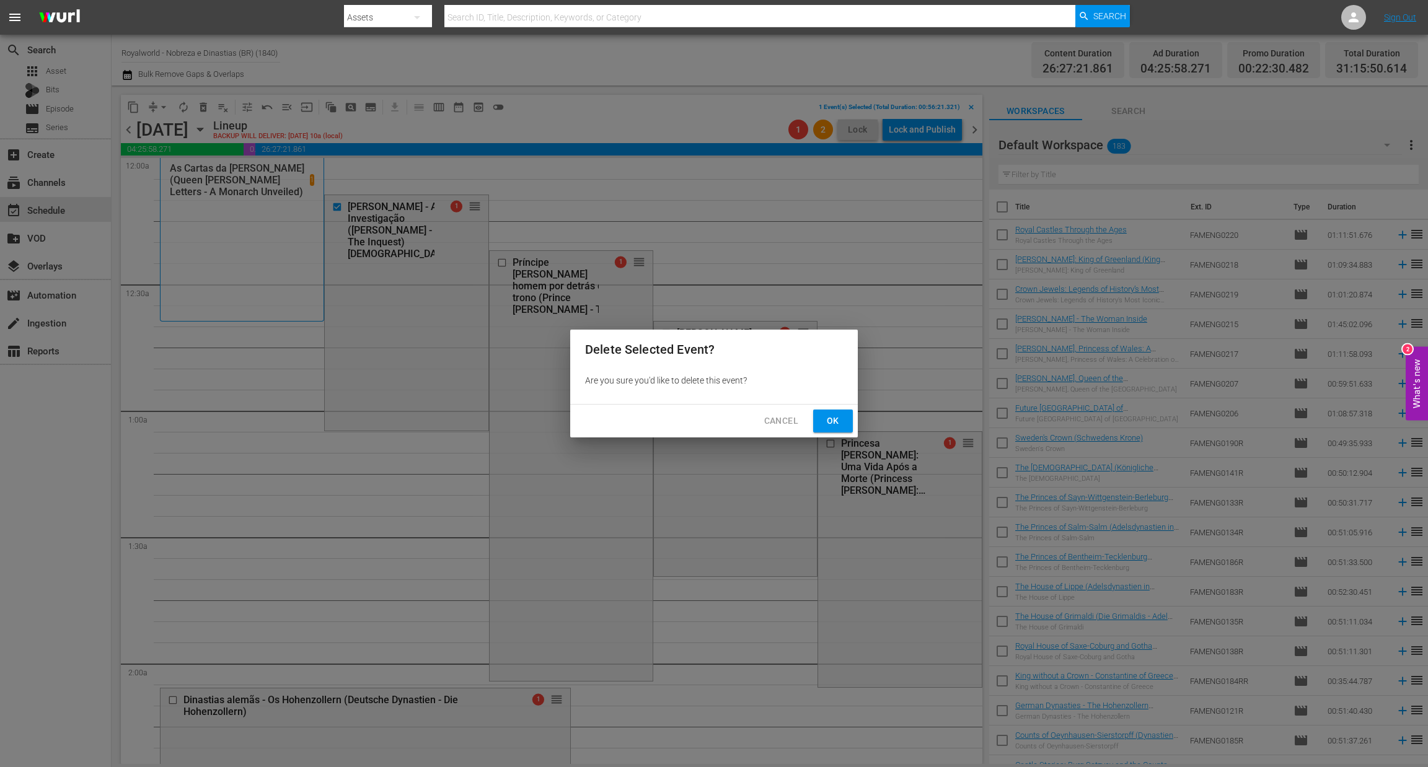
click at [839, 417] on span "Ok" at bounding box center [833, 420] width 20 height 15
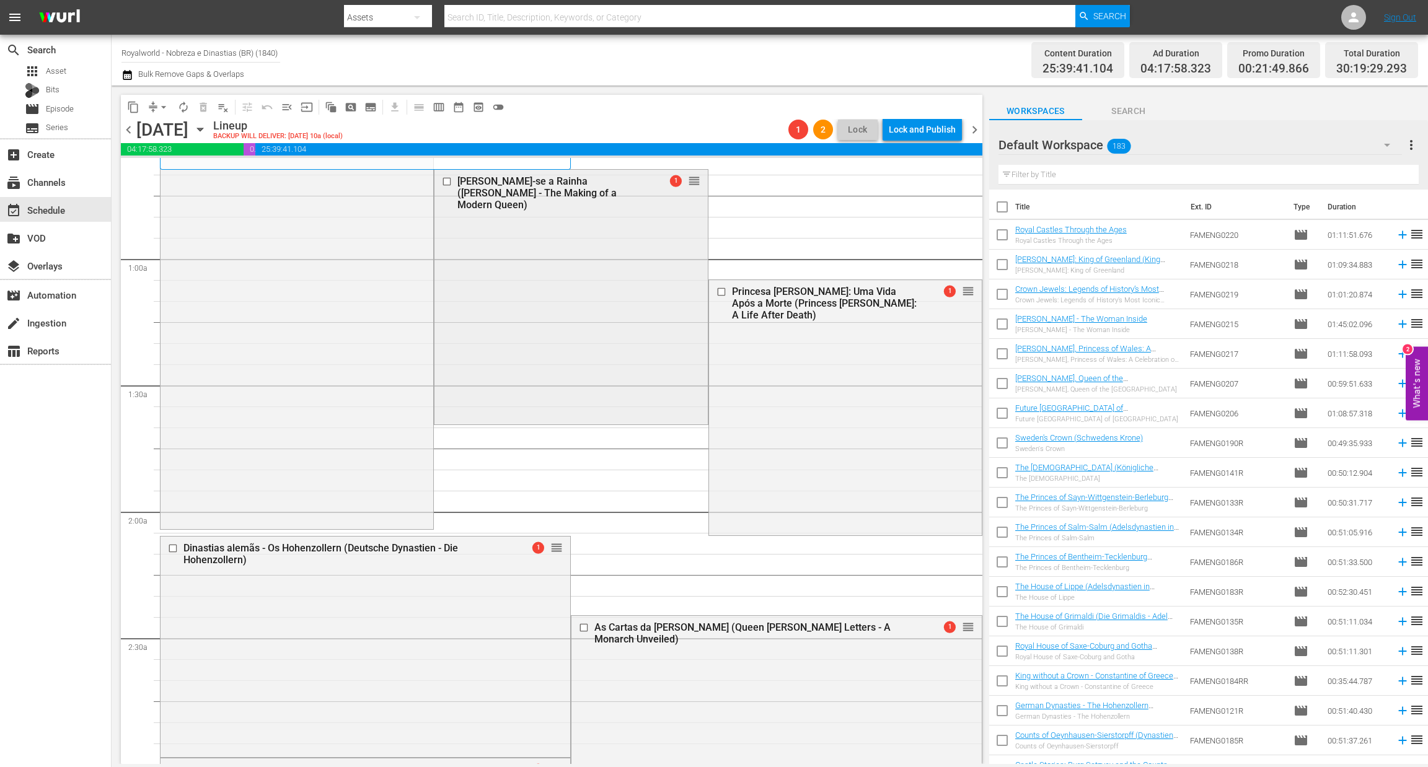
scroll to position [186, 0]
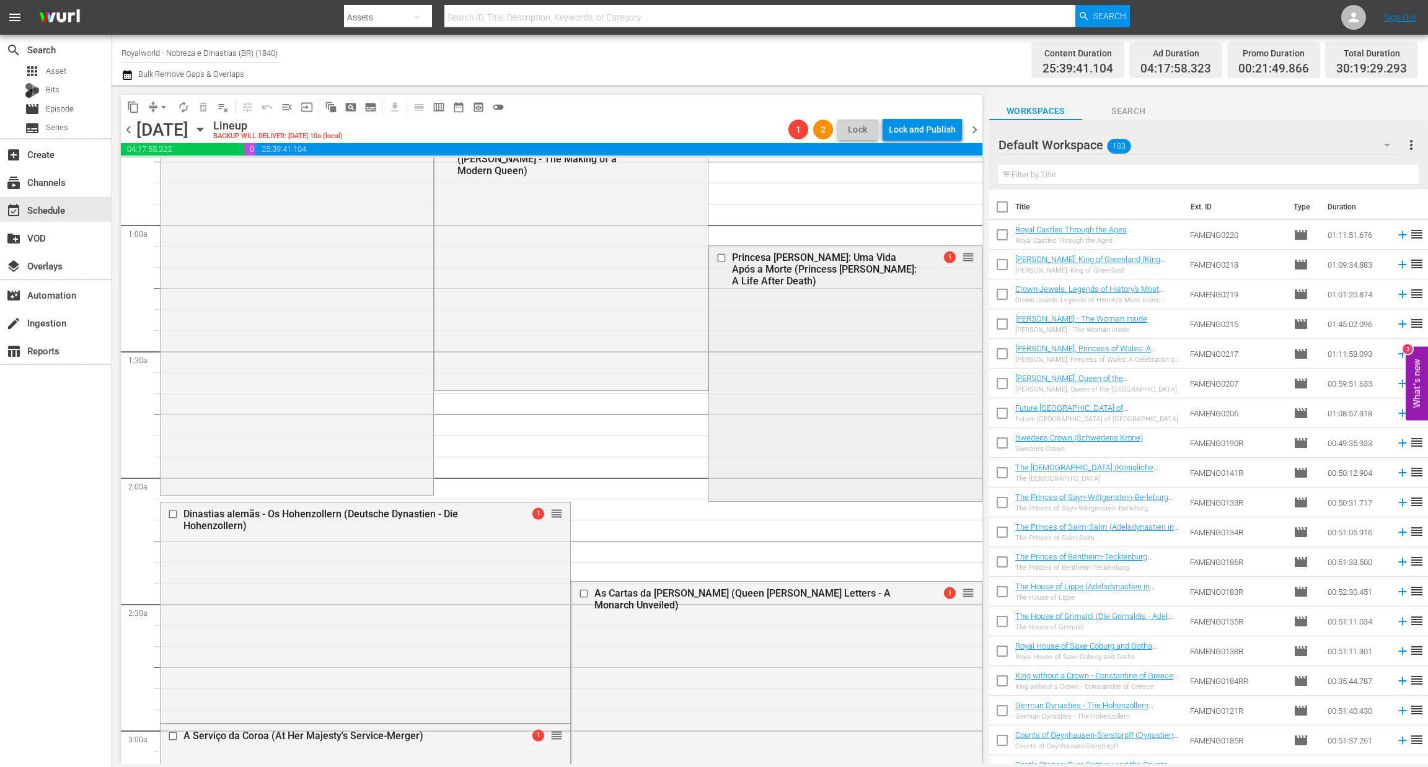
click at [717, 258] on input "checkbox" at bounding box center [722, 258] width 13 height 11
click at [579, 589] on input "checkbox" at bounding box center [585, 593] width 13 height 11
click at [211, 103] on button "delete_forever_outlined" at bounding box center [203, 107] width 20 height 20
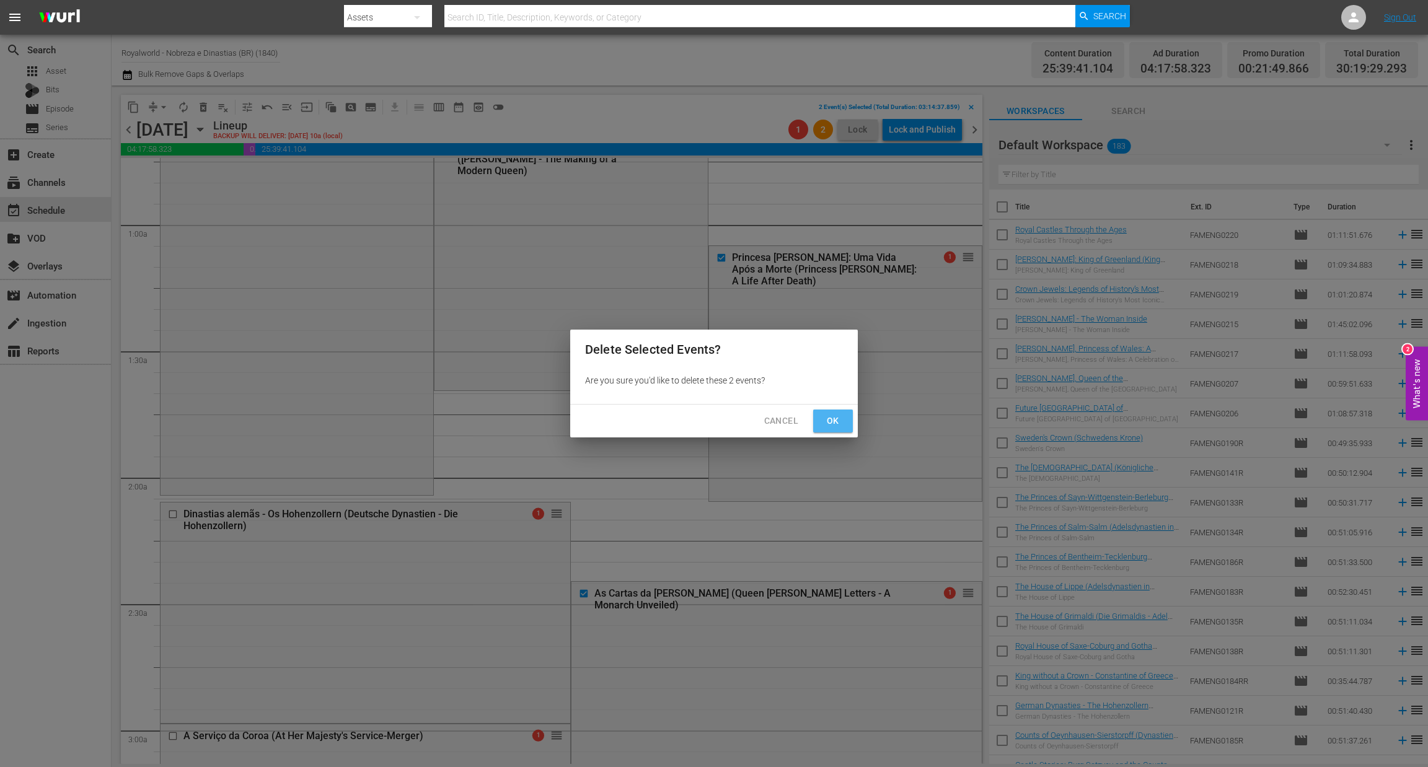
click at [830, 420] on span "Ok" at bounding box center [833, 420] width 20 height 15
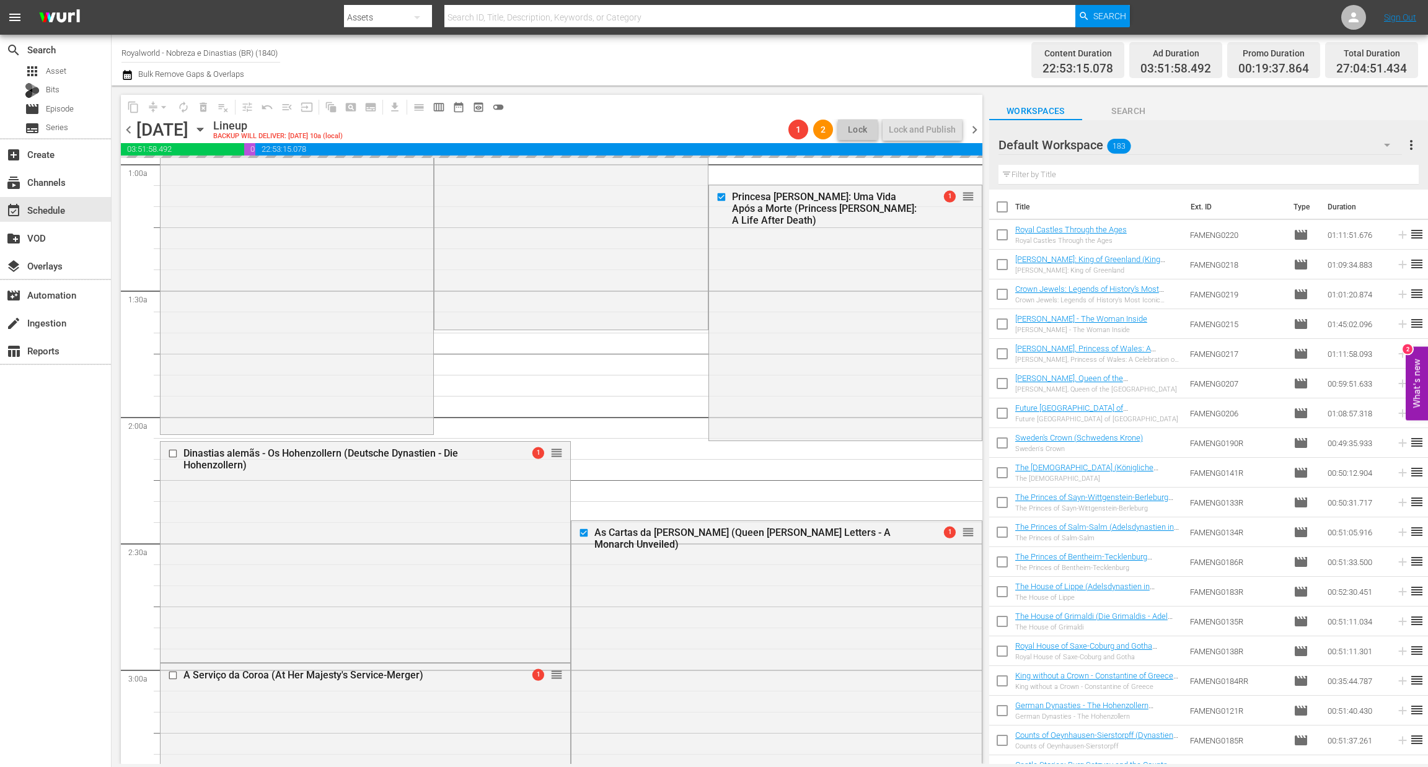
scroll to position [372, 0]
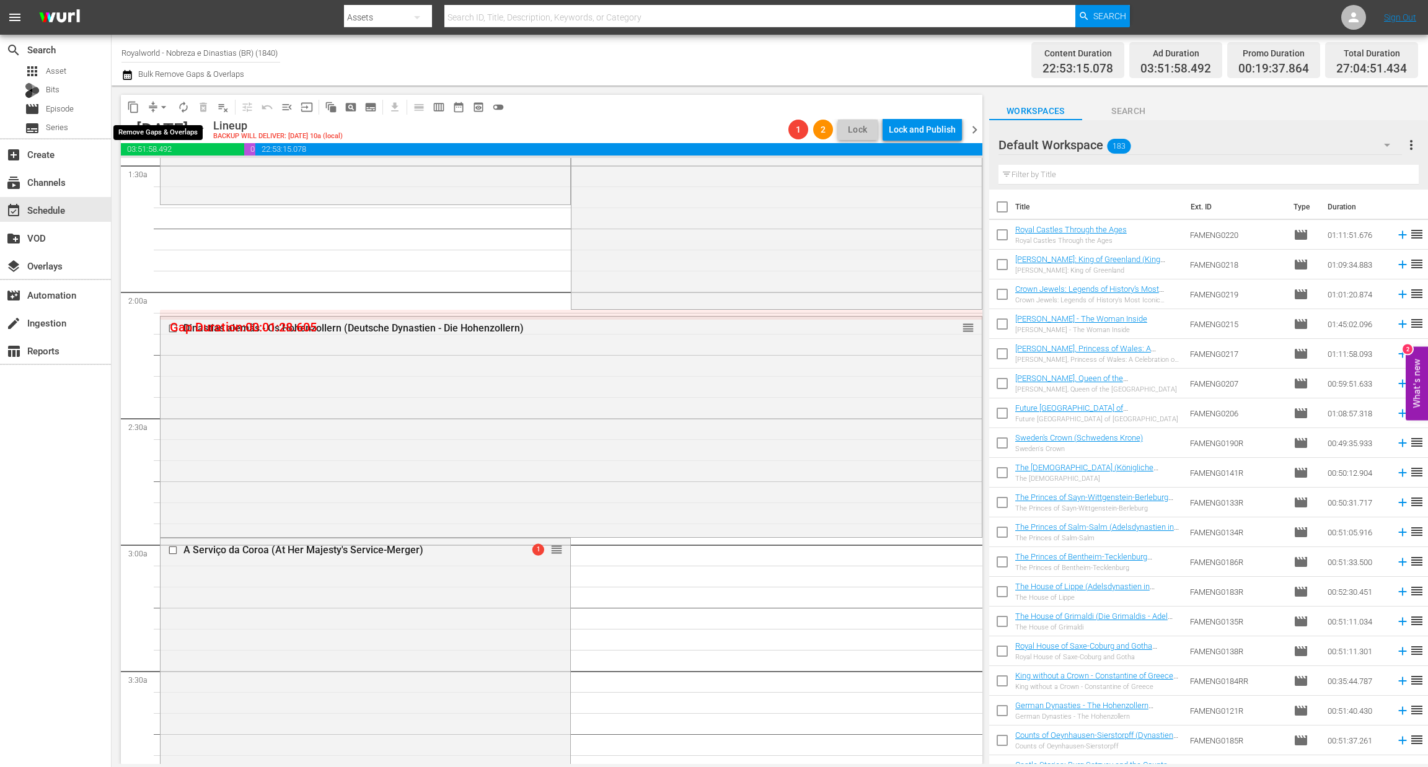
click at [161, 101] on span "arrow_drop_down" at bounding box center [163, 107] width 12 height 12
click at [169, 172] on li "Align to End of Previous Day" at bounding box center [164, 172] width 130 height 20
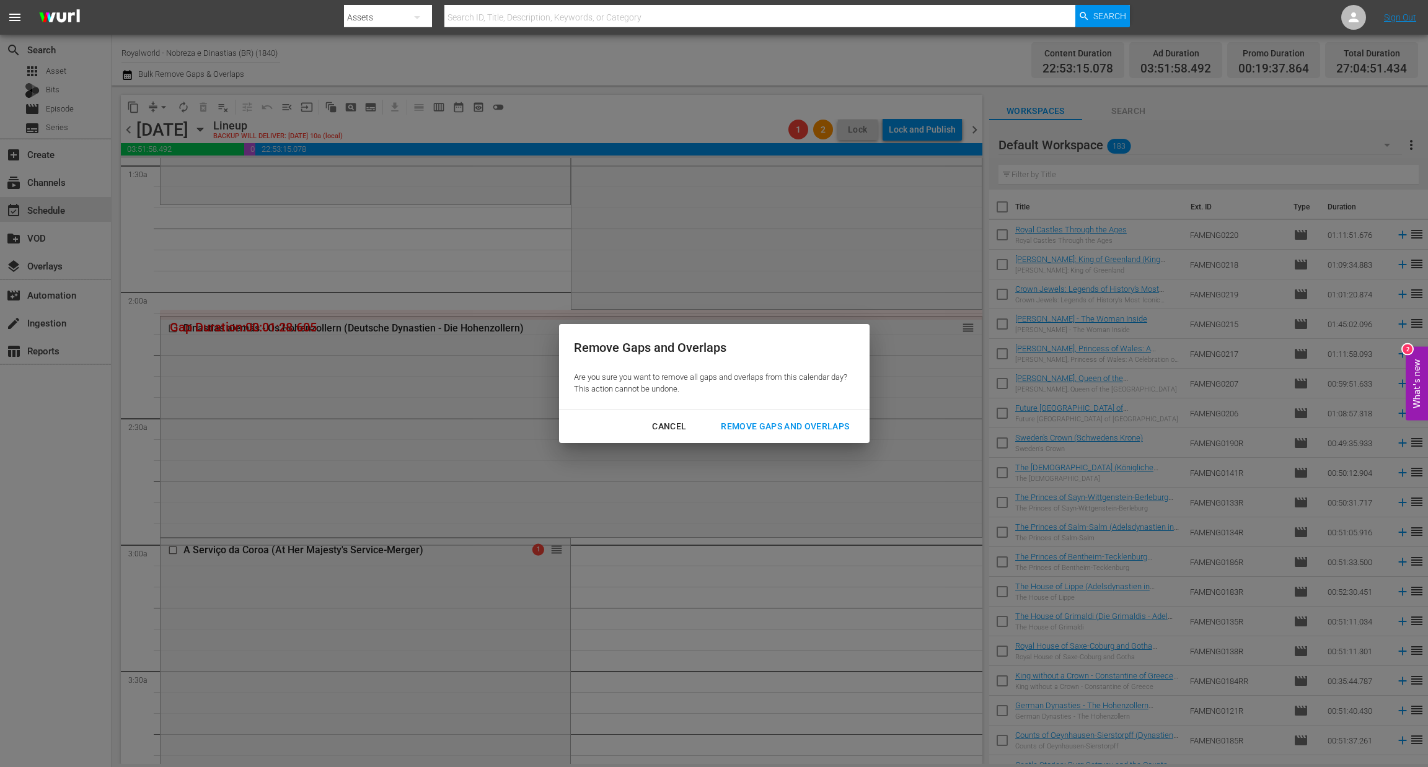
click at [791, 419] on div "Remove Gaps and Overlaps" at bounding box center [785, 426] width 148 height 15
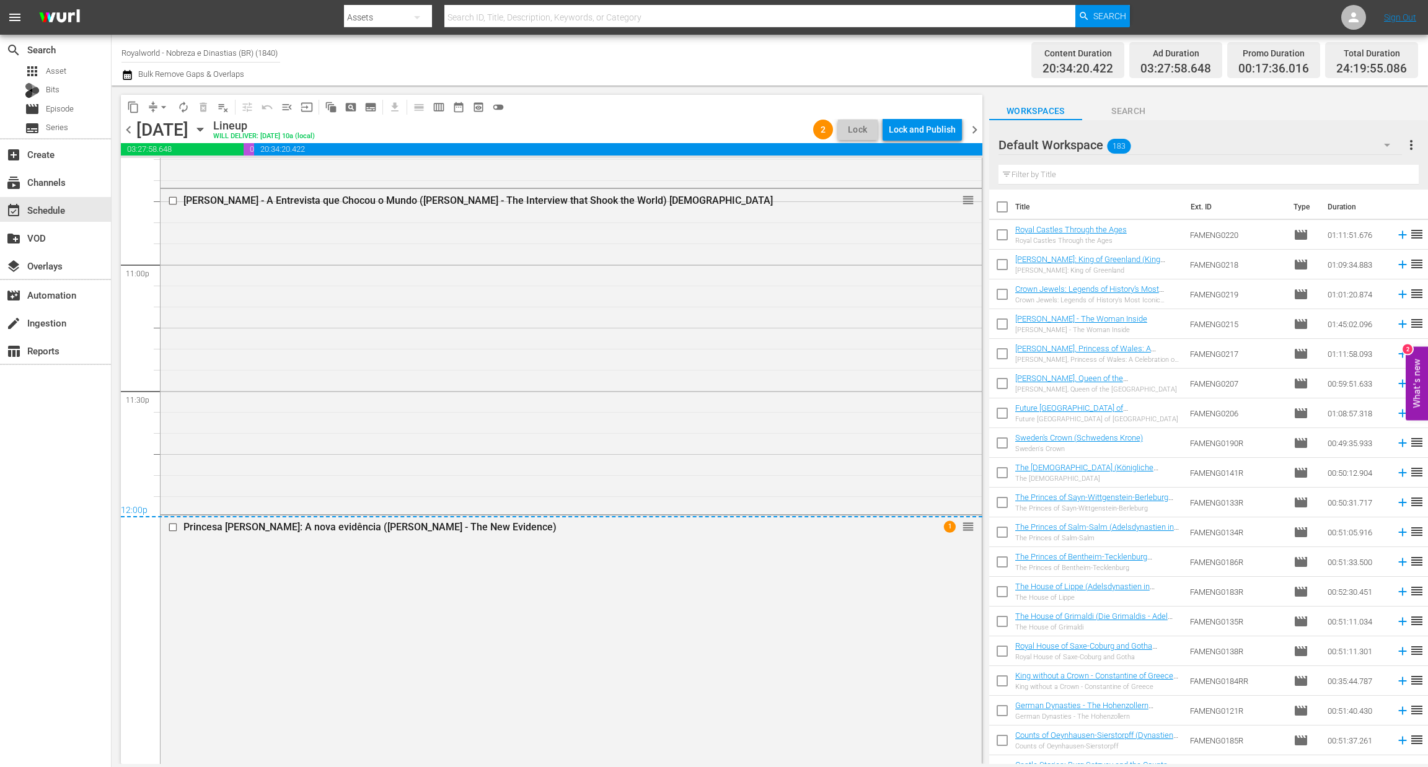
scroll to position [5244, 0]
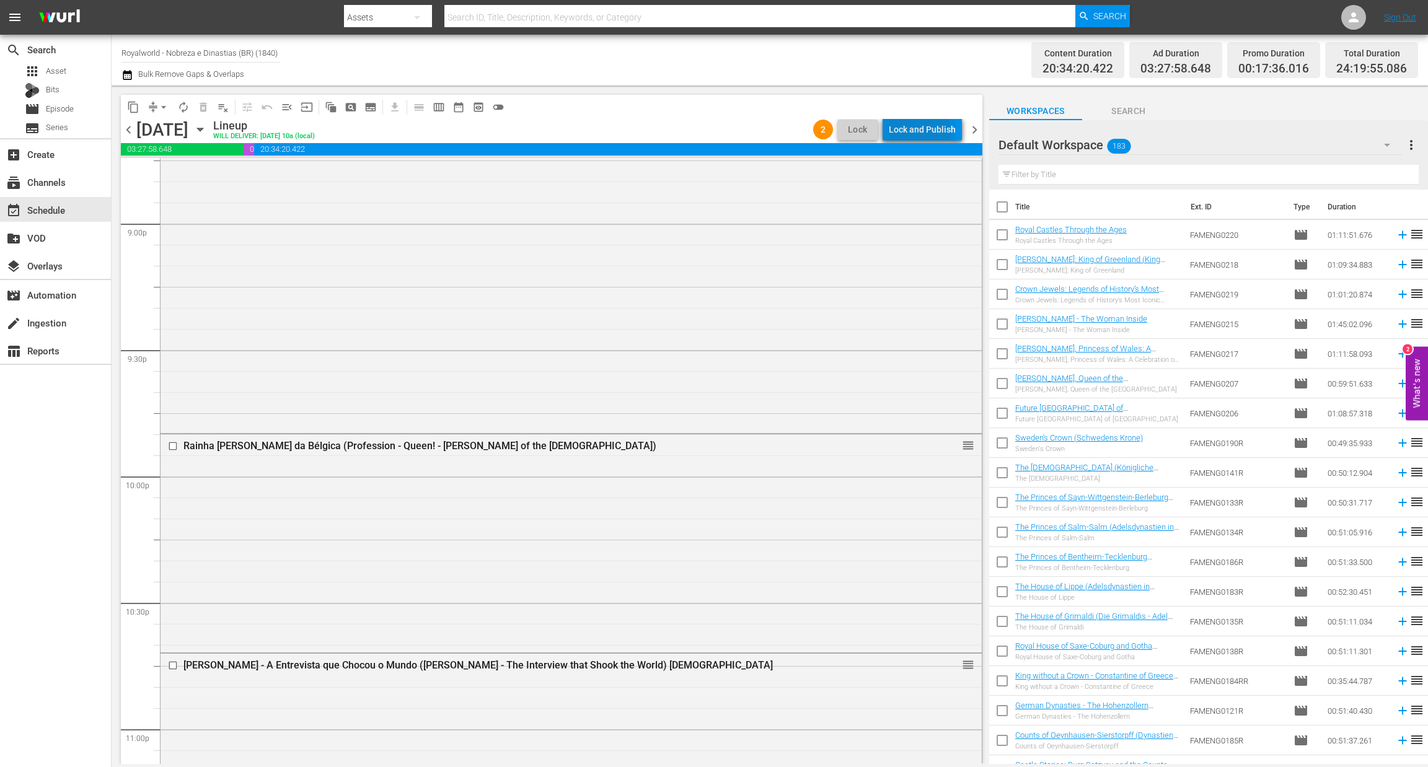
click at [907, 133] on div "Lock and Publish" at bounding box center [922, 129] width 67 height 22
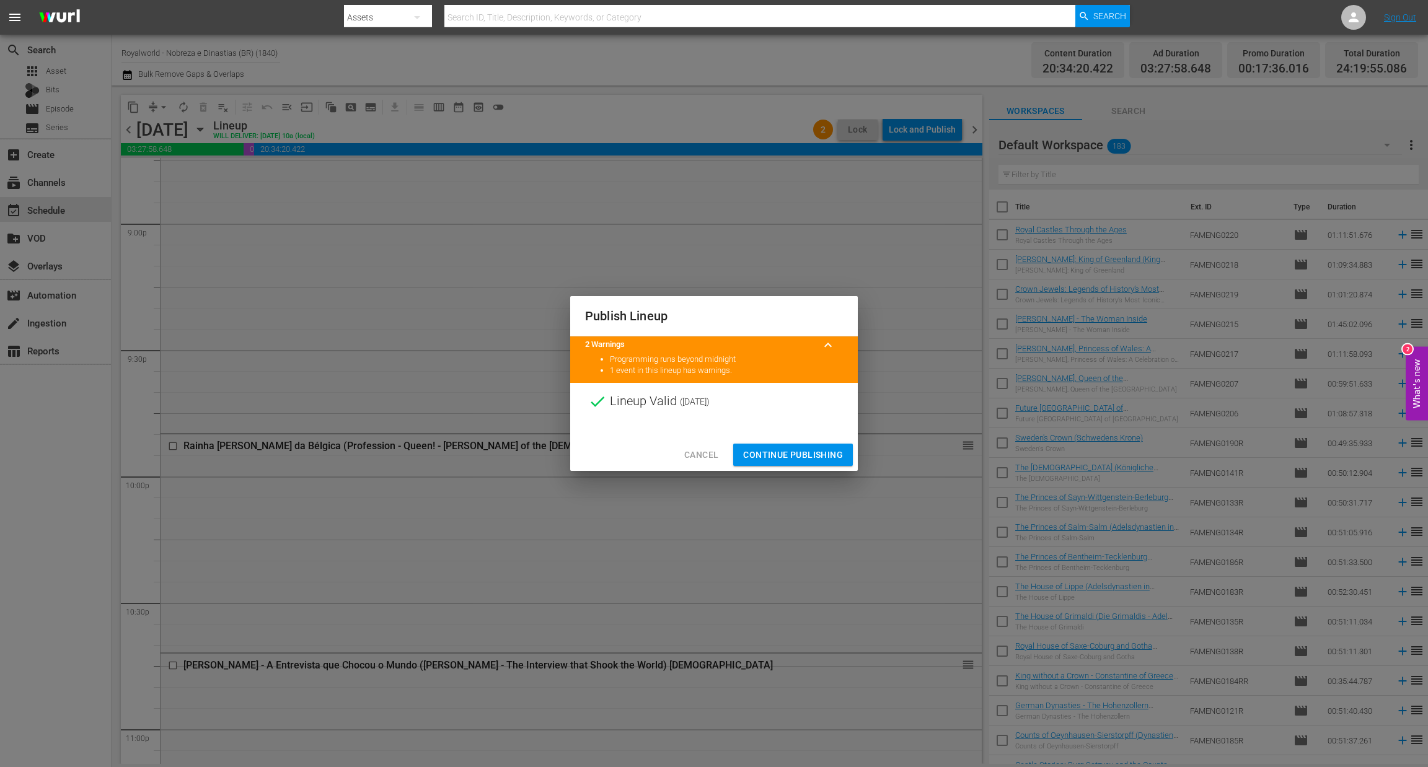
click at [794, 457] on span "Continue Publishing" at bounding box center [793, 454] width 100 height 15
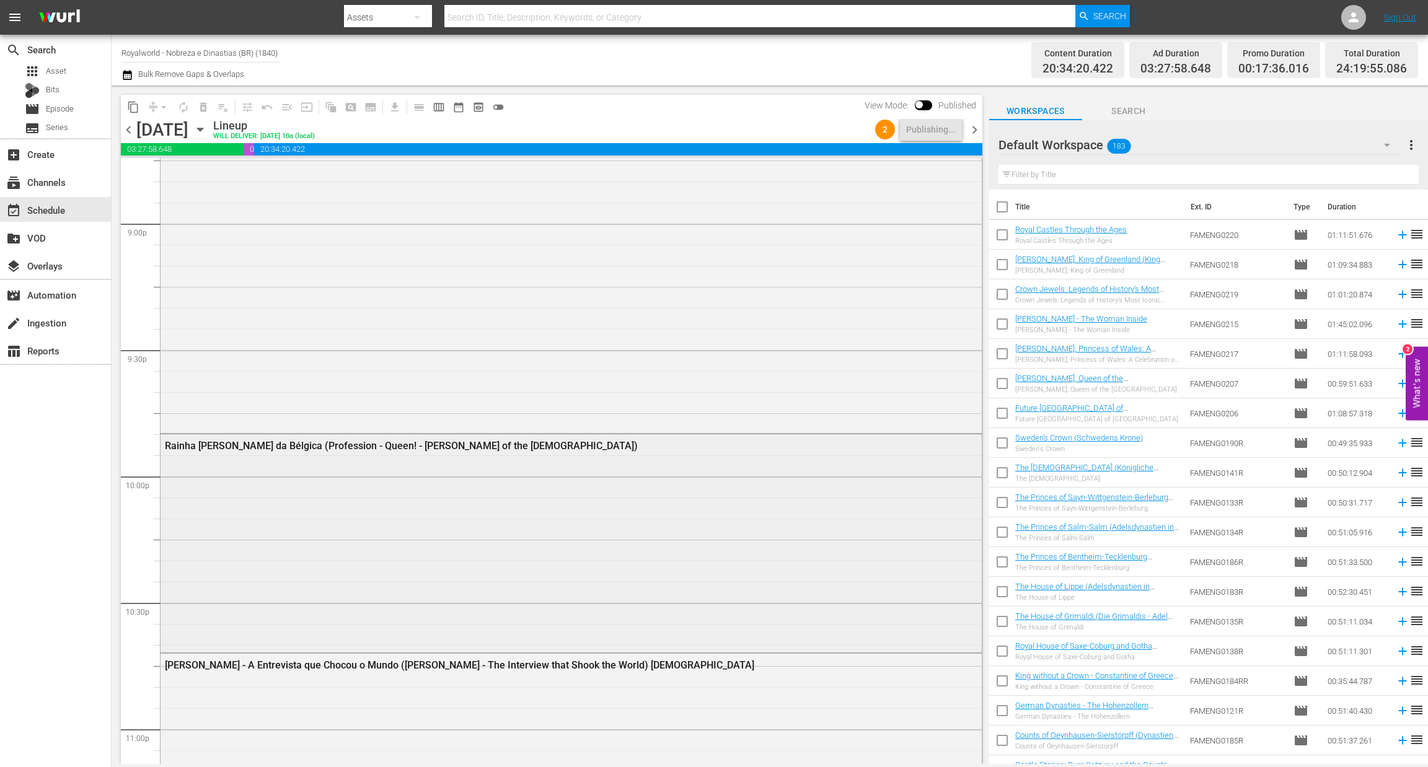
scroll to position [5709, 0]
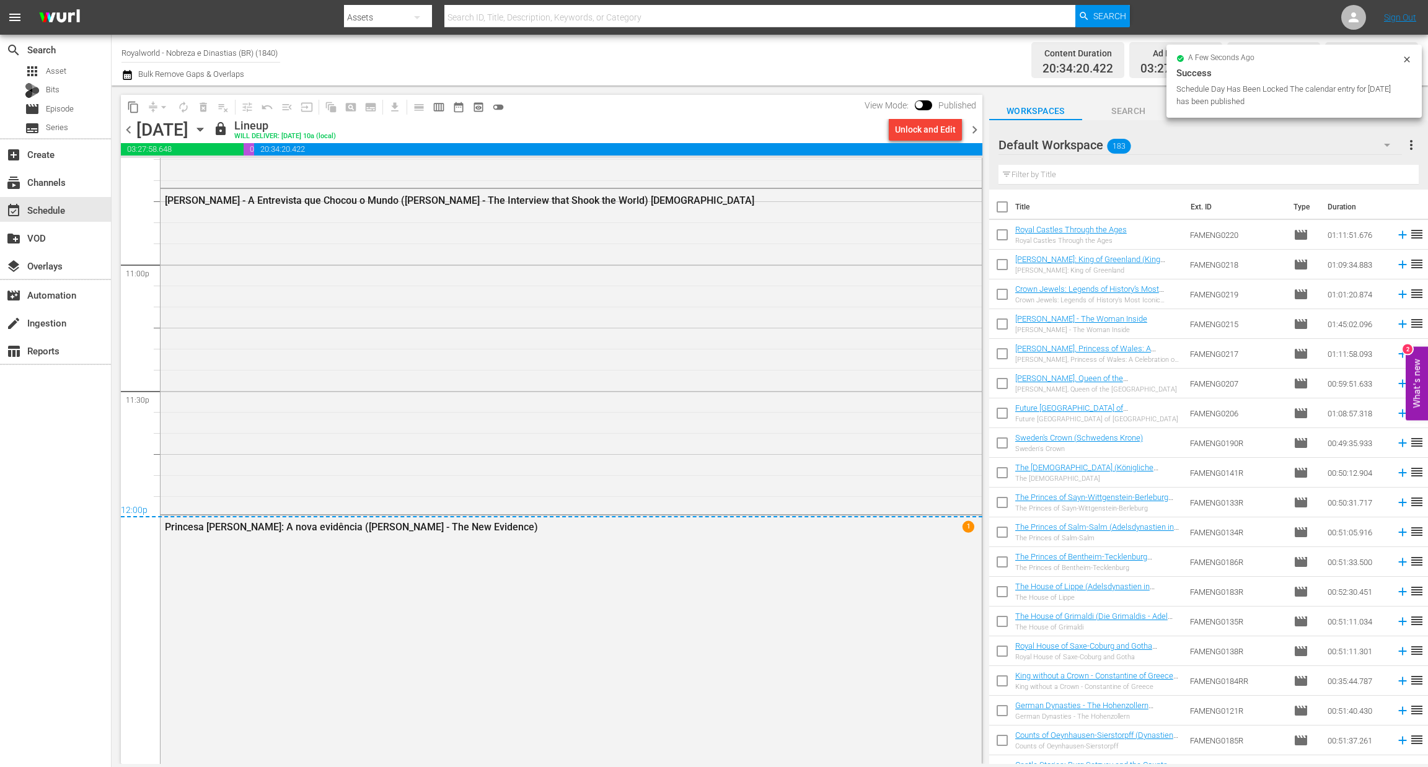
click at [979, 134] on span "chevron_right" at bounding box center [974, 129] width 15 height 15
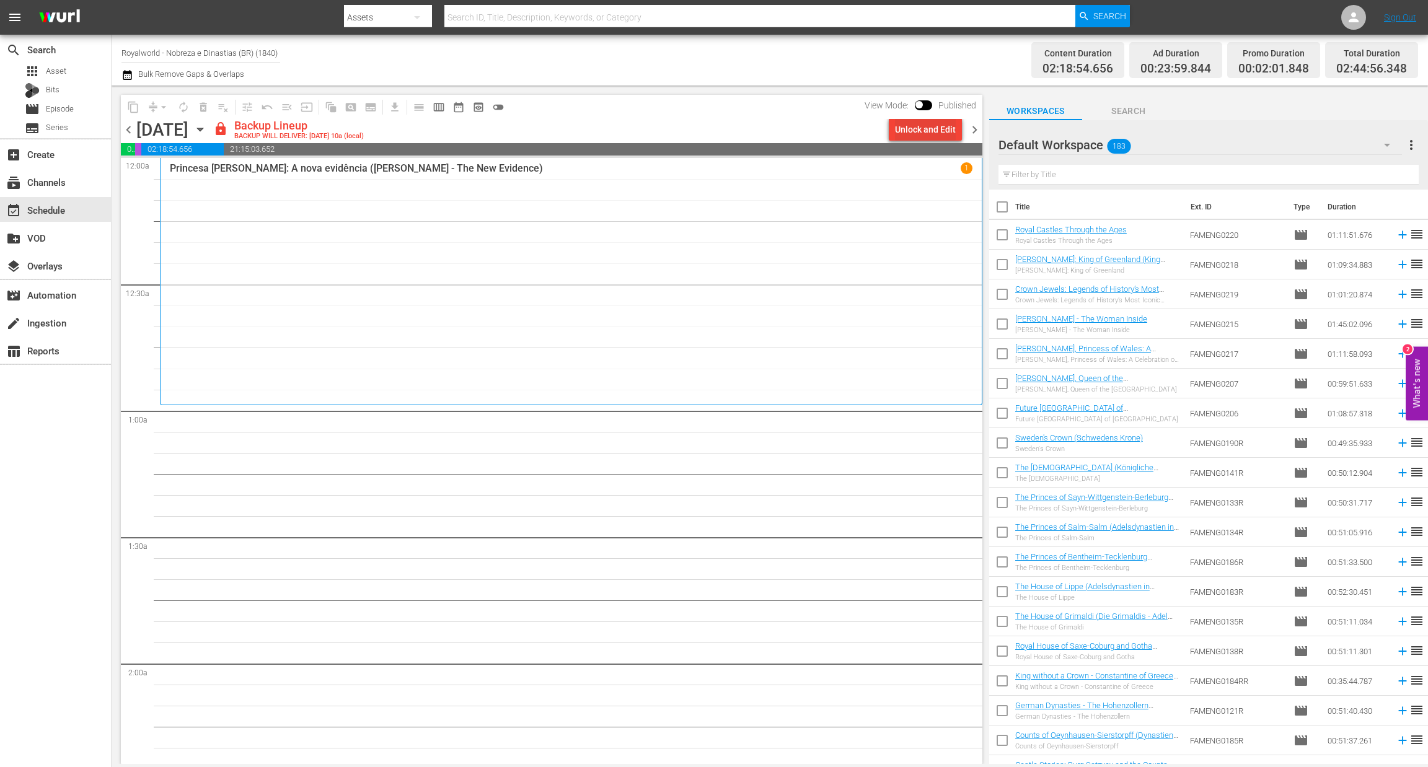
click at [921, 127] on div "Unlock and Edit" at bounding box center [925, 129] width 61 height 22
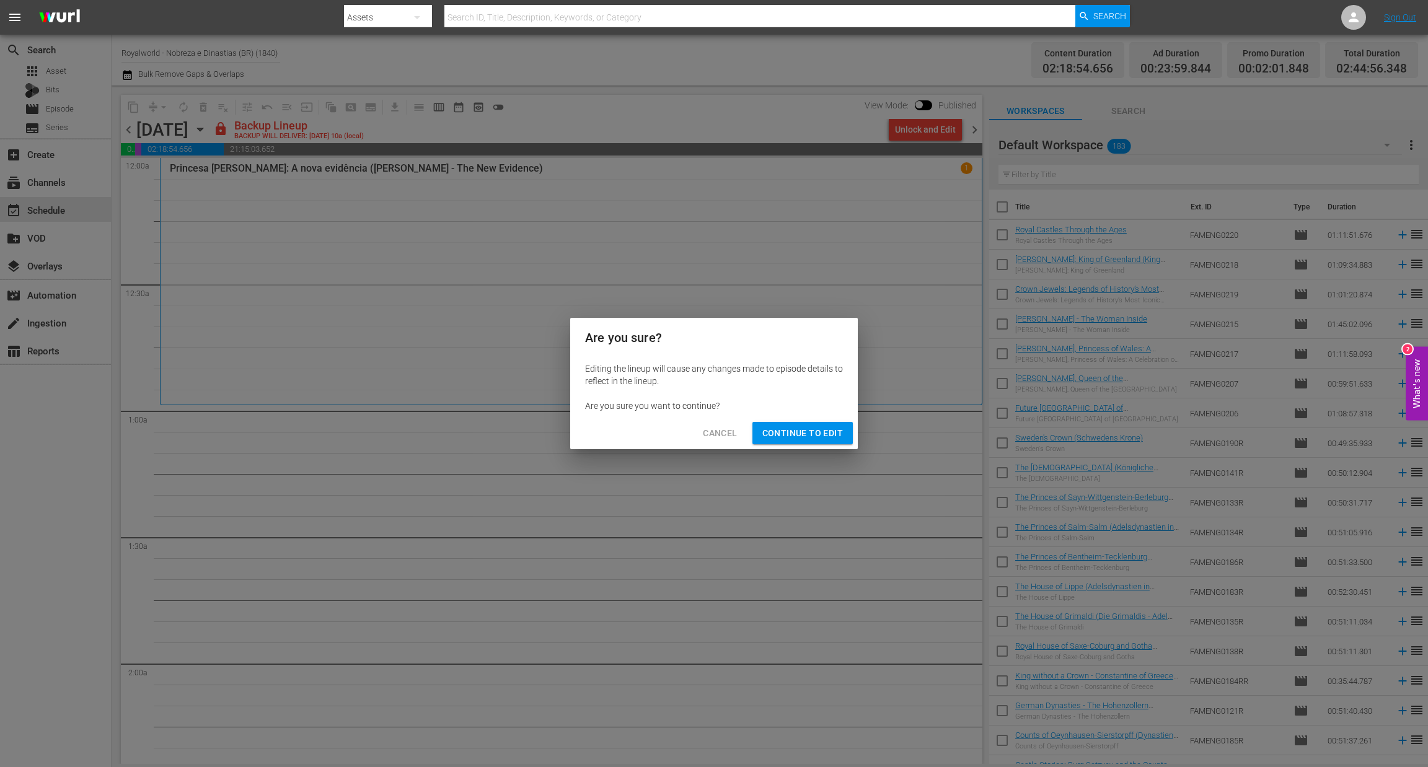
click at [830, 436] on span "Continue to Edit" at bounding box center [802, 433] width 81 height 15
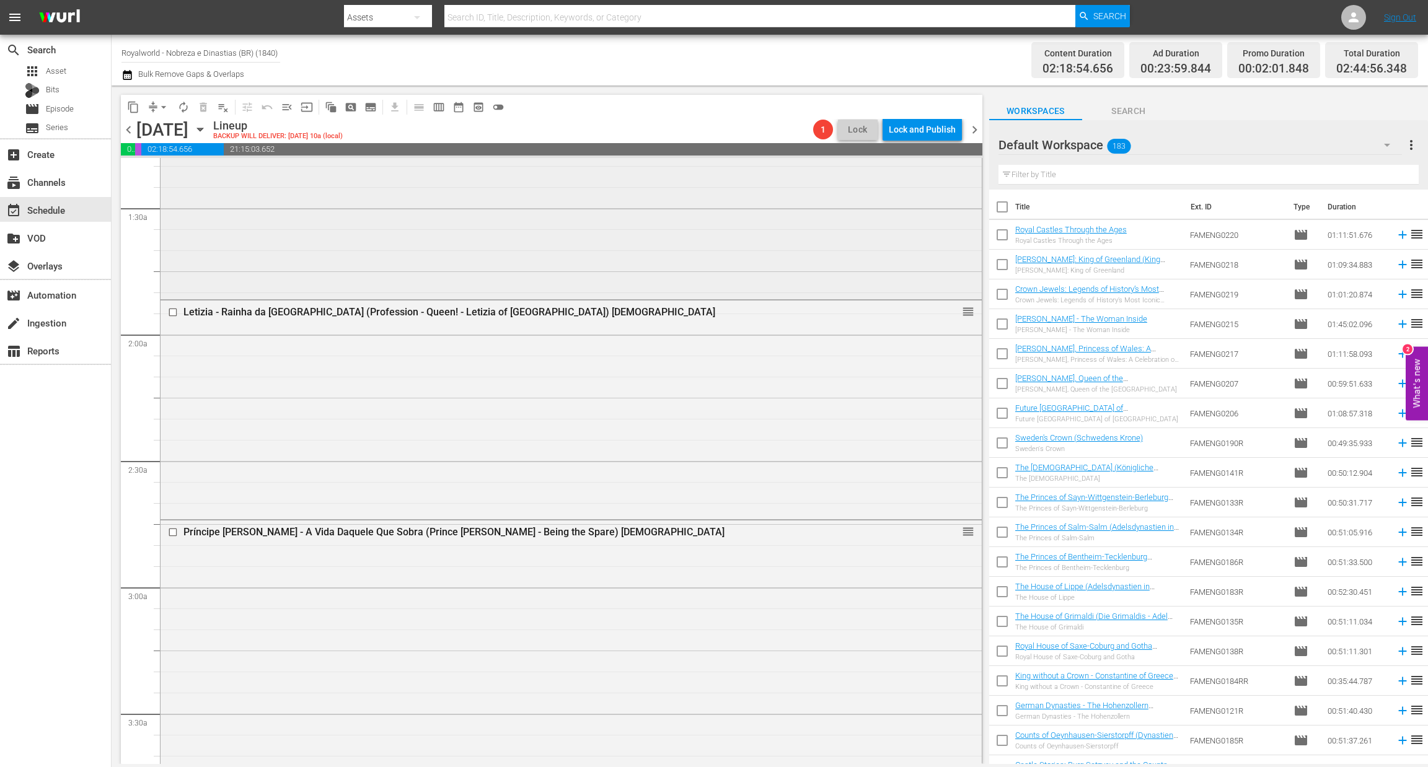
scroll to position [372, 0]
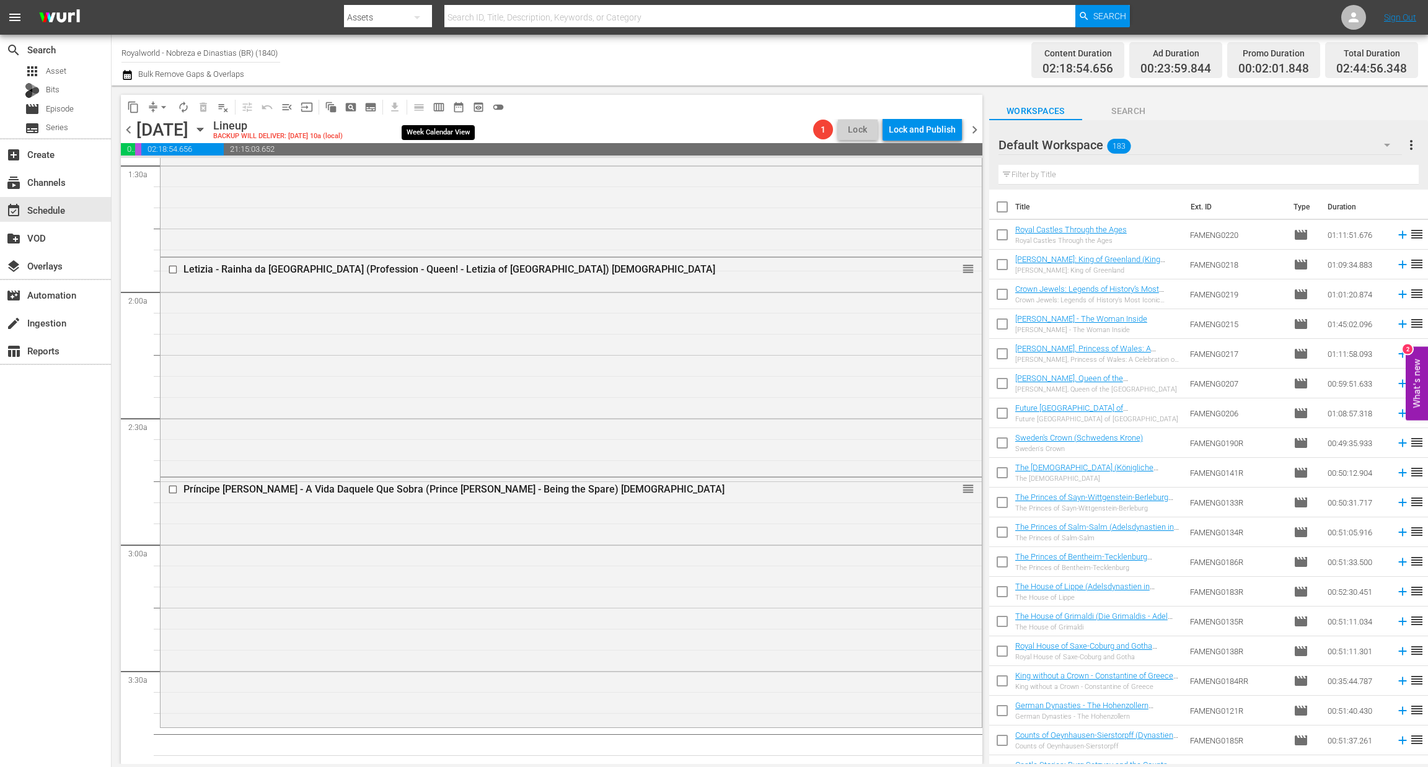
click at [437, 109] on span "calendar_view_week_outlined" at bounding box center [439, 107] width 12 height 12
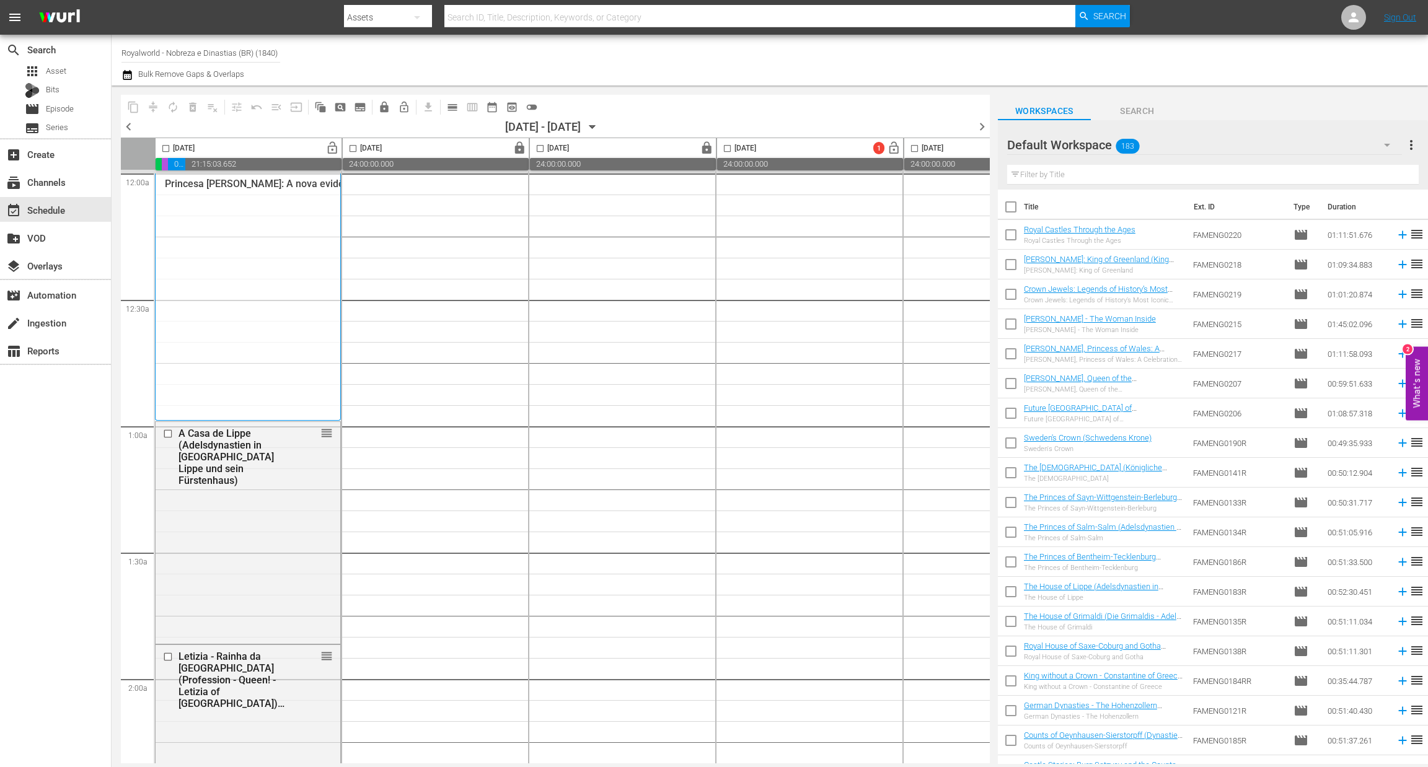
click at [127, 127] on span "chevron_left" at bounding box center [128, 126] width 15 height 15
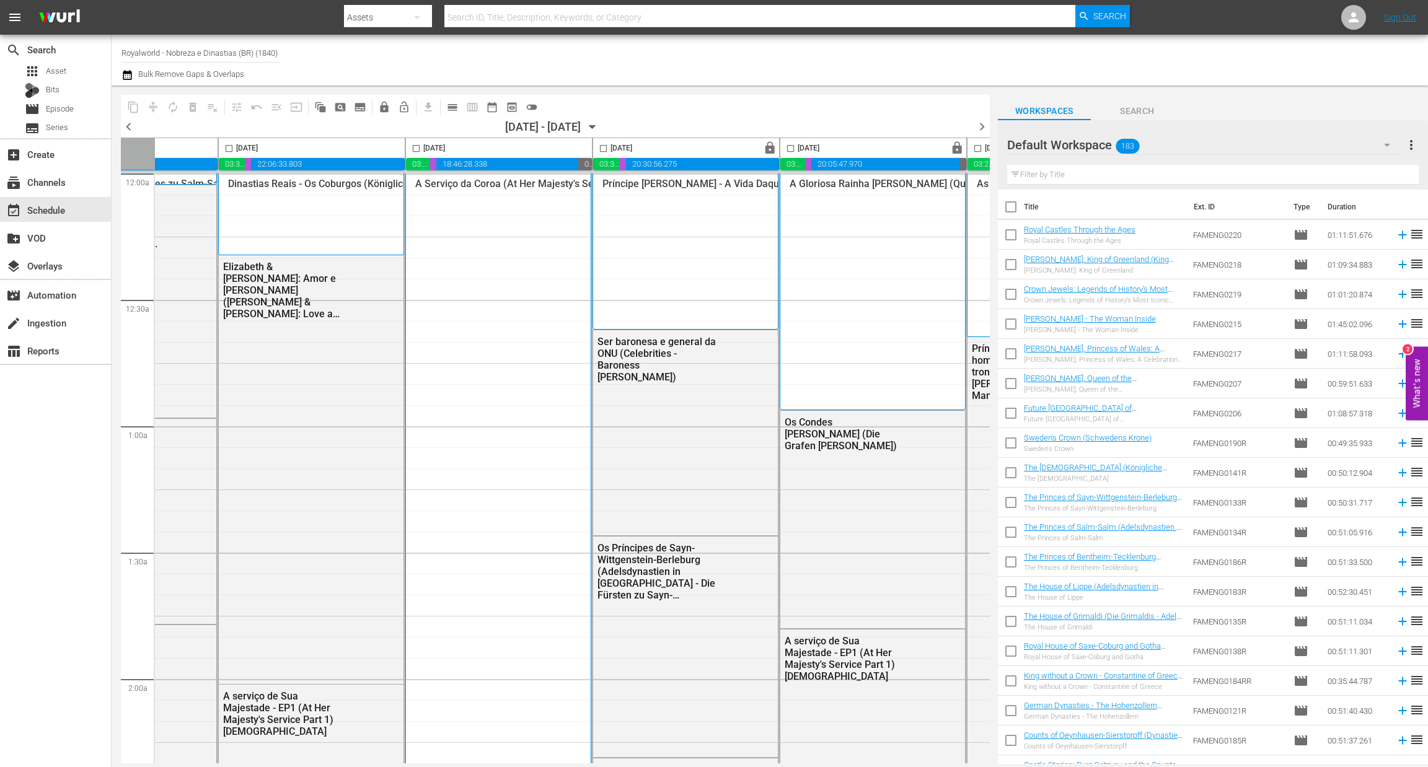
scroll to position [0, 317]
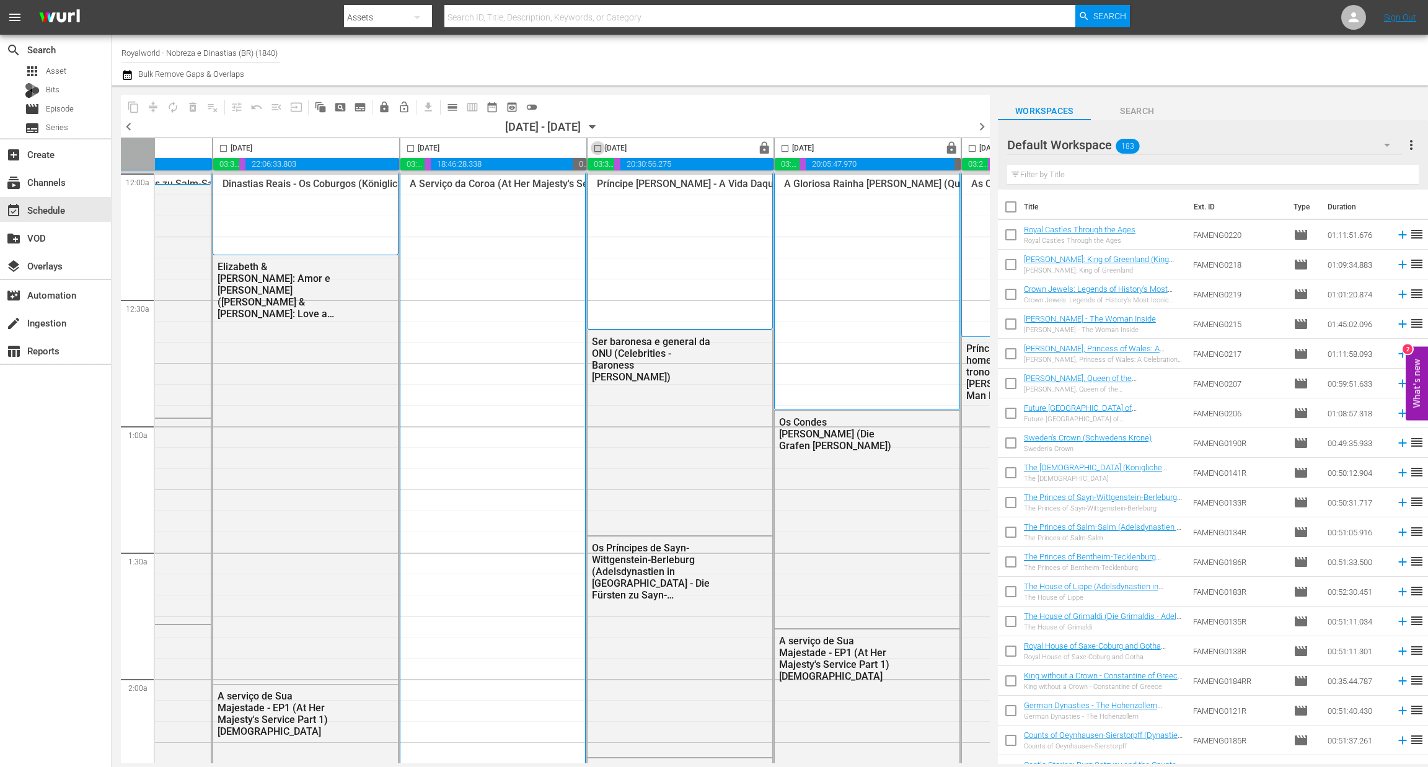
click at [603, 149] on input "checkbox" at bounding box center [598, 151] width 14 height 14
checkbox input "true"
click at [136, 102] on span "content_copy" at bounding box center [133, 107] width 12 height 12
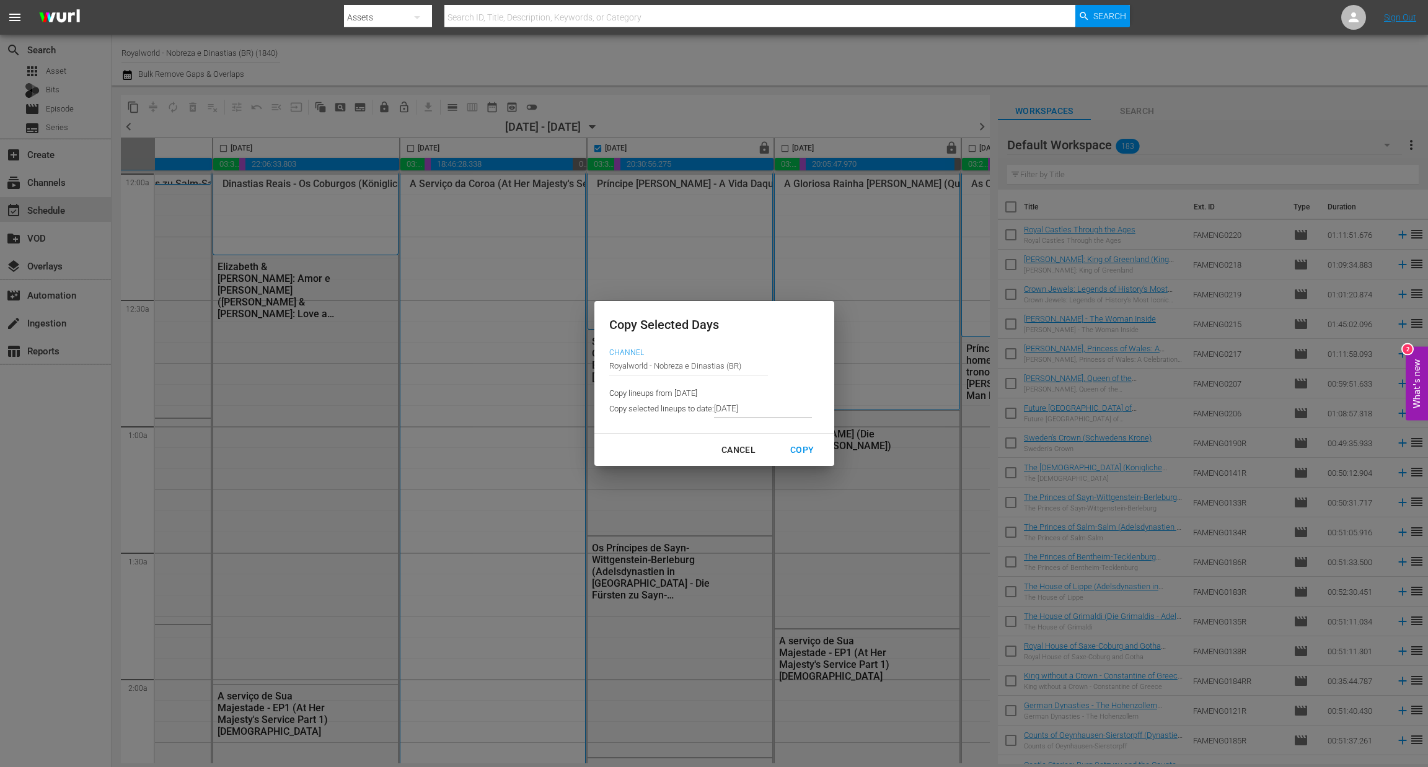
click at [768, 405] on input "[DATE]" at bounding box center [763, 409] width 98 height 19
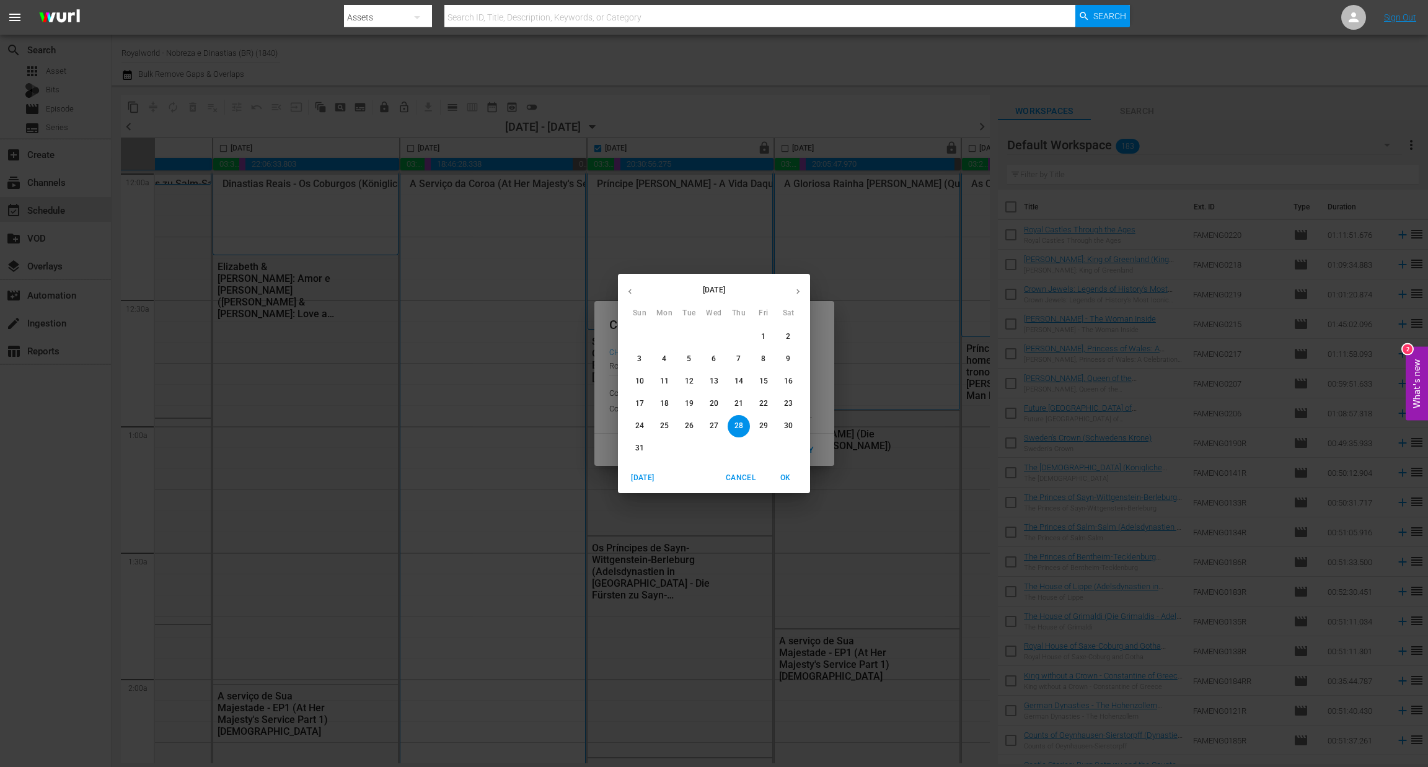
click at [793, 296] on icon "button" at bounding box center [797, 291] width 9 height 9
click at [685, 338] on span "2" at bounding box center [689, 337] width 22 height 11
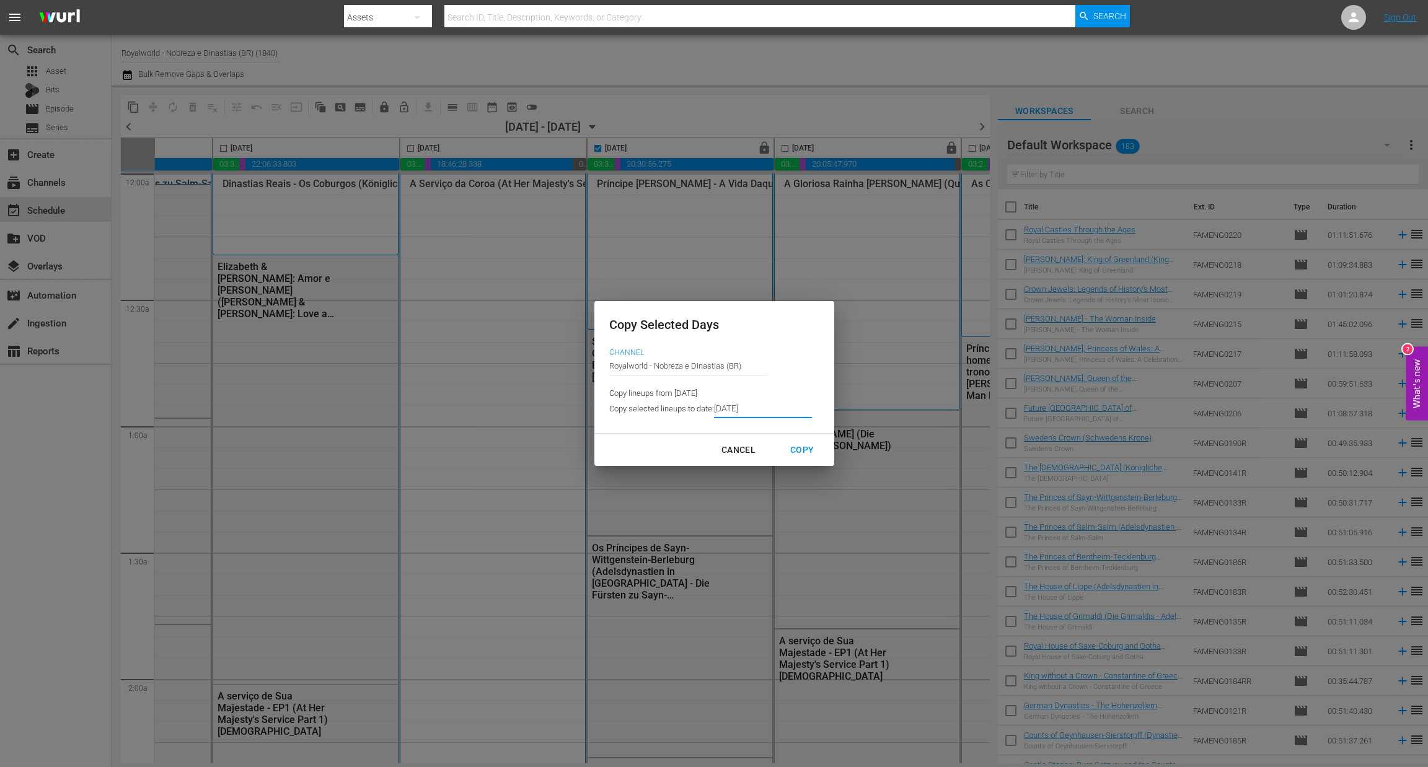
click at [804, 451] on div "Copy" at bounding box center [801, 449] width 43 height 15
type input "[DATE]"
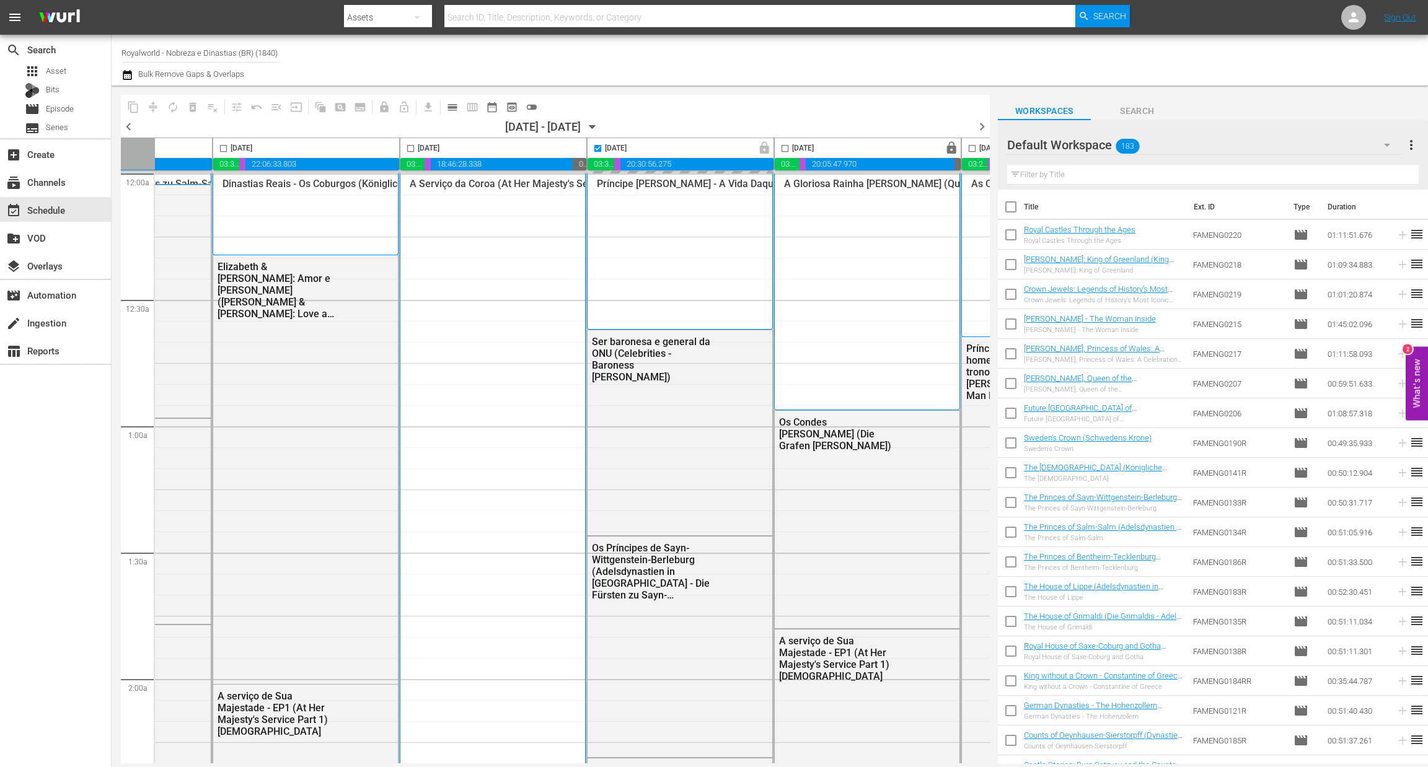
checkbox input "false"
click at [785, 146] on input "checkbox" at bounding box center [785, 151] width 14 height 14
checkbox input "true"
click at [133, 108] on span "content_copy" at bounding box center [133, 107] width 12 height 12
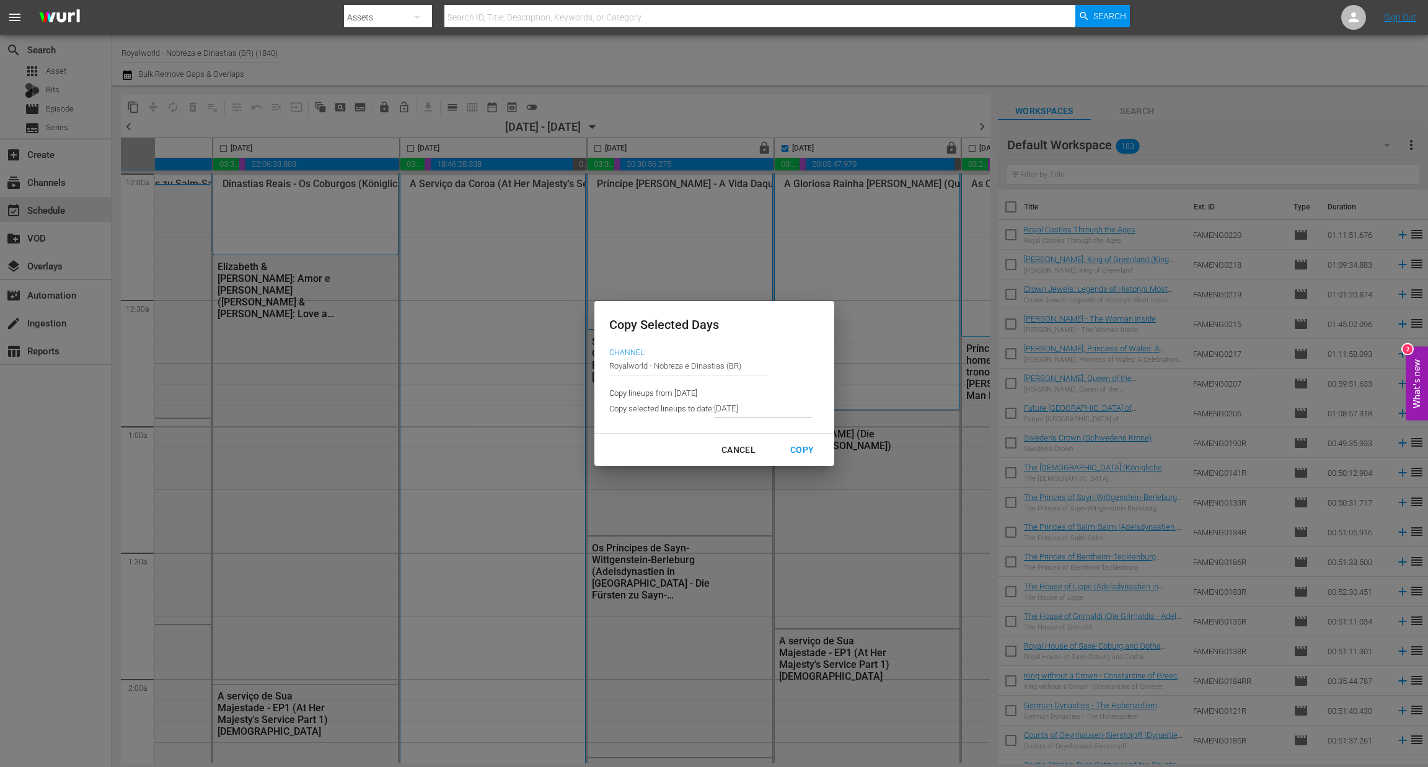
click at [771, 413] on input "[DATE]" at bounding box center [763, 409] width 98 height 19
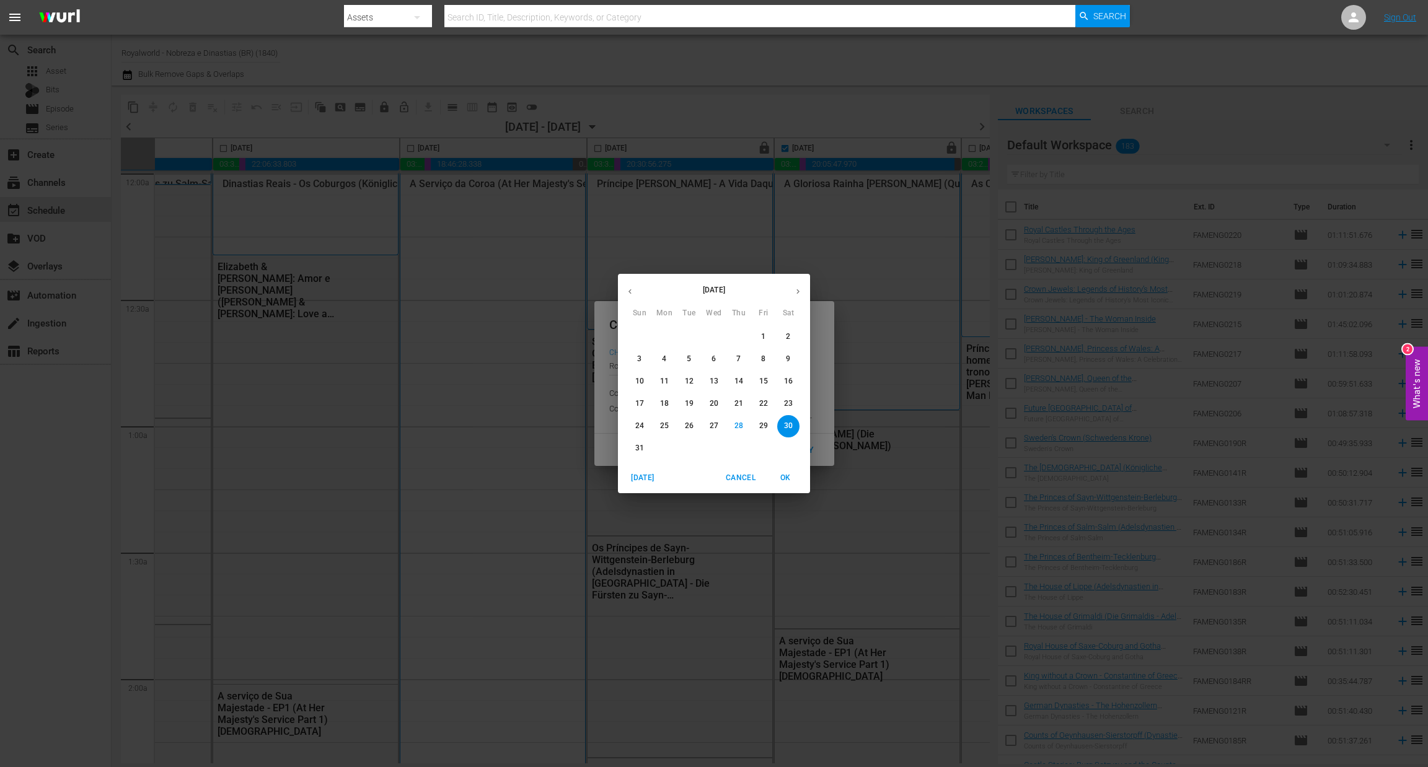
click at [800, 288] on icon "button" at bounding box center [797, 291] width 9 height 9
click at [708, 336] on span "3" at bounding box center [714, 337] width 22 height 11
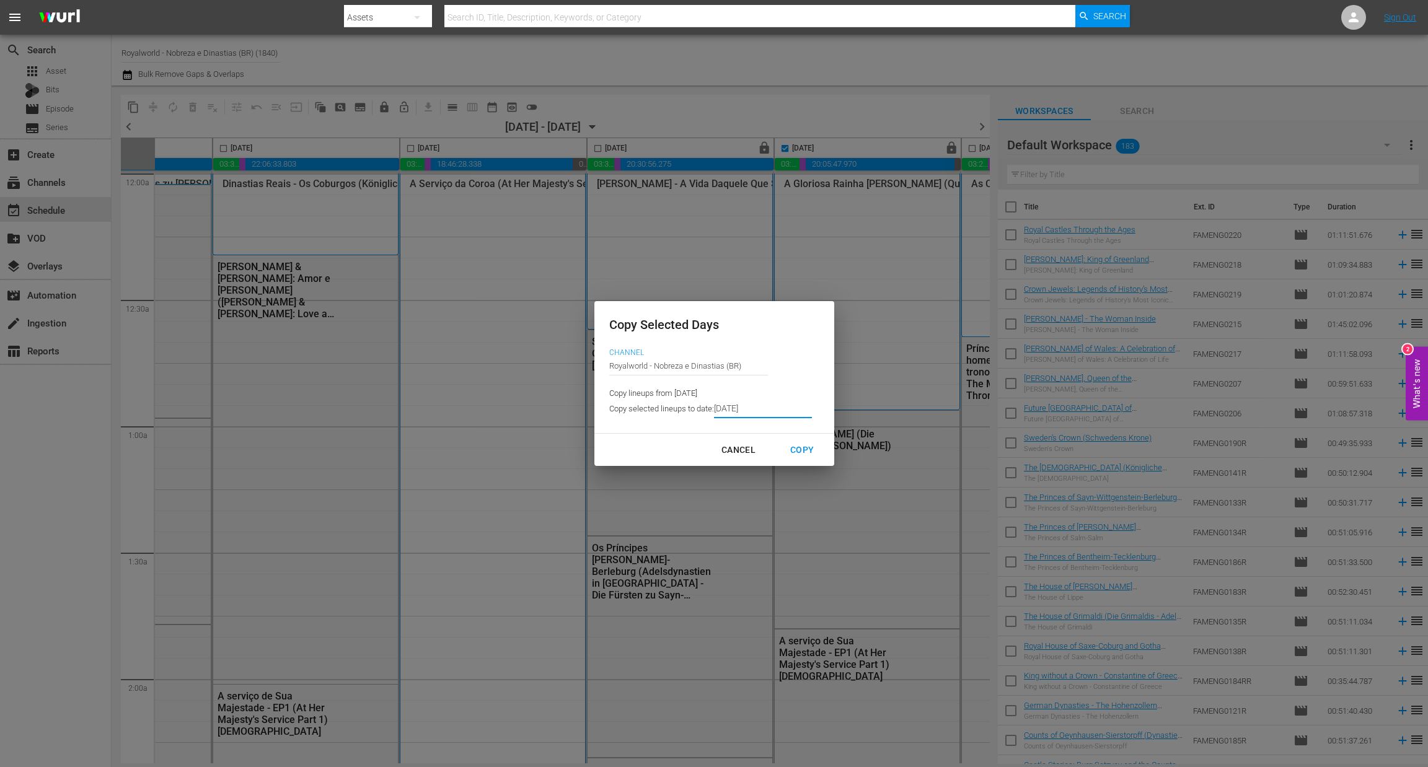
click at [794, 451] on div "Copy" at bounding box center [801, 449] width 43 height 15
type input "[DATE]"
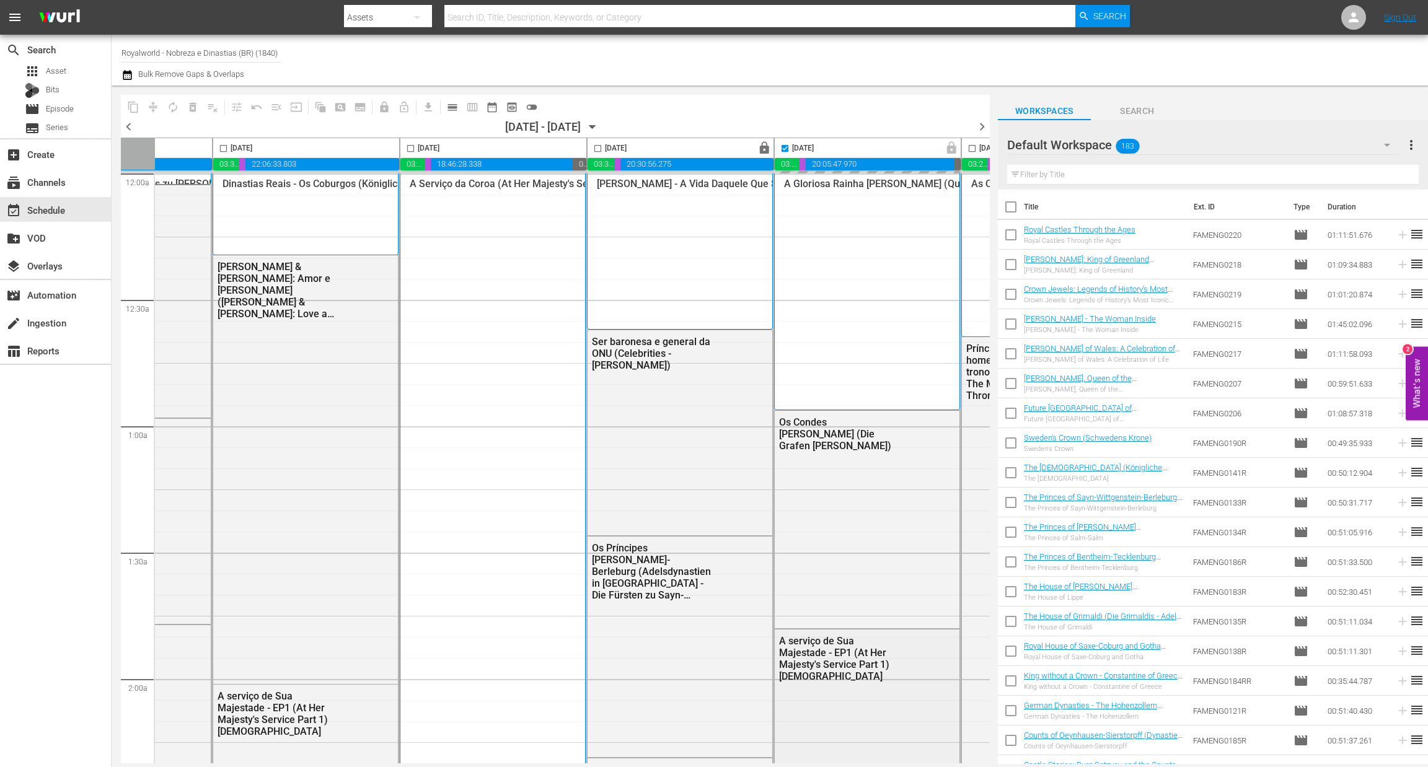
checkbox input "false"
click at [980, 120] on span "chevron_right" at bounding box center [981, 126] width 15 height 15
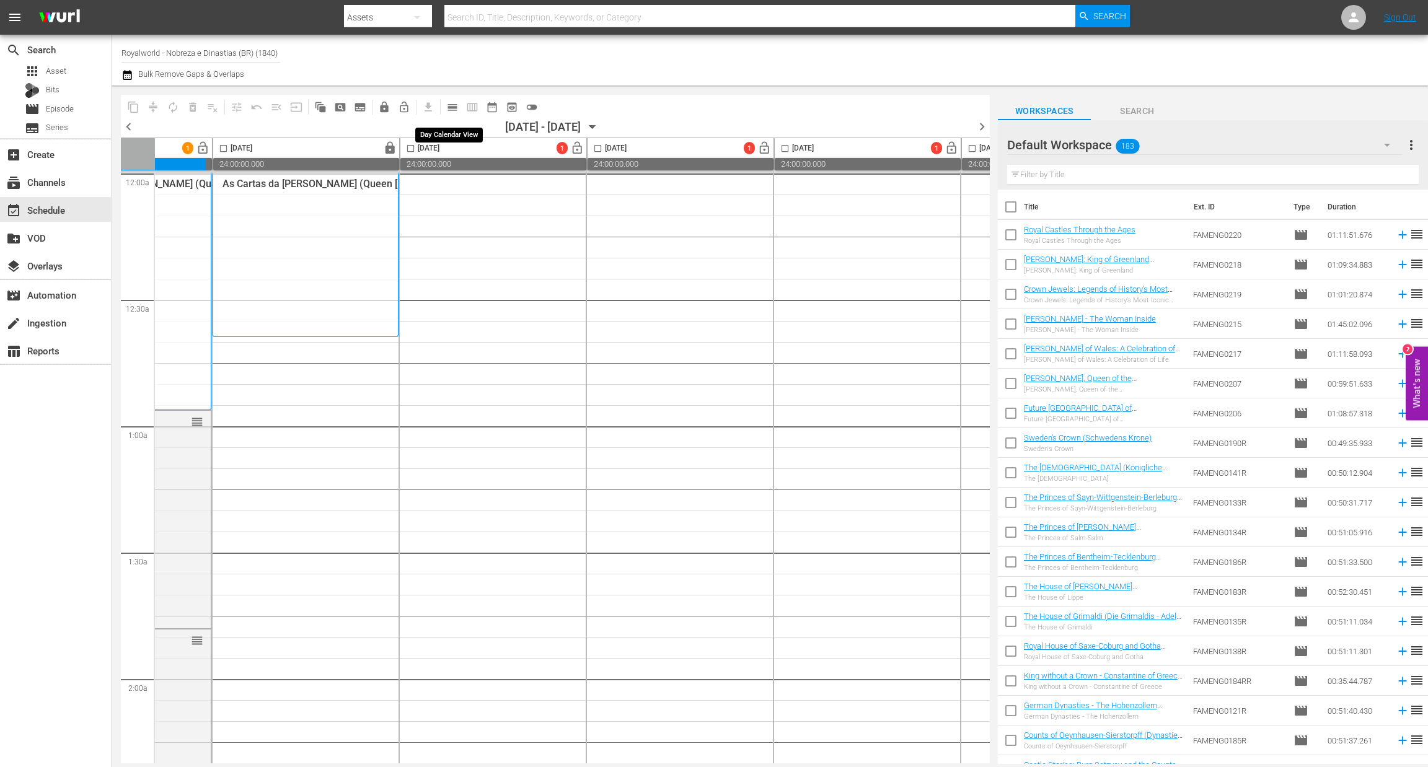
click at [451, 107] on span "calendar_view_day_outlined" at bounding box center [452, 107] width 12 height 12
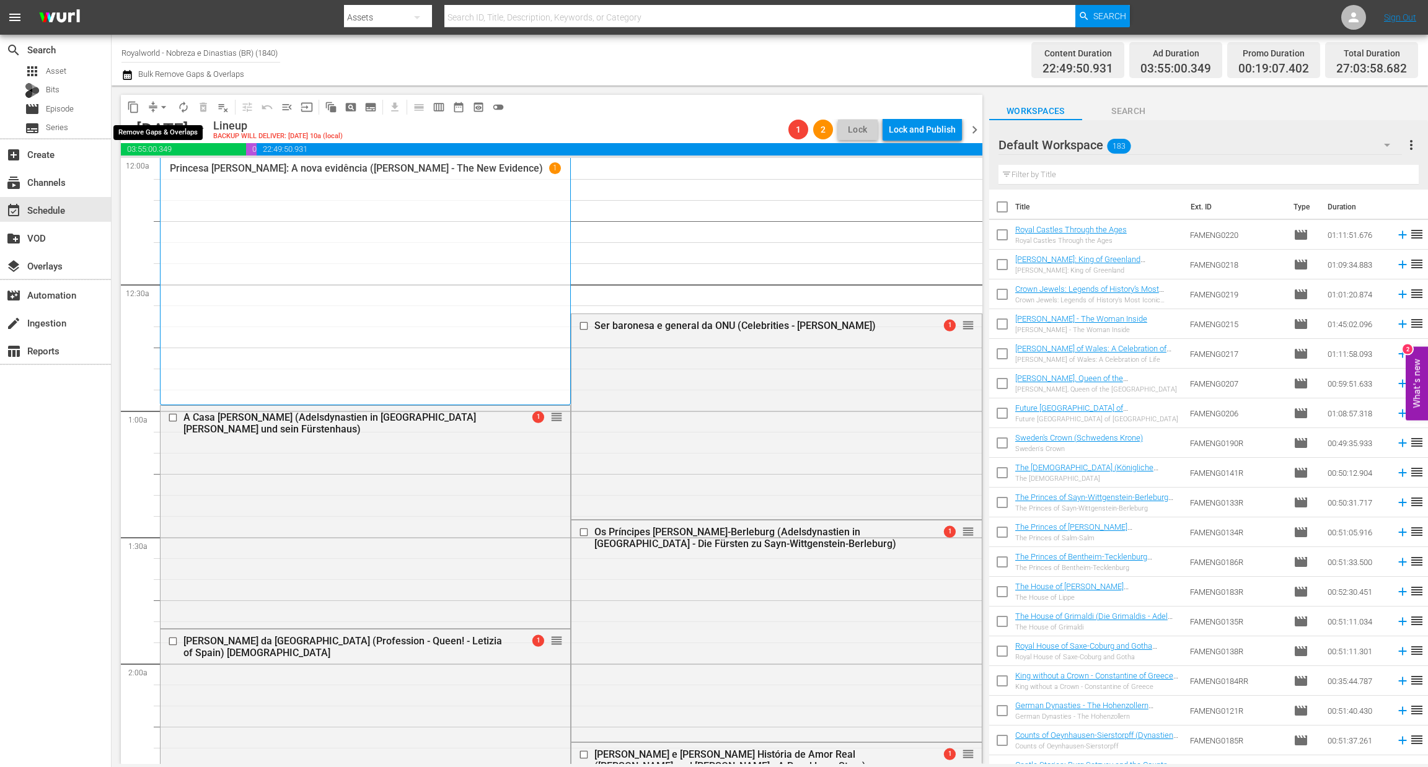
click at [161, 107] on span "arrow_drop_down" at bounding box center [163, 107] width 12 height 12
click at [150, 173] on li "Align to End of Previous Day" at bounding box center [164, 172] width 130 height 20
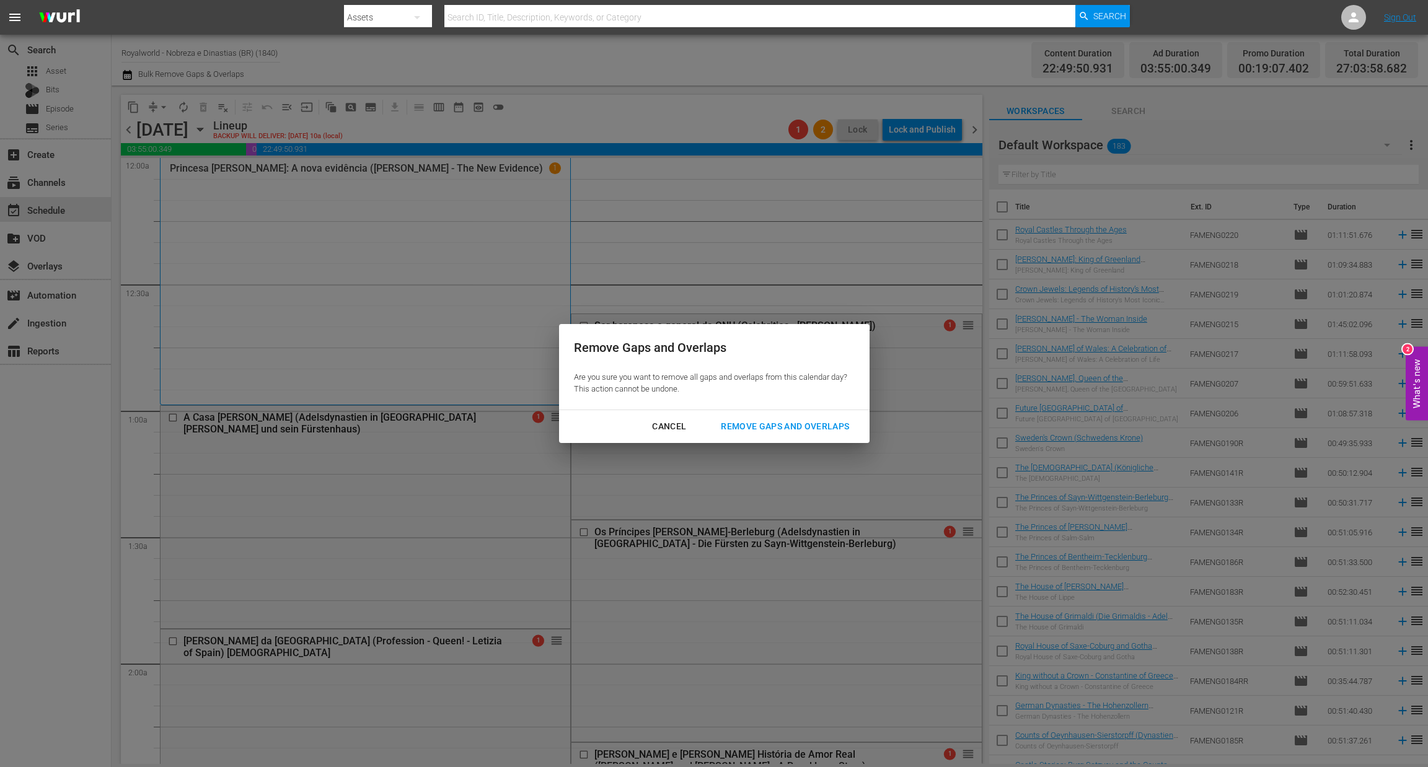
click at [801, 431] on div "Remove Gaps and Overlaps" at bounding box center [785, 426] width 148 height 15
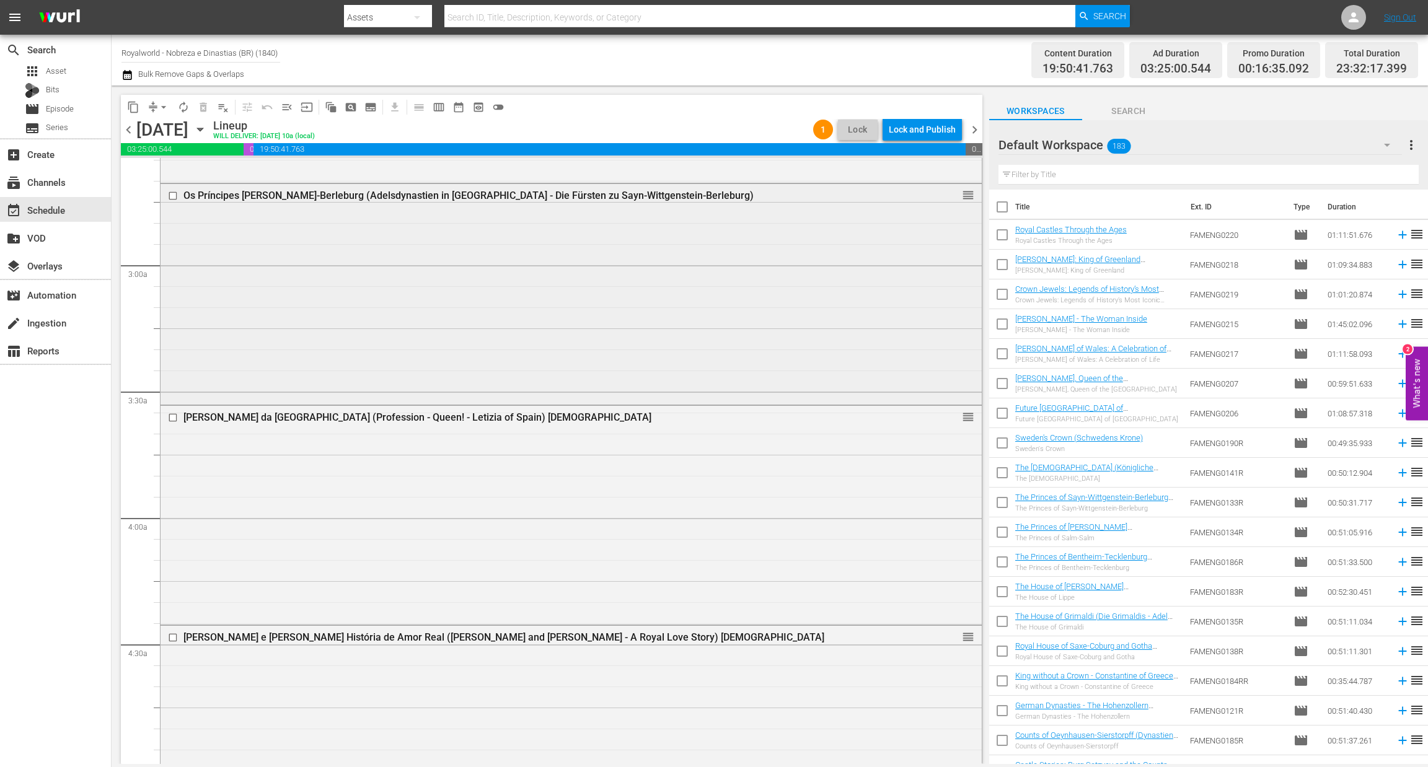
scroll to position [651, 0]
click at [170, 416] on input "checkbox" at bounding box center [174, 418] width 13 height 11
click at [202, 100] on button "delete_forever_outlined" at bounding box center [203, 107] width 20 height 20
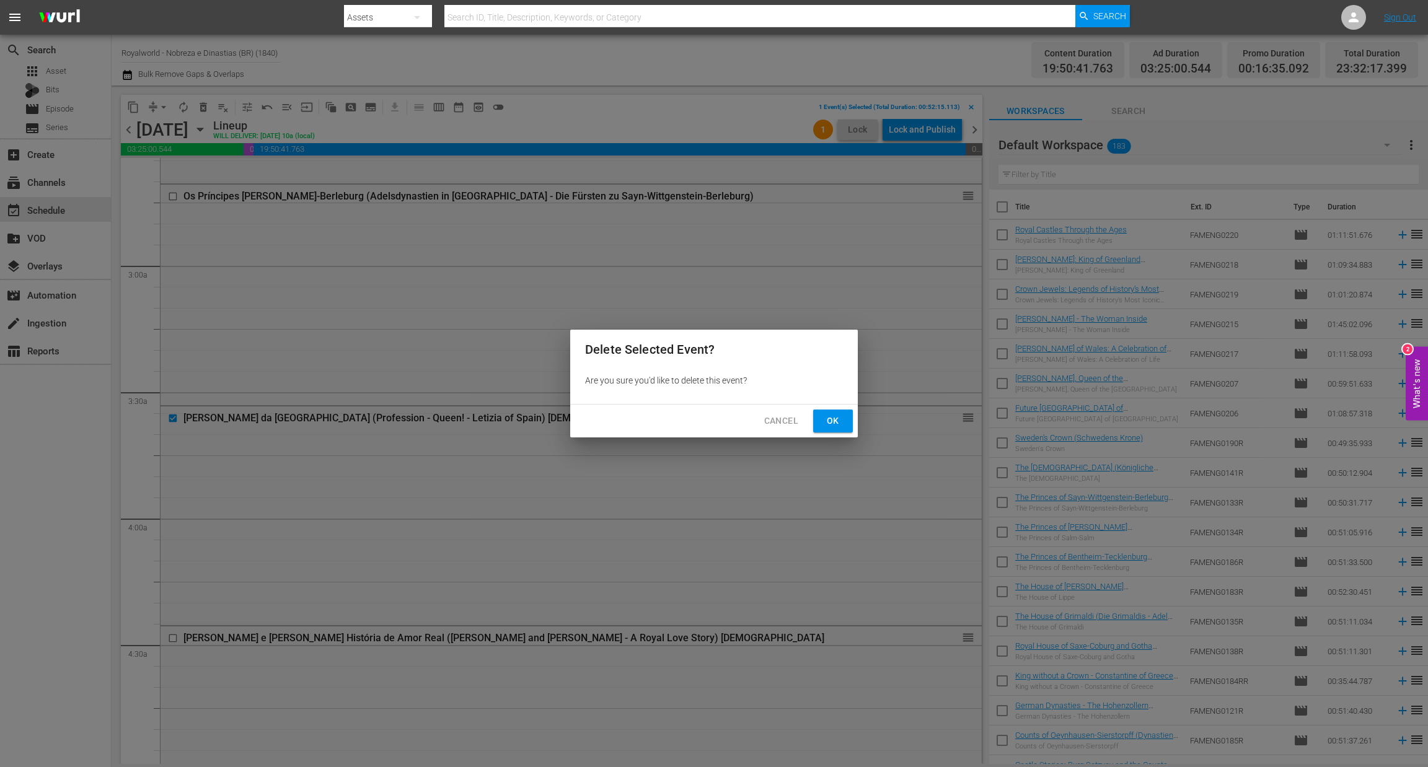
click at [823, 421] on span "Ok" at bounding box center [833, 420] width 20 height 15
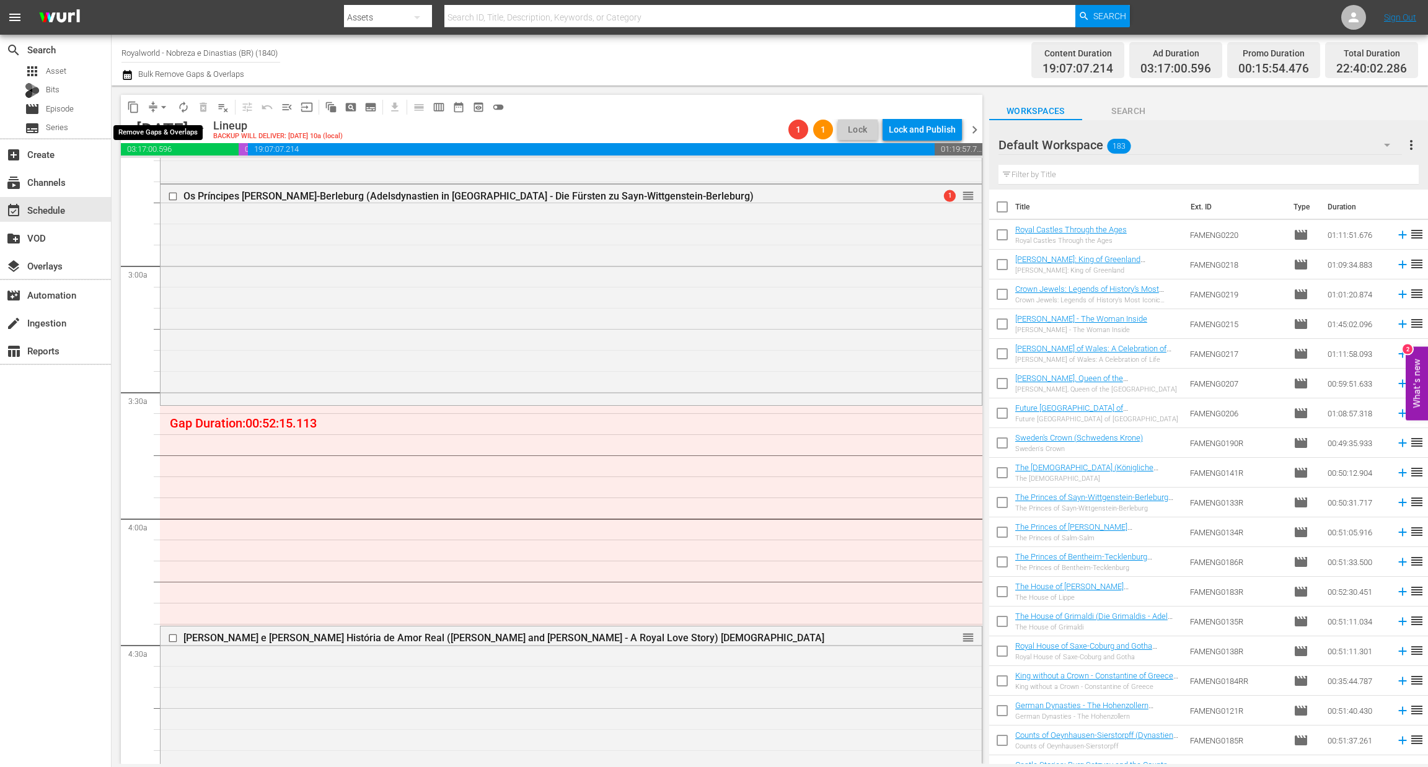
click at [163, 105] on span "arrow_drop_down" at bounding box center [163, 107] width 12 height 12
click at [165, 182] on li "Align to End of Previous Day" at bounding box center [164, 172] width 130 height 20
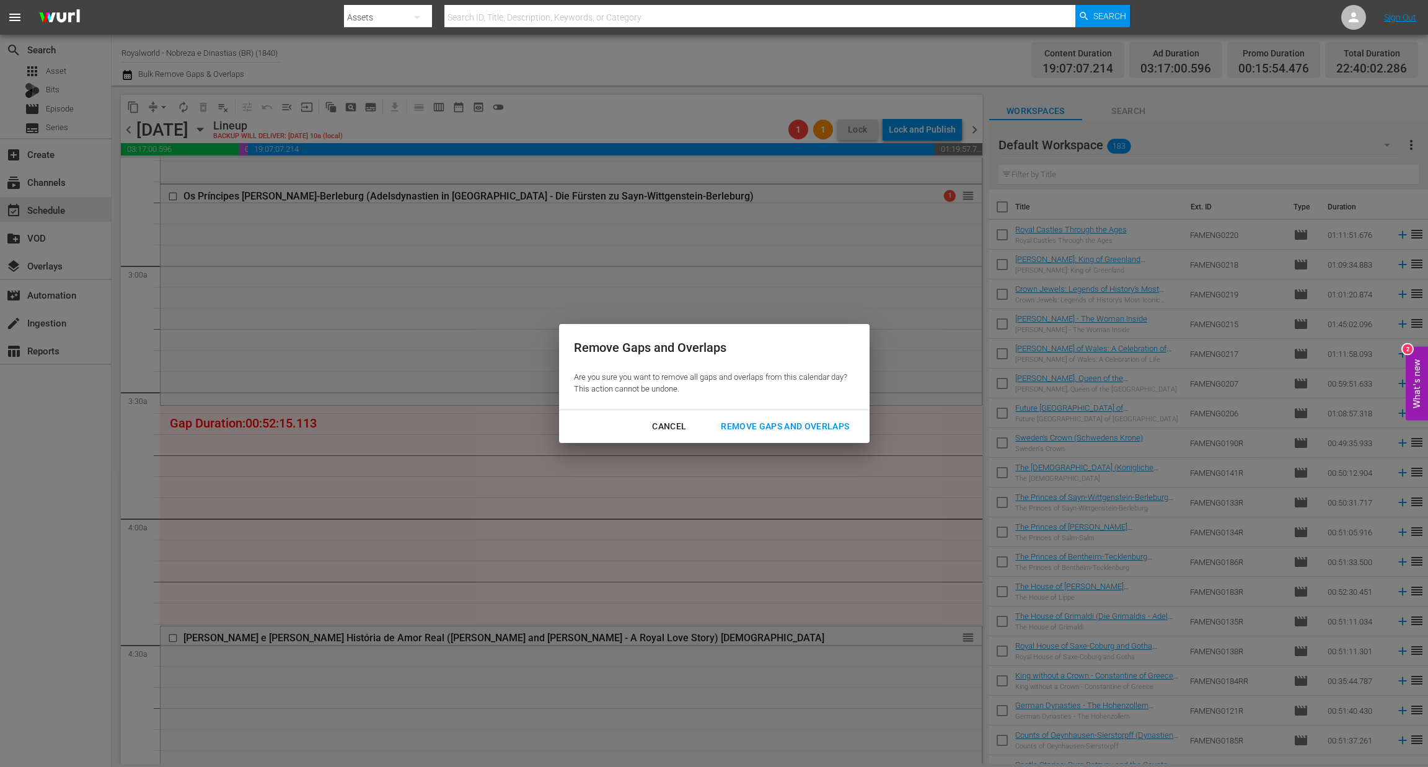
click at [771, 421] on div "Remove Gaps and Overlaps" at bounding box center [785, 426] width 148 height 15
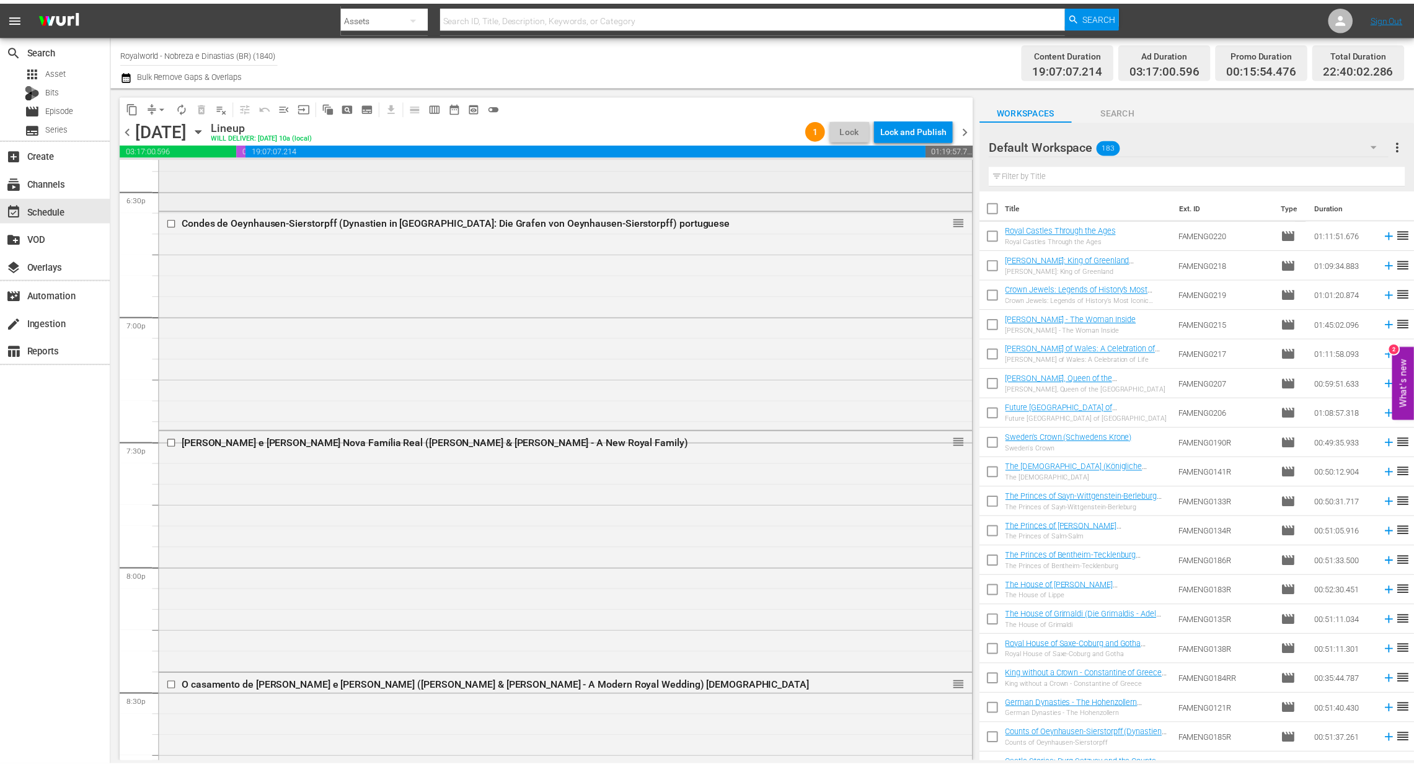
scroll to position [4647, 0]
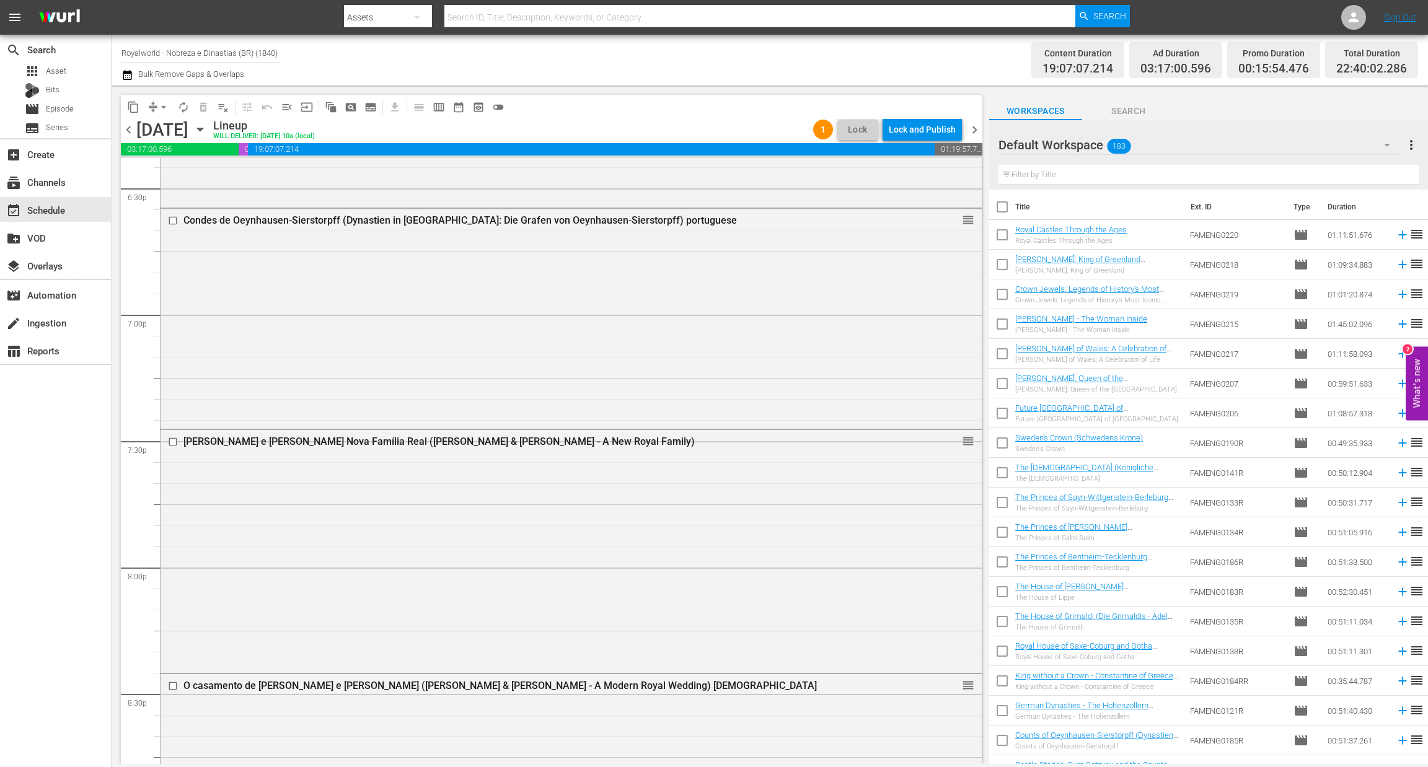
drag, startPoint x: 1065, startPoint y: 173, endPoint x: 1055, endPoint y: 173, distance: 10.5
click at [1065, 173] on input "text" at bounding box center [1208, 175] width 420 height 20
paste input "Princesa [PERSON_NAME]: [PERSON_NAME] Vida Após a Morte"
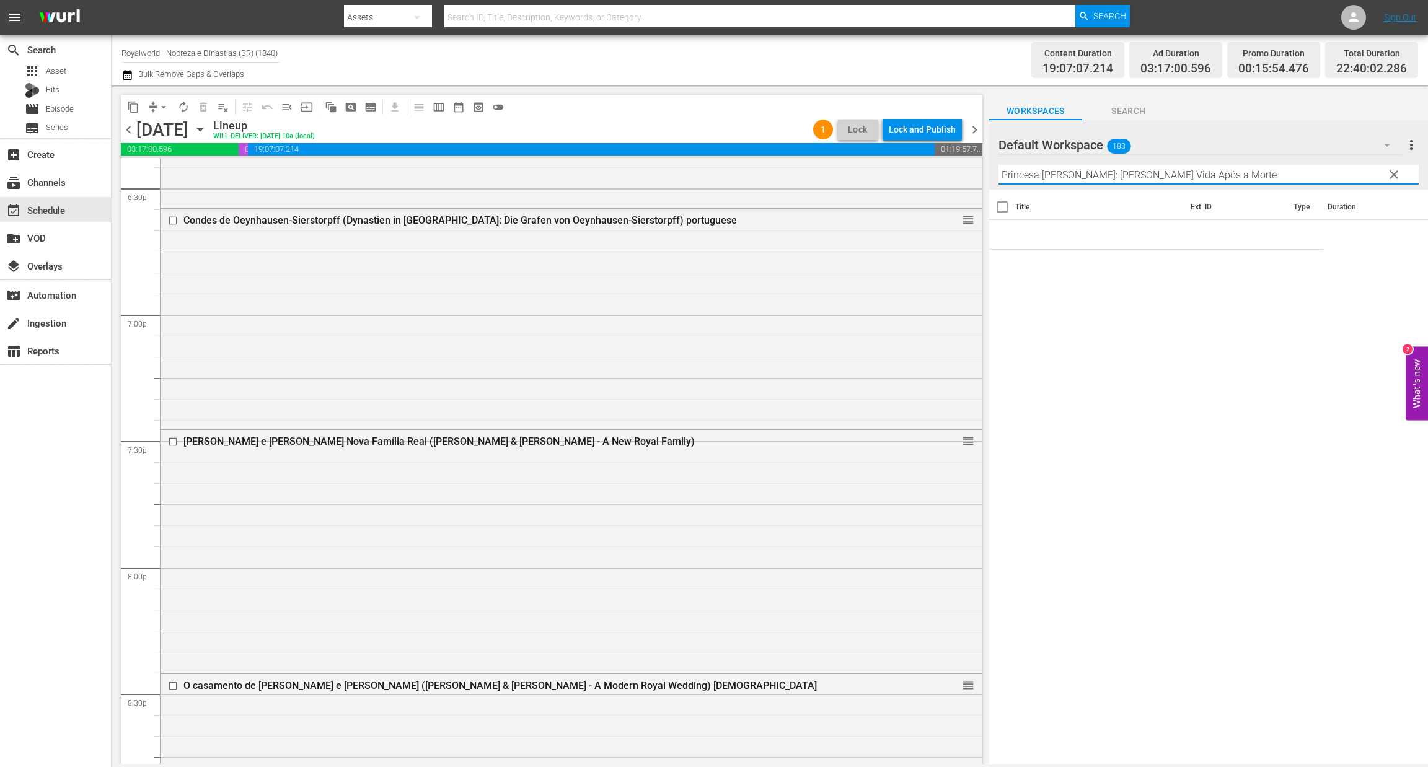
type input "Princesa [PERSON_NAME]: [PERSON_NAME] Vida Após a Morte"
click at [1392, 179] on span "clear" at bounding box center [1393, 174] width 15 height 15
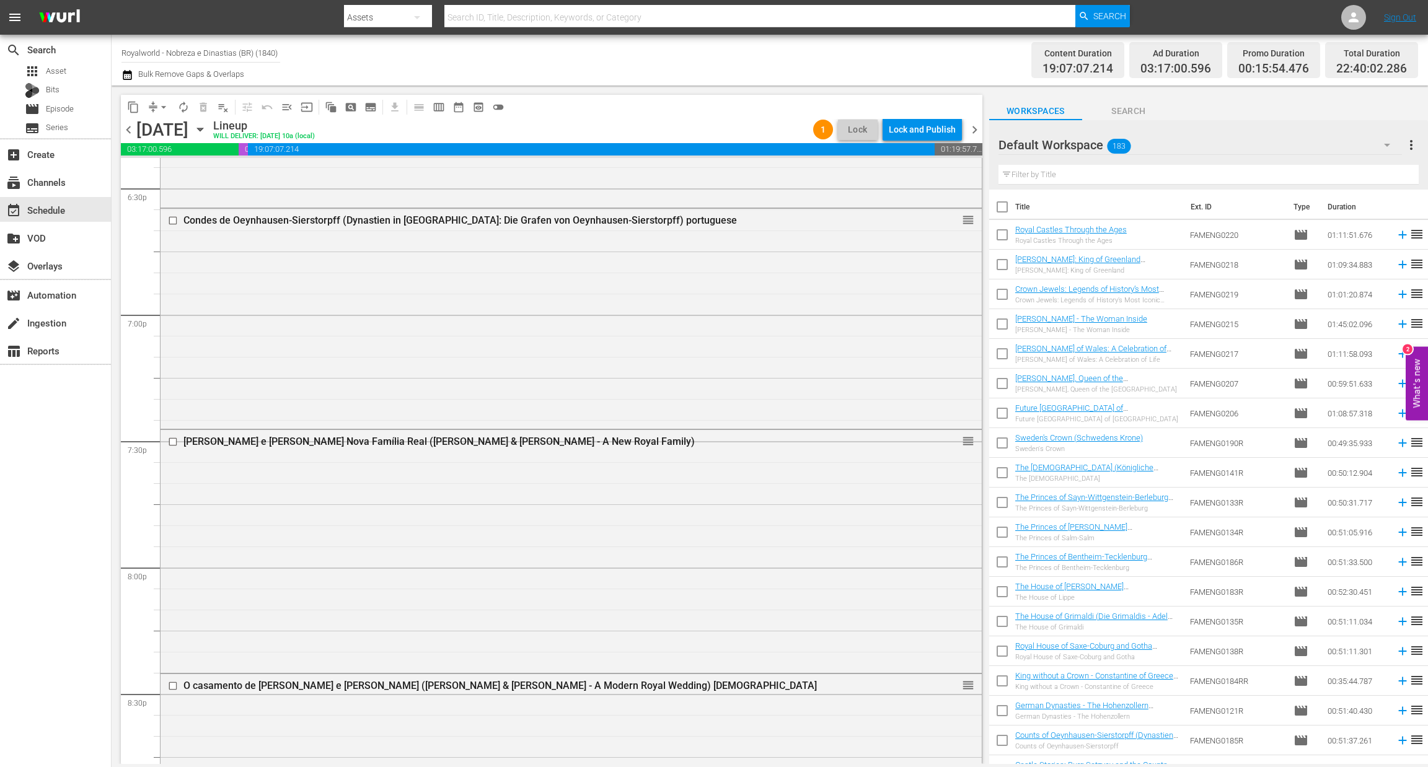
click at [1408, 146] on span "more_vert" at bounding box center [1411, 145] width 15 height 15
click at [1297, 165] on div "Clear All Workspace Items" at bounding box center [1331, 169] width 146 height 22
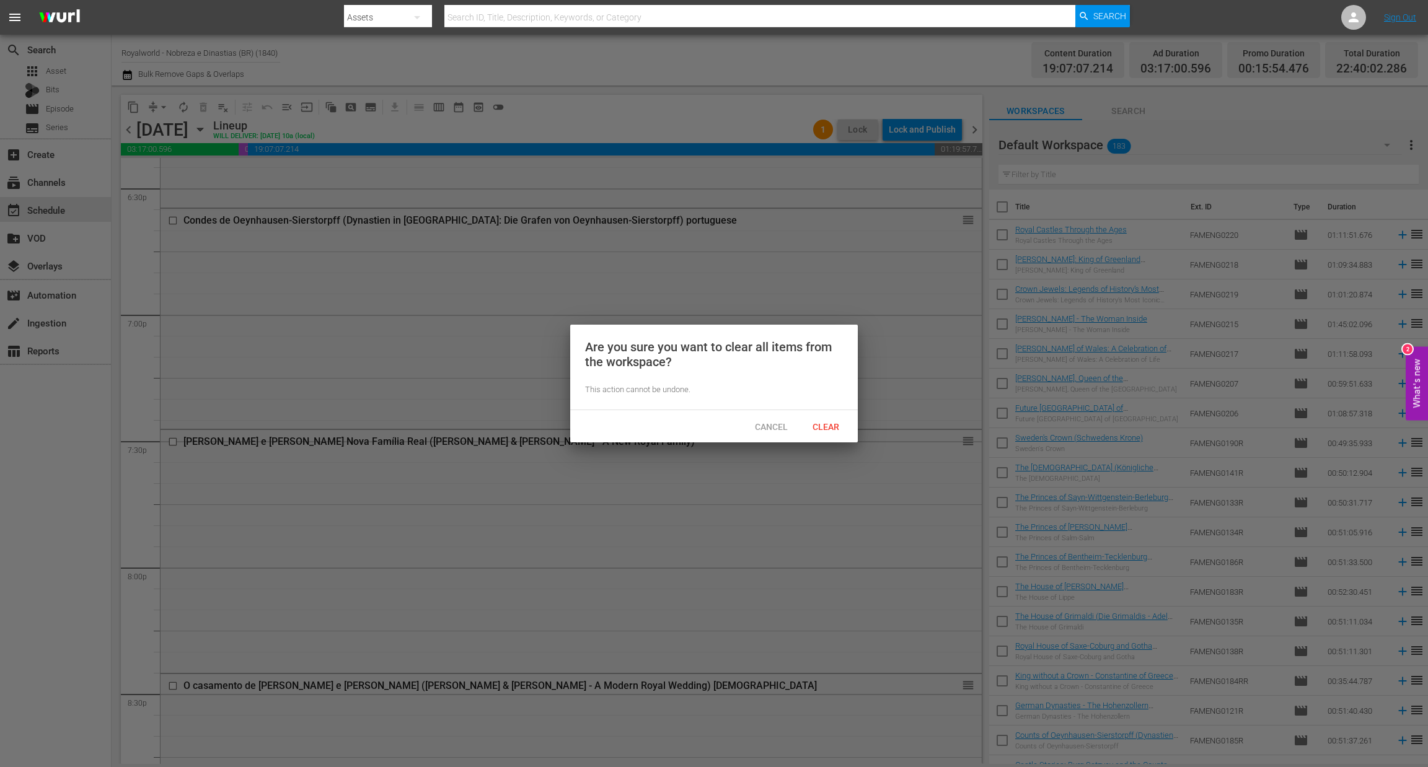
click at [820, 413] on div "Cancel Clear" at bounding box center [714, 426] width 288 height 32
click at [820, 420] on div "Clear" at bounding box center [825, 426] width 55 height 23
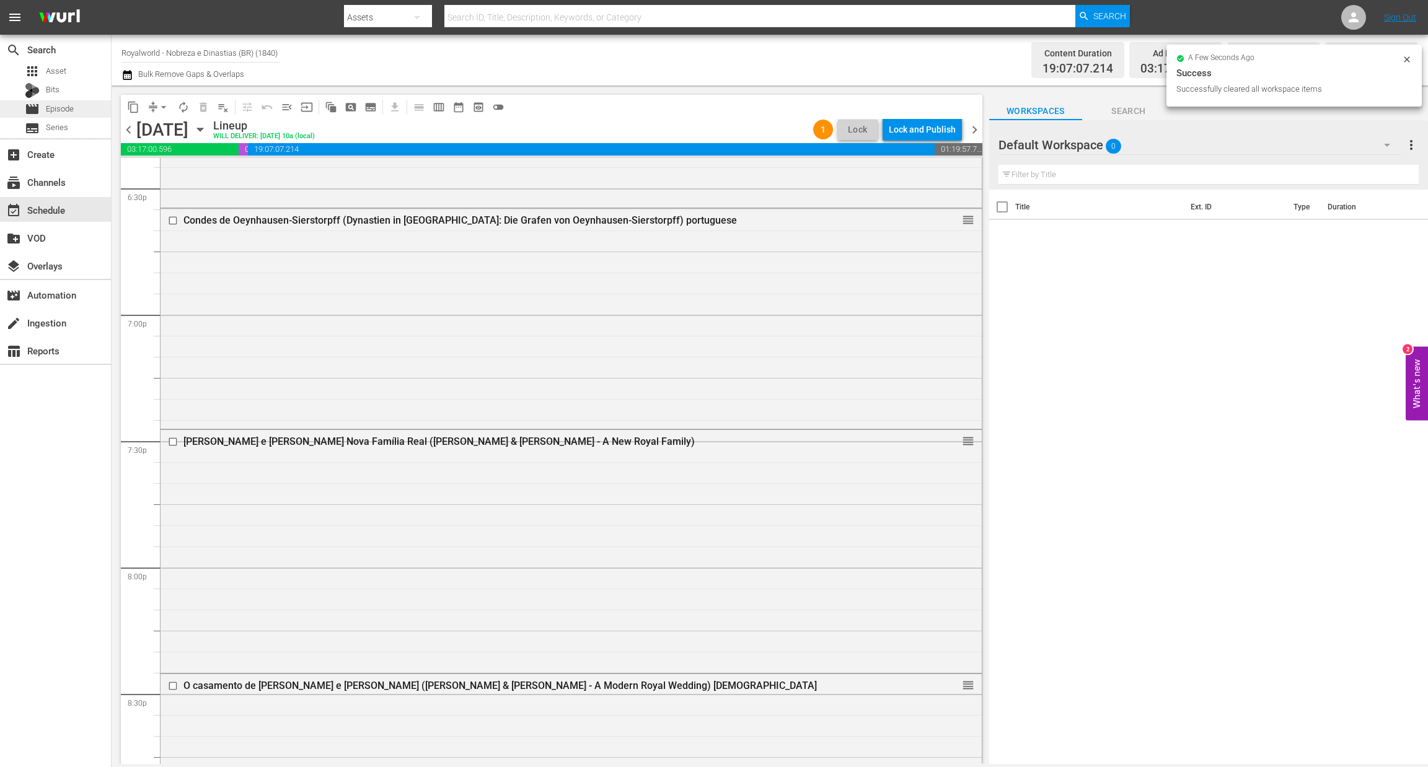
click at [77, 108] on div "movie Episode" at bounding box center [55, 108] width 111 height 17
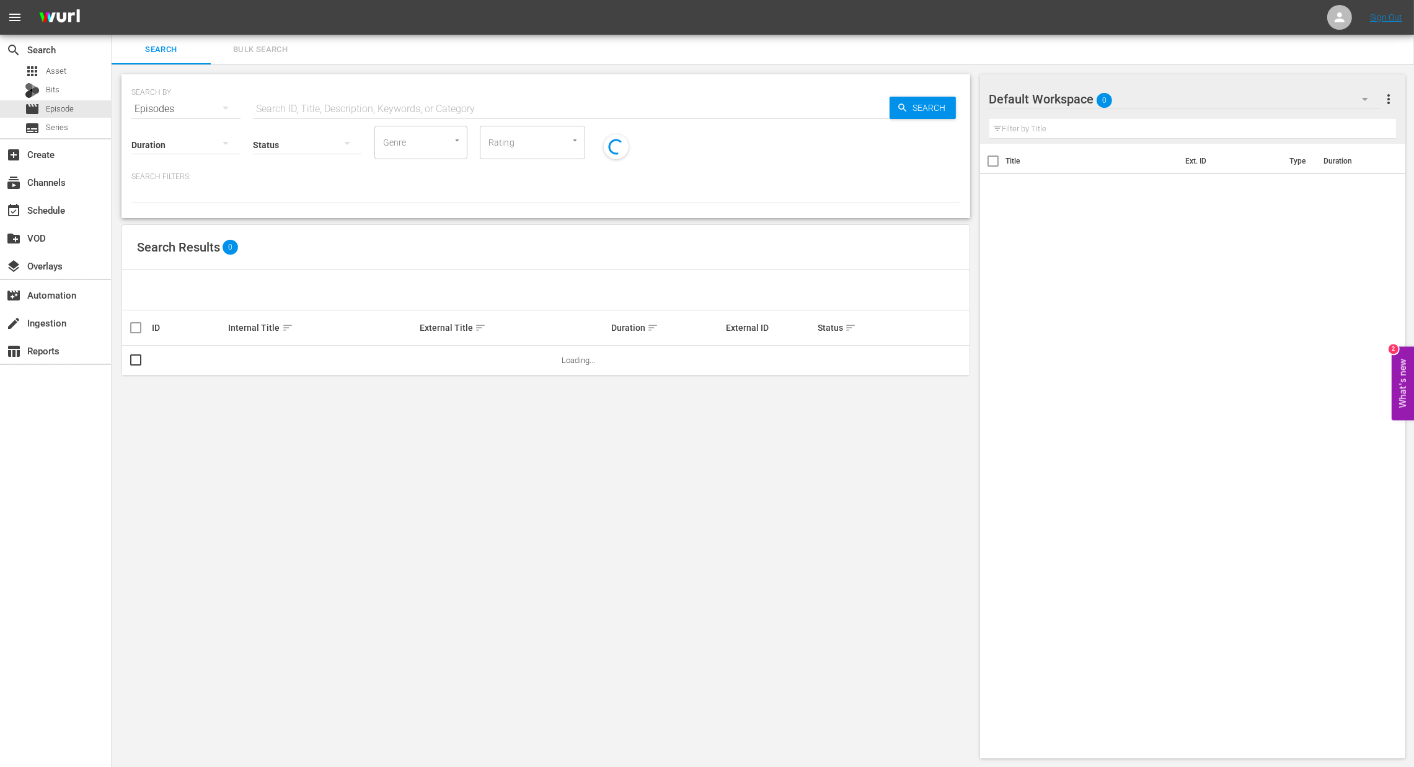
click at [330, 106] on input "text" at bounding box center [571, 109] width 636 height 30
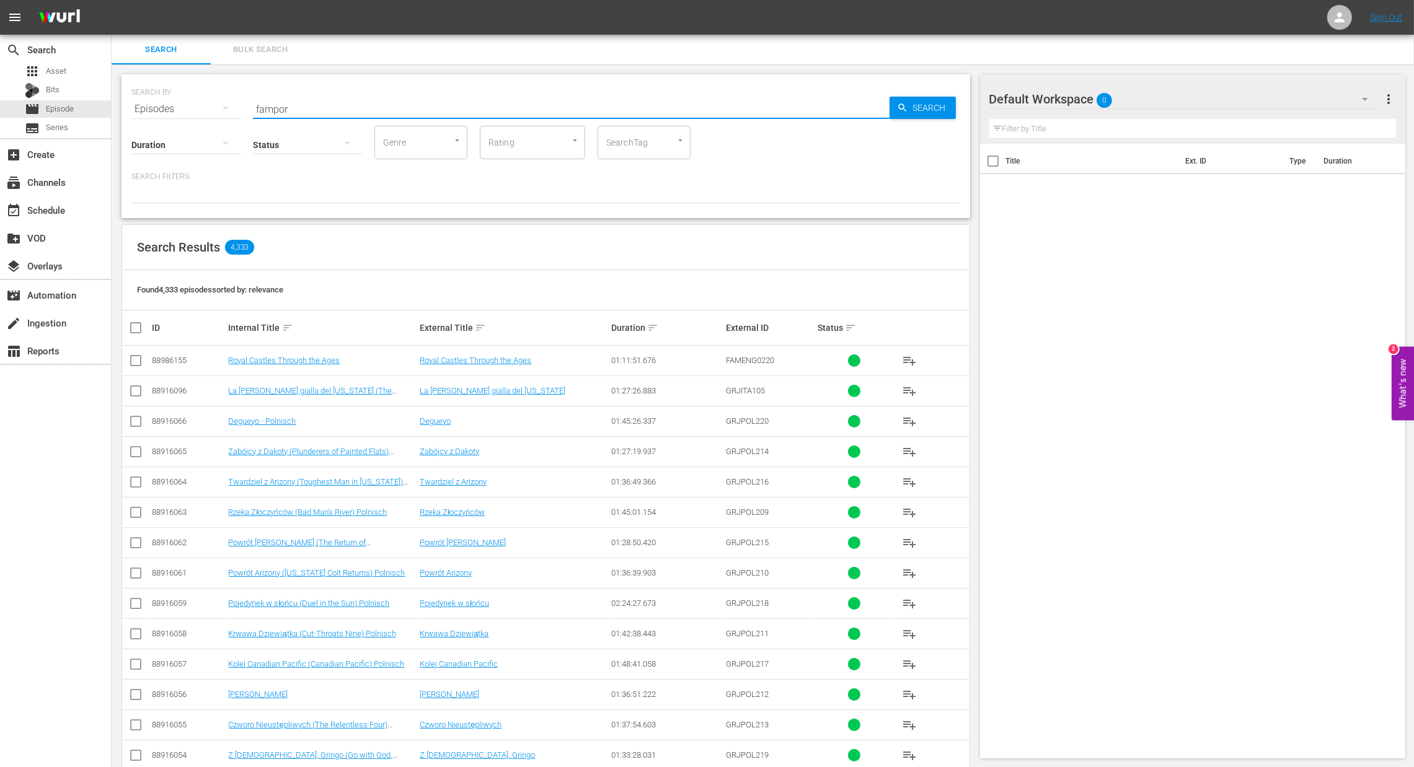
type input "fampor"
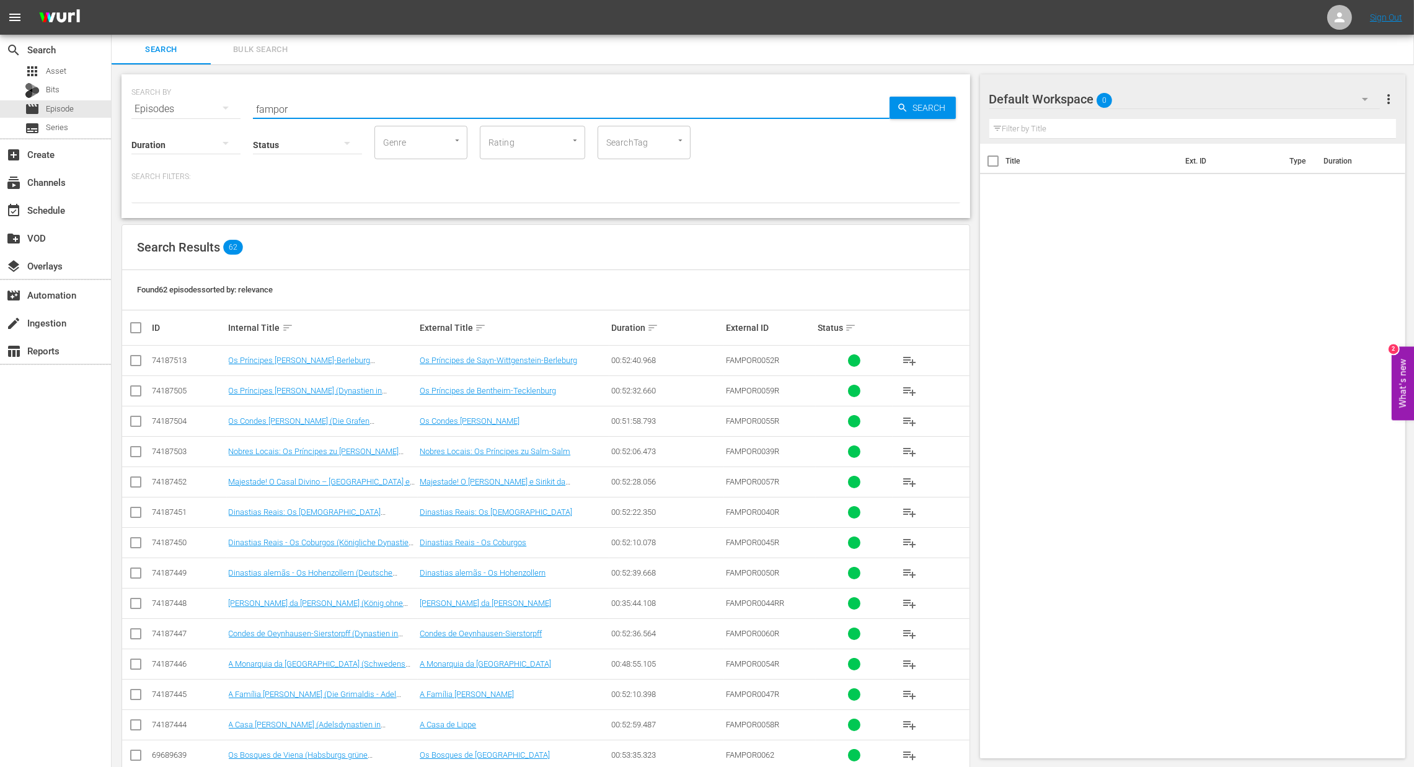
click at [140, 335] on input "checkbox" at bounding box center [140, 327] width 25 height 15
checkbox input "true"
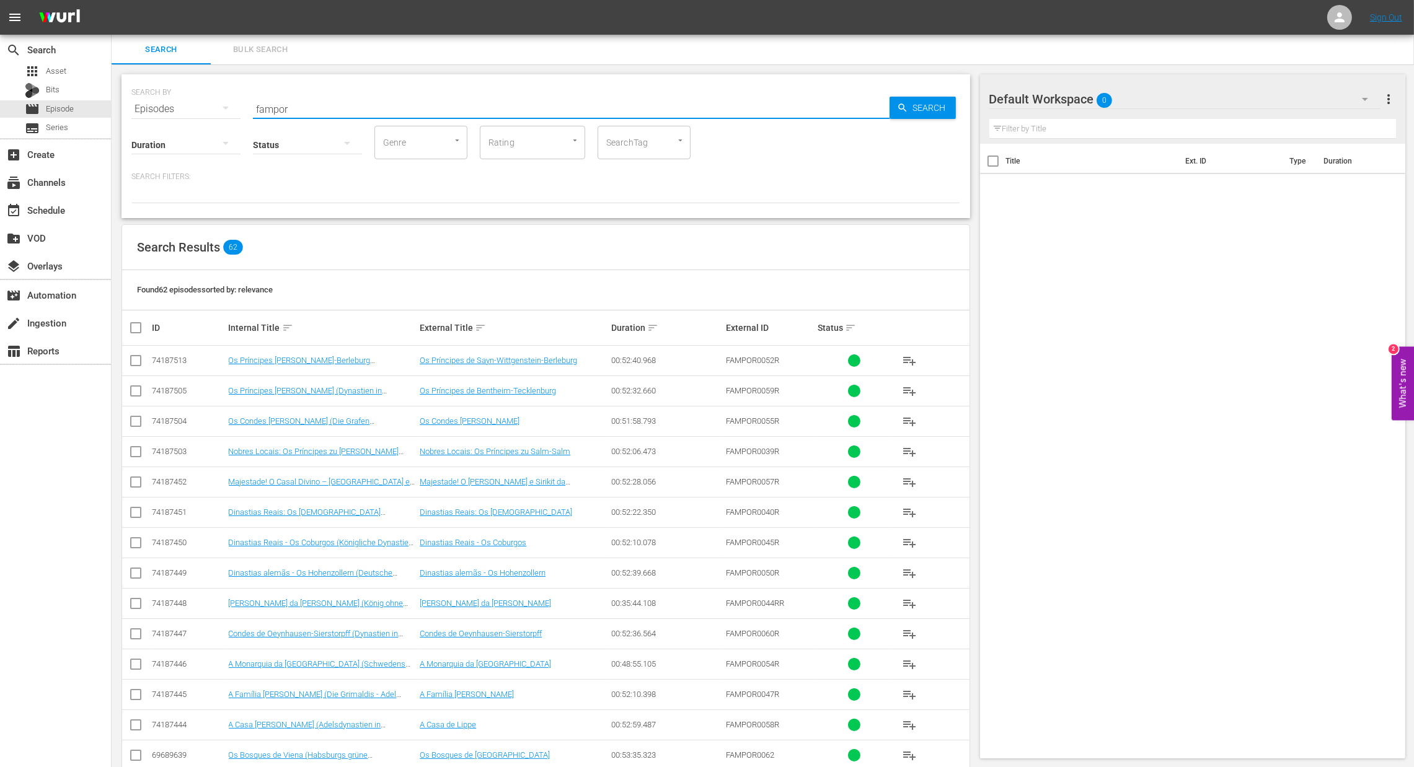
checkbox input "true"
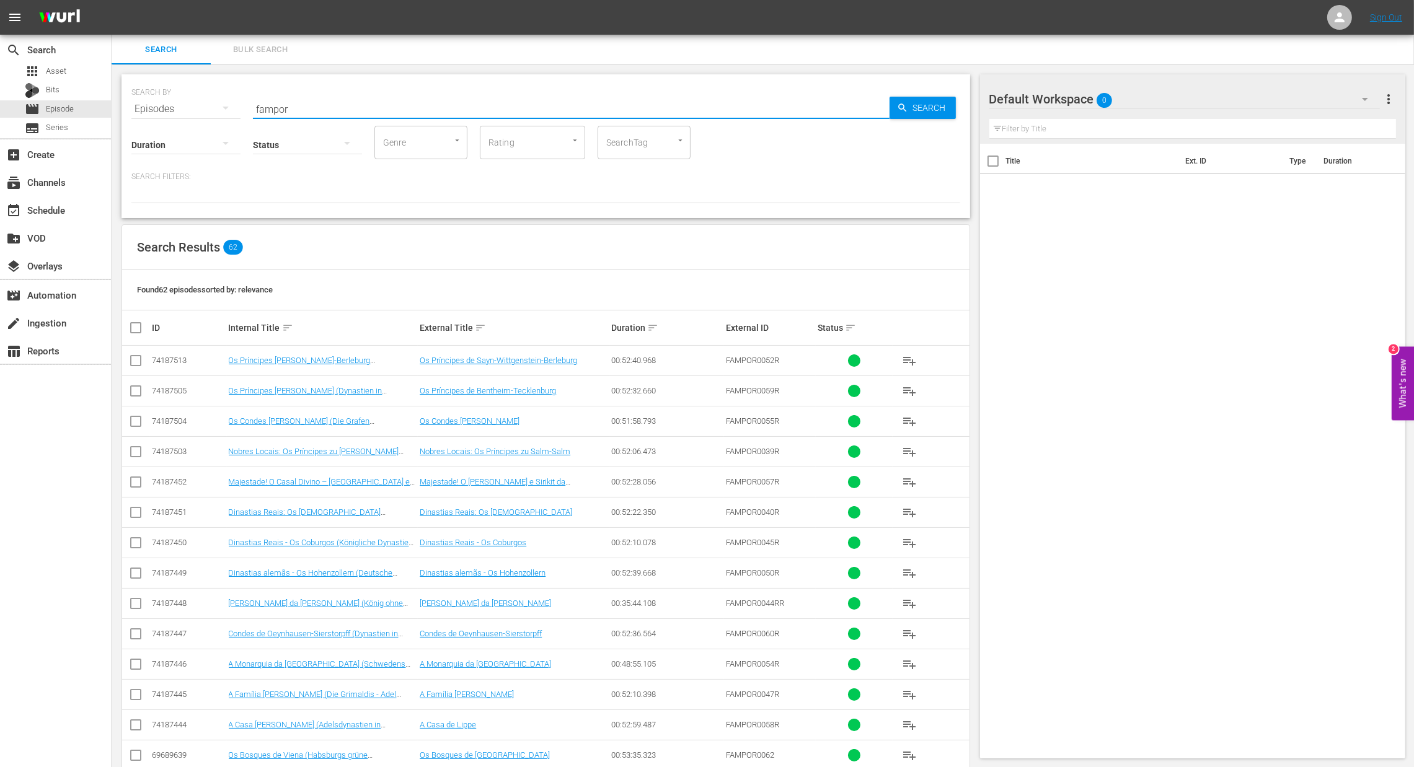
checkbox input "true"
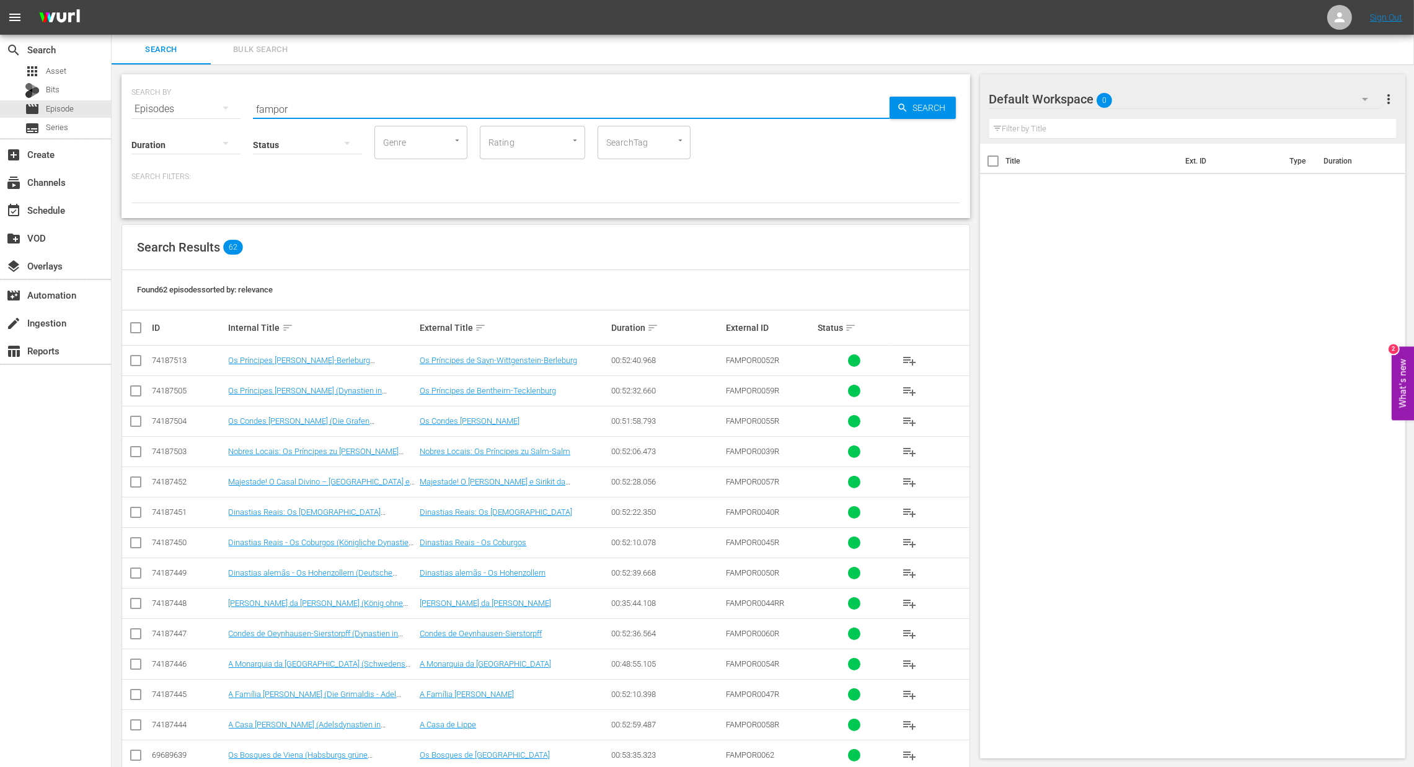
checkbox input "true"
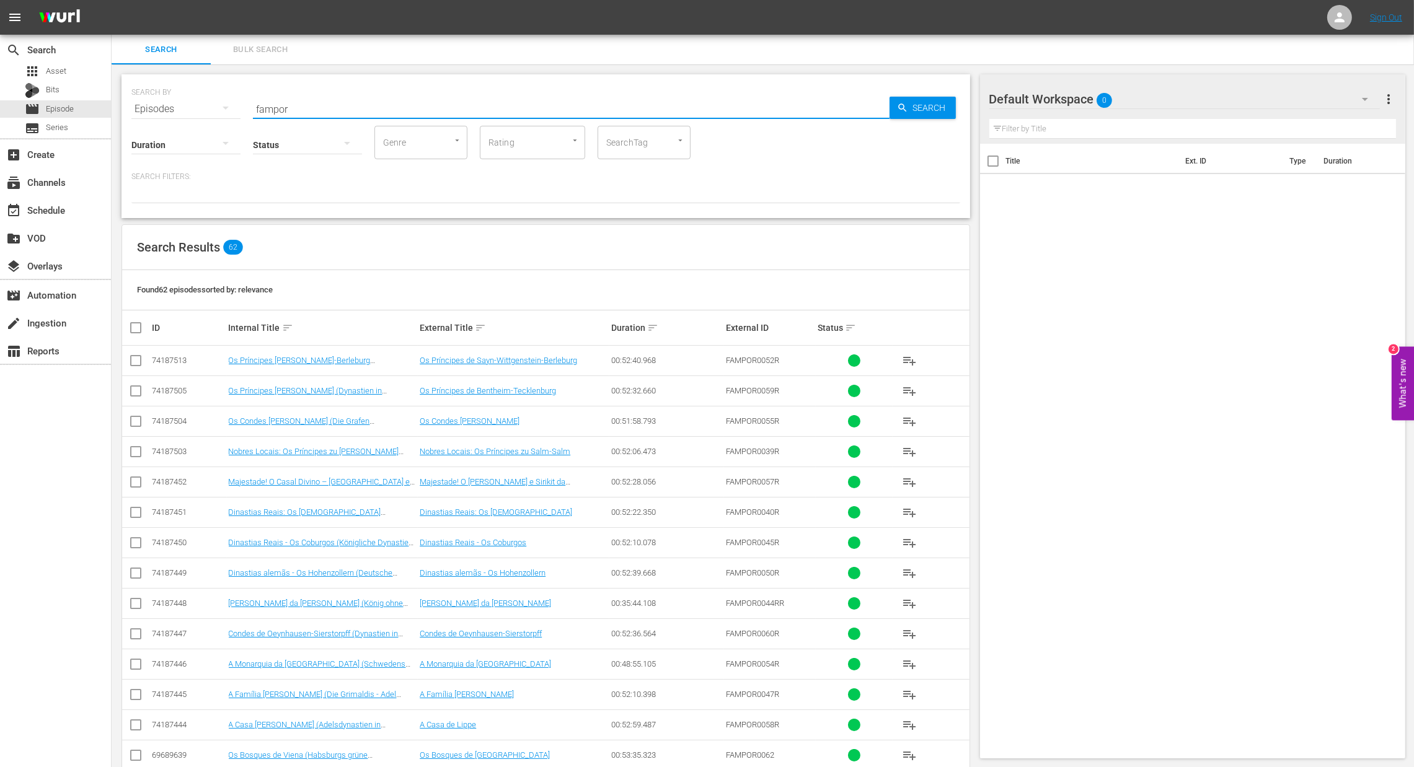
checkbox input "true"
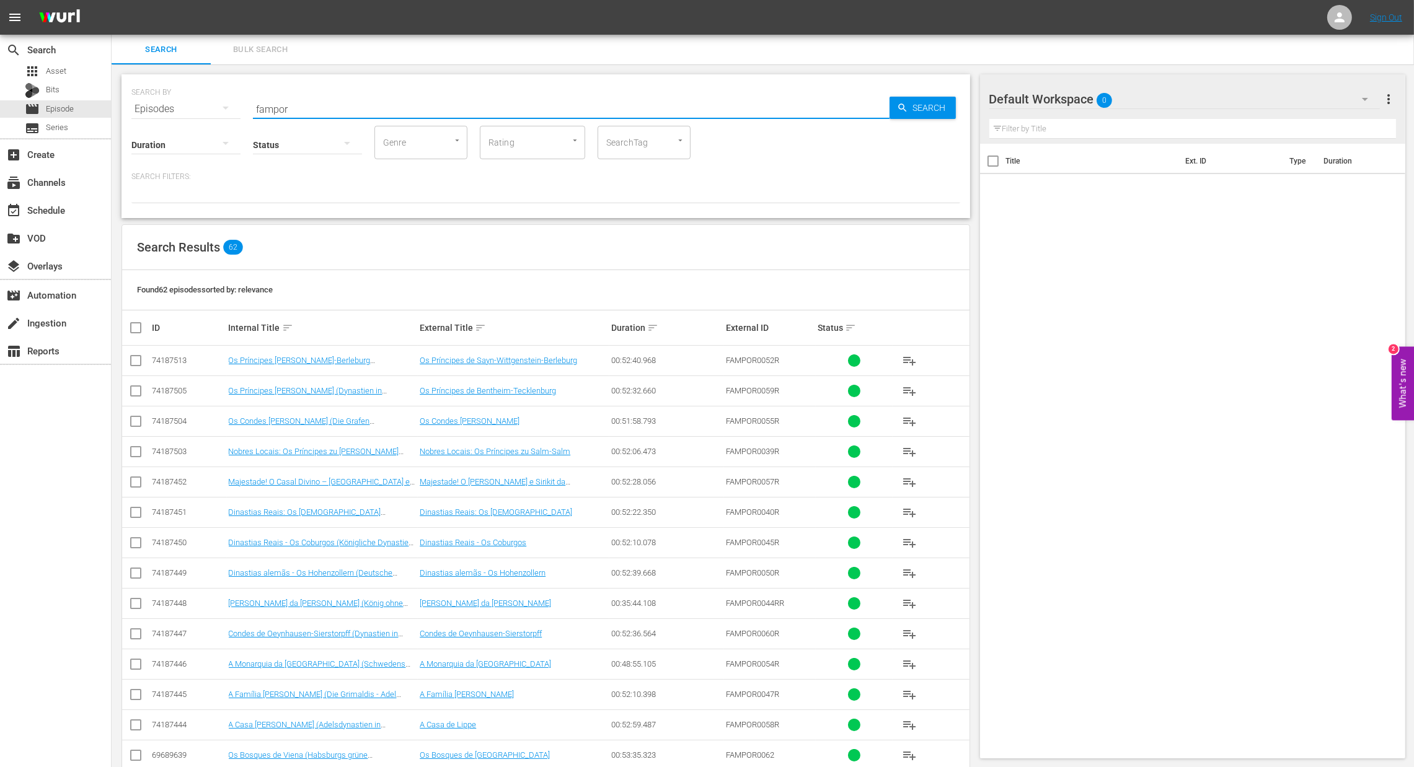
checkbox input "true"
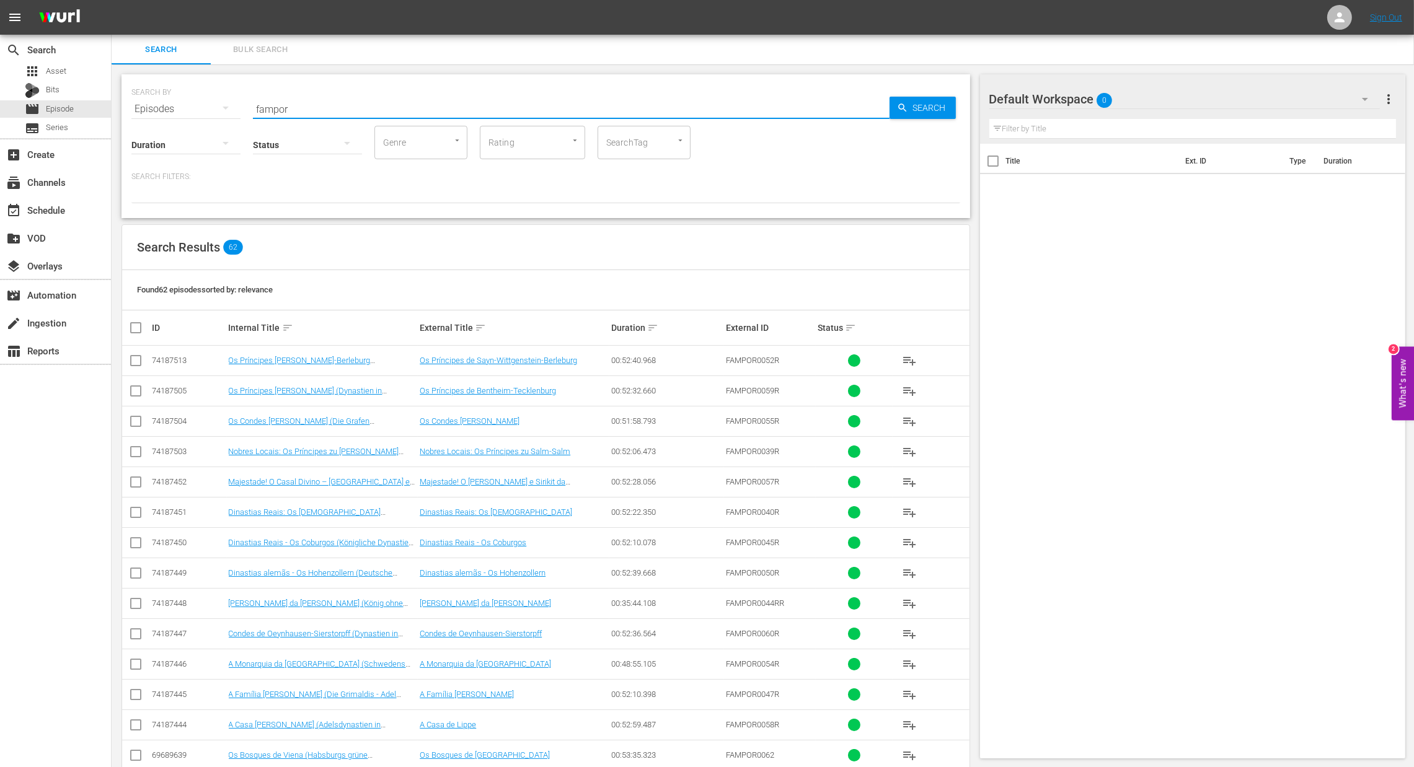
checkbox input "true"
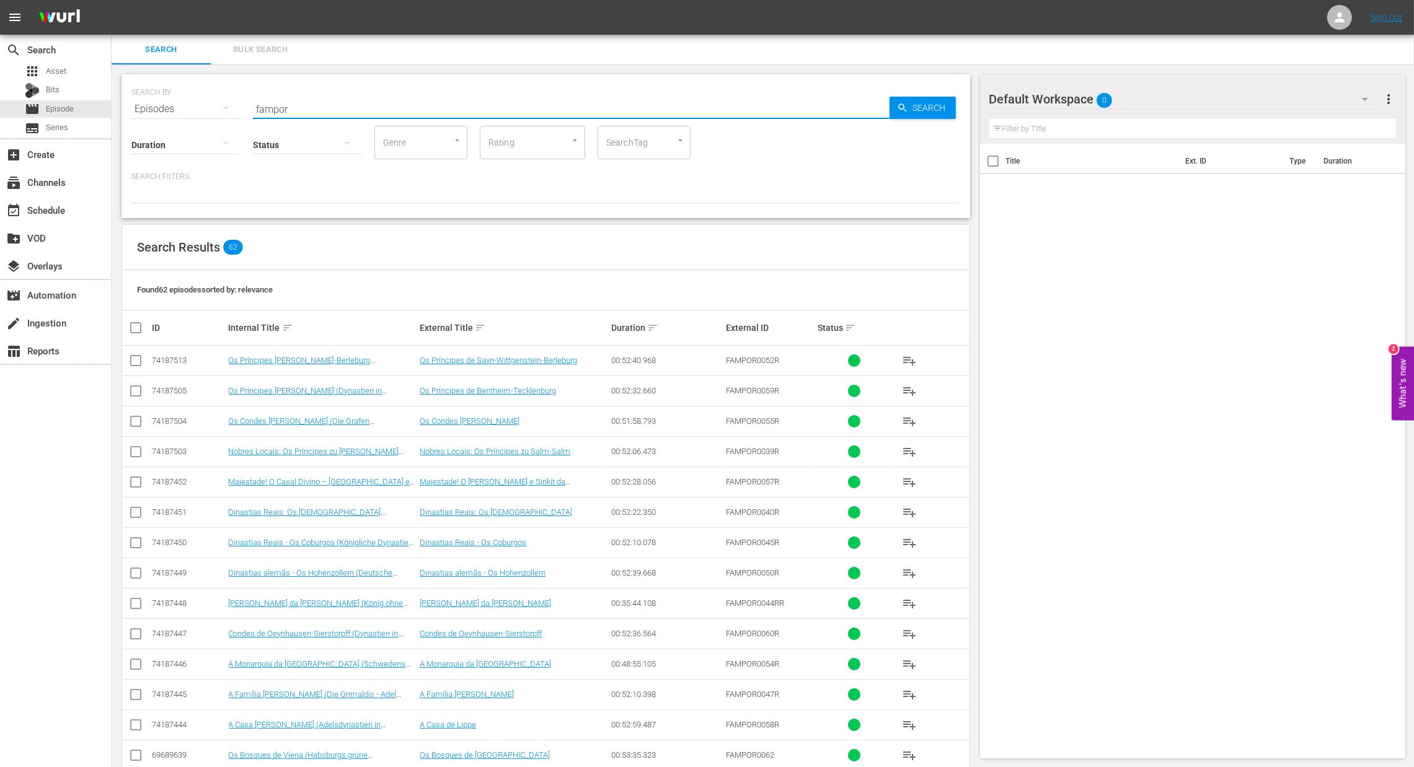
checkbox input "true"
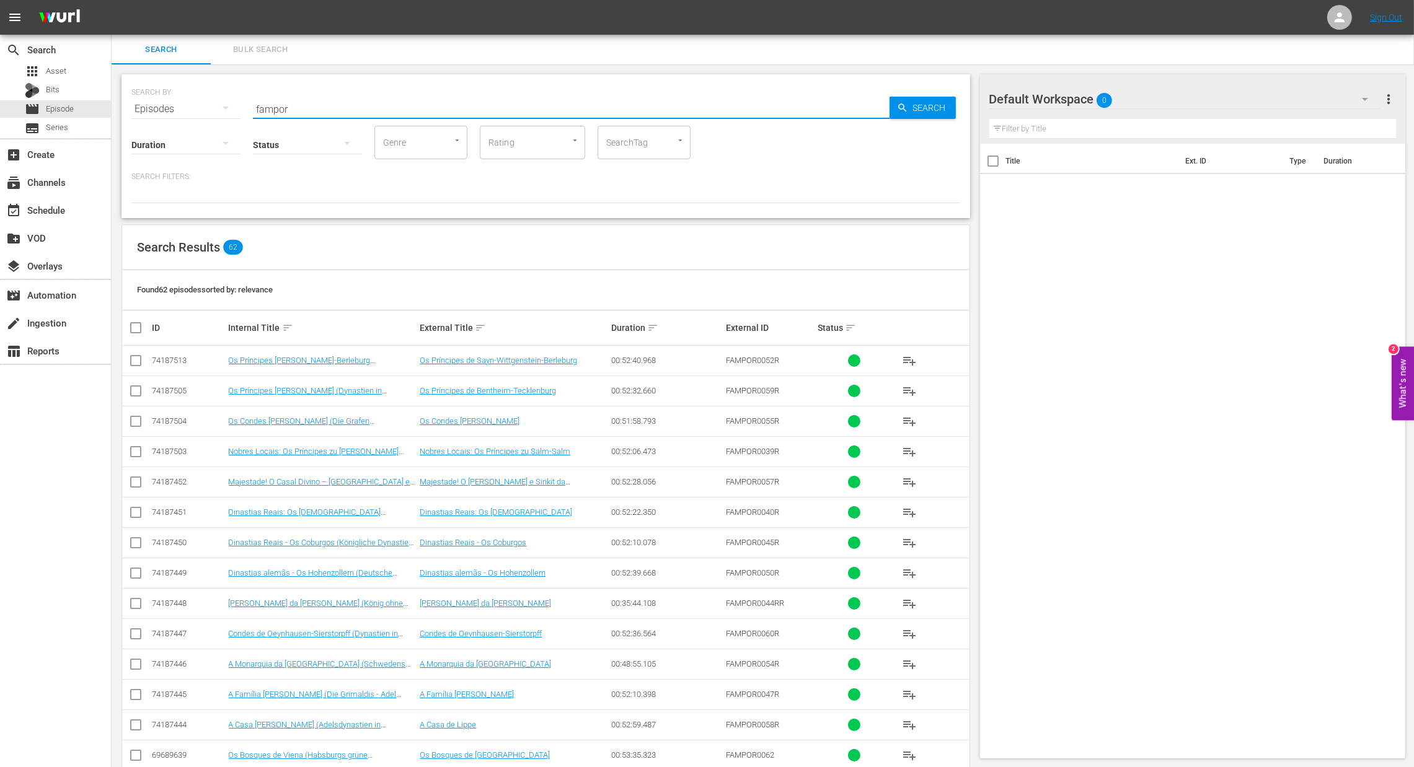
checkbox input "true"
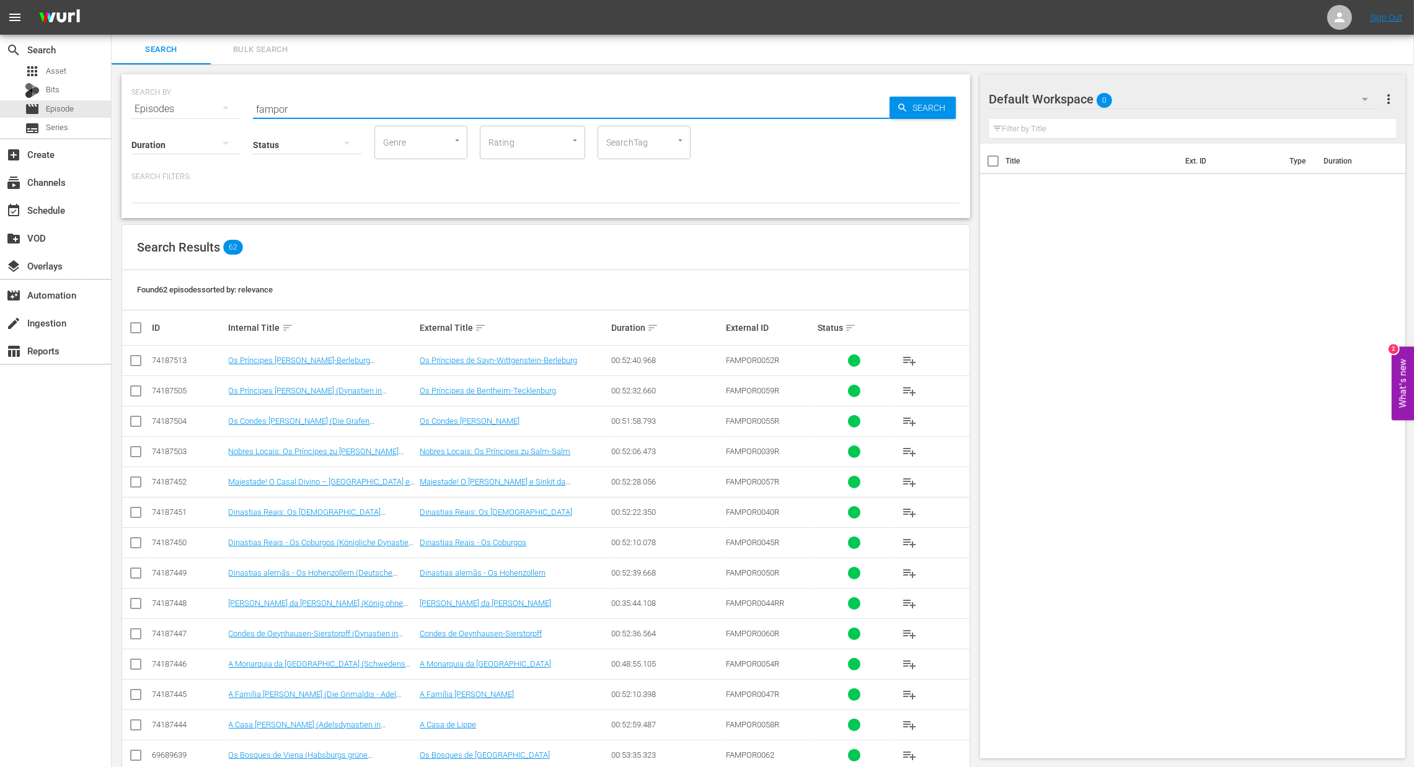
checkbox input "true"
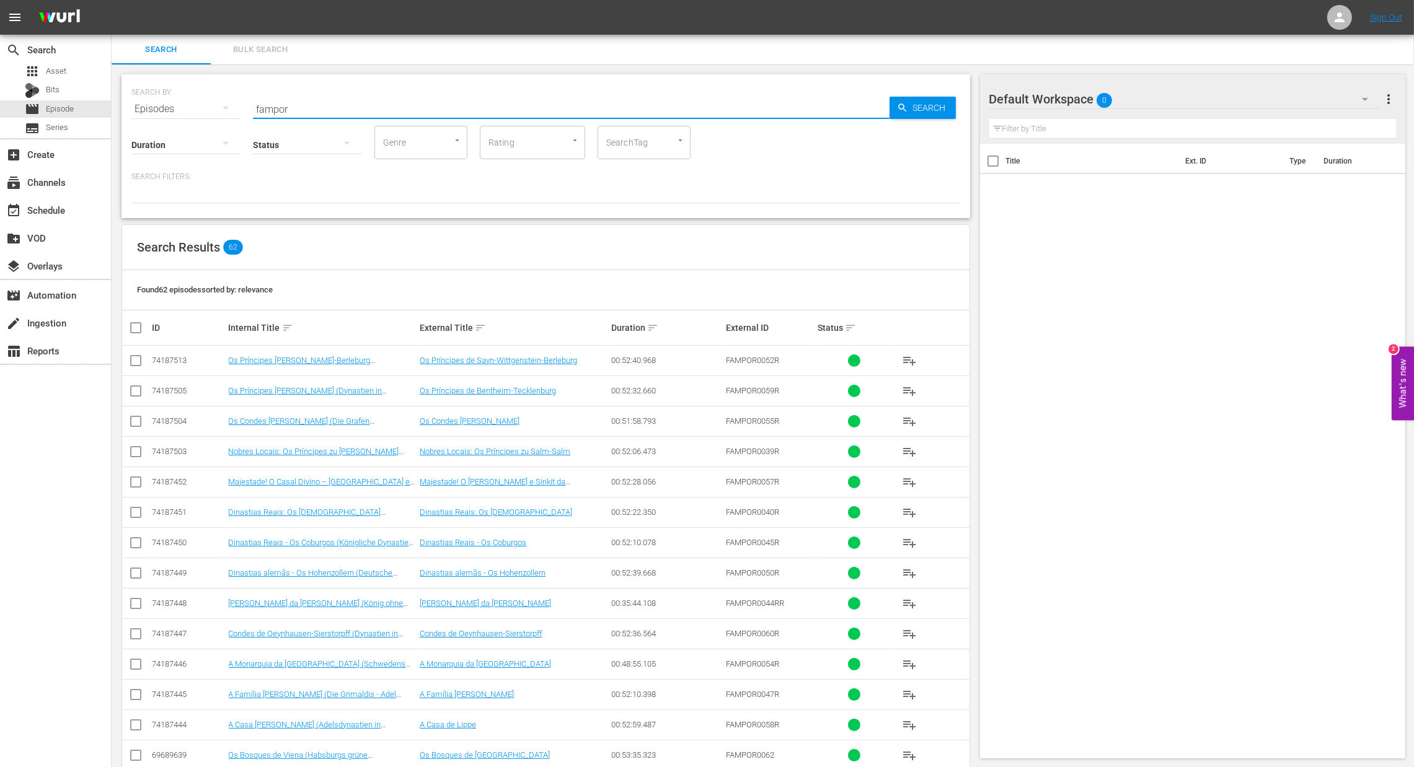
checkbox input "true"
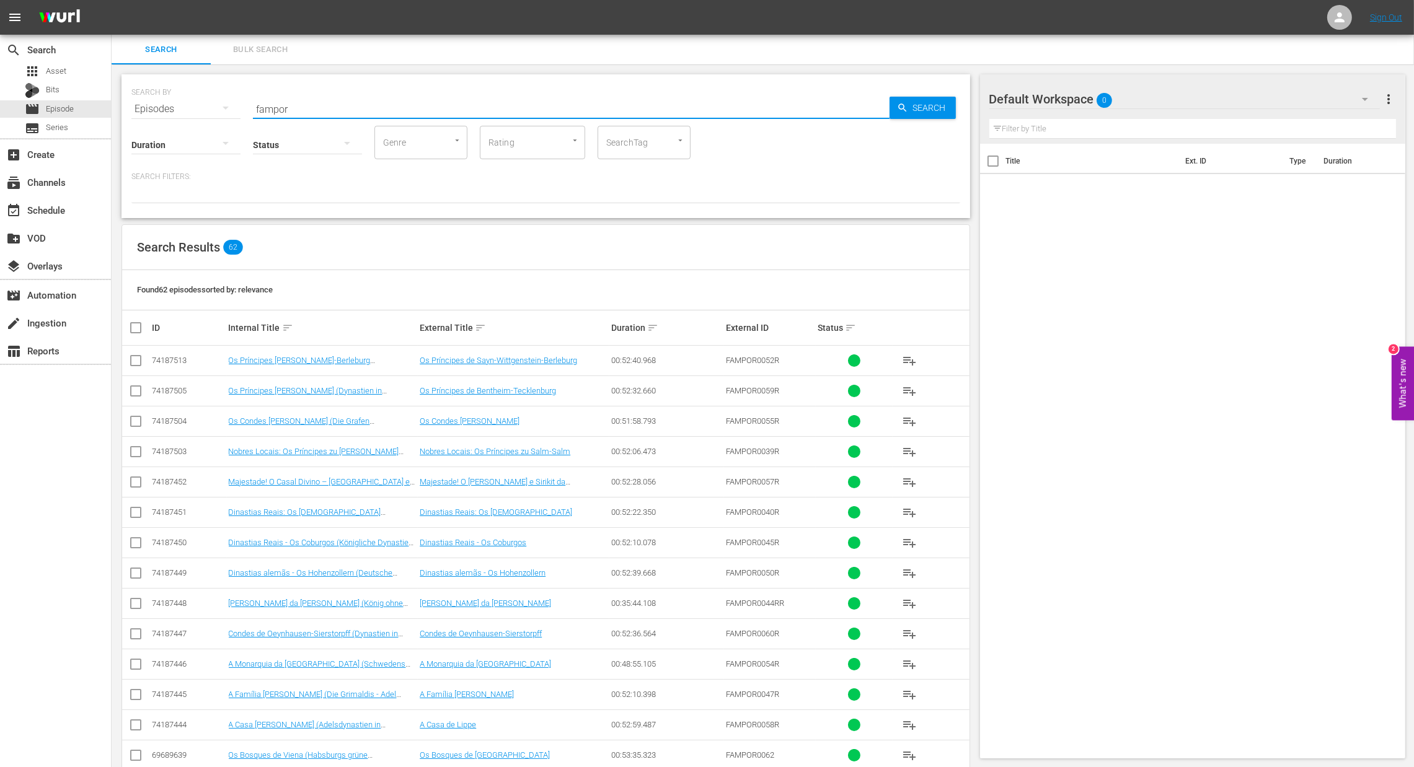
checkbox input "true"
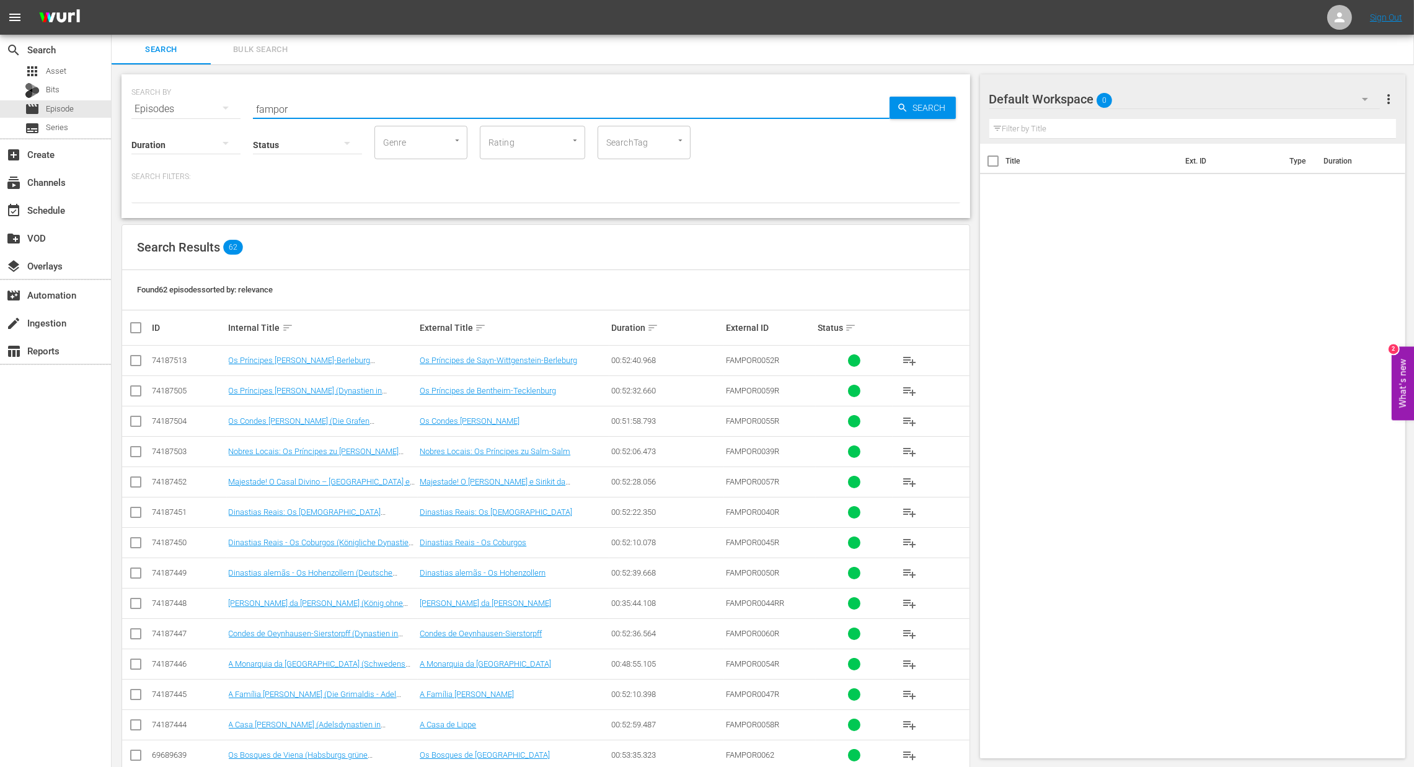
checkbox input "true"
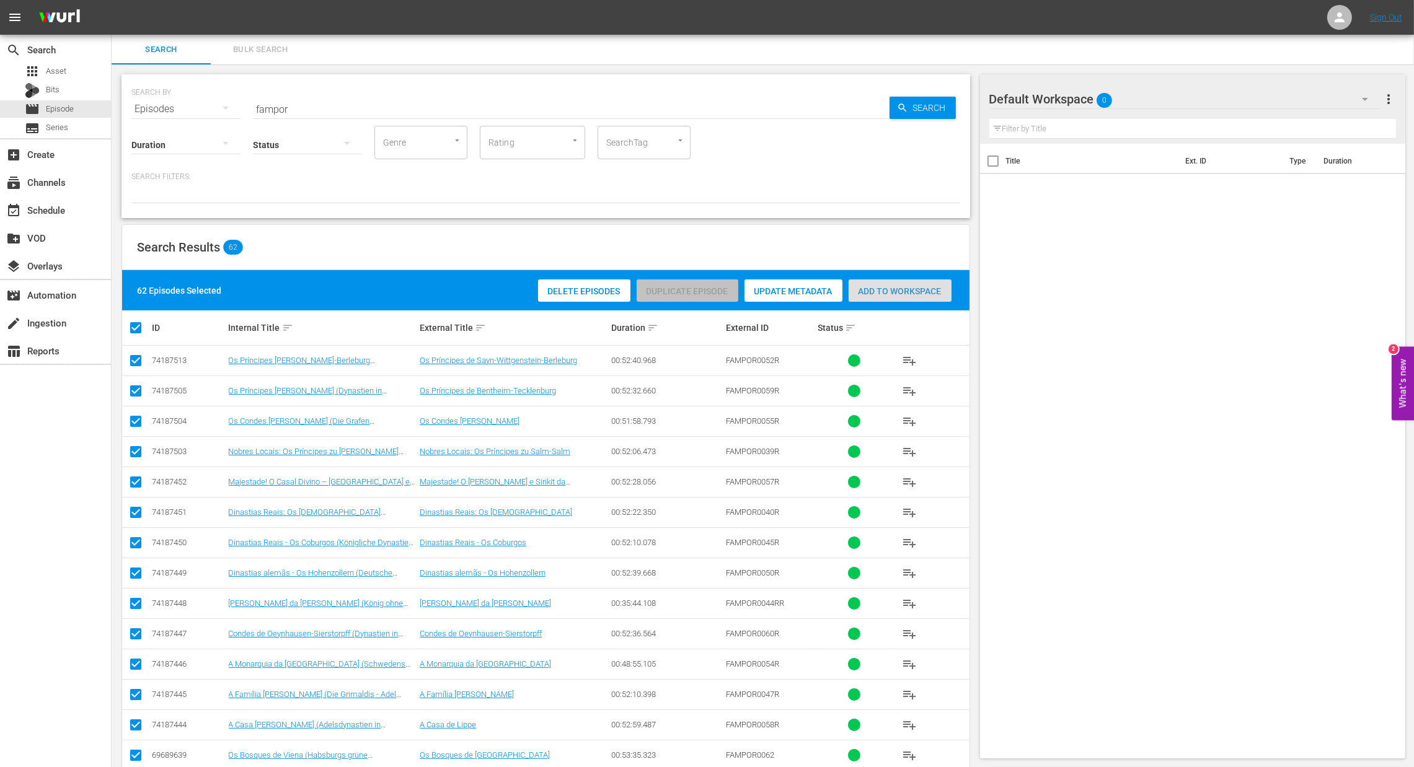
click at [899, 297] on div "Add to Workspace" at bounding box center [899, 291] width 103 height 24
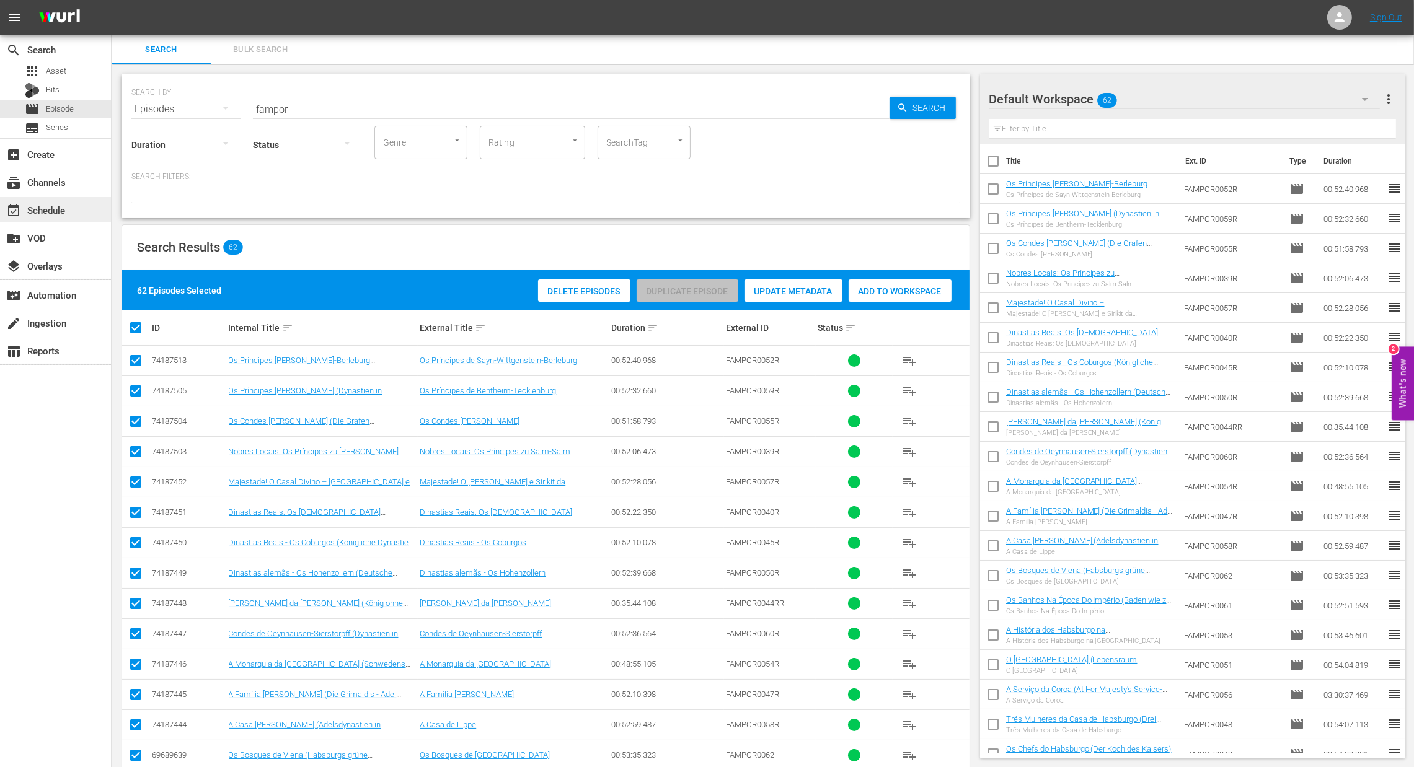
click at [49, 209] on div "event_available Schedule" at bounding box center [34, 208] width 69 height 11
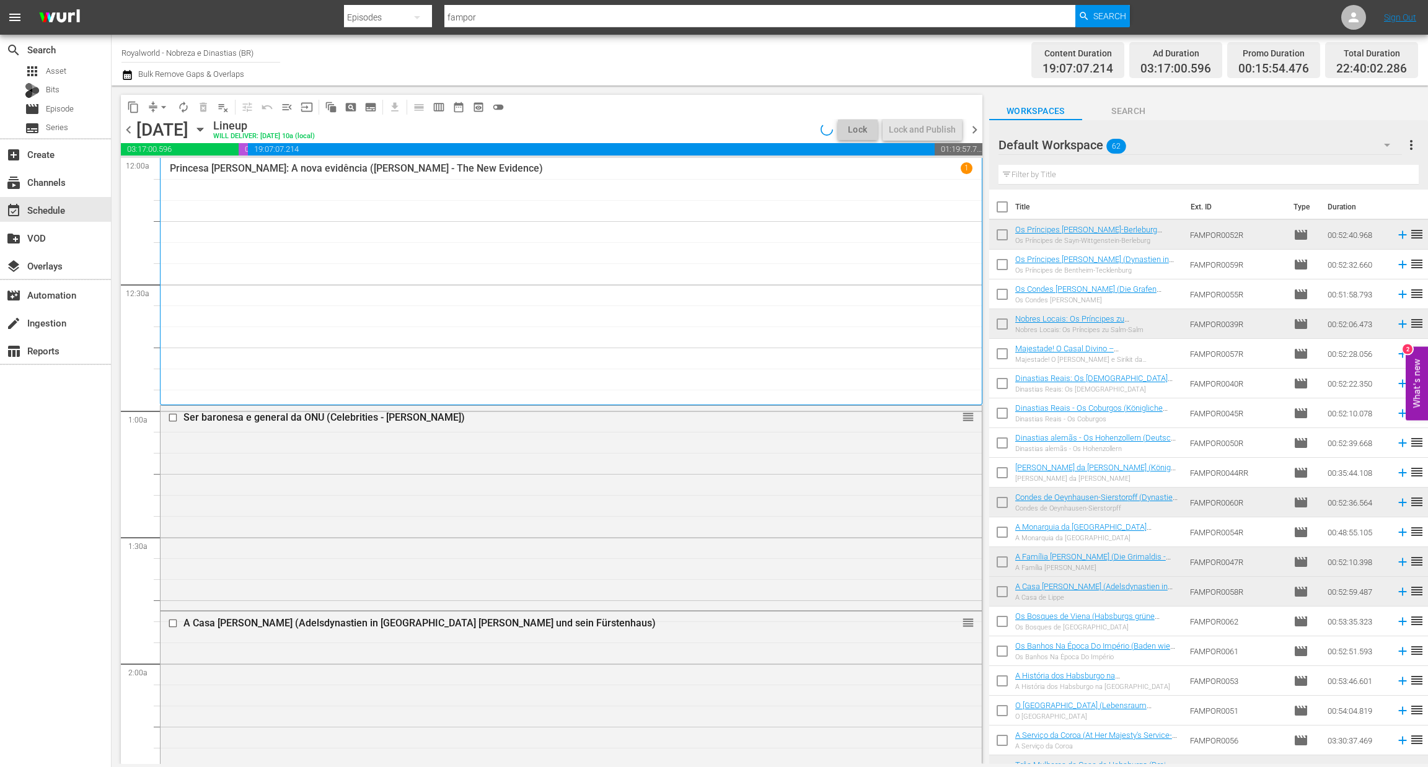
click at [1068, 175] on input "text" at bounding box center [1208, 175] width 420 height 20
paste input "Rei [PERSON_NAME] - [PERSON_NAME] nova era (King [PERSON_NAME] - A New Era) [PE…"
type input "Rei [PERSON_NAME] - [PERSON_NAME] nova era (King [PERSON_NAME] - A New Era) [PE…"
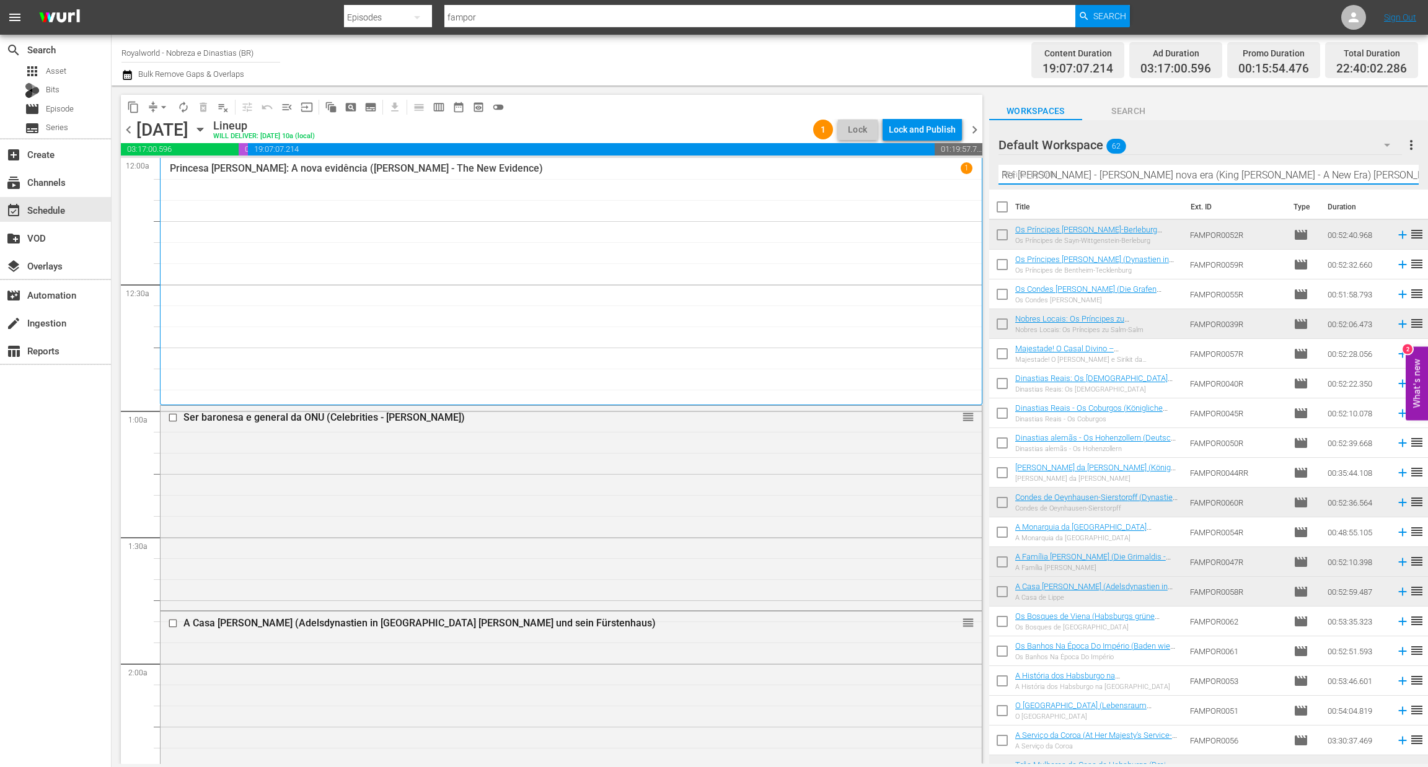
scroll to position [0, 1845]
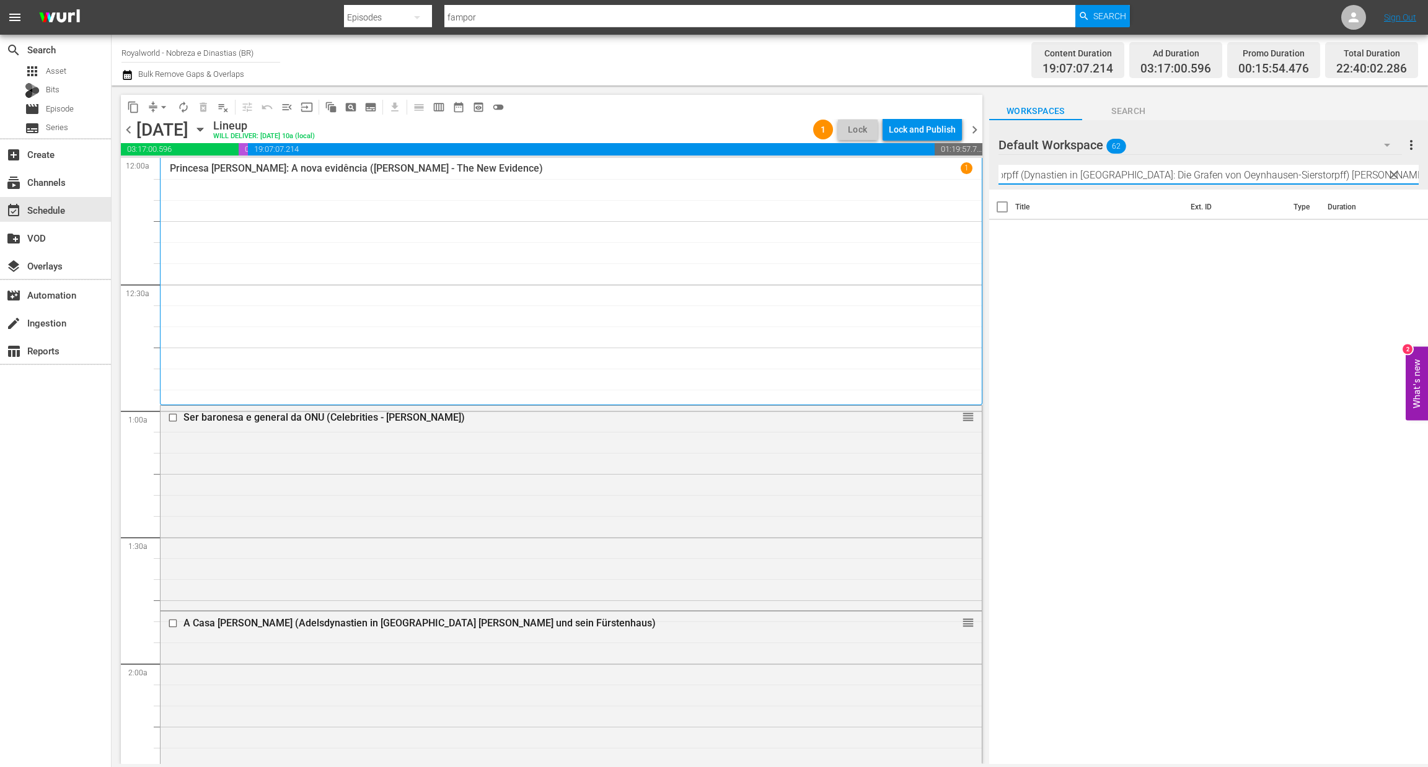
click at [1218, 178] on input "Rei [PERSON_NAME] - [PERSON_NAME] nova era (King [PERSON_NAME] - A New Era) [PE…" at bounding box center [1208, 175] width 420 height 20
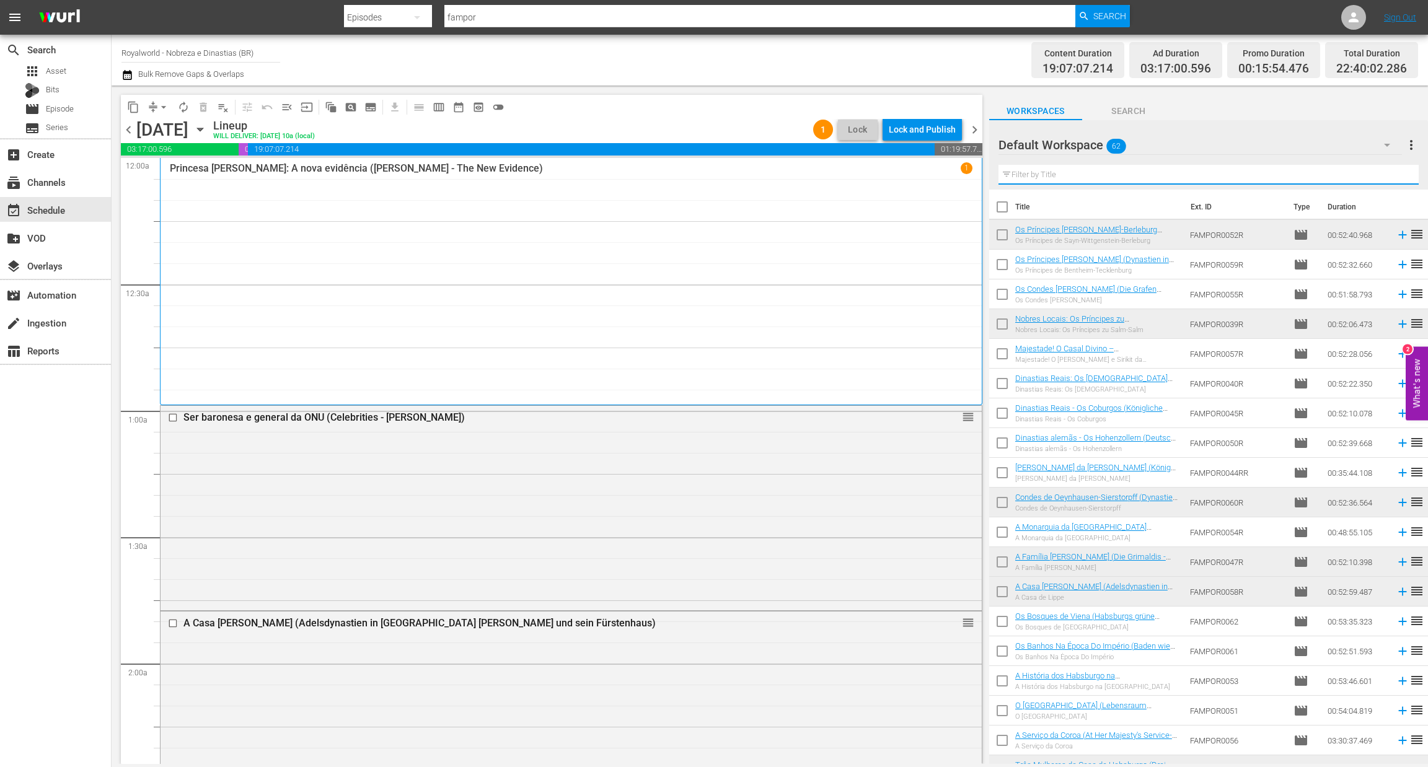
scroll to position [0, 0]
click at [1099, 180] on input "text" at bounding box center [1208, 175] width 420 height 20
paste input "Princesa [PERSON_NAME]: [PERSON_NAME] Vida Após a Morte"
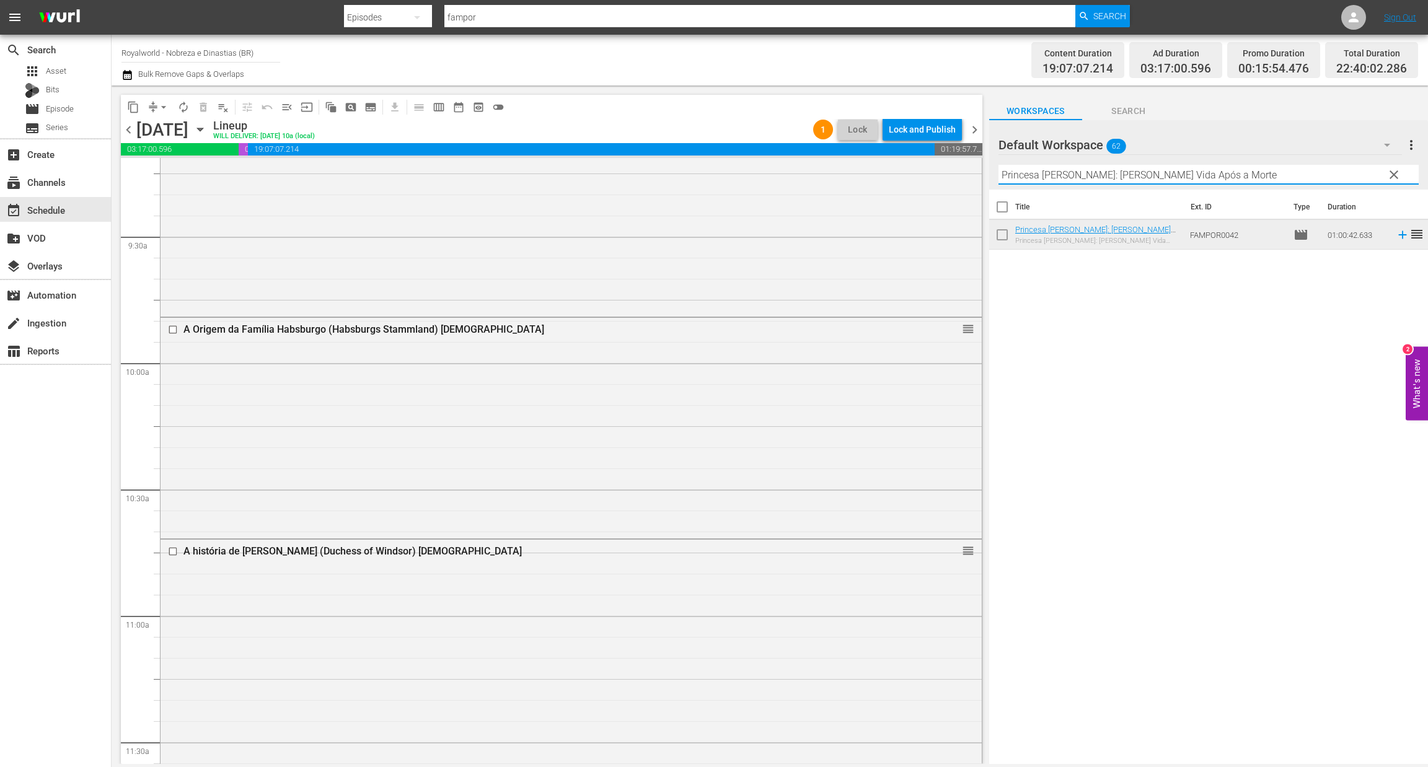
scroll to position [2603, 0]
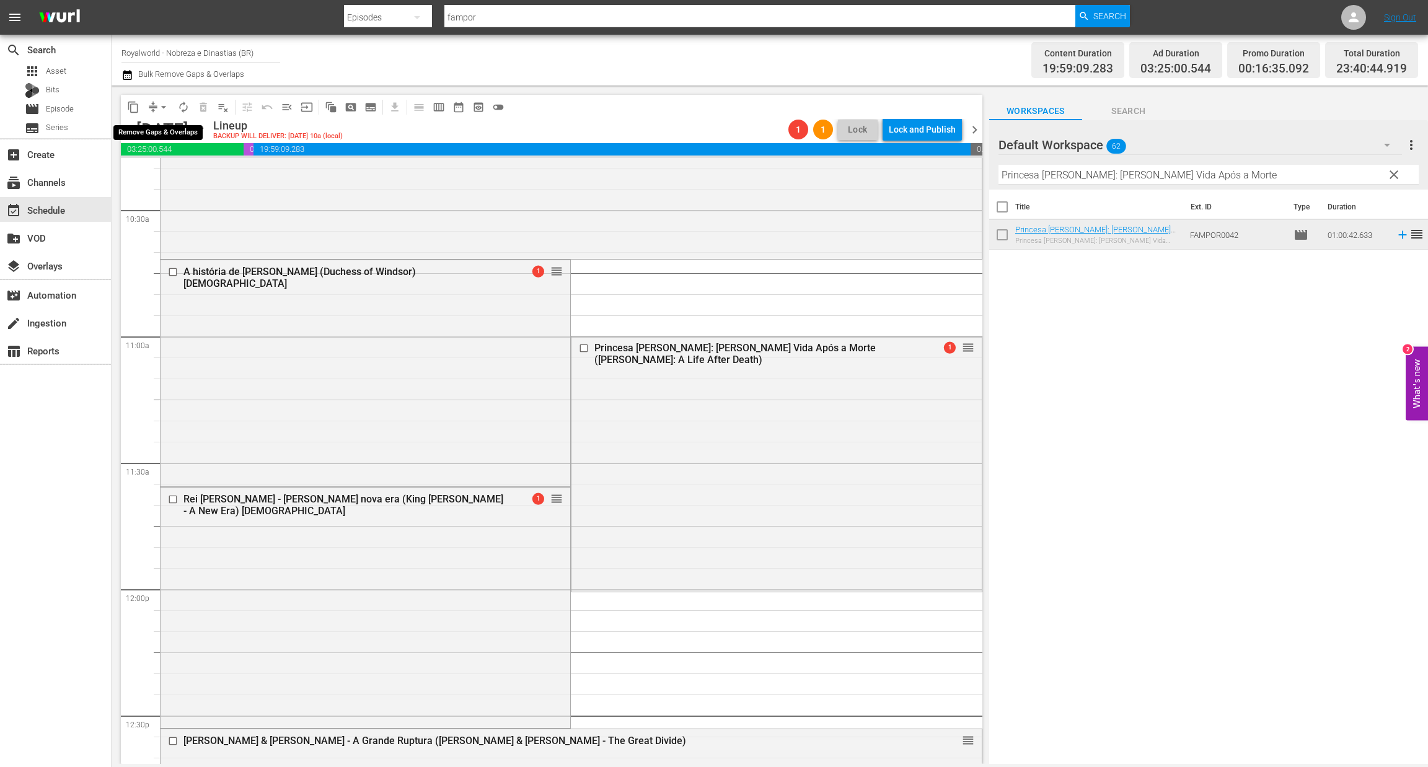
click at [164, 110] on span "arrow_drop_down" at bounding box center [163, 107] width 12 height 12
click at [155, 179] on li "Align to End of Previous Day" at bounding box center [164, 172] width 130 height 20
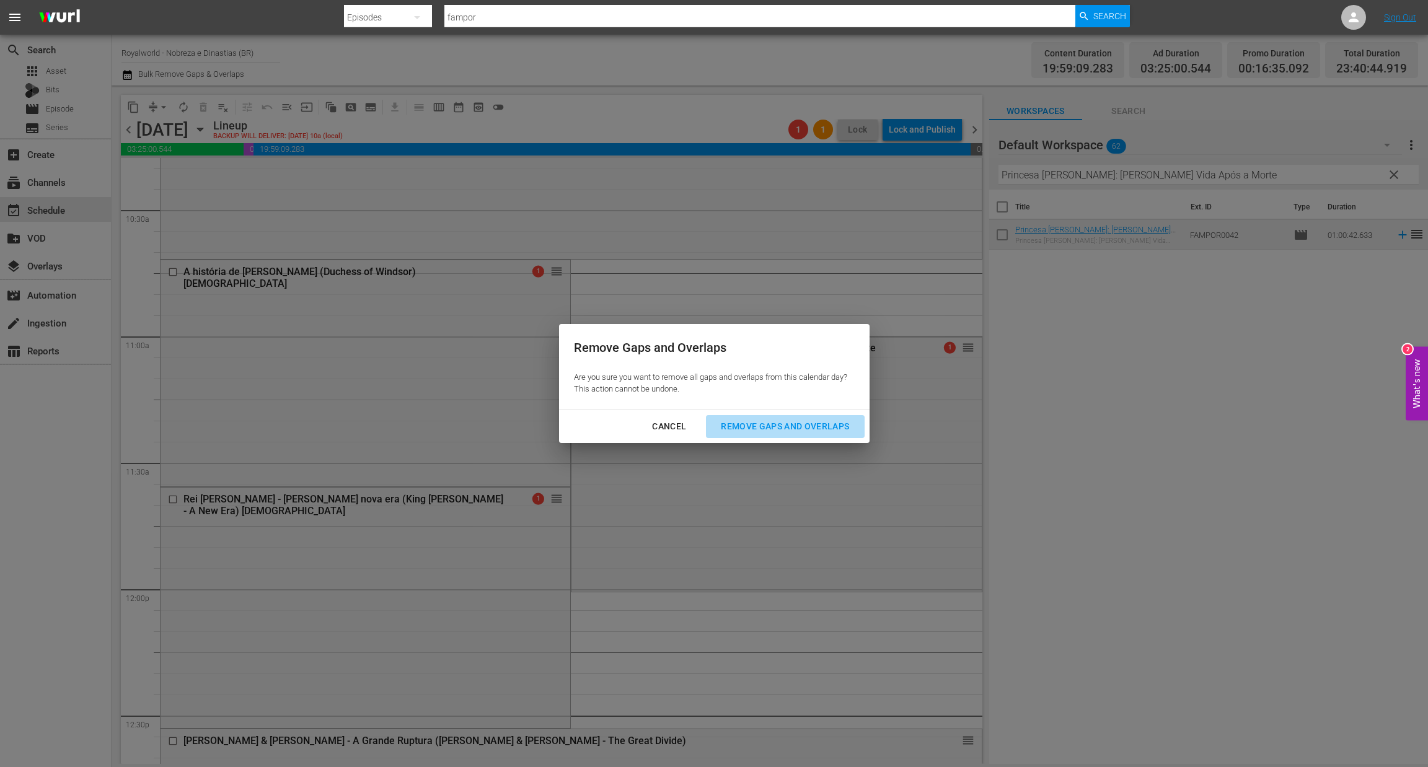
click at [789, 432] on div "Remove Gaps and Overlaps" at bounding box center [785, 426] width 148 height 15
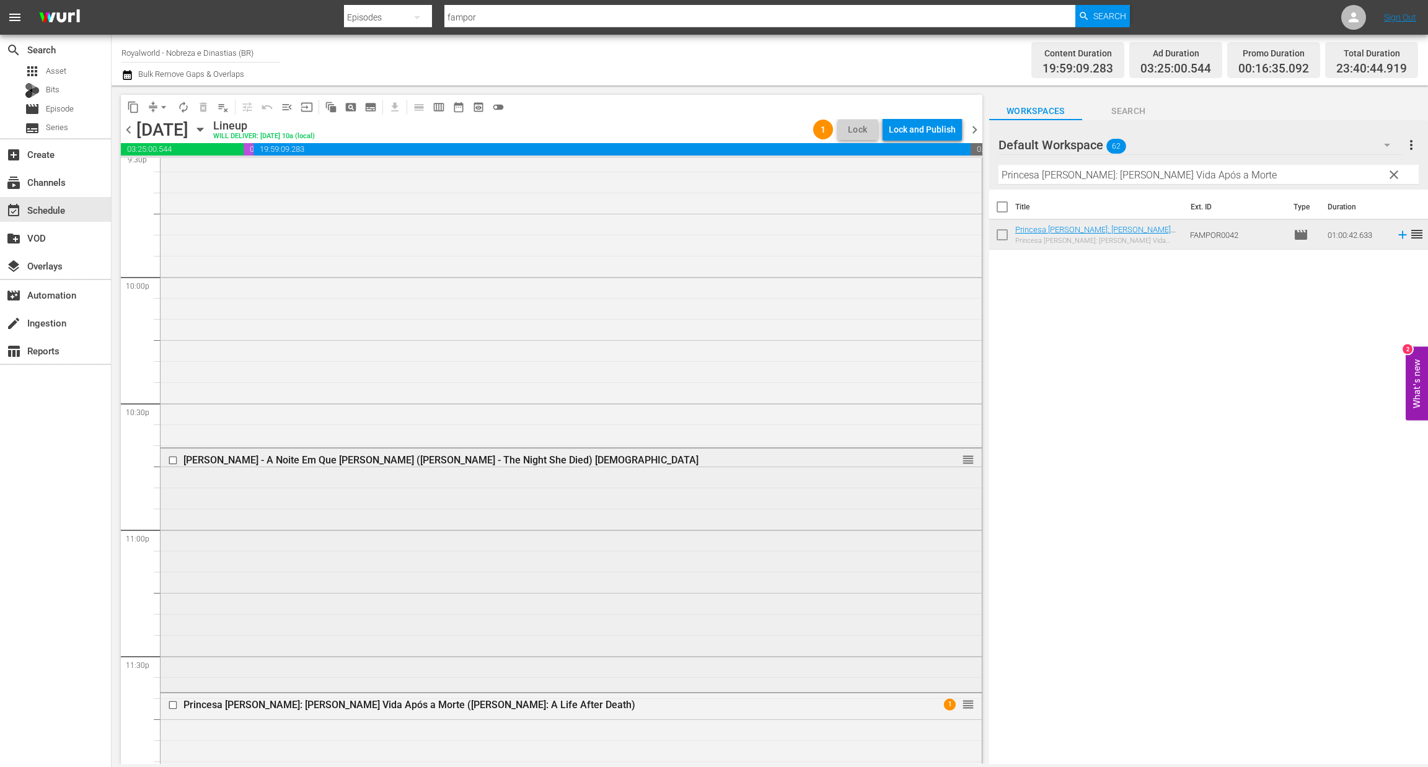
scroll to position [5627, 0]
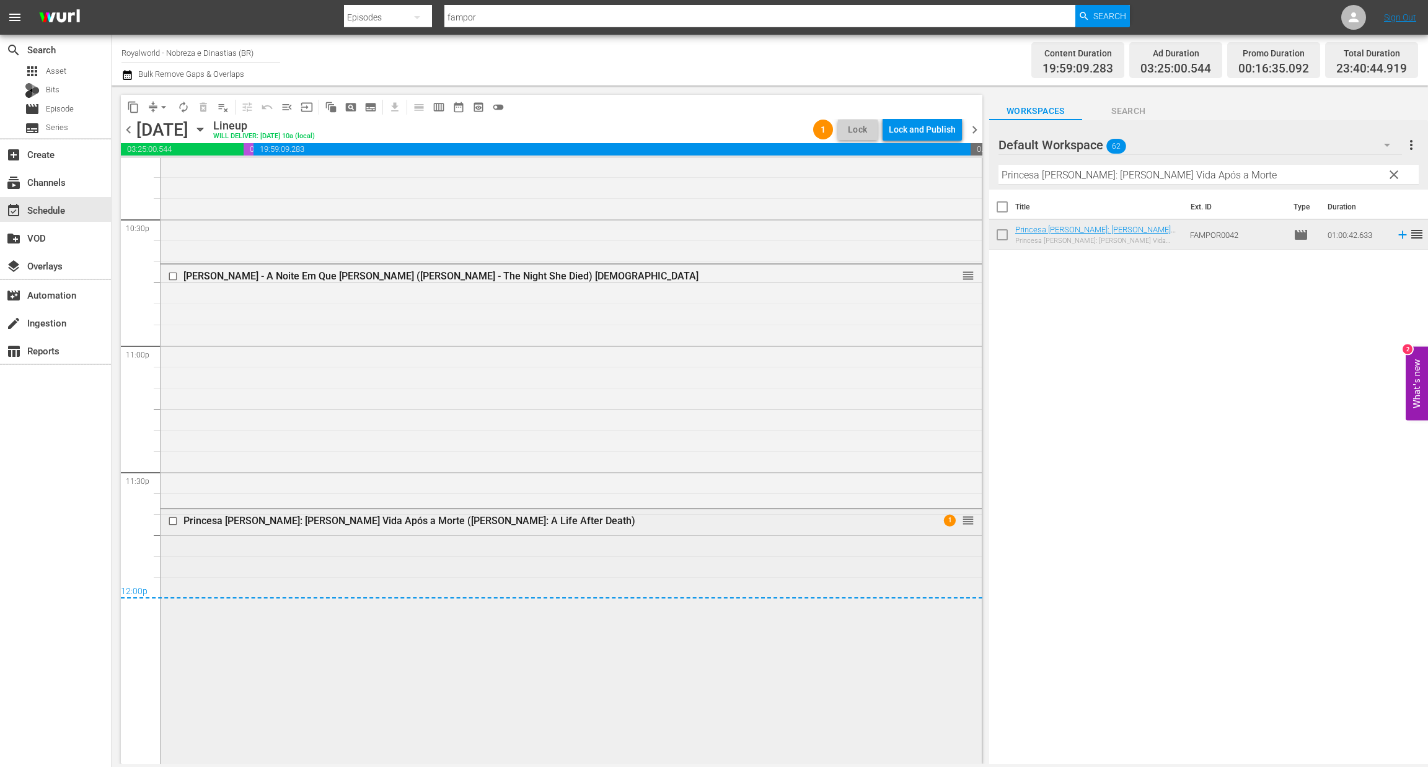
click at [174, 521] on input "checkbox" at bounding box center [174, 521] width 13 height 11
click at [205, 102] on span "delete_forever_outlined" at bounding box center [203, 107] width 12 height 12
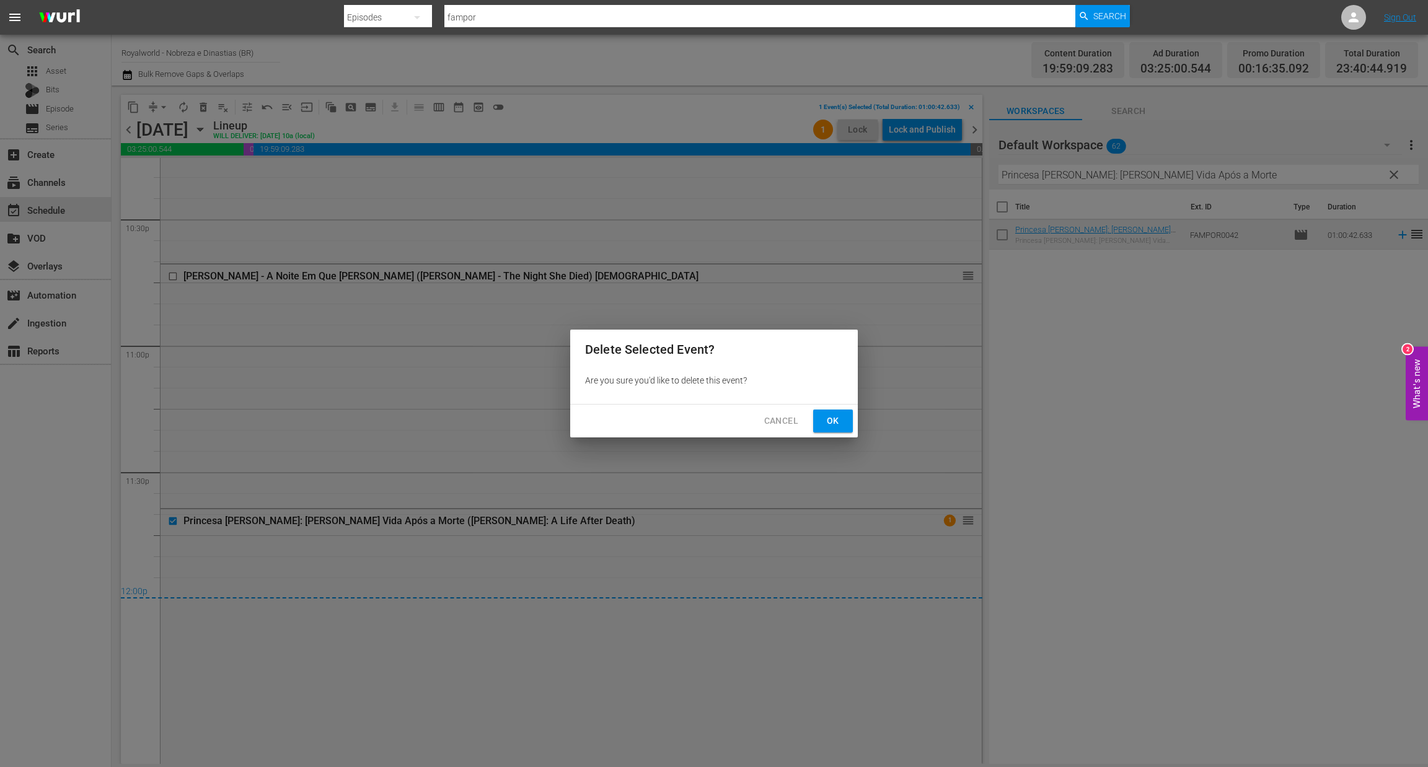
click at [832, 418] on span "Ok" at bounding box center [833, 420] width 20 height 15
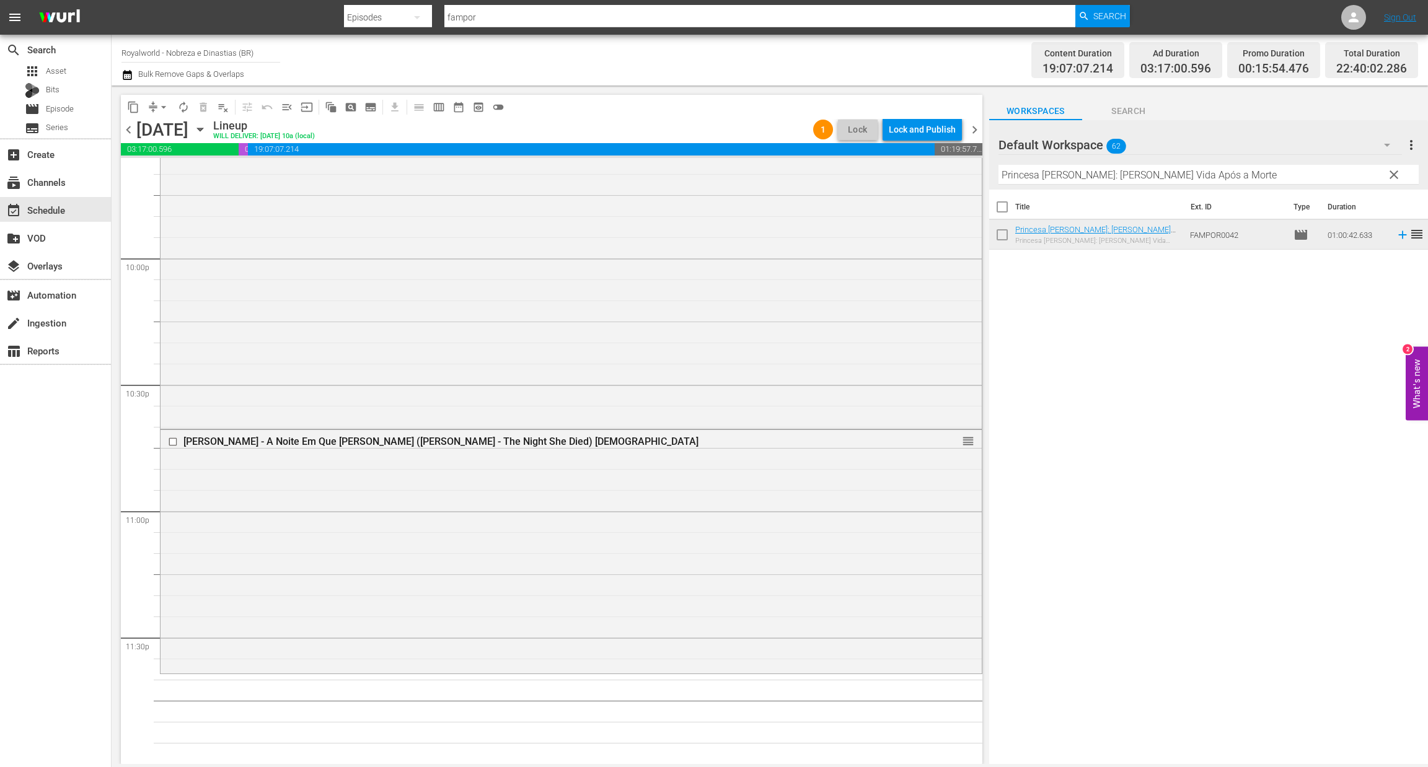
scroll to position [5461, 0]
paste input "A Gloriosa Rainha [PERSON_NAME]"
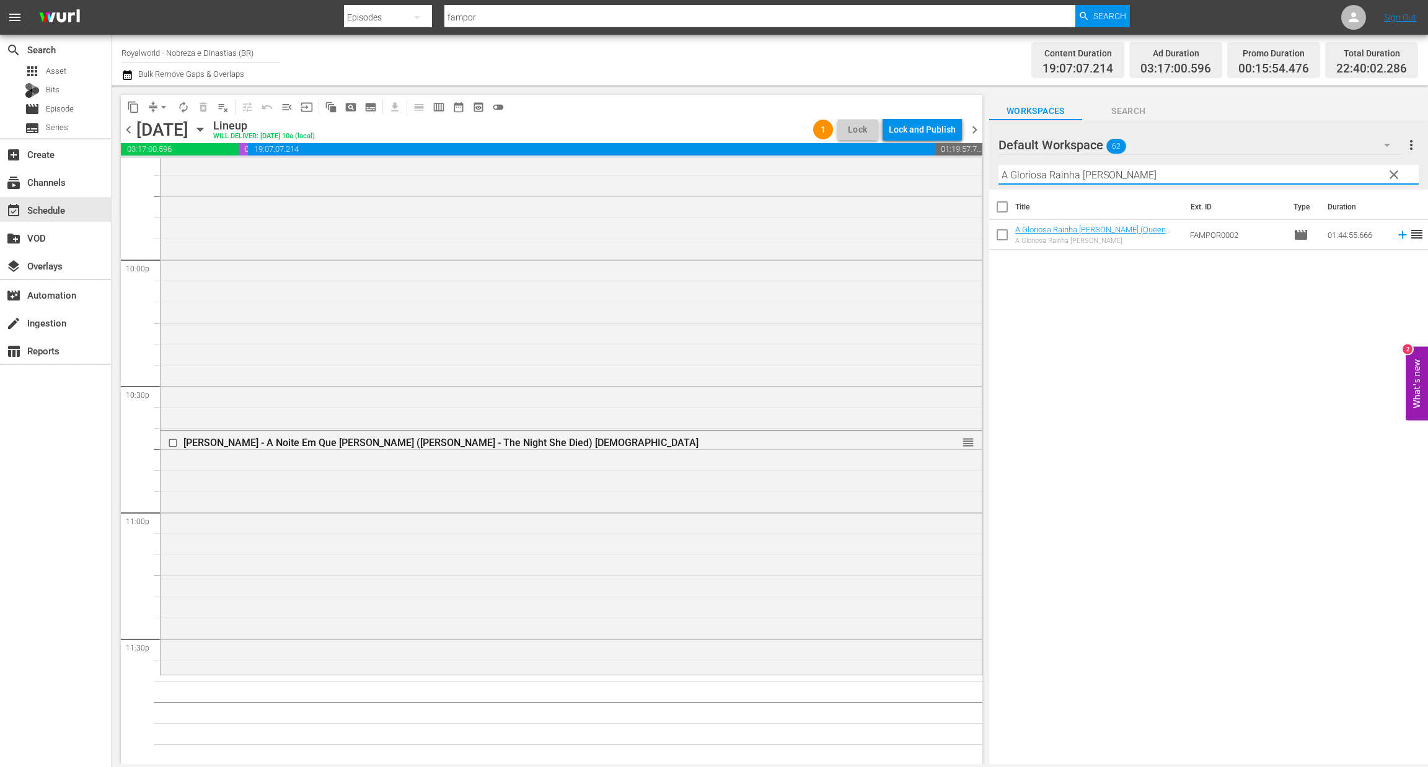
drag, startPoint x: 1177, startPoint y: 170, endPoint x: 967, endPoint y: 157, distance: 209.9
click at [967, 157] on div "content_copy compress arrow_drop_down autorenew_outlined delete_forever_outline…" at bounding box center [770, 425] width 1316 height 679
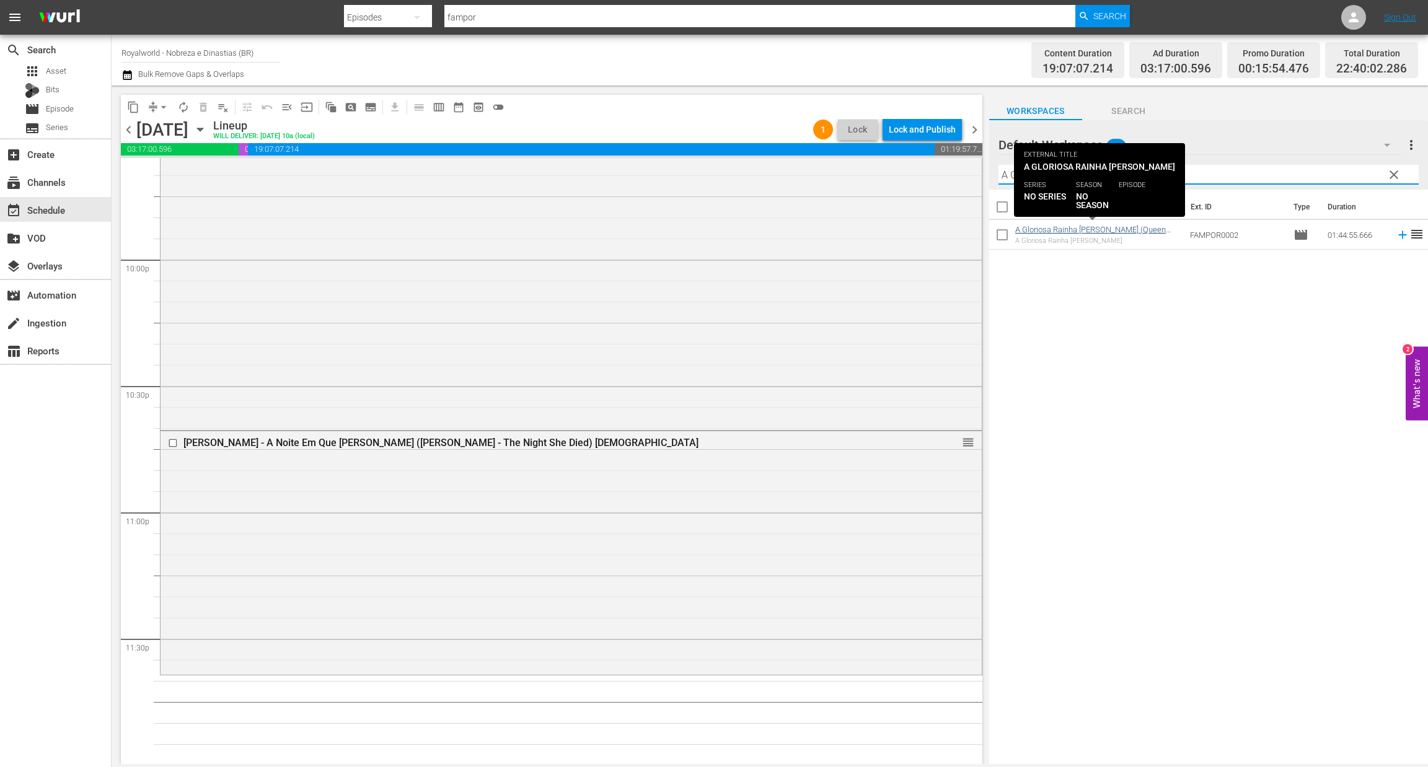
type input "A Gloriosa Rainha [PERSON_NAME]"
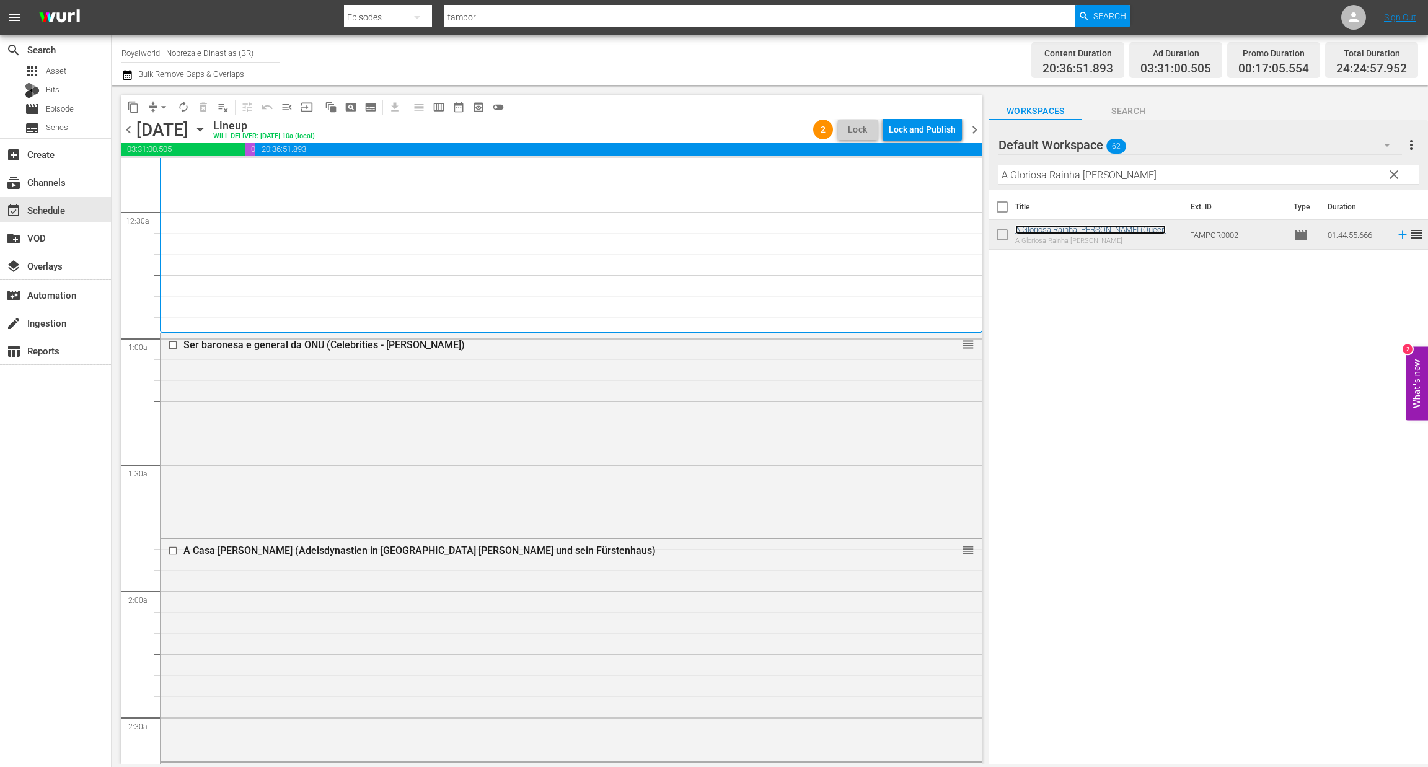
scroll to position [0, 0]
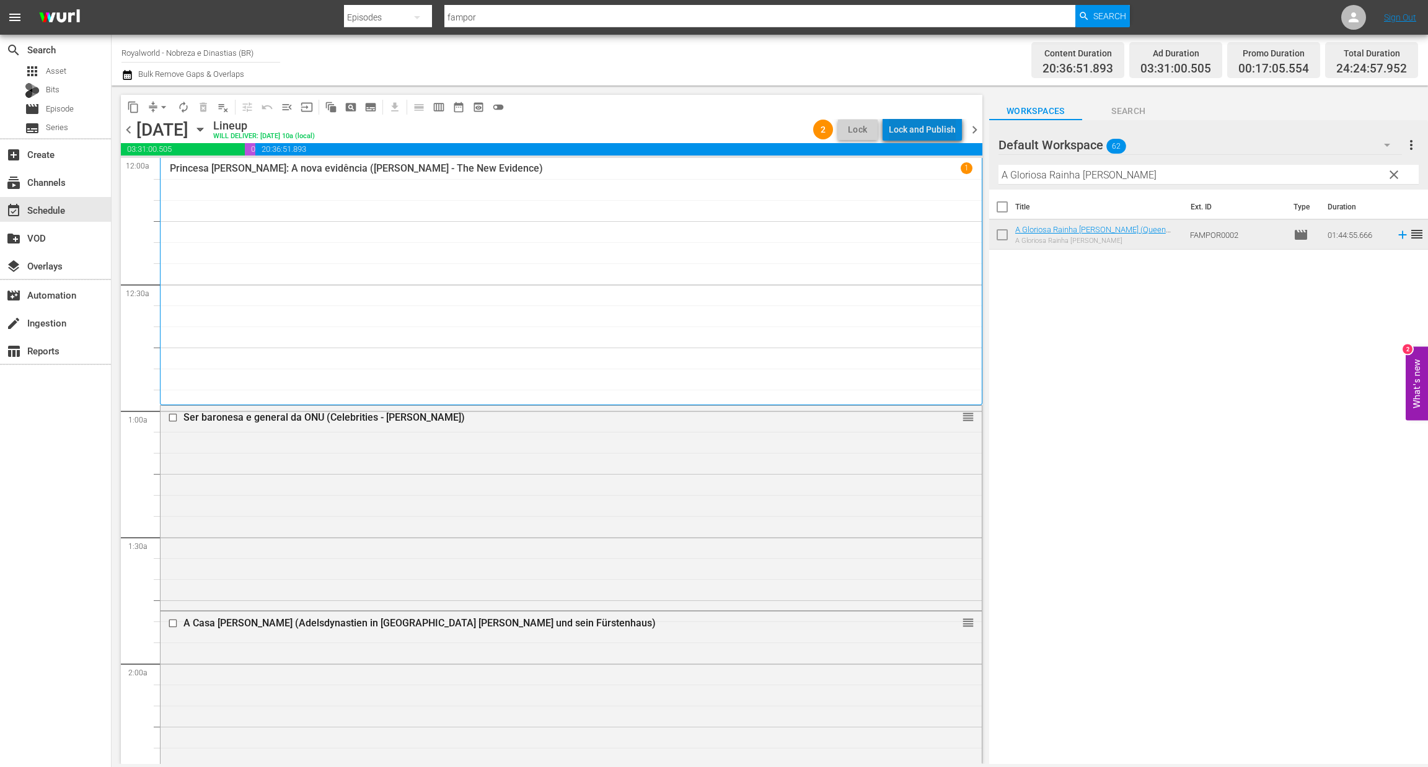
click at [931, 132] on div "Lock and Publish" at bounding box center [922, 129] width 67 height 22
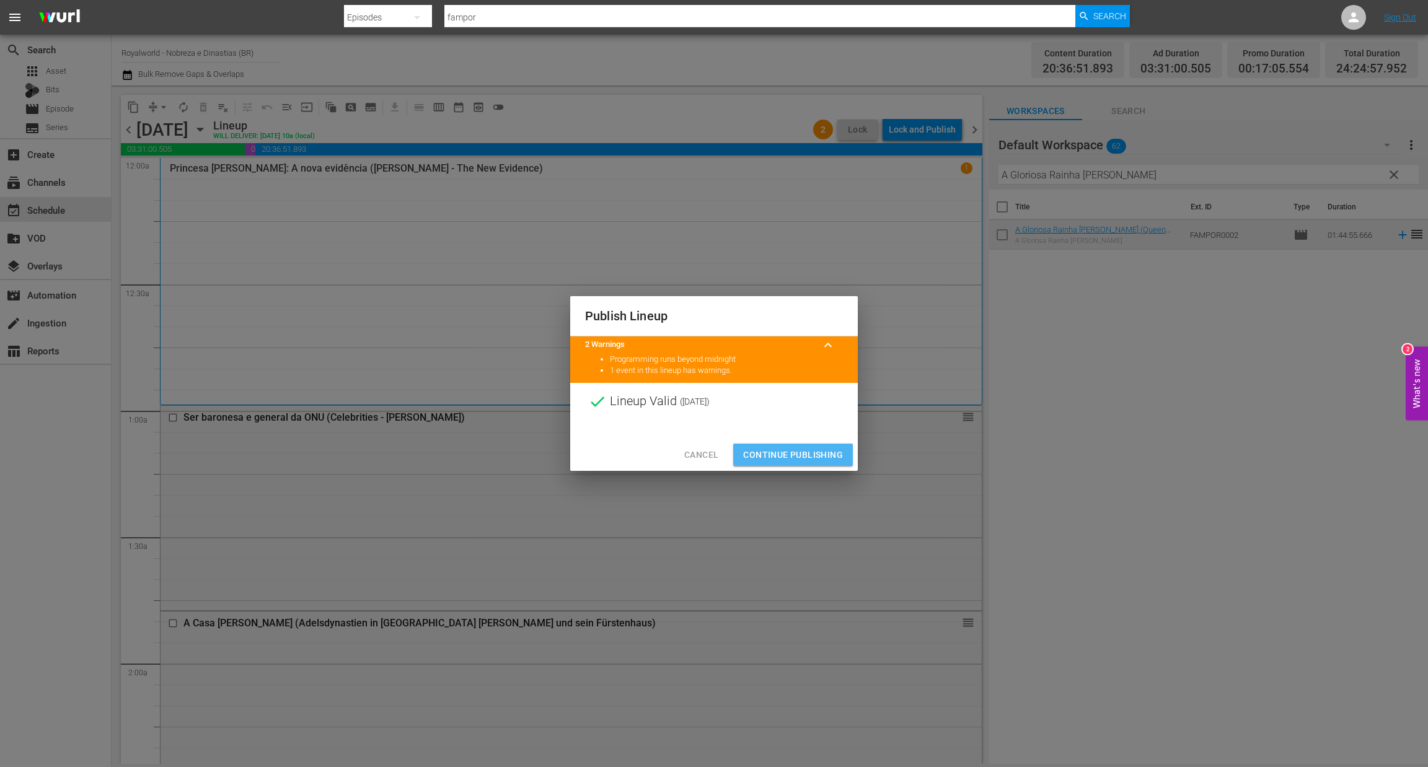
click at [794, 458] on span "Continue Publishing" at bounding box center [793, 454] width 100 height 15
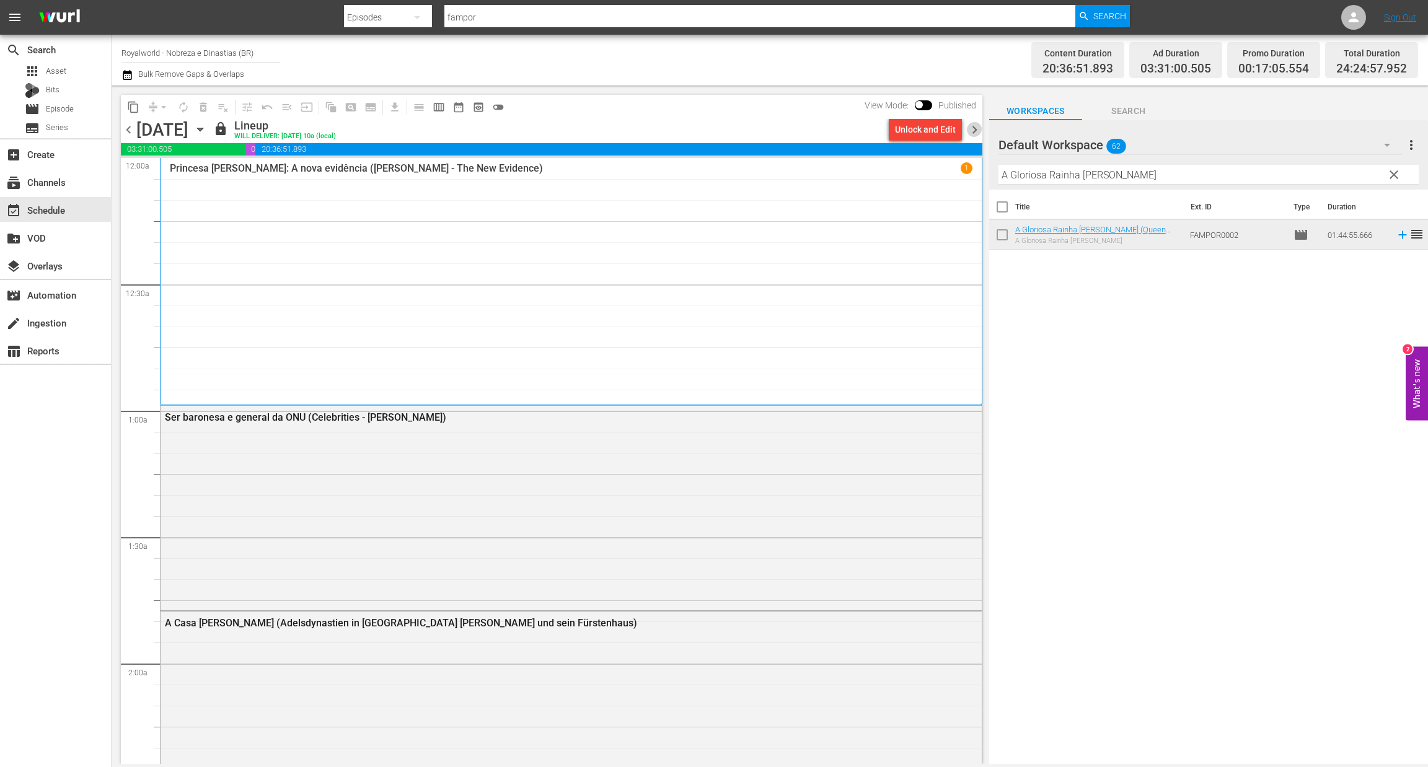
click at [976, 130] on span "chevron_right" at bounding box center [974, 129] width 15 height 15
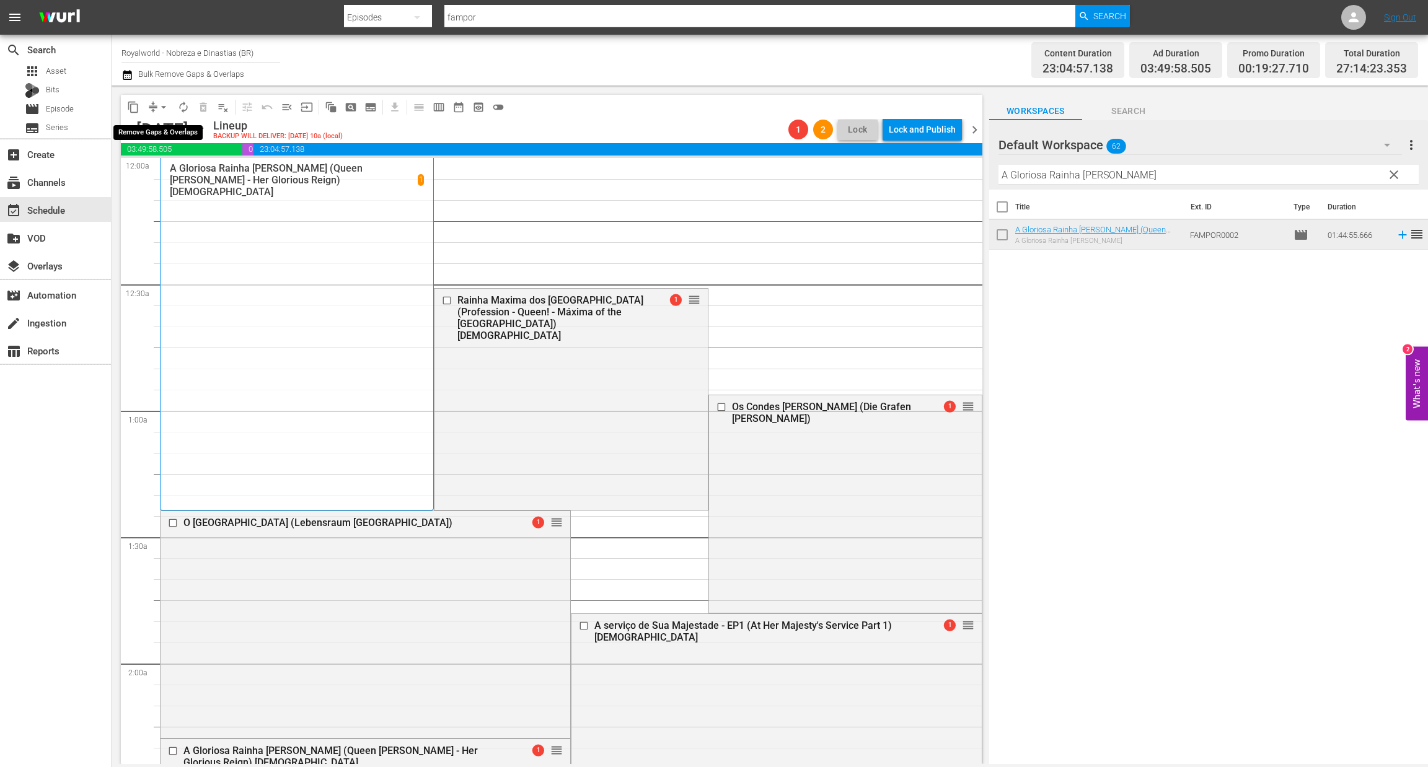
click at [165, 106] on span "arrow_drop_down" at bounding box center [163, 107] width 12 height 12
click at [176, 182] on li "Align to End of Previous Day" at bounding box center [164, 172] width 130 height 20
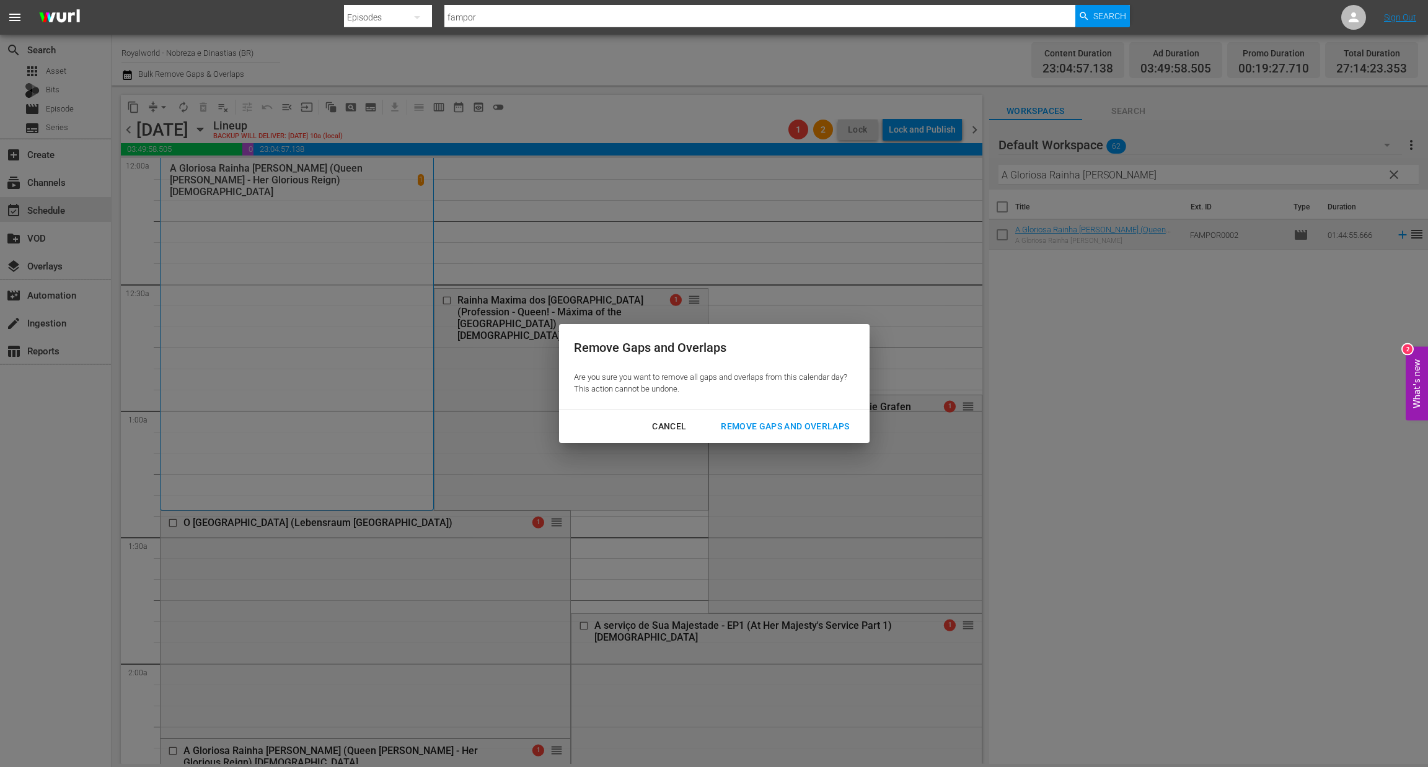
click at [767, 425] on div "Remove Gaps and Overlaps" at bounding box center [785, 426] width 148 height 15
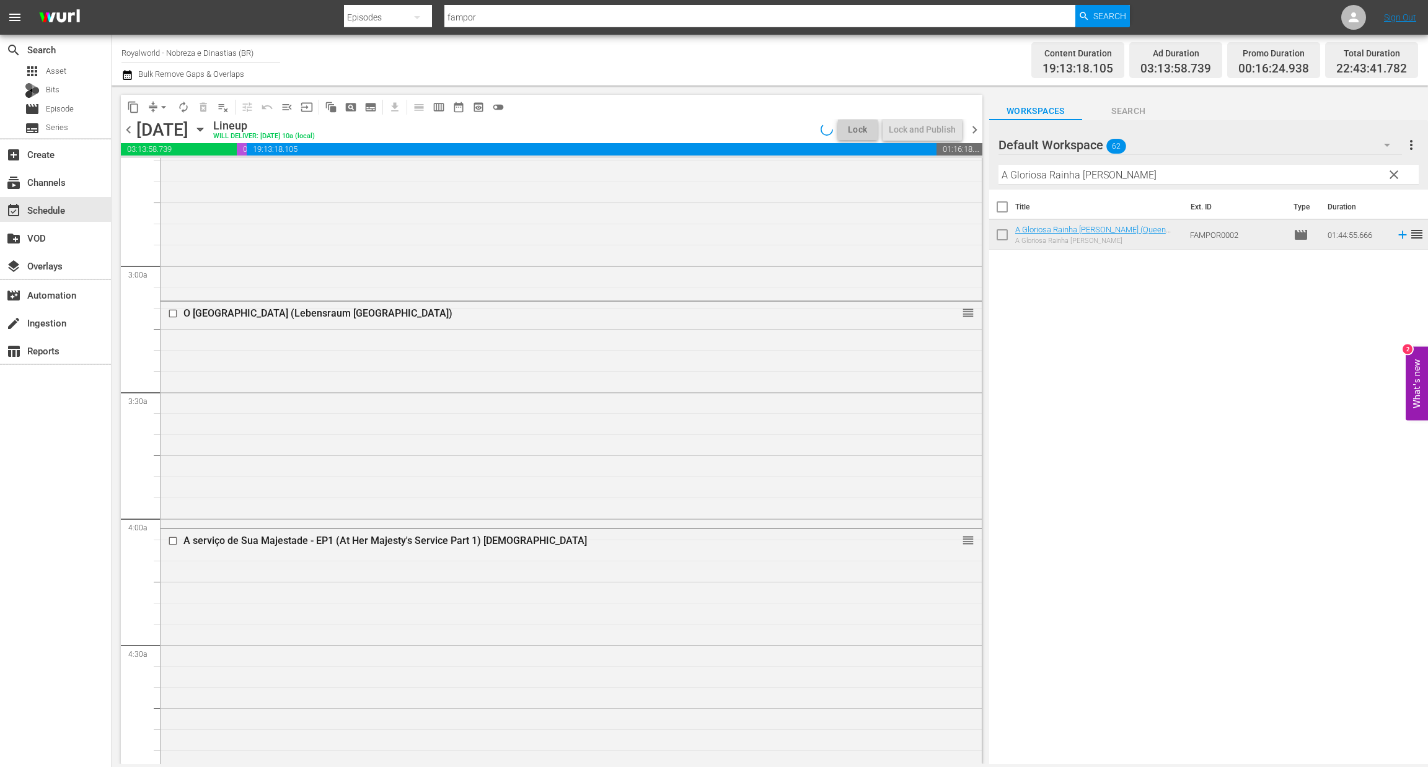
scroll to position [1115, 0]
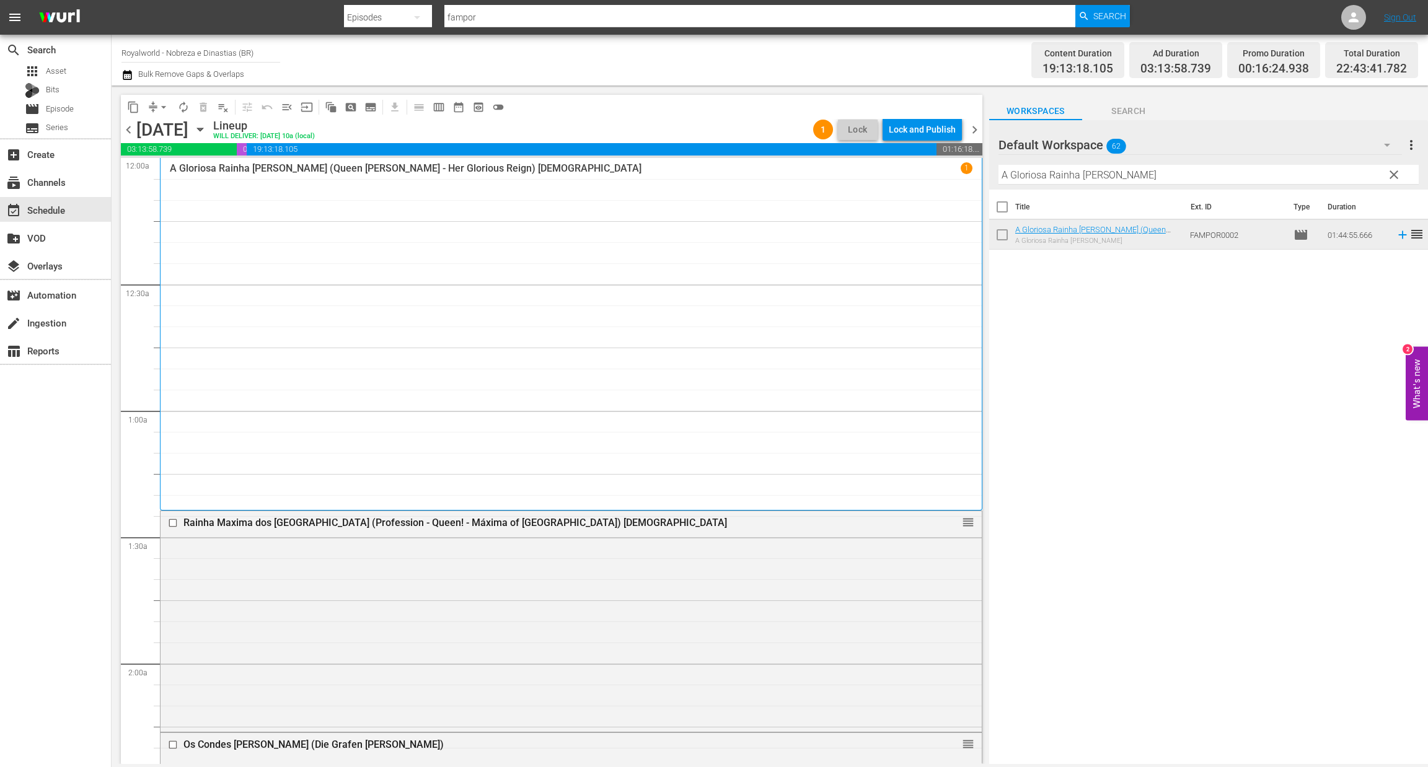
scroll to position [1115, 0]
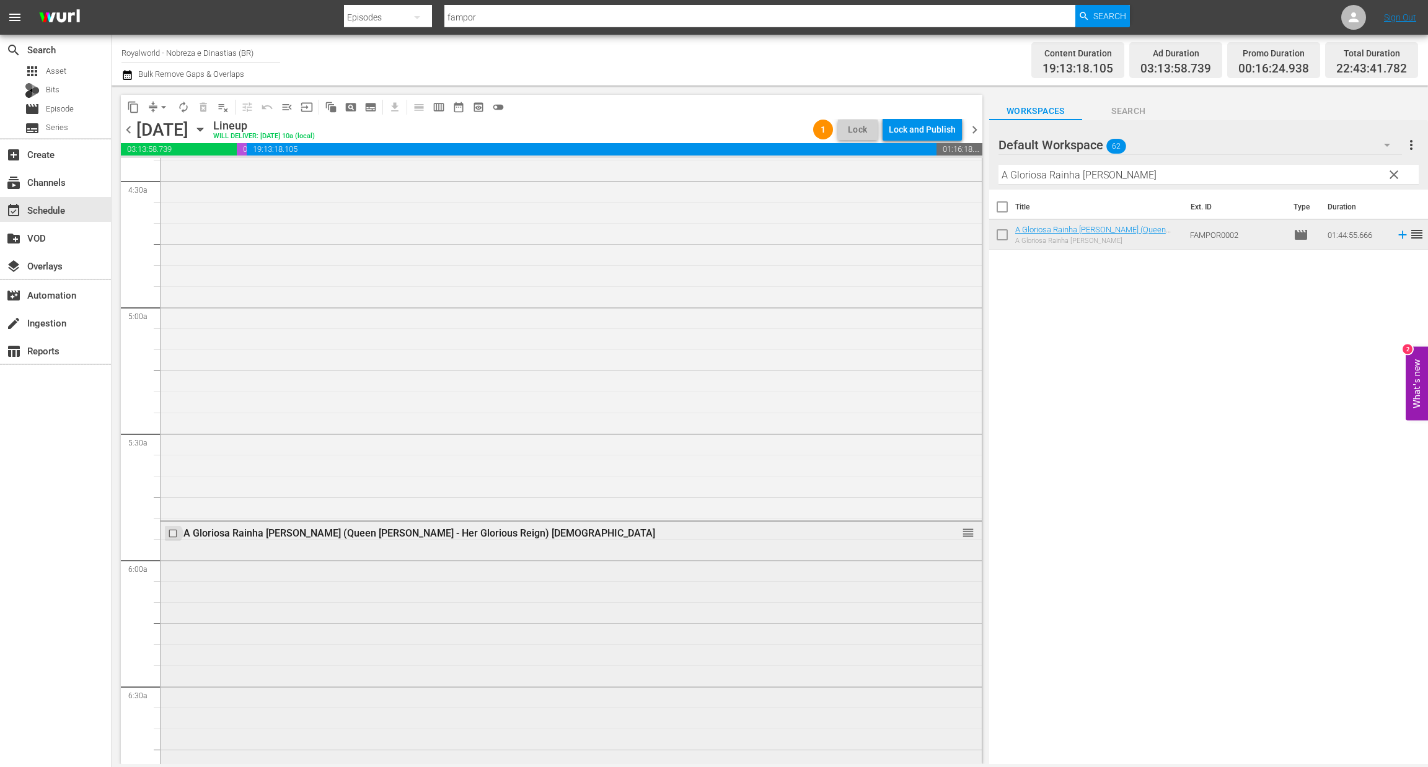
click at [172, 536] on input "checkbox" at bounding box center [174, 534] width 13 height 11
click at [204, 108] on span "delete_forever_outlined" at bounding box center [203, 107] width 12 height 12
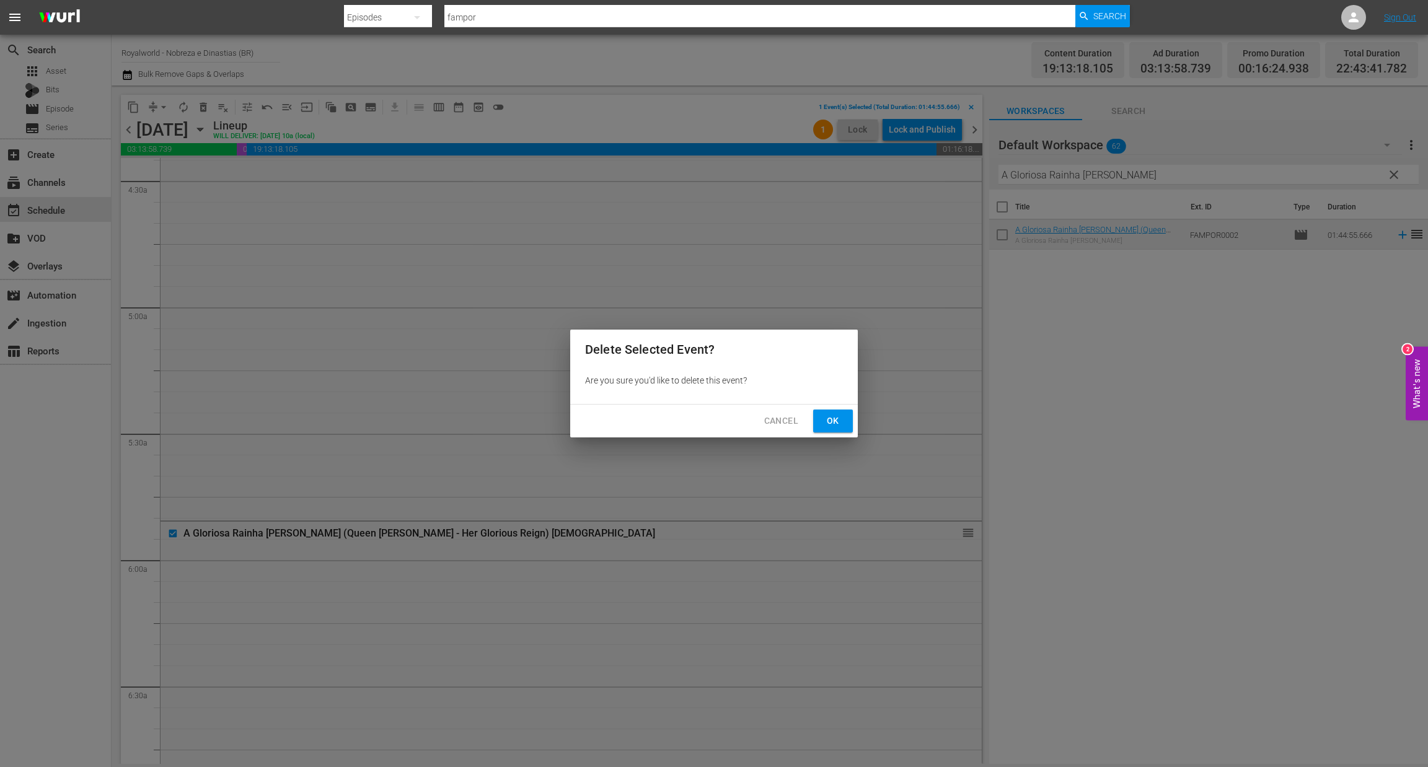
click at [830, 420] on span "Ok" at bounding box center [833, 420] width 20 height 15
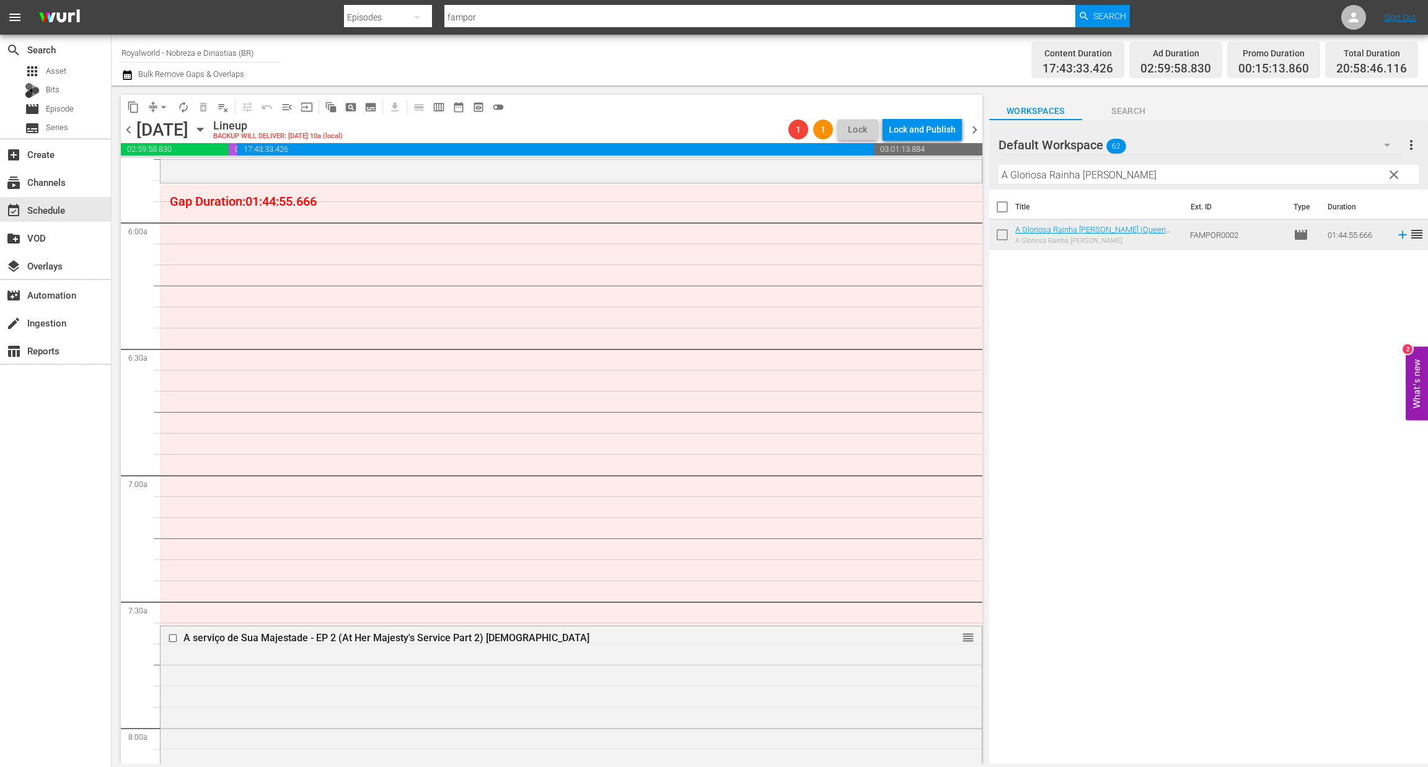
scroll to position [1394, 0]
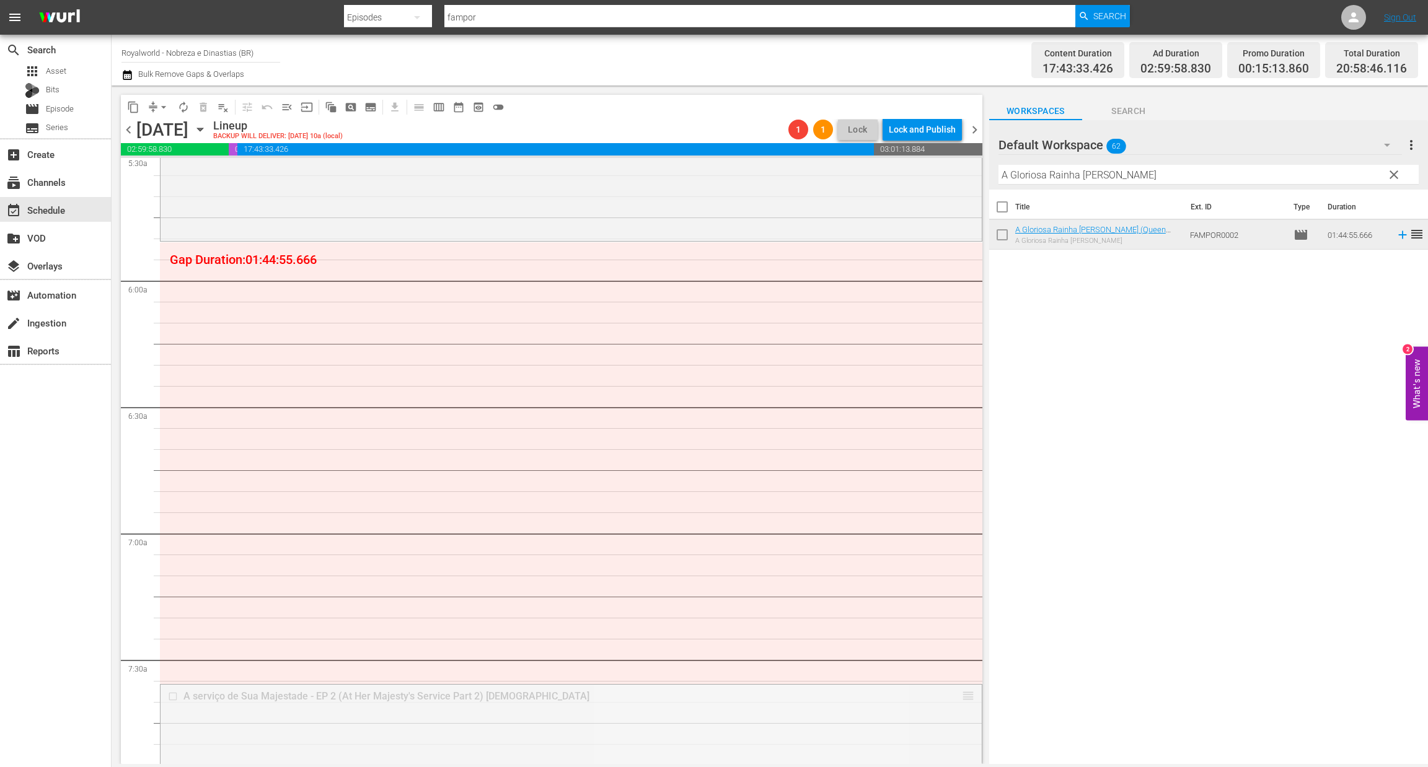
drag, startPoint x: 954, startPoint y: 698, endPoint x: 899, endPoint y: 244, distance: 458.2
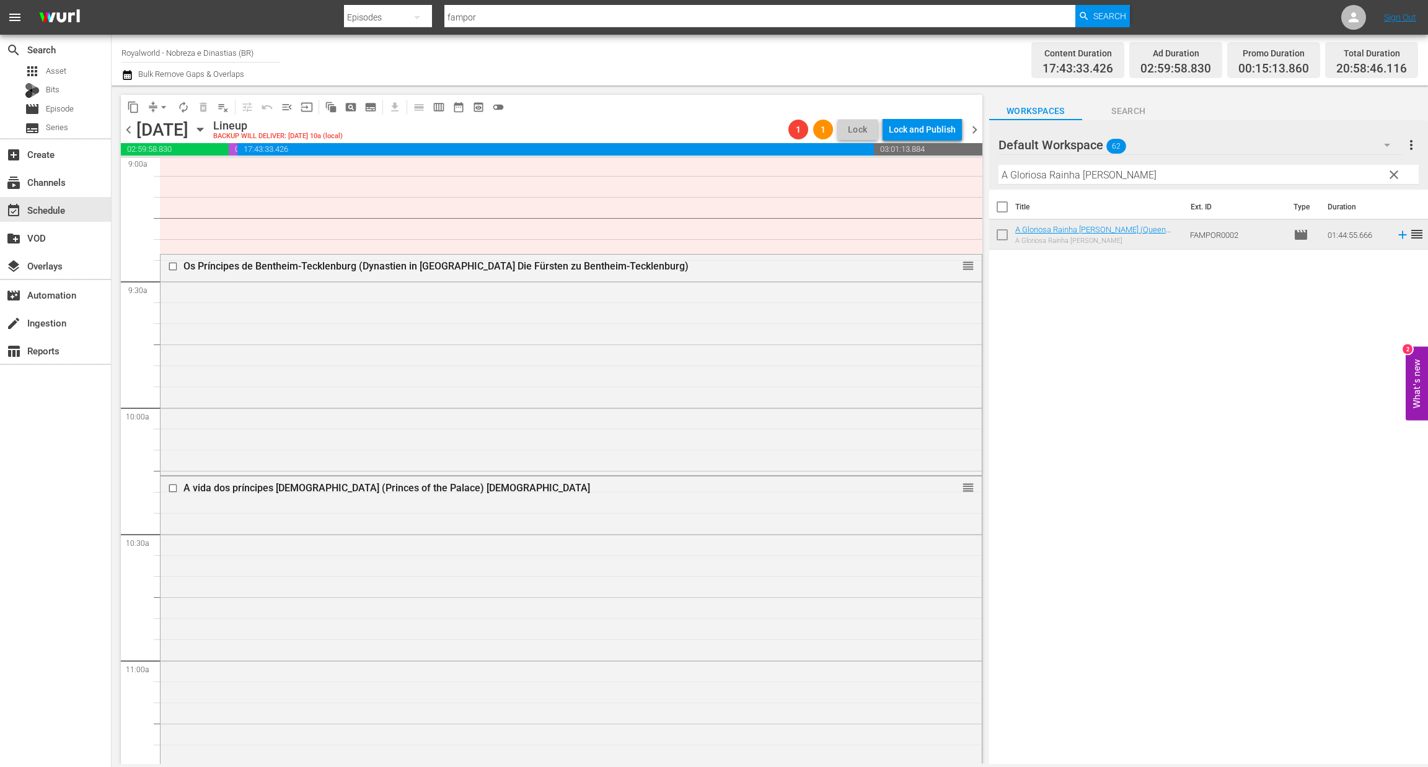
scroll to position [2323, 0]
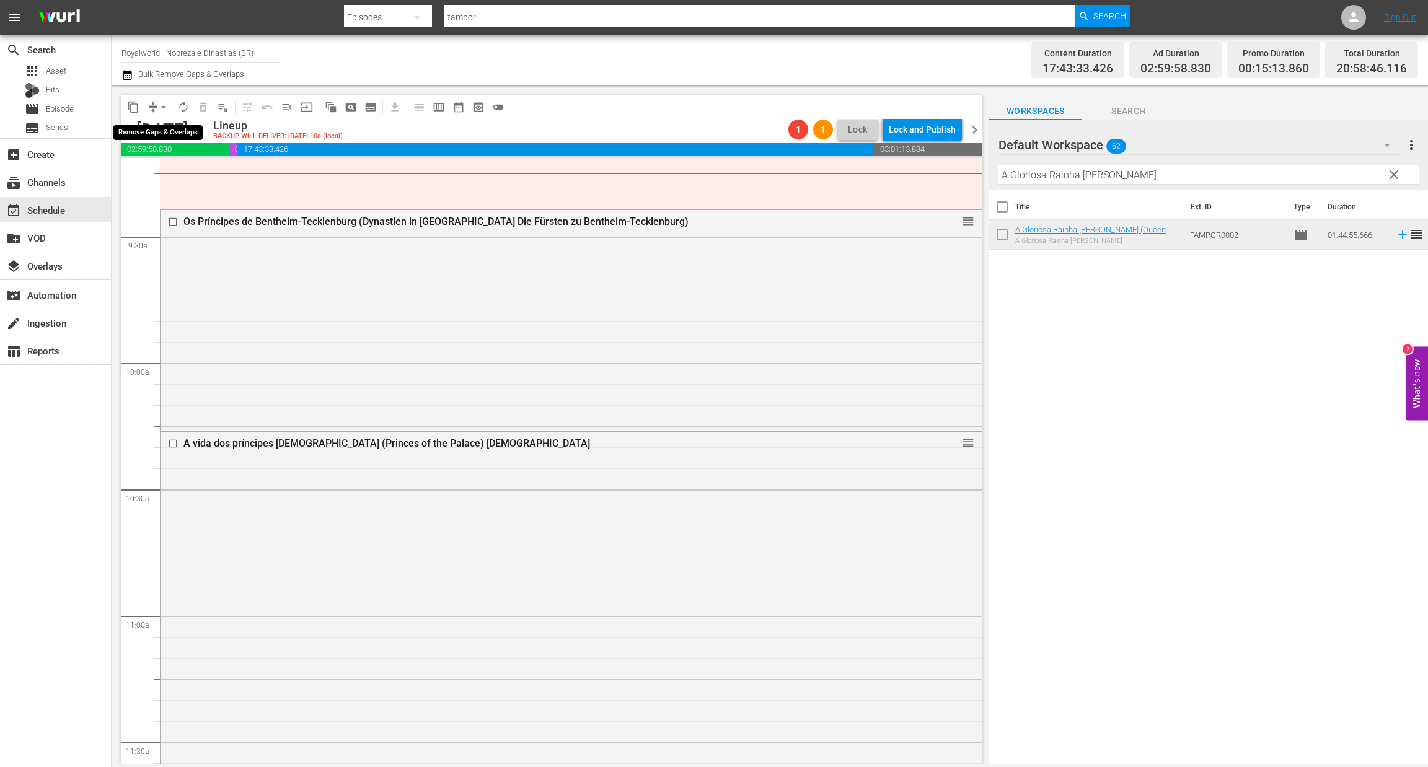
click at [165, 105] on span "arrow_drop_down" at bounding box center [163, 107] width 12 height 12
click at [175, 170] on li "Align to End of Previous Day" at bounding box center [164, 172] width 130 height 20
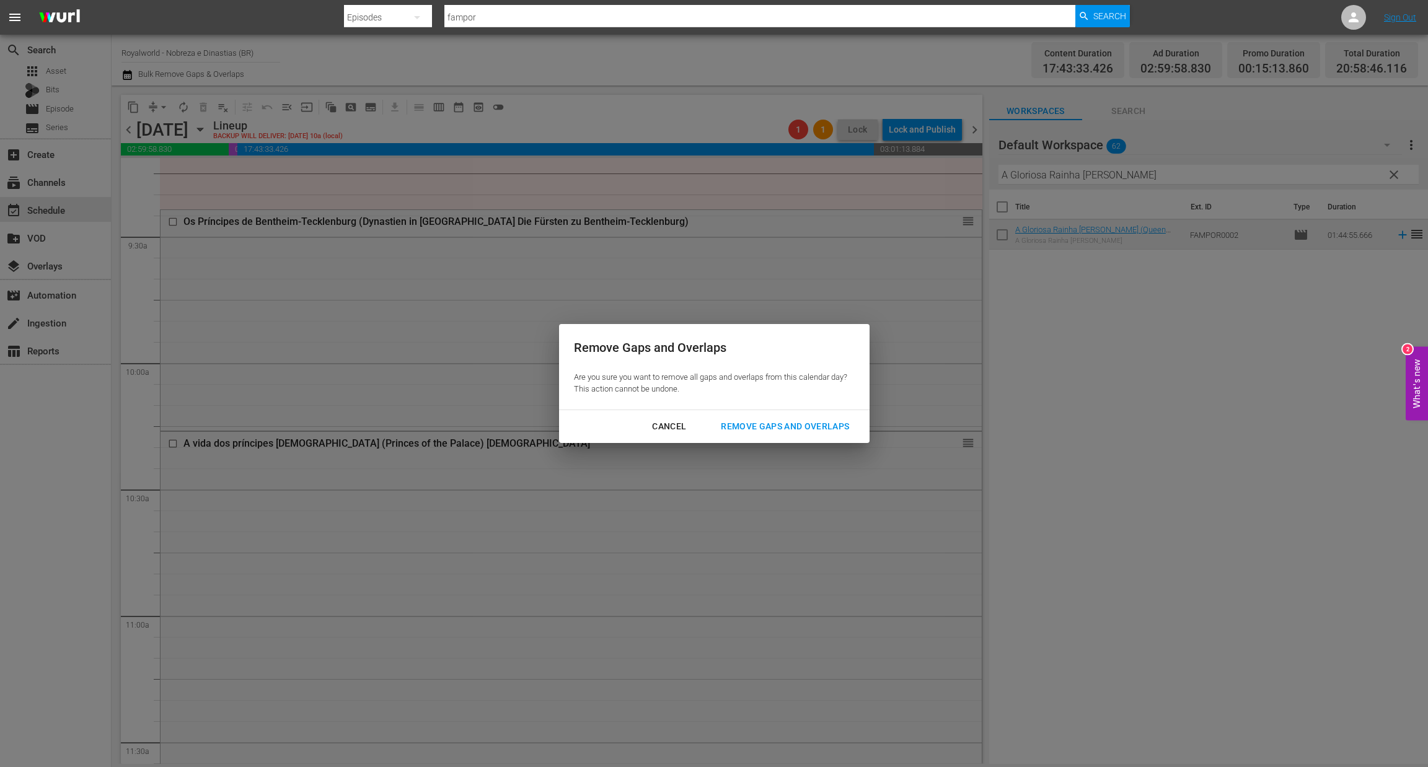
drag, startPoint x: 775, startPoint y: 429, endPoint x: 758, endPoint y: 411, distance: 25.0
click at [775, 429] on div "Remove Gaps and Overlaps" at bounding box center [785, 426] width 148 height 15
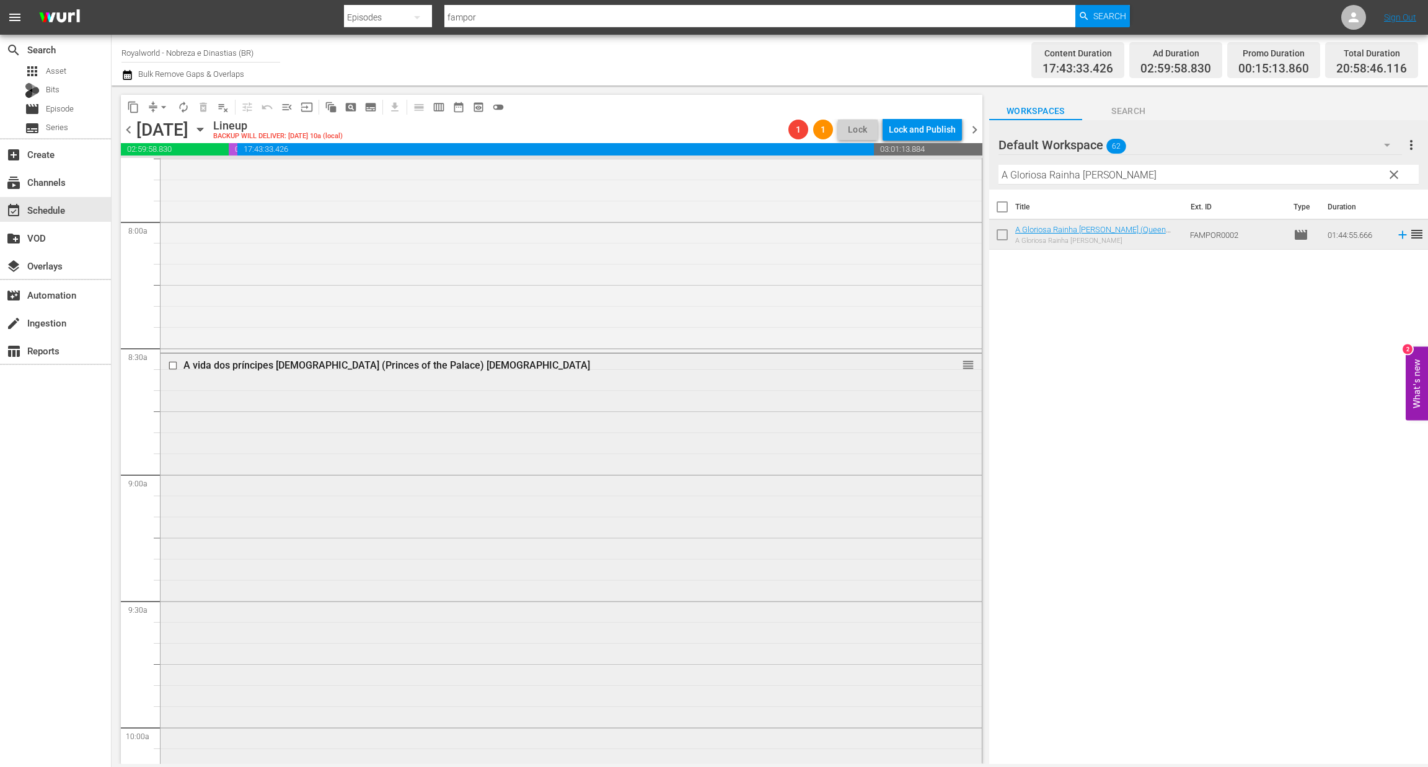
scroll to position [1931, 0]
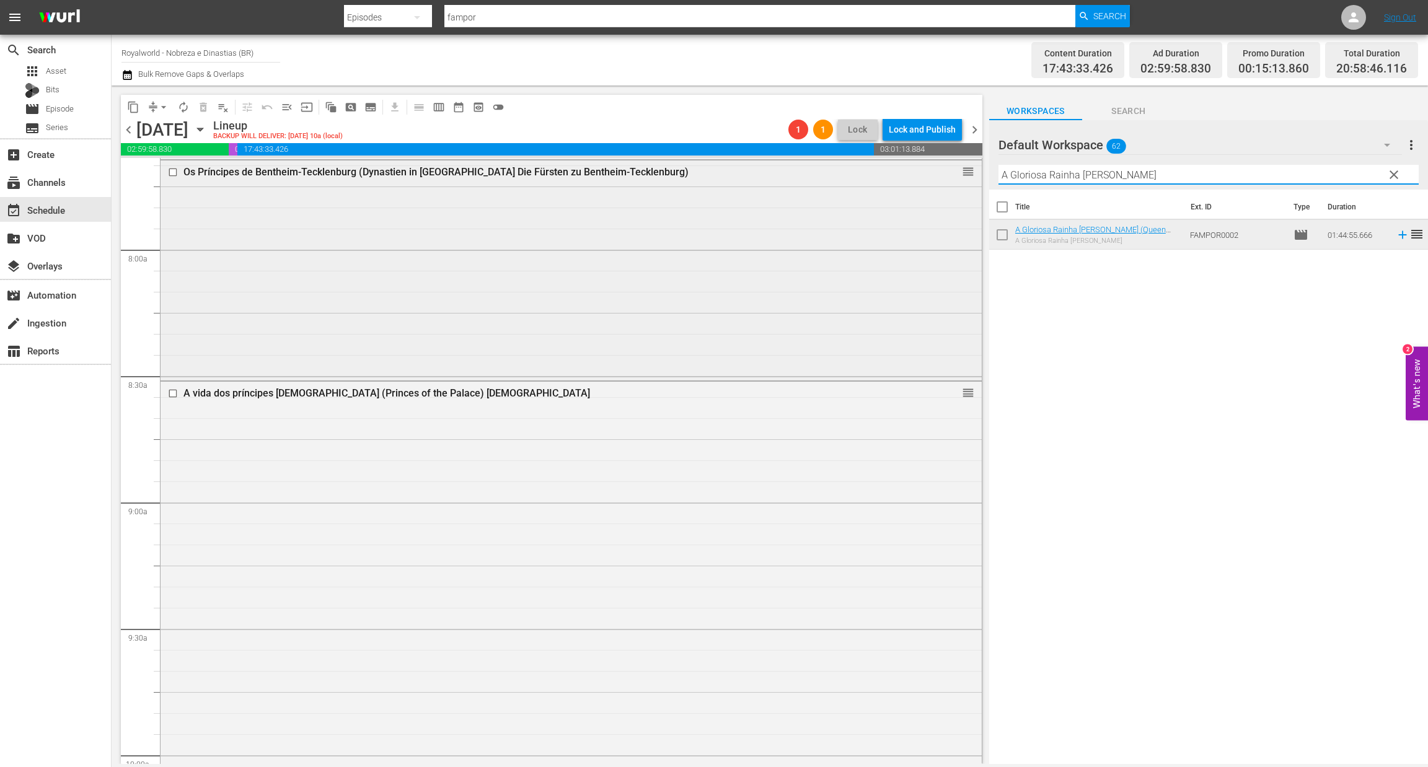
paste input "[PERSON_NAME] - A Entrevista que Chocou o Mundo"
drag, startPoint x: 1144, startPoint y: 171, endPoint x: 908, endPoint y: 163, distance: 236.2
click at [908, 163] on div "content_copy compress arrow_drop_down autorenew_outlined delete_forever_outline…" at bounding box center [770, 425] width 1316 height 679
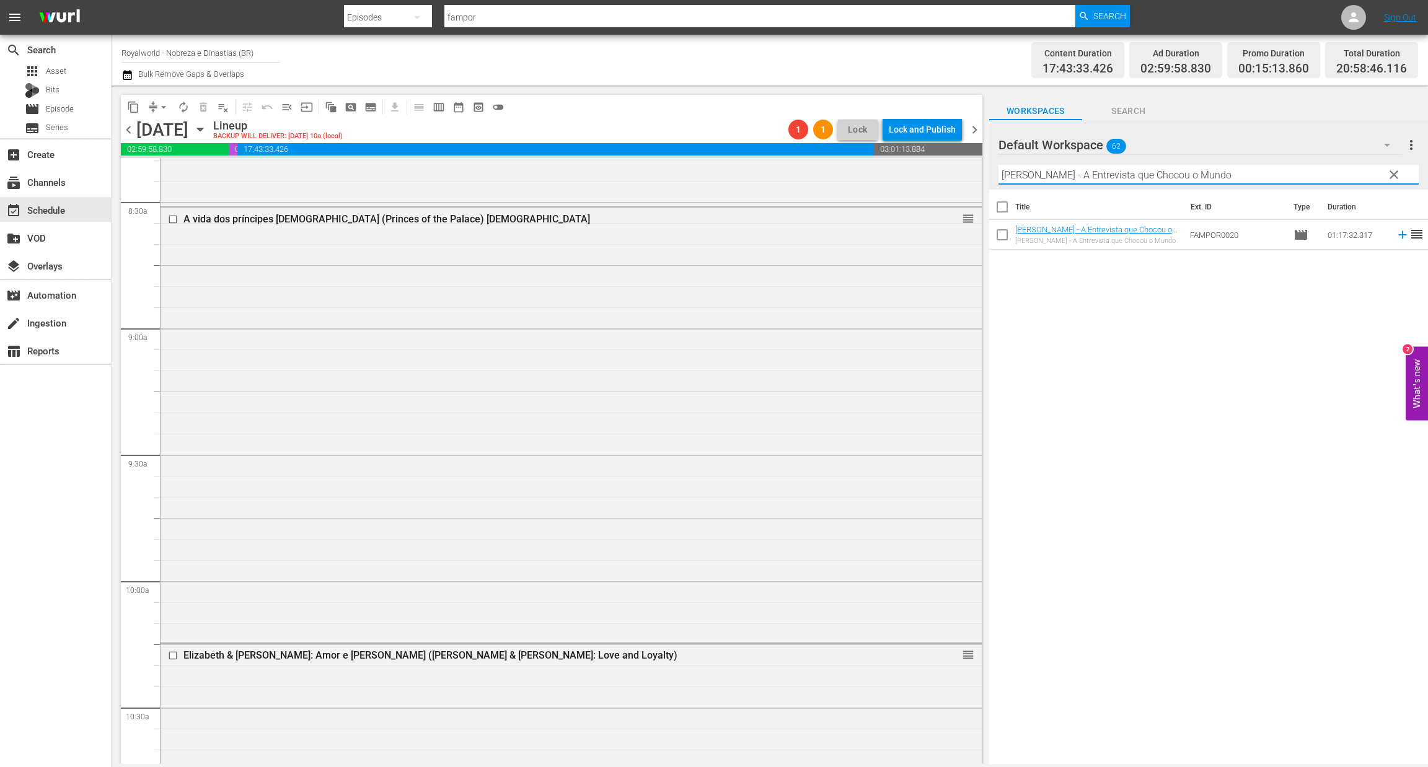
scroll to position [2117, 0]
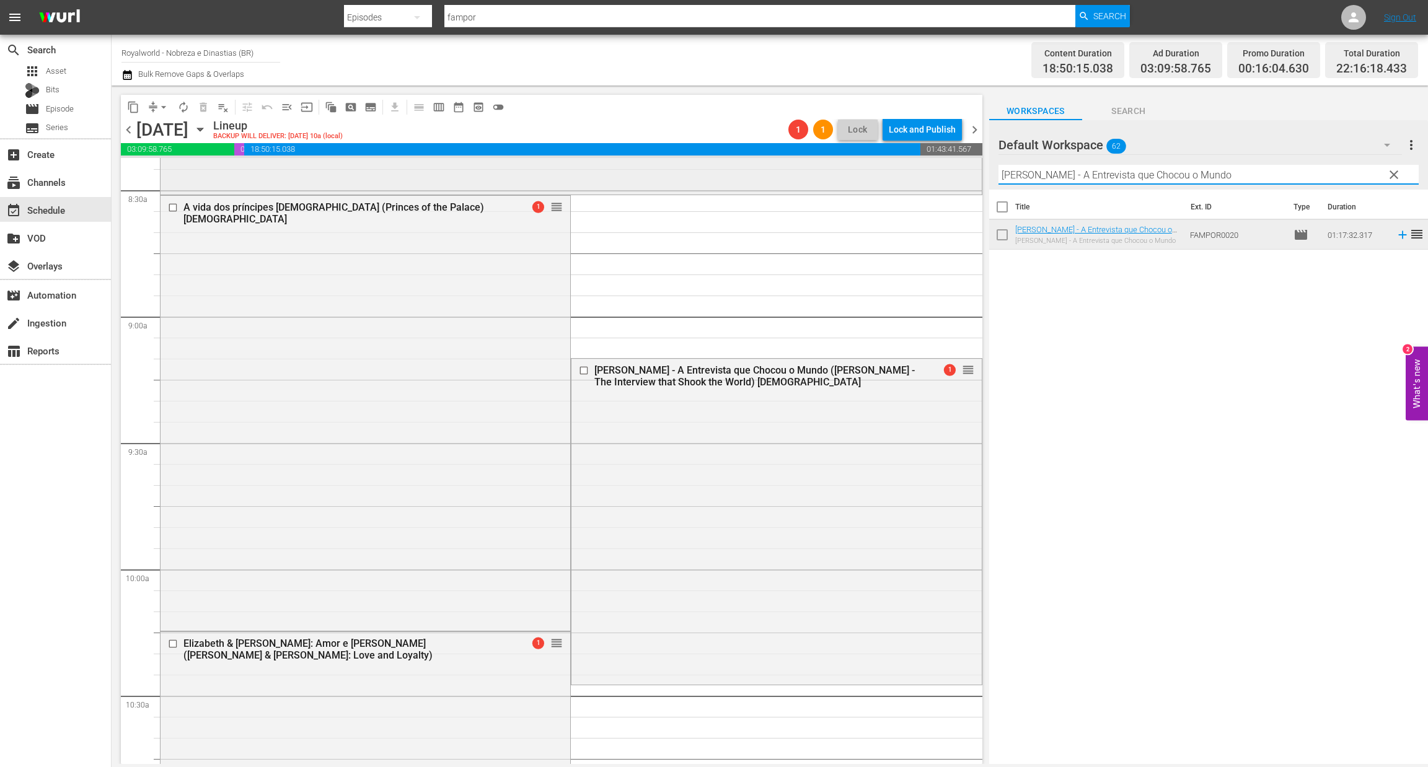
drag, startPoint x: 1234, startPoint y: 174, endPoint x: 857, endPoint y: 174, distance: 376.8
click at [857, 174] on div "content_copy compress arrow_drop_down autorenew_outlined delete_forever_outline…" at bounding box center [770, 425] width 1316 height 679
paste input "Letizia - Rainha da Espanha (Profession - Queen! - Letizia of Spain)"
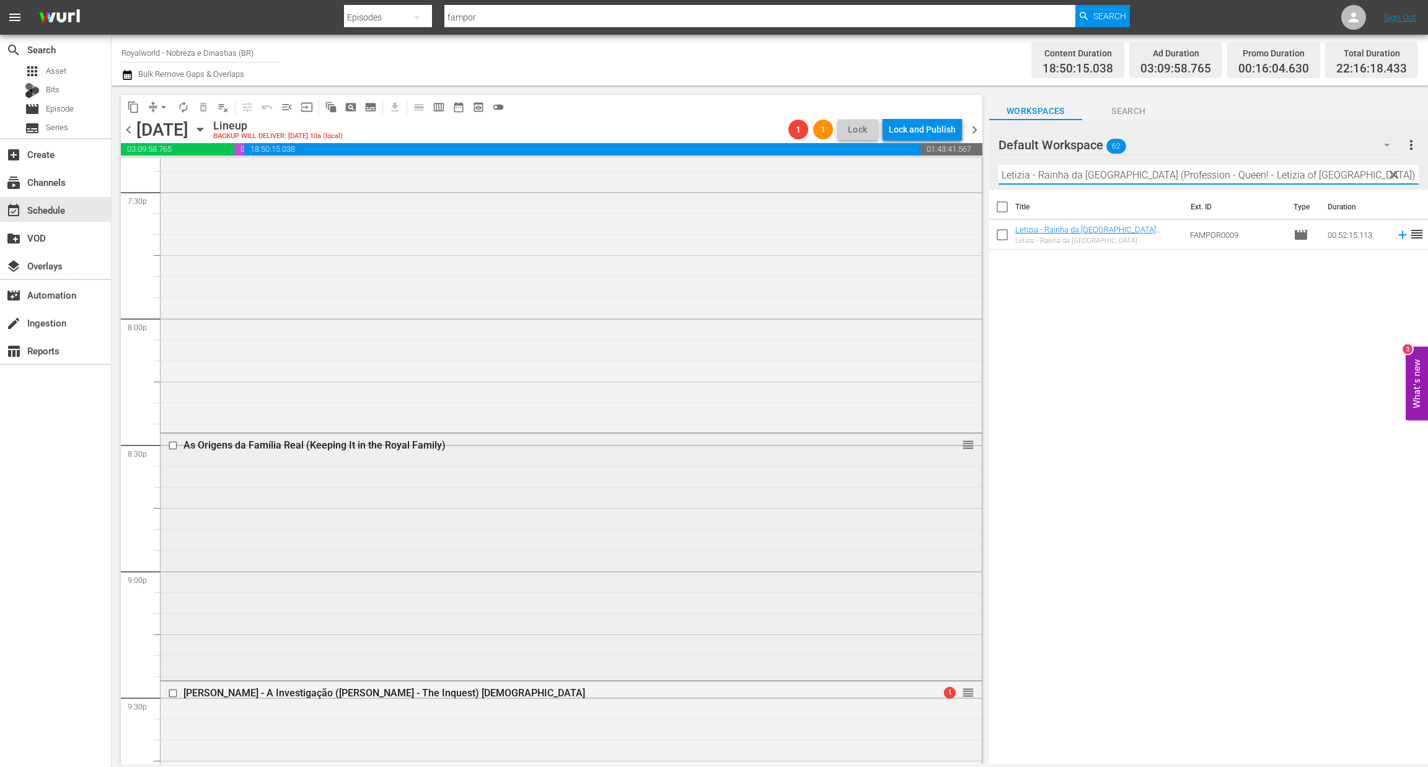
scroll to position [4996, 0]
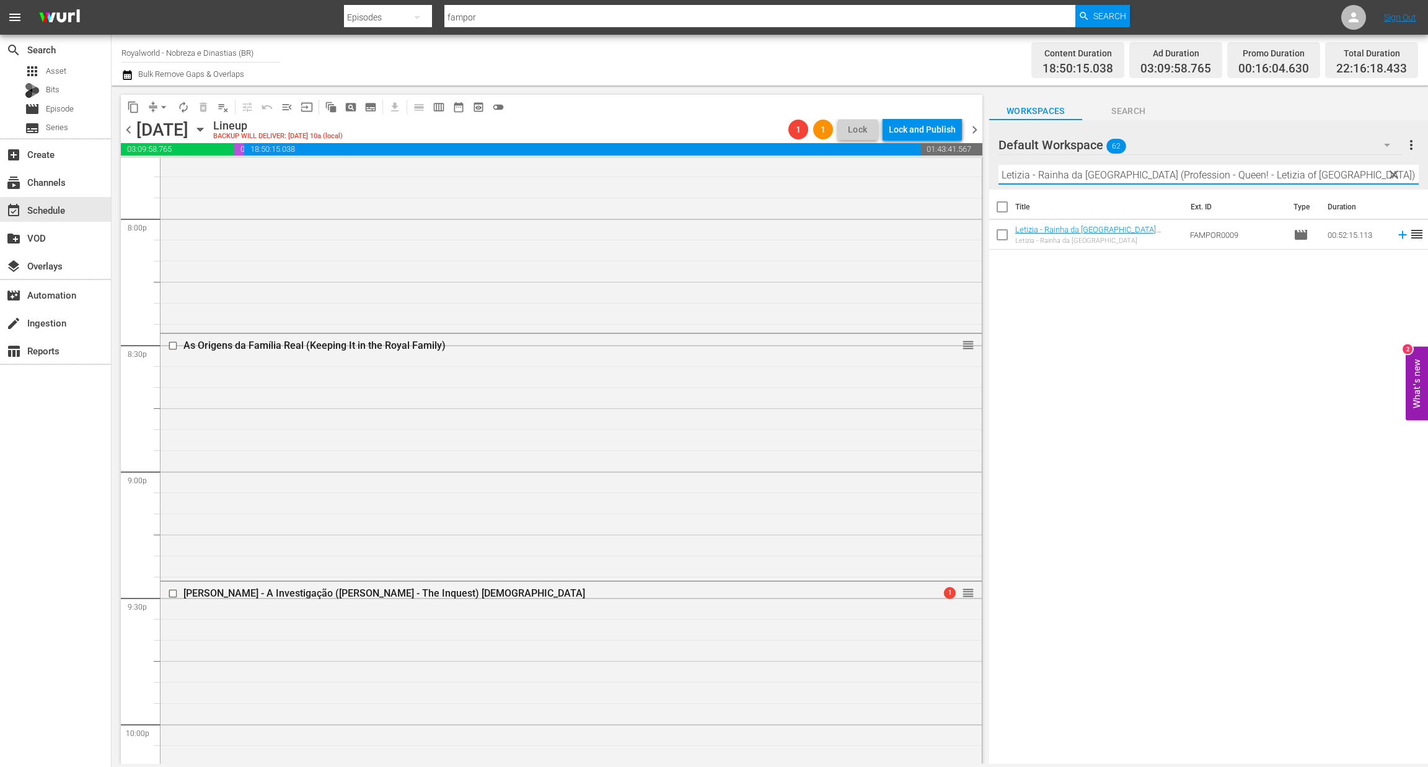
type input "Letizia - Rainha da Espanha (Profession - Queen! - Letizia of Spain)"
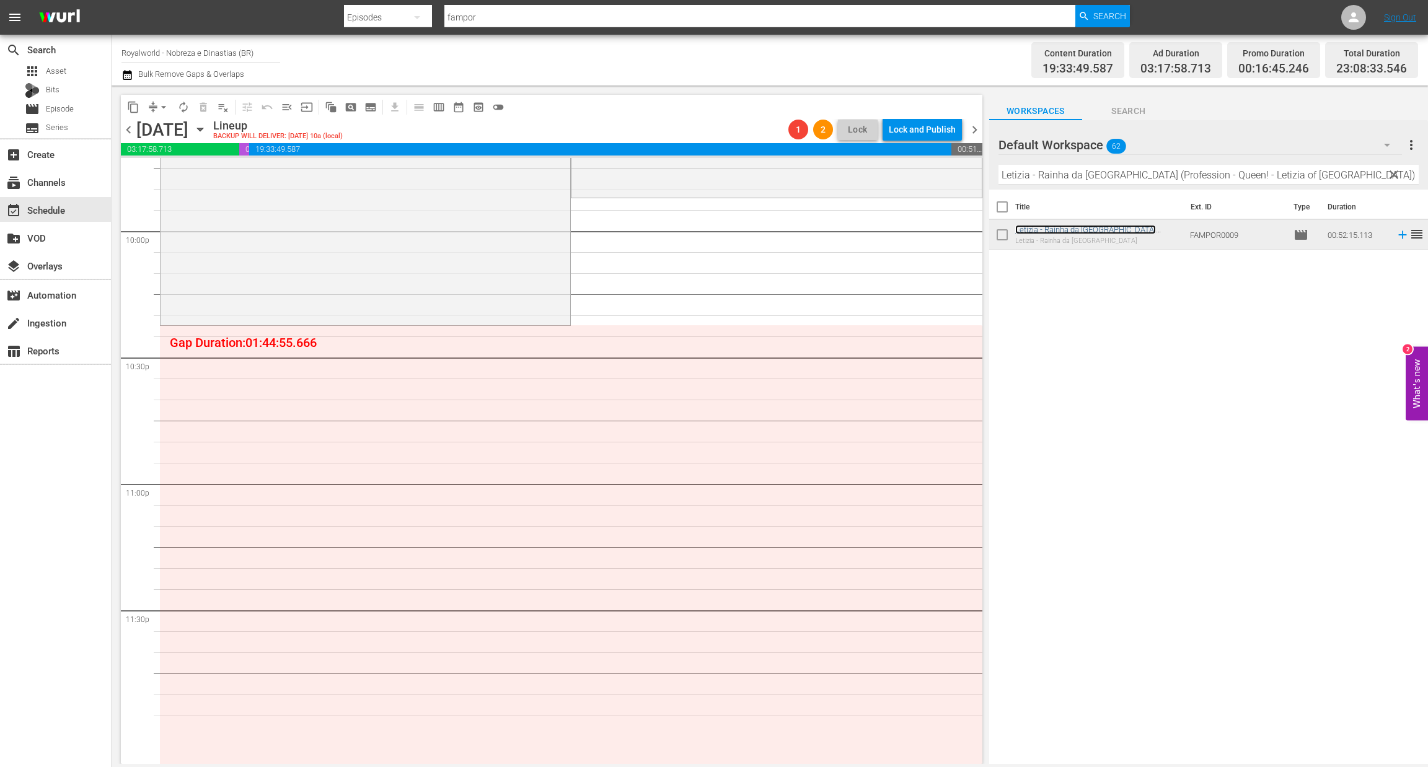
scroll to position [5492, 0]
click at [163, 112] on span "arrow_drop_down" at bounding box center [163, 107] width 12 height 12
click at [178, 175] on li "Align to End of Previous Day" at bounding box center [164, 172] width 130 height 20
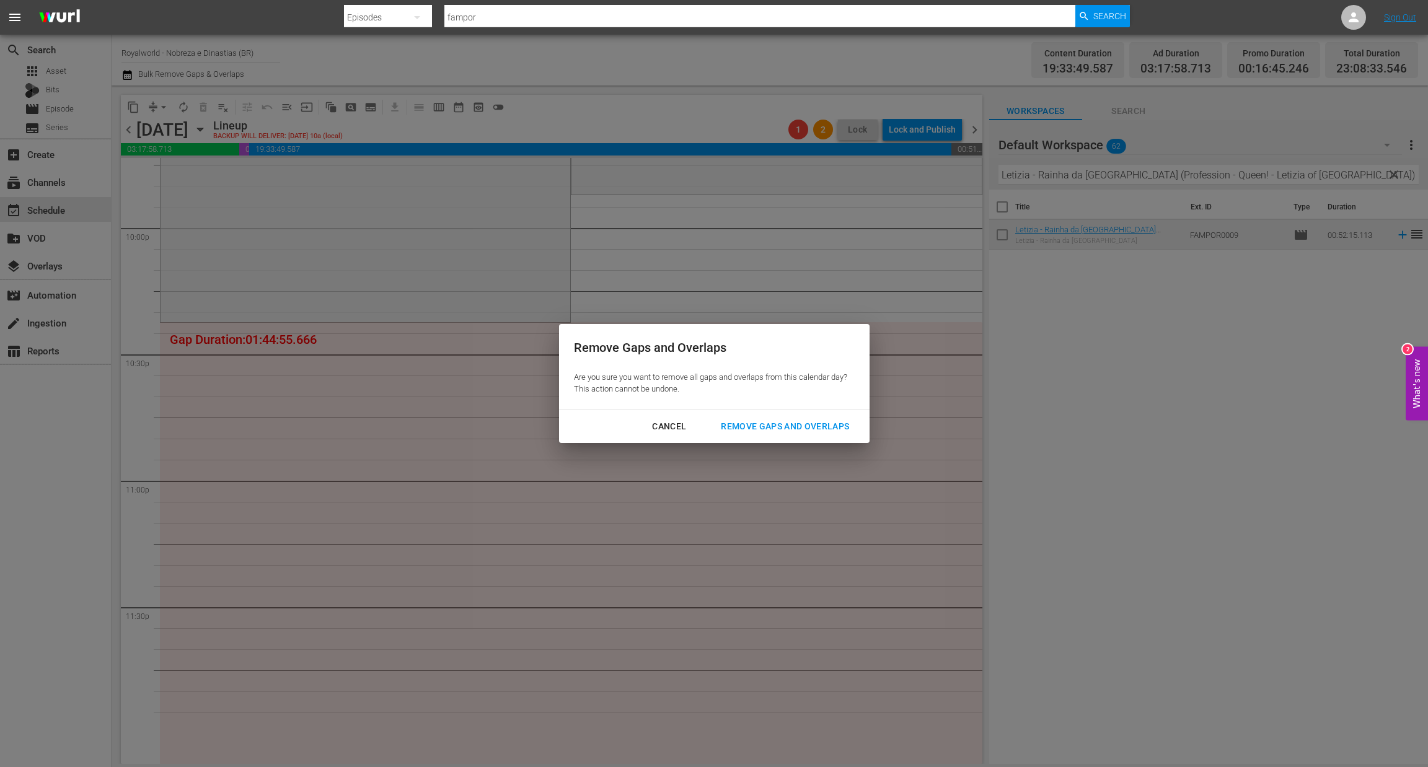
click at [748, 439] on div "Cancel Remove Gaps and Overlaps" at bounding box center [714, 426] width 310 height 33
click at [750, 432] on div "Remove Gaps and Overlaps" at bounding box center [785, 426] width 148 height 15
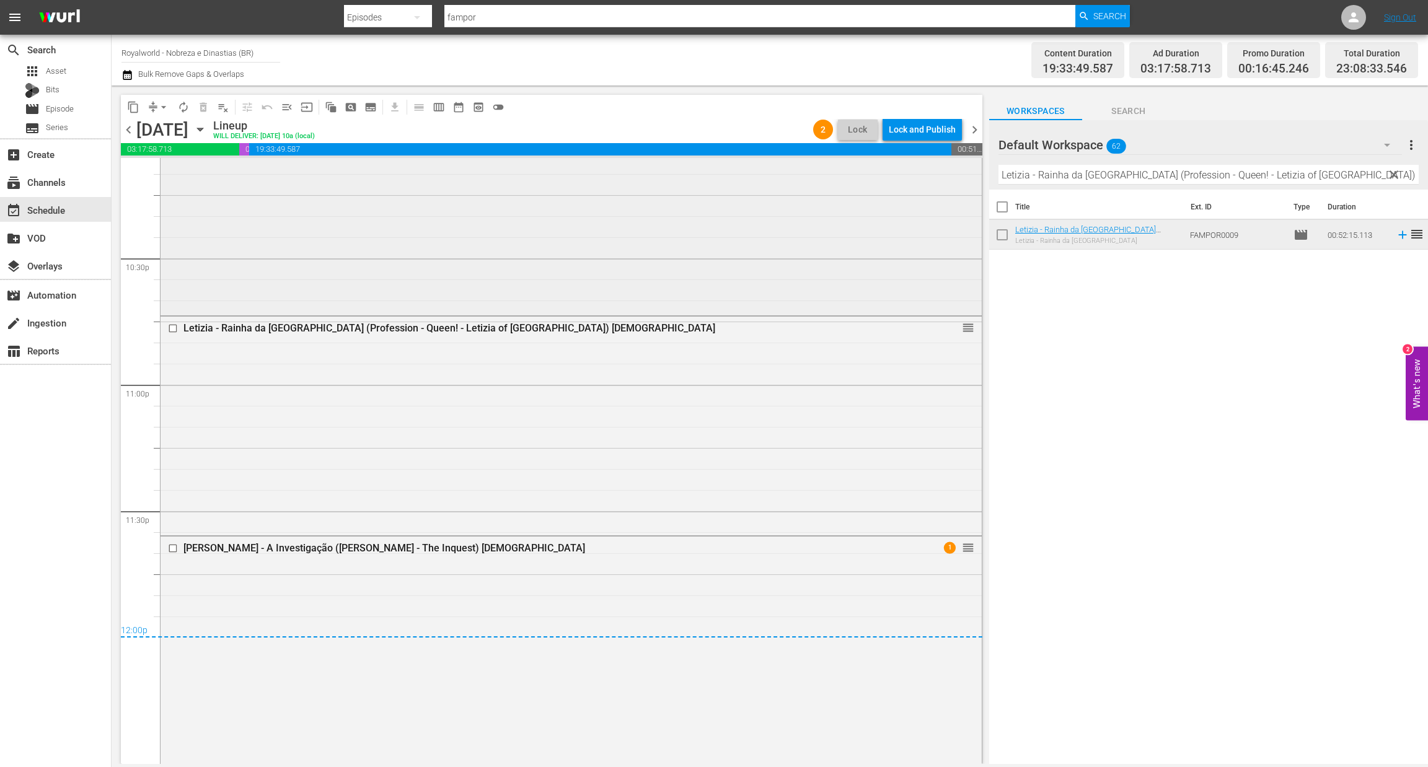
scroll to position [5597, 0]
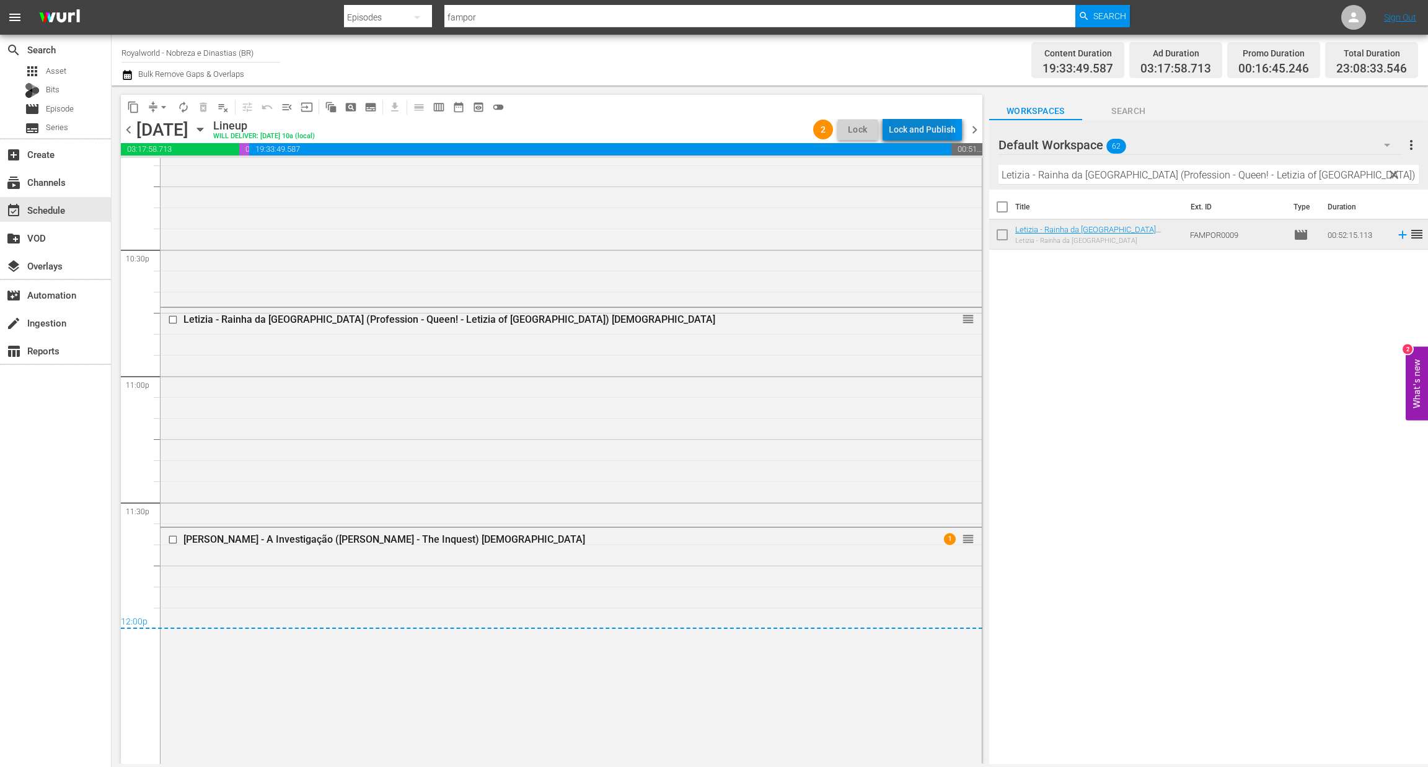
click at [913, 134] on div "Lock and Publish" at bounding box center [922, 129] width 67 height 22
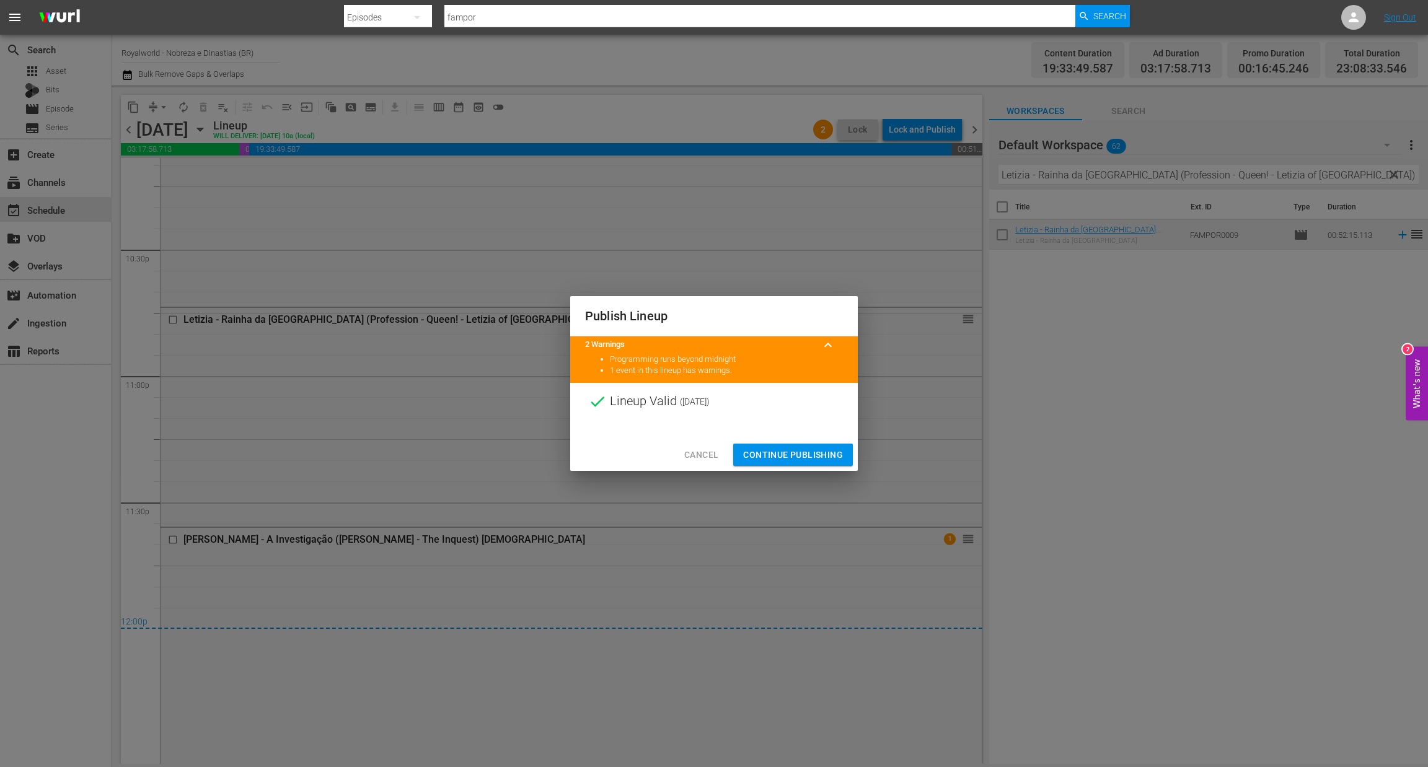
click at [793, 462] on button "Continue Publishing" at bounding box center [793, 455] width 120 height 23
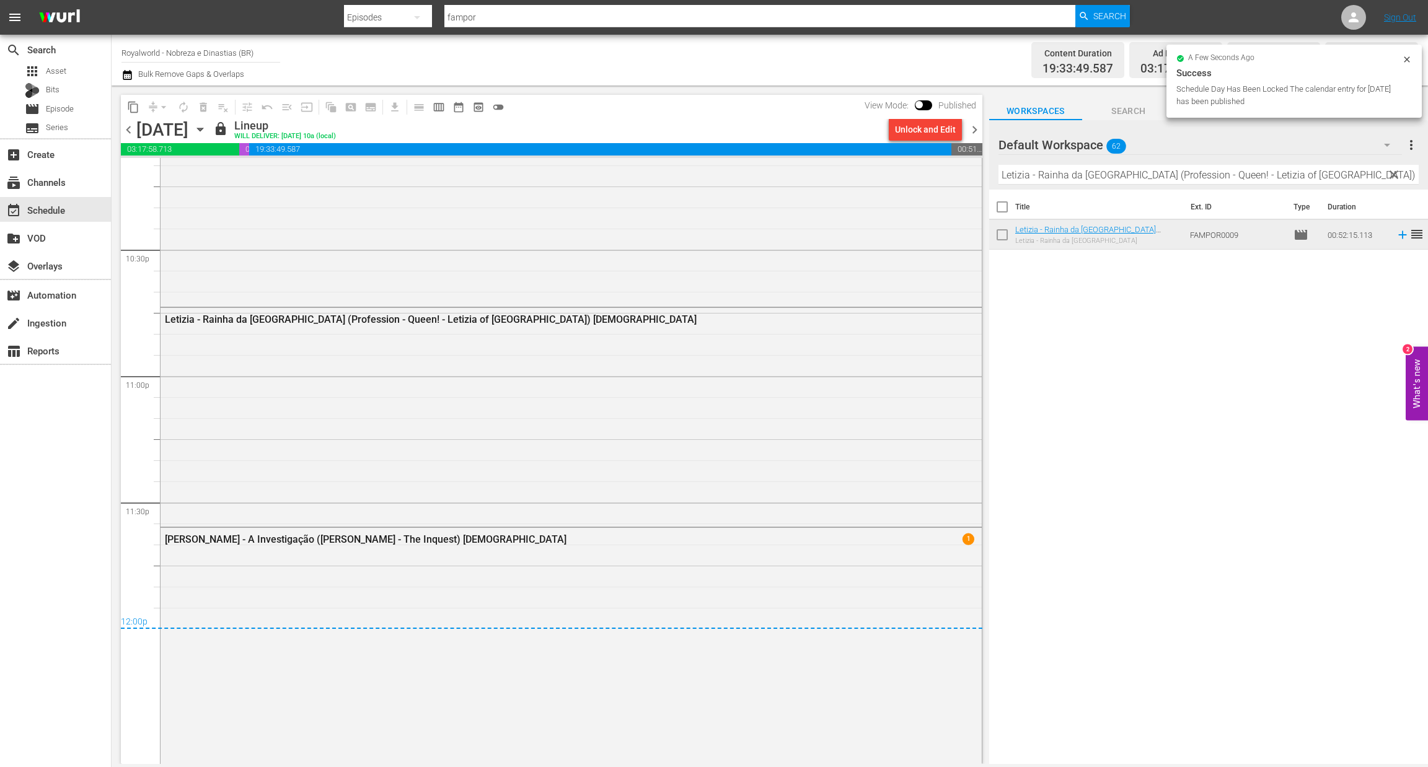
click at [975, 130] on span "chevron_right" at bounding box center [974, 129] width 15 height 15
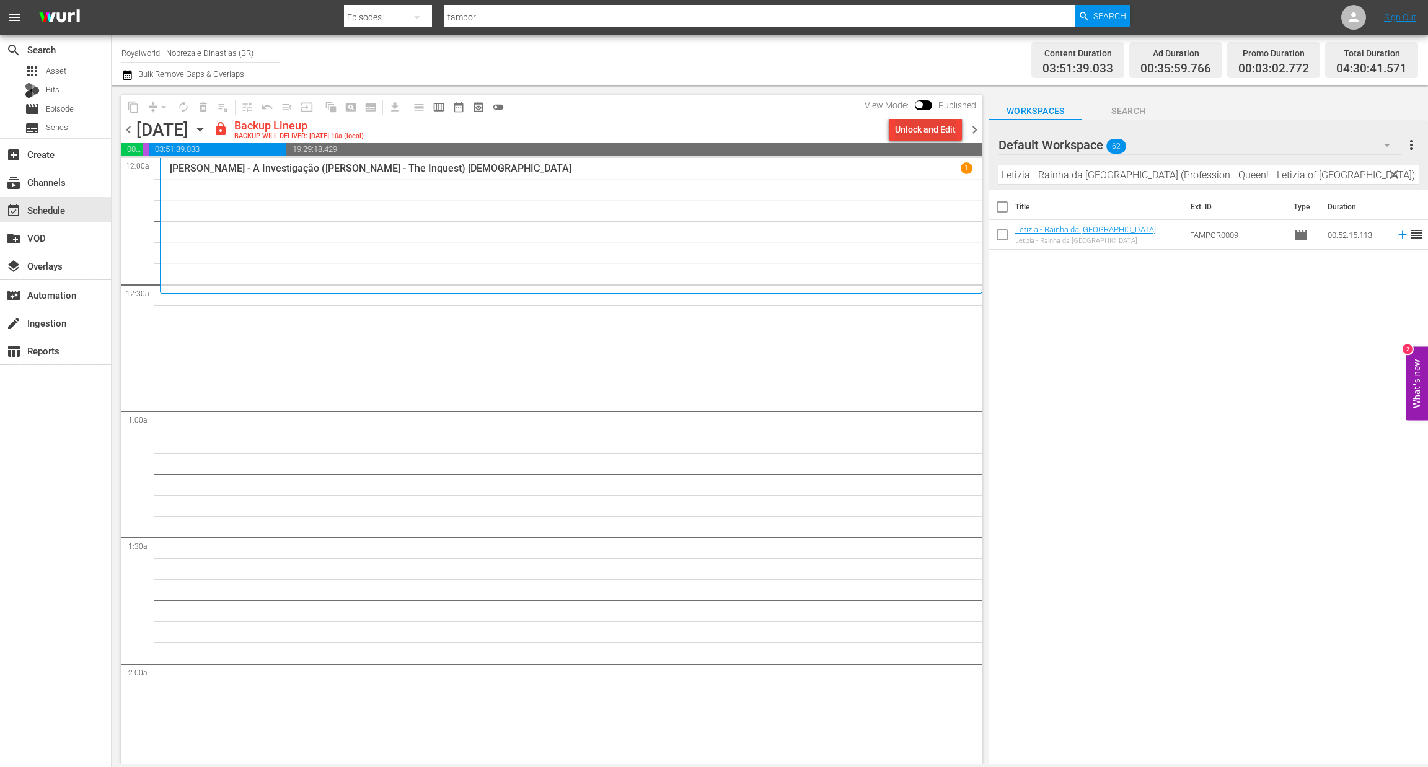
click at [935, 126] on div "Unlock and Edit" at bounding box center [925, 129] width 61 height 22
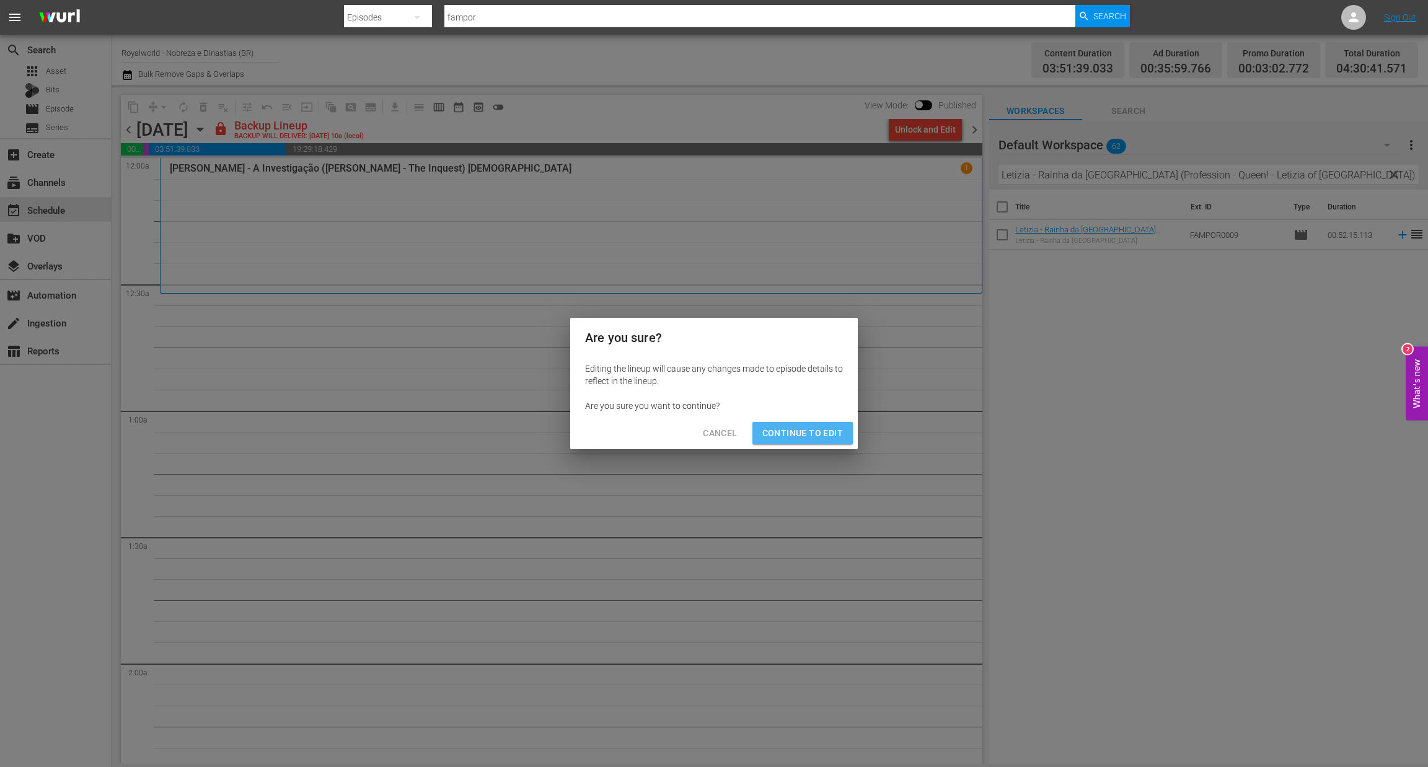
click at [774, 428] on span "Continue to Edit" at bounding box center [802, 433] width 81 height 15
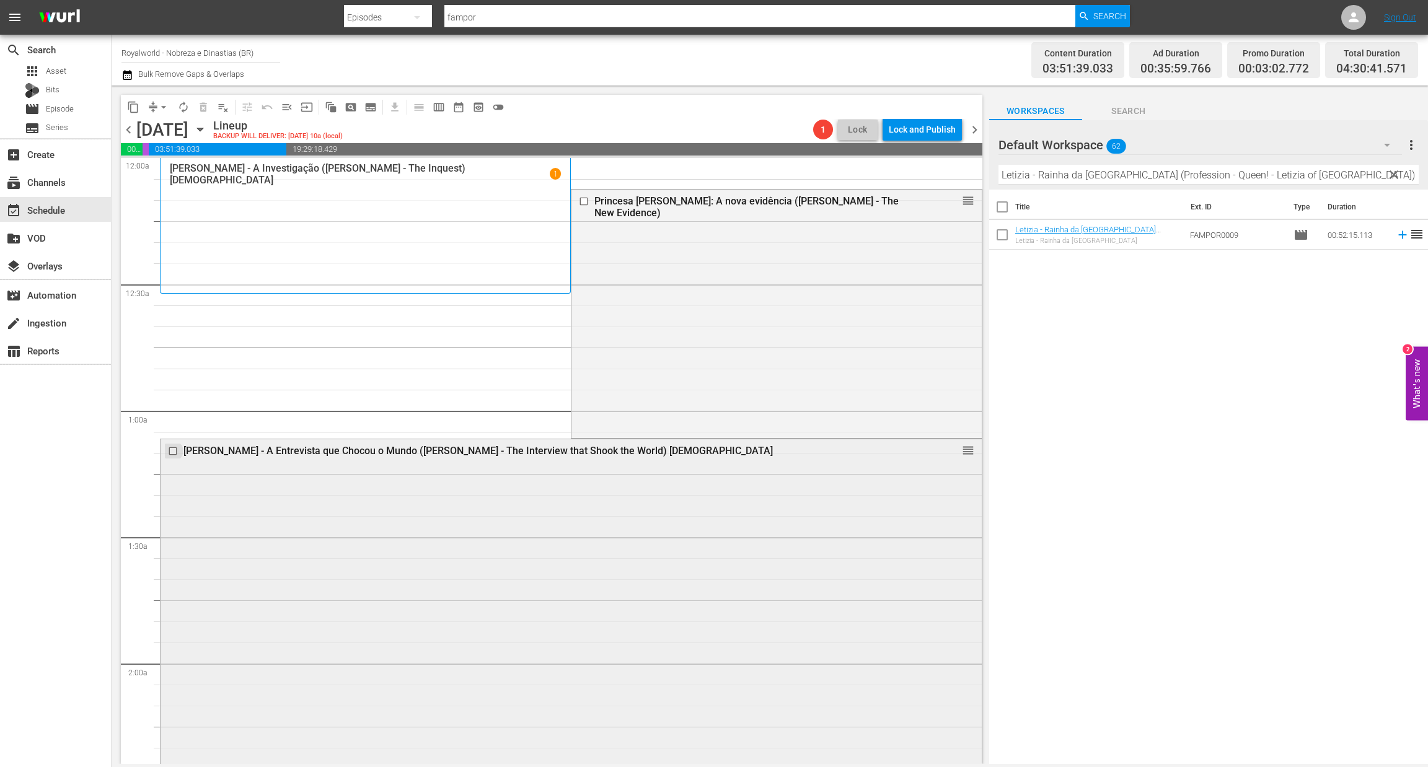
click at [169, 451] on input "checkbox" at bounding box center [174, 451] width 13 height 11
click at [199, 106] on span "delete_forever_outlined" at bounding box center [203, 107] width 12 height 12
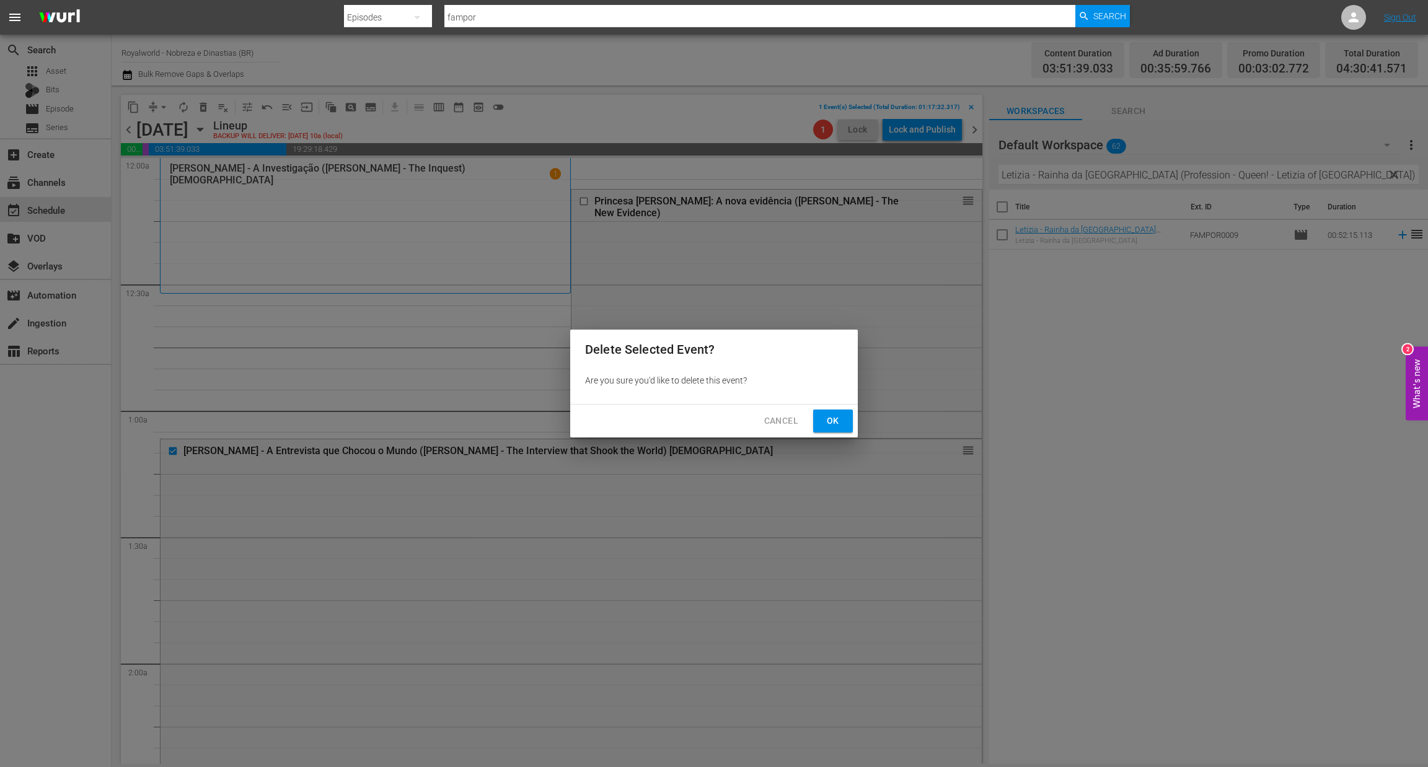
drag, startPoint x: 849, startPoint y: 420, endPoint x: 841, endPoint y: 421, distance: 8.2
click at [848, 420] on button "Ok" at bounding box center [833, 421] width 40 height 23
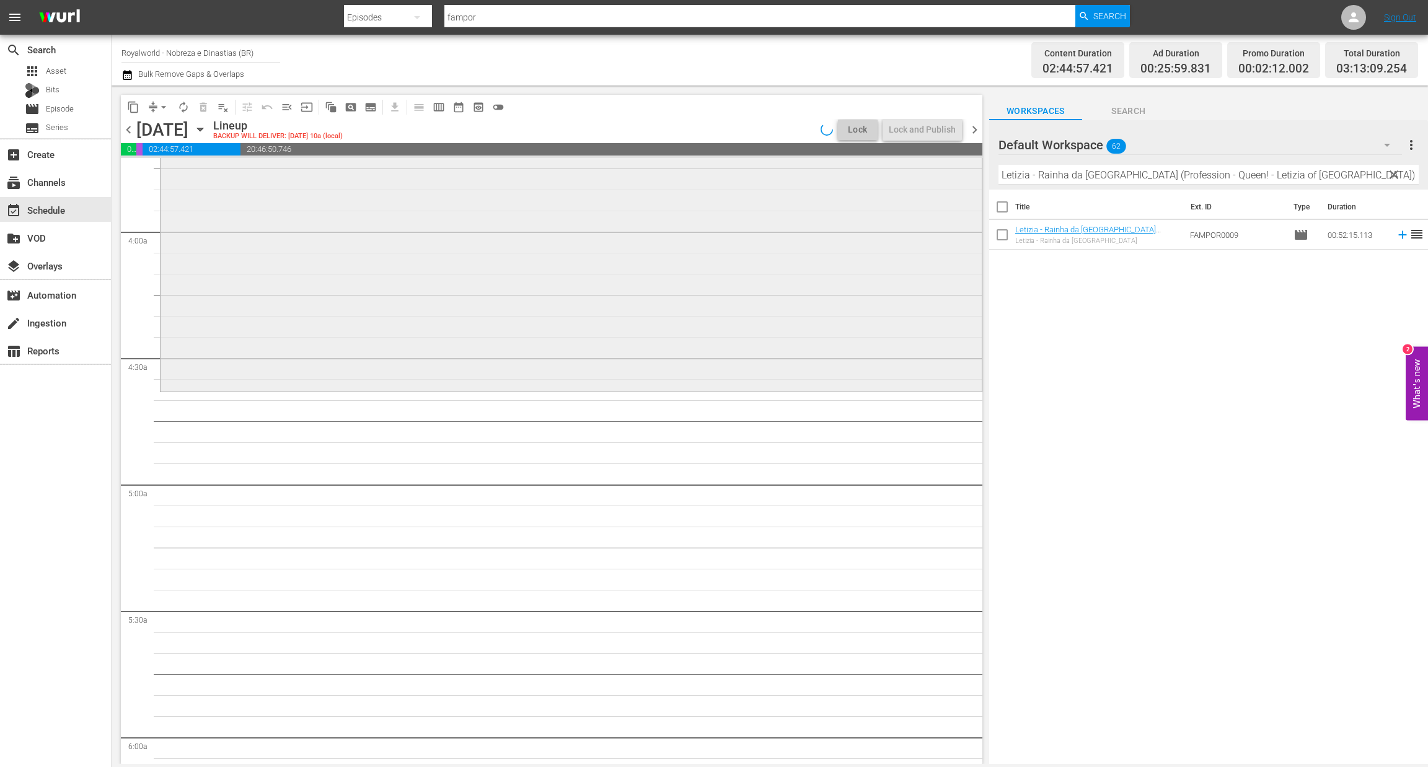
scroll to position [1022, 0]
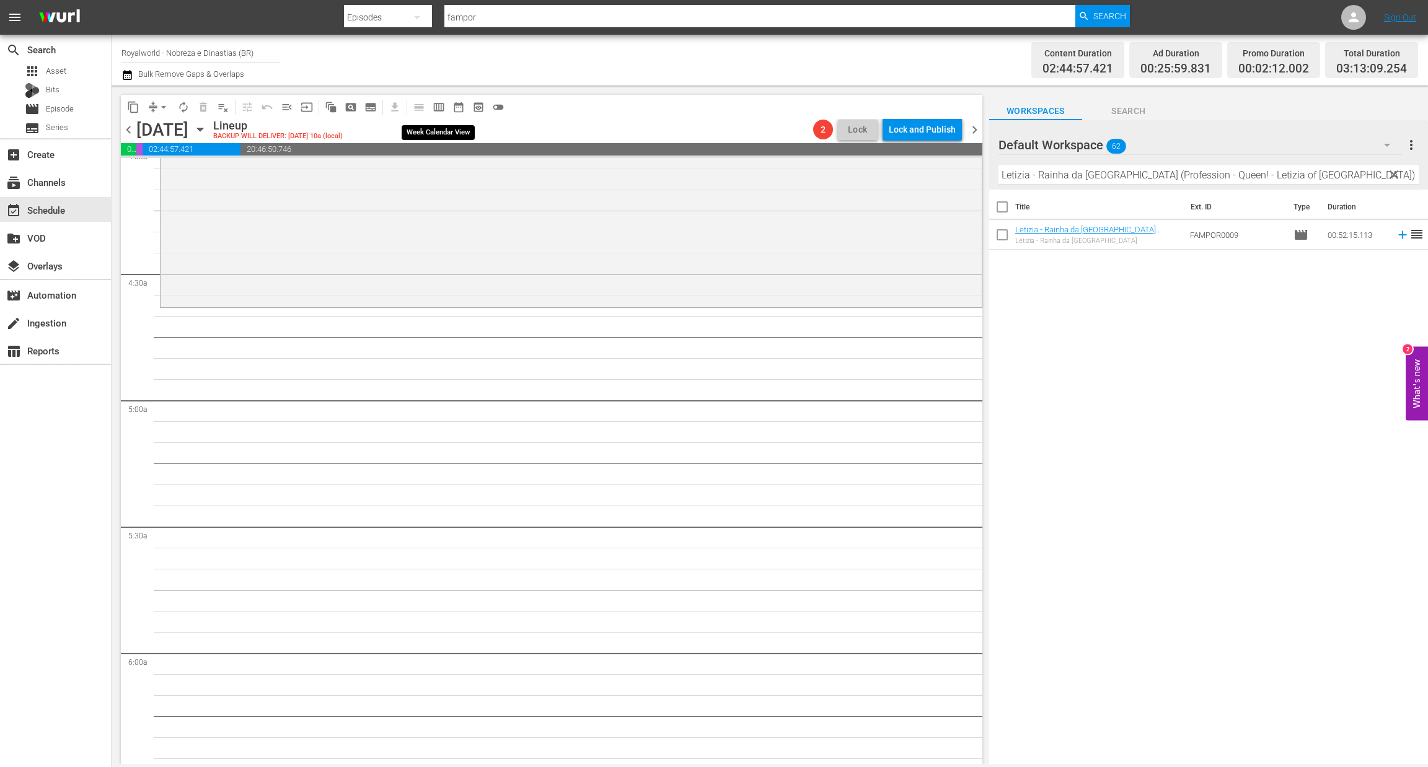
click at [440, 109] on span "calendar_view_week_outlined" at bounding box center [439, 107] width 12 height 12
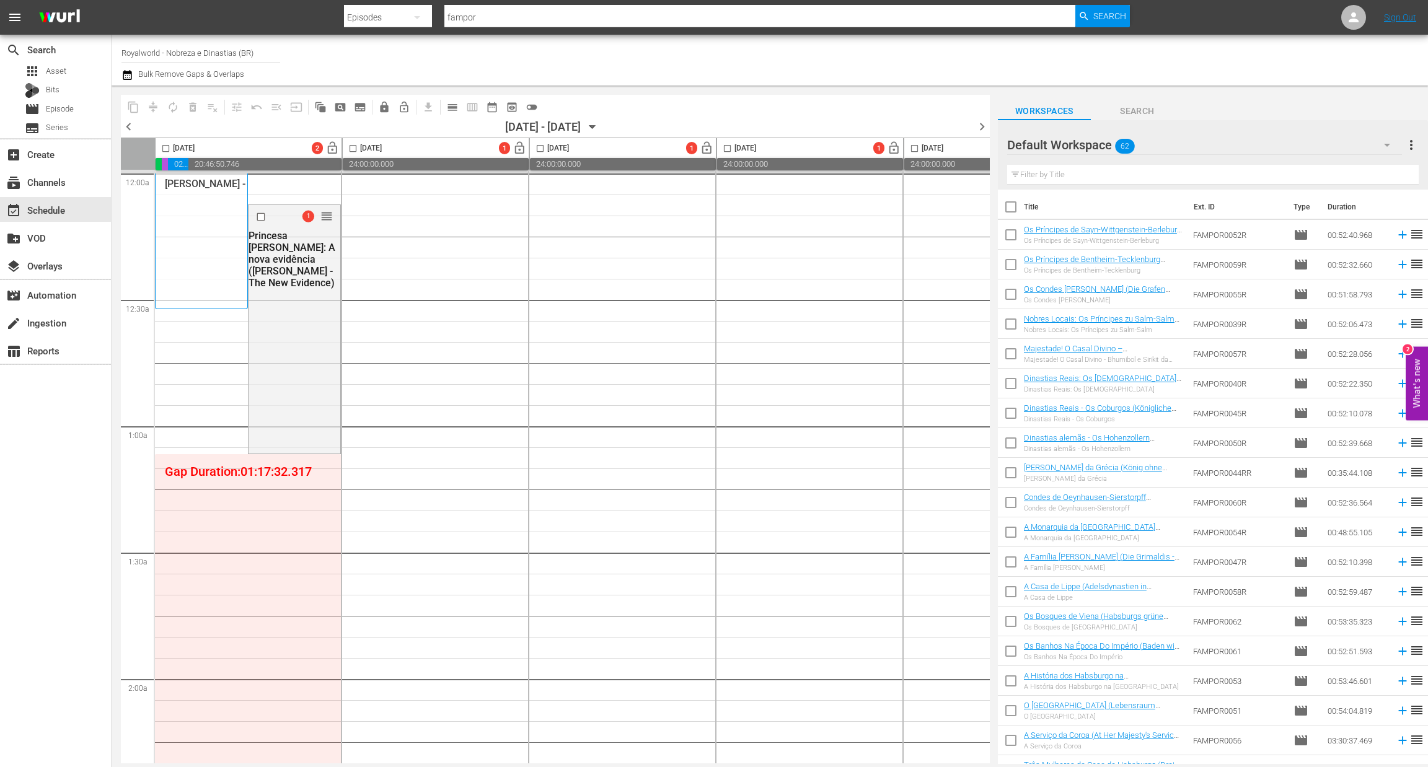
click at [128, 130] on span "chevron_left" at bounding box center [128, 126] width 15 height 15
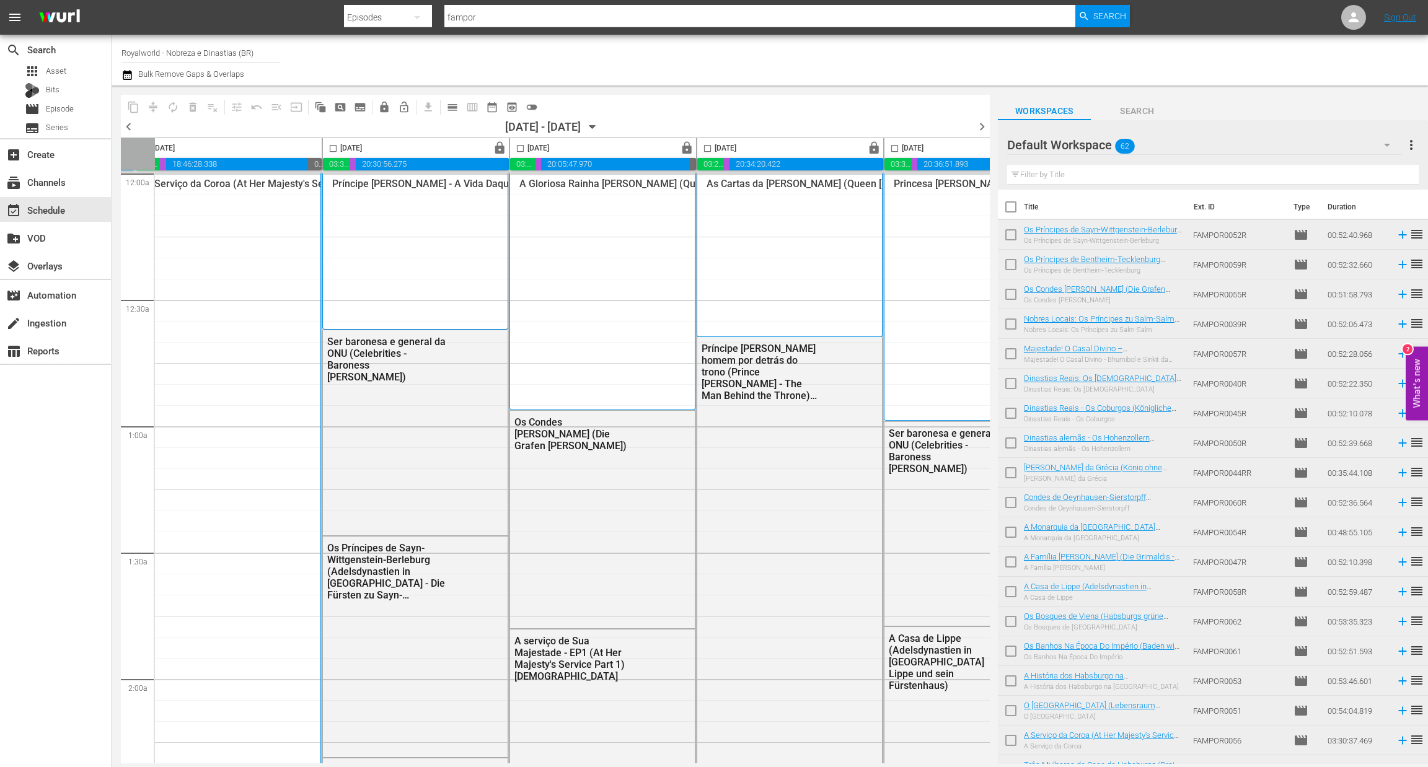
scroll to position [0, 404]
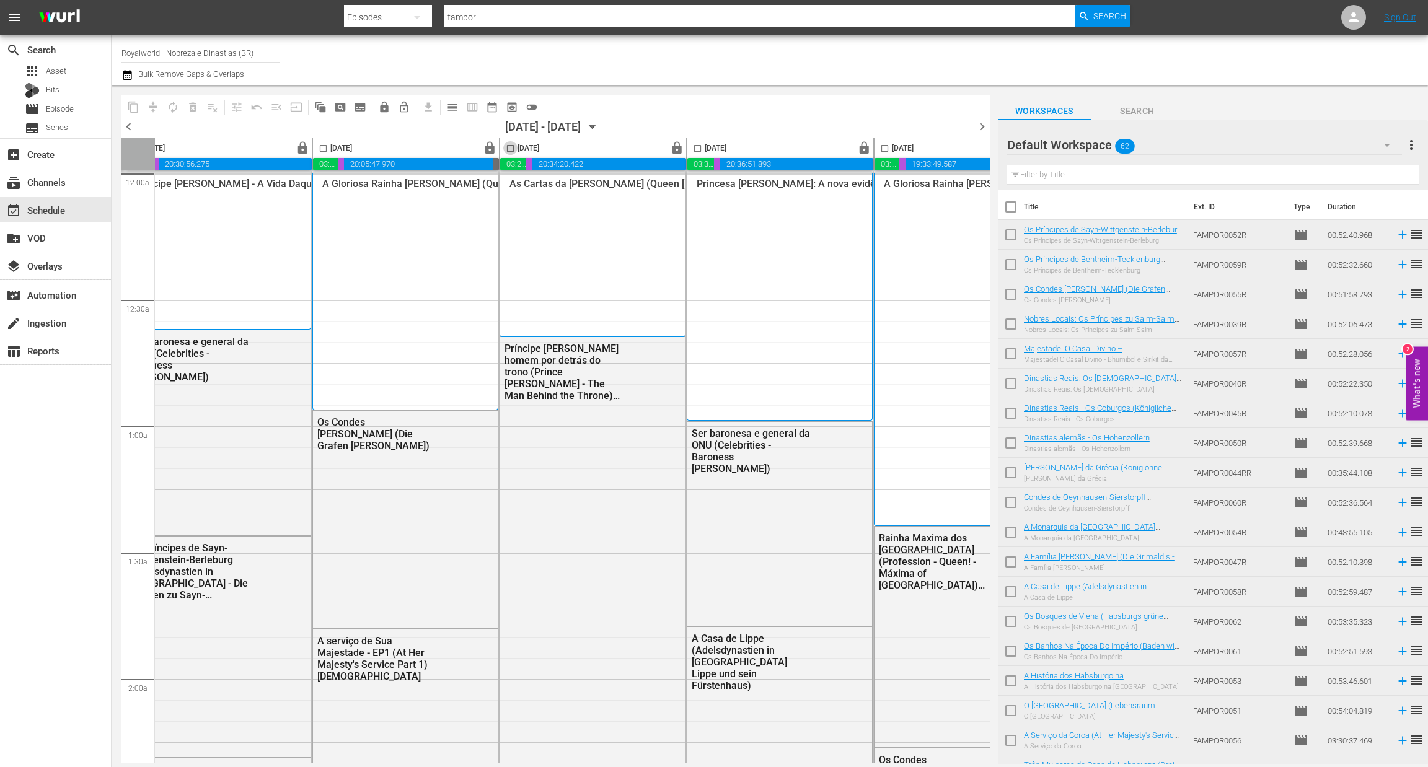
click at [509, 148] on input "checkbox" at bounding box center [510, 151] width 14 height 14
checkbox input "true"
click at [136, 102] on span "content_copy" at bounding box center [133, 107] width 12 height 12
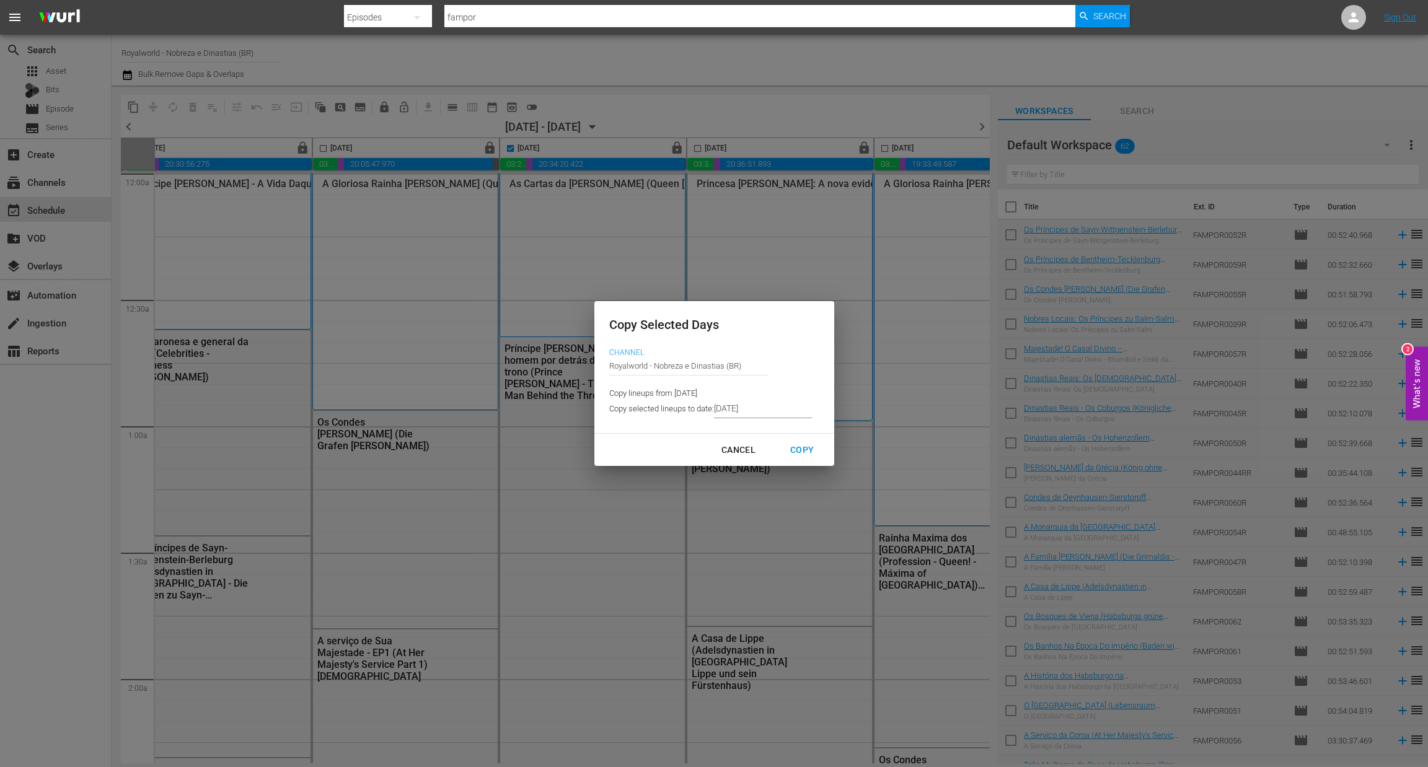
click at [767, 413] on input "8/28/2025" at bounding box center [763, 409] width 98 height 19
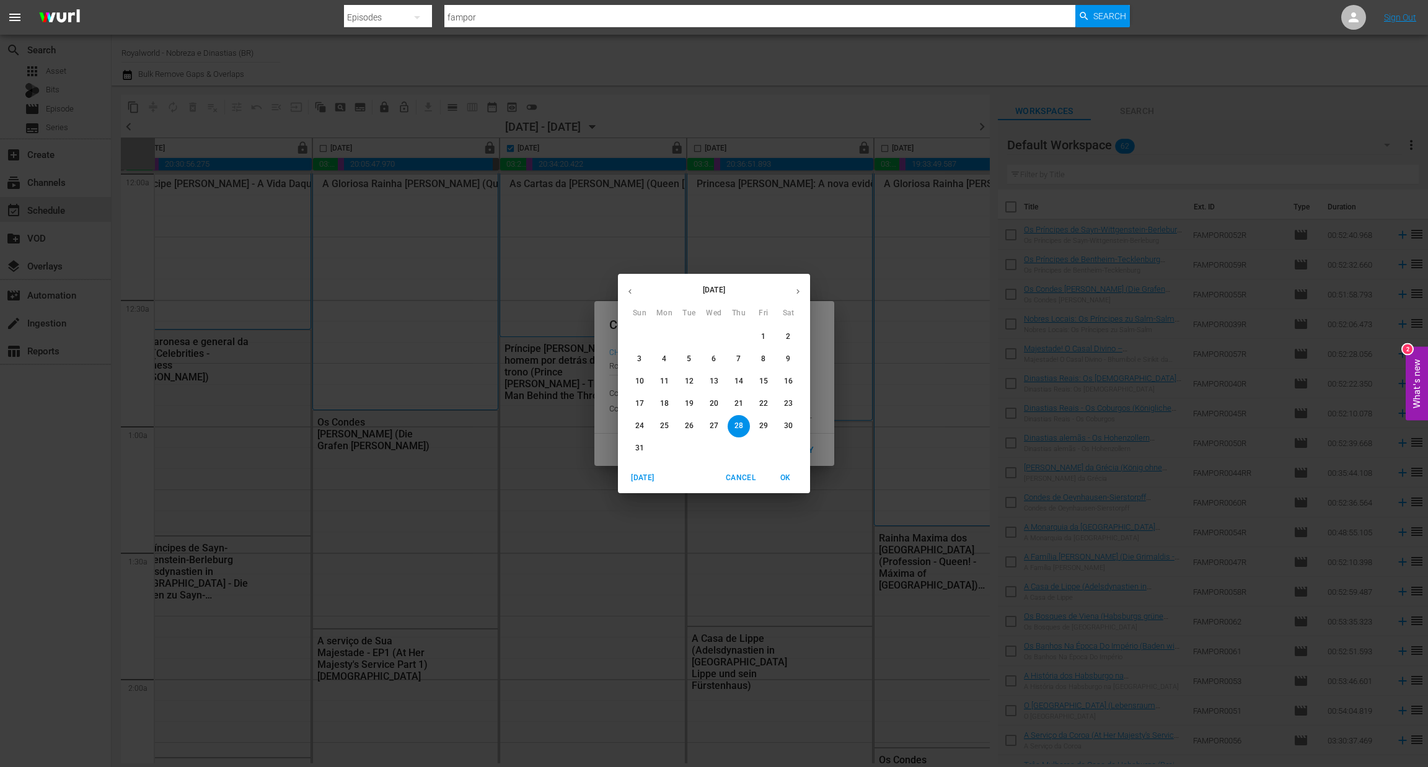
click at [796, 297] on button "button" at bounding box center [798, 291] width 24 height 24
click at [735, 333] on span "4" at bounding box center [739, 337] width 22 height 11
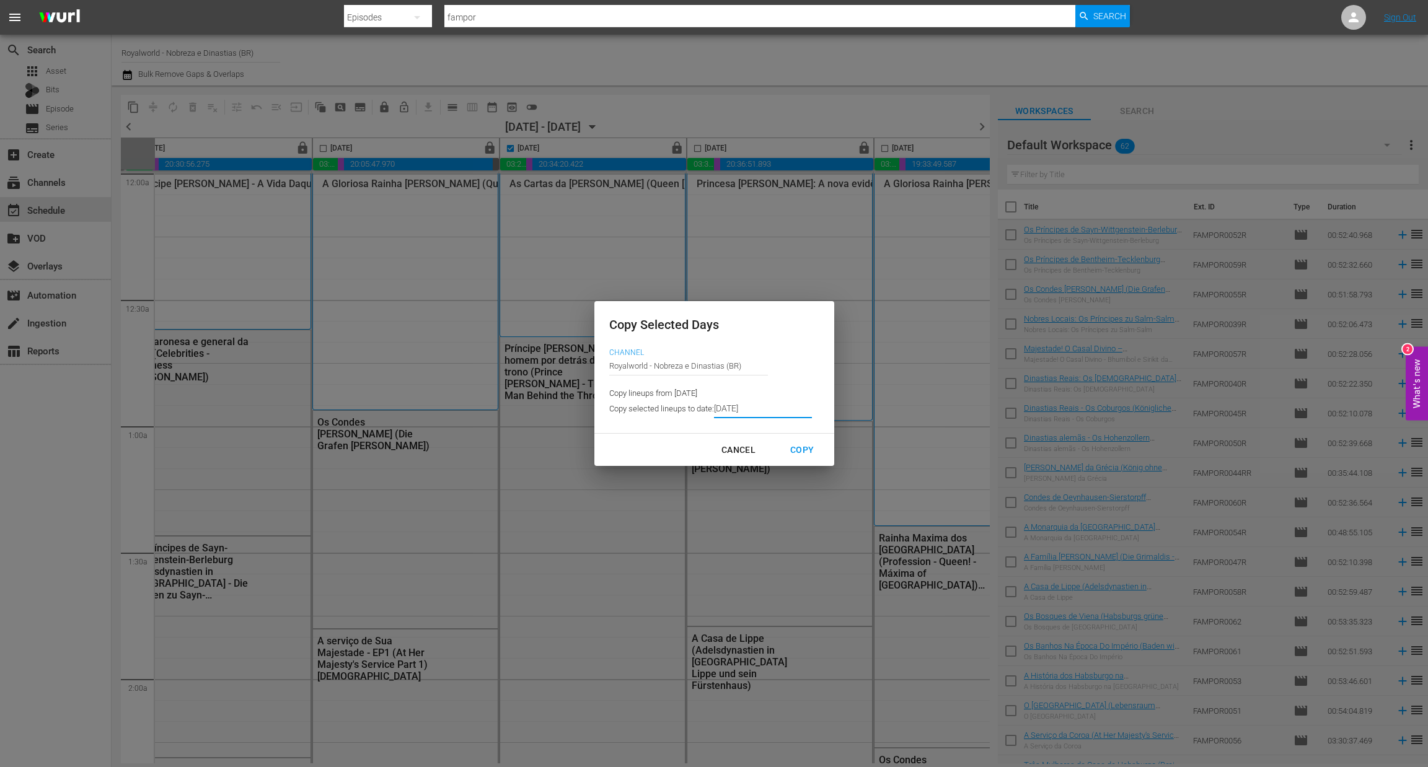
click at [803, 454] on div "Copy" at bounding box center [801, 449] width 43 height 15
type input "9/01/2025"
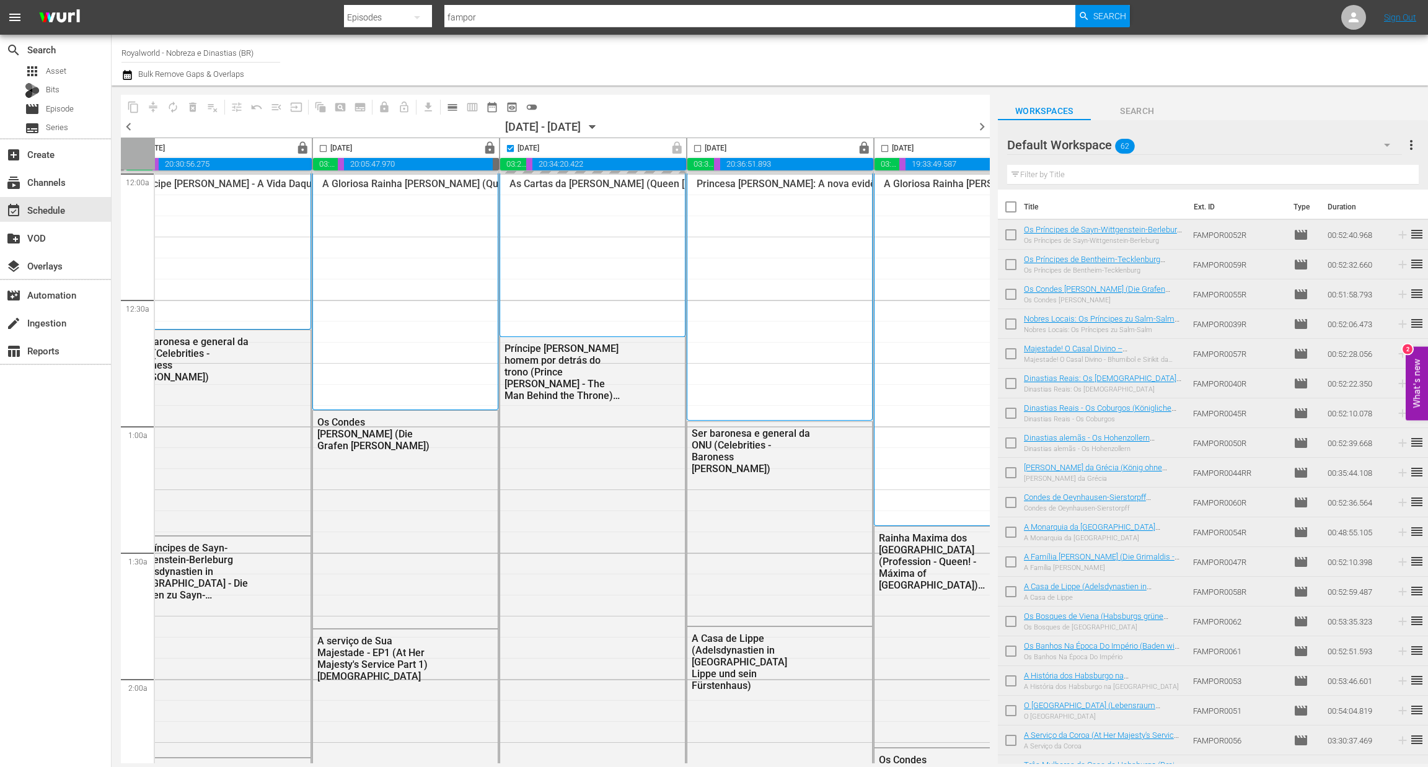
checkbox input "false"
click at [698, 146] on input "checkbox" at bounding box center [697, 151] width 14 height 14
checkbox input "true"
click at [136, 109] on span "content_copy" at bounding box center [133, 107] width 12 height 12
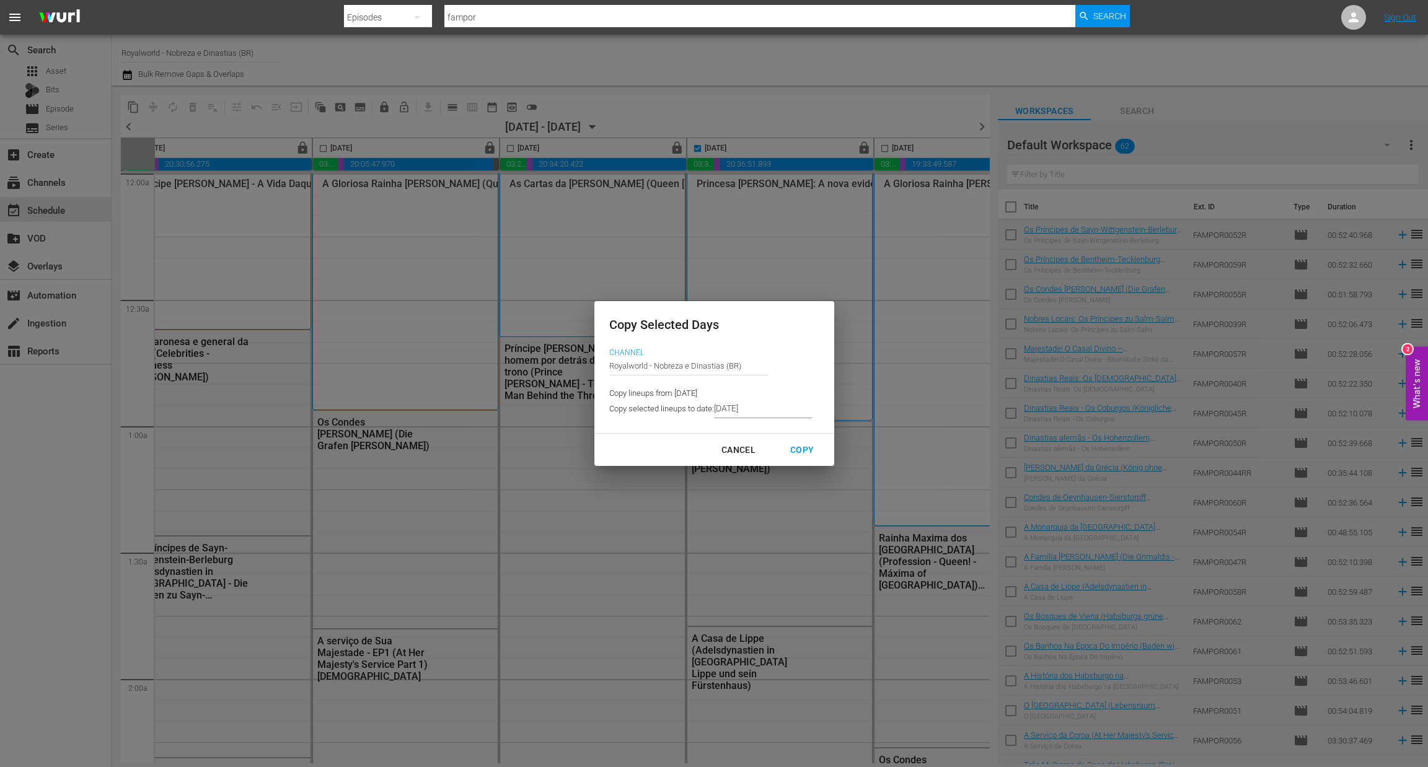
click at [778, 410] on input "9/01/2025" at bounding box center [763, 409] width 98 height 19
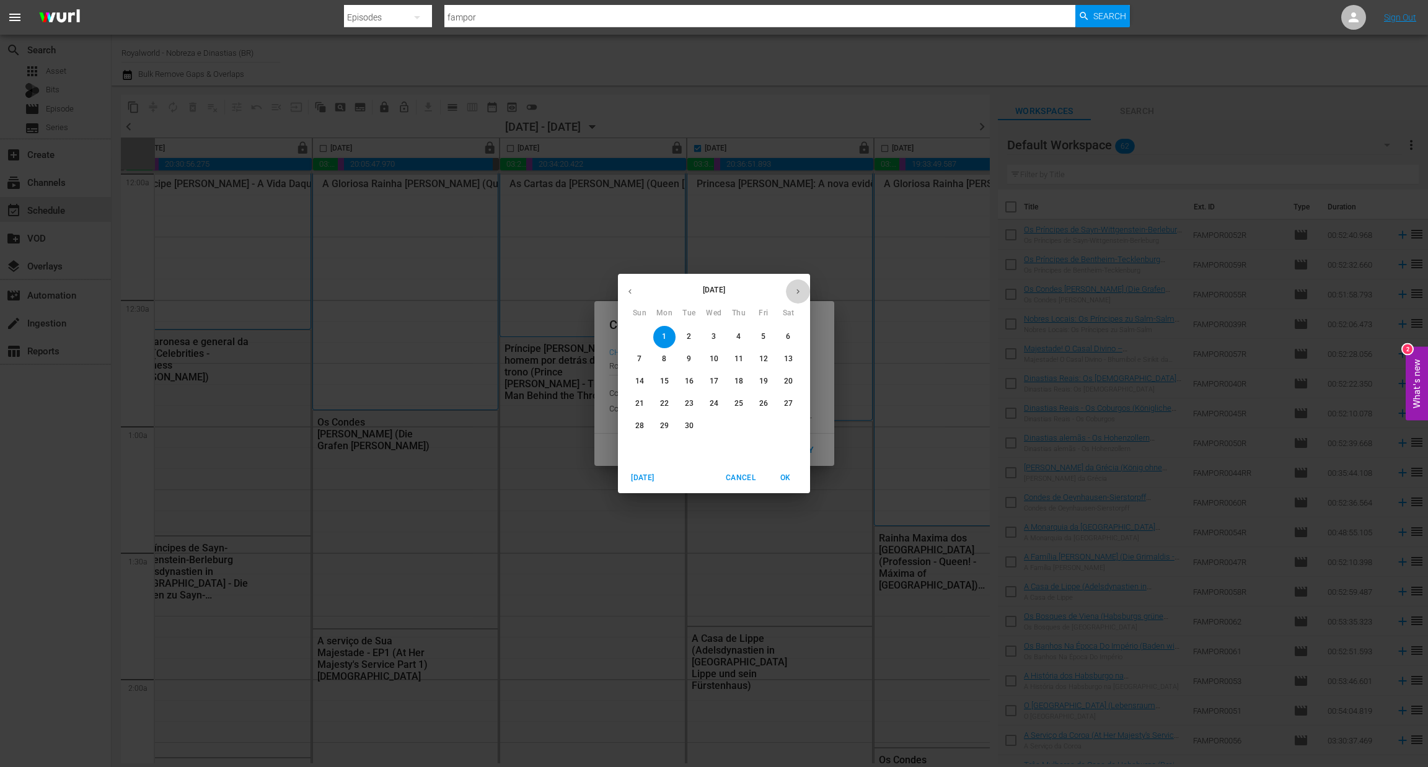
click at [801, 294] on icon "button" at bounding box center [797, 291] width 9 height 9
click at [641, 356] on p "5" at bounding box center [639, 359] width 4 height 11
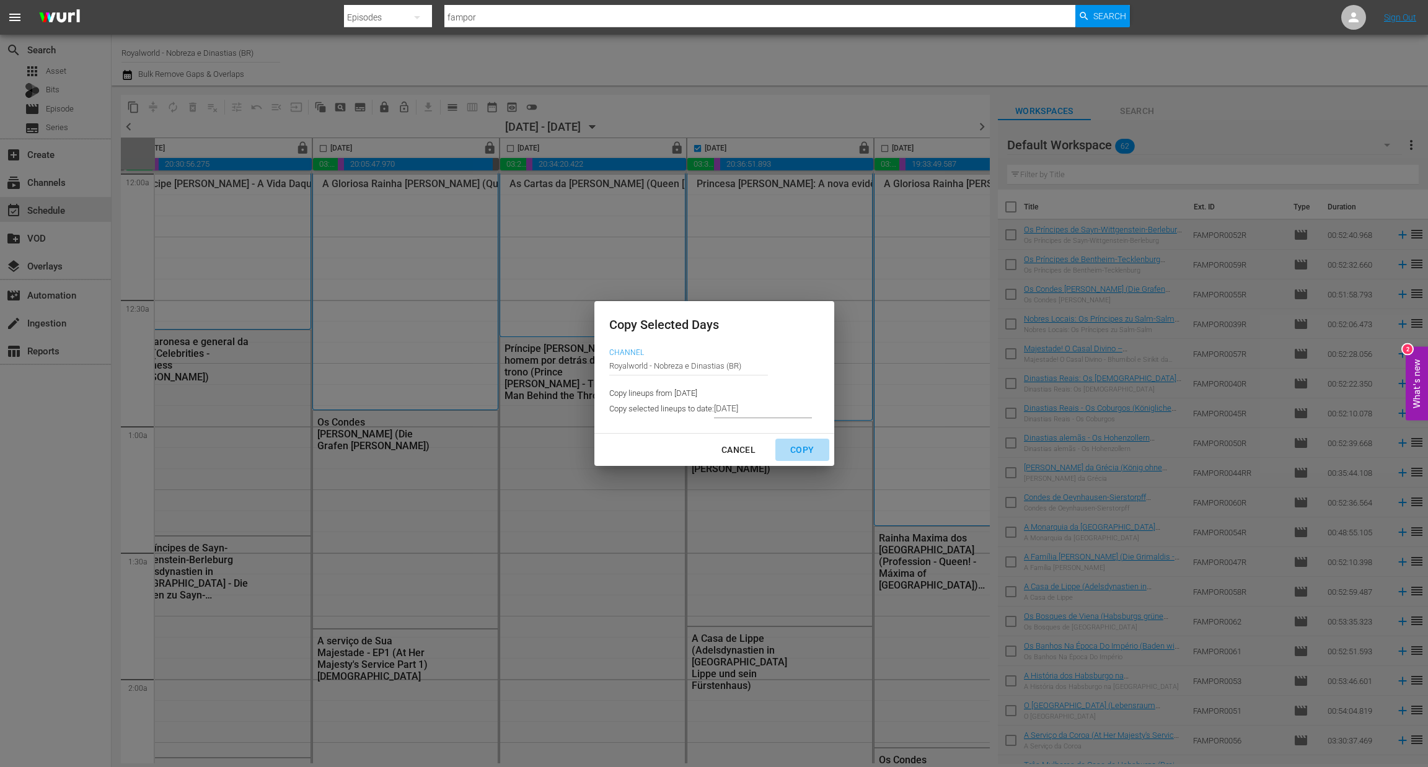
click at [802, 450] on div "Copy" at bounding box center [801, 449] width 43 height 15
type input "9/02/2025"
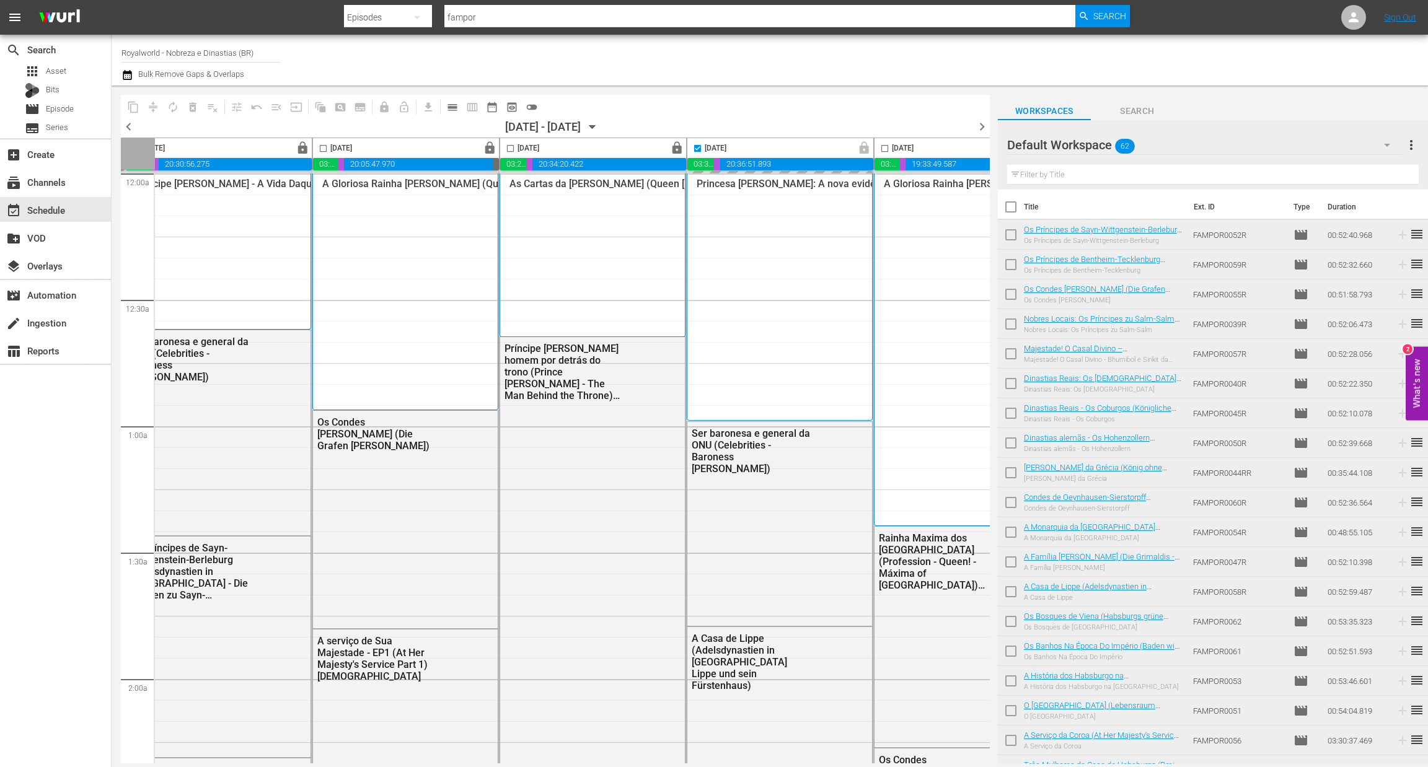
checkbox input "false"
click at [977, 130] on span "chevron_right" at bounding box center [981, 126] width 15 height 15
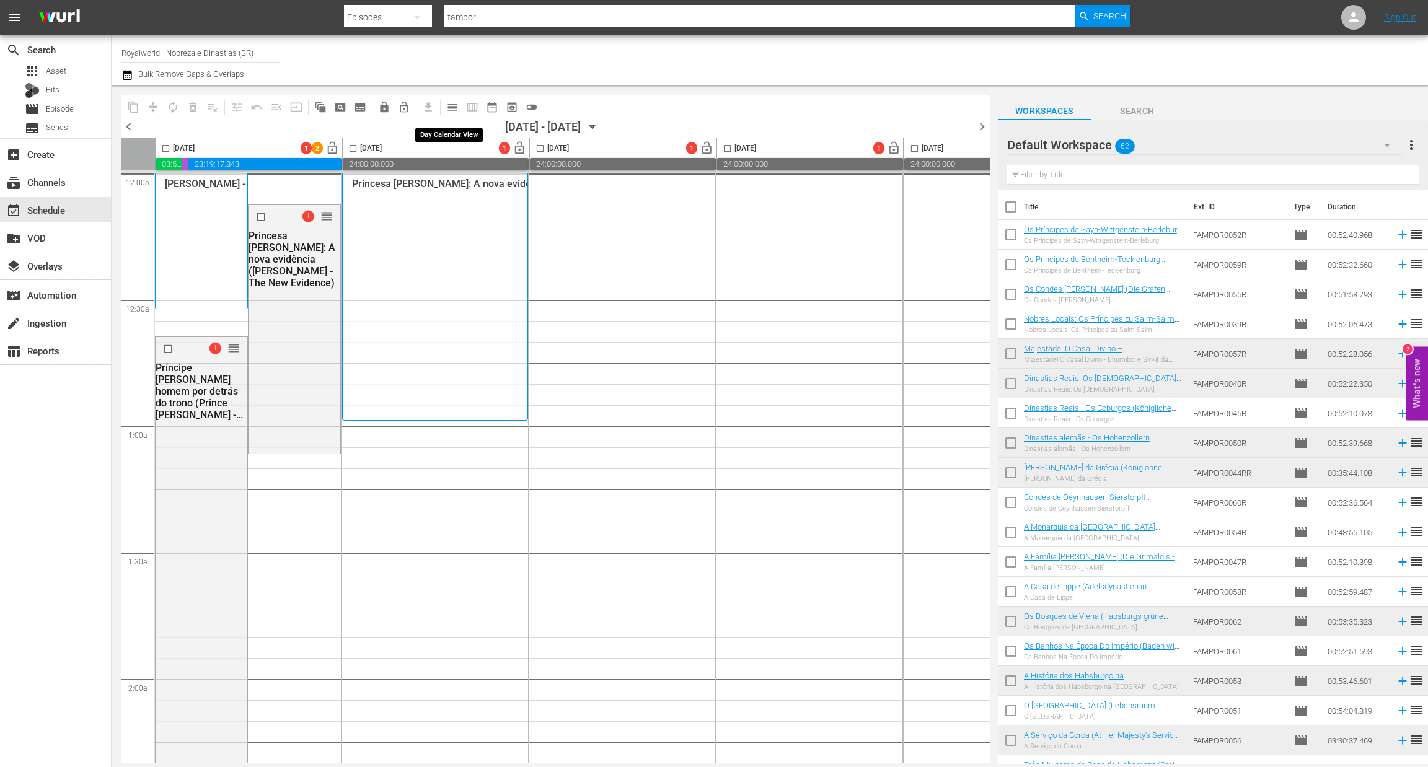
click at [459, 105] on button "calendar_view_day_outlined" at bounding box center [452, 107] width 20 height 20
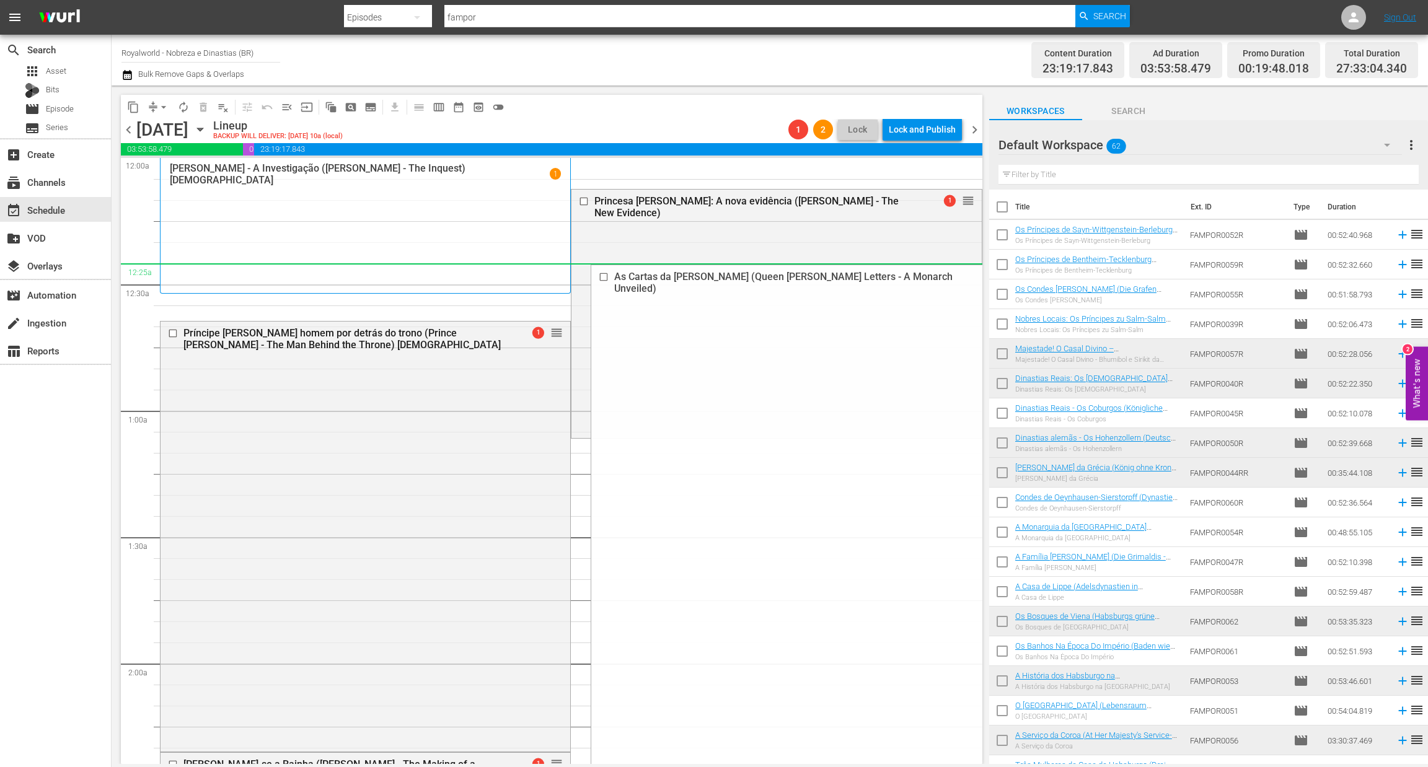
drag, startPoint x: 953, startPoint y: 596, endPoint x: 793, endPoint y: 275, distance: 358.9
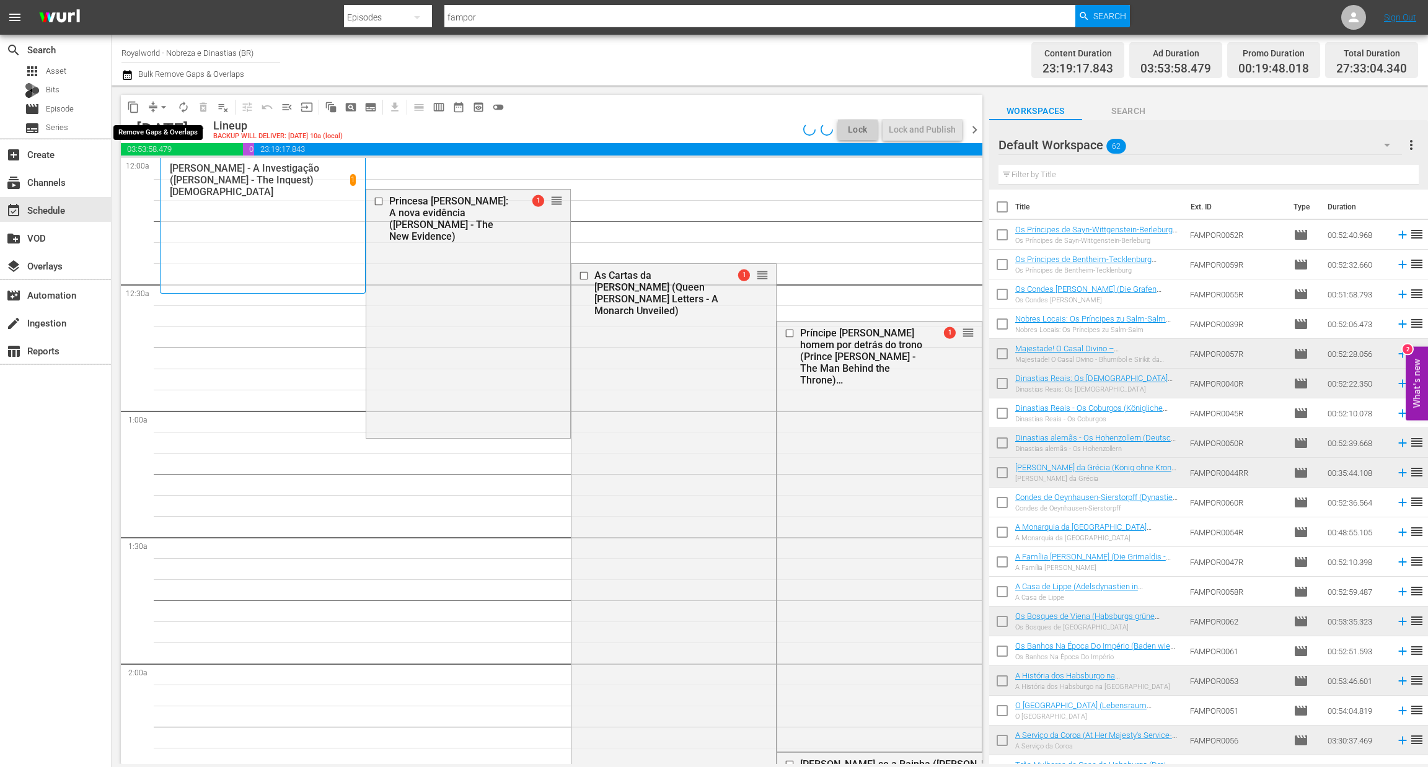
click at [165, 110] on span "arrow_drop_down" at bounding box center [163, 107] width 12 height 12
click at [161, 169] on li "Align to End of Previous Day" at bounding box center [164, 172] width 130 height 20
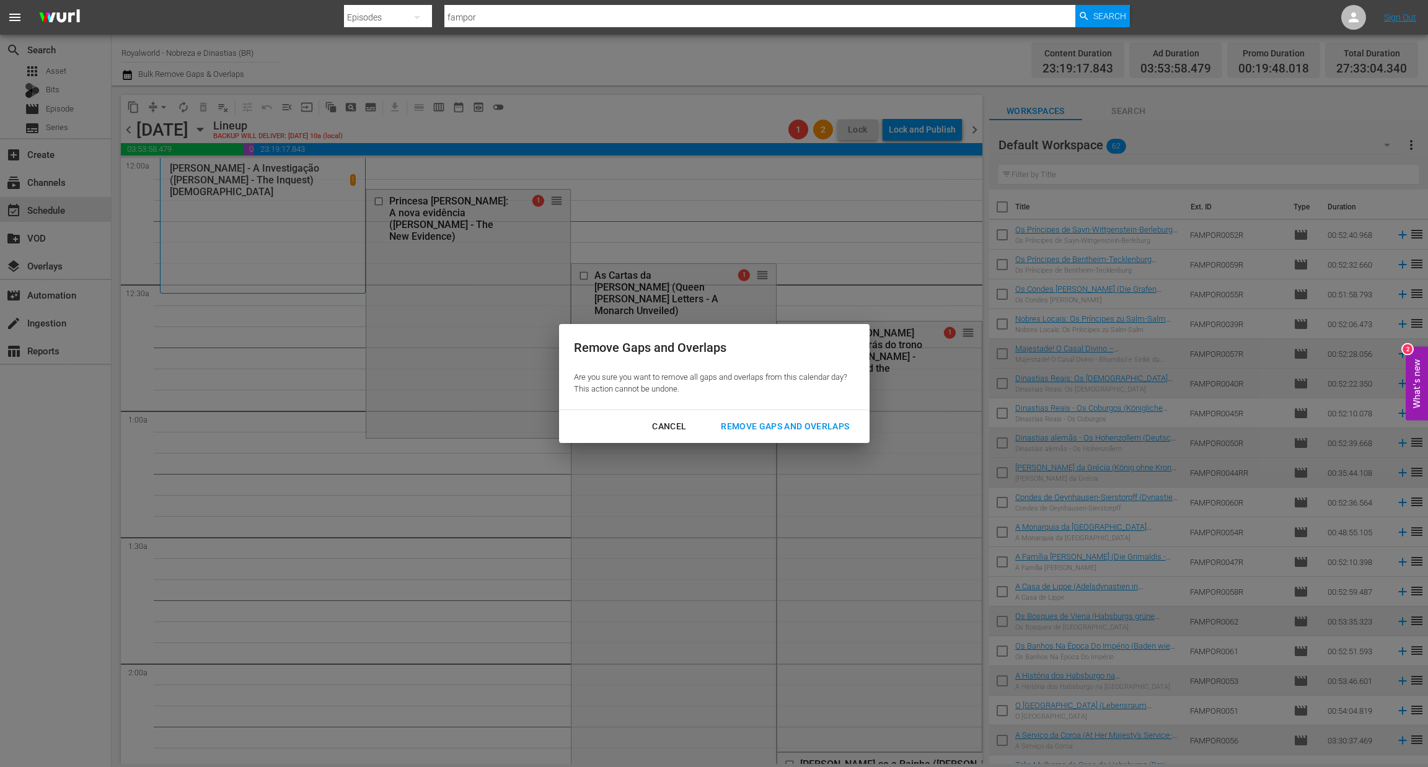
click at [812, 429] on div "Remove Gaps and Overlaps" at bounding box center [785, 426] width 148 height 15
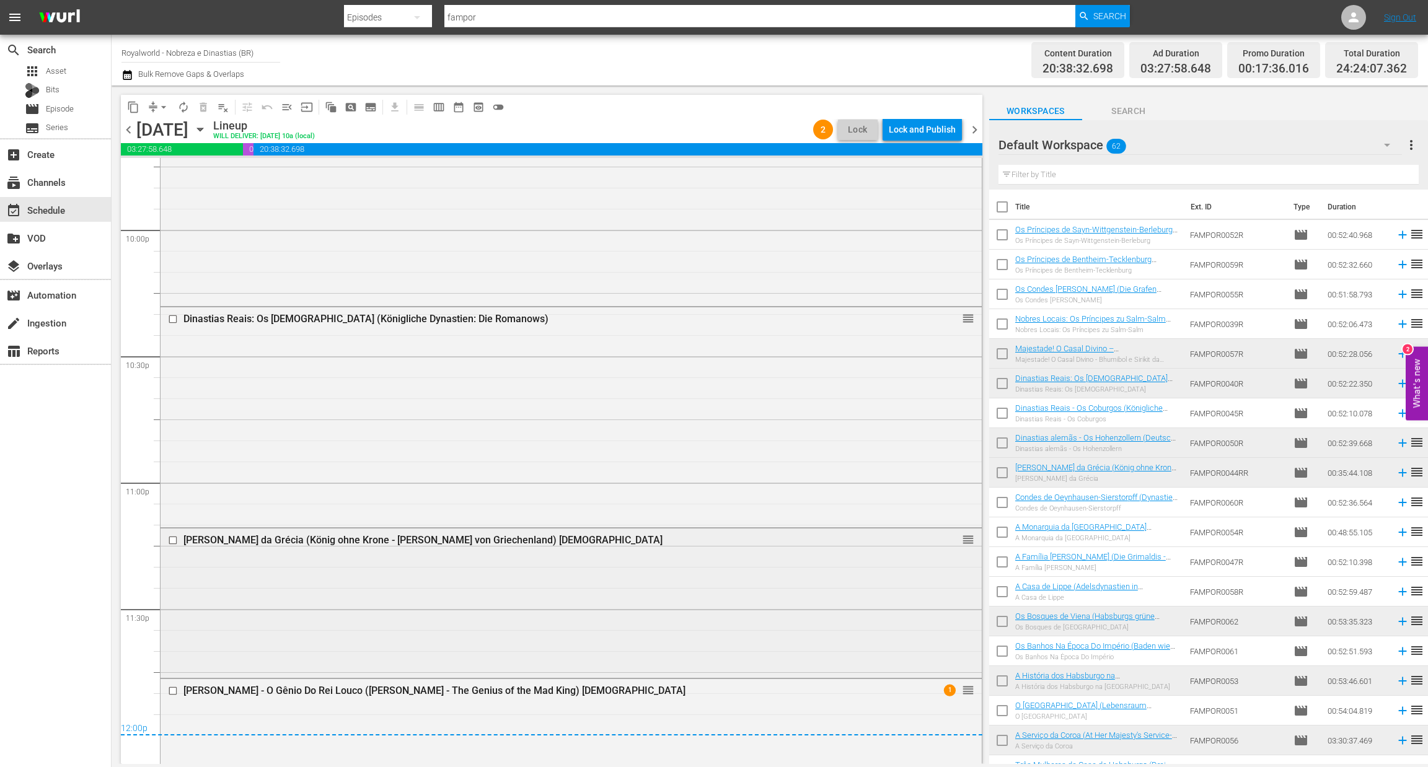
scroll to position [5698, 0]
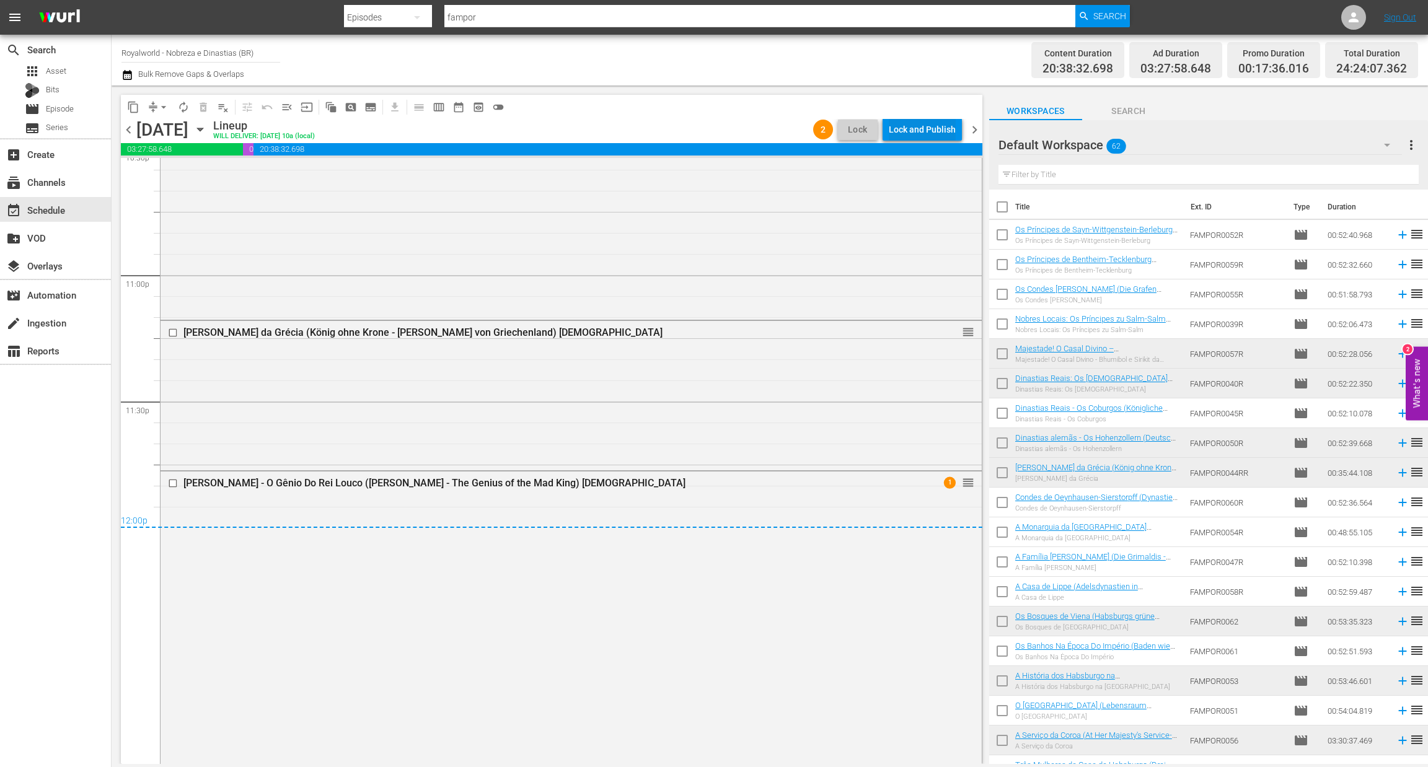
click at [903, 123] on div "Lock and Publish" at bounding box center [922, 129] width 67 height 22
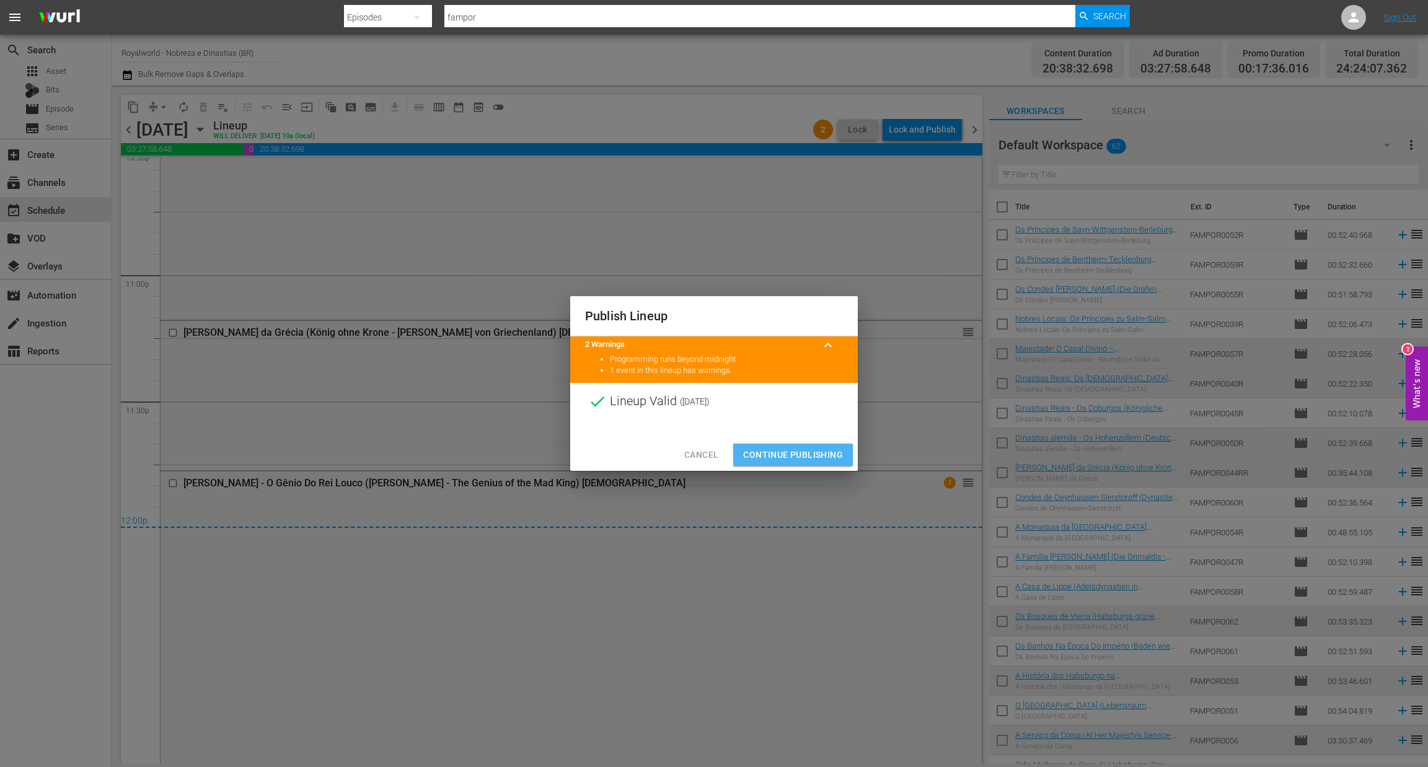
click at [791, 457] on span "Continue Publishing" at bounding box center [793, 454] width 100 height 15
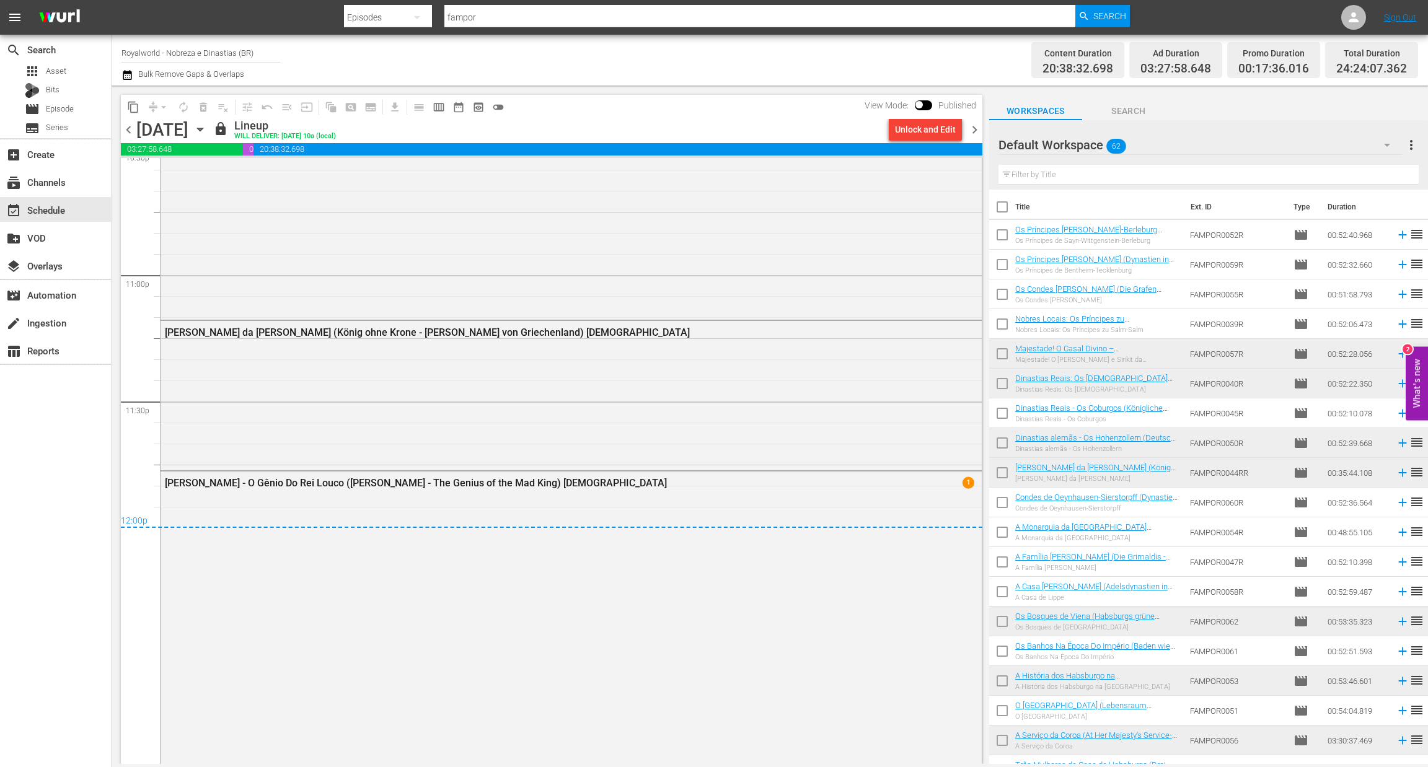
click at [980, 128] on span "chevron_right" at bounding box center [974, 129] width 15 height 15
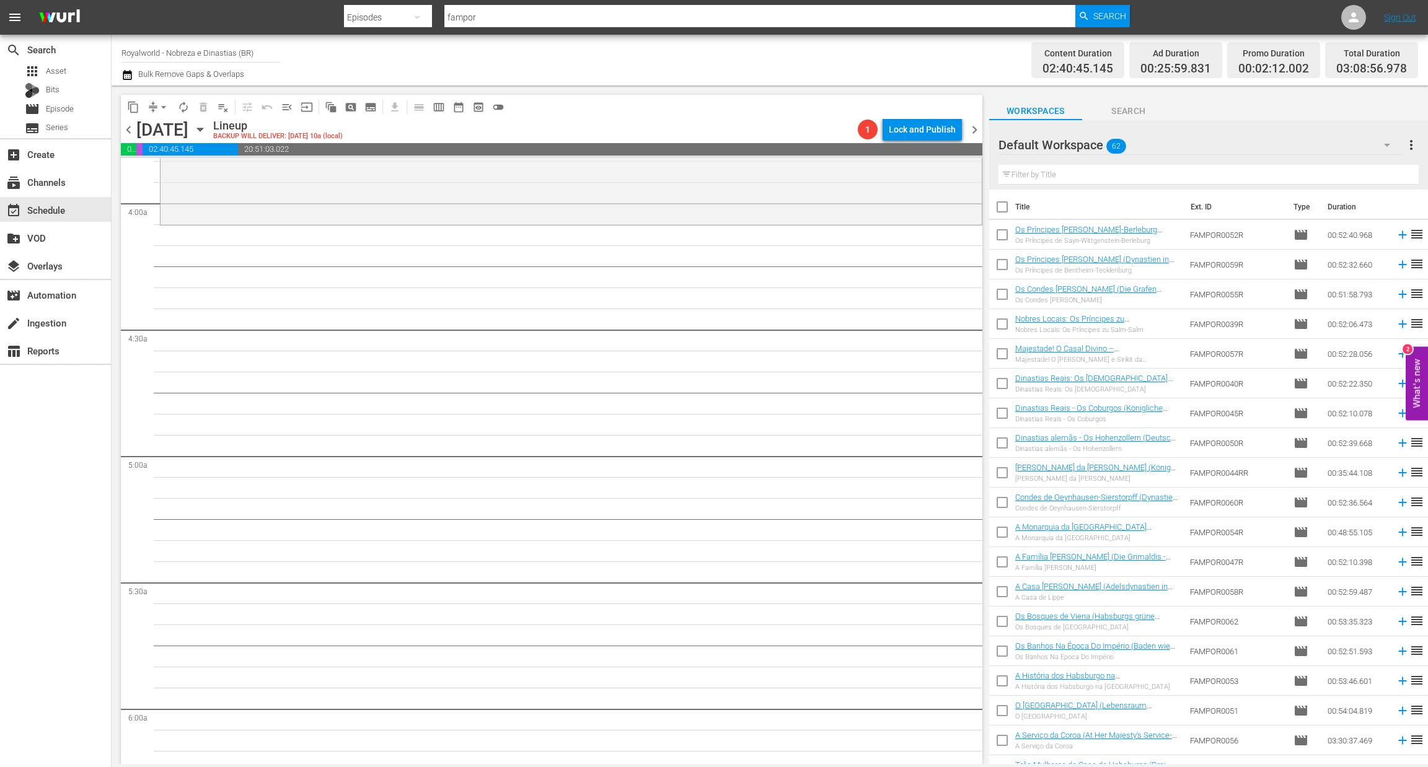
scroll to position [744, 0]
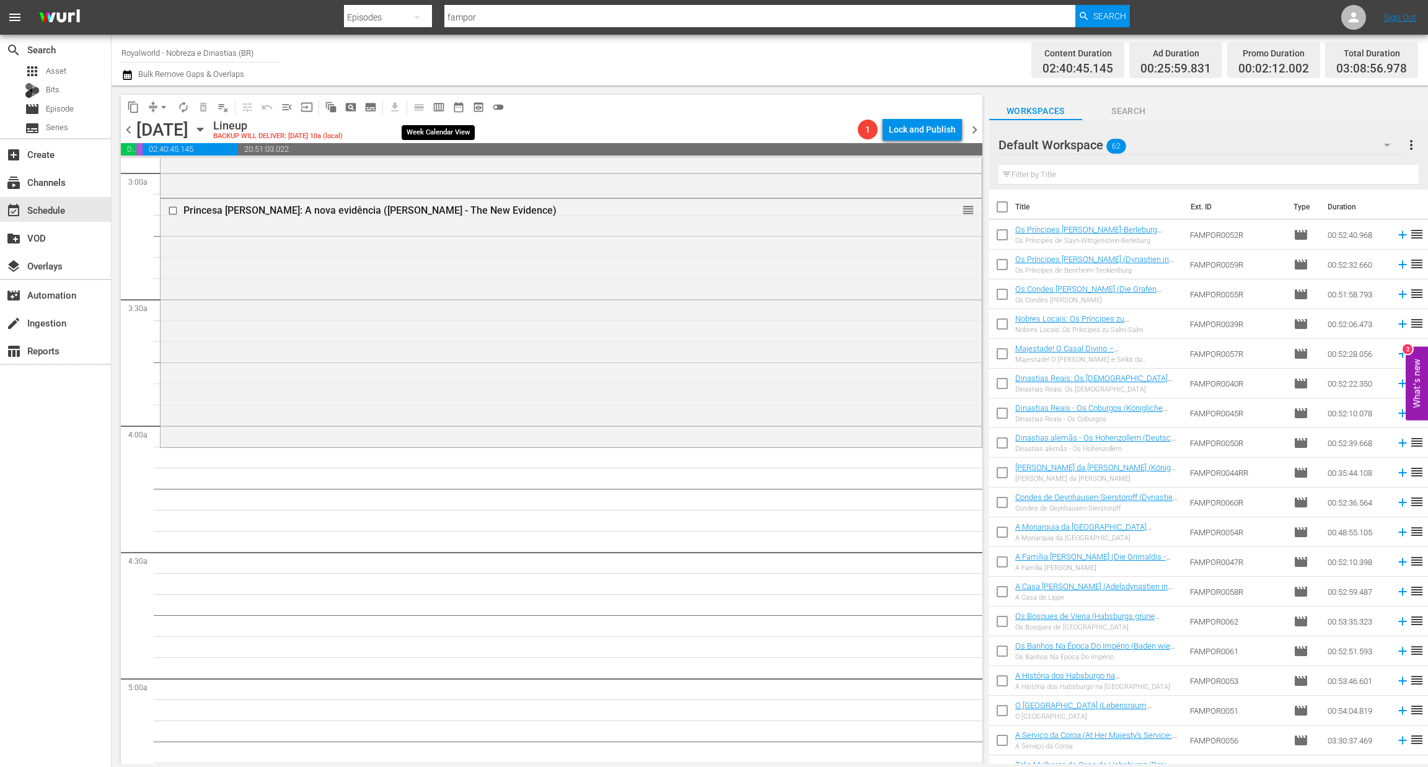
click at [437, 101] on span "calendar_view_week_outlined" at bounding box center [439, 107] width 12 height 12
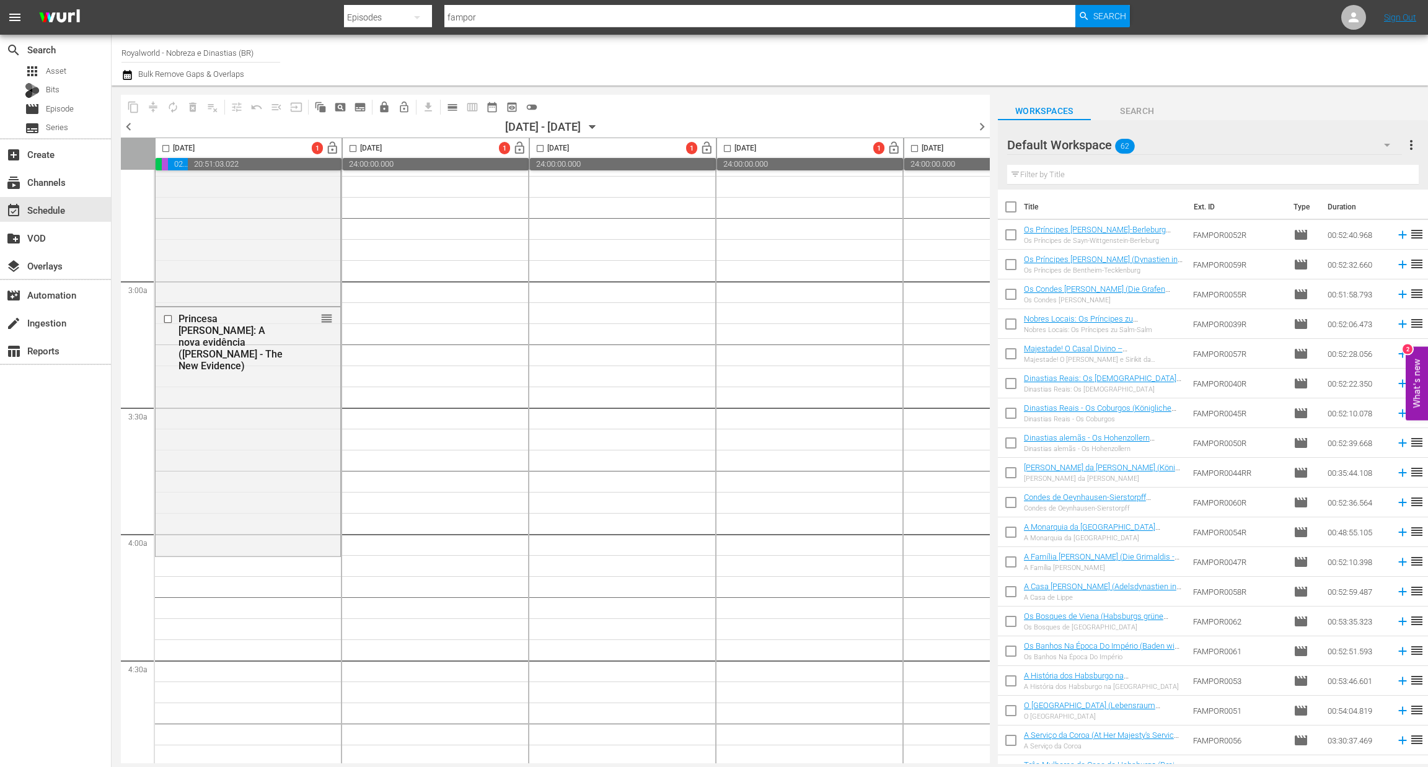
scroll to position [1115, 0]
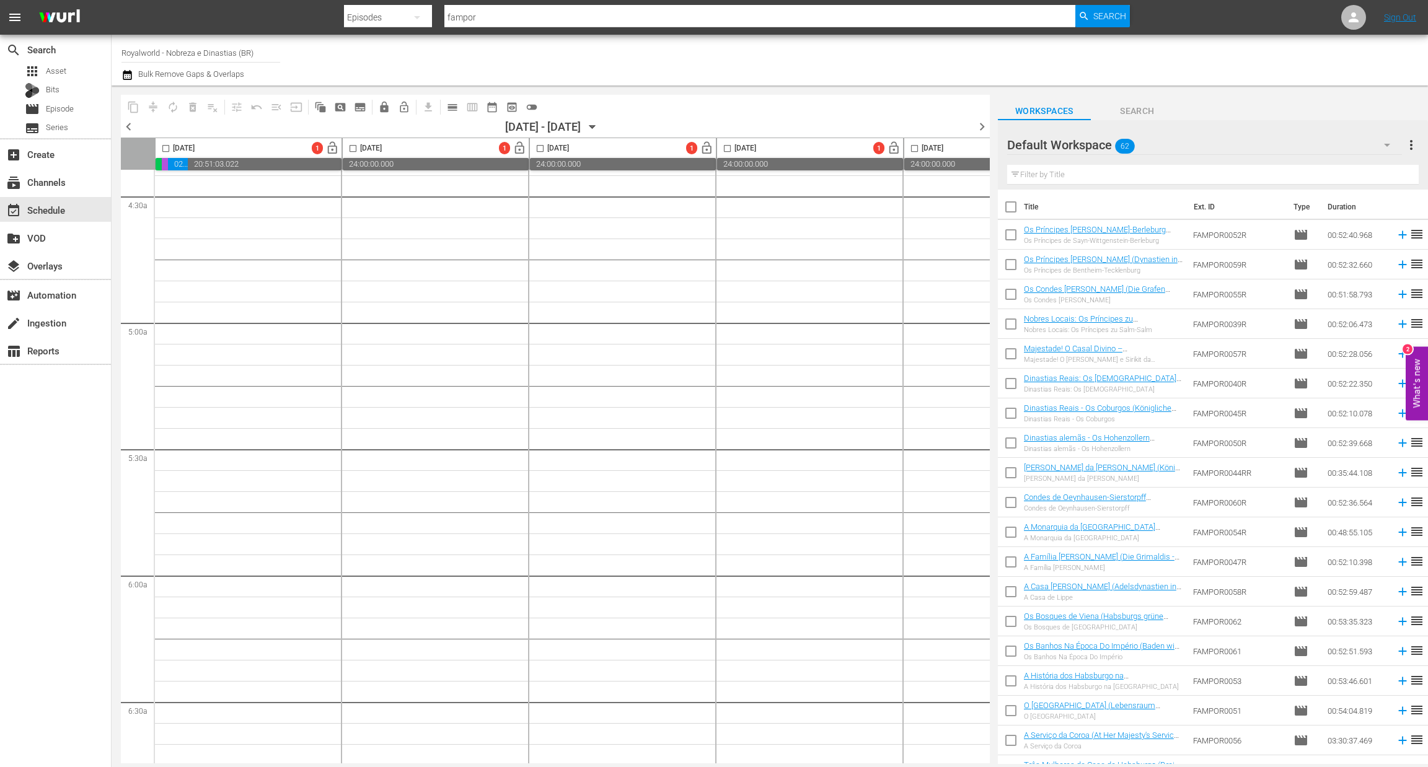
drag, startPoint x: 131, startPoint y: 124, endPoint x: 433, endPoint y: 3, distance: 325.1
click at [129, 124] on span "chevron_left" at bounding box center [128, 126] width 15 height 15
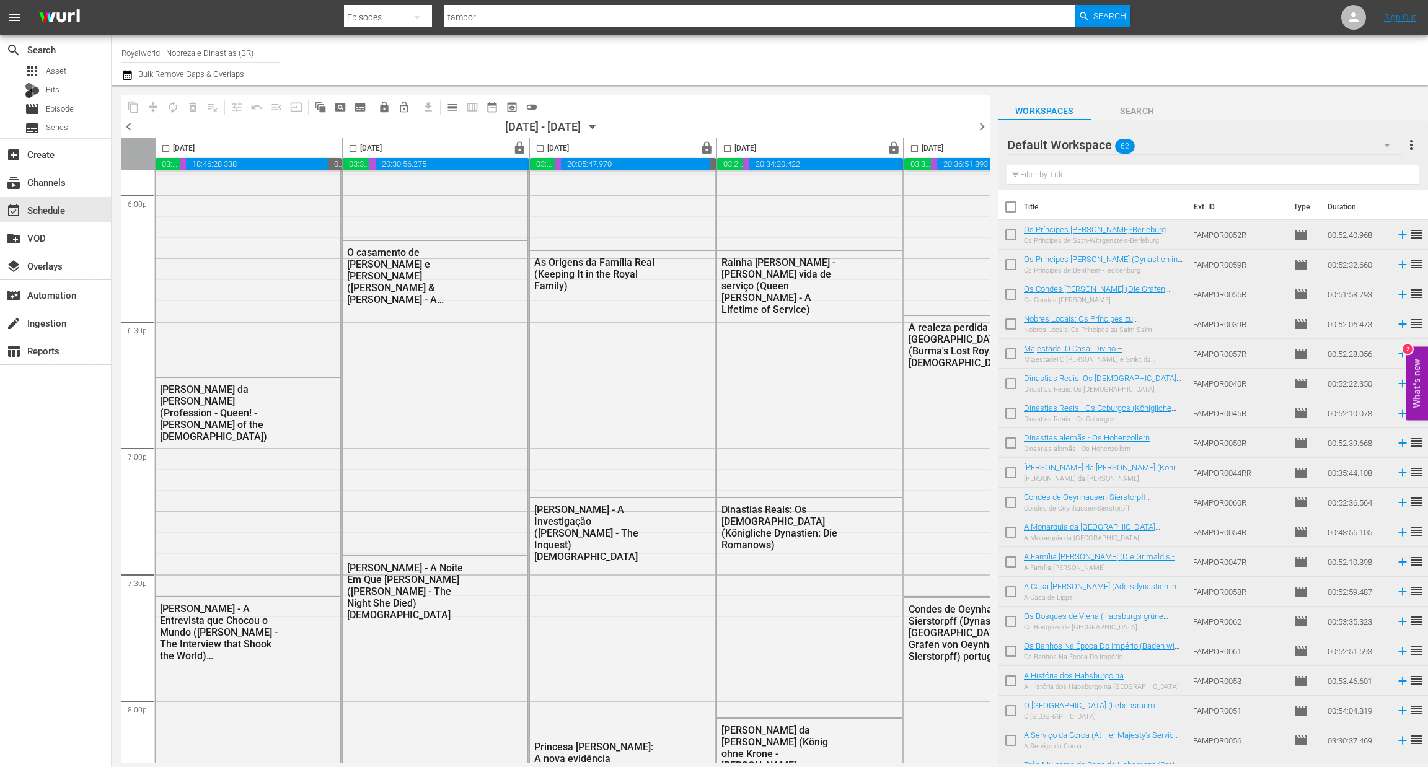
scroll to position [1178, 0]
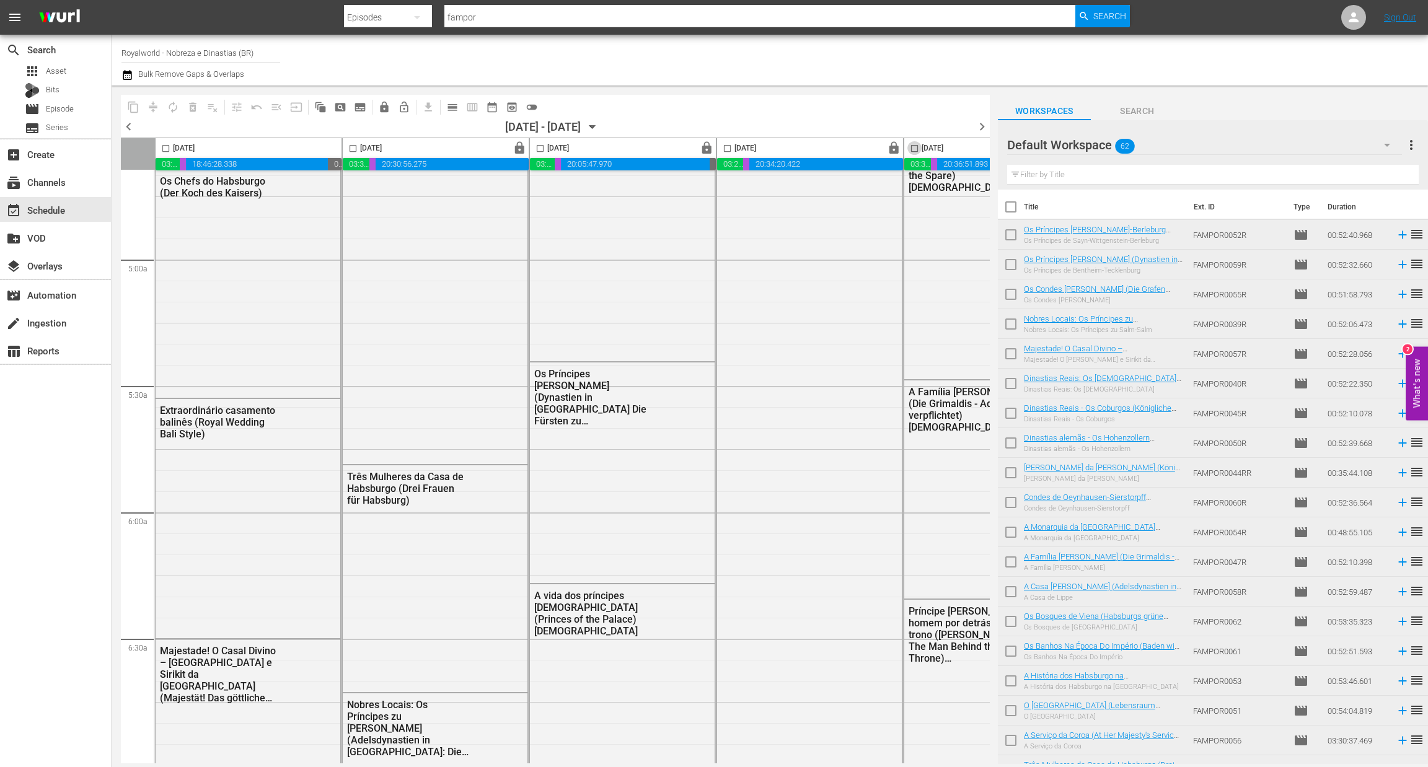
click at [912, 148] on input "checkbox" at bounding box center [914, 151] width 14 height 14
checkbox input "true"
click at [133, 108] on span "content_copy" at bounding box center [133, 107] width 12 height 12
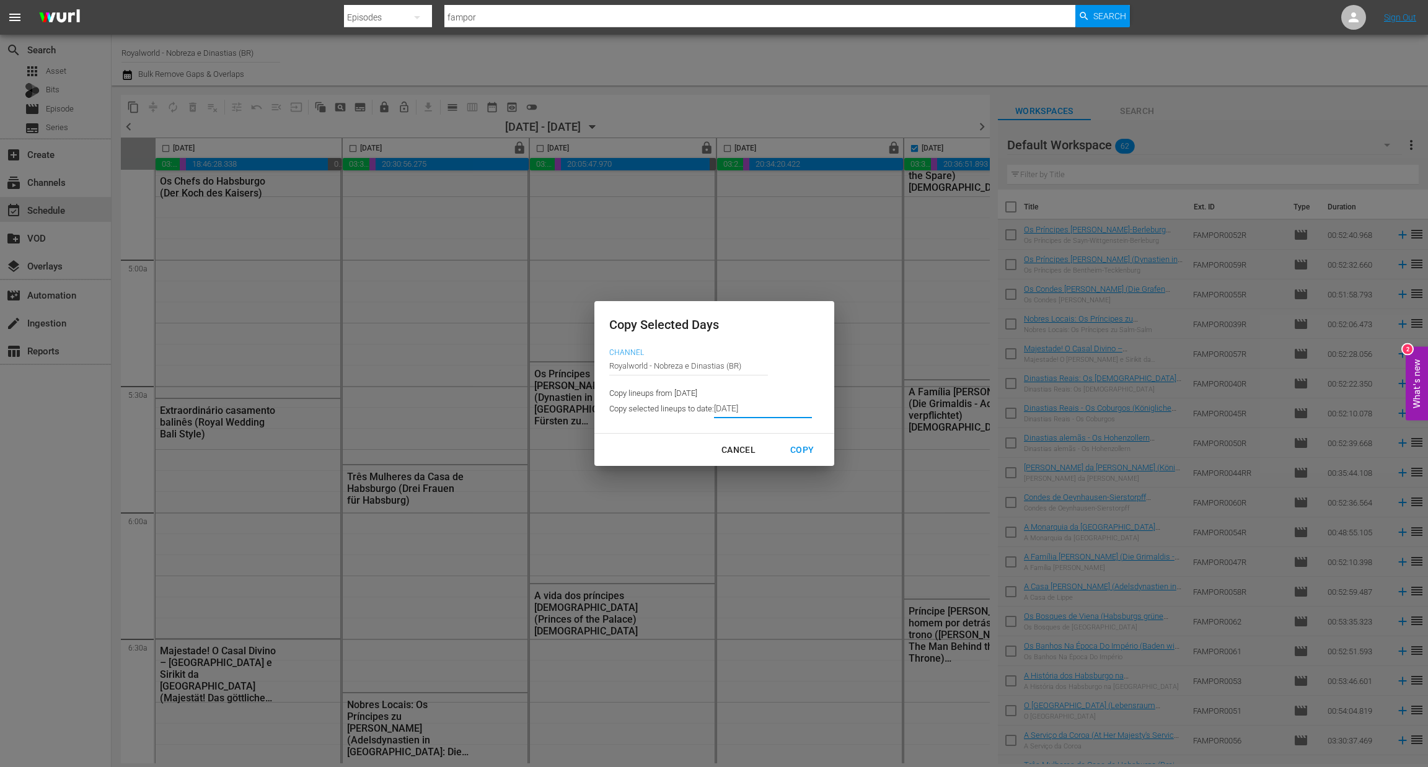
click at [752, 411] on input "8/28/2025" at bounding box center [763, 409] width 98 height 19
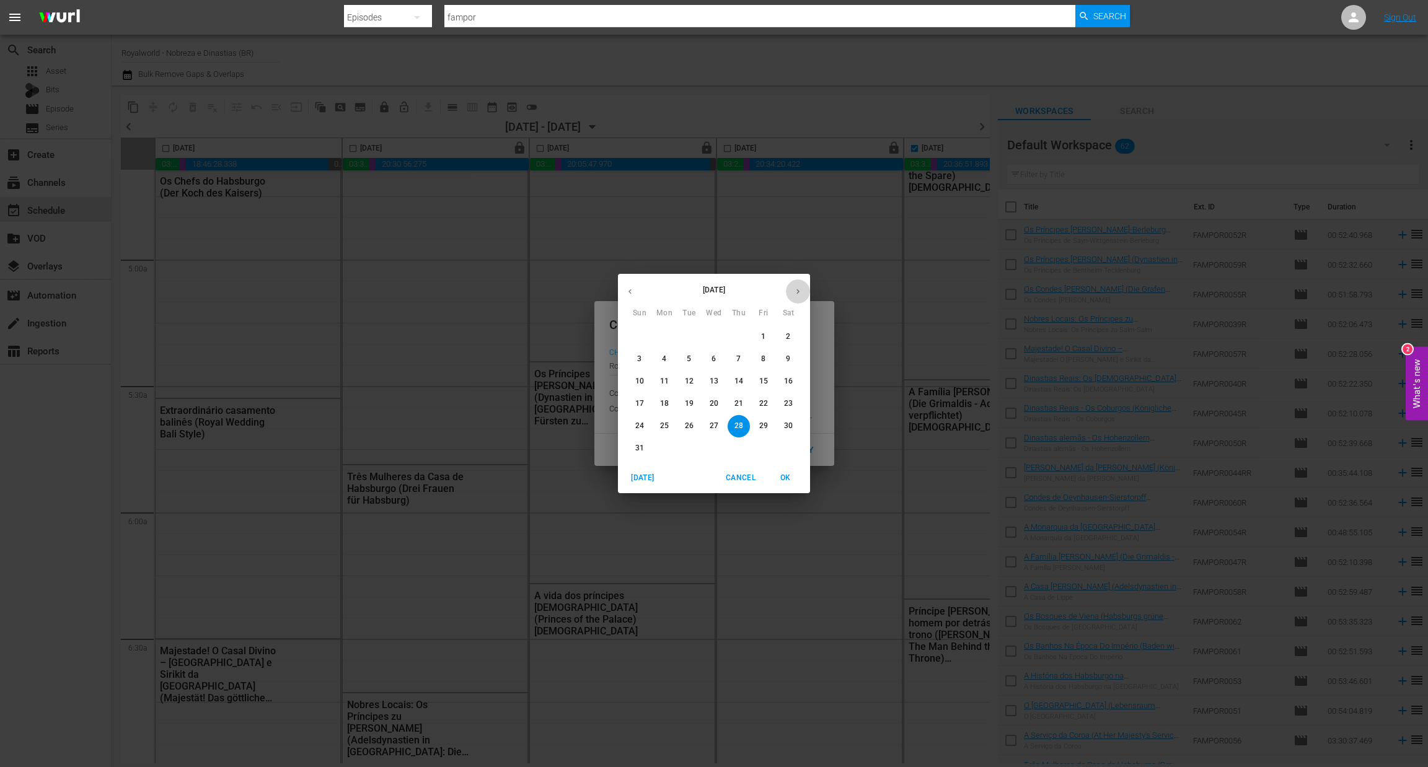
click at [798, 294] on icon "button" at bounding box center [797, 291] width 9 height 9
click at [760, 331] on button "5" at bounding box center [763, 337] width 22 height 22
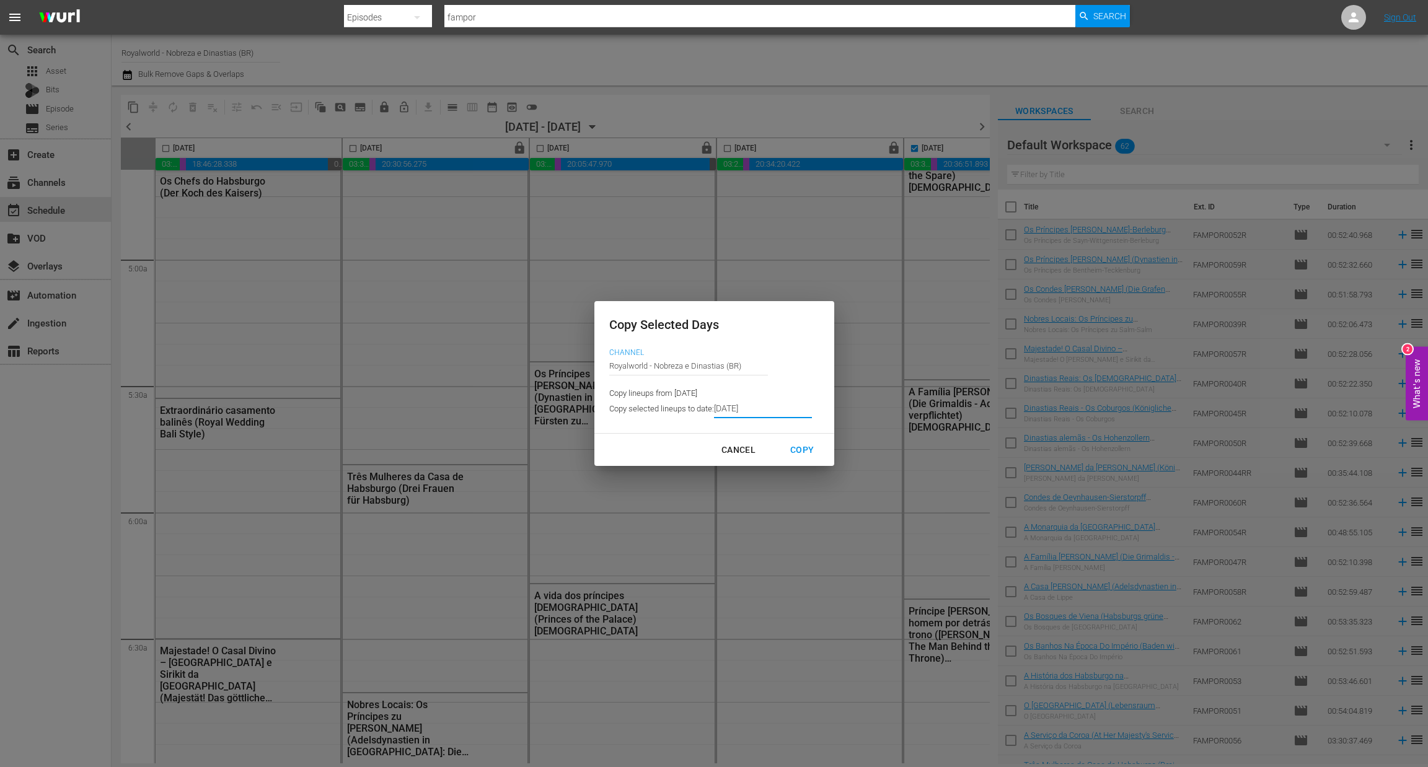
click at [798, 450] on div "Copy" at bounding box center [801, 449] width 43 height 15
type input "9/02/2025"
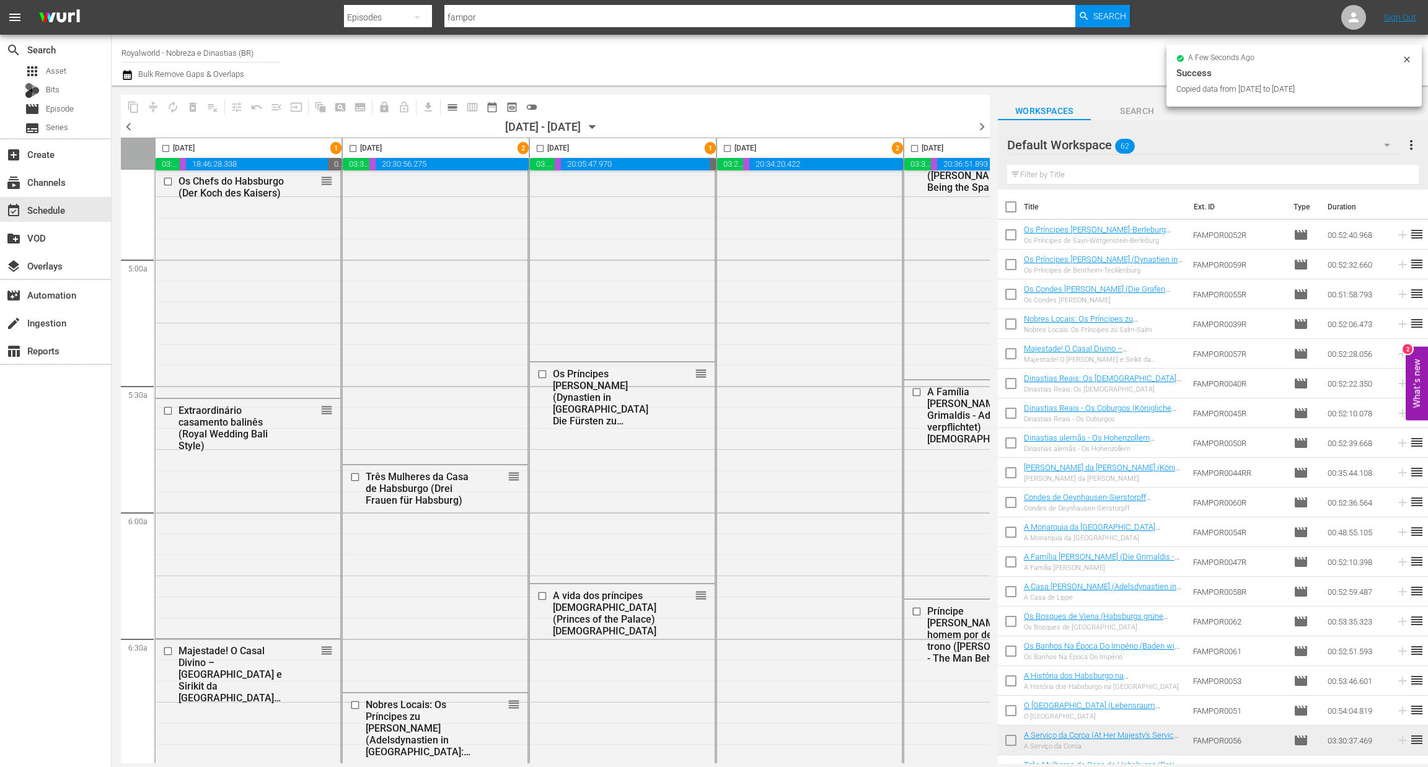
checkbox input "false"
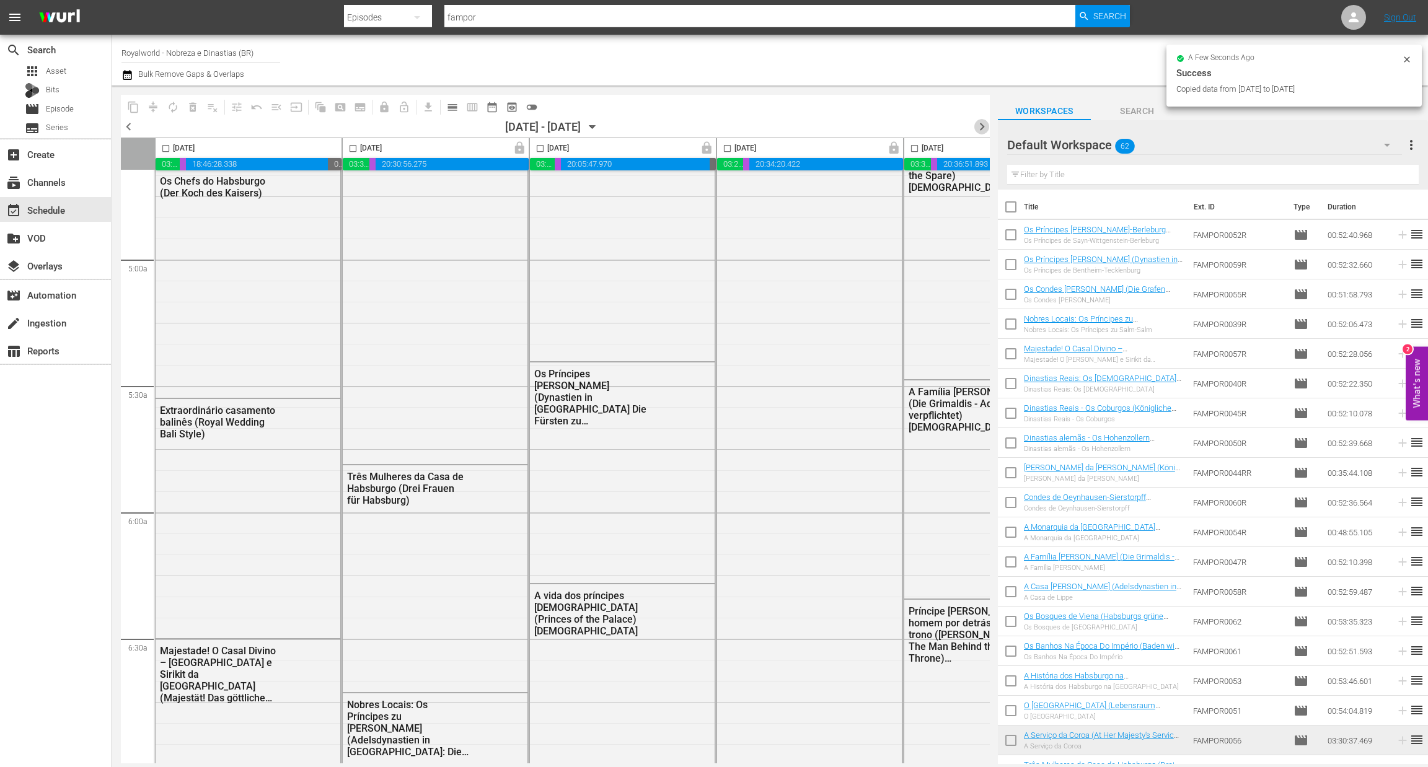
click at [984, 126] on span "chevron_right" at bounding box center [981, 126] width 15 height 15
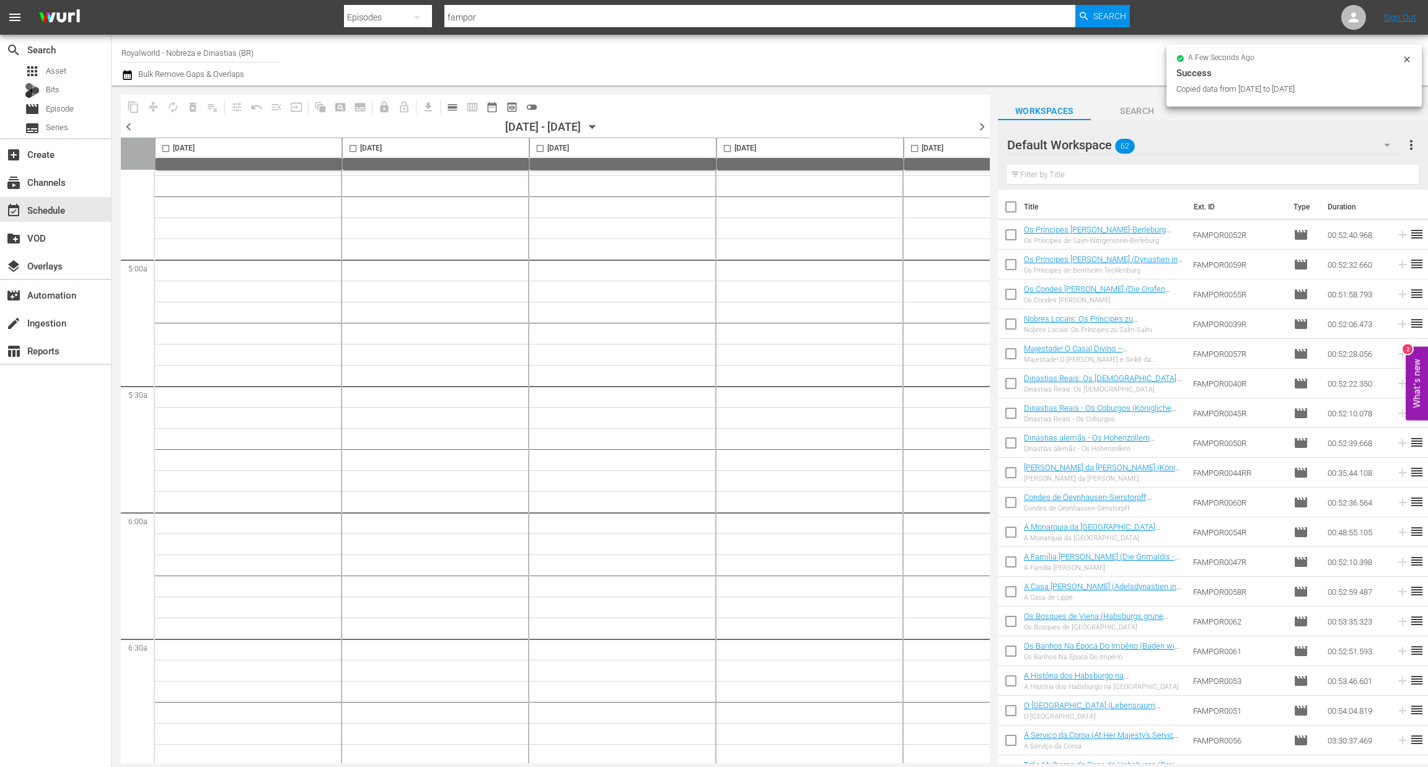
scroll to position [5482, 0]
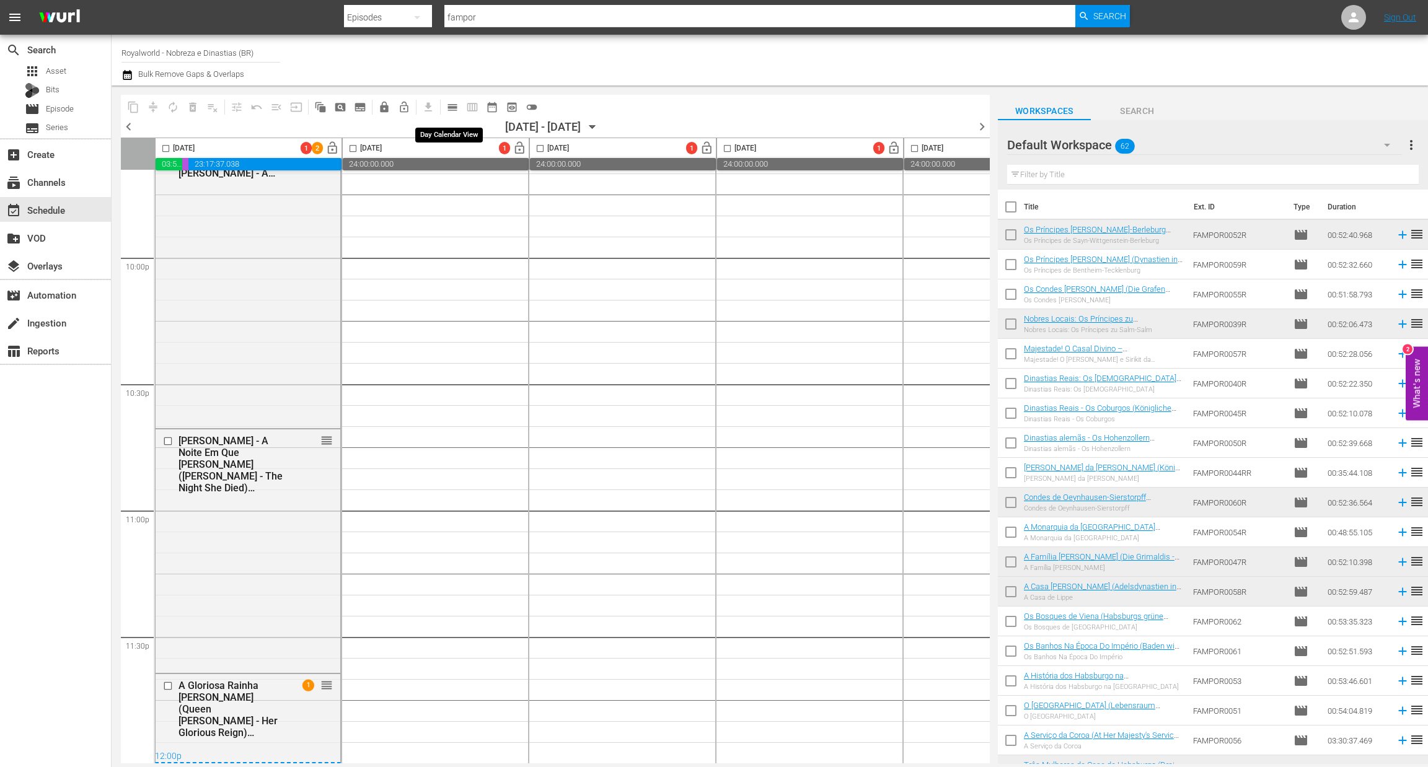
click at [455, 103] on span "calendar_view_day_outlined" at bounding box center [452, 107] width 12 height 12
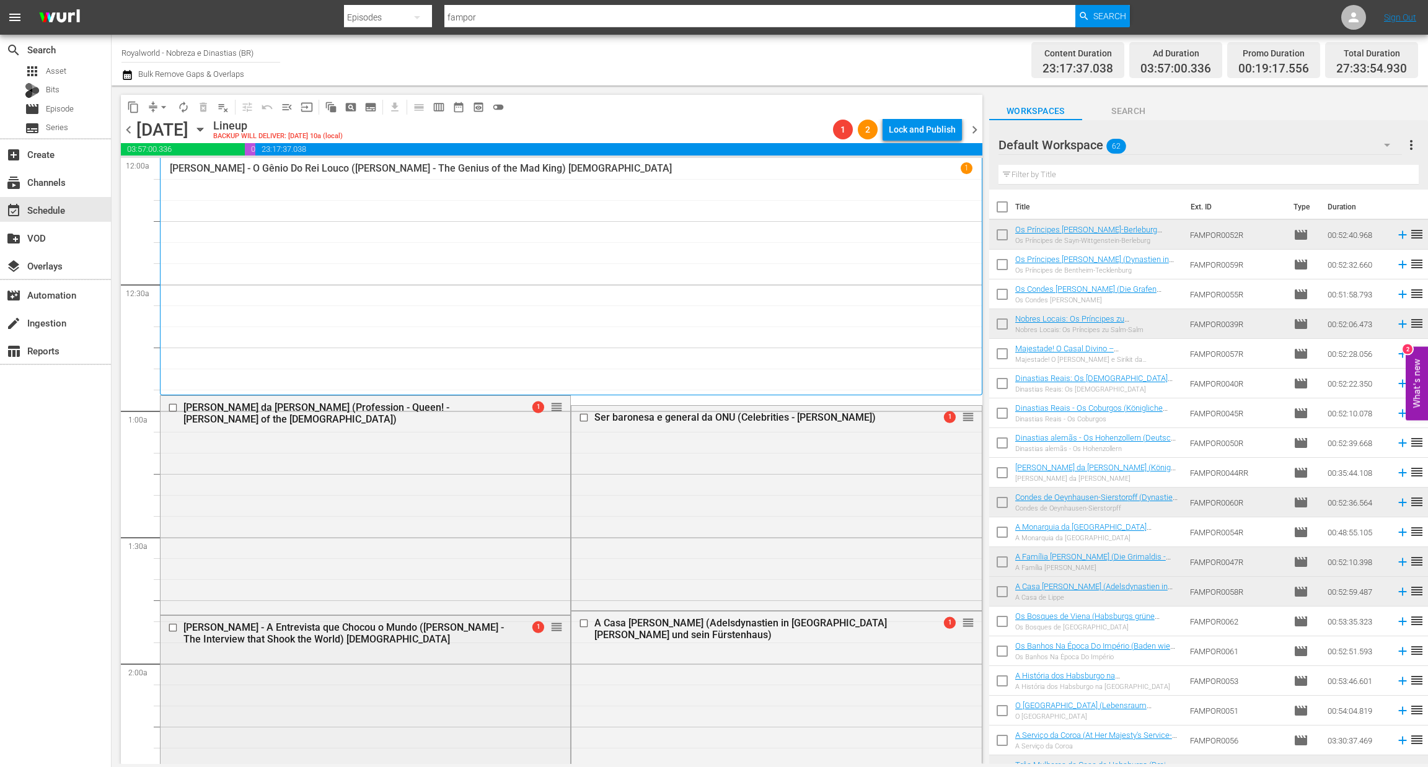
click at [172, 623] on input "checkbox" at bounding box center [174, 628] width 13 height 11
click at [198, 103] on span "delete_forever_outlined" at bounding box center [203, 107] width 12 height 12
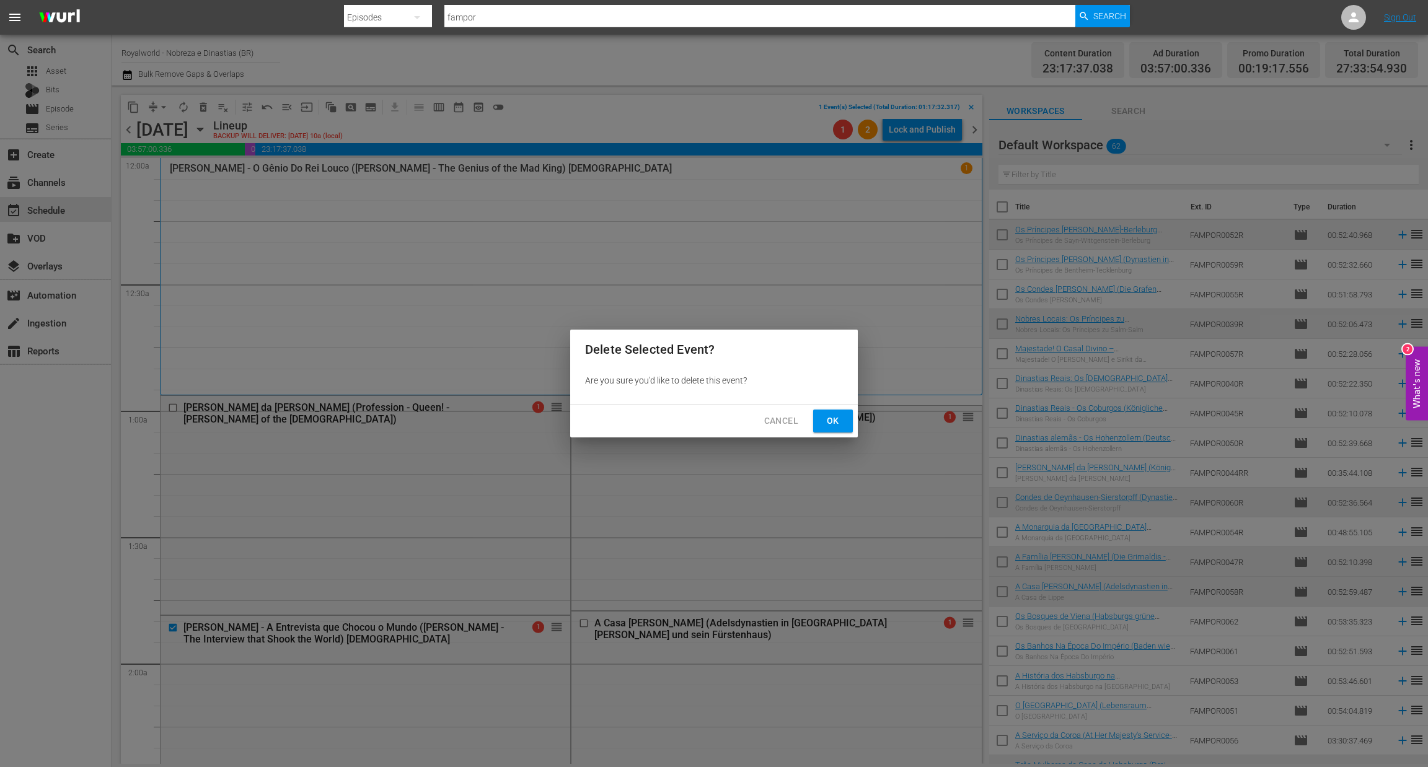
click at [812, 408] on div "Cancel Ok" at bounding box center [714, 421] width 288 height 33
click at [843, 425] on button "Ok" at bounding box center [833, 421] width 40 height 23
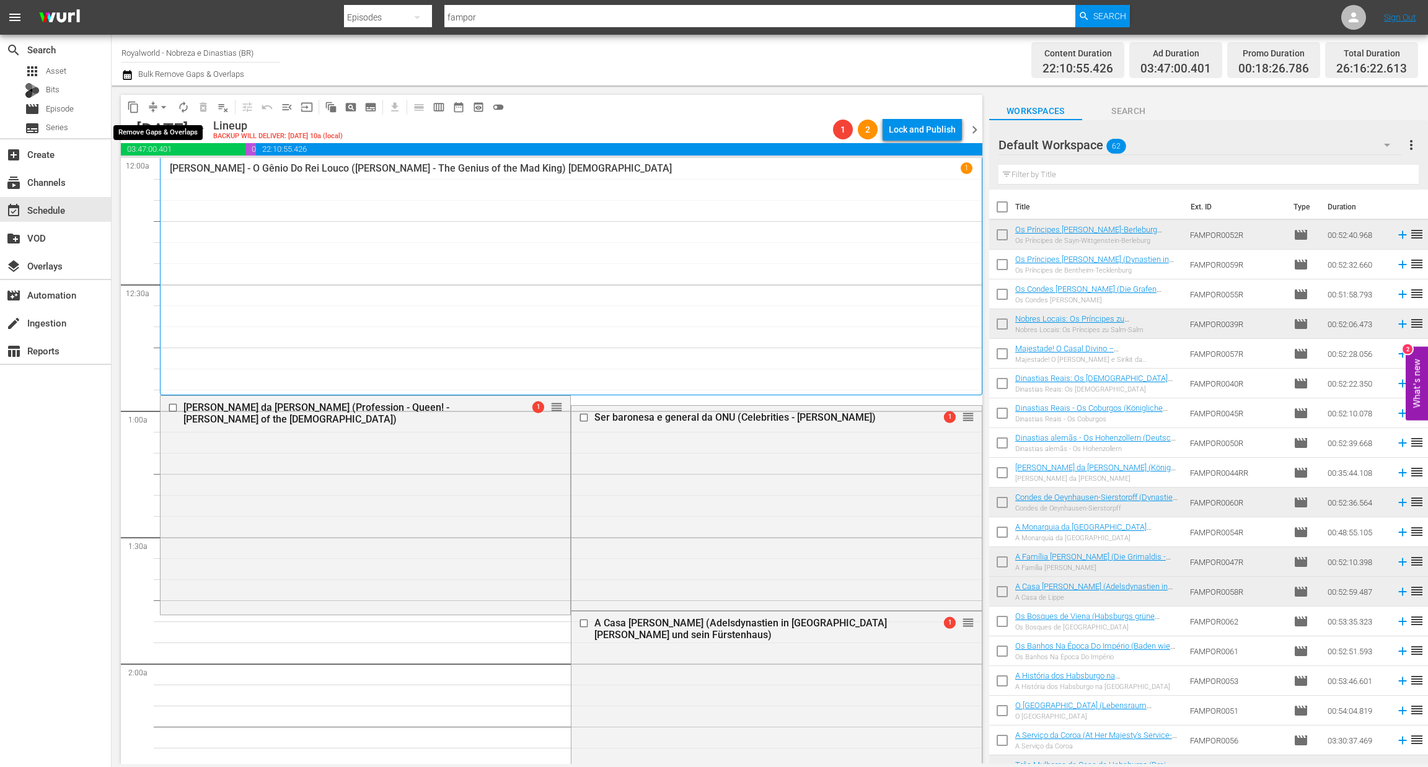
click at [157, 107] on span "arrow_drop_down" at bounding box center [163, 107] width 12 height 12
click at [172, 175] on li "Align to End of Previous Day" at bounding box center [164, 172] width 130 height 20
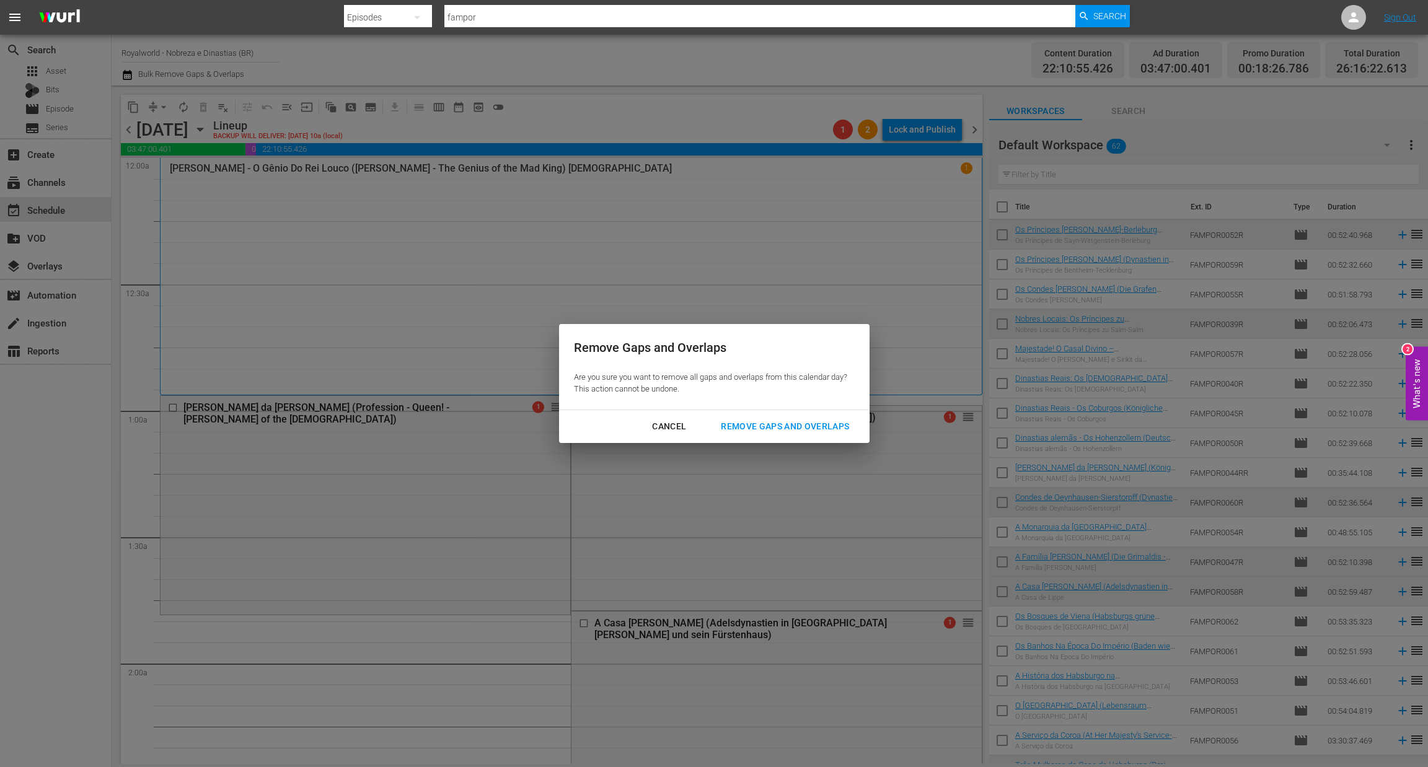
click at [746, 424] on div "Remove Gaps and Overlaps" at bounding box center [785, 426] width 148 height 15
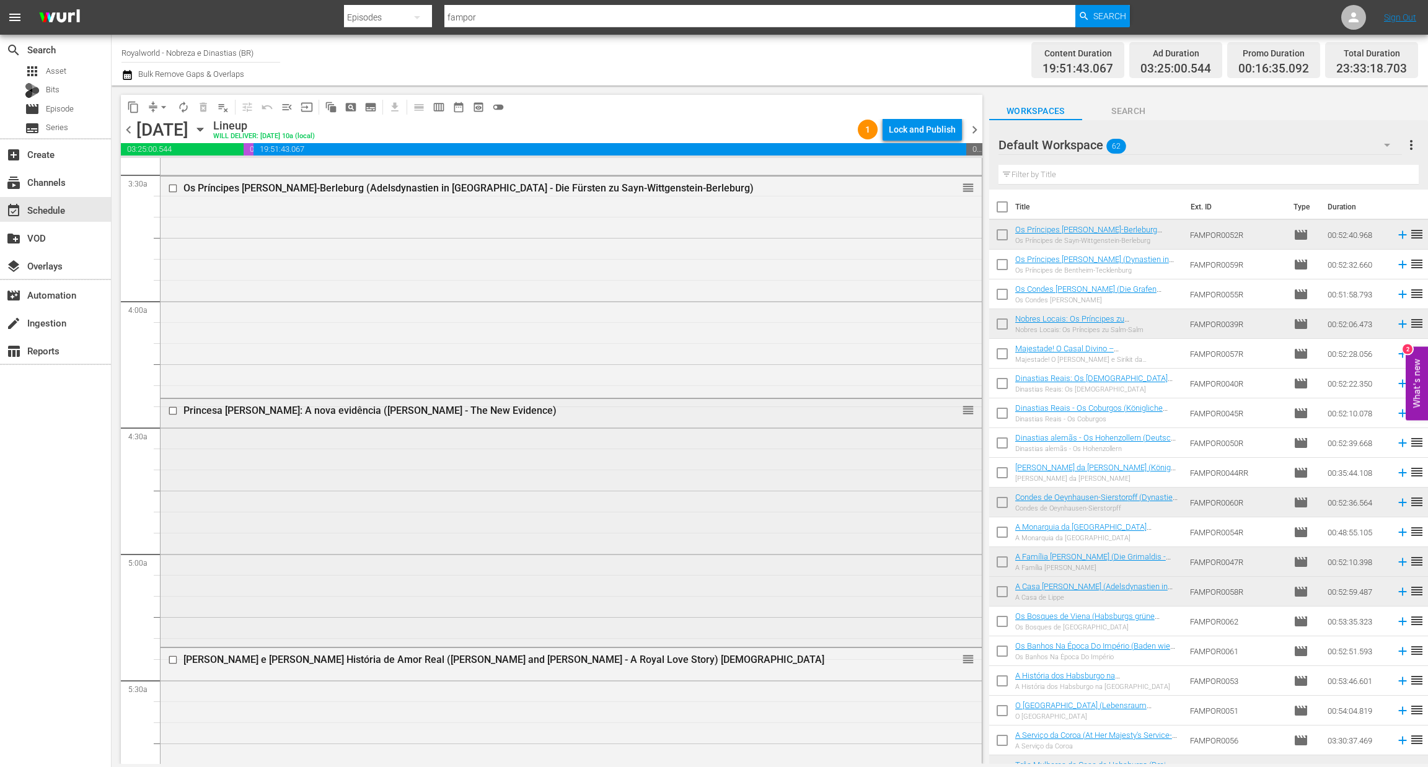
scroll to position [836, 0]
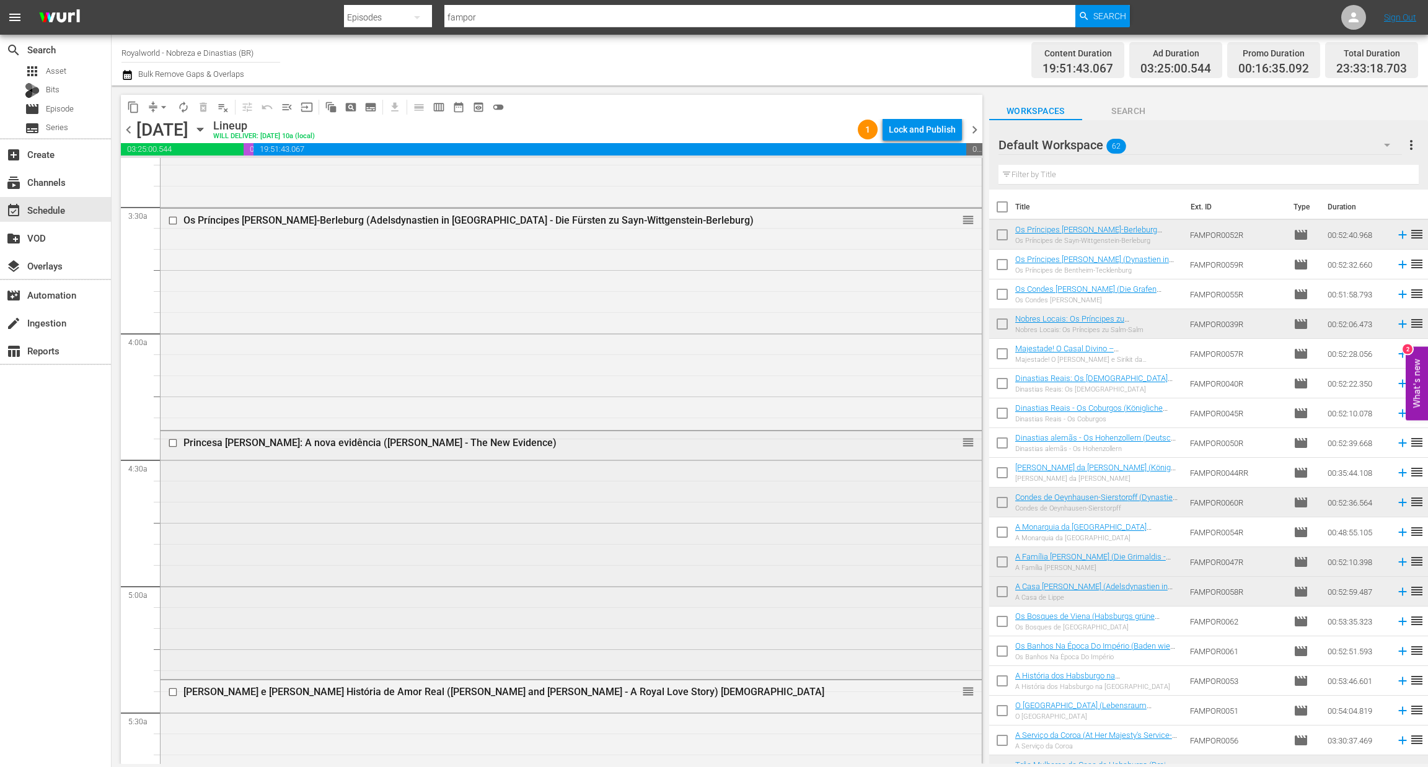
click at [170, 442] on input "checkbox" at bounding box center [174, 443] width 13 height 11
click at [206, 101] on span "delete_forever_outlined" at bounding box center [203, 107] width 12 height 12
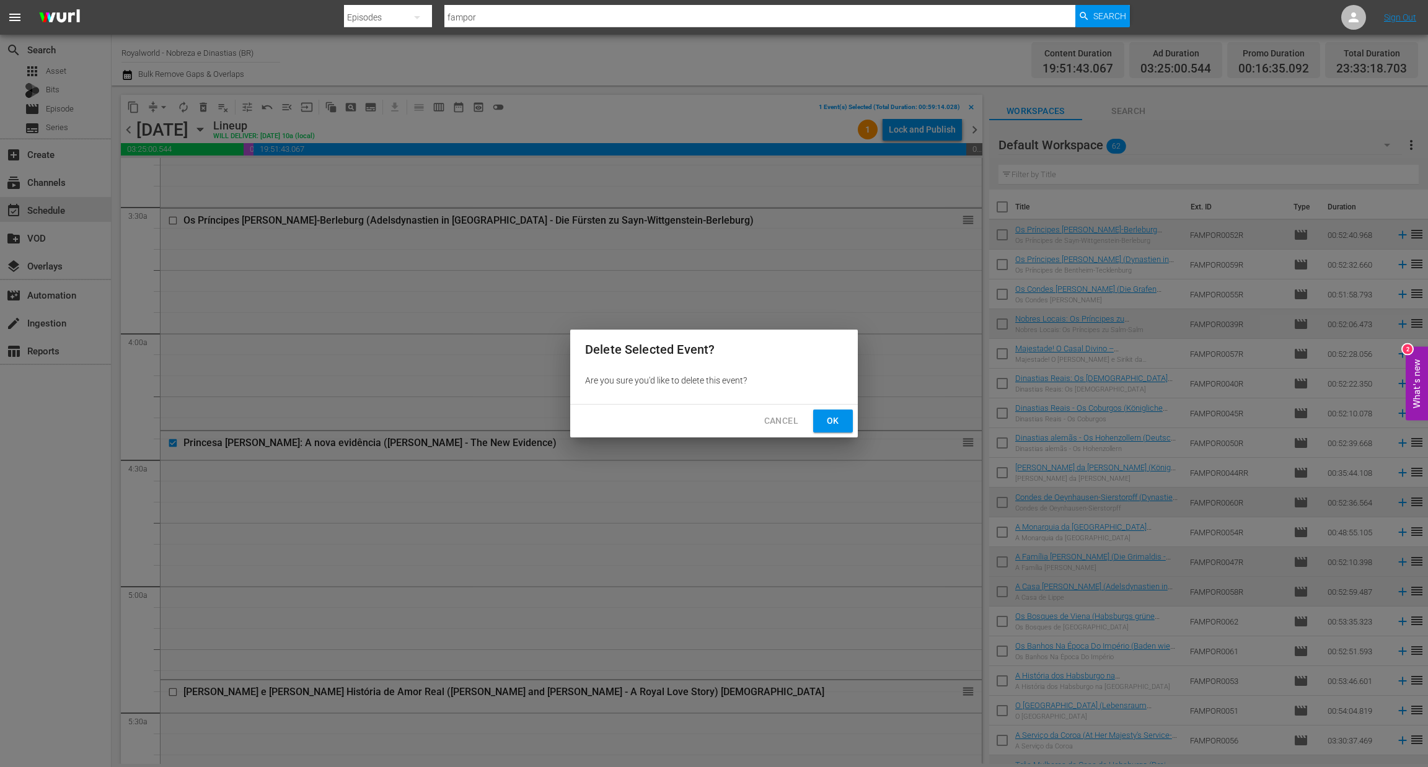
click at [830, 416] on span "Ok" at bounding box center [833, 420] width 20 height 15
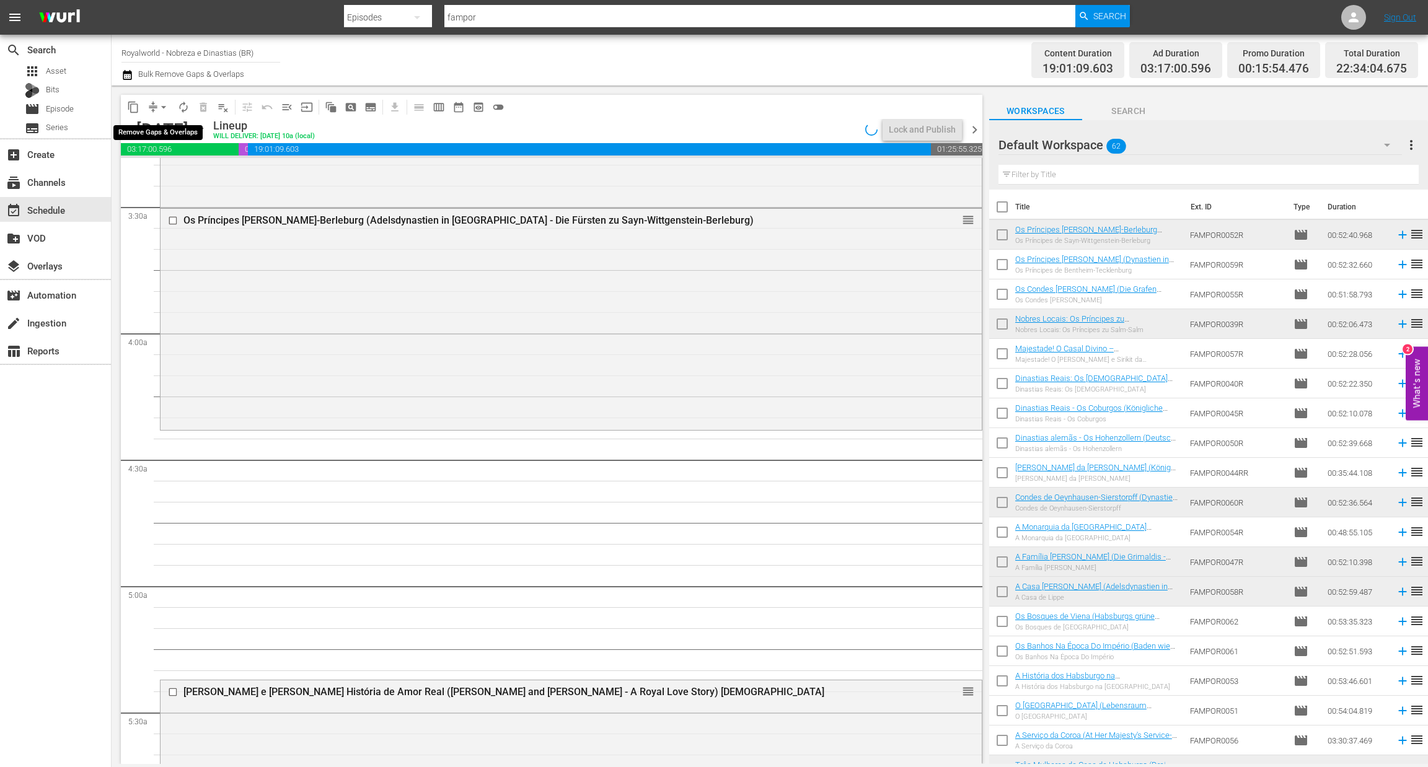
click at [166, 103] on span "arrow_drop_down" at bounding box center [163, 107] width 12 height 12
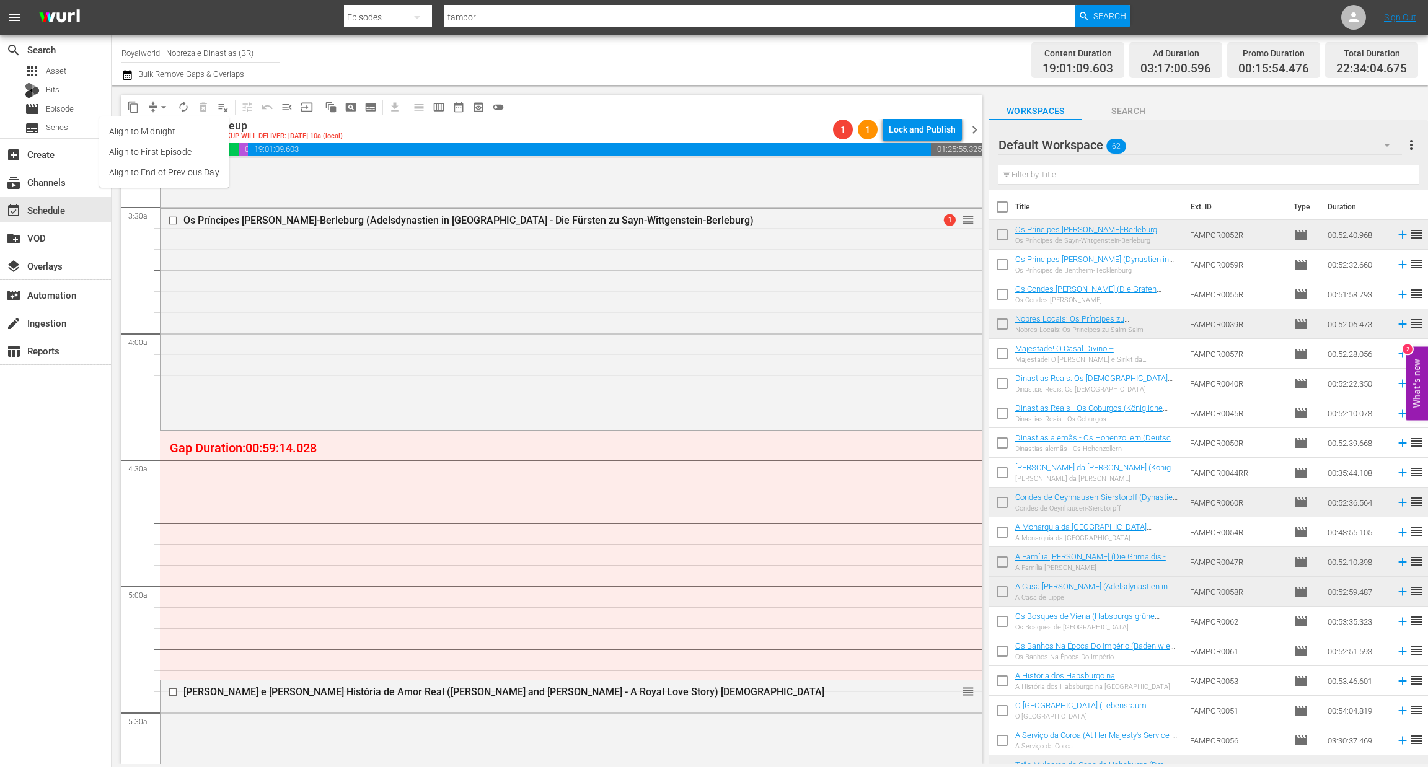
click at [185, 173] on li "Align to End of Previous Day" at bounding box center [164, 172] width 130 height 20
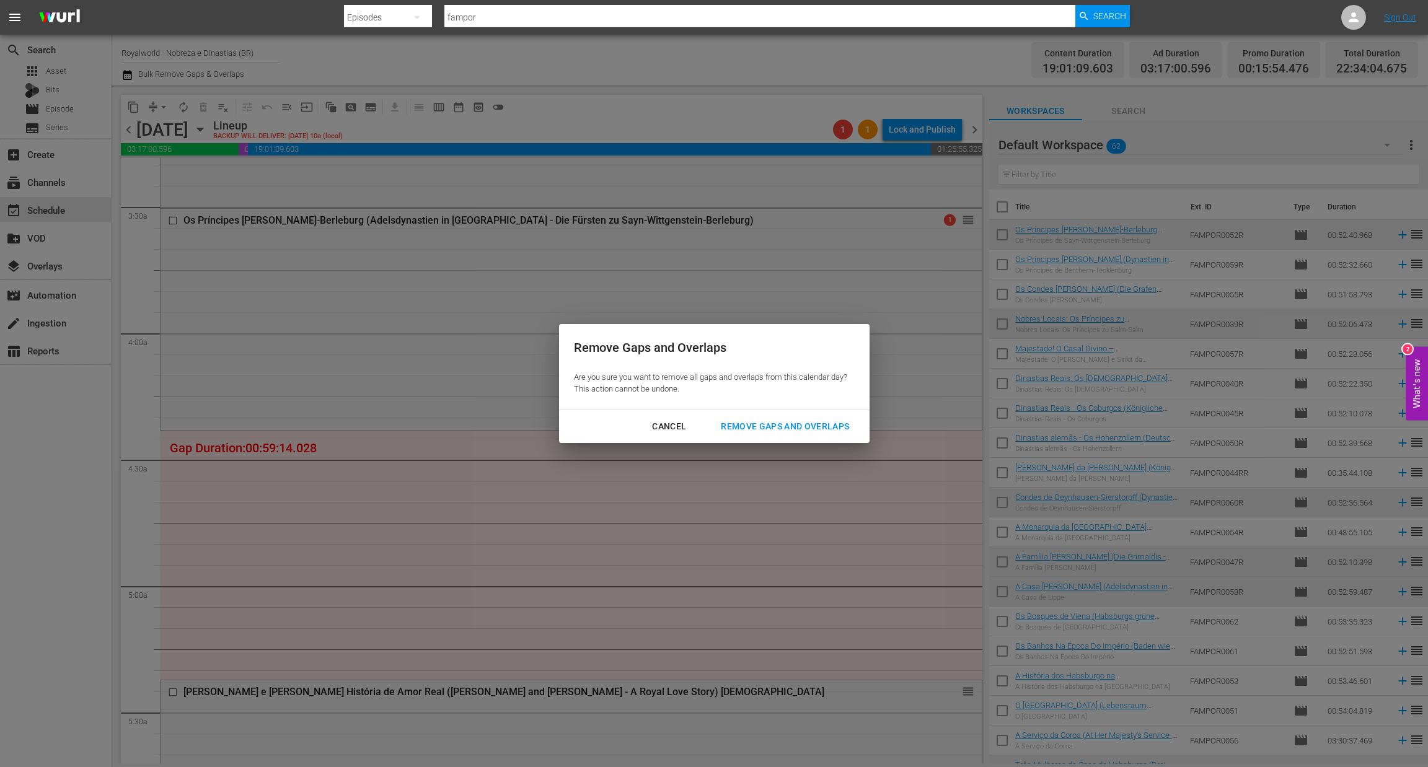
click at [786, 424] on div "Remove Gaps and Overlaps" at bounding box center [785, 426] width 148 height 15
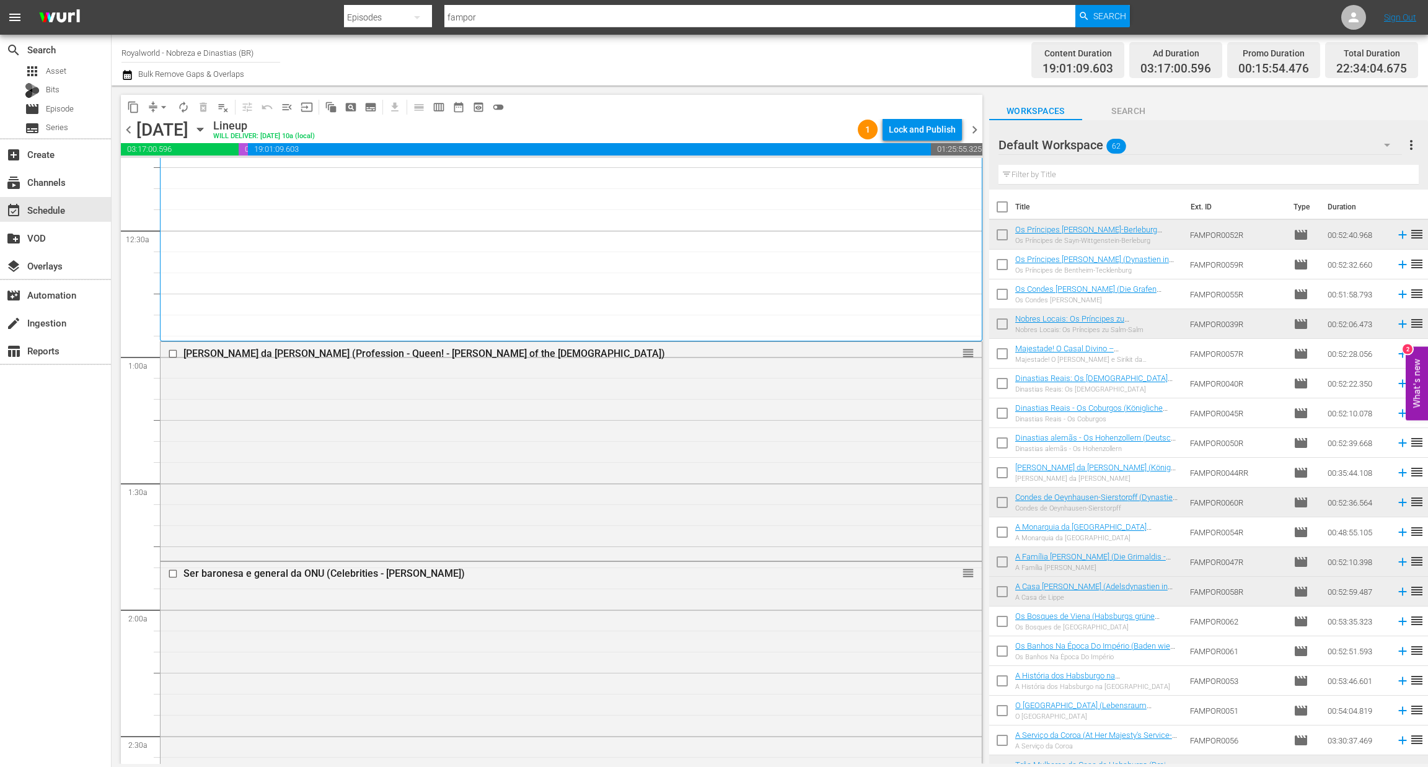
scroll to position [0, 0]
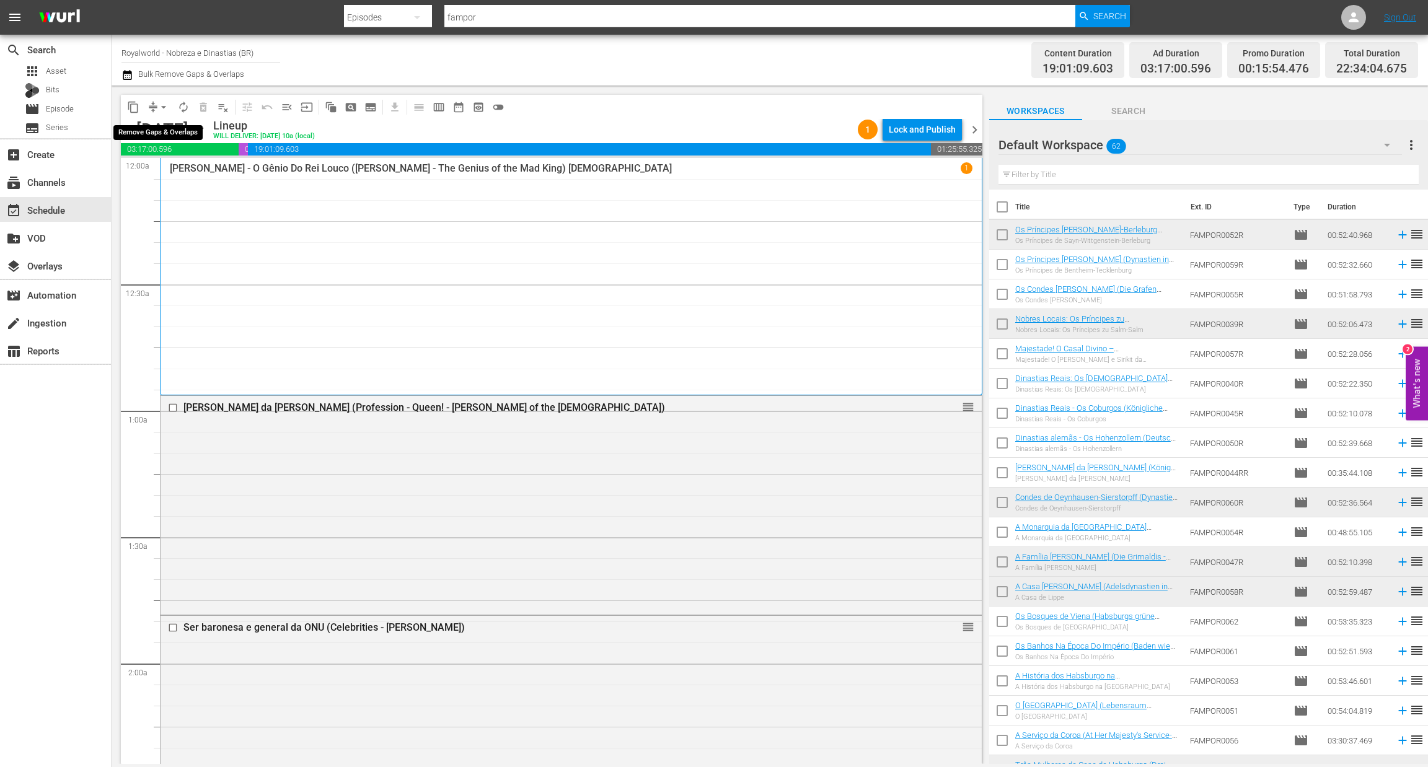
click at [163, 108] on span "arrow_drop_down" at bounding box center [163, 107] width 12 height 12
click at [165, 173] on li "Align to End of Previous Day" at bounding box center [164, 172] width 130 height 20
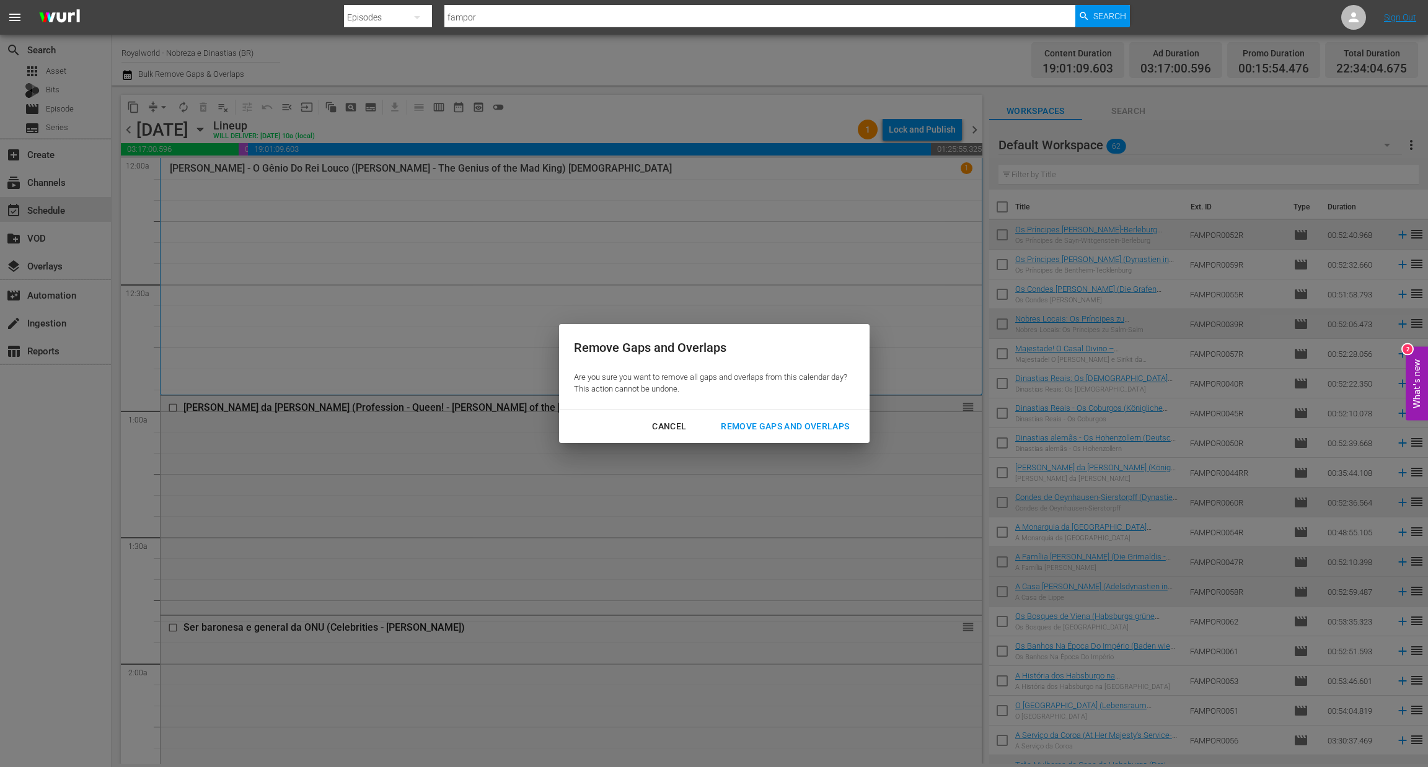
click at [775, 437] on button "Remove Gaps and Overlaps" at bounding box center [785, 426] width 158 height 23
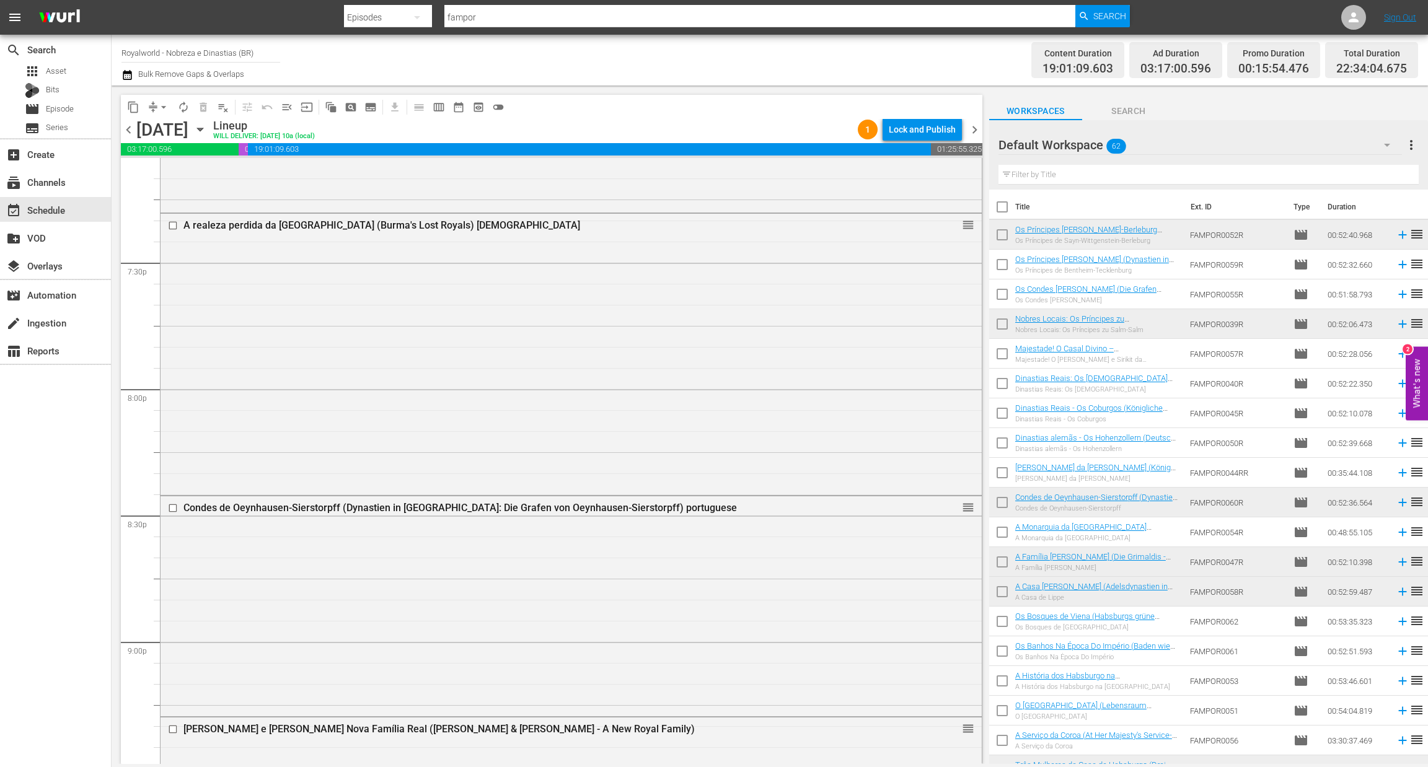
scroll to position [5461, 0]
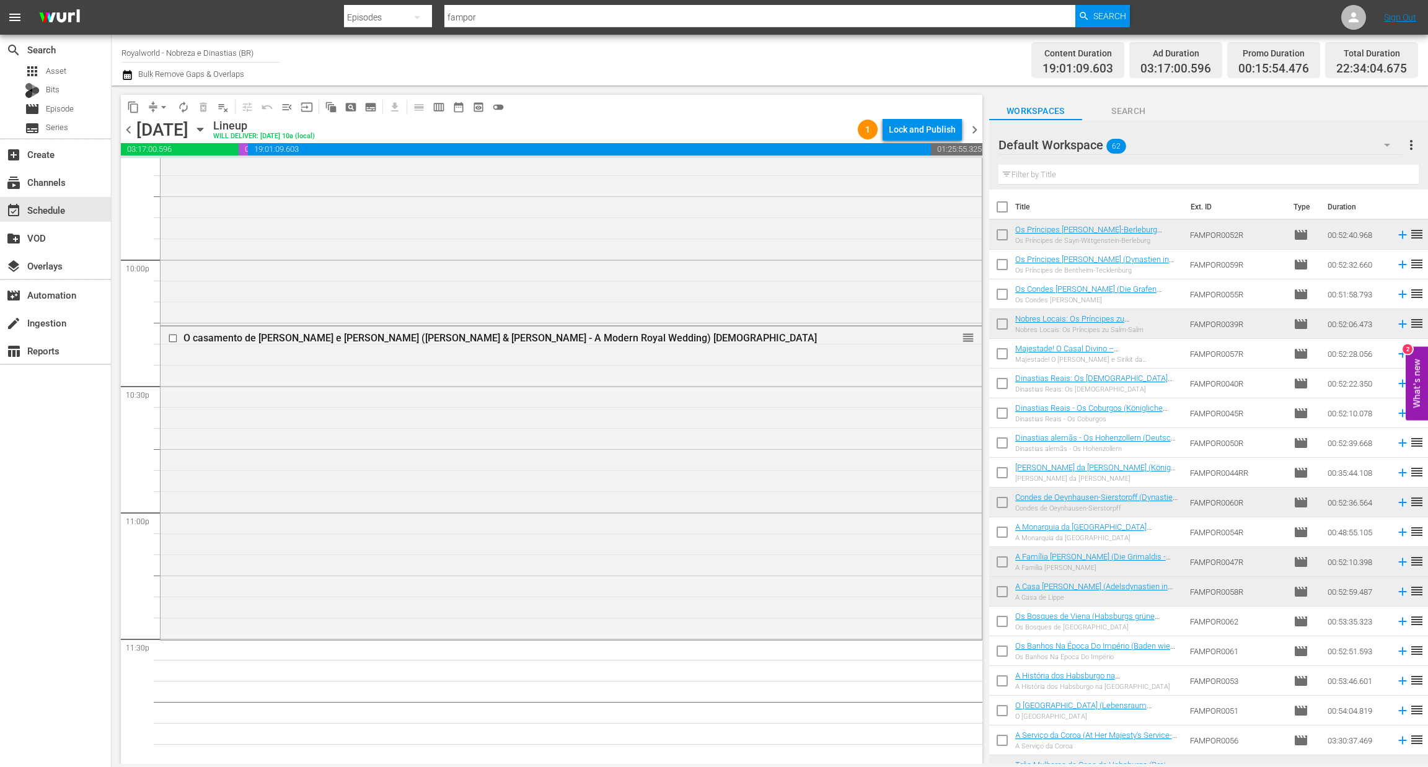
click at [1172, 180] on input "text" at bounding box center [1208, 175] width 420 height 20
paste input "Diana - A Noite Em Que Ela Morreu (Diana - The Night She Died)"
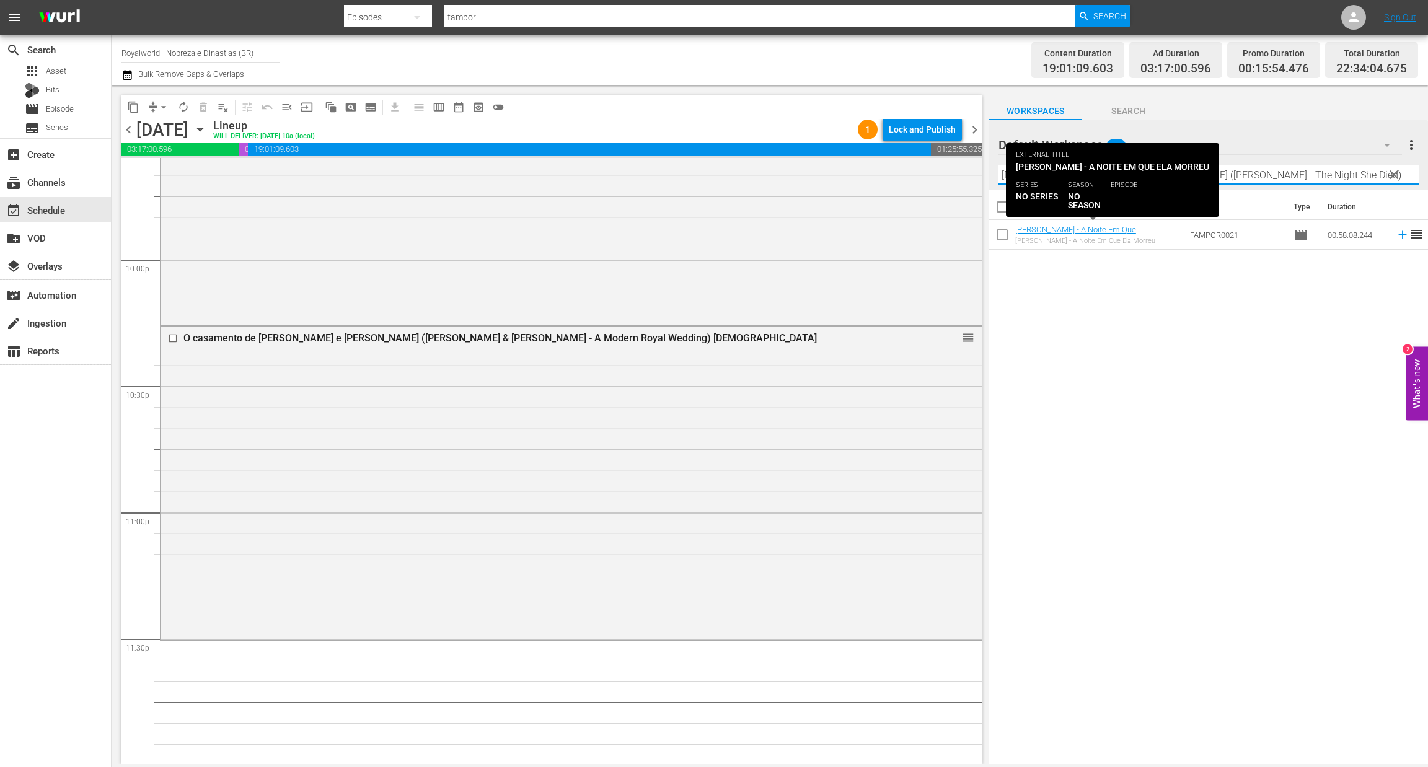
type input "Diana - A Noite Em Que Ela Morreu (Diana - The Night She Died)"
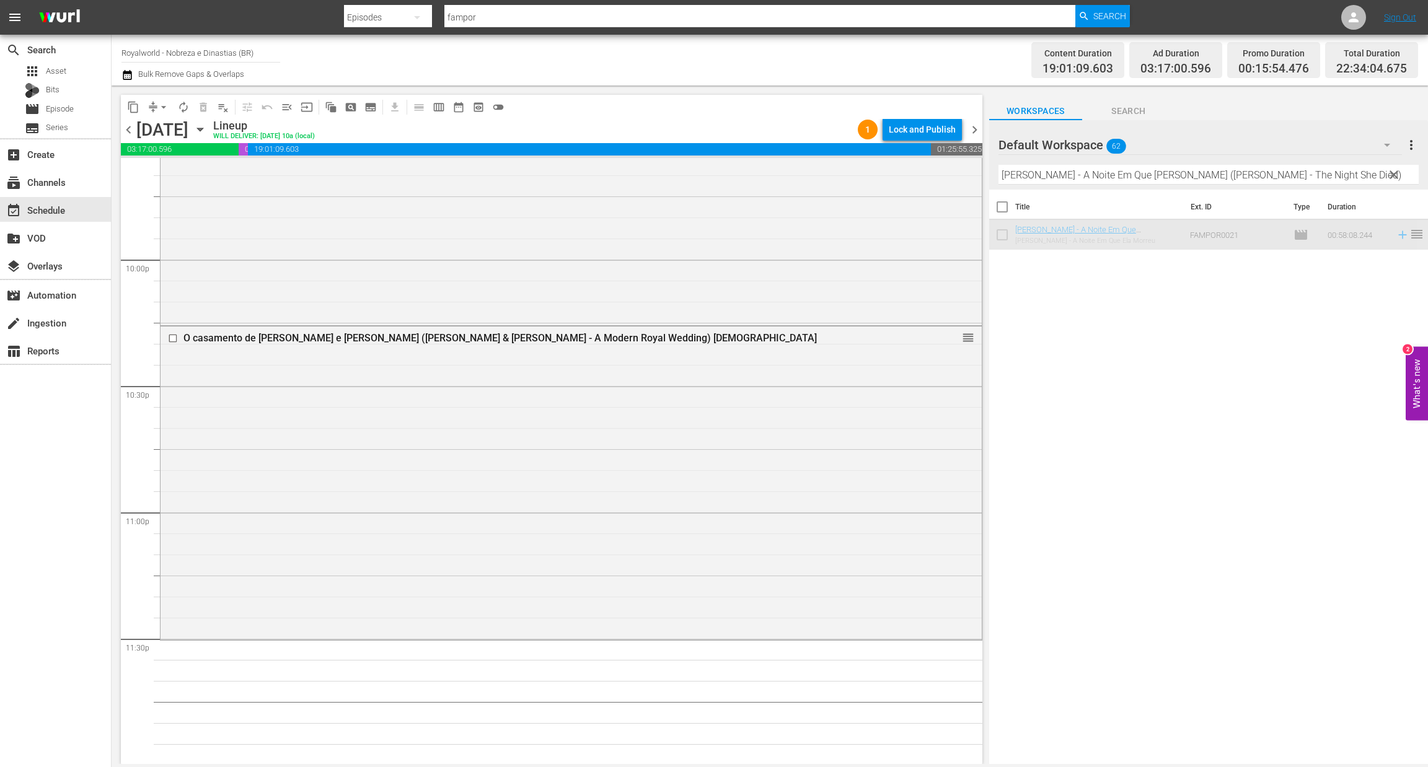
click at [1051, 249] on td "Diana - A Noite Em Que Ela Morreu (Diana - The Night She Died) Portuguese Diana…" at bounding box center [1100, 235] width 170 height 30
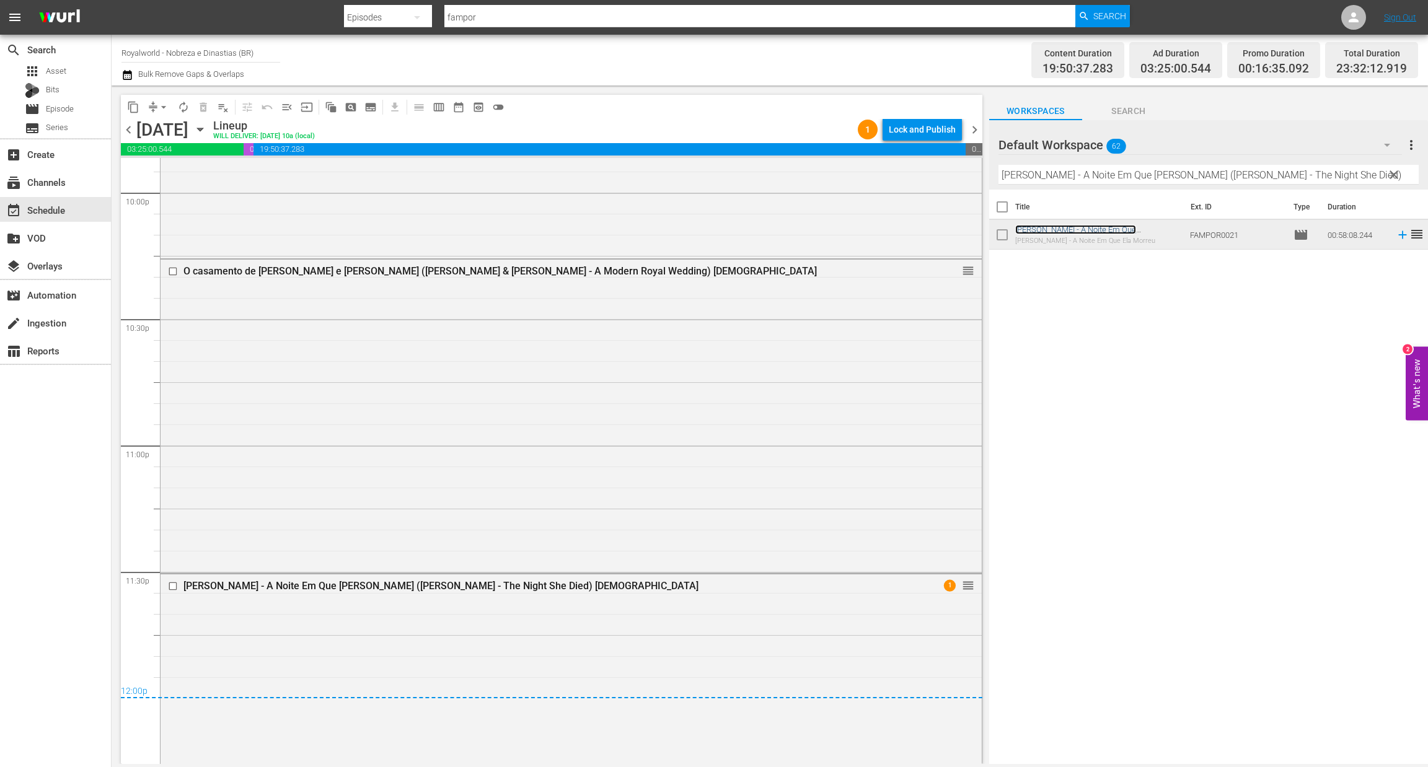
scroll to position [5582, 0]
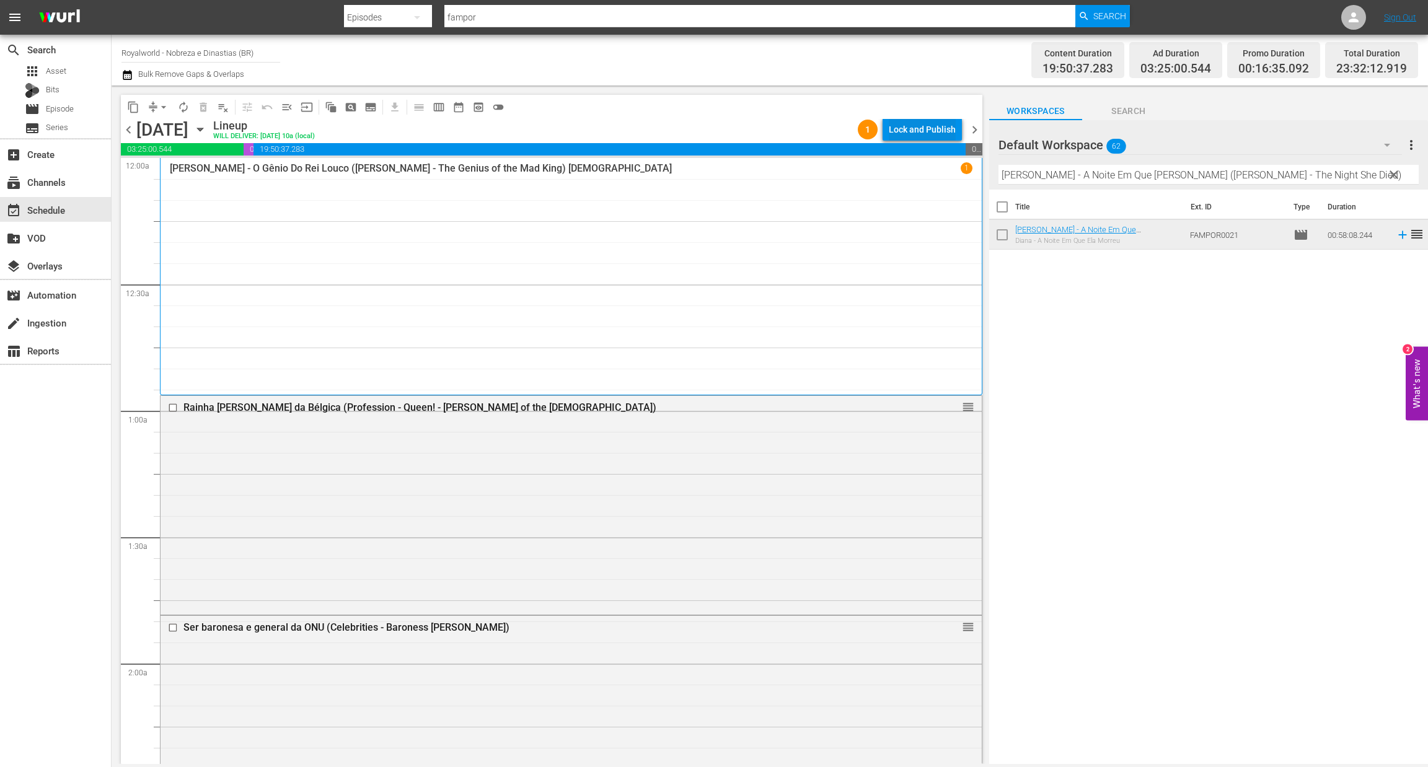
click at [920, 130] on div "Lock and Publish" at bounding box center [922, 129] width 67 height 22
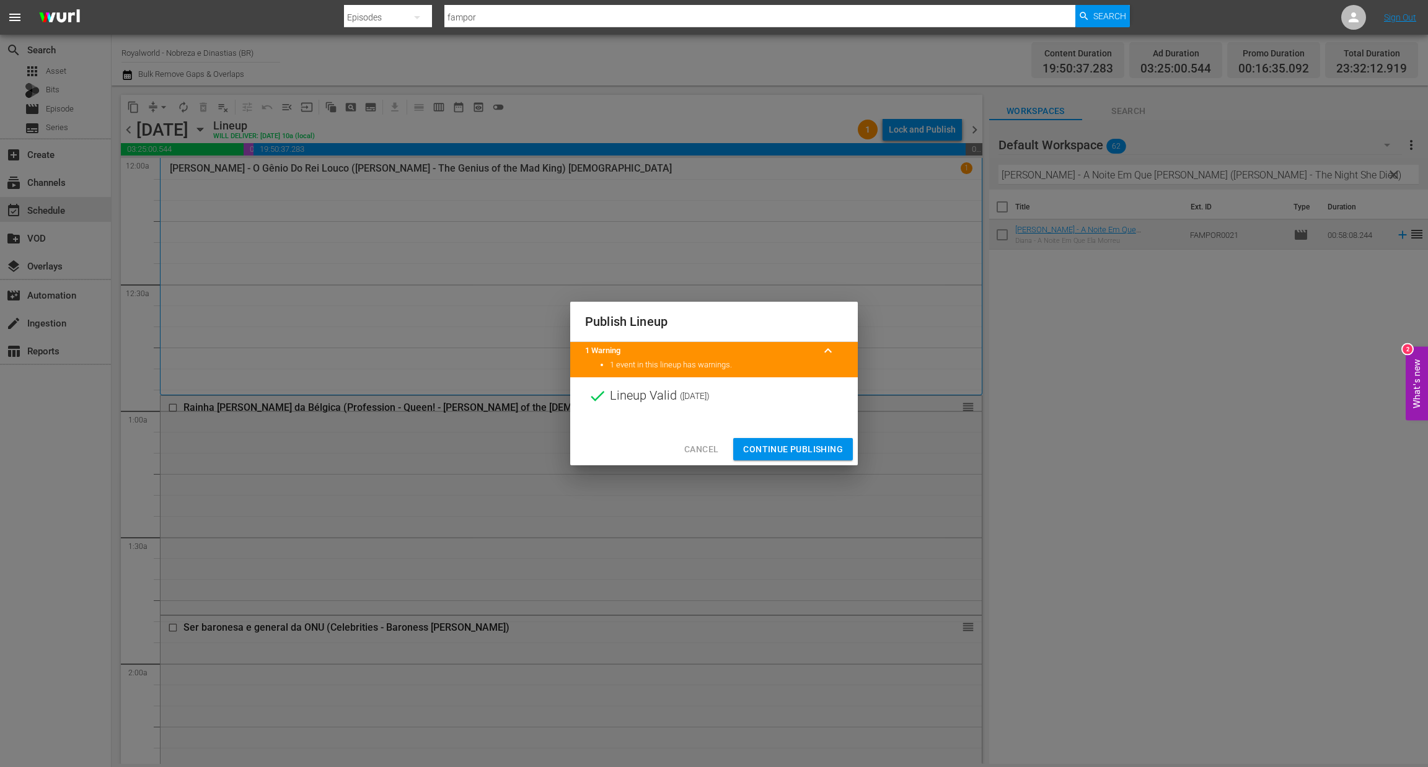
click at [789, 449] on span "Continue Publishing" at bounding box center [793, 449] width 100 height 15
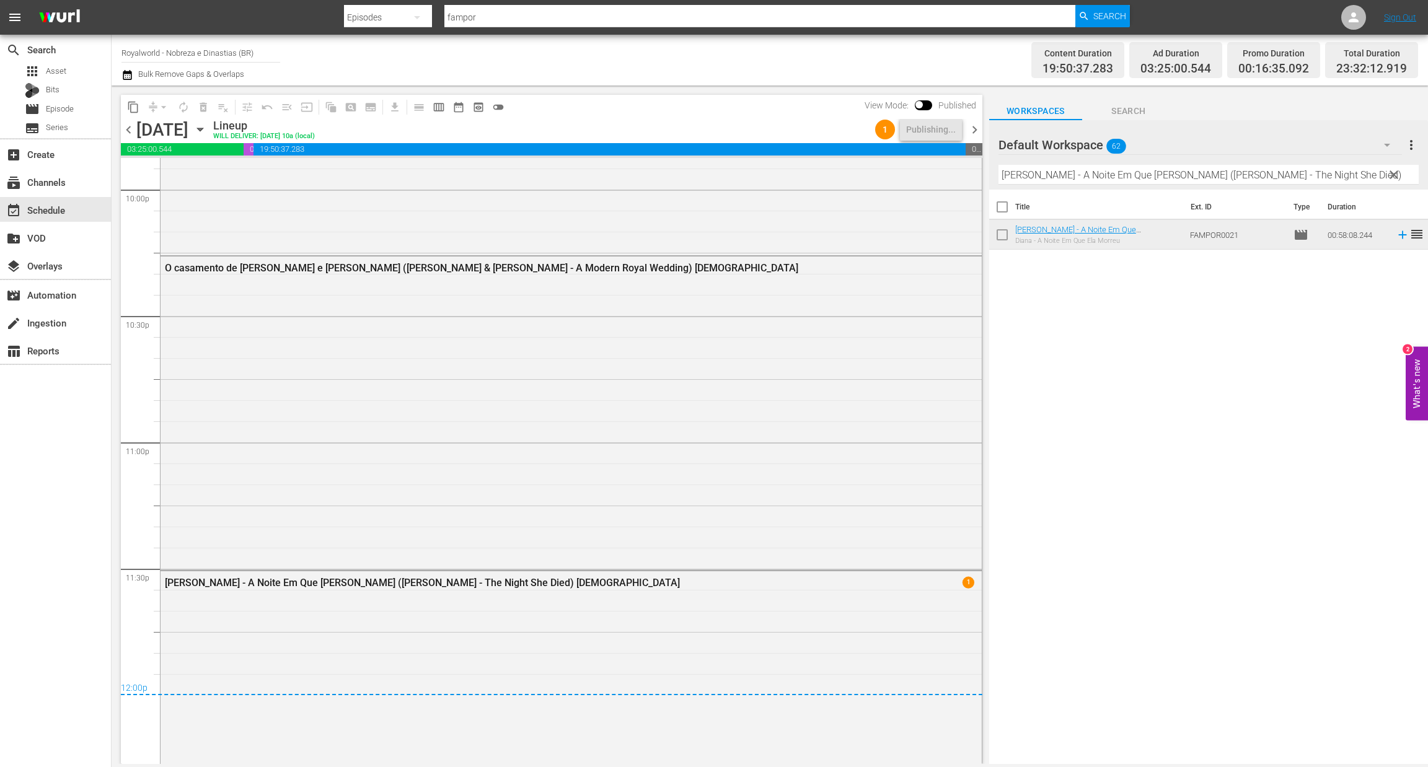
scroll to position [5582, 0]
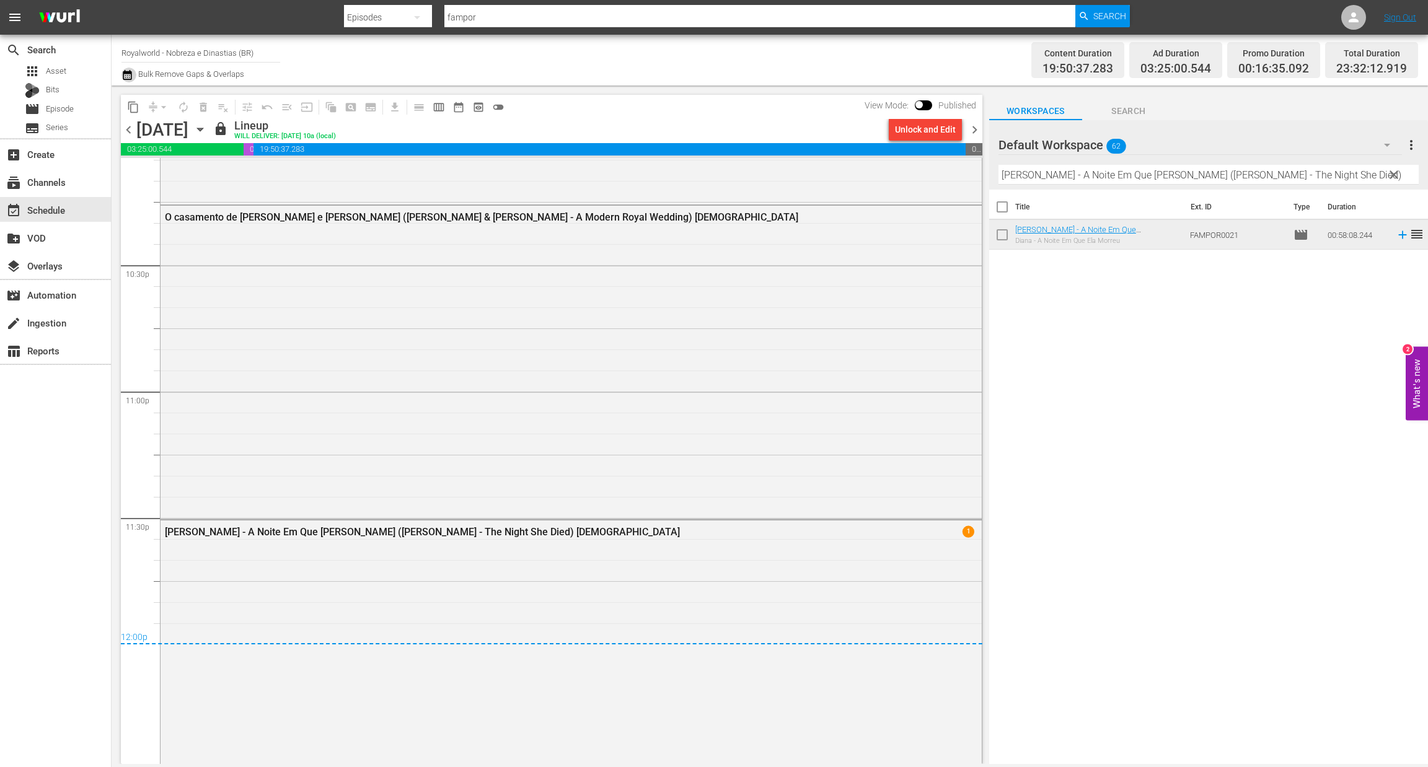
click at [129, 76] on icon "button" at bounding box center [127, 75] width 12 height 15
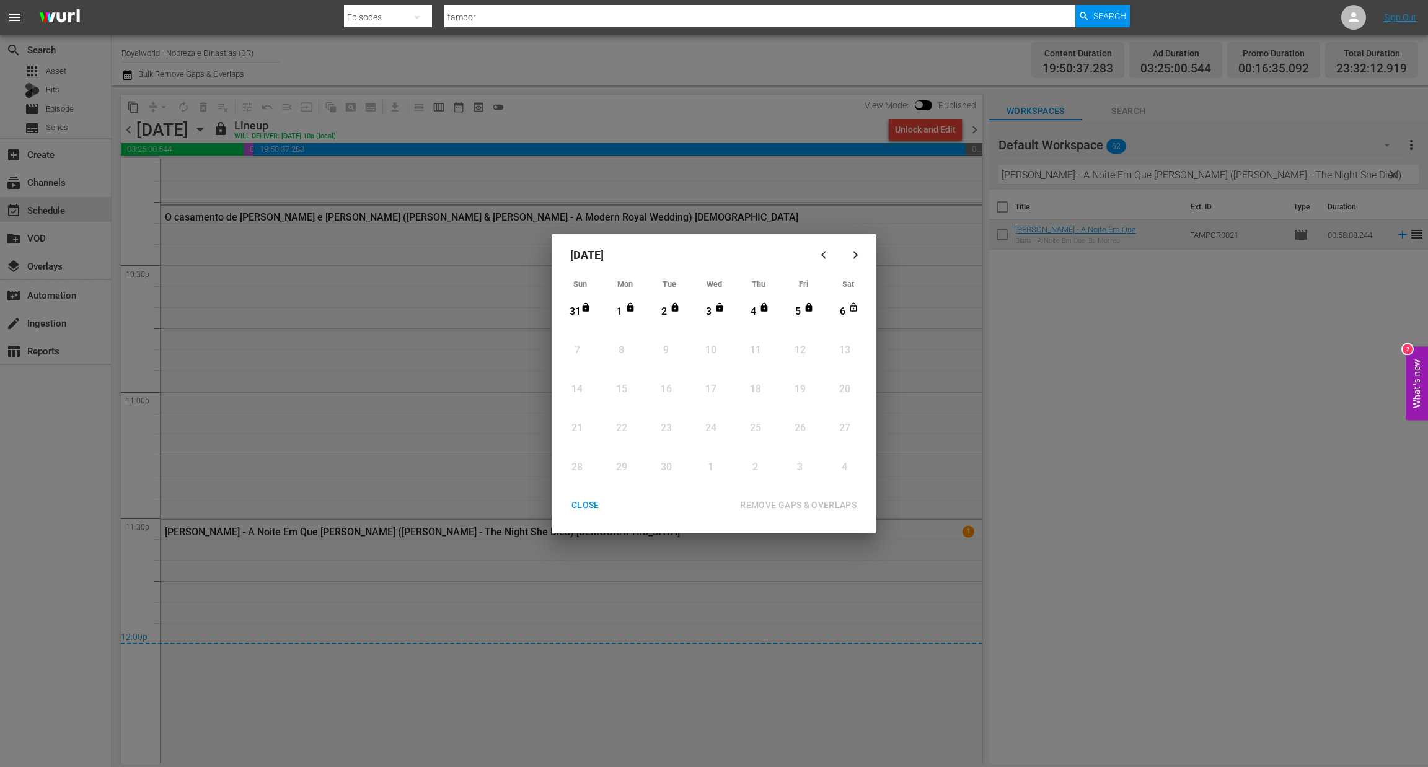
click at [581, 506] on div "CLOSE" at bounding box center [585, 505] width 48 height 15
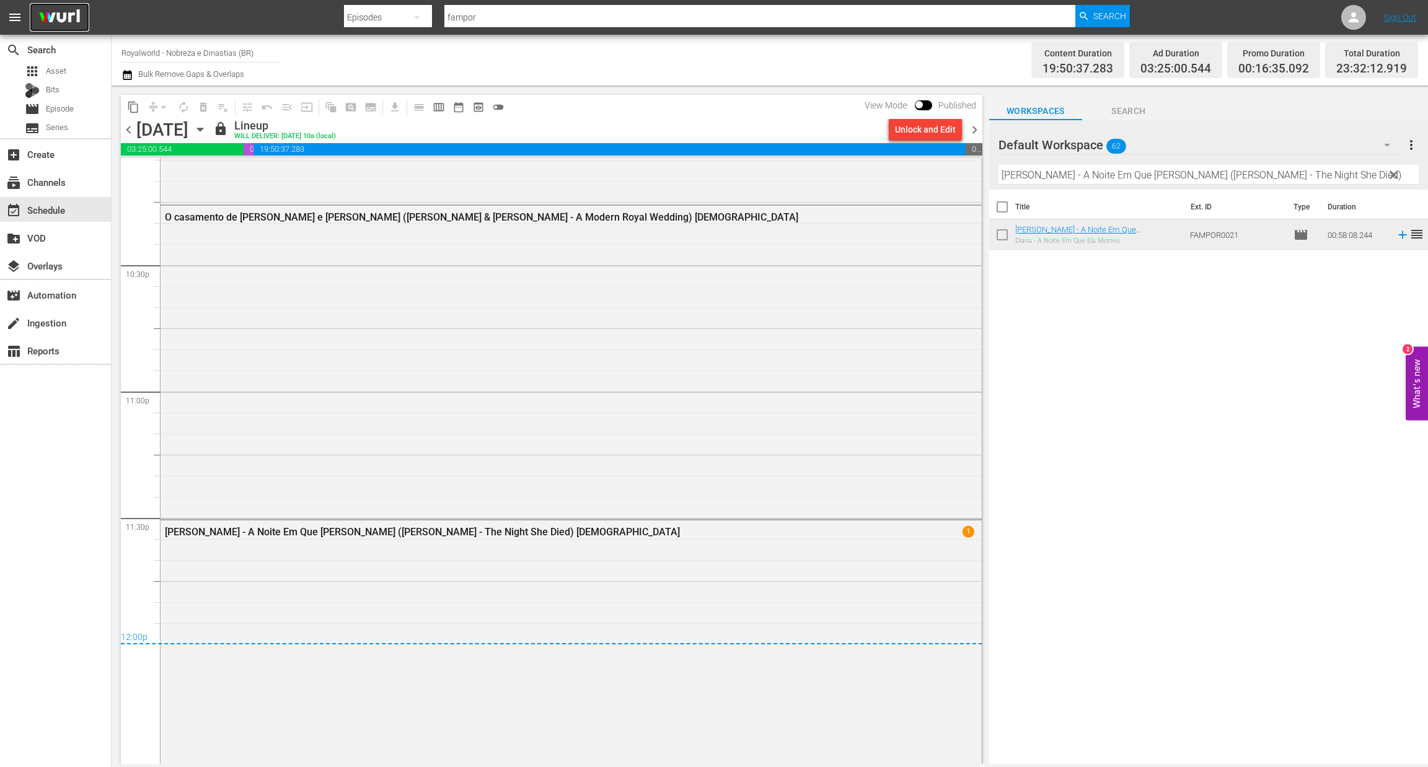
click at [44, 26] on img at bounding box center [59, 17] width 59 height 29
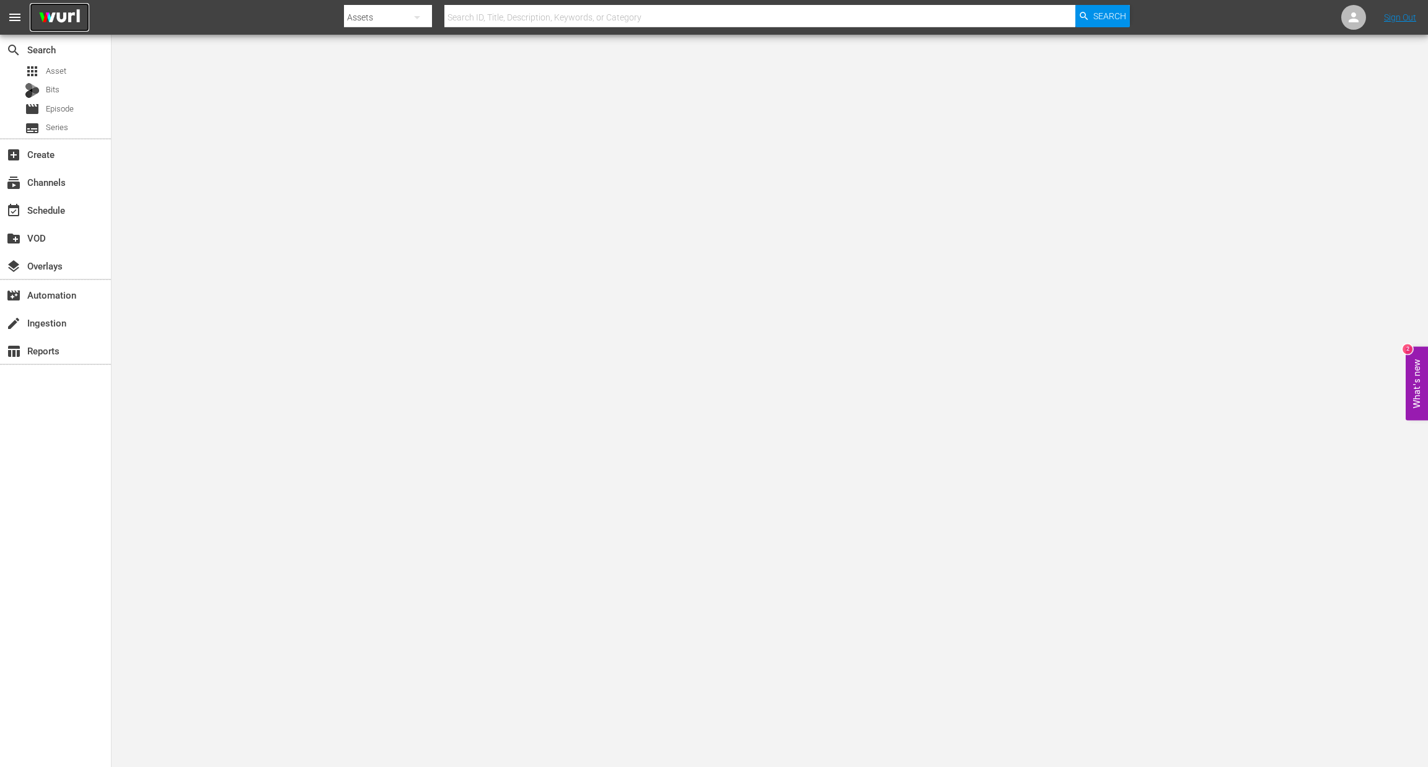
click at [53, 19] on img at bounding box center [59, 17] width 59 height 29
